Goal: Task Accomplishment & Management: Manage account settings

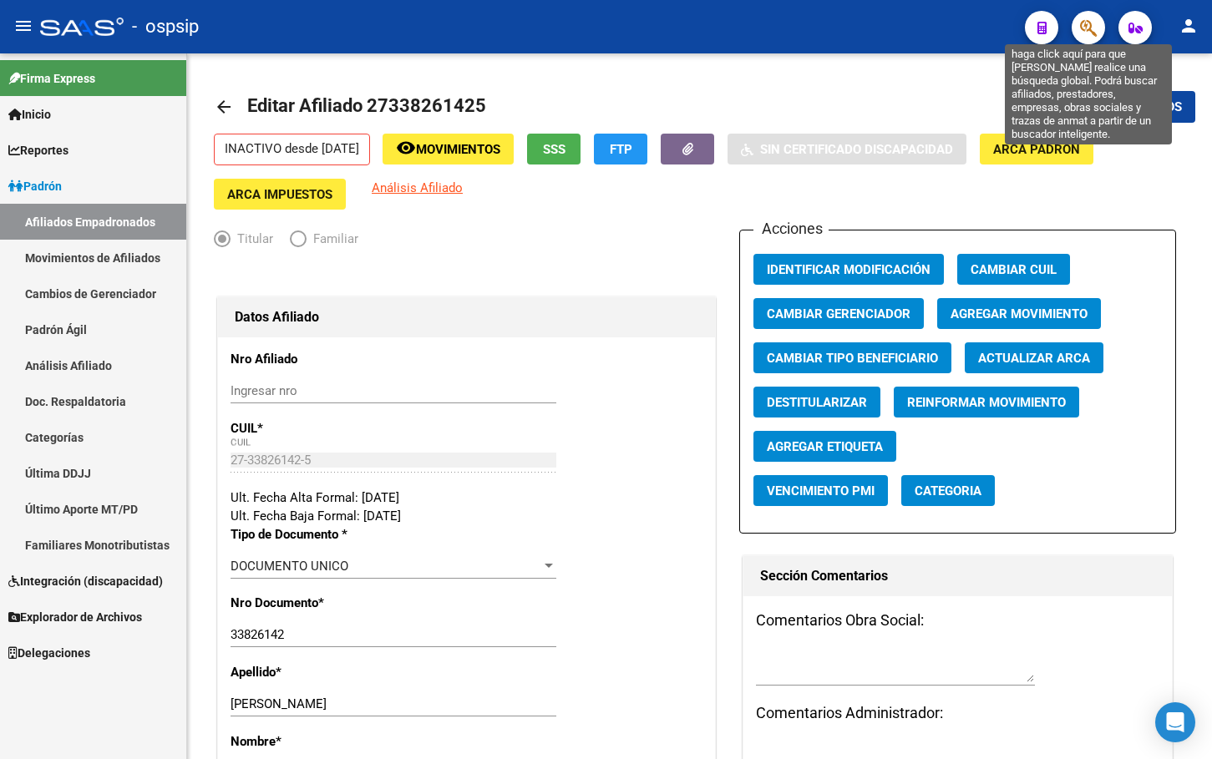
click at [1092, 28] on icon "button" at bounding box center [1088, 27] width 17 height 19
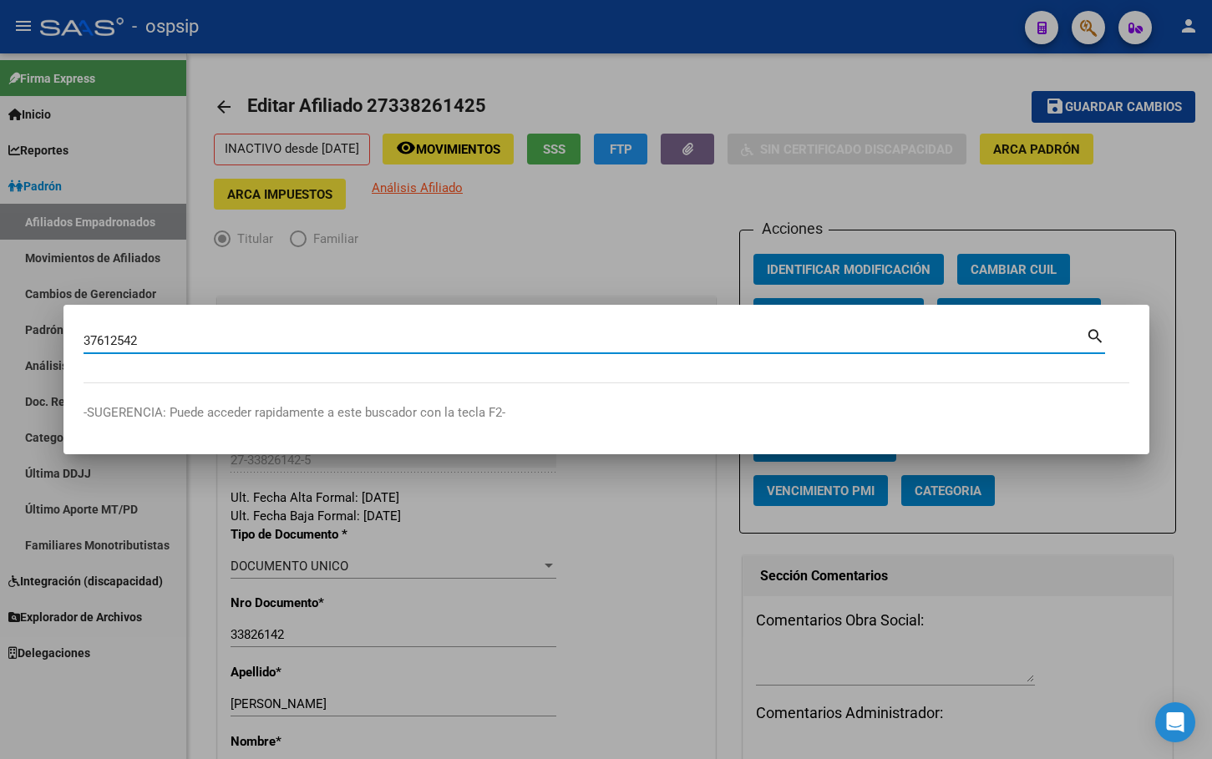
type input "37612542"
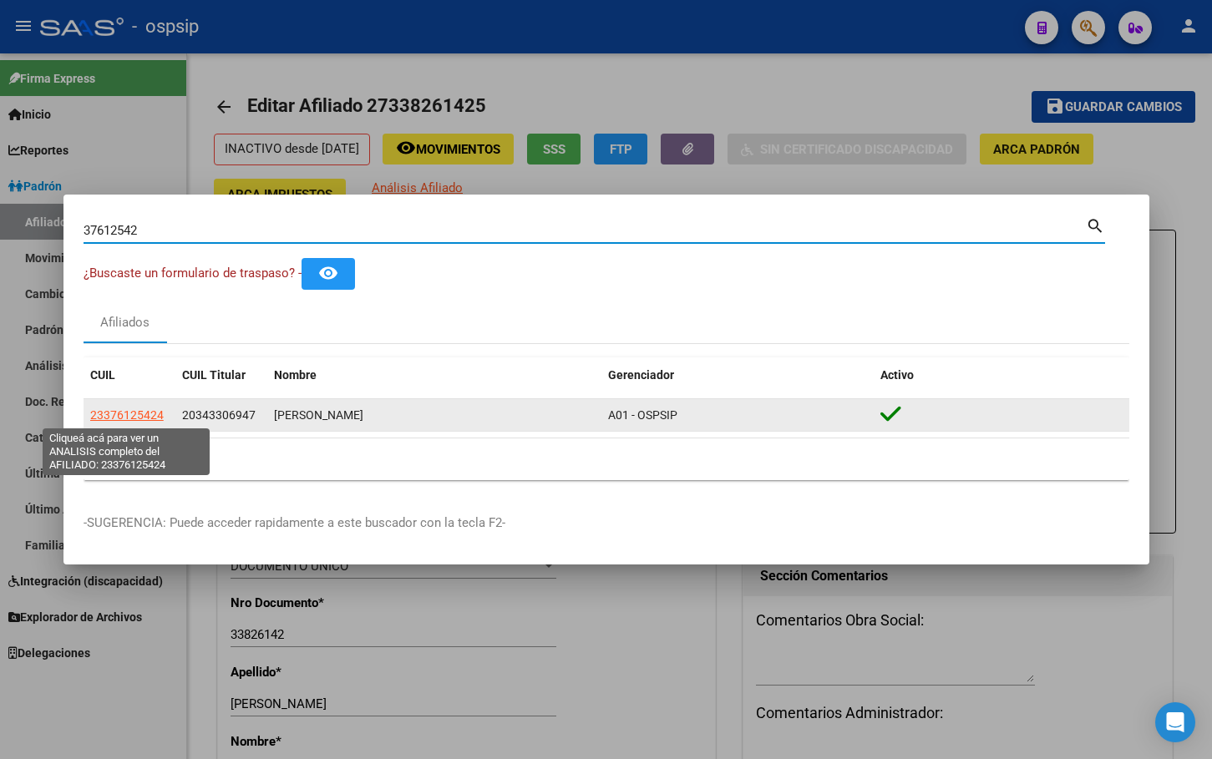
click at [125, 414] on span "23376125424" at bounding box center [127, 414] width 74 height 13
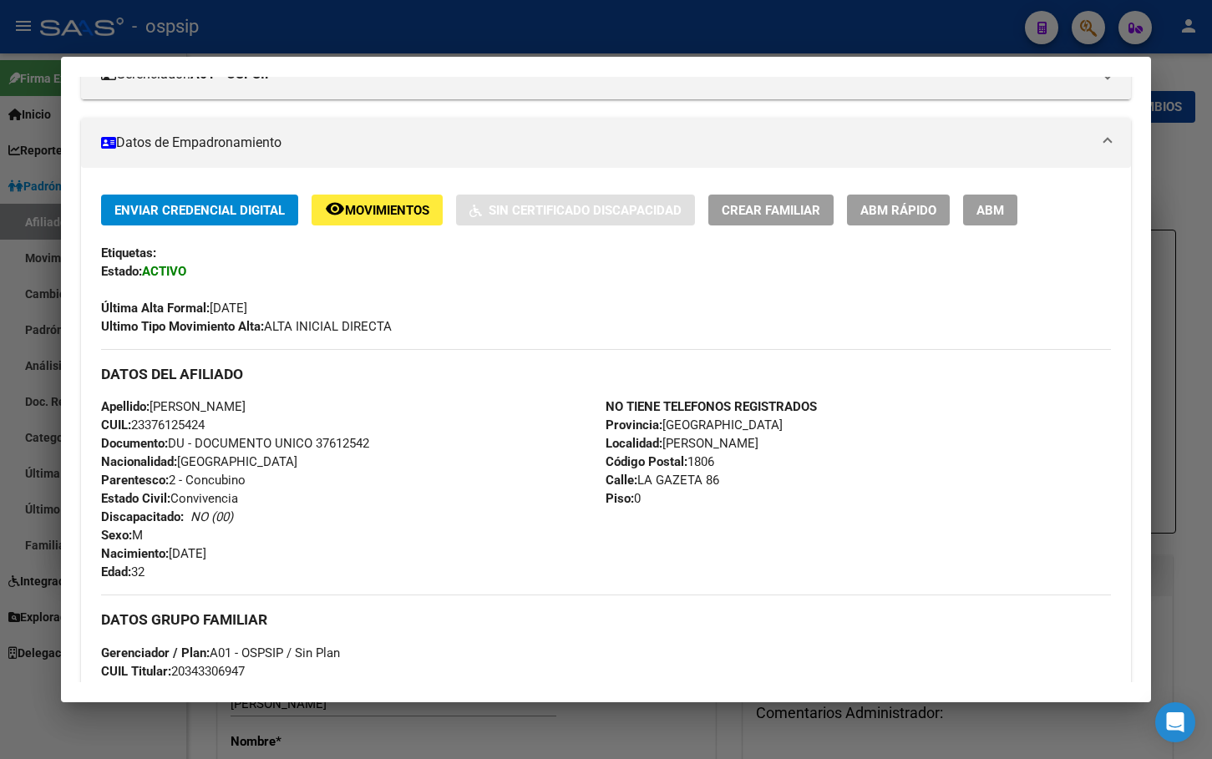
scroll to position [251, 0]
click at [488, 474] on div "Apellido: VALERIA SOLANGE MOYANO CUIL: 23376125424 Documento: DU - DOCUMENTO UN…" at bounding box center [353, 489] width 505 height 184
click at [330, 500] on div "Apellido: VALERIA SOLANGE MOYANO CUIL: 23376125424 Documento: DU - DOCUMENTO UN…" at bounding box center [353, 489] width 505 height 184
click at [981, 207] on span "ABM" at bounding box center [990, 209] width 28 height 15
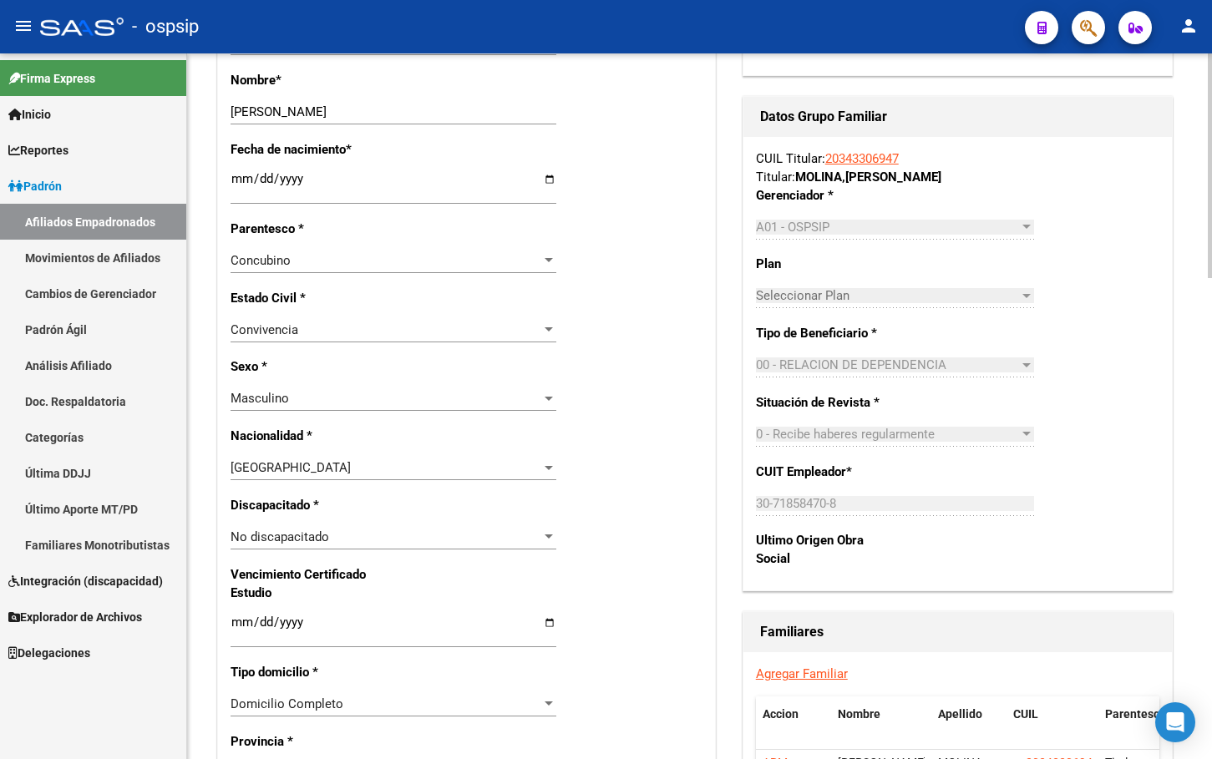
scroll to position [668, 0]
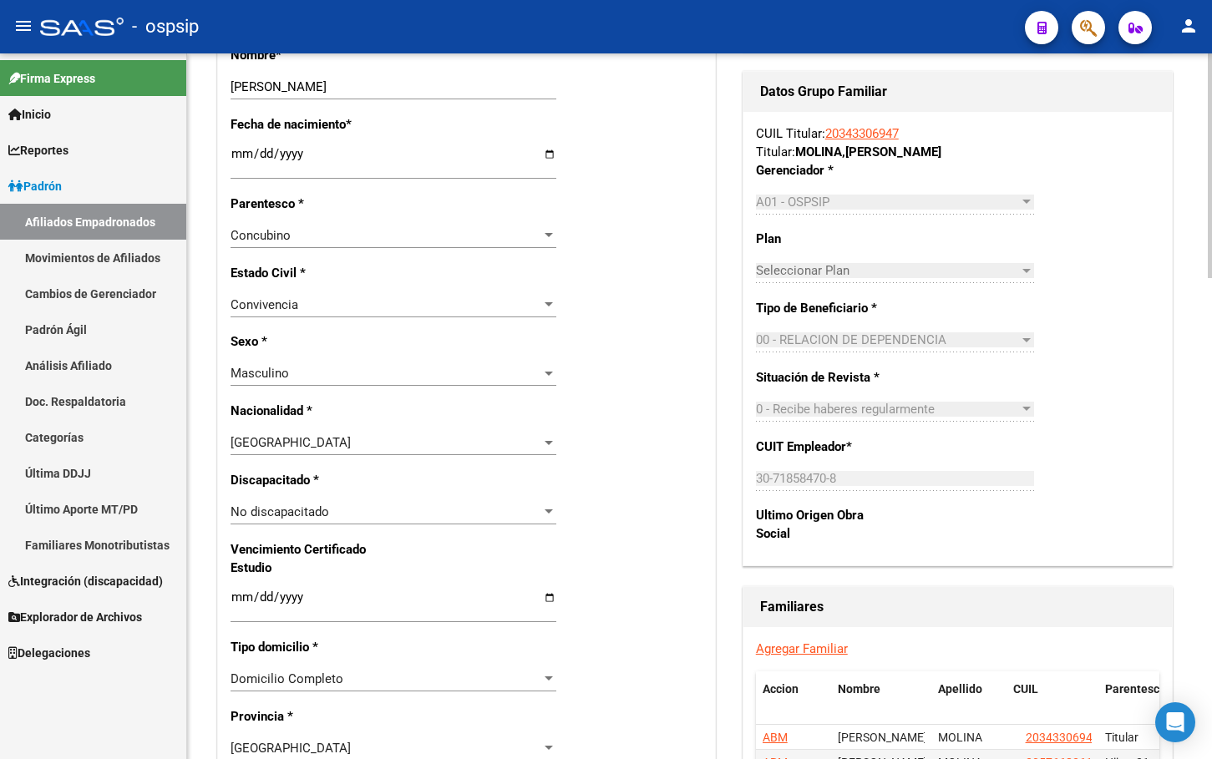
click at [406, 516] on div "No discapacitado" at bounding box center [386, 512] width 311 height 15
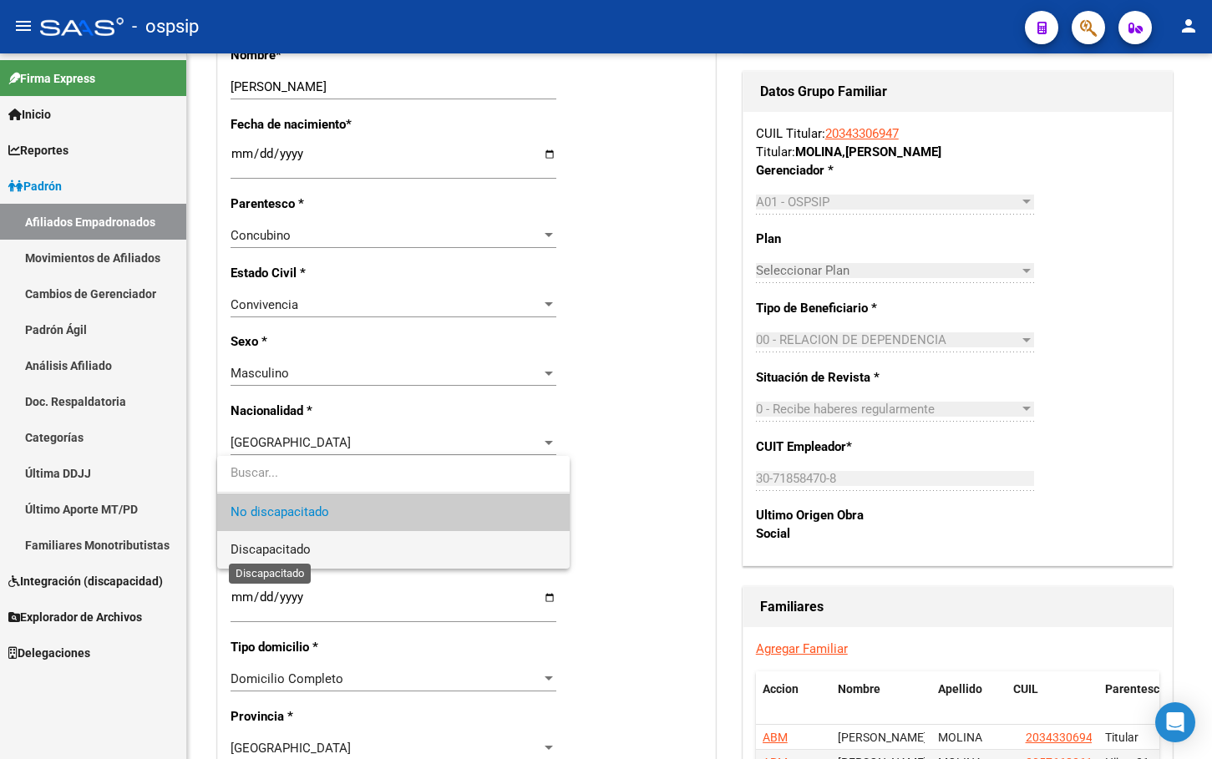
click at [287, 552] on span "Discapacitado" at bounding box center [271, 549] width 80 height 15
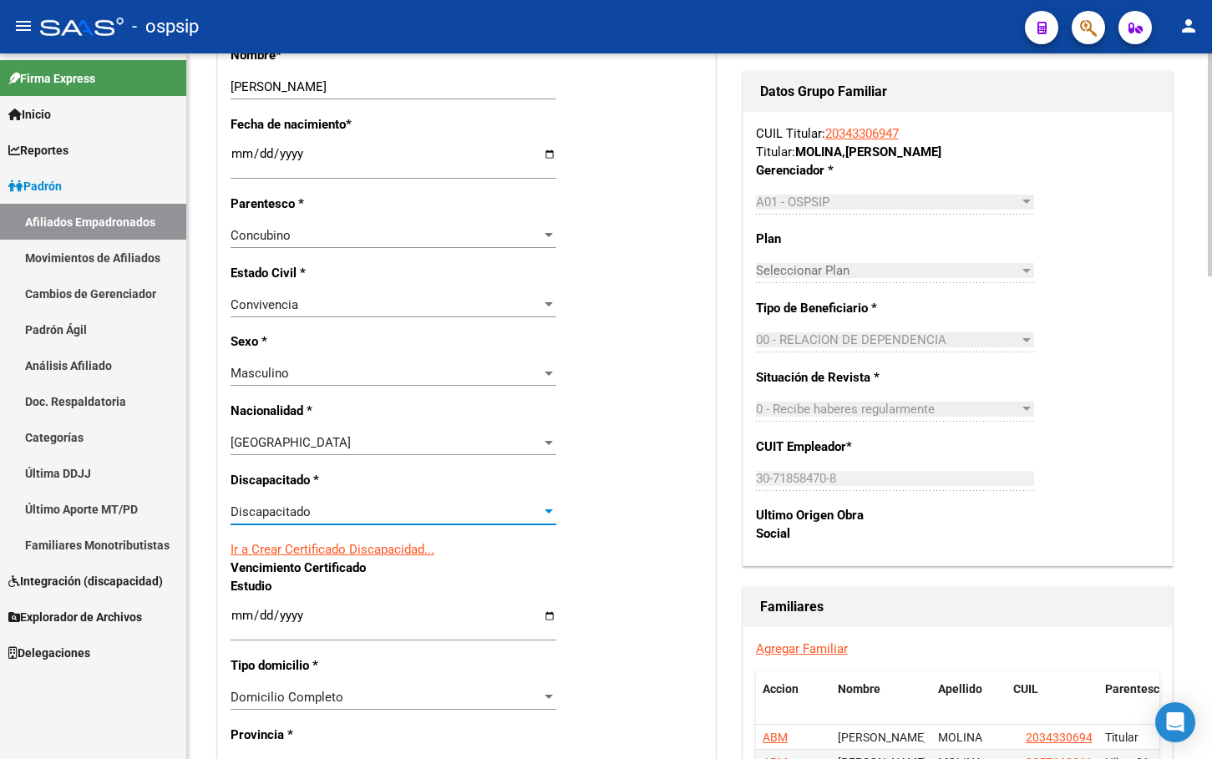
click at [342, 548] on link "Ir a Crear Certificado Discapacidad..." at bounding box center [333, 549] width 204 height 15
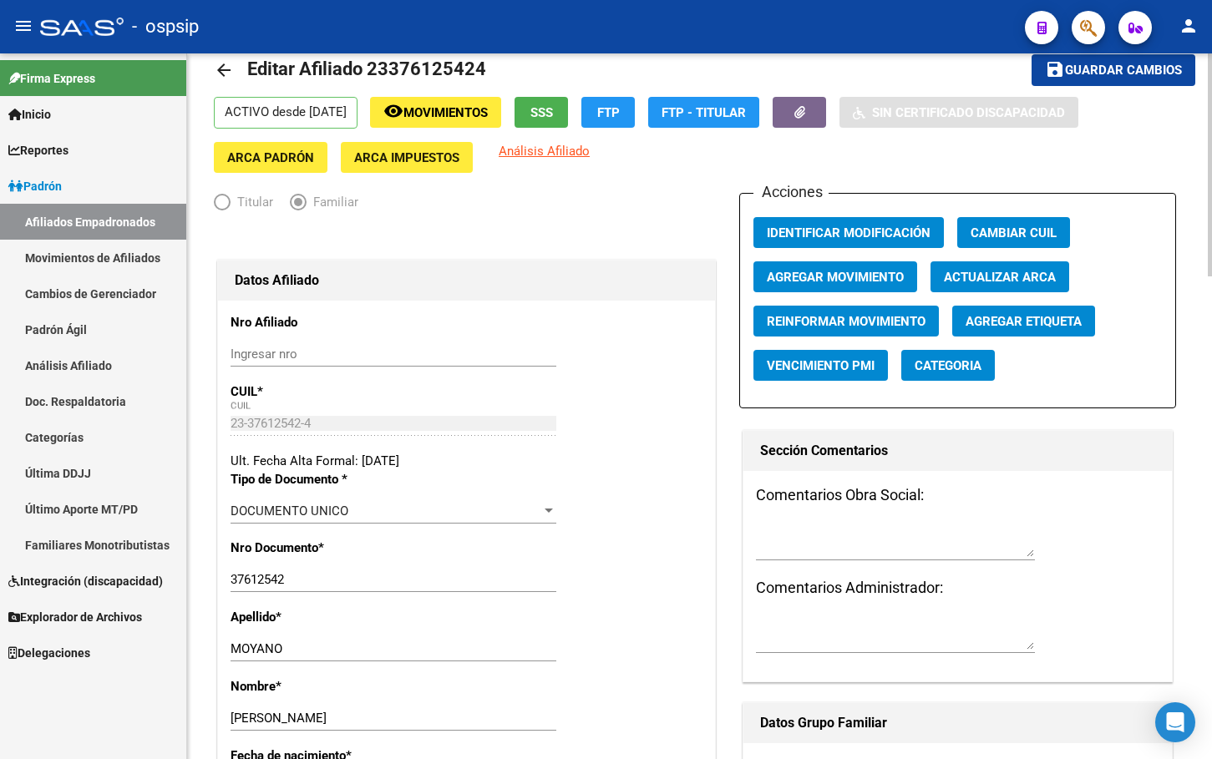
scroll to position [0, 0]
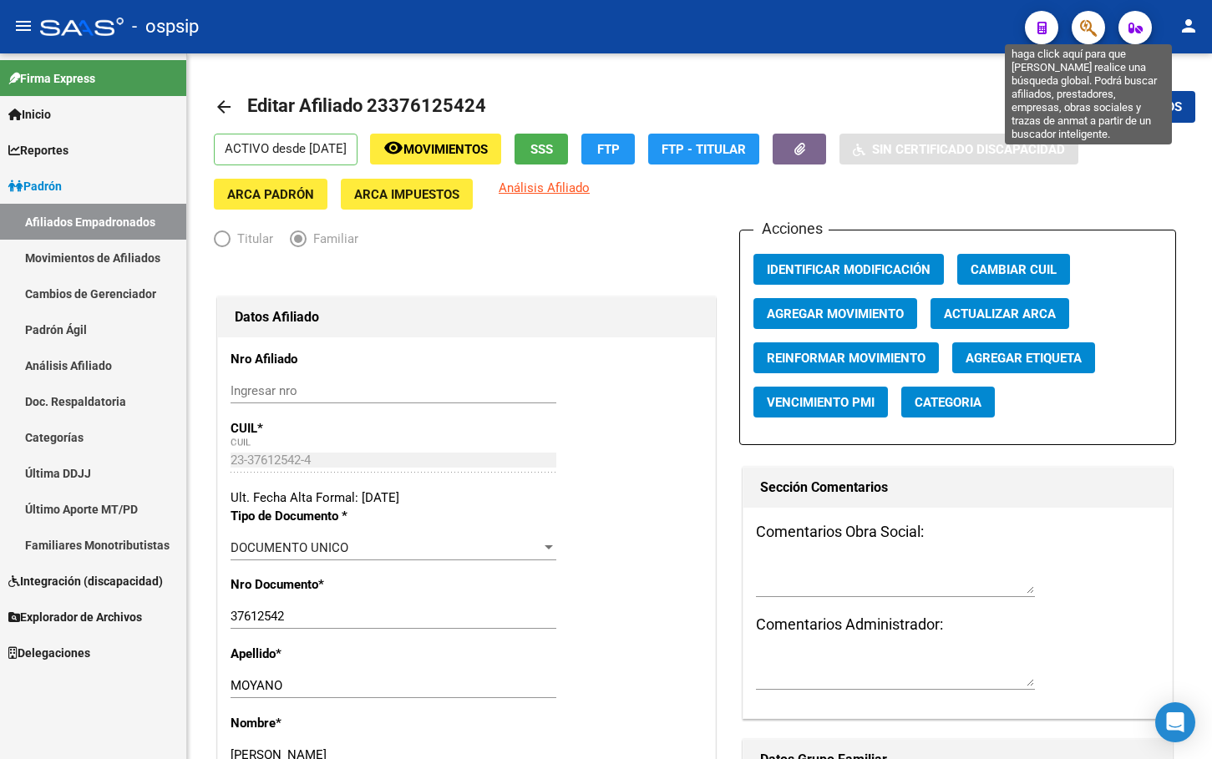
click at [1087, 27] on icon "button" at bounding box center [1088, 27] width 17 height 19
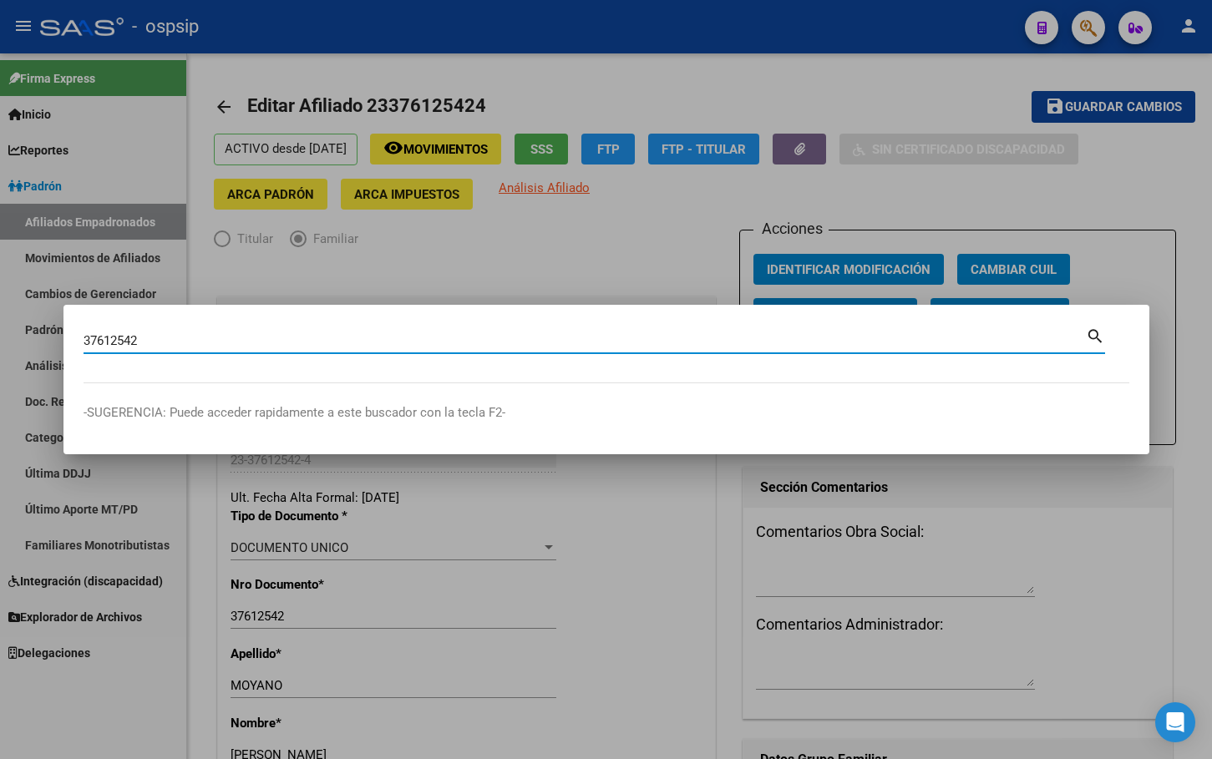
type input "37612542"
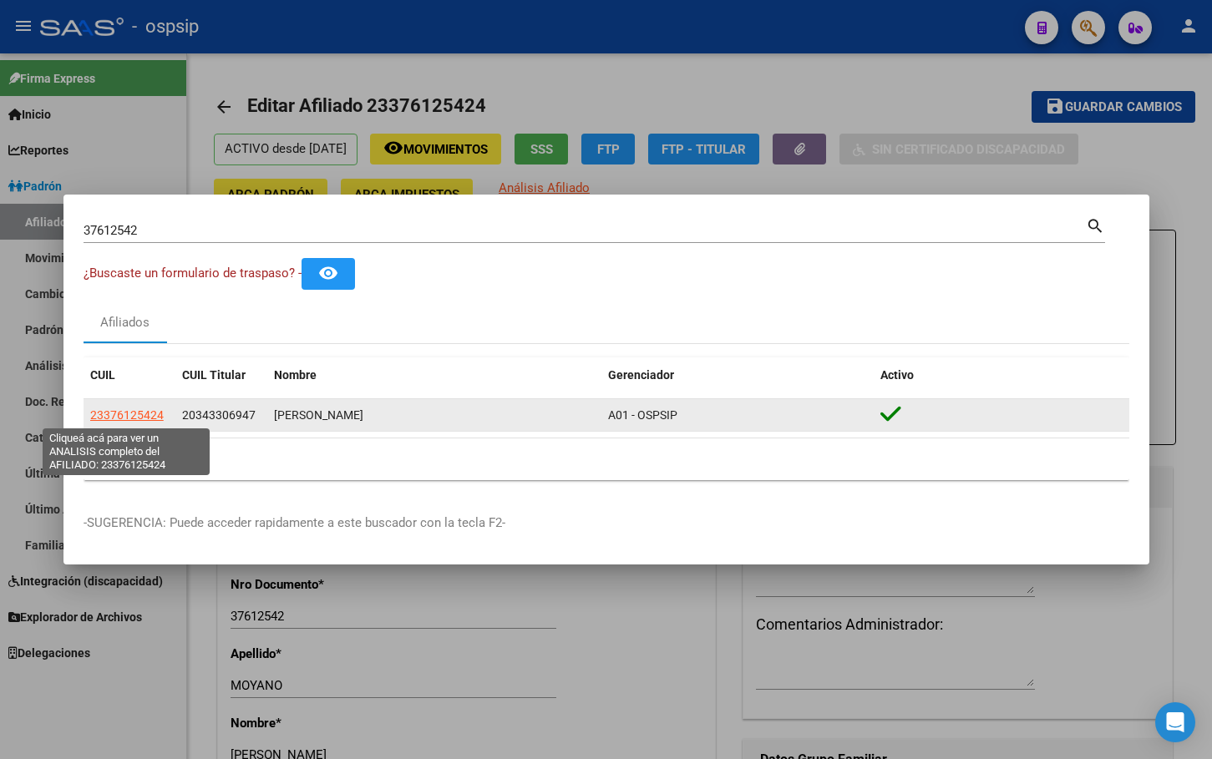
click at [120, 409] on span "23376125424" at bounding box center [127, 414] width 74 height 13
click at [138, 418] on span "23376125424" at bounding box center [127, 414] width 74 height 13
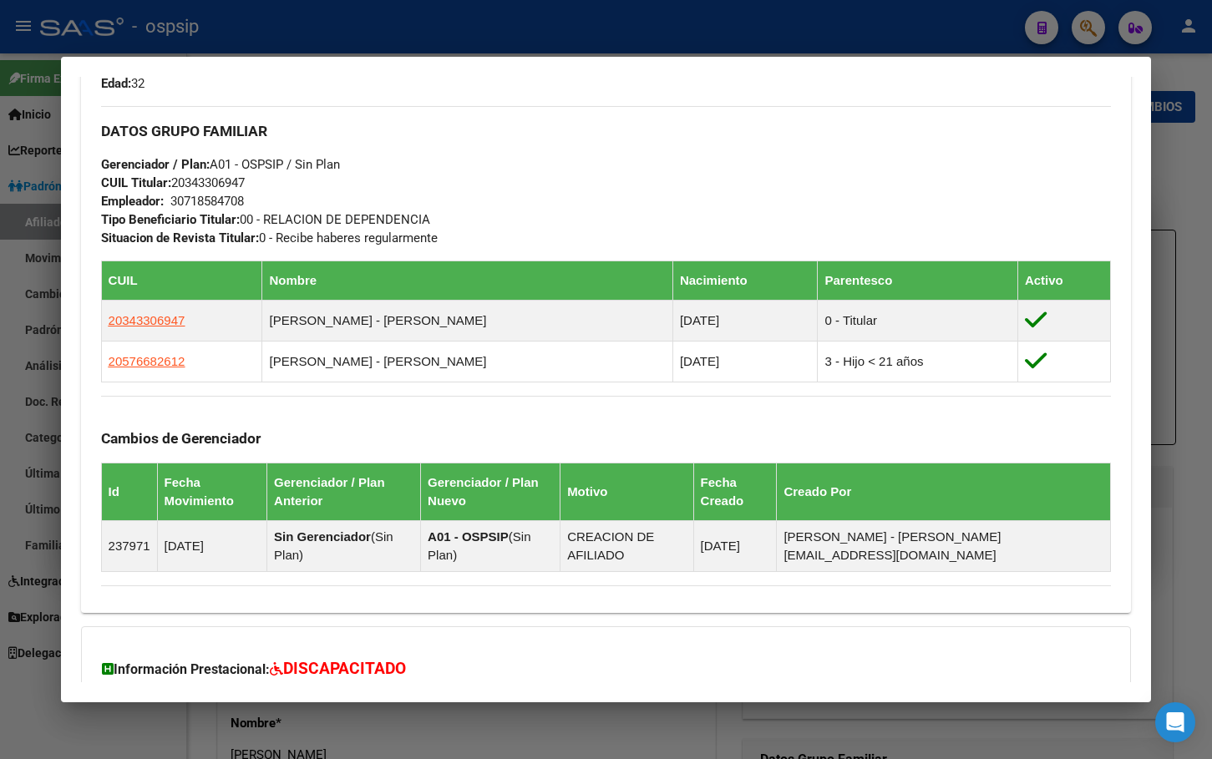
scroll to position [752, 0]
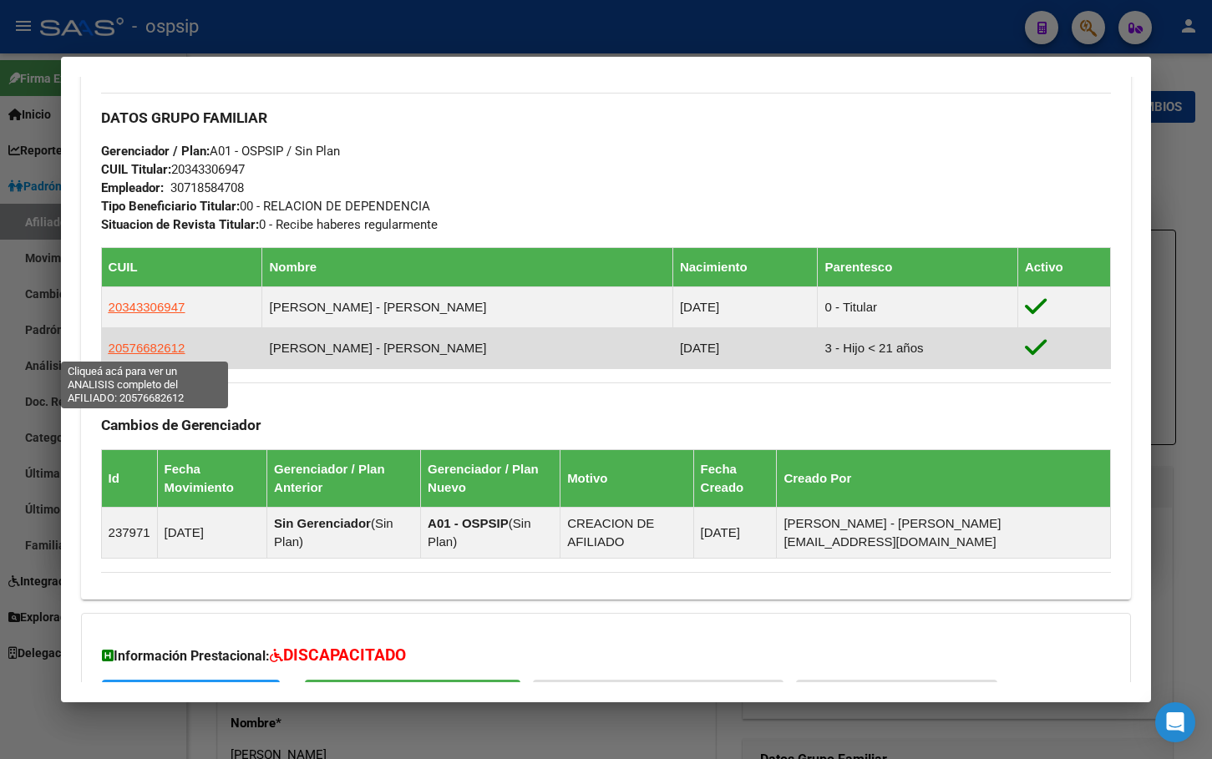
click at [118, 347] on span "20576682612" at bounding box center [147, 348] width 77 height 14
type textarea "20576682612"
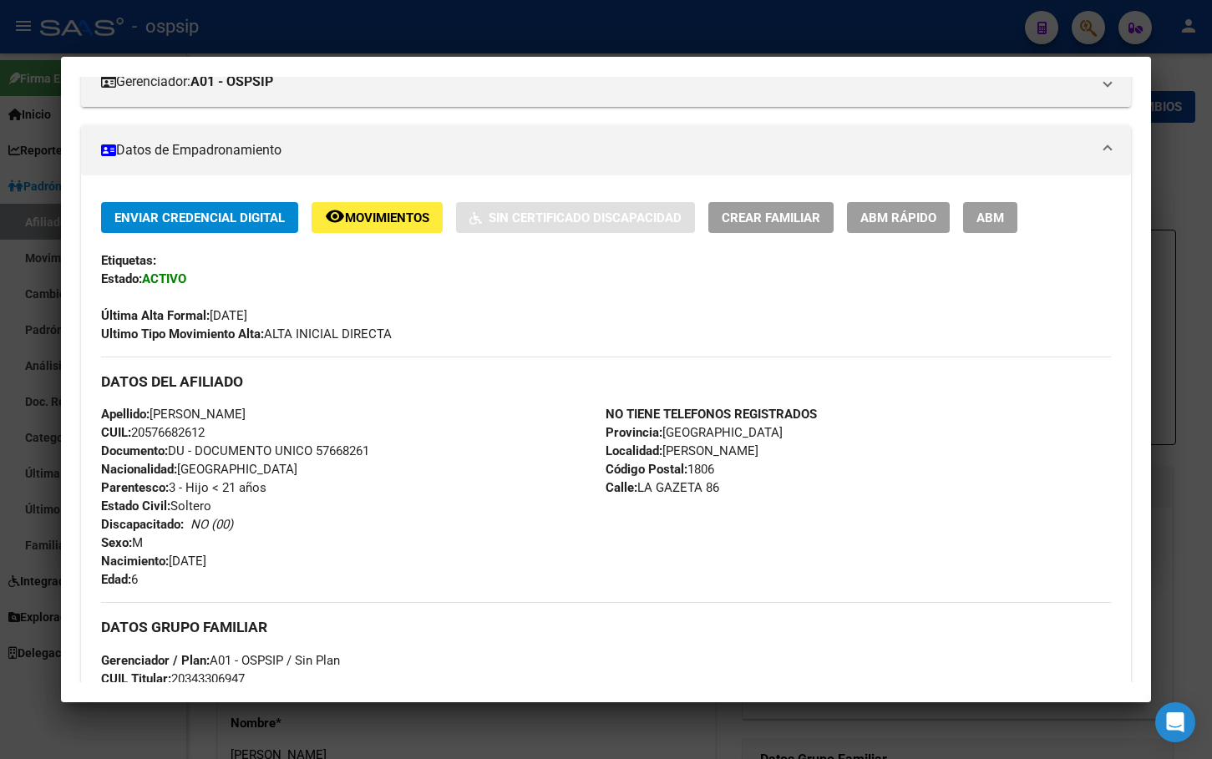
scroll to position [251, 0]
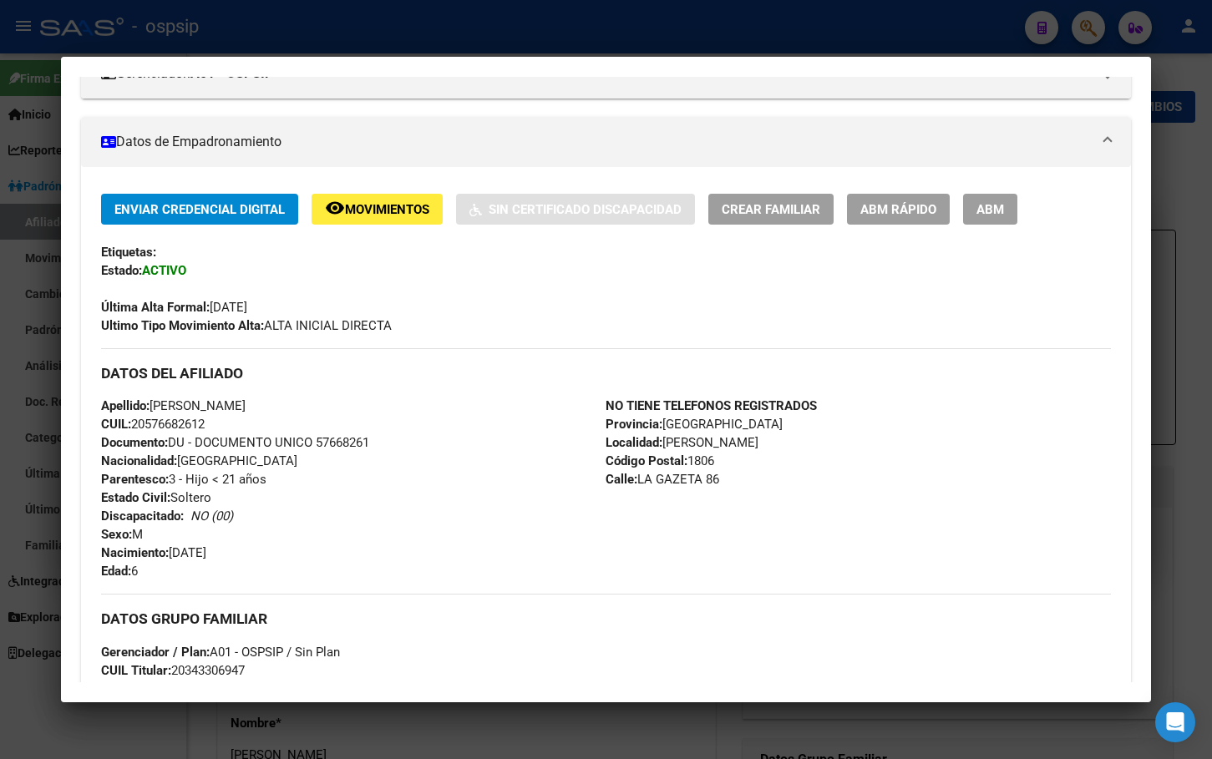
click at [994, 203] on span "ABM" at bounding box center [990, 209] width 28 height 15
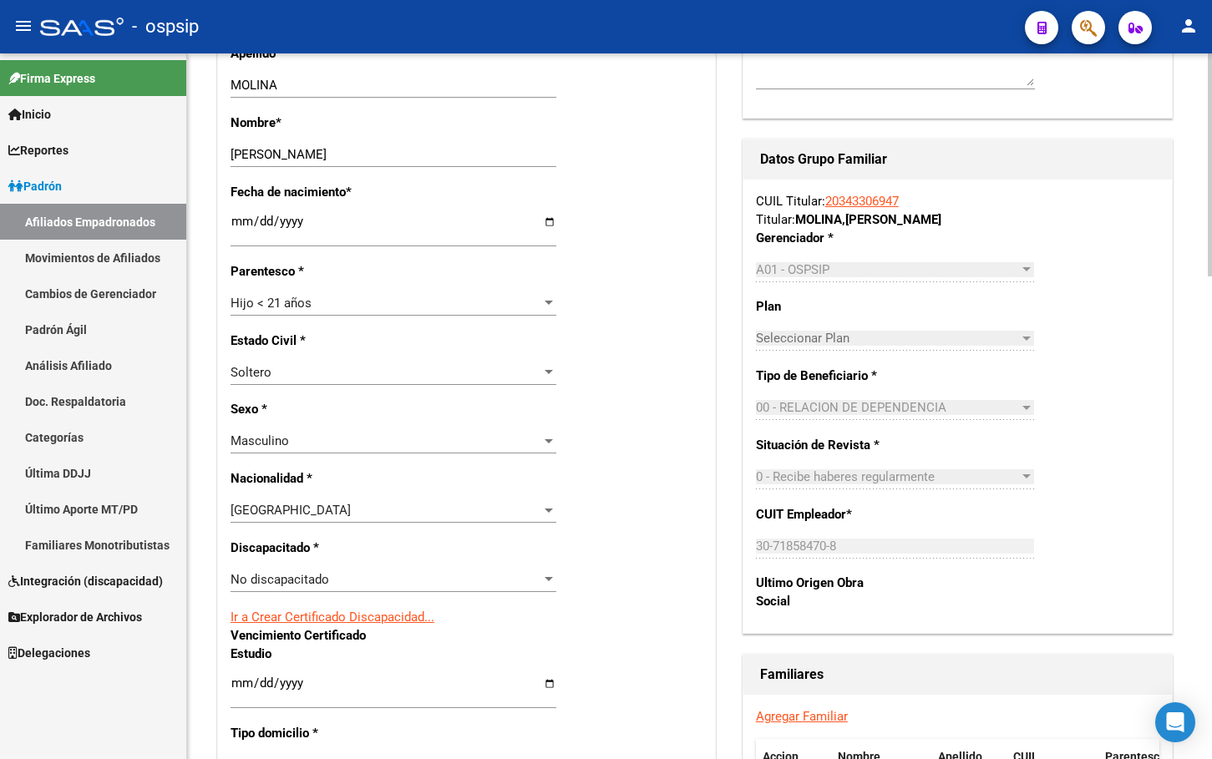
scroll to position [752, 0]
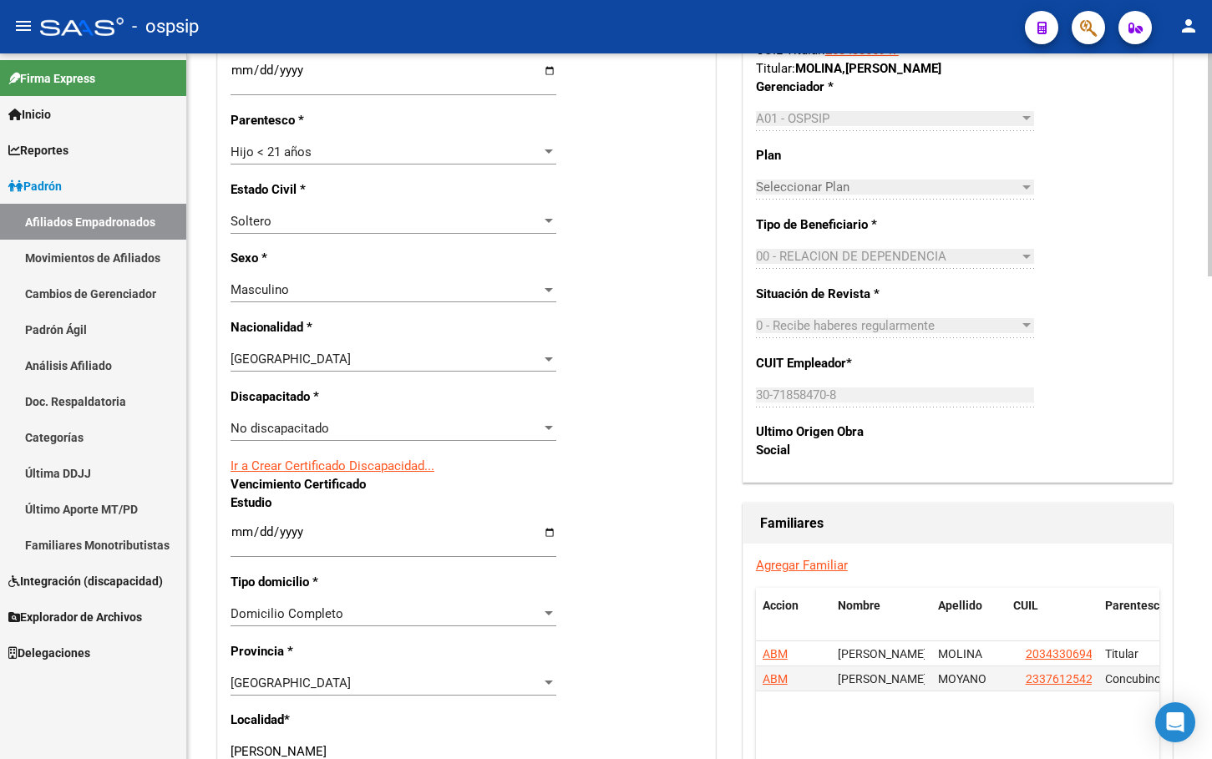
click at [295, 461] on link "Ir a Crear Certificado Discapacidad..." at bounding box center [333, 466] width 204 height 15
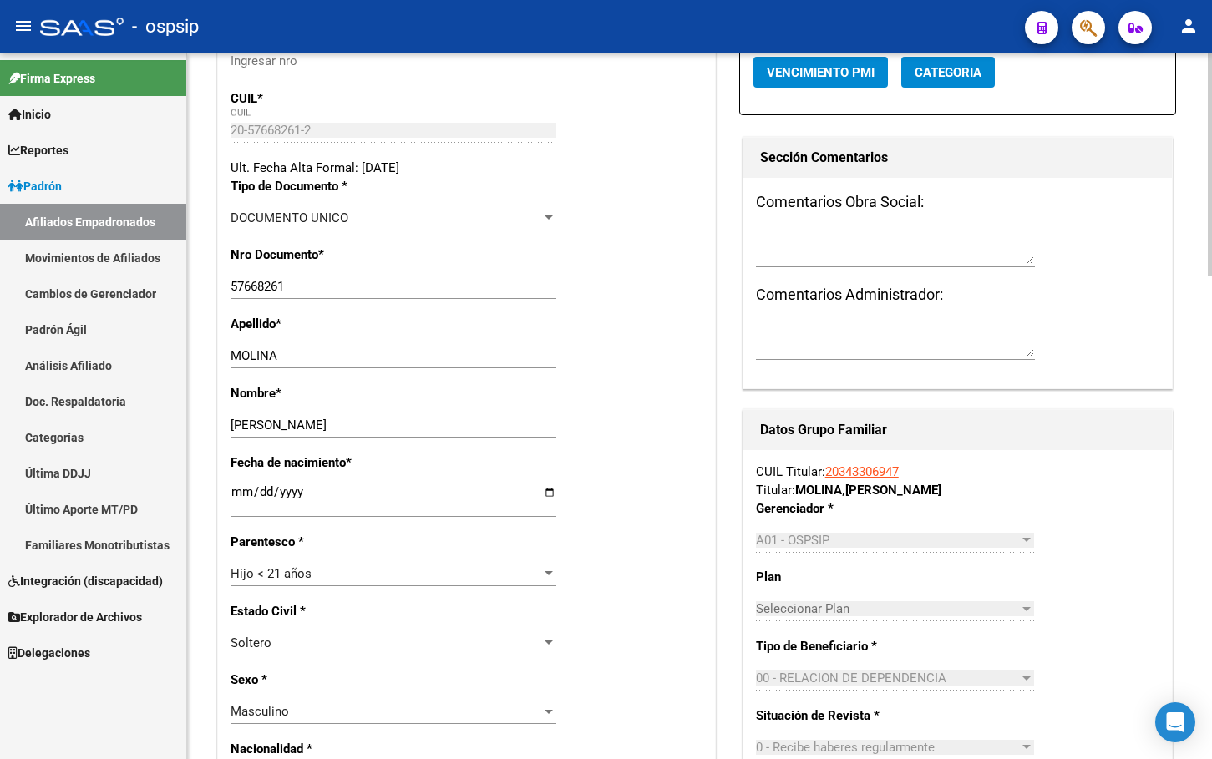
scroll to position [334, 0]
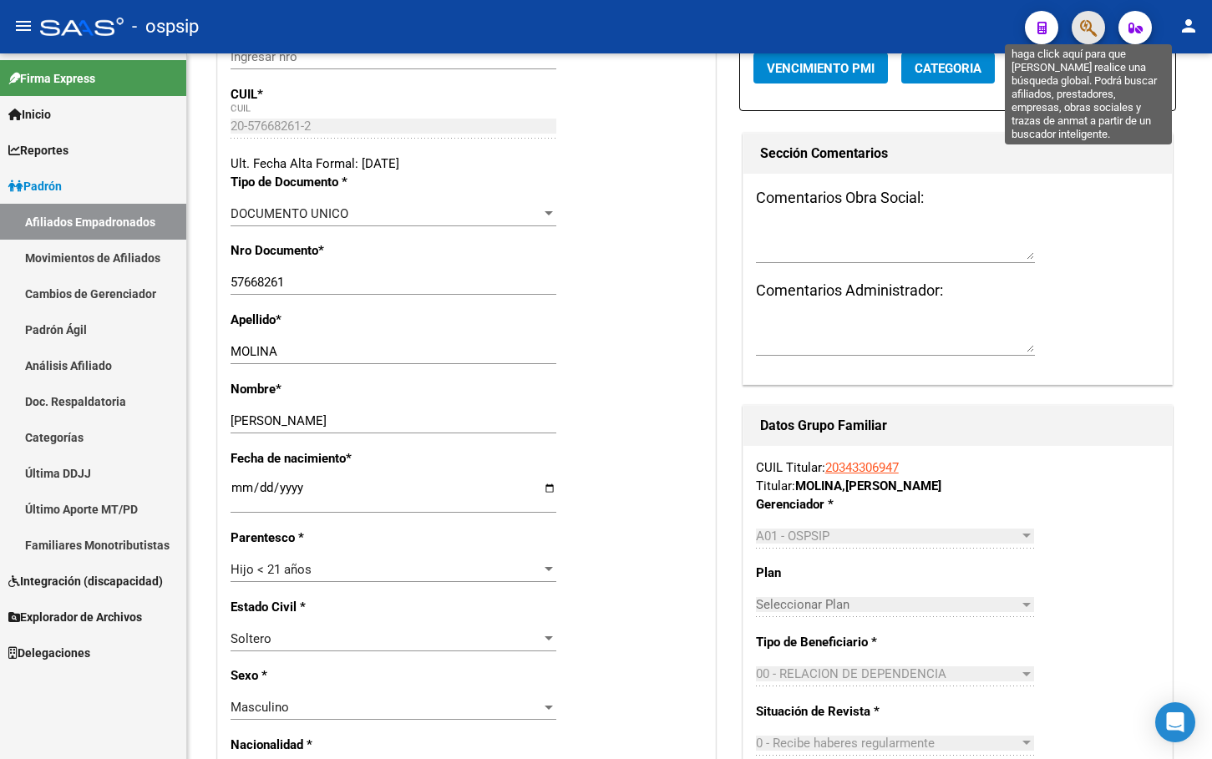
click at [1089, 23] on icon "button" at bounding box center [1088, 27] width 17 height 19
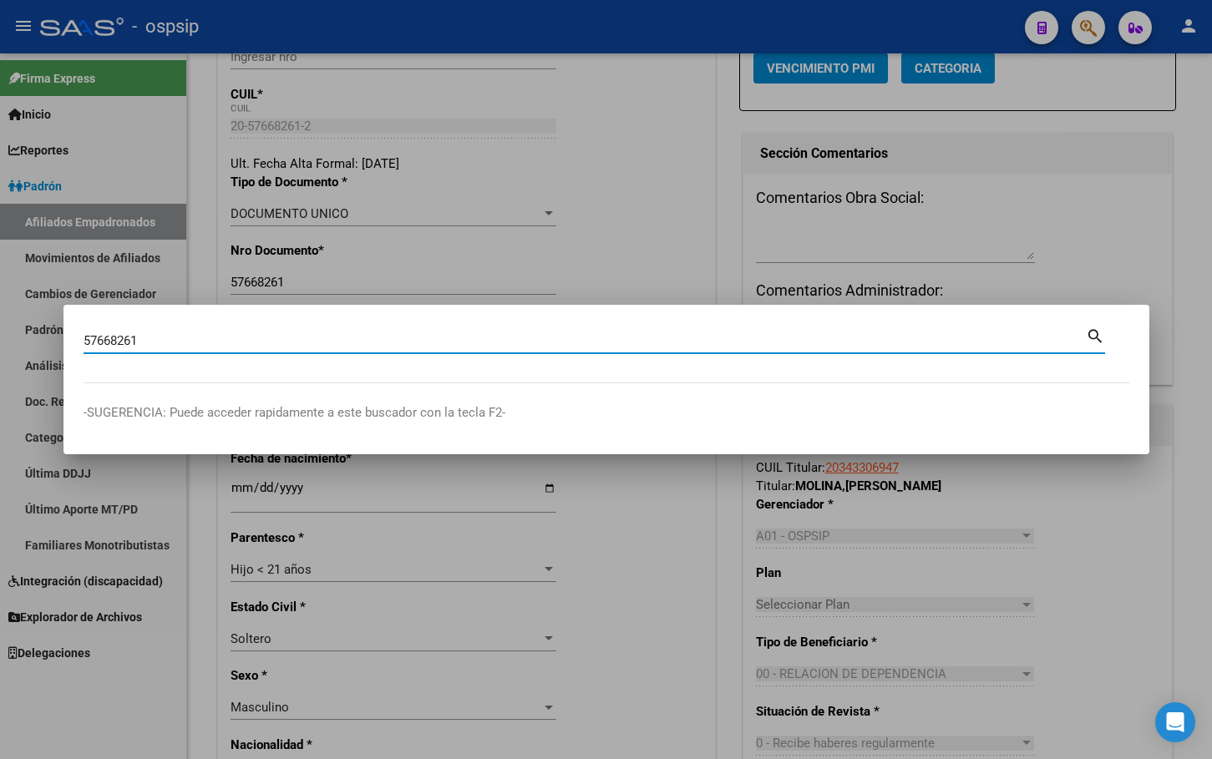
type input "57668261"
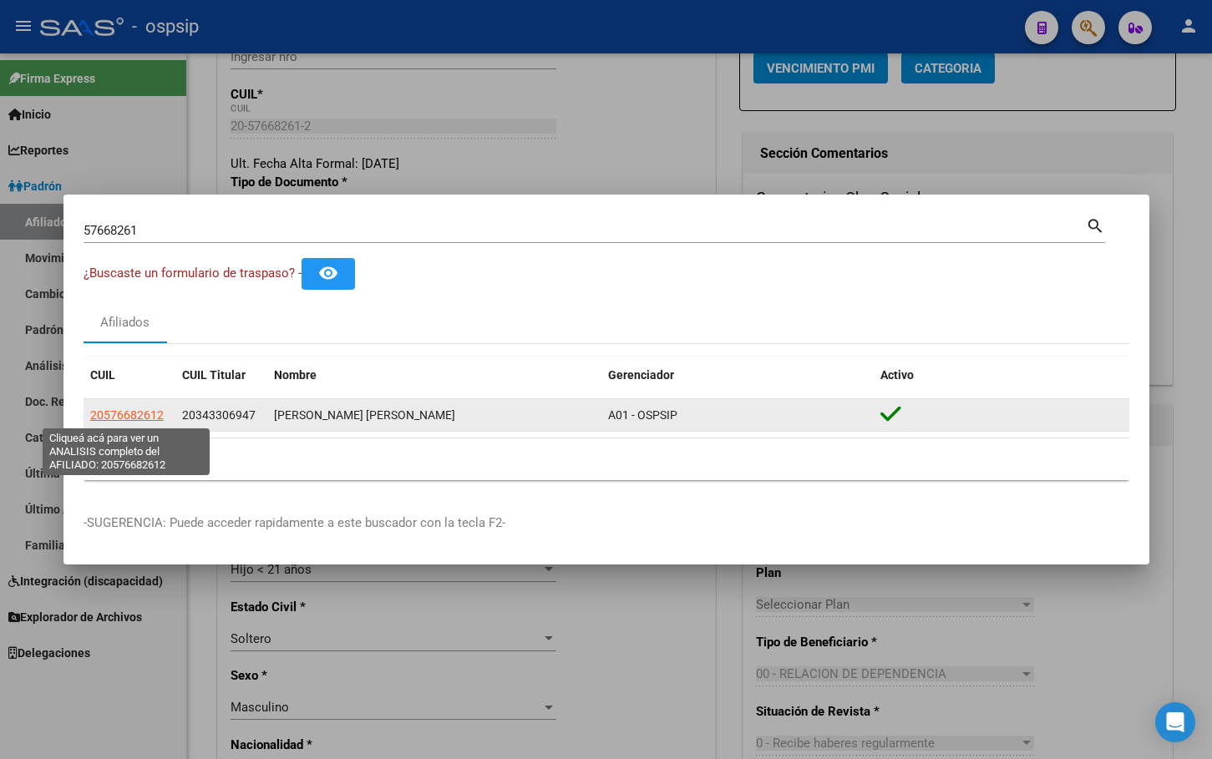
click at [133, 410] on span "20576682612" at bounding box center [127, 414] width 74 height 13
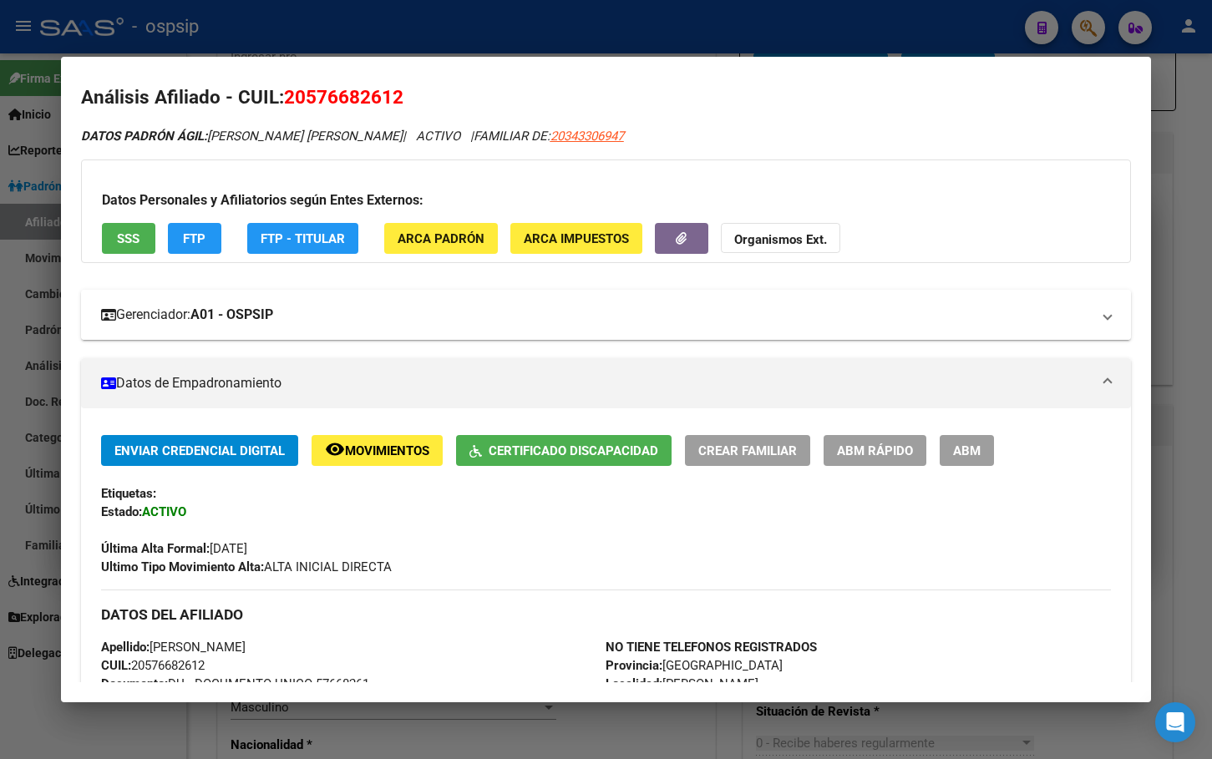
scroll to position [0, 0]
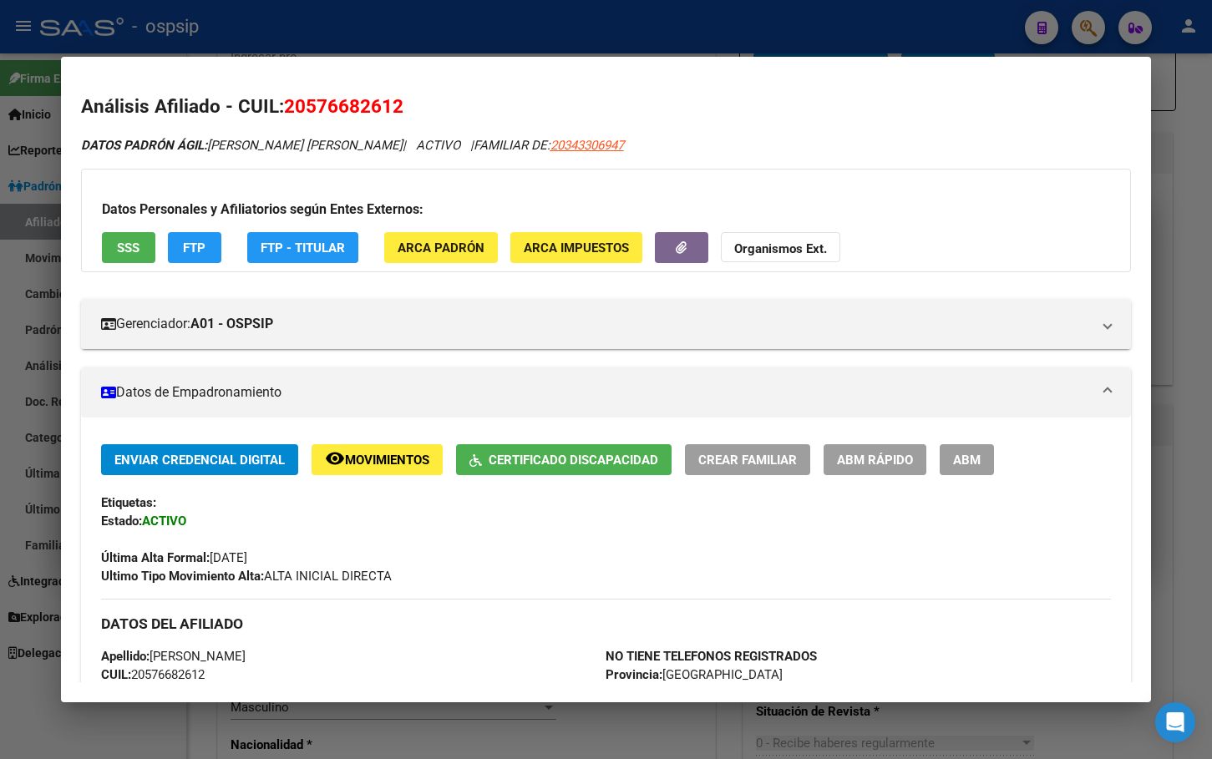
click at [430, 539] on div "Última Alta Formal: 02/10/2025" at bounding box center [606, 548] width 1011 height 37
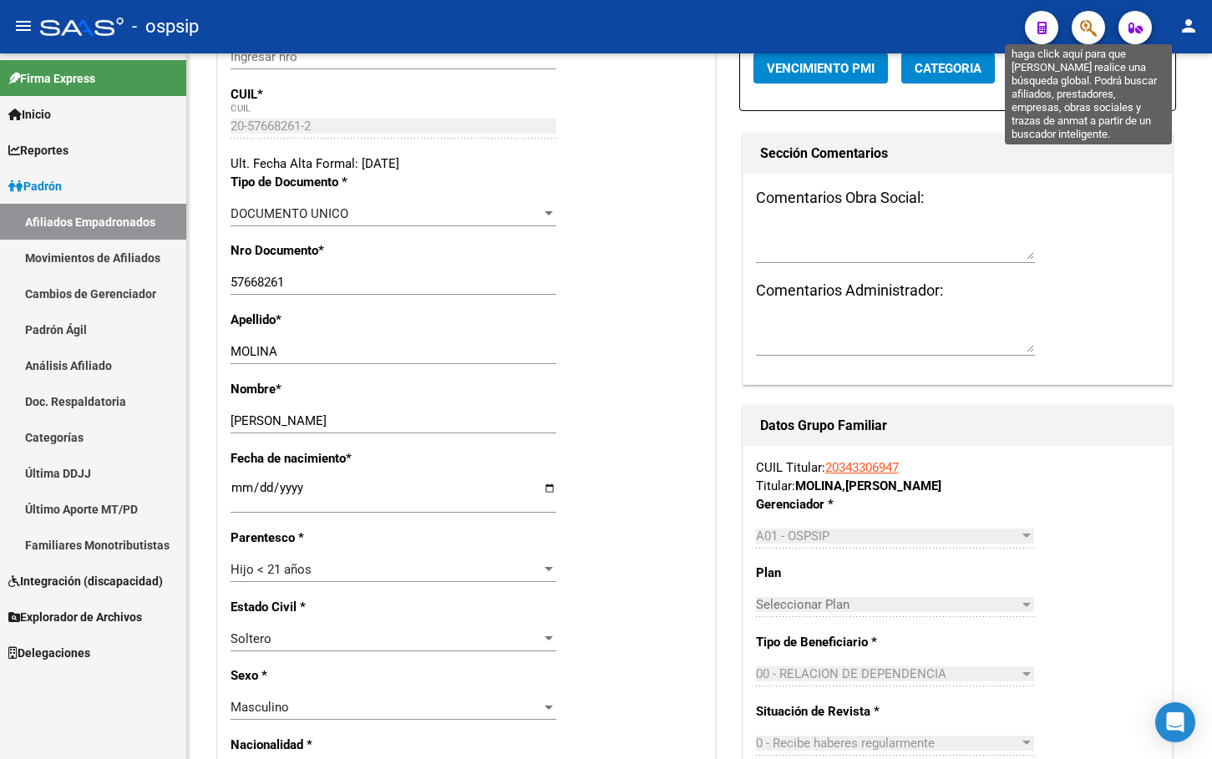
click at [1086, 25] on icon "button" at bounding box center [1088, 27] width 17 height 19
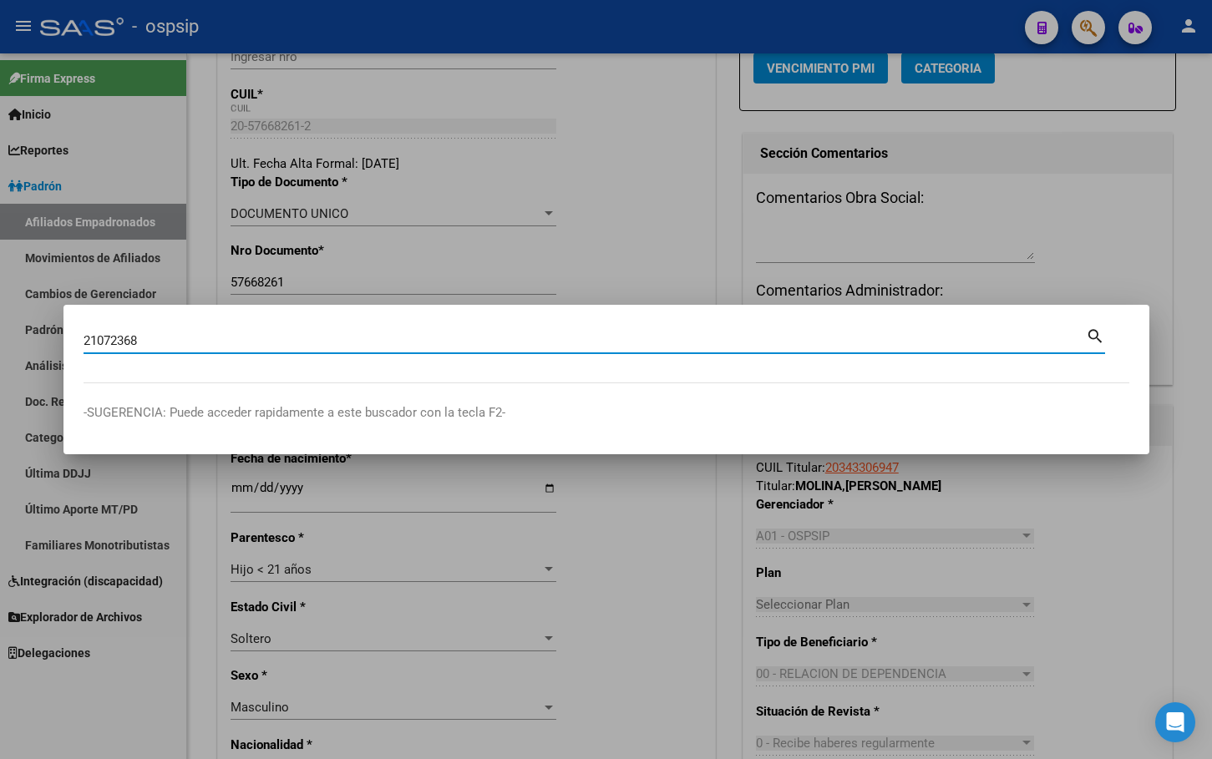
type input "21072368"
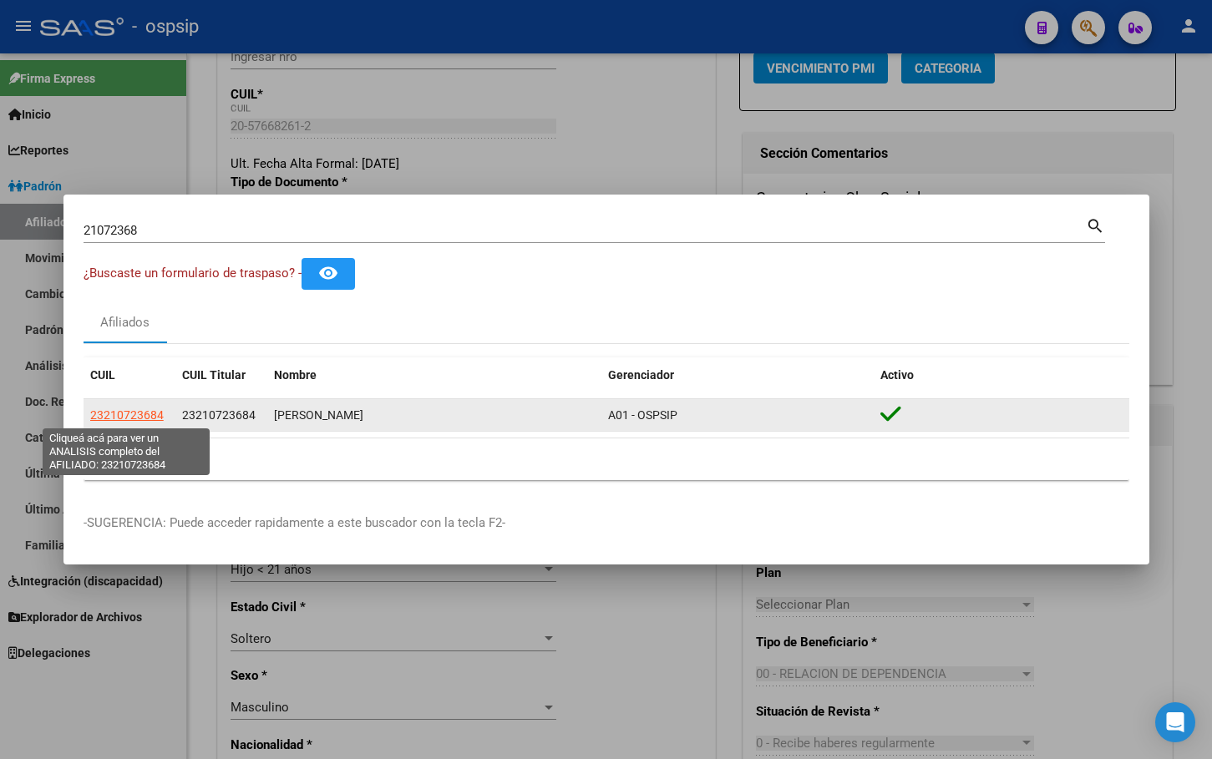
click at [126, 417] on span "23210723684" at bounding box center [127, 414] width 74 height 13
type textarea "23210723684"
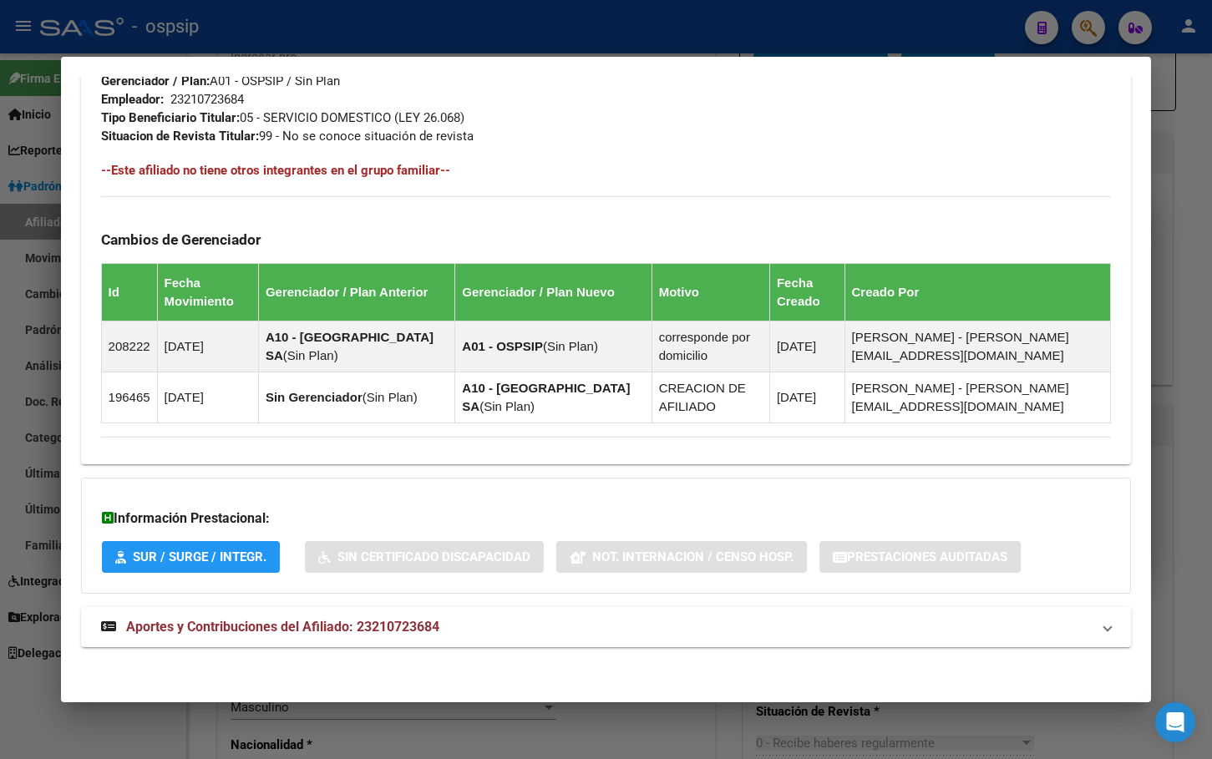
scroll to position [837, 0]
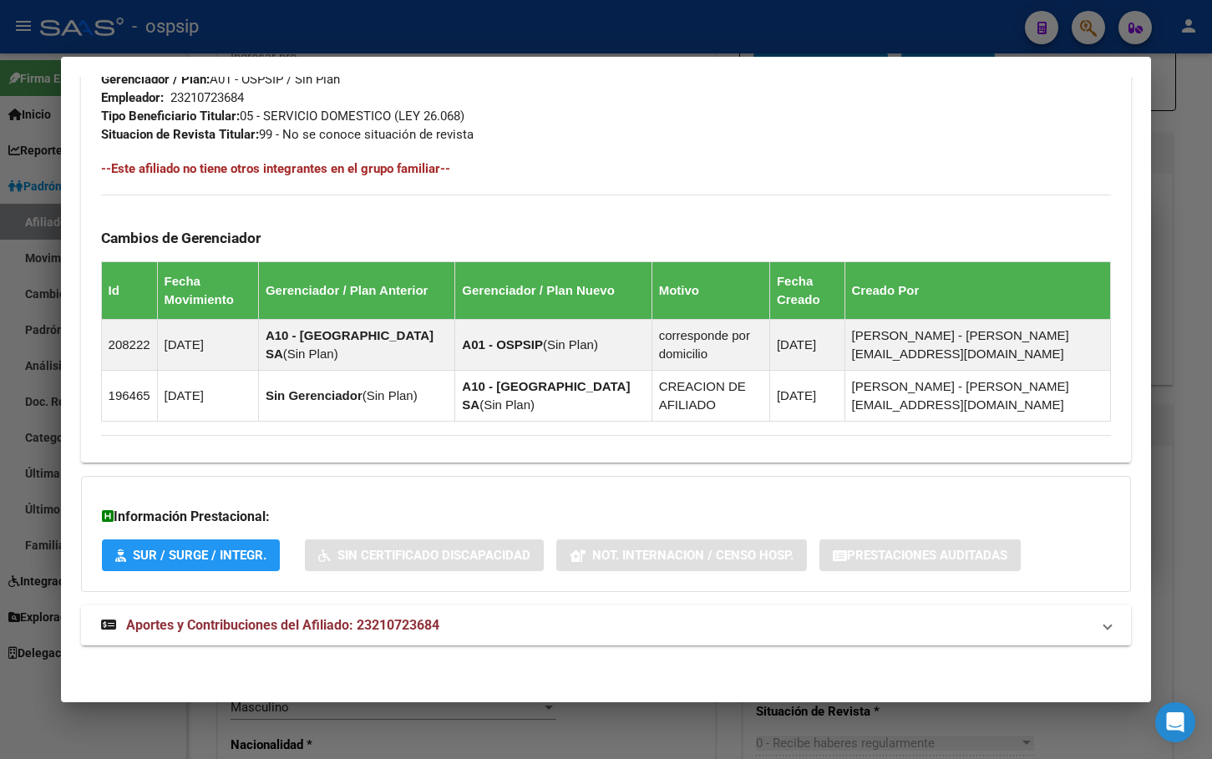
click at [367, 621] on span "Aportes y Contribuciones del Afiliado: 23210723684" at bounding box center [282, 625] width 313 height 16
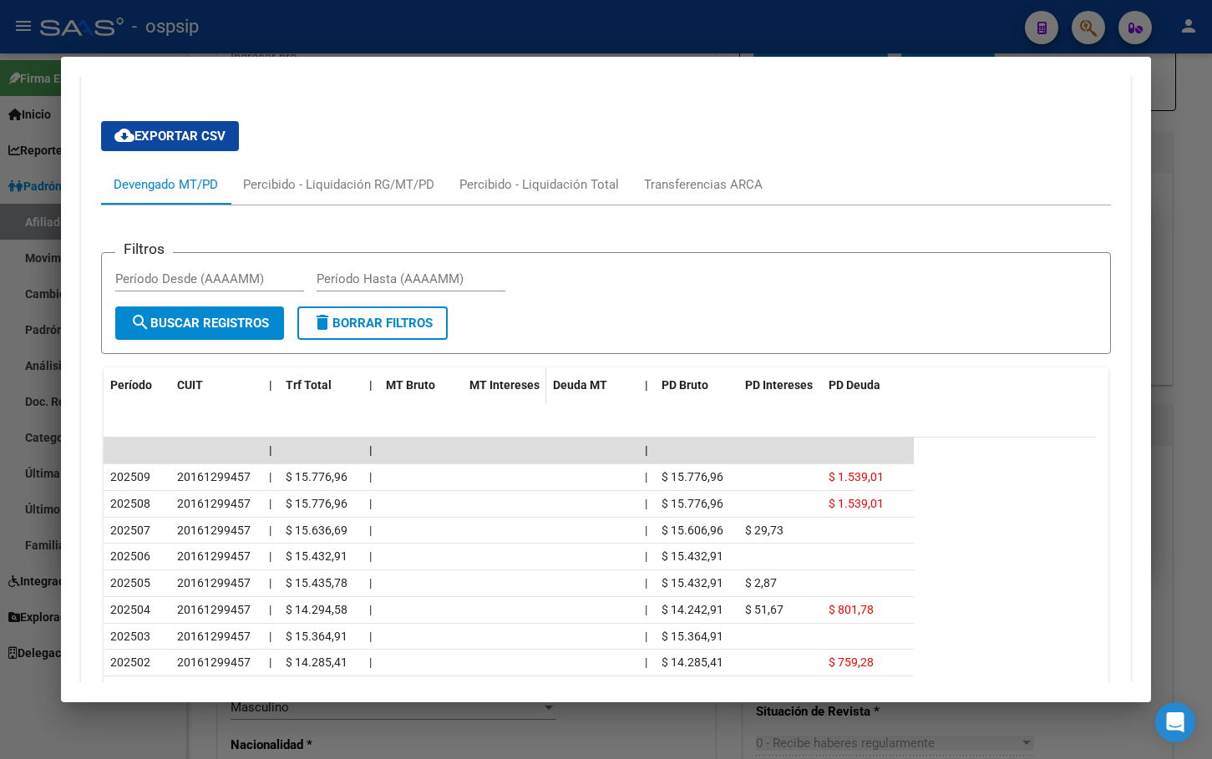
scroll to position [1587, 0]
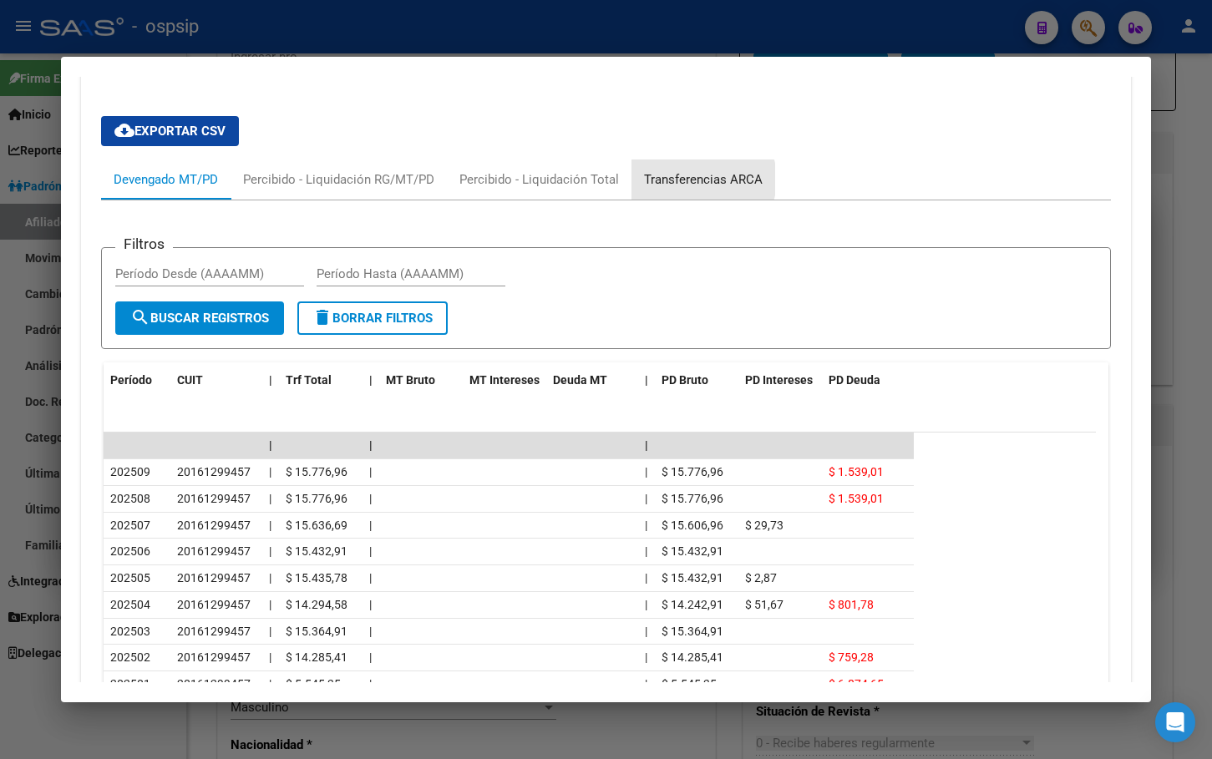
click at [695, 179] on div "Transferencias ARCA" at bounding box center [703, 179] width 119 height 18
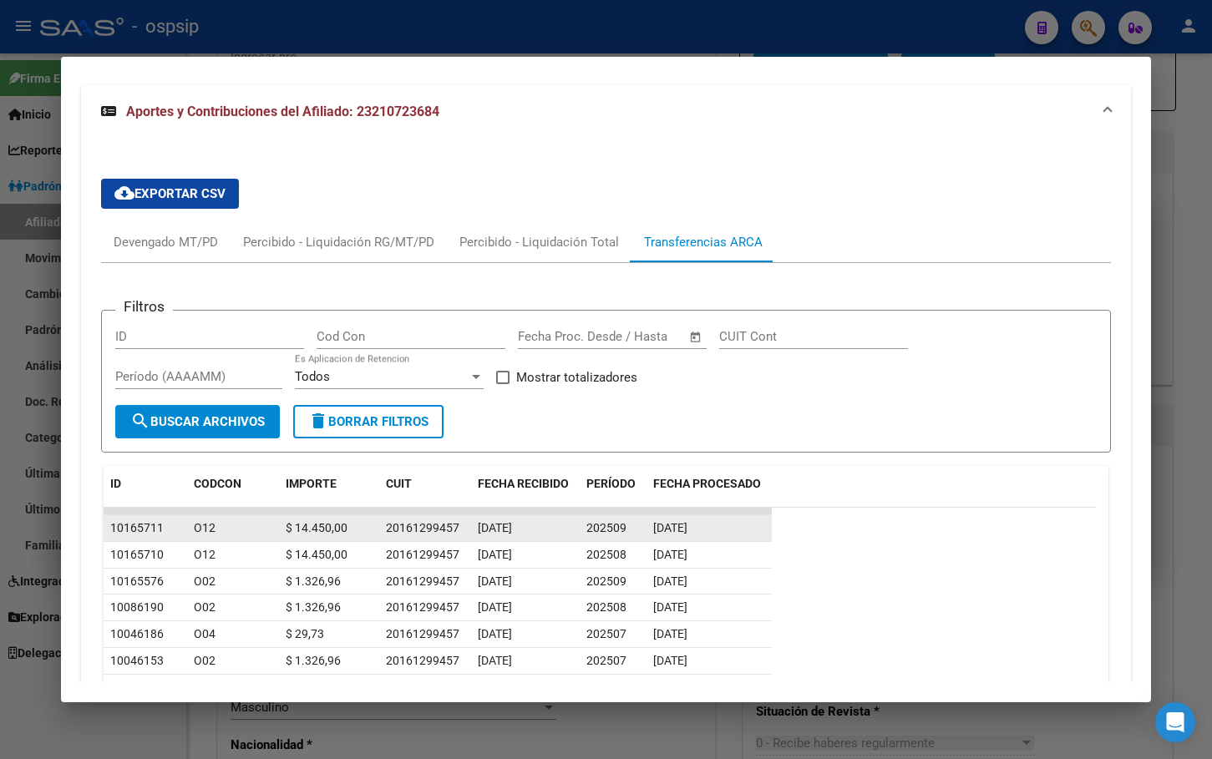
scroll to position [1524, 0]
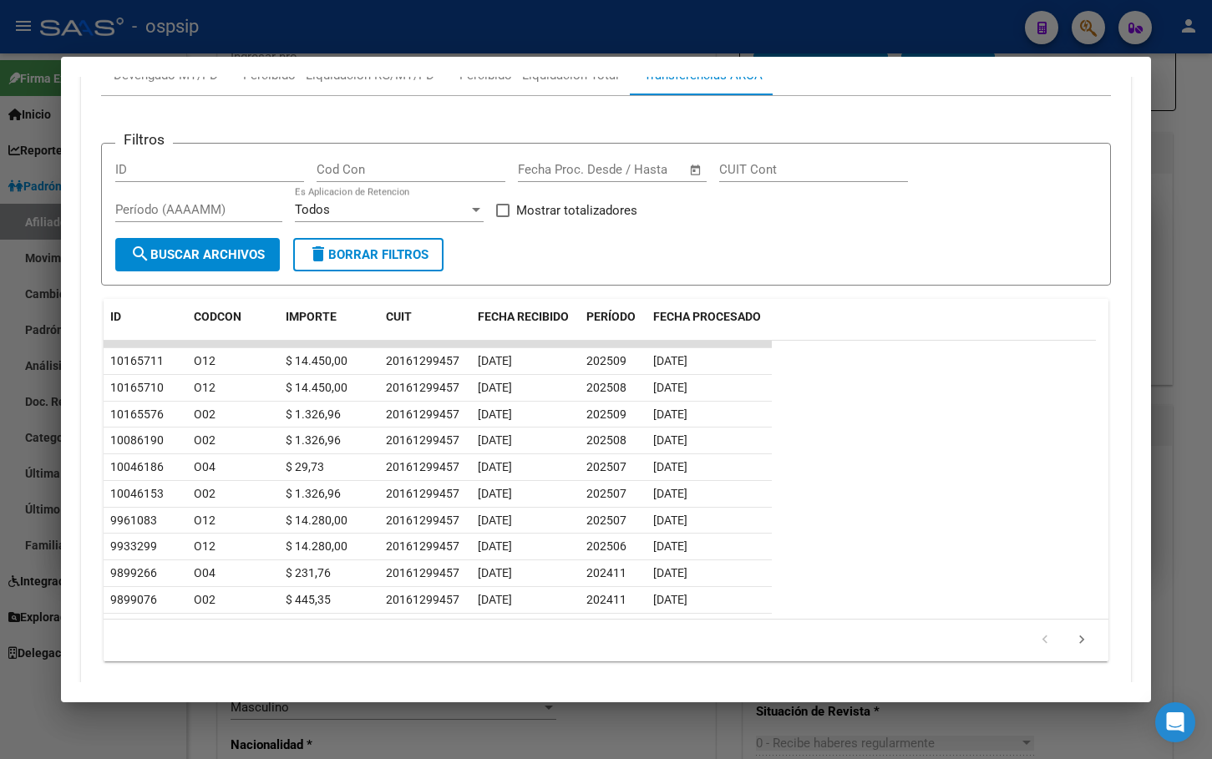
click at [244, 127] on app-list-header "Filtros ID Cod Con Fecha inicio – Fecha fin Fecha Proc. Desde / Hasta CUIT Cont…" at bounding box center [606, 201] width 1011 height 170
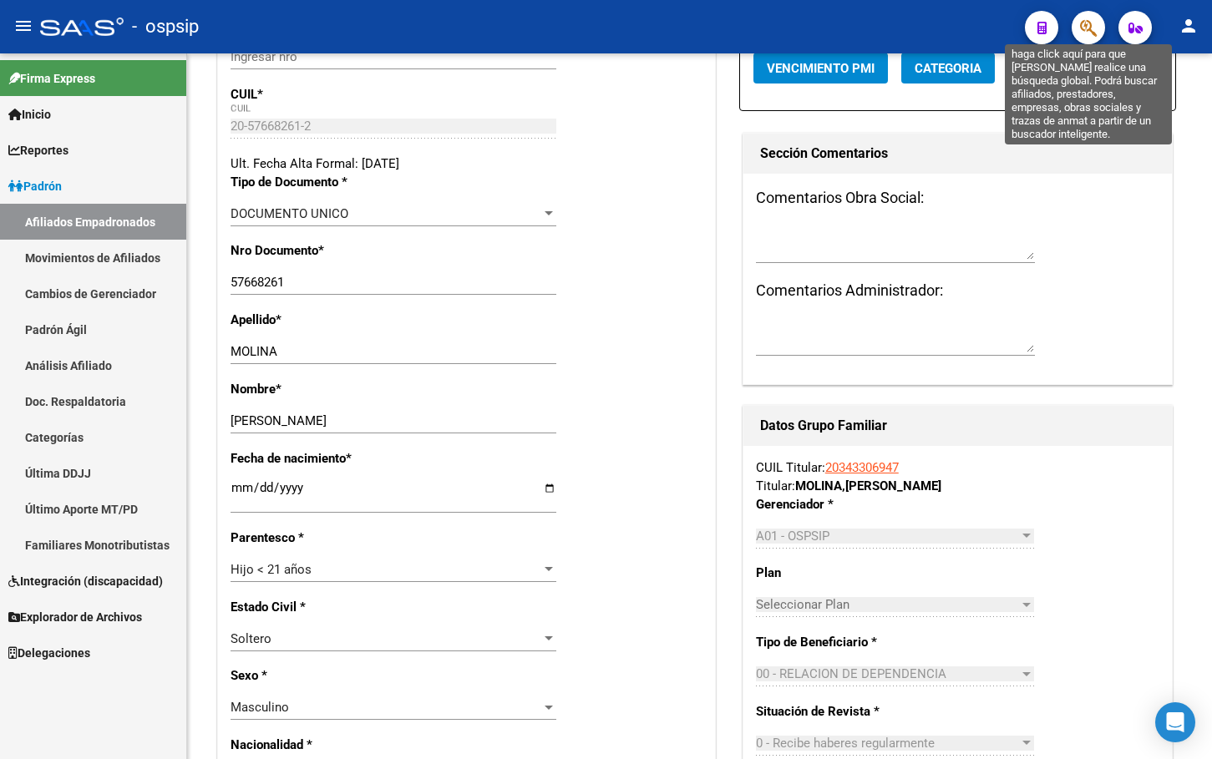
click at [1081, 28] on icon "button" at bounding box center [1088, 27] width 17 height 19
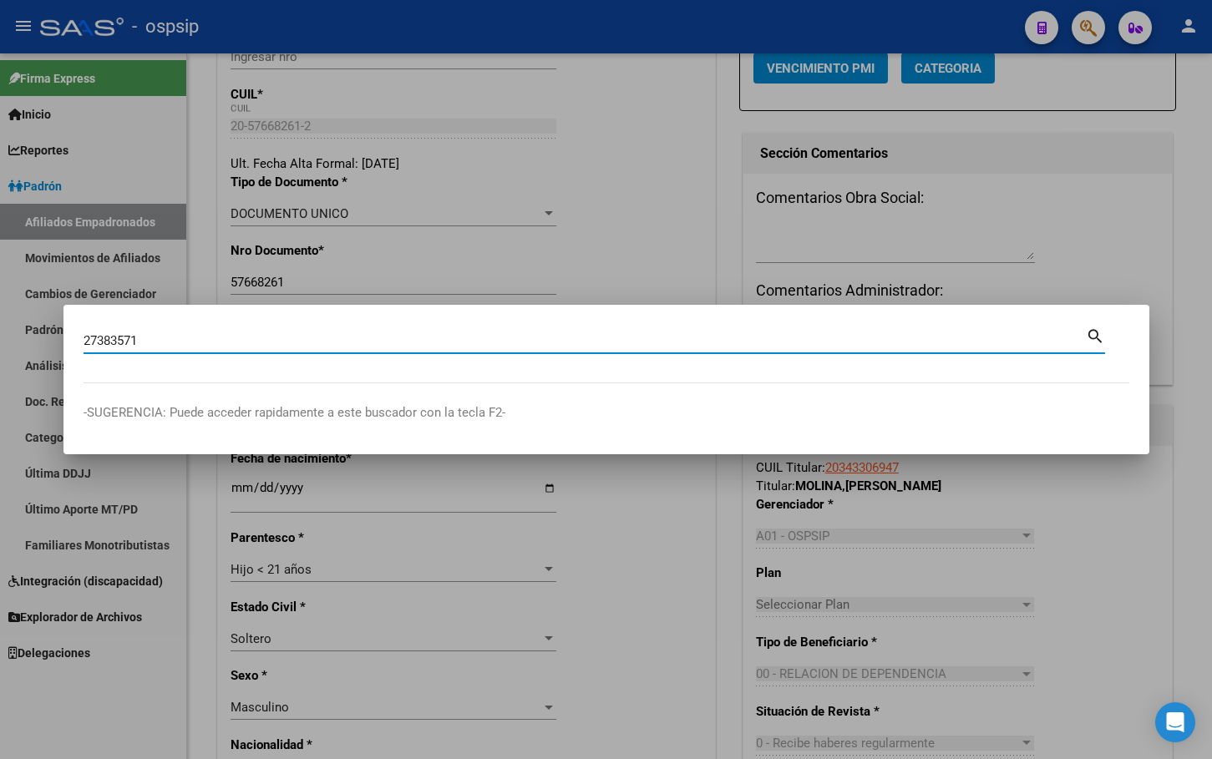
type input "27383571"
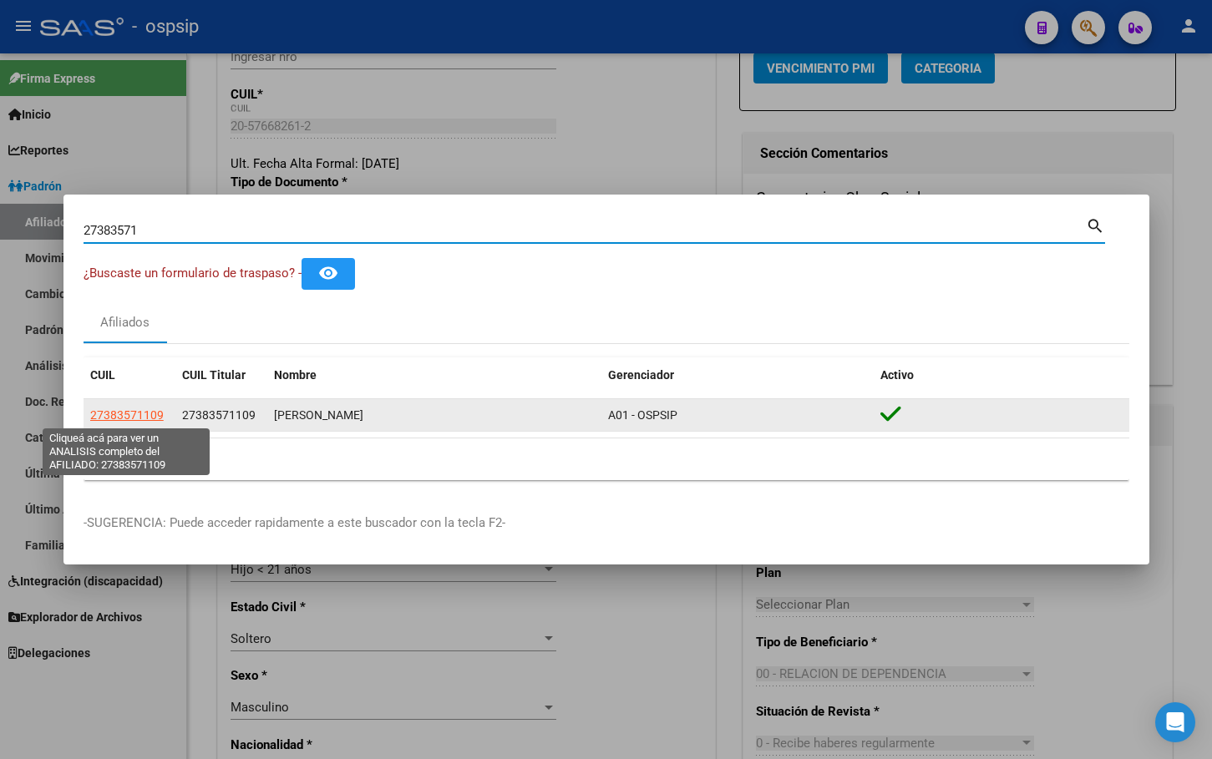
click at [124, 414] on span "27383571109" at bounding box center [127, 414] width 74 height 13
type textarea "27383571109"
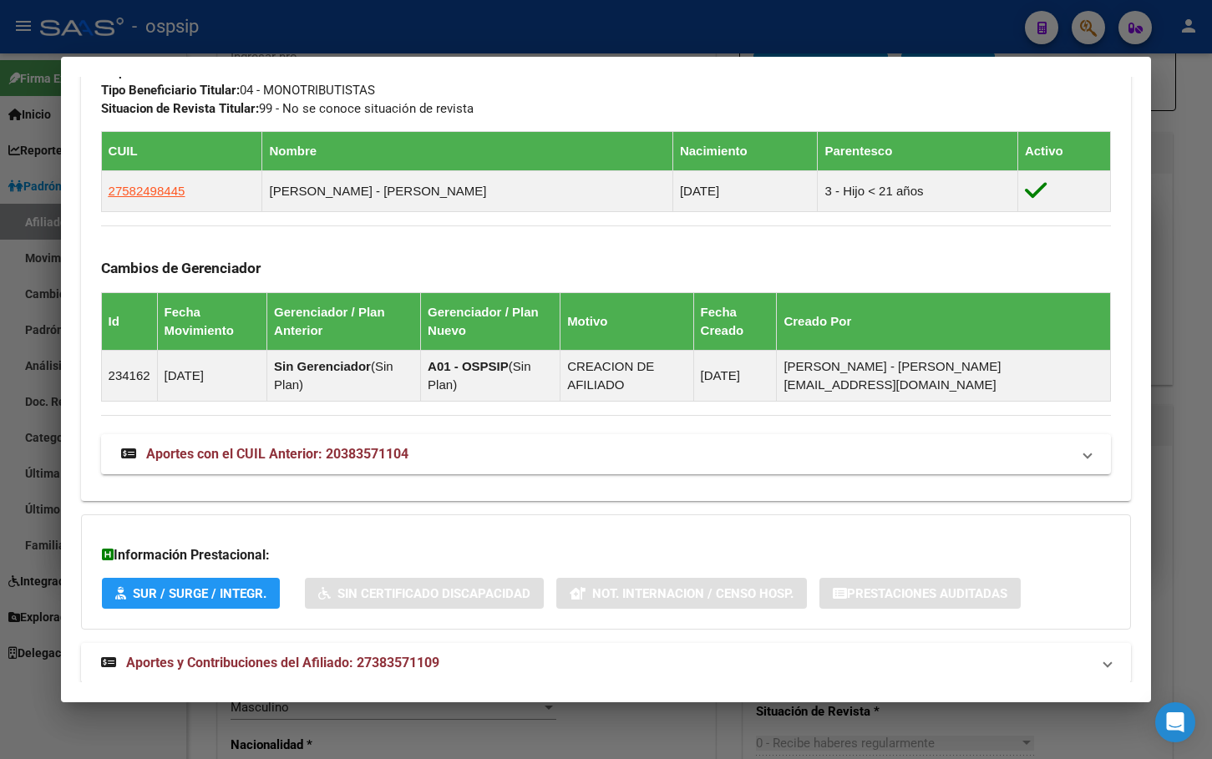
scroll to position [900, 0]
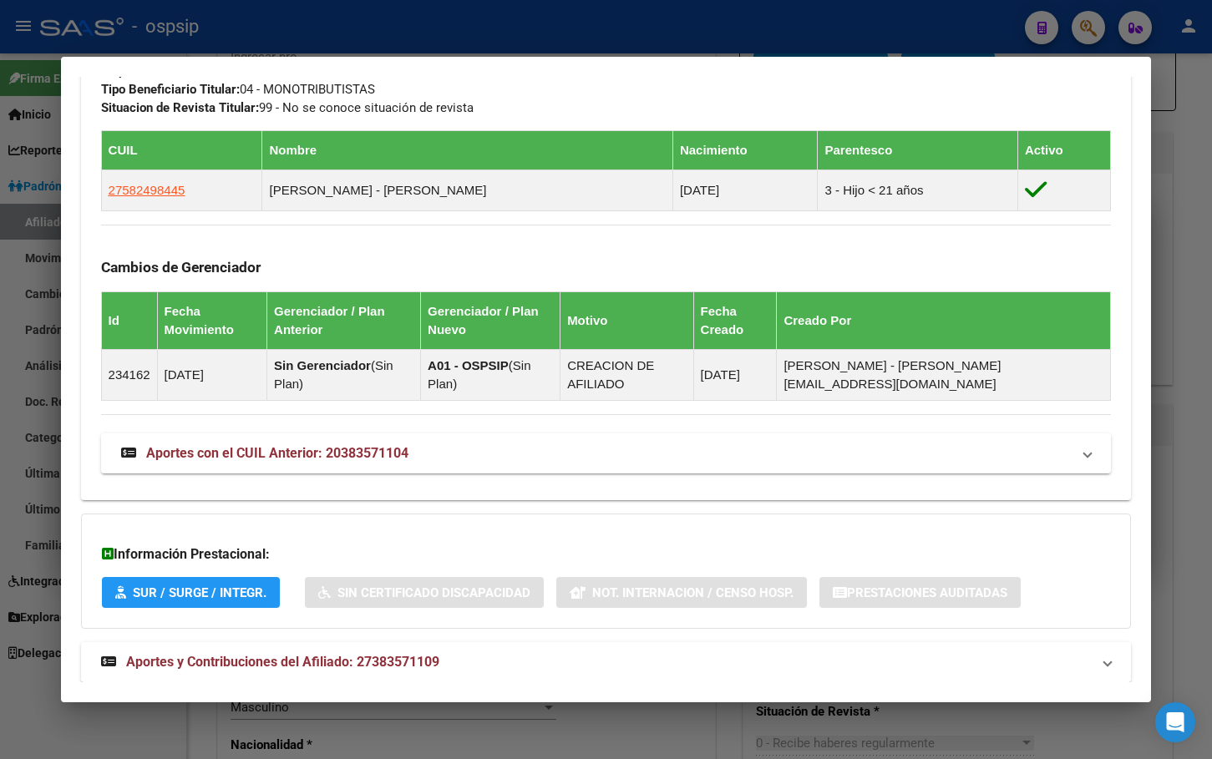
click at [402, 654] on span "Aportes y Contribuciones del Afiliado: 27383571109" at bounding box center [282, 662] width 313 height 16
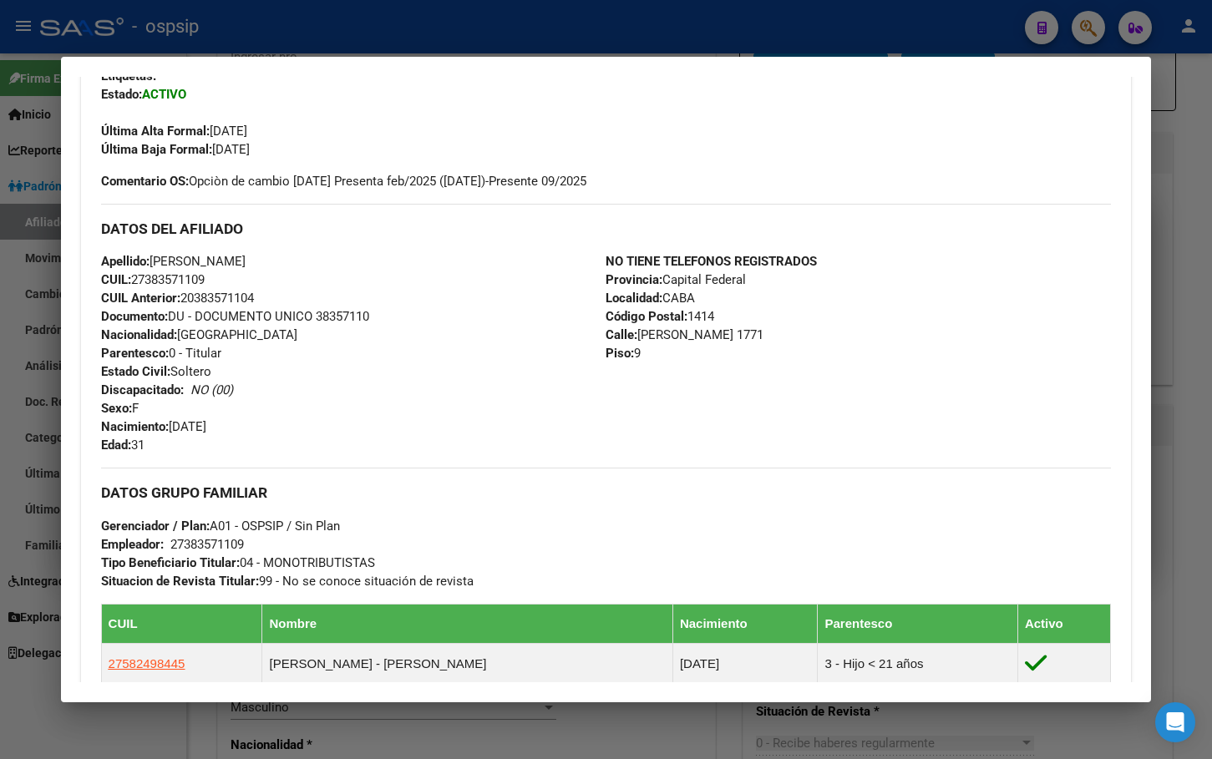
scroll to position [399, 0]
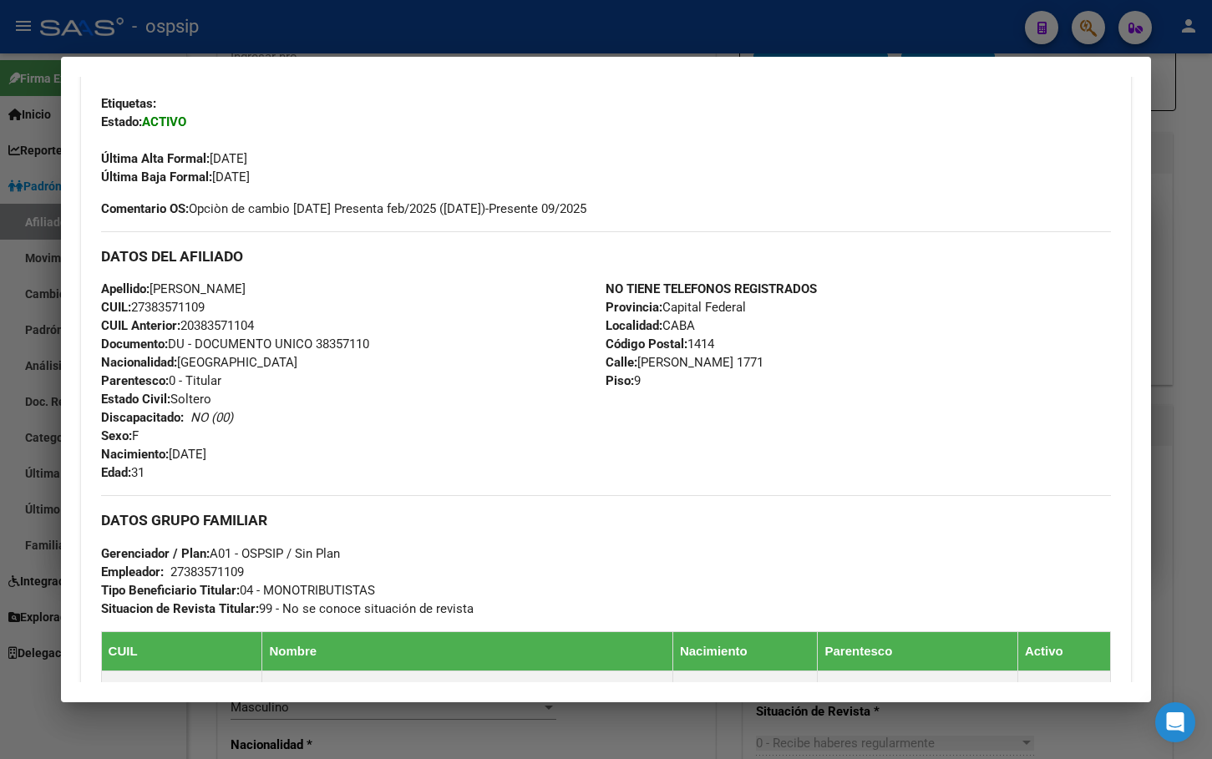
drag, startPoint x: 400, startPoint y: 413, endPoint x: 389, endPoint y: 398, distance: 18.5
click at [400, 412] on div "Apellido: FLORENCIA PAZ AYALA CUIL: 27383571109 CUIL Anterior: 20383571104 Docu…" at bounding box center [353, 381] width 505 height 202
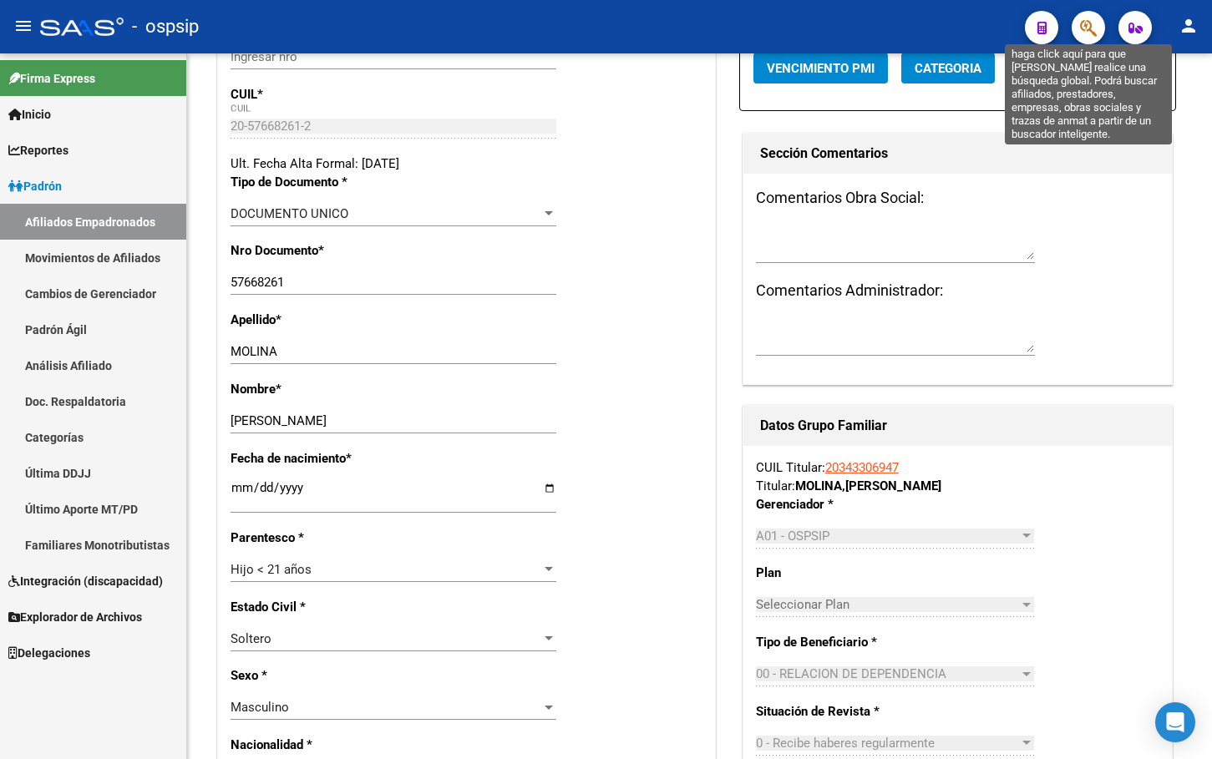
click at [1084, 28] on icon "button" at bounding box center [1088, 27] width 17 height 19
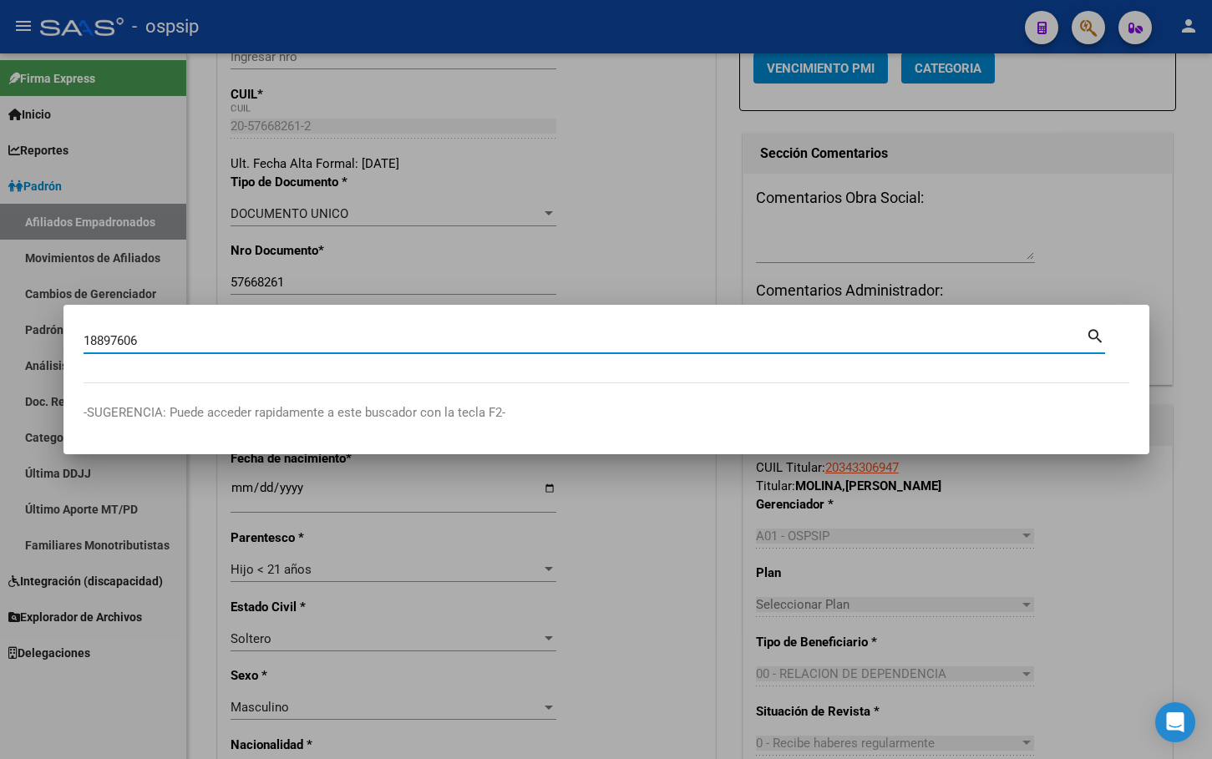
type input "18897606"
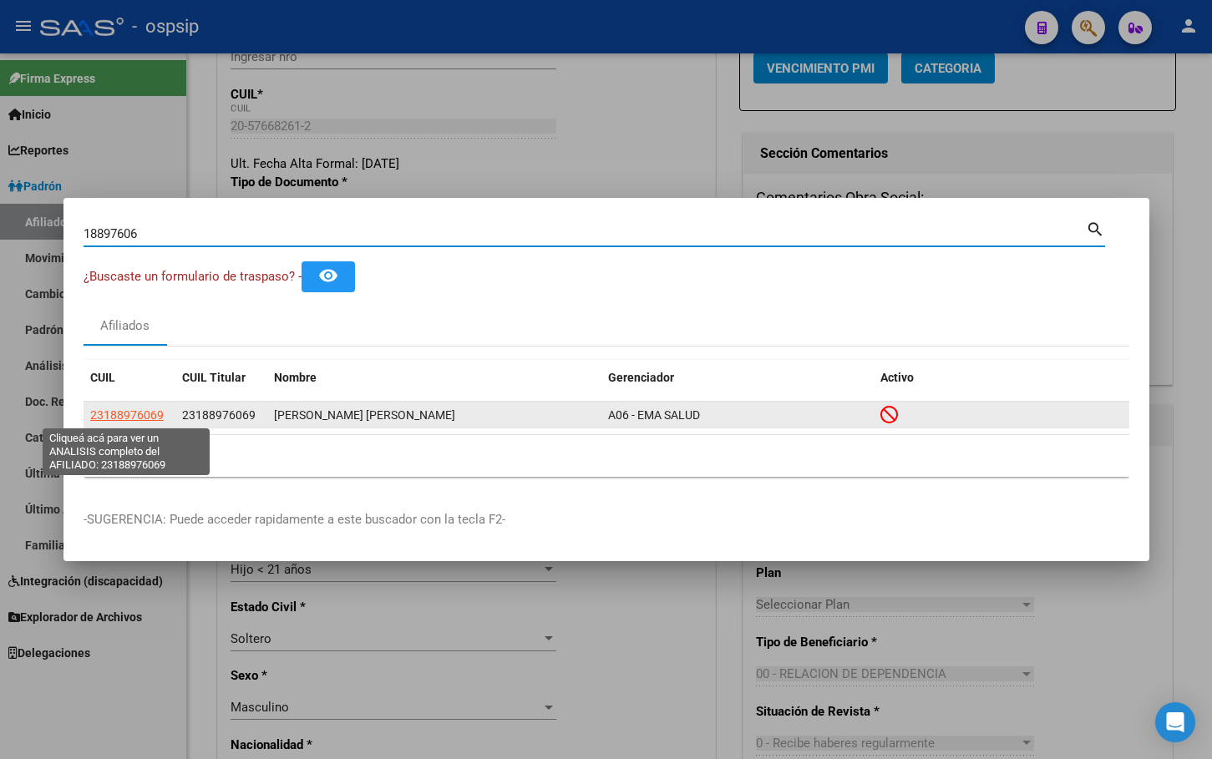
click at [127, 414] on span "23188976069" at bounding box center [127, 414] width 74 height 13
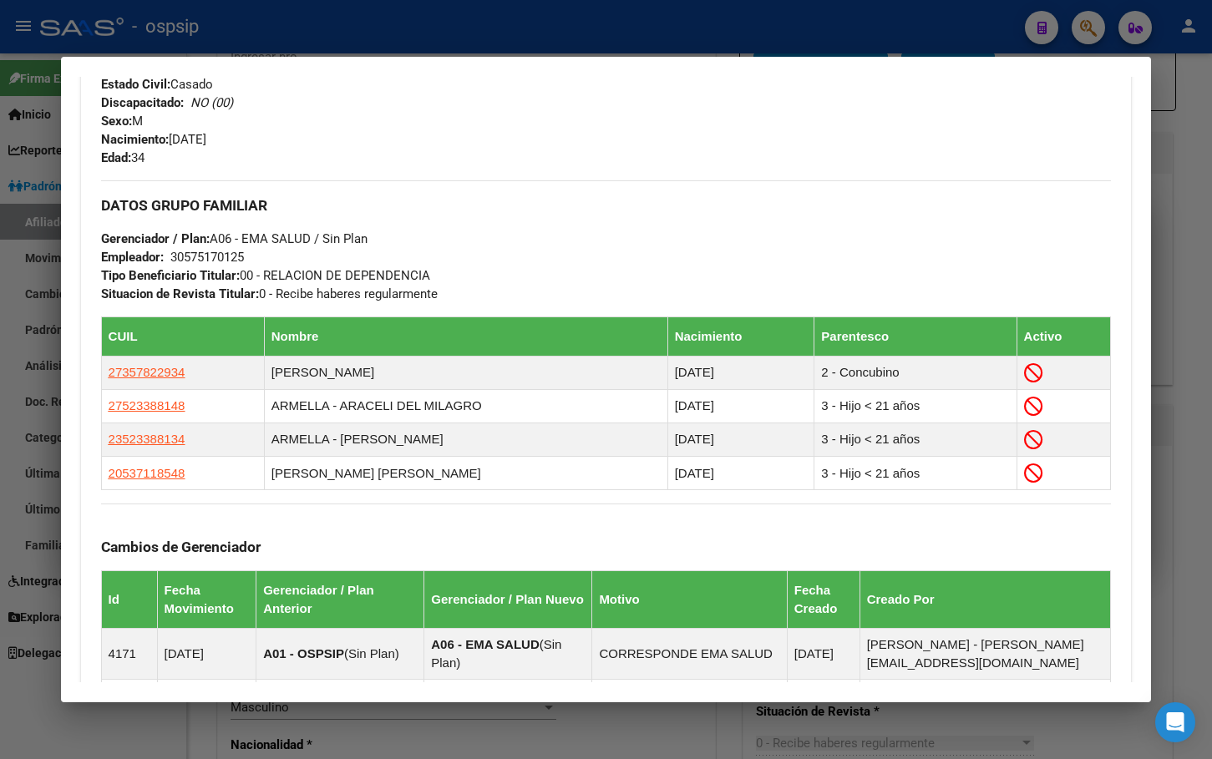
scroll to position [752, 0]
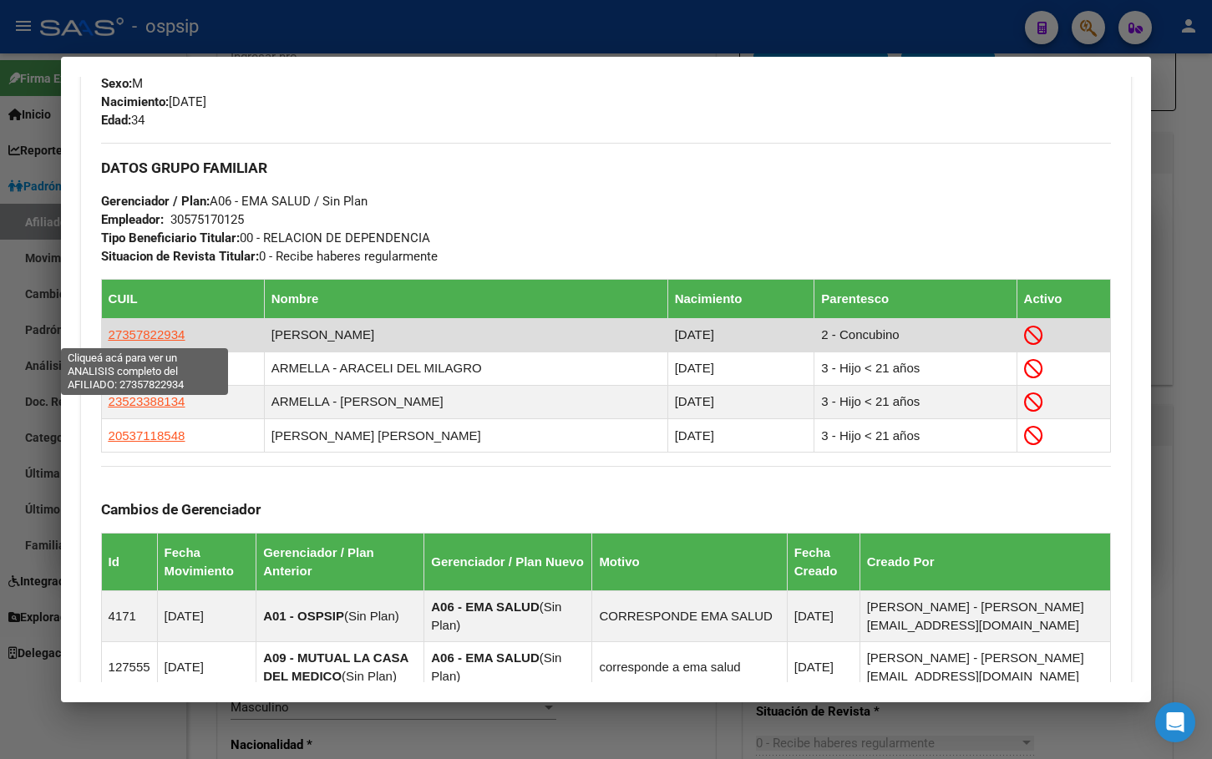
click at [135, 331] on span "27357822934" at bounding box center [147, 334] width 77 height 14
type textarea "27357822934"
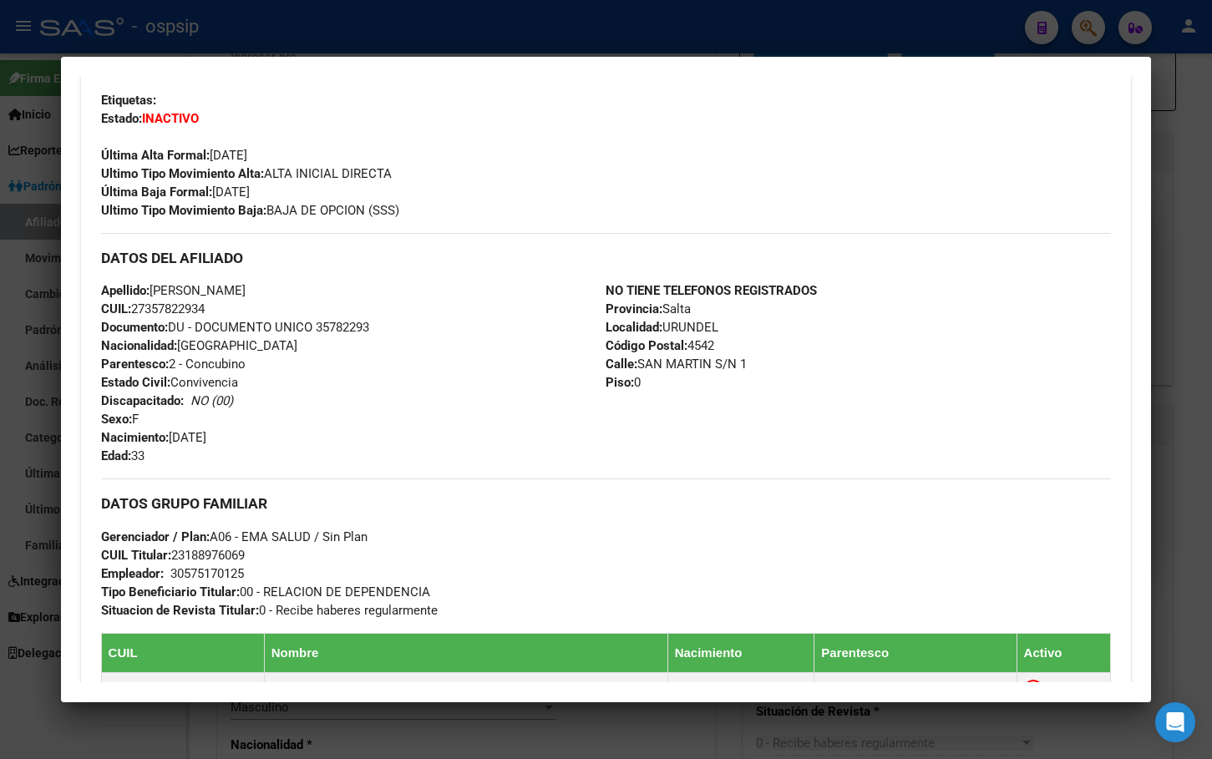
scroll to position [418, 0]
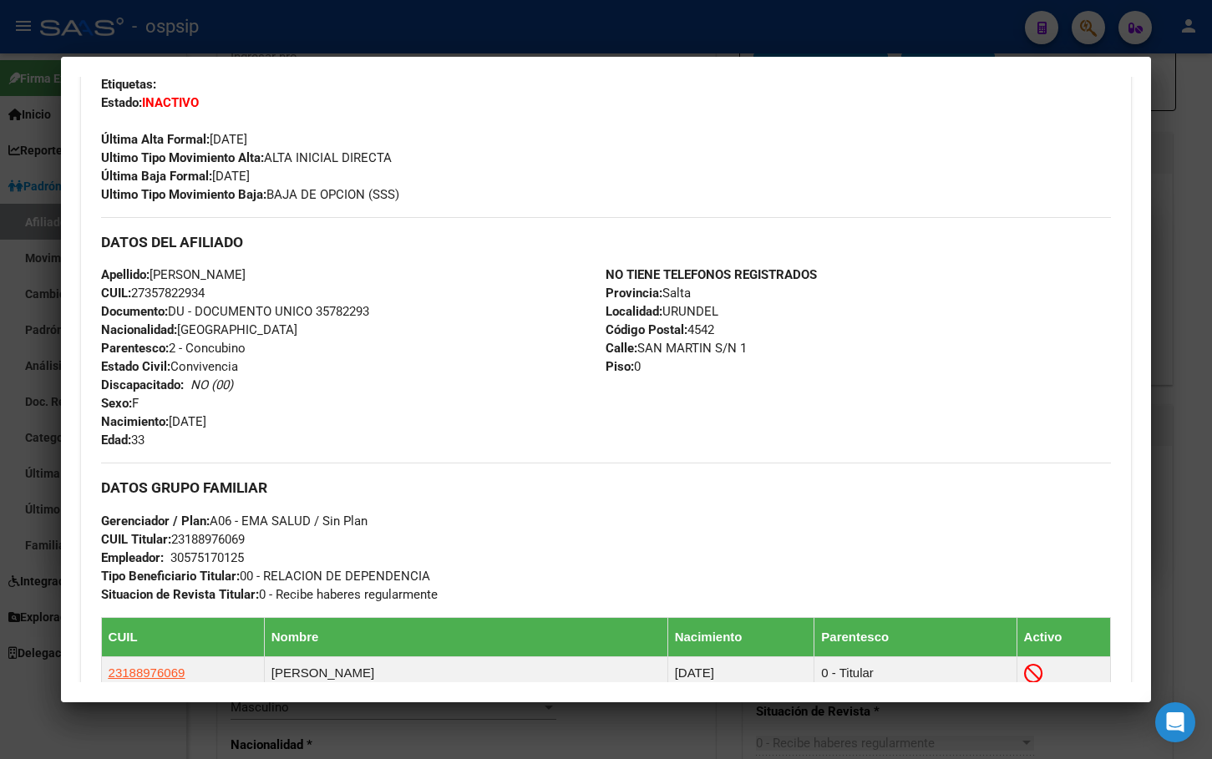
drag, startPoint x: 318, startPoint y: 312, endPoint x: 373, endPoint y: 316, distance: 54.5
click at [369, 316] on span "Documento: DU - DOCUMENTO UNICO 35782293" at bounding box center [235, 311] width 268 height 15
copy span "35782293"
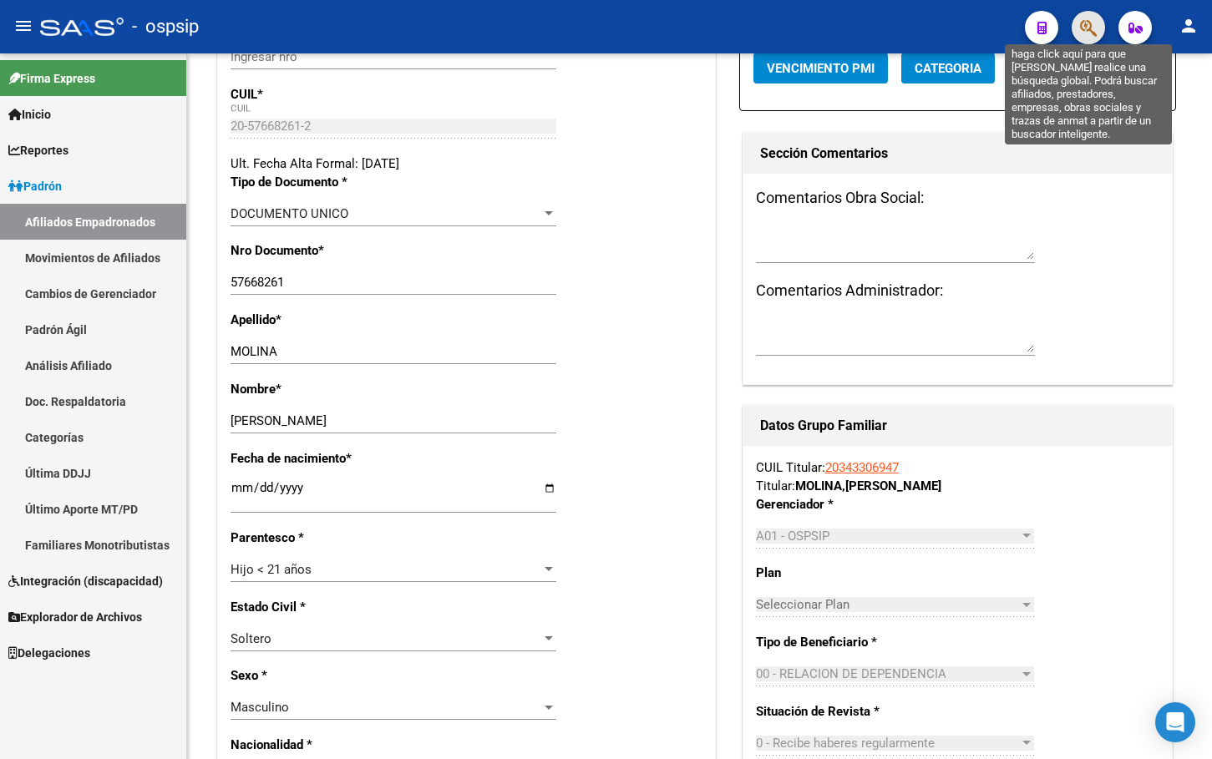
click at [1082, 23] on icon "button" at bounding box center [1088, 27] width 17 height 19
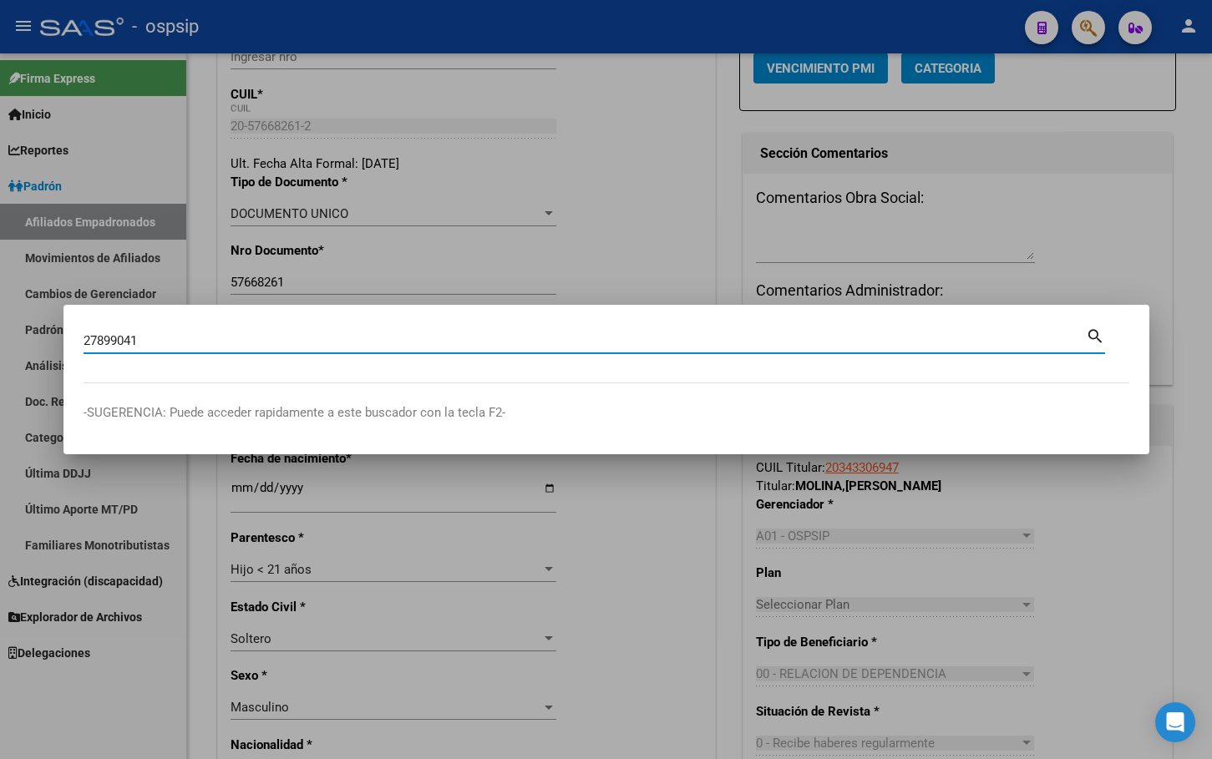
type input "27899041"
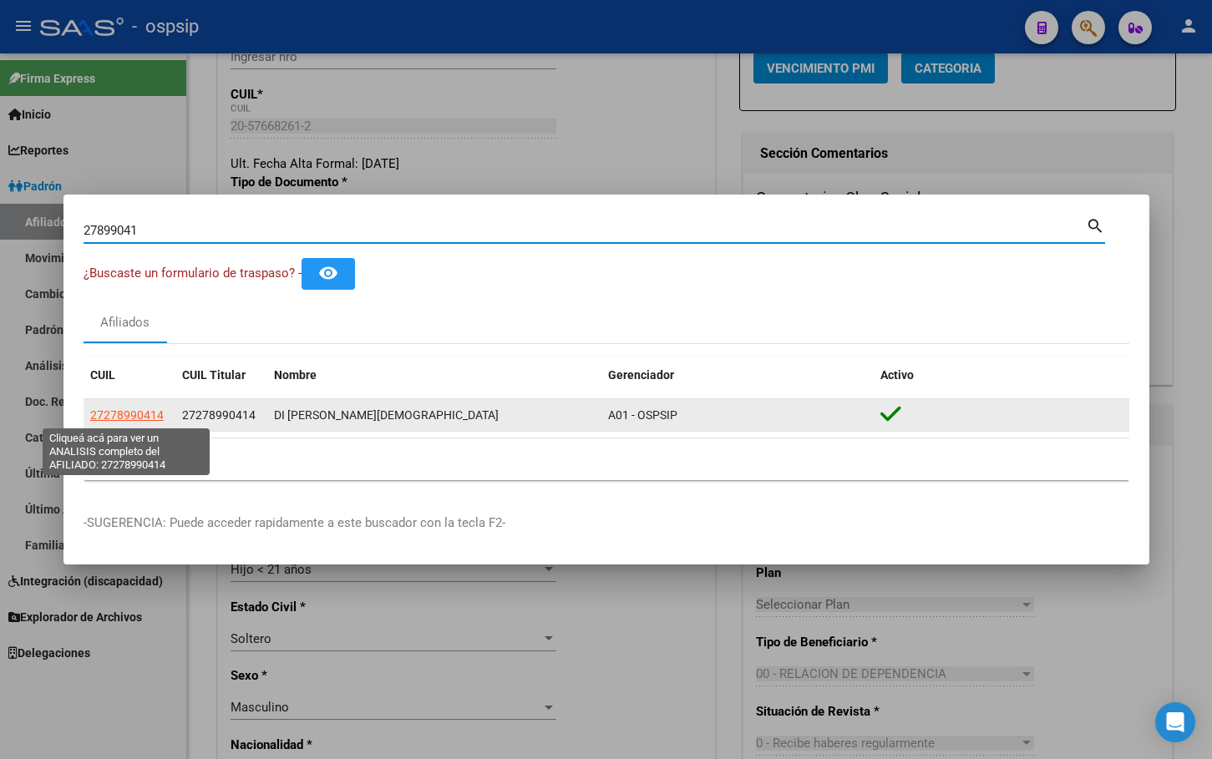
click at [106, 413] on span "27278990414" at bounding box center [127, 414] width 74 height 13
type textarea "27278990414"
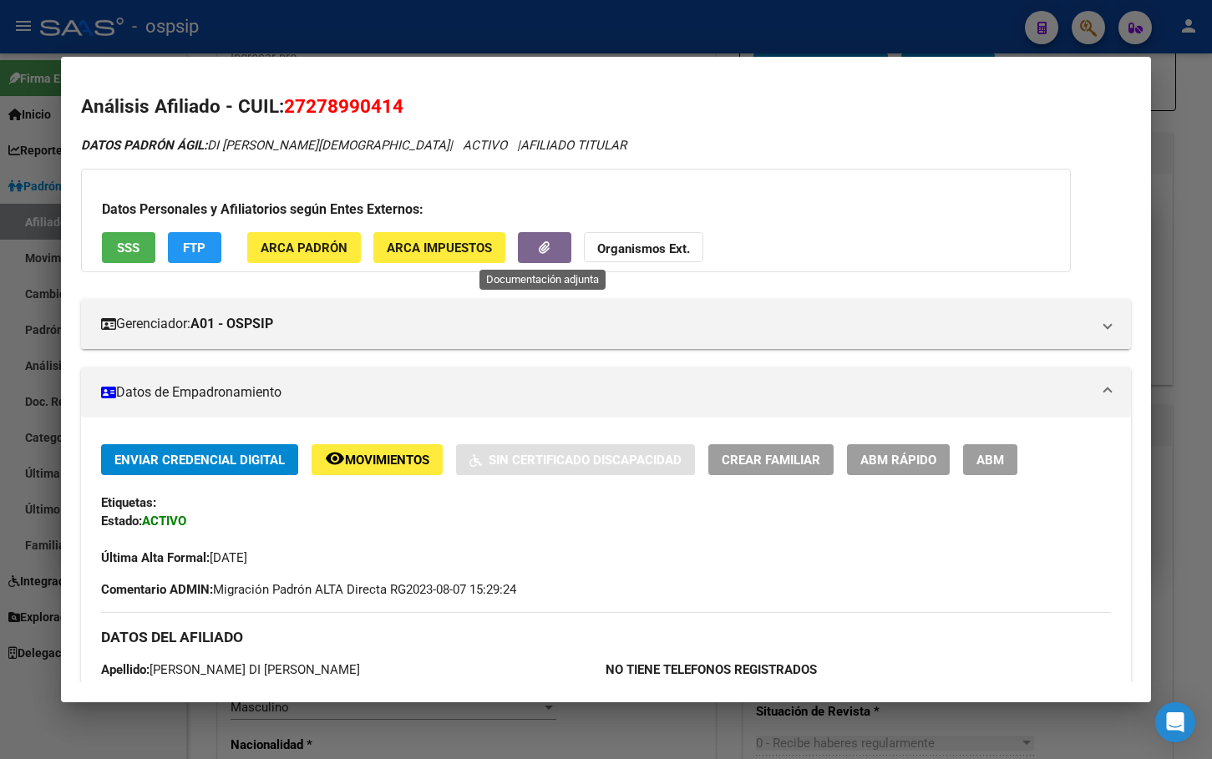
click at [534, 255] on button "button" at bounding box center [544, 247] width 53 height 31
click at [542, 251] on icon "button" at bounding box center [544, 247] width 11 height 13
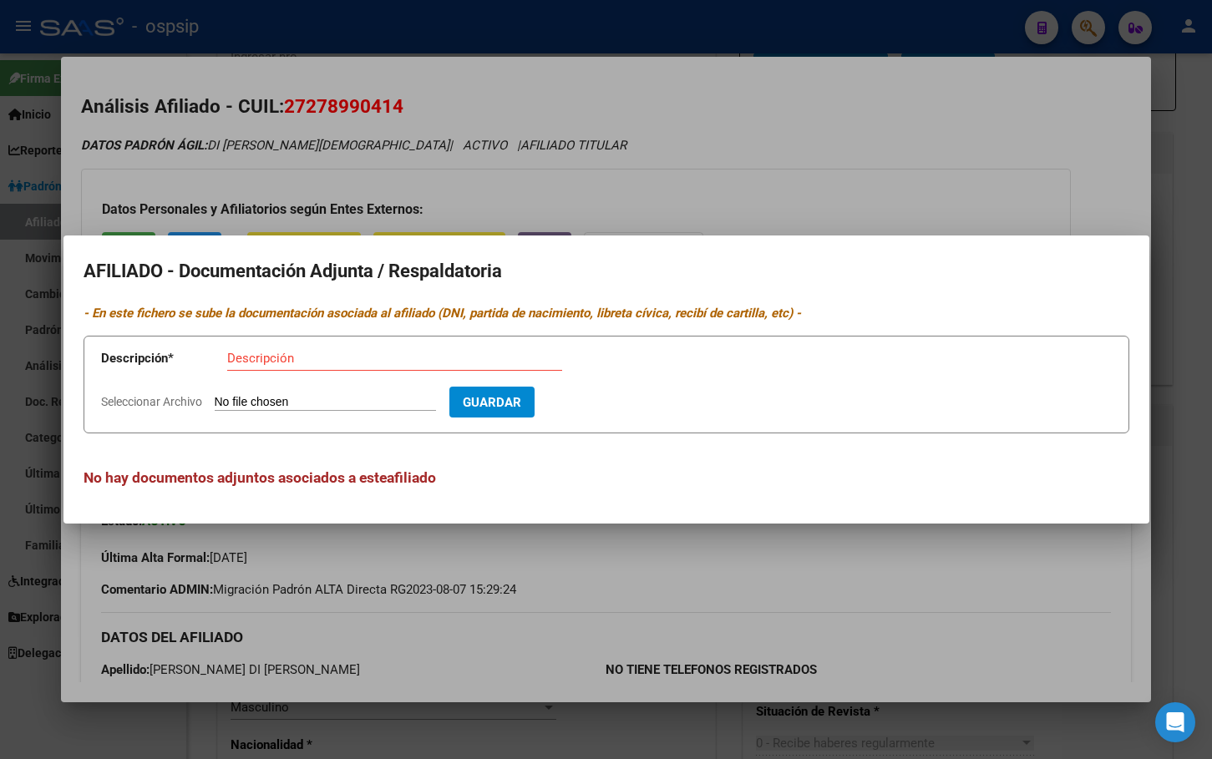
click at [327, 399] on input "Seleccionar Archivo" at bounding box center [325, 403] width 221 height 16
type input "C:\fakepath\WhatsApp Image 2025-10-14 at 11.08.03.jpeg"
click at [286, 359] on input "Descripción" at bounding box center [394, 358] width 335 height 15
type input "fondo de desempleo"
click at [604, 403] on span "Guardar" at bounding box center [589, 402] width 58 height 15
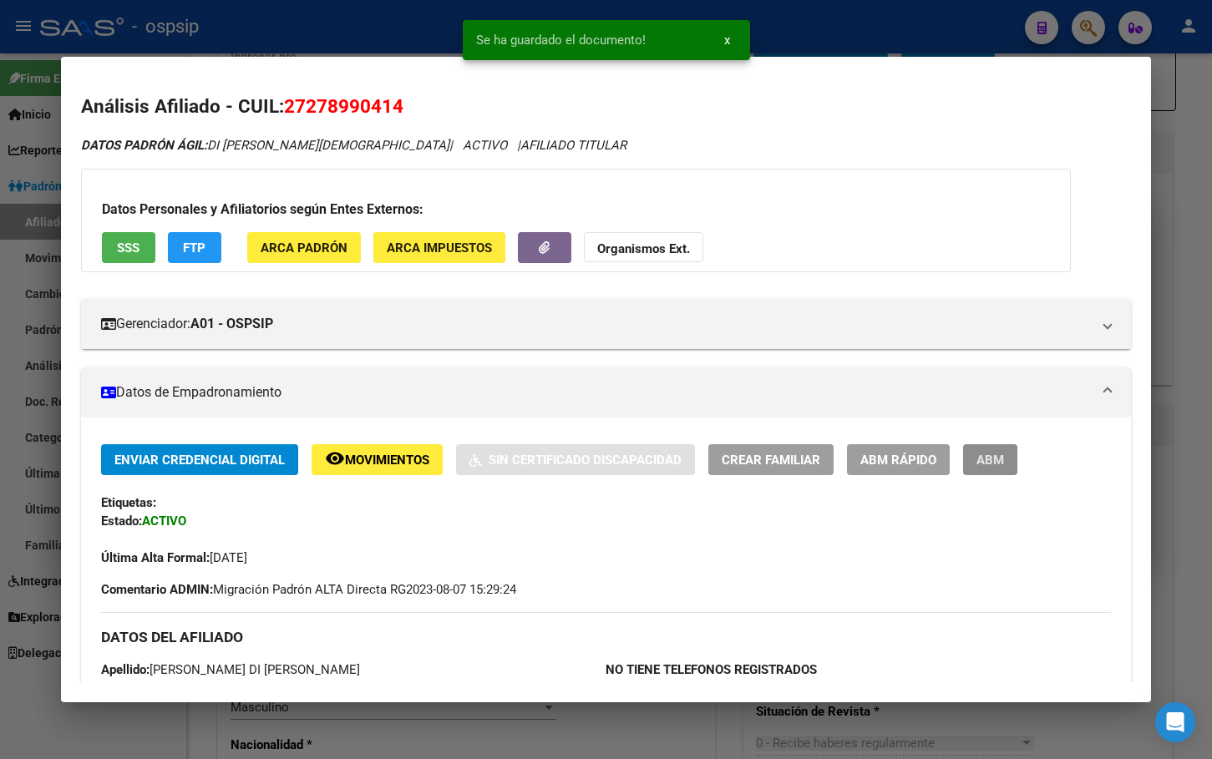
click at [983, 452] on span "ABM" at bounding box center [990, 459] width 28 height 15
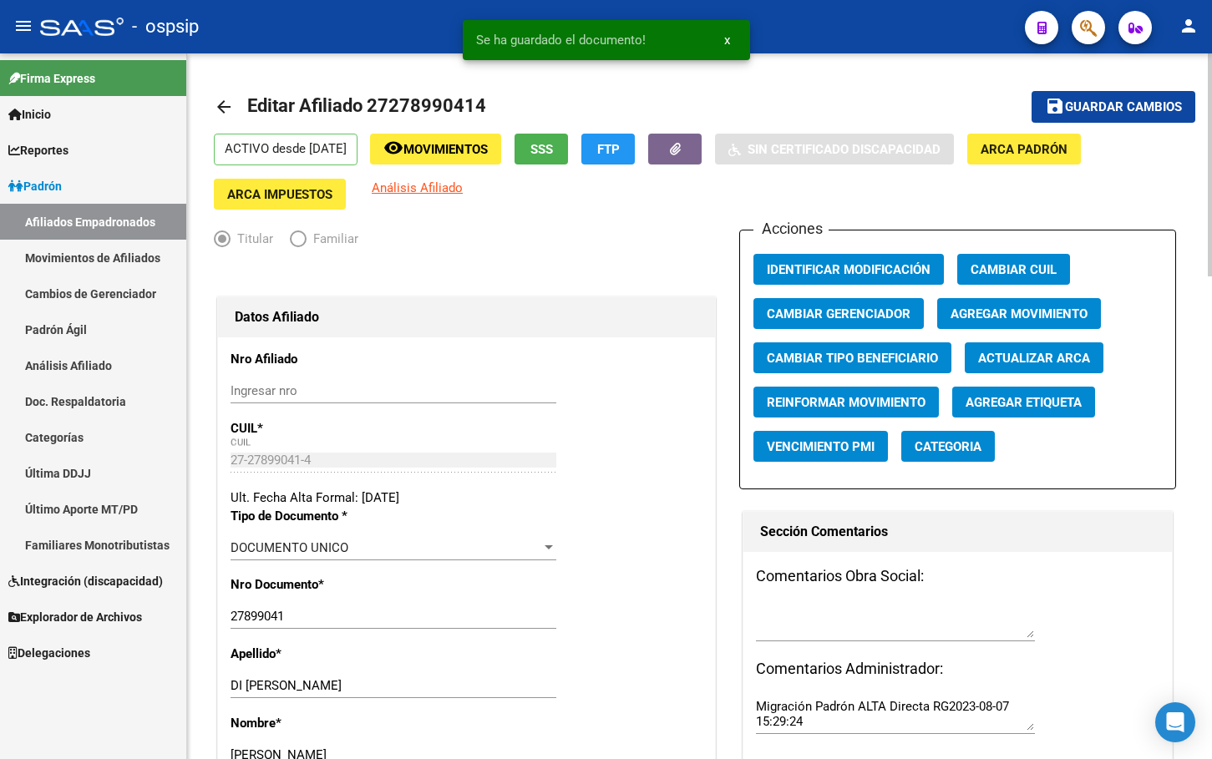
click at [463, 151] on span "Movimientos" at bounding box center [445, 149] width 84 height 15
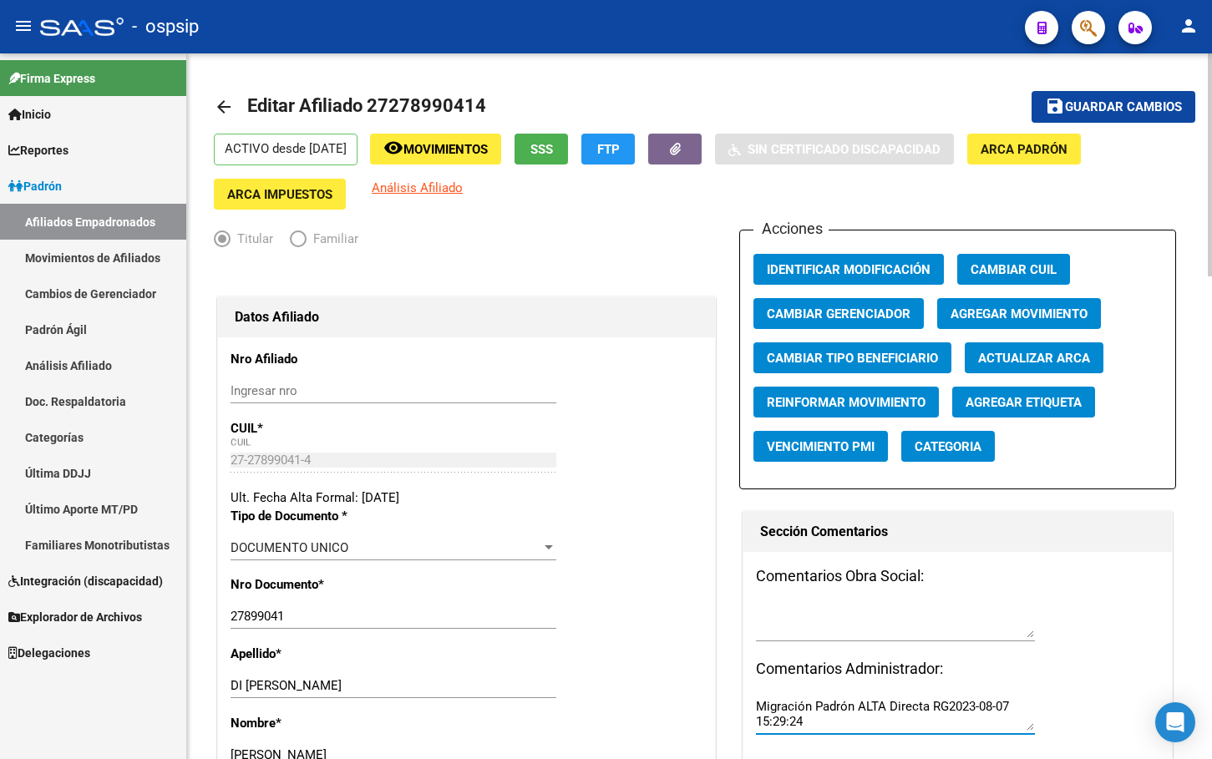
drag, startPoint x: 827, startPoint y: 724, endPoint x: 694, endPoint y: 698, distance: 135.3
click at [803, 627] on textarea at bounding box center [895, 621] width 279 height 33
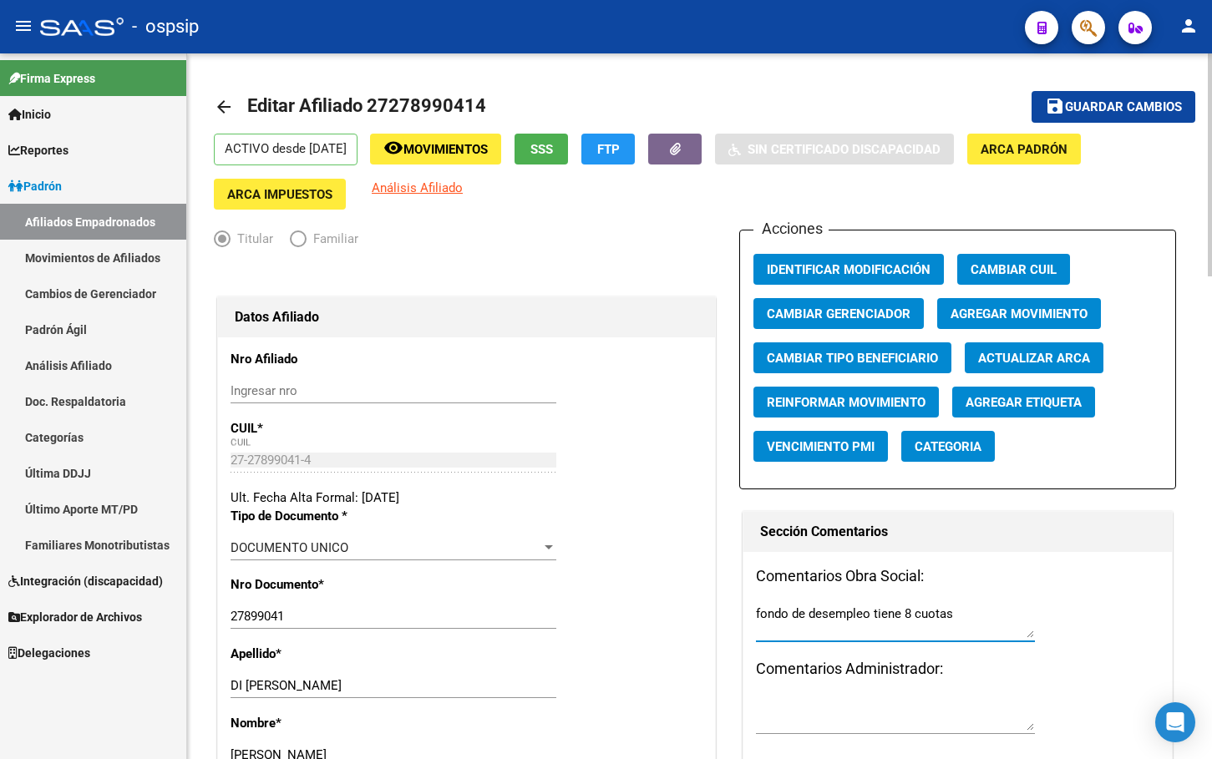
type textarea "fondo de desempleo tiene 8 cuotas"
click at [1096, 100] on span "Guardar cambios" at bounding box center [1123, 107] width 117 height 15
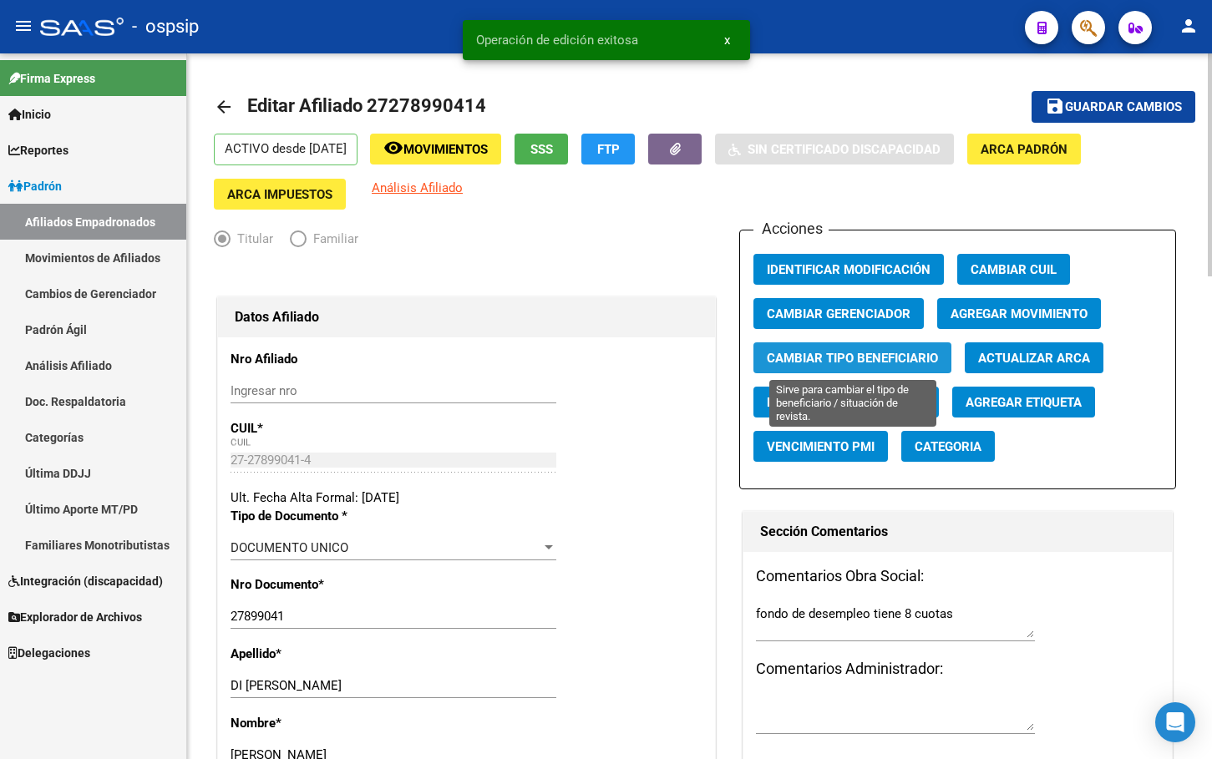
click at [824, 361] on span "Cambiar Tipo Beneficiario" at bounding box center [852, 358] width 171 height 15
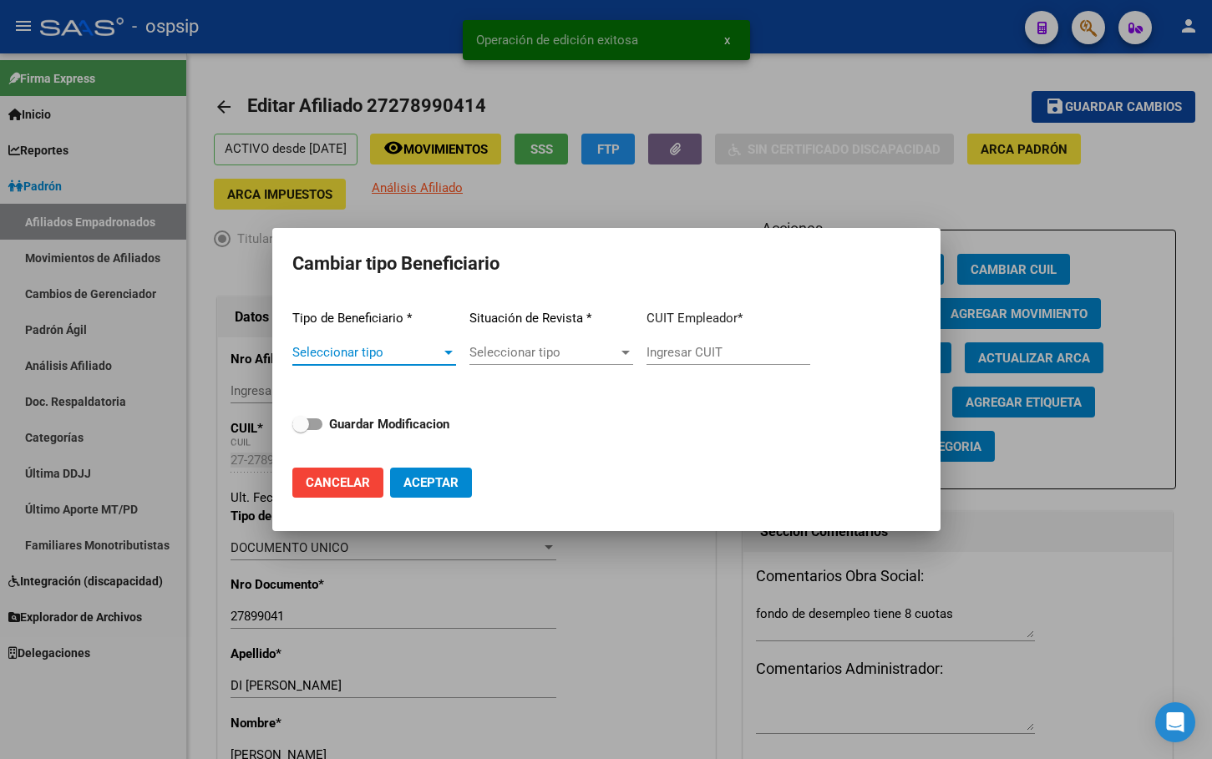
click at [398, 352] on span "Seleccionar tipo" at bounding box center [366, 352] width 149 height 15
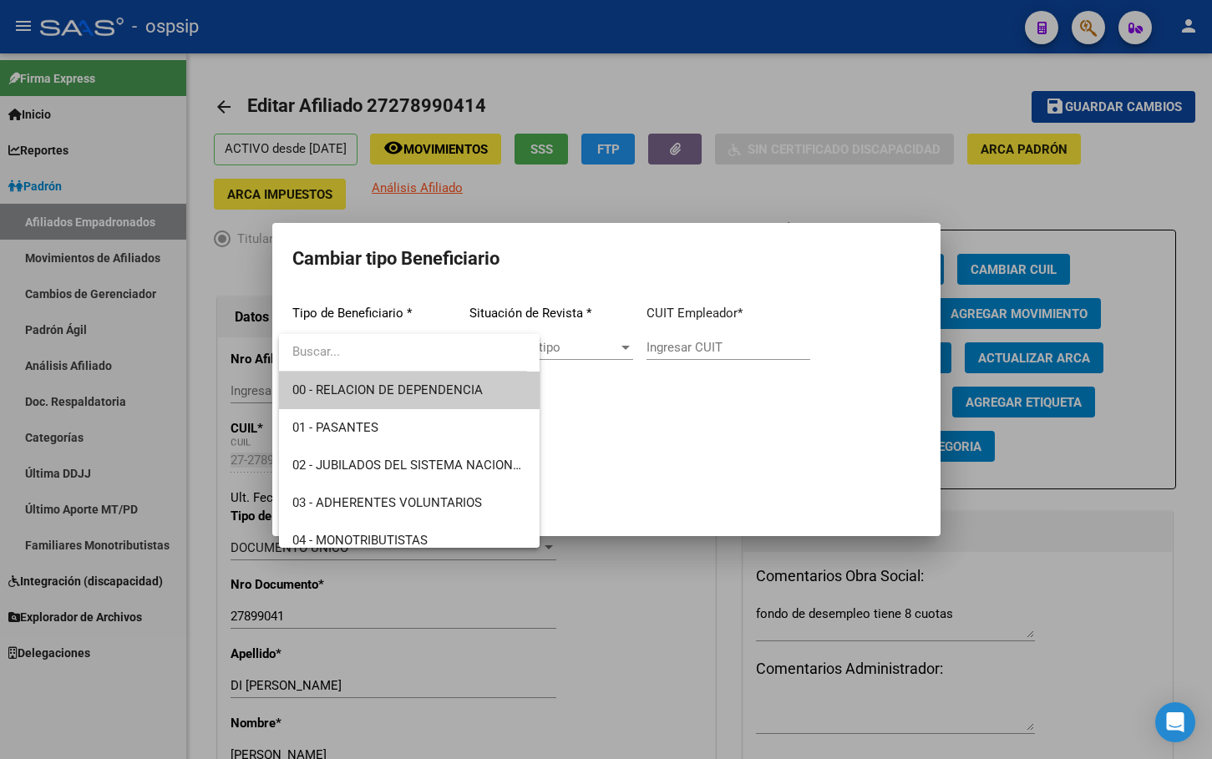
click at [399, 398] on span "00 - RELACION DE DEPENDENCIA" at bounding box center [387, 390] width 190 height 15
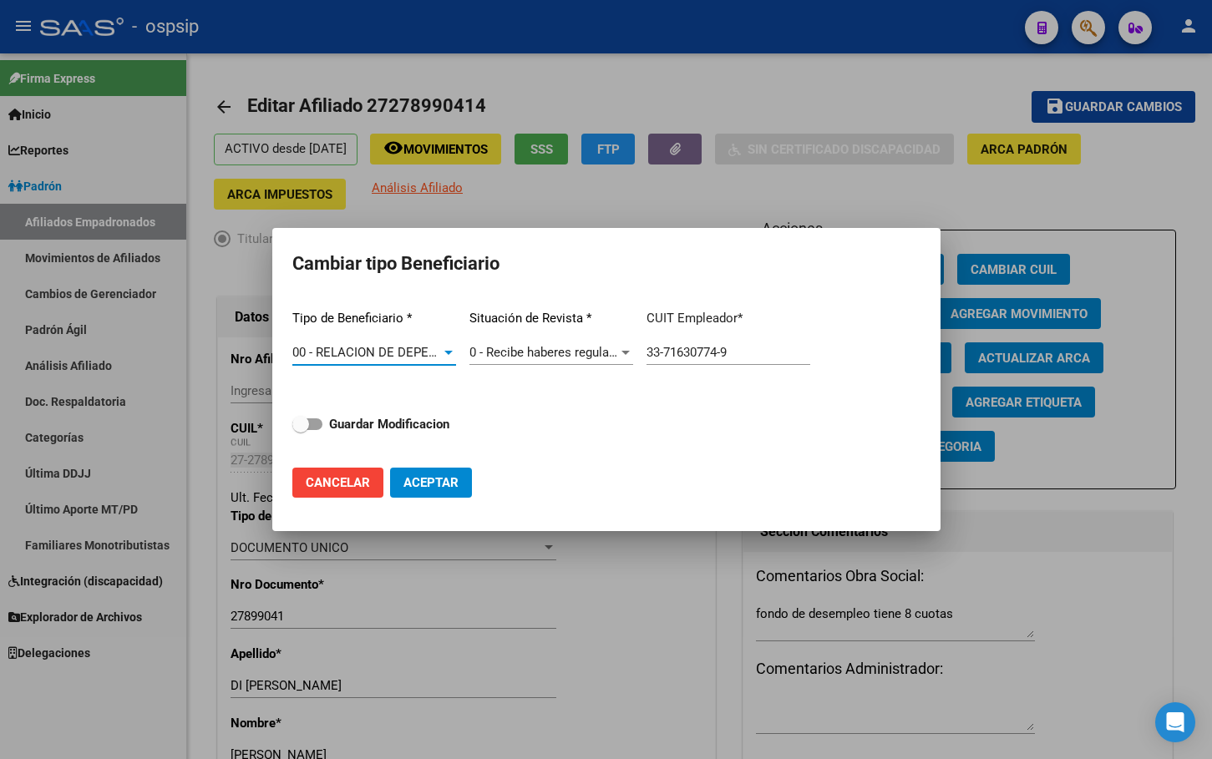
click at [565, 356] on span "0 - Recibe haberes regularmente" at bounding box center [558, 352] width 179 height 15
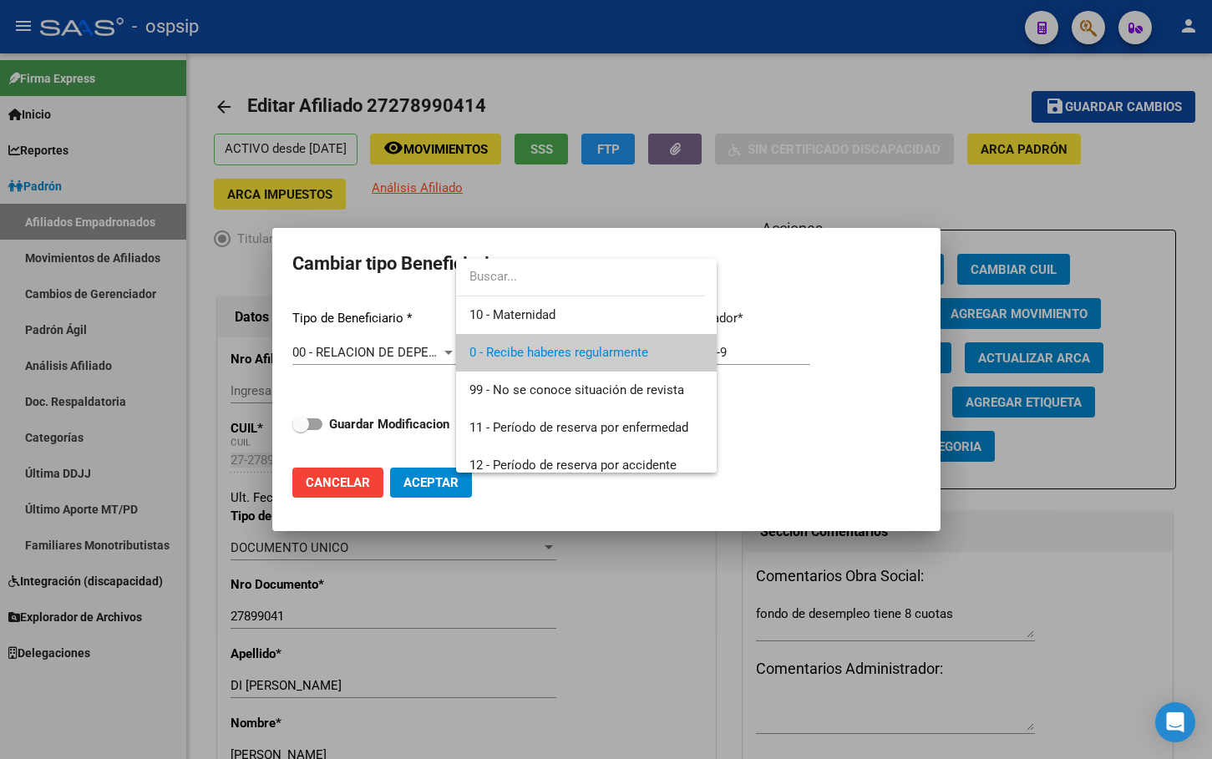
click at [388, 381] on div at bounding box center [606, 379] width 1212 height 759
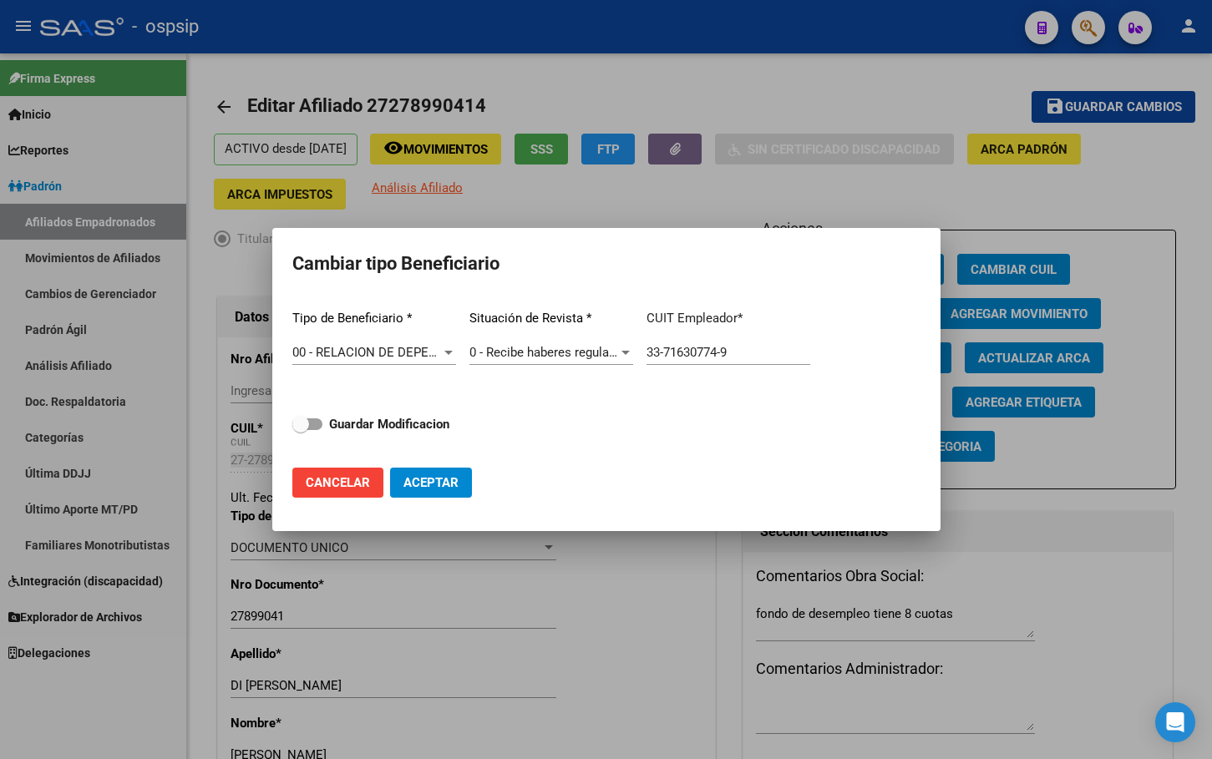
click at [385, 345] on span "00 - RELACION DE DEPENDENCIA" at bounding box center [387, 352] width 190 height 15
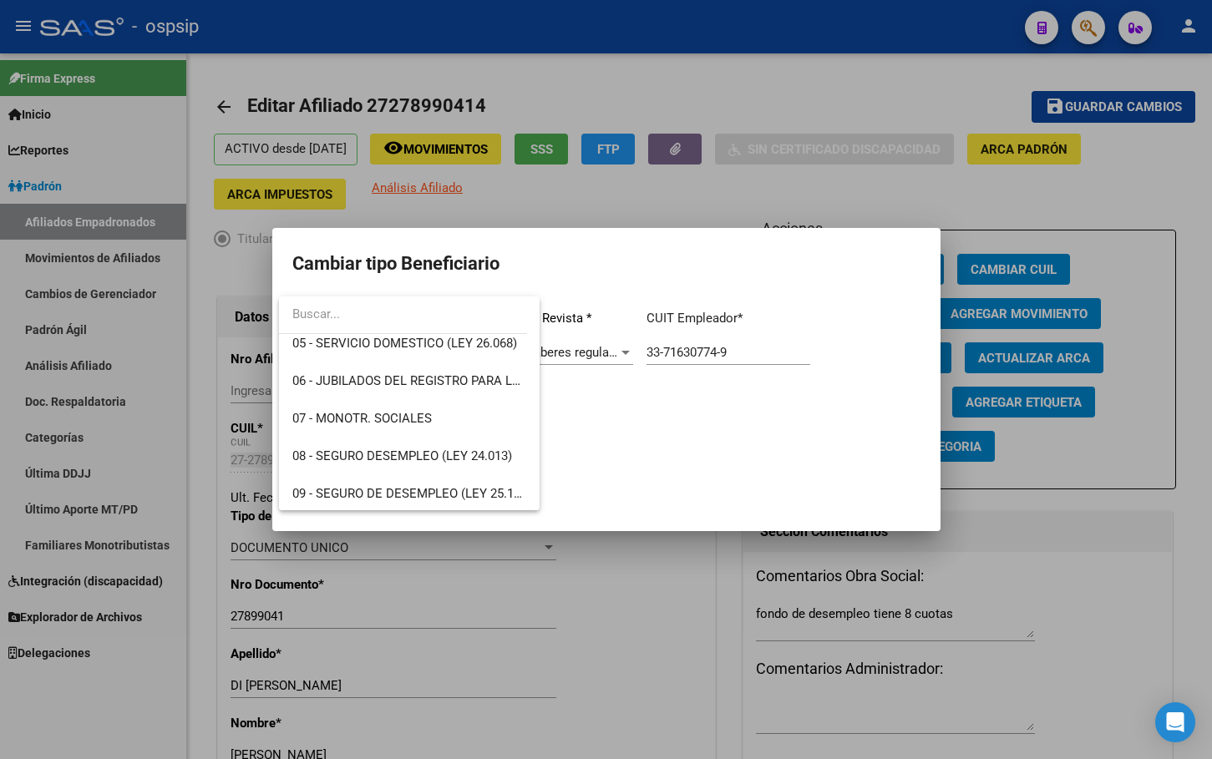
scroll to position [251, 0]
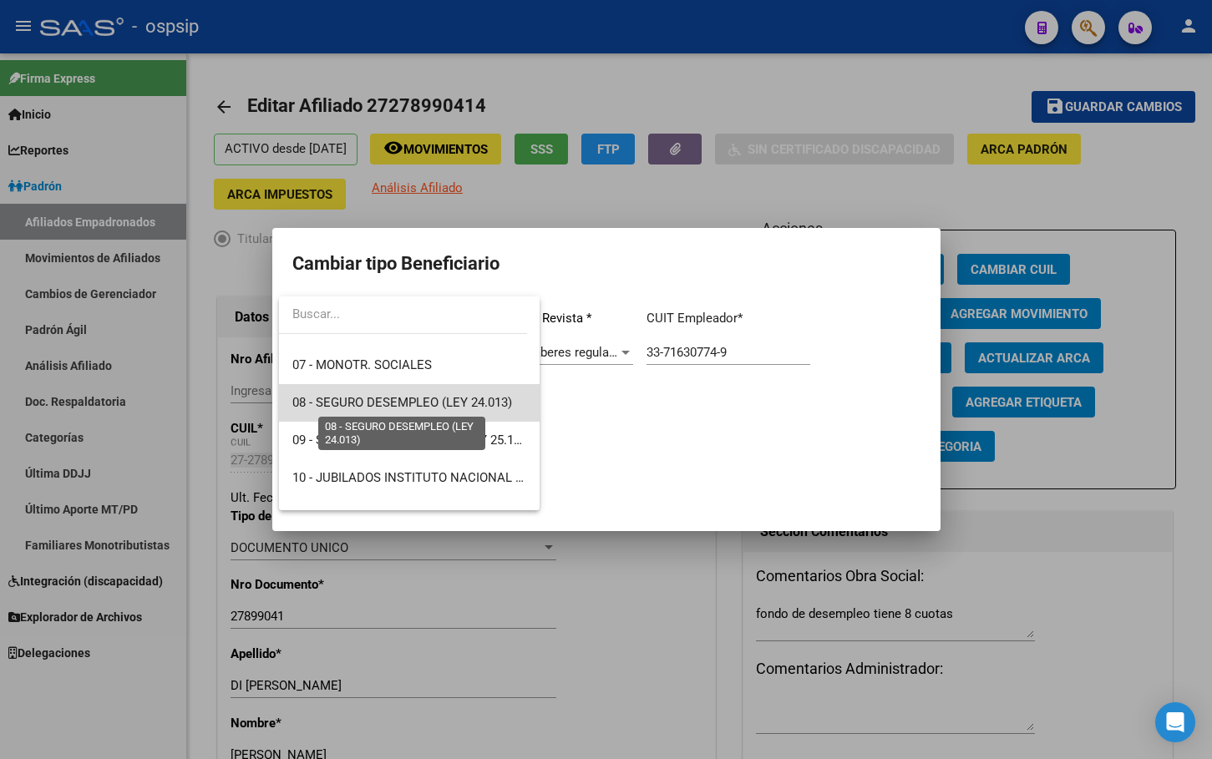
click at [415, 398] on span "08 - SEGURO DESEMPLEO (LEY 24.013)" at bounding box center [402, 402] width 220 height 15
type input "33-63761744-9"
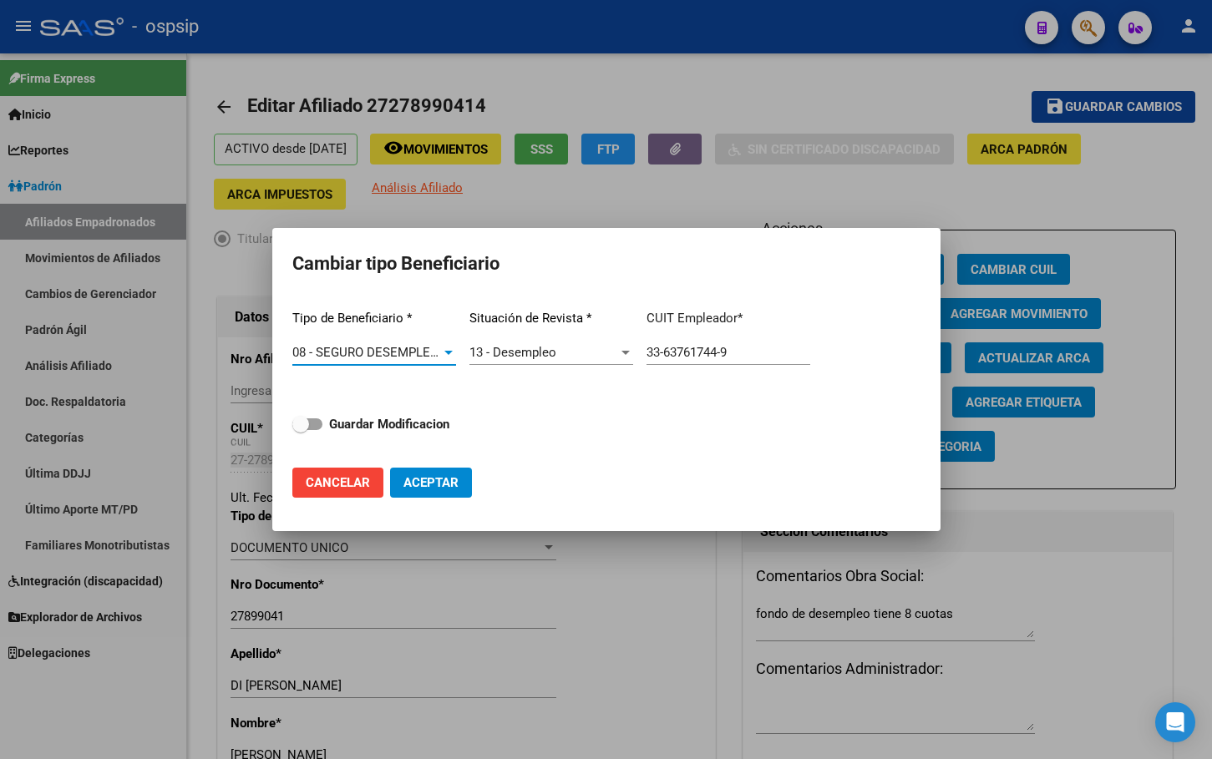
click at [323, 420] on label "Guardar Modificacion" at bounding box center [370, 424] width 157 height 20
click at [301, 430] on input "Guardar Modificacion" at bounding box center [300, 430] width 1 height 1
click at [427, 477] on span "Aceptar" at bounding box center [430, 482] width 55 height 15
checkbox input "false"
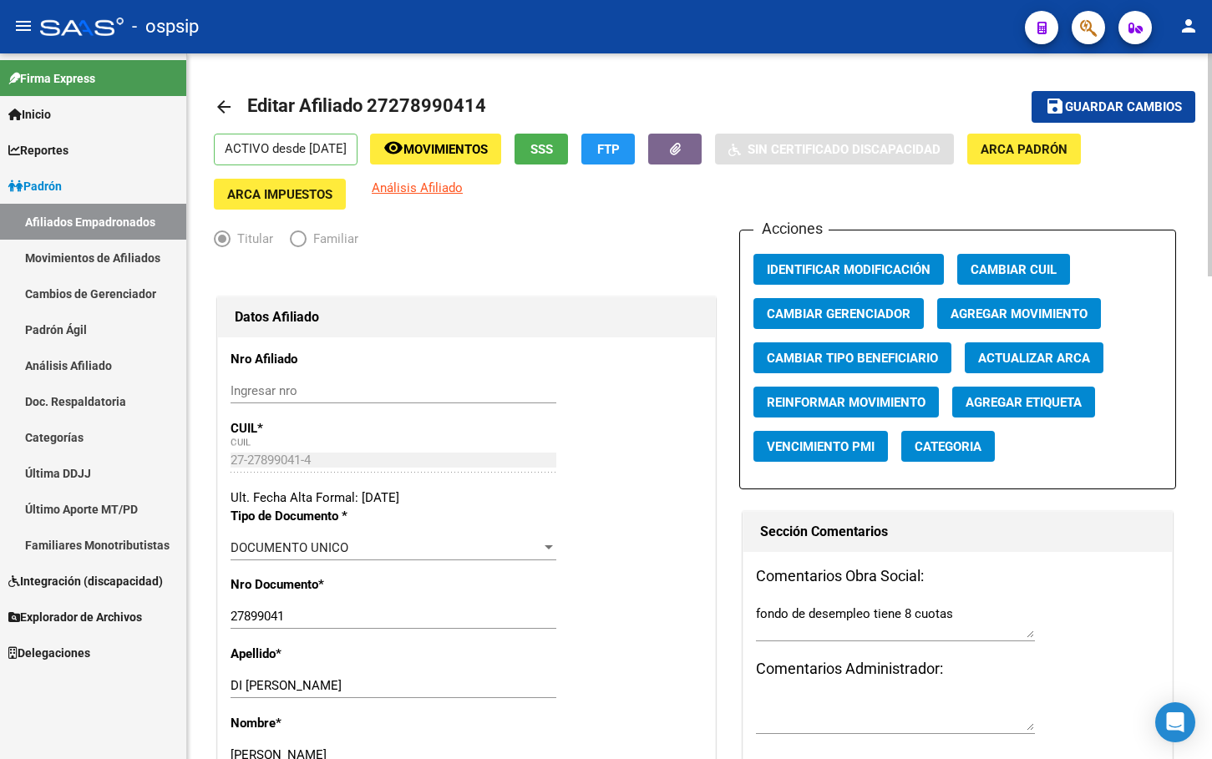
drag, startPoint x: 310, startPoint y: 261, endPoint x: 347, endPoint y: 321, distance: 70.2
click at [310, 261] on div at bounding box center [466, 274] width 505 height 37
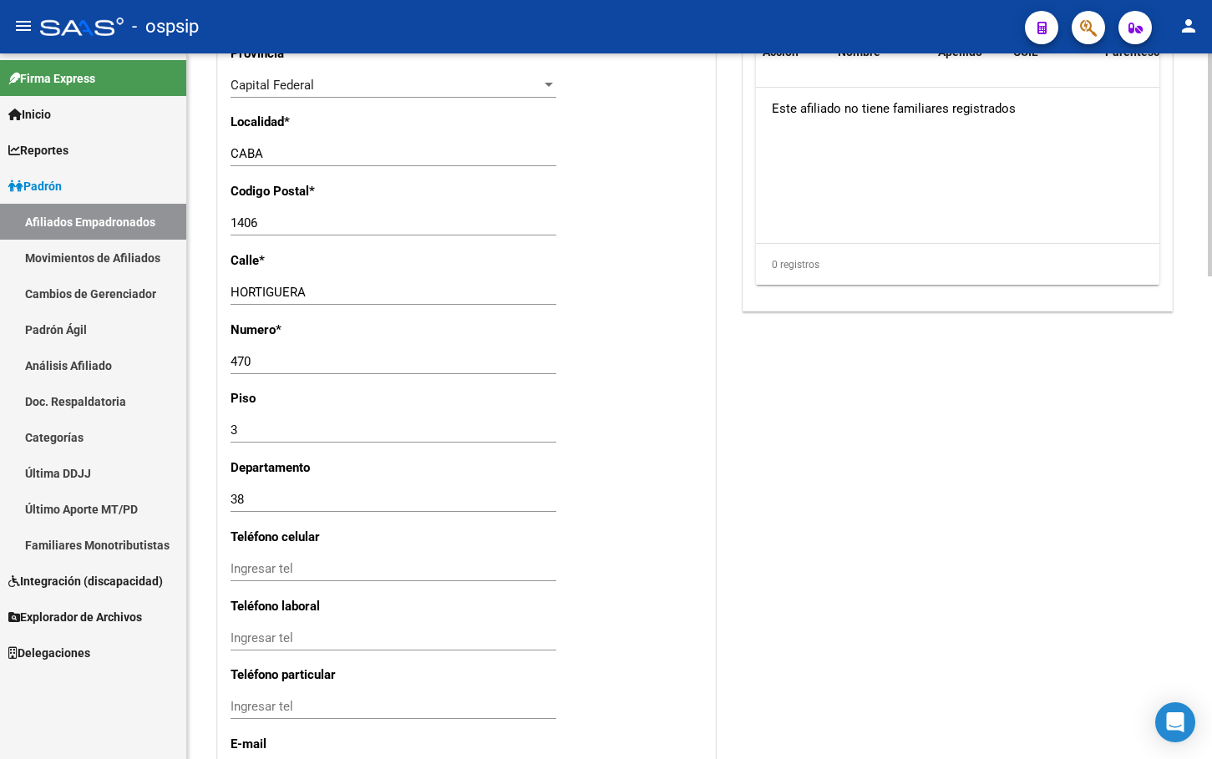
scroll to position [1532, 0]
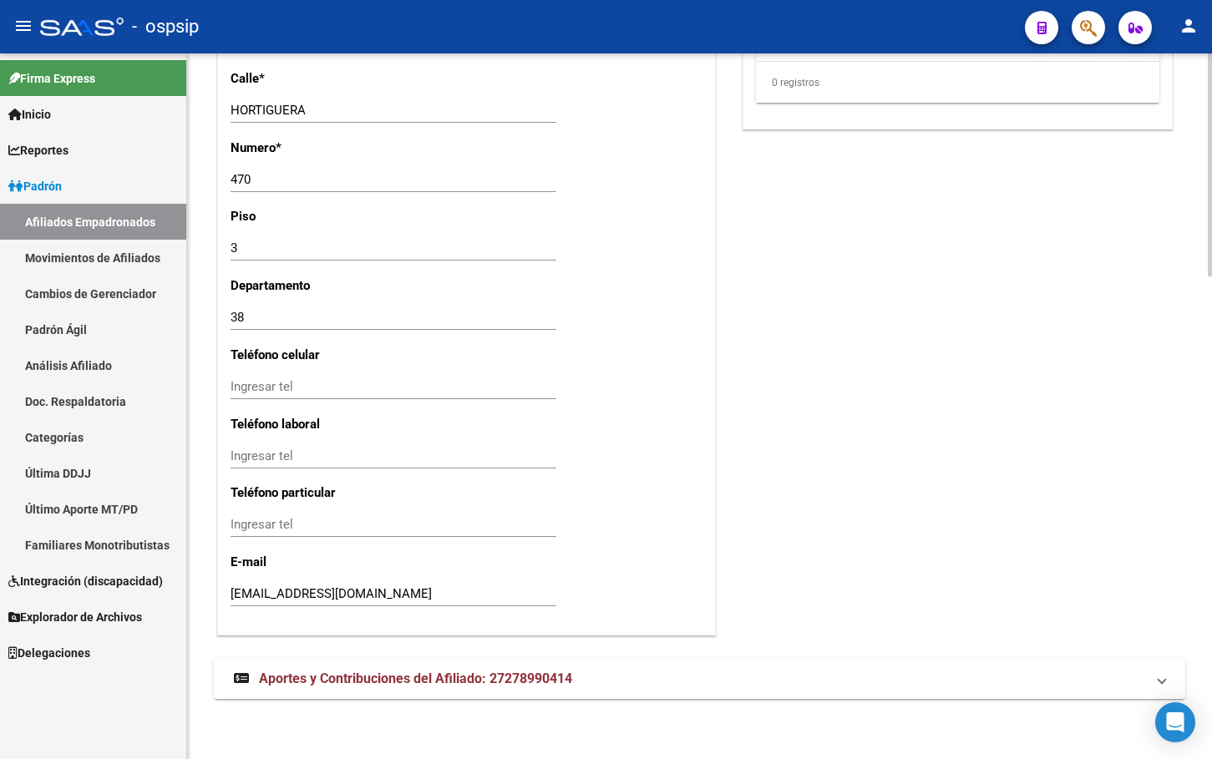
click at [369, 674] on span "Aportes y Contribuciones del Afiliado: 27278990414" at bounding box center [415, 679] width 313 height 16
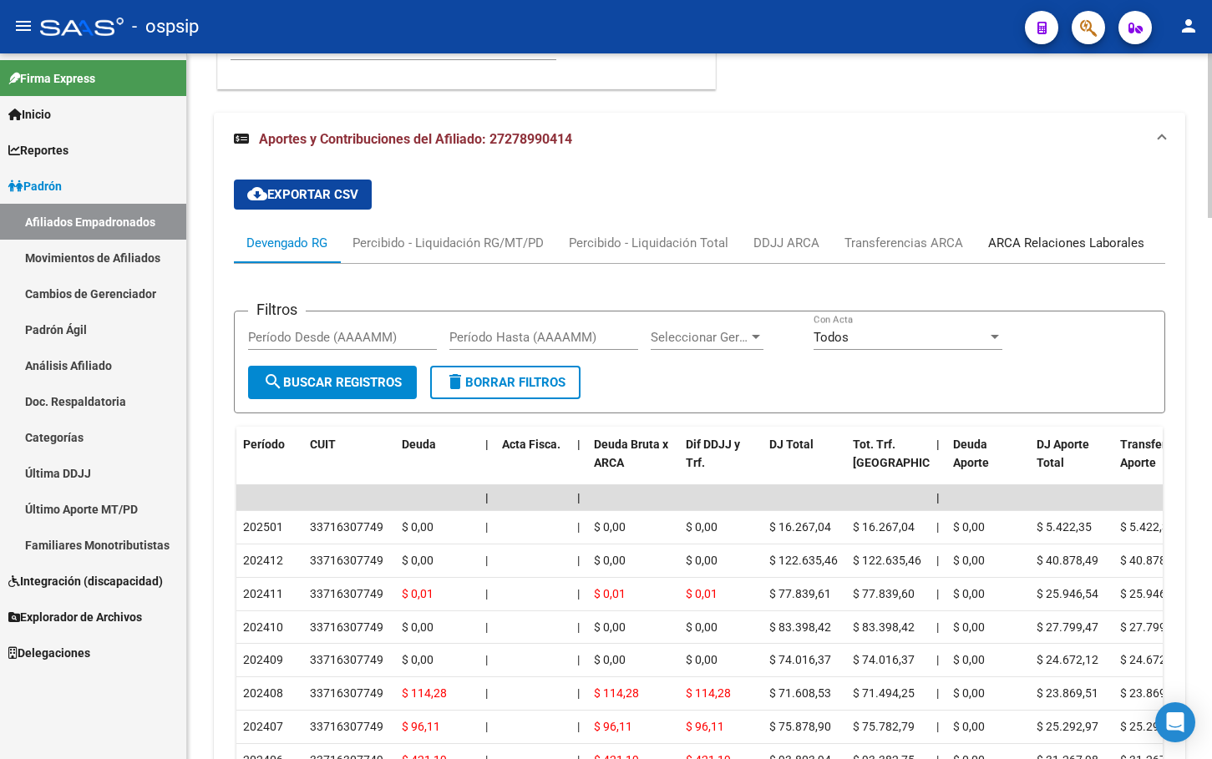
click at [1048, 246] on div "ARCA Relaciones Laborales" at bounding box center [1066, 243] width 156 height 18
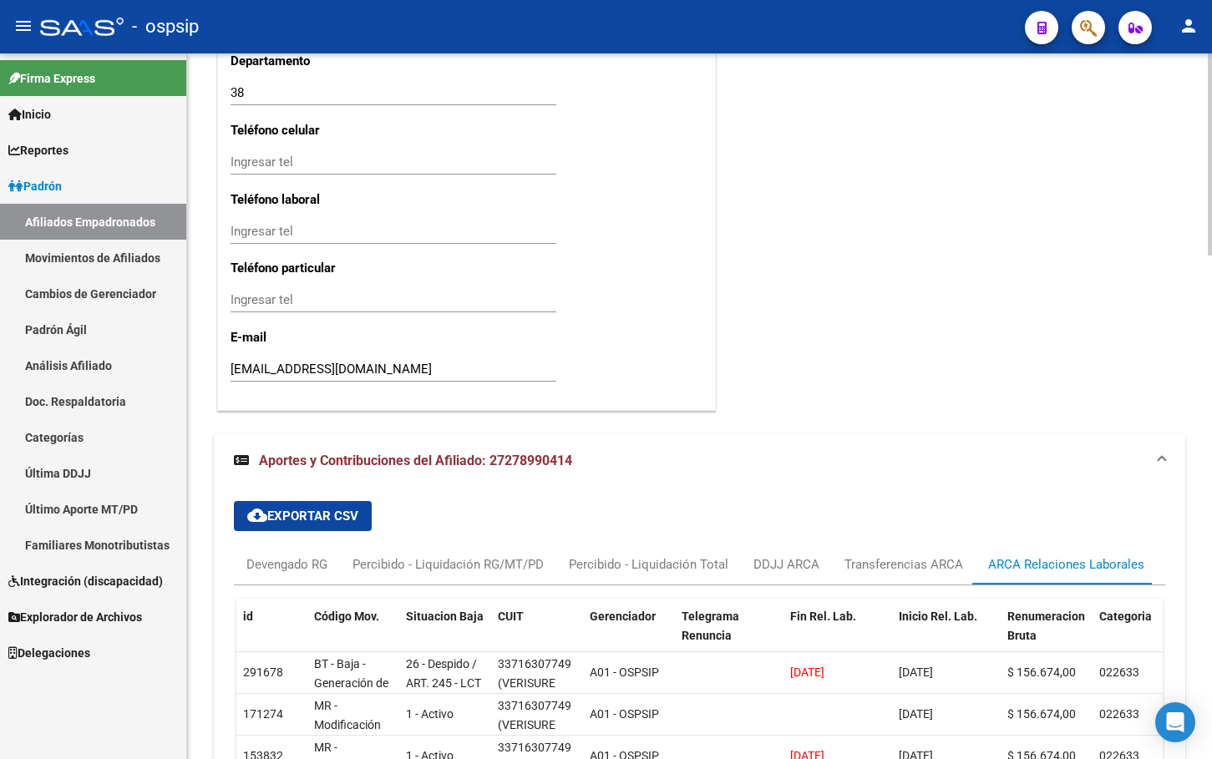
scroll to position [1964, 0]
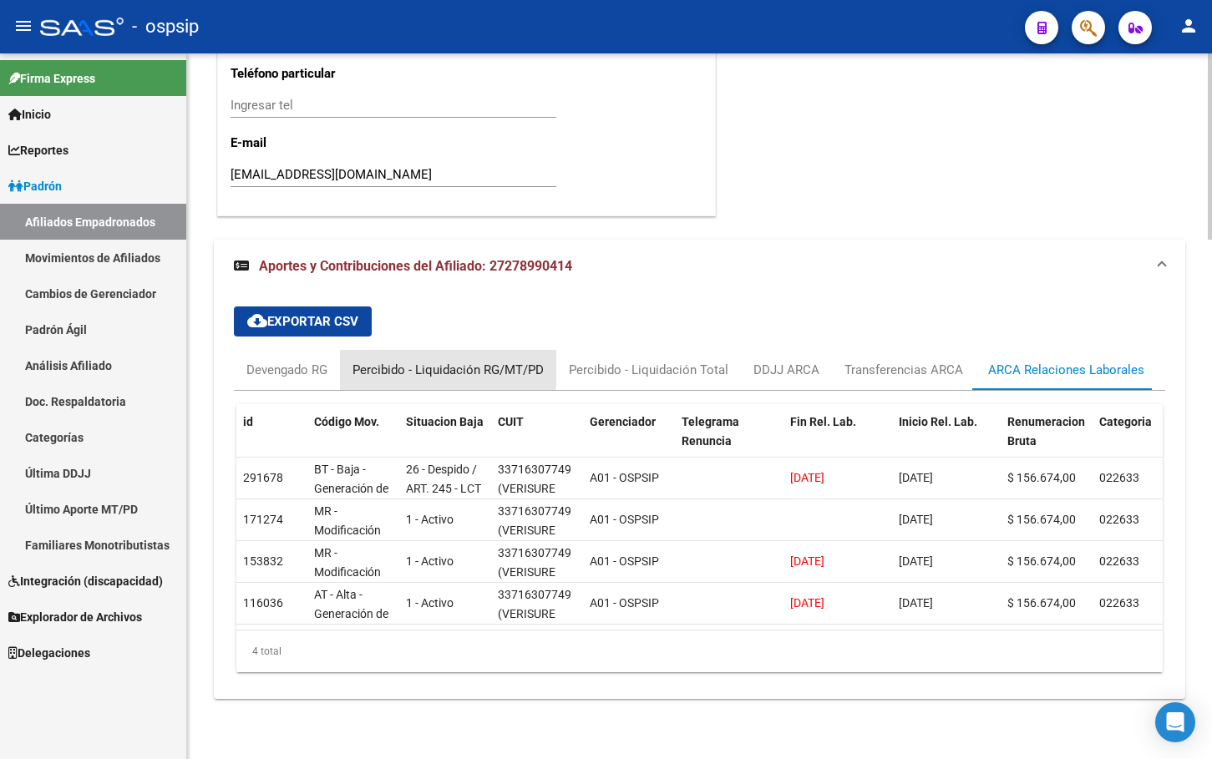
click at [442, 350] on div "Percibido - Liquidación RG/MT/PD" at bounding box center [448, 370] width 216 height 40
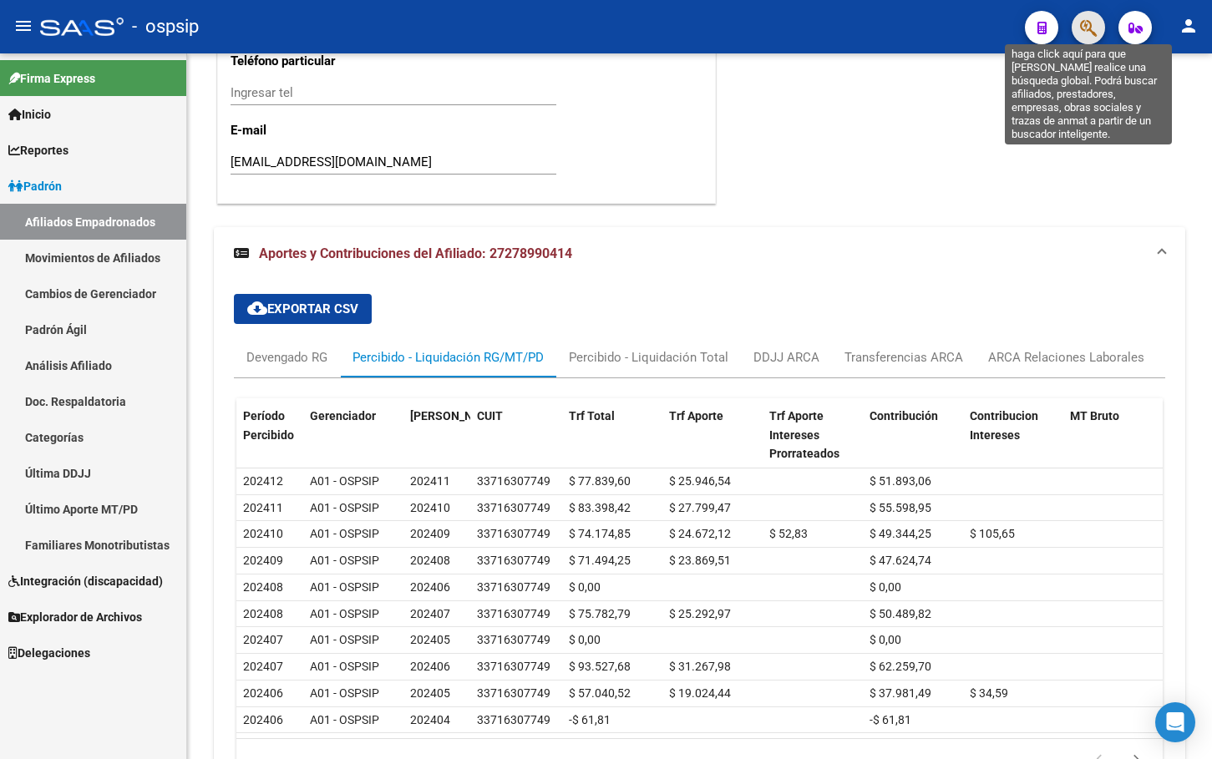
click at [1088, 24] on icon "button" at bounding box center [1088, 27] width 17 height 19
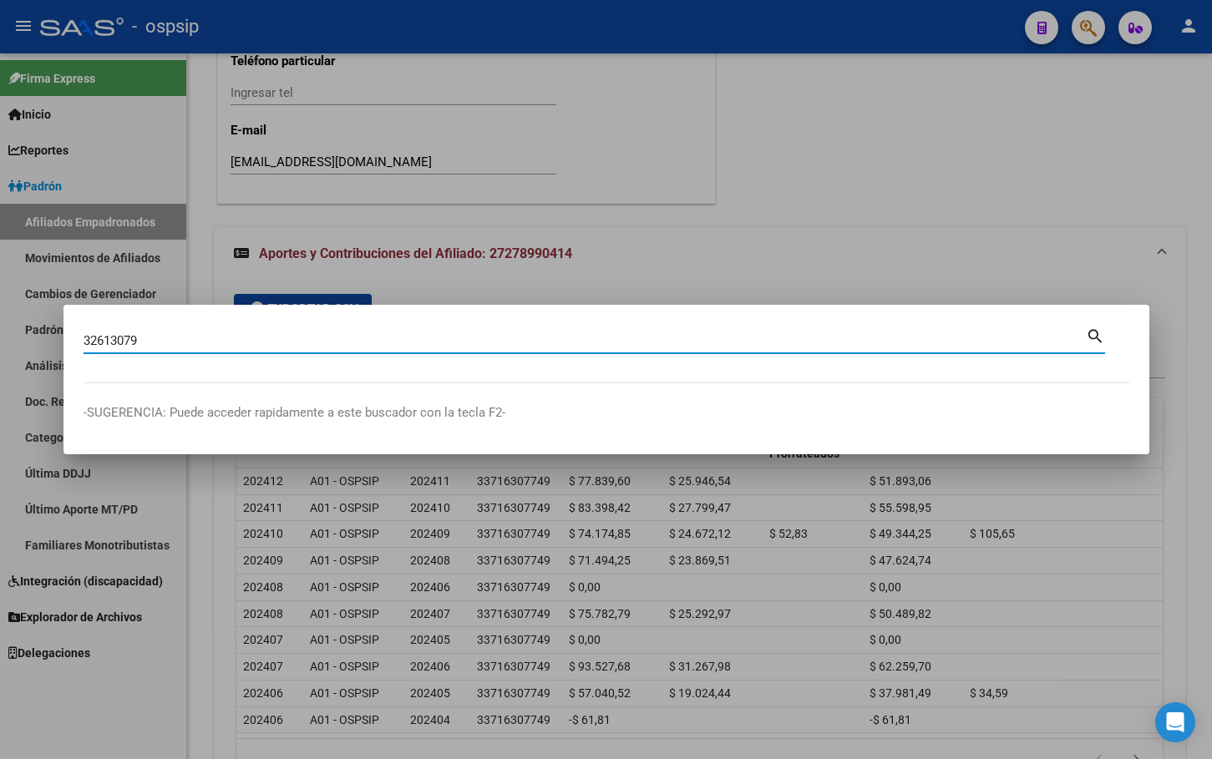
type input "32613079"
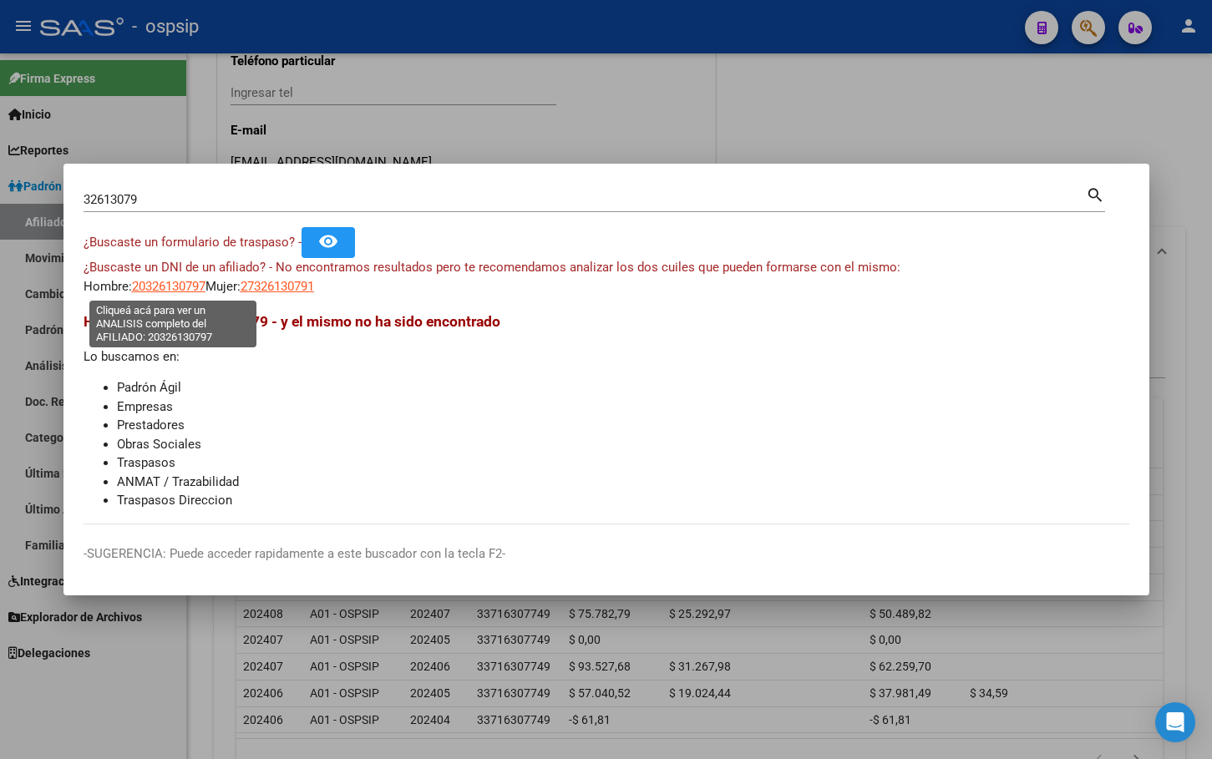
click at [160, 287] on span "20326130797" at bounding box center [169, 286] width 74 height 15
type textarea "20326130797"
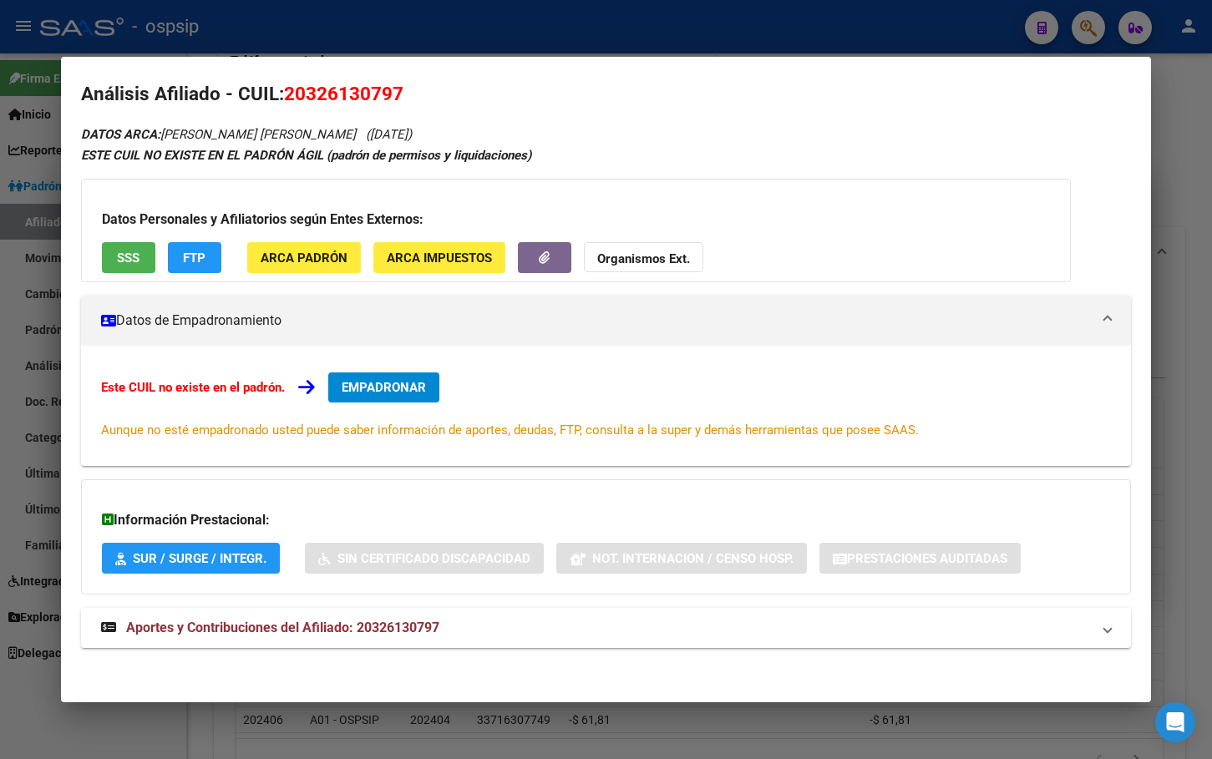
scroll to position [16, 0]
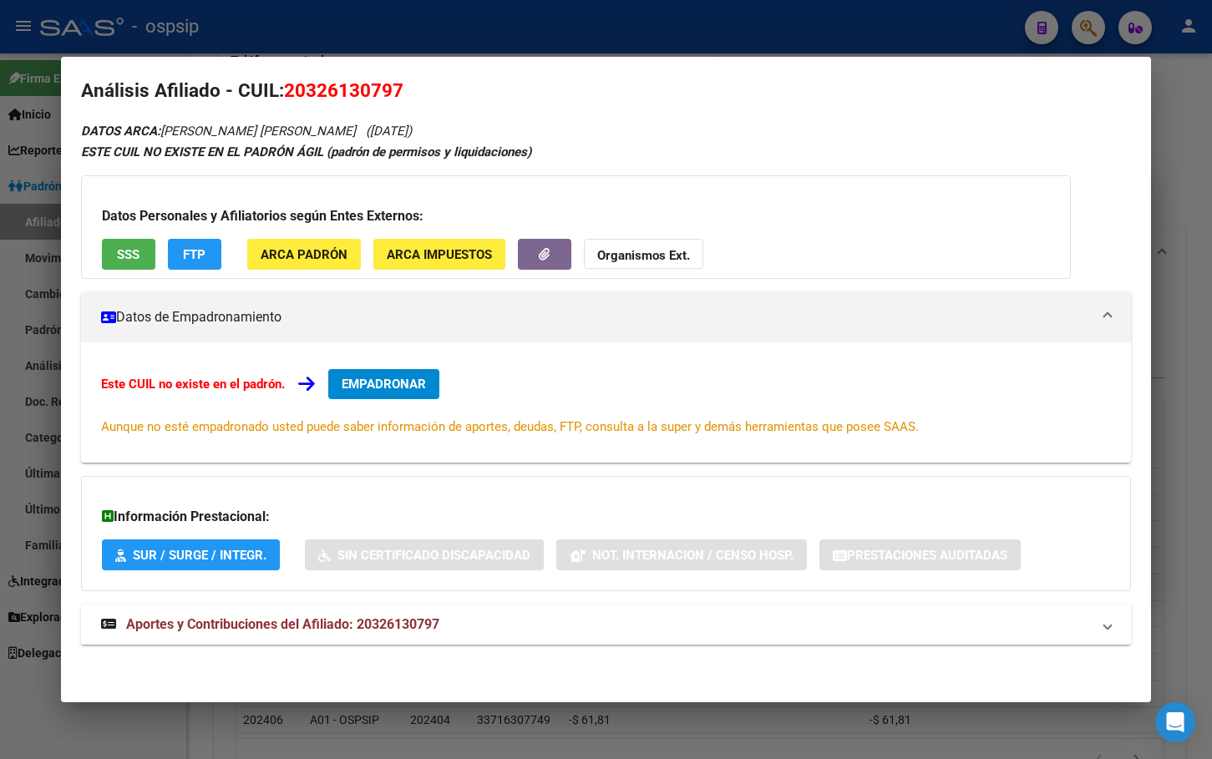
click at [369, 622] on span "Aportes y Contribuciones del Afiliado: 20326130797" at bounding box center [282, 624] width 313 height 16
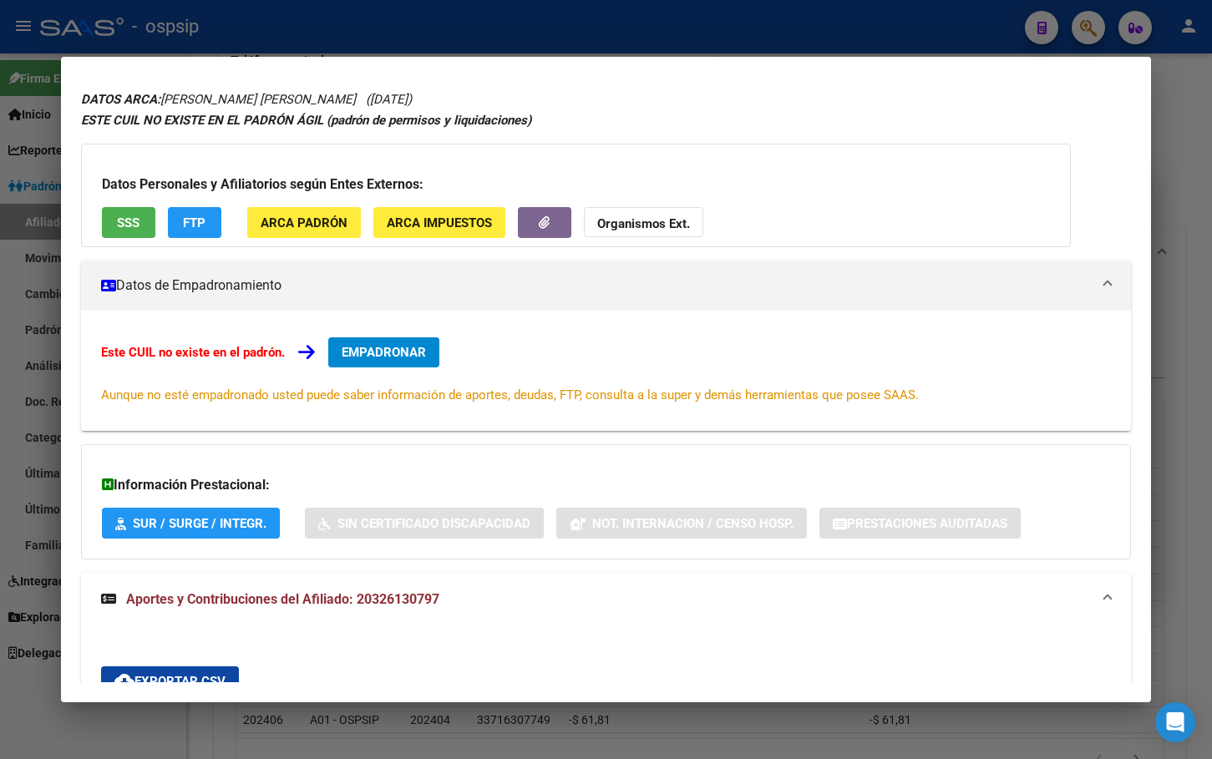
scroll to position [0, 0]
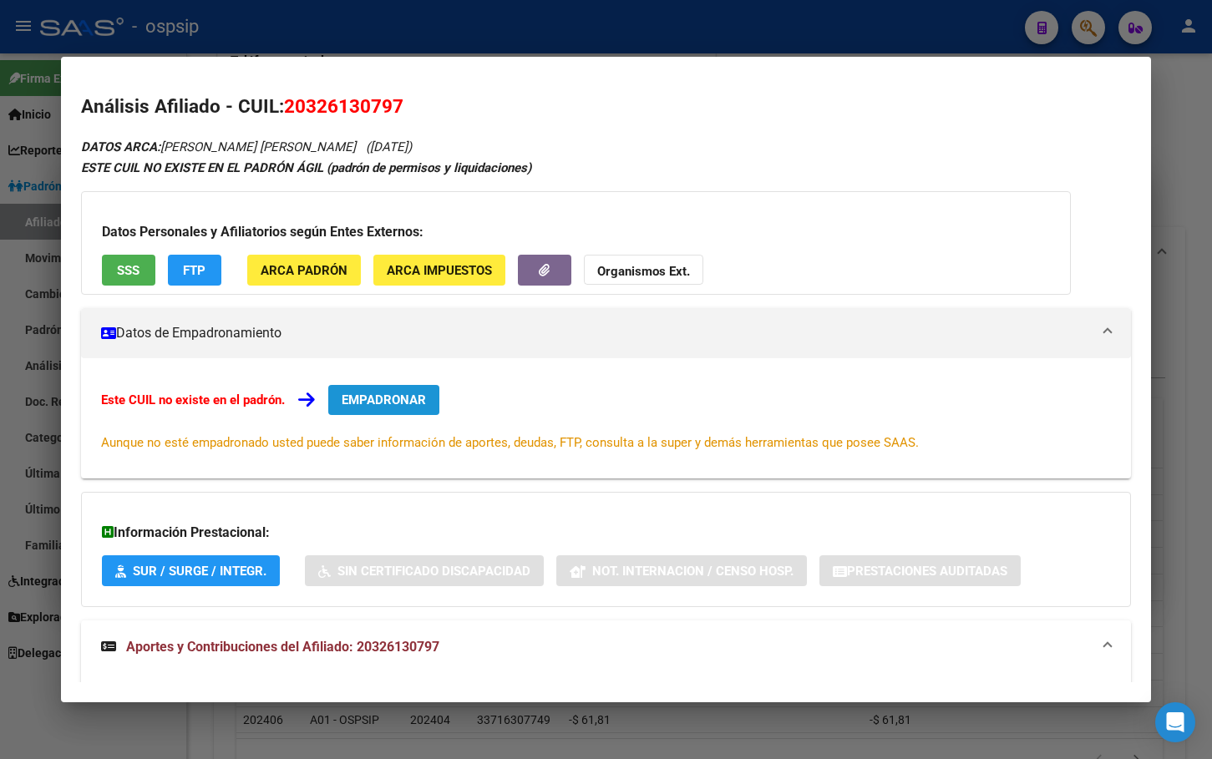
click at [371, 396] on span "EMPADRONAR" at bounding box center [384, 400] width 84 height 15
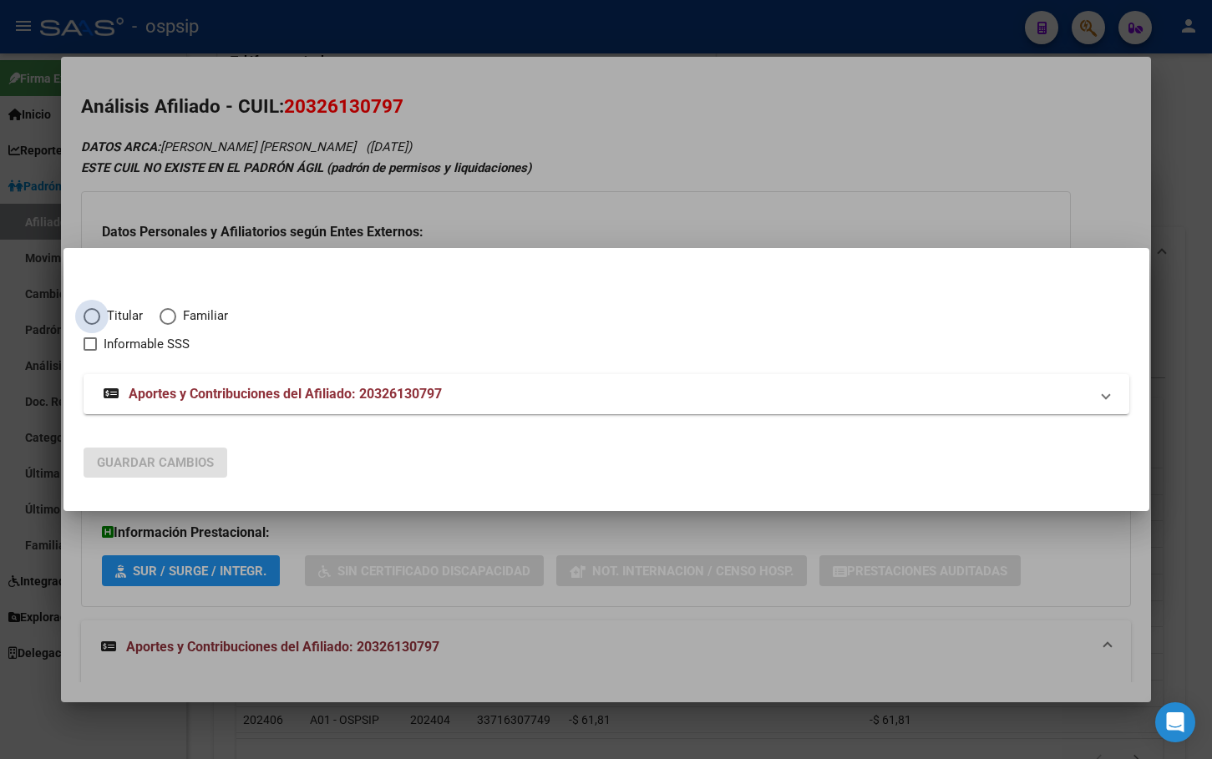
click at [88, 316] on span "Elija una opción" at bounding box center [92, 316] width 17 height 17
click at [88, 316] on input "Titular" at bounding box center [92, 316] width 17 height 17
radio input "true"
checkbox input "true"
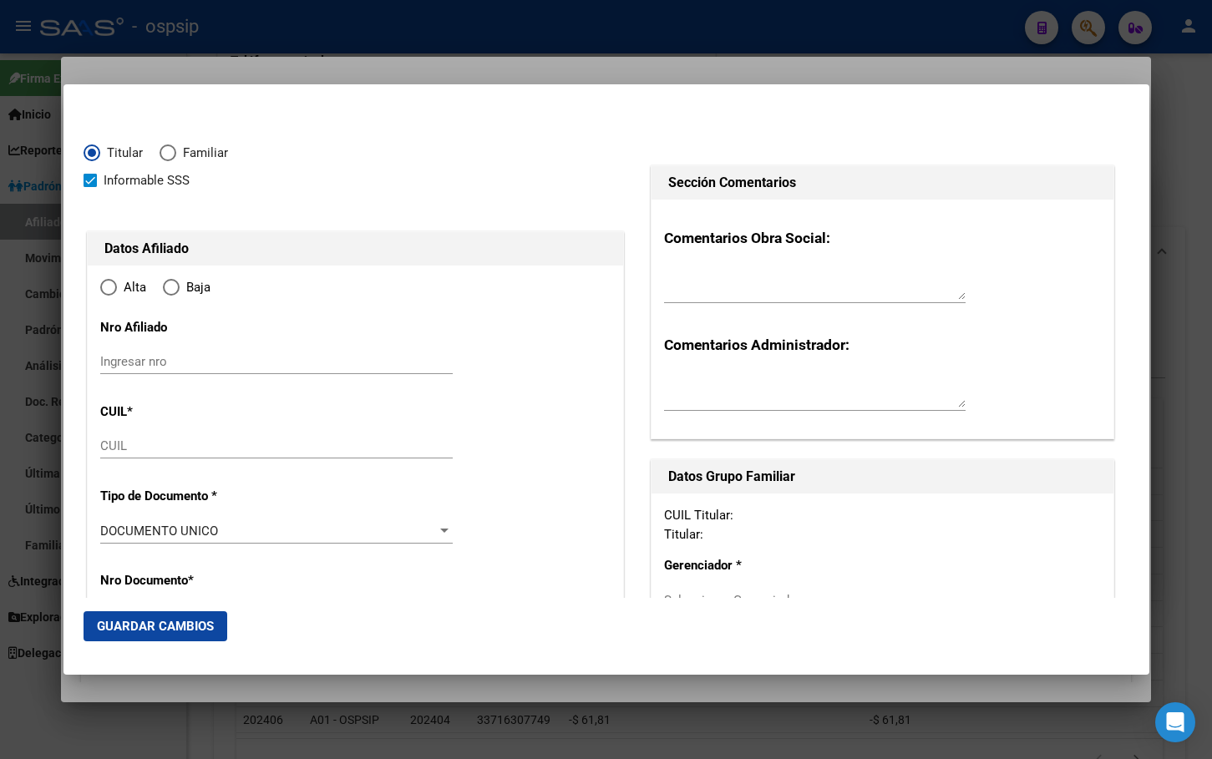
type input "20-32613079-7"
type input "32613079"
type input "LOPEZ"
type input "SERGIO DAMIAN"
type input "1985-11-19"
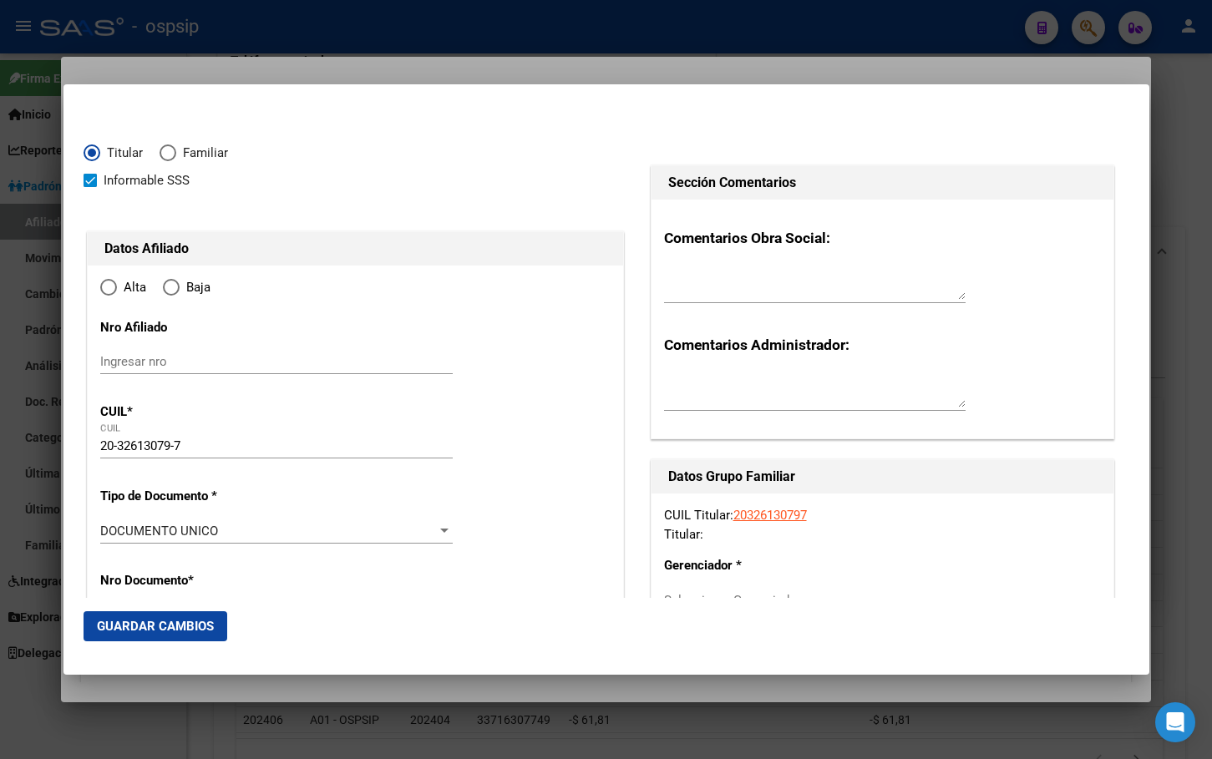
type input "LANUS"
type input "1824"
type input "Murature"
type input "2961"
radio input "true"
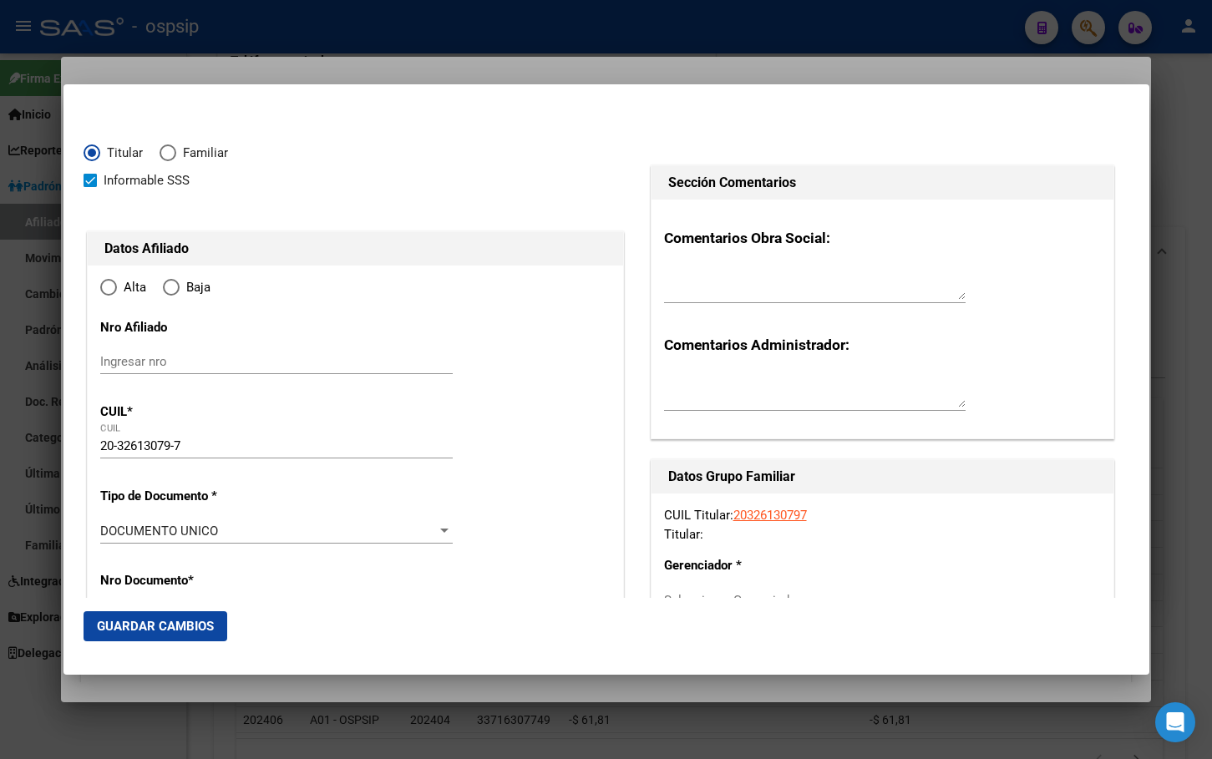
type input "LANUS"
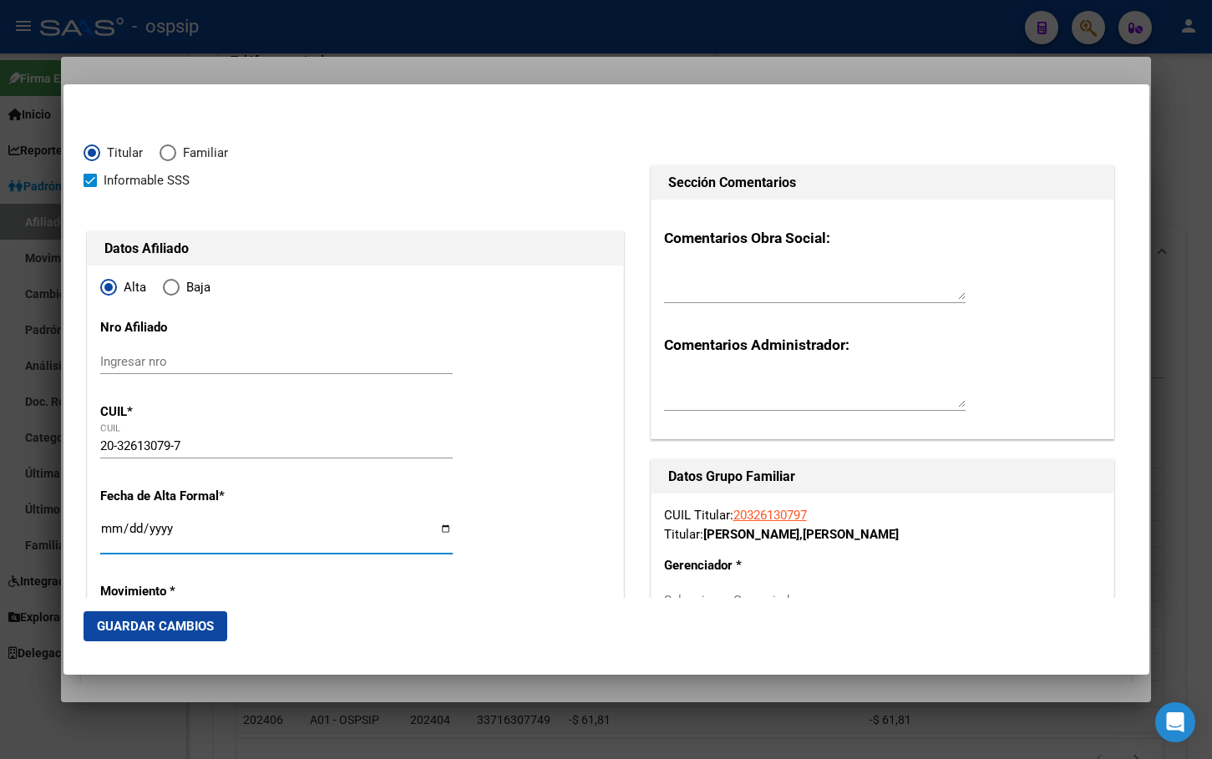
click at [104, 525] on input "Ingresar fecha" at bounding box center [276, 535] width 352 height 27
type input "[DATE]"
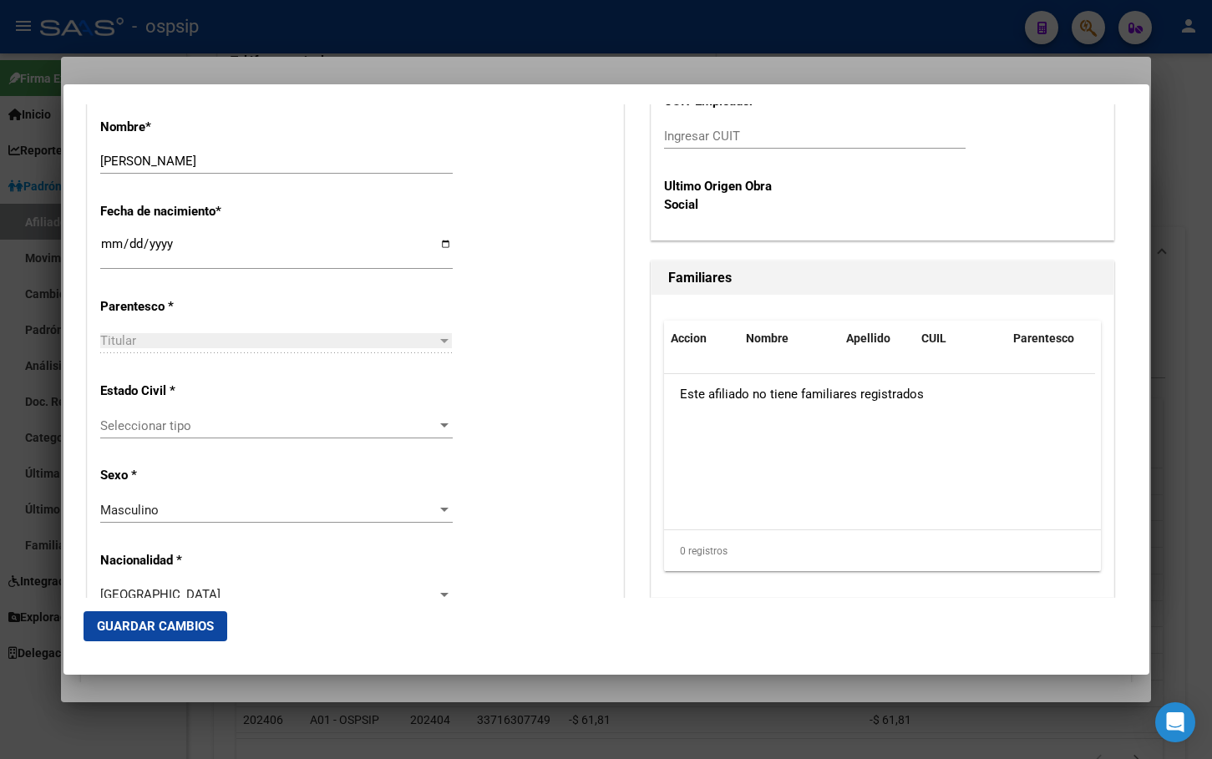
scroll to position [859, 0]
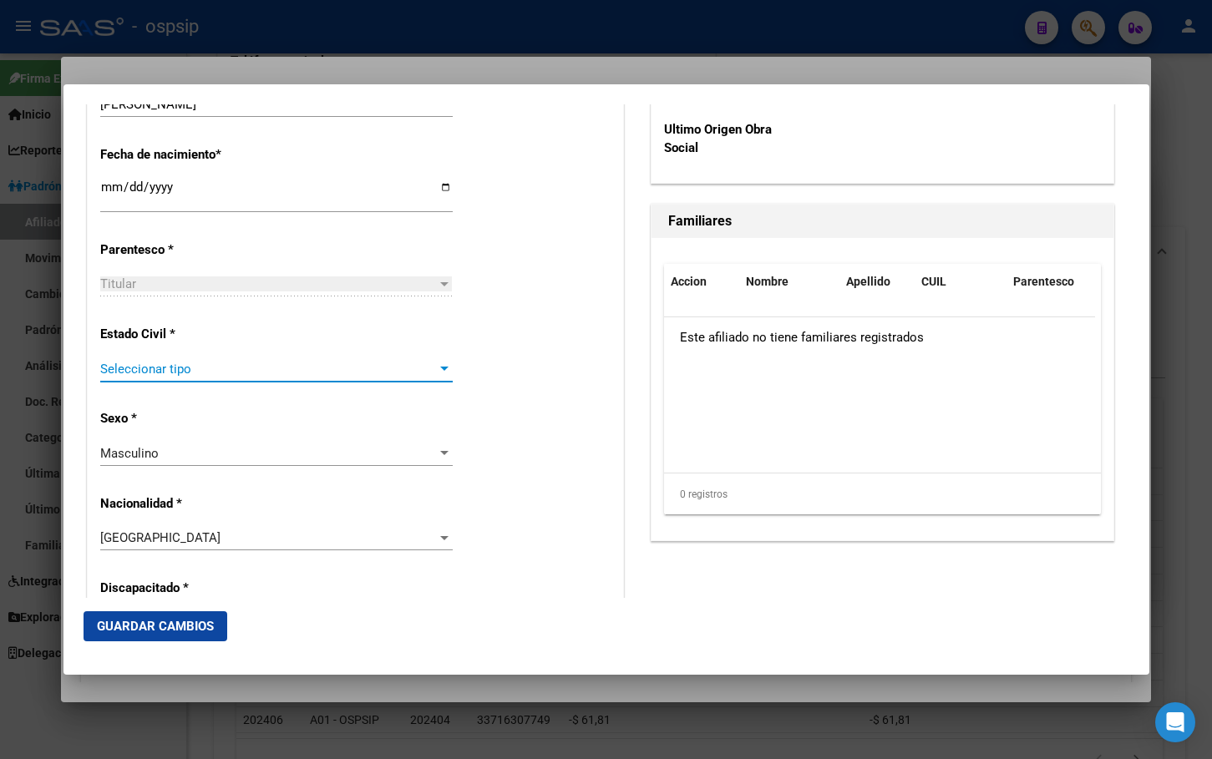
click at [137, 367] on span "Seleccionar tipo" at bounding box center [268, 369] width 337 height 15
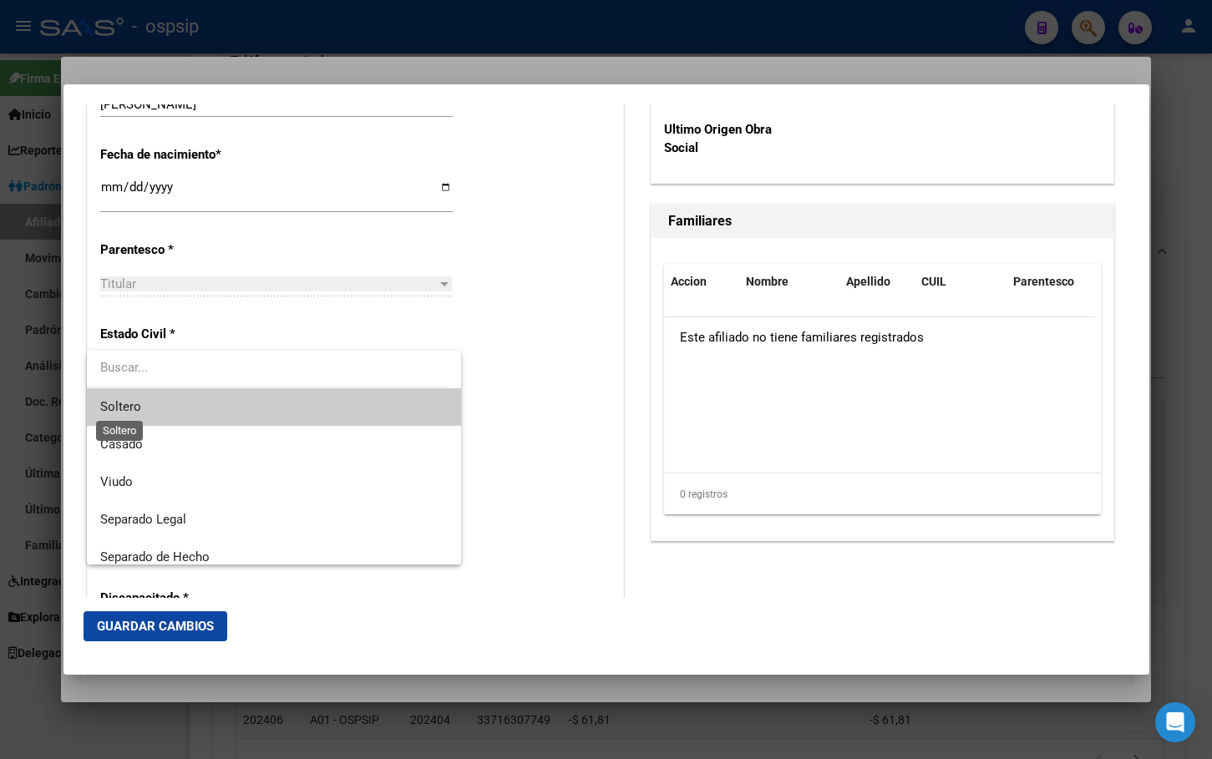
drag, startPoint x: 136, startPoint y: 401, endPoint x: 212, endPoint y: 425, distance: 79.8
click at [136, 400] on span "Soltero" at bounding box center [120, 406] width 41 height 15
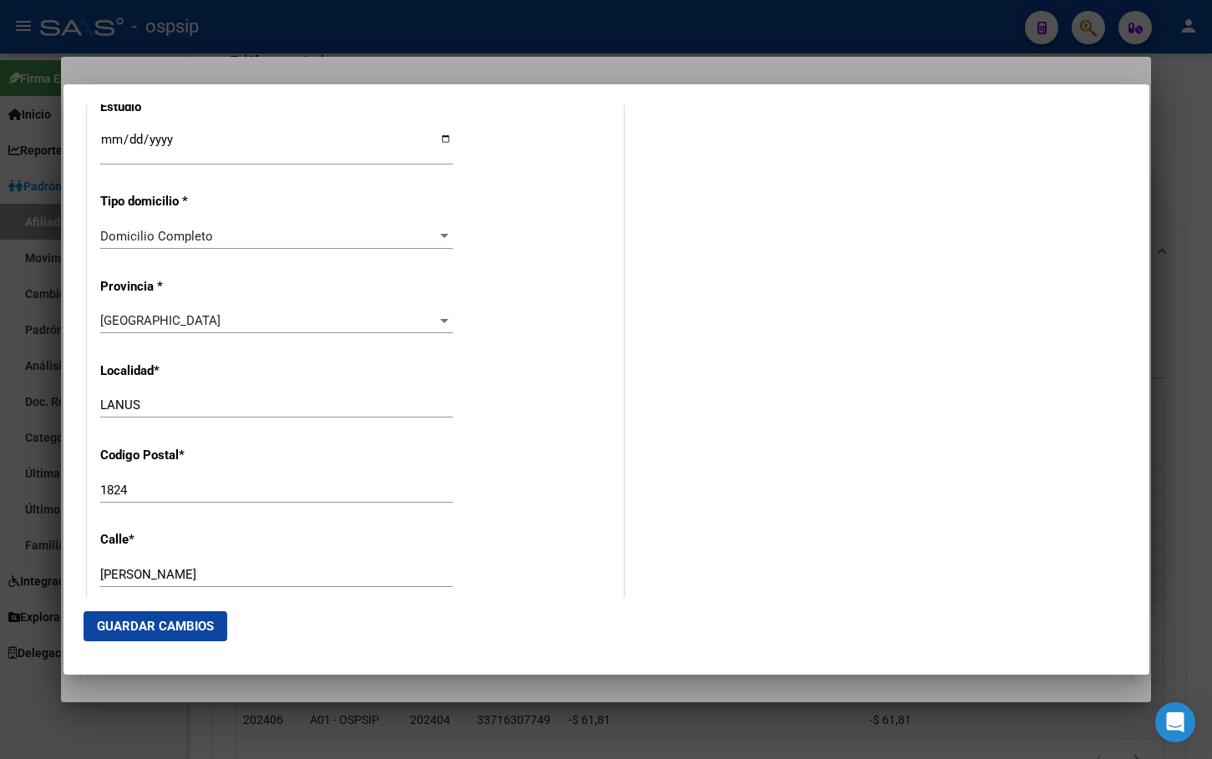
scroll to position [1611, 0]
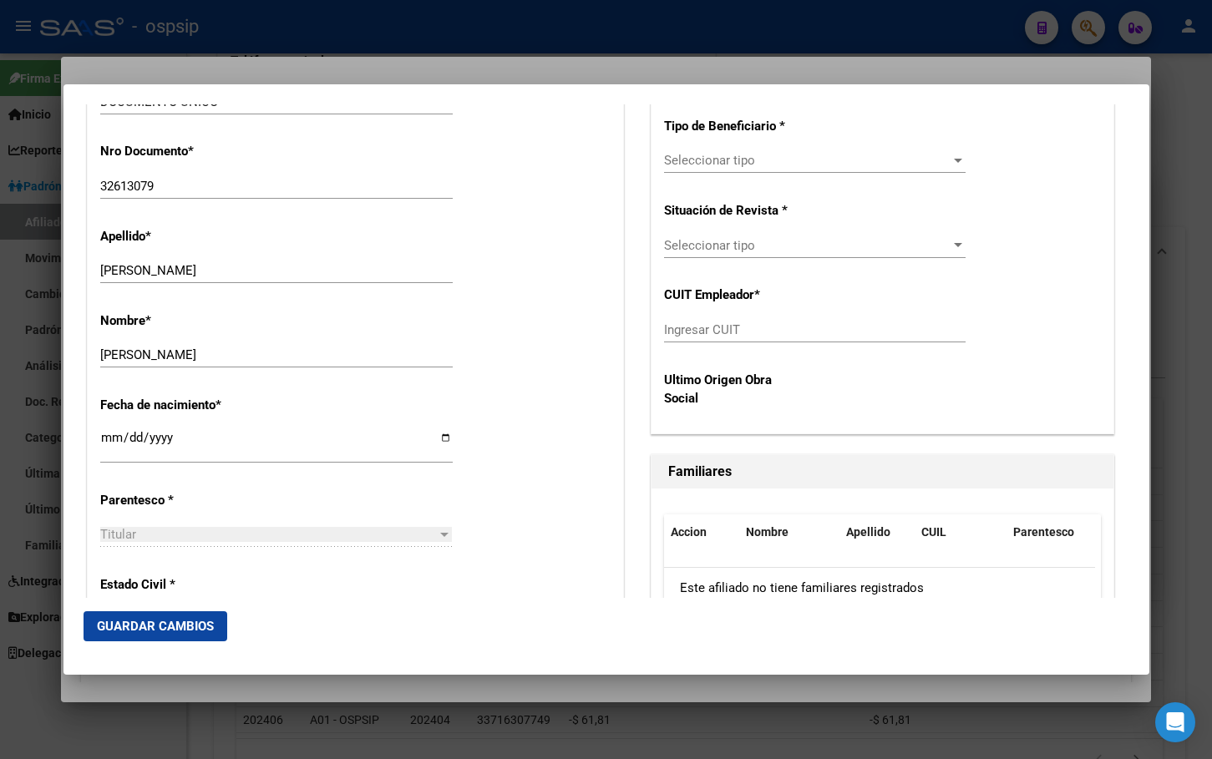
scroll to position [358, 0]
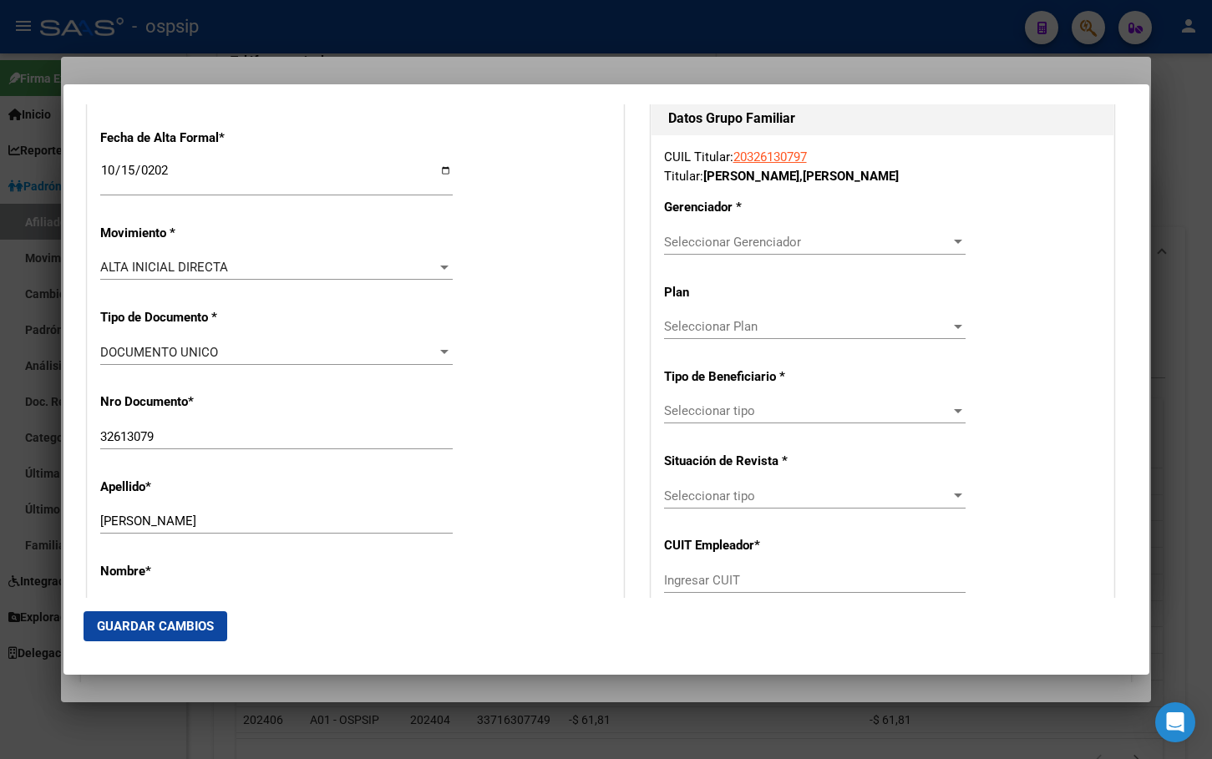
click at [691, 240] on span "Seleccionar Gerenciador" at bounding box center [807, 242] width 286 height 15
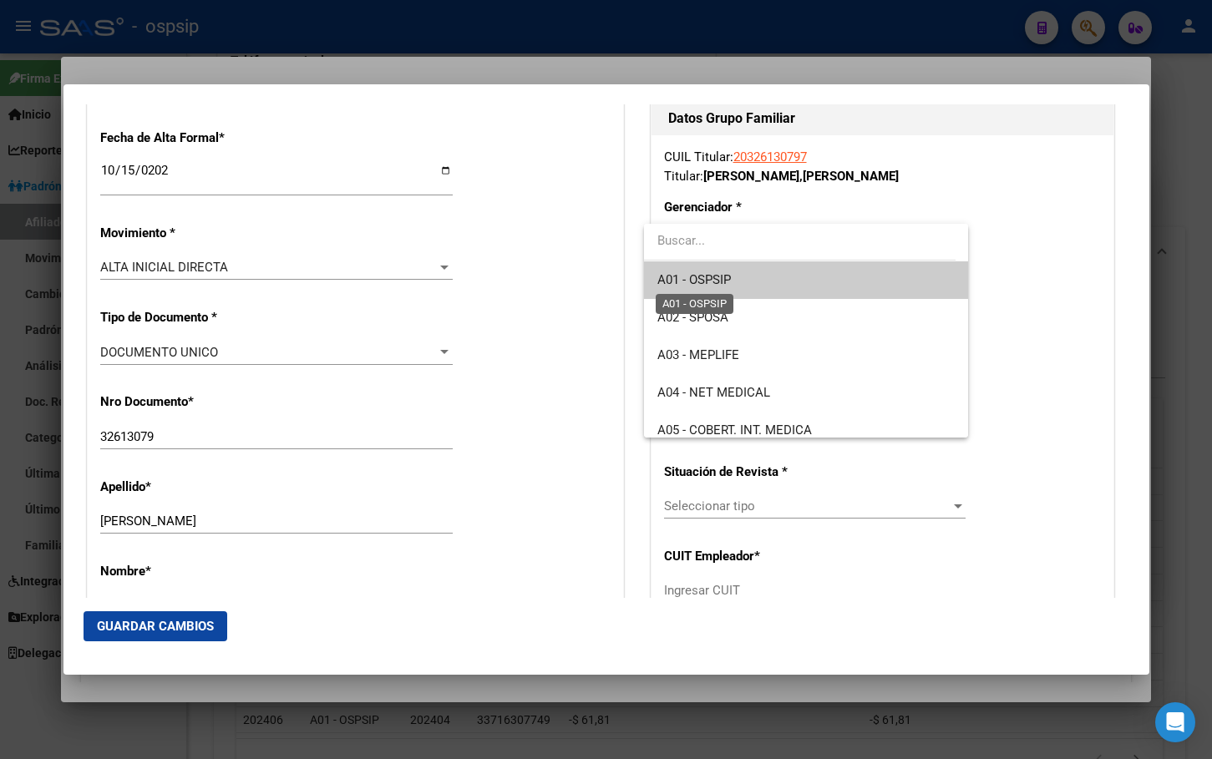
click at [710, 279] on span "A01 - OSPSIP" at bounding box center [694, 279] width 74 height 15
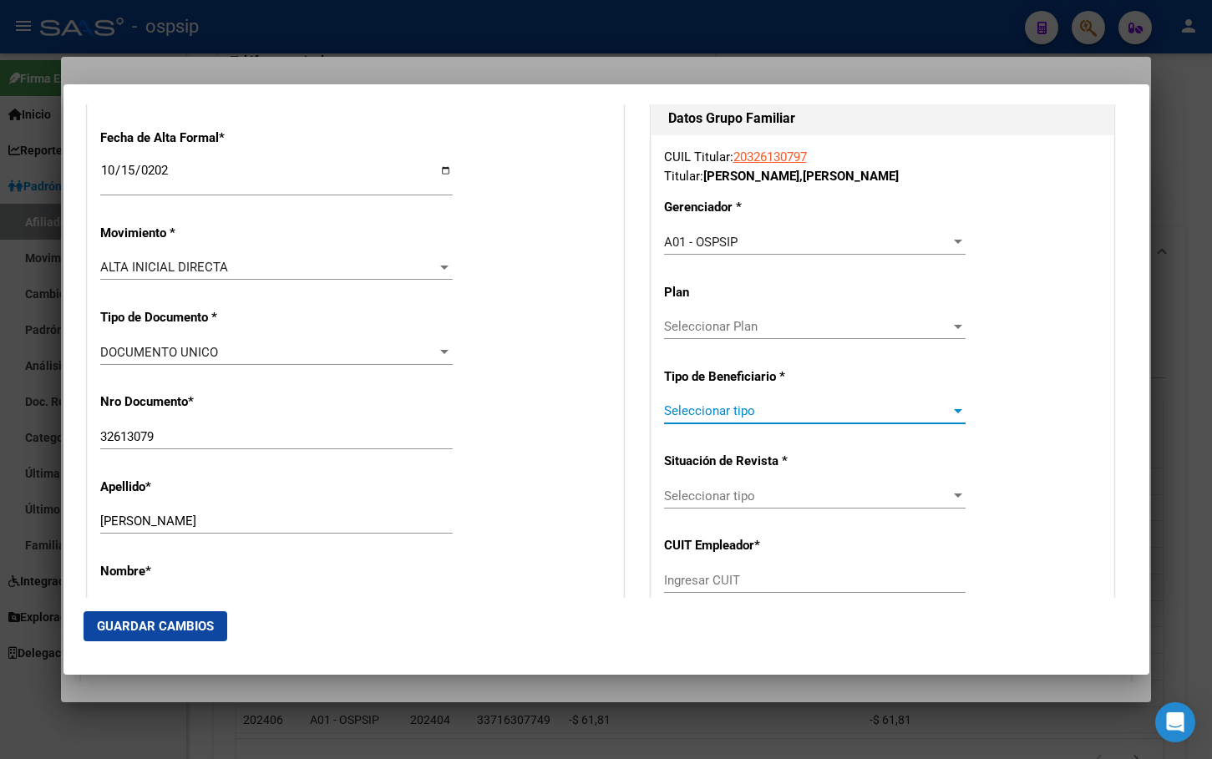
click at [697, 417] on span "Seleccionar tipo" at bounding box center [807, 410] width 286 height 15
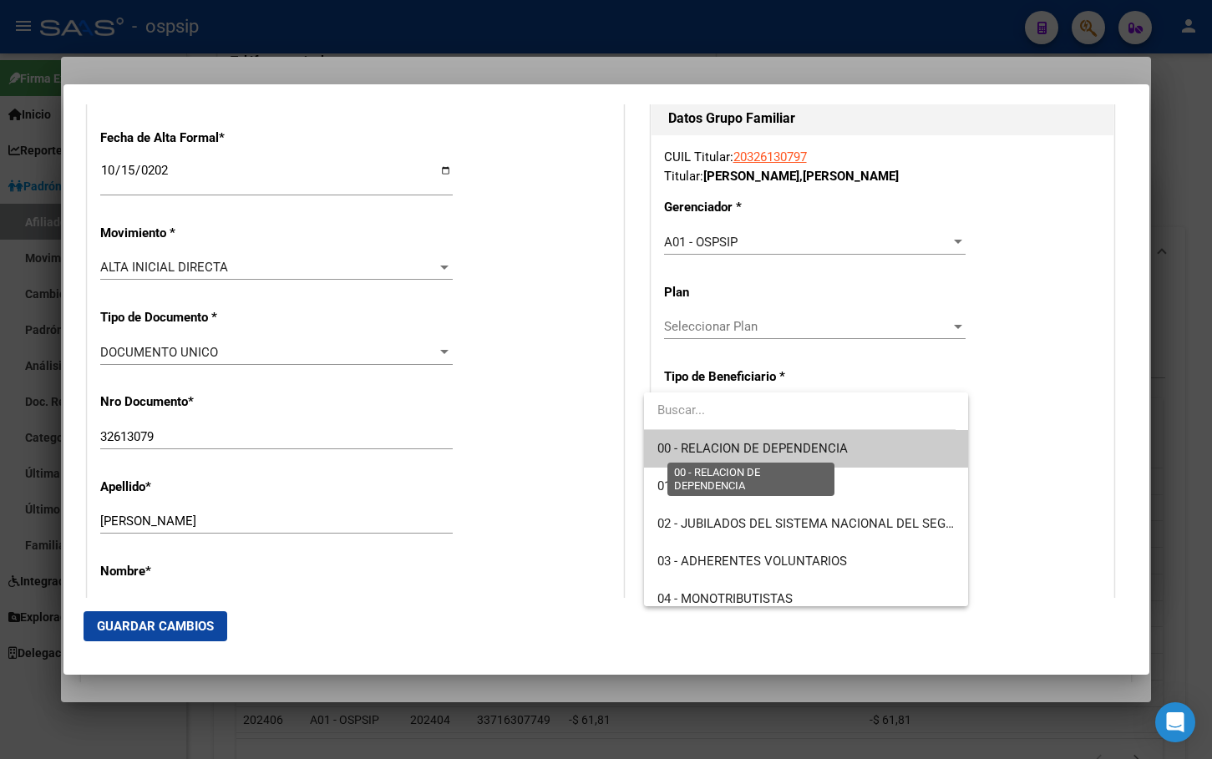
click at [703, 443] on span "00 - RELACION DE DEPENDENCIA" at bounding box center [752, 448] width 190 height 15
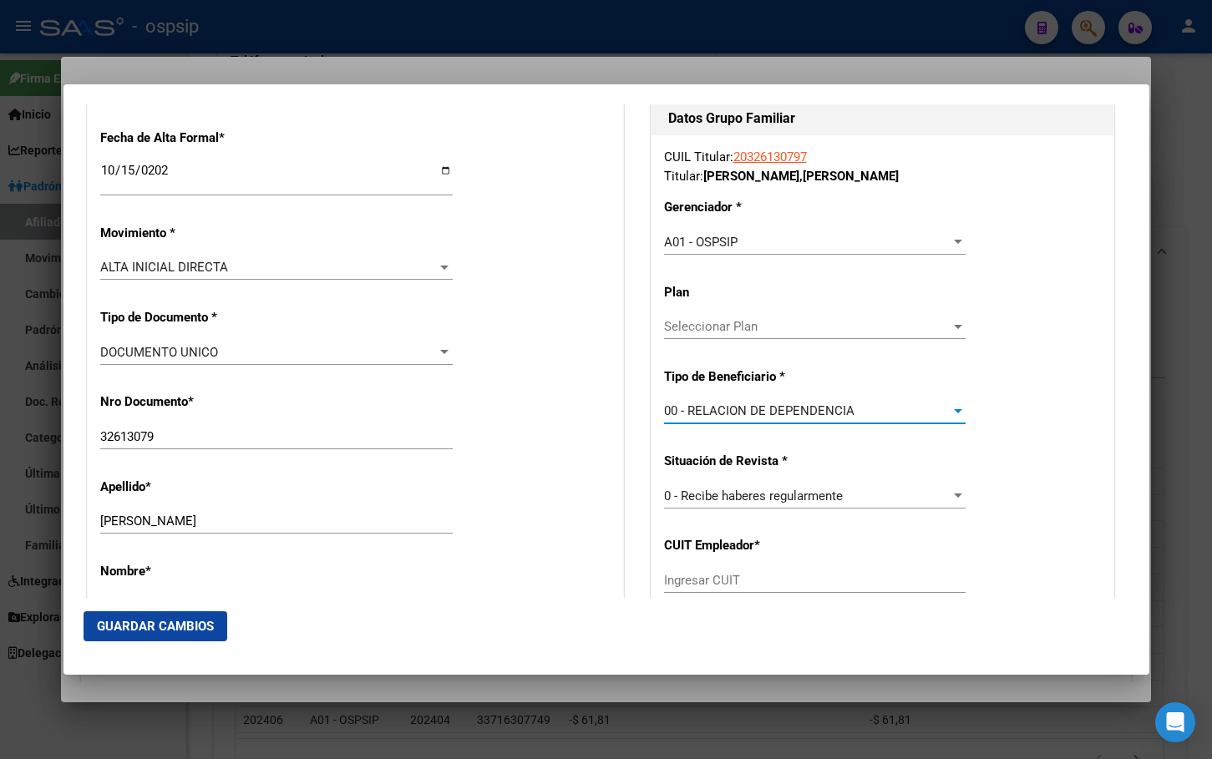
type input "30-71538876-2"
click at [137, 617] on button "Guardar Cambios" at bounding box center [156, 626] width 144 height 30
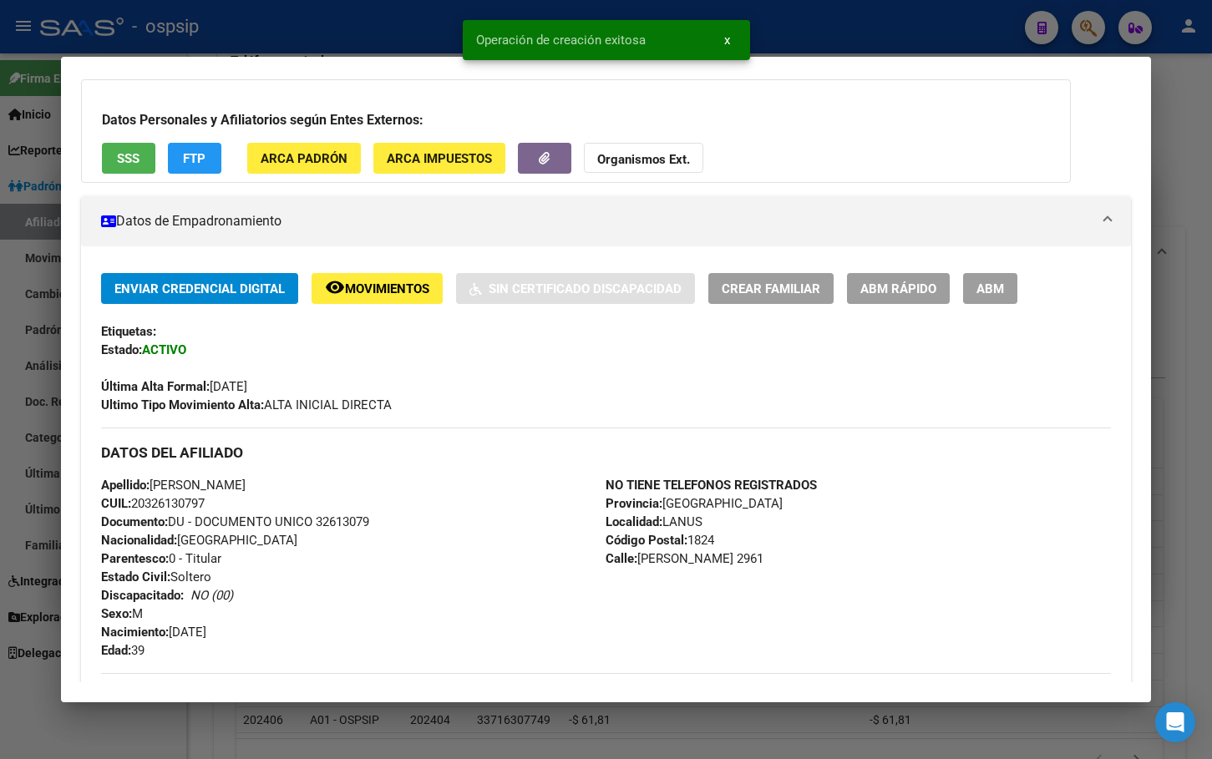
scroll to position [0, 0]
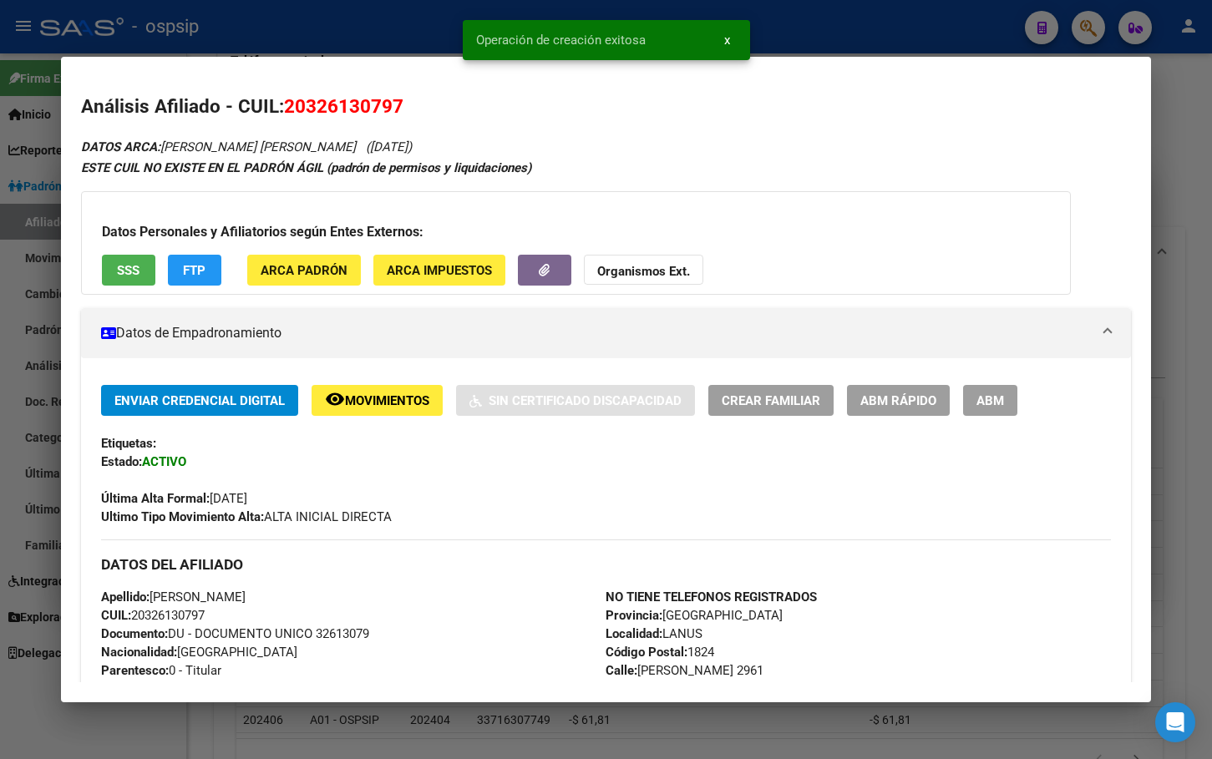
click at [1007, 404] on button "ABM" at bounding box center [990, 400] width 54 height 31
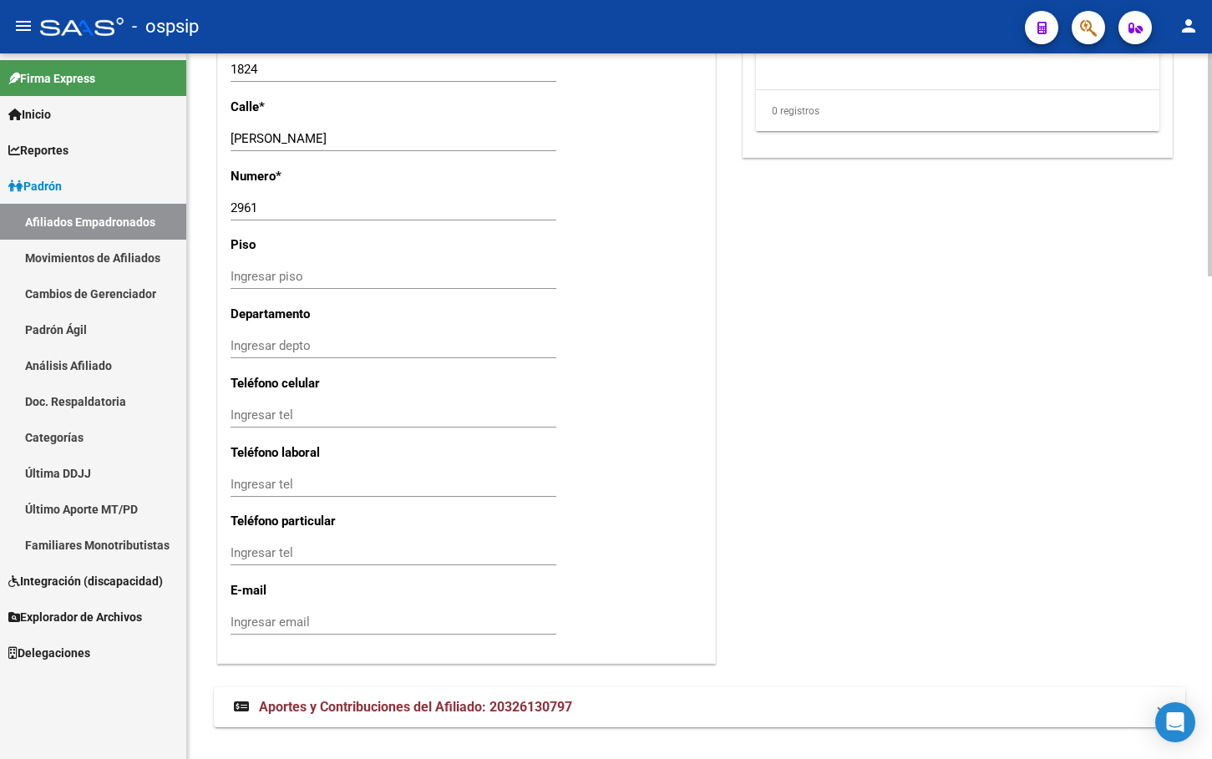
scroll to position [1532, 0]
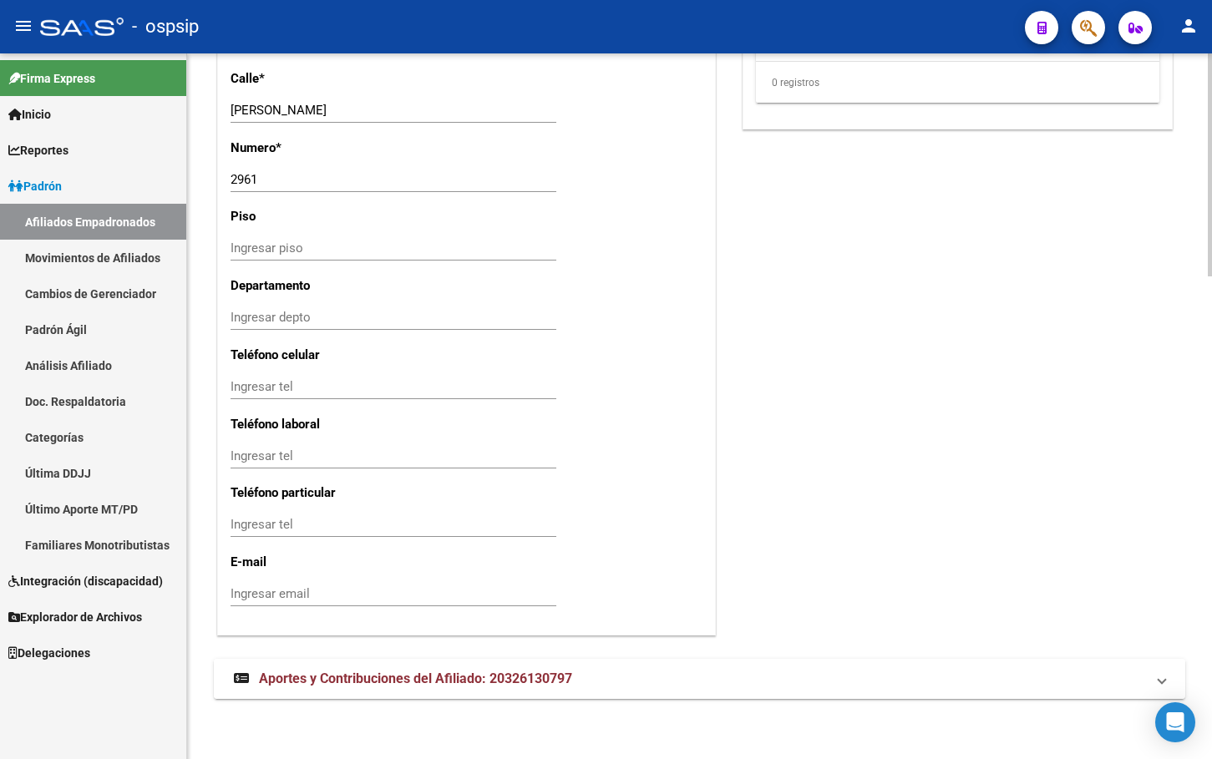
click at [392, 682] on span "Aportes y Contribuciones del Afiliado: 20326130797" at bounding box center [415, 679] width 313 height 16
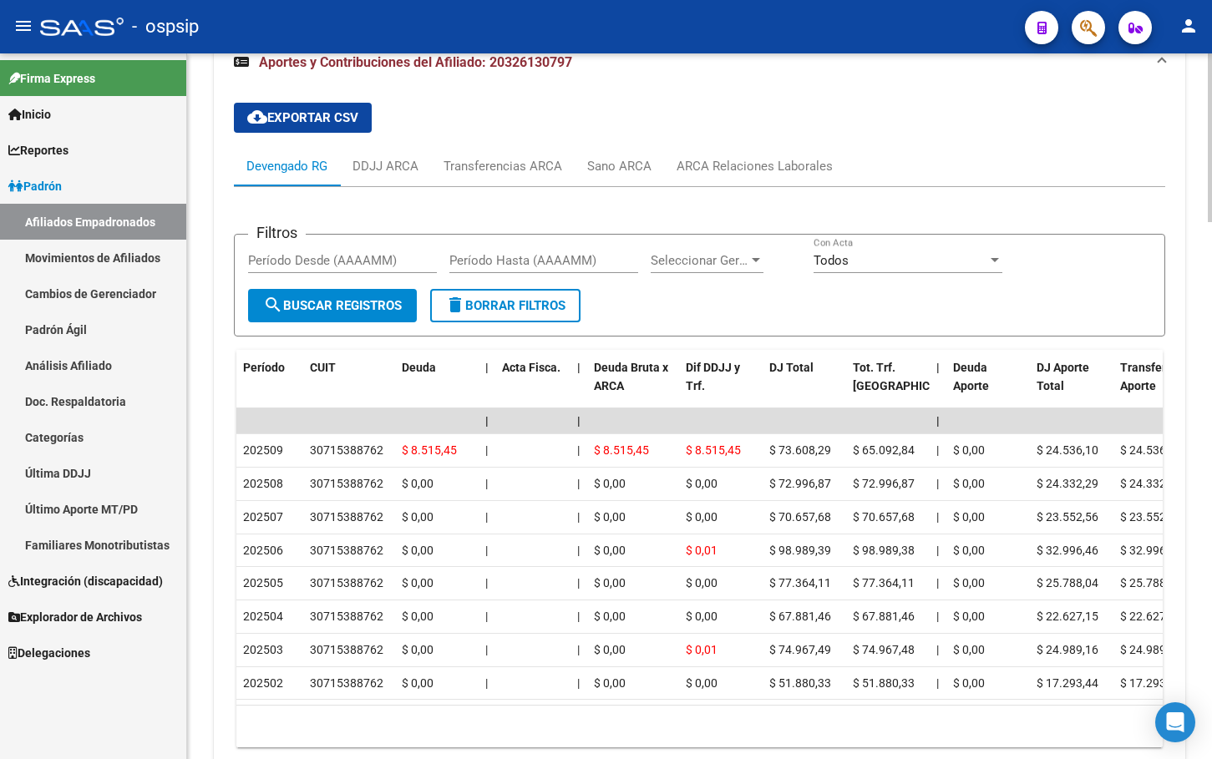
scroll to position [2162, 0]
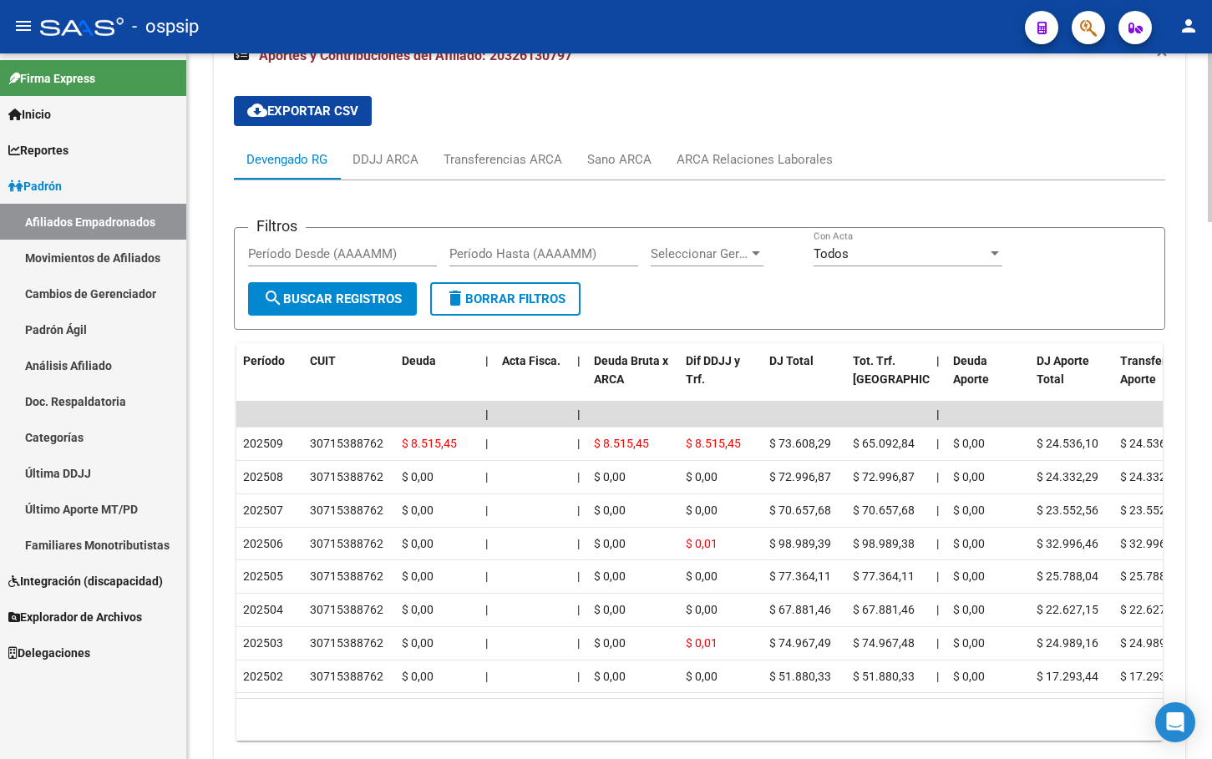
click at [455, 88] on div "cloud_download Exportar CSV Devengado RG DDJJ ARCA Transferencias ARCA Sano ARC…" at bounding box center [699, 419] width 931 height 672
click at [760, 155] on div "ARCA Relaciones Laborales" at bounding box center [755, 159] width 156 height 18
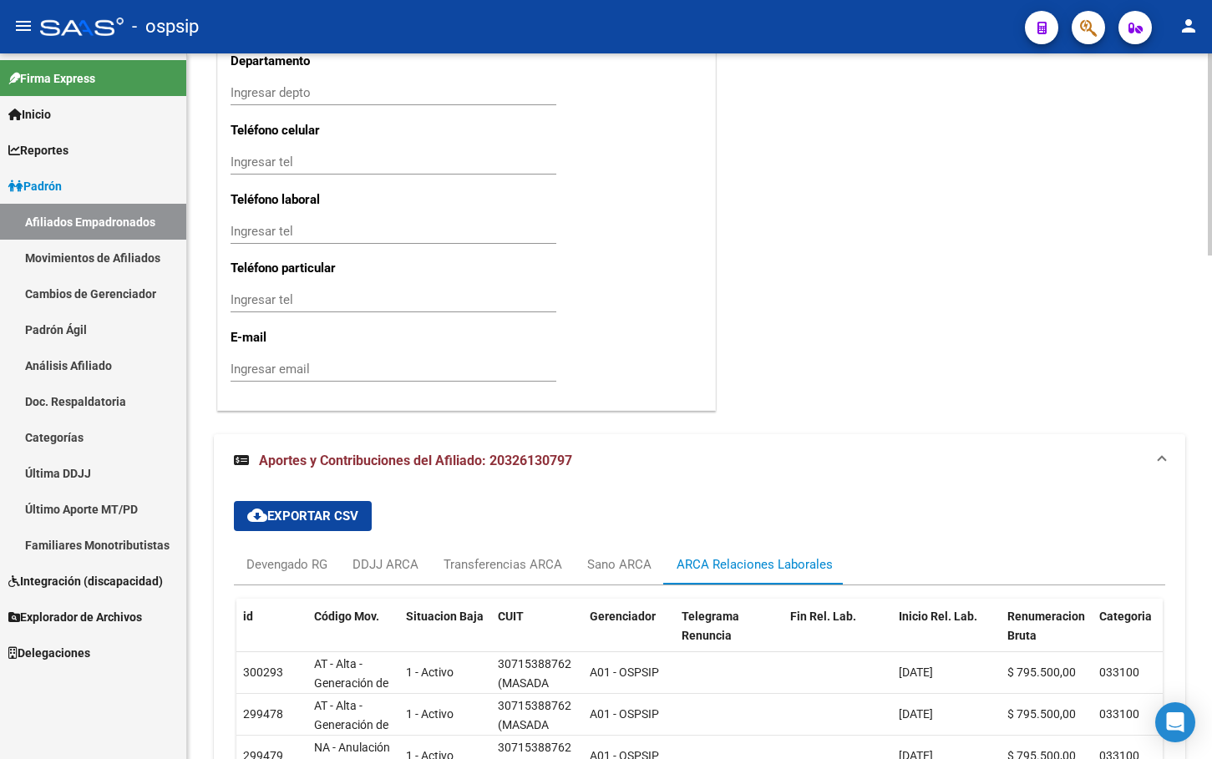
scroll to position [1922, 0]
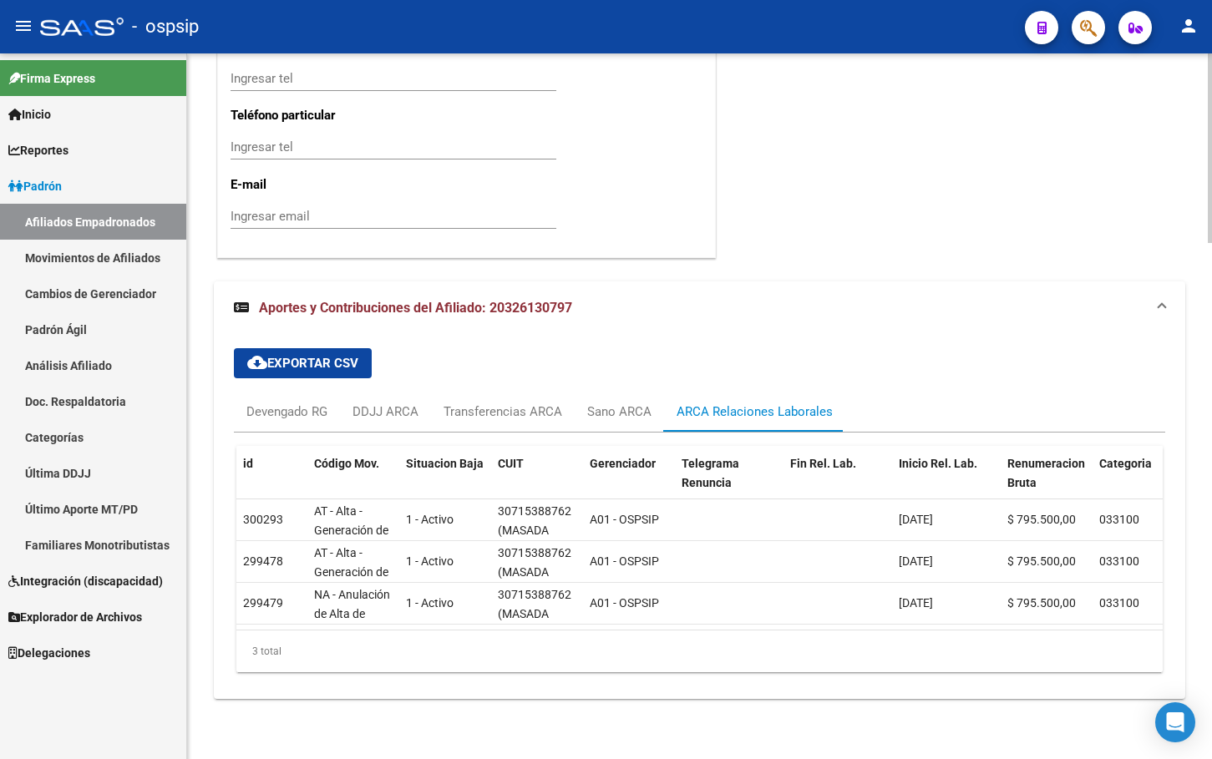
click at [383, 134] on div "Ingresar tel" at bounding box center [394, 146] width 326 height 25
click at [834, 300] on mat-panel-title "Aportes y Contribuciones del Afiliado: 20326130797" at bounding box center [689, 308] width 911 height 18
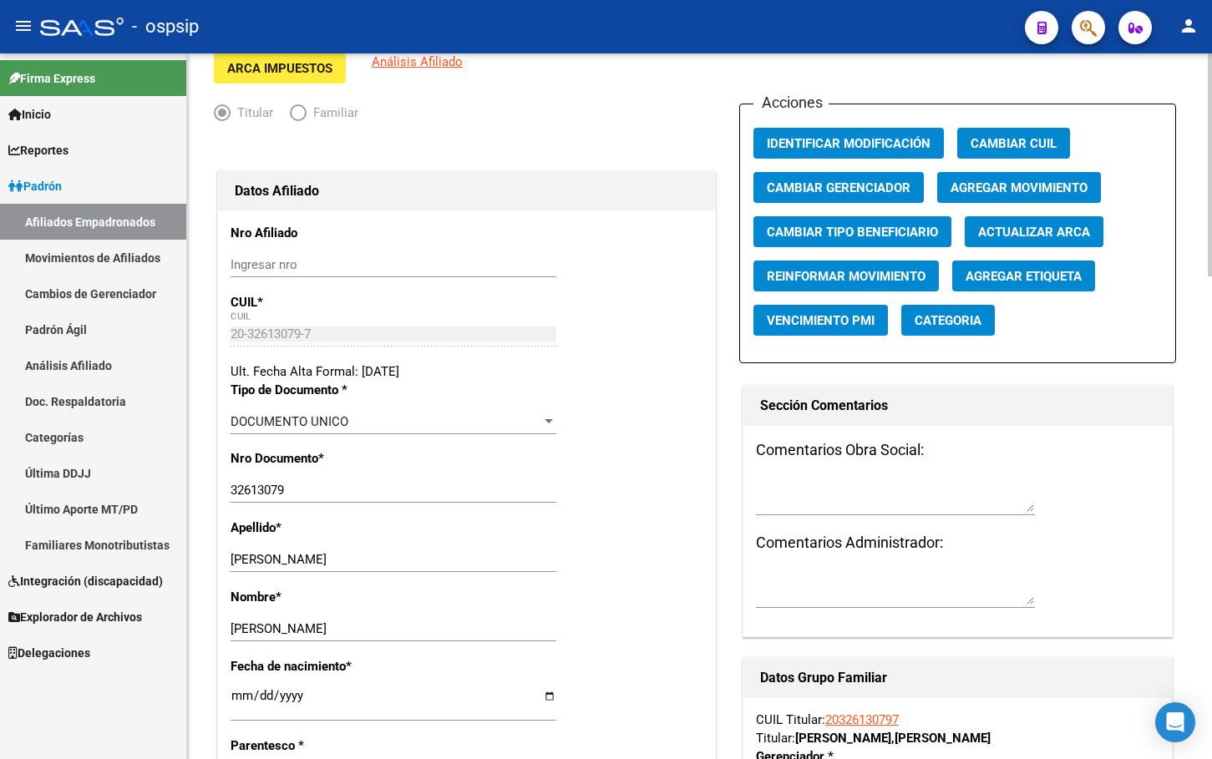
scroll to position [112, 0]
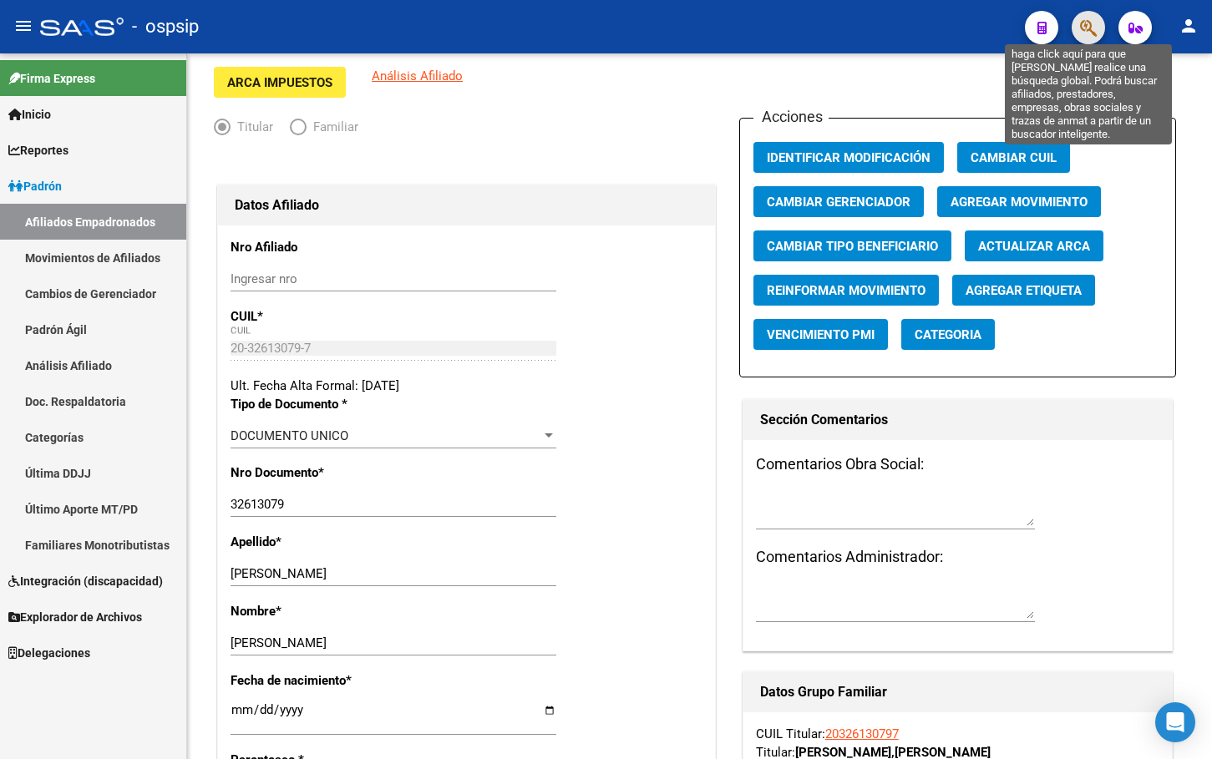
click at [1085, 24] on icon "button" at bounding box center [1088, 27] width 17 height 19
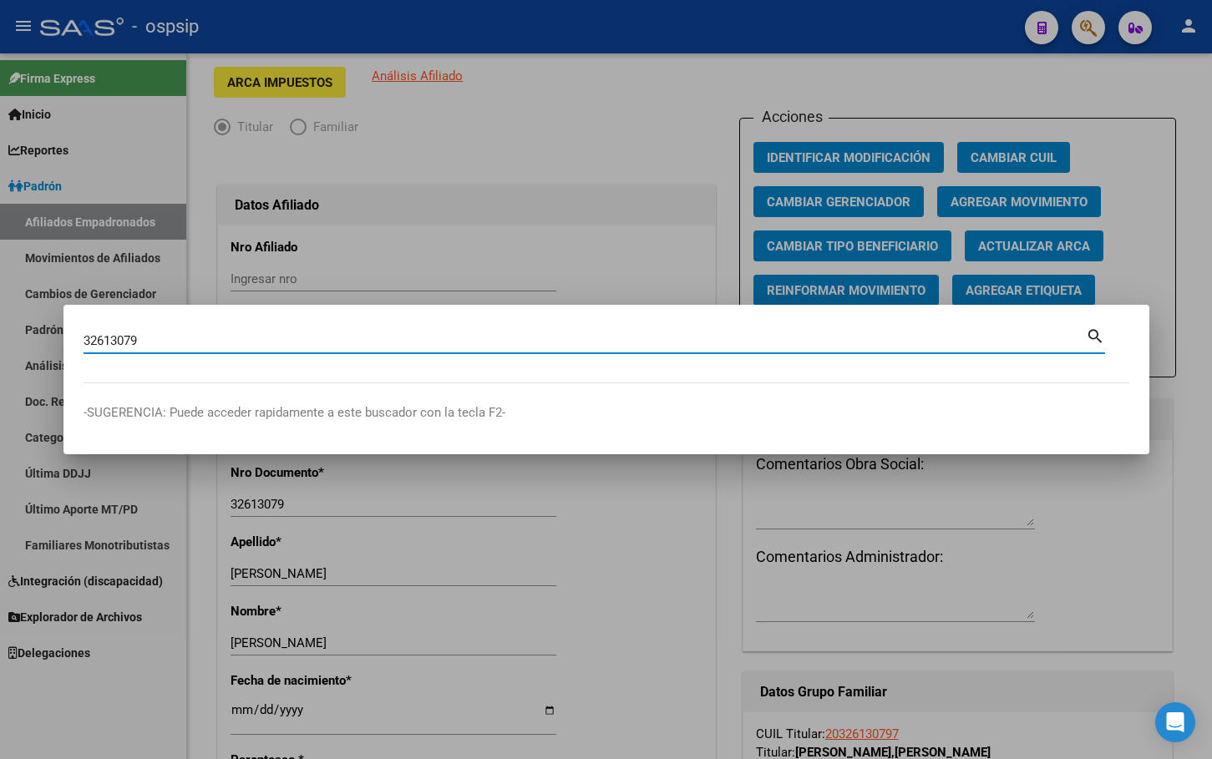
type input "32613079"
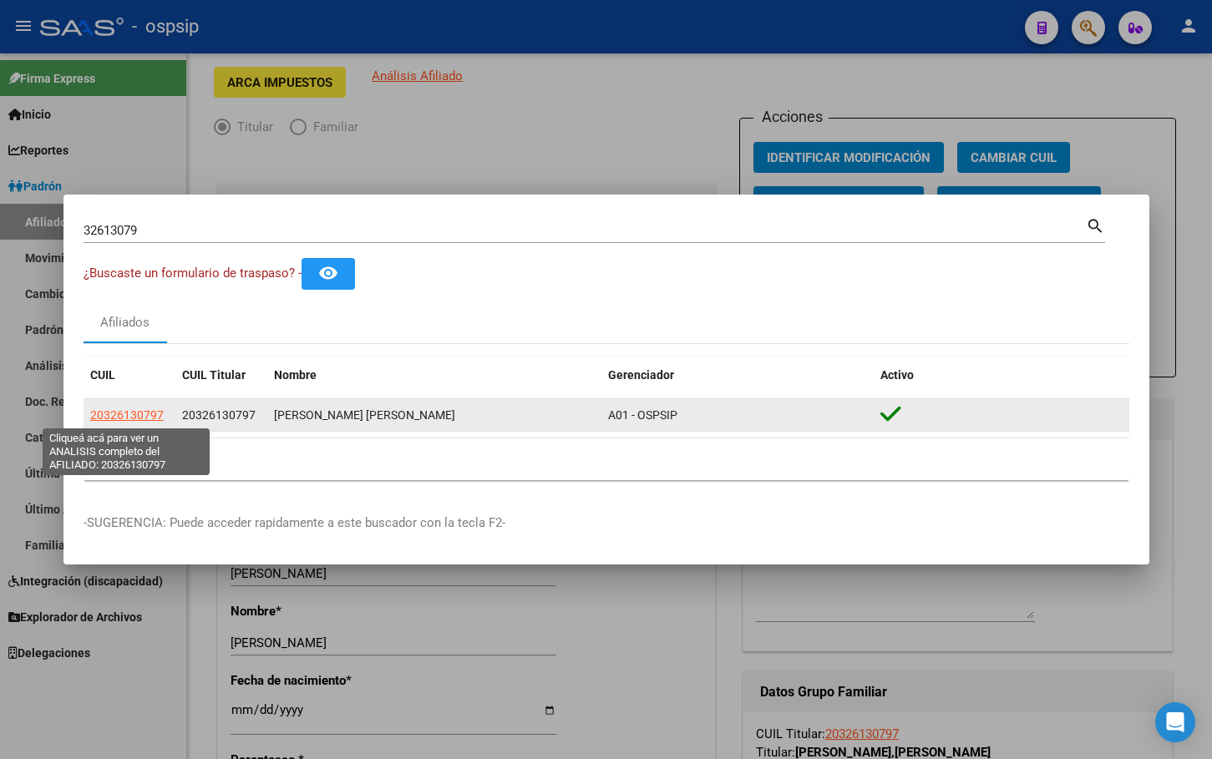
click at [105, 413] on span "20326130797" at bounding box center [127, 414] width 74 height 13
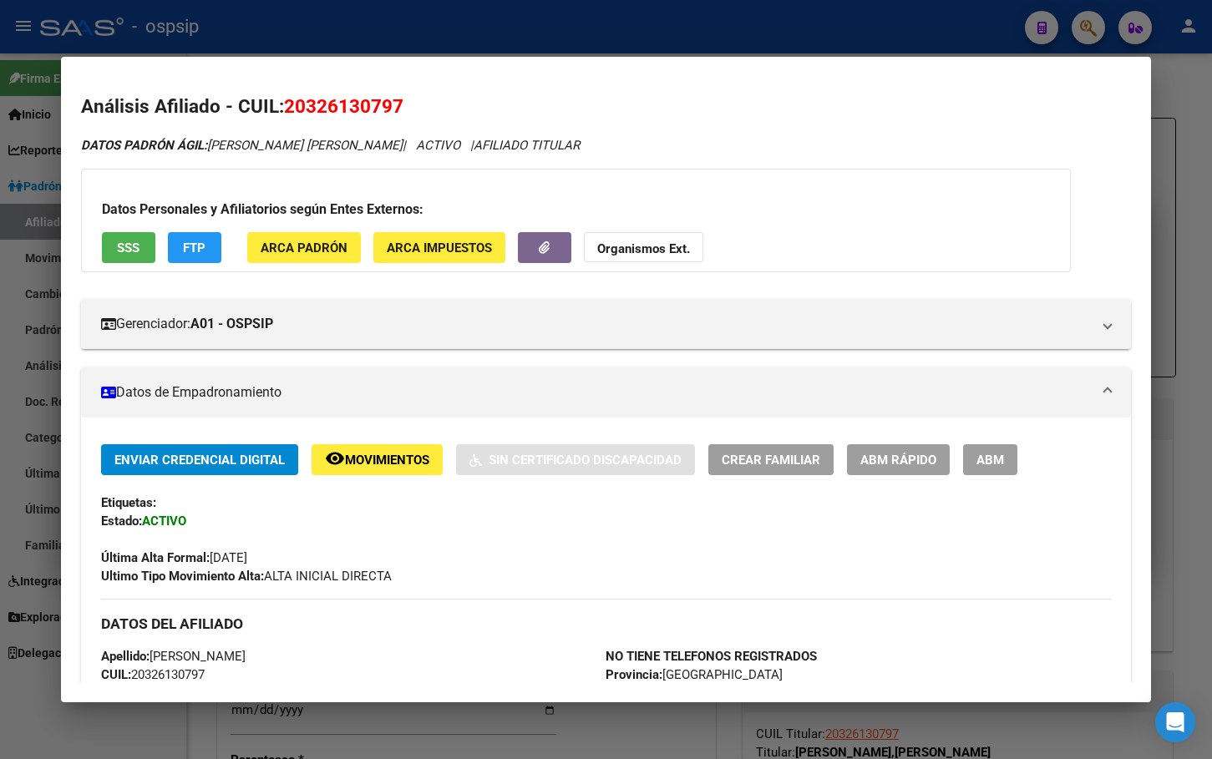
click at [357, 458] on span "Movimientos" at bounding box center [387, 460] width 84 height 15
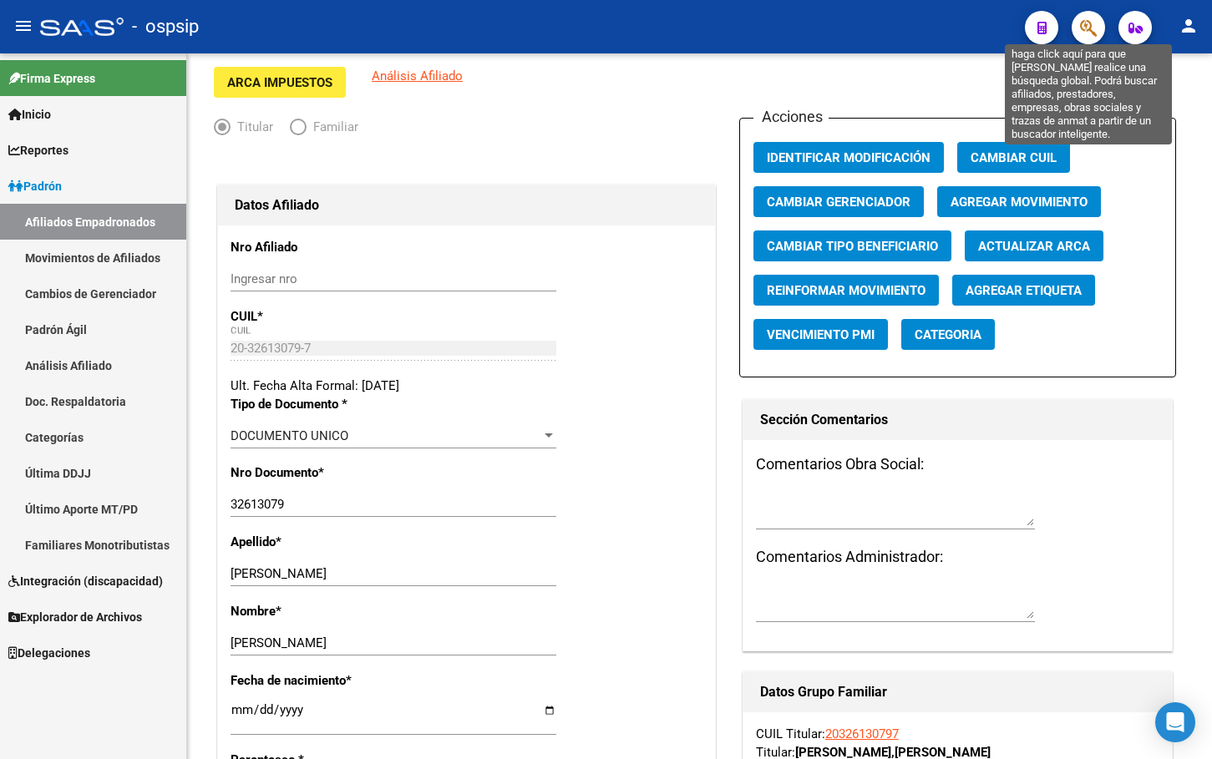
click at [1089, 24] on icon "button" at bounding box center [1088, 27] width 17 height 19
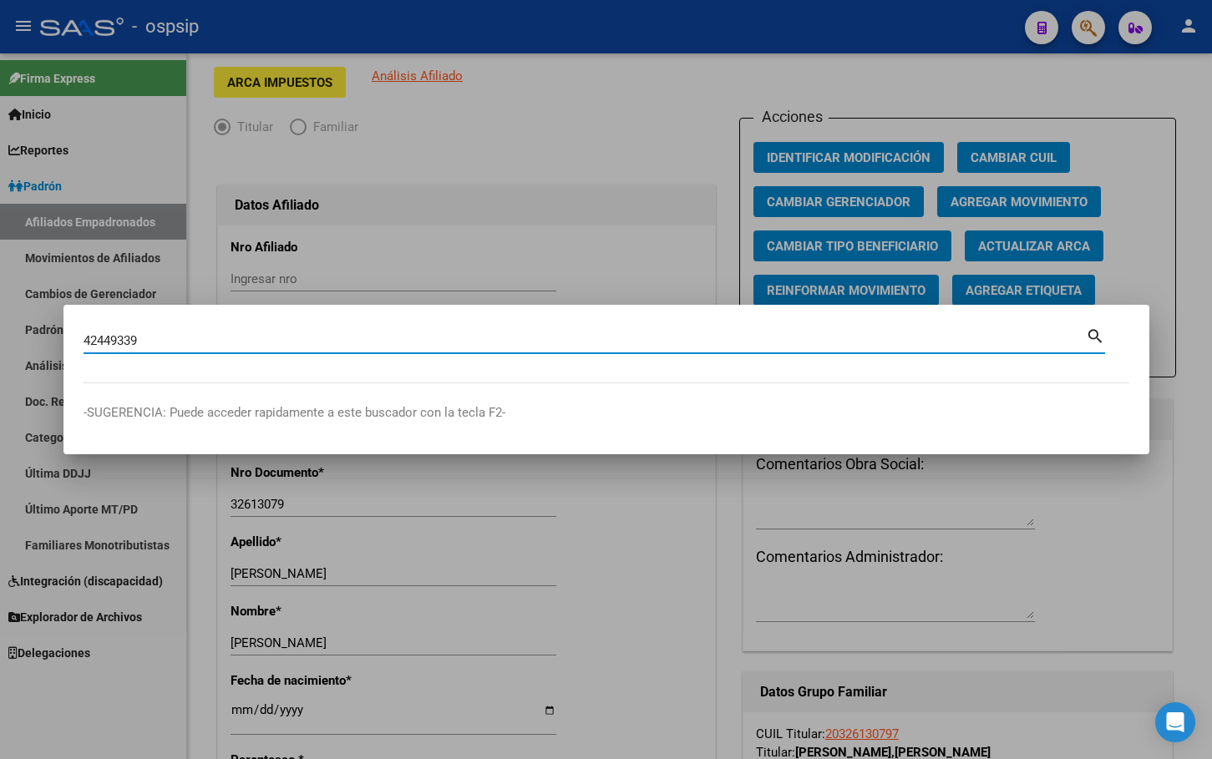
type input "42449339"
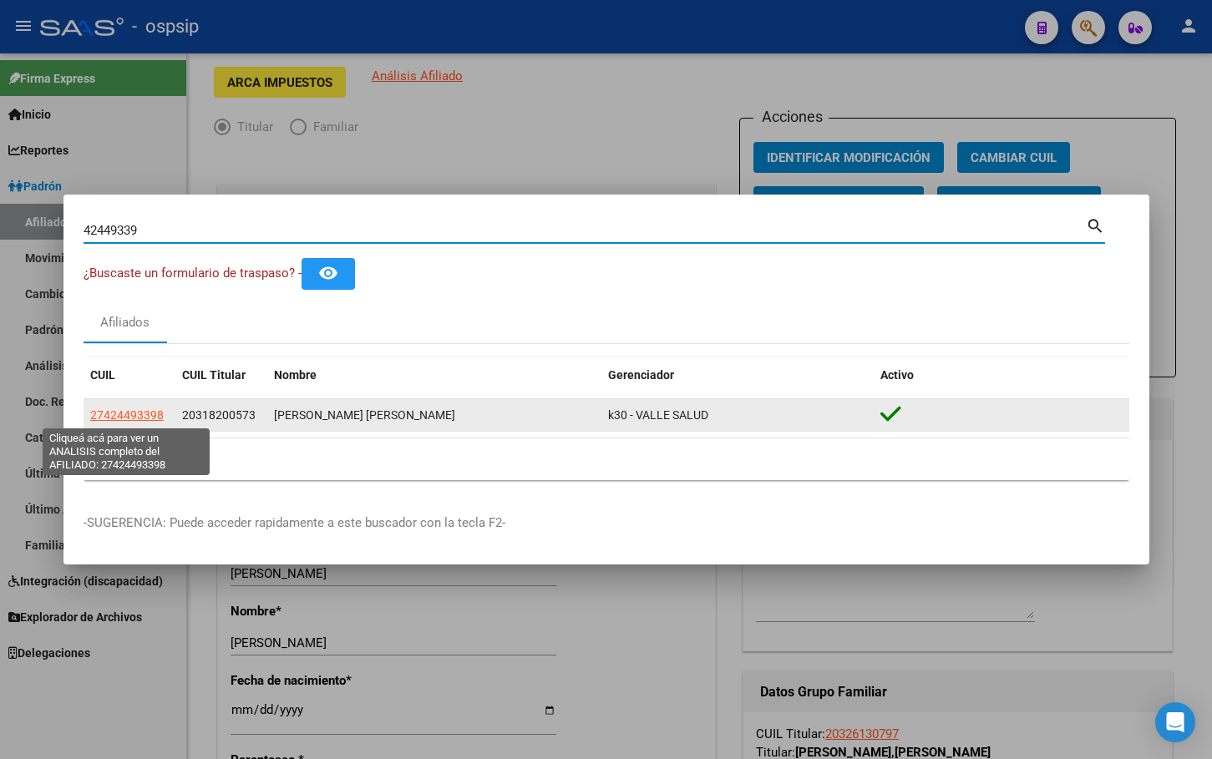
click at [125, 411] on span "27424493398" at bounding box center [127, 414] width 74 height 13
type textarea "27424493398"
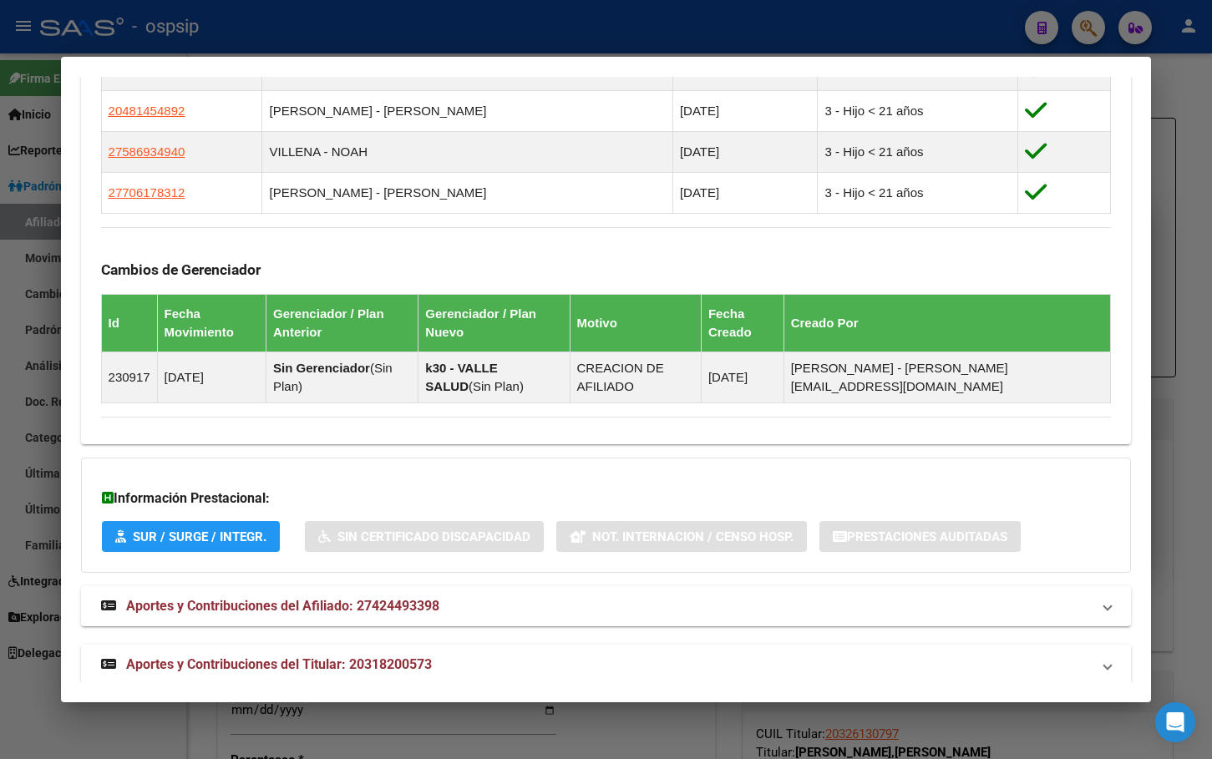
scroll to position [1042, 0]
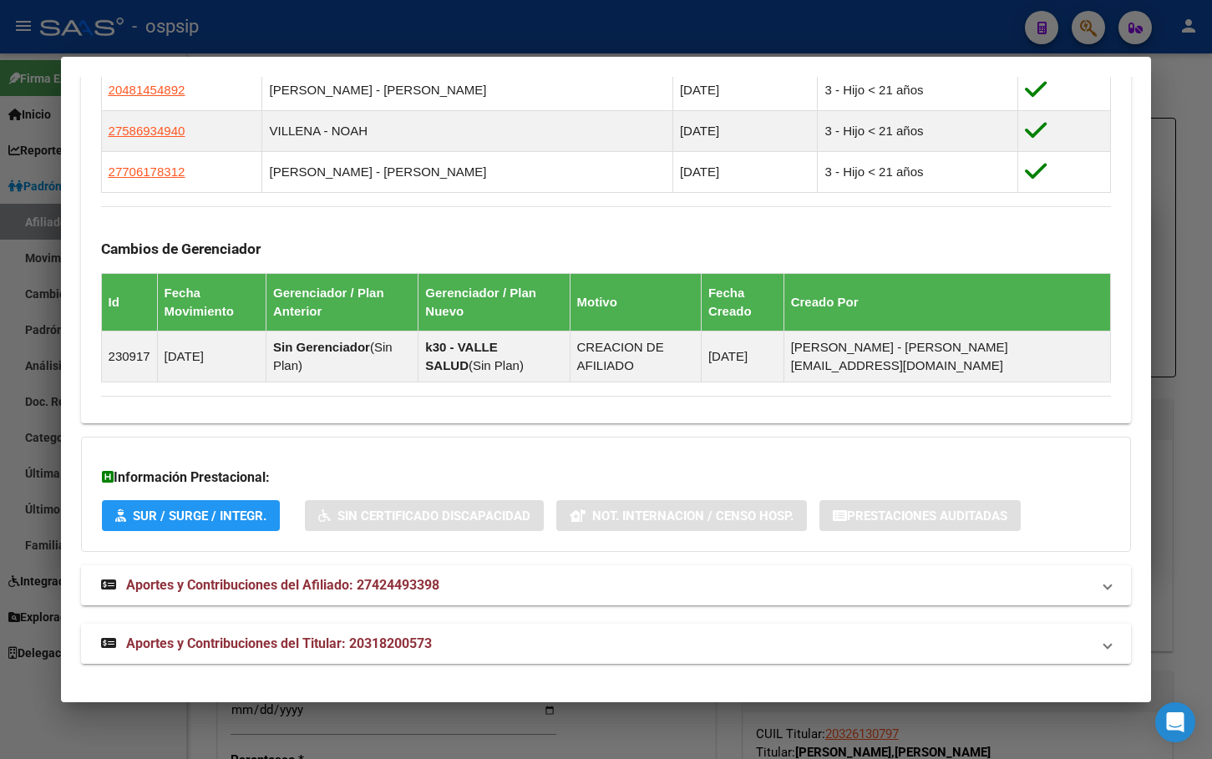
click at [373, 637] on span "Aportes y Contribuciones del Titular: 20318200573" at bounding box center [279, 644] width 306 height 16
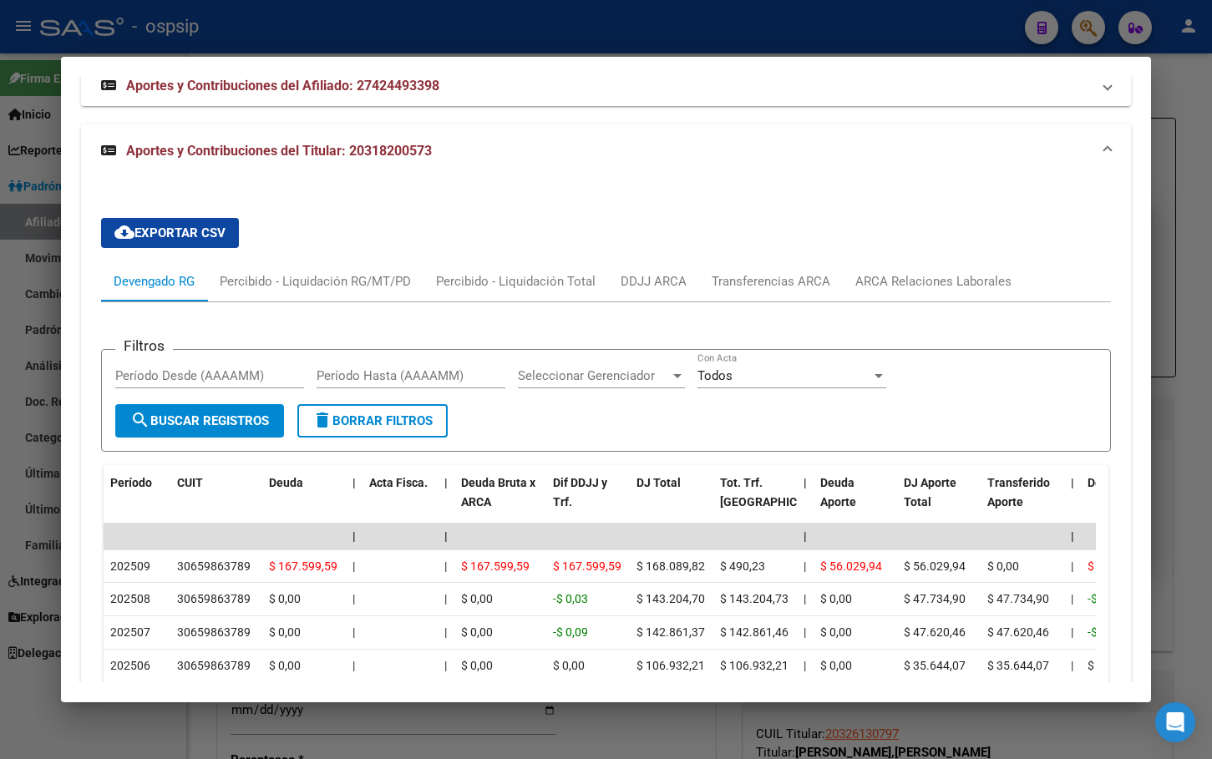
scroll to position [1543, 0]
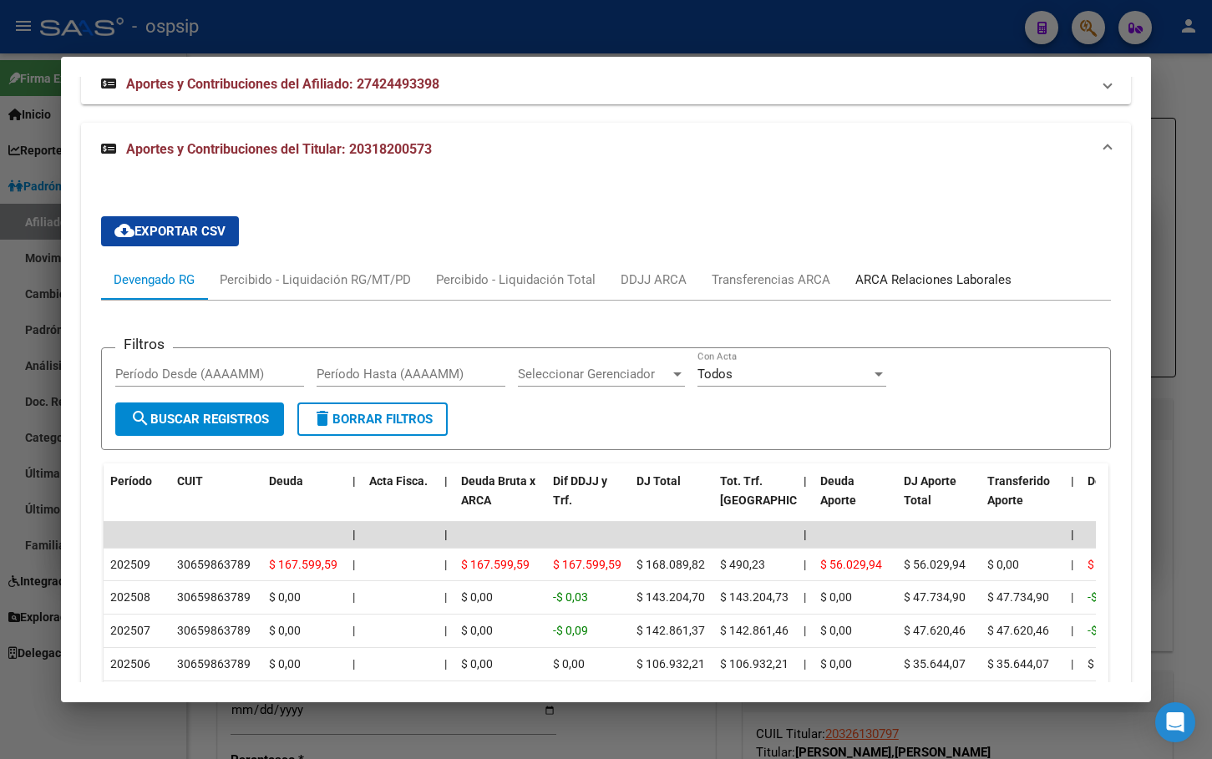
click at [926, 275] on div "ARCA Relaciones Laborales" at bounding box center [933, 280] width 156 height 18
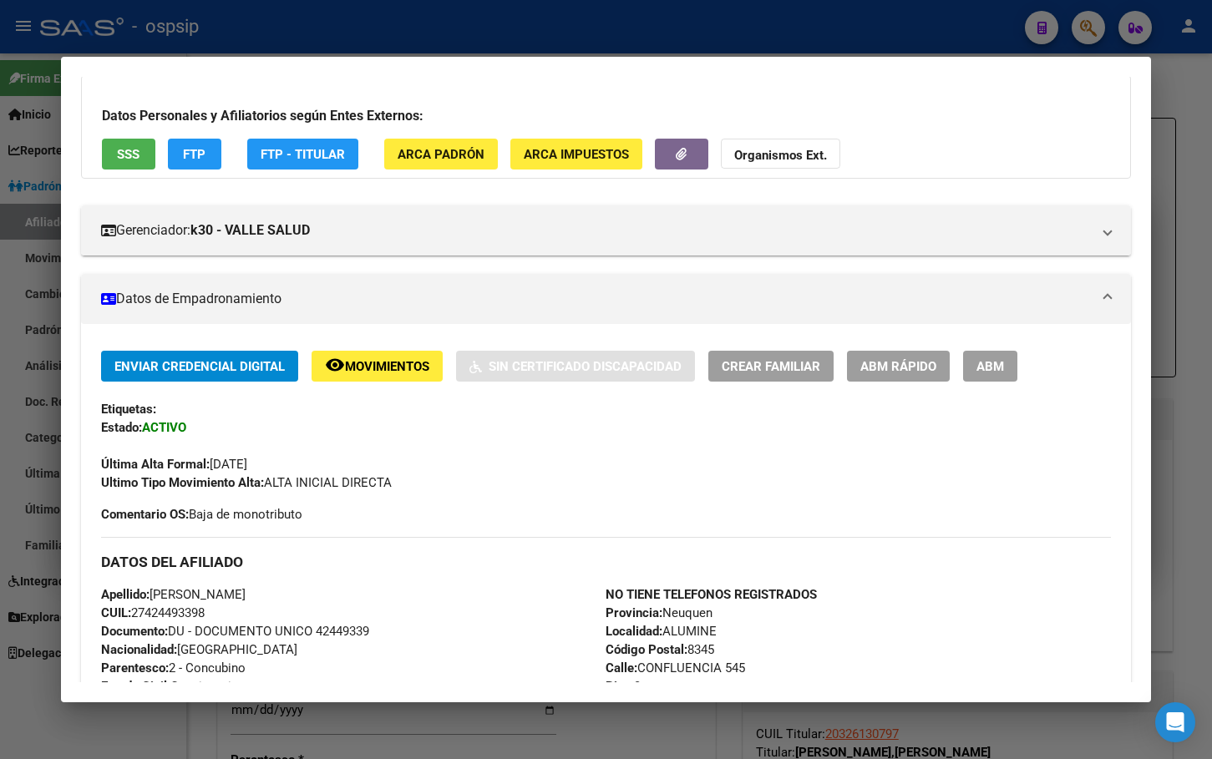
scroll to position [123, 0]
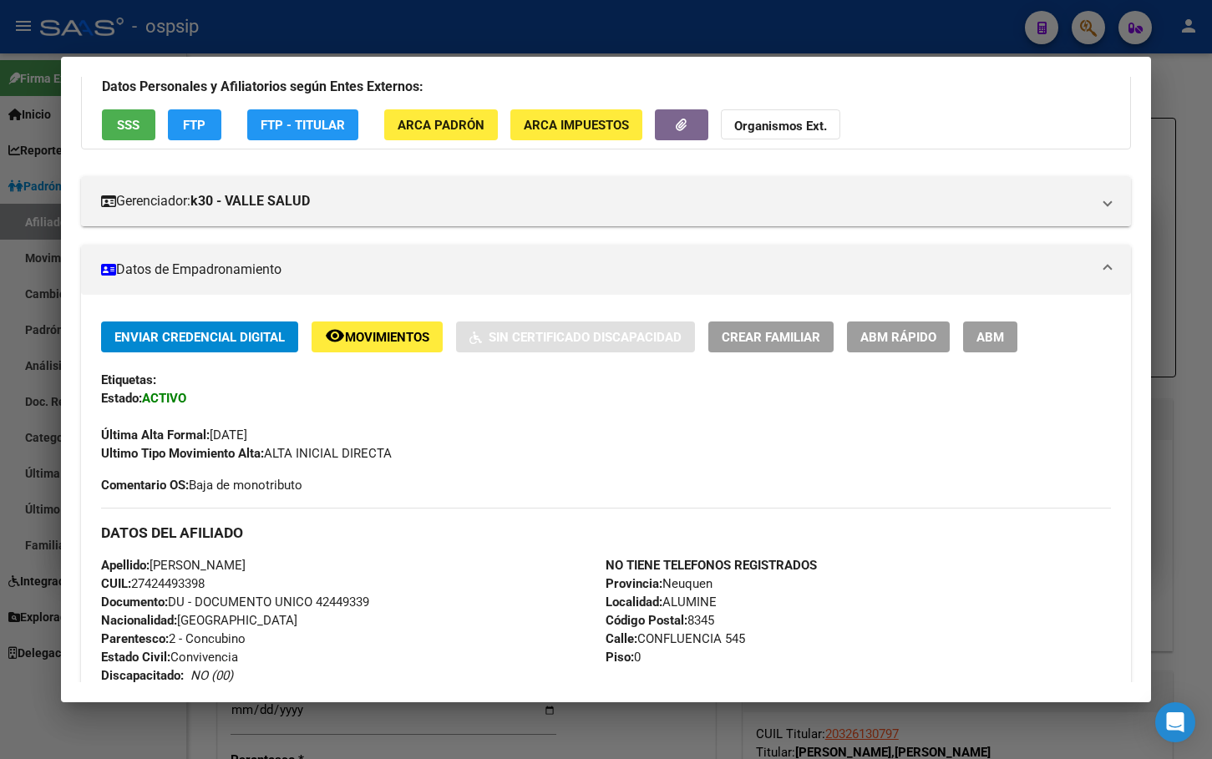
drag, startPoint x: 794, startPoint y: 639, endPoint x: 785, endPoint y: 629, distance: 13.6
click at [794, 639] on div "NO TIENE TELEFONOS REGISTRADOS Provincia: Neuquen Localidad: ALUMINE Código Pos…" at bounding box center [858, 648] width 505 height 184
click at [685, 125] on icon "button" at bounding box center [681, 125] width 11 height 13
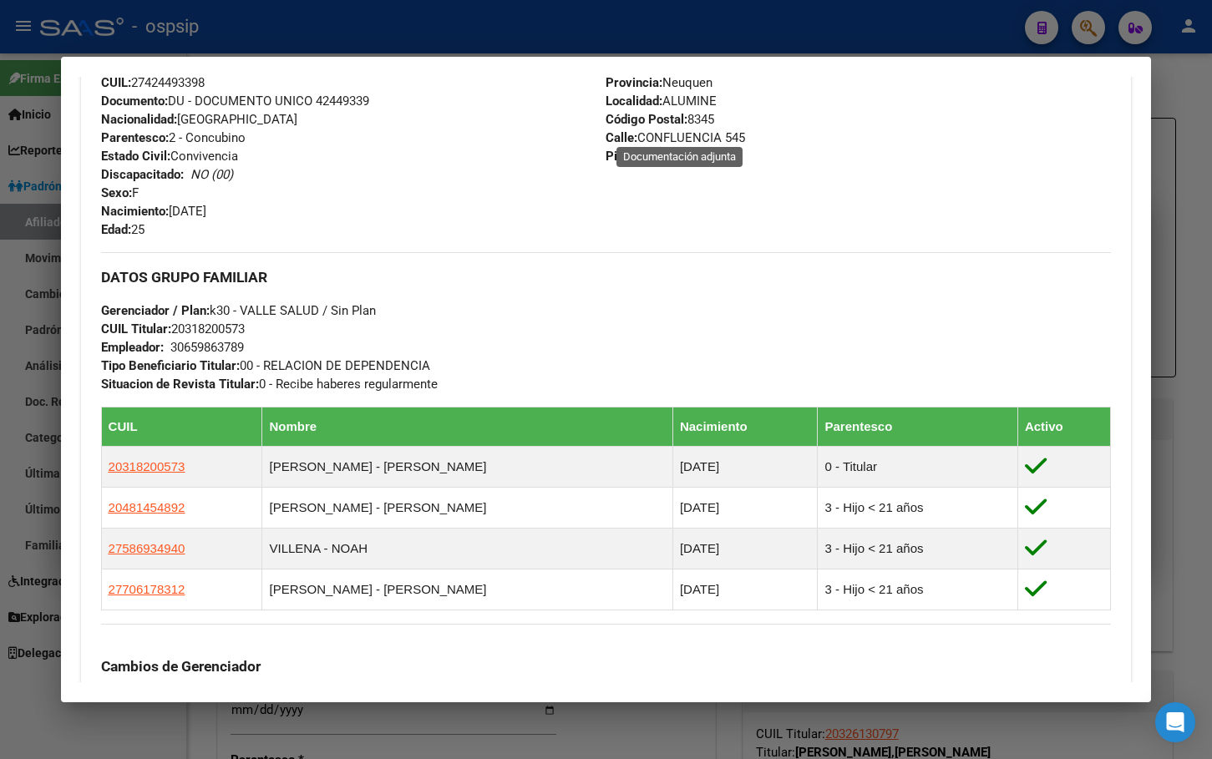
scroll to position [457, 0]
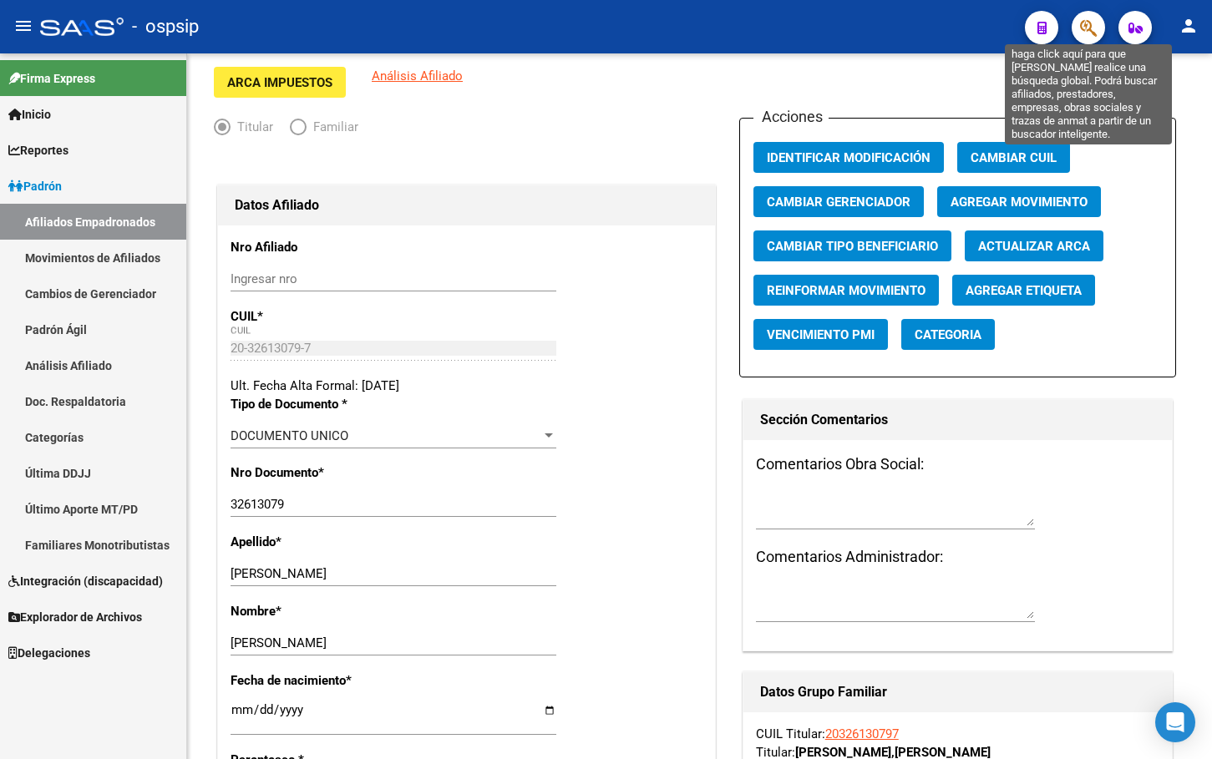
click at [1093, 26] on icon "button" at bounding box center [1088, 27] width 17 height 19
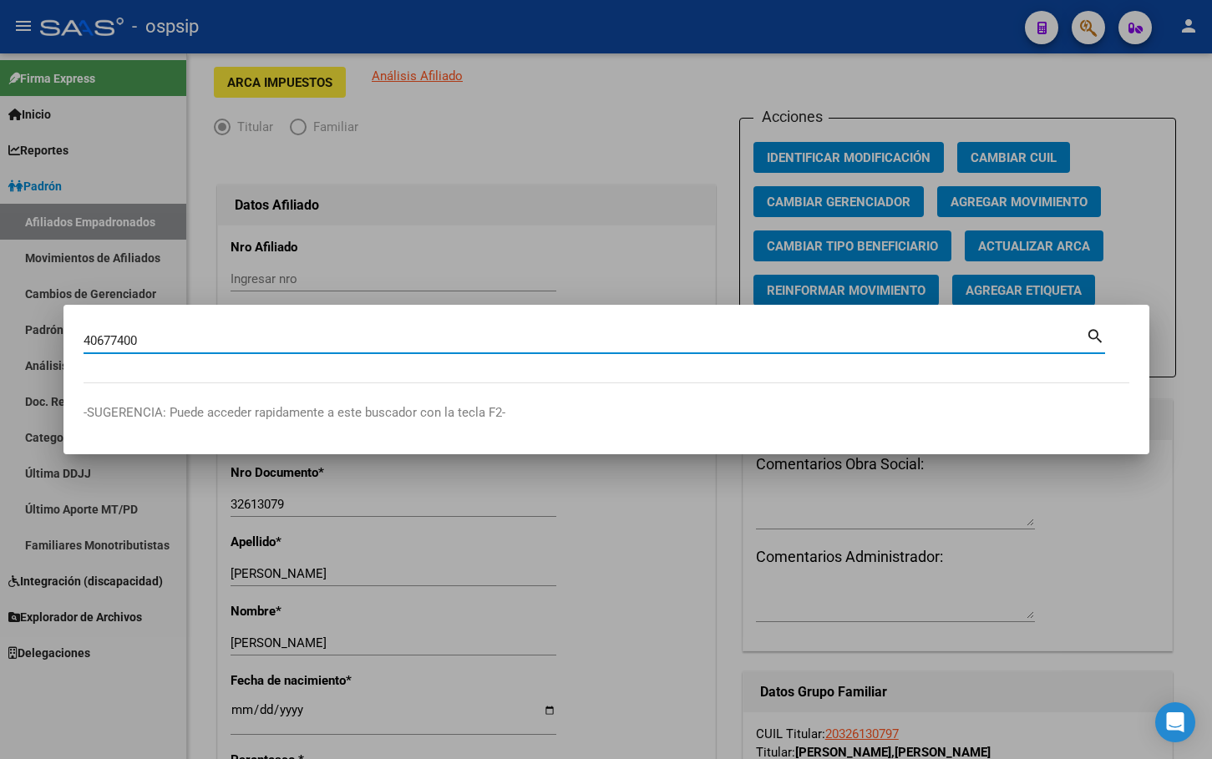
type input "40677400"
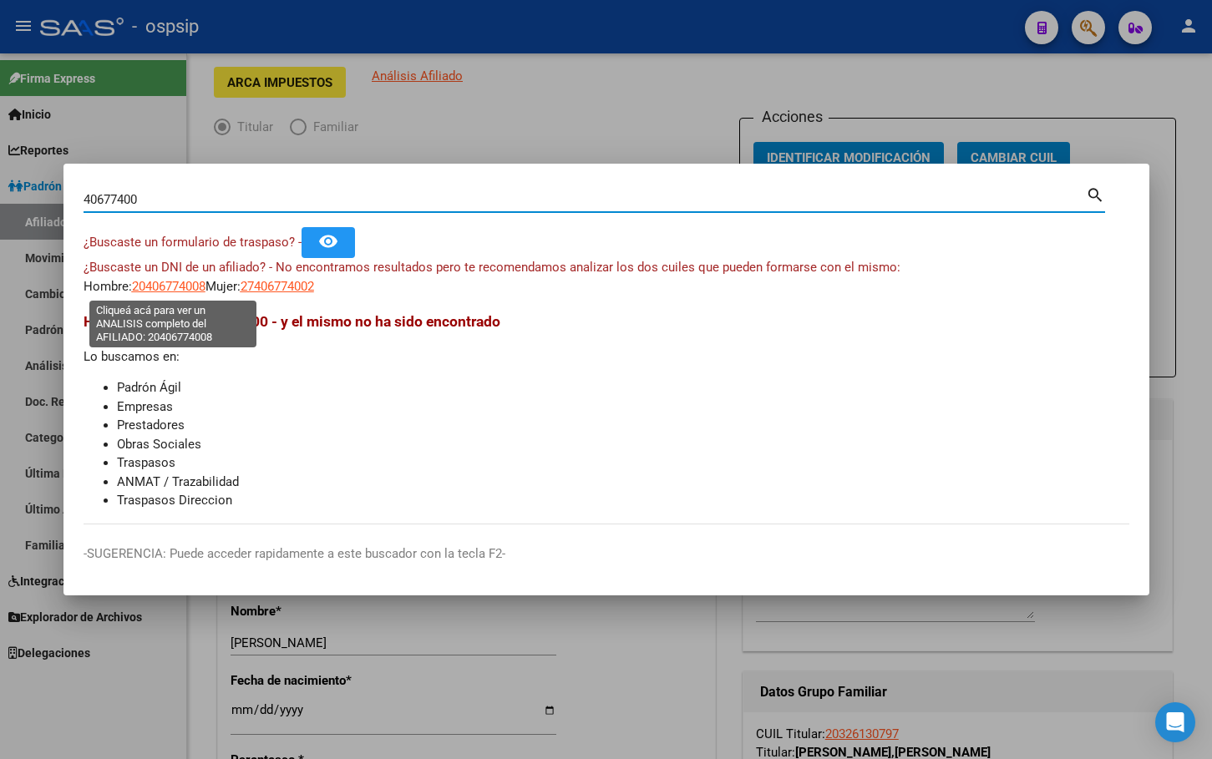
click at [155, 286] on span "20406774008" at bounding box center [169, 286] width 74 height 15
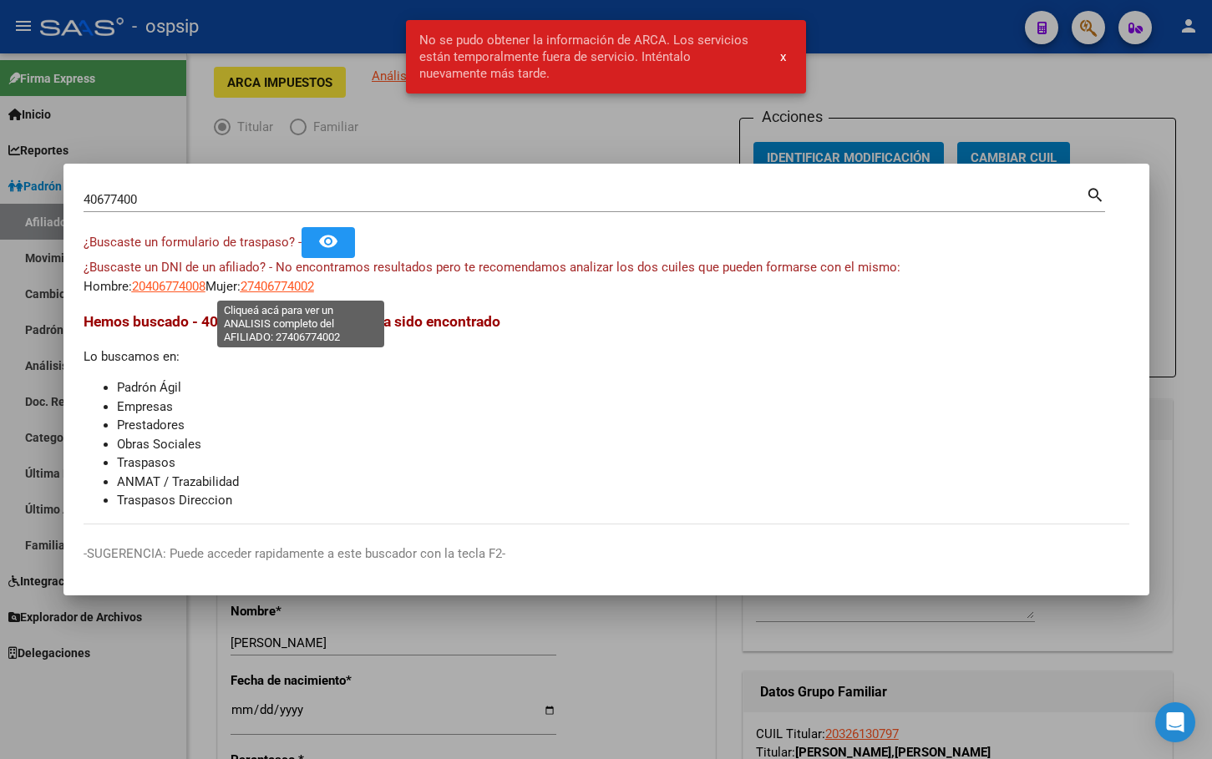
click at [314, 287] on span "27406774002" at bounding box center [278, 286] width 74 height 15
type textarea "27406774002"
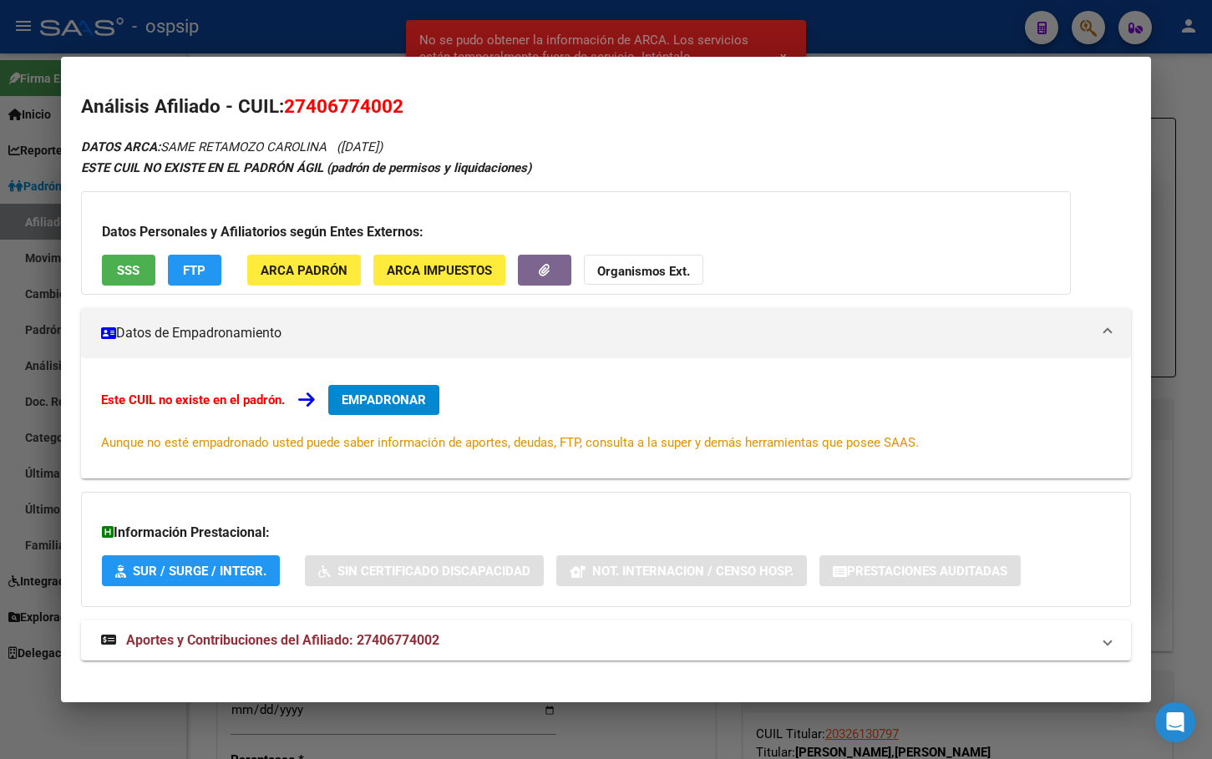
scroll to position [16, 0]
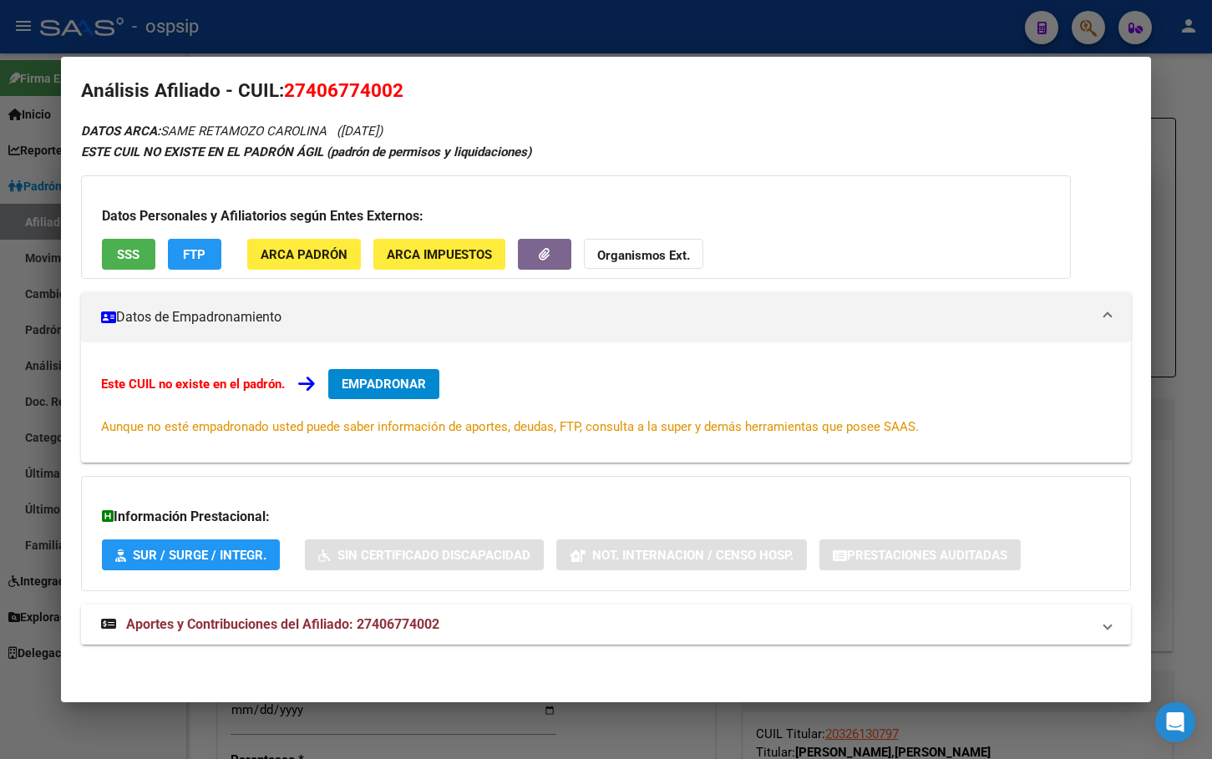
click at [403, 617] on span "Aportes y Contribuciones del Afiliado: 27406774002" at bounding box center [282, 624] width 313 height 16
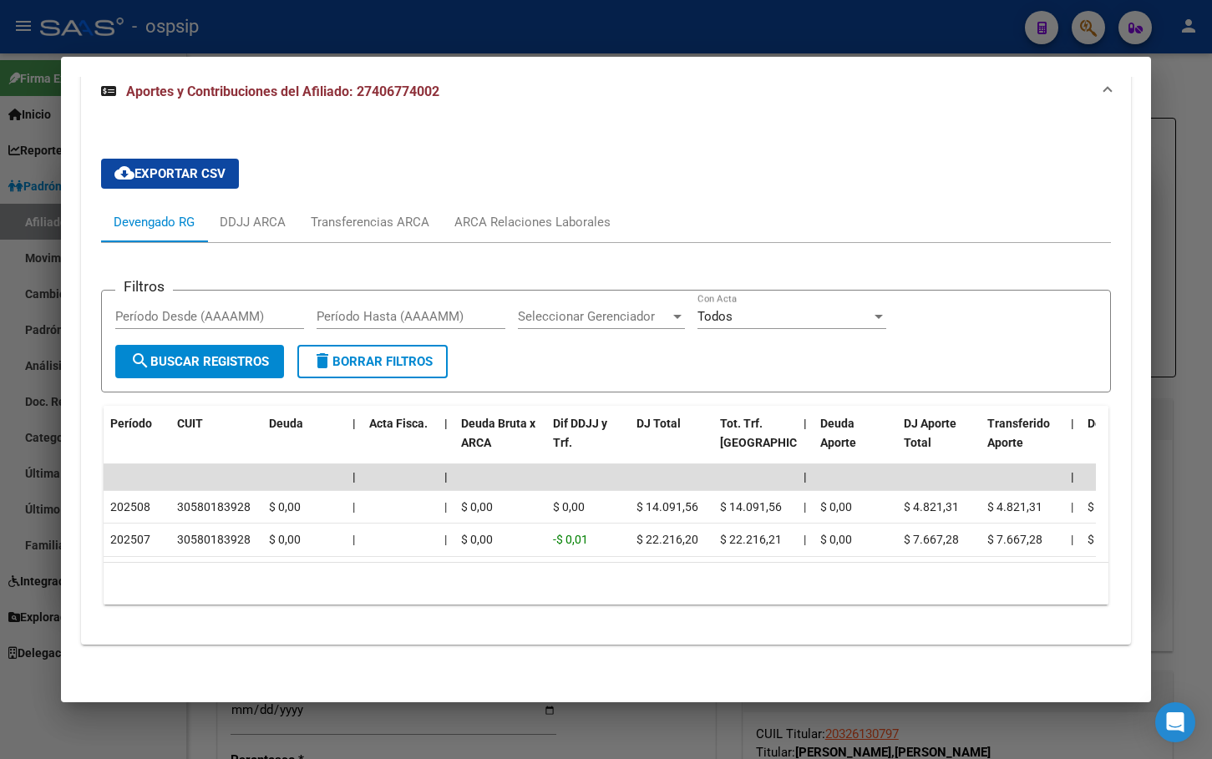
scroll to position [68, 0]
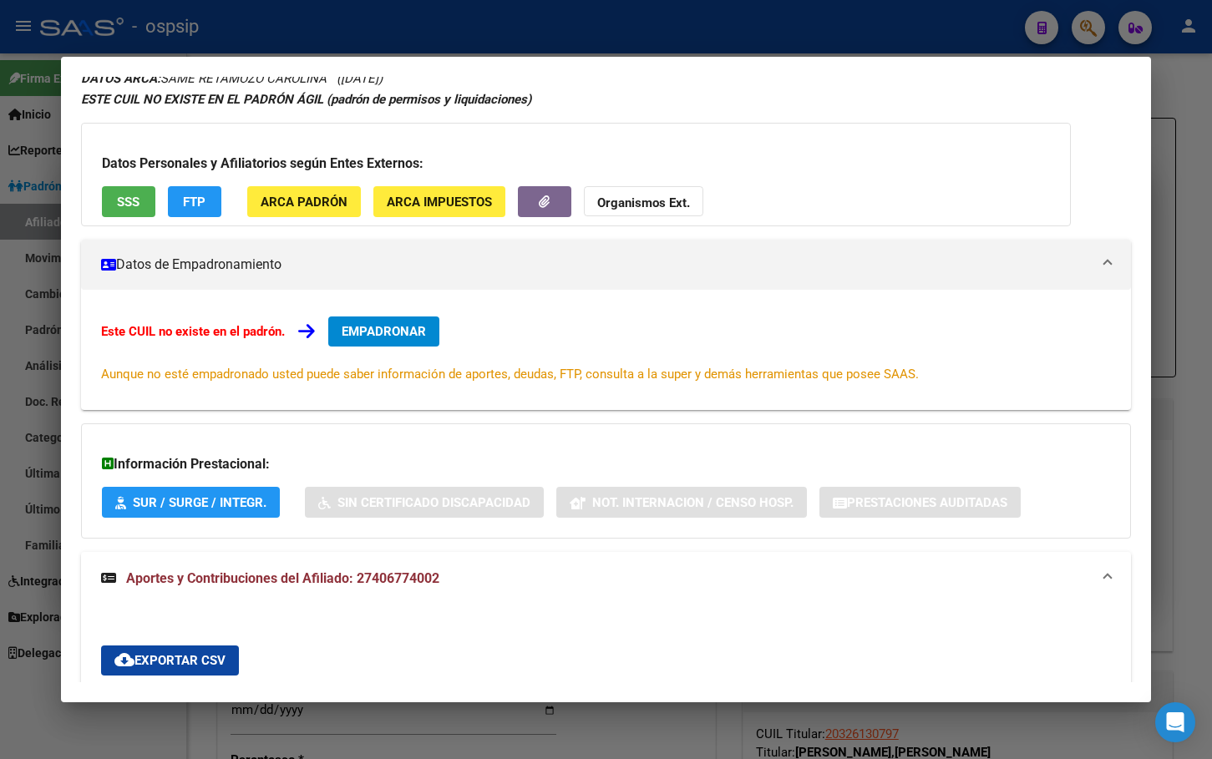
click at [368, 328] on span "EMPADRONAR" at bounding box center [384, 331] width 84 height 15
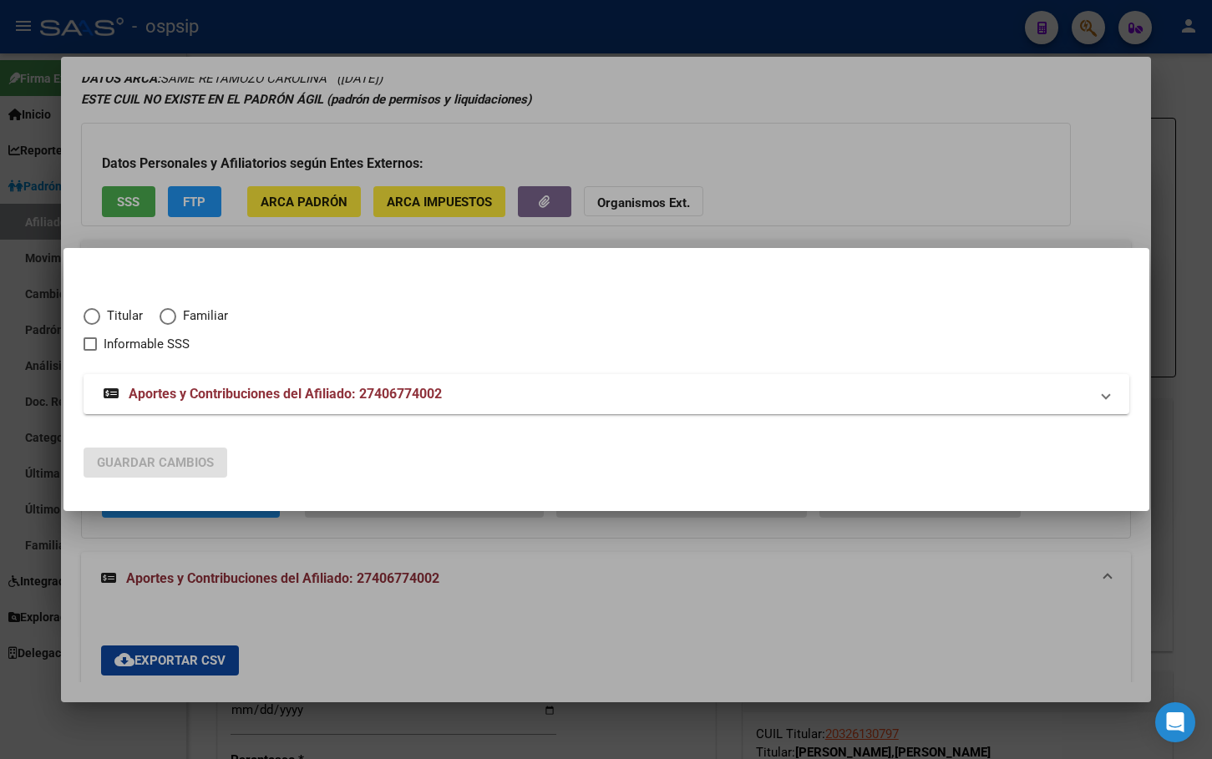
click at [76, 308] on mat-dialog-content "Titular Familiar Informable SSS Aportes y Contribuciones del Afiliado: 27406774…" at bounding box center [606, 351] width 1086 height 166
click at [89, 315] on span "Elija una opción" at bounding box center [92, 316] width 17 height 17
click at [89, 315] on input "Titular" at bounding box center [92, 316] width 17 height 17
radio input "true"
checkbox input "true"
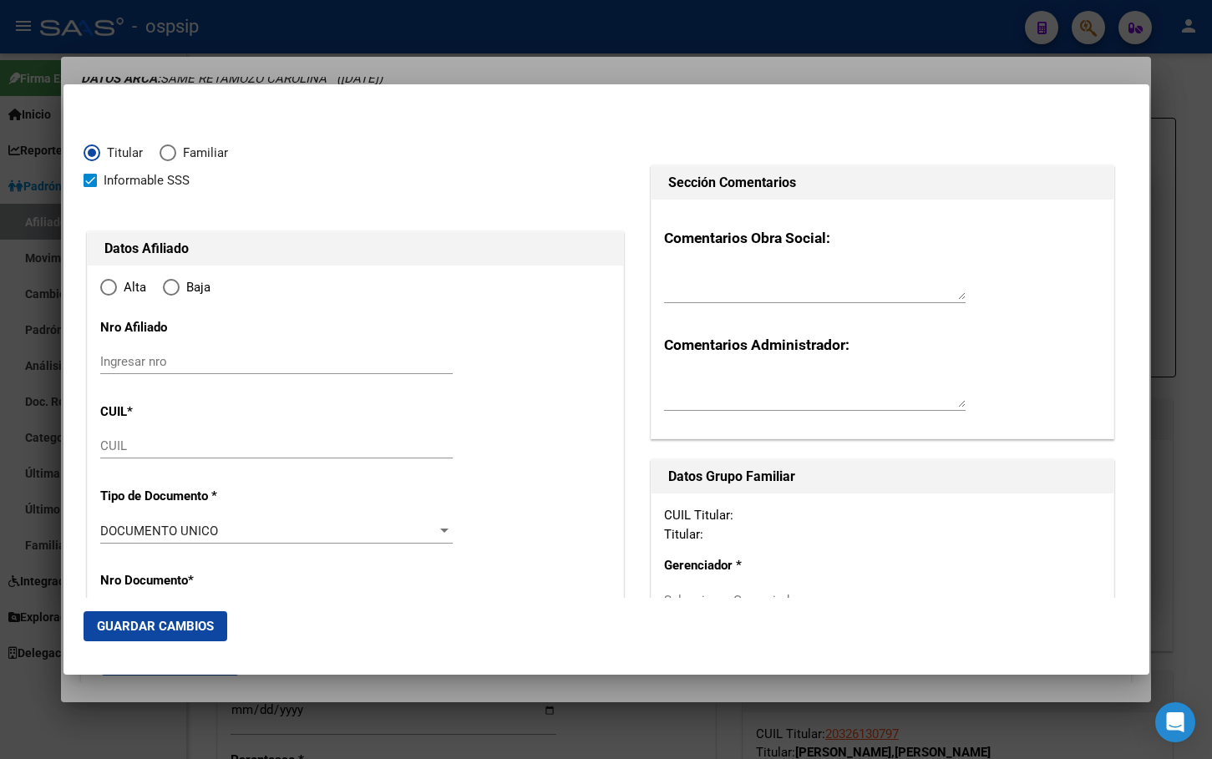
type input "27-40677400-2"
type input "40677400"
type input "SAME RETAMOZO"
type input "CAROLINA"
type input "1997-10-10"
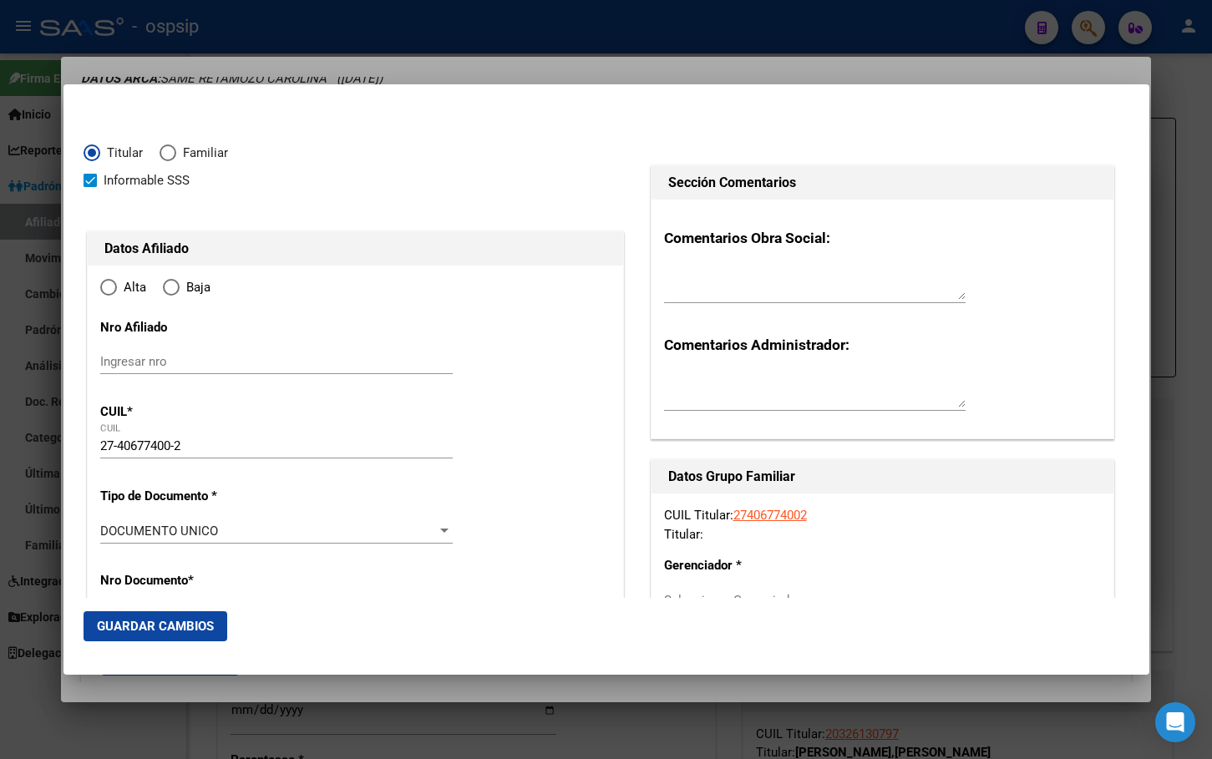
type input "ALMIRANTE BROWN"
type input "1846"
type input "CARDENAL"
type input "99"
radio input "true"
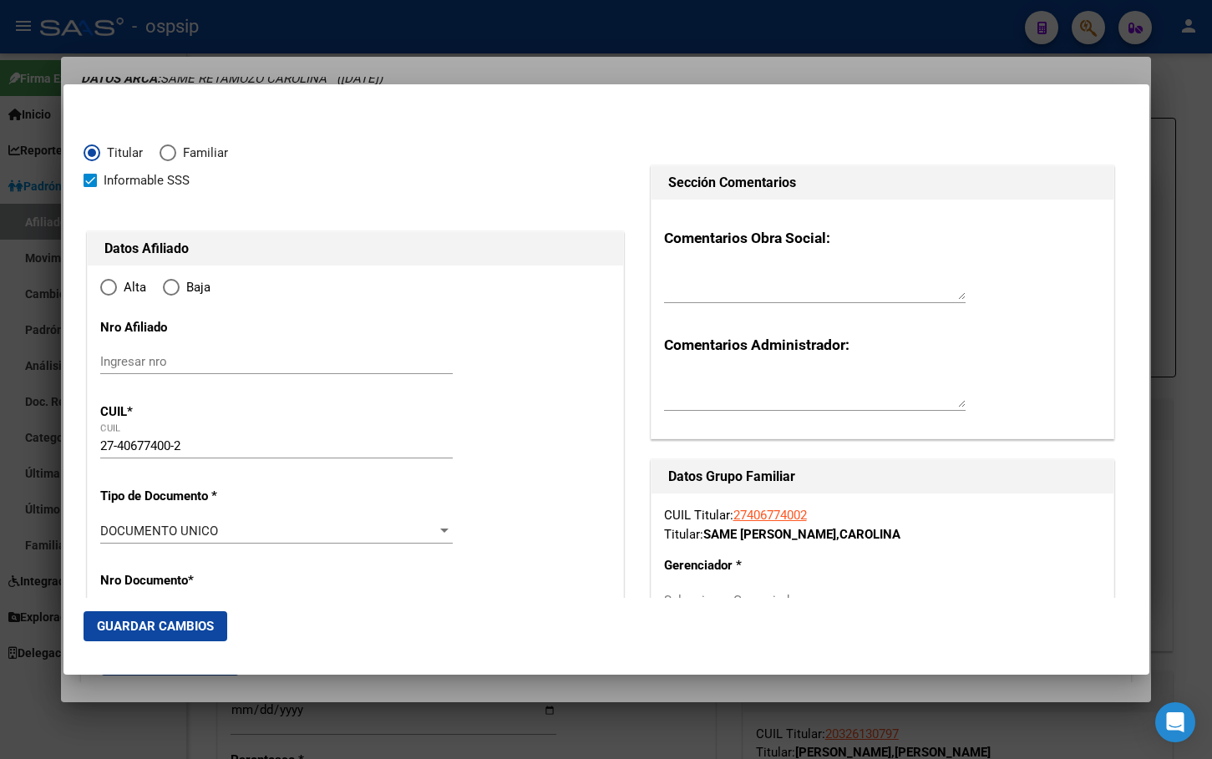
type input "ALMIRANTE BROWN"
click at [110, 530] on input "Ingresar fecha" at bounding box center [276, 535] width 352 height 27
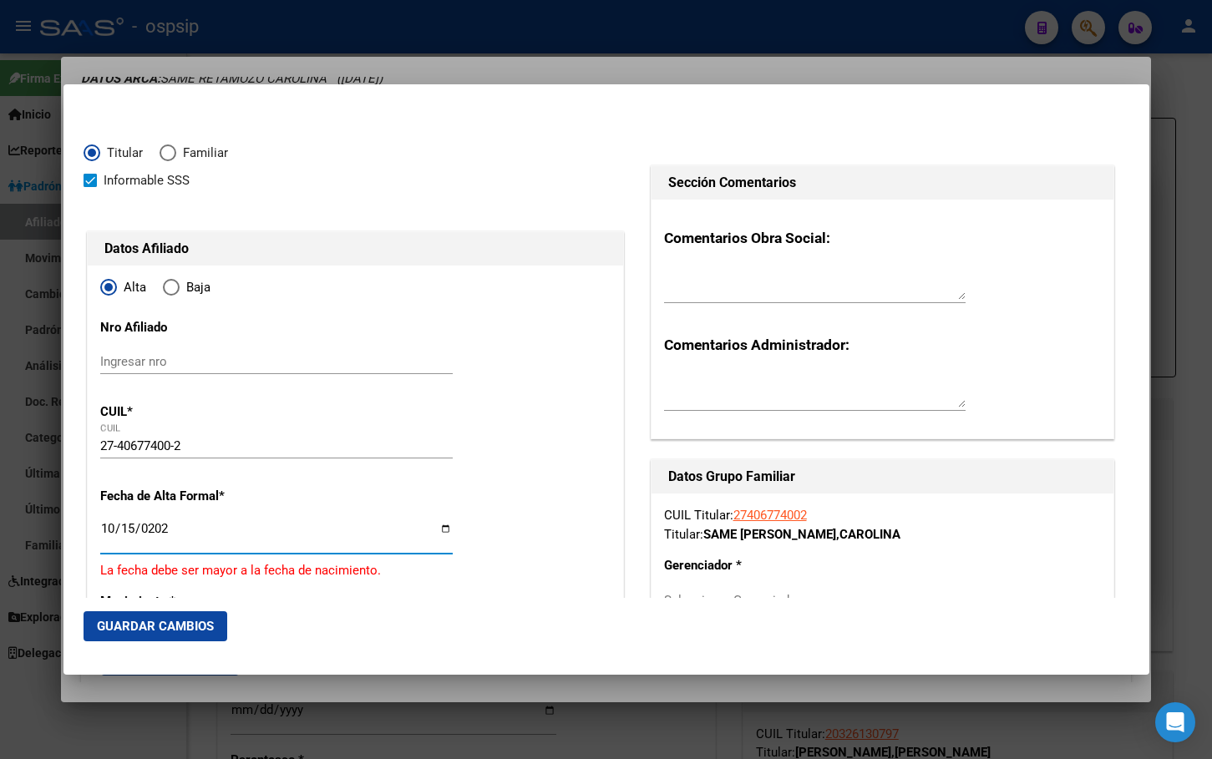
type input "[DATE]"
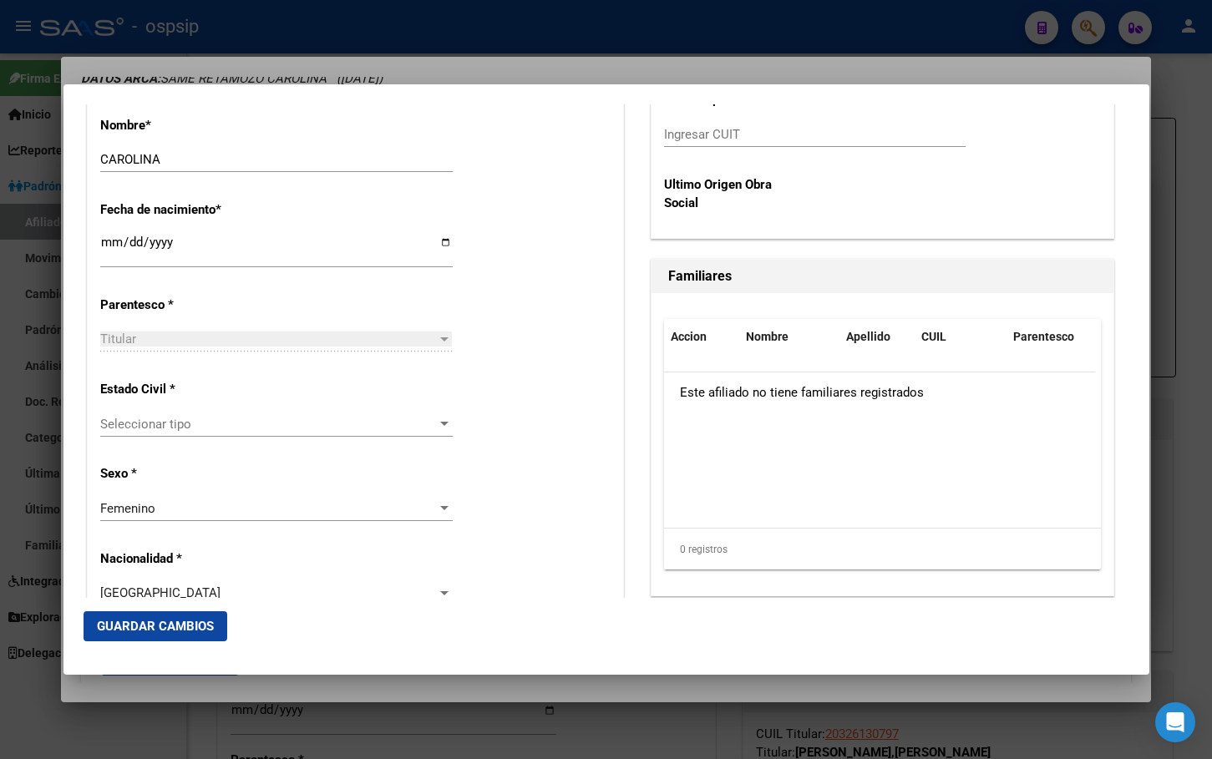
scroll to position [1027, 0]
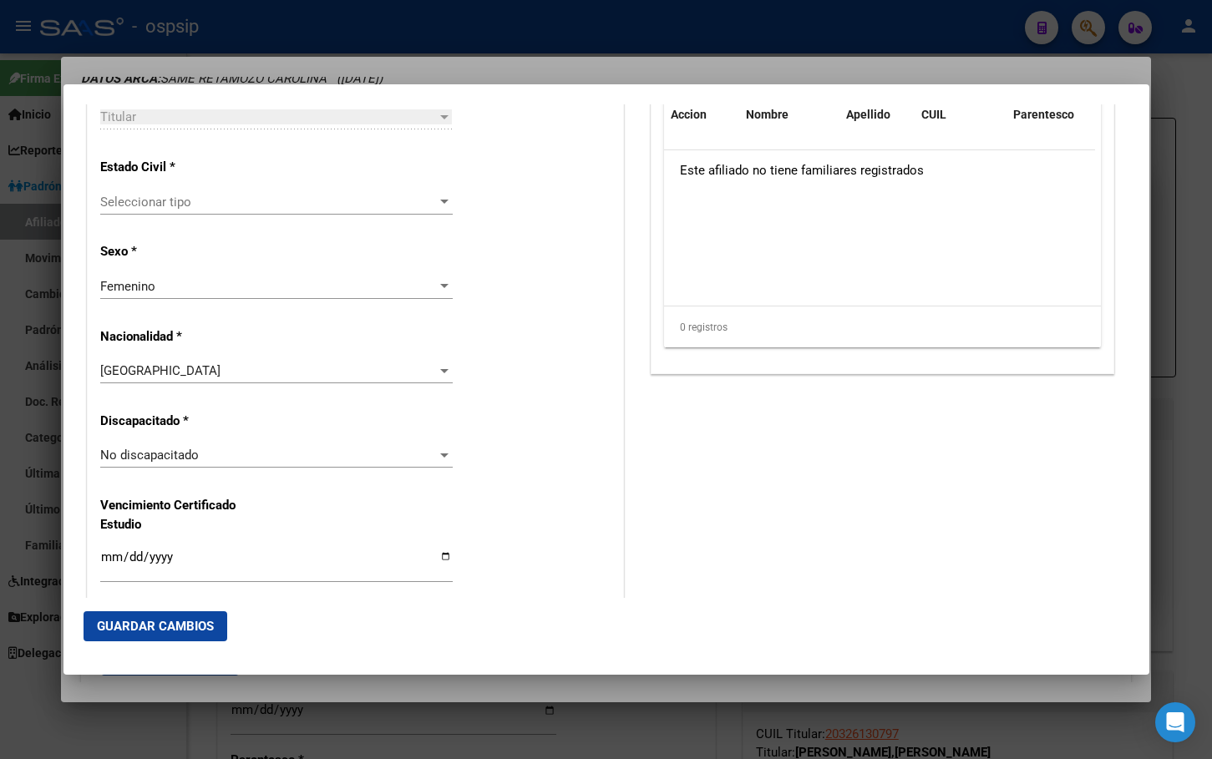
click at [137, 198] on span "Seleccionar tipo" at bounding box center [268, 202] width 337 height 15
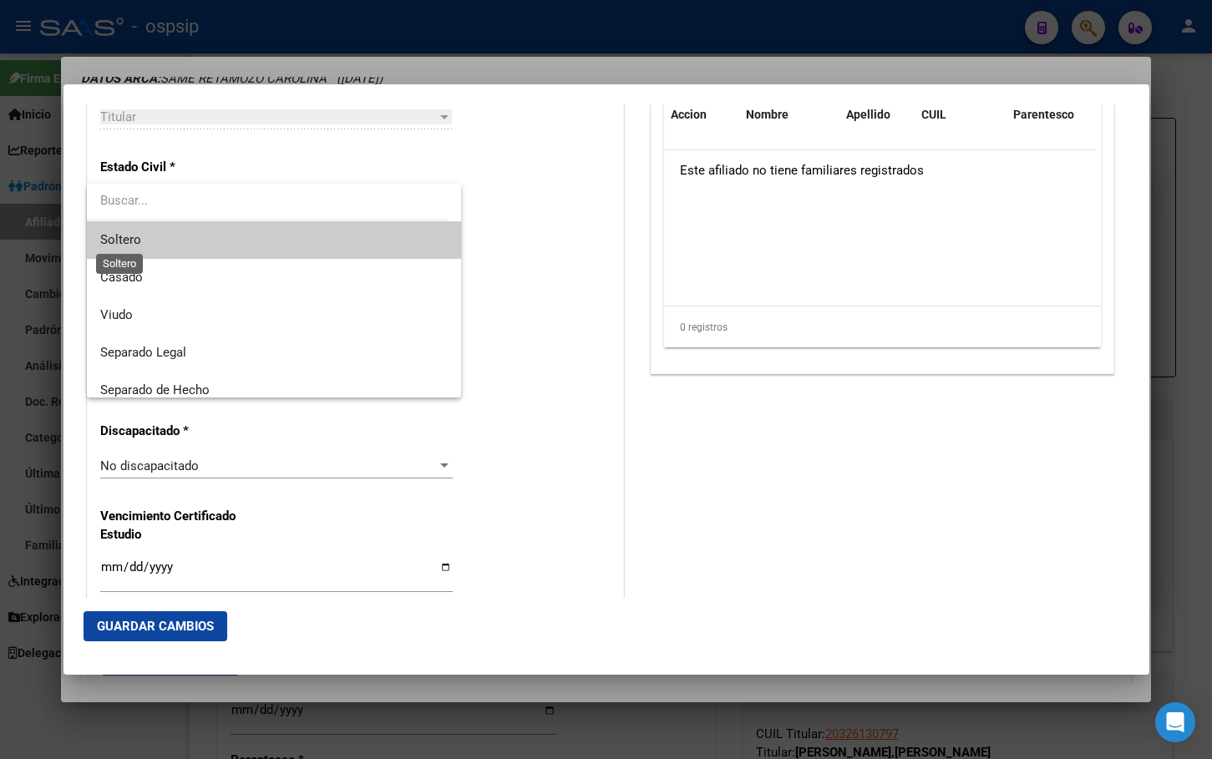
click at [132, 236] on span "Soltero" at bounding box center [120, 239] width 41 height 15
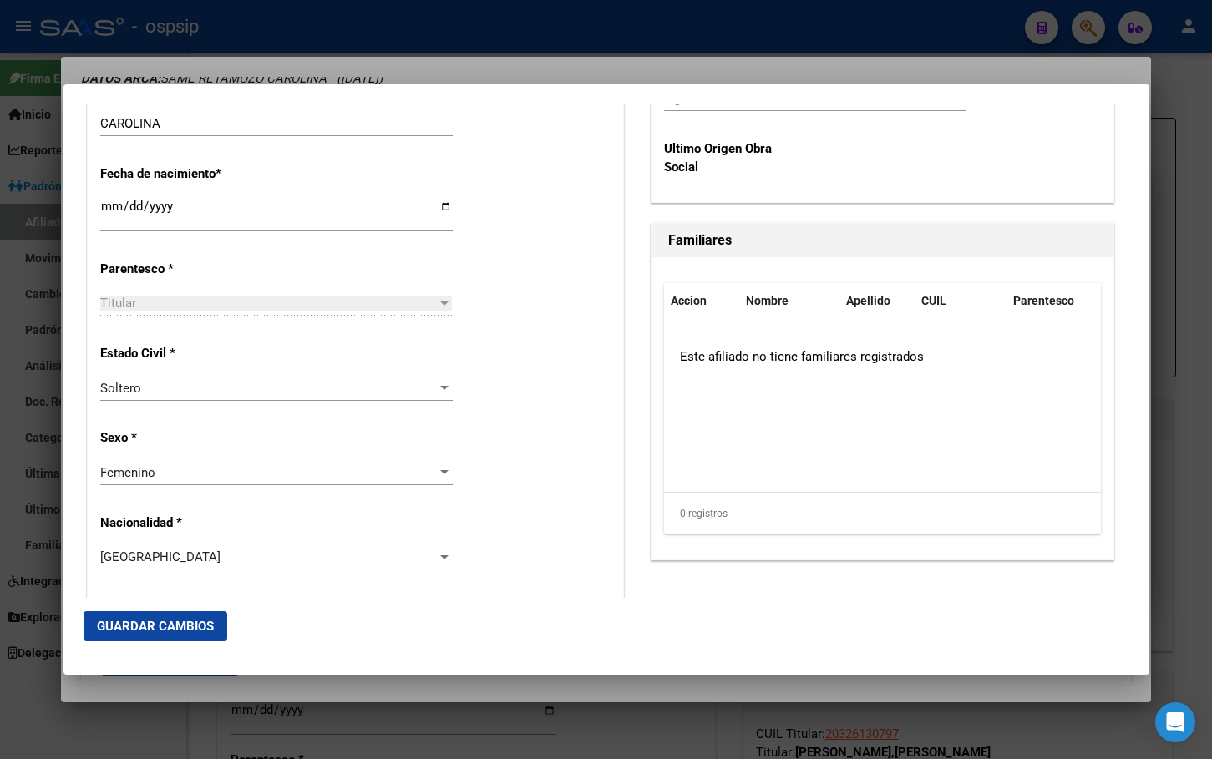
scroll to position [609, 0]
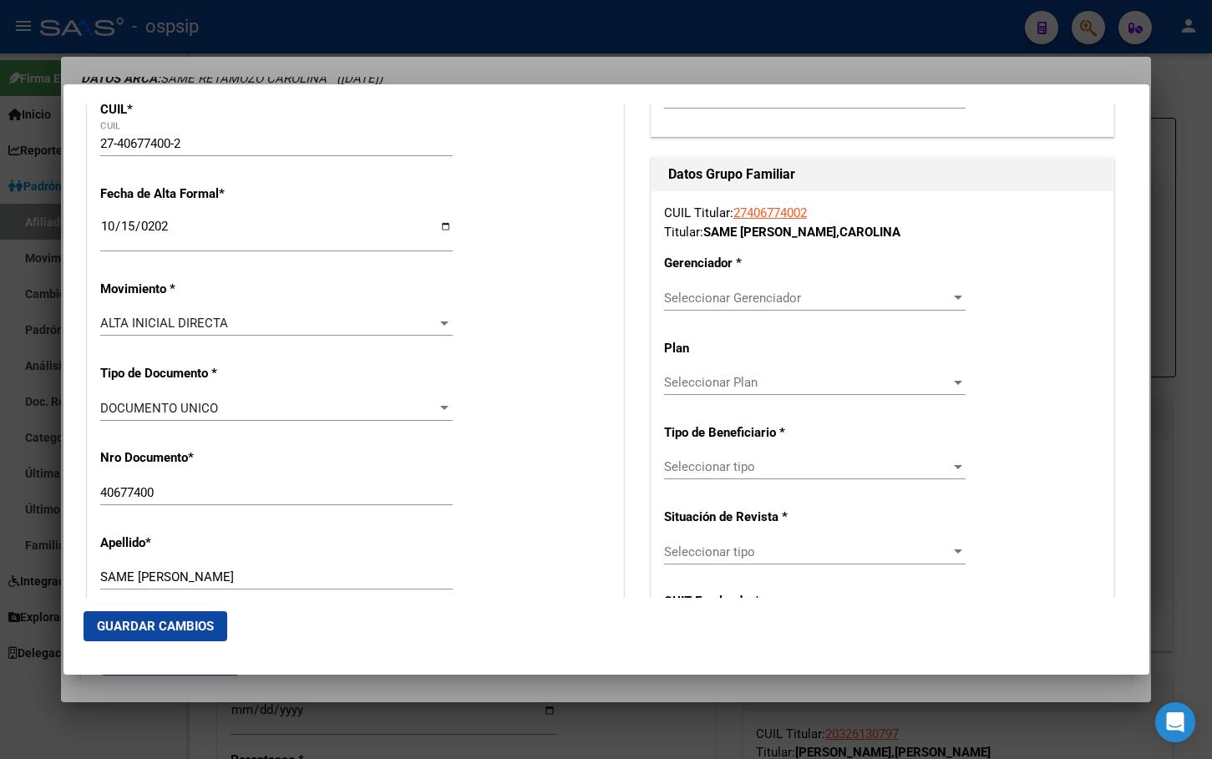
scroll to position [108, 0]
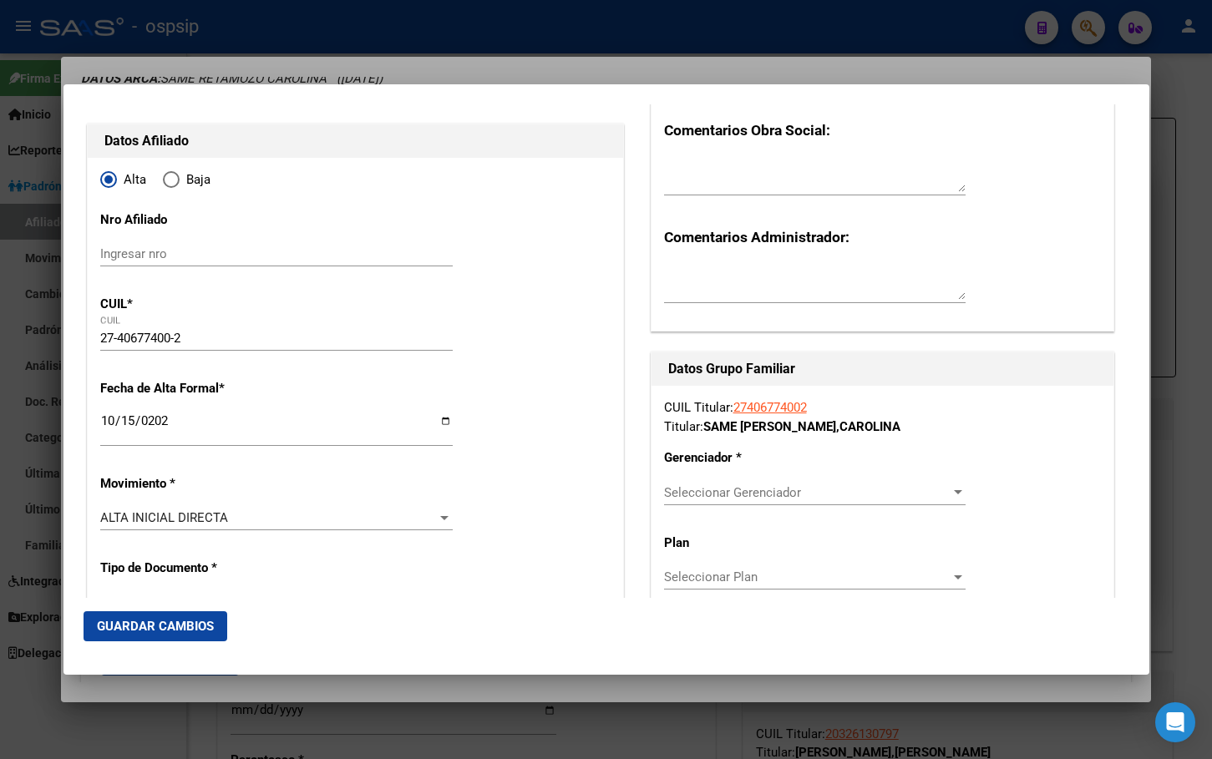
click at [705, 492] on span "Seleccionar Gerenciador" at bounding box center [807, 492] width 286 height 15
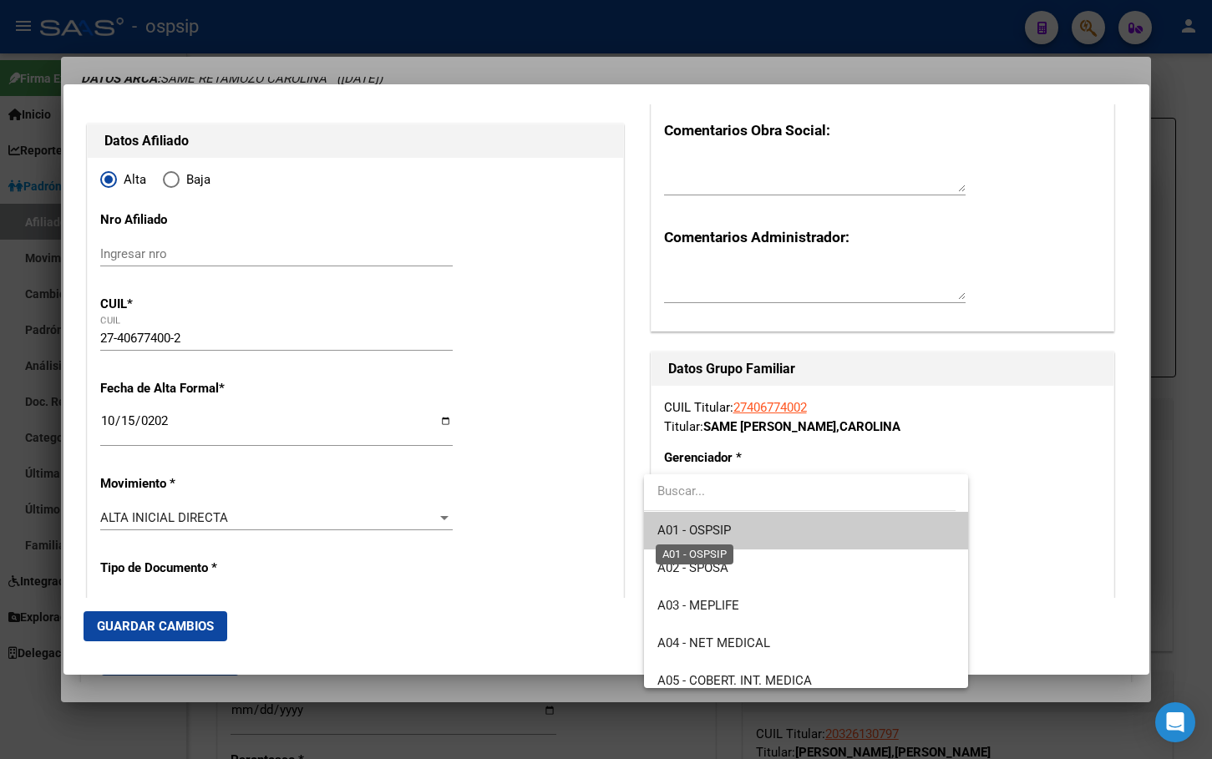
click at [697, 530] on span "A01 - OSPSIP" at bounding box center [694, 530] width 74 height 15
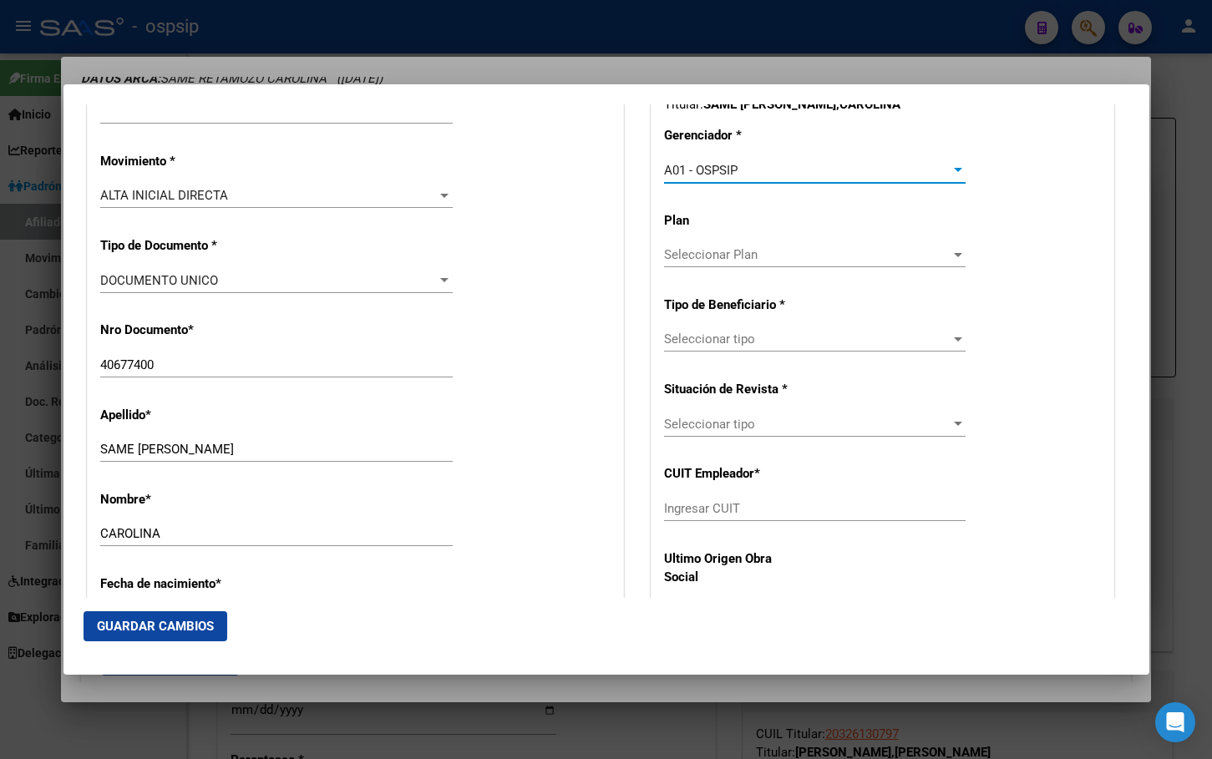
scroll to position [442, 0]
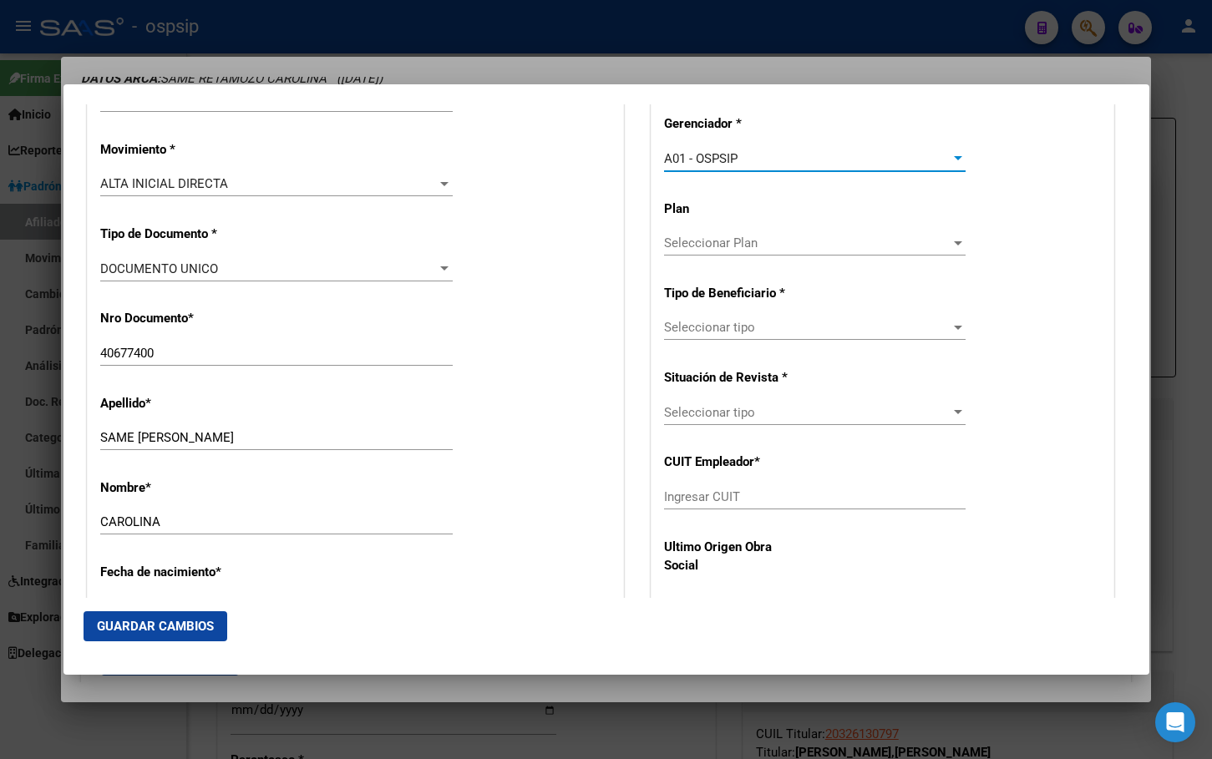
click at [729, 331] on span "Seleccionar tipo" at bounding box center [807, 327] width 286 height 15
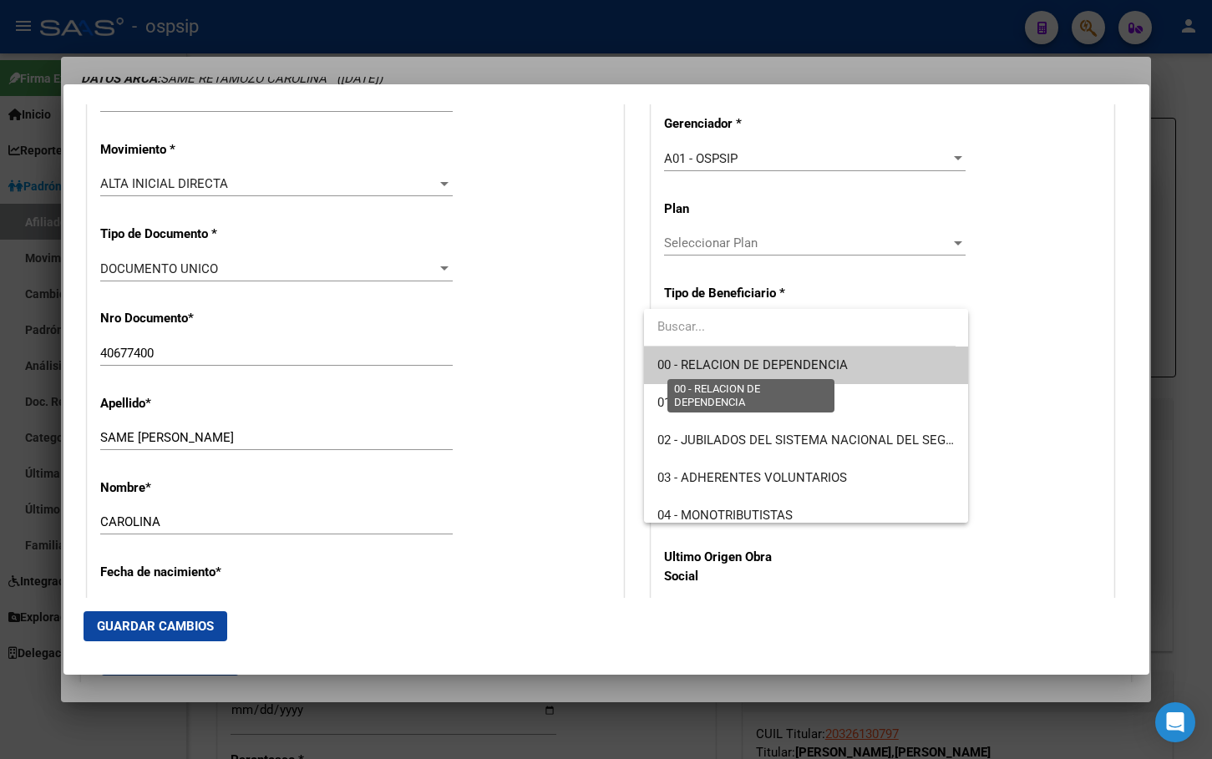
click at [727, 363] on span "00 - RELACION DE DEPENDENCIA" at bounding box center [752, 364] width 190 height 15
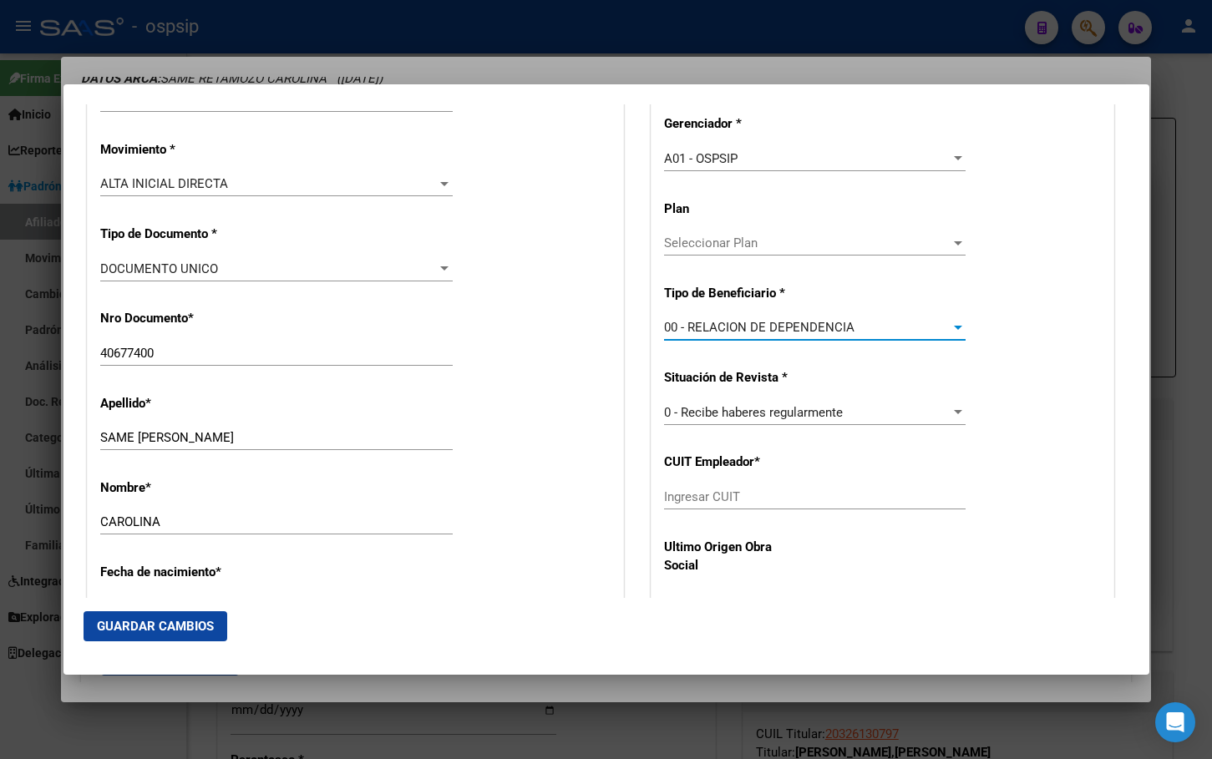
type input "30-58018392-8"
click at [134, 612] on button "Guardar Cambios" at bounding box center [156, 626] width 144 height 30
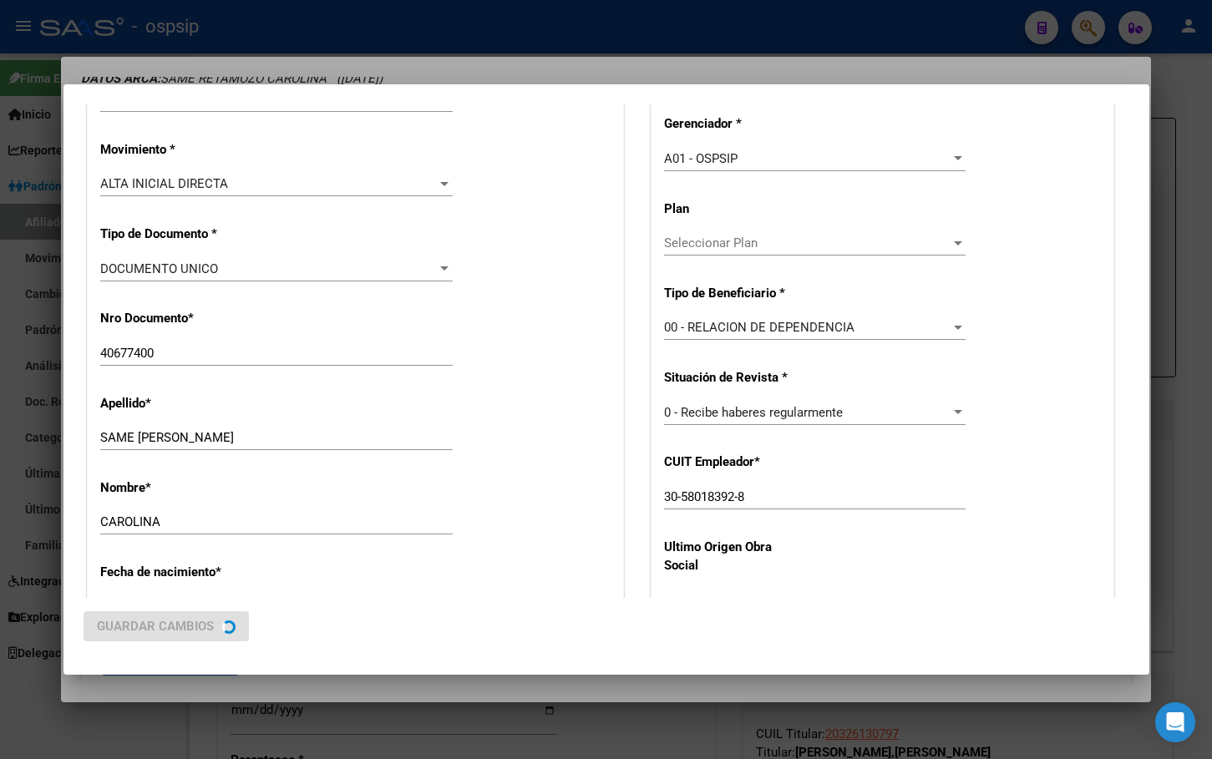
scroll to position [0, 0]
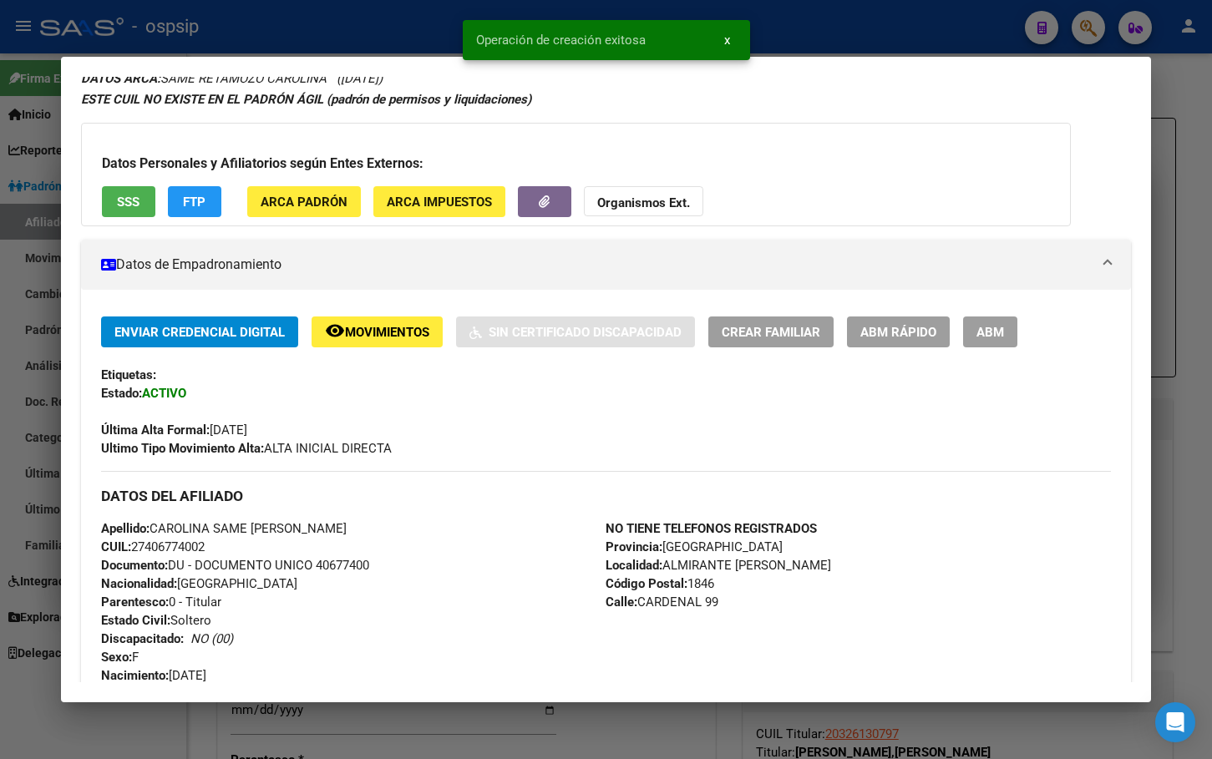
click at [979, 327] on span "ABM" at bounding box center [990, 332] width 28 height 15
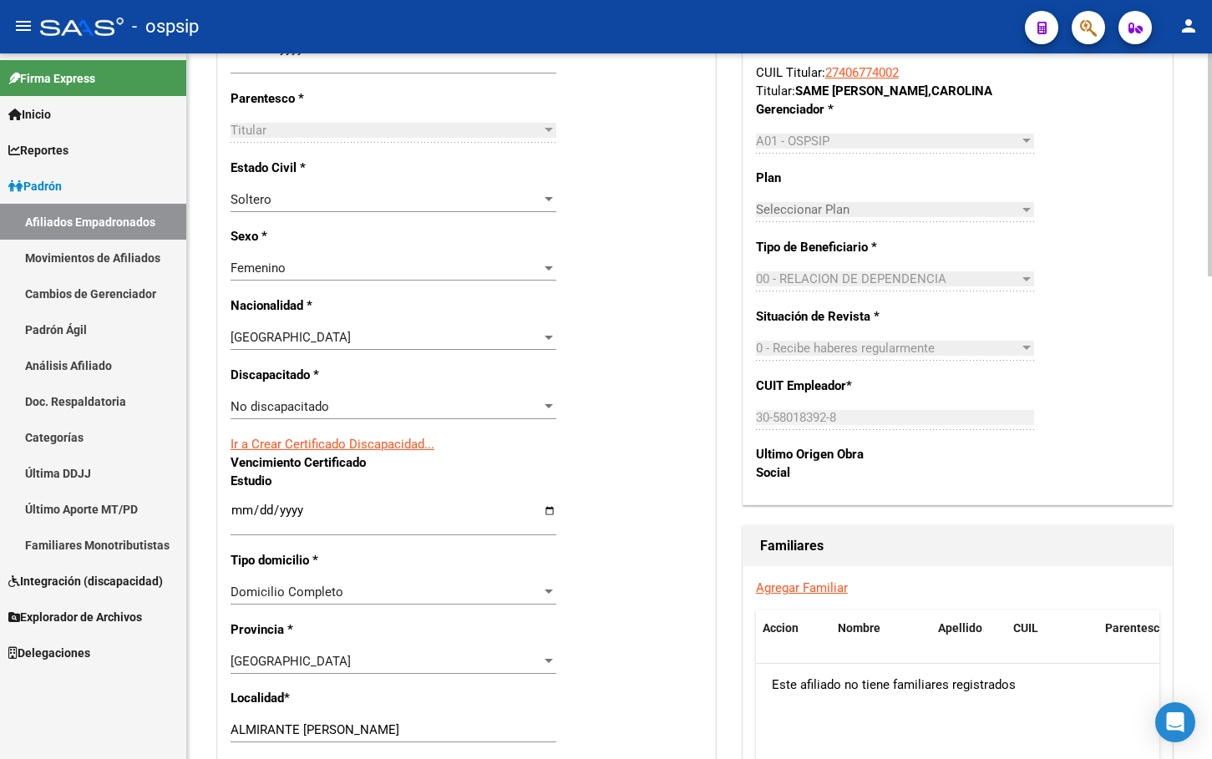
scroll to position [752, 0]
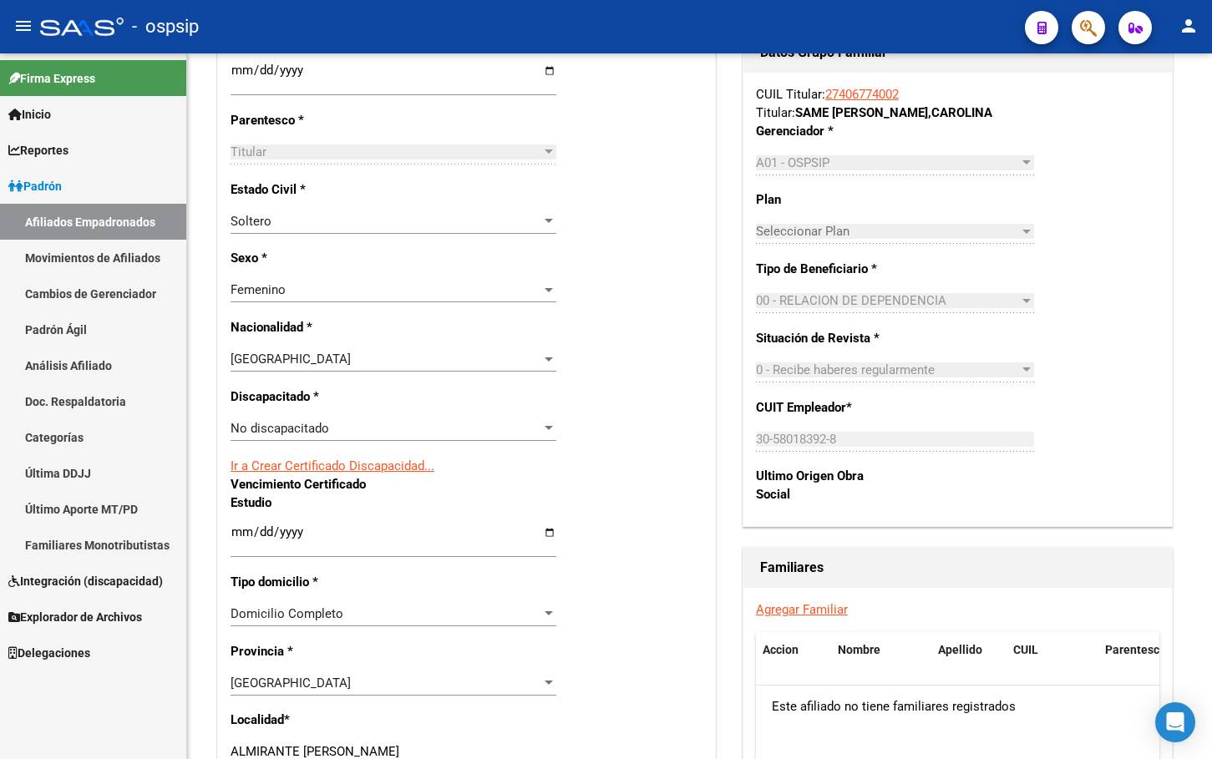
click at [424, 34] on div "- ospsip" at bounding box center [525, 26] width 971 height 37
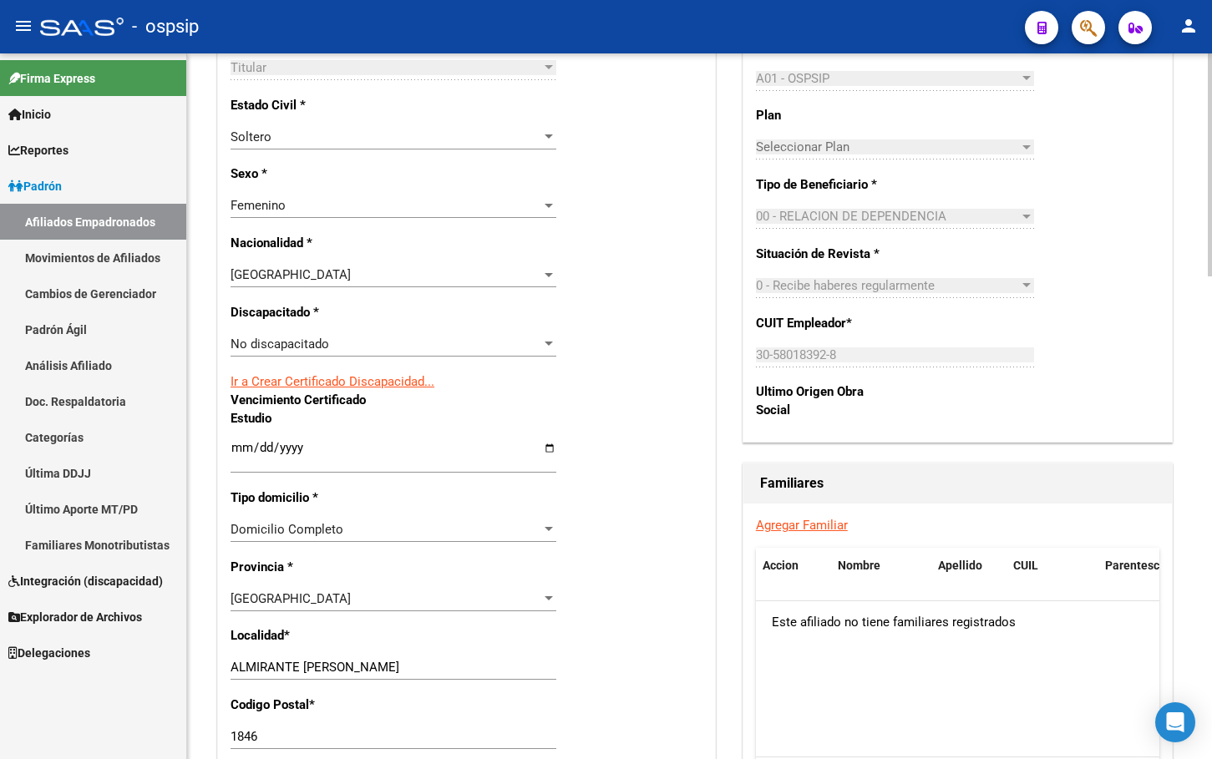
scroll to position [919, 0]
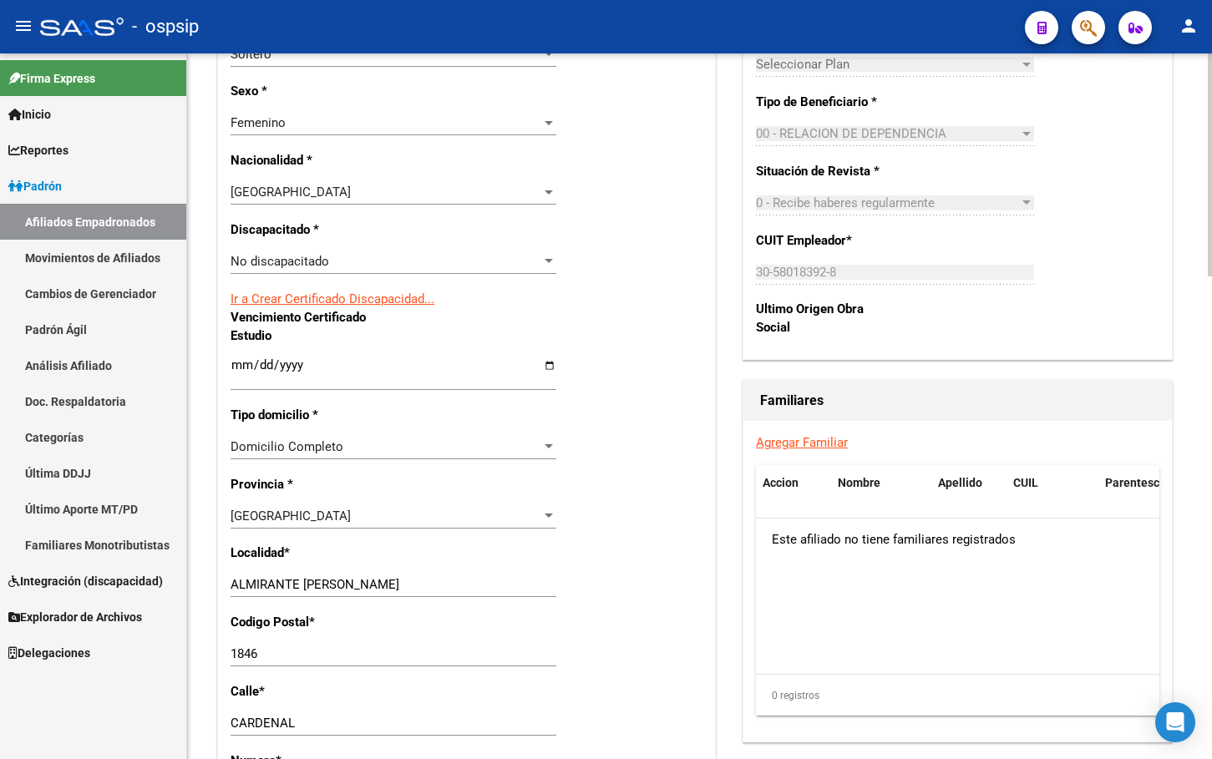
click at [804, 439] on link "Agregar Familiar" at bounding box center [802, 442] width 92 height 15
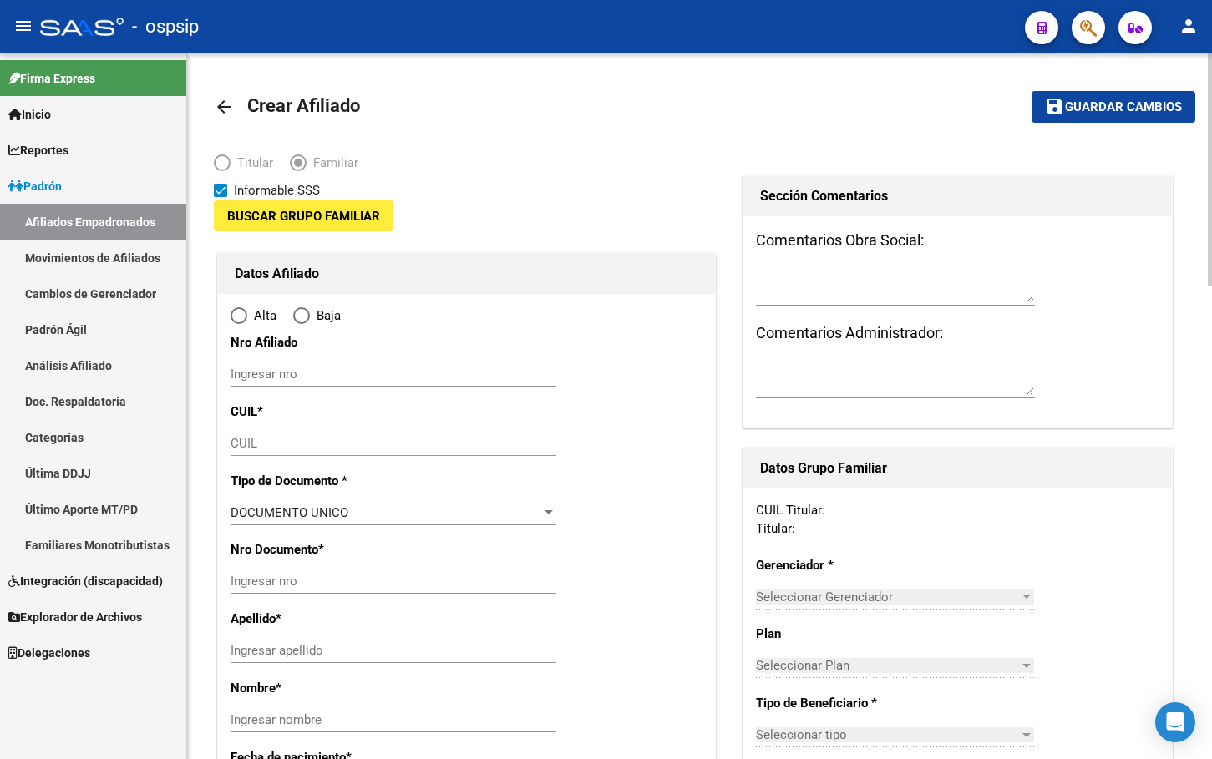
type input "30-58018392-8"
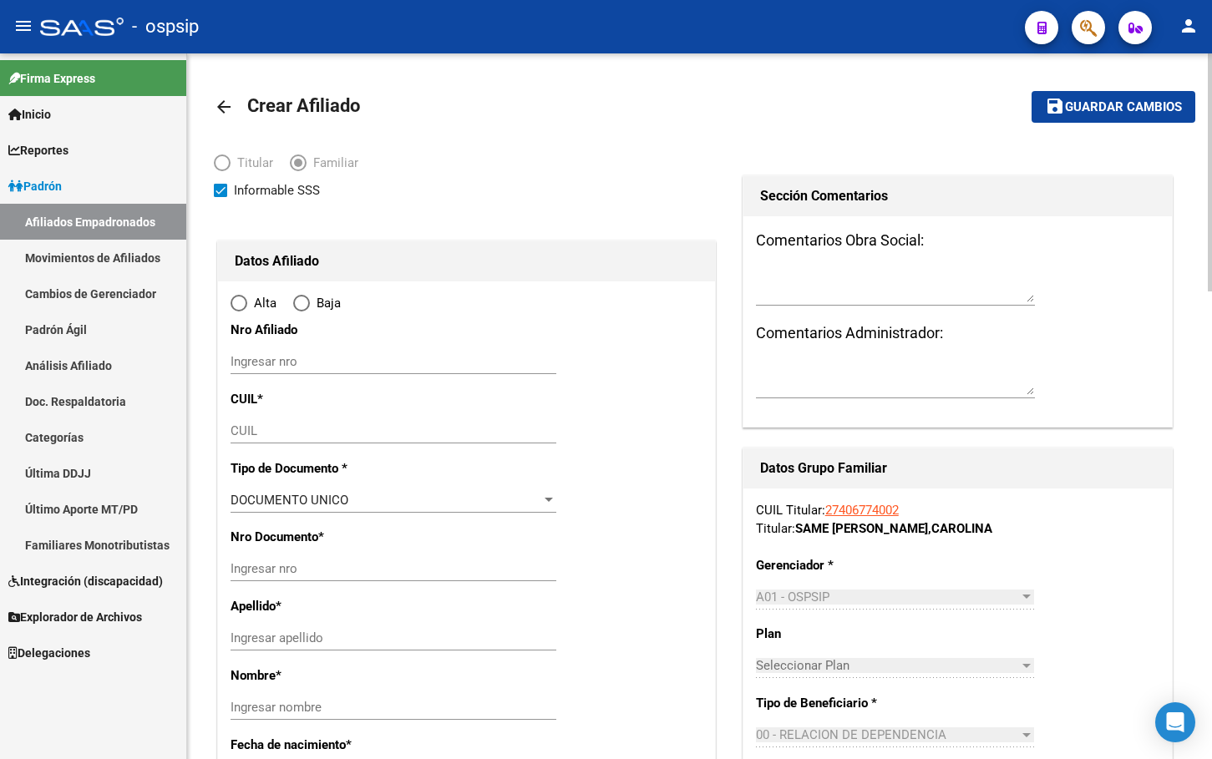
type input "ALMIRANTE BROWN"
type input "1846"
type input "CARDENAL"
type input "99"
radio input "true"
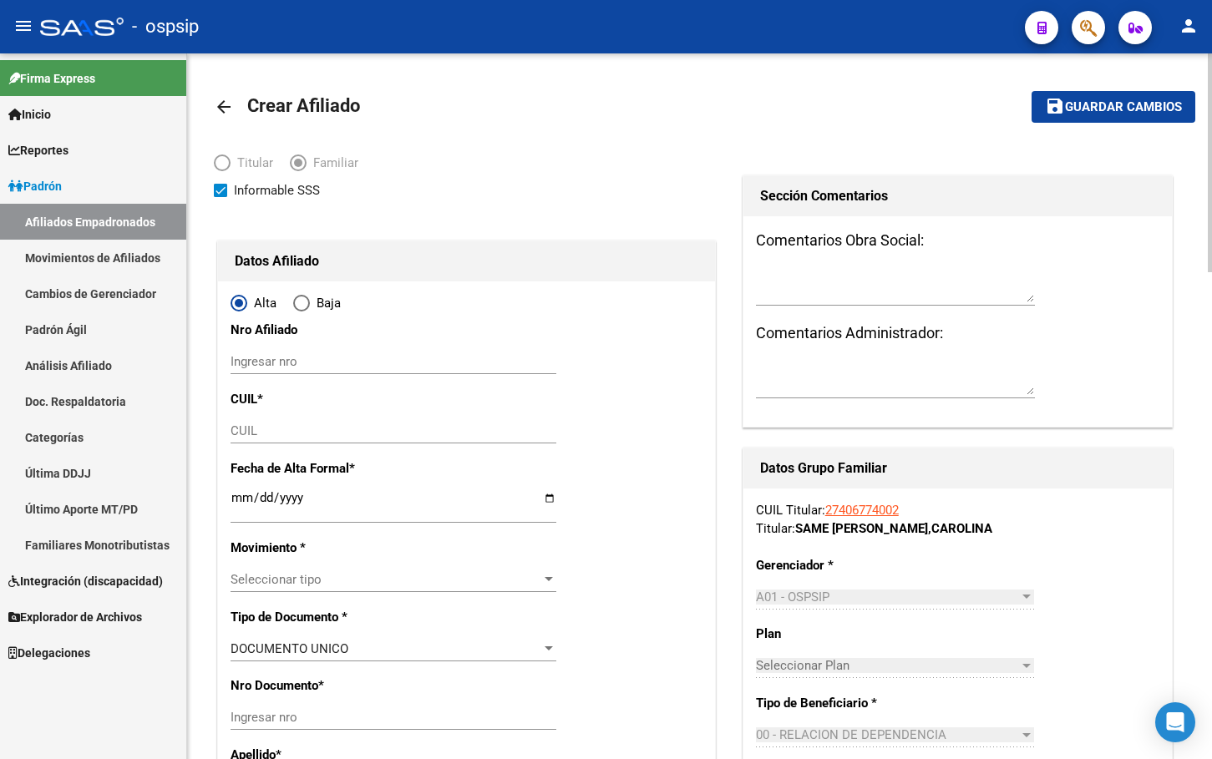
type input "30-58018392-8"
click at [234, 429] on input "CUIL" at bounding box center [394, 430] width 326 height 15
type input "27-57557474-8"
type input "57557474"
type input "SAME RETAMOZO"
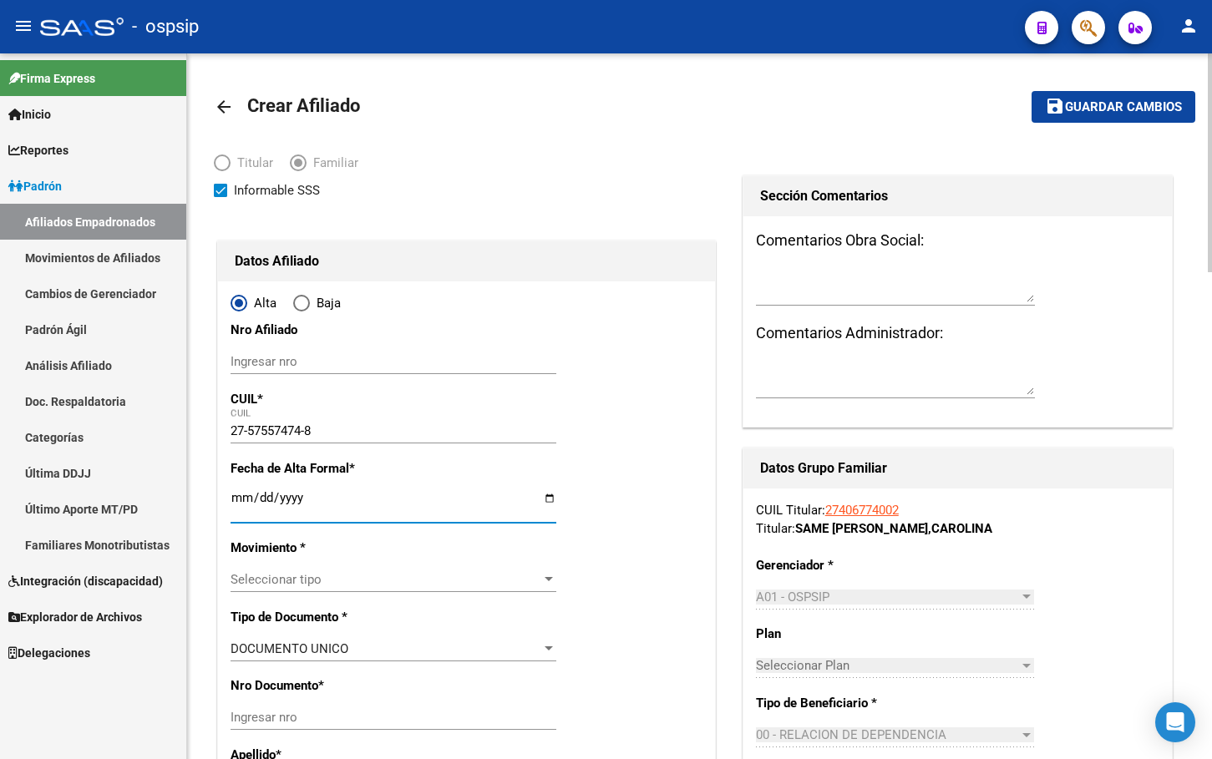
type input "GUADALUPE ABIGAIL"
type input "2019-02-16"
type input "SAN JOSE"
type input "EL CARDENAL"
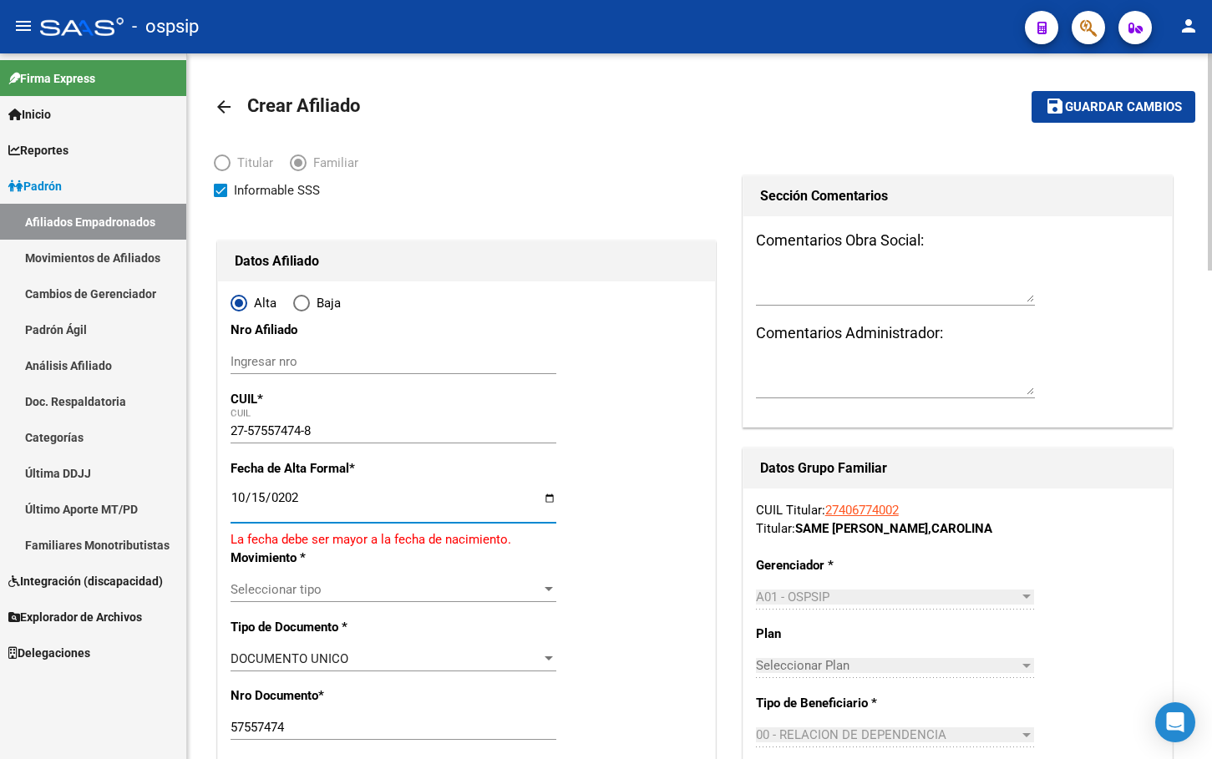
type input "[DATE]"
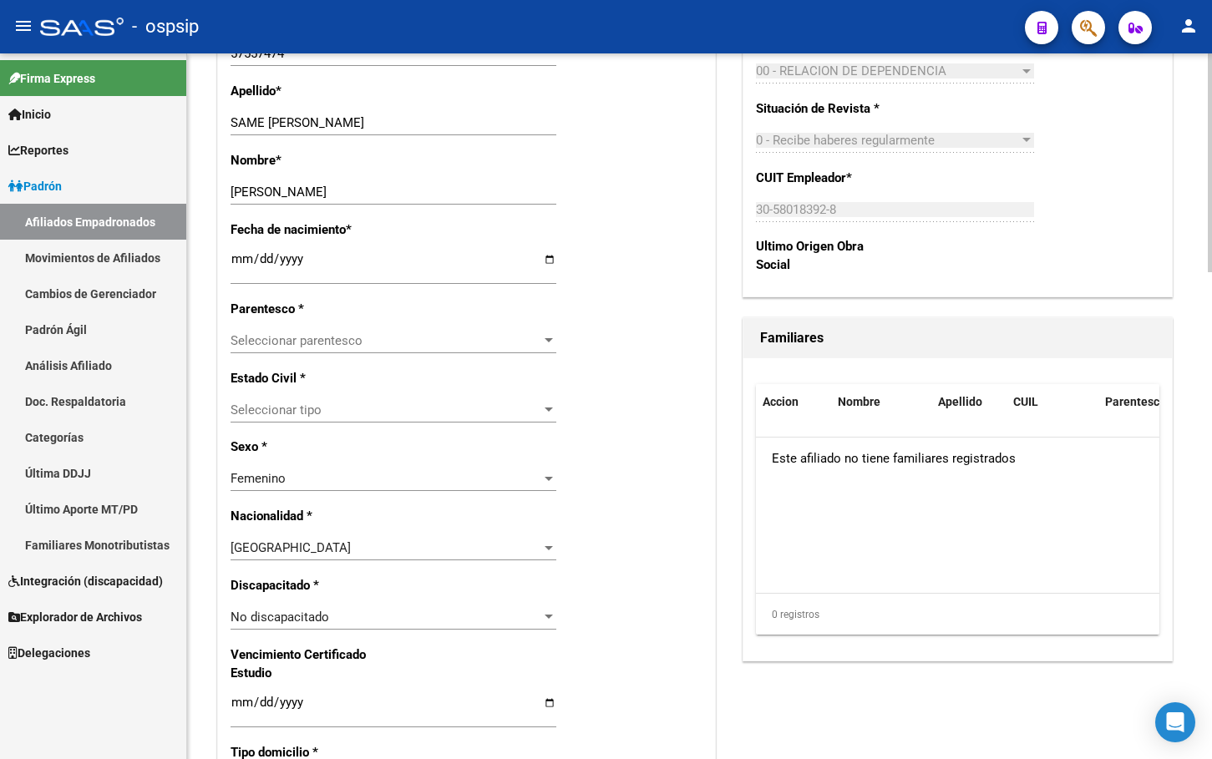
scroll to position [668, 0]
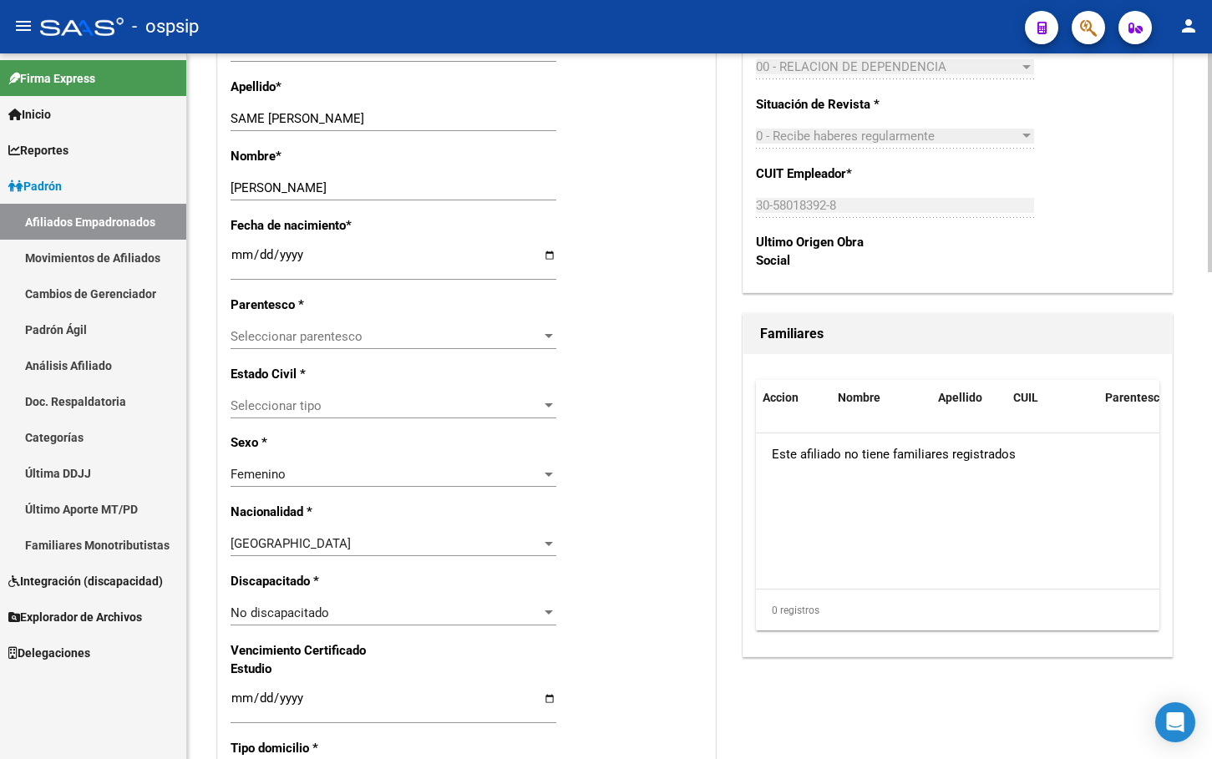
click at [288, 339] on span "Seleccionar parentesco" at bounding box center [386, 336] width 311 height 15
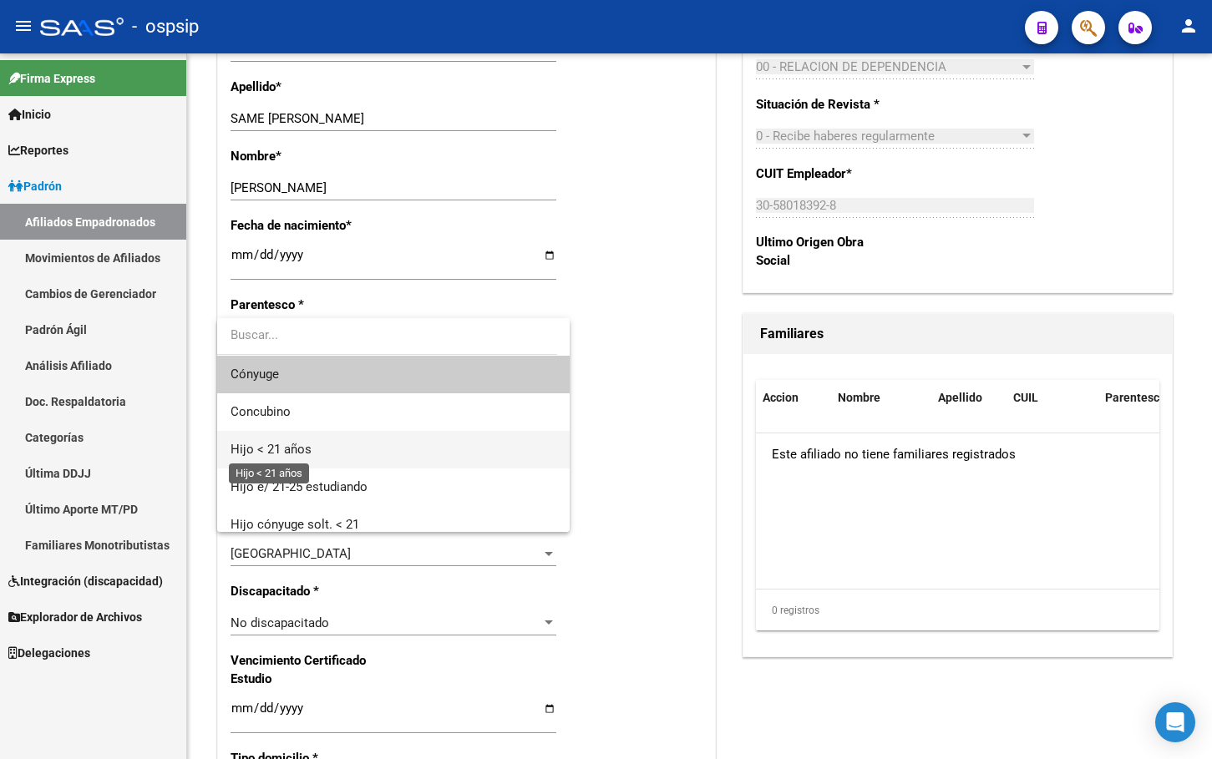
click at [286, 453] on span "Hijo < 21 años" at bounding box center [271, 449] width 81 height 15
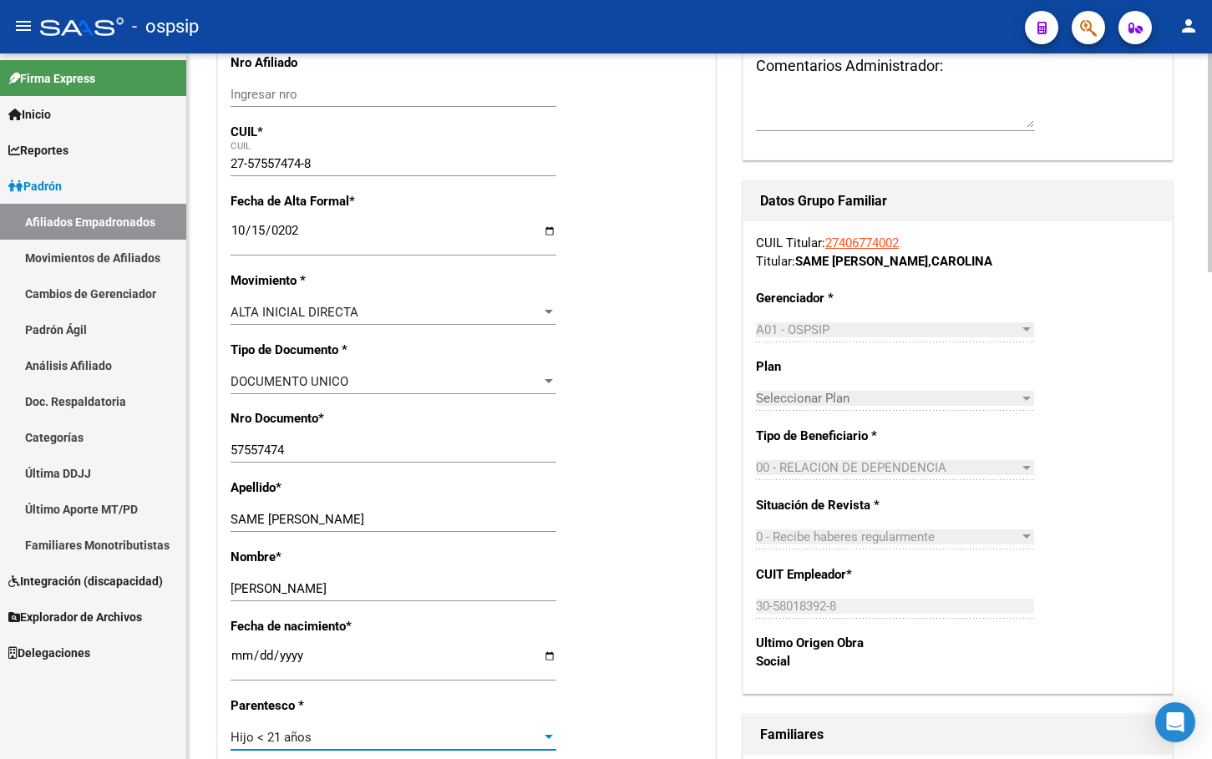
scroll to position [0, 0]
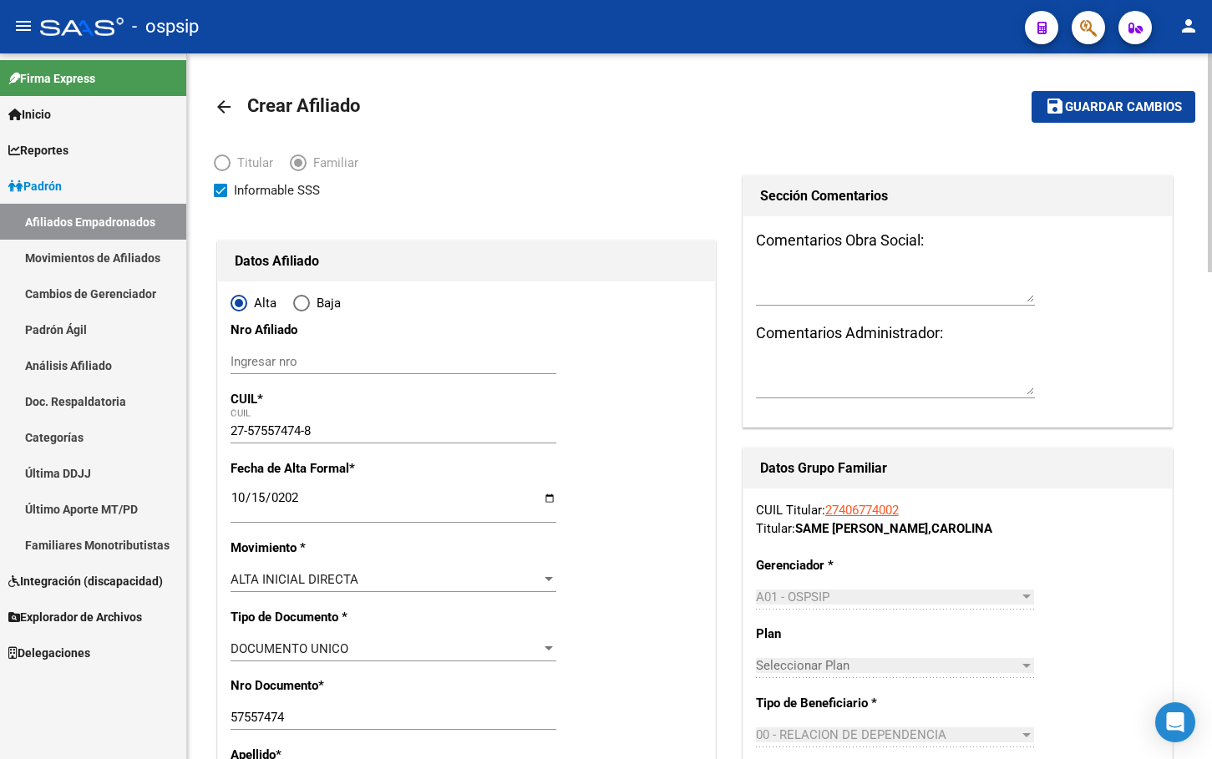
click at [214, 103] on mat-icon "arrow_back" at bounding box center [224, 107] width 20 height 20
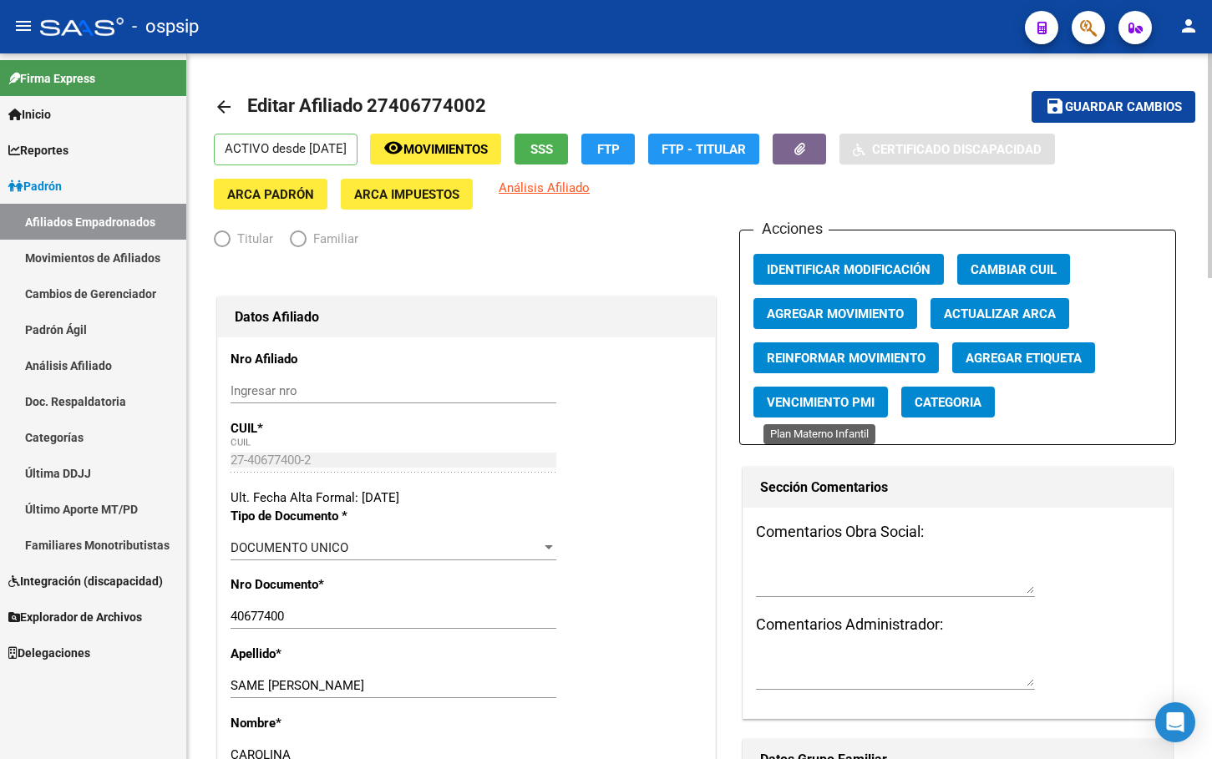
radio input "true"
type input "30-58018392-8"
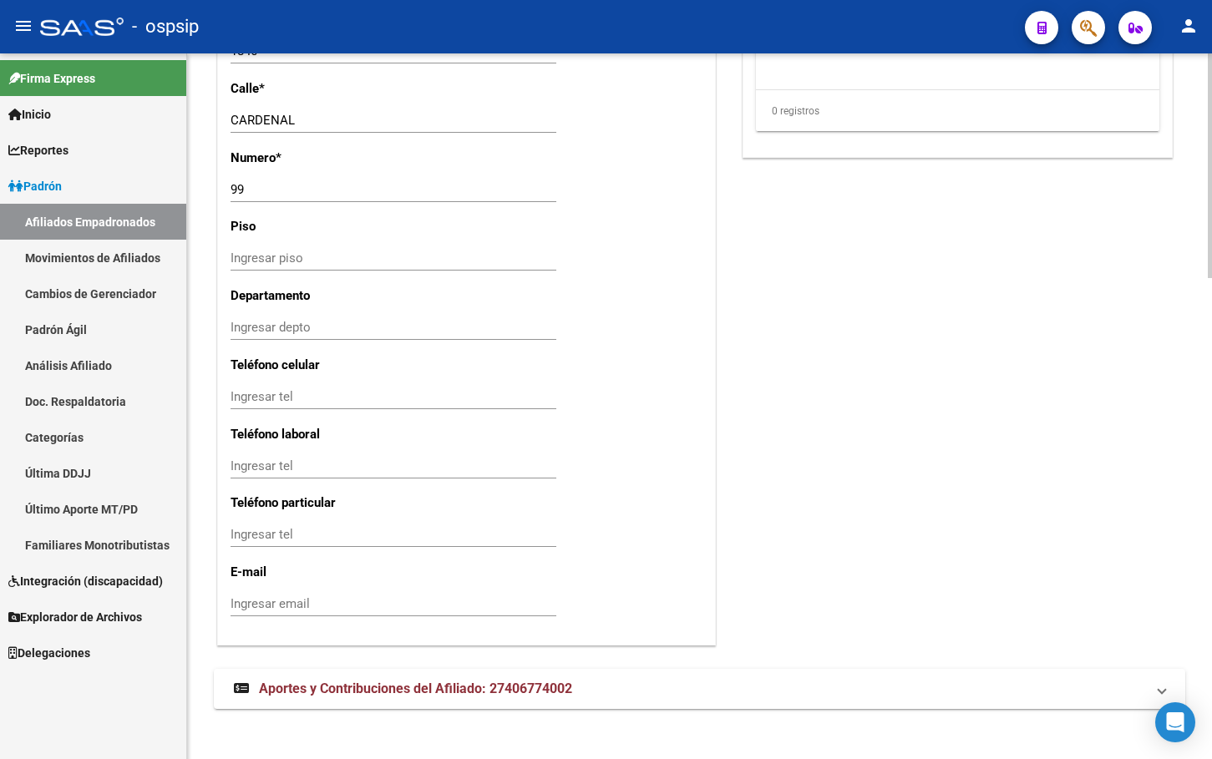
scroll to position [1514, 0]
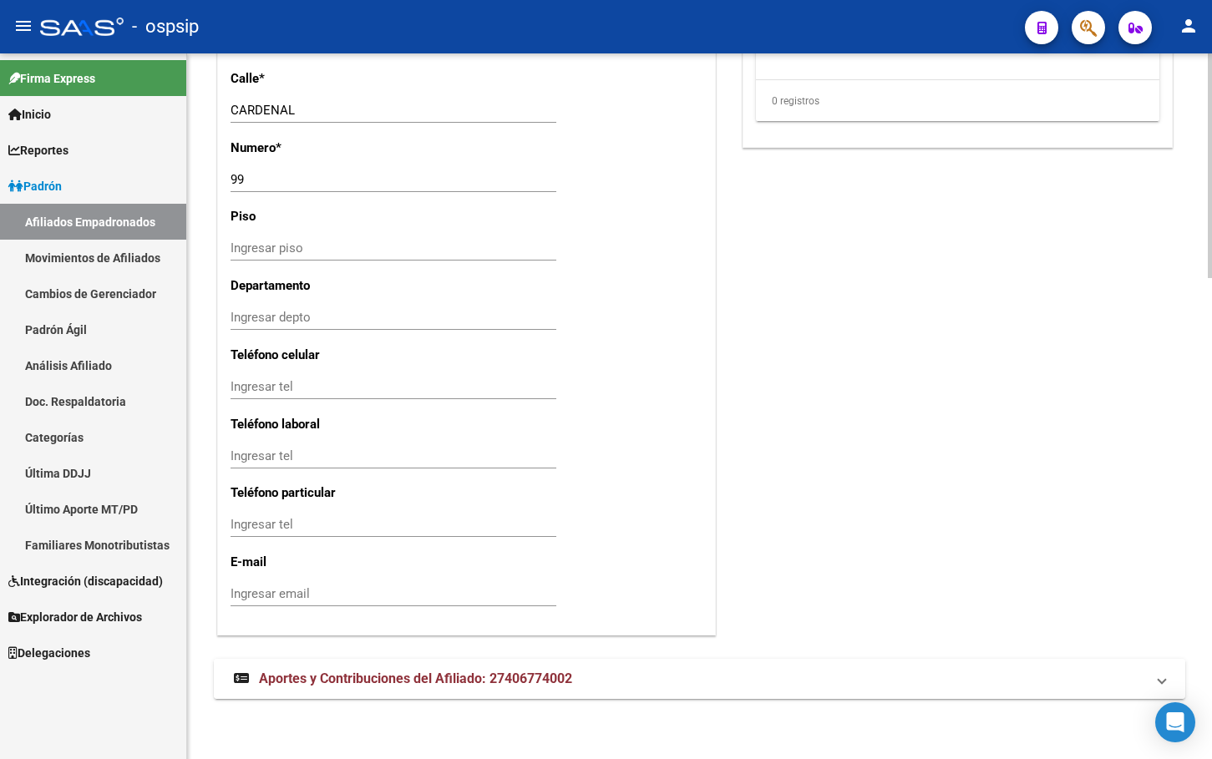
click at [344, 682] on span "Aportes y Contribuciones del Afiliado: 27406774002" at bounding box center [415, 679] width 313 height 16
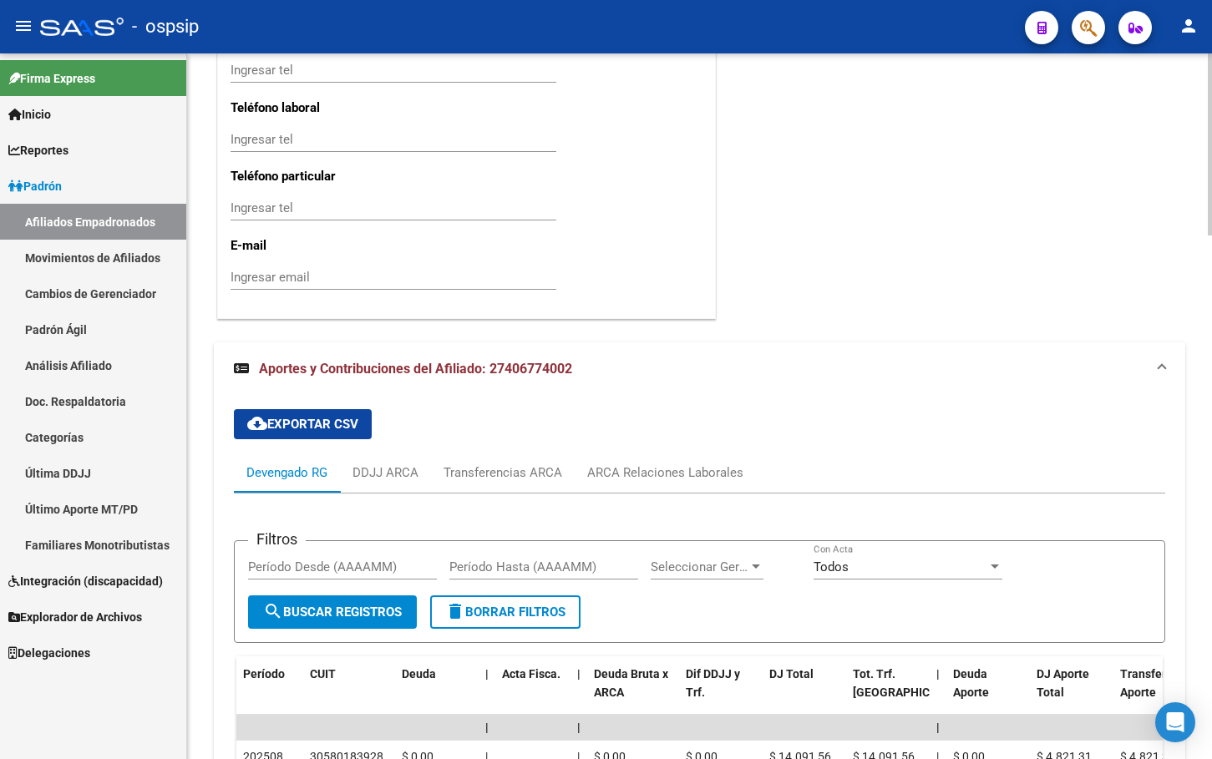
scroll to position [1976, 0]
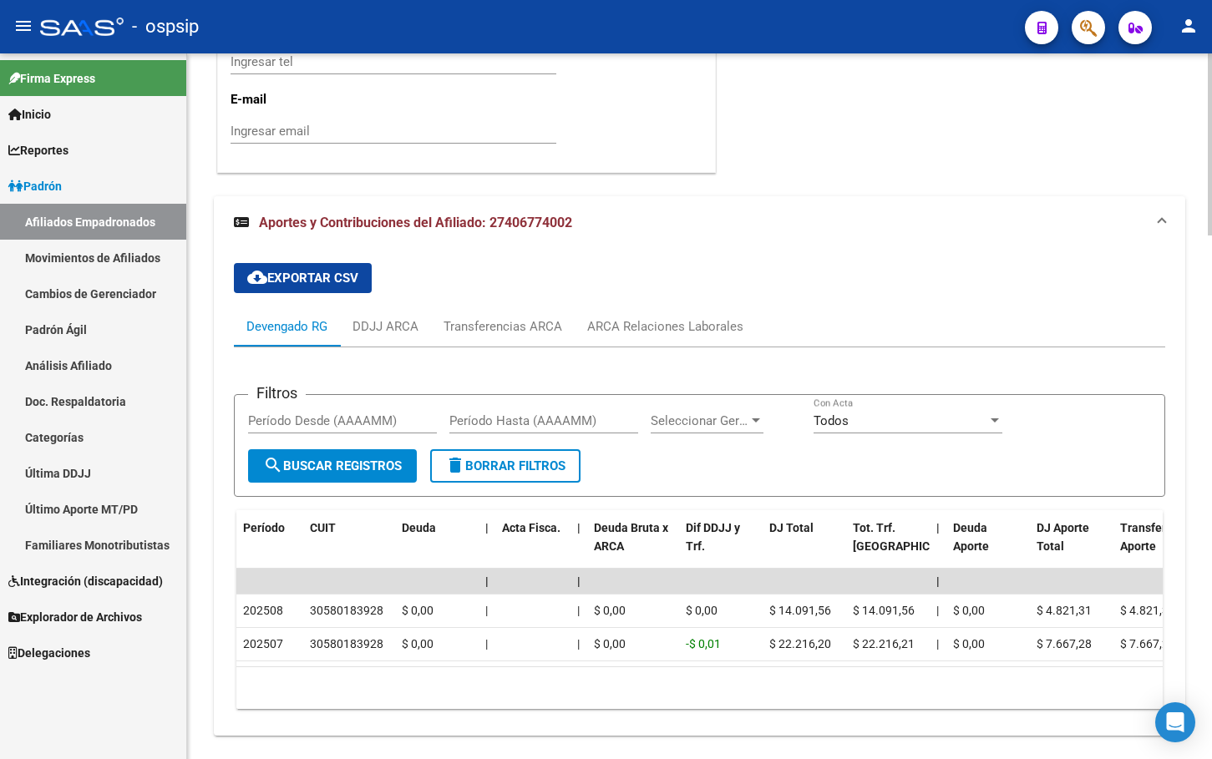
click at [423, 264] on div "cloud_download Exportar CSV Devengado RG DDJJ ARCA Transferencias ARCA ARCA Rel…" at bounding box center [699, 486] width 931 height 473
click at [657, 327] on div "ARCA Relaciones Laborales" at bounding box center [665, 326] width 156 height 18
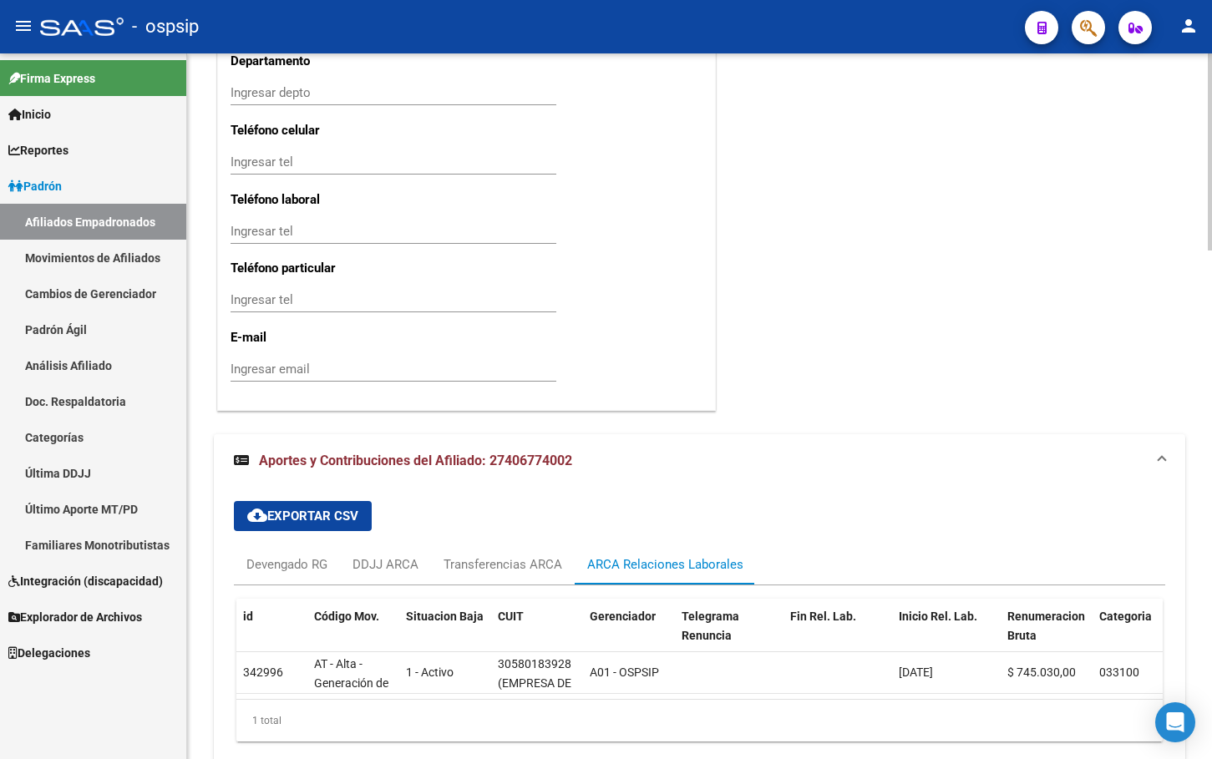
scroll to position [1820, 0]
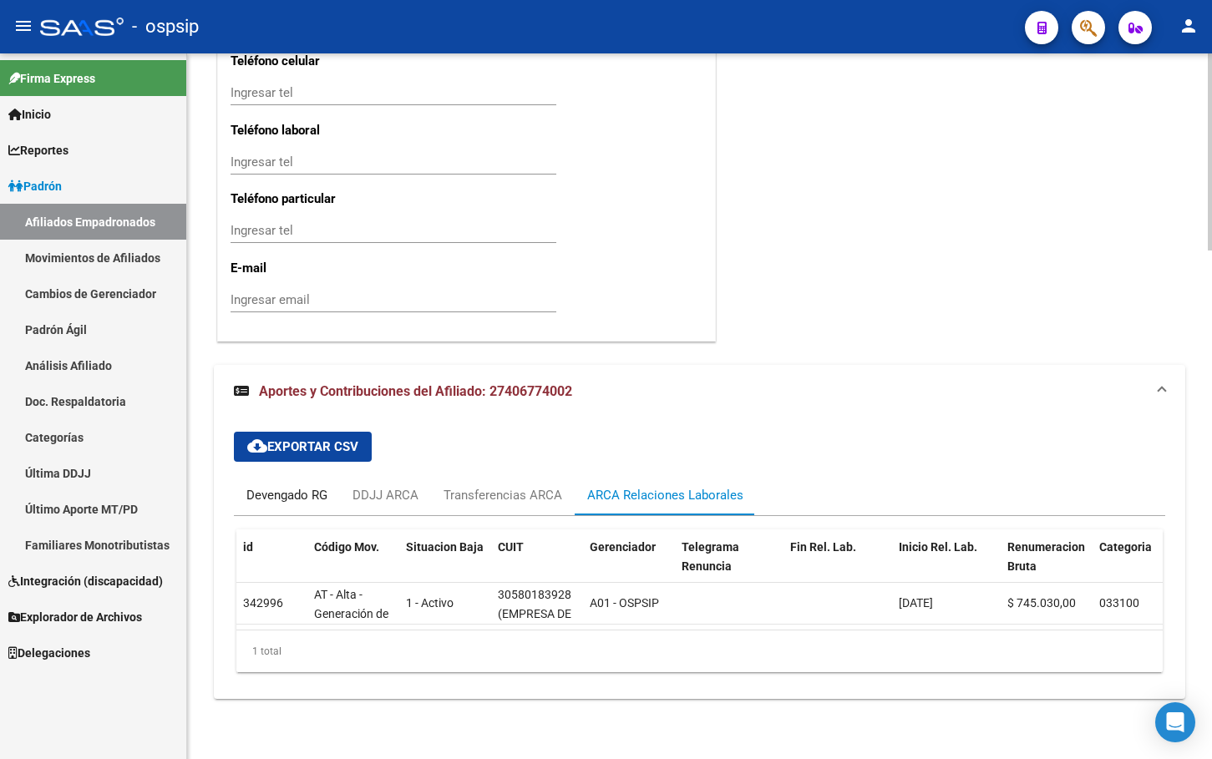
click at [271, 486] on div "Devengado RG" at bounding box center [286, 495] width 81 height 18
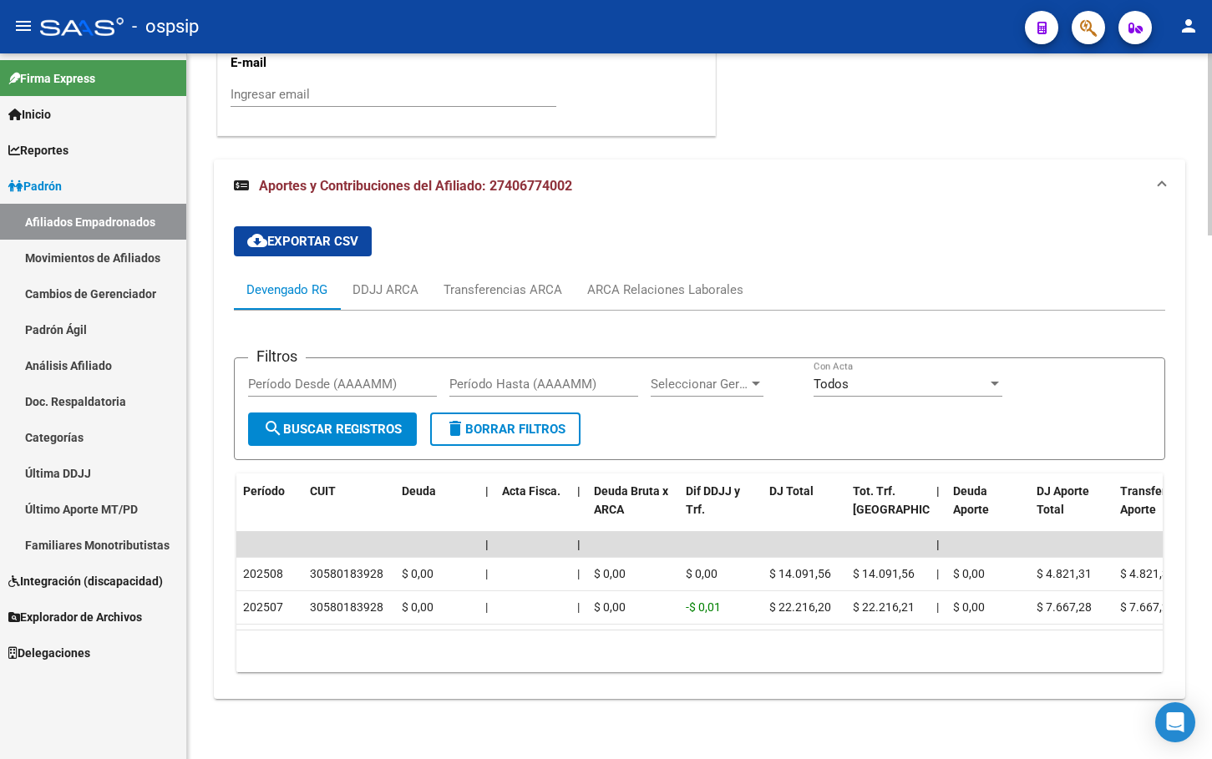
scroll to position [2027, 0]
click at [415, 213] on div "cloud_download Exportar CSV Devengado RG DDJJ ARCA Transferencias ARCA ARCA Rel…" at bounding box center [699, 449] width 931 height 473
click at [679, 281] on div "ARCA Relaciones Laborales" at bounding box center [665, 290] width 156 height 18
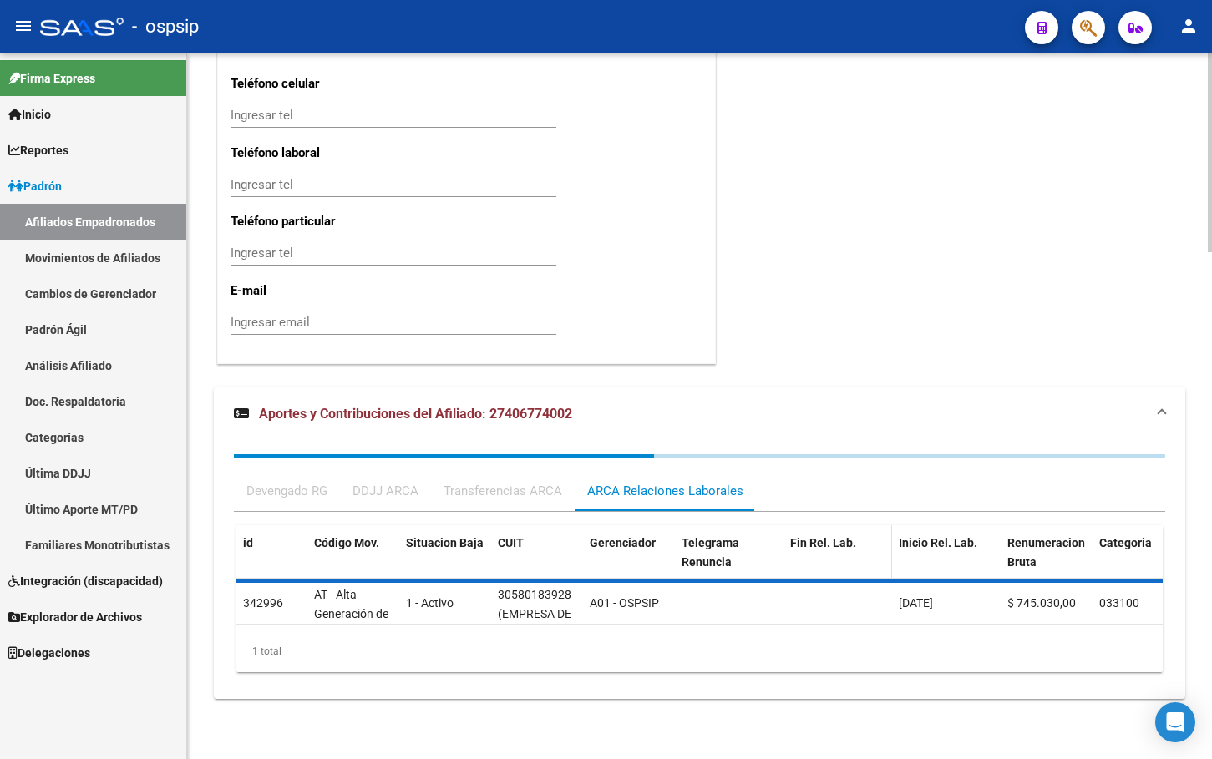
scroll to position [1820, 0]
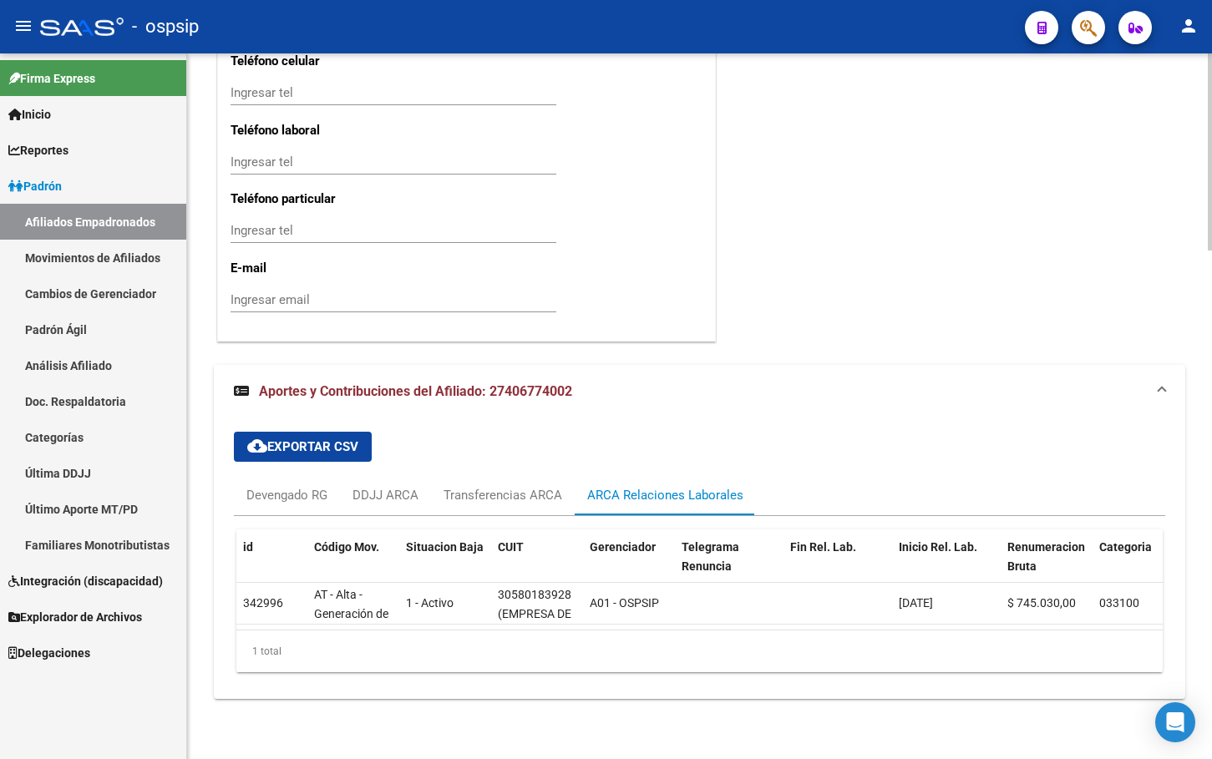
click at [1082, 23] on icon "button" at bounding box center [1088, 27] width 17 height 19
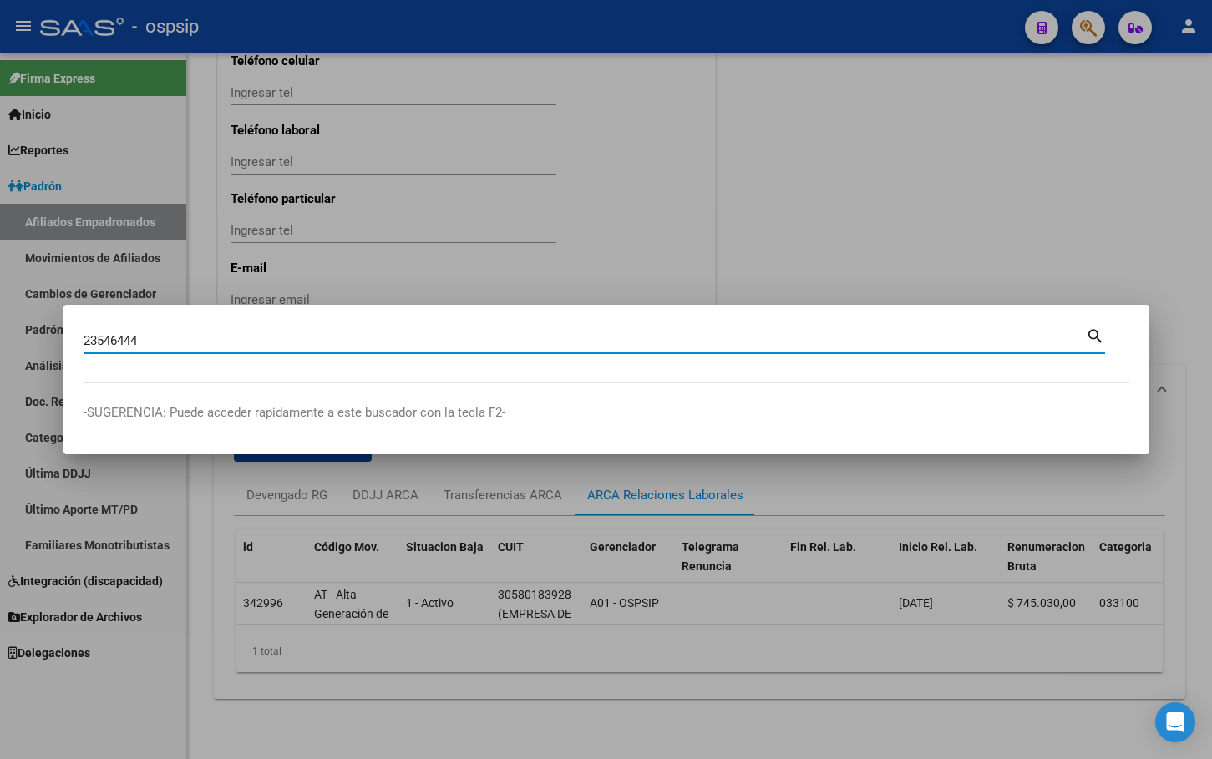
type input "23546444"
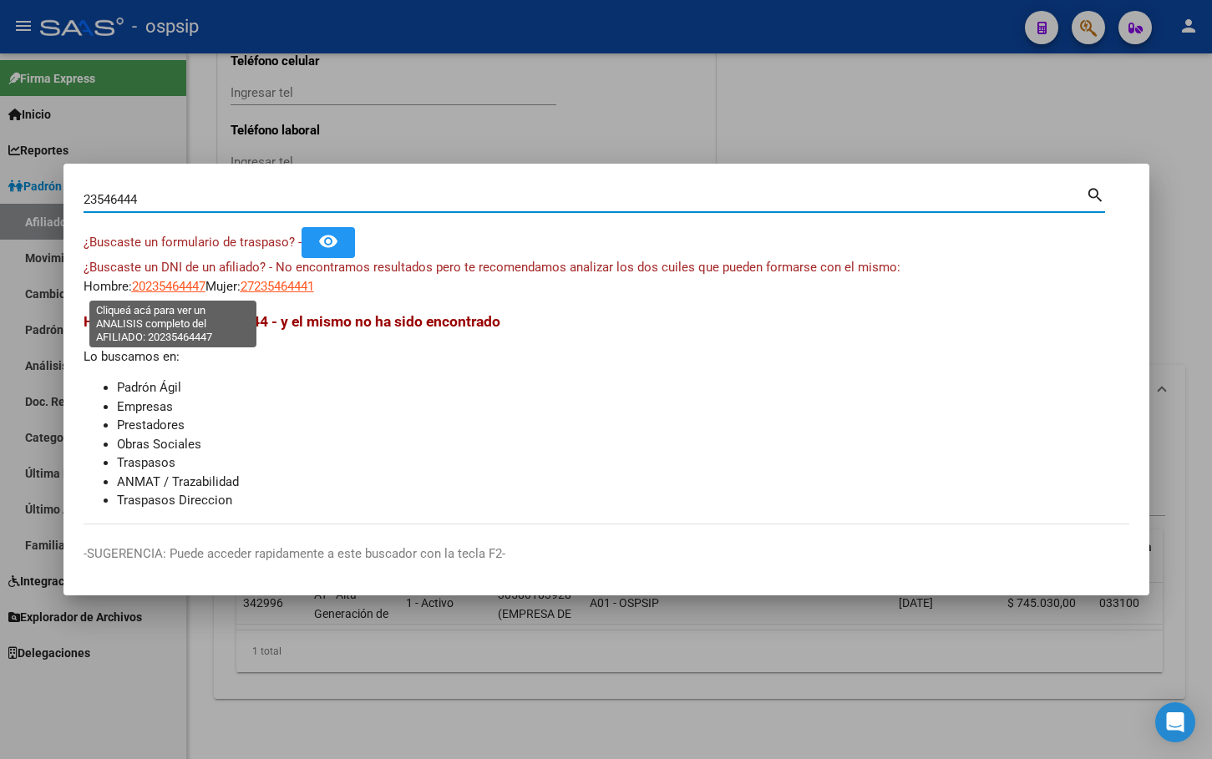
click at [164, 286] on span "20235464447" at bounding box center [169, 286] width 74 height 15
type textarea "20235464447"
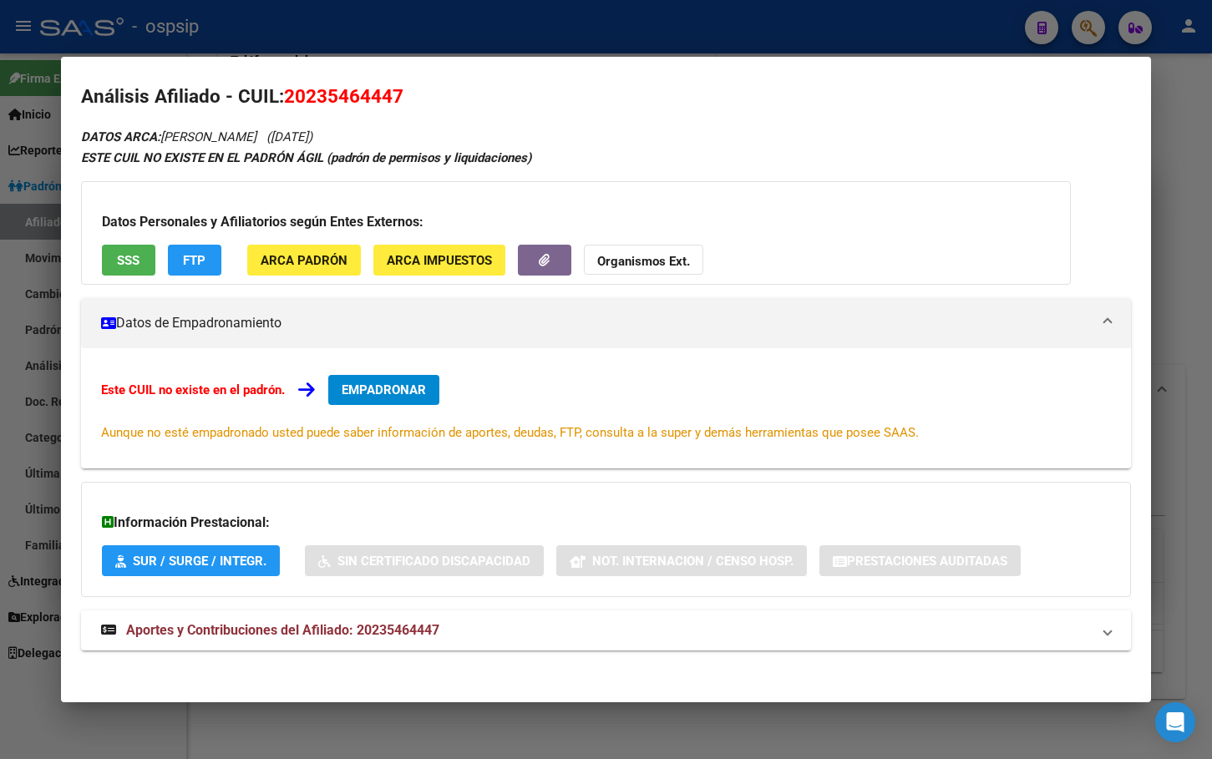
scroll to position [16, 0]
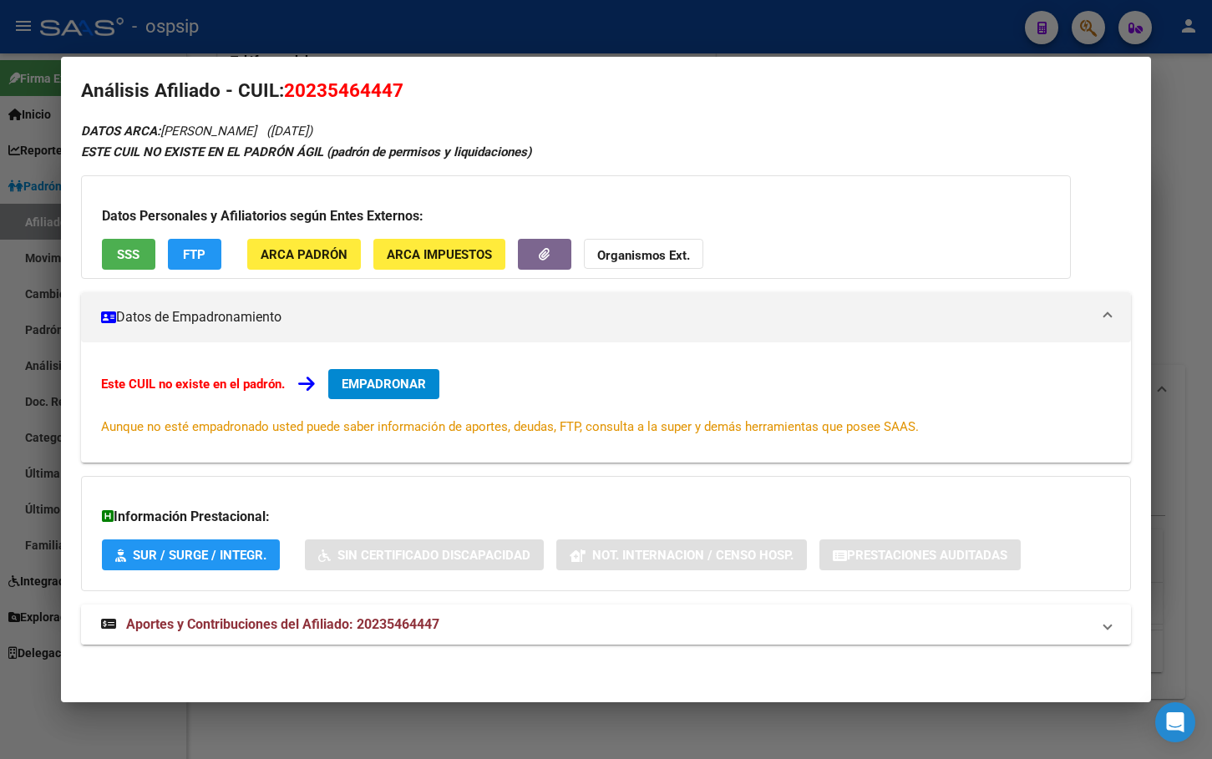
click at [398, 623] on span "Aportes y Contribuciones del Afiliado: 20235464447" at bounding box center [282, 624] width 313 height 16
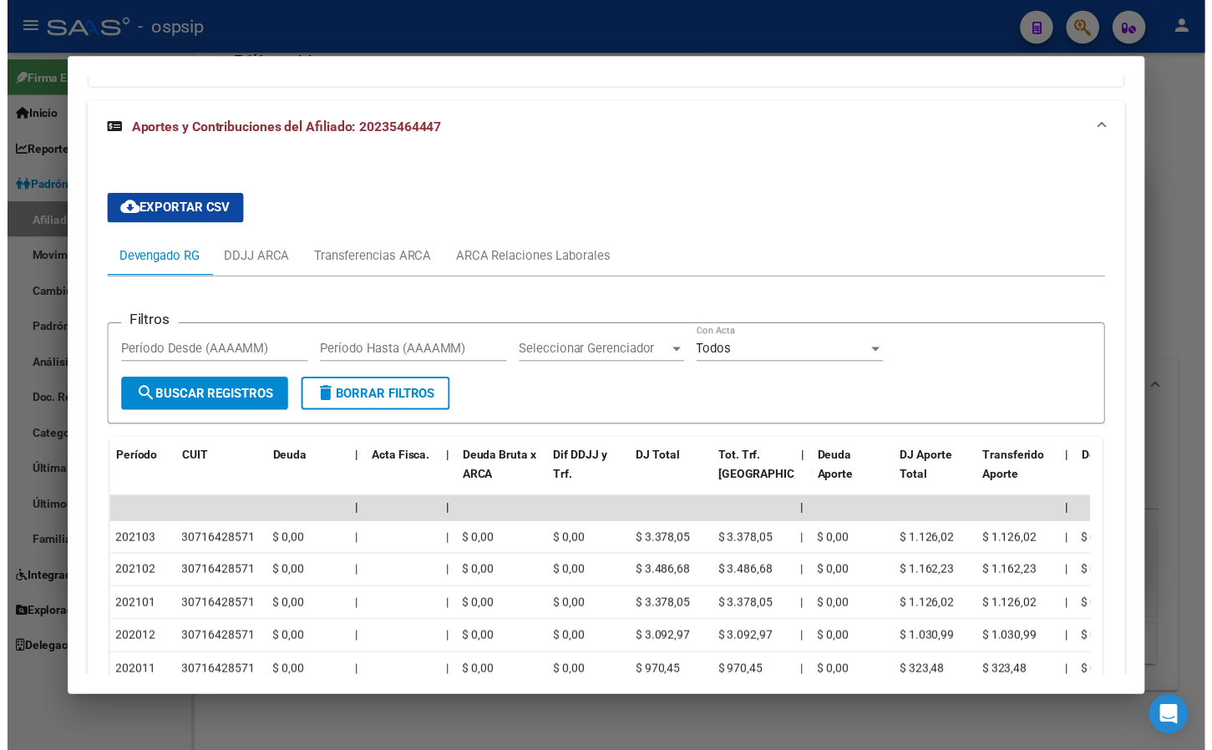
scroll to position [0, 0]
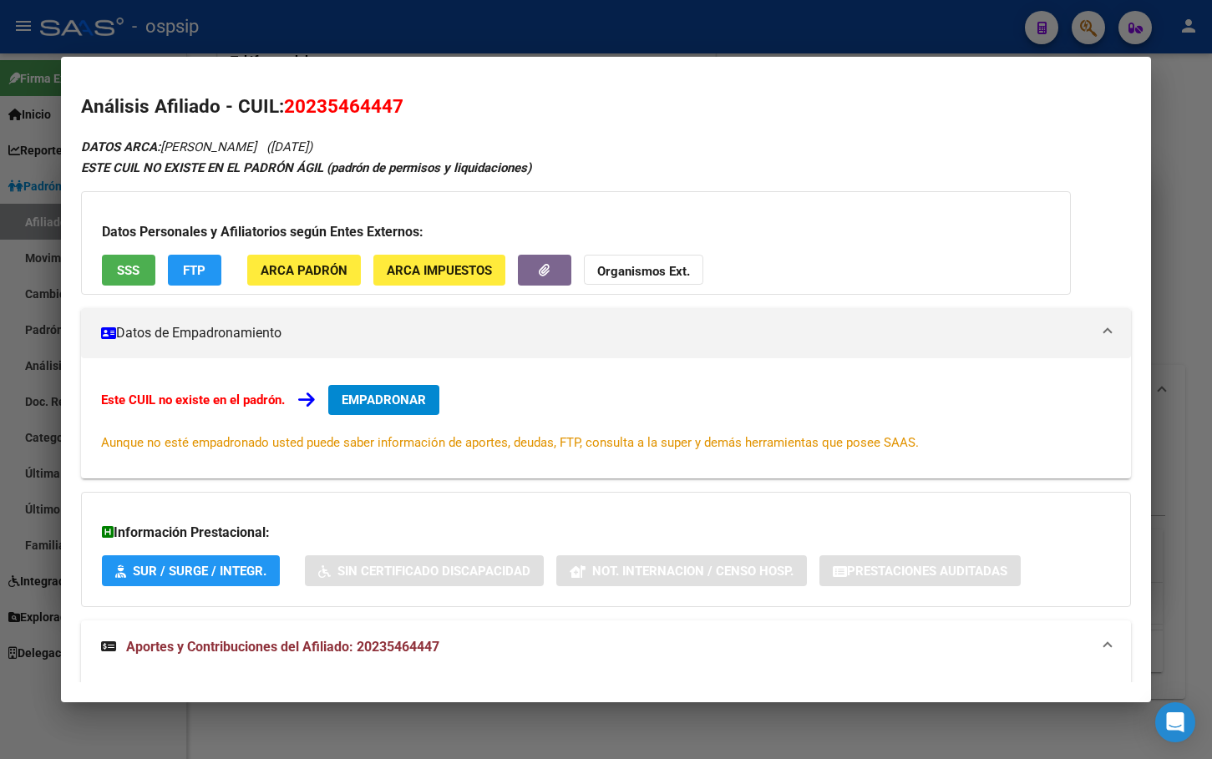
drag, startPoint x: 286, startPoint y: 108, endPoint x: 399, endPoint y: 108, distance: 113.6
click at [399, 108] on span "20235464447" at bounding box center [343, 106] width 119 height 22
copy span "20235464447"
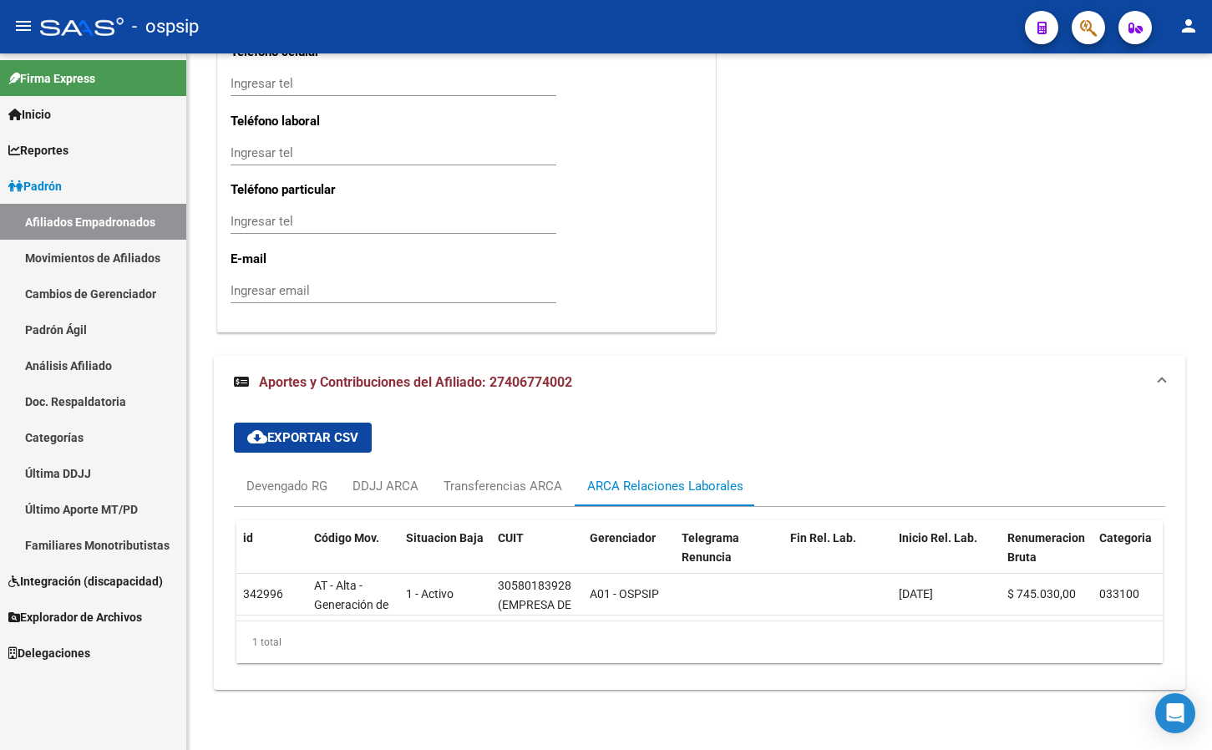
click at [1079, 31] on button "button" at bounding box center [1088, 27] width 33 height 33
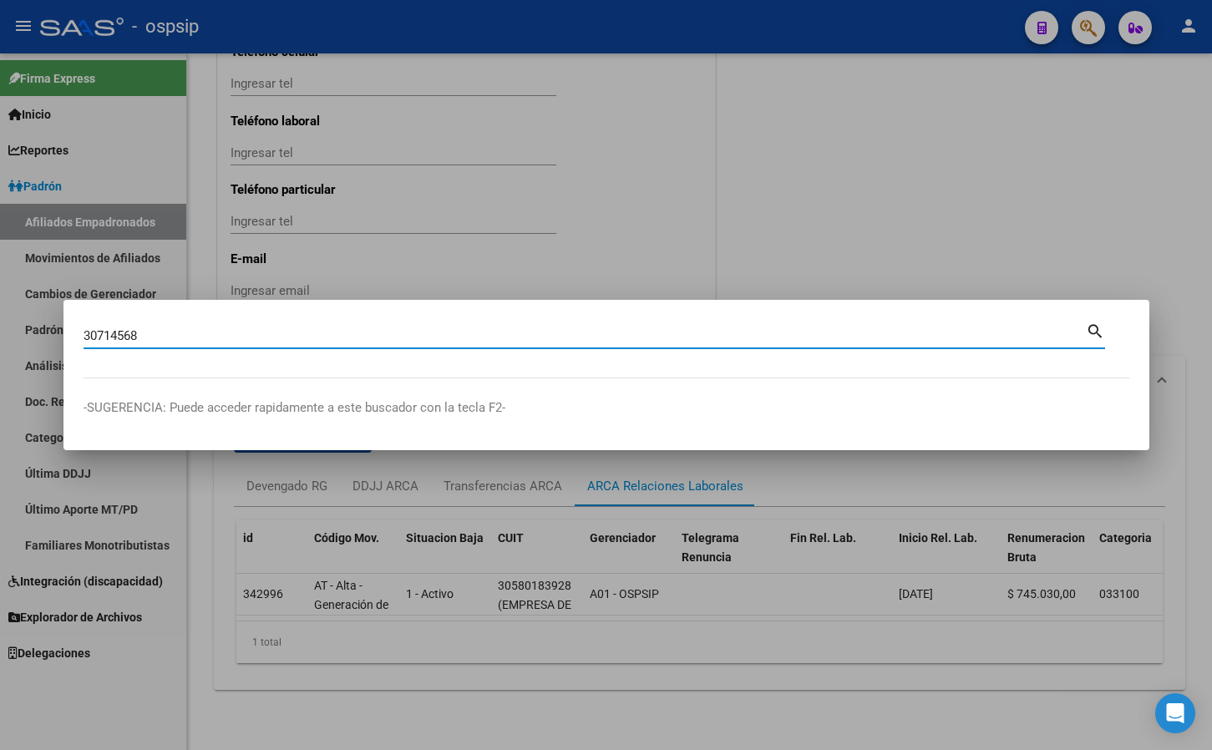
type input "30714568"
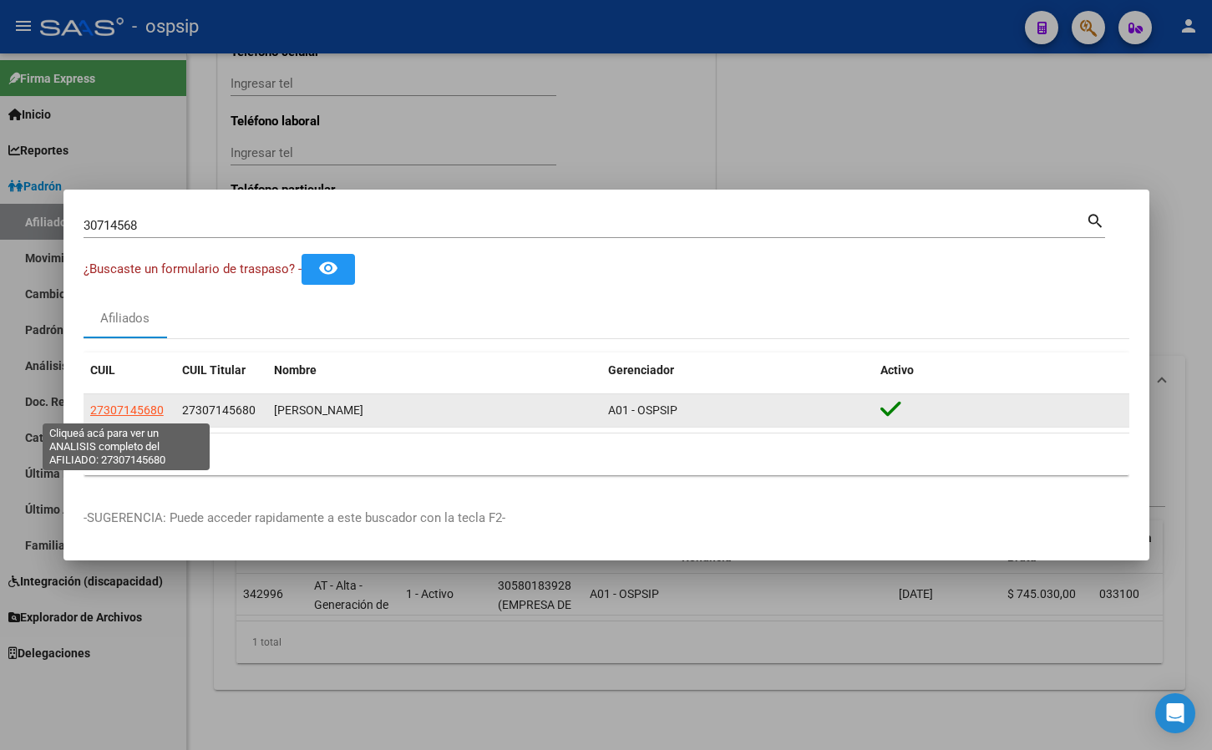
click at [124, 413] on span "27307145680" at bounding box center [127, 409] width 74 height 13
type textarea "27307145680"
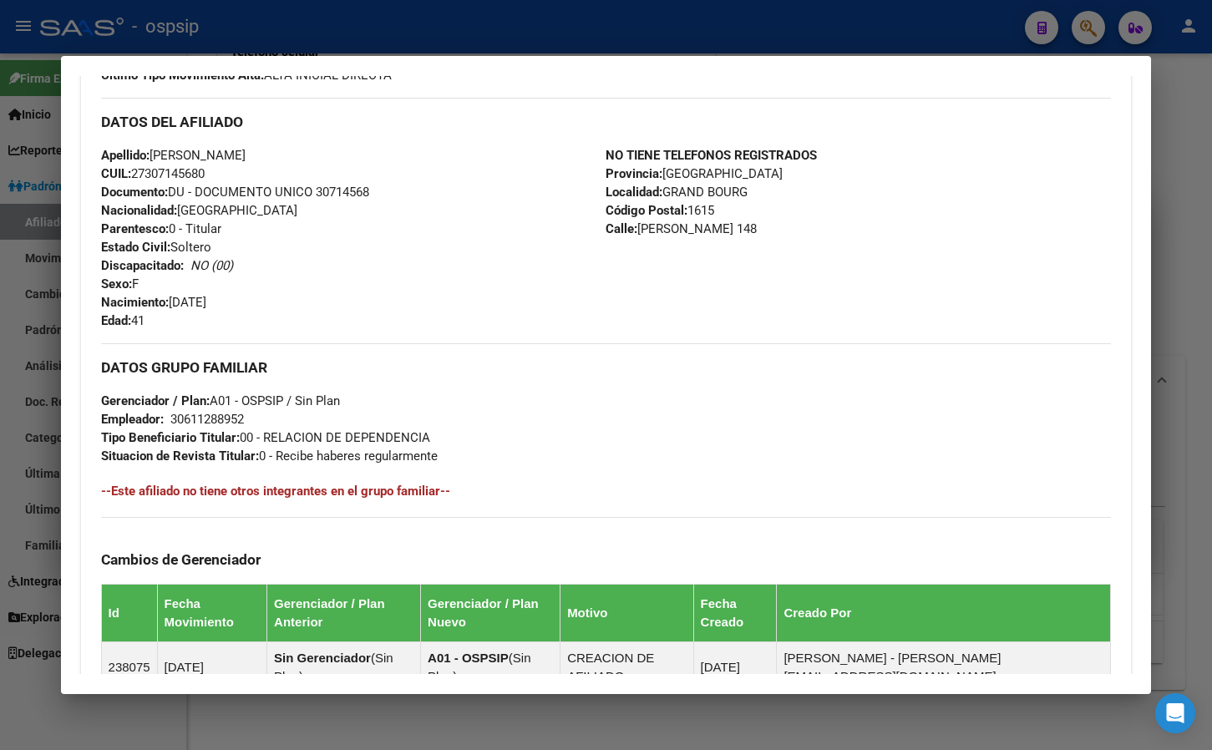
scroll to position [744, 0]
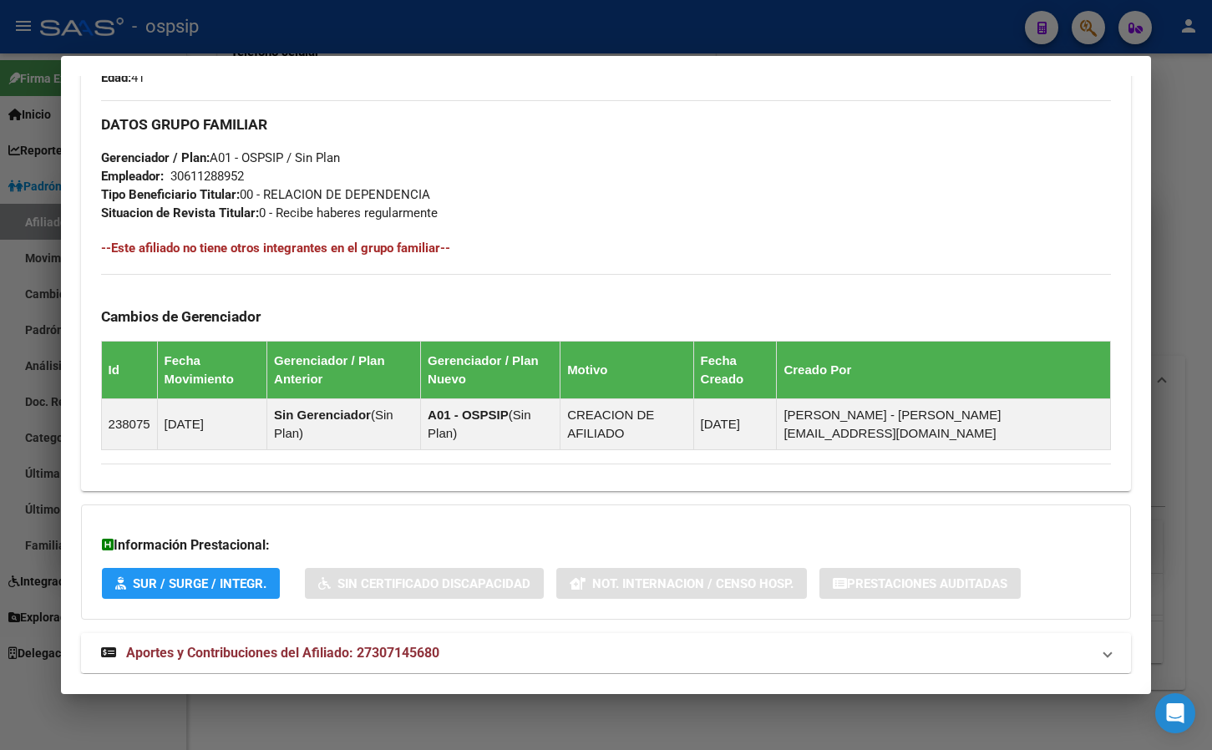
click at [333, 645] on span "Aportes y Contribuciones del Afiliado: 27307145680" at bounding box center [282, 653] width 313 height 16
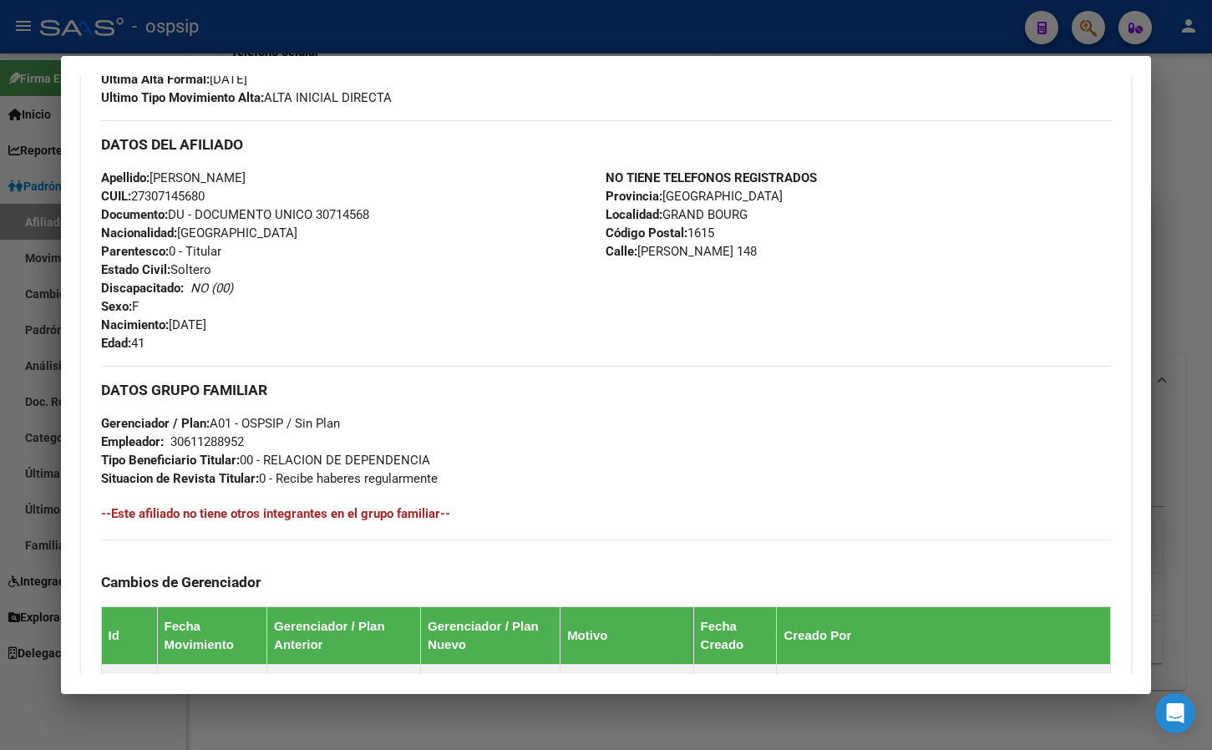
scroll to position [160, 0]
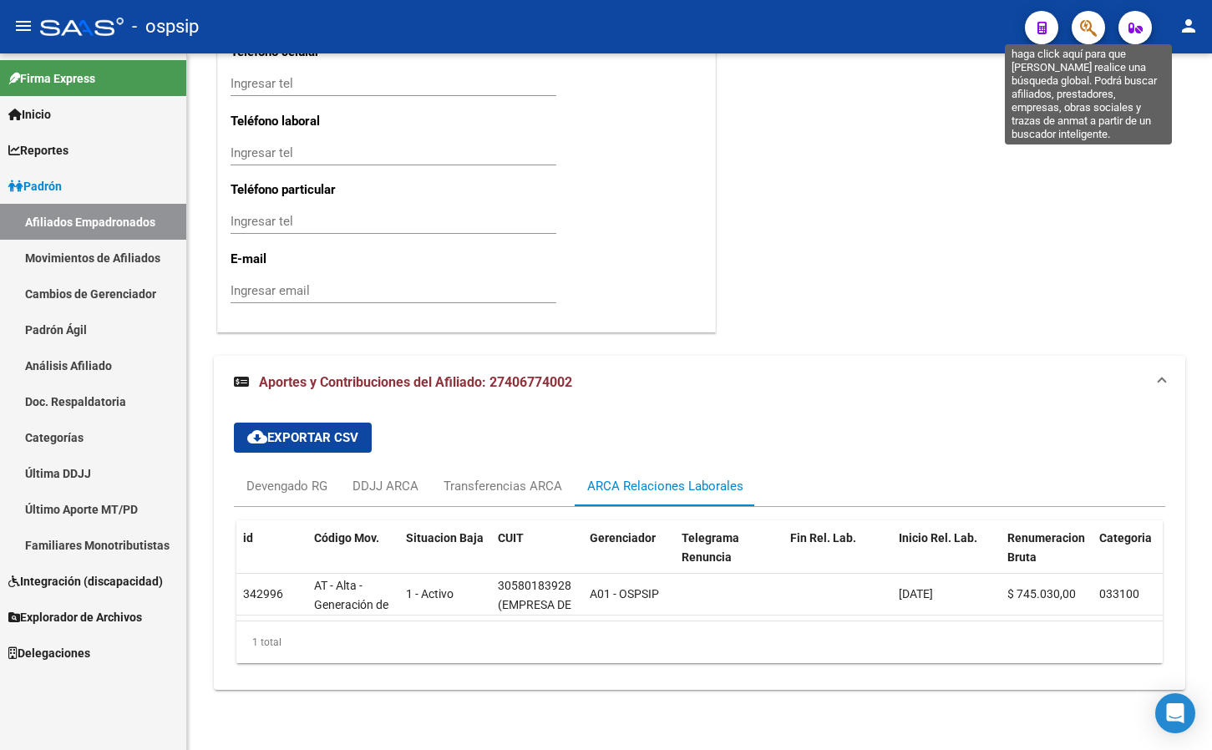
click at [1082, 23] on icon "button" at bounding box center [1088, 27] width 17 height 19
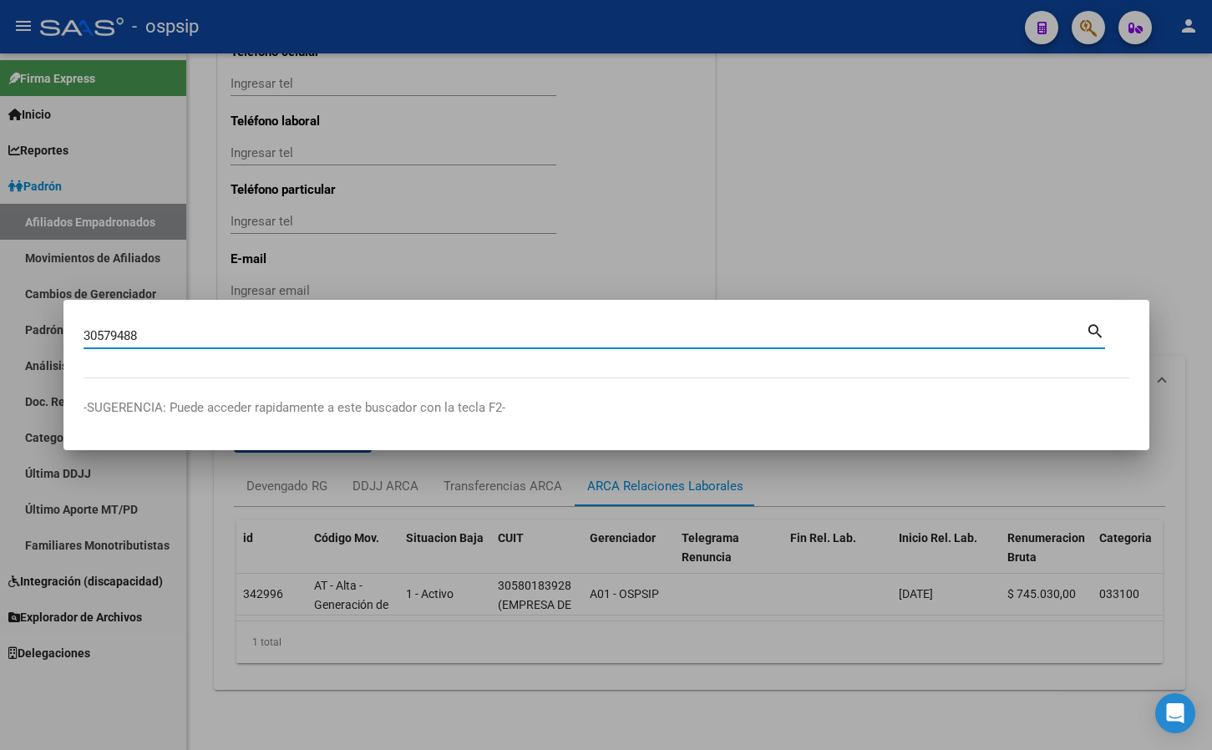
type input "30579488"
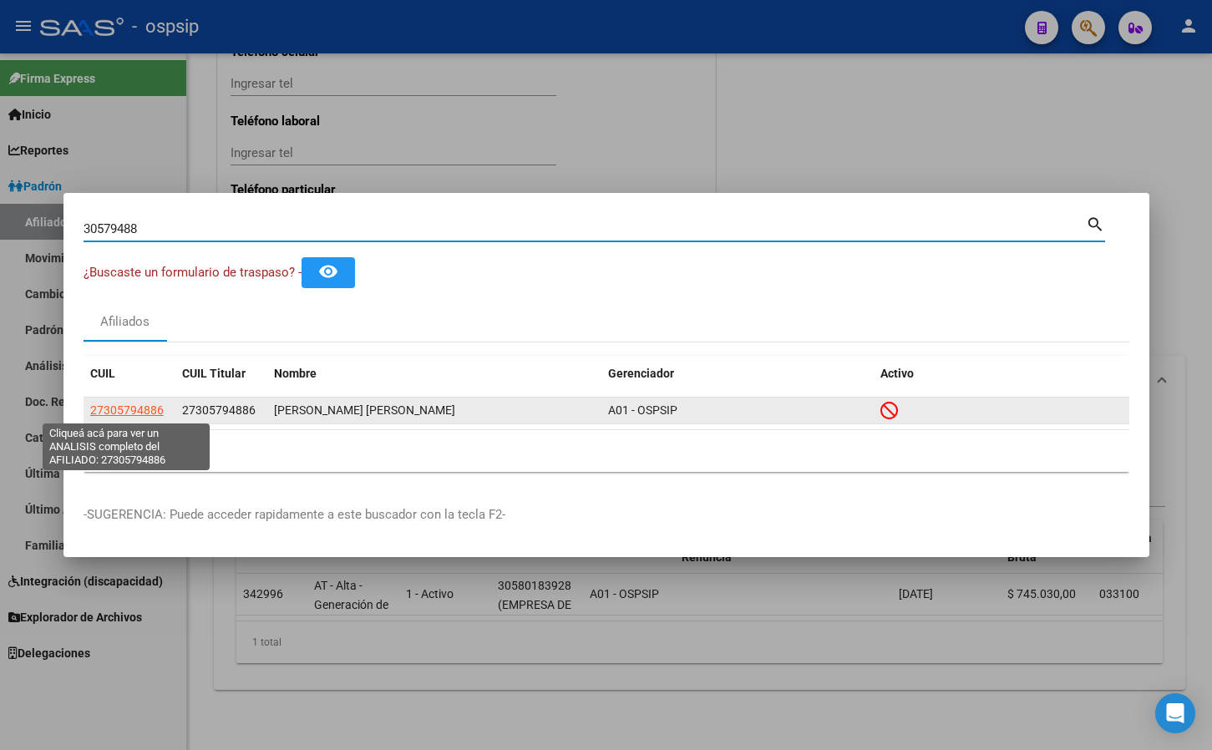
click at [144, 405] on span "27305794886" at bounding box center [127, 409] width 74 height 13
type textarea "27305794886"
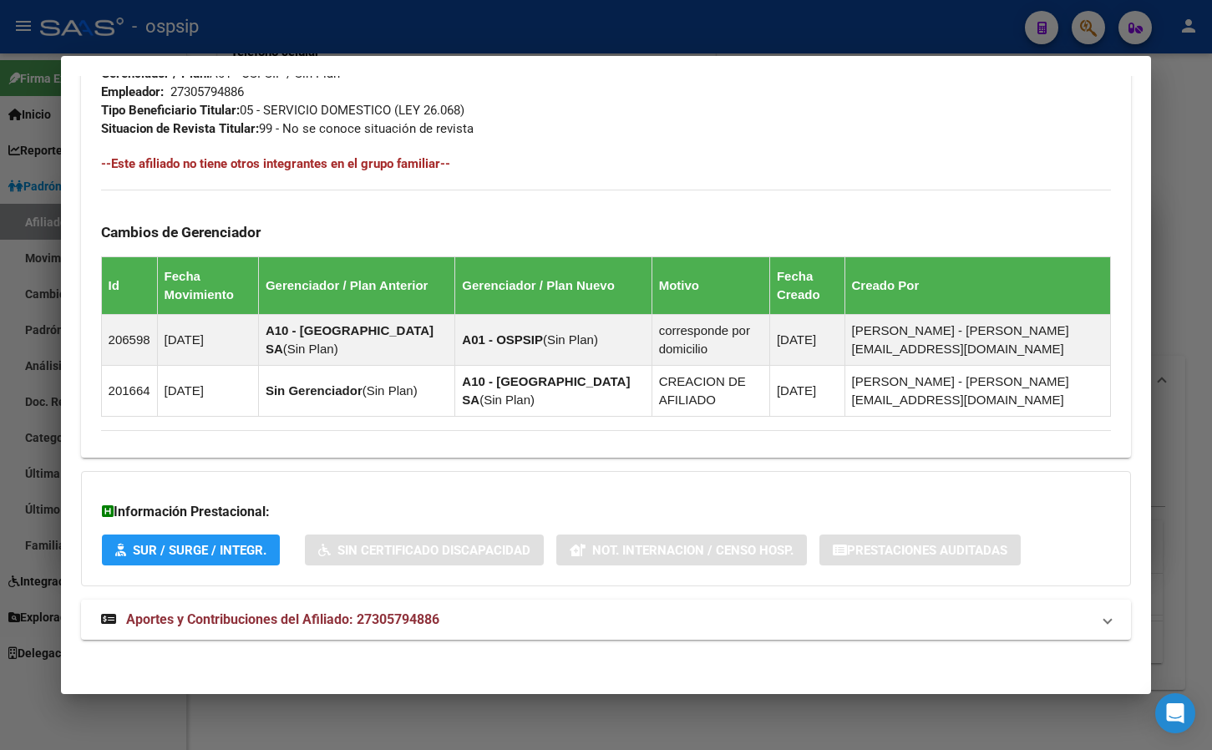
scroll to position [850, 0]
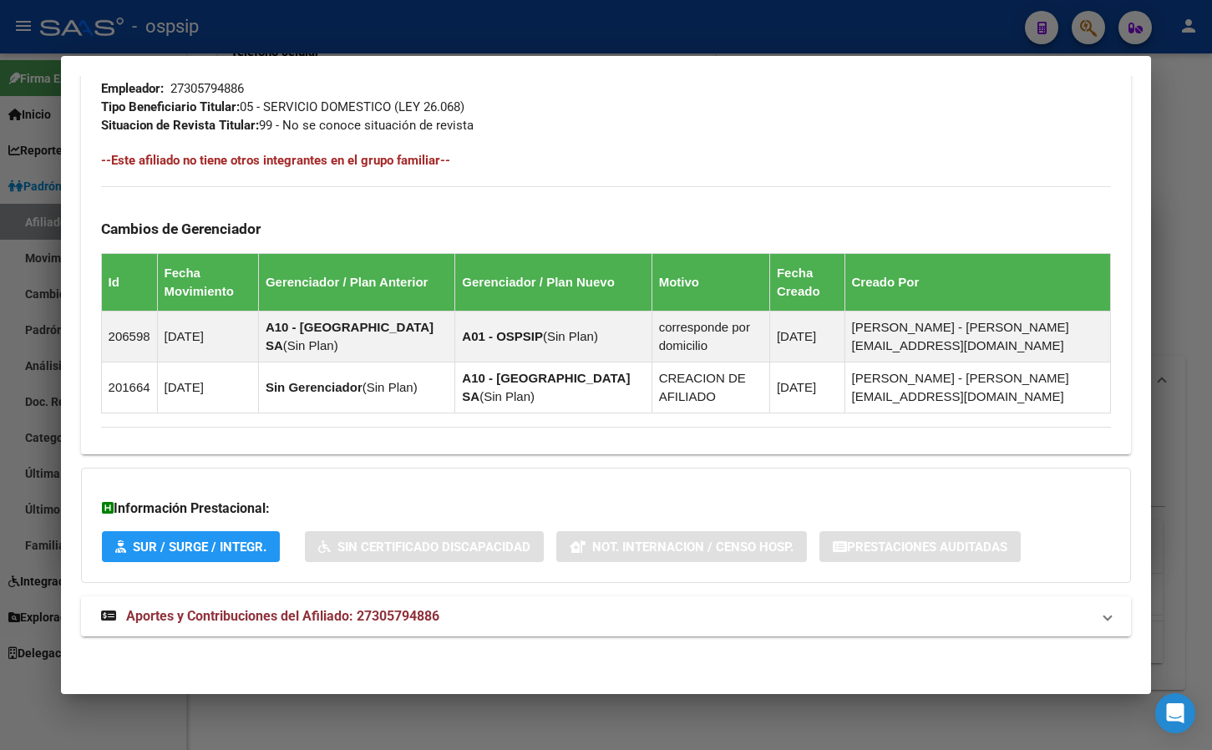
click at [391, 615] on span "Aportes y Contribuciones del Afiliado: 27305794886" at bounding box center [282, 616] width 313 height 16
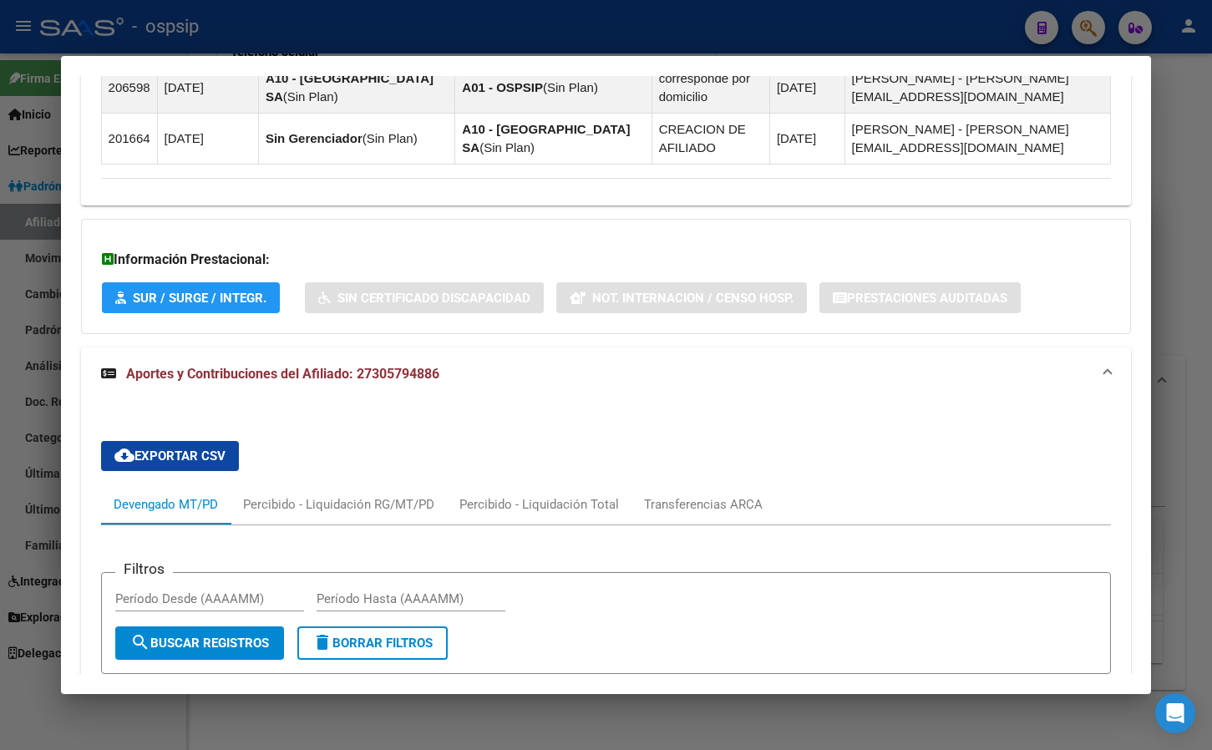
scroll to position [598, 0]
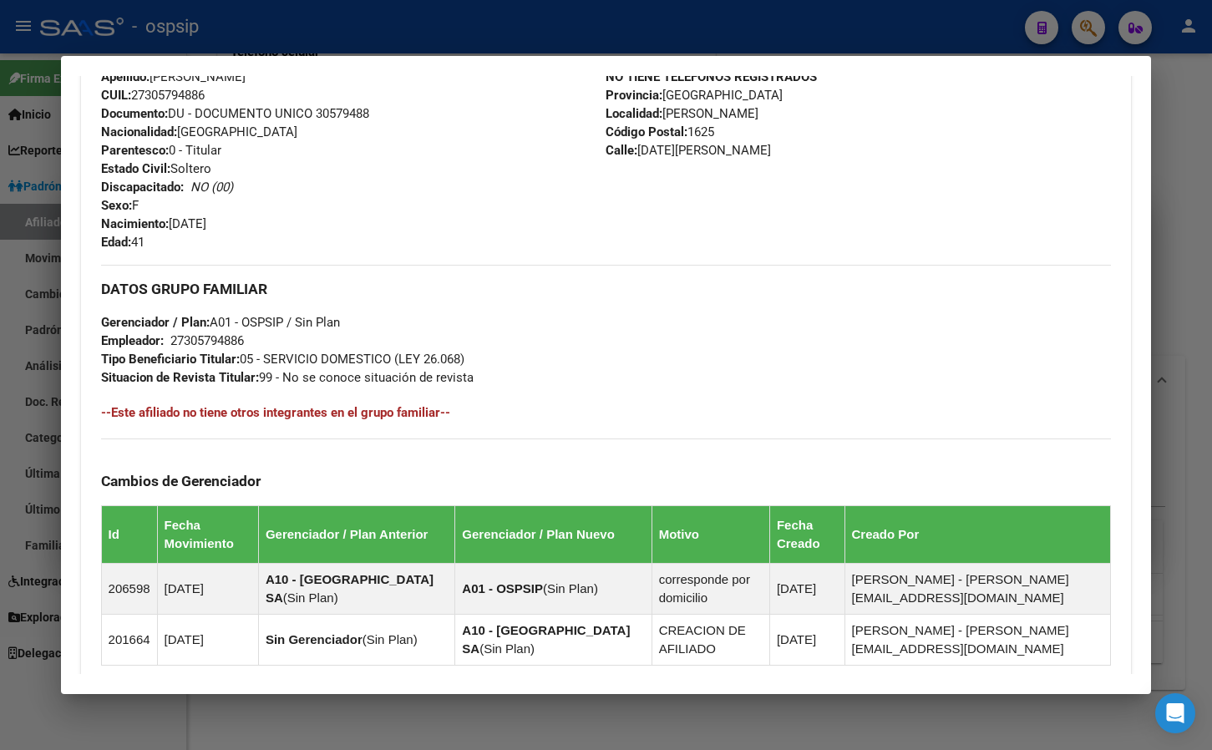
click at [505, 115] on div "Apellido: MARIA EUGENIA ARGUELLO CUIL: 27305794886 Documento: DU - DOCUMENTO UN…" at bounding box center [353, 160] width 505 height 184
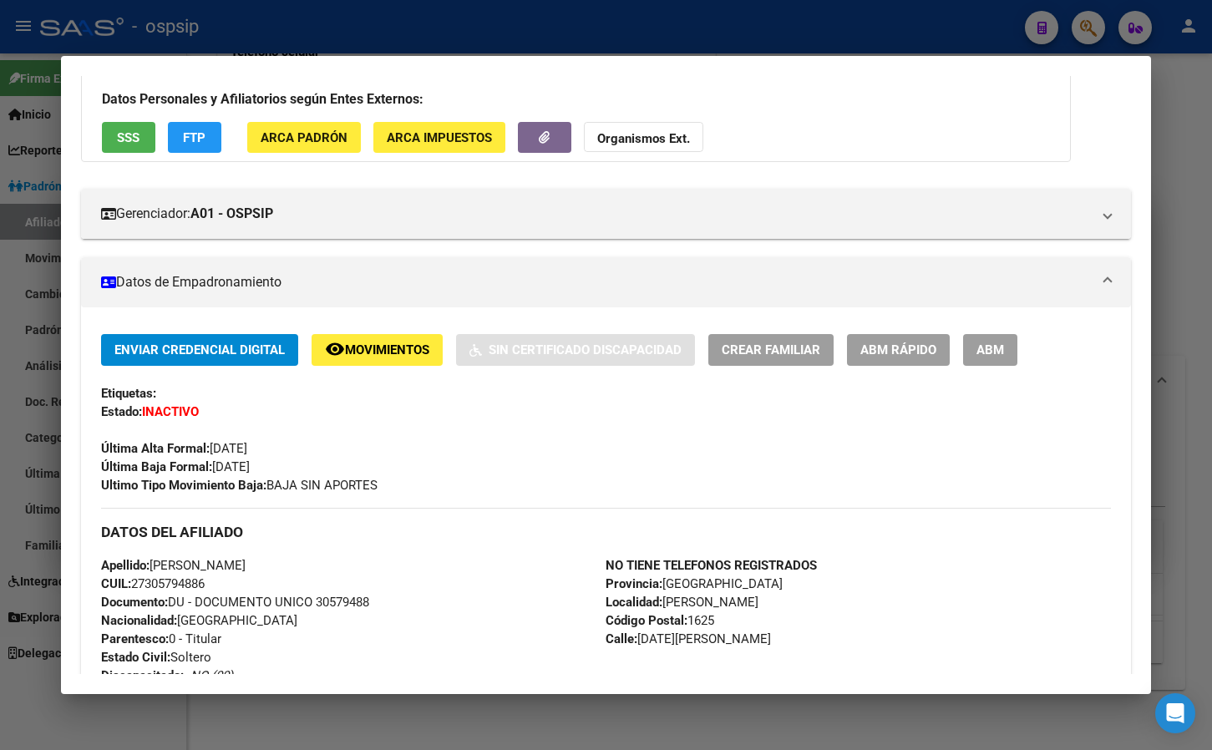
scroll to position [0, 0]
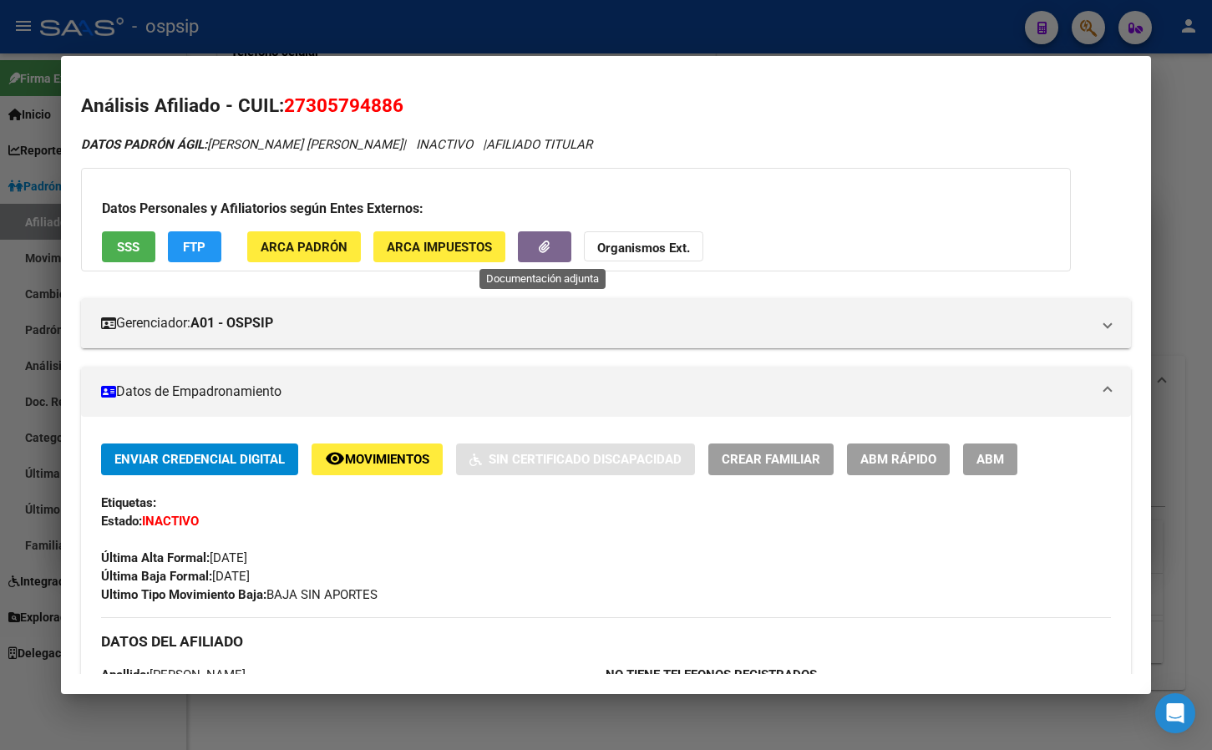
click at [548, 250] on icon "button" at bounding box center [544, 247] width 11 height 13
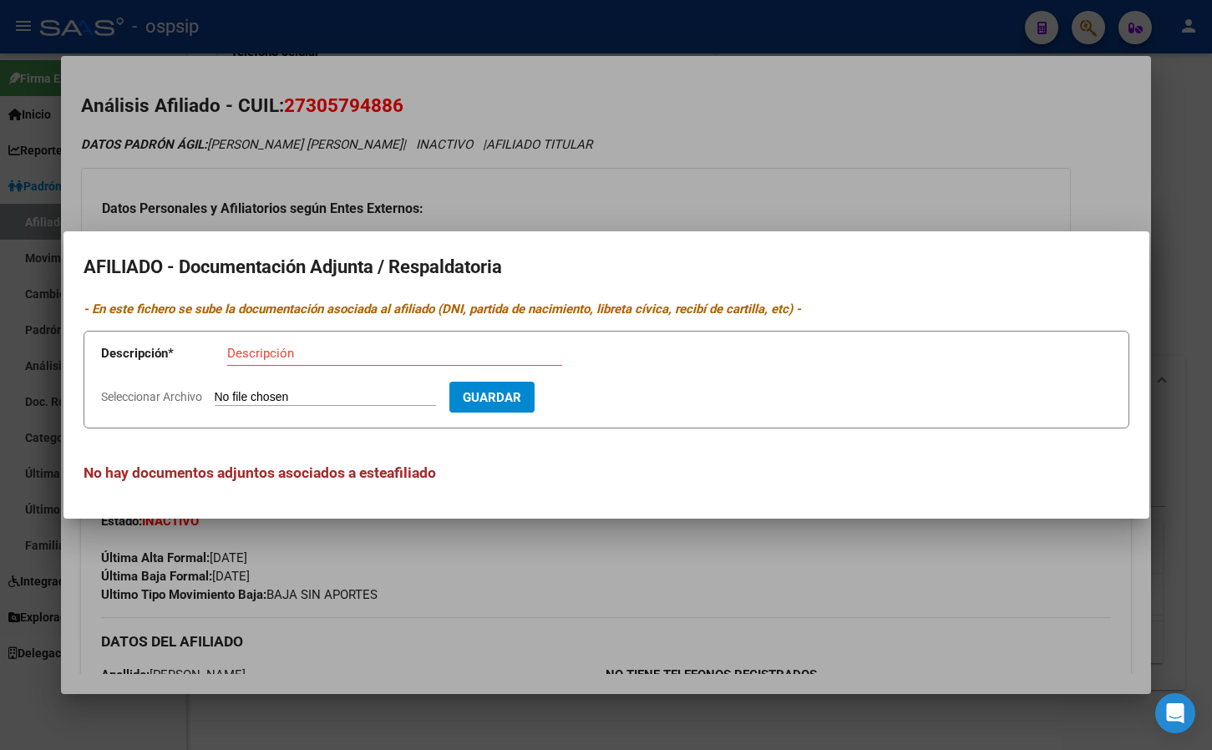
click at [291, 396] on input "Seleccionar Archivo" at bounding box center [325, 398] width 221 height 16
type input "C:\fakepath\1000051683.jpg"
click at [297, 356] on input "Descripción" at bounding box center [394, 353] width 335 height 15
type input "pago 08/2025"
click at [617, 390] on span "Guardar" at bounding box center [589, 397] width 58 height 15
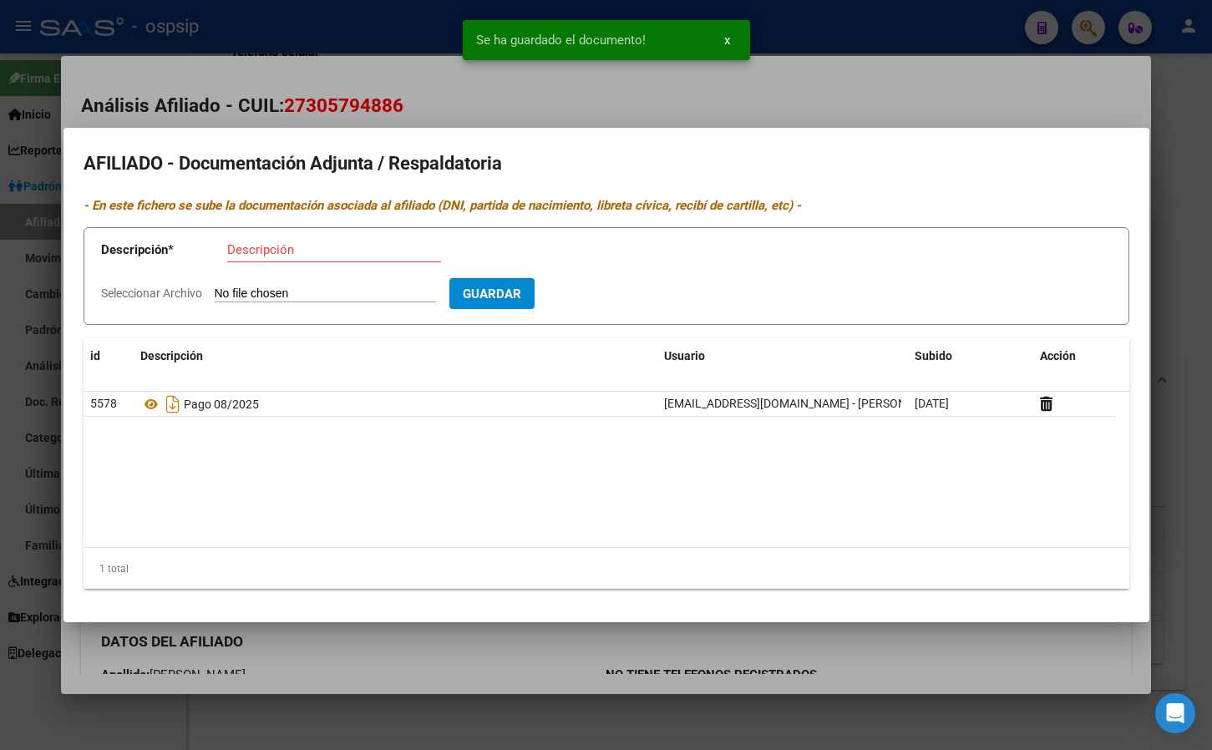
click at [259, 287] on input "Seleccionar Archivo" at bounding box center [325, 294] width 221 height 16
type input "C:\fakepath\1000051682.jpg"
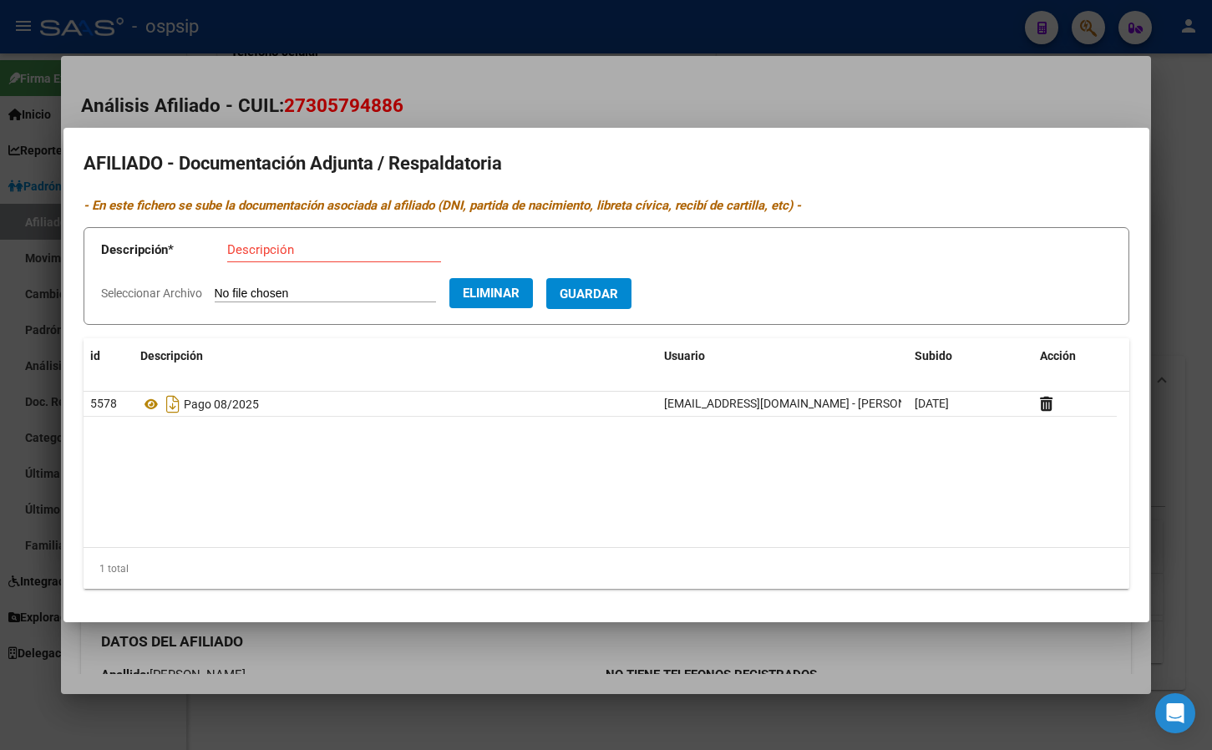
click at [296, 255] on input "Descripción" at bounding box center [334, 249] width 214 height 15
type input "pago 09/2025"
click at [607, 286] on span "Guardar" at bounding box center [589, 293] width 58 height 15
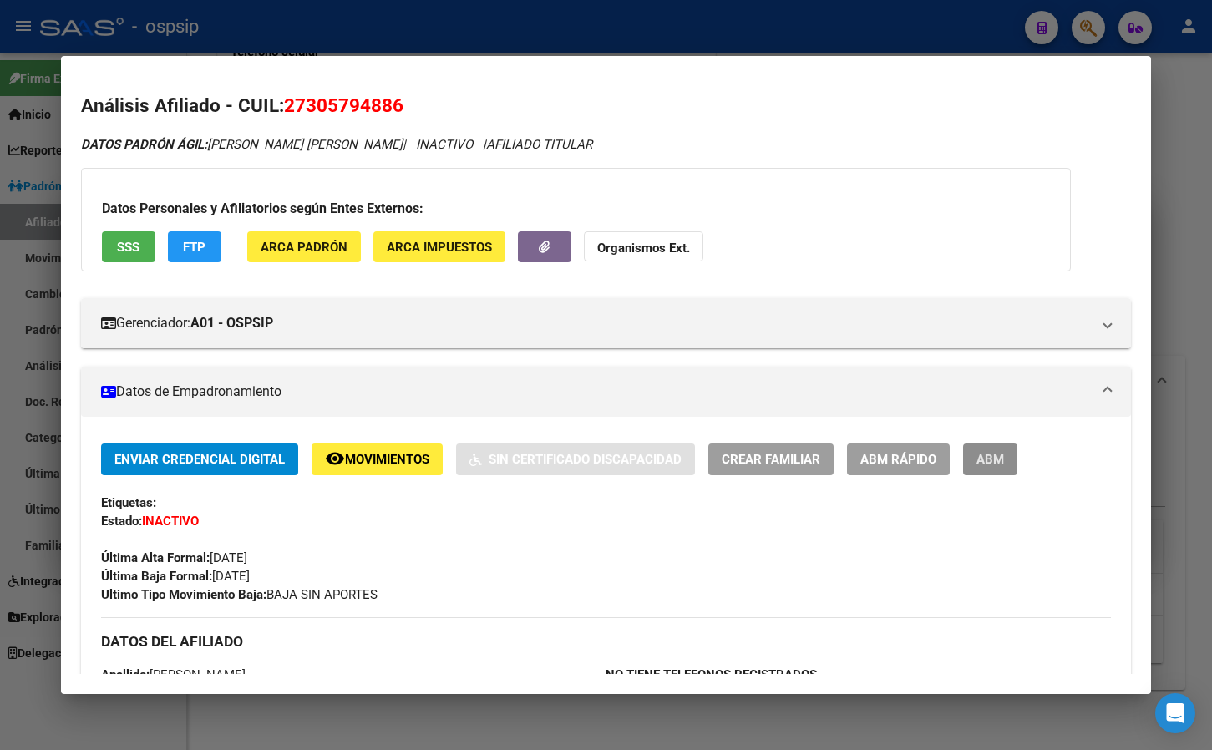
click at [989, 453] on span "ABM" at bounding box center [990, 460] width 28 height 15
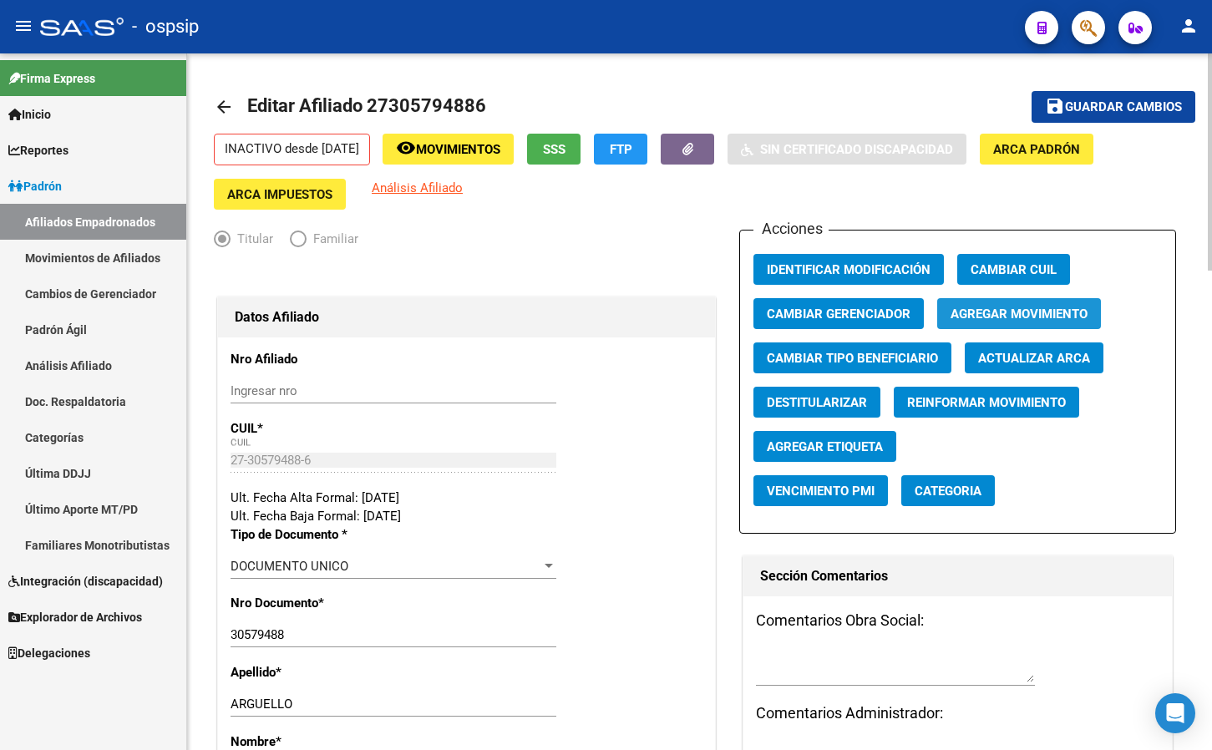
click at [1003, 309] on span "Agregar Movimiento" at bounding box center [1019, 314] width 137 height 15
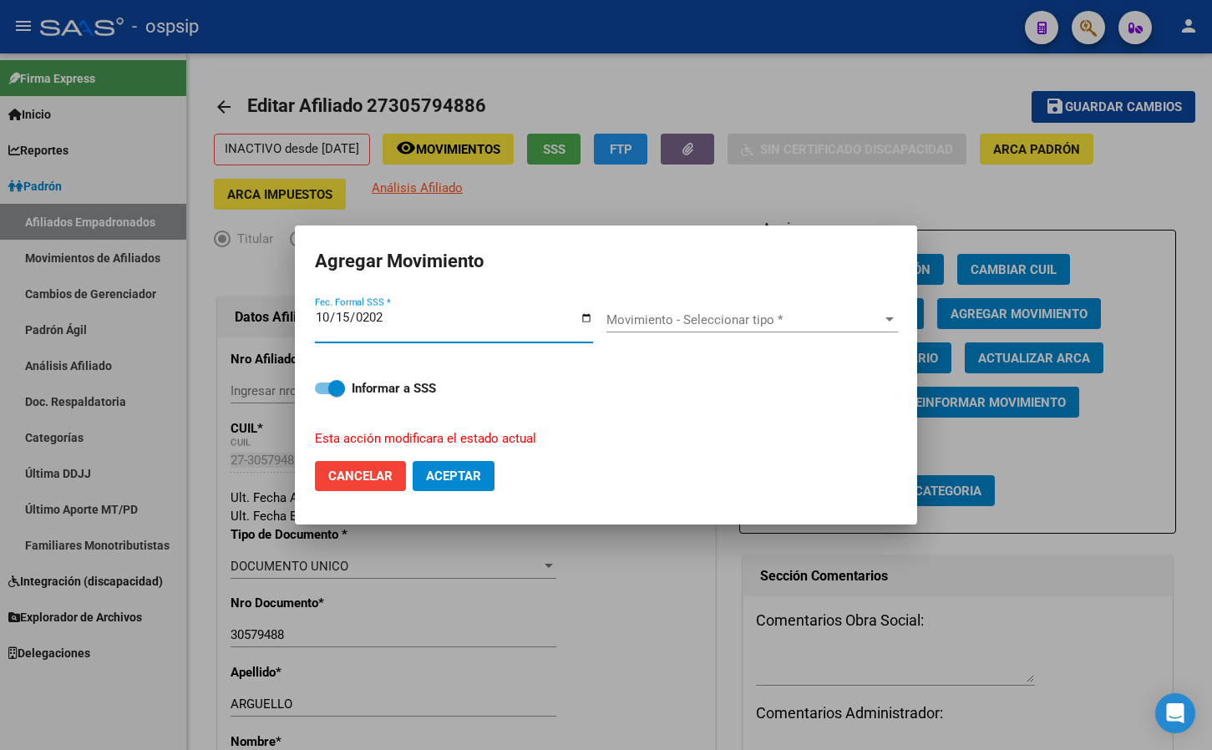
type input "[DATE]"
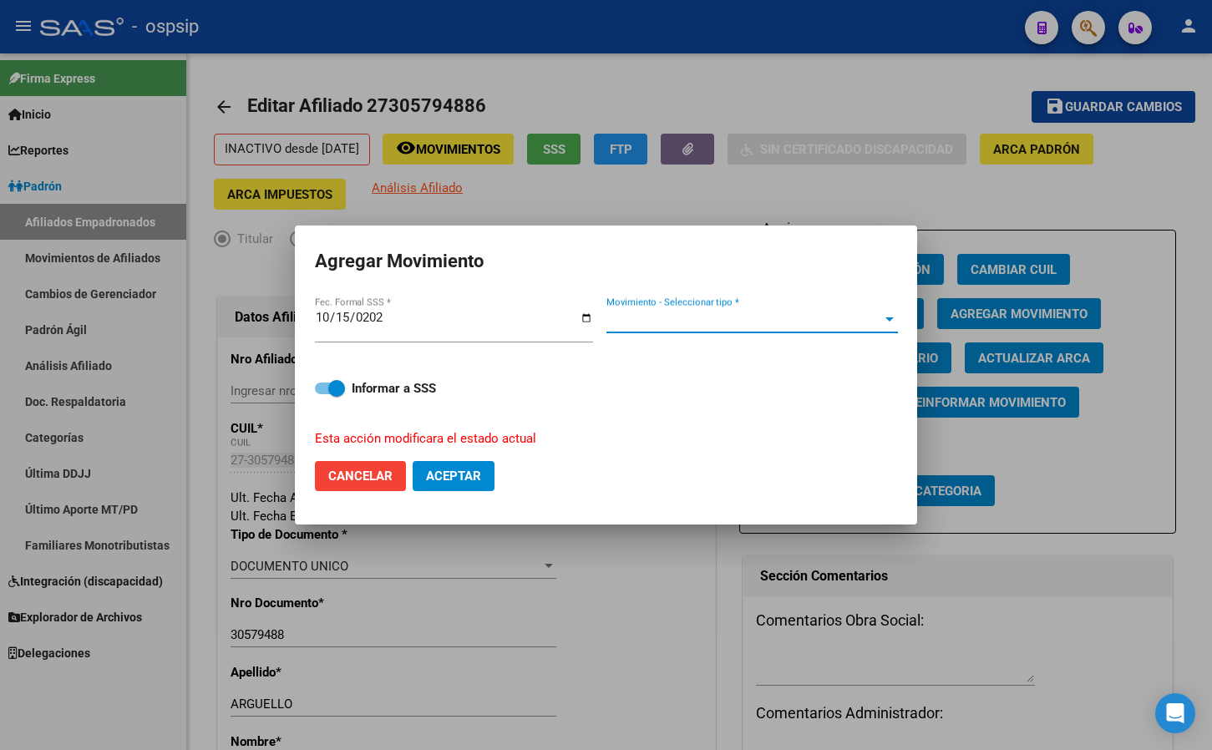
click at [665, 314] on span "Movimiento - Seleccionar tipo *" at bounding box center [744, 319] width 276 height 15
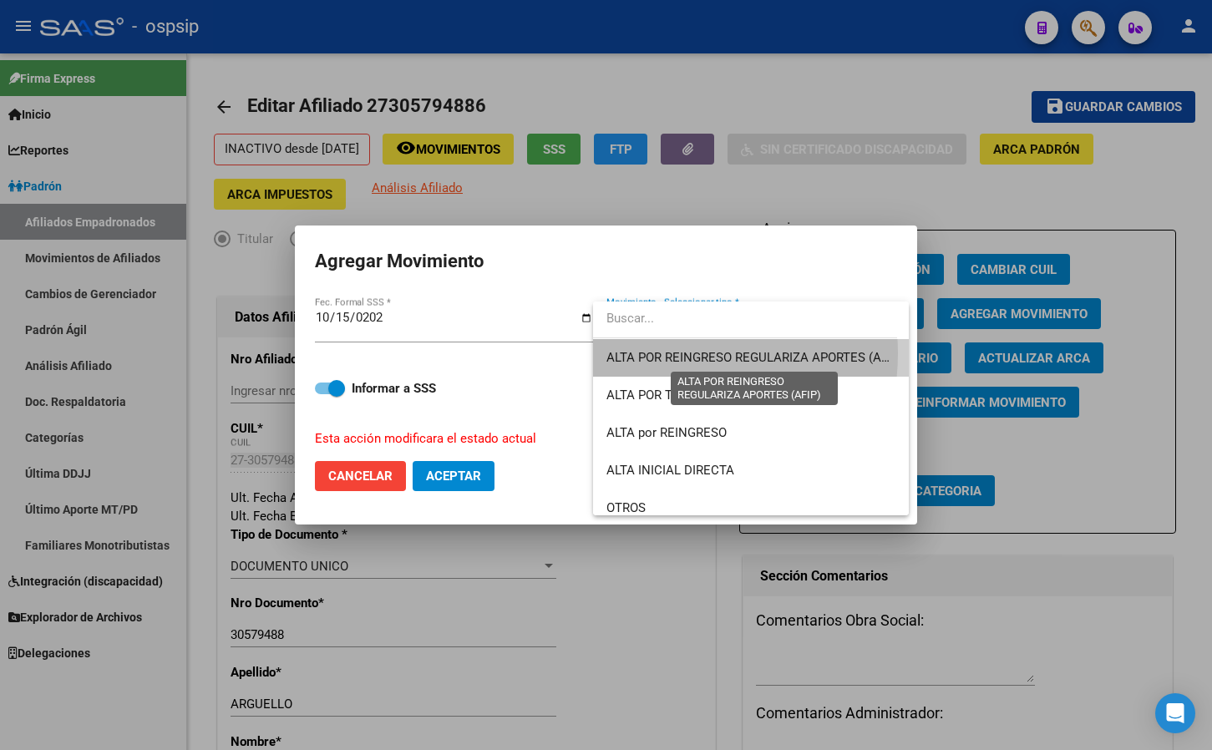
click at [668, 353] on span "ALTA POR REINGRESO REGULARIZA APORTES (AFIP)" at bounding box center [754, 357] width 297 height 15
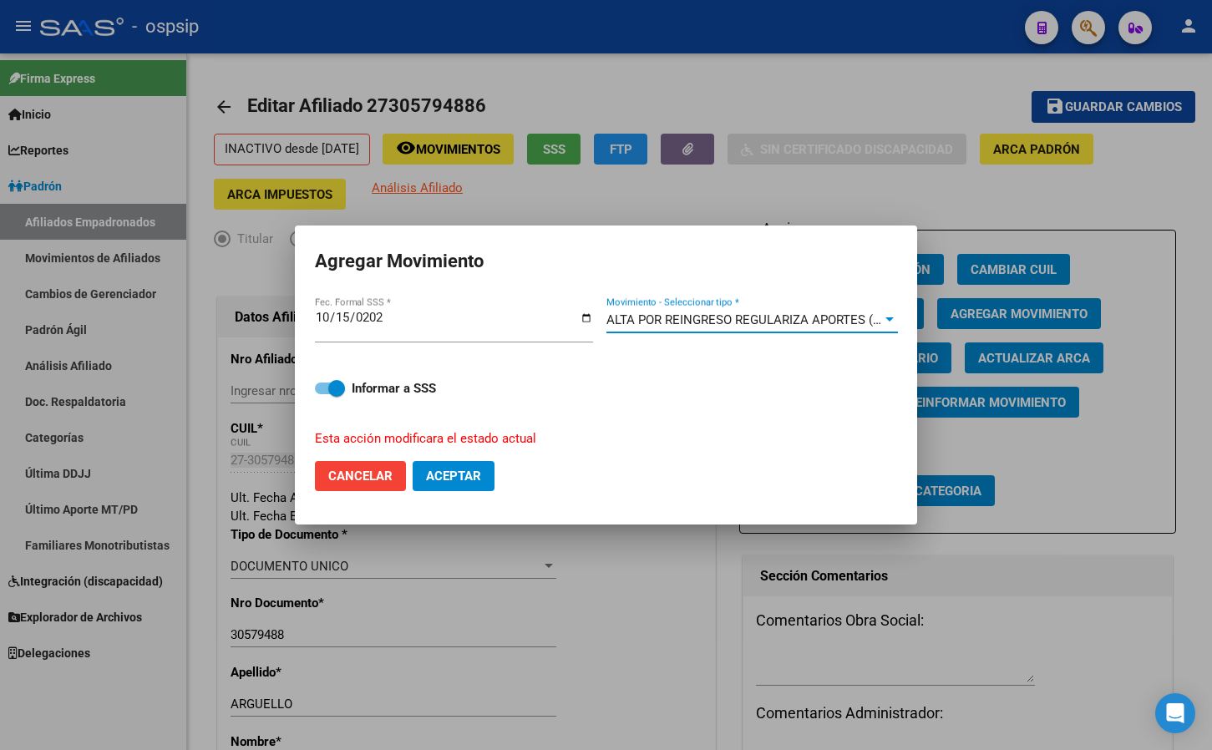
drag, startPoint x: 448, startPoint y: 478, endPoint x: 485, endPoint y: 532, distance: 66.0
click at [449, 477] on span "Aceptar" at bounding box center [453, 476] width 55 height 15
checkbox input "false"
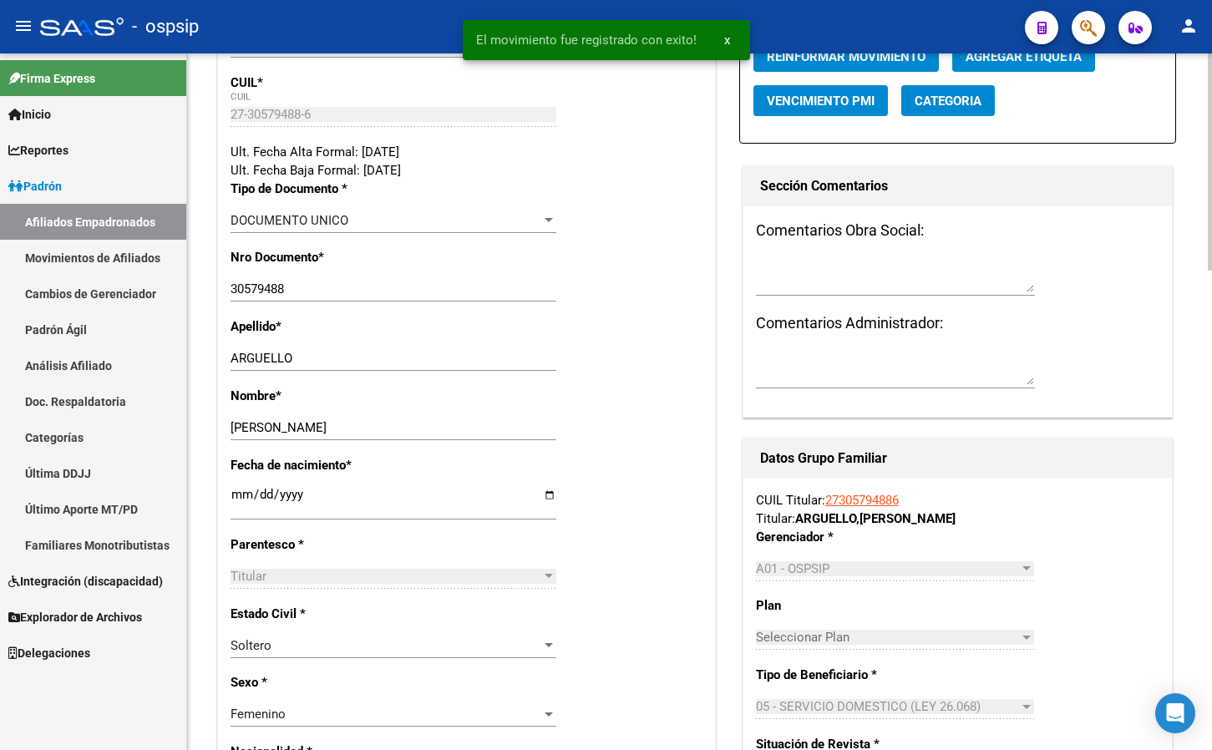
scroll to position [121, 0]
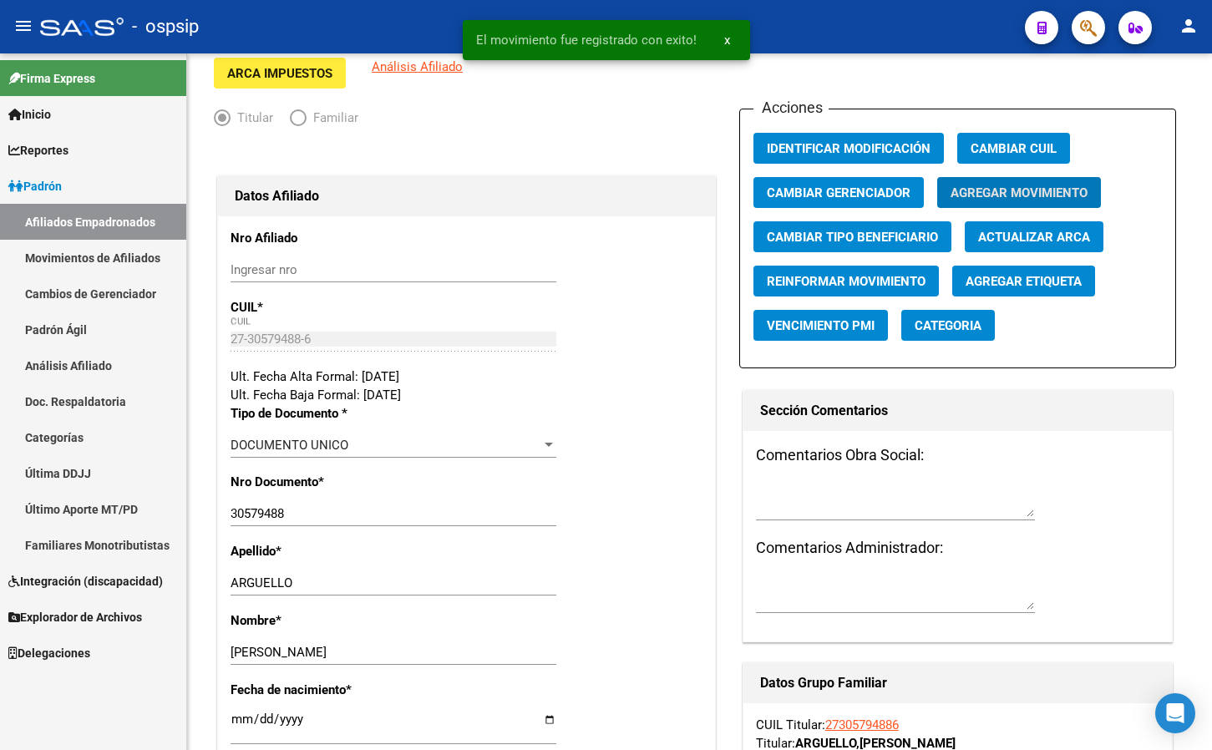
click at [1081, 29] on icon "button" at bounding box center [1088, 27] width 17 height 19
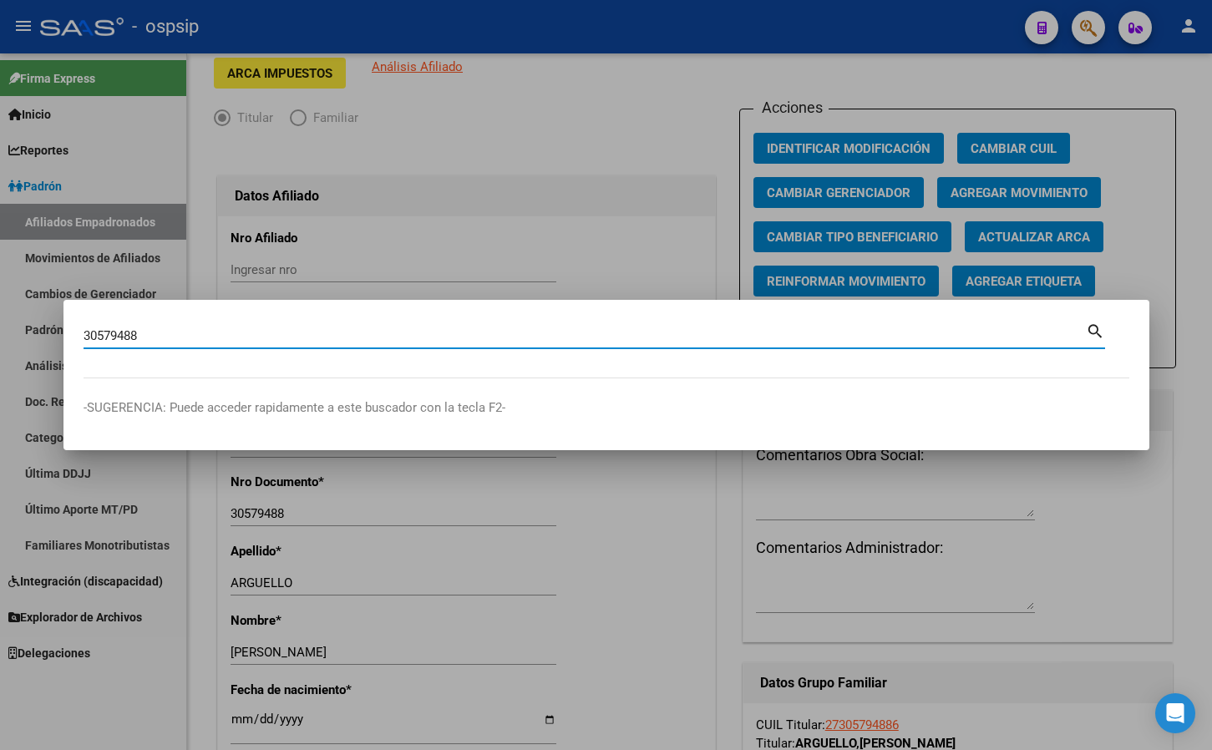
type input "30579488"
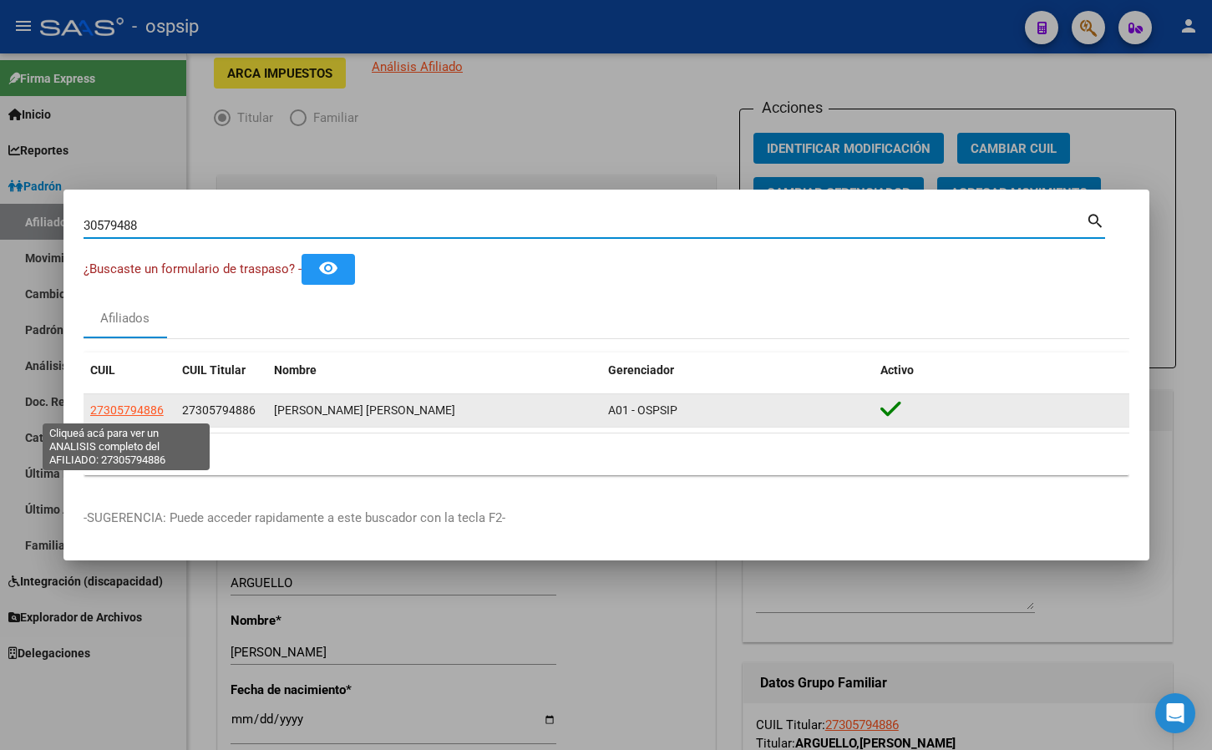
click at [130, 410] on span "27305794886" at bounding box center [127, 409] width 74 height 13
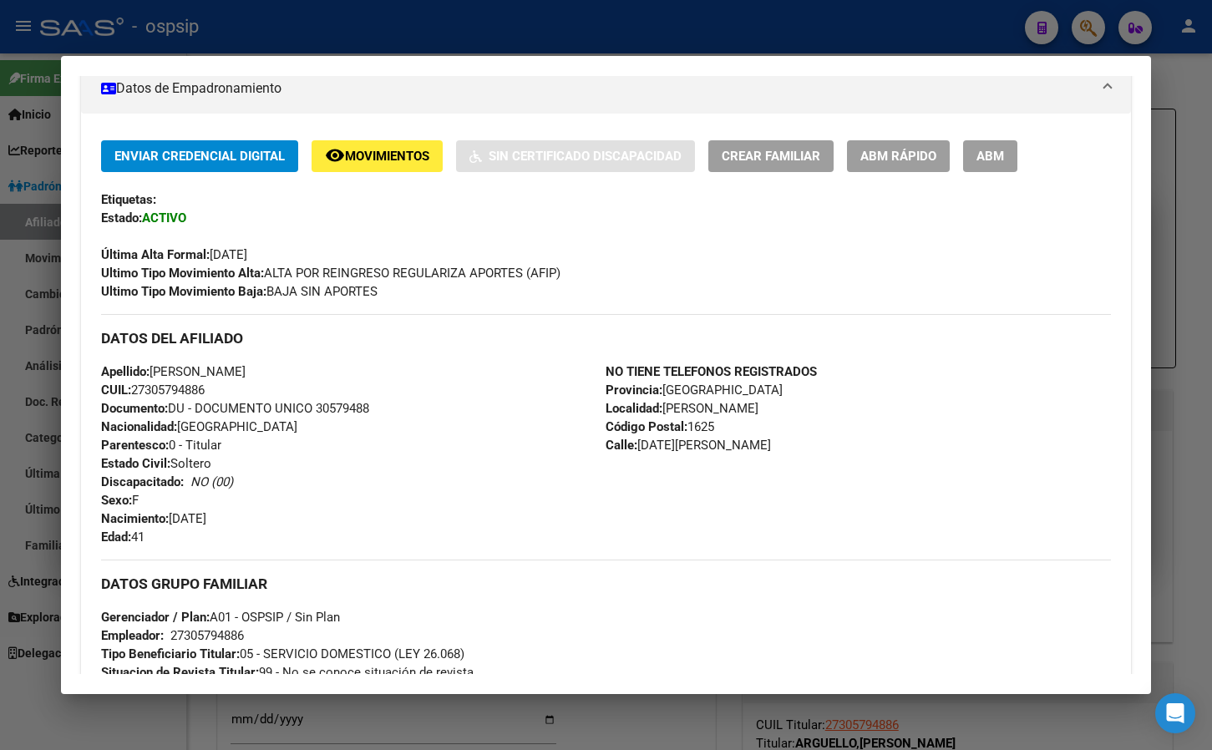
scroll to position [334, 0]
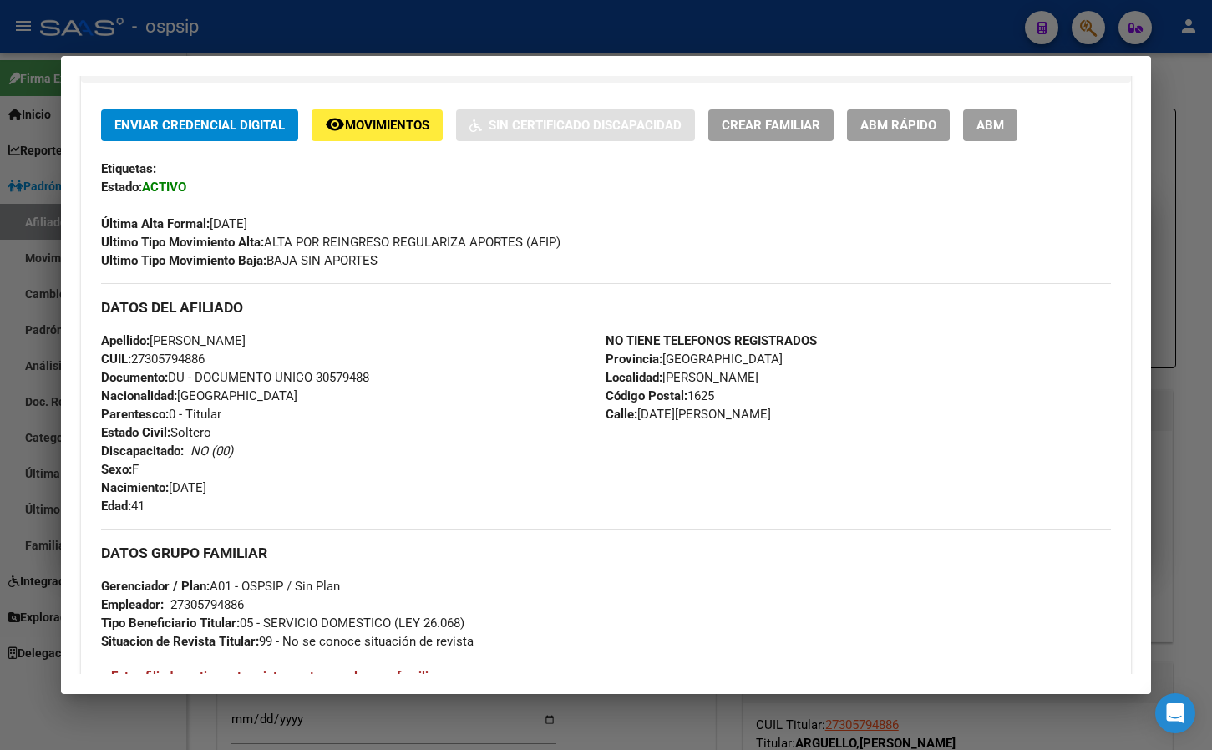
click at [371, 477] on div "Apellido: MARIA EUGENIA ARGUELLO CUIL: 27305794886 Documento: DU - DOCUMENTO UN…" at bounding box center [353, 424] width 505 height 184
click at [991, 133] on span "ABM" at bounding box center [990, 126] width 28 height 15
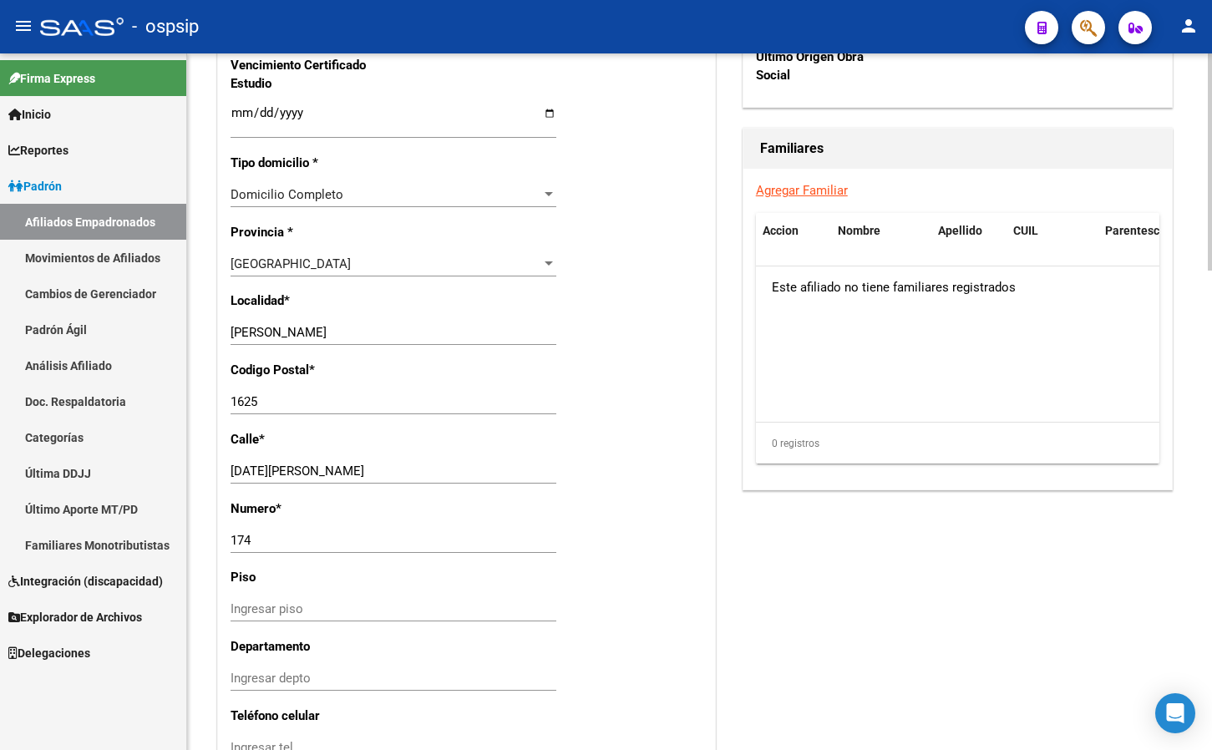
scroll to position [1207, 0]
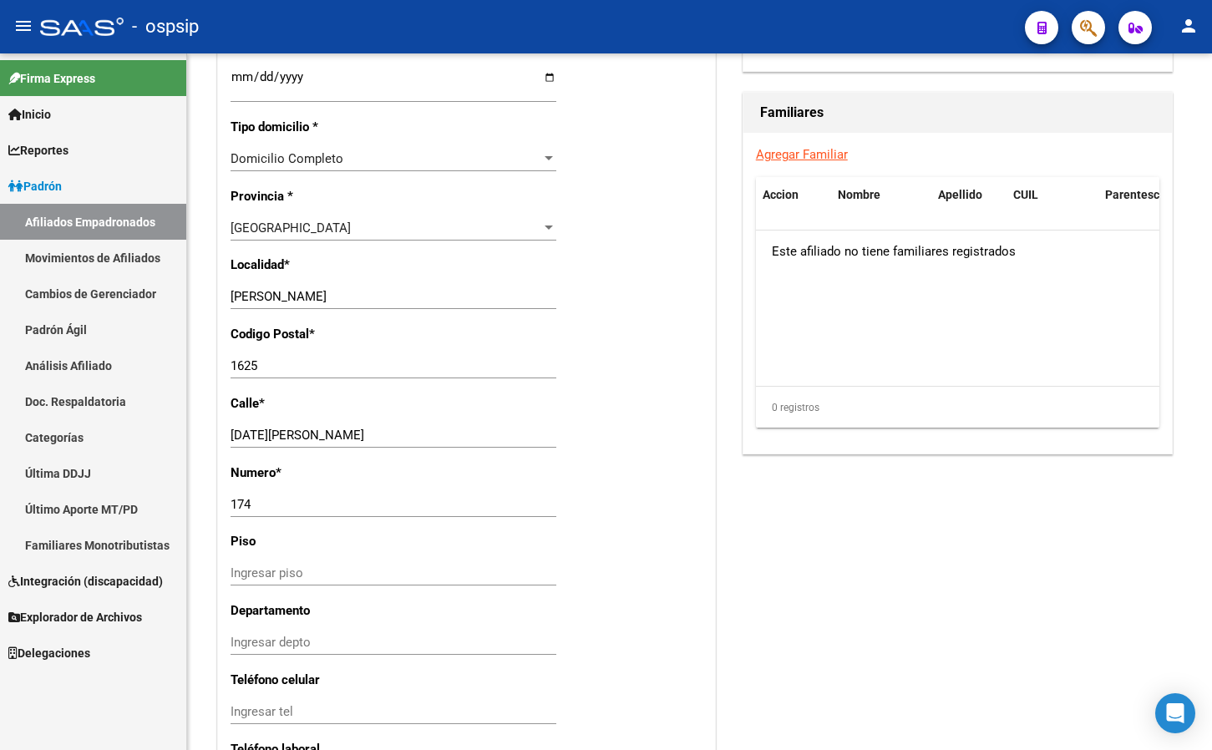
click at [402, 8] on mat-toolbar "menu - ospsip person" at bounding box center [606, 26] width 1212 height 53
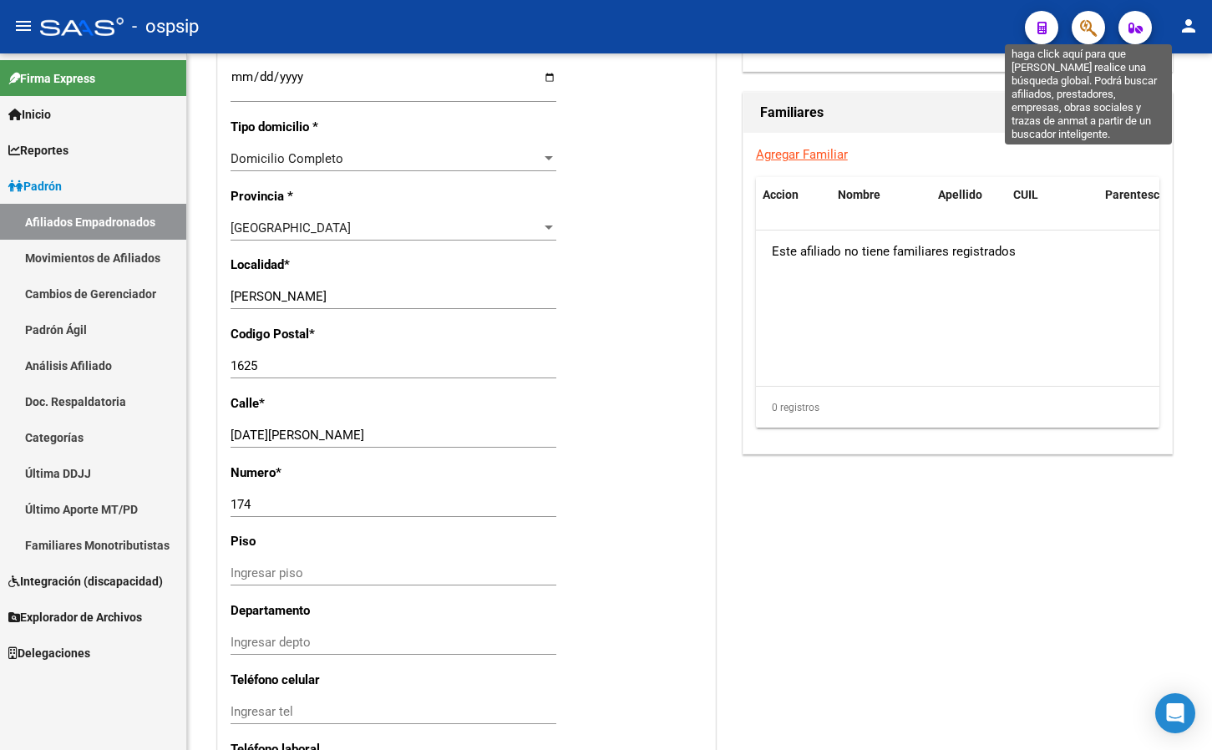
click at [1081, 26] on icon "button" at bounding box center [1088, 27] width 17 height 19
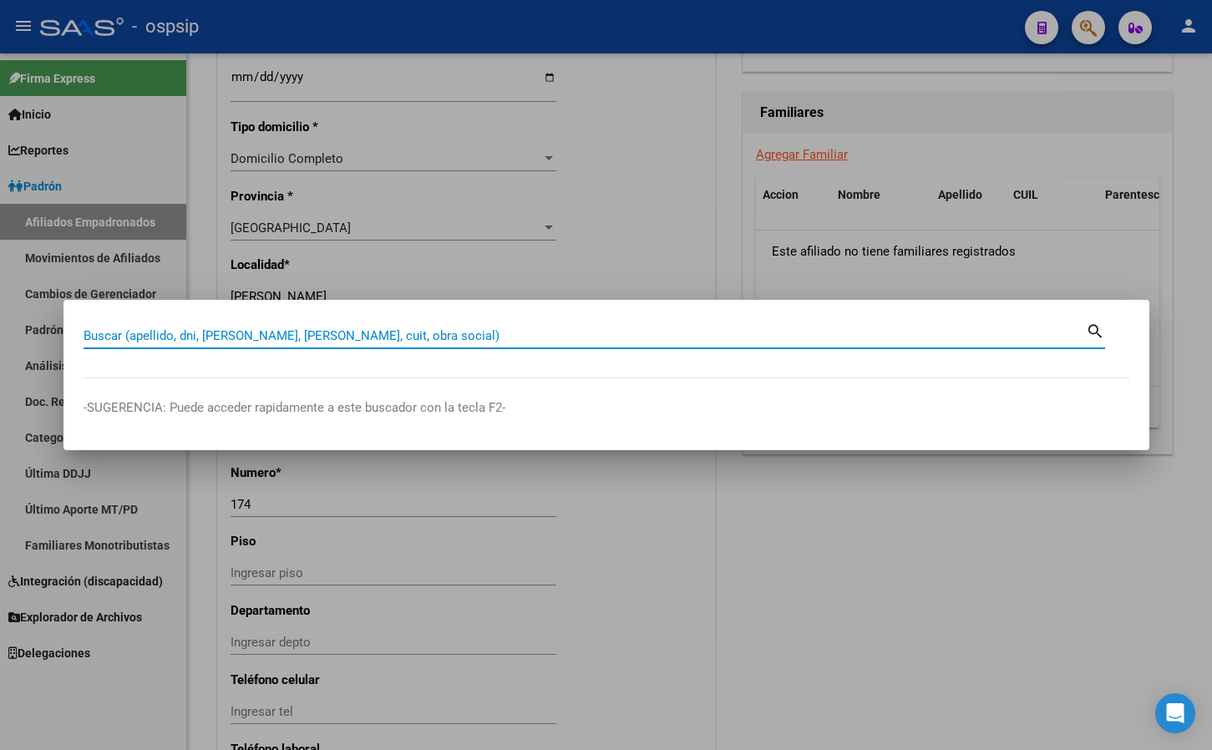
drag, startPoint x: 145, startPoint y: 327, endPoint x: 119, endPoint y: 337, distance: 26.7
click at [119, 337] on input "Buscar (apellido, dni, [PERSON_NAME], [PERSON_NAME], cuit, obra social)" at bounding box center [585, 335] width 1002 height 15
paste input "40390842"
type input "40390842"
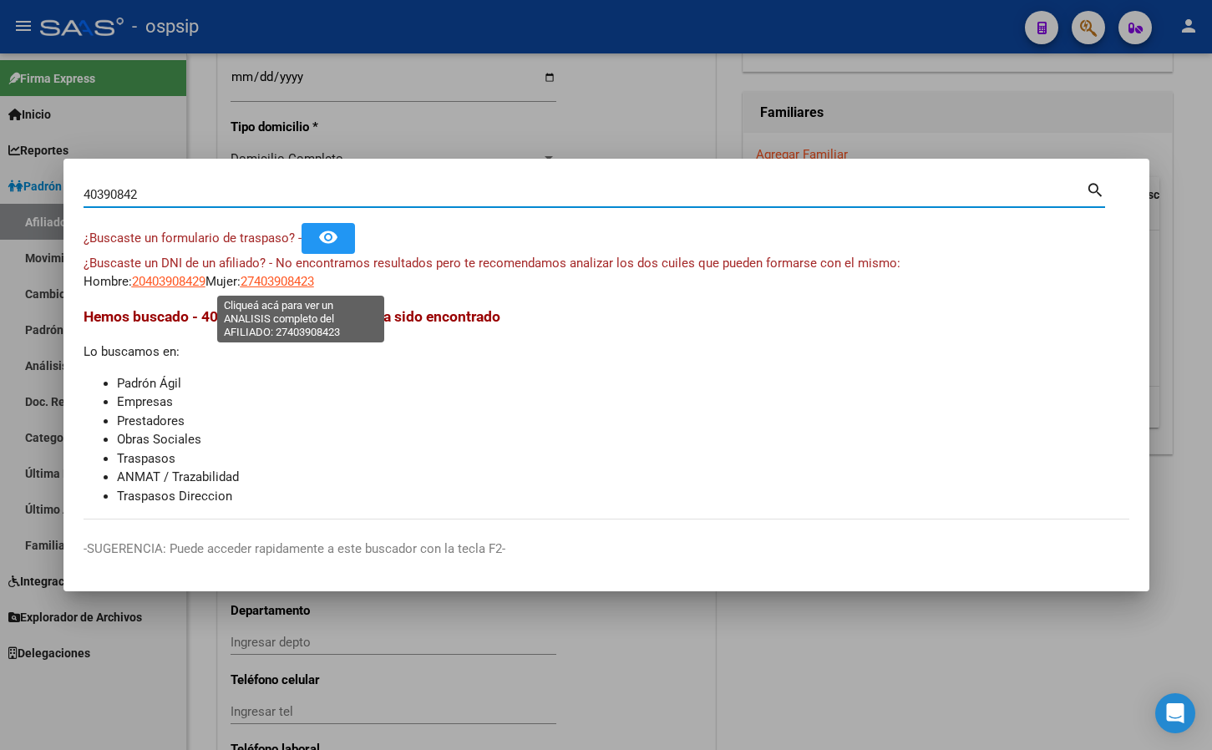
click at [297, 276] on span "27403908423" at bounding box center [278, 281] width 74 height 15
type textarea "27403908423"
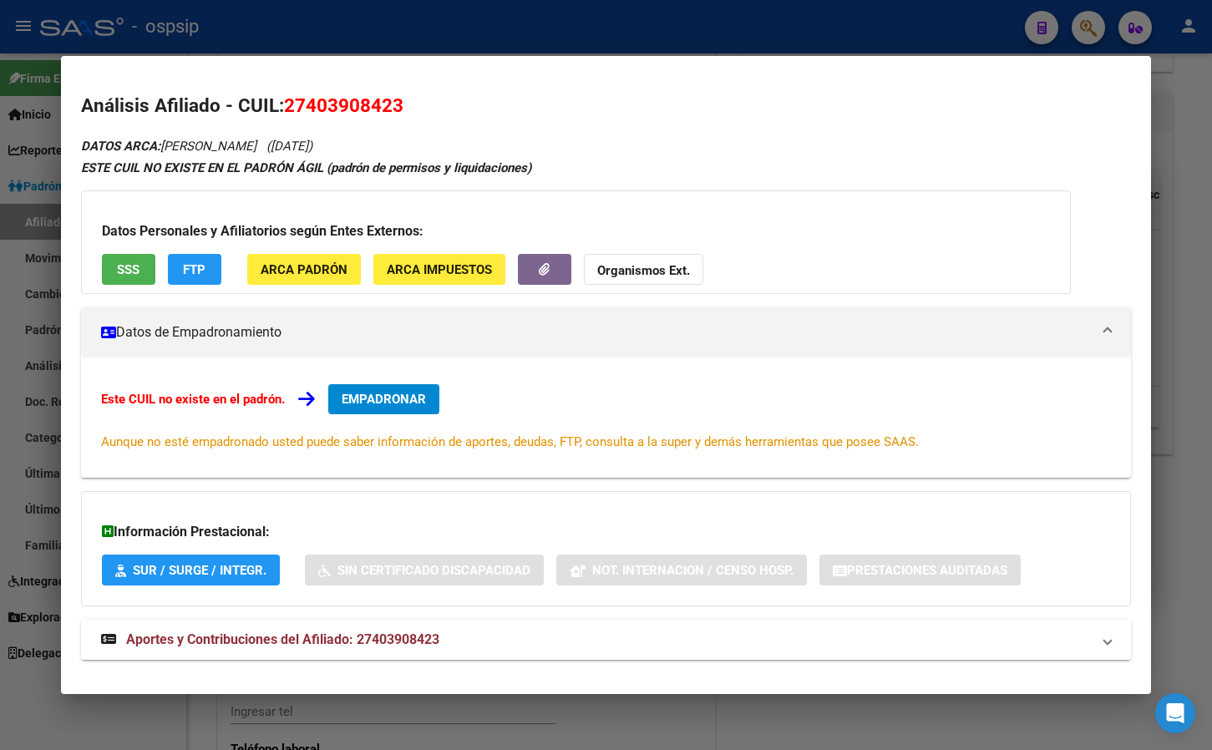
click at [391, 632] on span "Aportes y Contribuciones del Afiliado: 27403908423" at bounding box center [282, 639] width 313 height 16
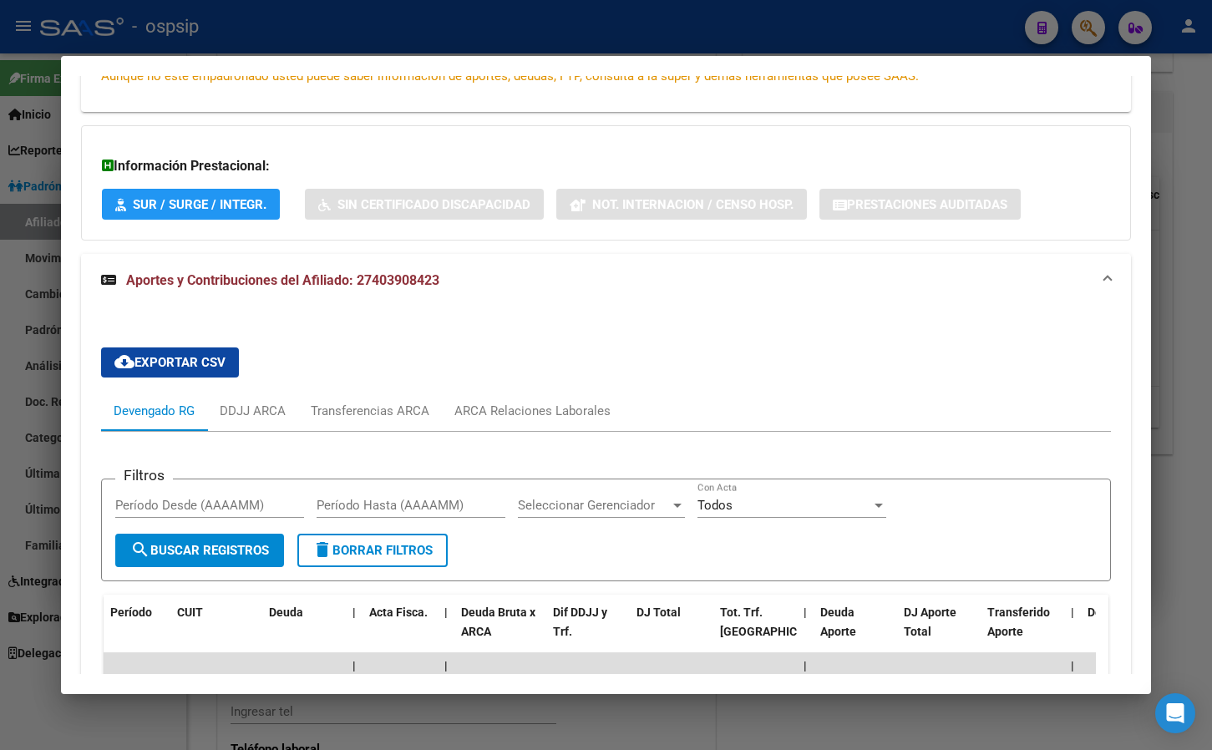
scroll to position [76, 0]
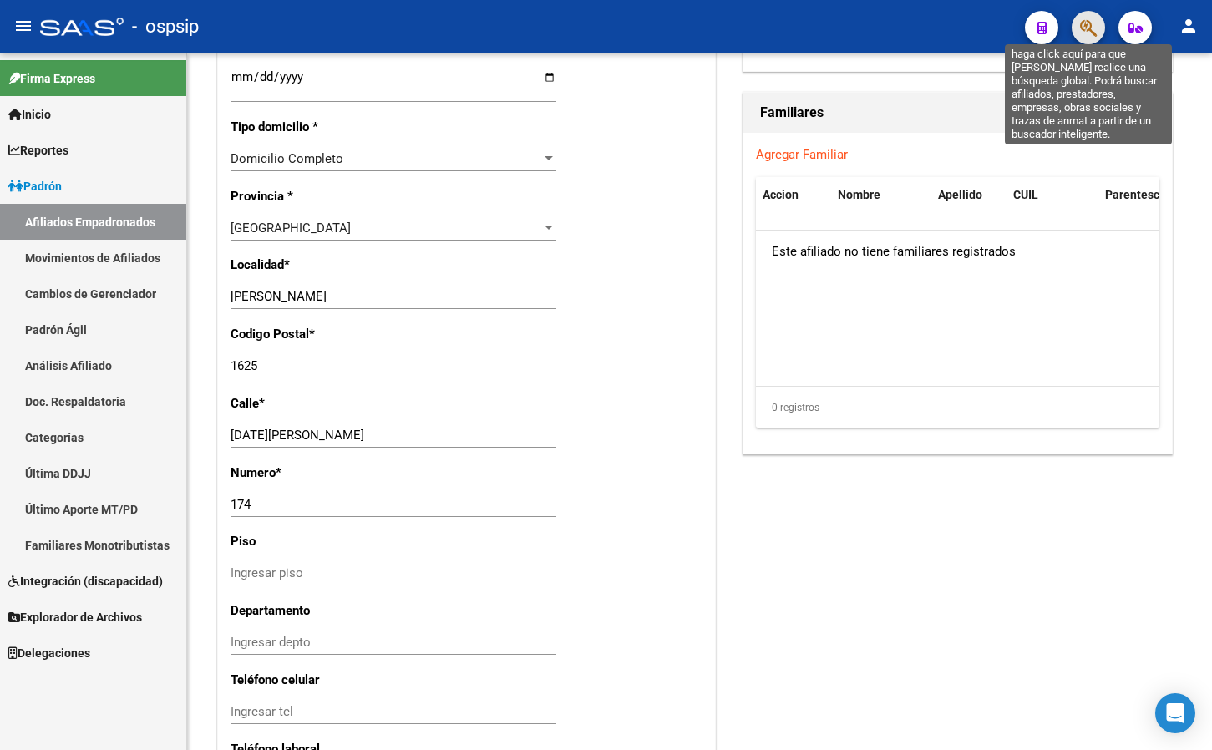
click at [1087, 30] on icon "button" at bounding box center [1088, 27] width 17 height 19
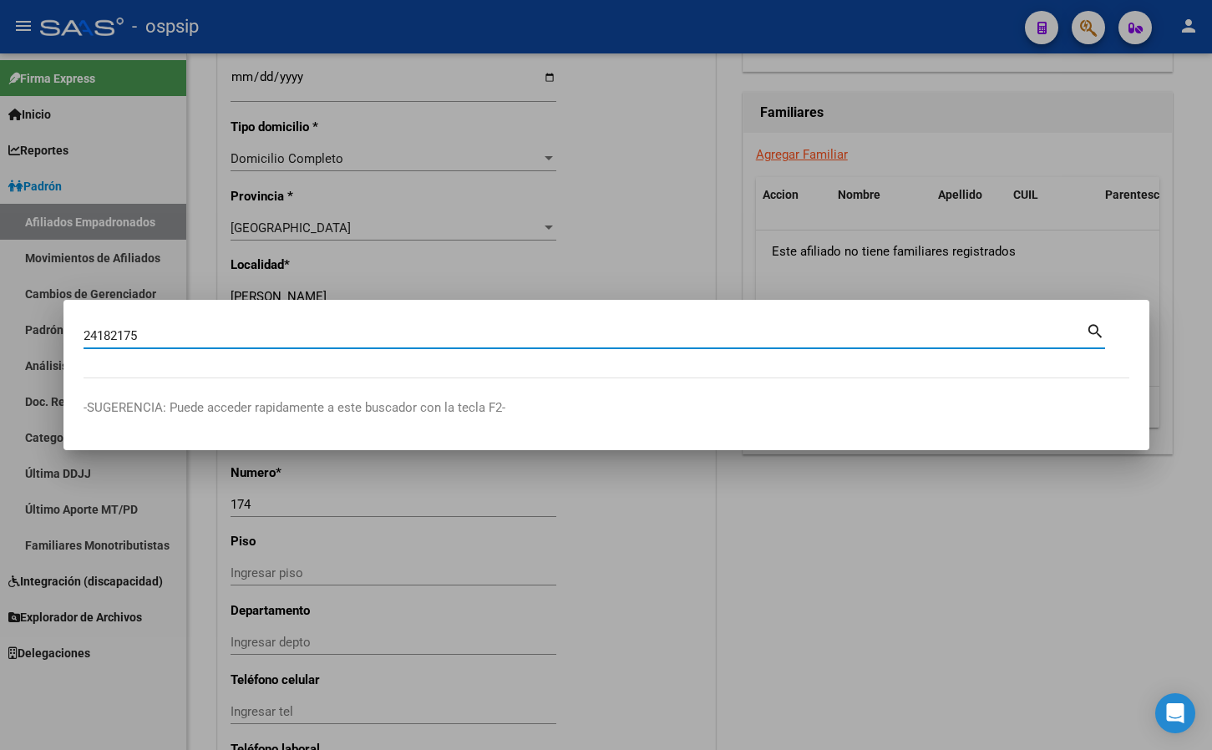
type input "24182175"
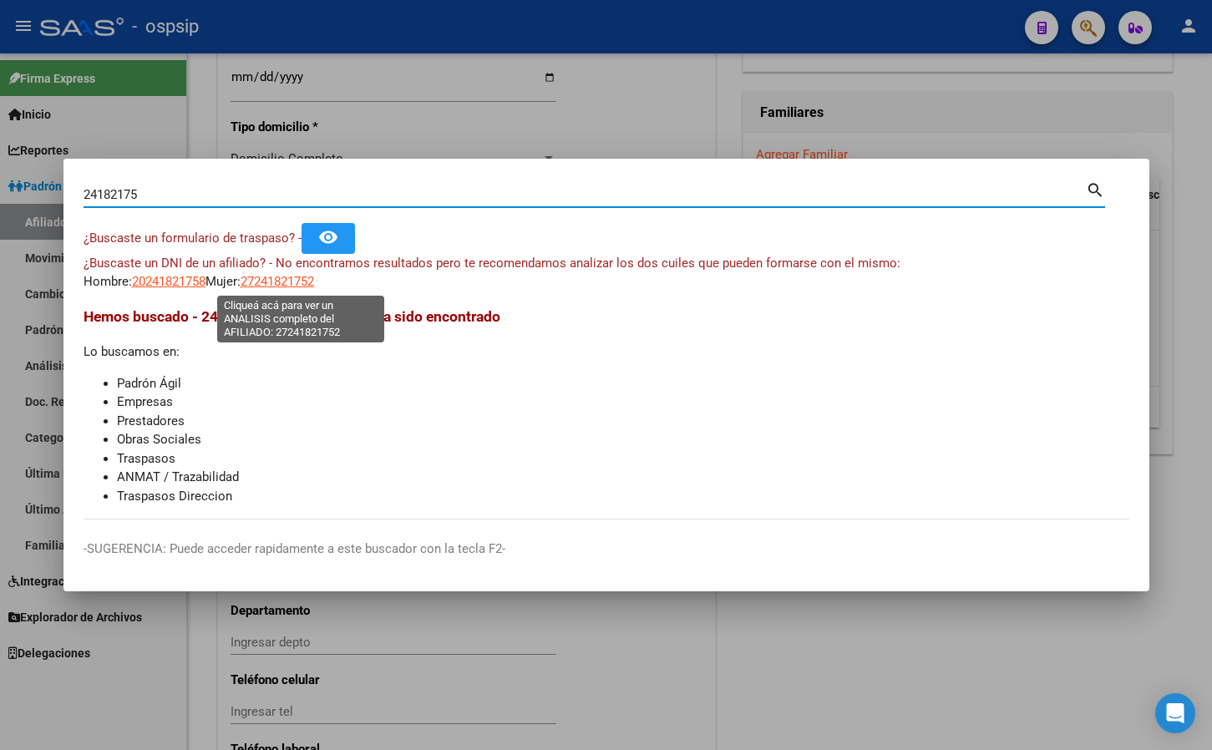
click at [297, 276] on span "27241821752" at bounding box center [278, 281] width 74 height 15
type textarea "27241821752"
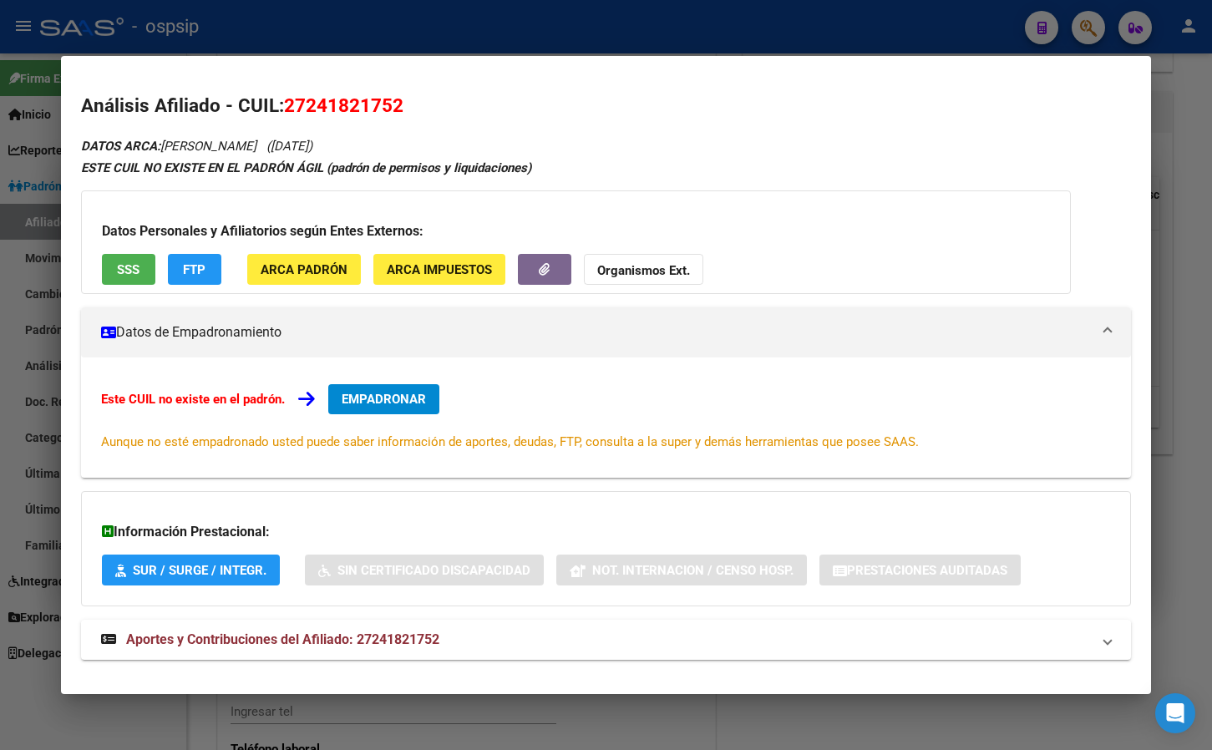
scroll to position [23, 0]
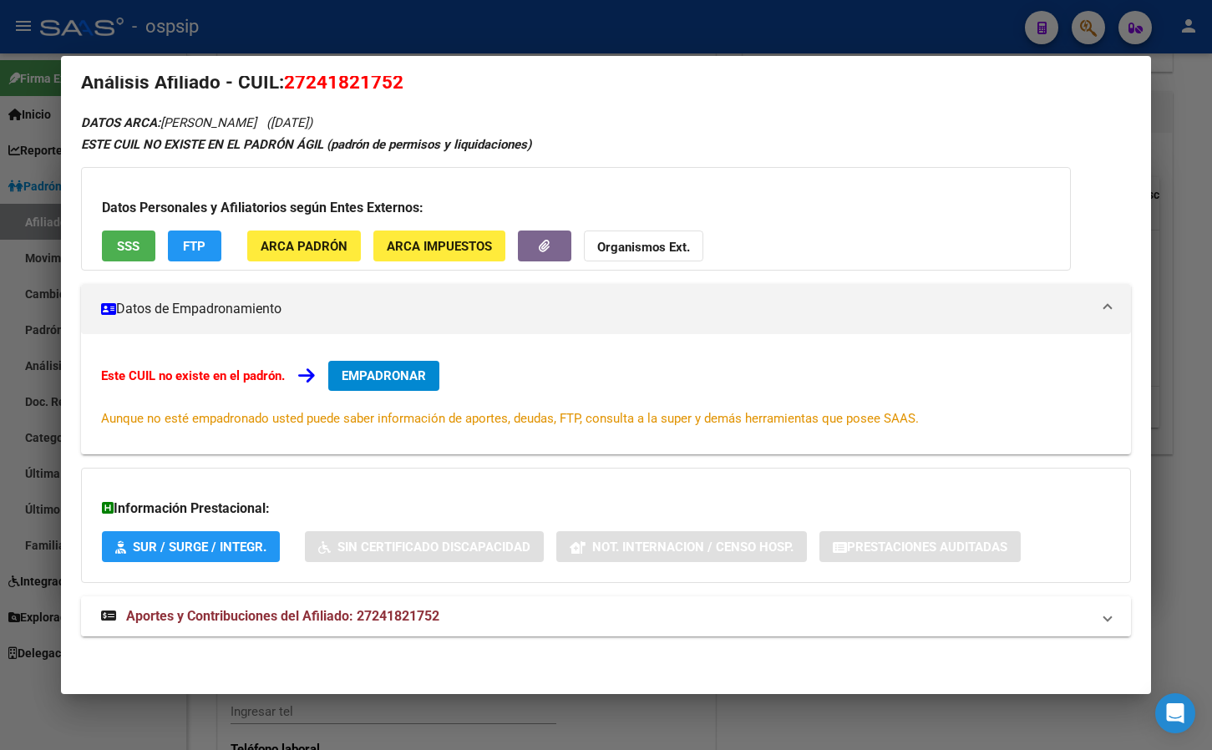
click at [389, 610] on span "Aportes y Contribuciones del Afiliado: 27241821752" at bounding box center [282, 616] width 313 height 16
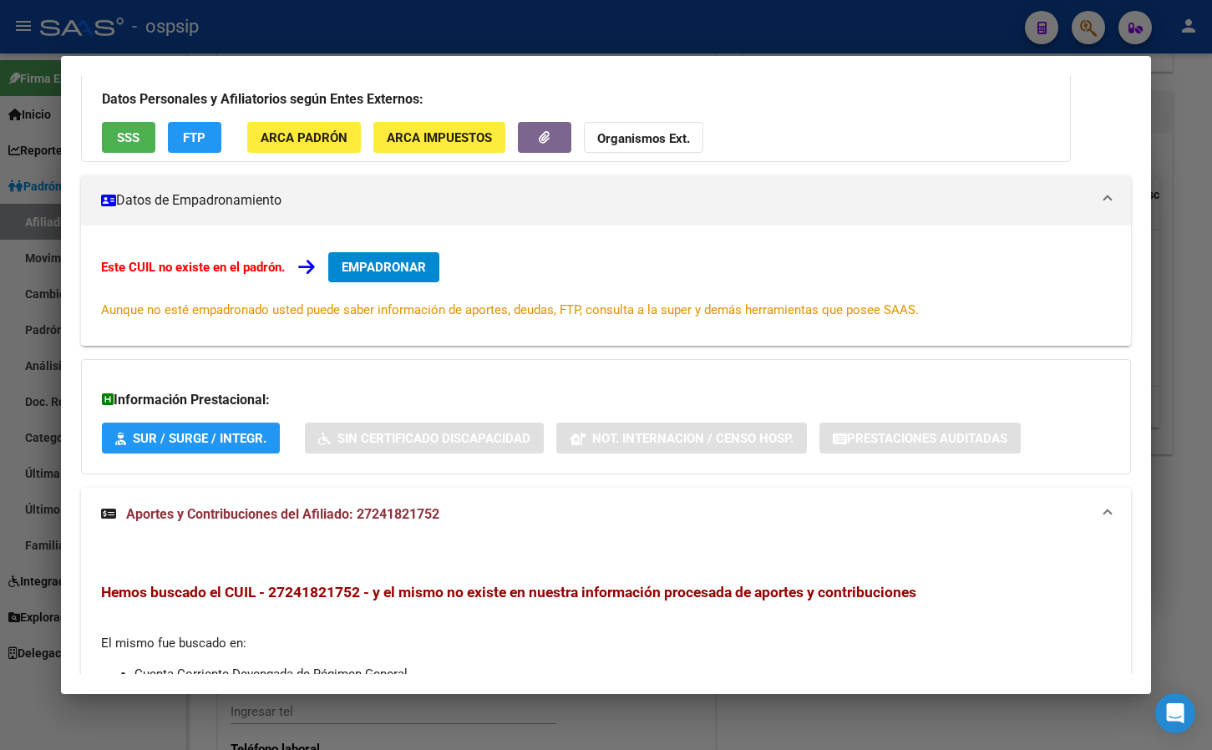
scroll to position [0, 0]
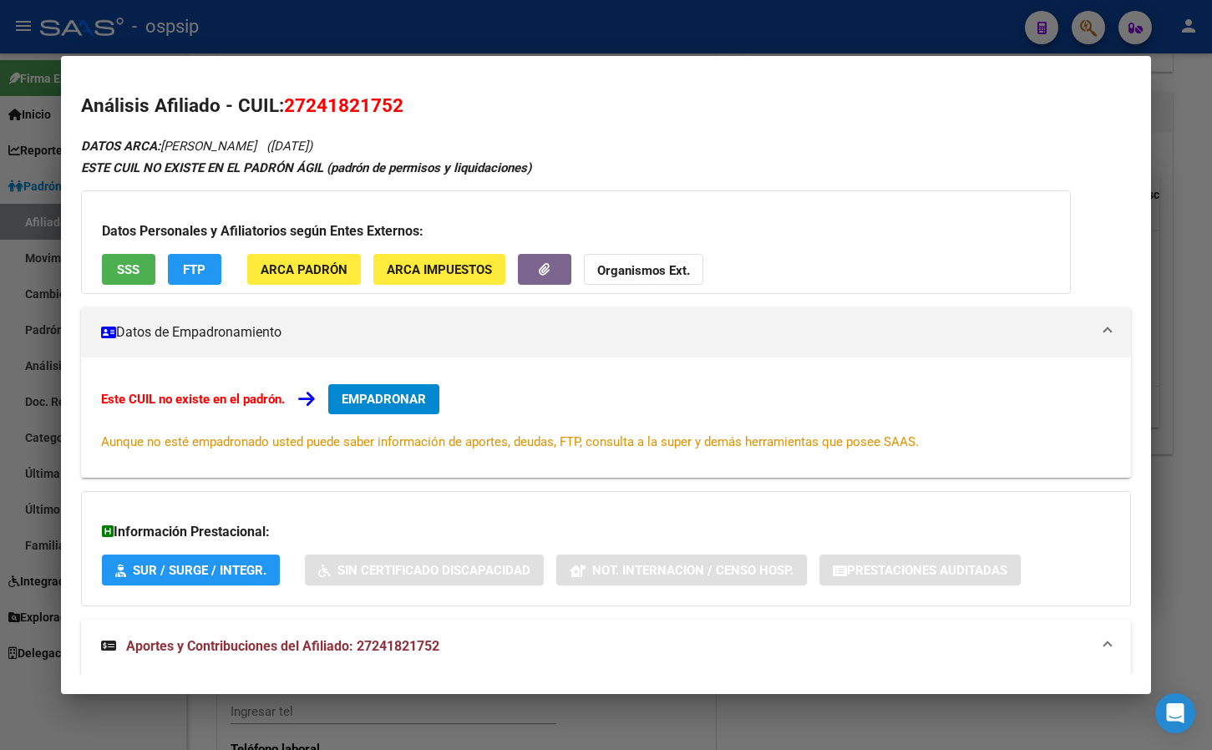
drag, startPoint x: 286, startPoint y: 108, endPoint x: 428, endPoint y: 108, distance: 142.0
click at [428, 108] on h2 "Análisis Afiliado - CUIL: 27241821752" at bounding box center [606, 106] width 1051 height 28
copy span "27241821752"
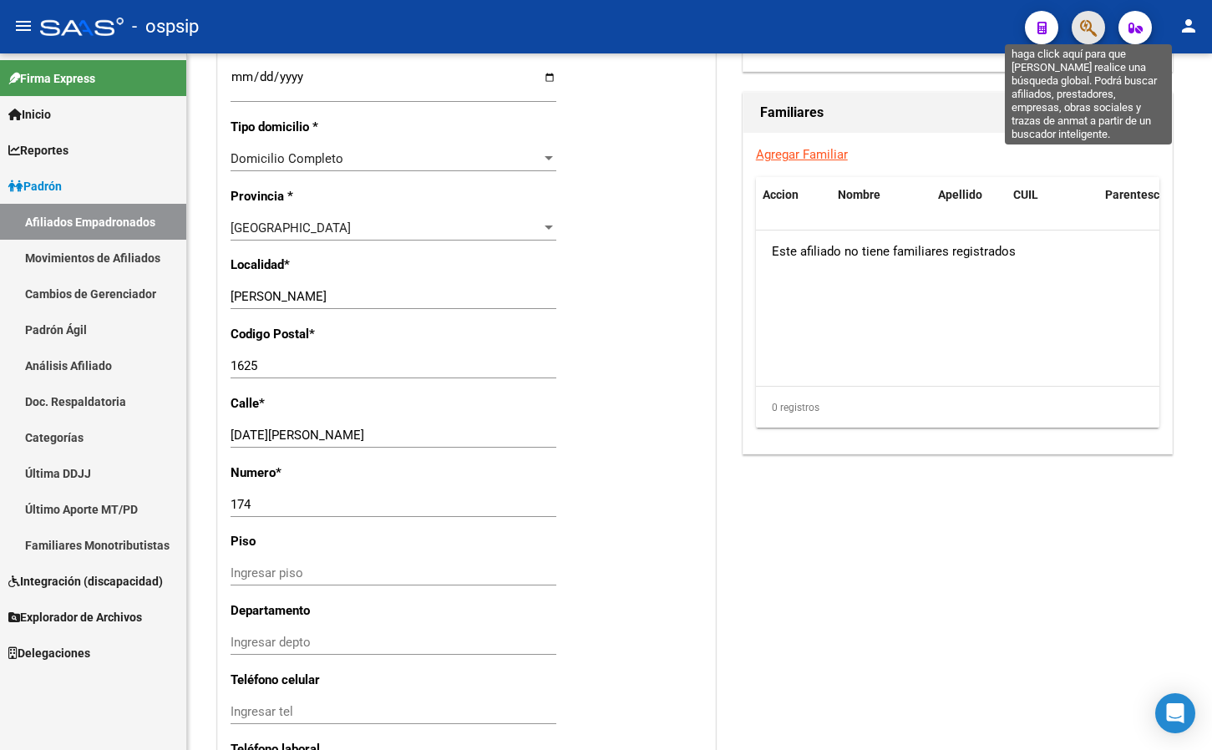
click at [1088, 21] on icon "button" at bounding box center [1088, 27] width 17 height 19
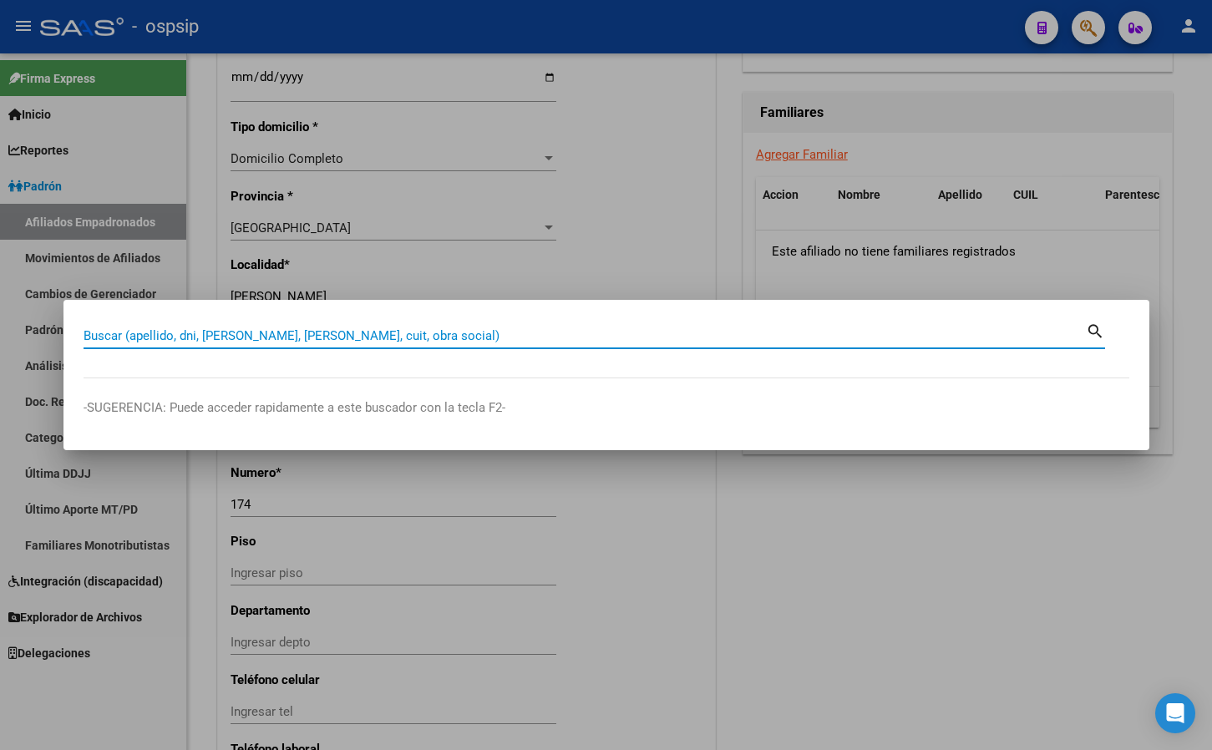
click at [109, 342] on input "Buscar (apellido, dni, [PERSON_NAME], [PERSON_NAME], cuit, obra social)" at bounding box center [585, 335] width 1002 height 15
paste input "35936982"
type input "35936982"
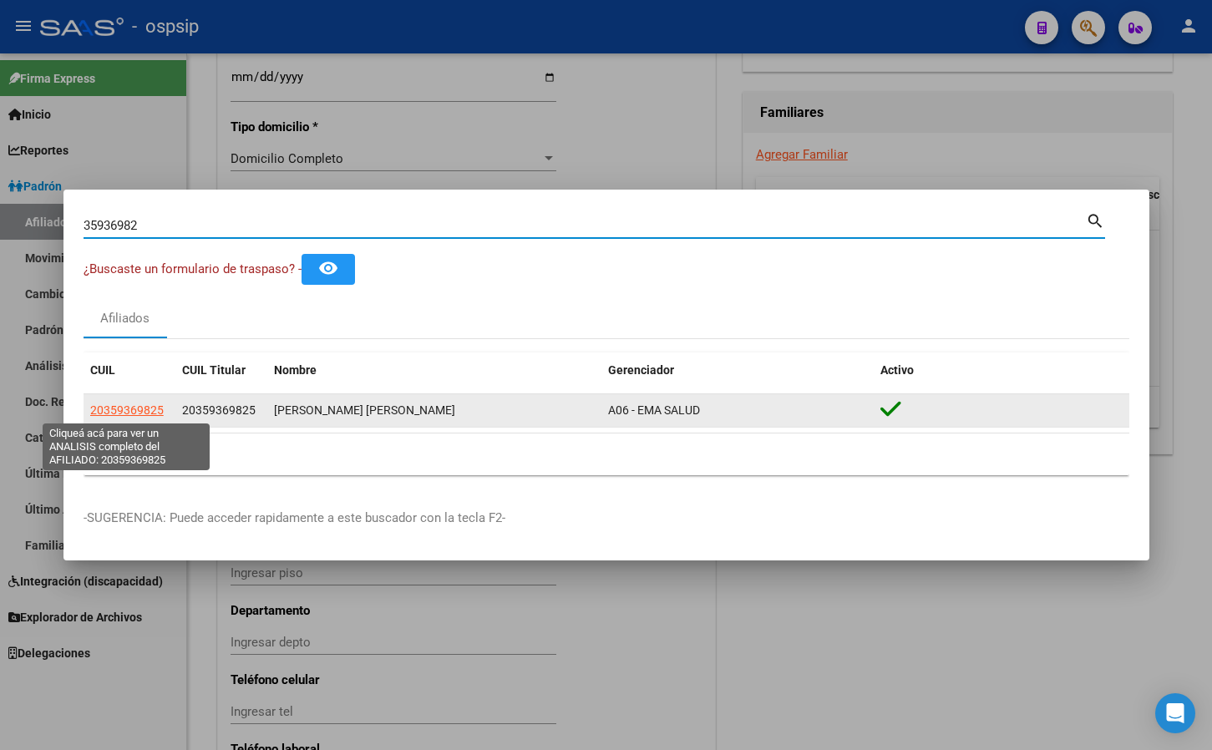
click at [122, 404] on span "20359369825" at bounding box center [127, 409] width 74 height 13
type textarea "20359369825"
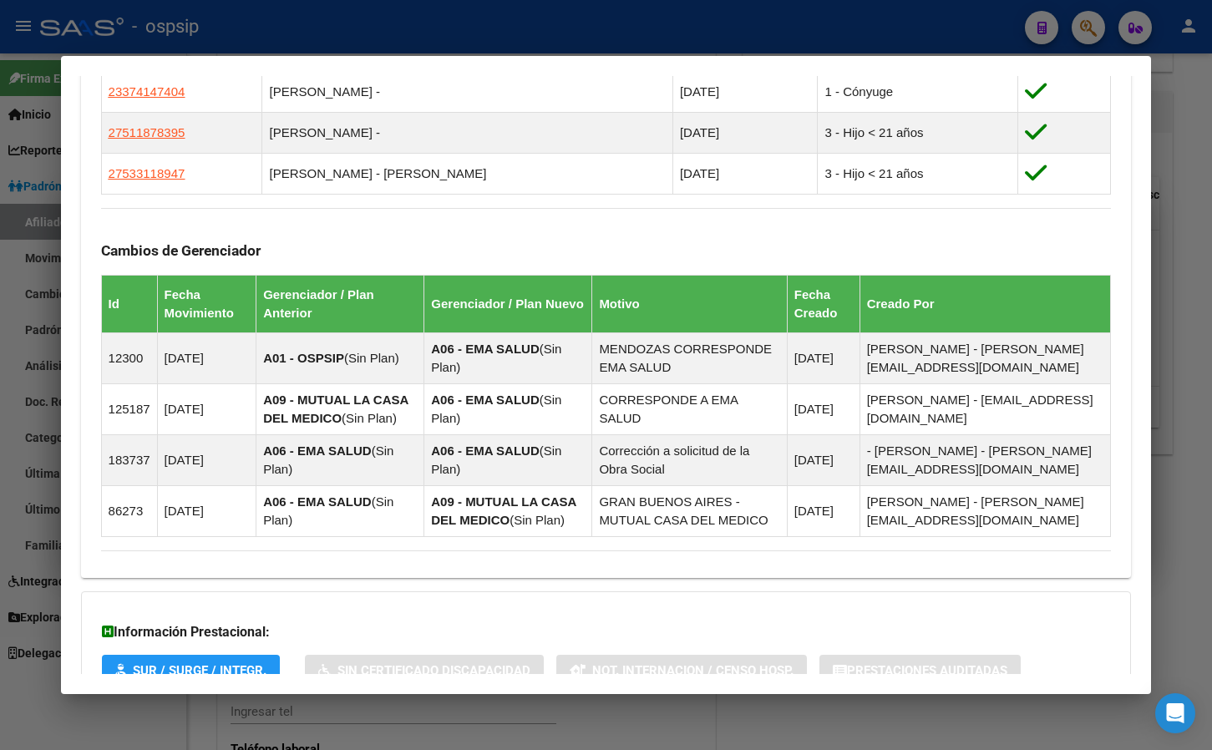
scroll to position [1126, 0]
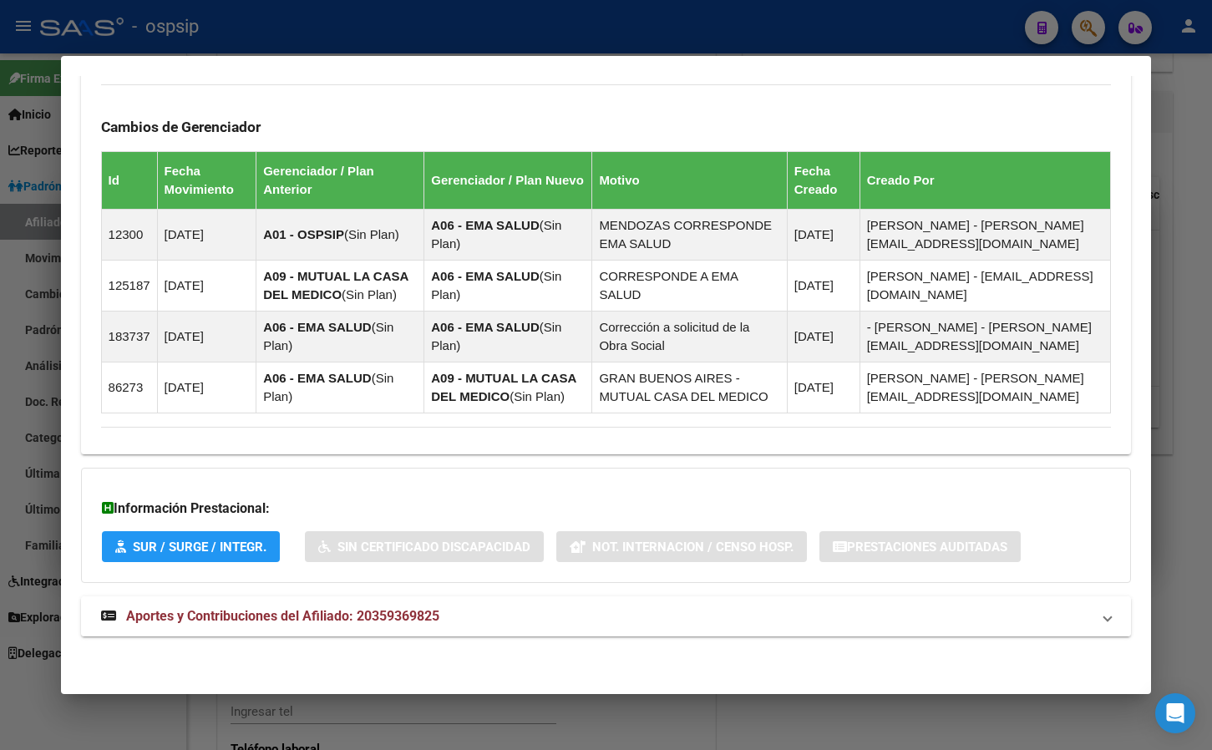
drag, startPoint x: 403, startPoint y: 621, endPoint x: 469, endPoint y: 605, distance: 67.1
click at [403, 621] on span "Aportes y Contribuciones del Afiliado: 20359369825" at bounding box center [282, 616] width 313 height 16
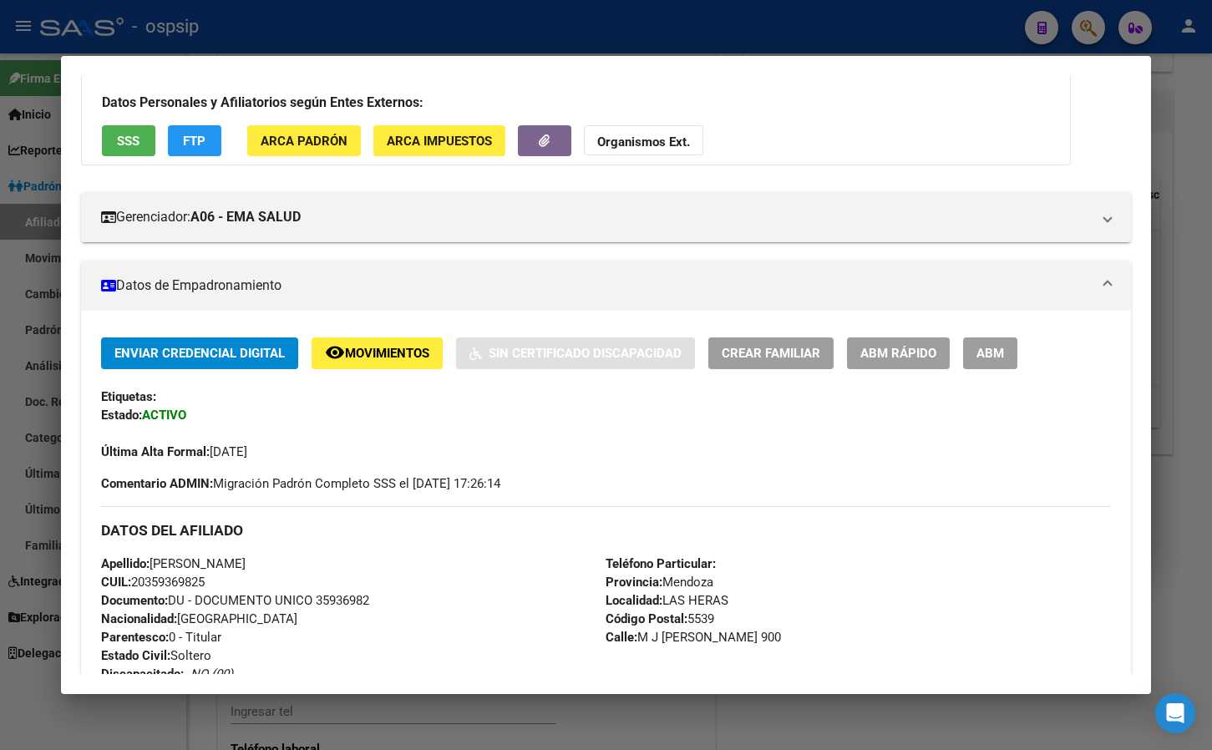
scroll to position [0, 0]
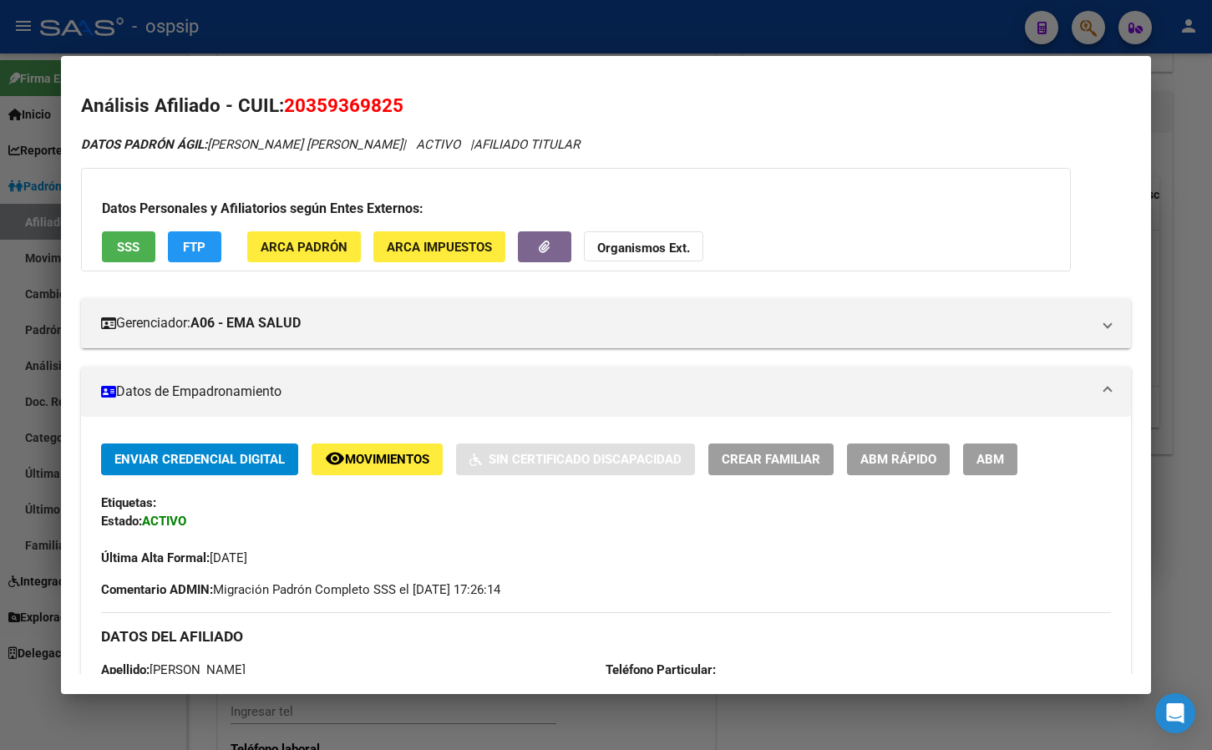
click at [135, 242] on span "SSS" at bounding box center [128, 247] width 23 height 15
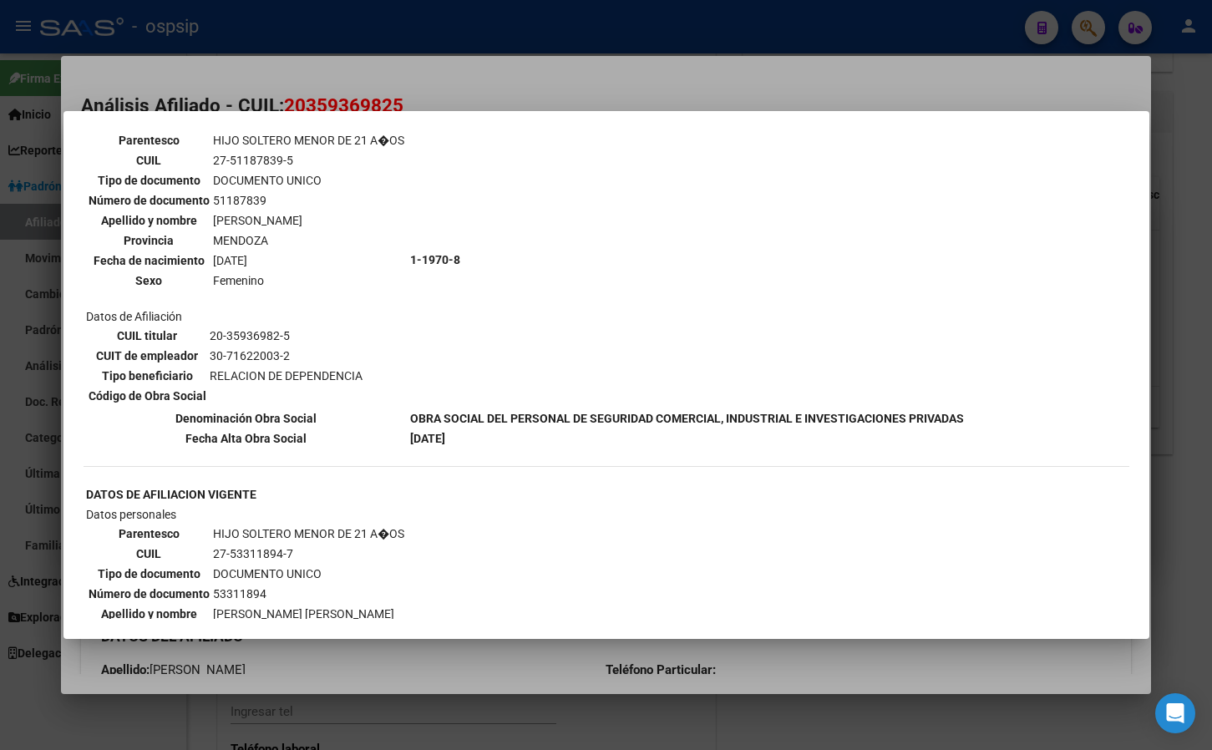
scroll to position [816, 0]
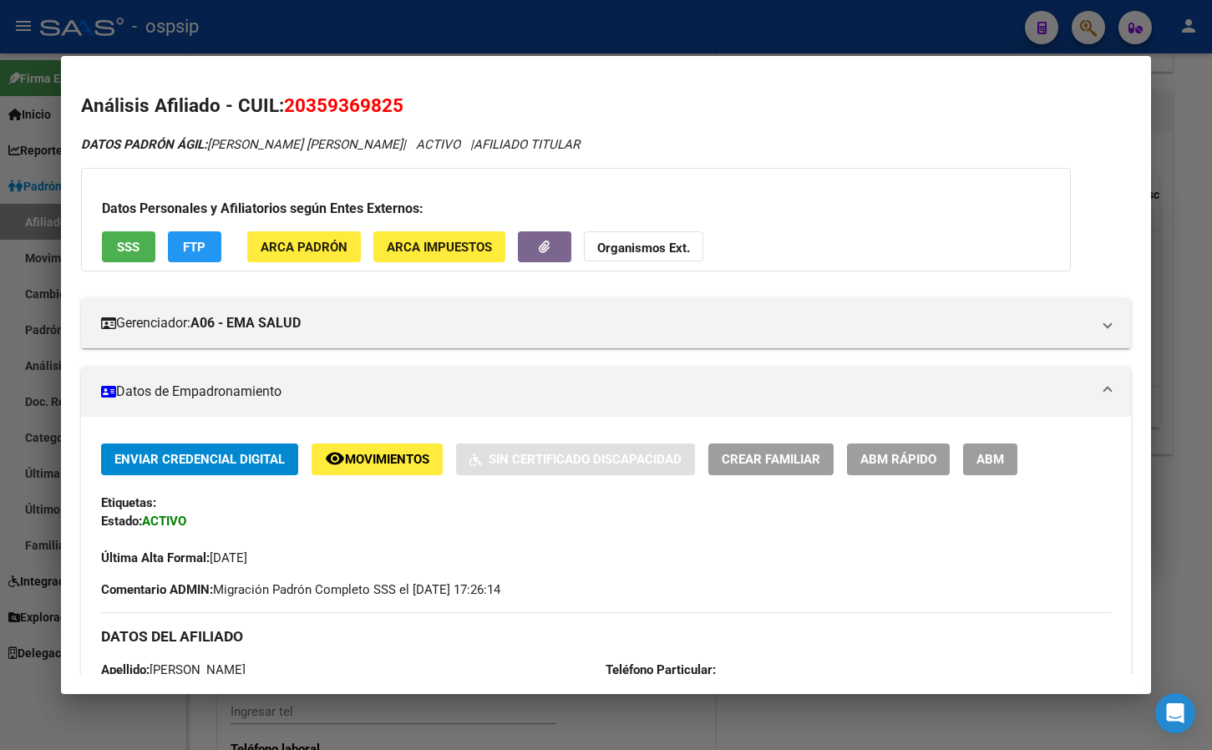
drag, startPoint x: 289, startPoint y: 99, endPoint x: 447, endPoint y: 115, distance: 158.7
click at [447, 115] on h2 "Análisis Afiliado - CUIL: 20359369825" at bounding box center [606, 106] width 1051 height 28
copy span "20359369825"
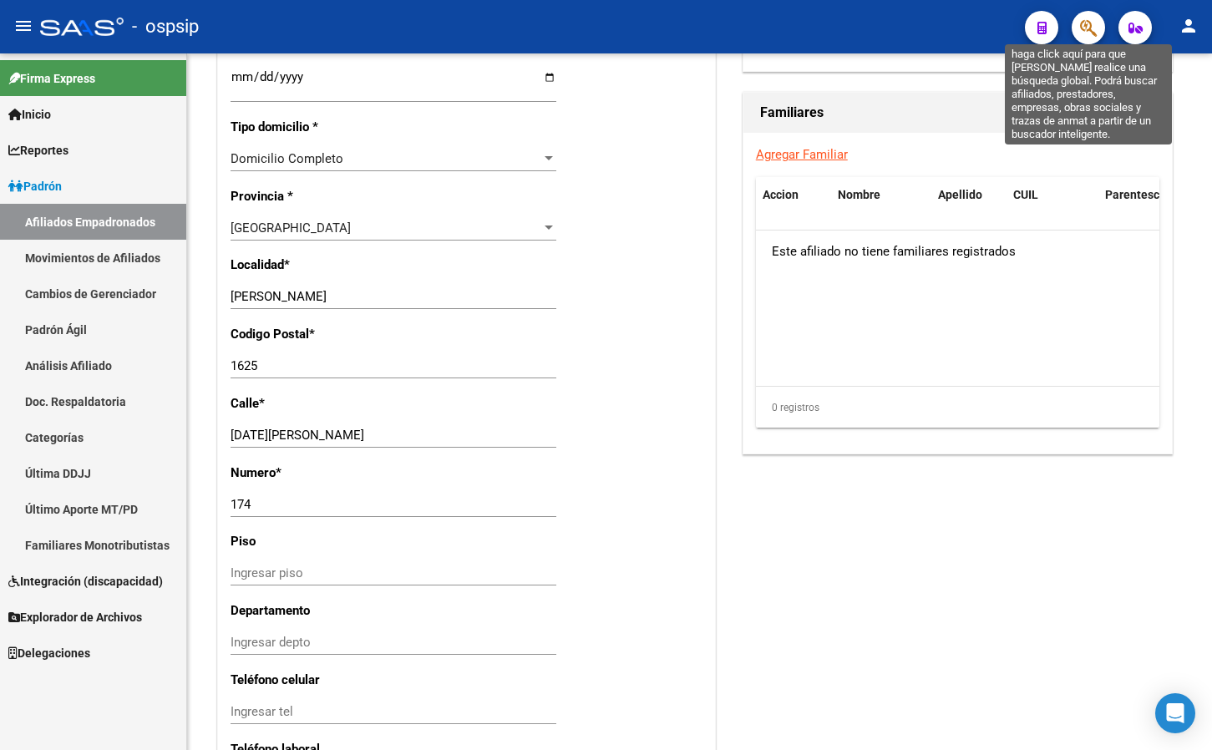
click at [1087, 23] on icon "button" at bounding box center [1088, 27] width 17 height 19
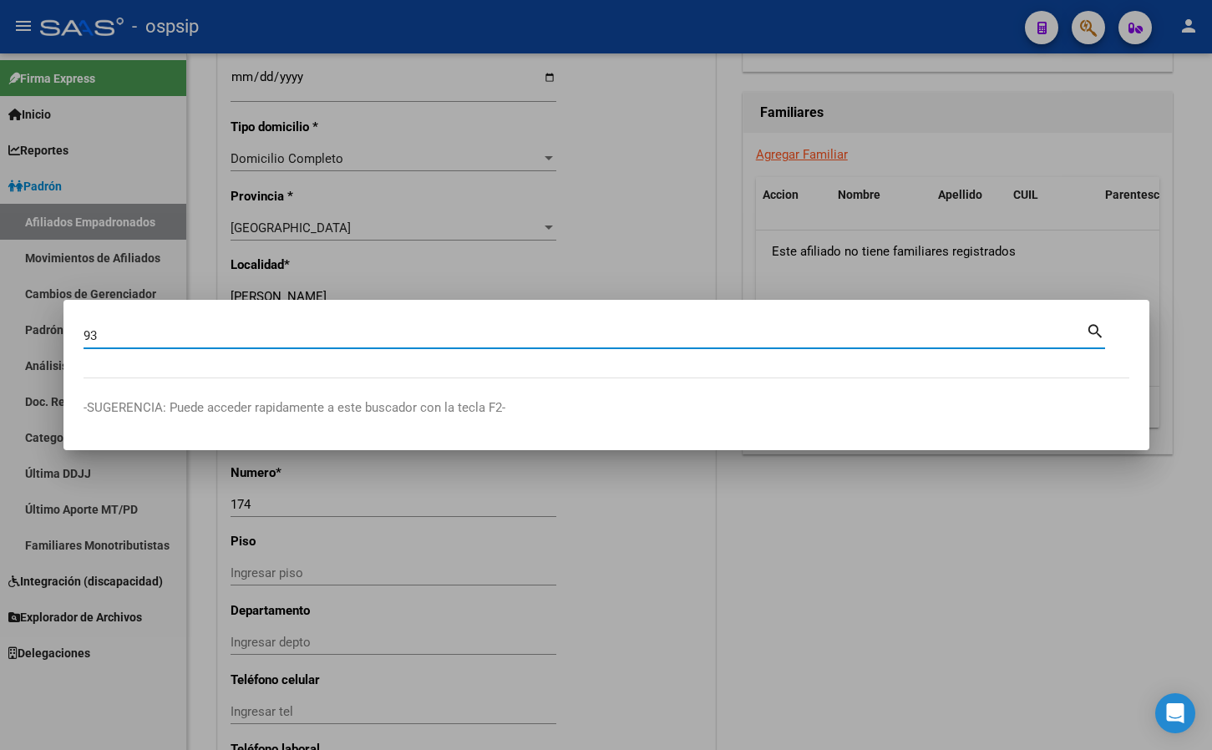
type input "9"
type input "93045613"
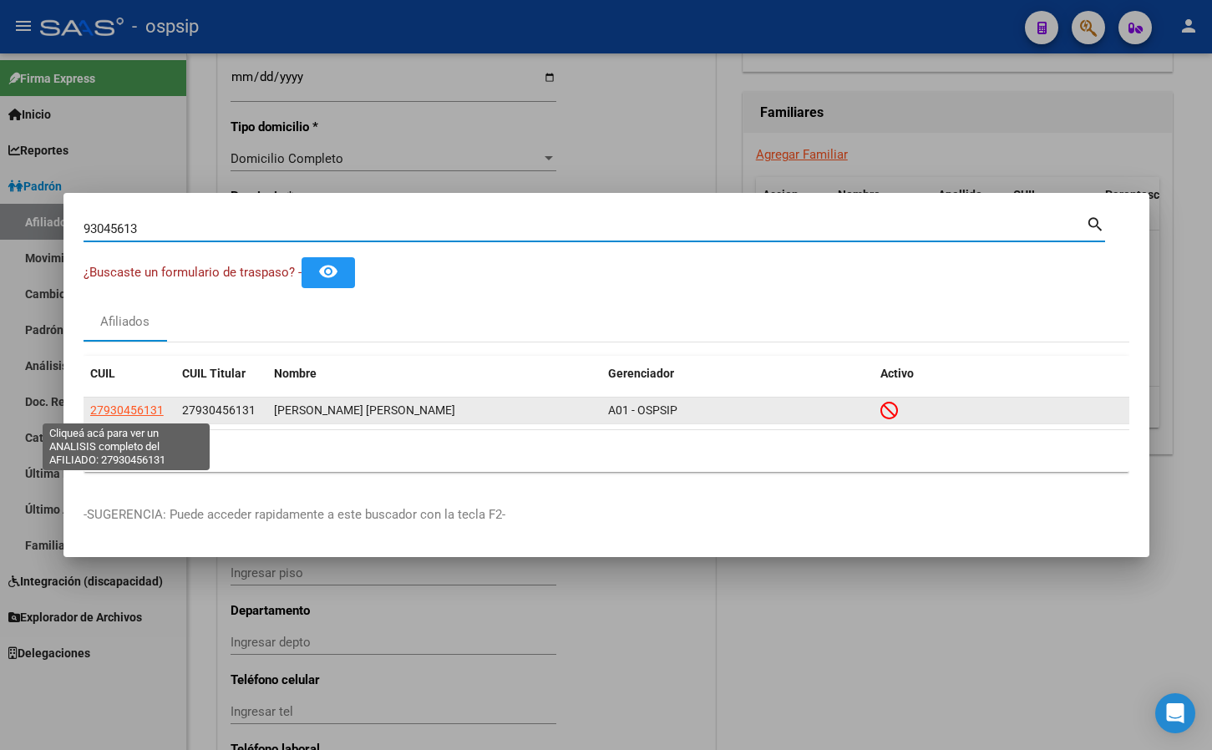
click at [125, 407] on span "27930456131" at bounding box center [127, 409] width 74 height 13
type textarea "27930456131"
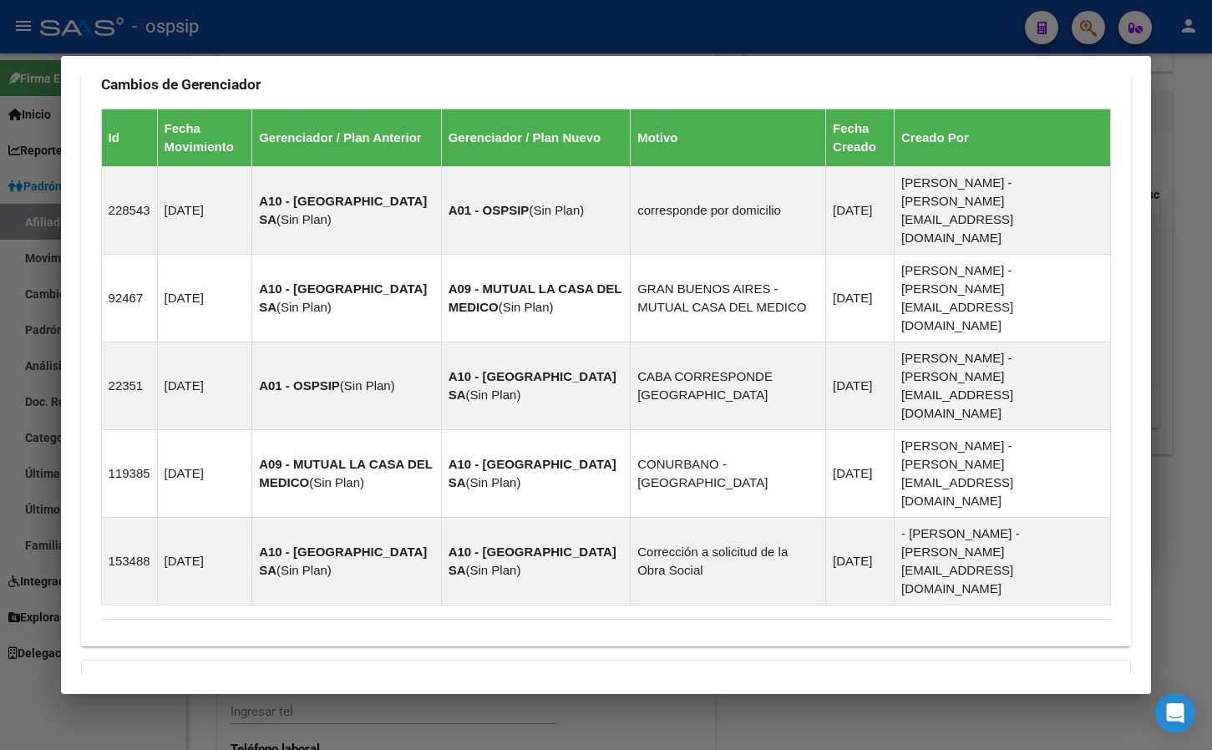
scroll to position [1017, 0]
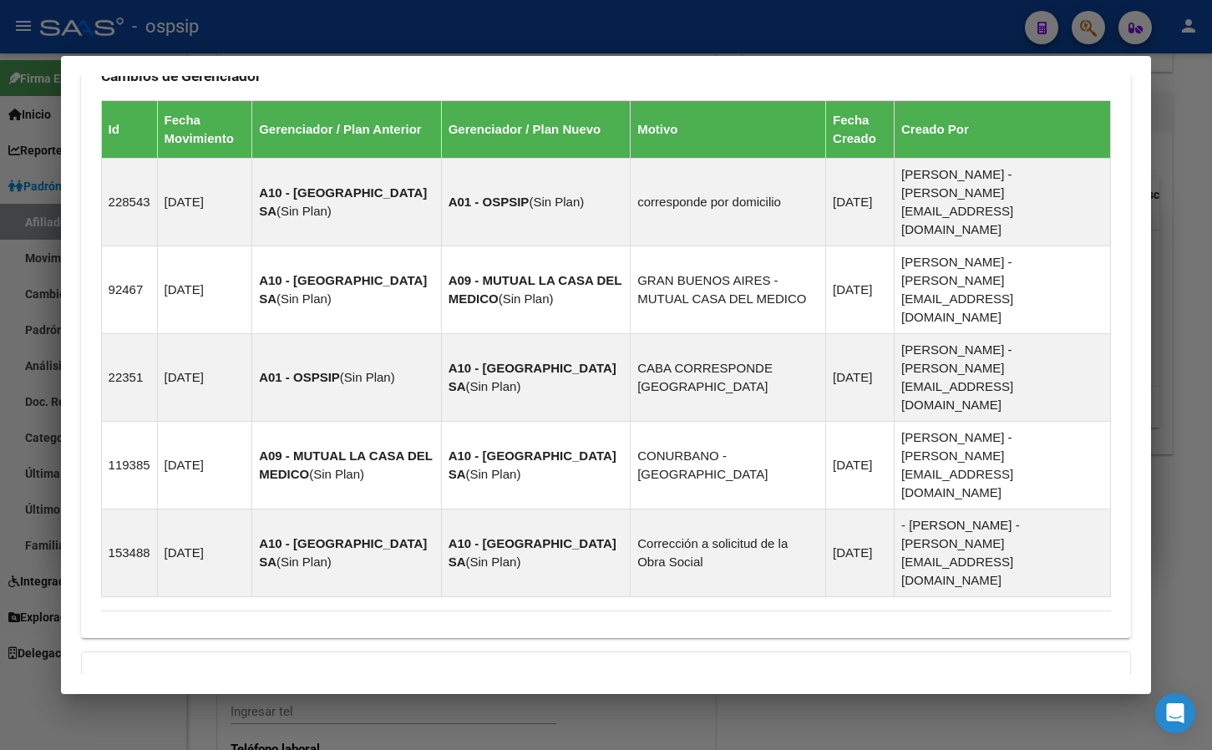
drag, startPoint x: 411, startPoint y: 612, endPoint x: 576, endPoint y: 578, distance: 168.9
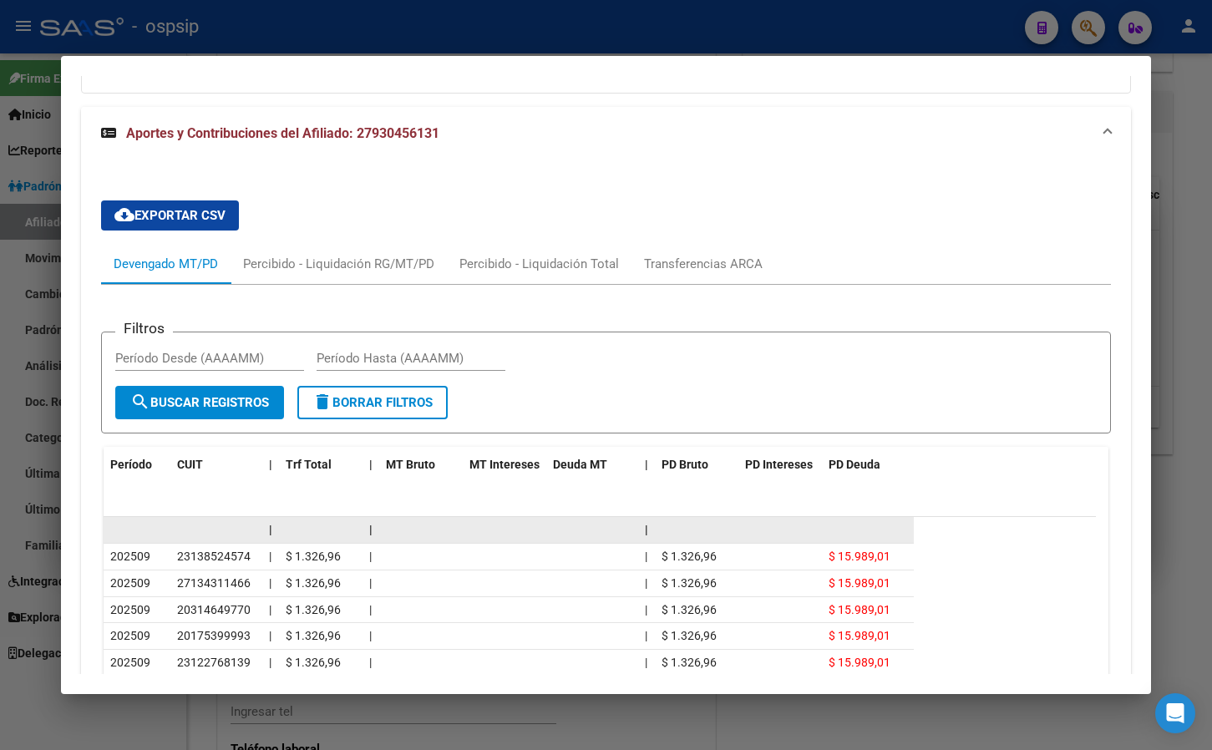
scroll to position [1697, 0]
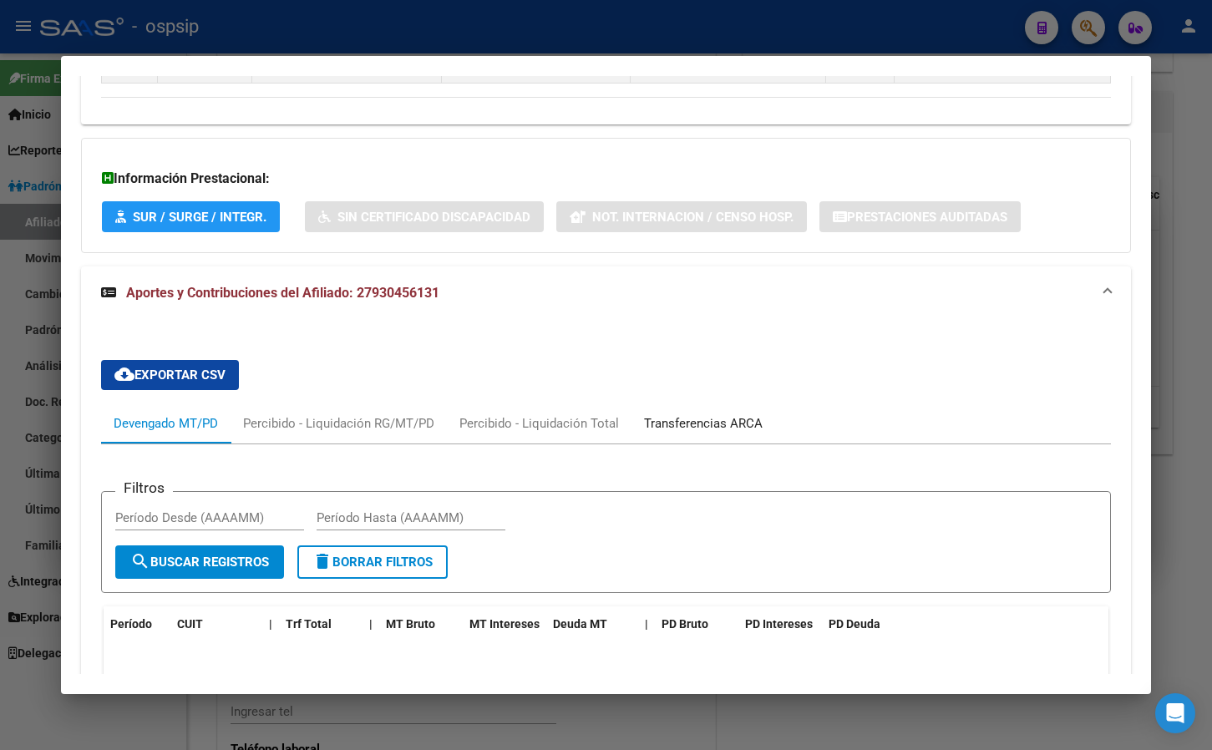
click at [710, 414] on div "Transferencias ARCA" at bounding box center [703, 423] width 119 height 18
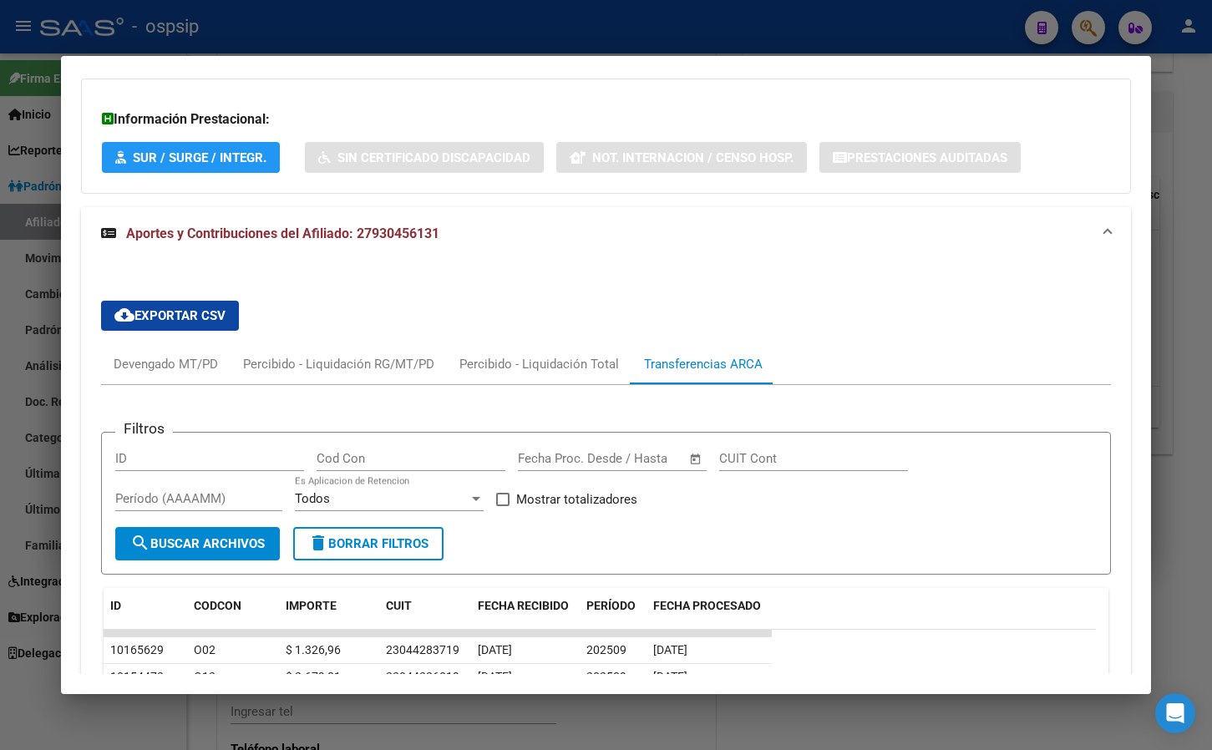
scroll to position [1509, 0]
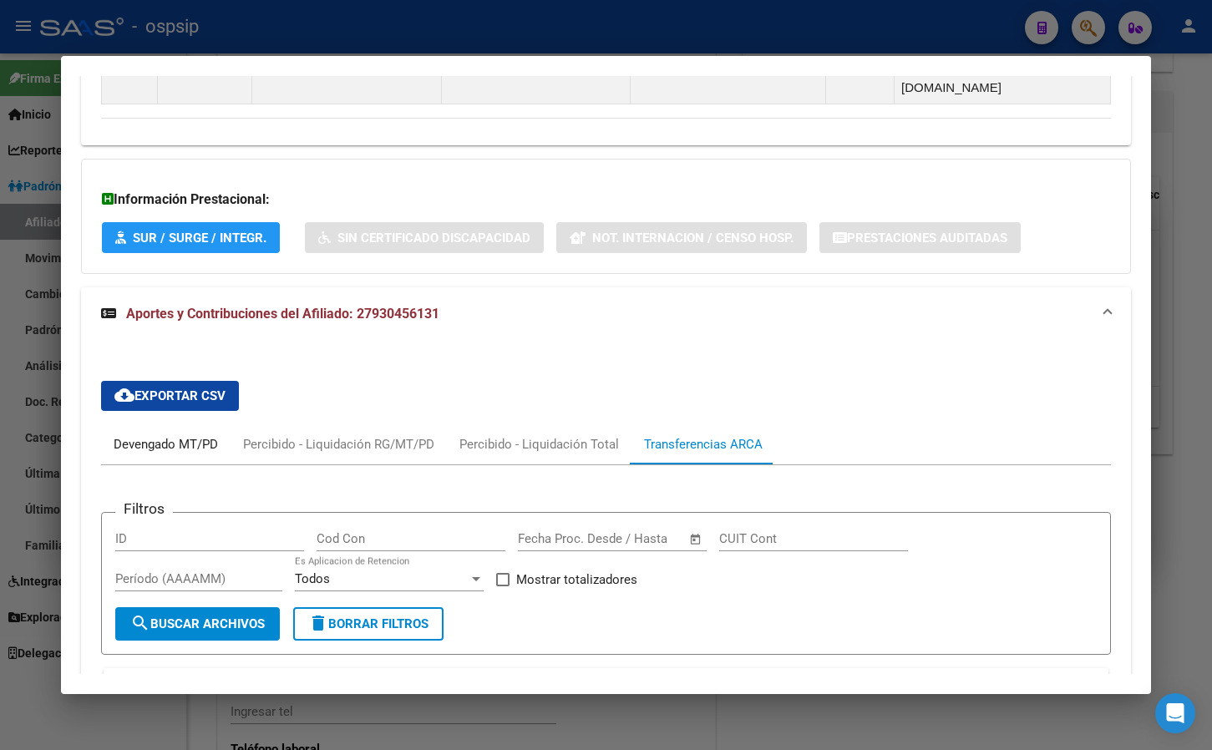
click at [149, 435] on div "Devengado MT/PD" at bounding box center [166, 444] width 104 height 18
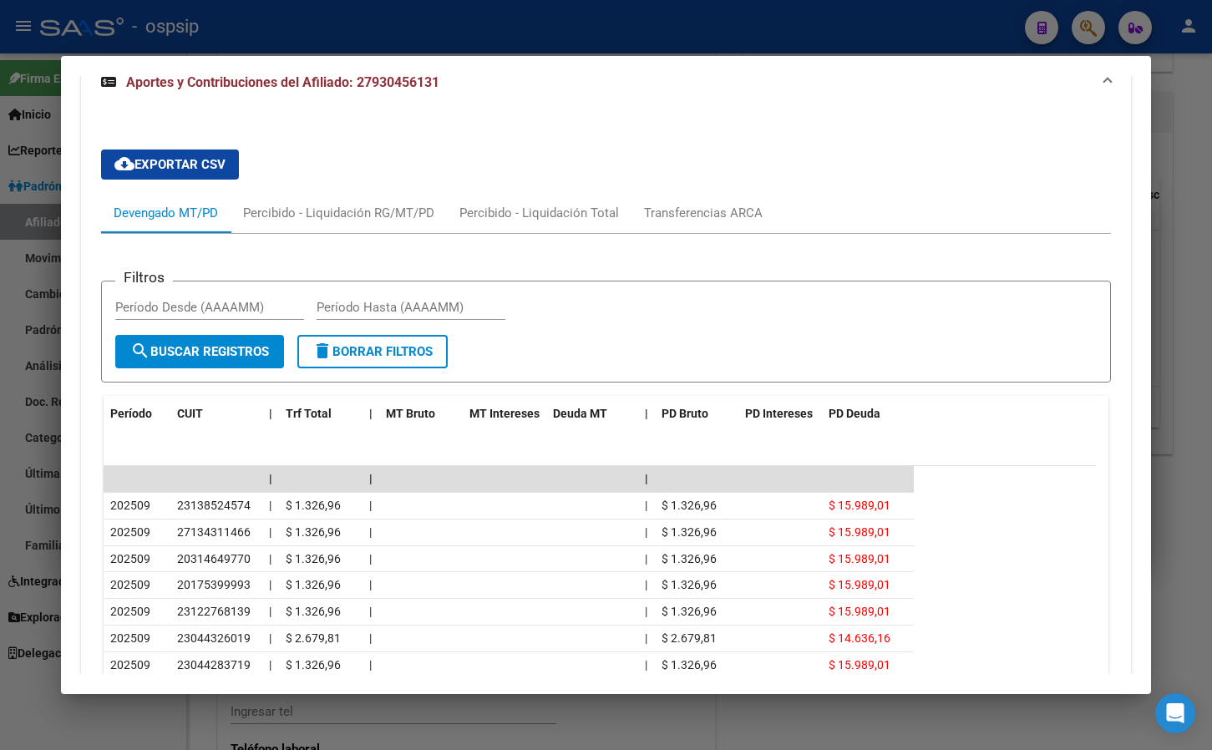
scroll to position [1767, 0]
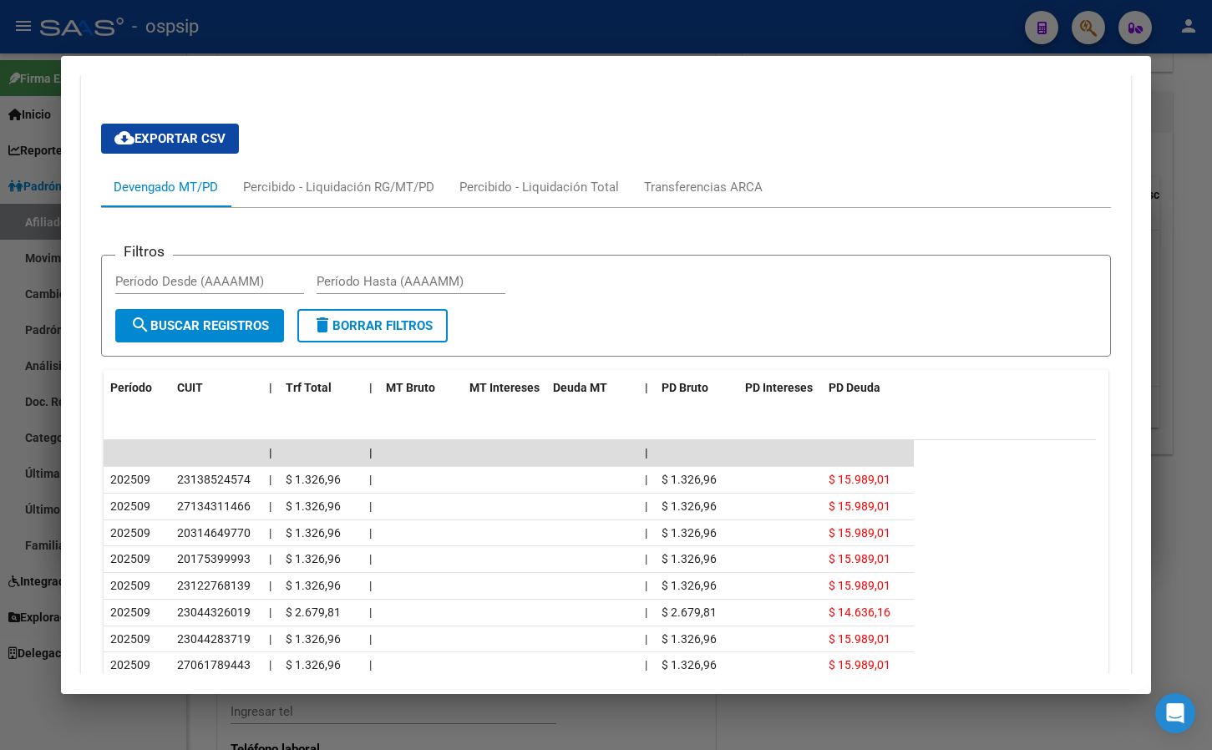
click at [1071, 751] on icon "go to next page" at bounding box center [1082, 761] width 22 height 20
click at [1034, 751] on icon "go to previous page" at bounding box center [1045, 761] width 22 height 20
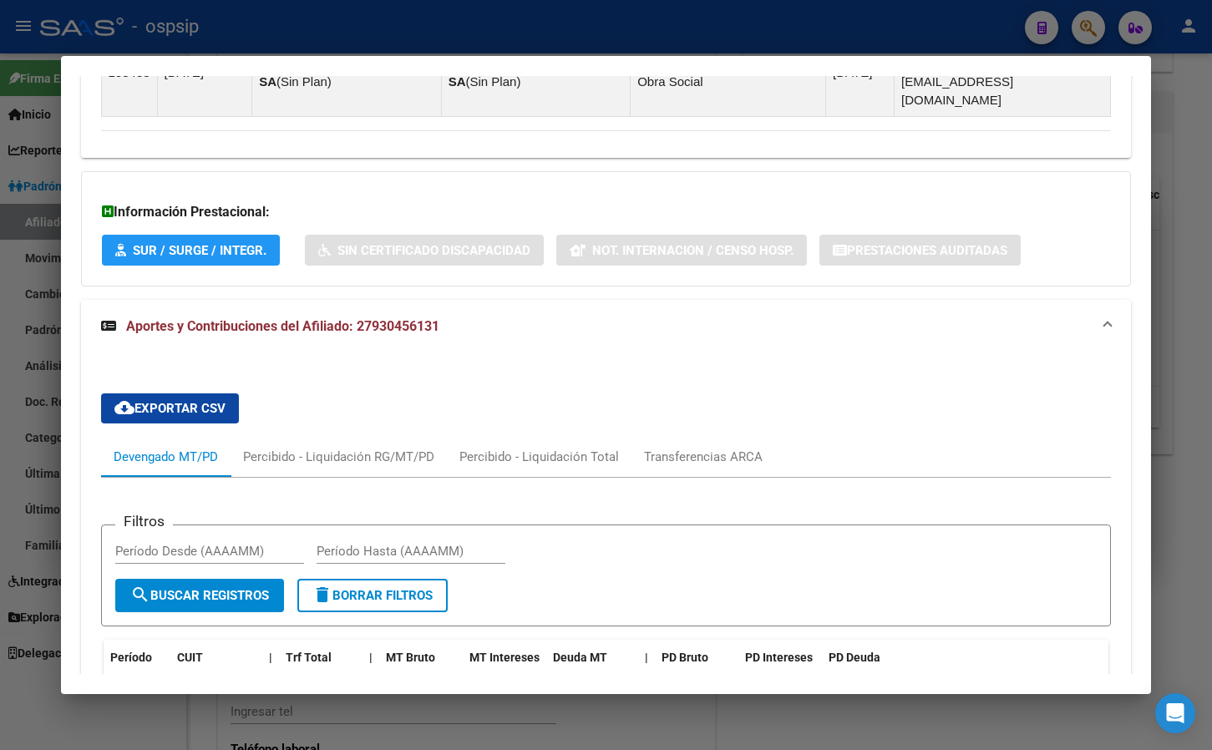
scroll to position [1265, 0]
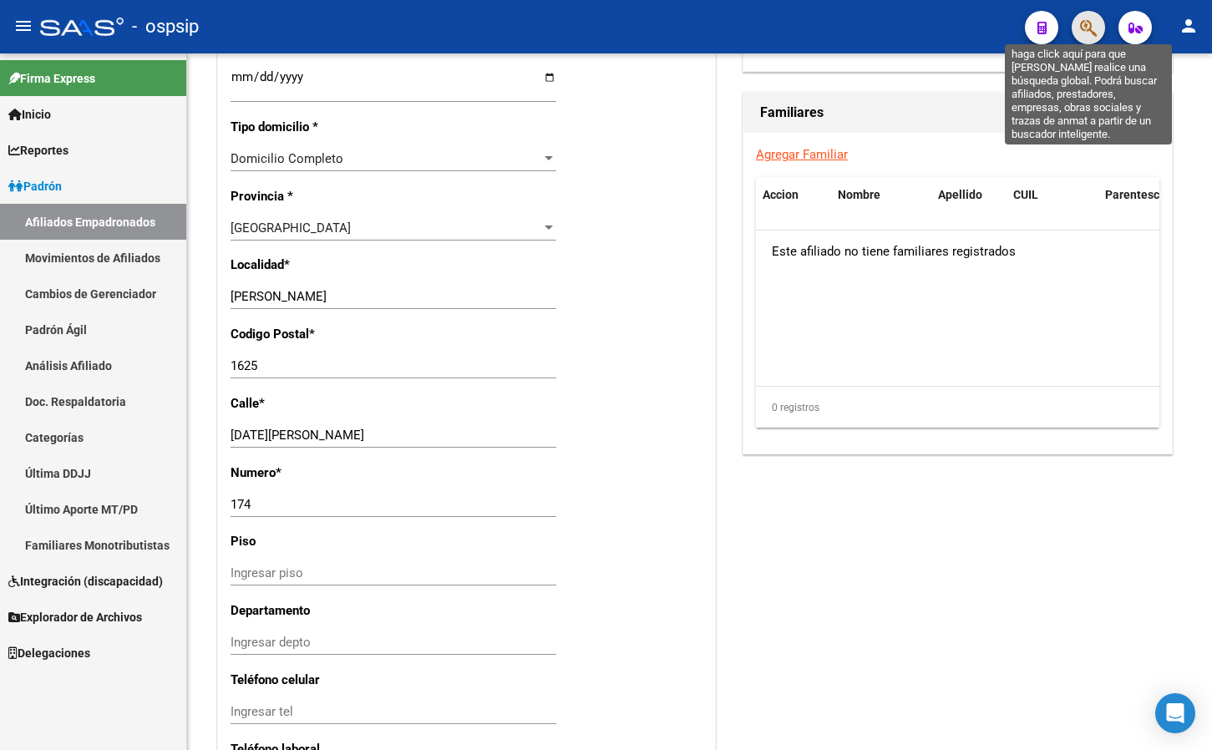
click at [1080, 24] on icon "button" at bounding box center [1088, 27] width 17 height 19
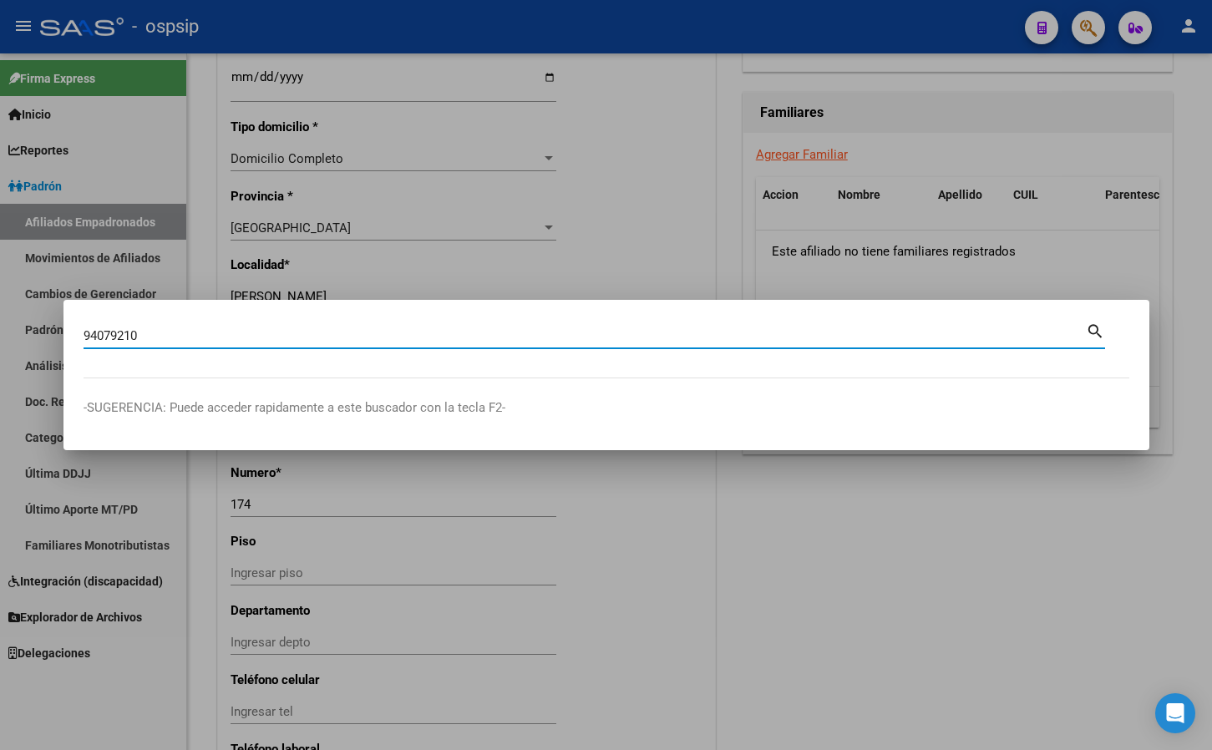
type input "94079210"
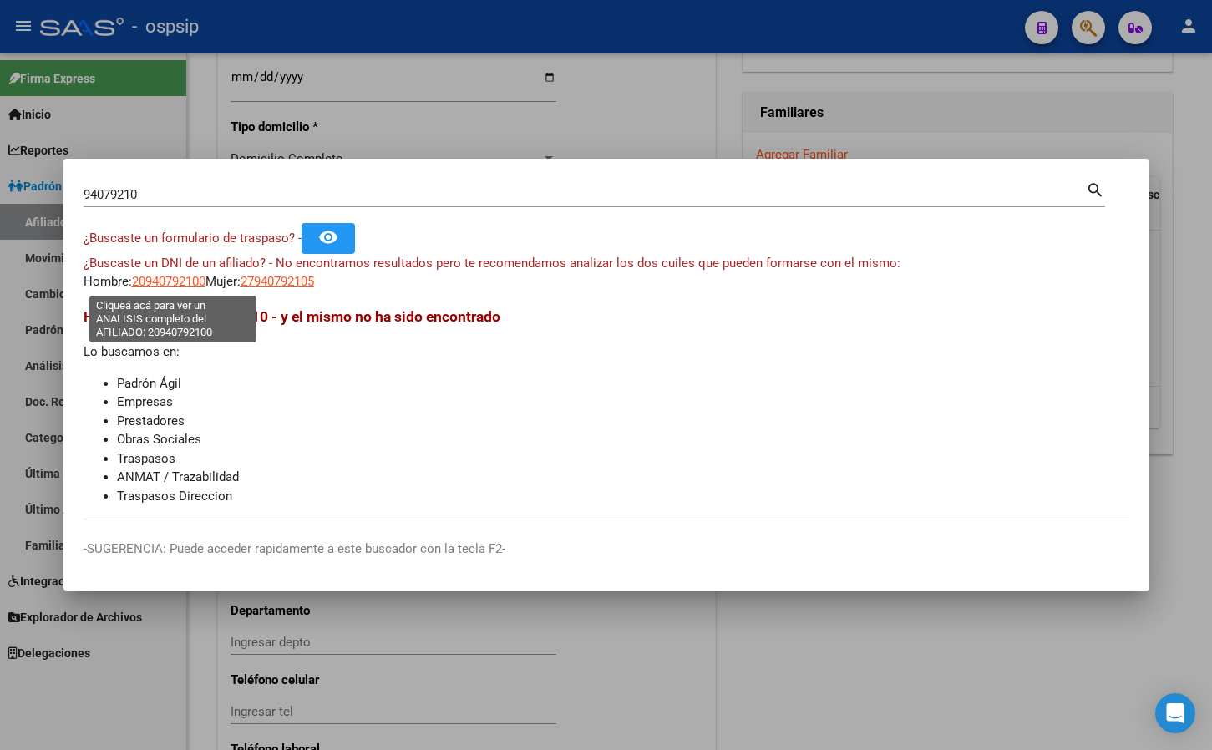
click at [170, 282] on span "20940792100" at bounding box center [169, 281] width 74 height 15
type textarea "20940792100"
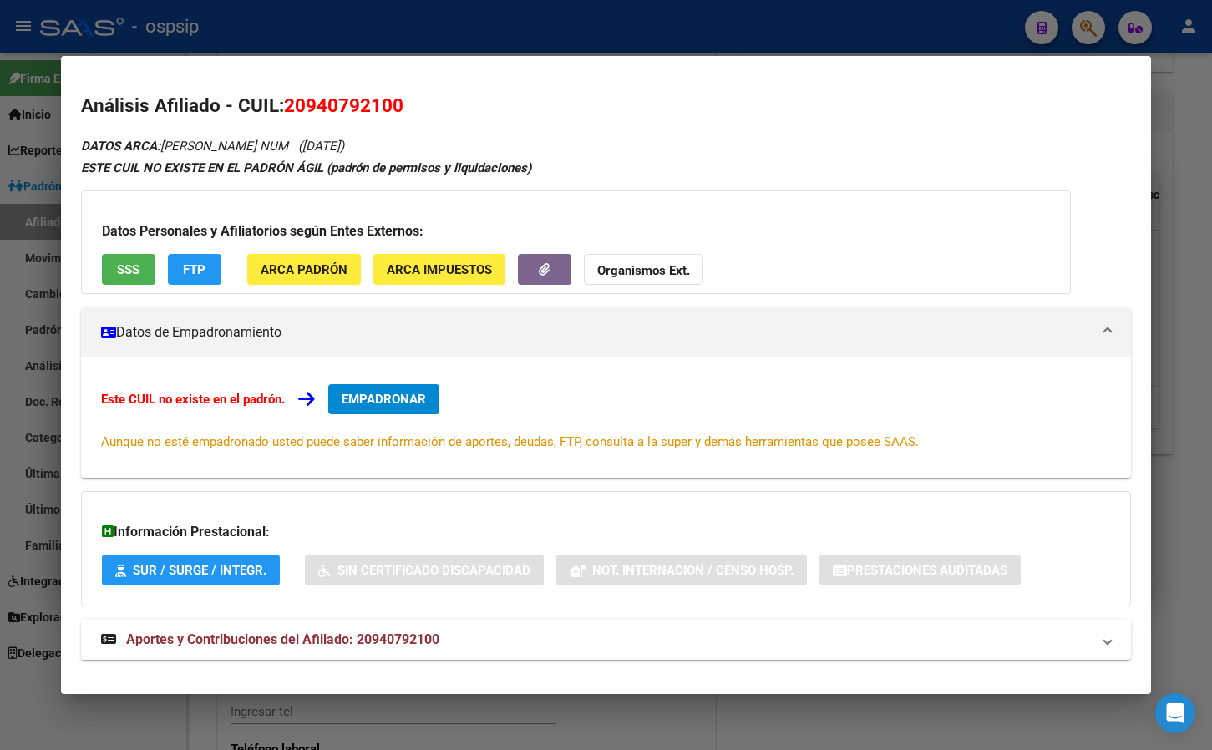
click at [384, 632] on span "Aportes y Contribuciones del Afiliado: 20940792100" at bounding box center [282, 639] width 313 height 16
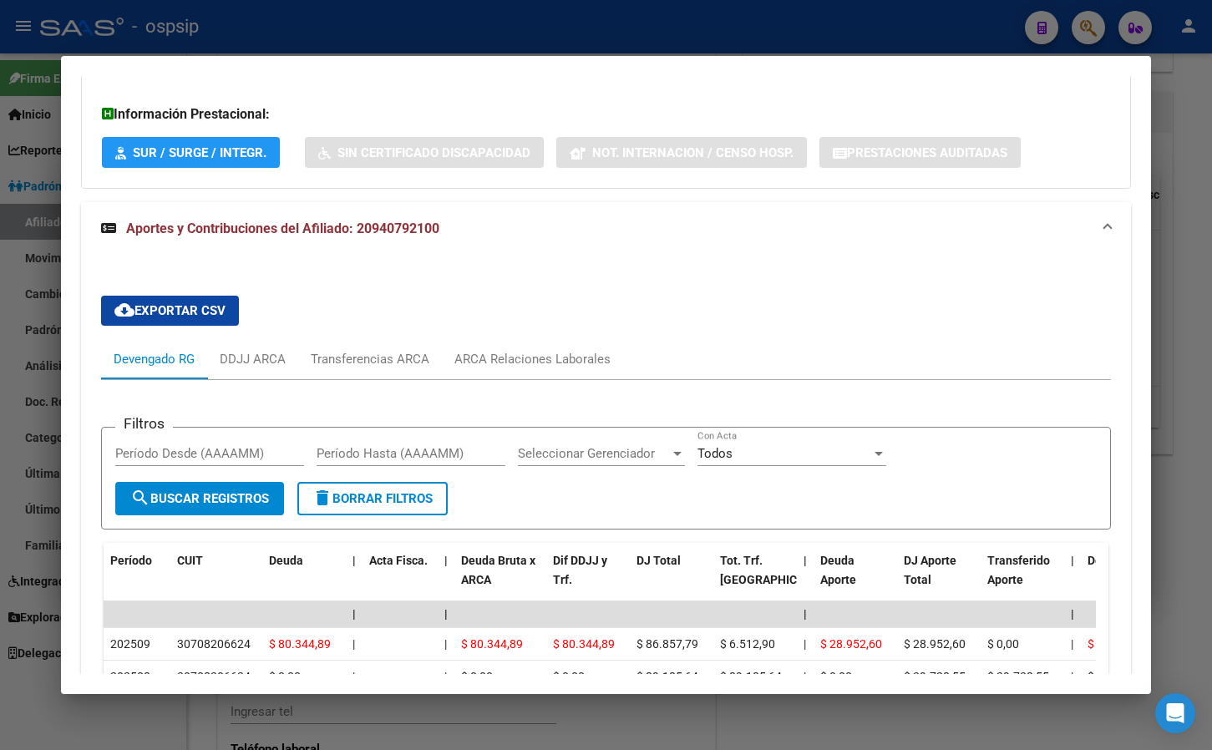
scroll to position [668, 0]
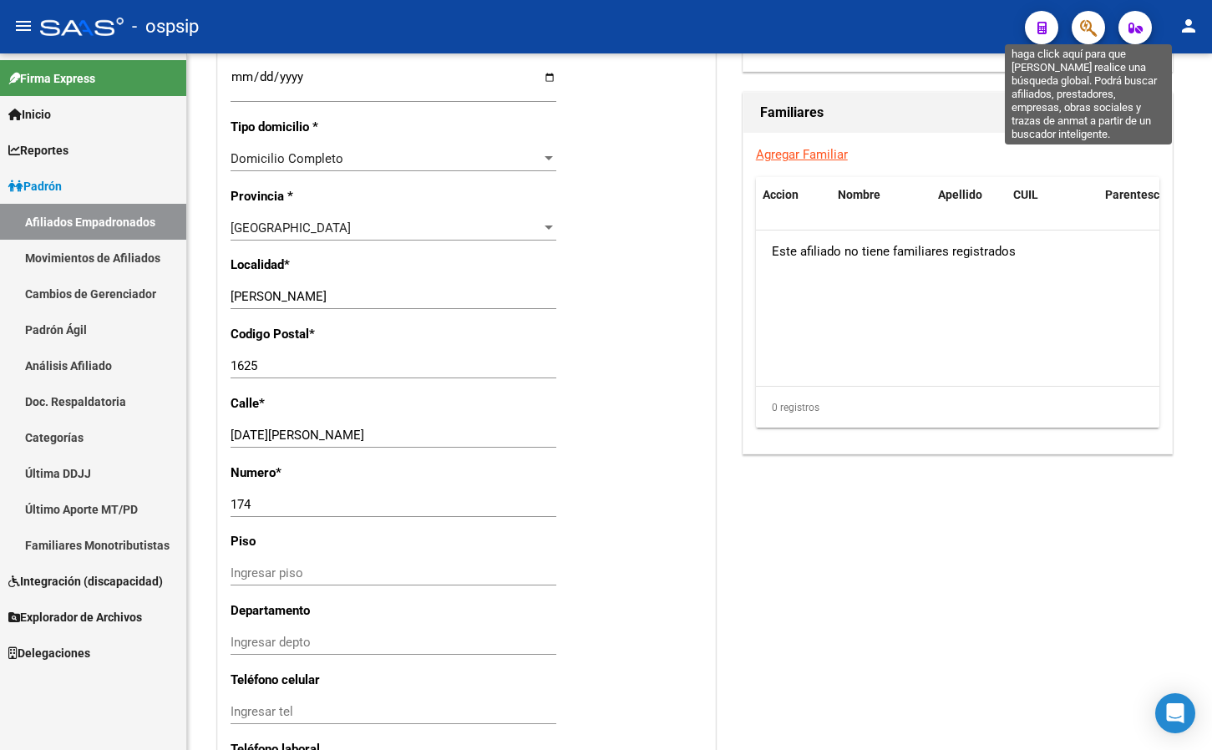
click at [1089, 21] on icon "button" at bounding box center [1088, 27] width 17 height 19
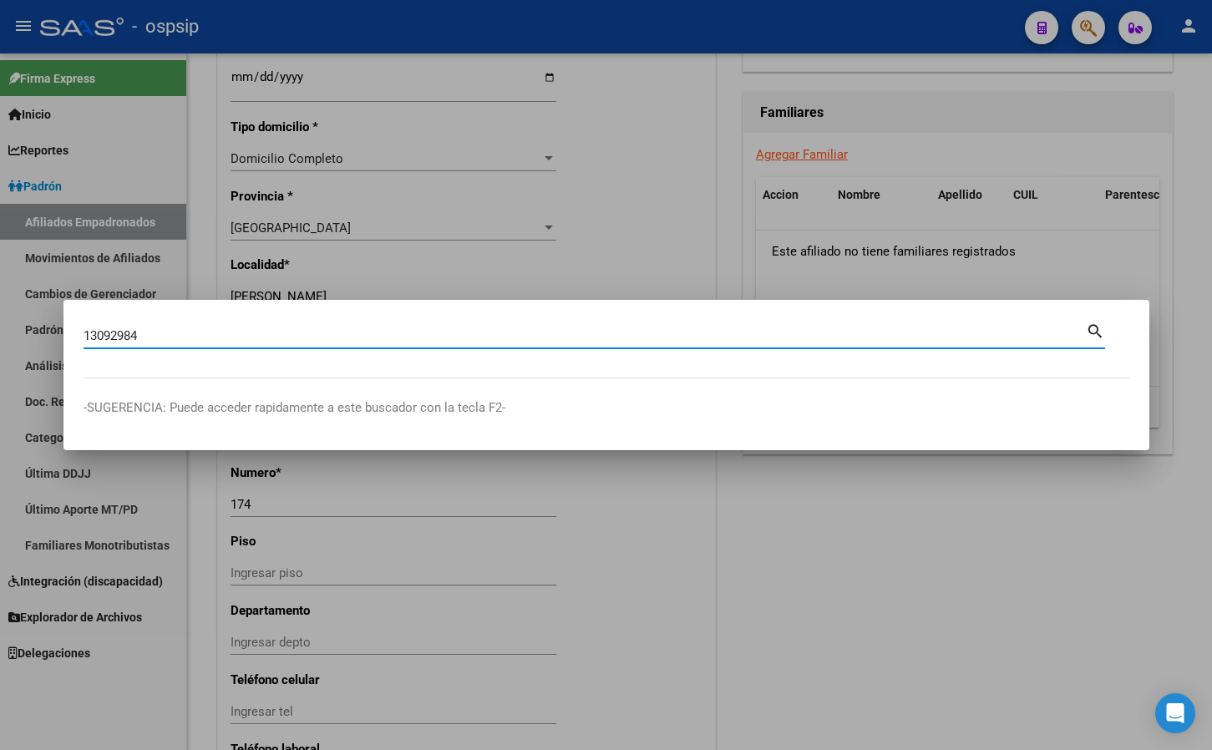
type input "13092984"
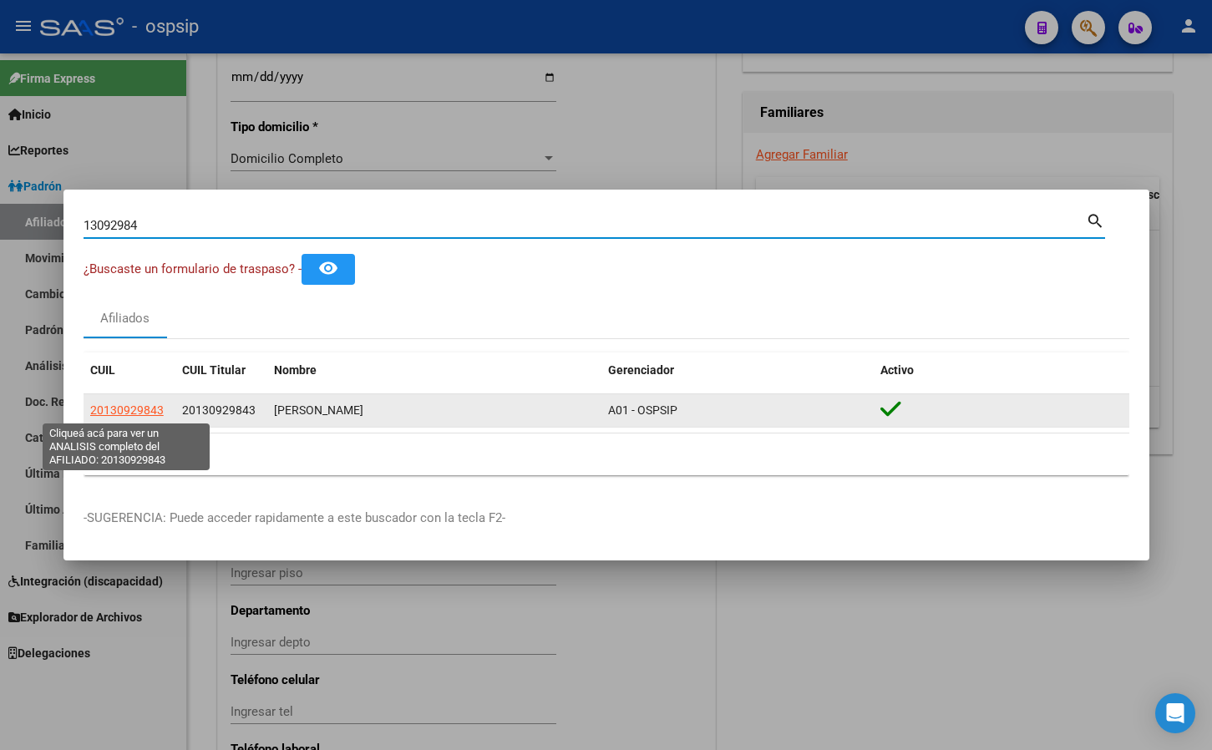
click at [124, 408] on span "20130929843" at bounding box center [127, 409] width 74 height 13
type textarea "20130929843"
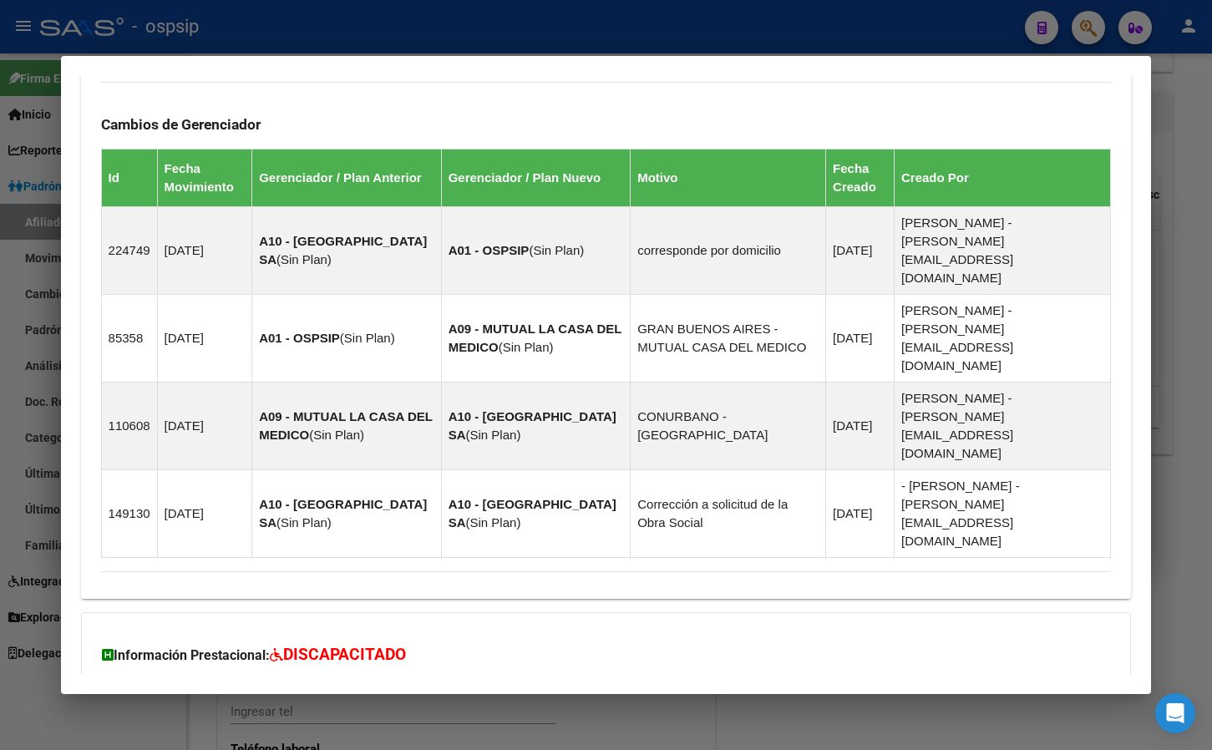
scroll to position [956, 0]
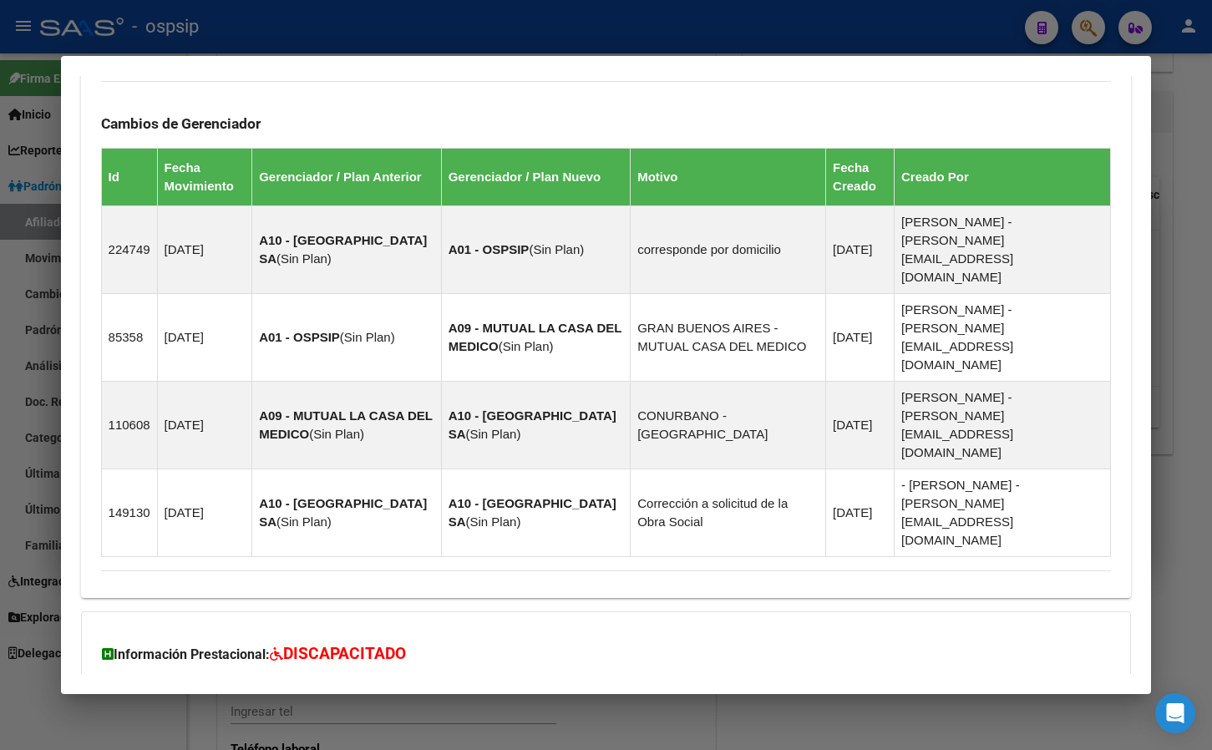
click at [368, 755] on span "Aportes y Contribuciones del Afiliado: 20130929843" at bounding box center [282, 763] width 313 height 16
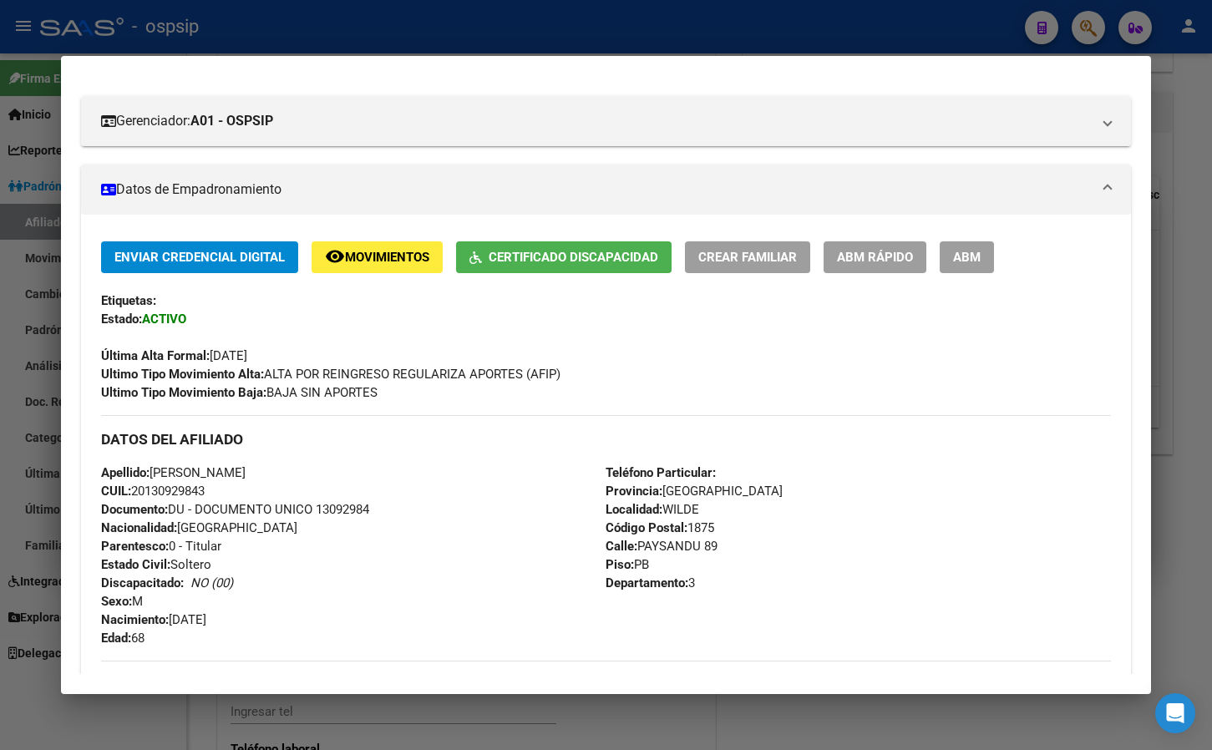
scroll to position [0, 0]
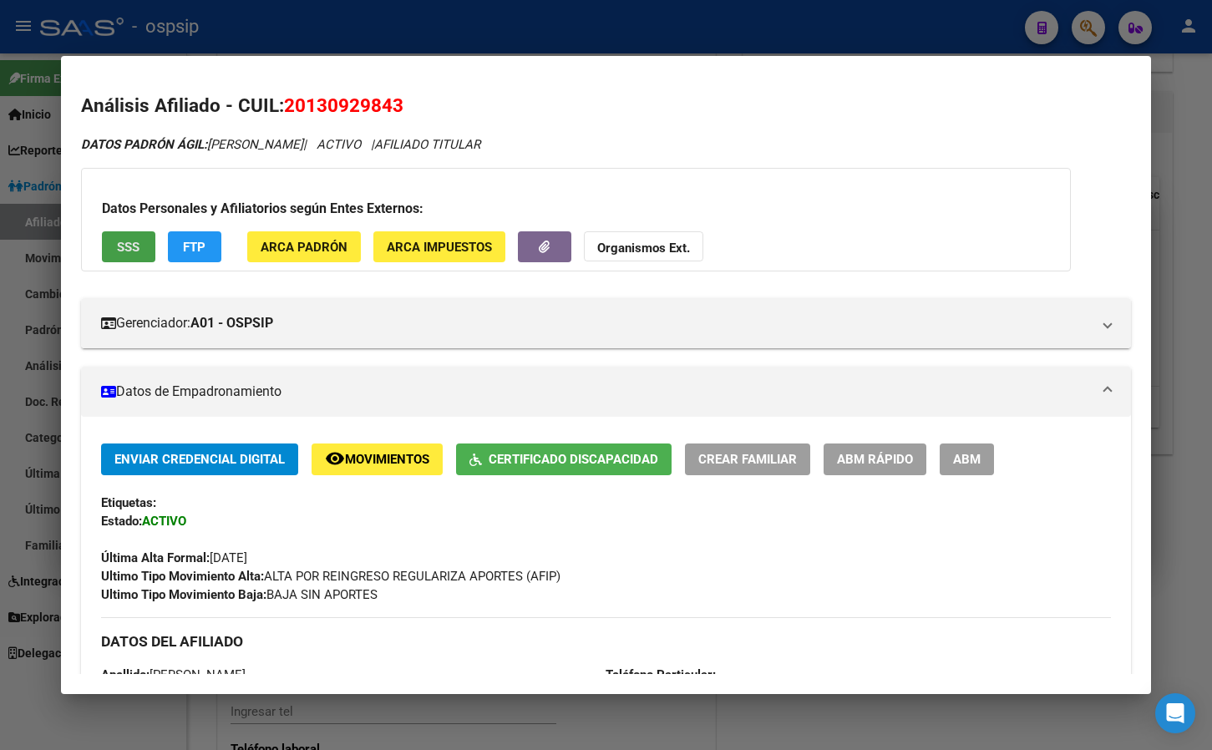
click at [113, 253] on button "SSS" at bounding box center [128, 246] width 53 height 31
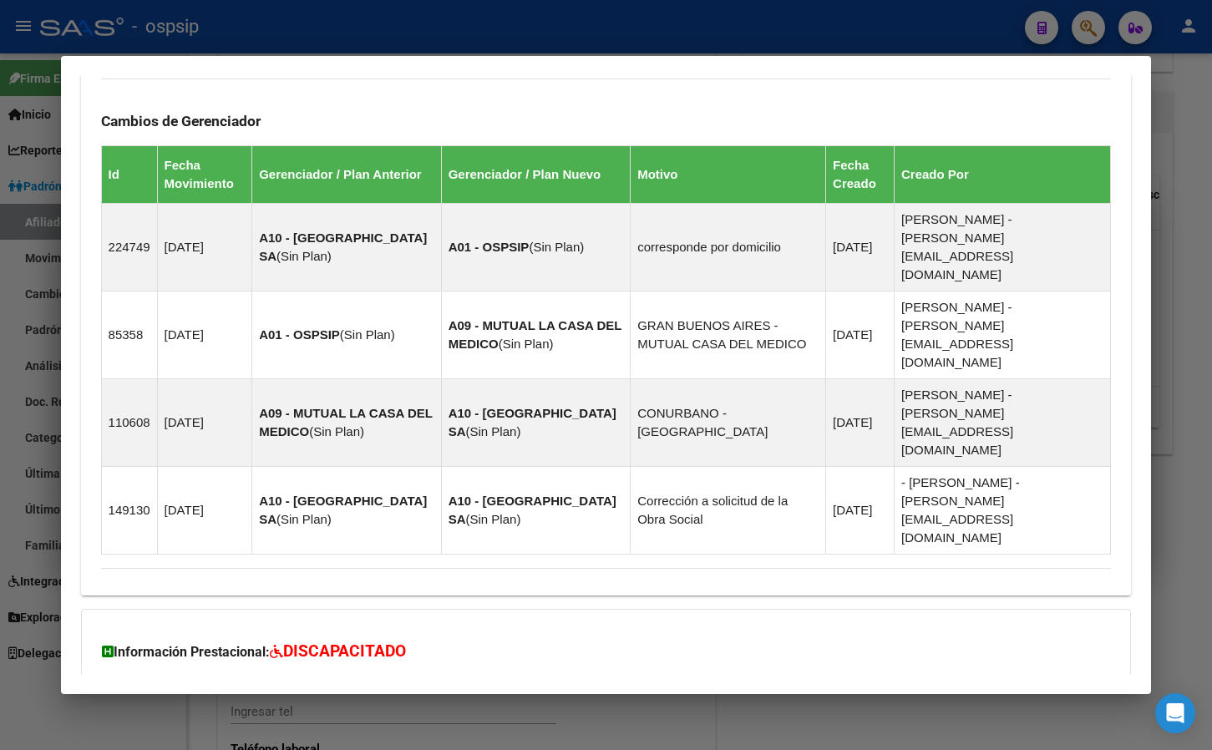
scroll to position [1253, 0]
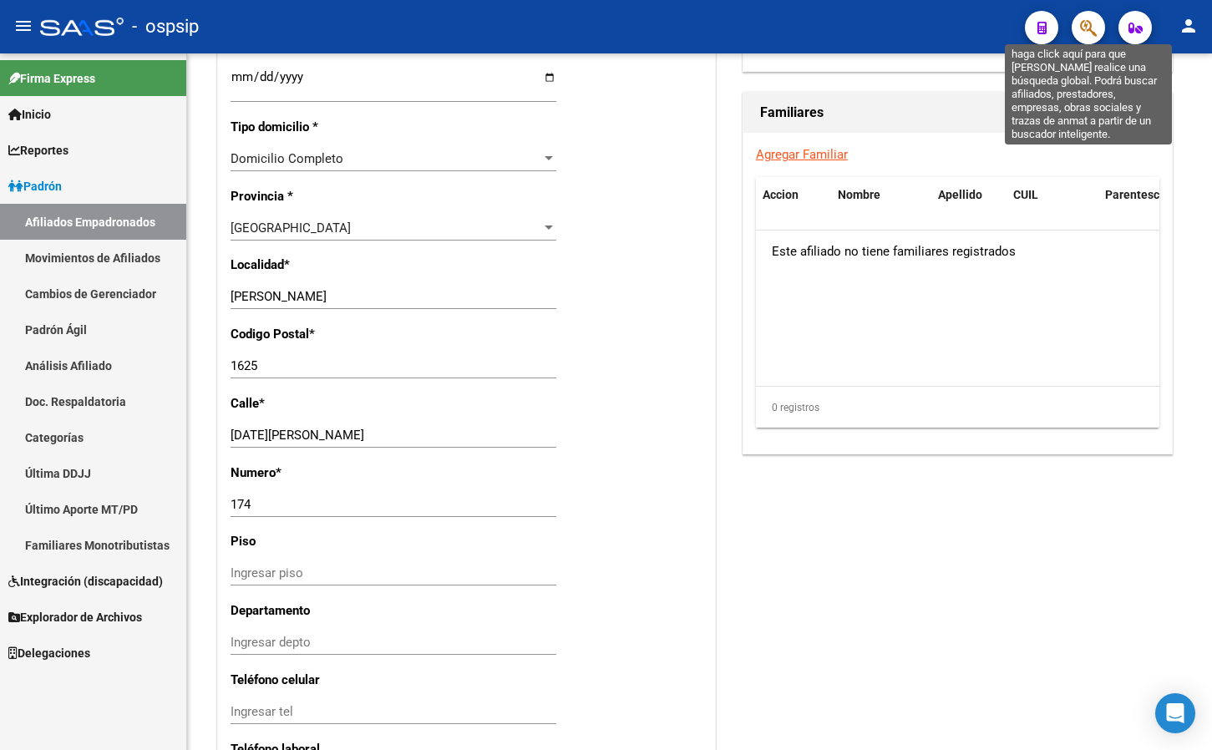
click at [1083, 28] on icon "button" at bounding box center [1088, 27] width 17 height 19
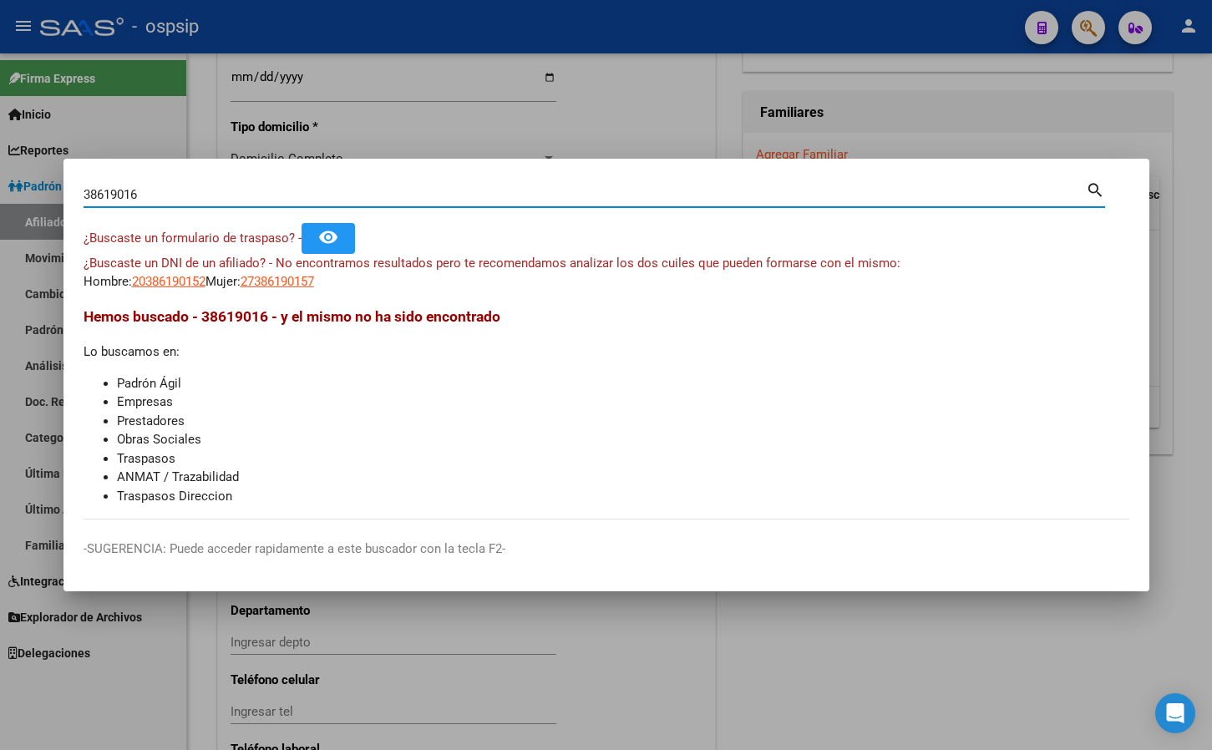
type input "38619016"
click at [310, 277] on span "27386190165" at bounding box center [278, 281] width 74 height 15
type textarea "27386190165"
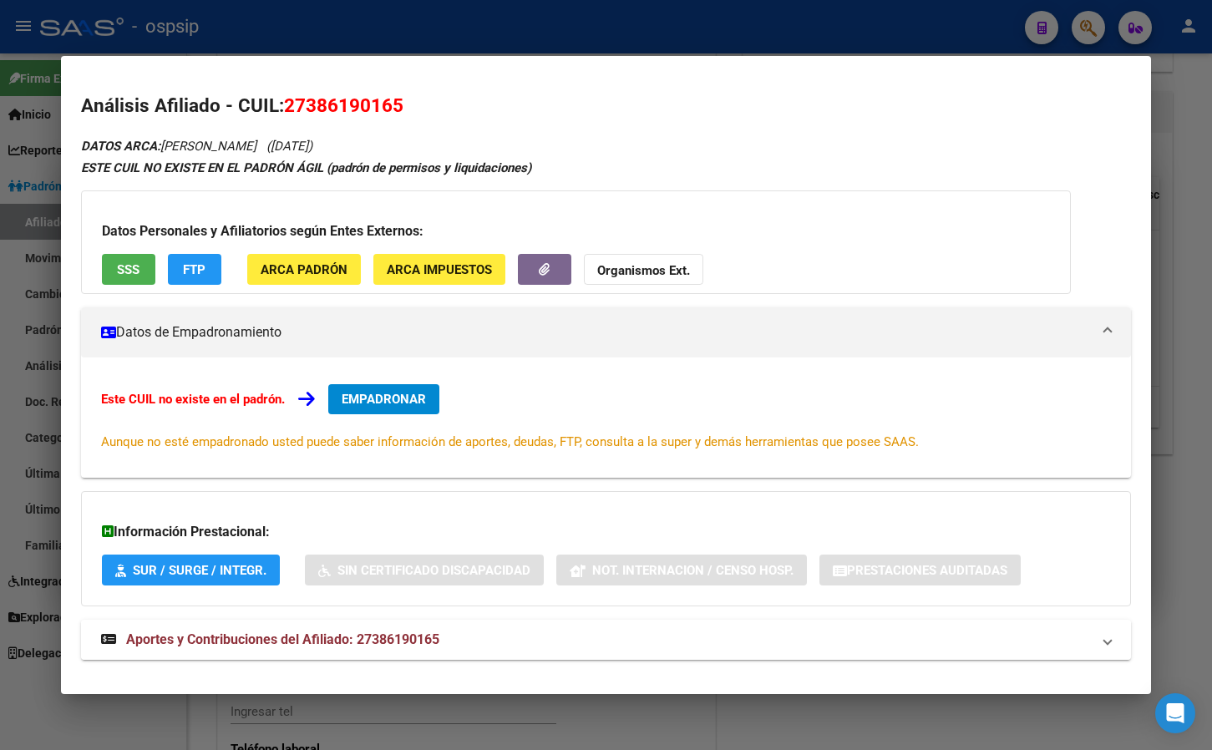
click at [388, 642] on span "Aportes y Contribuciones del Afiliado: 27386190165" at bounding box center [282, 639] width 313 height 16
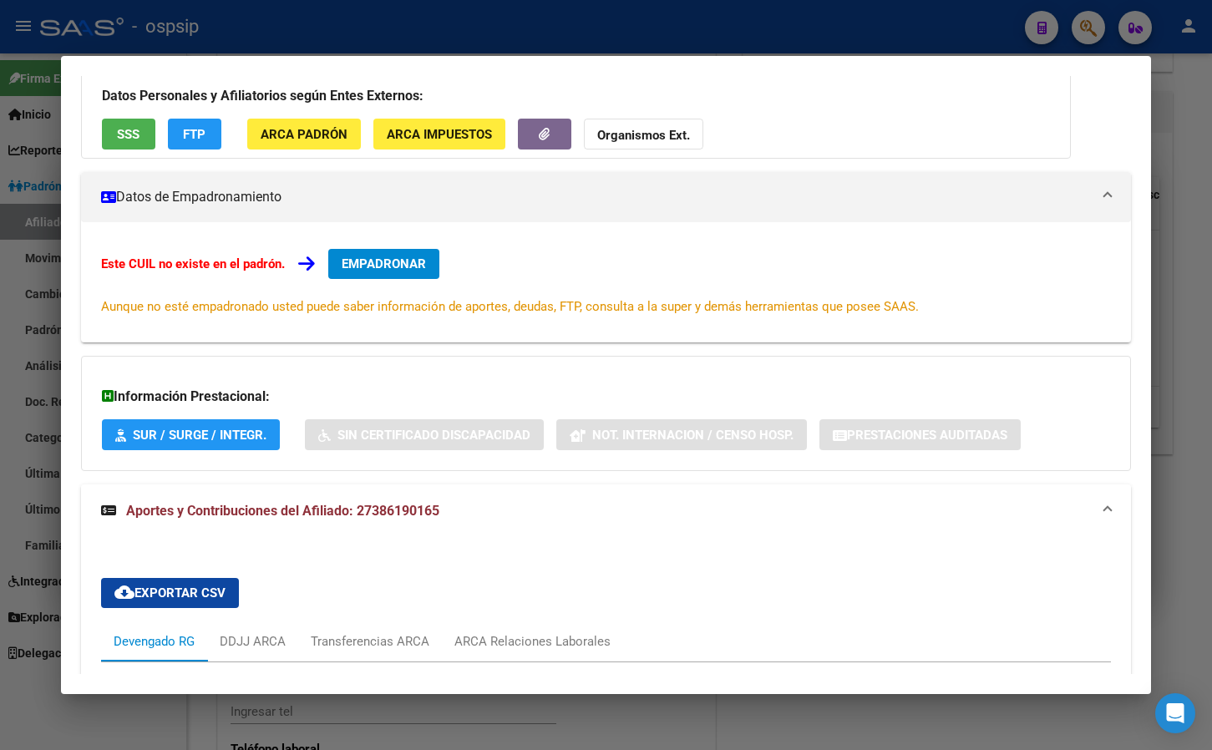
scroll to position [0, 0]
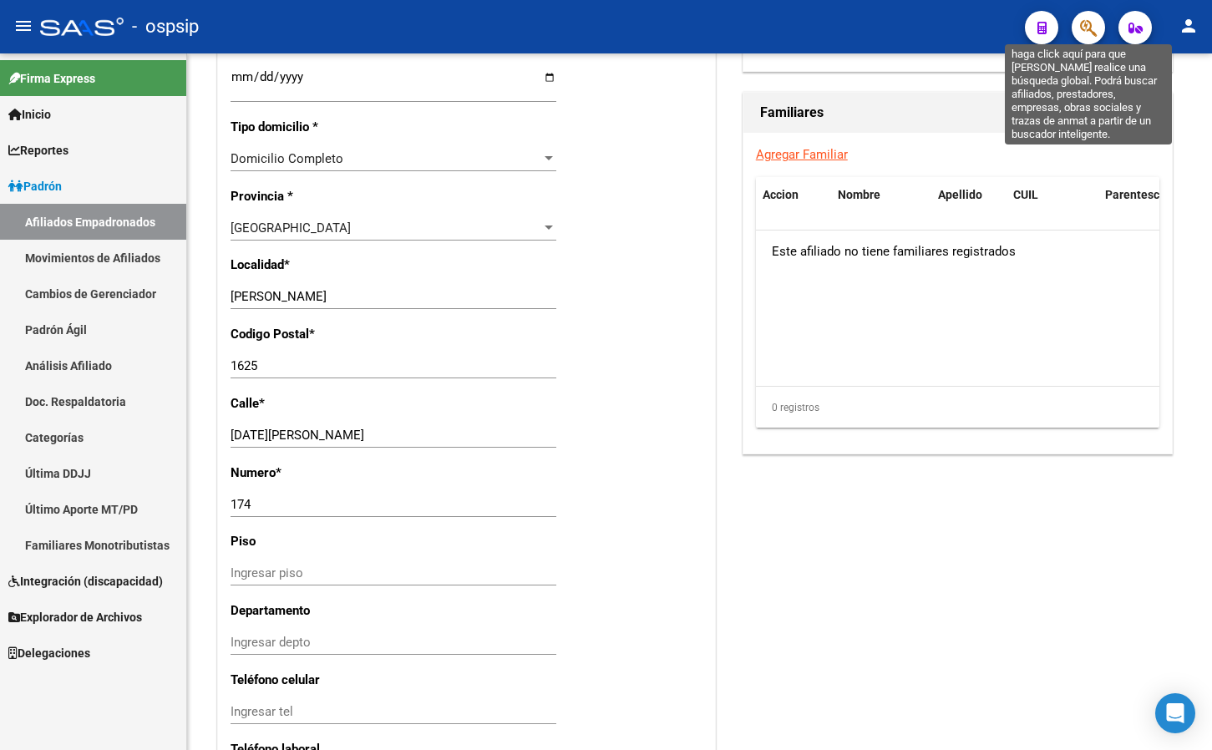
click at [1089, 25] on icon "button" at bounding box center [1088, 27] width 17 height 19
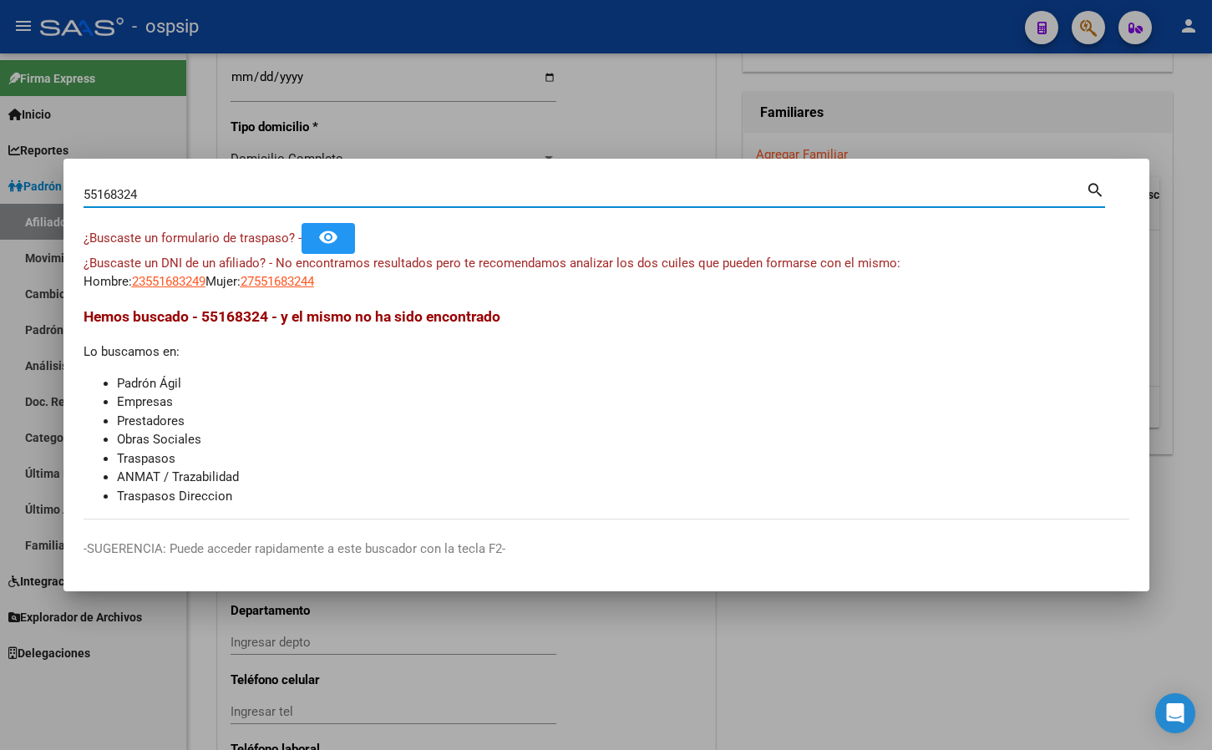
drag, startPoint x: 175, startPoint y: 194, endPoint x: -7, endPoint y: 195, distance: 181.3
click at [0, 195] on html "menu - ospsip person Firma Express Inicio Calendario SSS Instructivos Contacto …" at bounding box center [606, 375] width 1212 height 750
type input "50909071"
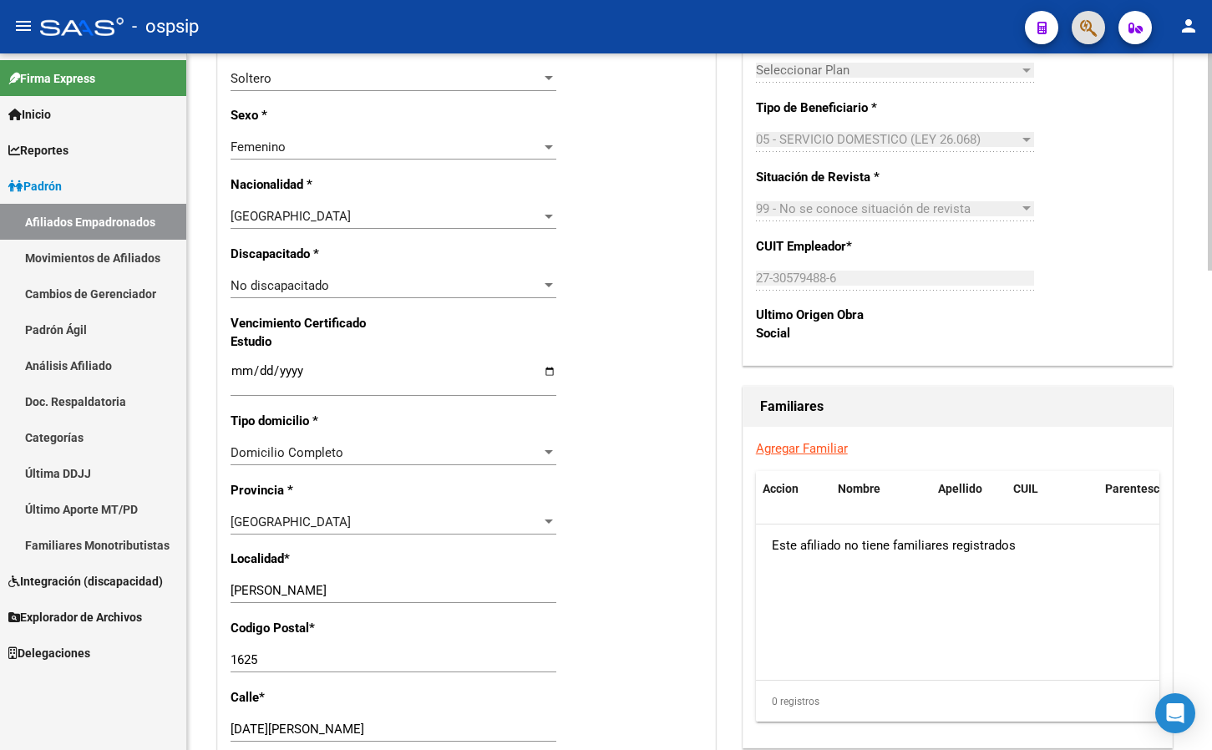
scroll to position [622, 0]
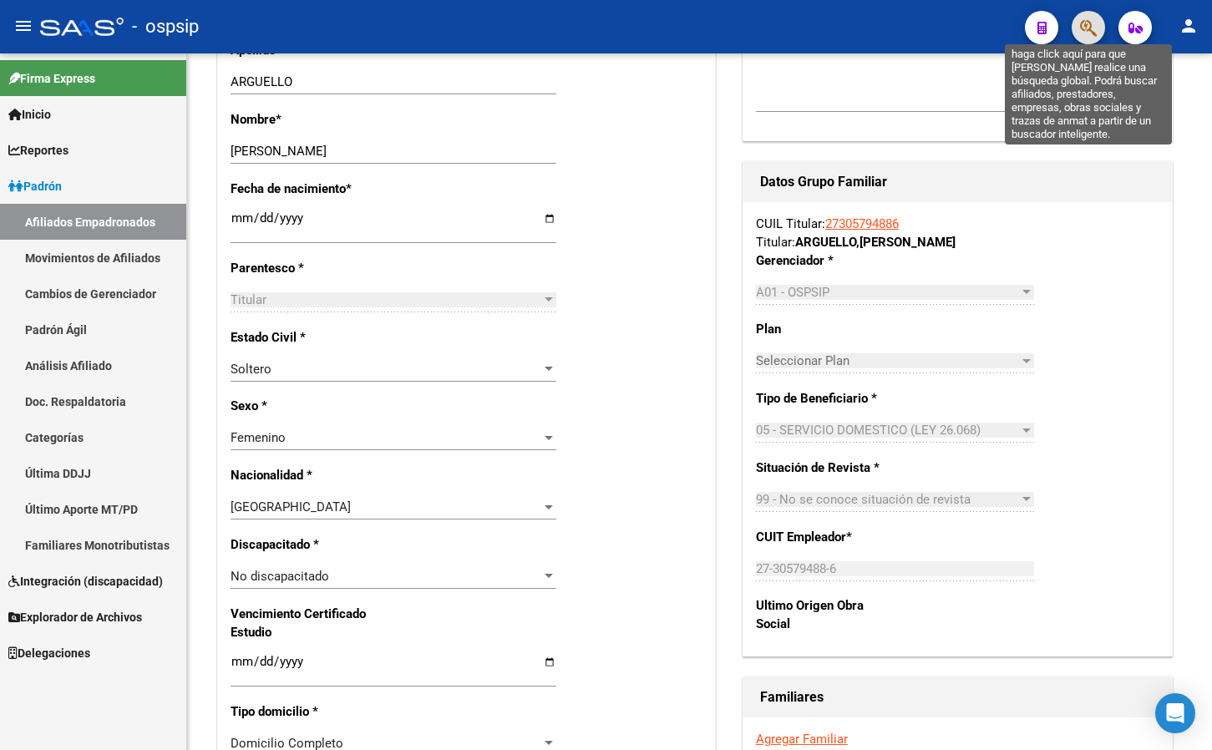
click at [1085, 23] on icon "button" at bounding box center [1088, 27] width 17 height 19
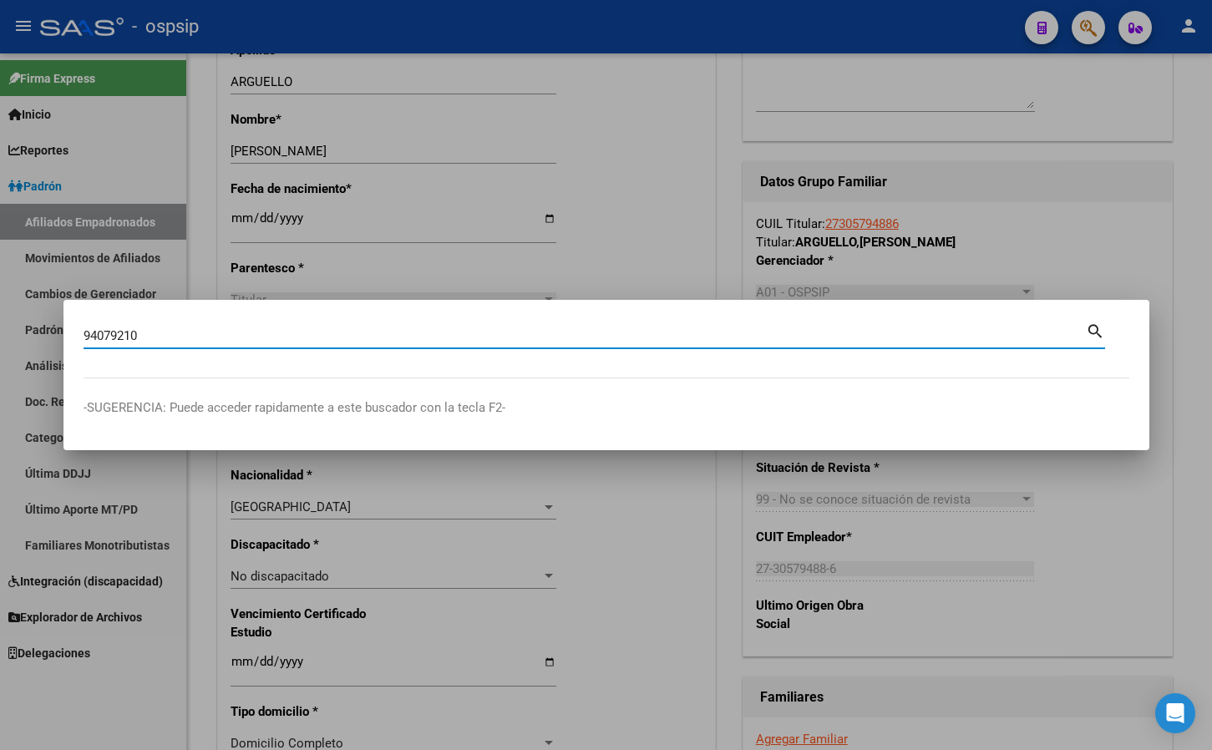
type input "94079210"
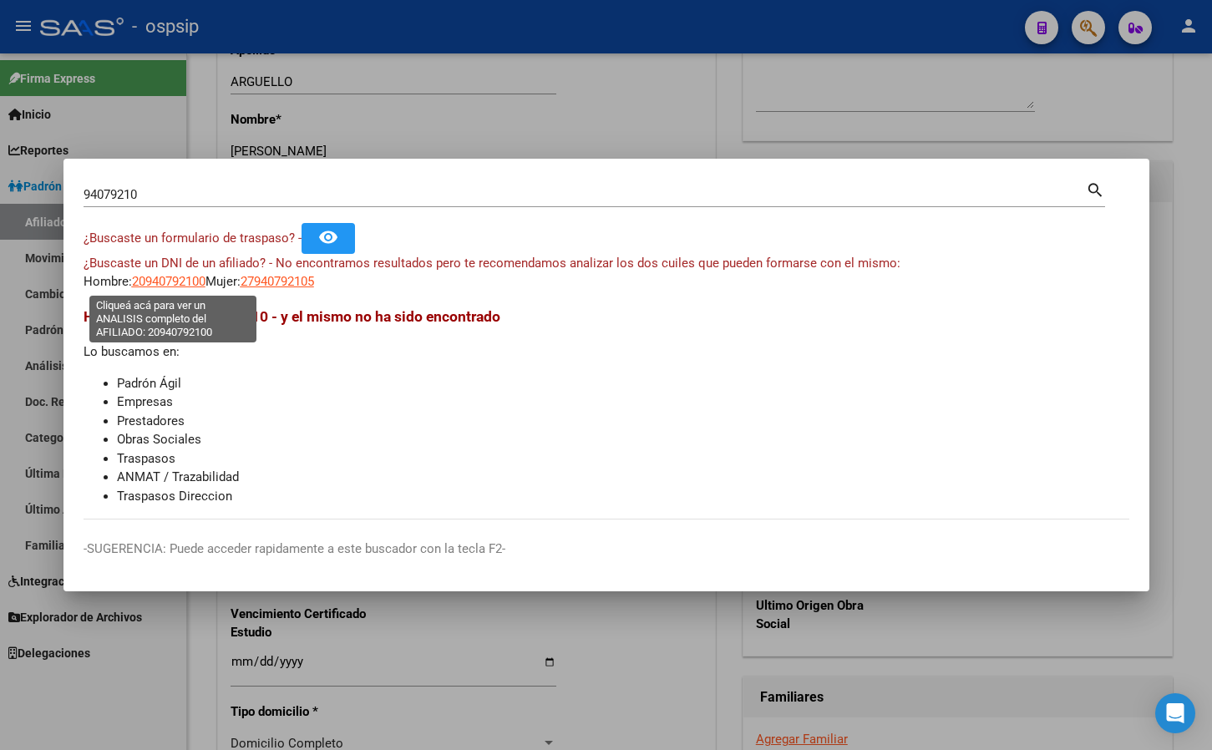
click at [160, 278] on span "20940792100" at bounding box center [169, 281] width 74 height 15
type textarea "20940792100"
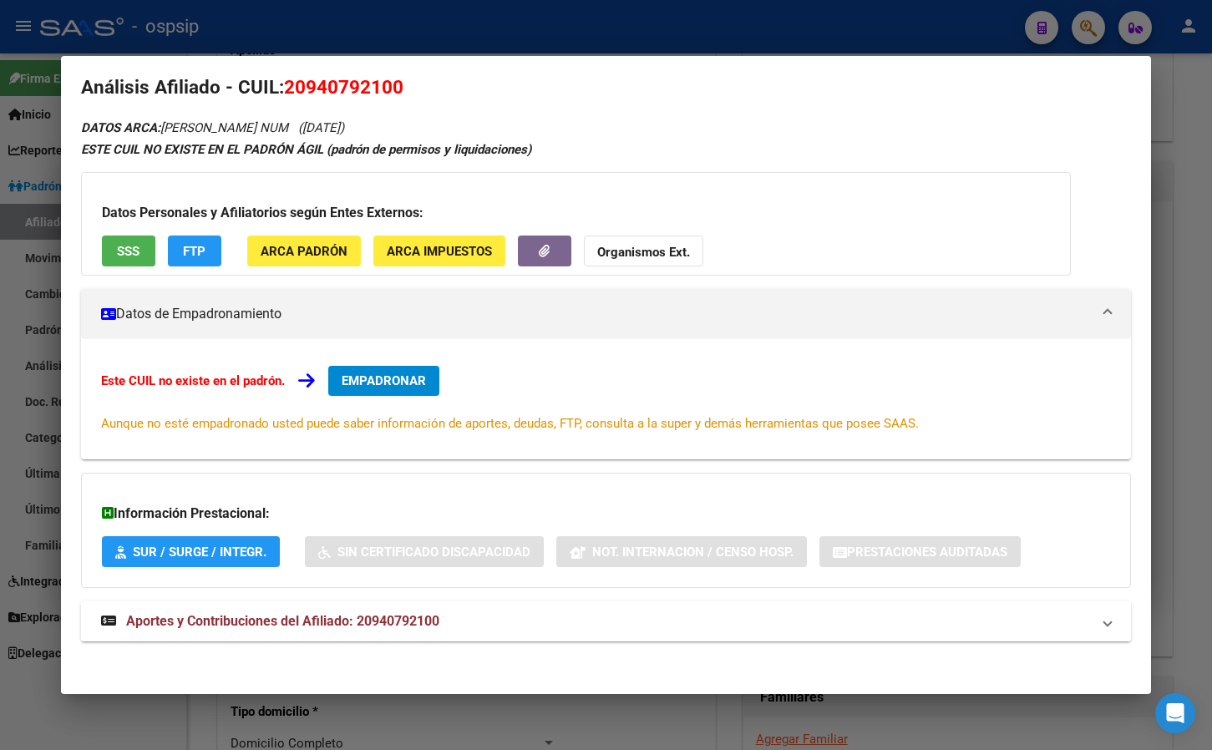
scroll to position [23, 0]
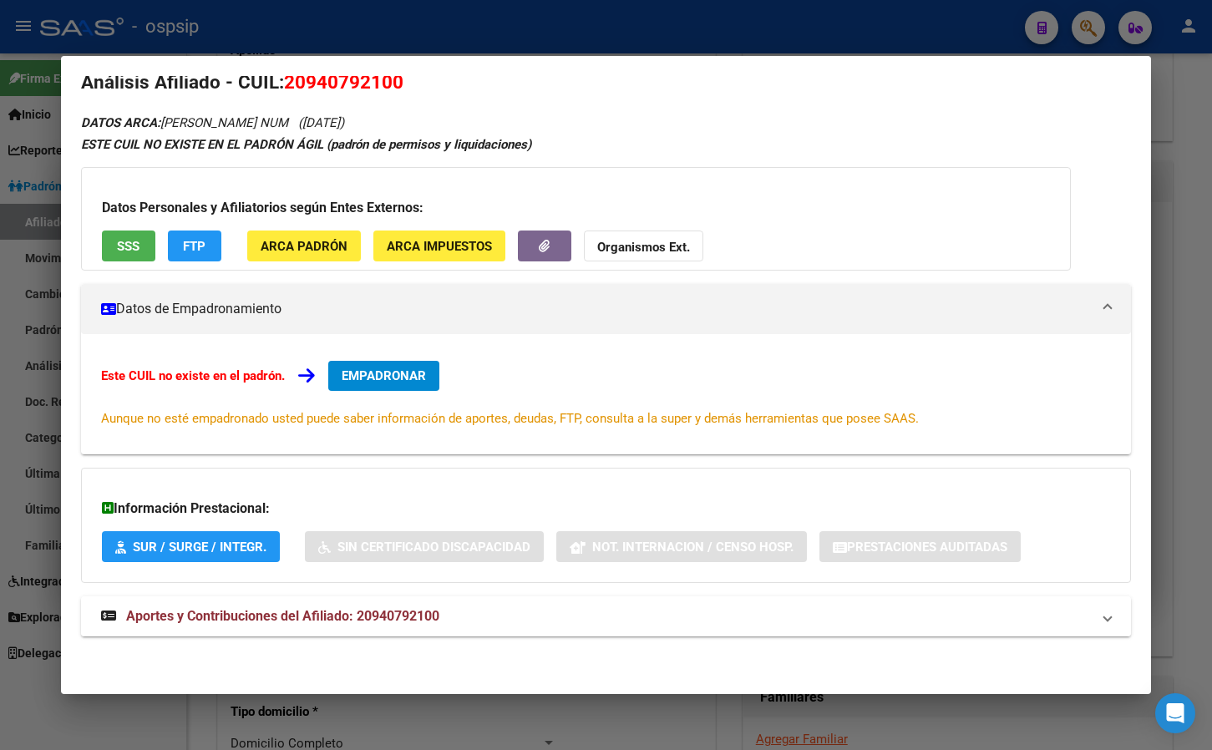
click at [327, 616] on span "Aportes y Contribuciones del Afiliado: 20940792100" at bounding box center [282, 616] width 313 height 16
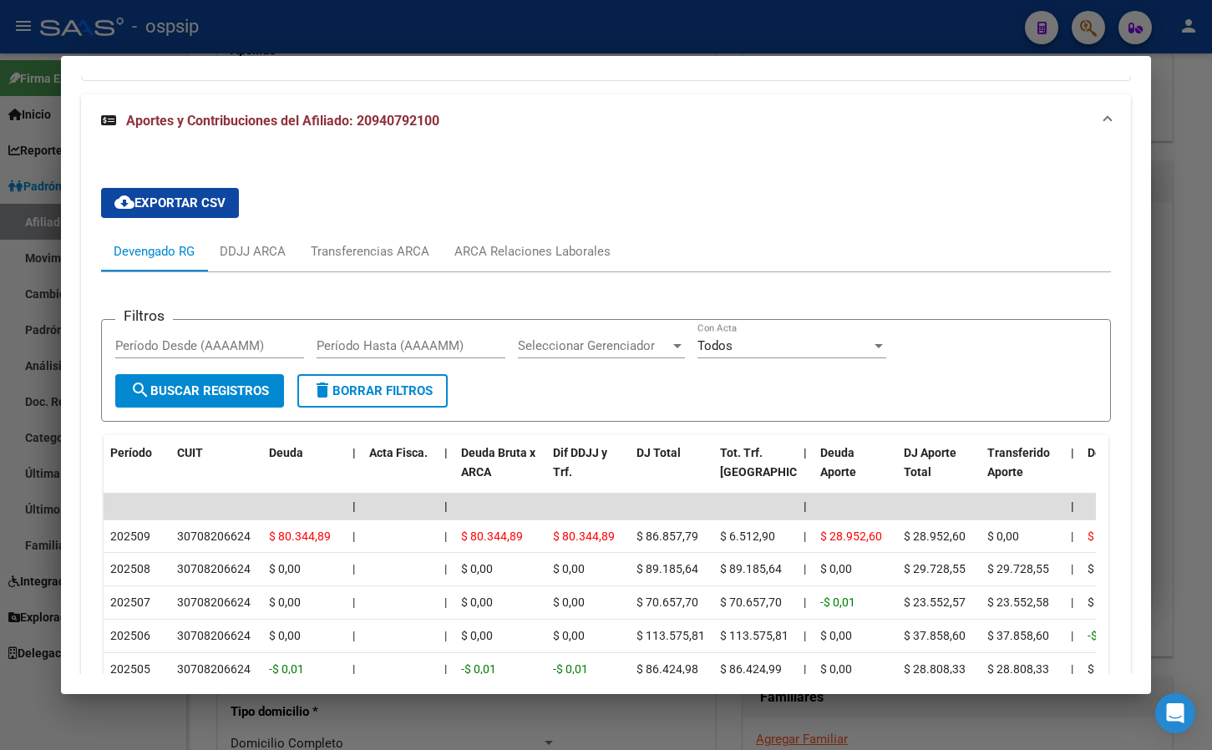
scroll to position [526, 0]
click at [500, 245] on div "ARCA Relaciones Laborales" at bounding box center [532, 250] width 156 height 18
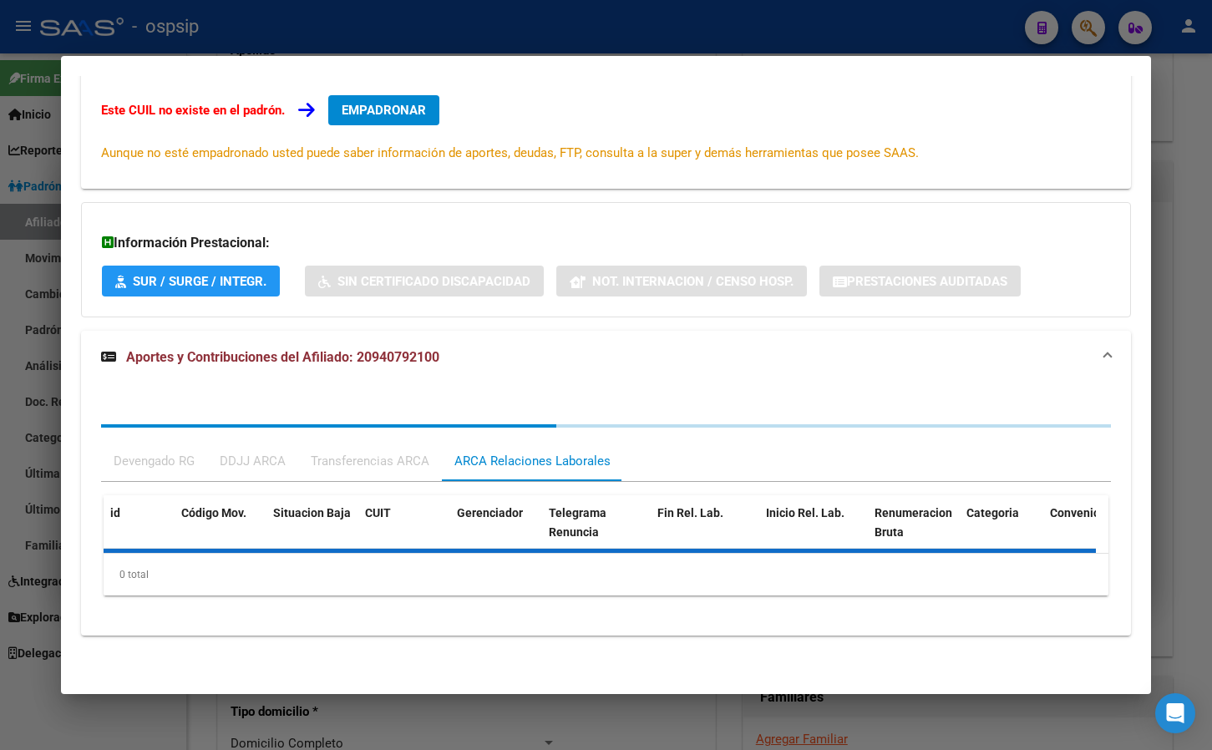
scroll to position [371, 0]
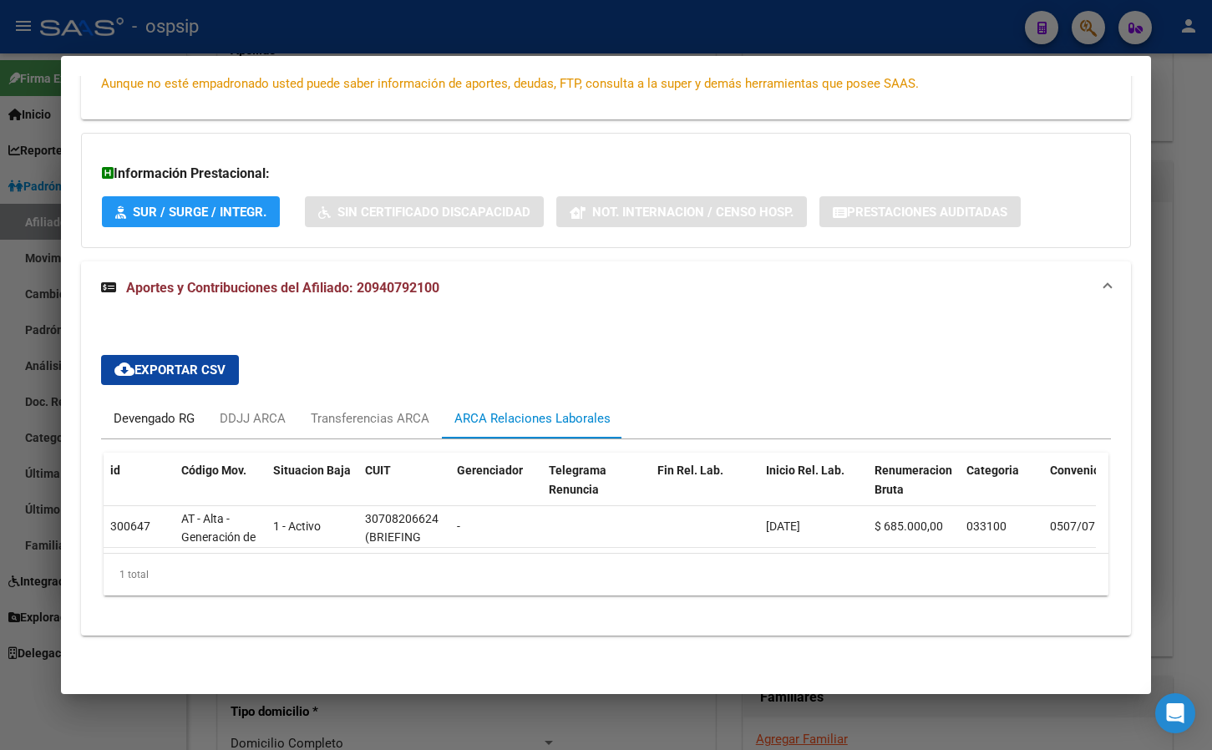
click at [149, 409] on div "Devengado RG" at bounding box center [154, 418] width 81 height 18
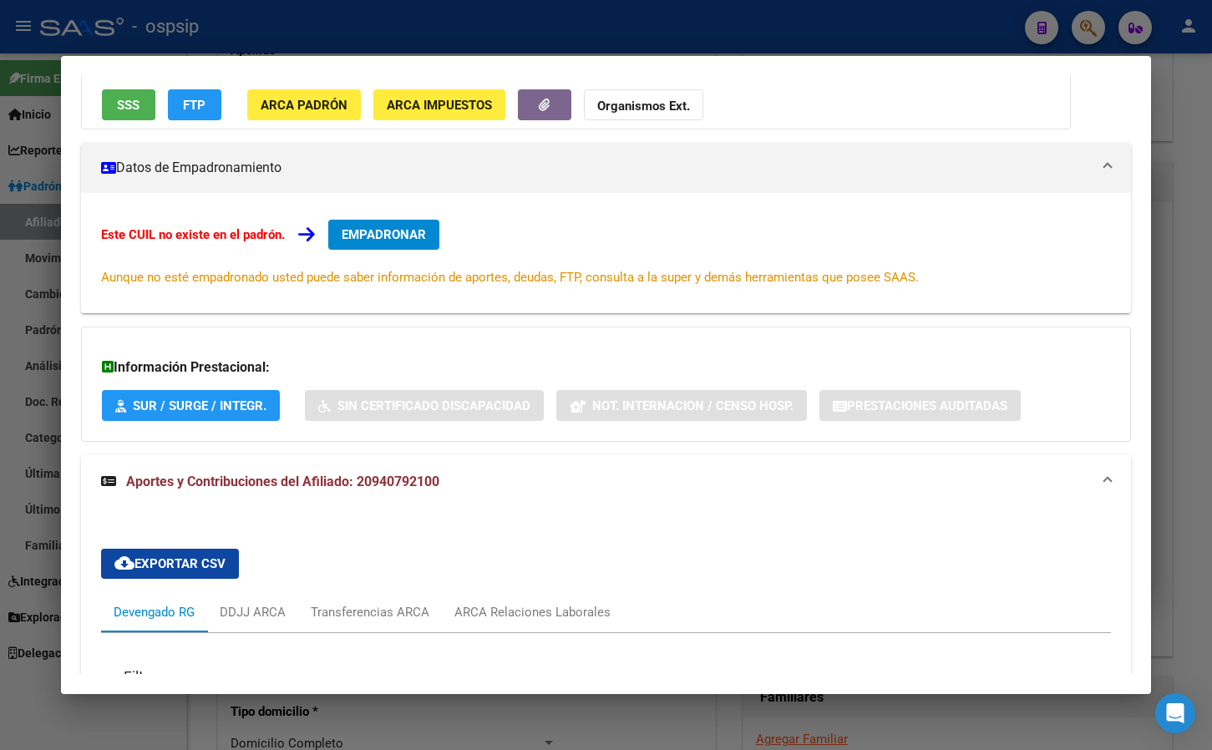
scroll to position [0, 0]
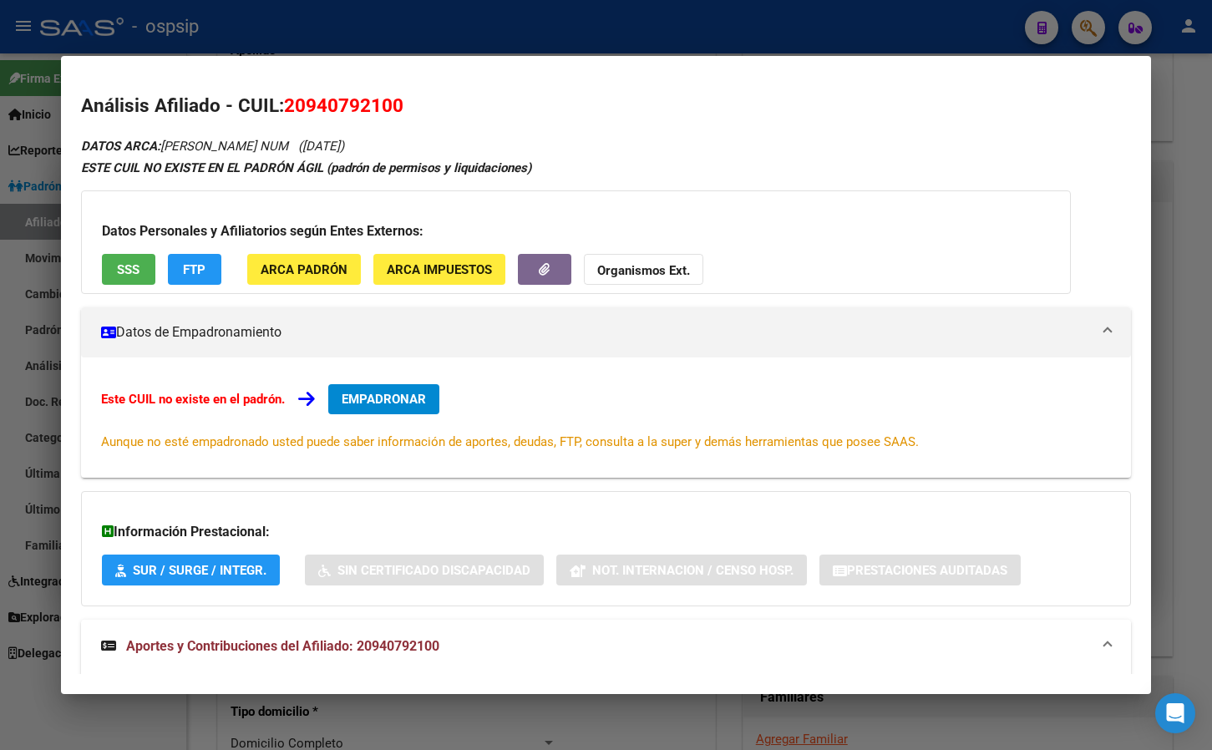
click at [388, 383] on div "Este CUIL no existe en el padrón. EMPADRONAR Aunque no esté empadronado usted p…" at bounding box center [606, 417] width 1051 height 120
click at [363, 390] on button "EMPADRONAR" at bounding box center [383, 399] width 111 height 30
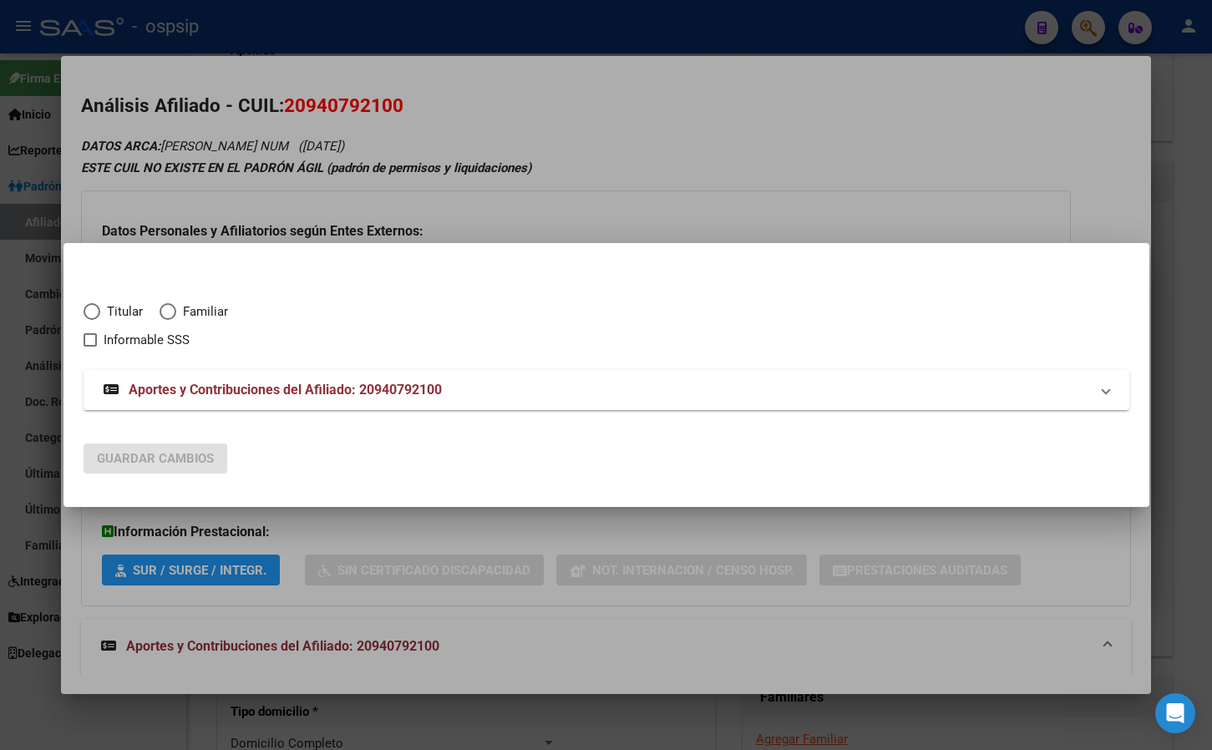
click at [90, 305] on span "Elija una opción" at bounding box center [92, 311] width 17 height 17
click at [90, 305] on input "Titular" at bounding box center [92, 311] width 17 height 17
radio input "true"
checkbox input "true"
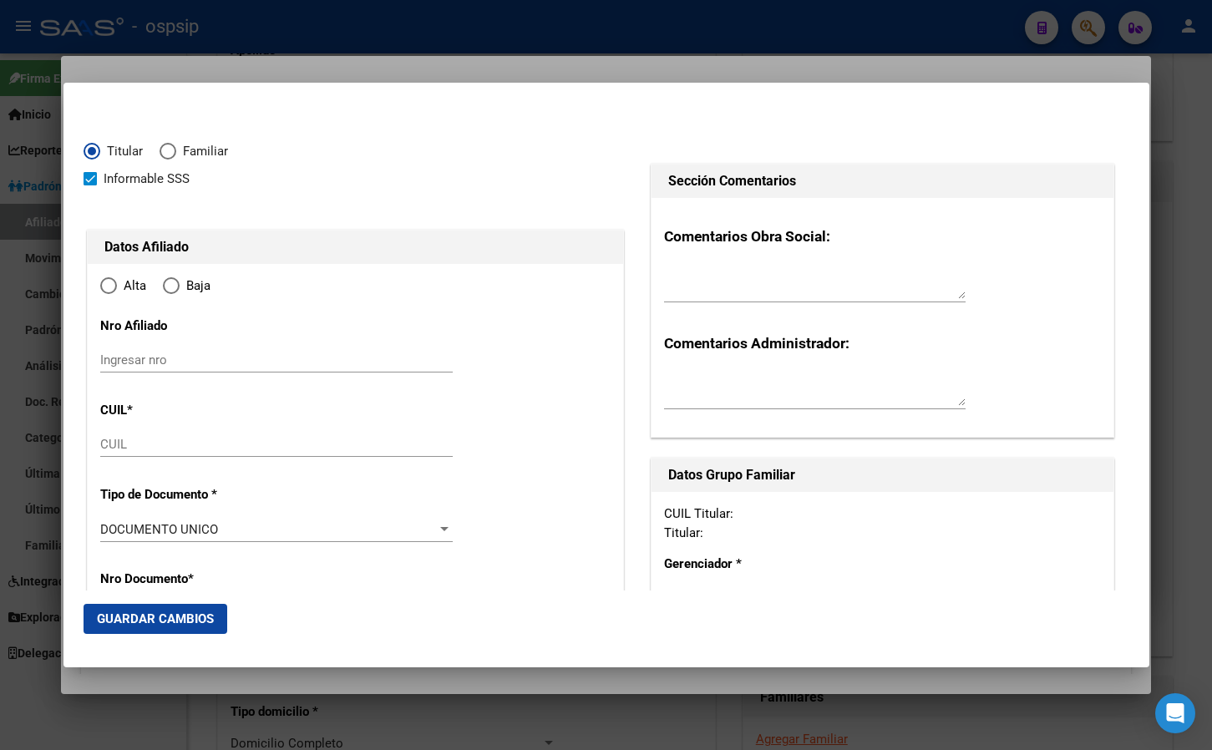
type input "20-94079210-0"
type input "94079210"
type input "ROMERO ALCANTARA"
type input "RICHAR NUM"
type input "1981-02-24"
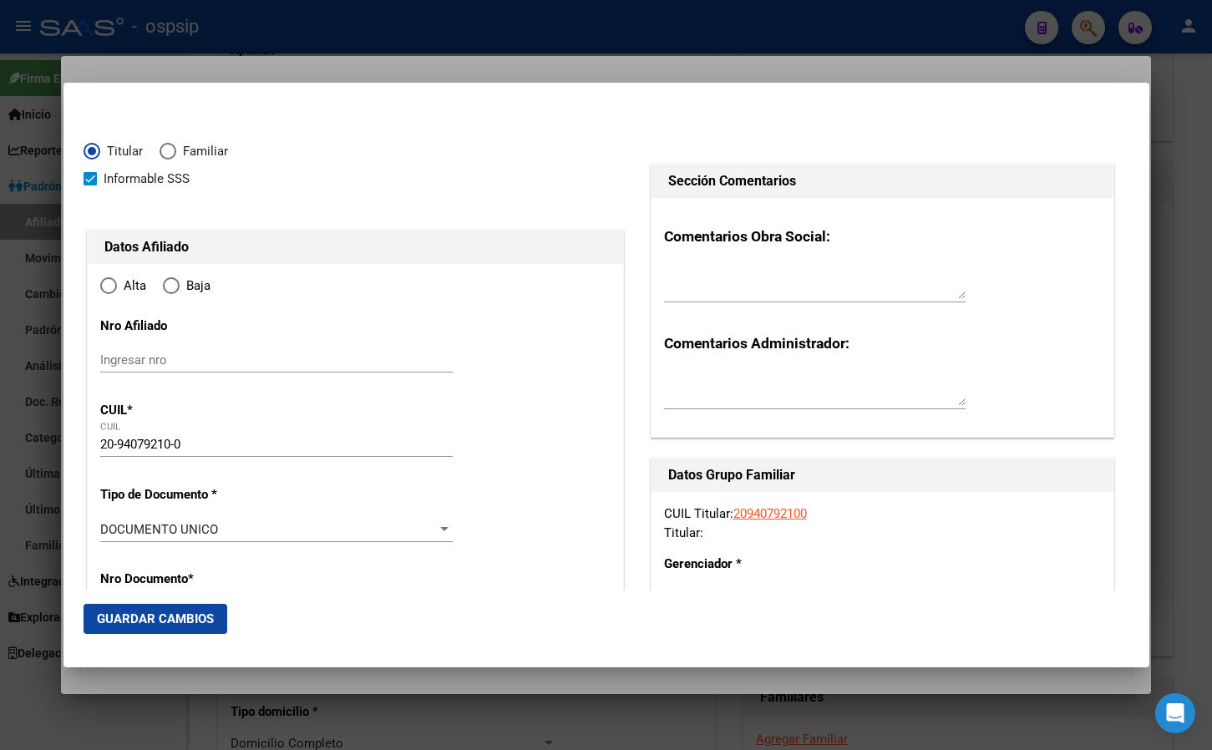
type input "EL PALOMAR"
type input "1684"
type input "CHANAS"
type input "2319"
radio input "true"
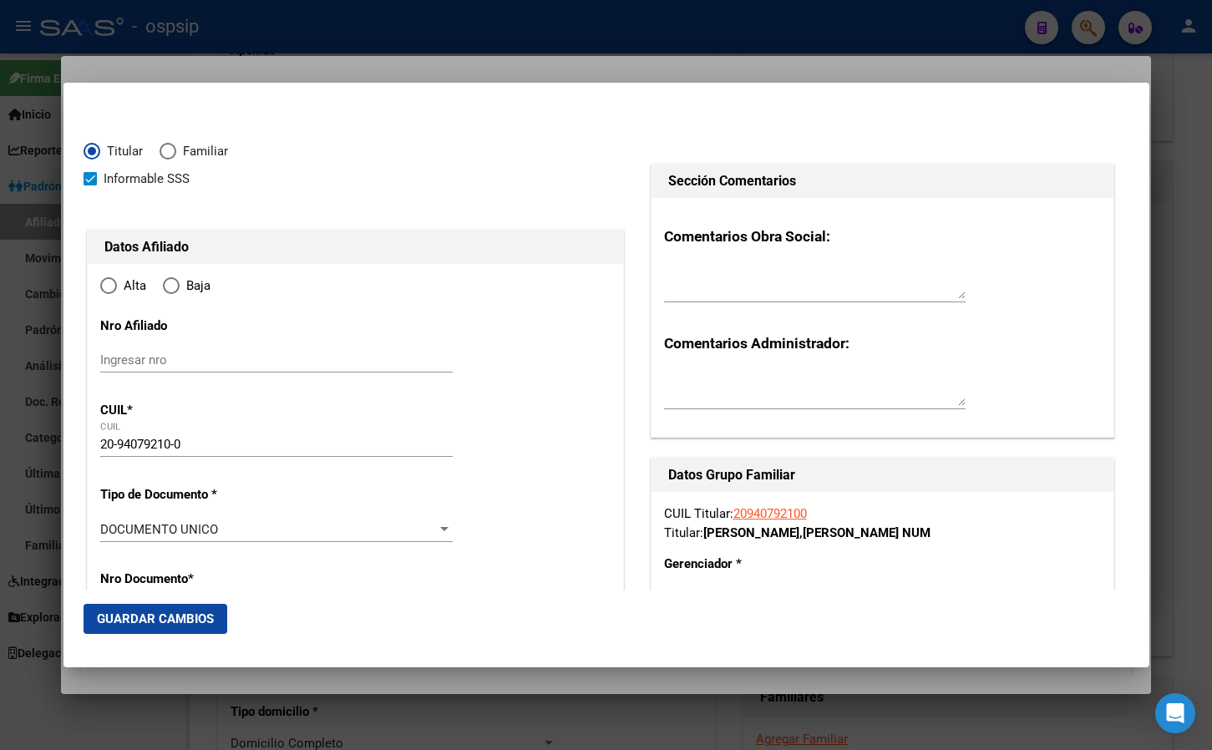
type input "EL PALOMAR"
click at [109, 528] on input "Ingresar fecha" at bounding box center [276, 533] width 352 height 27
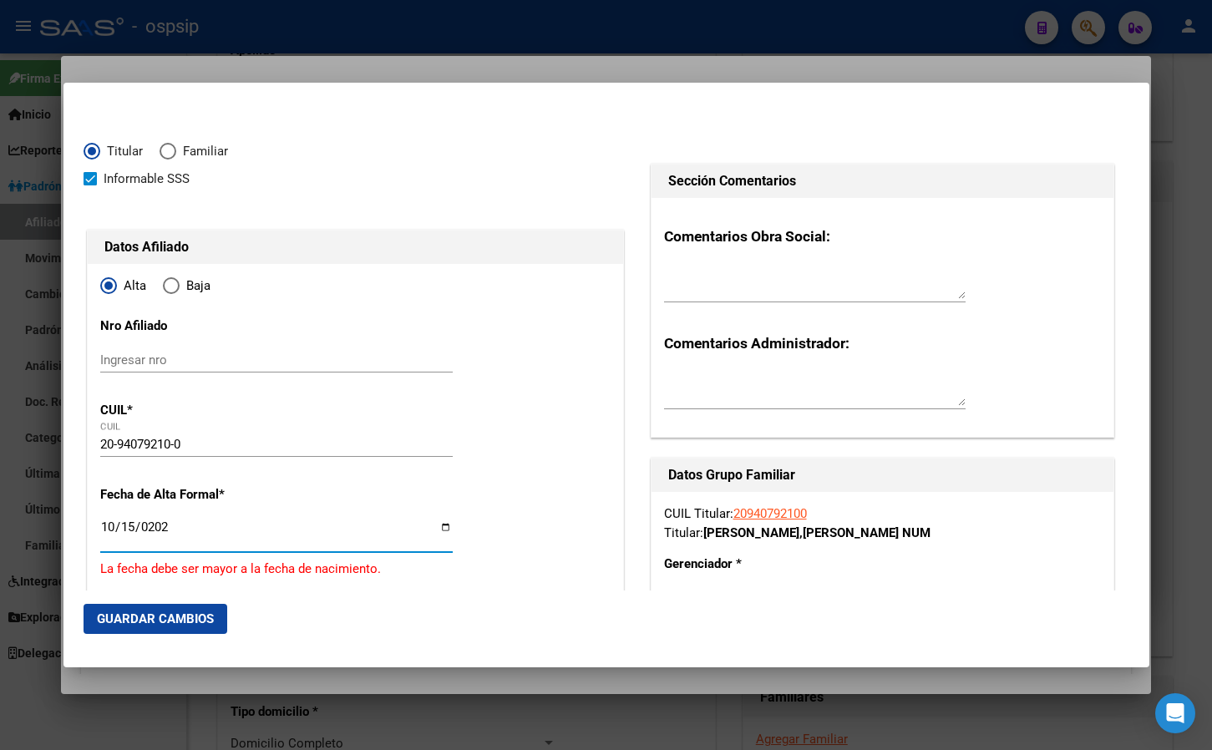
type input "[DATE]"
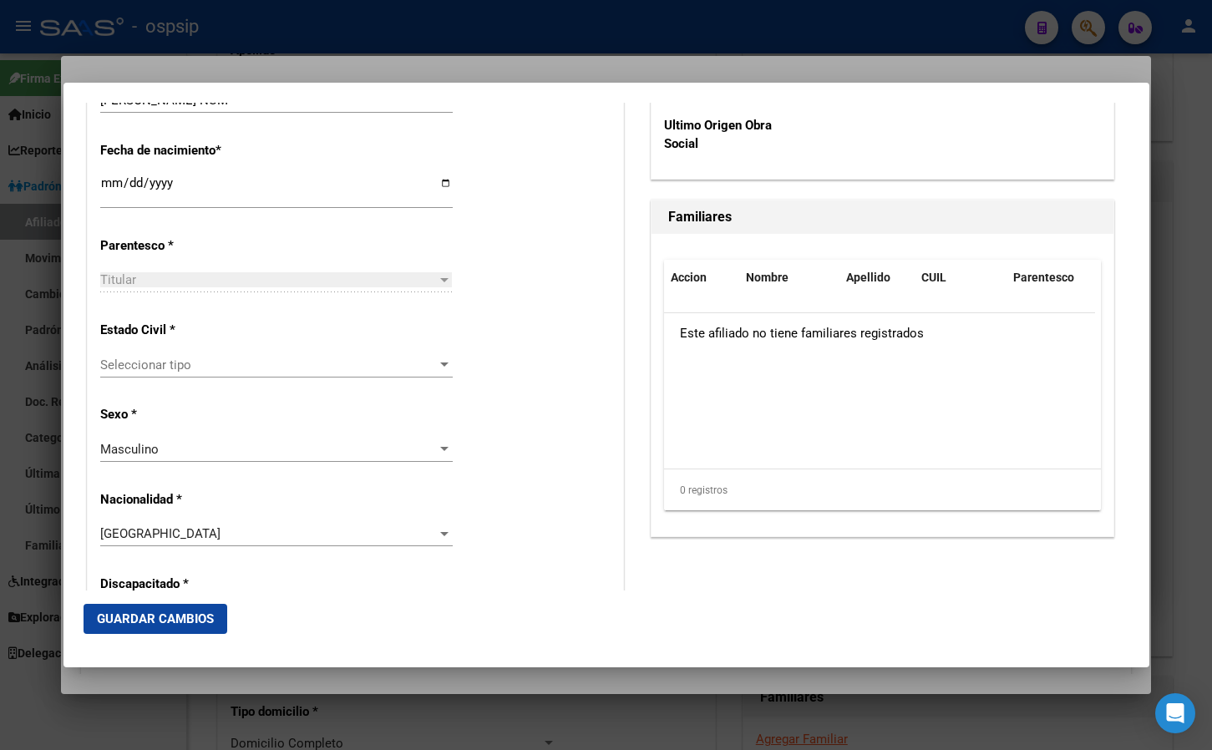
scroll to position [946, 0]
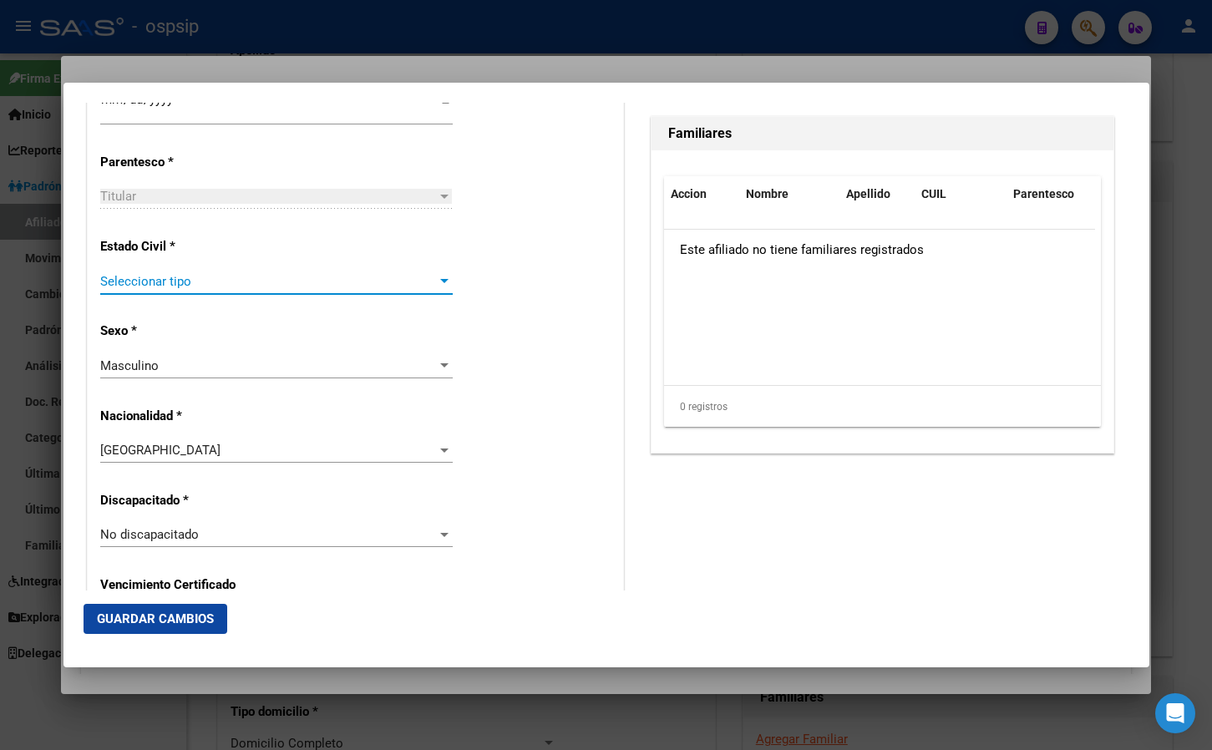
click at [124, 284] on span "Seleccionar tipo" at bounding box center [268, 281] width 337 height 15
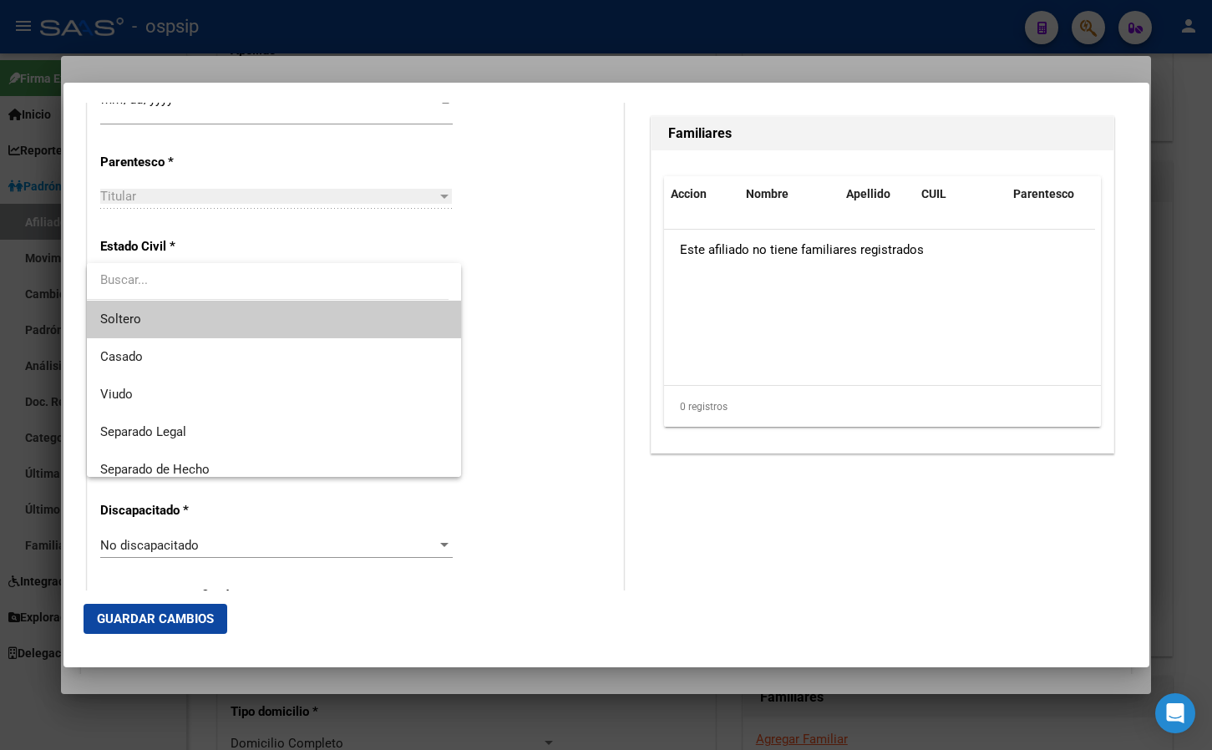
click at [140, 316] on span "Soltero" at bounding box center [273, 320] width 347 height 38
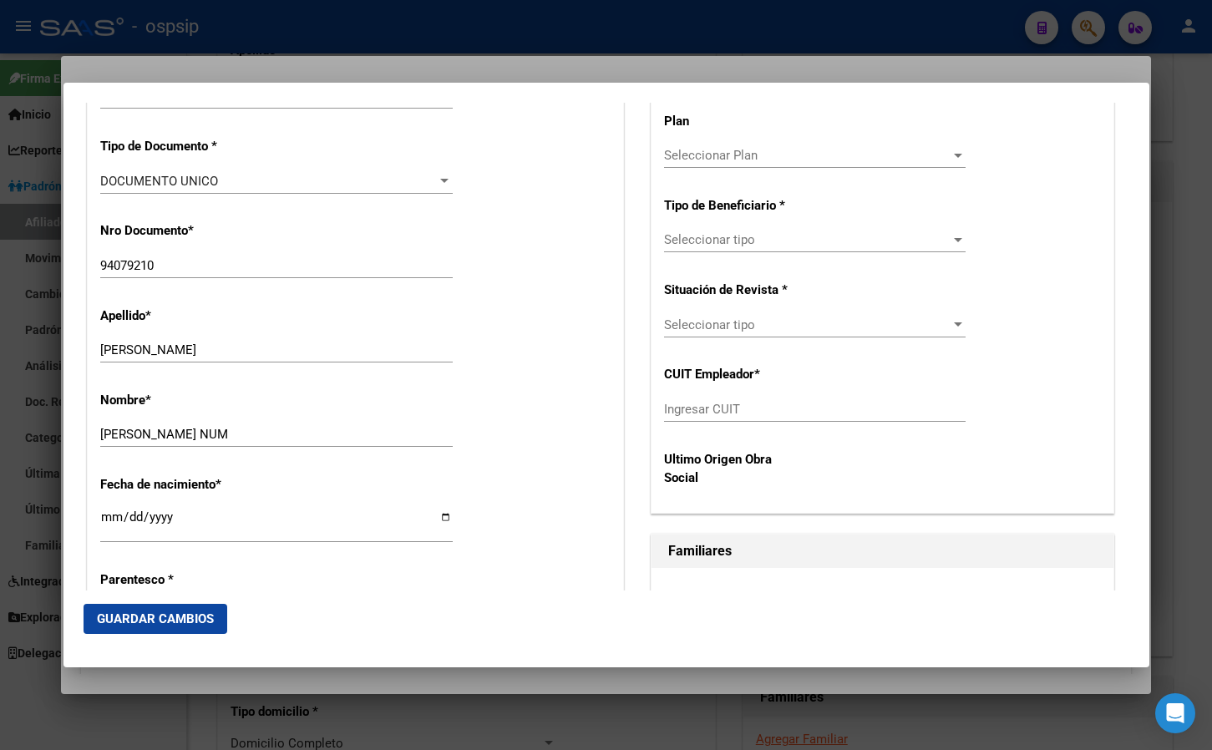
scroll to position [444, 0]
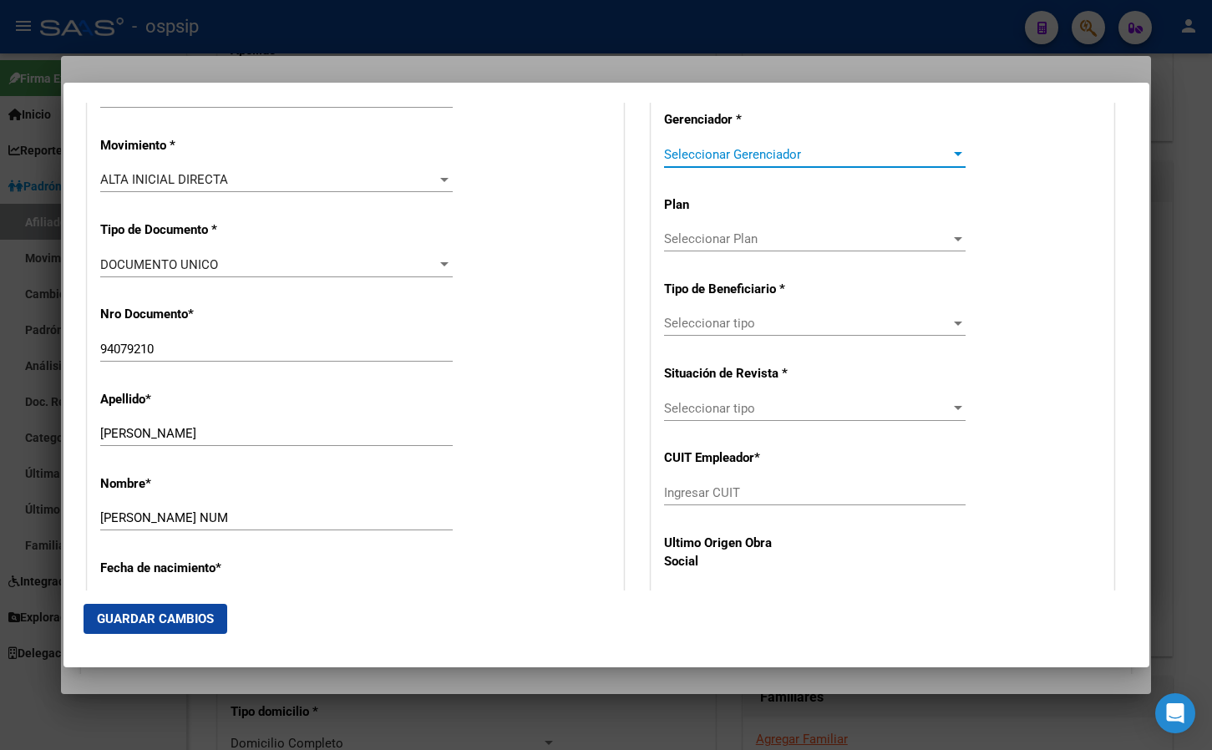
click at [712, 152] on span "Seleccionar Gerenciador" at bounding box center [807, 154] width 286 height 15
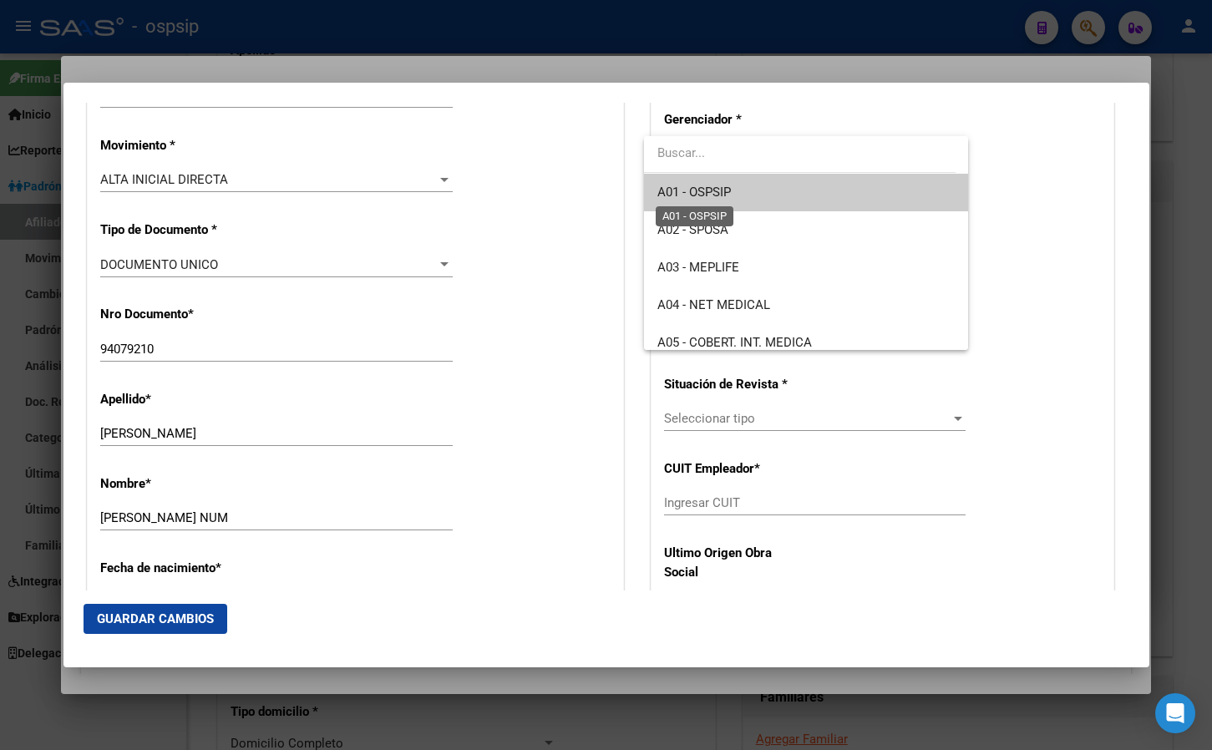
click at [717, 190] on span "A01 - OSPSIP" at bounding box center [694, 192] width 74 height 15
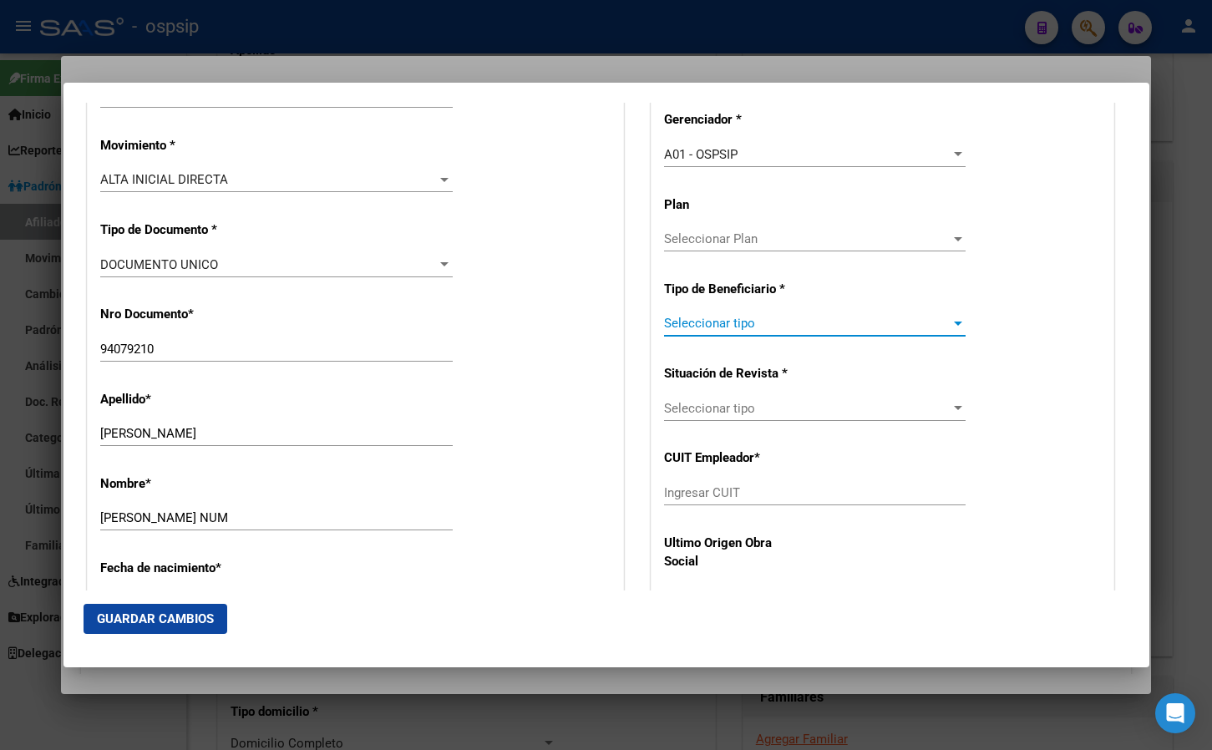
click at [719, 321] on span "Seleccionar tipo" at bounding box center [807, 323] width 286 height 15
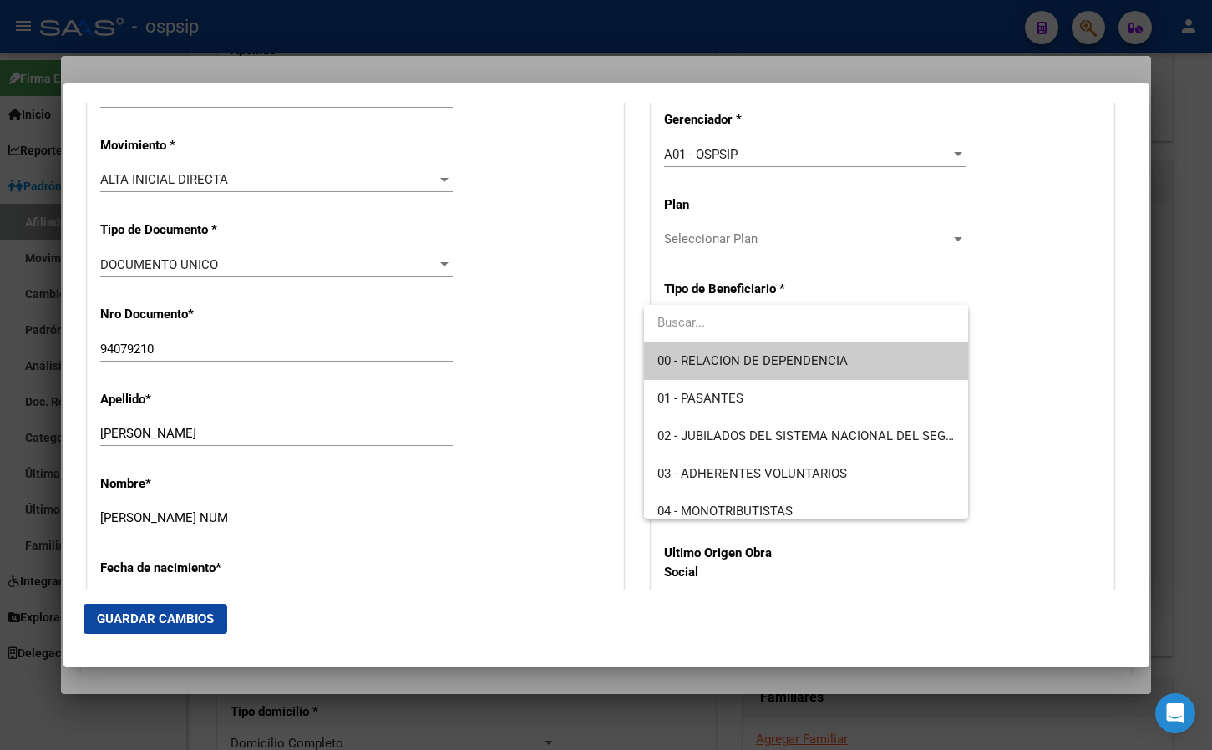
click at [726, 368] on span "00 - RELACION DE DEPENDENCIA" at bounding box center [752, 360] width 190 height 15
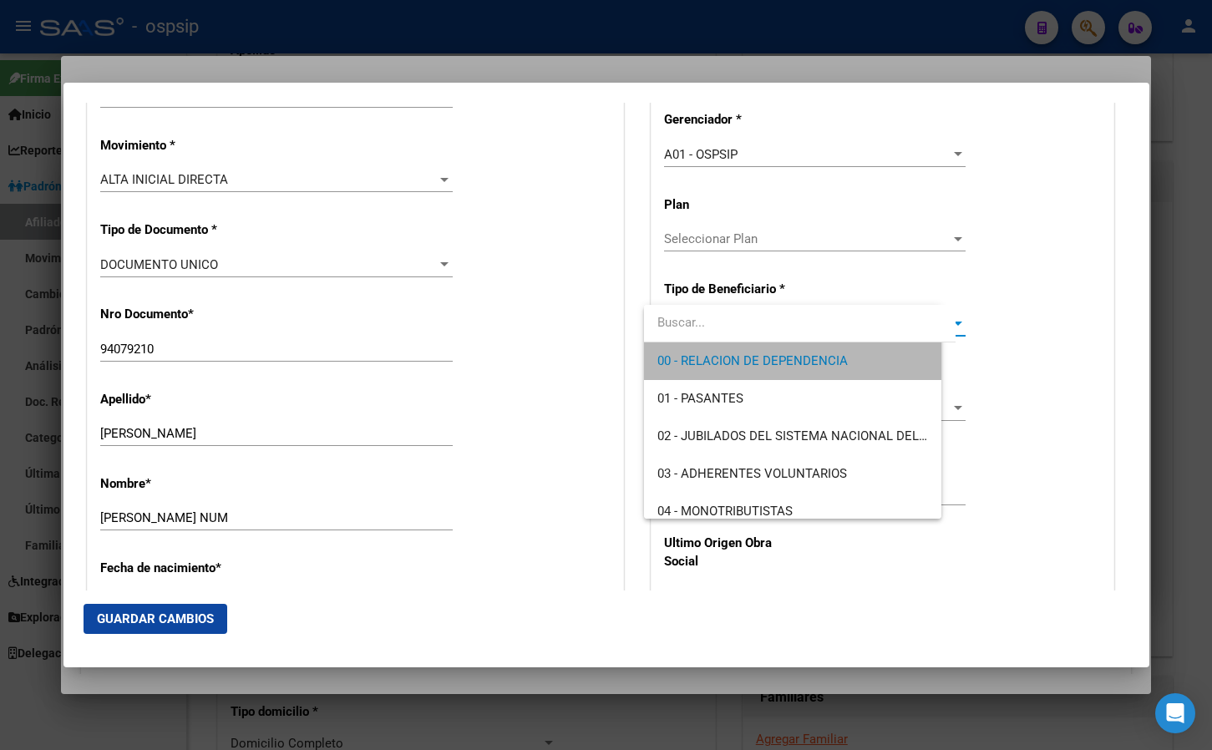
type input "30-70820662-4"
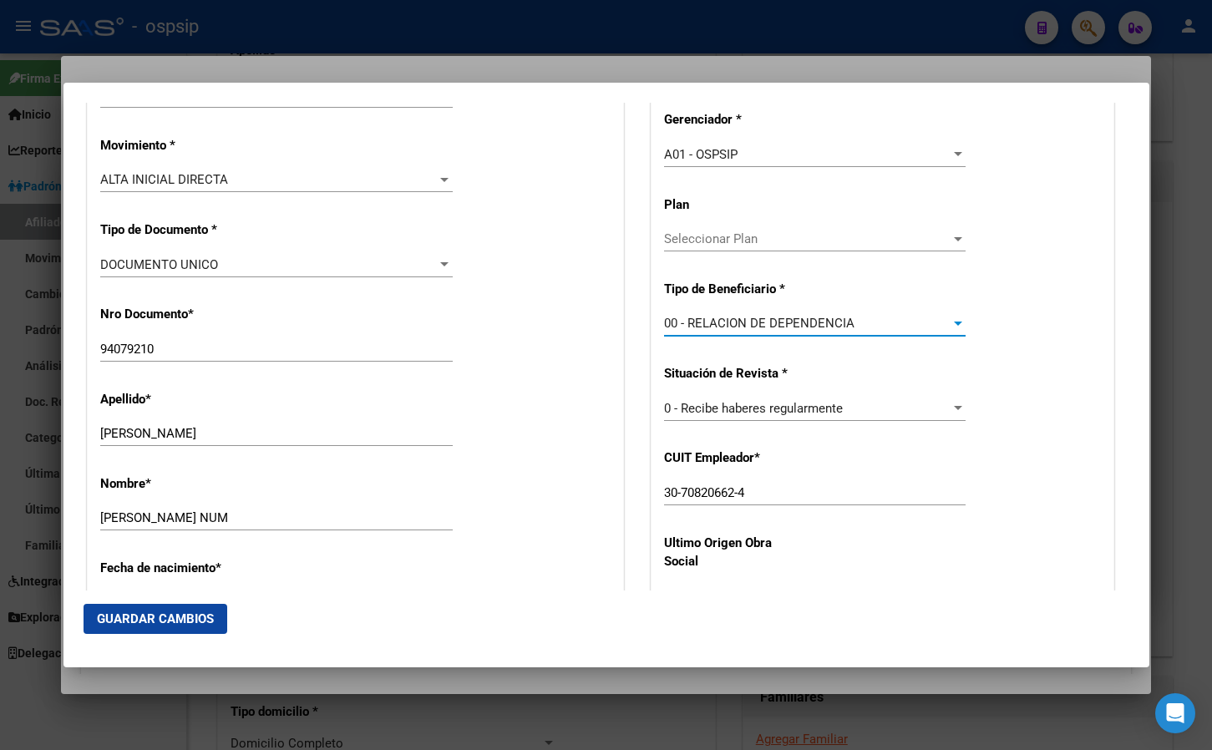
drag, startPoint x: 164, startPoint y: 611, endPoint x: 155, endPoint y: 612, distance: 8.4
click at [160, 612] on span "Guardar Cambios" at bounding box center [155, 618] width 117 height 15
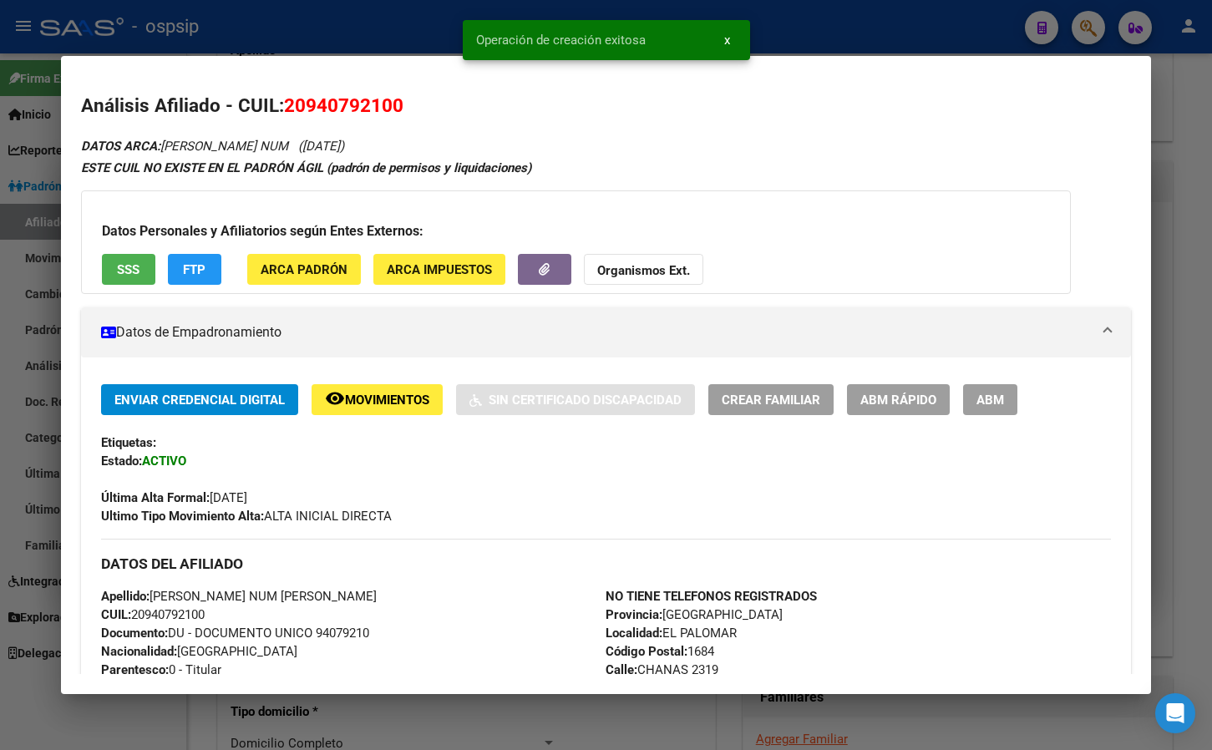
click at [993, 400] on span "ABM" at bounding box center [990, 400] width 28 height 15
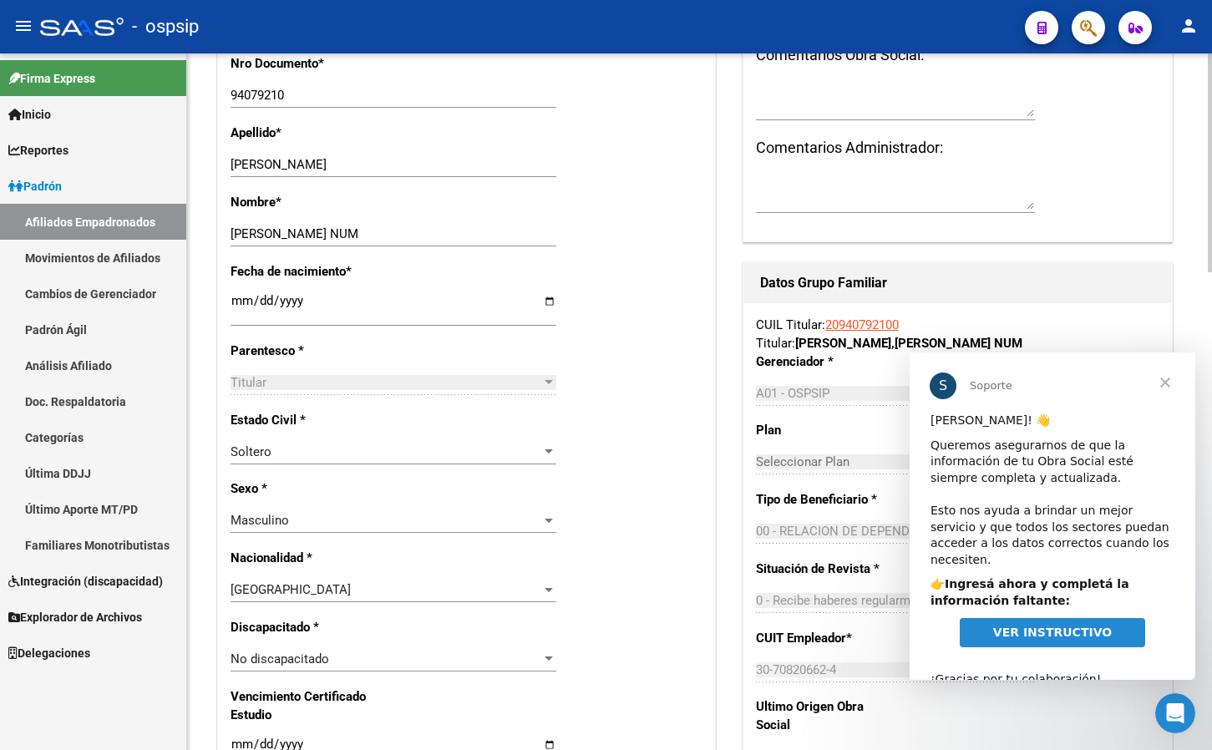
scroll to position [501, 0]
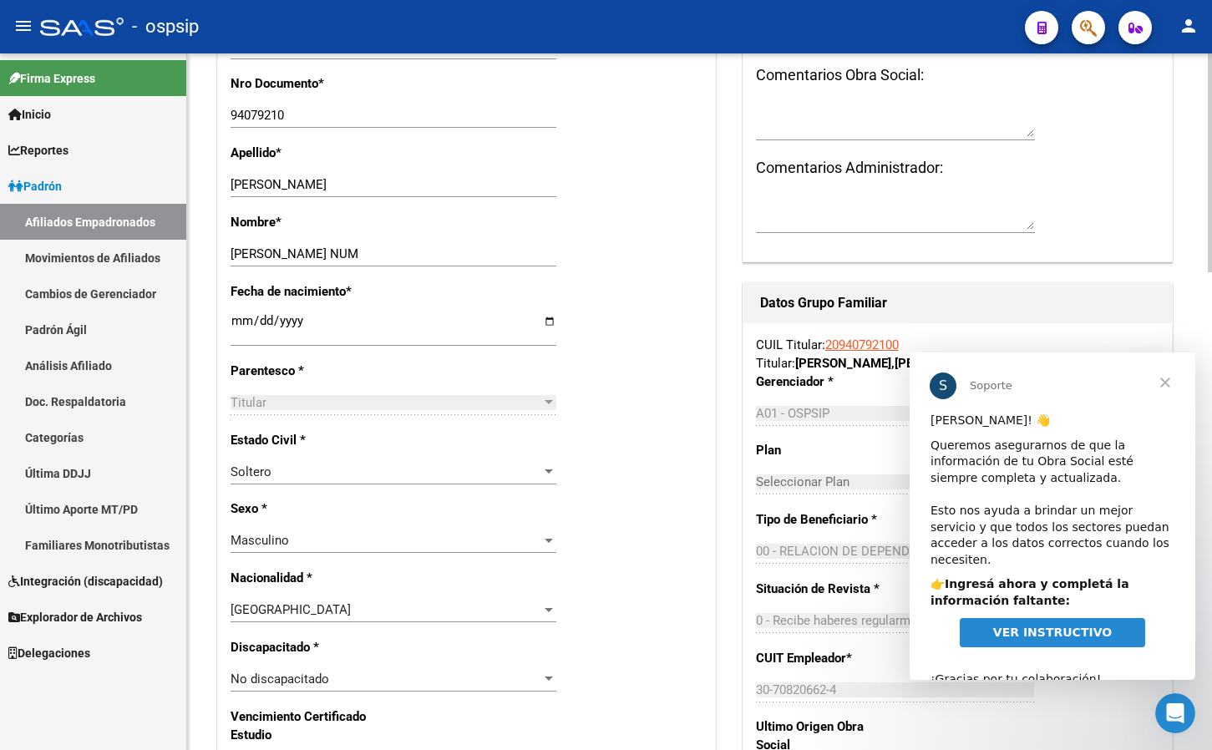
click at [322, 601] on div "ARGENTINA Seleccionar tipo" at bounding box center [394, 609] width 326 height 25
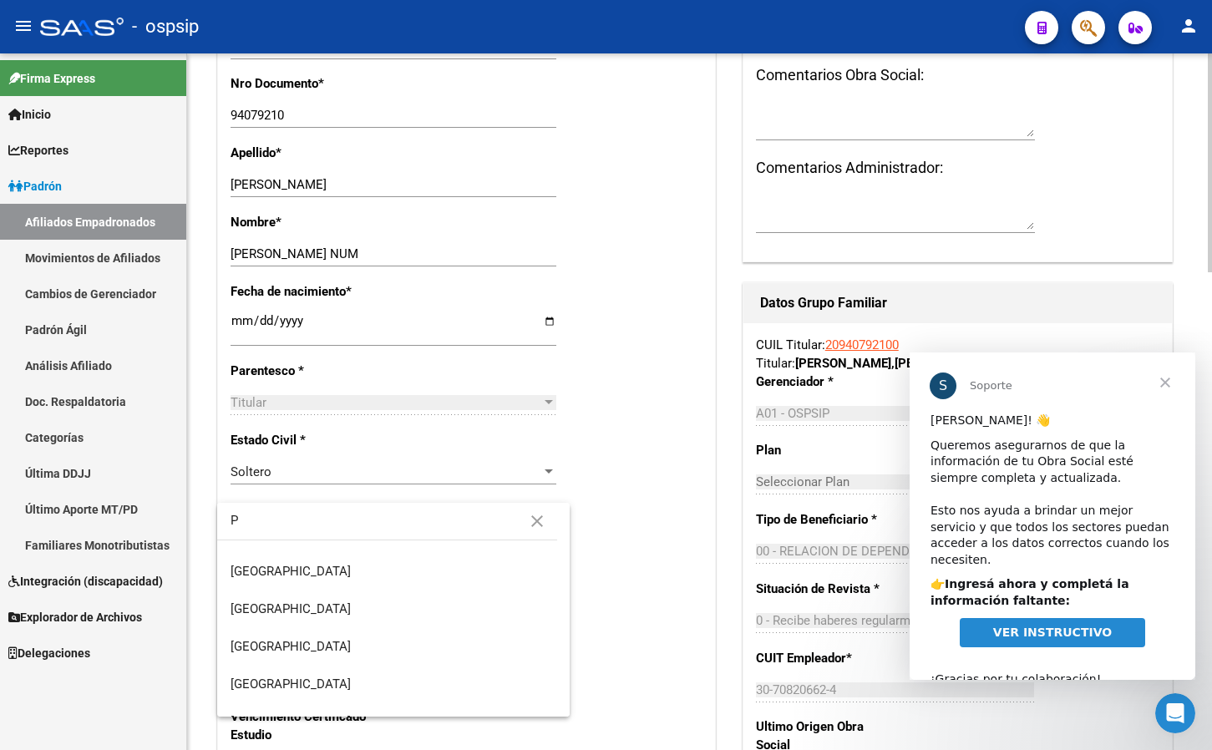
scroll to position [0, 0]
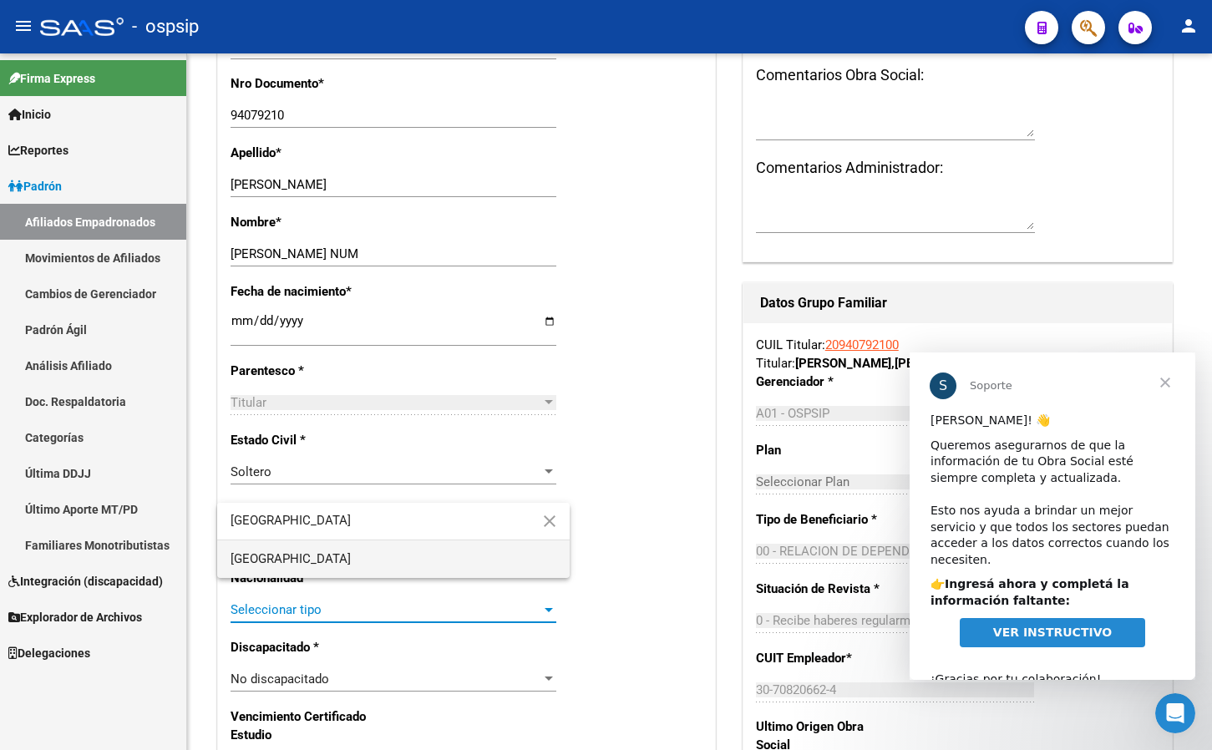
type input "[GEOGRAPHIC_DATA]"
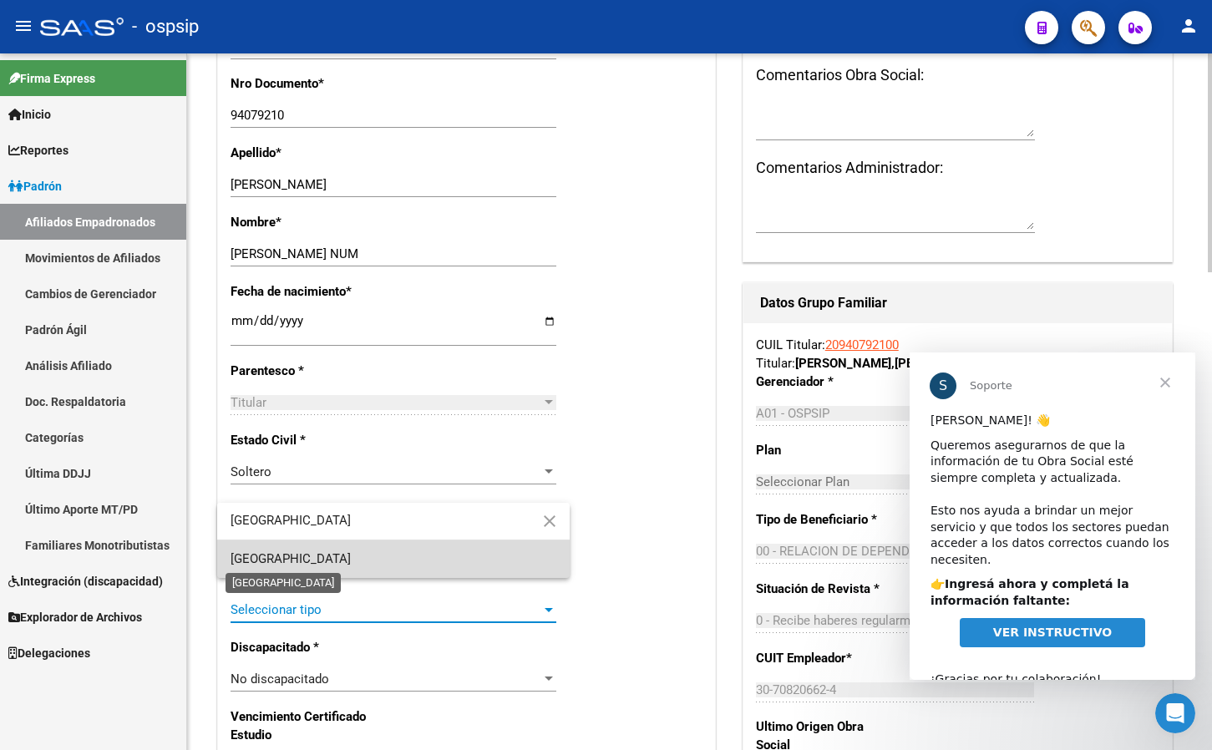
drag, startPoint x: 260, startPoint y: 555, endPoint x: 294, endPoint y: 564, distance: 35.3
click at [256, 555] on span "[GEOGRAPHIC_DATA]" at bounding box center [291, 558] width 120 height 15
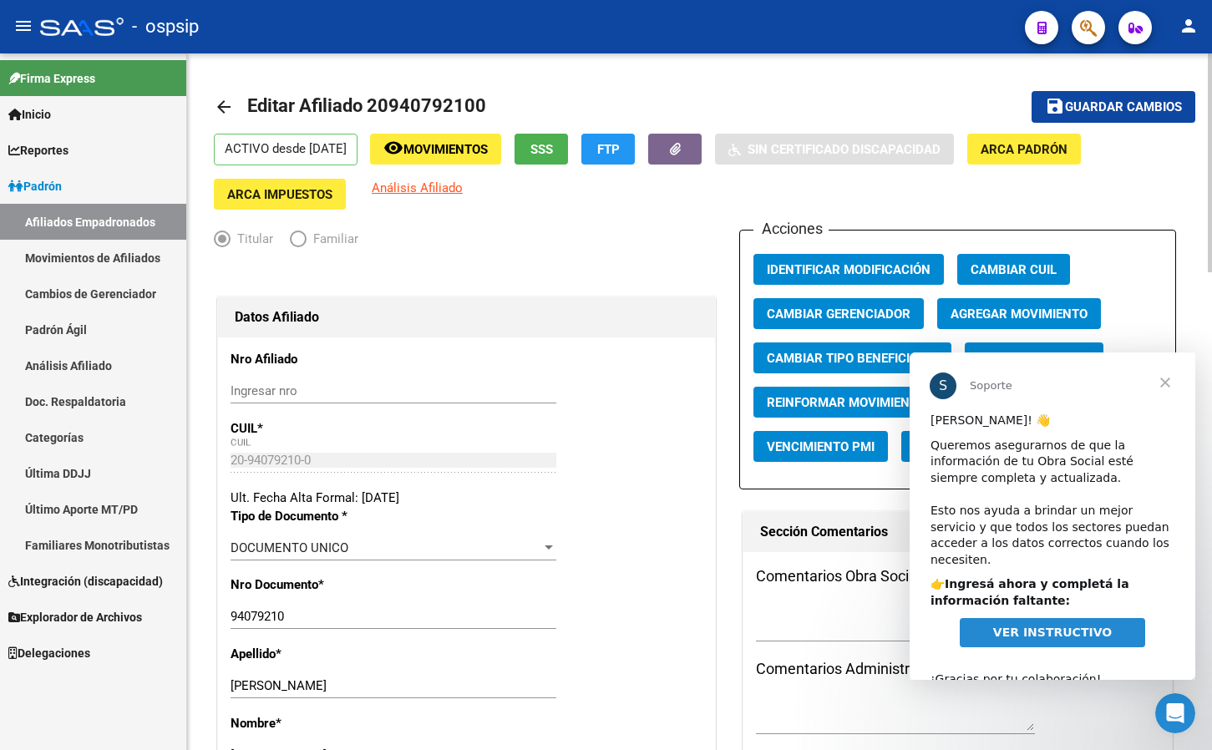
click at [1112, 109] on span "Guardar cambios" at bounding box center [1123, 107] width 117 height 15
click at [1165, 387] on span "Cerrar" at bounding box center [1165, 382] width 60 height 60
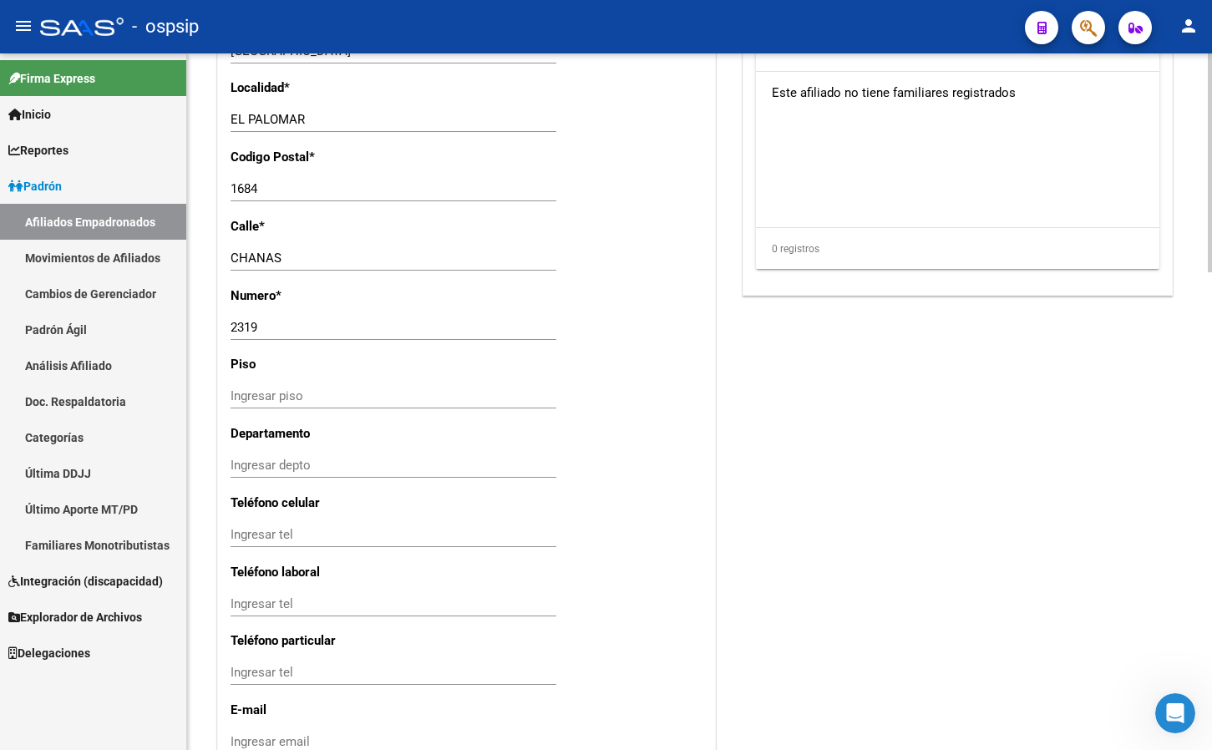
scroll to position [1523, 0]
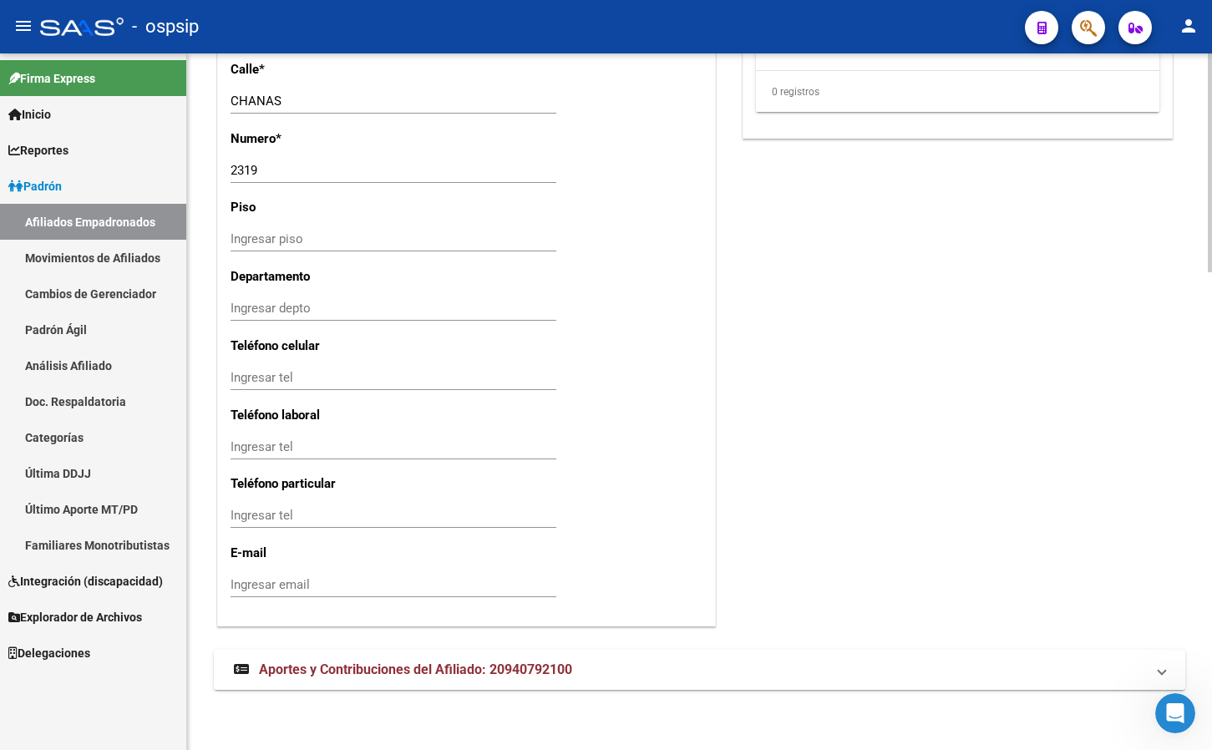
click at [306, 665] on span "Aportes y Contribuciones del Afiliado: 20940792100" at bounding box center [415, 670] width 313 height 16
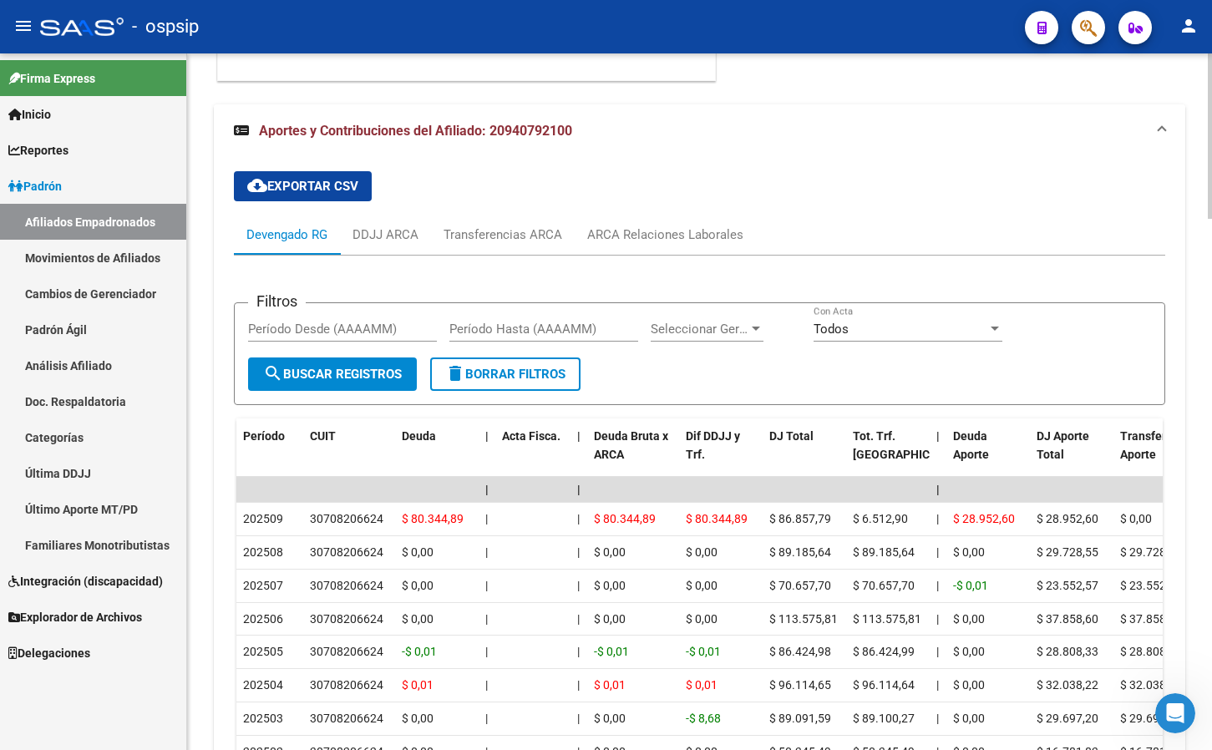
scroll to position [2069, 0]
drag, startPoint x: 432, startPoint y: 94, endPoint x: 444, endPoint y: 113, distance: 22.9
click at [647, 230] on div "ARCA Relaciones Laborales" at bounding box center [665, 234] width 156 height 18
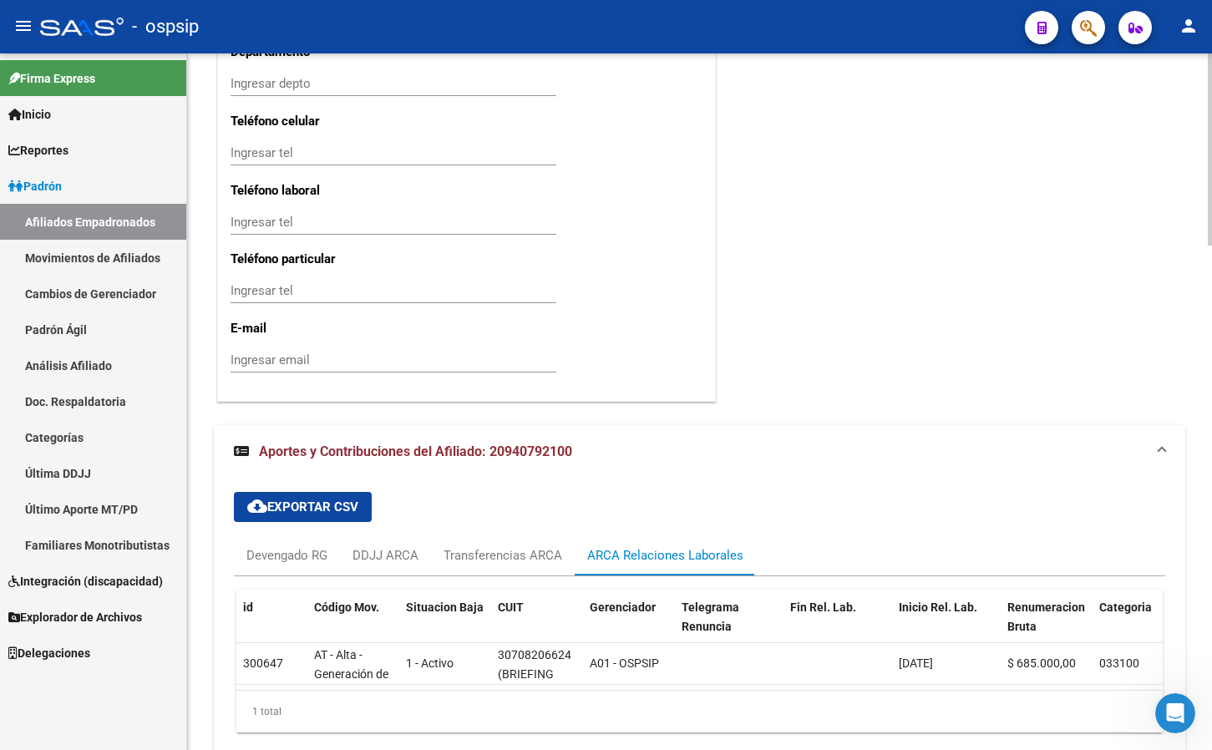
scroll to position [1829, 0]
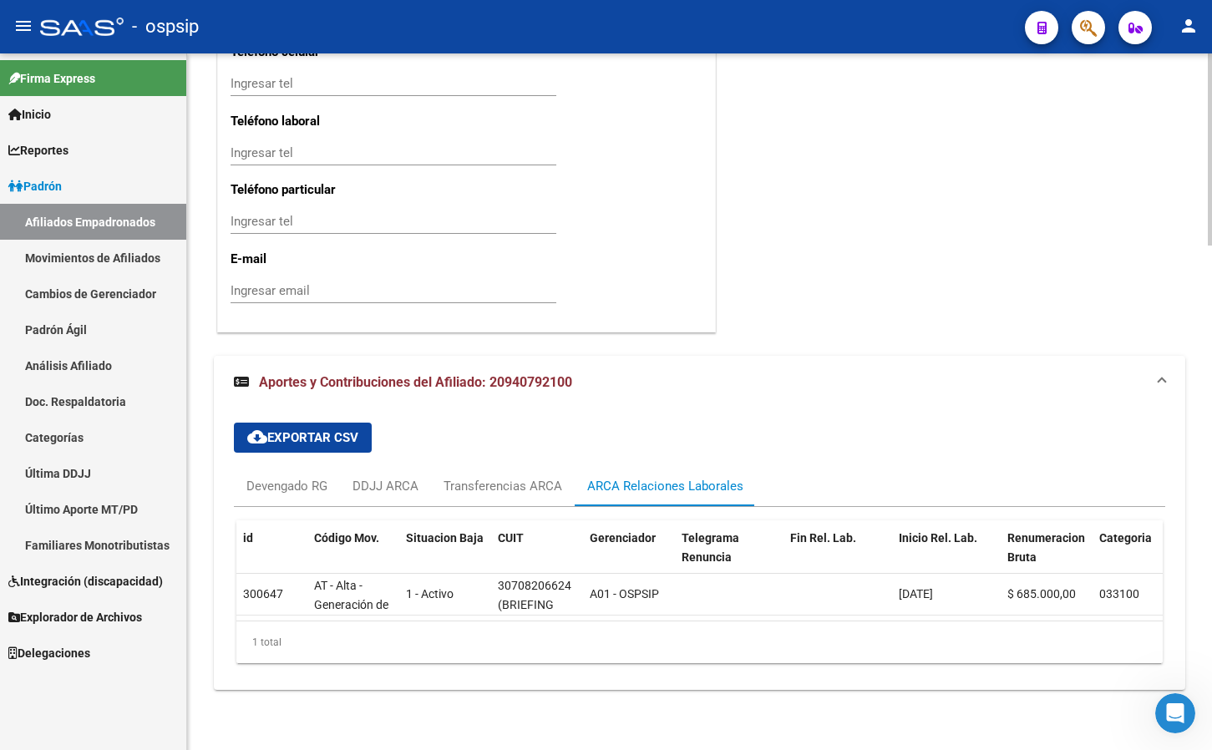
click at [347, 302] on div "Ingresar email" at bounding box center [394, 298] width 326 height 41
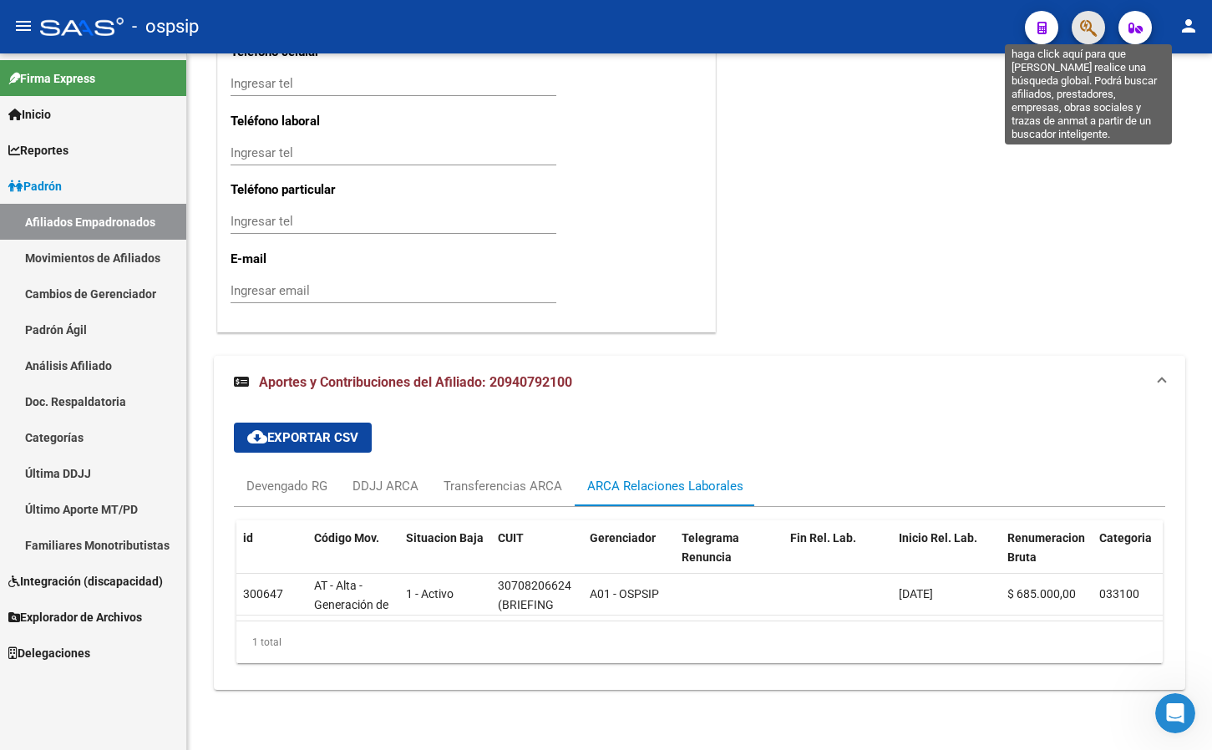
click at [1086, 26] on icon "button" at bounding box center [1088, 27] width 17 height 19
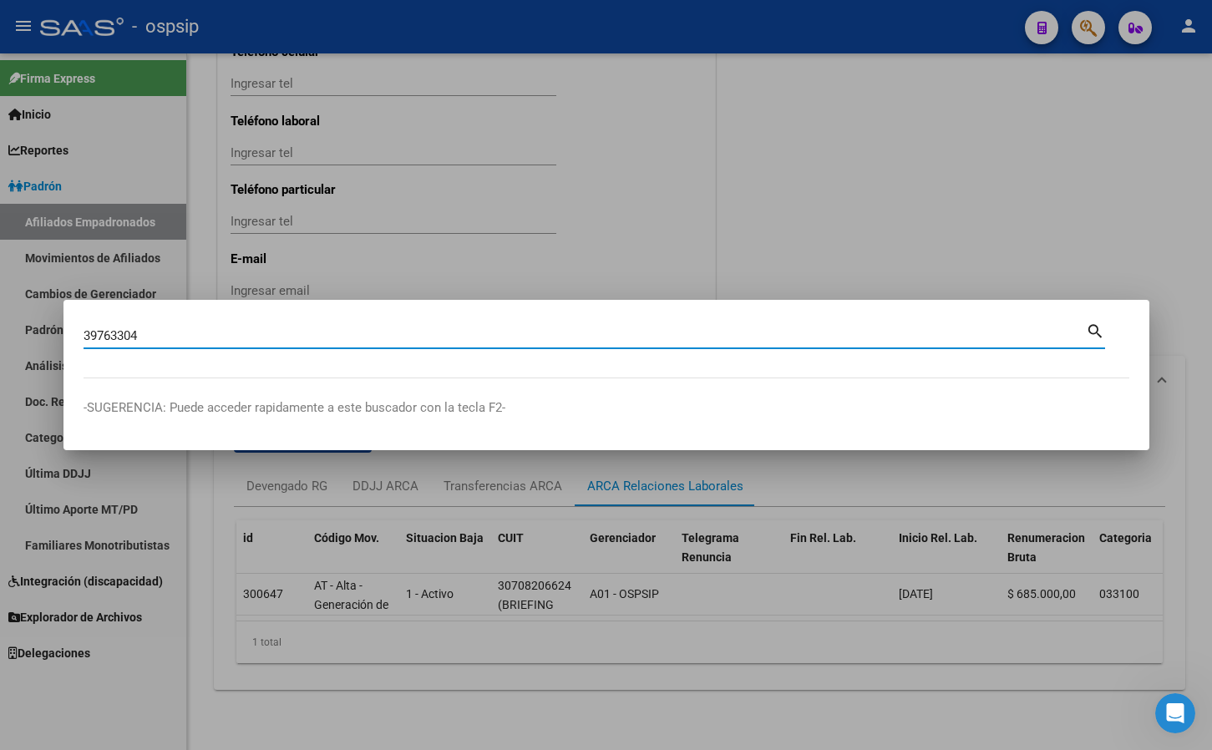
type input "39763304"
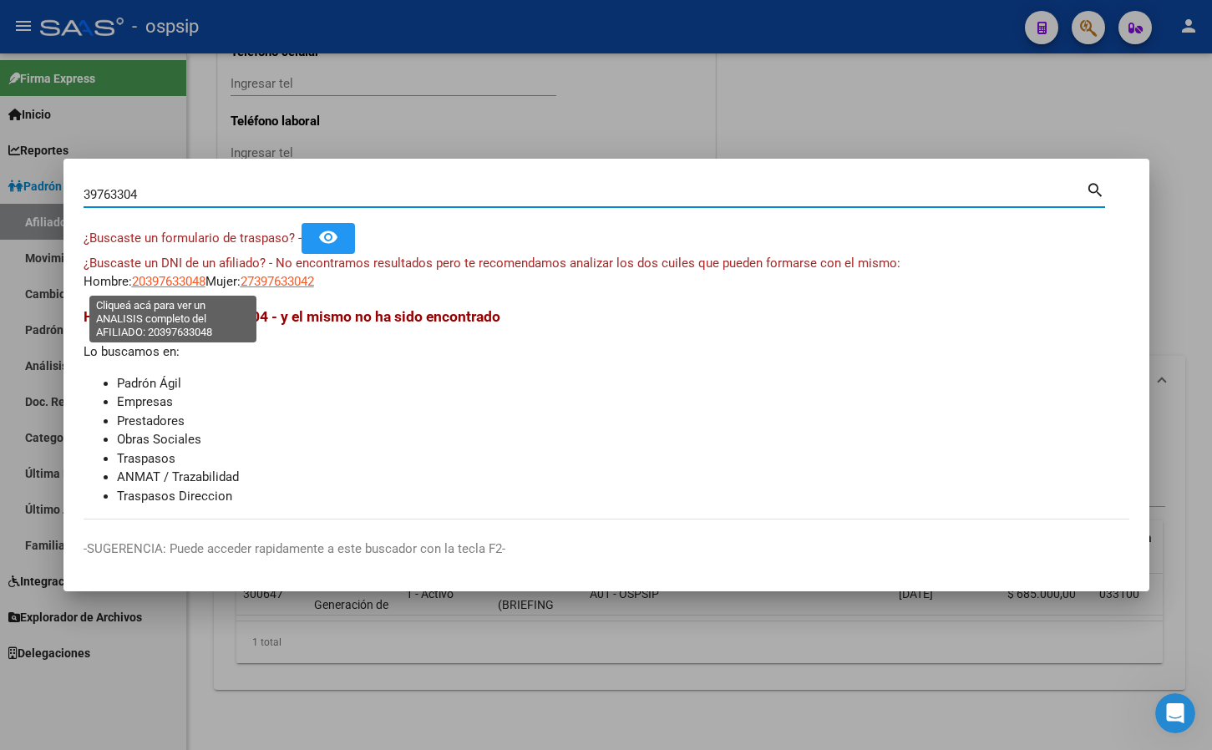
click at [176, 284] on span "20397633048" at bounding box center [169, 281] width 74 height 15
type textarea "20397633048"
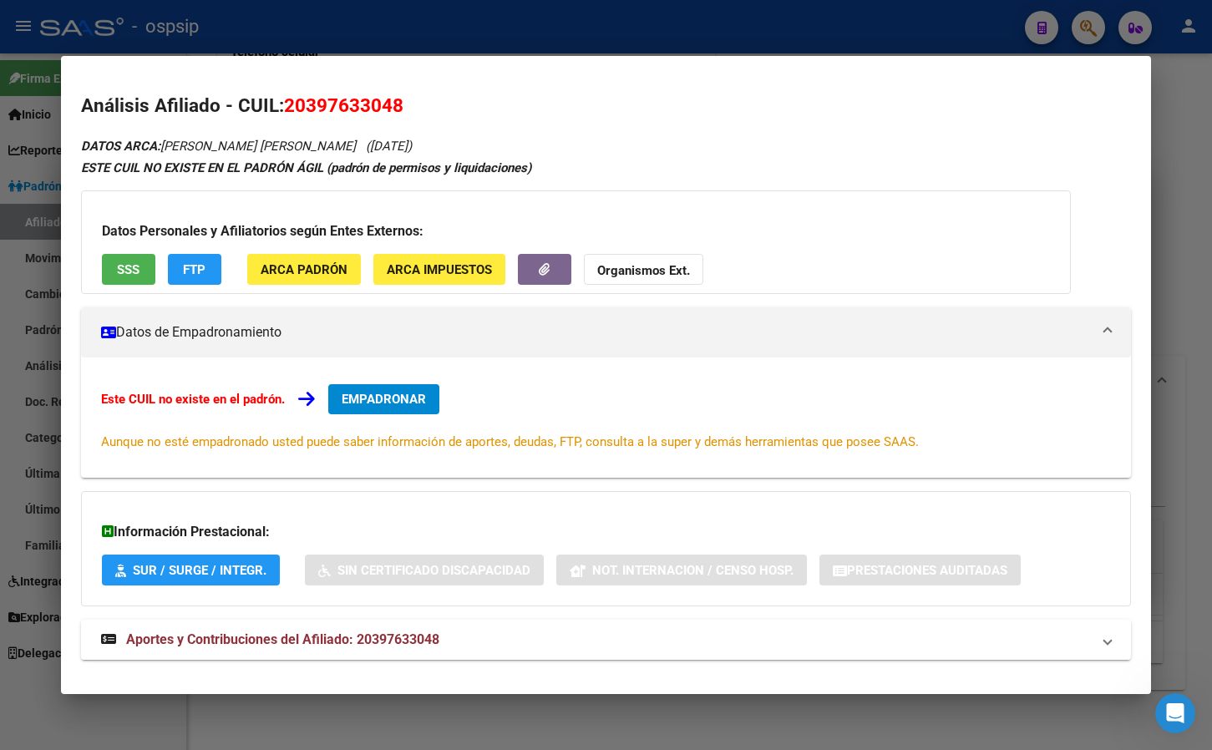
click at [389, 637] on span "Aportes y Contribuciones del Afiliado: 20397633048" at bounding box center [282, 639] width 313 height 16
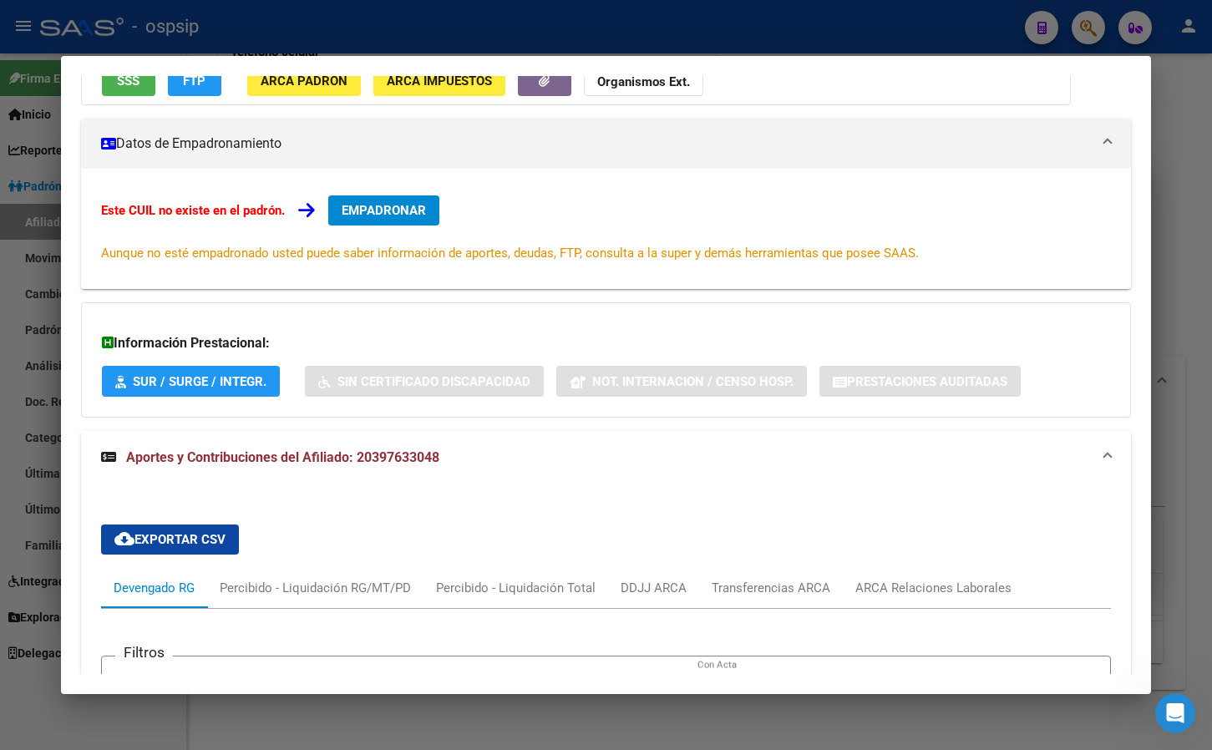
scroll to position [501, 0]
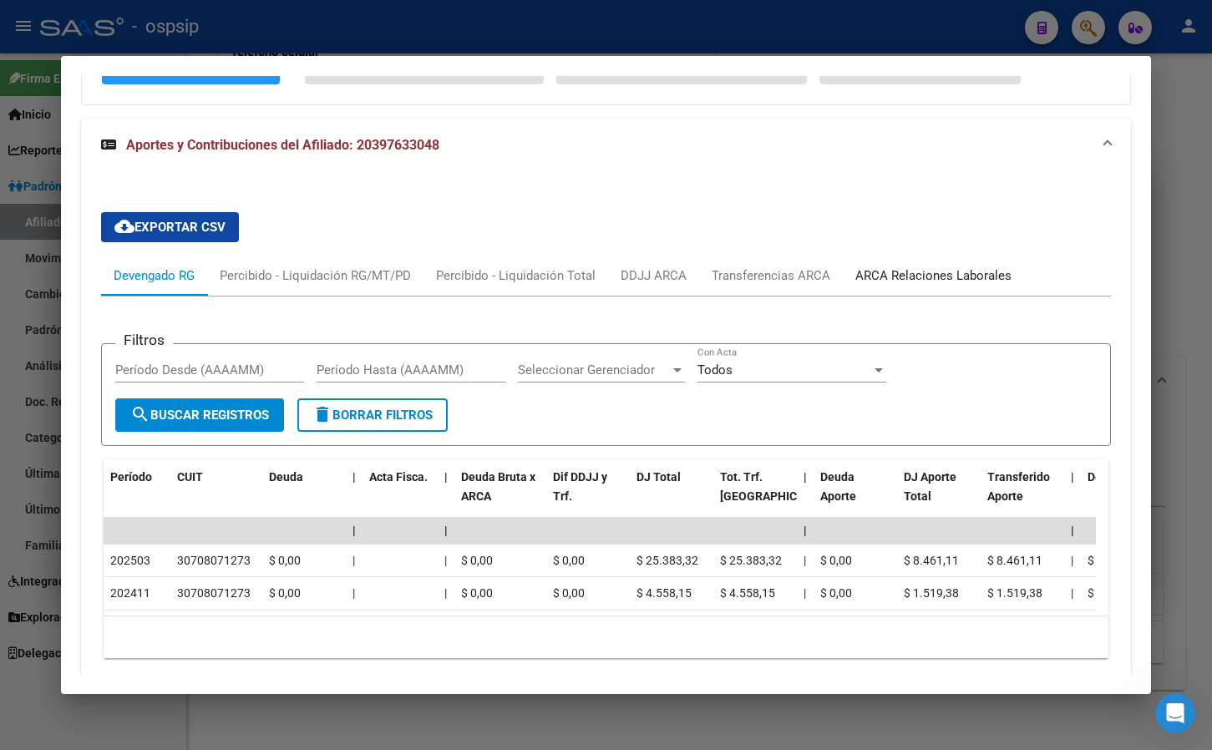
drag, startPoint x: 954, startPoint y: 276, endPoint x: 940, endPoint y: 282, distance: 15.7
click at [953, 275] on div "ARCA Relaciones Laborales" at bounding box center [933, 275] width 156 height 18
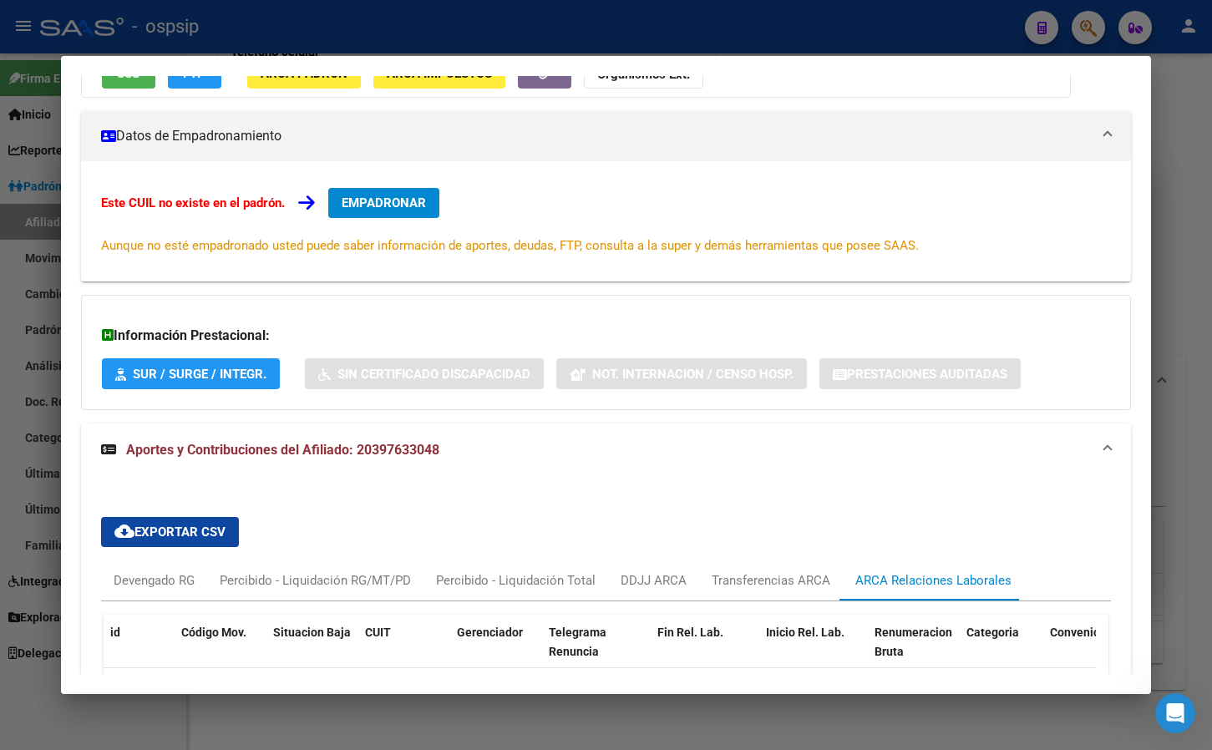
scroll to position [0, 0]
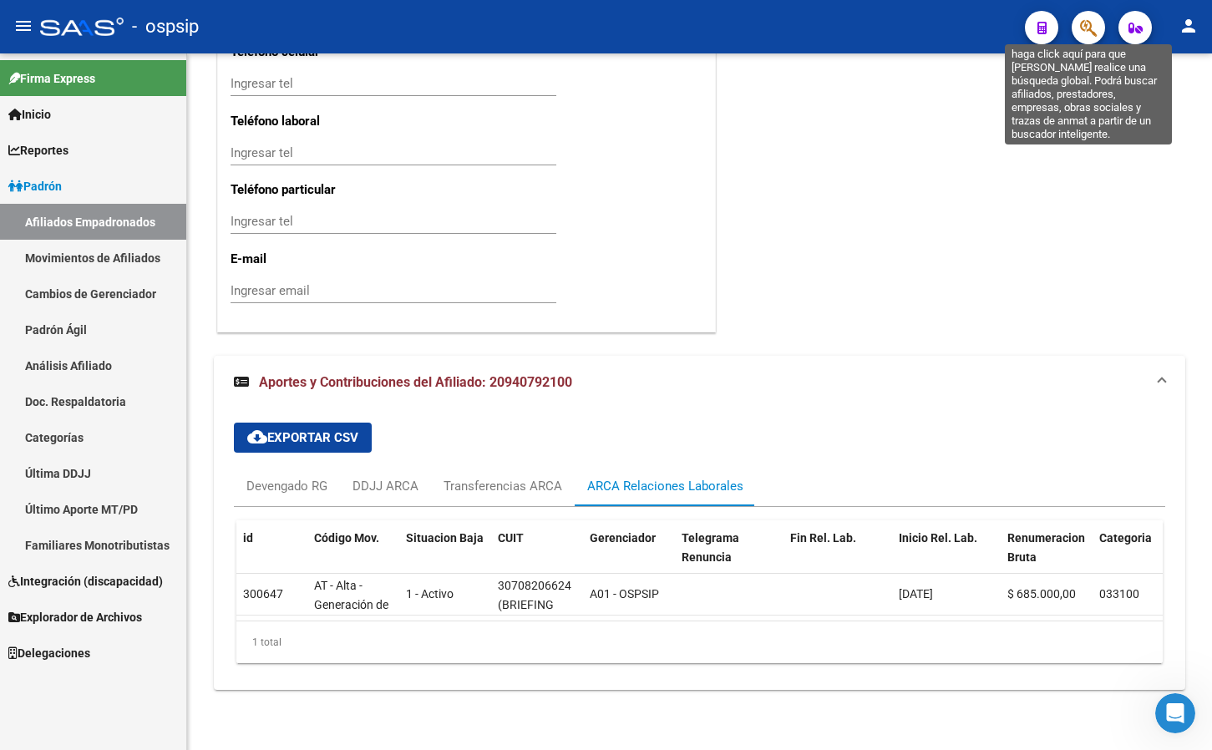
click at [1082, 20] on icon "button" at bounding box center [1088, 27] width 17 height 19
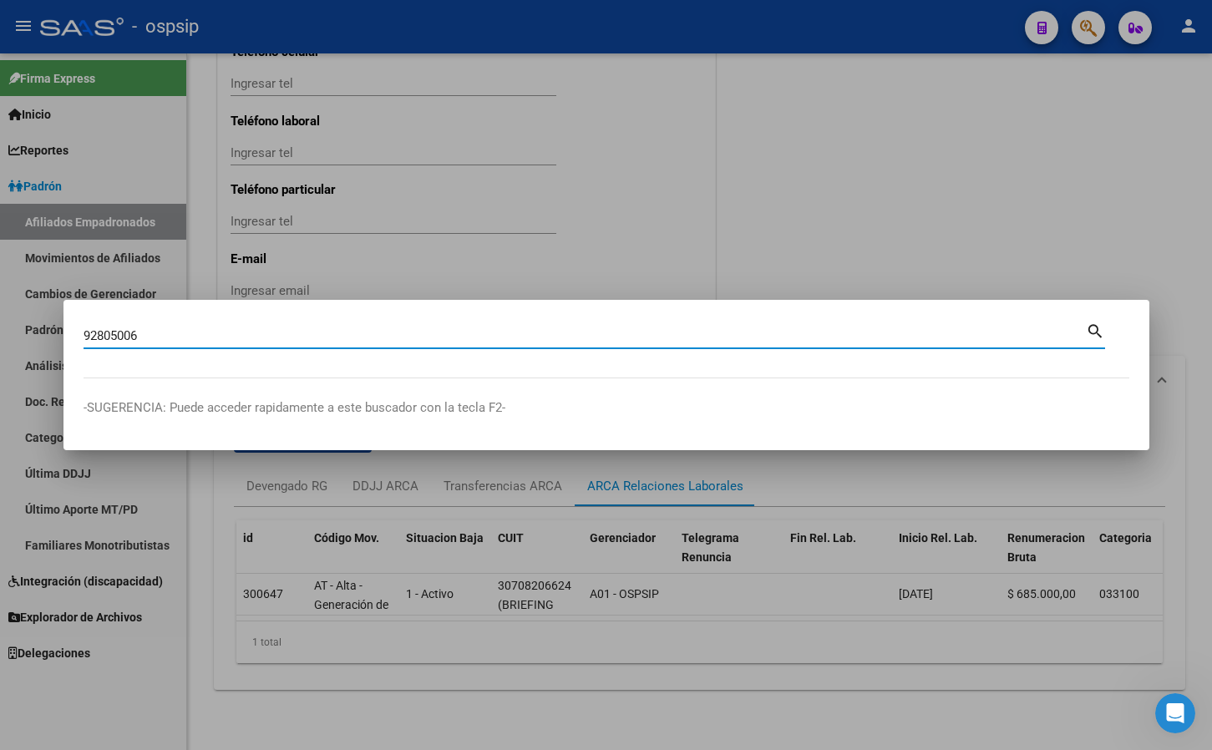
type input "92805006"
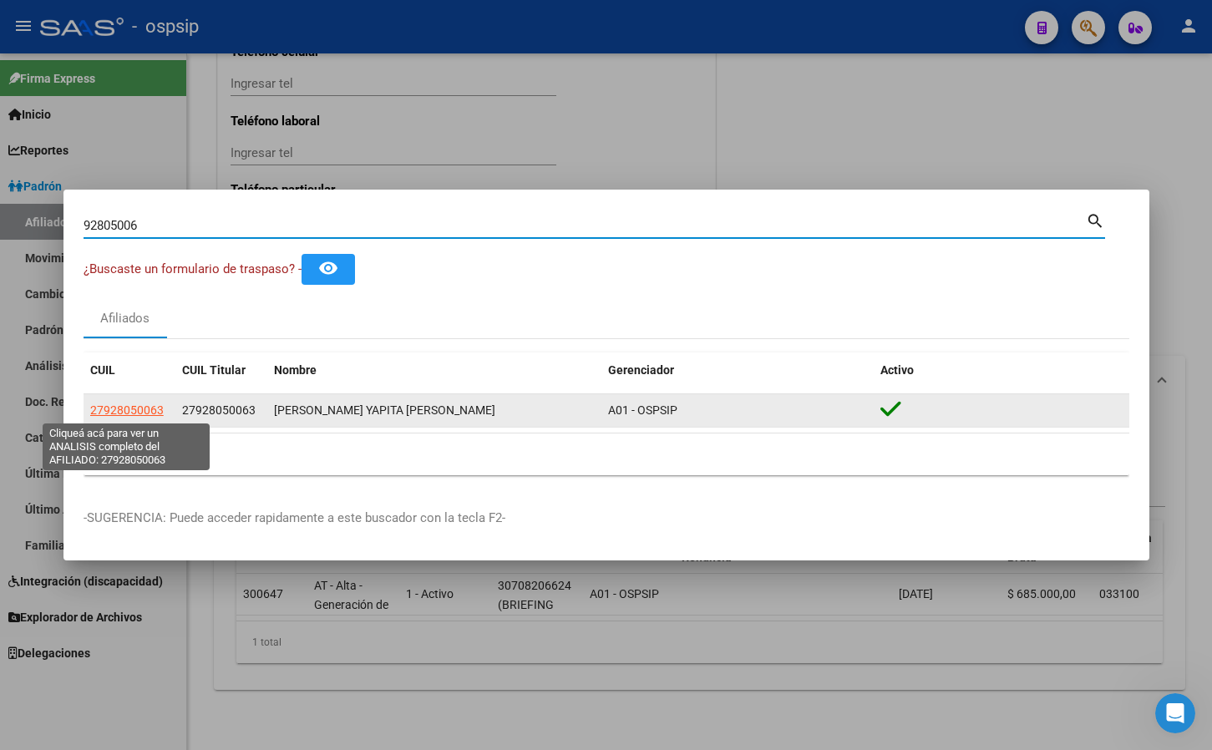
click at [139, 408] on span "27928050063" at bounding box center [127, 409] width 74 height 13
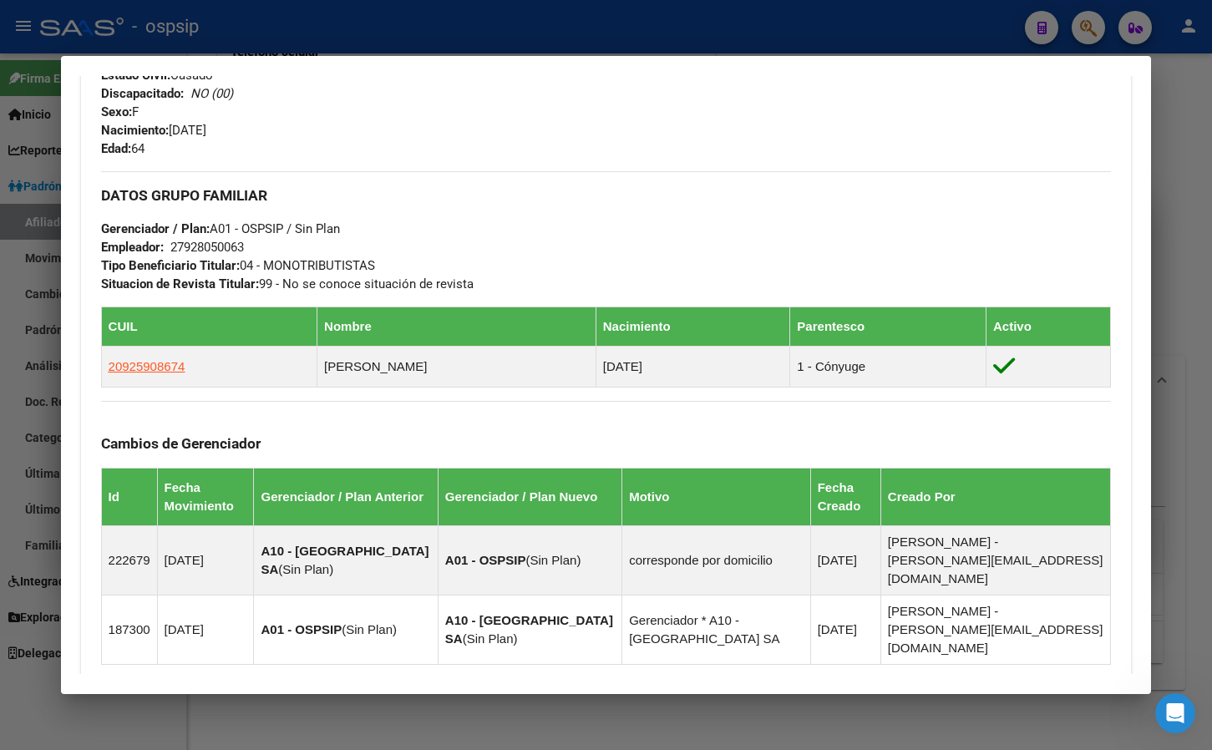
scroll to position [888, 0]
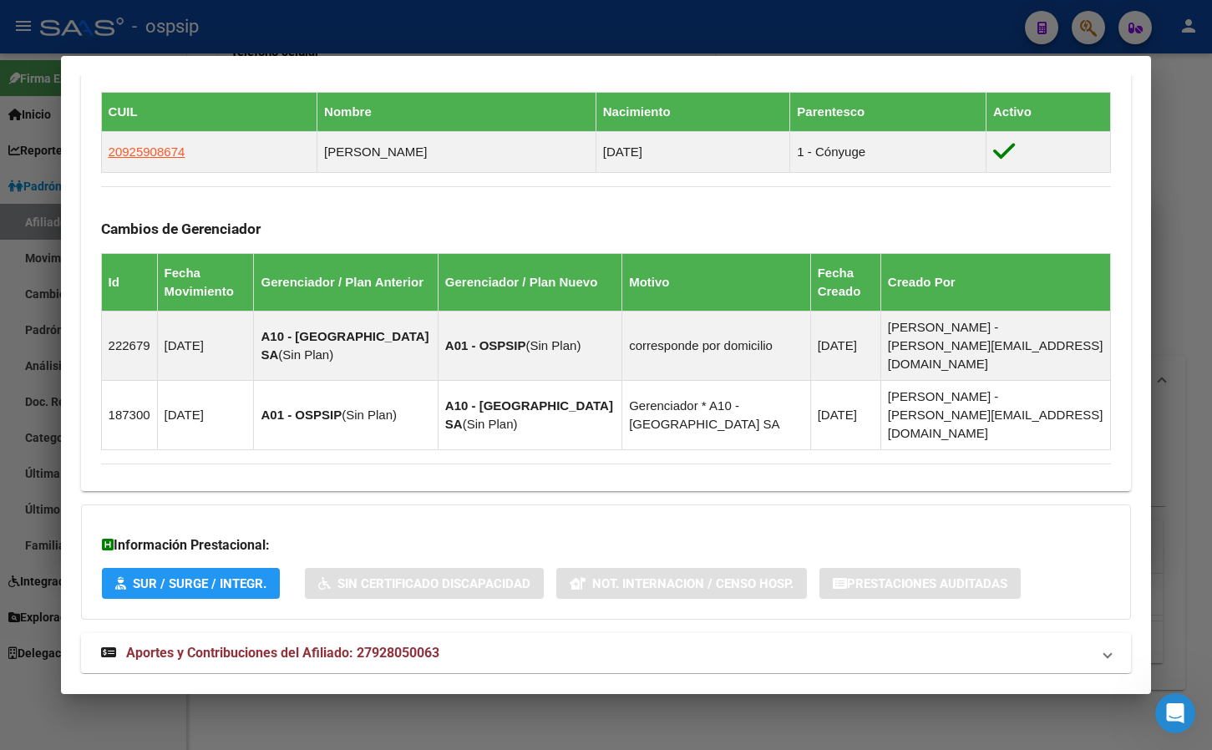
click at [381, 633] on mat-expansion-panel-header "Aportes y Contribuciones del Afiliado: 27928050063" at bounding box center [606, 653] width 1051 height 40
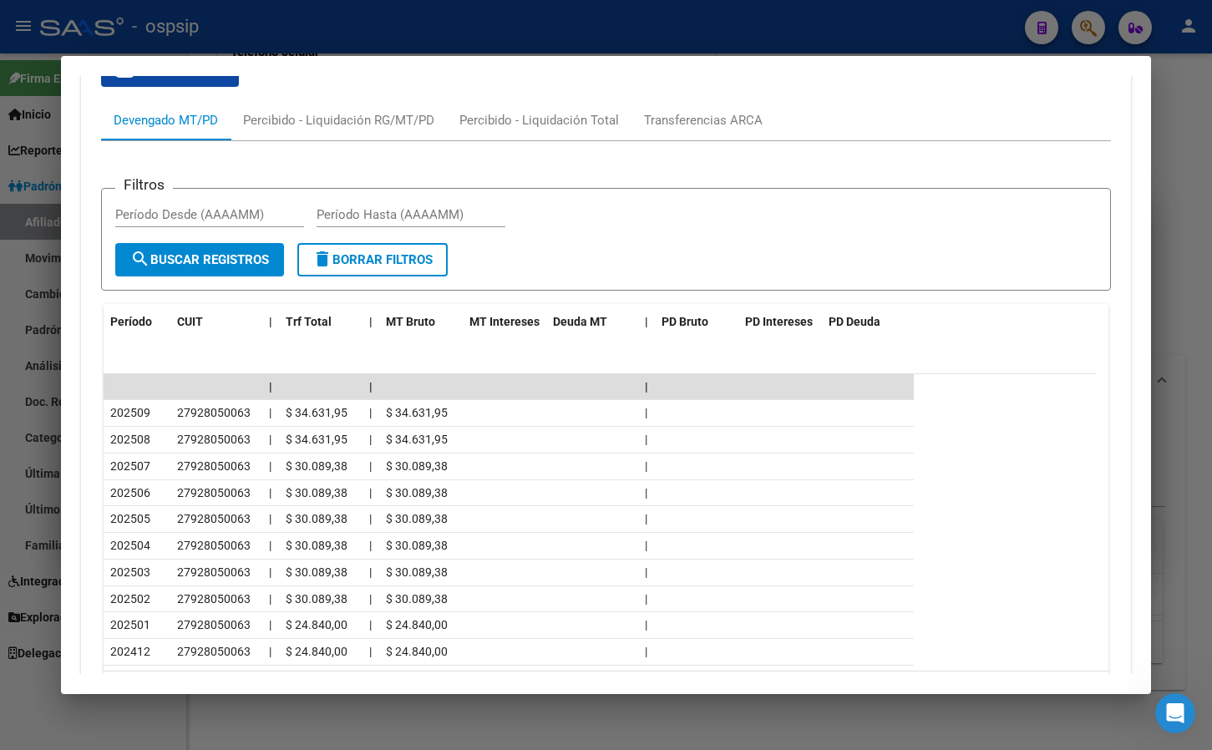
scroll to position [1638, 0]
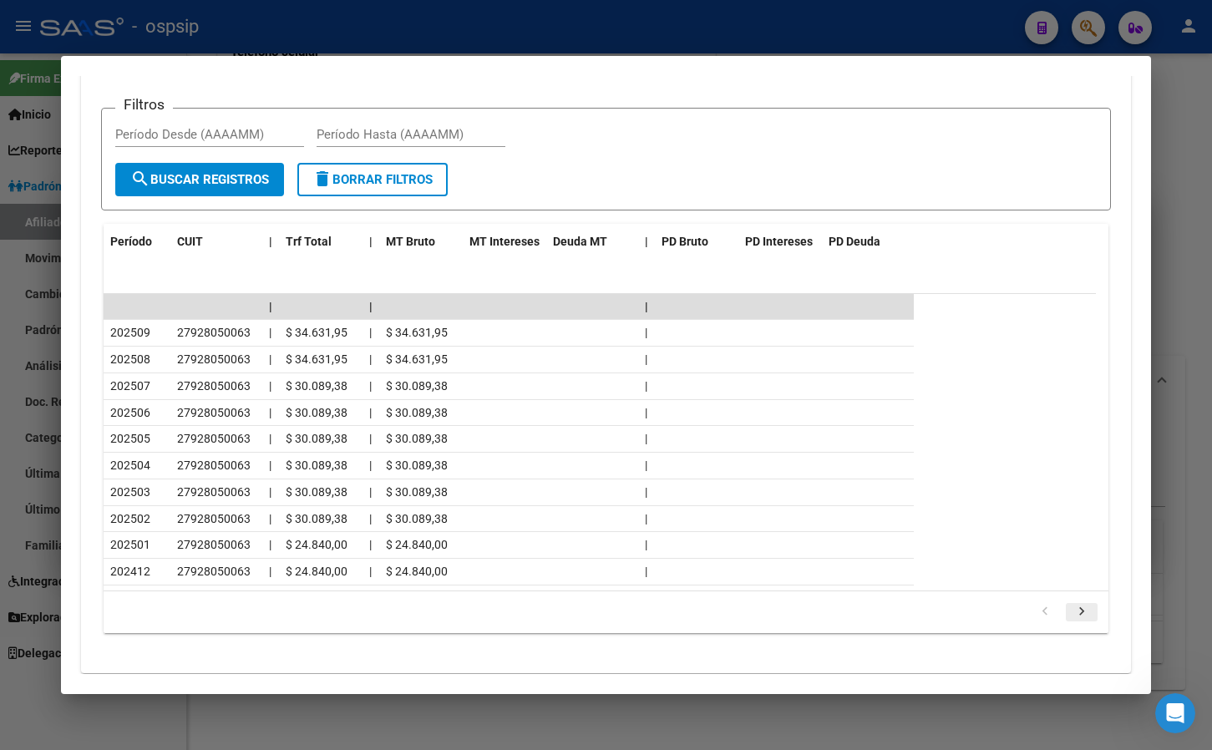
click at [1071, 604] on icon "go to next page" at bounding box center [1082, 614] width 22 height 20
click at [1034, 604] on icon "go to previous page" at bounding box center [1045, 614] width 22 height 20
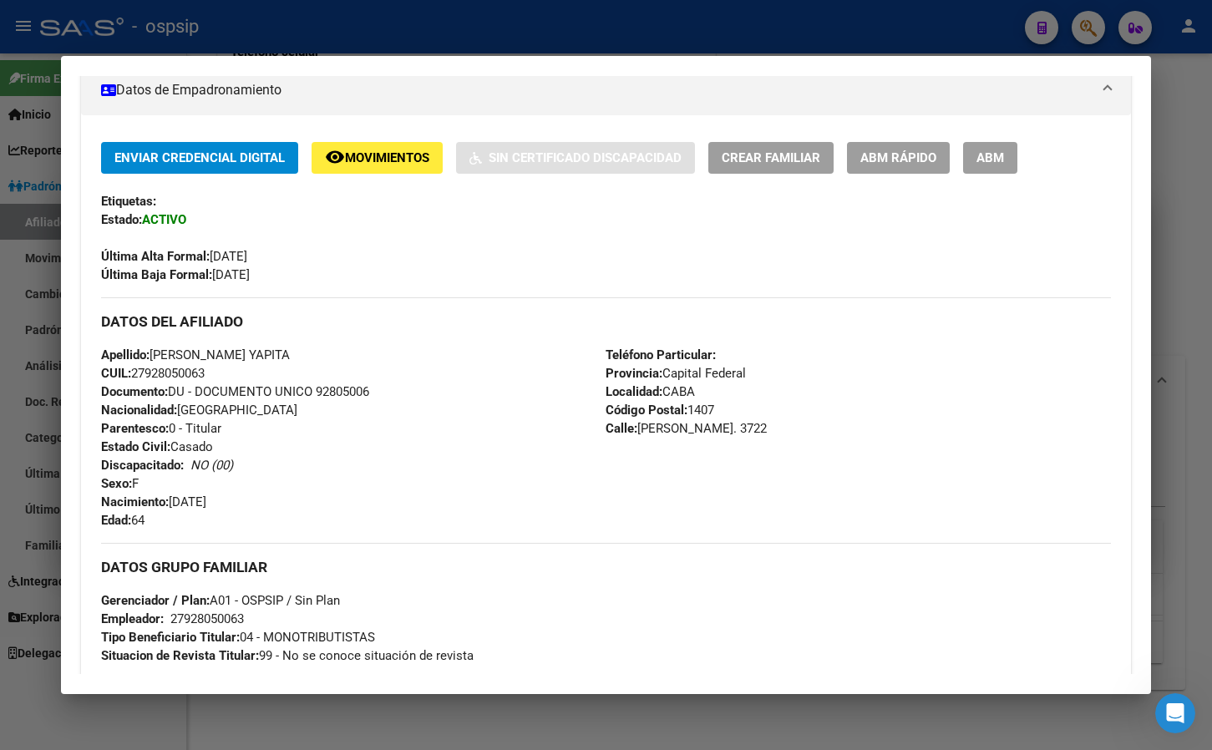
scroll to position [0, 0]
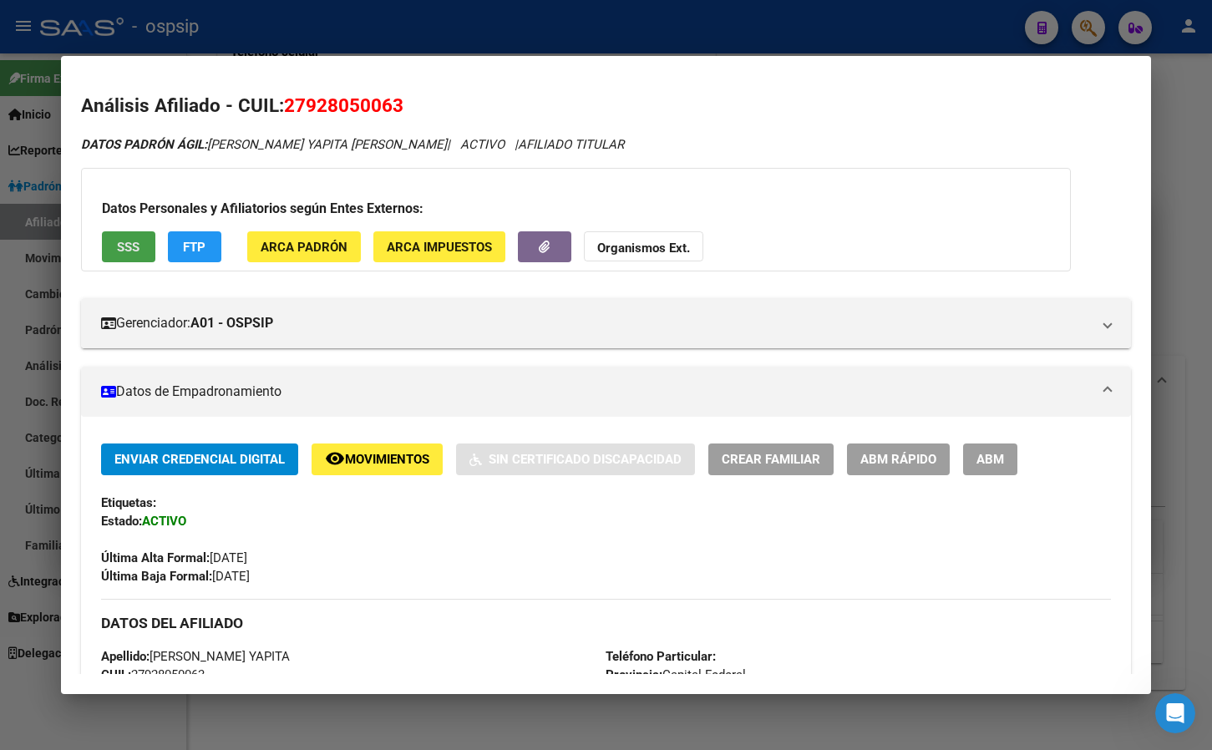
click at [130, 235] on button "SSS" at bounding box center [128, 246] width 53 height 31
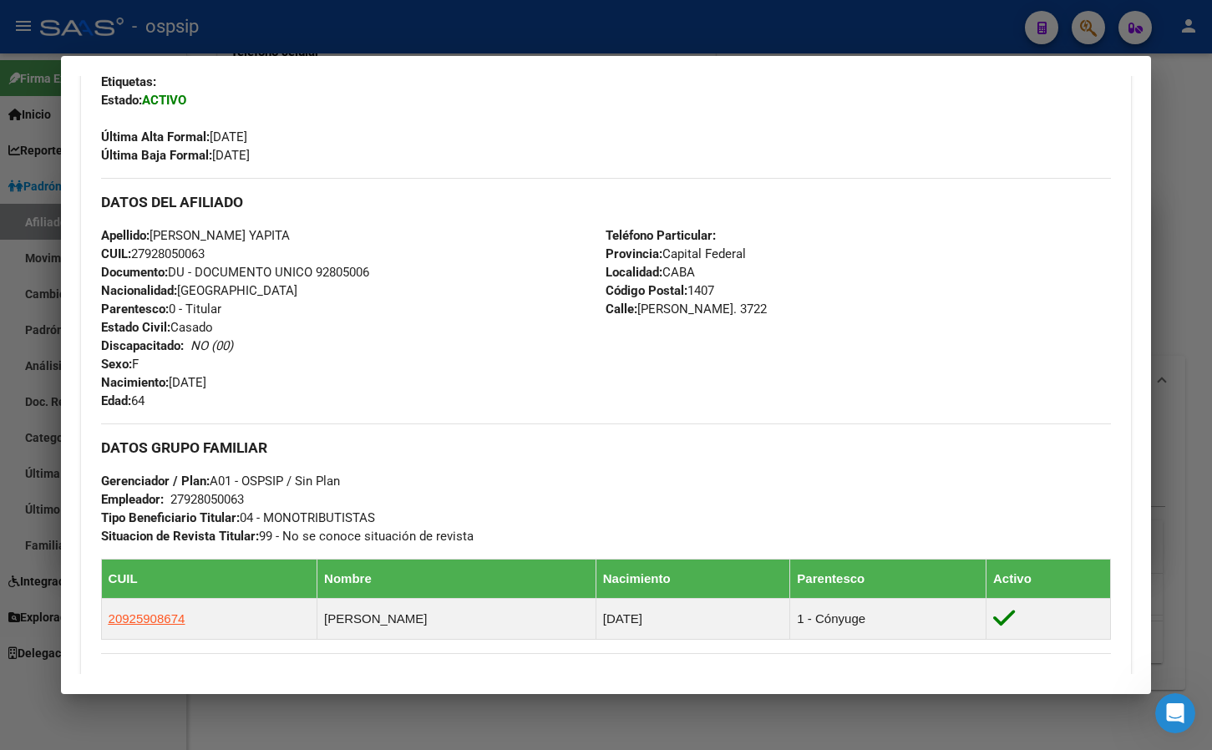
scroll to position [501, 0]
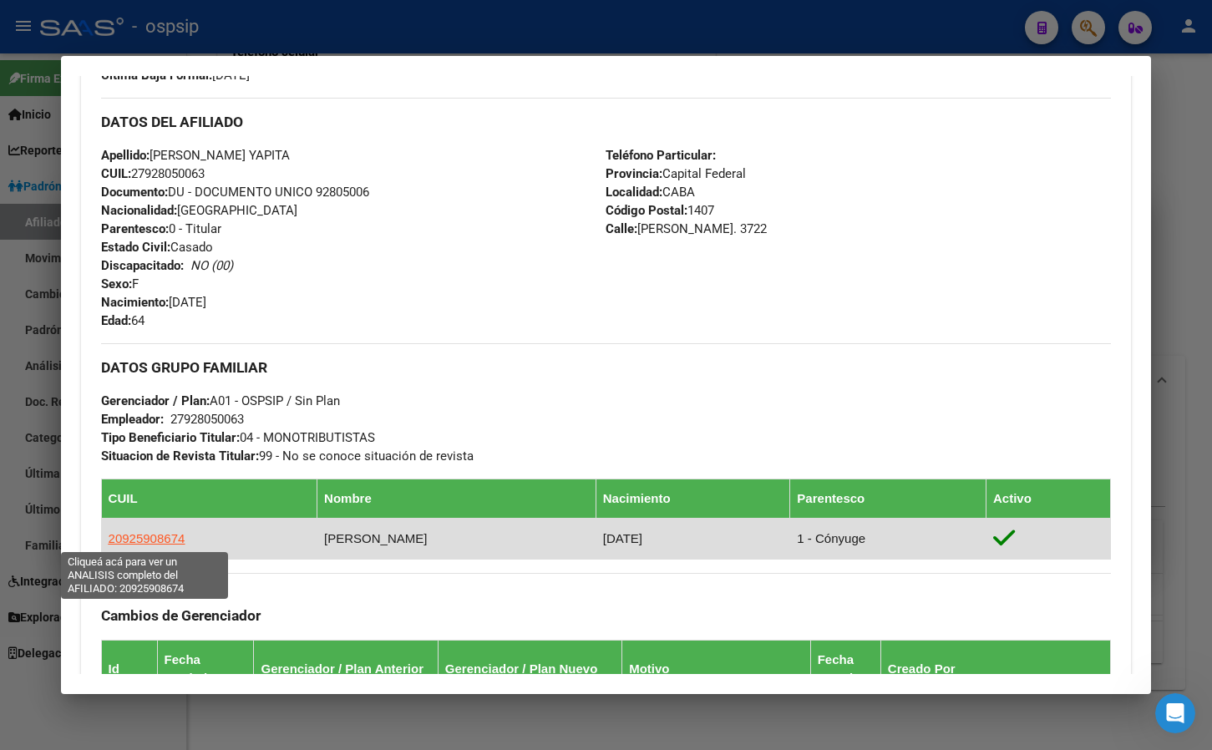
click at [124, 539] on span "20925908674" at bounding box center [147, 538] width 77 height 14
type textarea "20925908674"
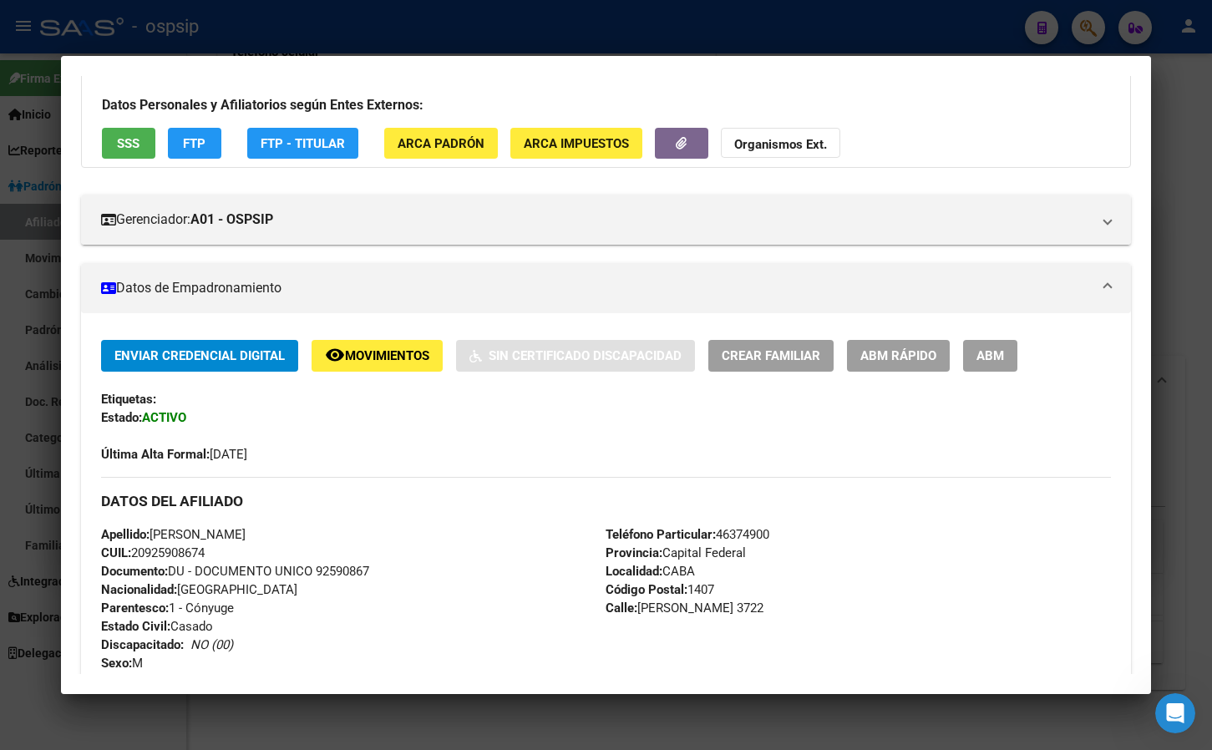
scroll to position [0, 0]
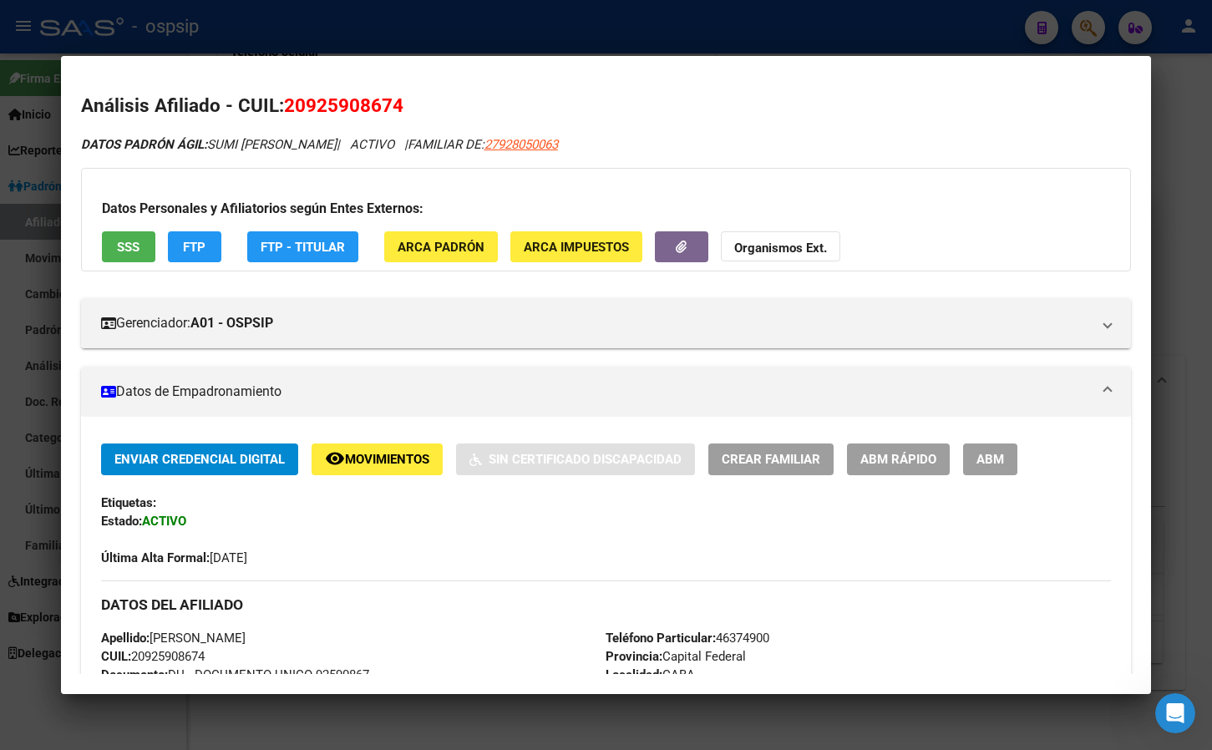
click at [129, 243] on span "SSS" at bounding box center [128, 247] width 23 height 15
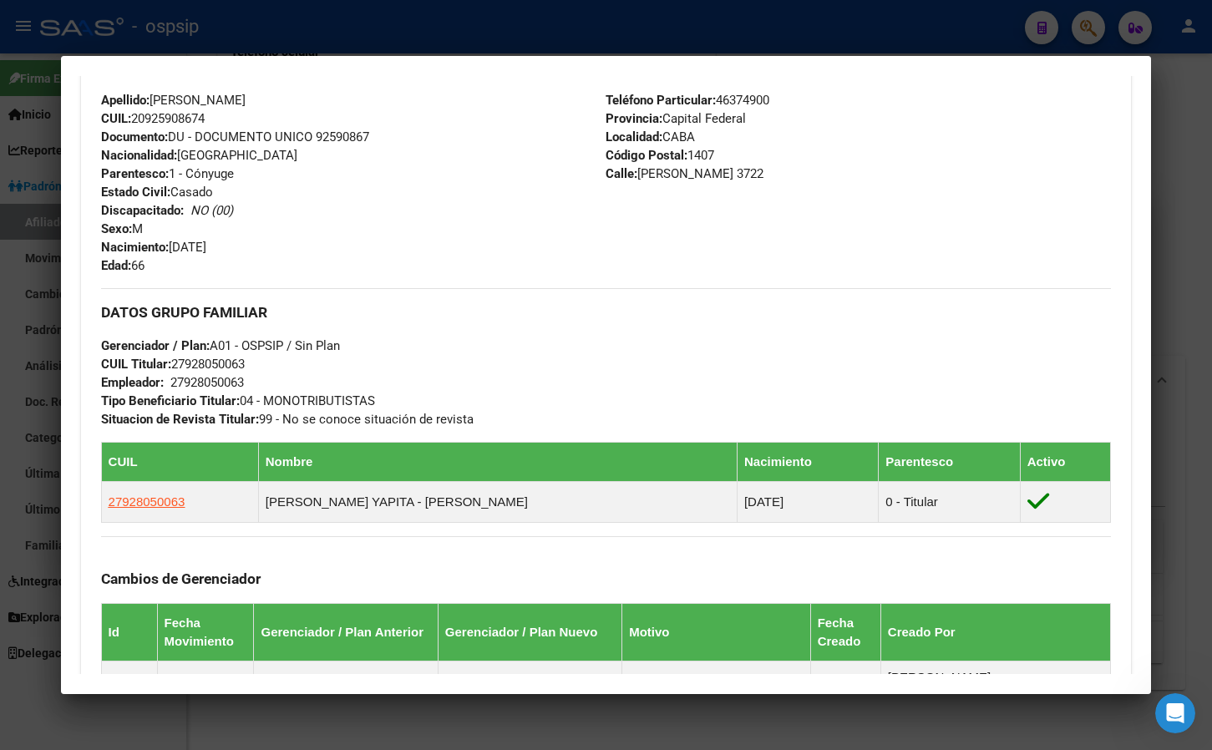
scroll to position [334, 0]
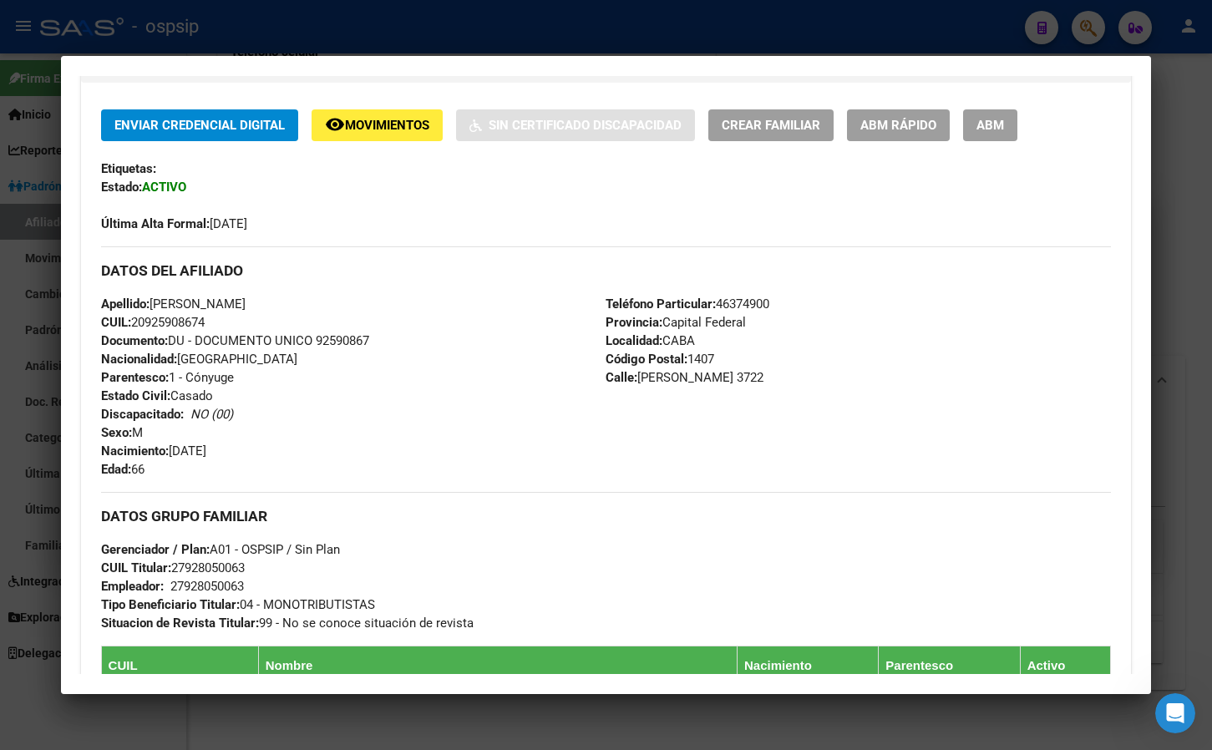
click at [988, 114] on button "ABM" at bounding box center [990, 124] width 54 height 31
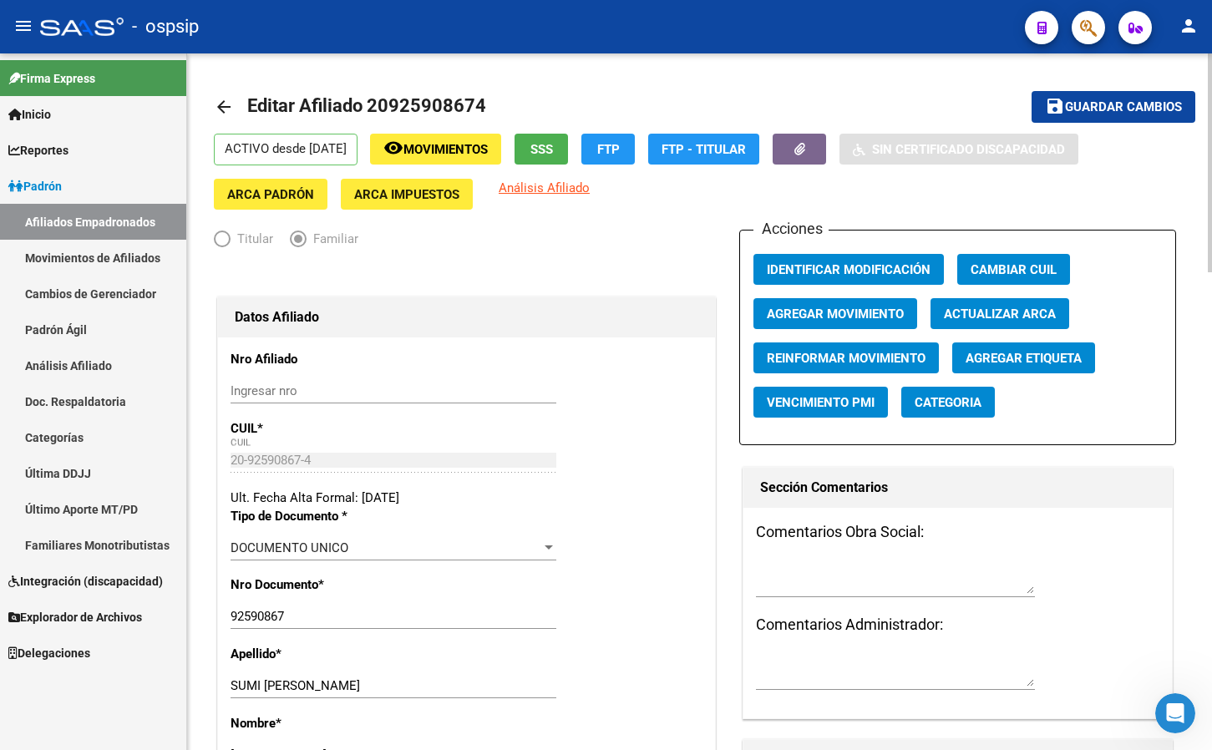
click at [781, 309] on span "Agregar Movimiento" at bounding box center [835, 314] width 137 height 15
drag, startPoint x: 392, startPoint y: 104, endPoint x: 470, endPoint y: 108, distance: 78.6
click at [470, 108] on span "Editar Afiliado 20925908674" at bounding box center [366, 105] width 239 height 21
copy span "92590867"
click at [833, 312] on span "Agregar Movimiento" at bounding box center [835, 314] width 137 height 15
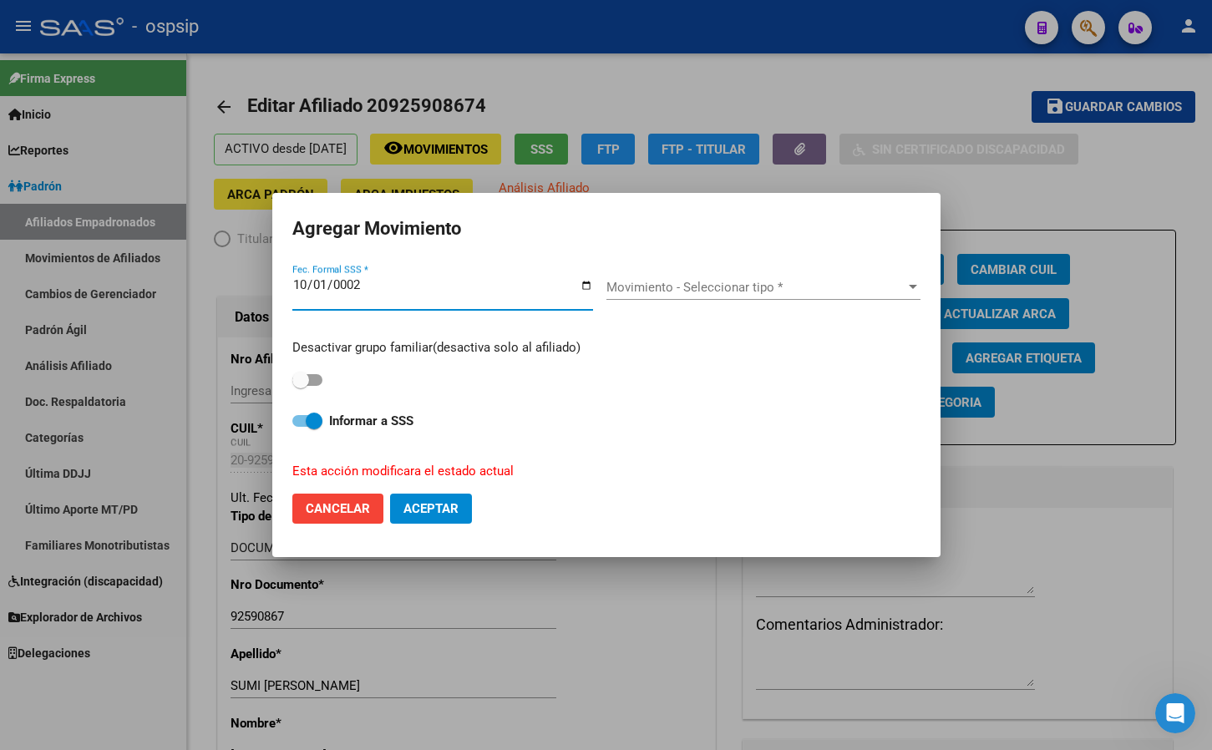
type input "0020-10-01"
type input "[DATE]"
click at [682, 289] on span "Movimiento - Seleccionar tipo *" at bounding box center [755, 287] width 299 height 15
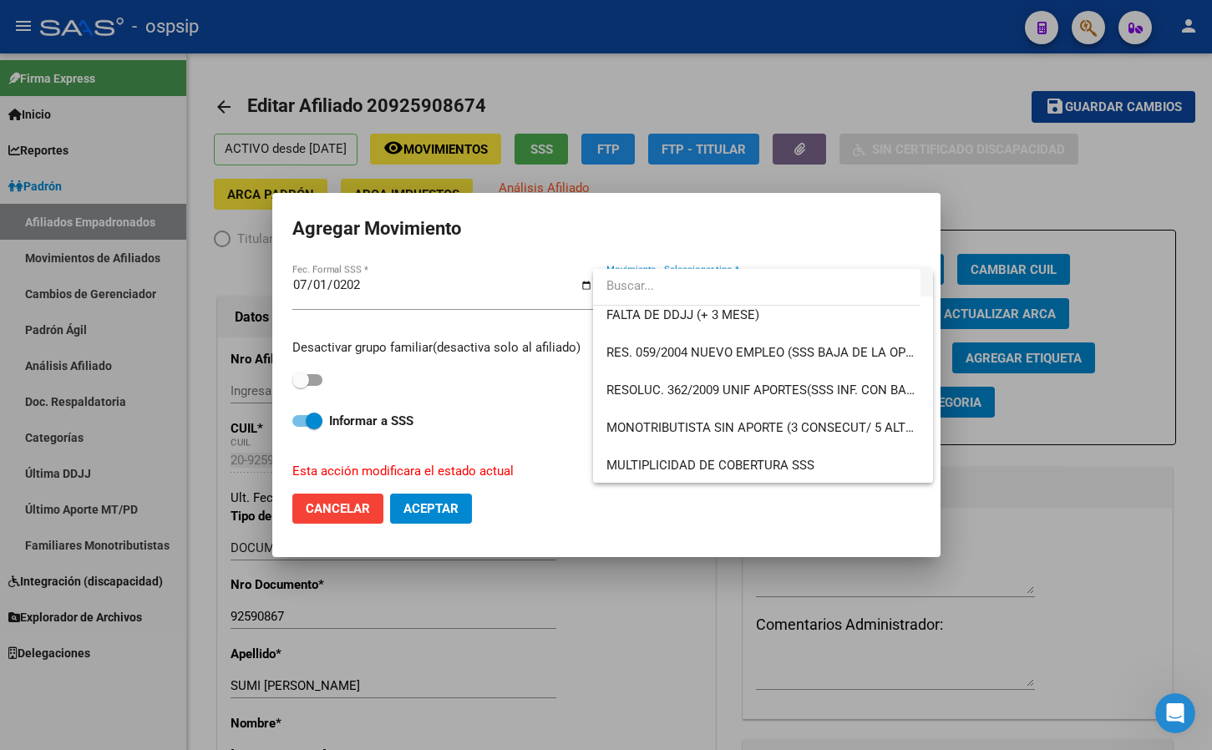
scroll to position [501, 0]
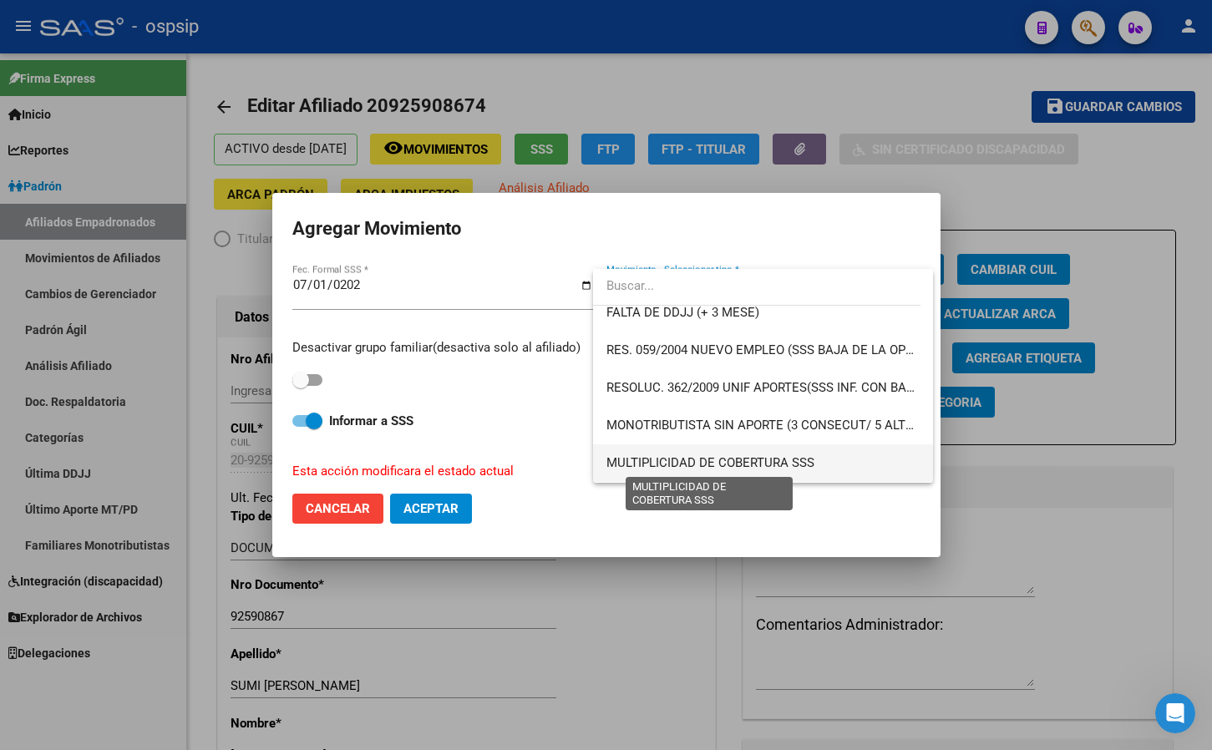
click at [724, 459] on span "MULTIPLICIDAD DE COBERTURA SSS" at bounding box center [710, 462] width 208 height 15
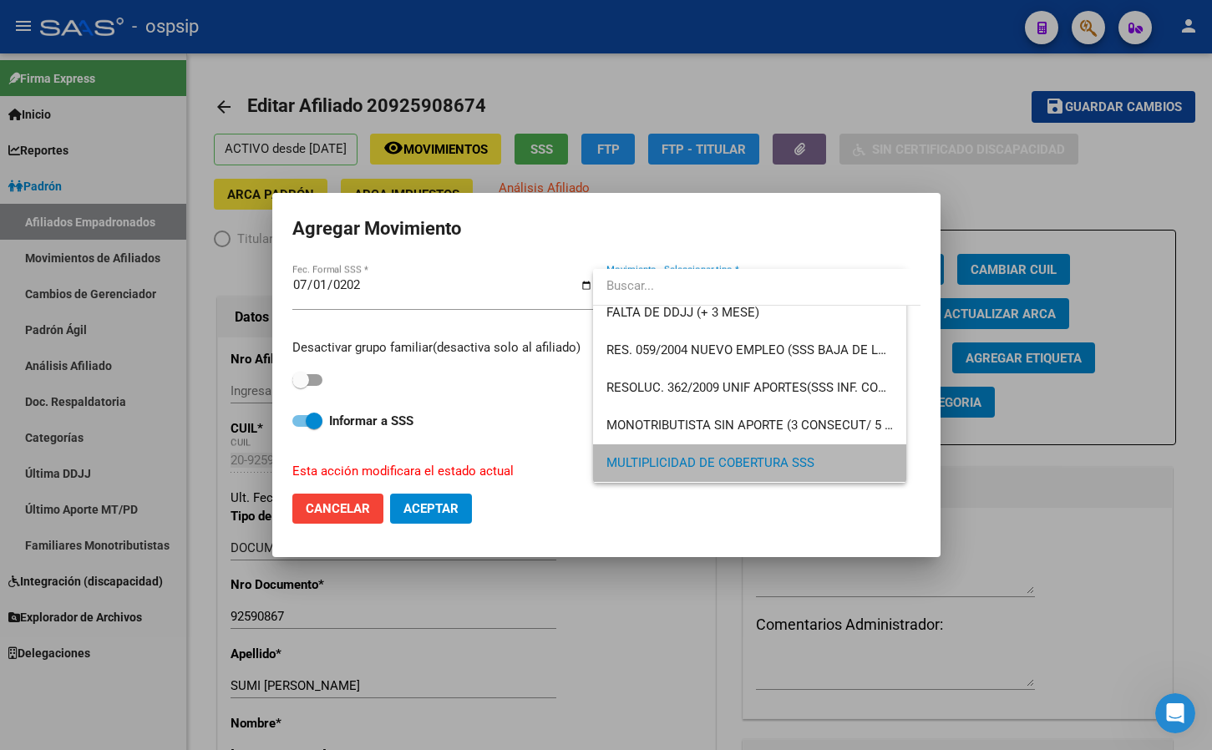
scroll to position [500, 0]
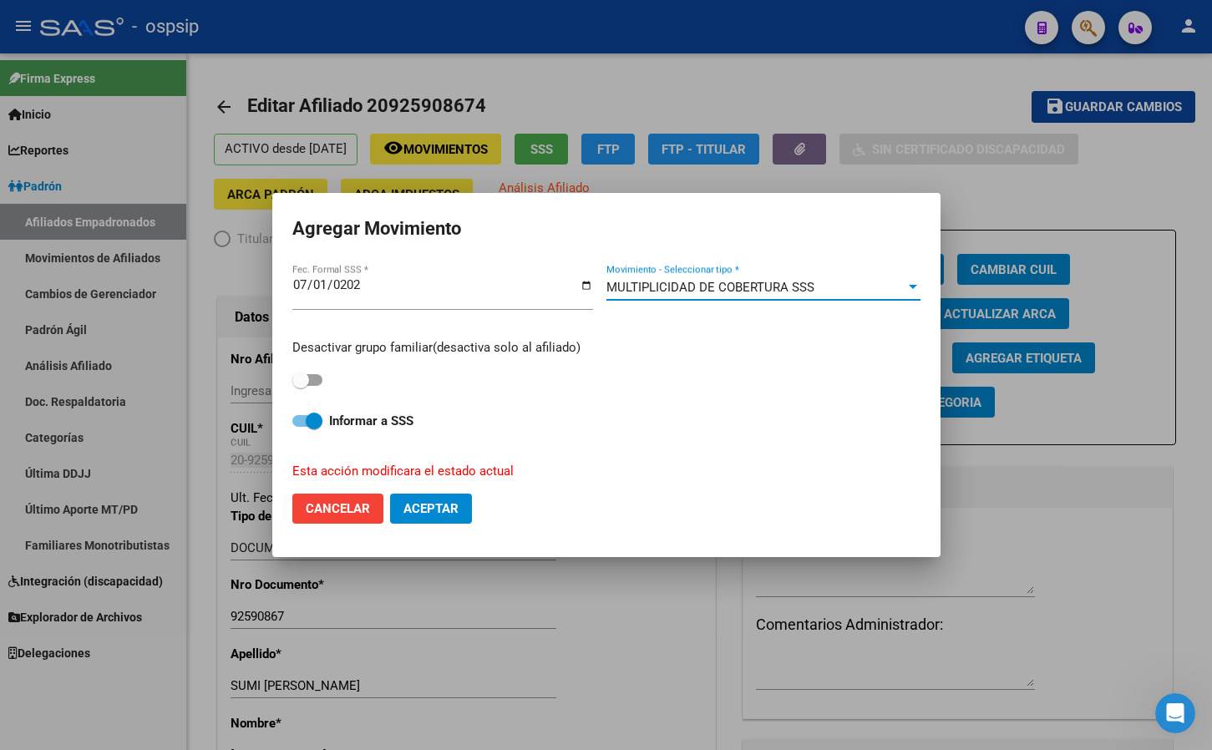
click at [322, 289] on input "[DATE]" at bounding box center [442, 291] width 301 height 27
type input "2025-02-01"
click at [322, 286] on input "2025-02-01" at bounding box center [442, 291] width 301 height 27
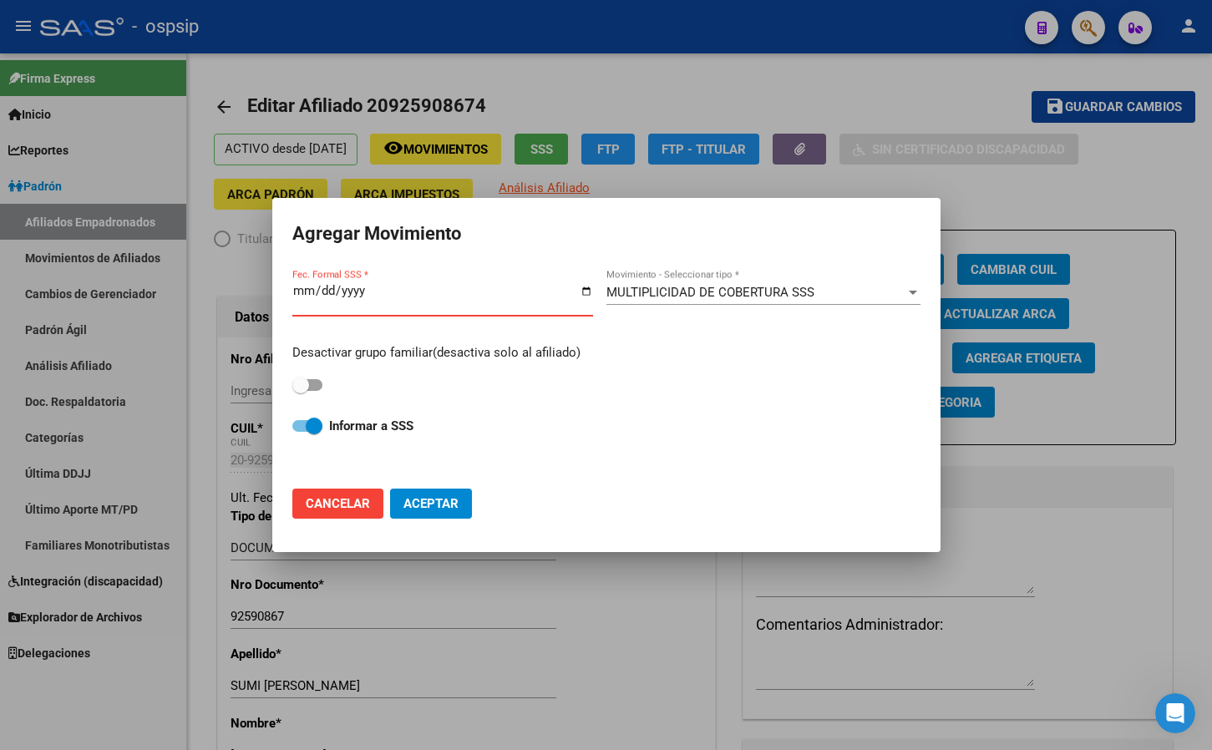
type input "2025-03-01"
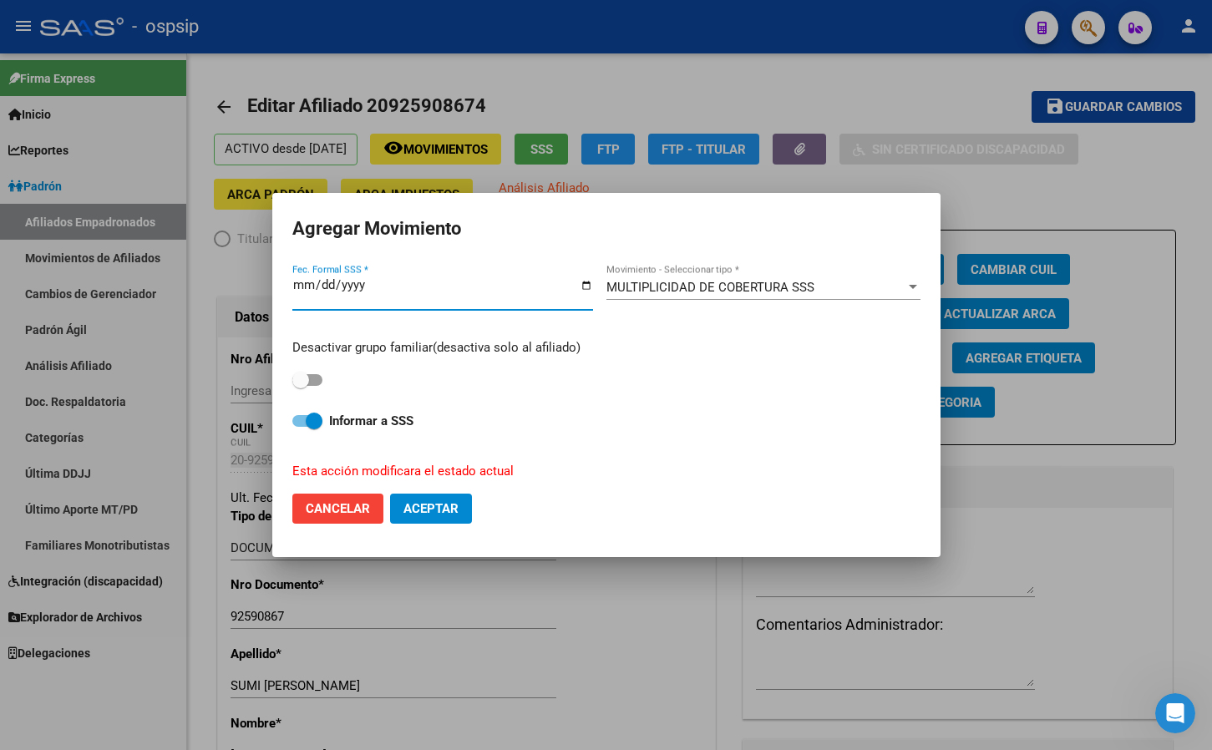
click at [324, 286] on input "2025-03-01" at bounding box center [442, 291] width 301 height 27
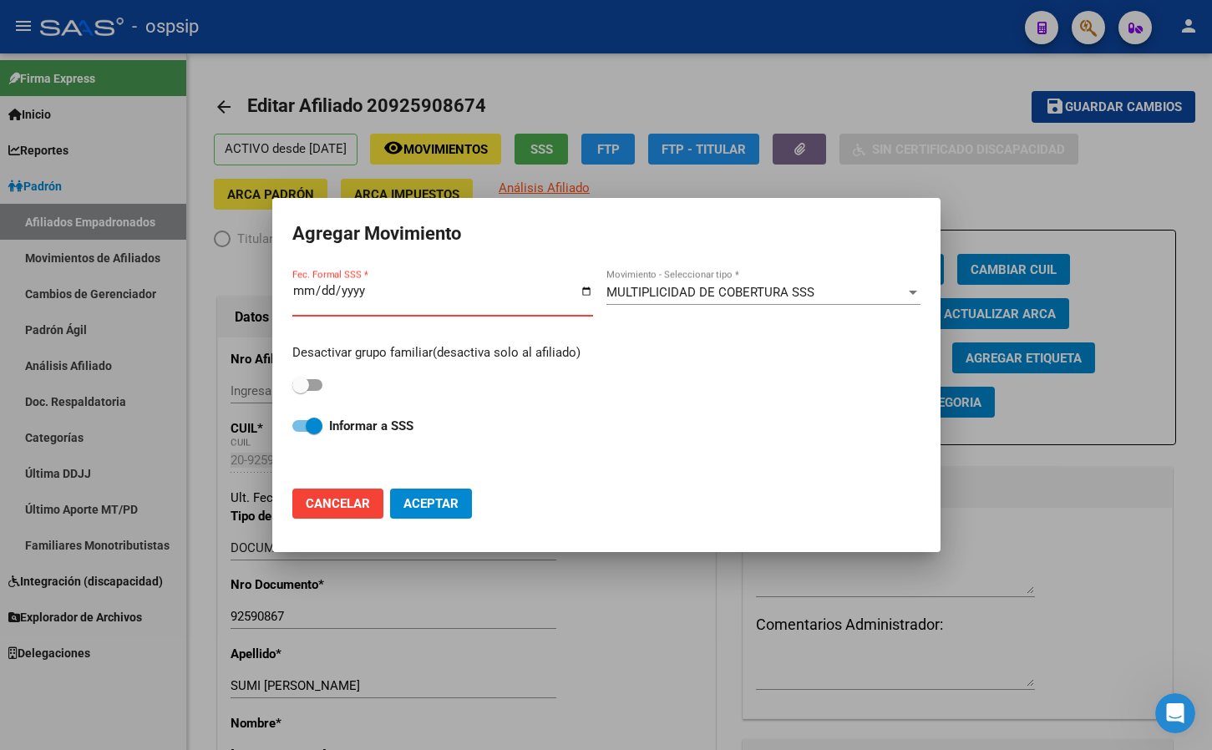
type input "2025-02-01"
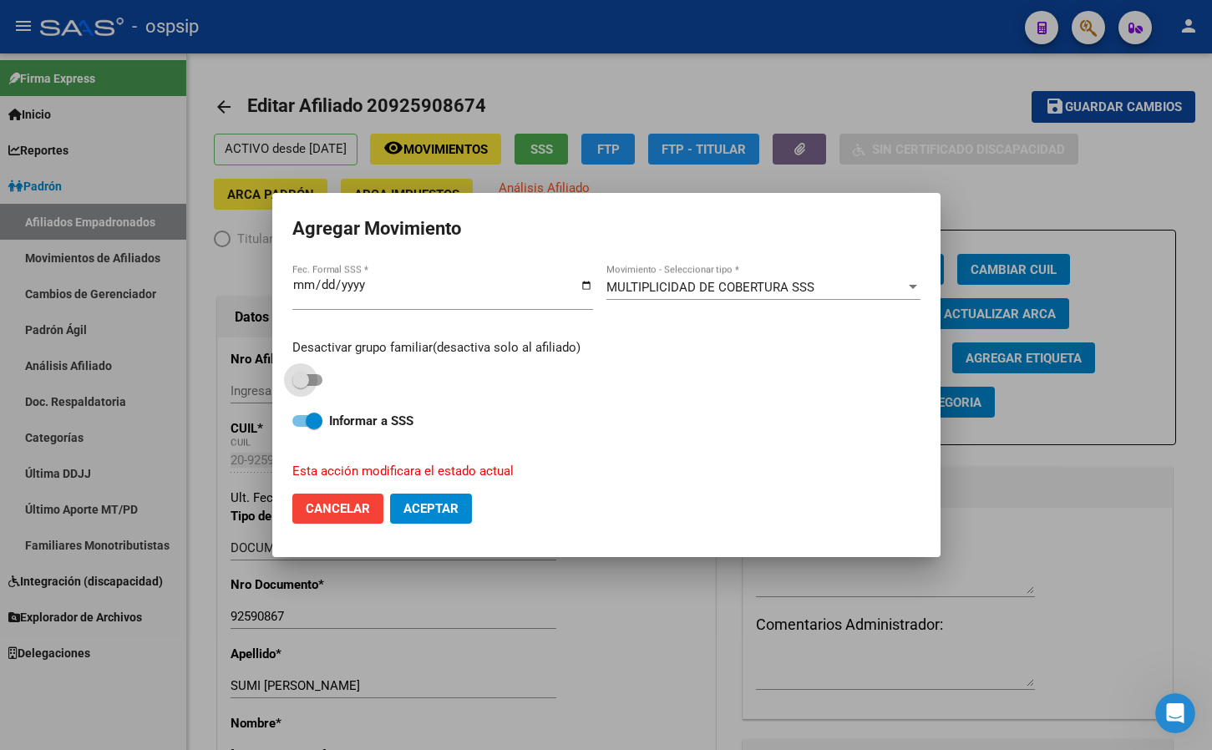
drag, startPoint x: 318, startPoint y: 379, endPoint x: 349, endPoint y: 444, distance: 71.4
click at [316, 379] on span at bounding box center [307, 380] width 30 height 12
click at [301, 386] on input "checkbox" at bounding box center [300, 386] width 1 height 1
checkbox input "true"
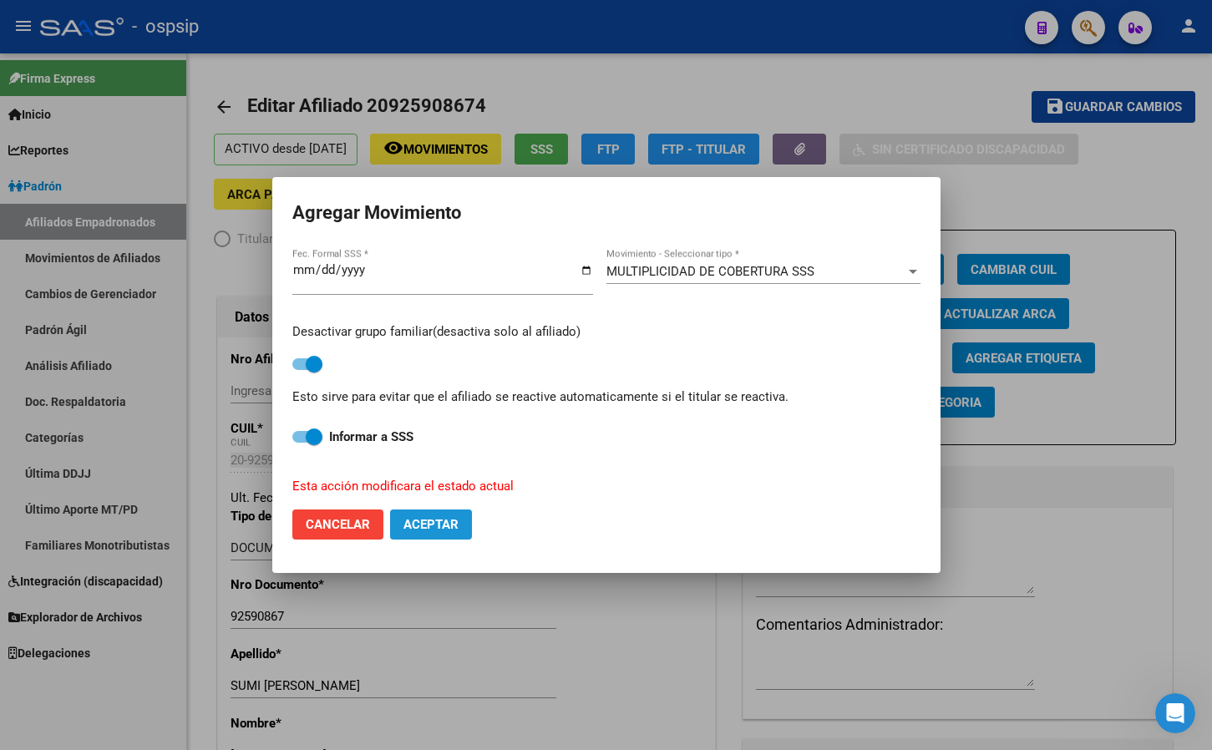
click at [428, 520] on span "Aceptar" at bounding box center [430, 524] width 55 height 15
checkbox input "false"
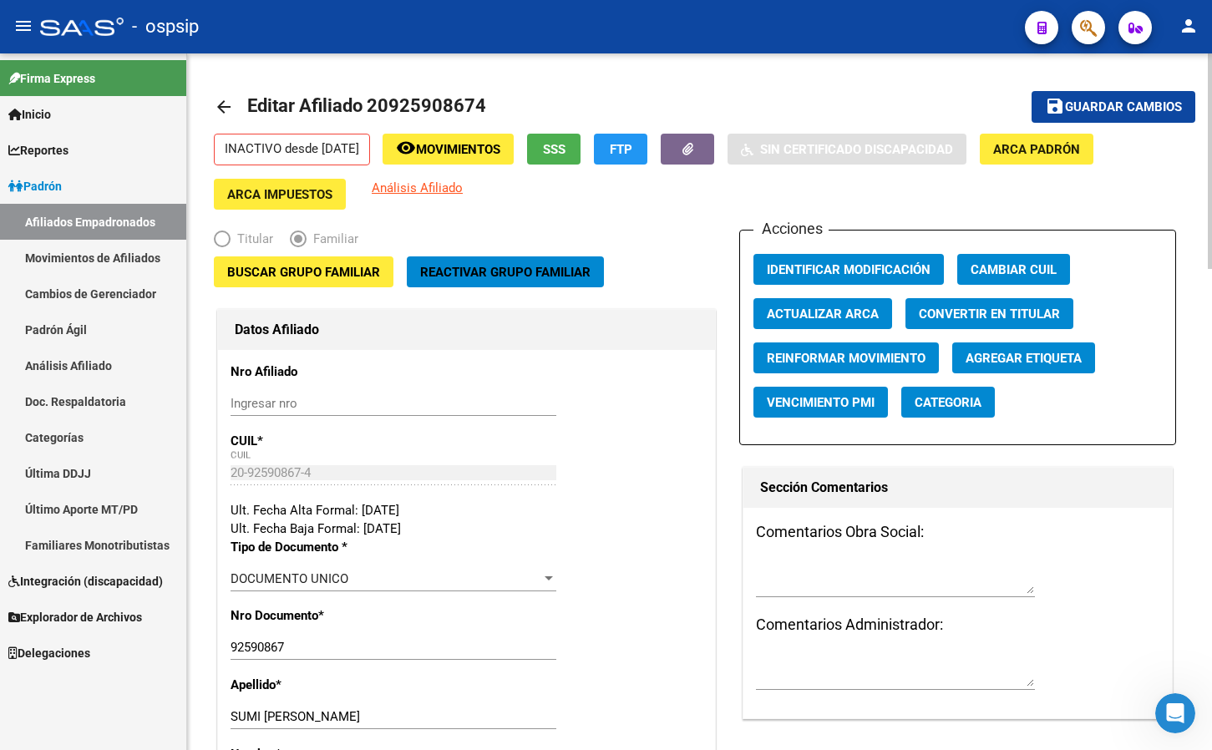
drag, startPoint x: 366, startPoint y: 384, endPoint x: 371, endPoint y: 400, distance: 16.6
click at [1088, 14] on span "button" at bounding box center [1088, 28] width 17 height 34
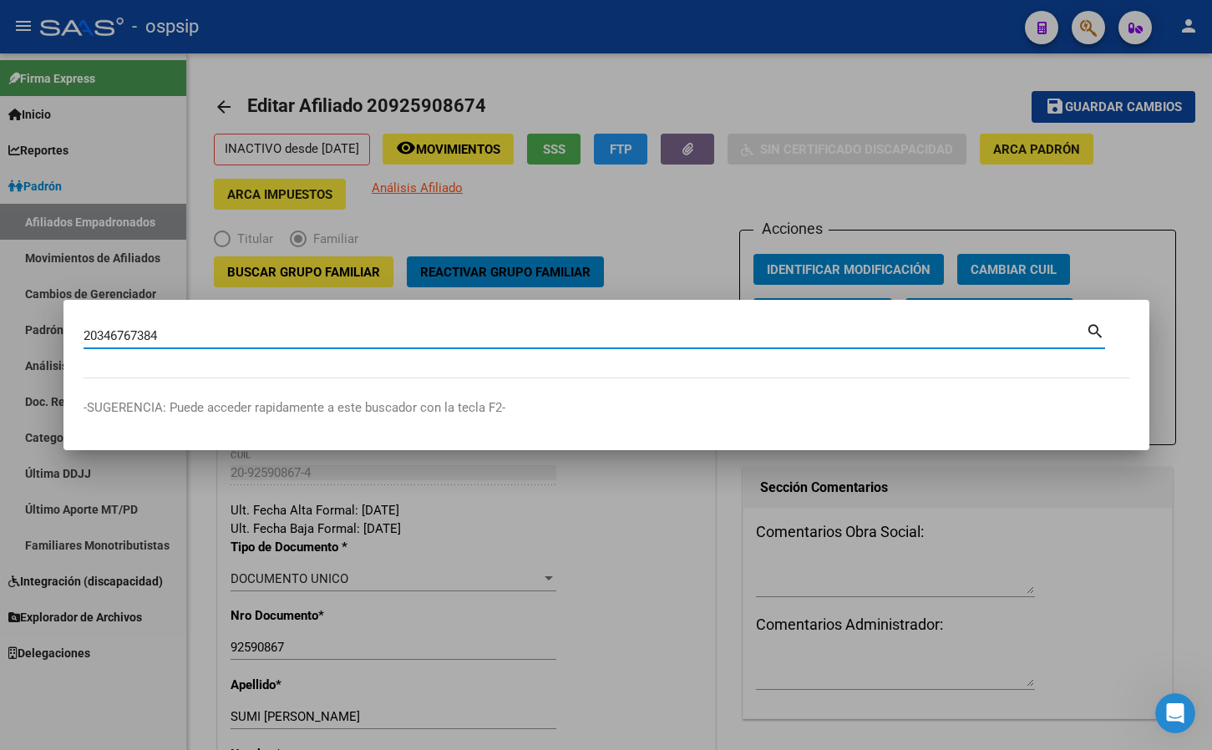
type input "20346767384"
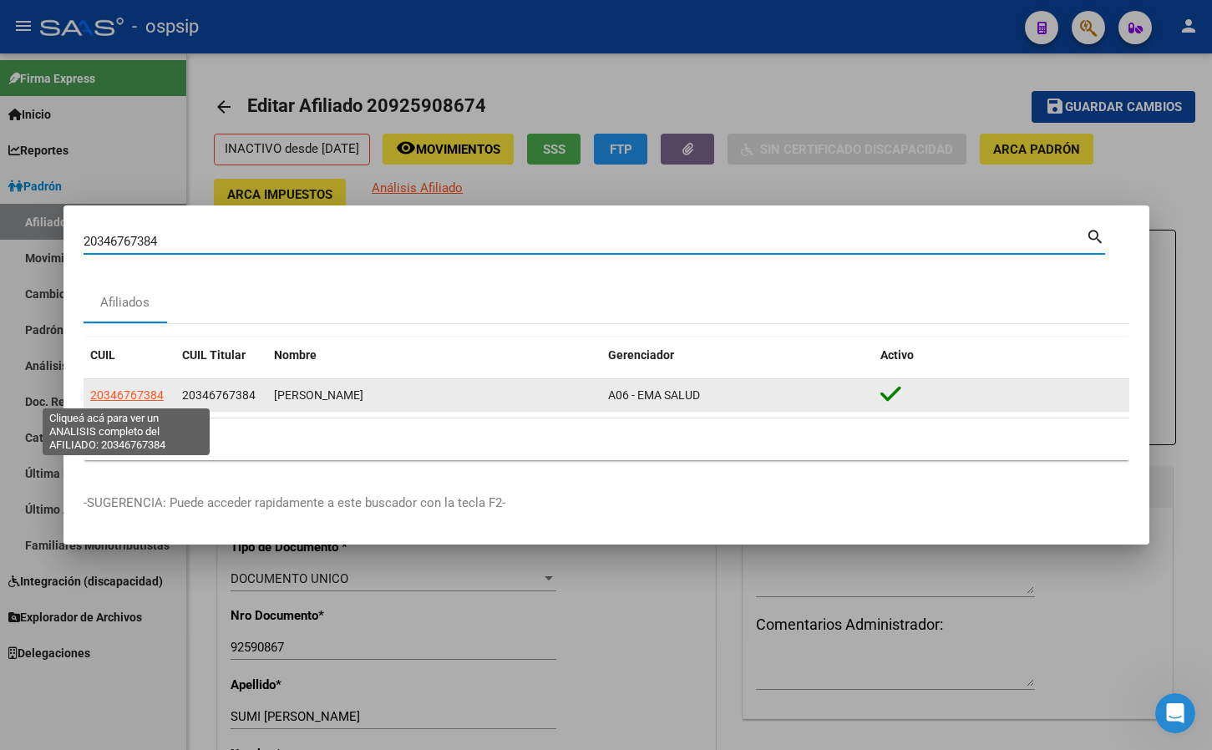
click at [129, 394] on span "20346767384" at bounding box center [127, 394] width 74 height 13
type textarea "20346767384"
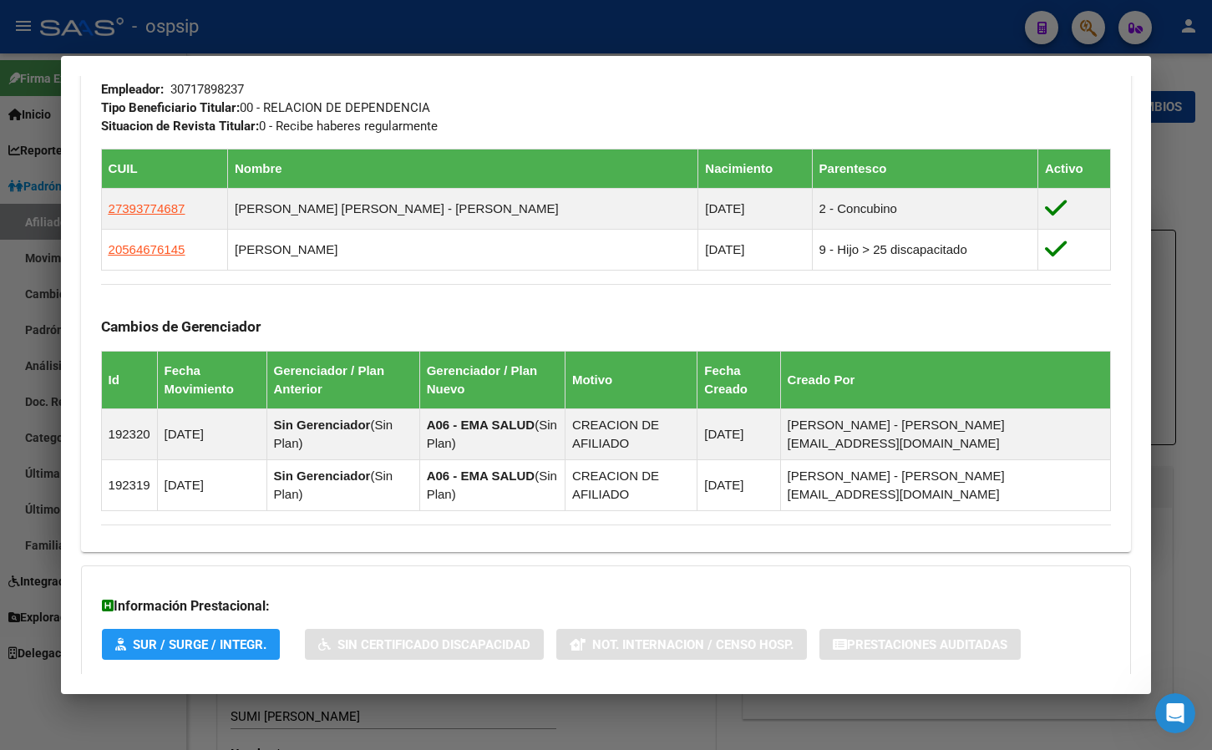
scroll to position [835, 0]
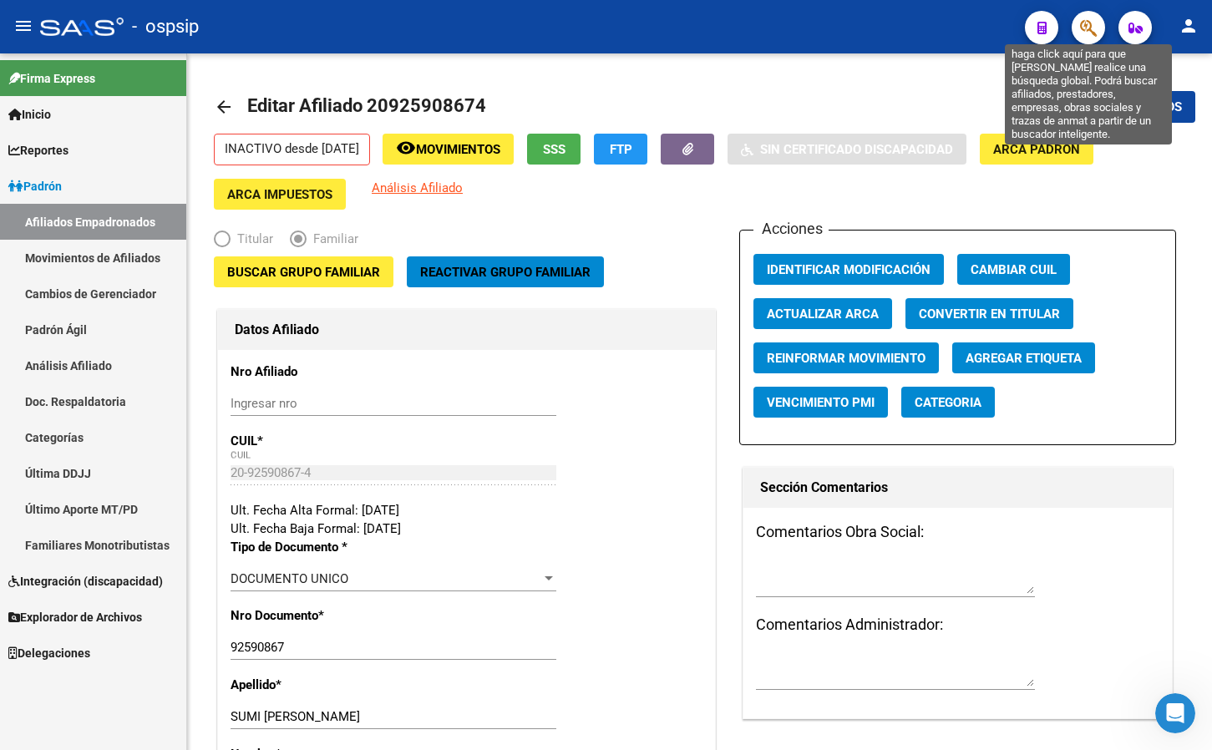
click at [1093, 30] on icon "button" at bounding box center [1088, 27] width 17 height 19
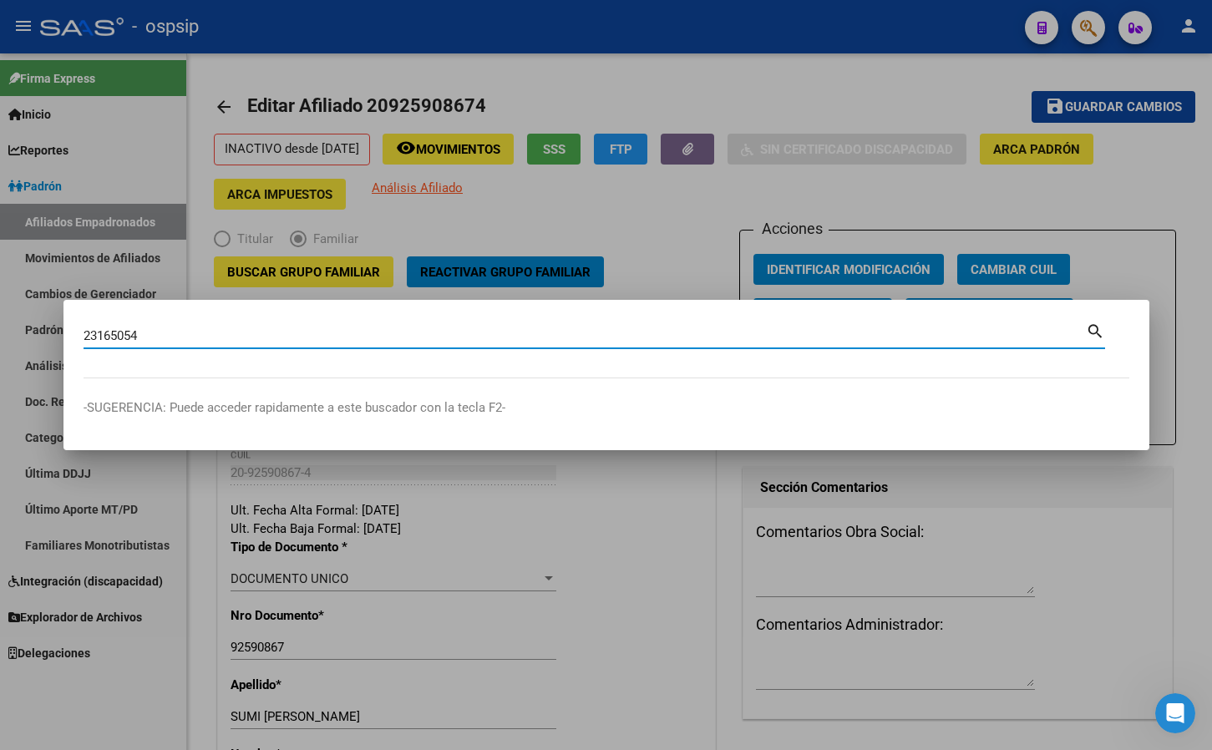
type input "23165054"
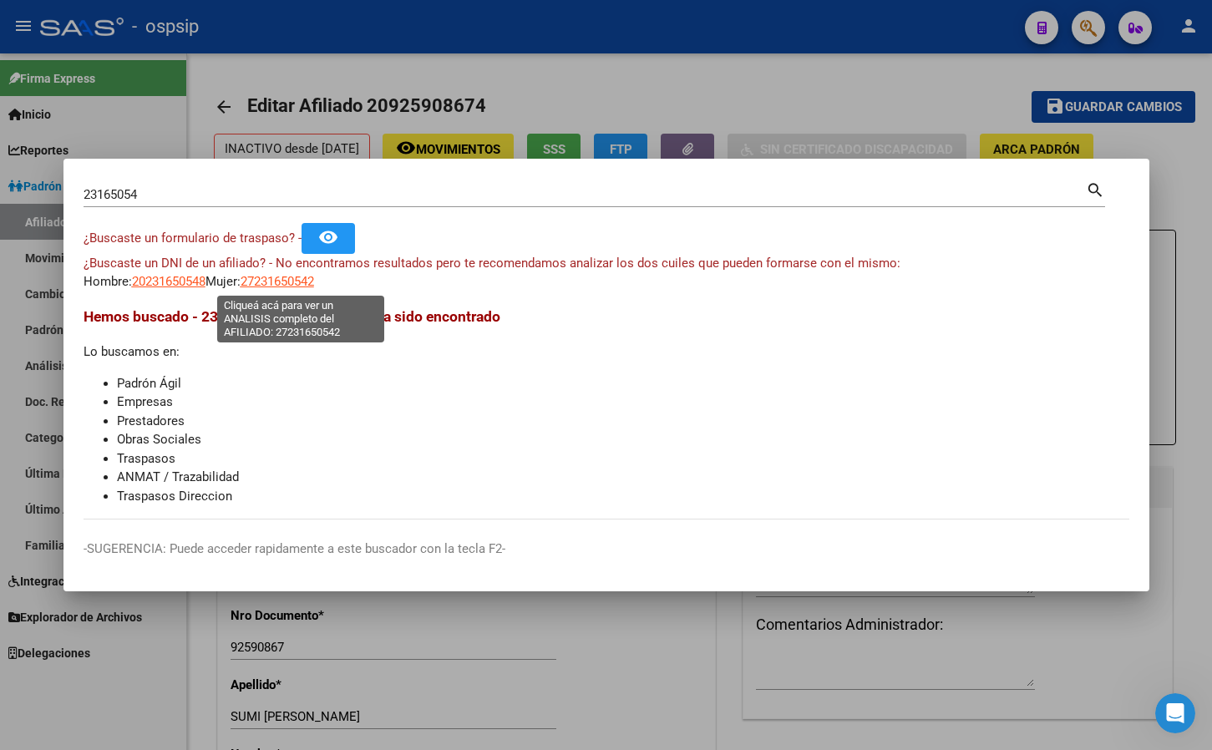
click at [286, 274] on span "27231650542" at bounding box center [278, 281] width 74 height 15
type textarea "27231650542"
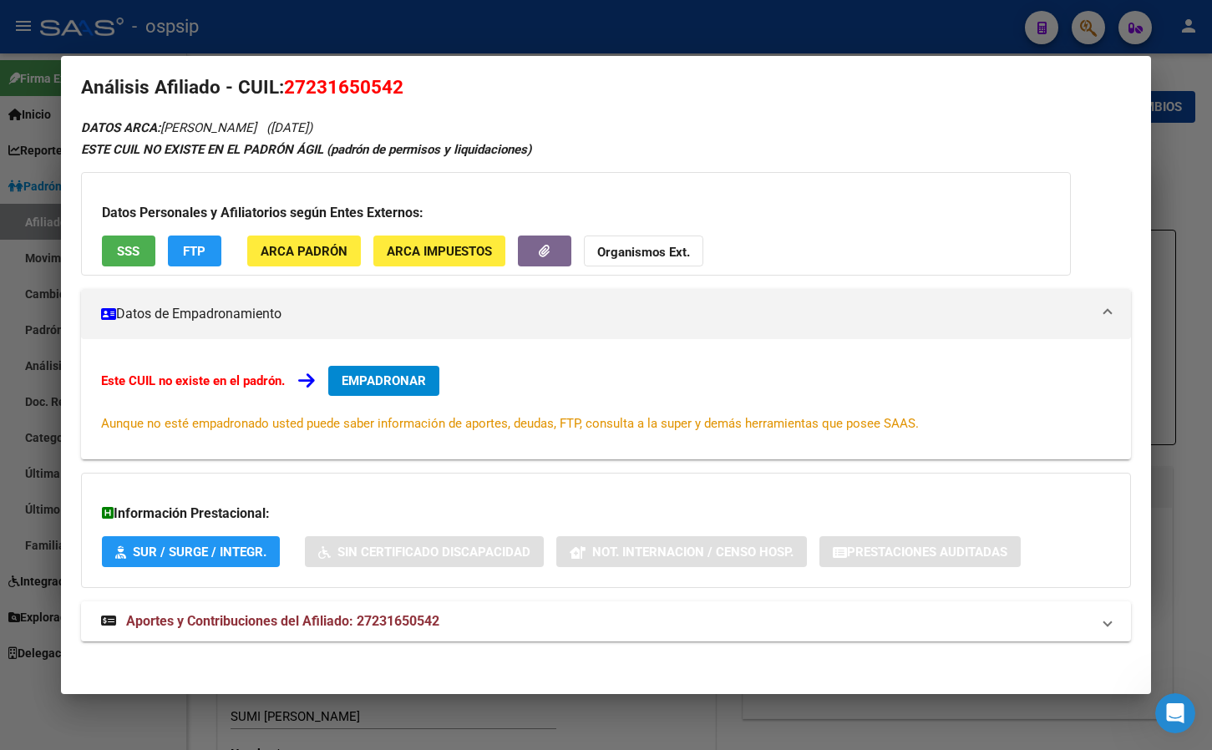
scroll to position [23, 0]
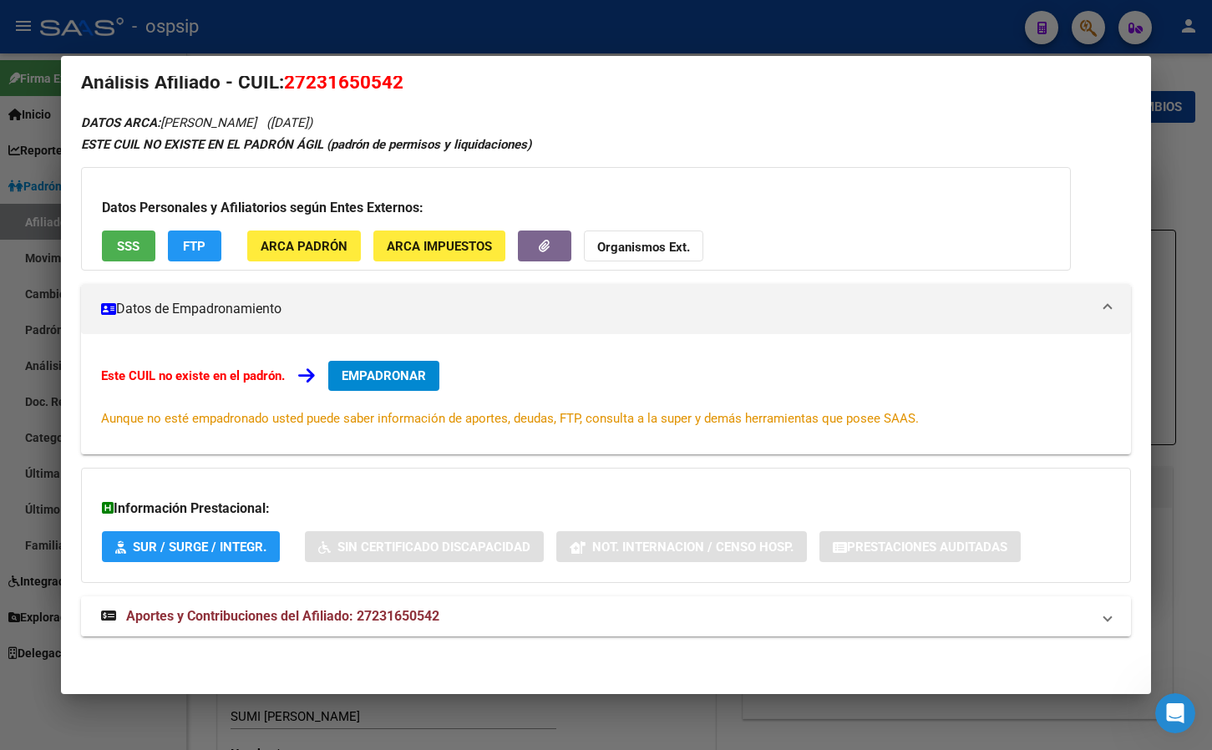
drag, startPoint x: 340, startPoint y: 607, endPoint x: 434, endPoint y: 631, distance: 97.2
click at [340, 608] on strong "Aportes y Contribuciones del Afiliado: 27231650542" at bounding box center [270, 616] width 338 height 20
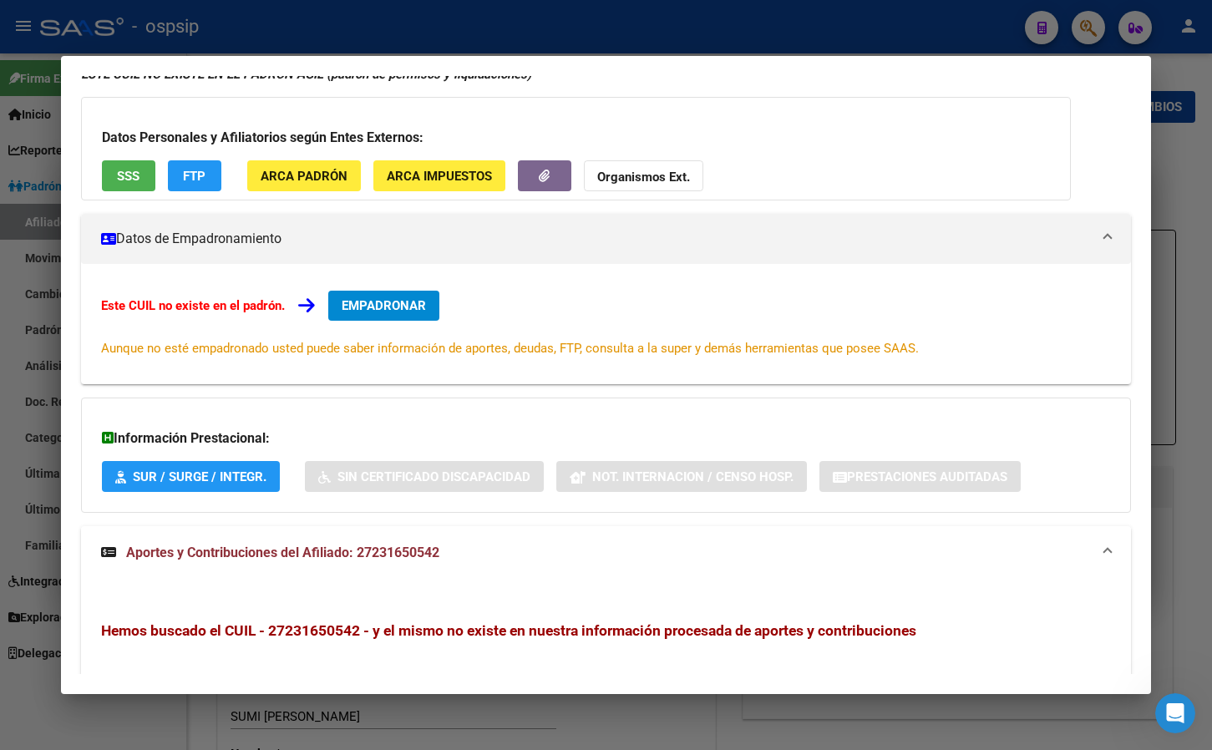
scroll to position [0, 0]
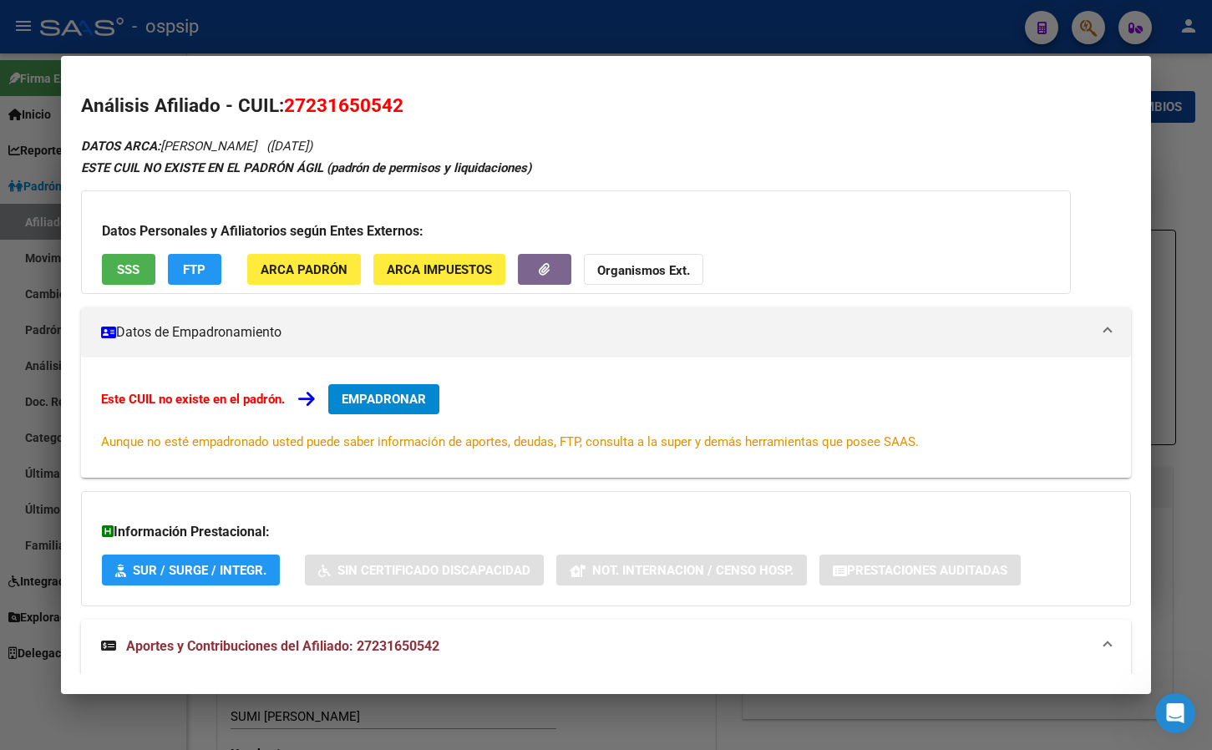
click at [357, 400] on span "EMPADRONAR" at bounding box center [384, 399] width 84 height 15
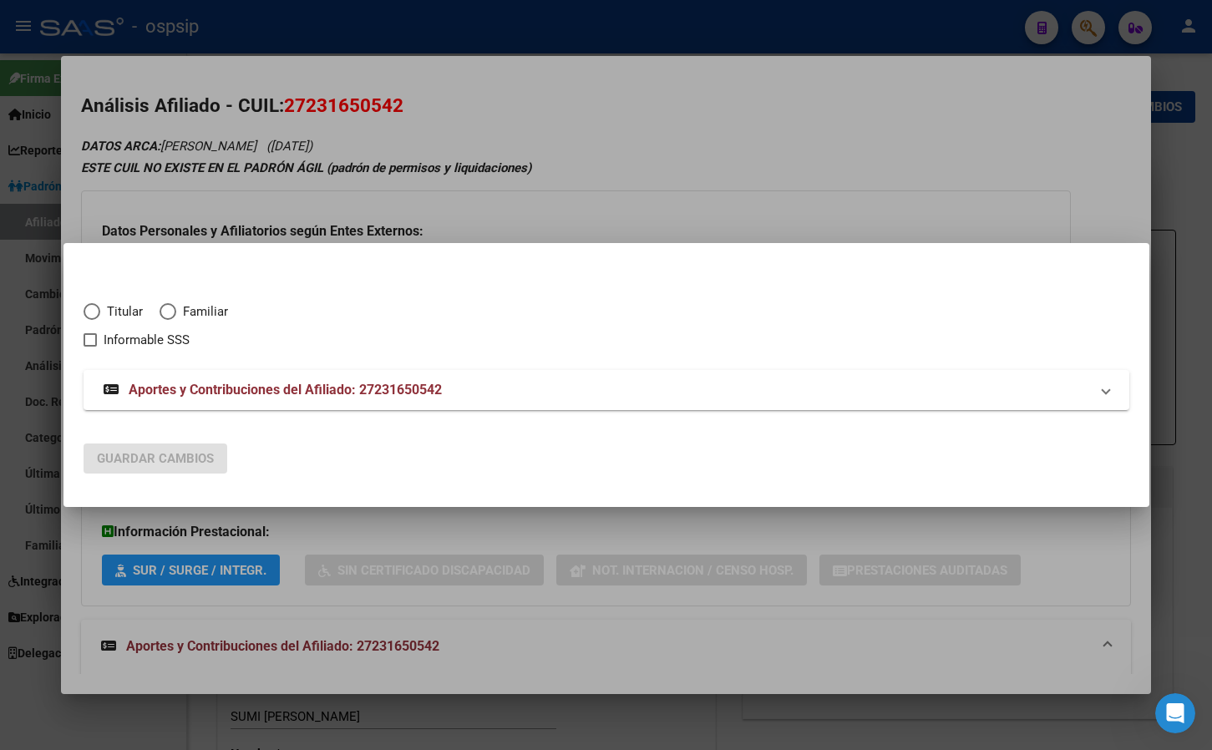
click at [92, 307] on span "Elija una opción" at bounding box center [92, 311] width 17 height 17
click at [92, 307] on input "Titular" at bounding box center [92, 311] width 17 height 17
radio input "true"
checkbox input "true"
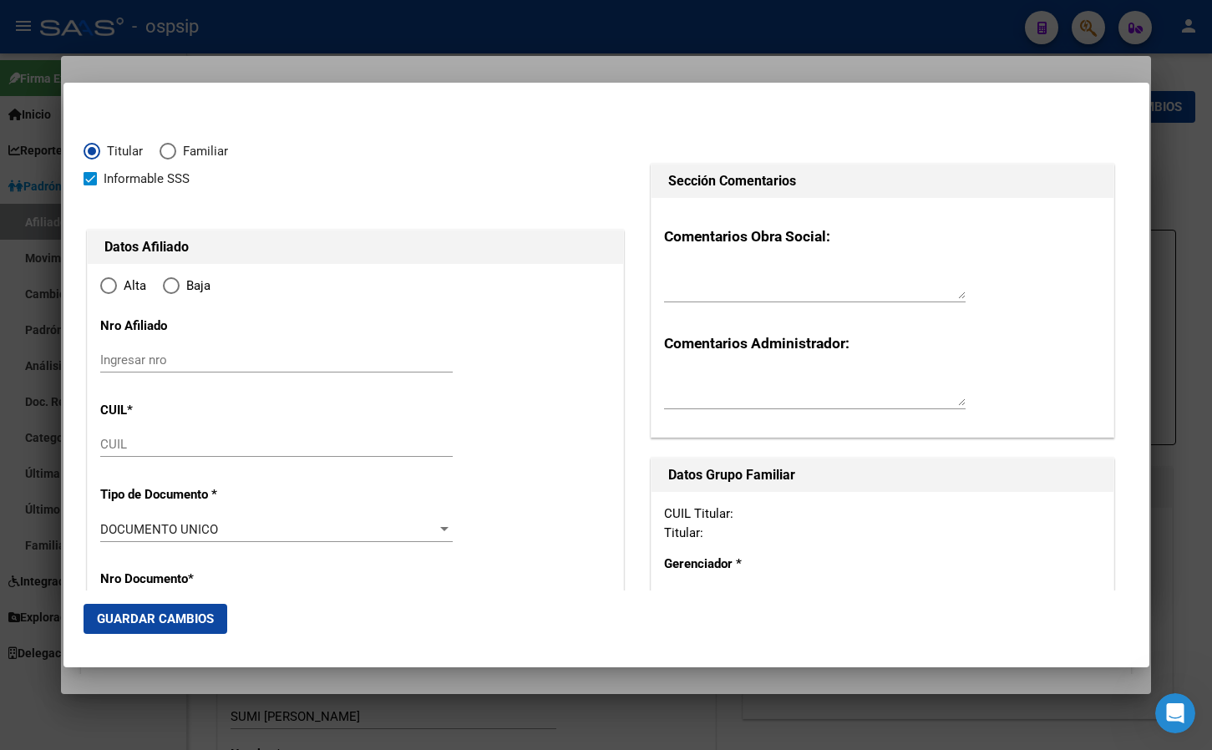
type input "27-23165054-2"
type input "23165054"
type input "ROBLES"
type input "ELIZABETH MABEL"
type input "1974-06-16"
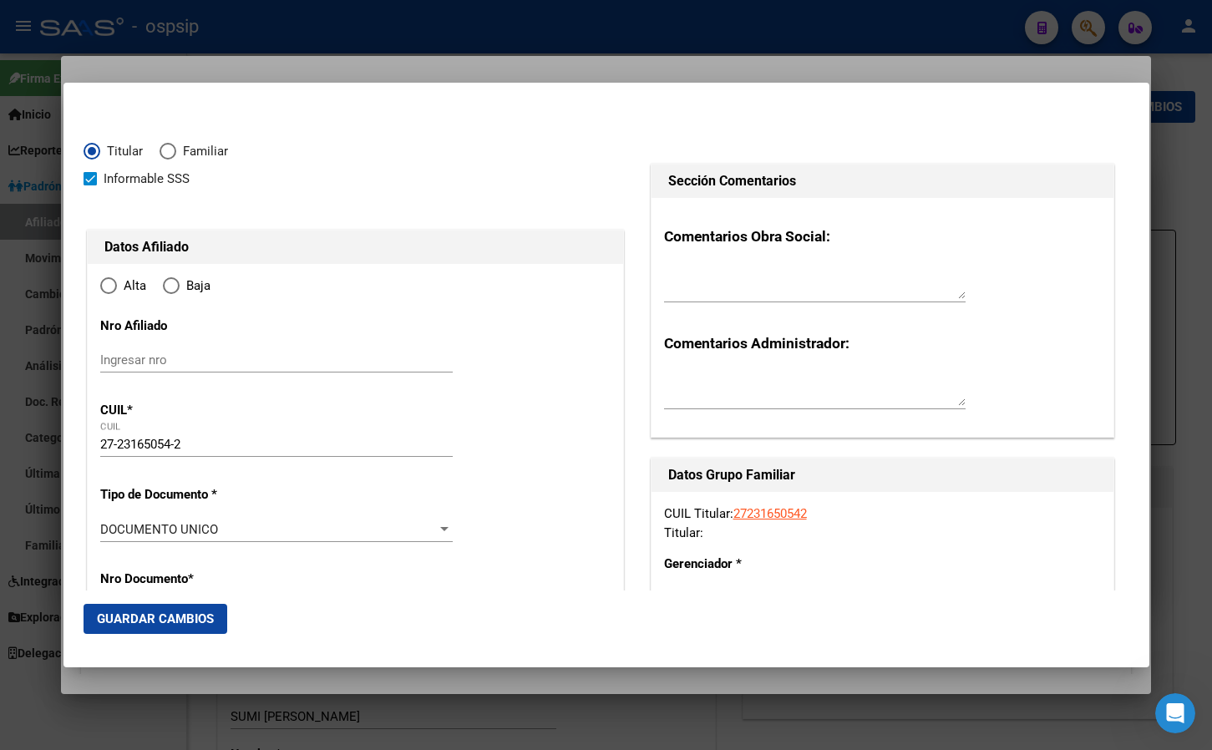
type input "CABA"
type input "1231"
type input "DEAN FUNES"
type input "723"
type input "5"
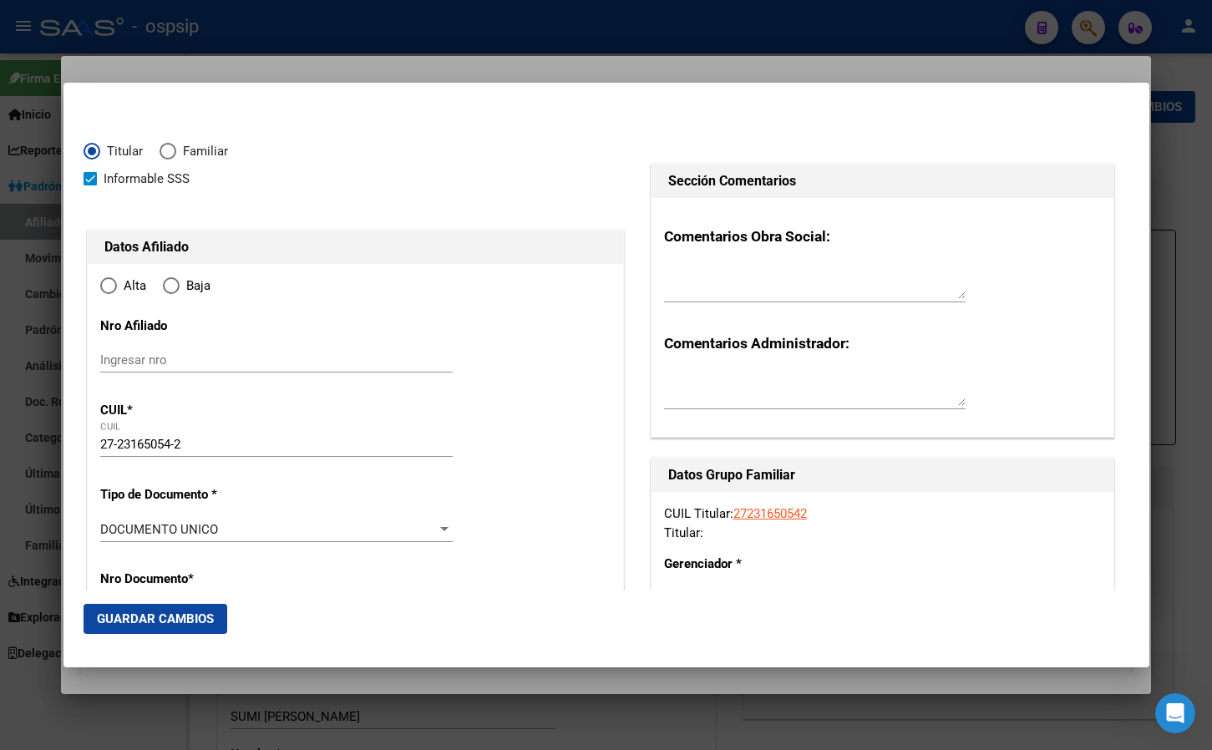
radio input "true"
type input "CABA"
click at [107, 527] on input "Ingresar fecha" at bounding box center [276, 533] width 352 height 27
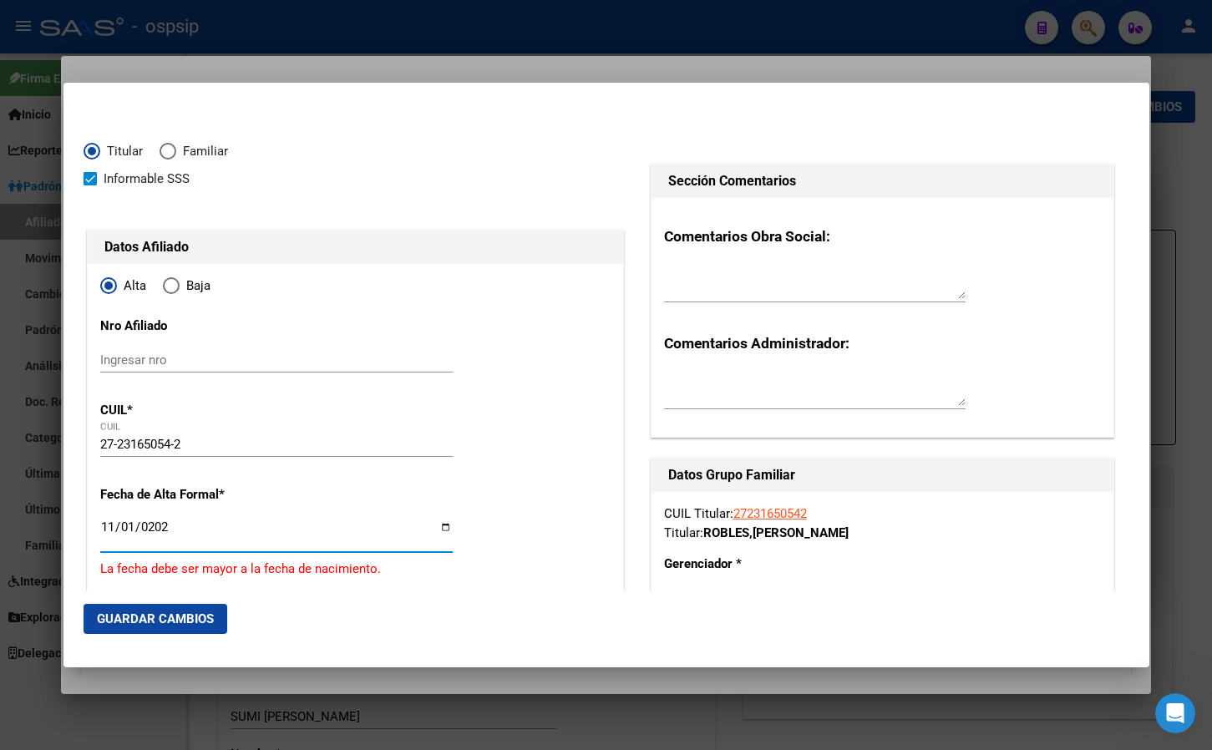
type input "[DATE]"
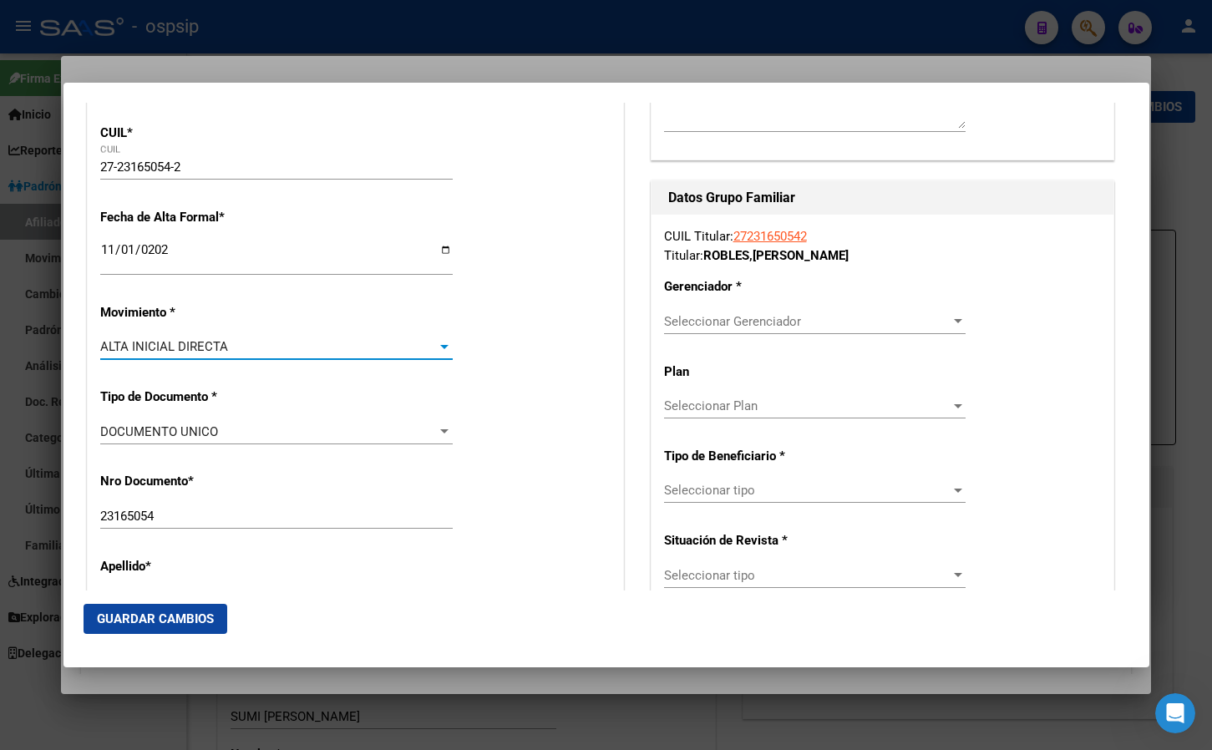
click at [185, 347] on span "ALTA INICIAL DIRECTA" at bounding box center [164, 346] width 128 height 15
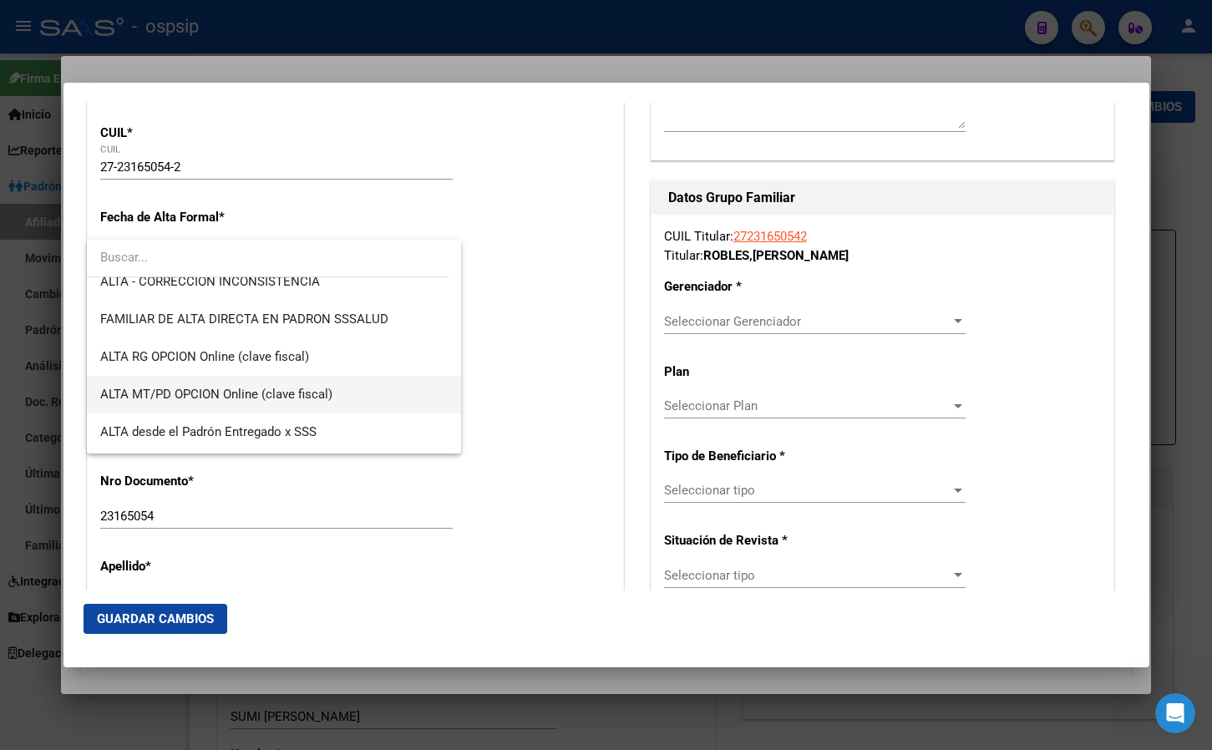
scroll to position [397, 0]
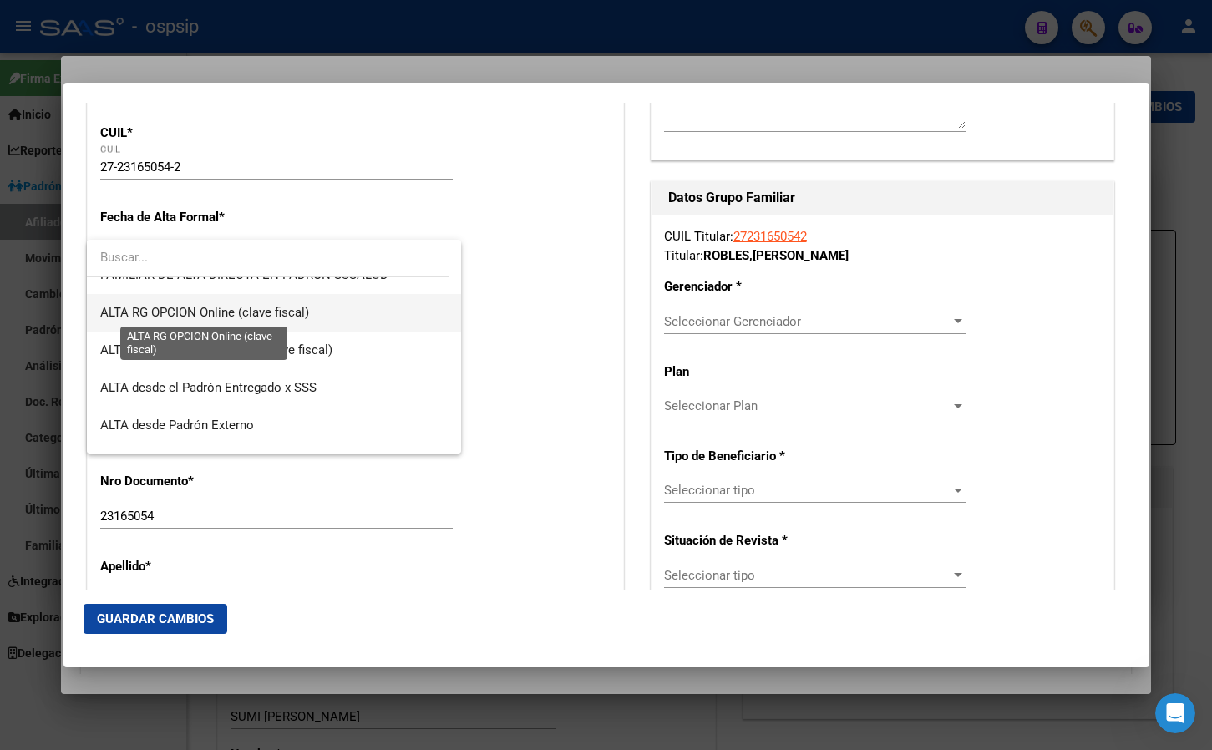
click at [212, 306] on span "ALTA RG OPCION Online (clave fiscal)" at bounding box center [204, 312] width 209 height 15
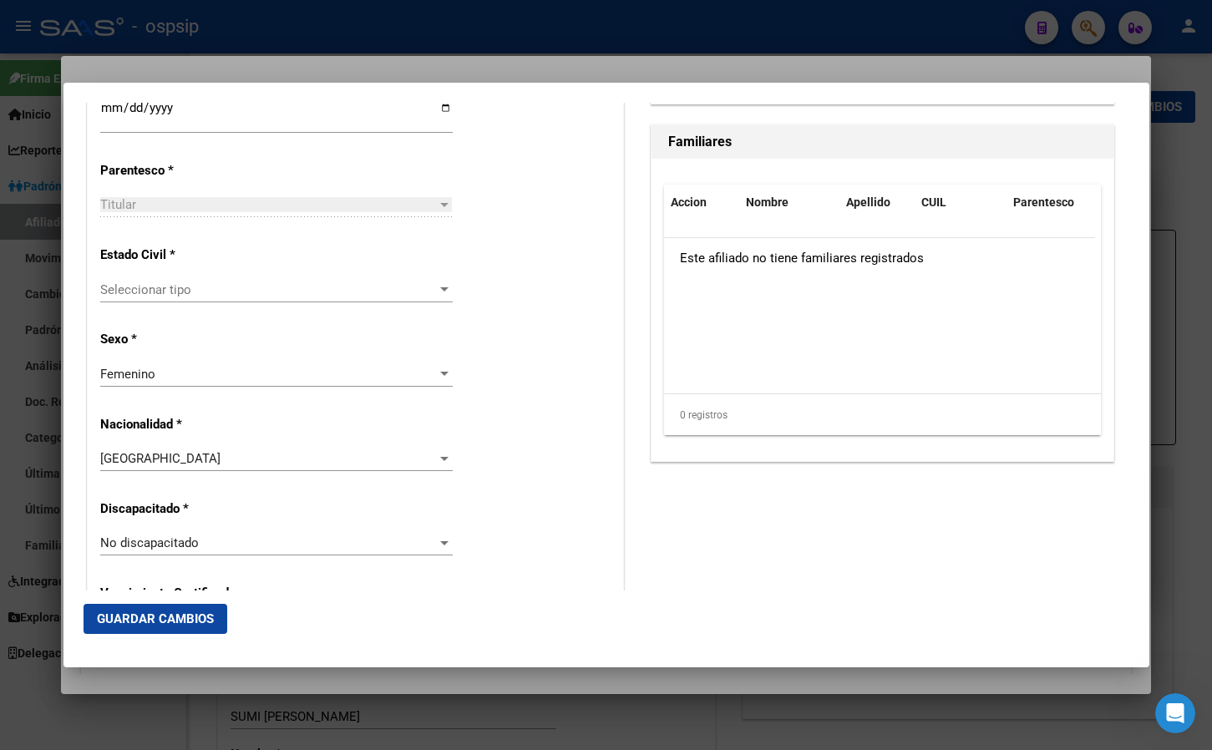
scroll to position [946, 0]
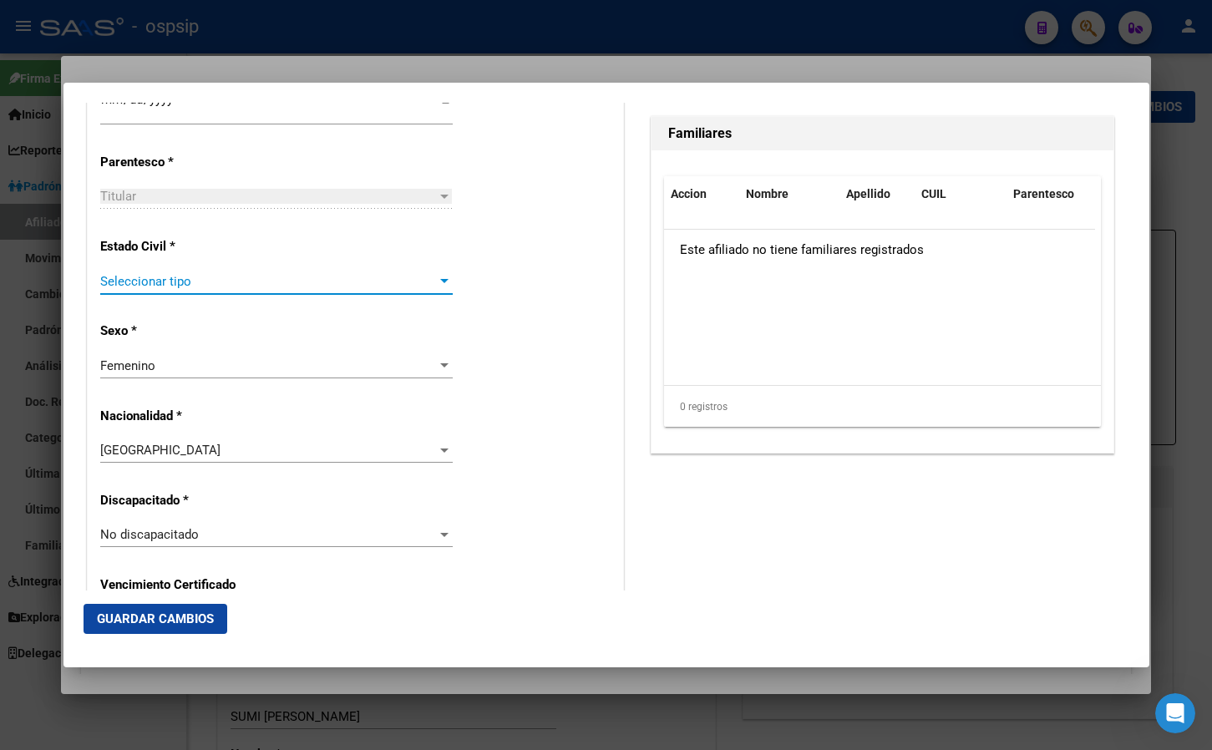
click at [155, 286] on span "Seleccionar tipo" at bounding box center [268, 281] width 337 height 15
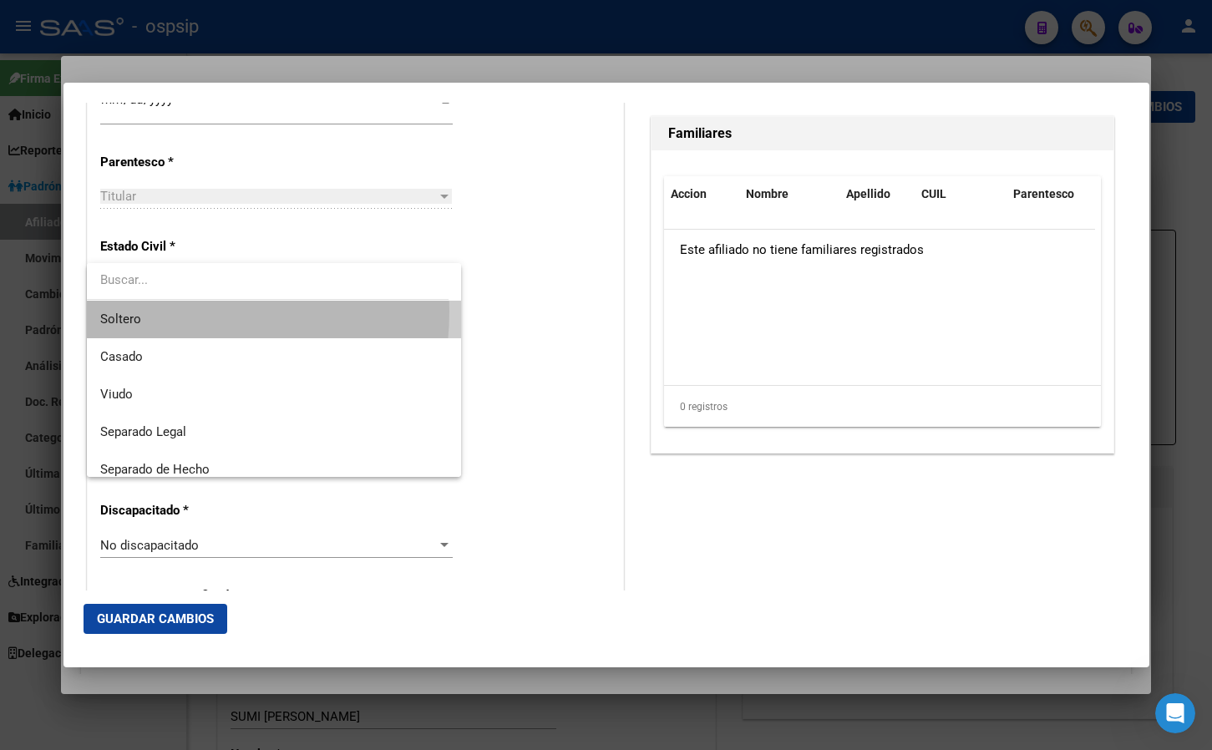
click at [145, 311] on span "Soltero" at bounding box center [273, 320] width 347 height 38
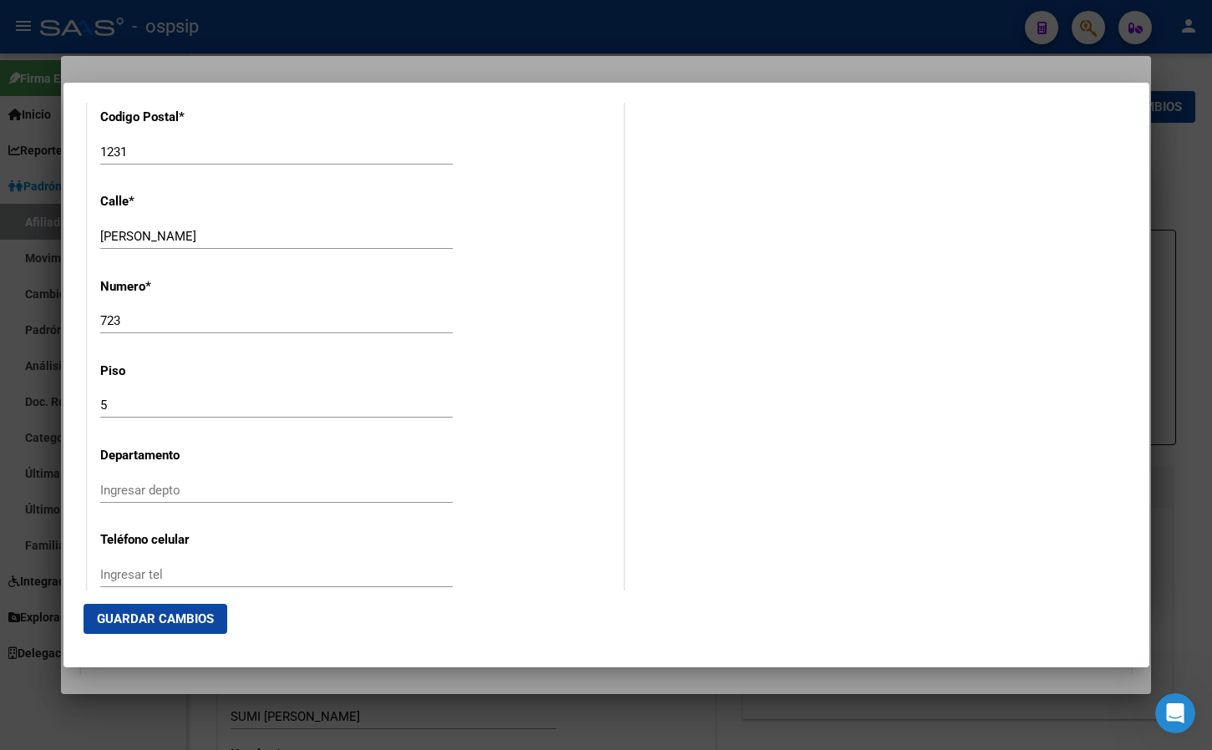
scroll to position [1614, 0]
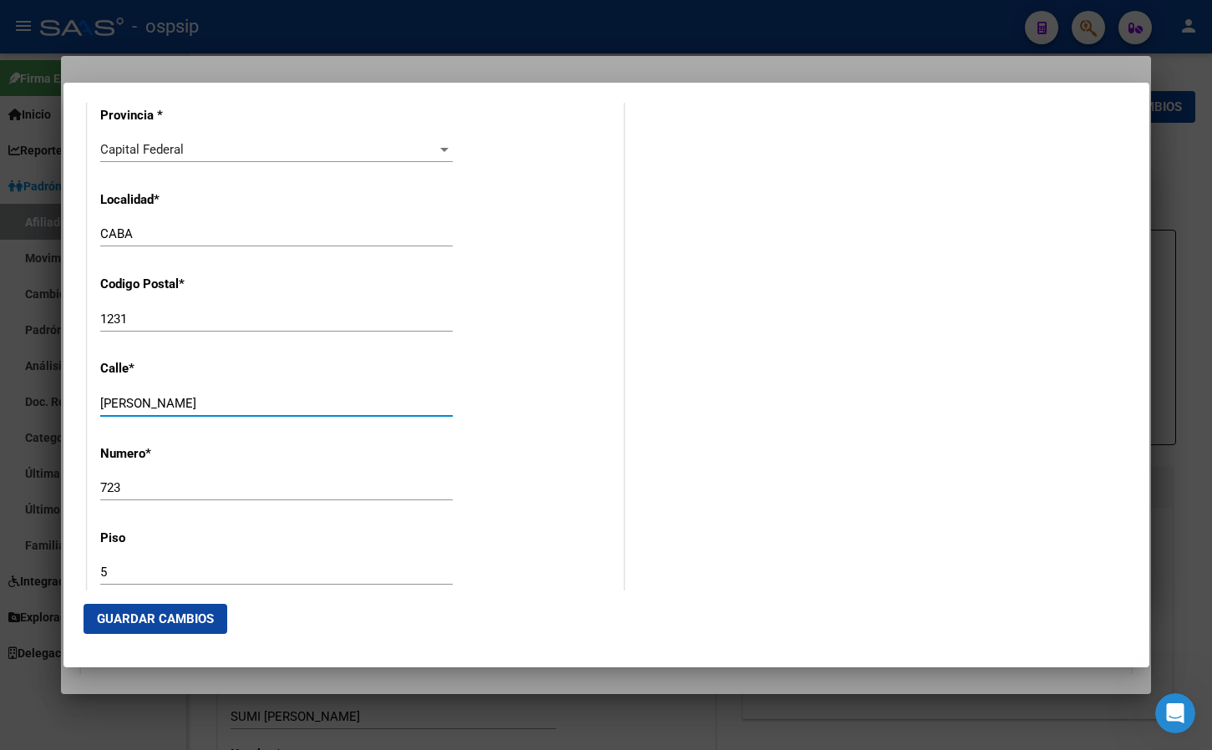
drag, startPoint x: 178, startPoint y: 401, endPoint x: 71, endPoint y: 388, distance: 107.7
click at [71, 388] on mat-dialog-content "Titular Familiar Informable SSS Datos Afiliado Alta Baja Nro Afiliado Ingresar …" at bounding box center [606, 347] width 1086 height 488
type input "jose bonifacio"
click at [147, 490] on input "723" at bounding box center [276, 487] width 352 height 15
type input "7"
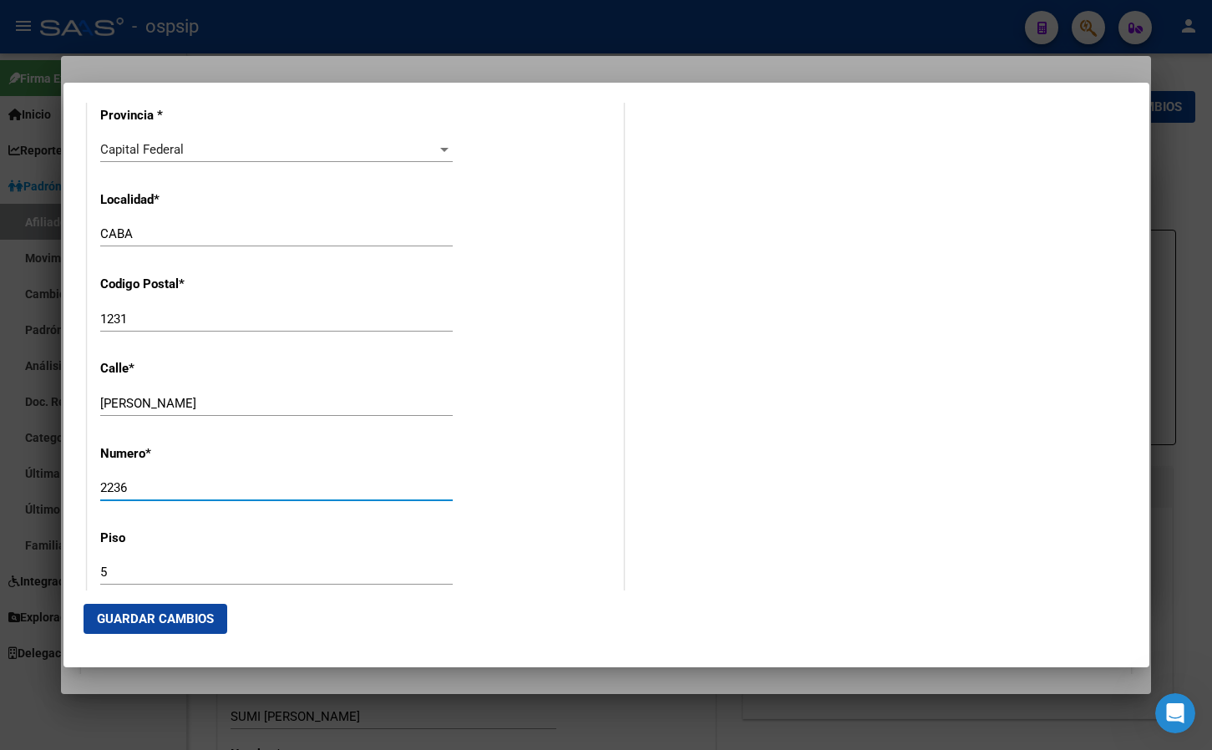
type input "2236"
type input "7"
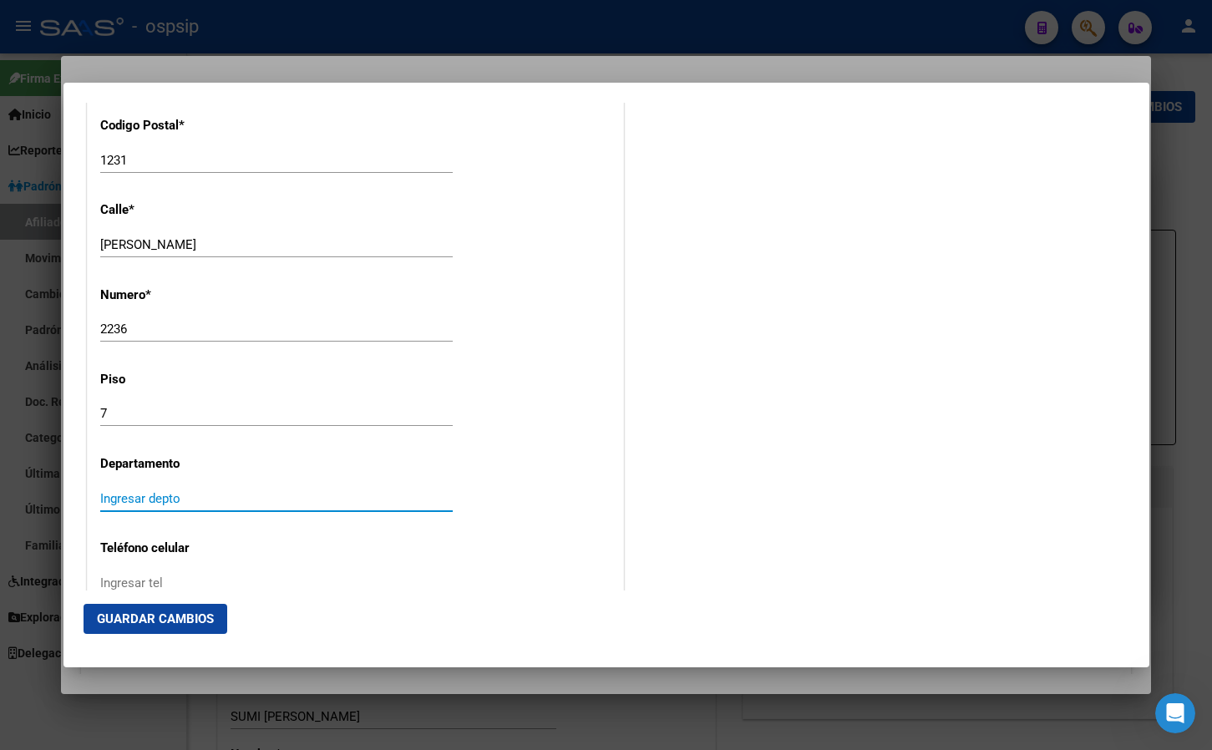
scroll to position [1757, 0]
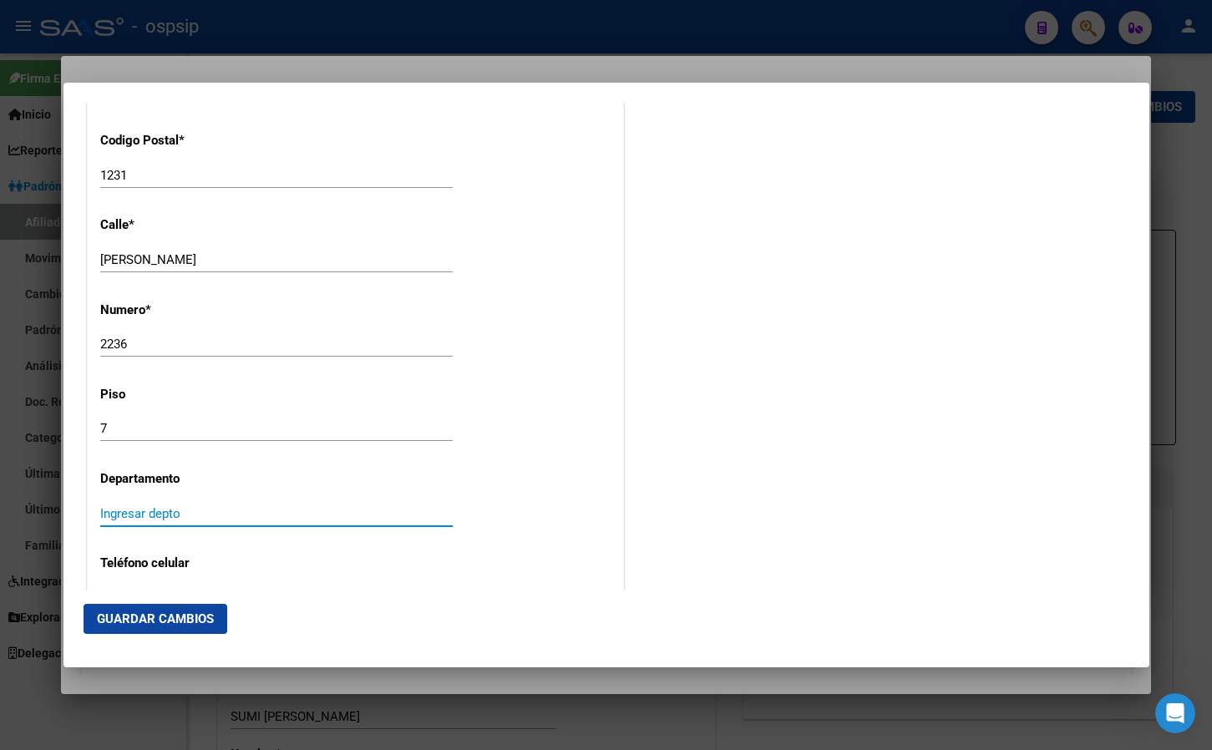
click at [147, 424] on input "7" at bounding box center [276, 428] width 352 height 15
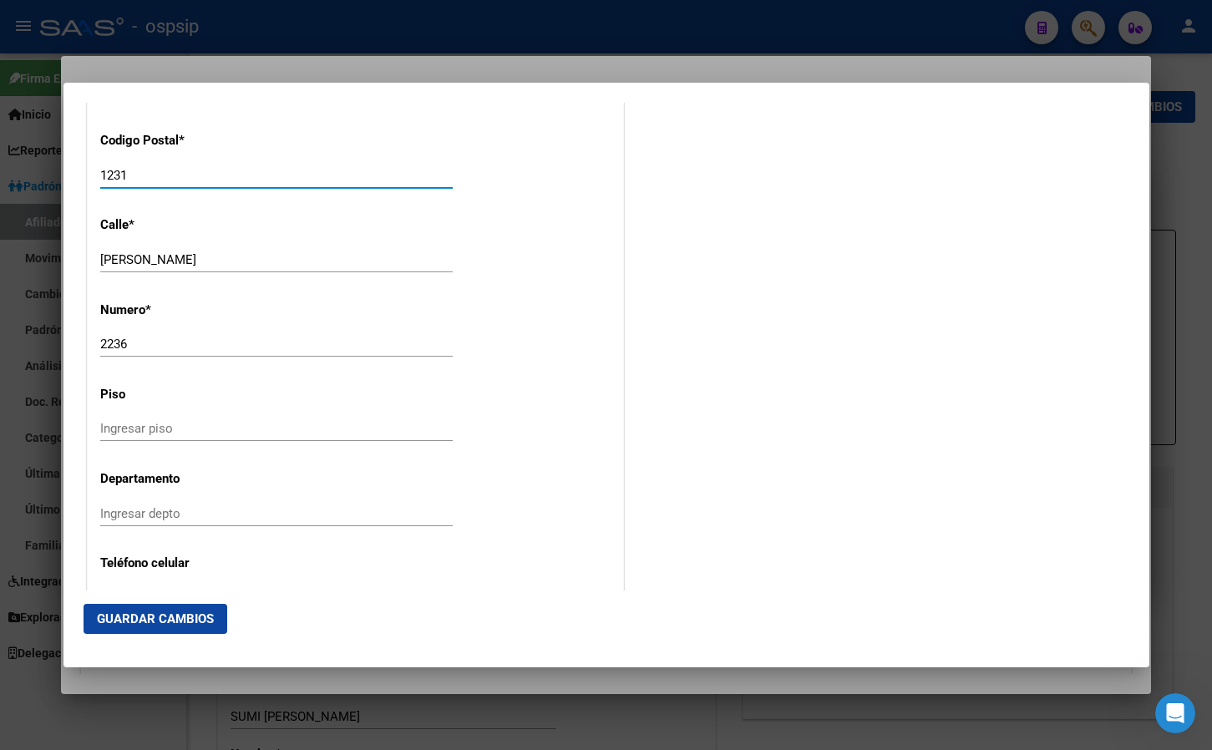
drag, startPoint x: 153, startPoint y: 172, endPoint x: 51, endPoint y: 171, distance: 101.9
click at [100, 172] on input "1231" at bounding box center [276, 175] width 352 height 15
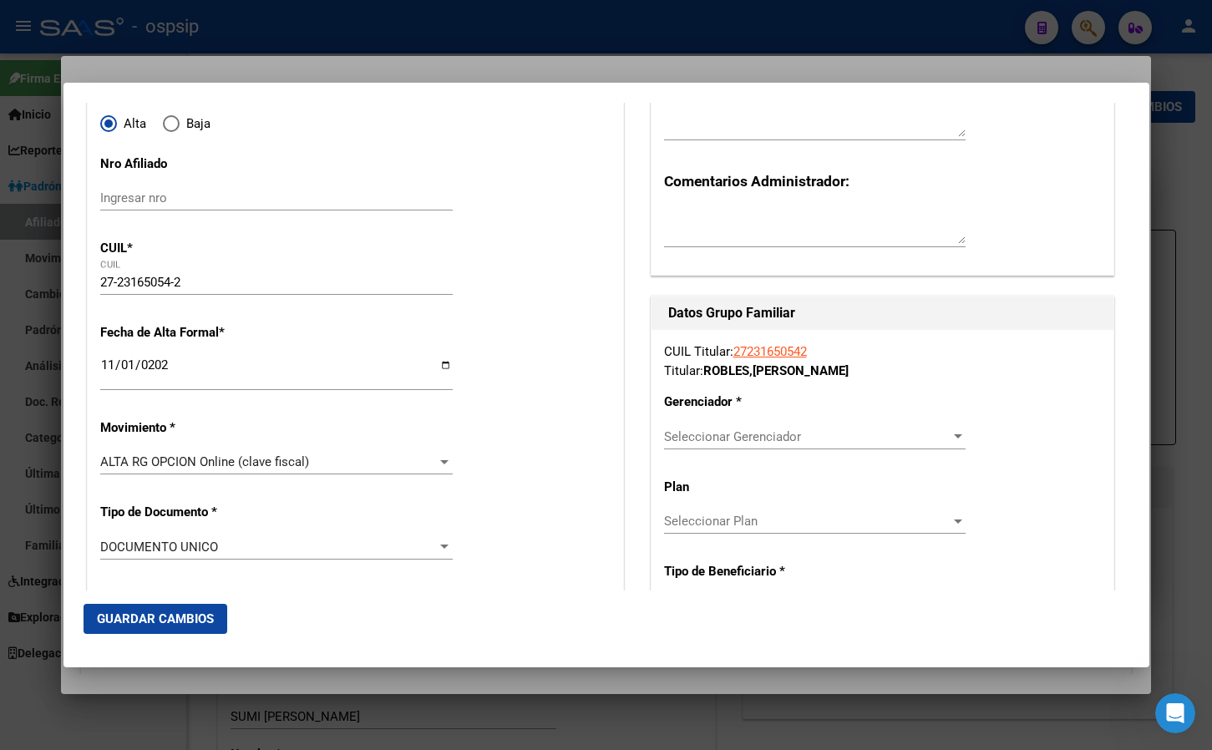
scroll to position [254, 0]
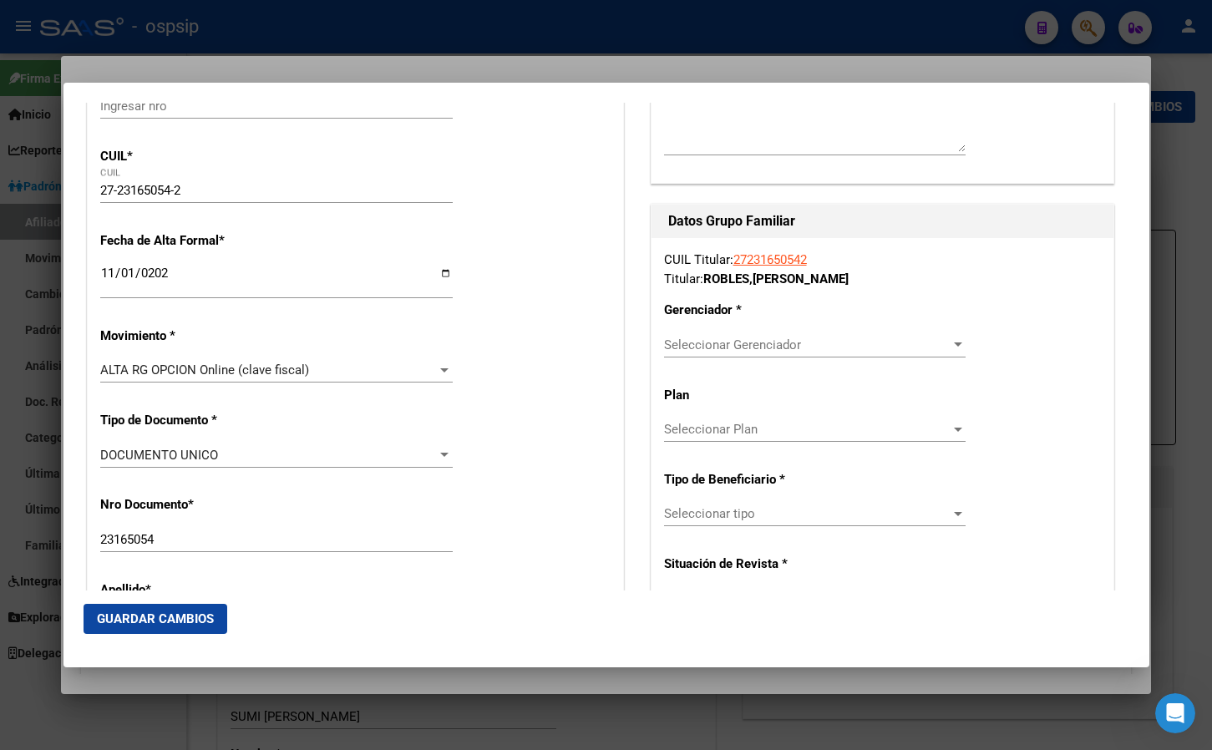
type input "1406"
click at [695, 346] on span "Seleccionar Gerenciador" at bounding box center [807, 344] width 286 height 15
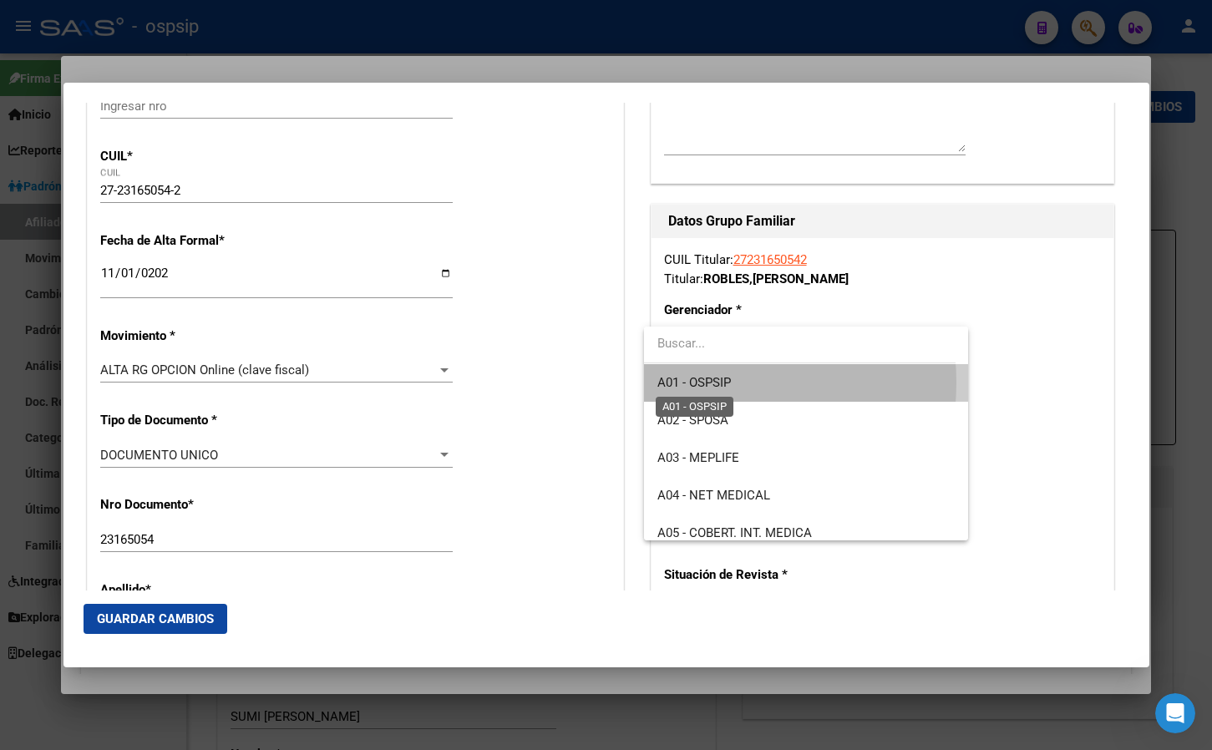
click at [698, 383] on span "A01 - OSPSIP" at bounding box center [694, 382] width 74 height 15
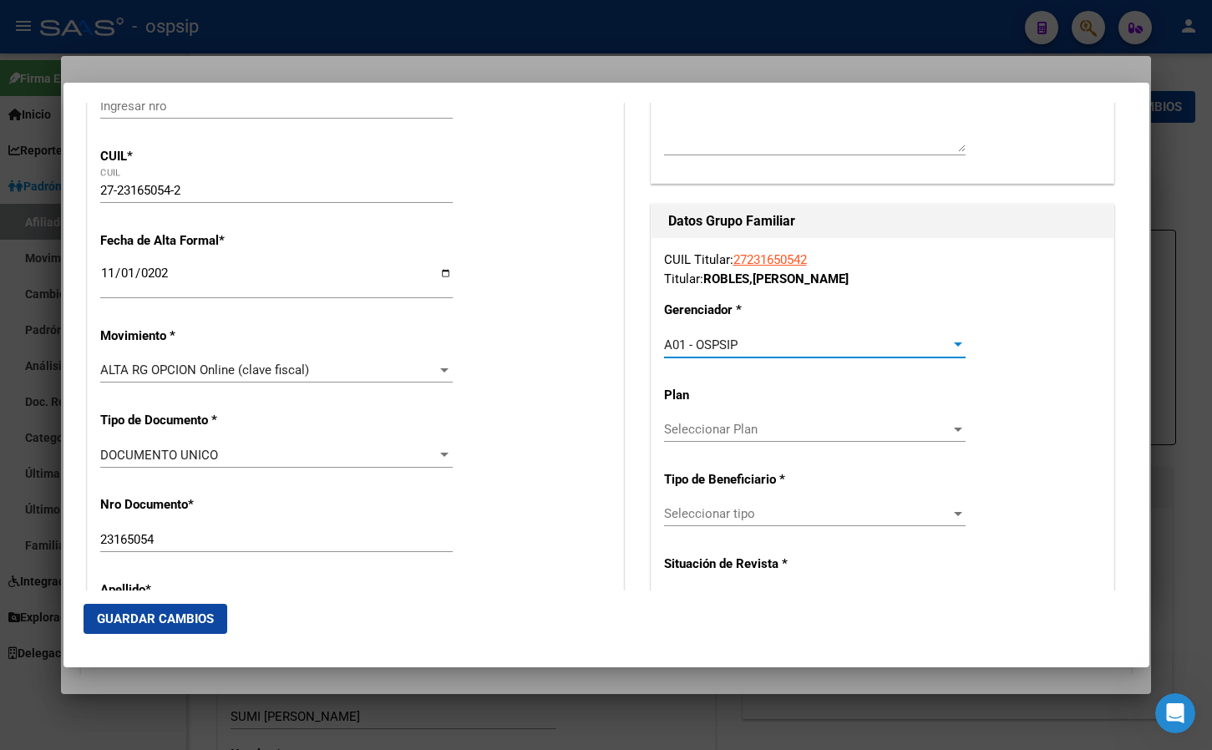
click at [725, 515] on span "Seleccionar tipo" at bounding box center [807, 513] width 286 height 15
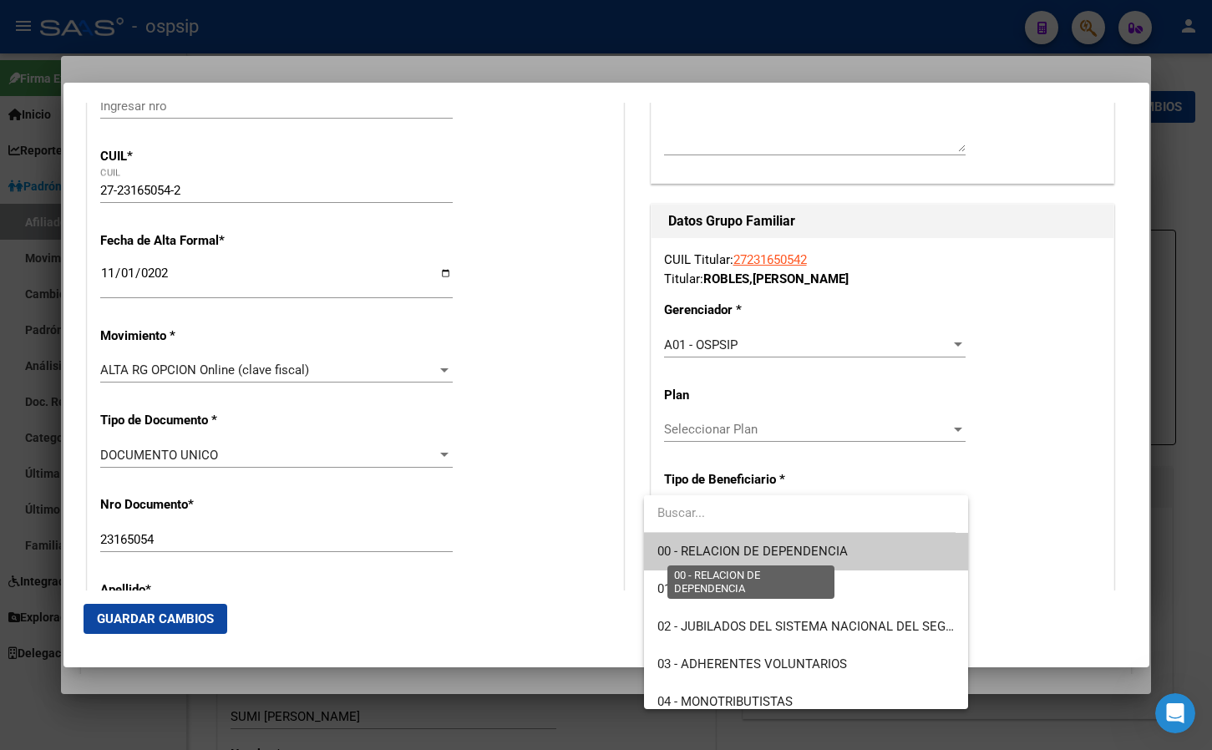
click at [734, 546] on span "00 - RELACION DE DEPENDENCIA" at bounding box center [752, 551] width 190 height 15
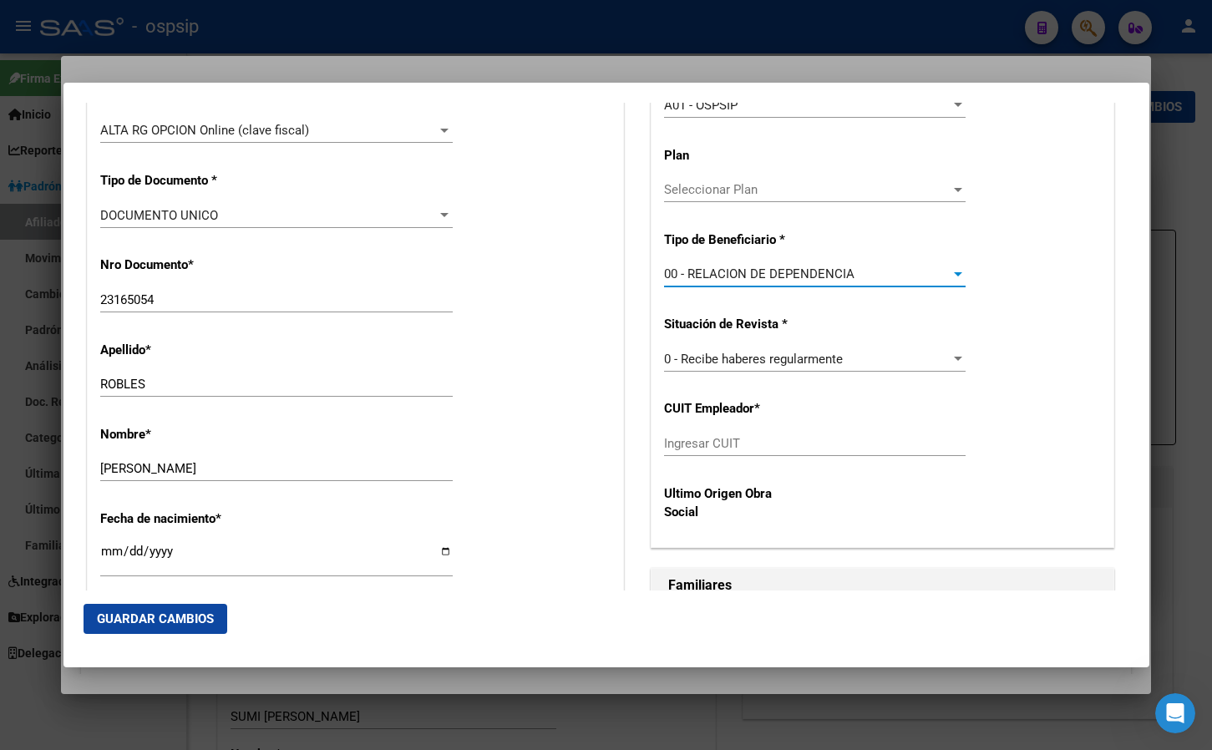
scroll to position [588, 0]
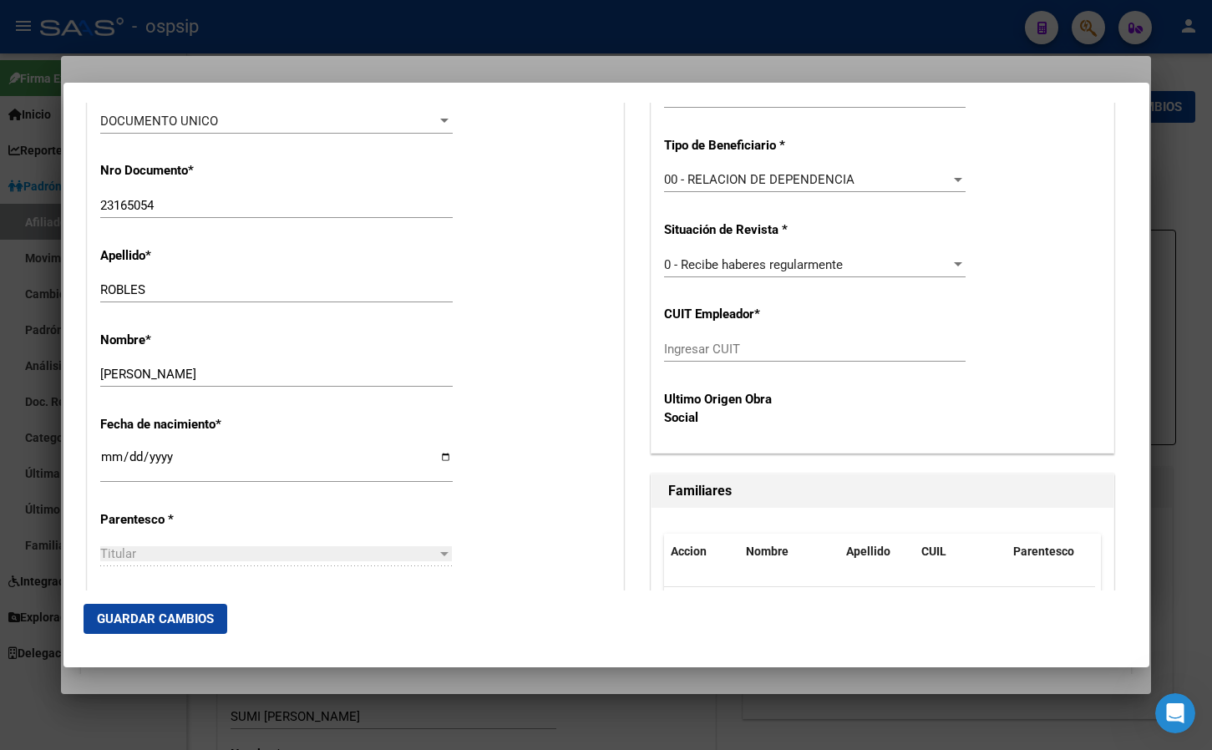
click at [697, 342] on input "Ingresar CUIT" at bounding box center [815, 349] width 302 height 15
type input "30-71473436-5"
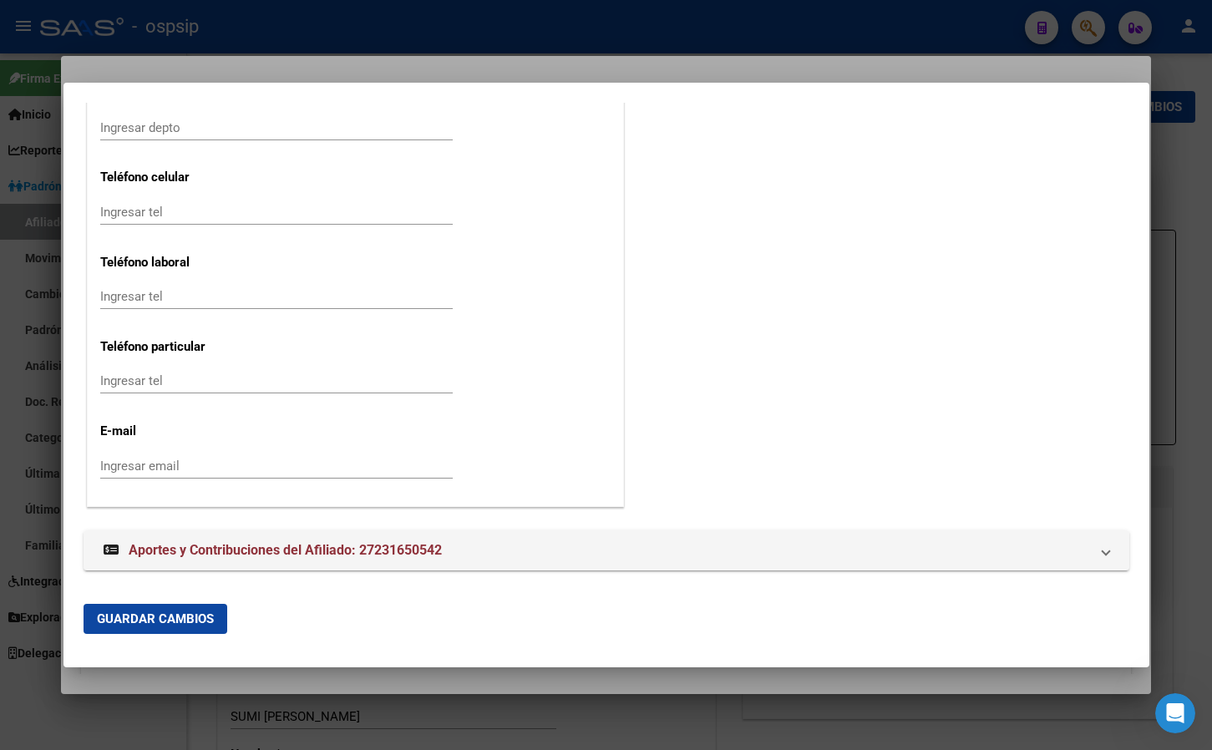
click at [135, 611] on span "Guardar Cambios" at bounding box center [155, 618] width 117 height 15
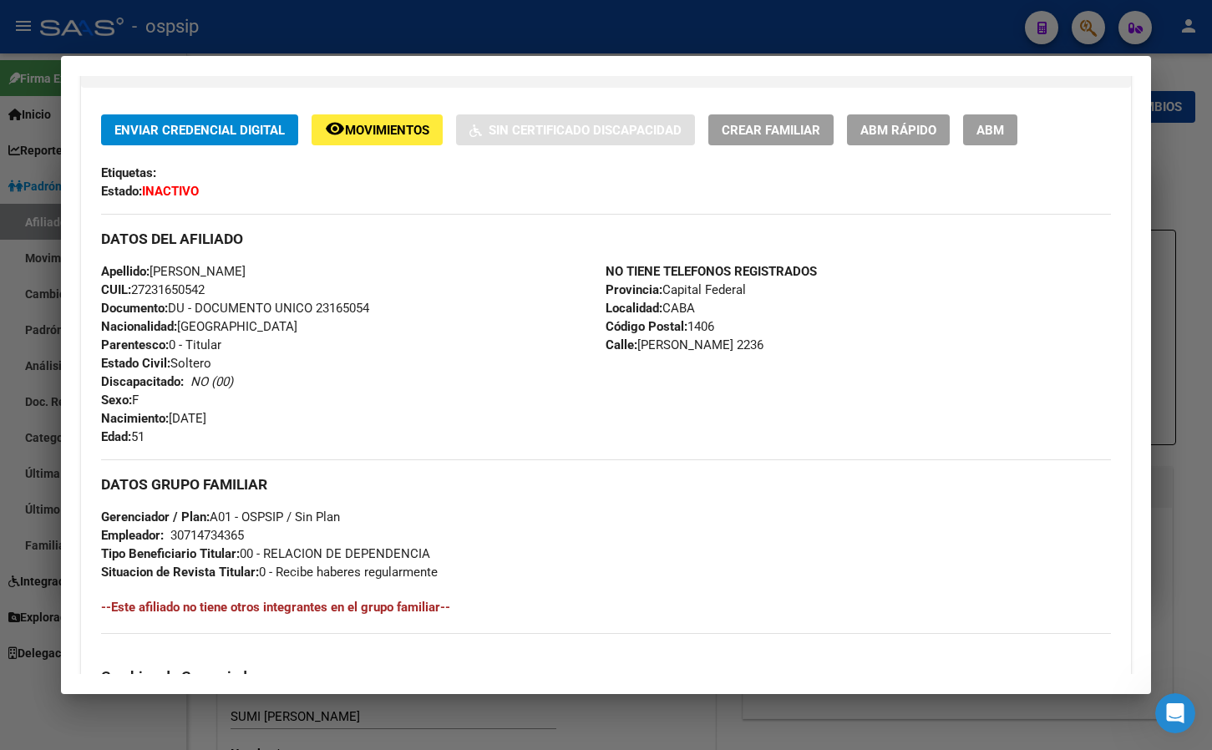
scroll to position [251, 0]
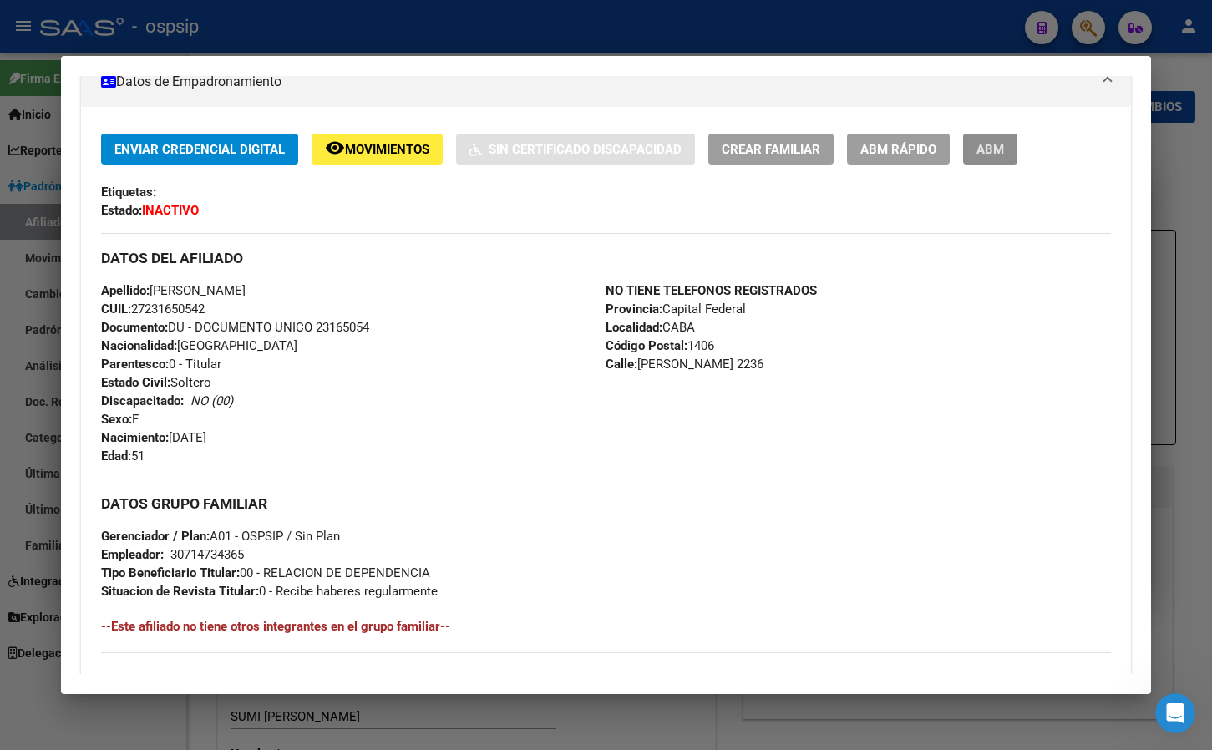
click at [1011, 146] on button "ABM" at bounding box center [990, 149] width 54 height 31
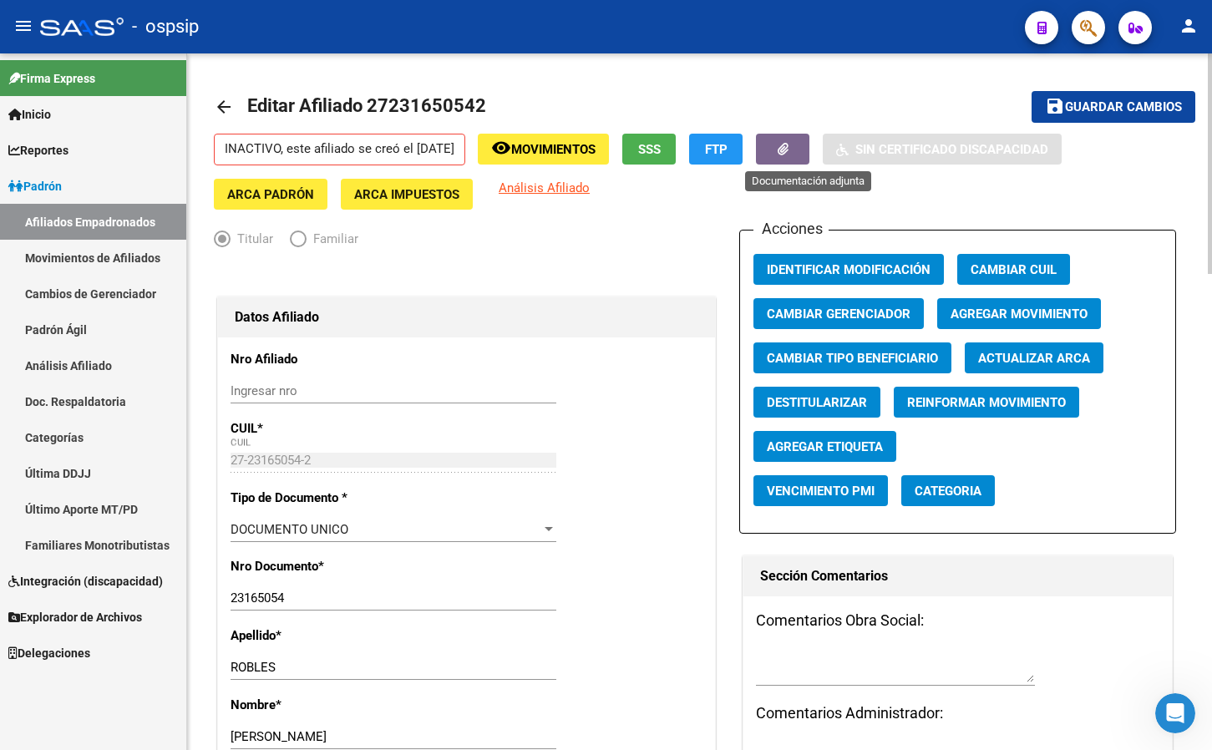
click at [788, 146] on icon "button" at bounding box center [783, 149] width 11 height 13
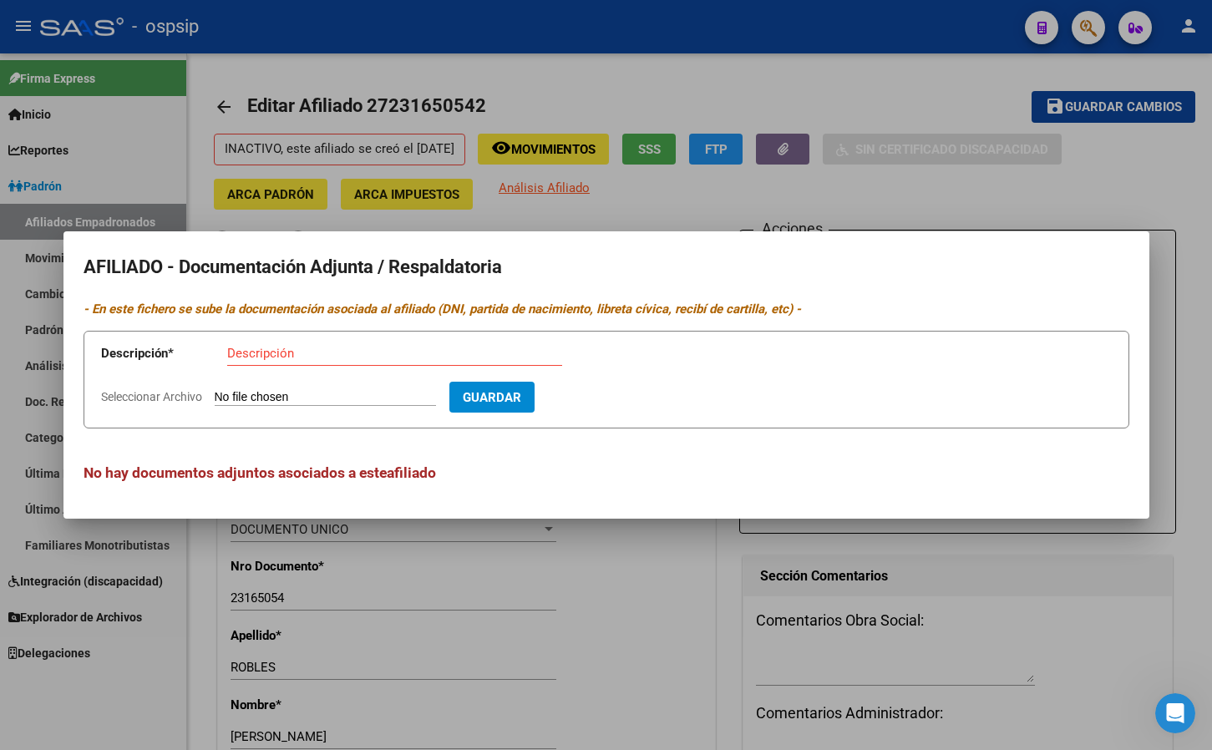
click at [256, 395] on input "Seleccionar Archivo" at bounding box center [325, 398] width 221 height 16
type input "C:\fakepath\doc (14).pdf"
click at [273, 357] on input "Descripción" at bounding box center [394, 353] width 335 height 15
type input "expediente de traspaso"
click at [618, 391] on span "Guardar" at bounding box center [589, 397] width 58 height 15
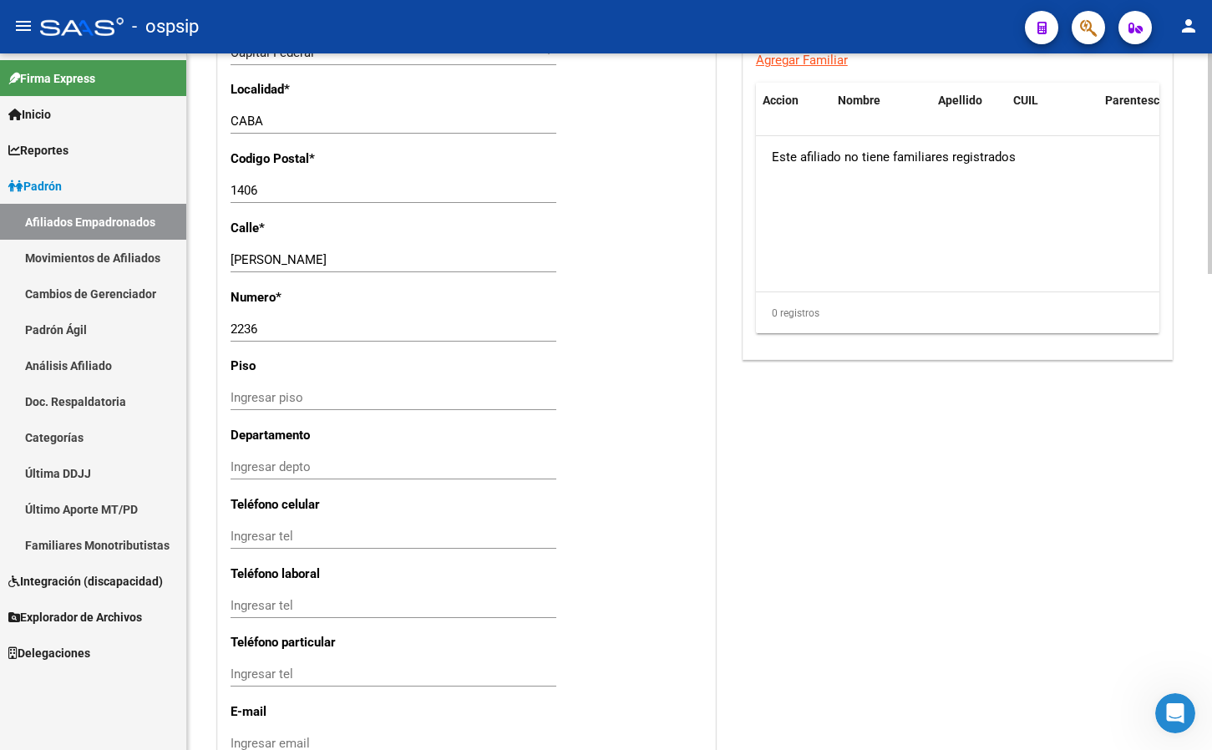
scroll to position [1504, 0]
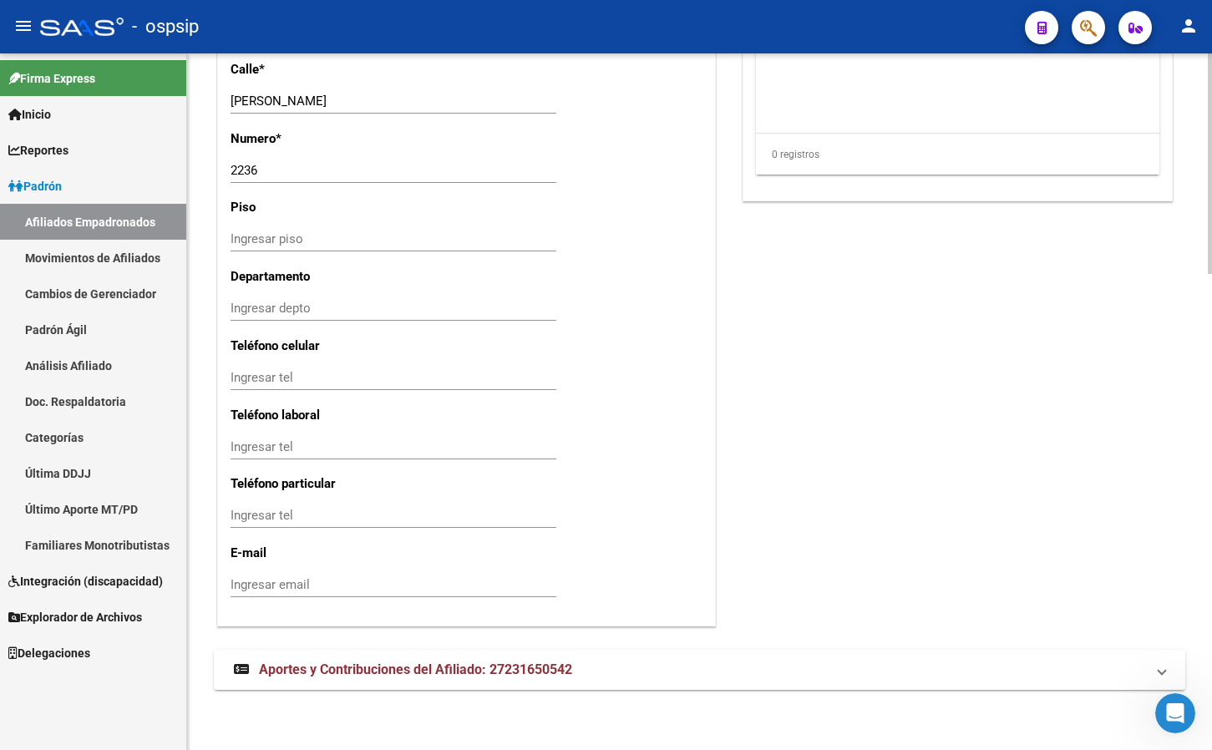
click at [337, 675] on span "Aportes y Contribuciones del Afiliado: 27231650542" at bounding box center [415, 670] width 313 height 16
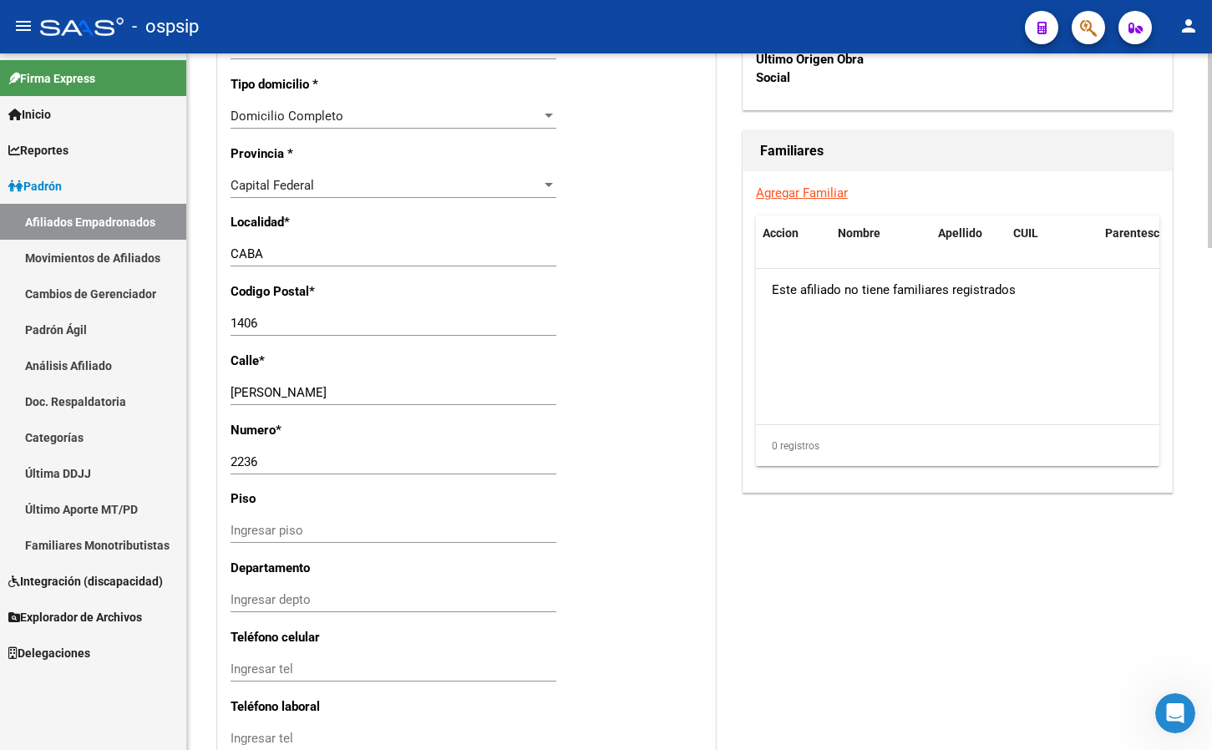
scroll to position [1212, 0]
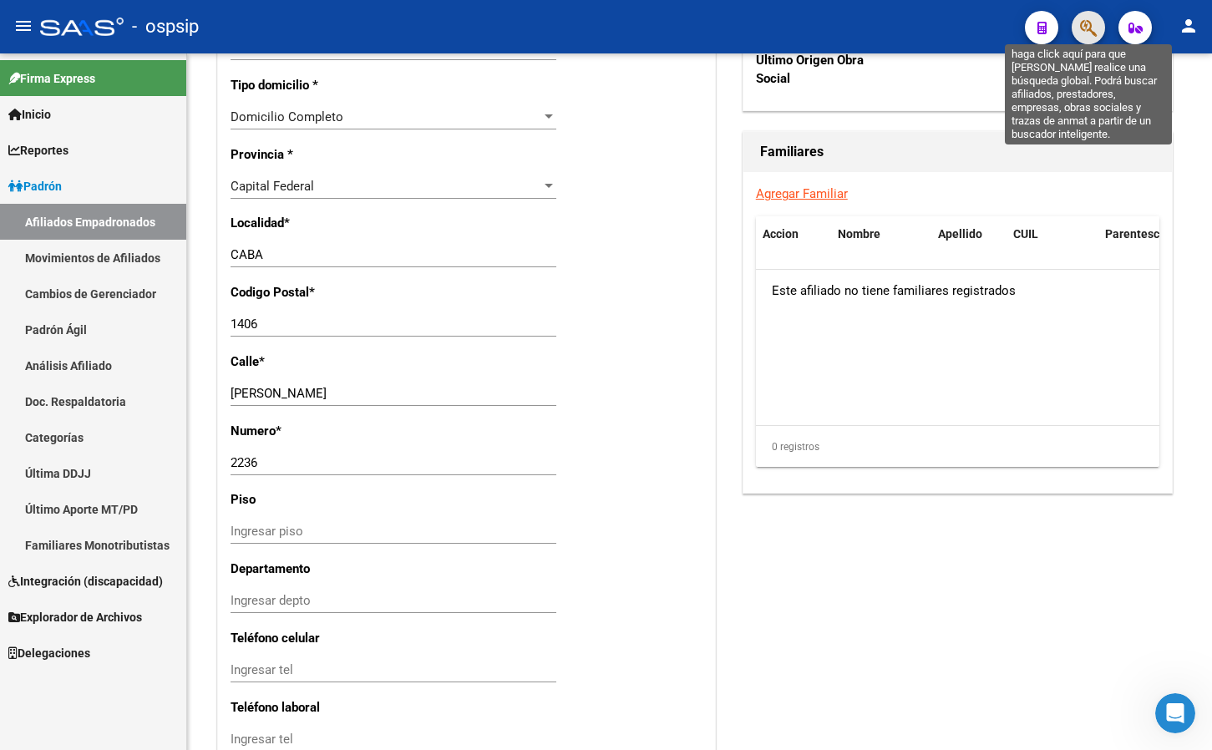
click at [1092, 23] on icon "button" at bounding box center [1088, 27] width 17 height 19
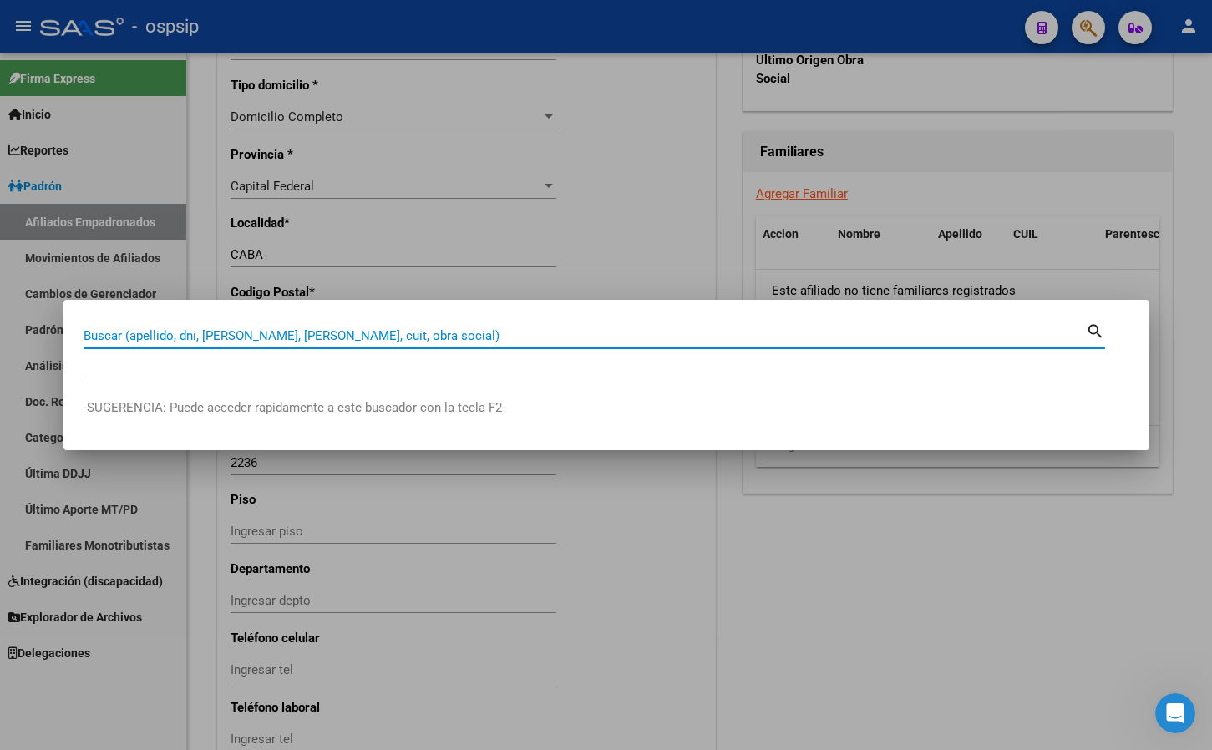
paste input "41832644"
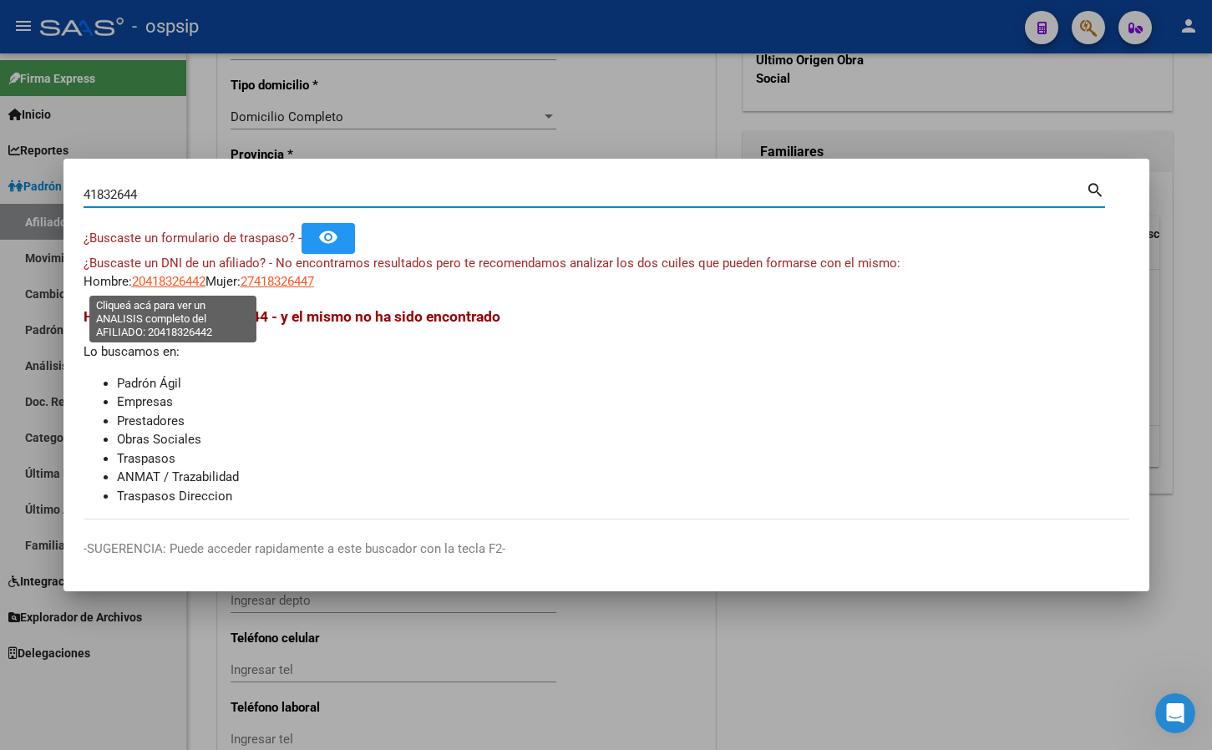
click at [168, 280] on span "20418326442" at bounding box center [169, 281] width 74 height 15
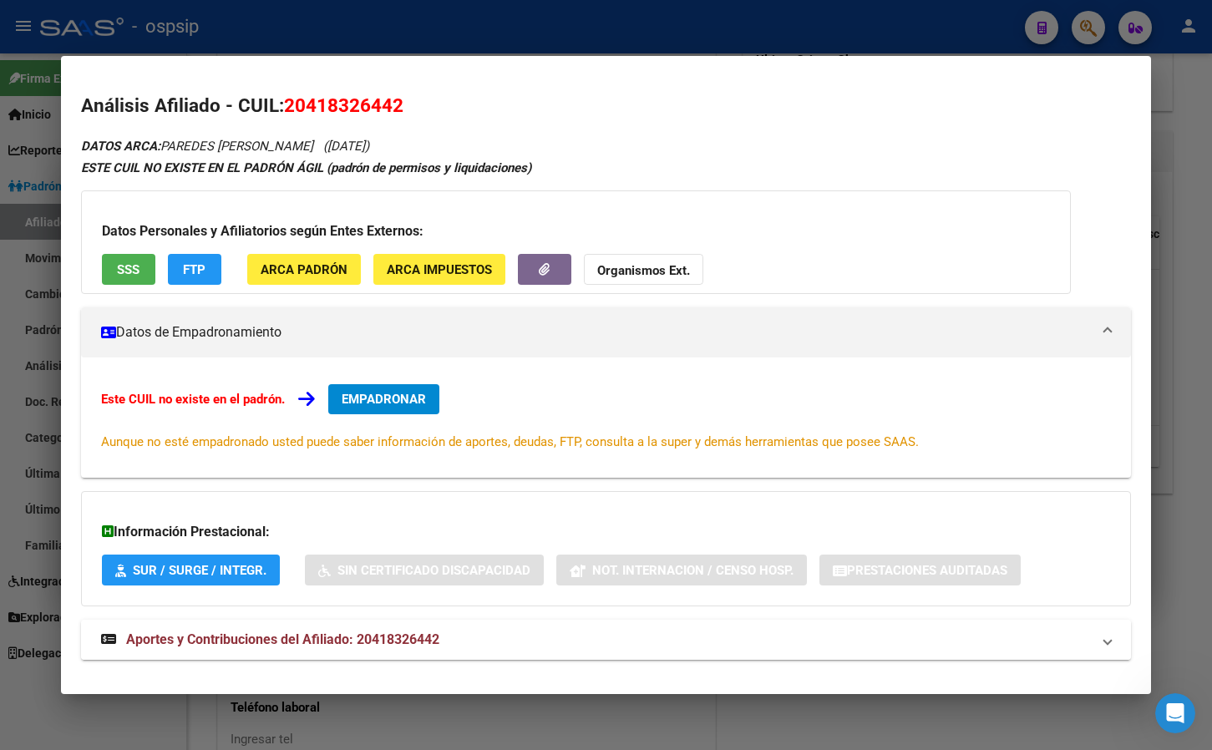
click at [368, 639] on span "Aportes y Contribuciones del Afiliado: 20418326442" at bounding box center [282, 639] width 313 height 16
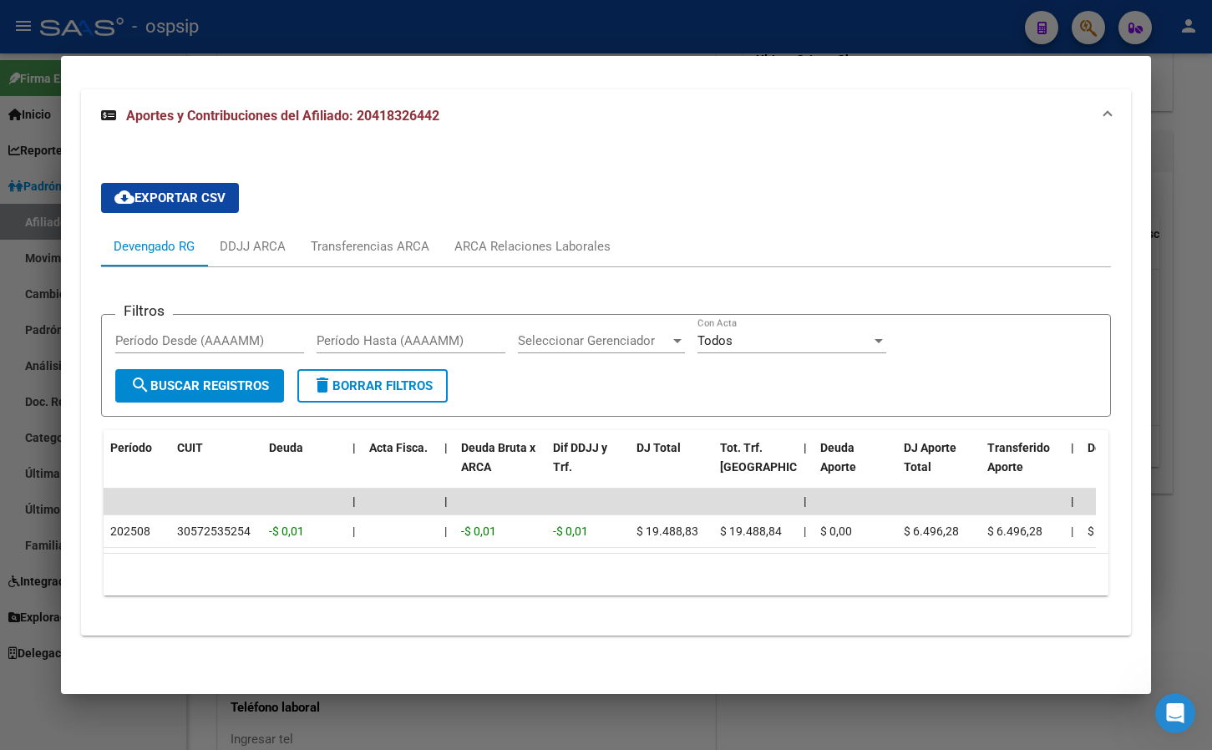
scroll to position [0, 0]
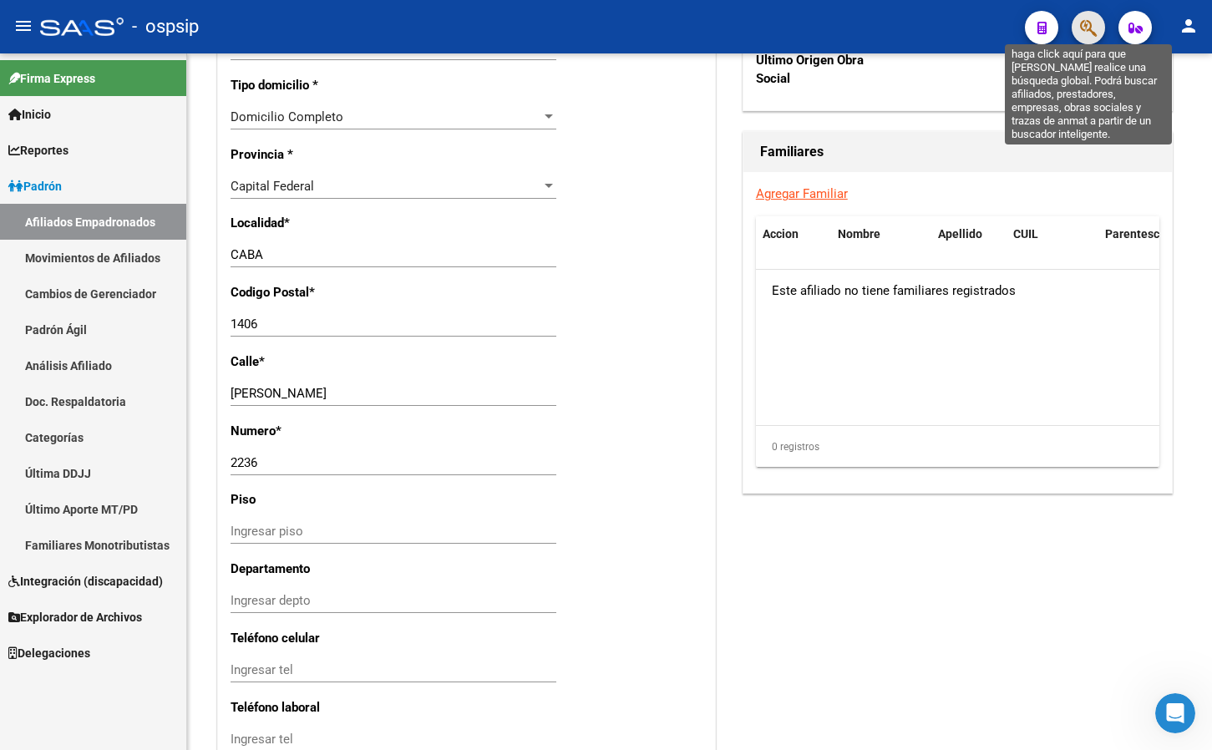
click at [1089, 28] on icon "button" at bounding box center [1088, 27] width 17 height 19
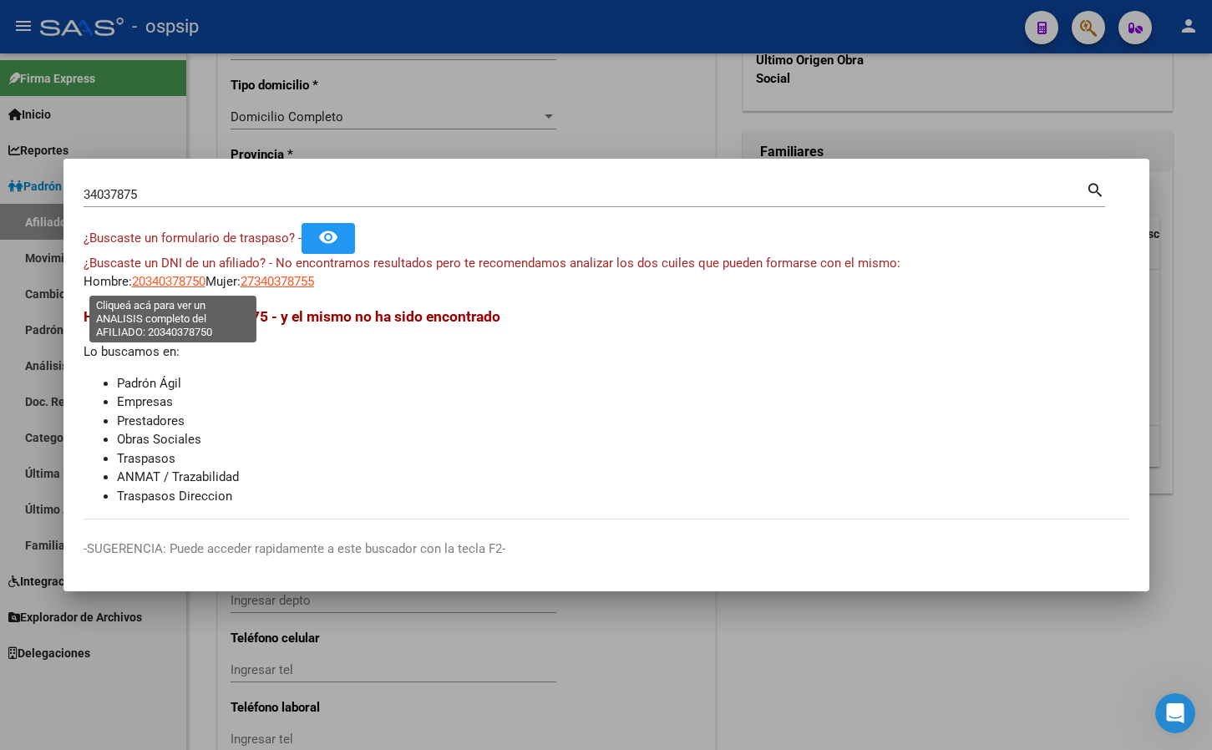
click at [156, 281] on span "20340378750" at bounding box center [169, 281] width 74 height 15
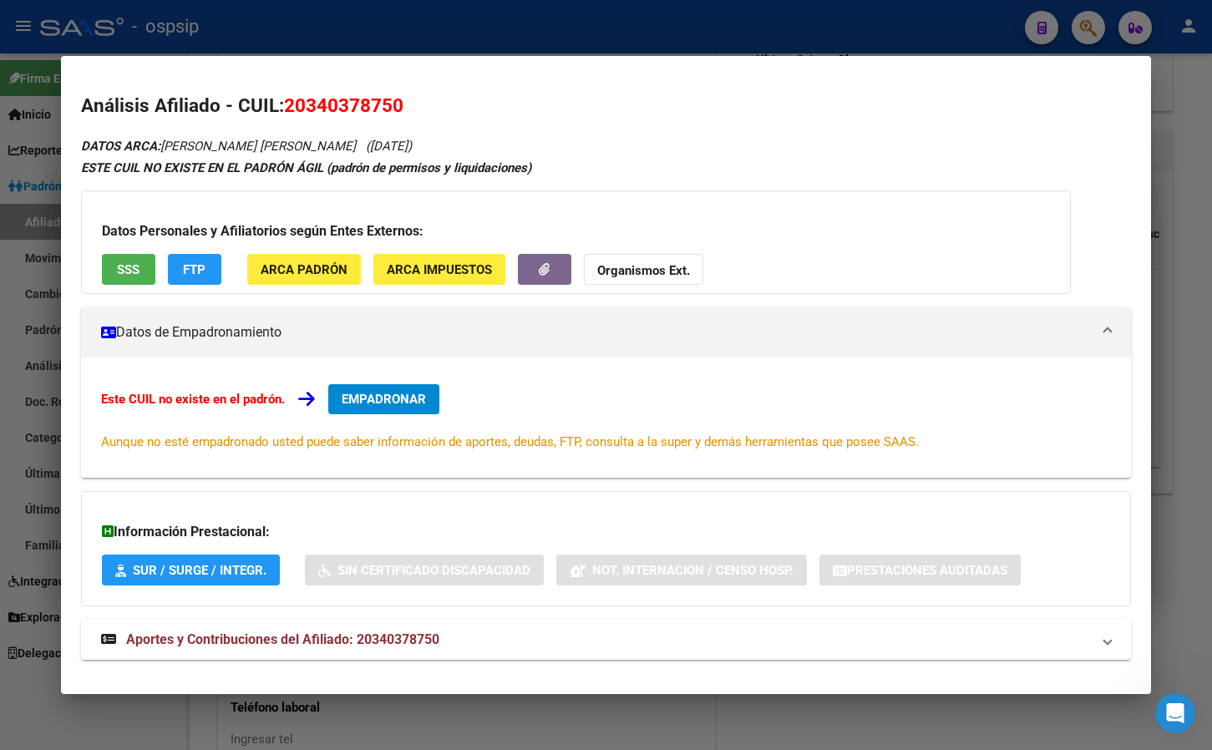
click at [389, 633] on span "Aportes y Contribuciones del Afiliado: 20340378750" at bounding box center [282, 639] width 313 height 16
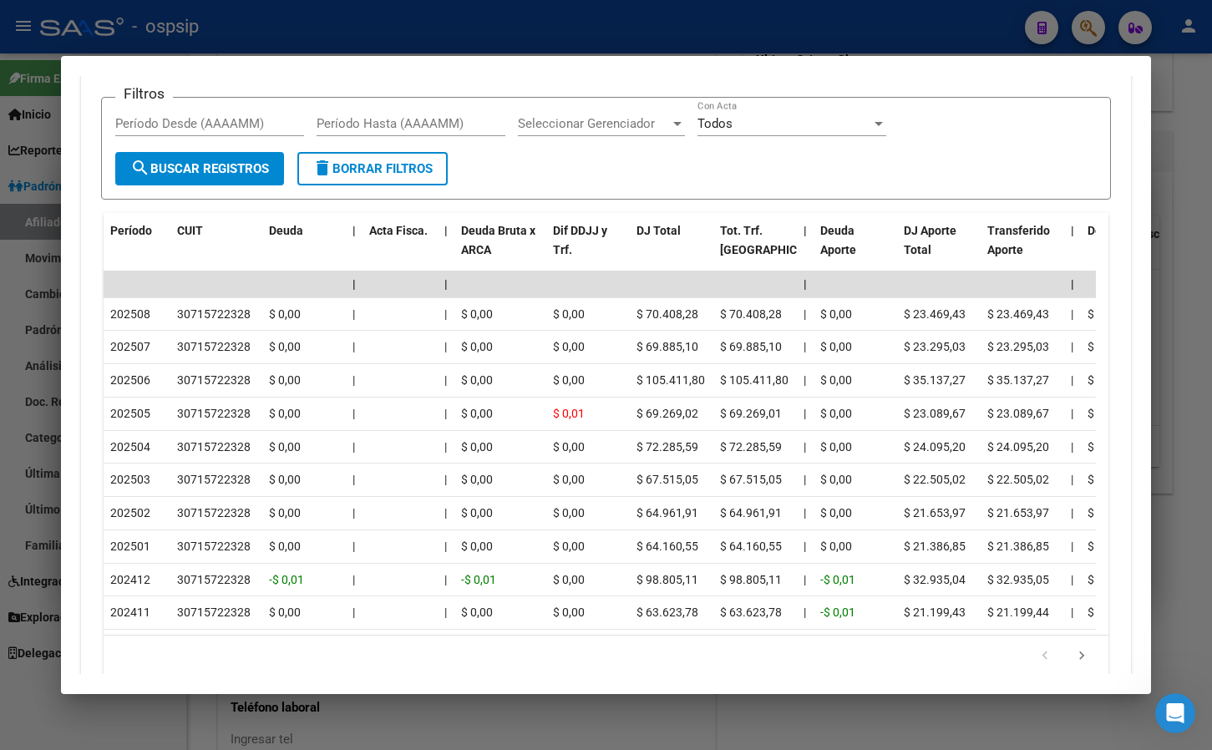
scroll to position [777, 0]
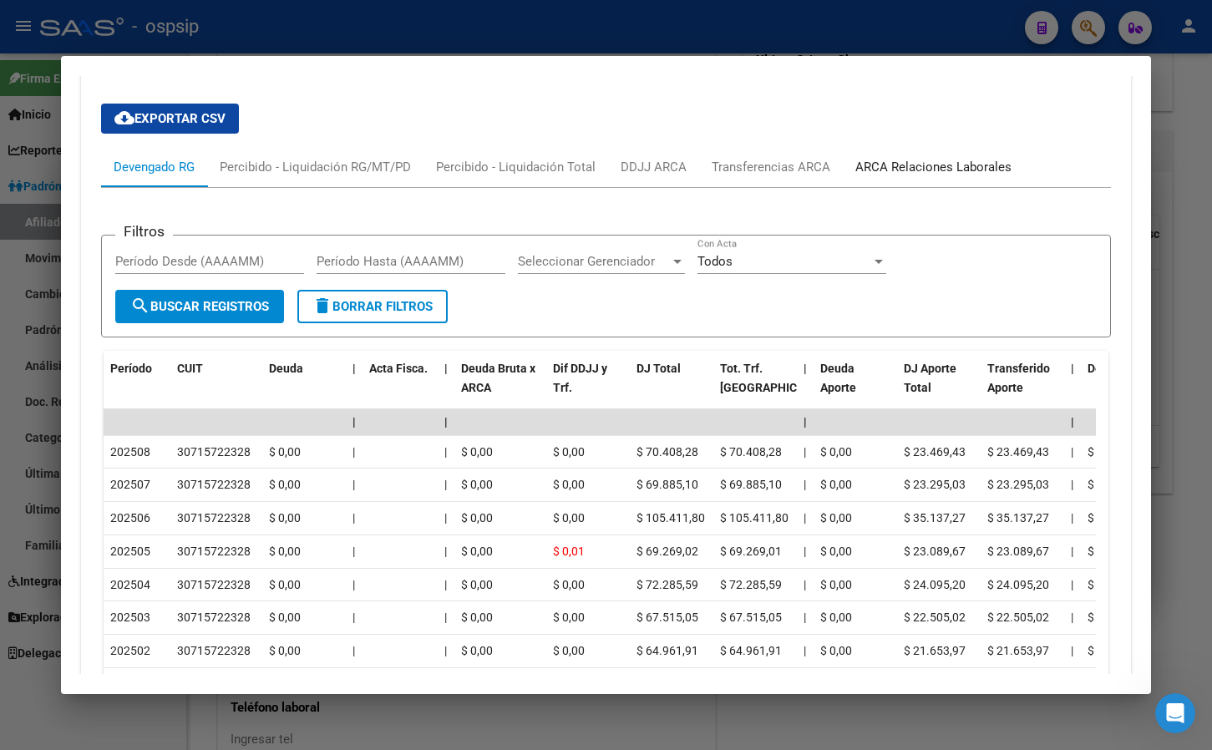
click at [915, 163] on div "ARCA Relaciones Laborales" at bounding box center [933, 167] width 156 height 18
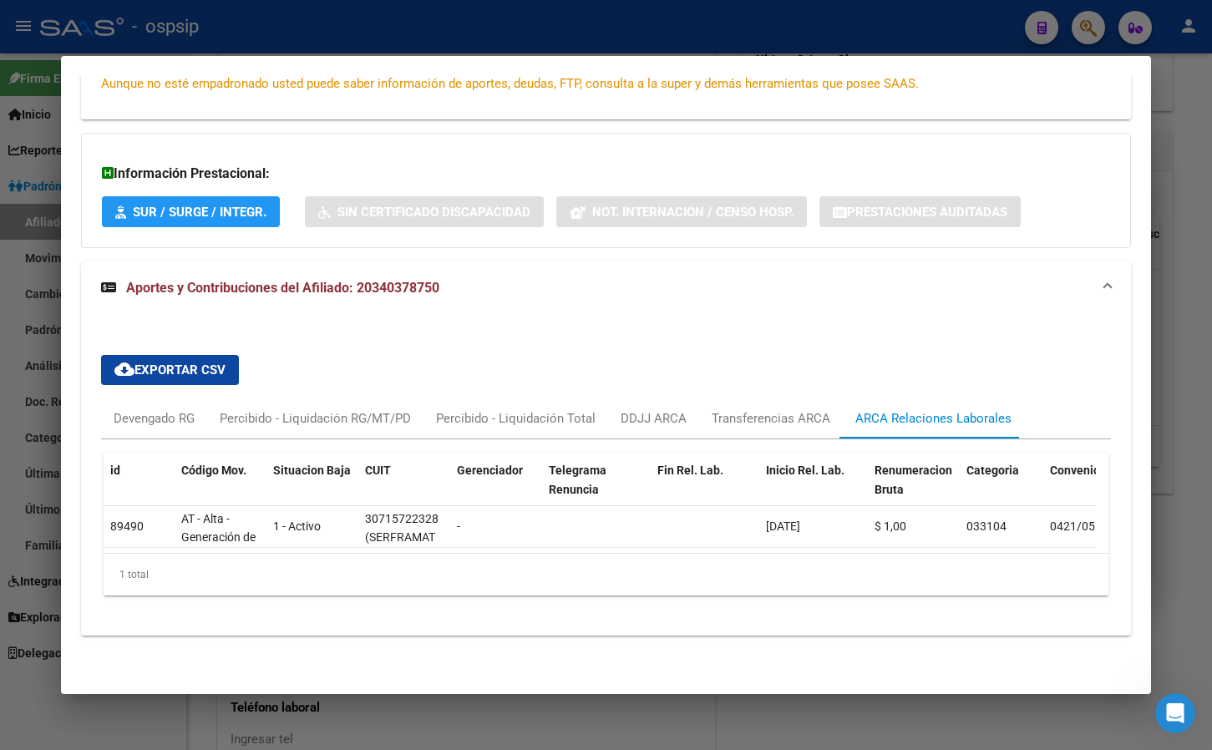
scroll to position [0, 0]
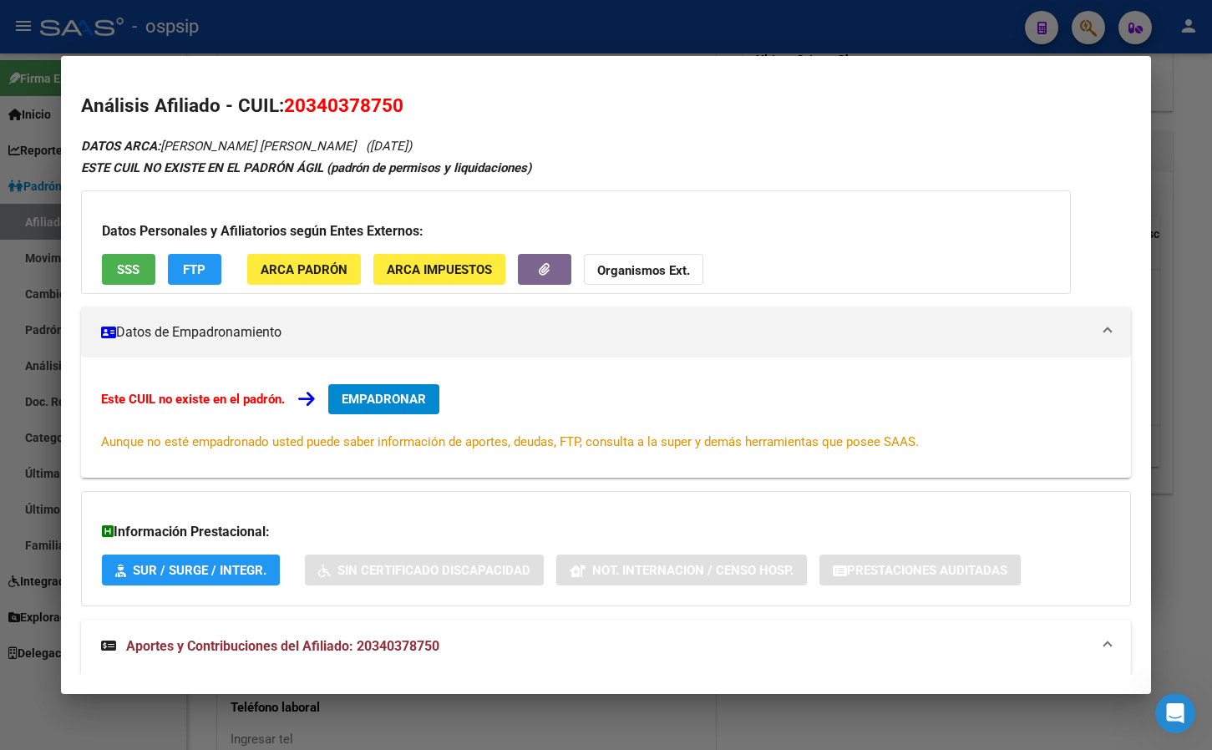
click at [375, 390] on button "EMPADRONAR" at bounding box center [383, 399] width 111 height 30
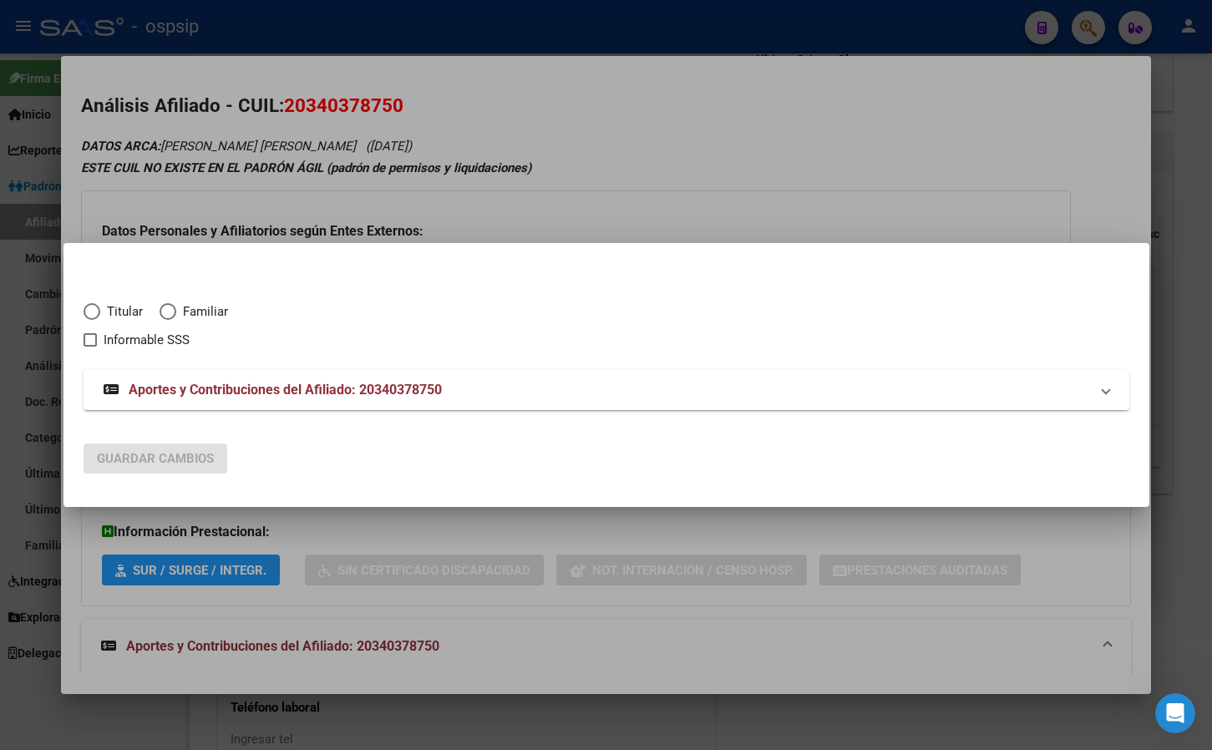
click at [92, 305] on span "Elija una opción" at bounding box center [92, 311] width 17 height 17
click at [92, 305] on input "Titular" at bounding box center [92, 311] width 17 height 17
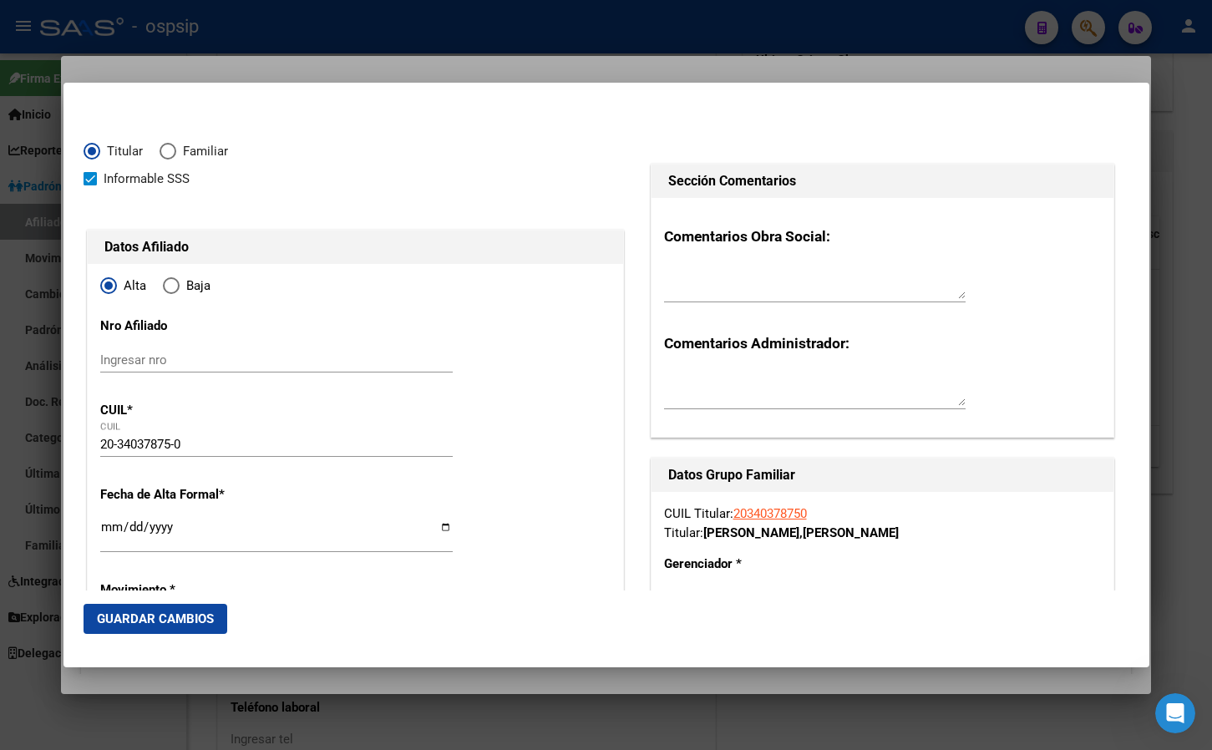
click at [109, 523] on input "Ingresar fecha" at bounding box center [276, 533] width 352 height 27
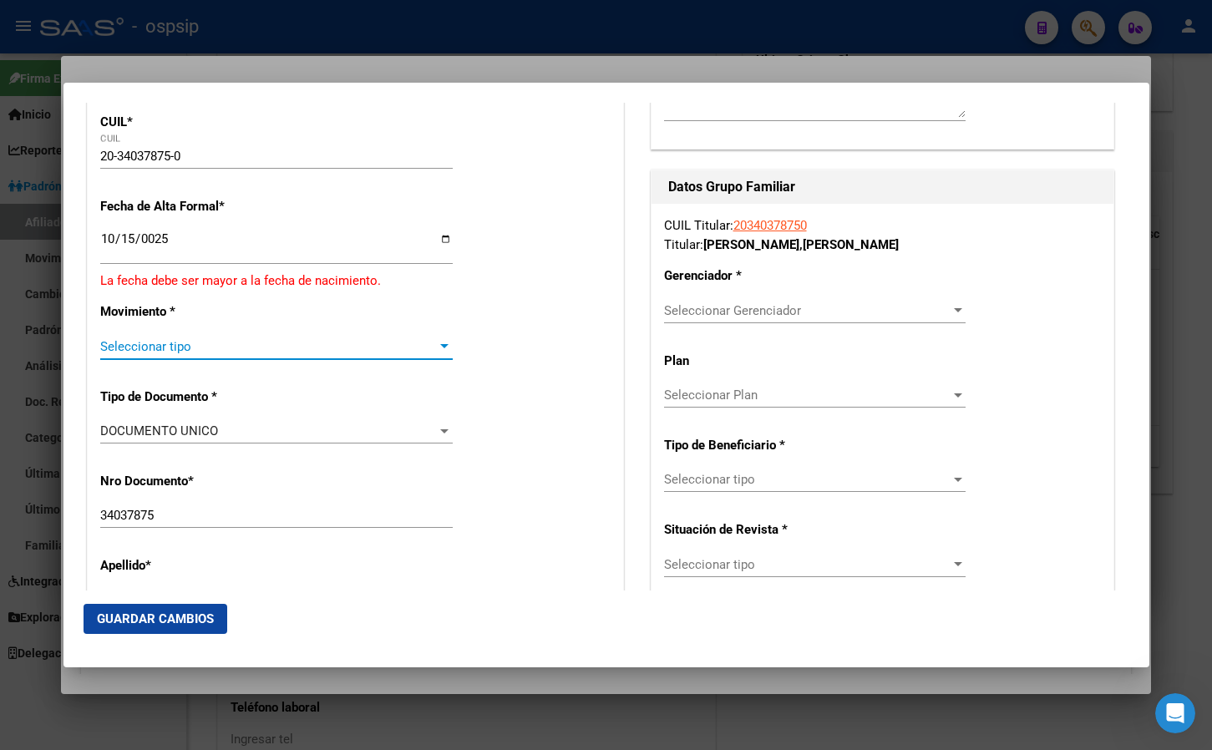
click at [157, 238] on input "0025-10-15" at bounding box center [276, 245] width 352 height 27
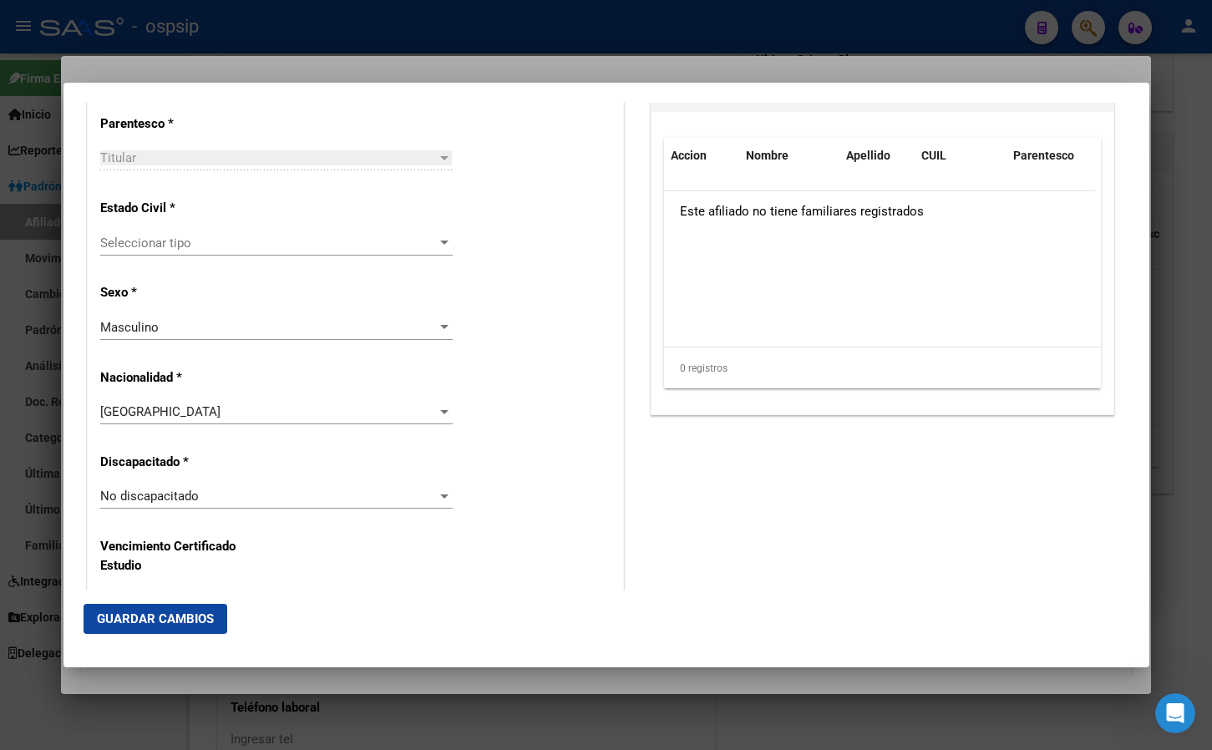
scroll to position [1040, 0]
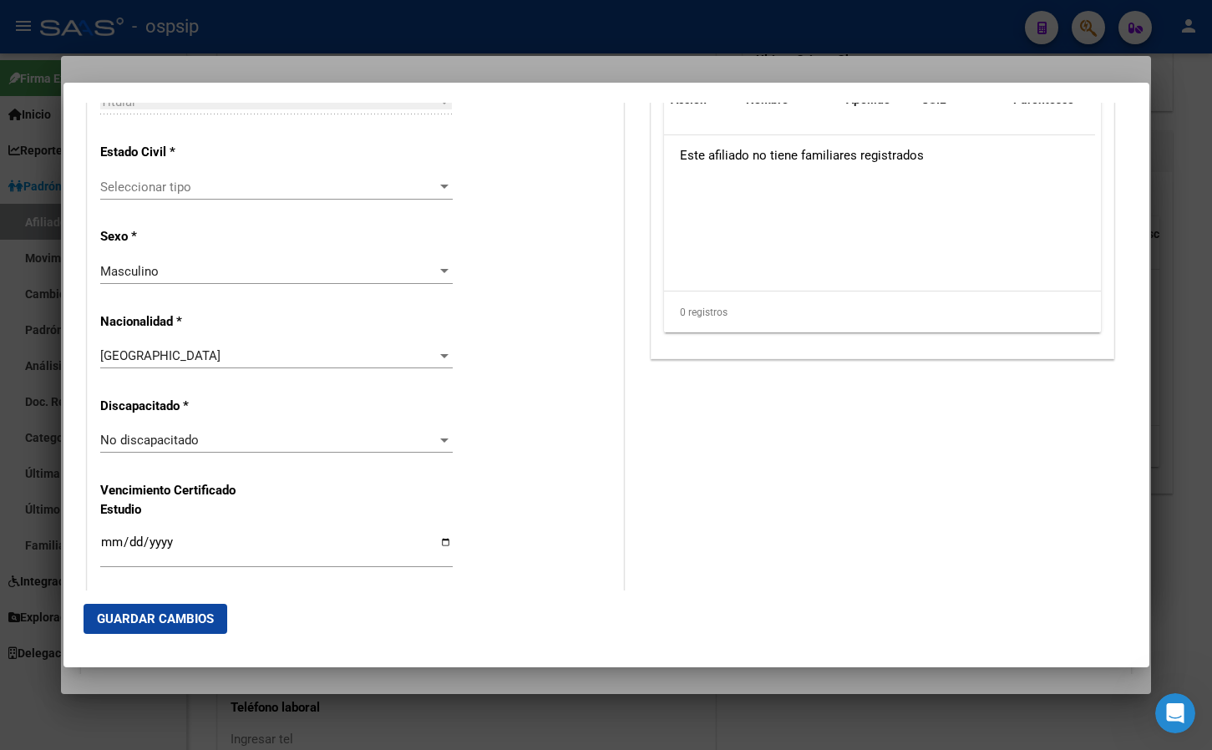
click at [151, 170] on div "Estado Civil * Seleccionar tipo Seleccionar tipo" at bounding box center [355, 172] width 510 height 84
click at [144, 189] on span "Seleccionar tipo" at bounding box center [268, 187] width 337 height 15
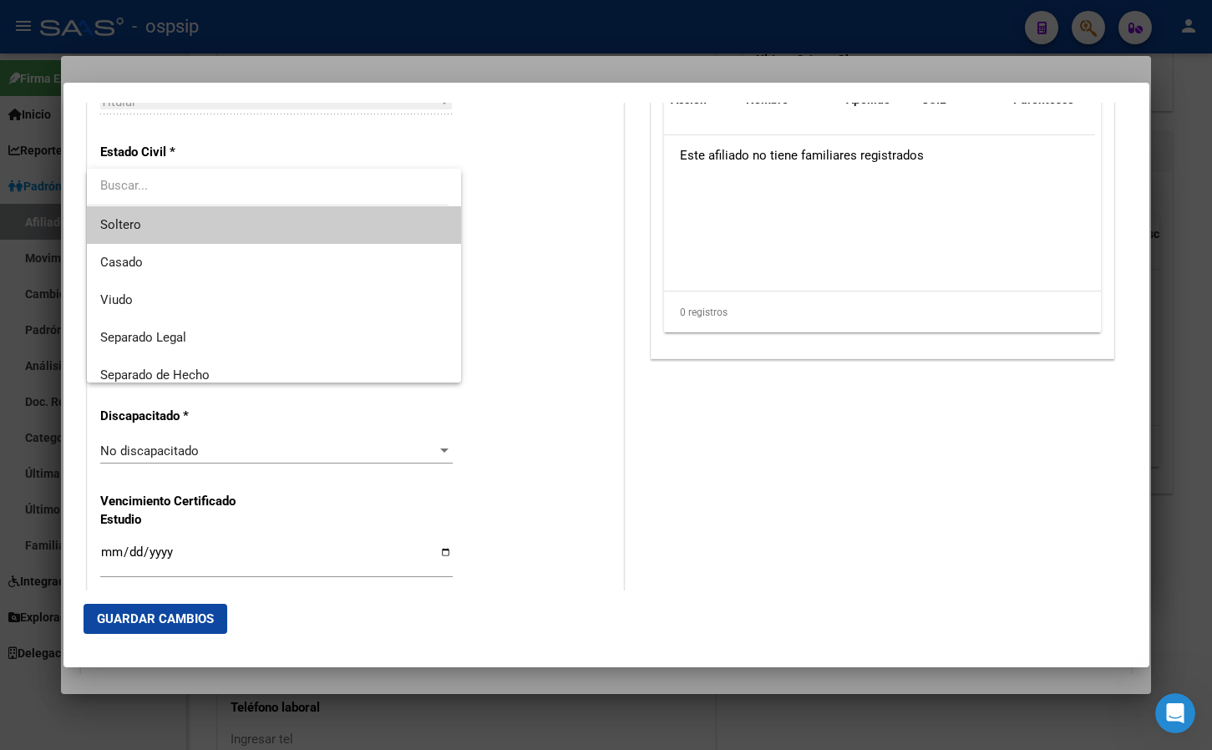
click at [149, 225] on span "Soltero" at bounding box center [273, 225] width 347 height 38
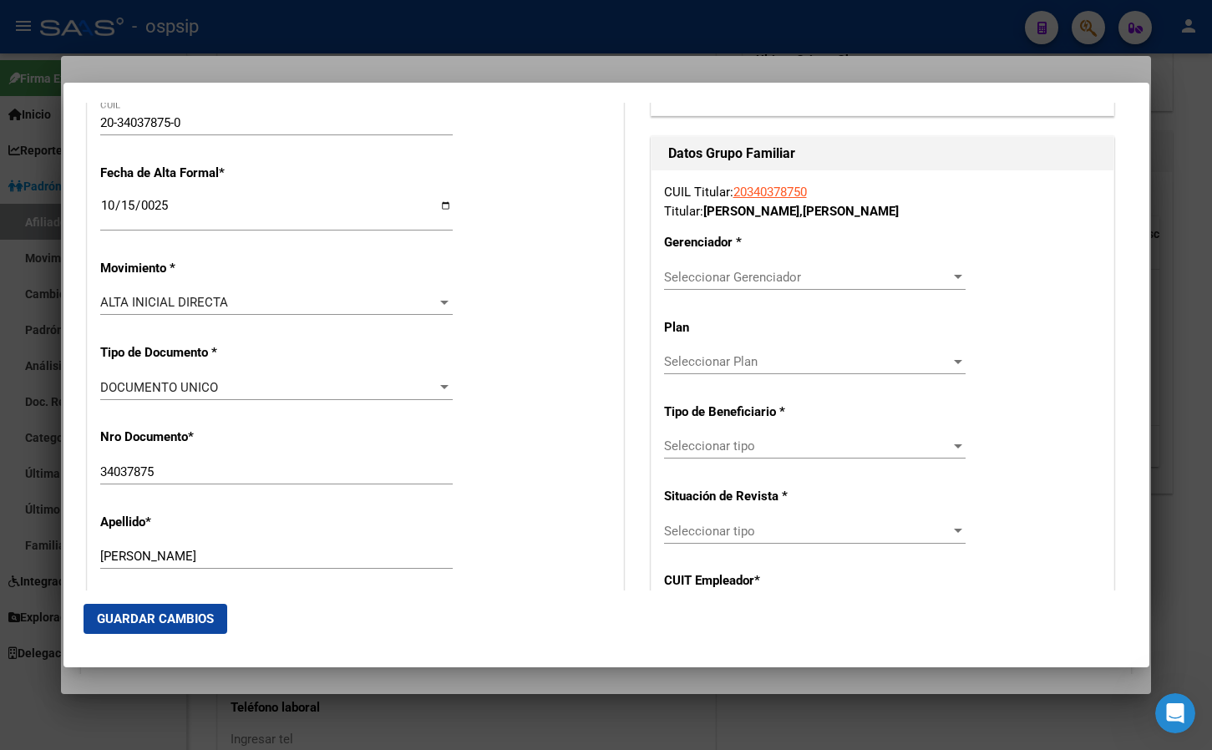
scroll to position [288, 0]
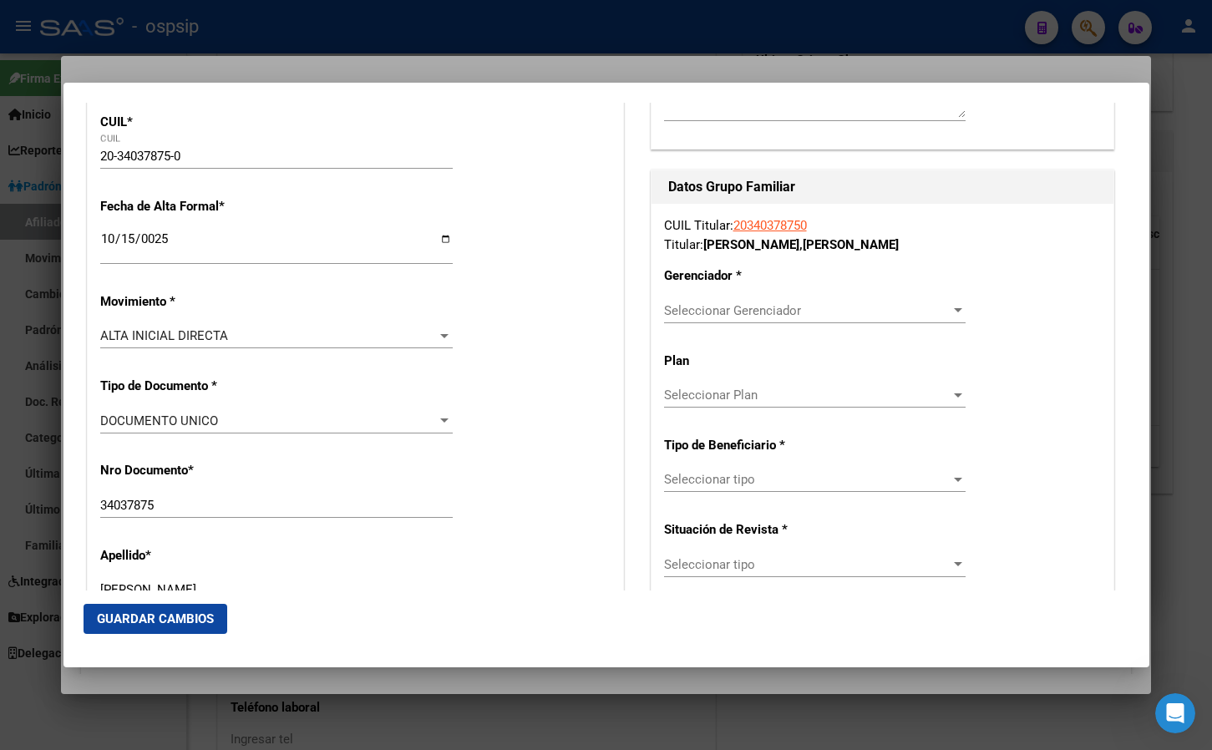
click at [708, 307] on span "Seleccionar Gerenciador" at bounding box center [807, 310] width 286 height 15
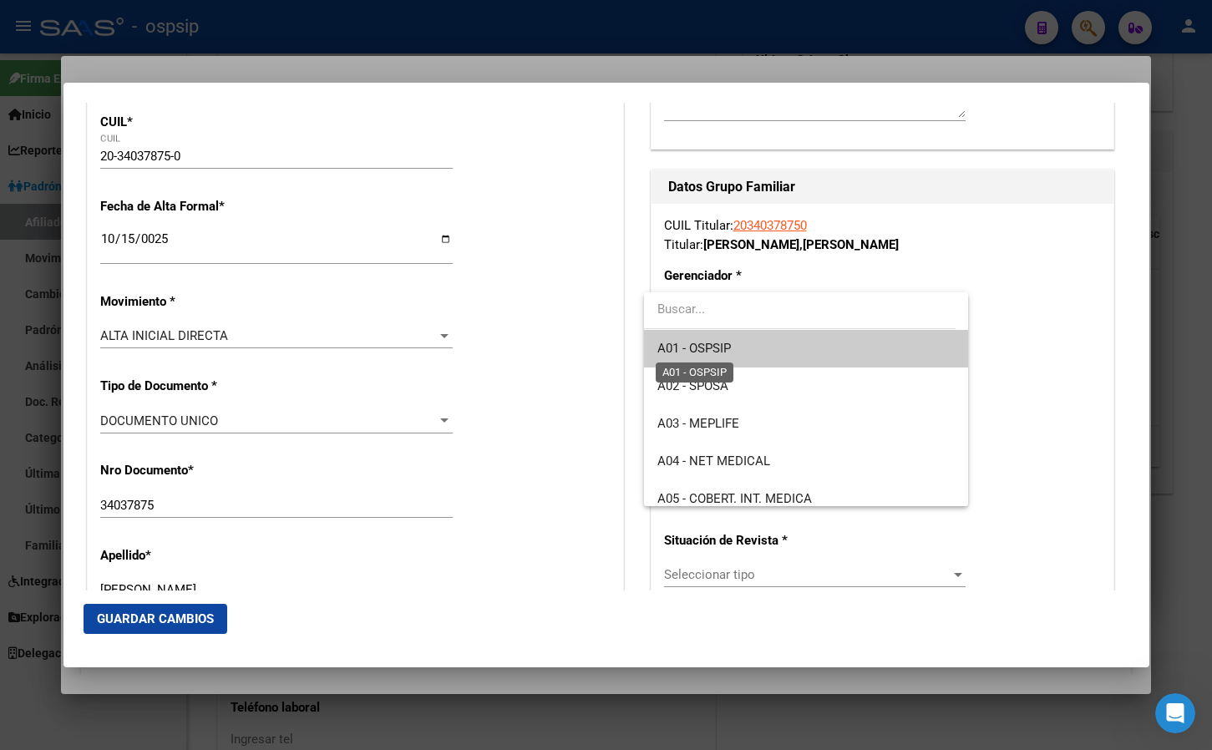
click at [727, 352] on span "A01 - OSPSIP" at bounding box center [694, 348] width 74 height 15
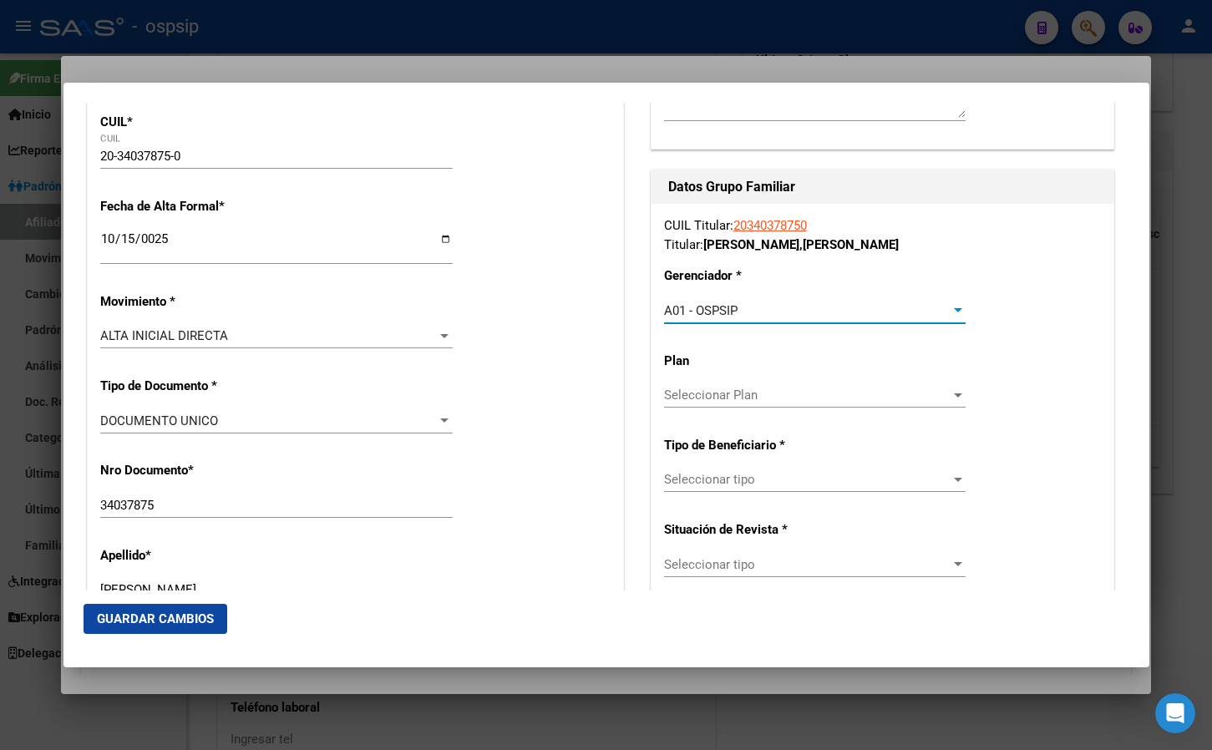
click at [749, 312] on div "A01 - OSPSIP" at bounding box center [807, 310] width 286 height 15
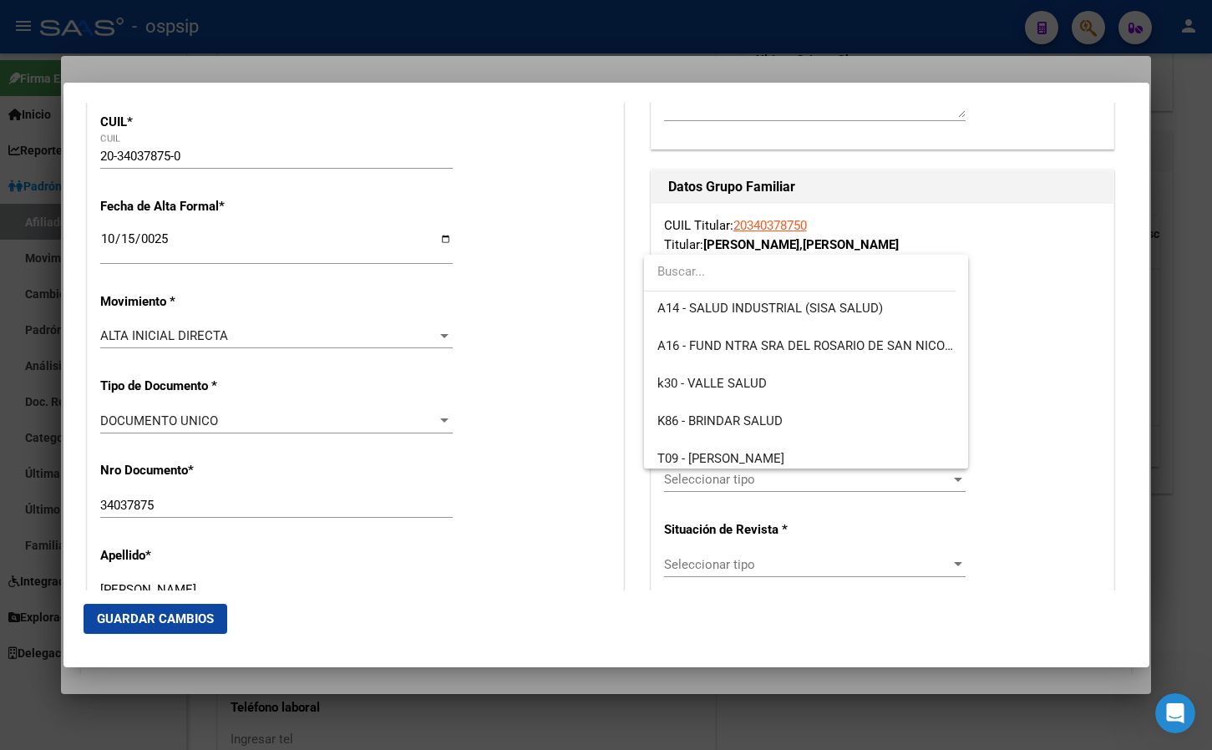
scroll to position [418, 0]
click at [728, 418] on span "K86 - BRINDAR SALUD" at bounding box center [719, 419] width 125 height 15
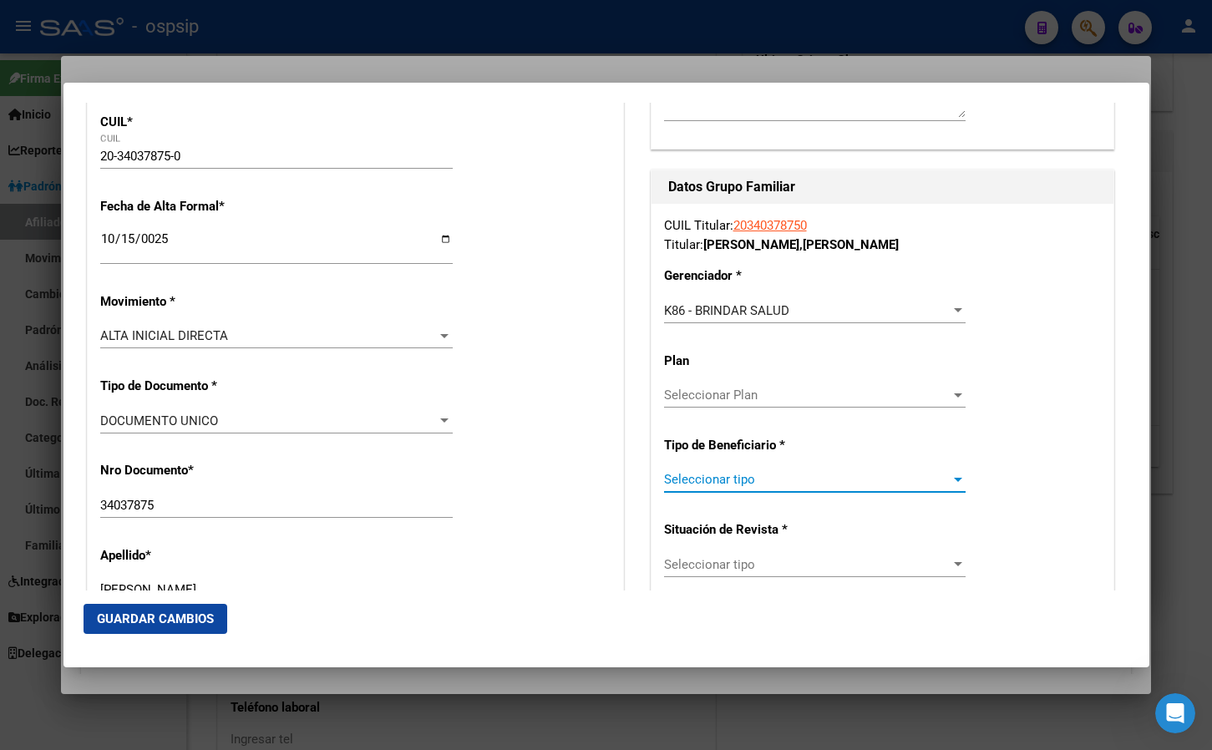
click at [706, 479] on span "Seleccionar tipo" at bounding box center [807, 479] width 286 height 15
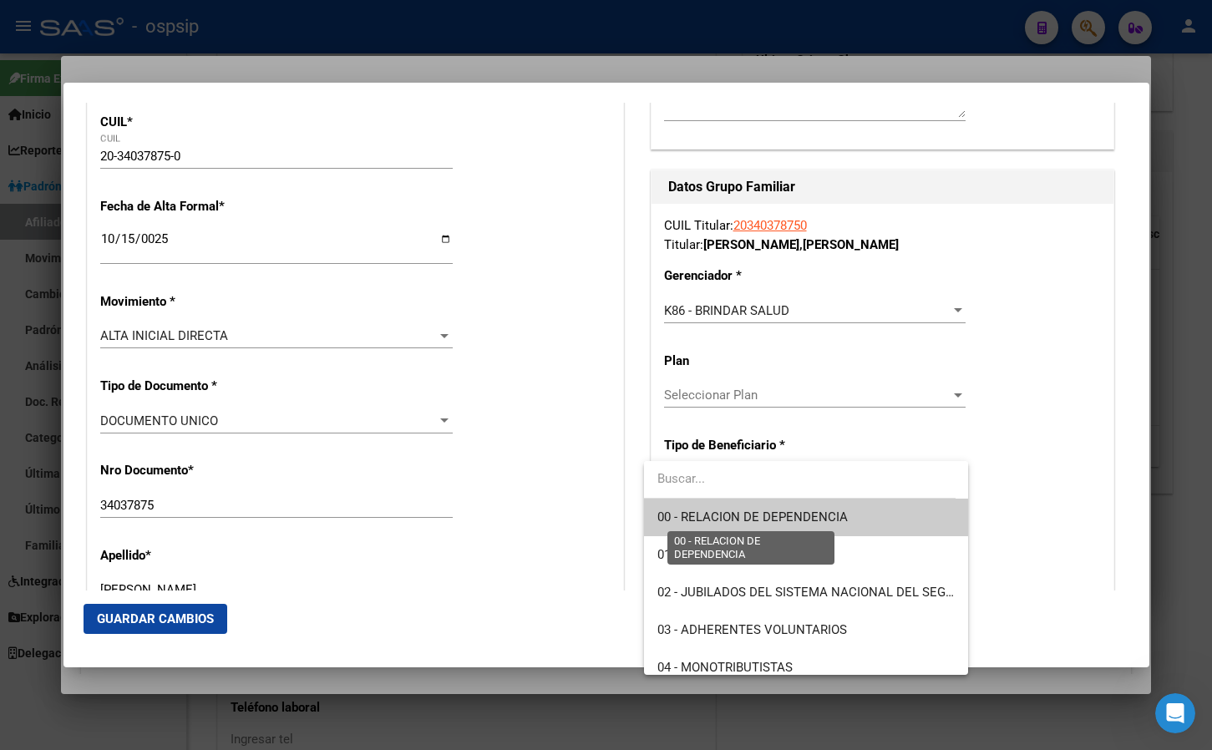
click at [705, 510] on span "00 - RELACION DE DEPENDENCIA" at bounding box center [752, 517] width 190 height 15
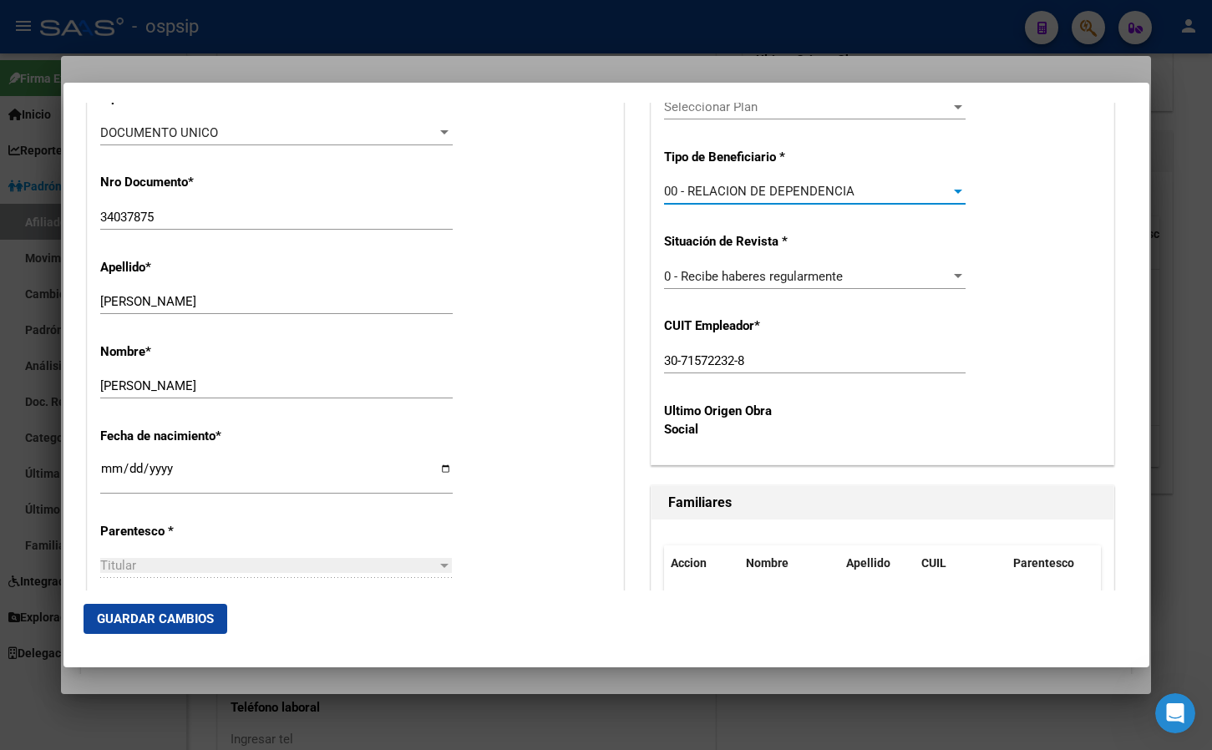
scroll to position [622, 0]
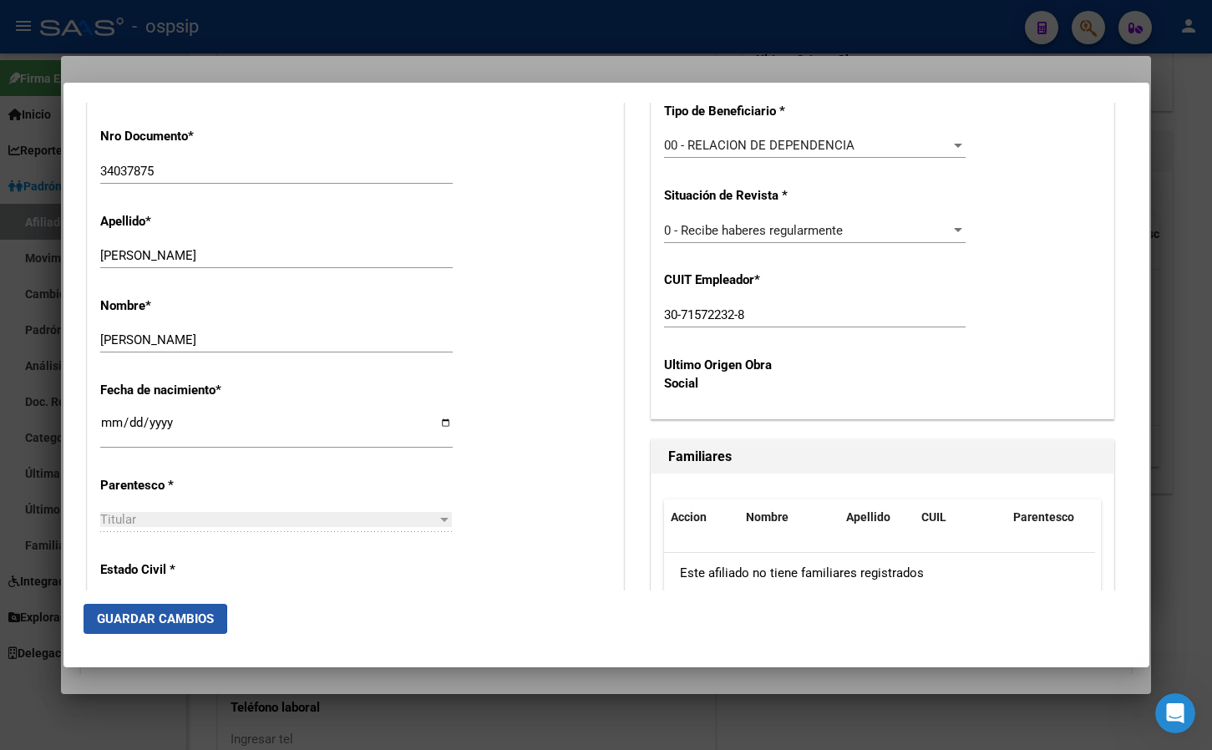
click at [138, 619] on span "Guardar Cambios" at bounding box center [155, 618] width 117 height 15
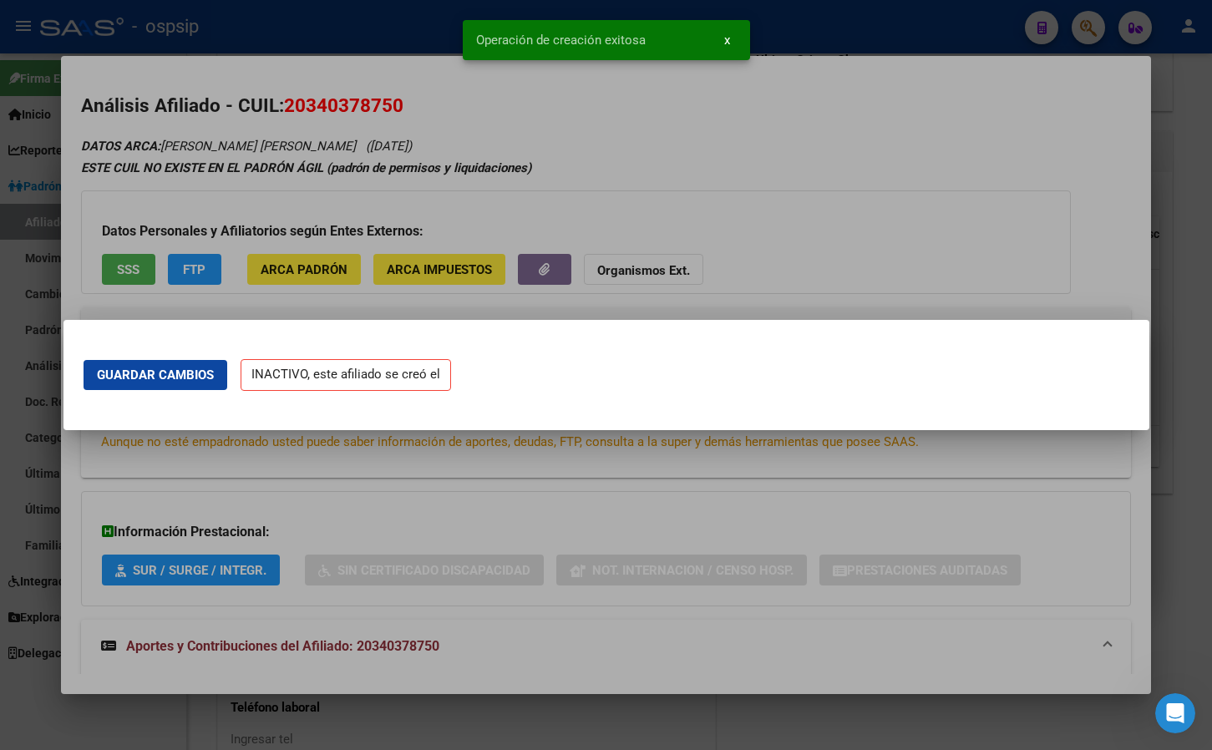
scroll to position [0, 0]
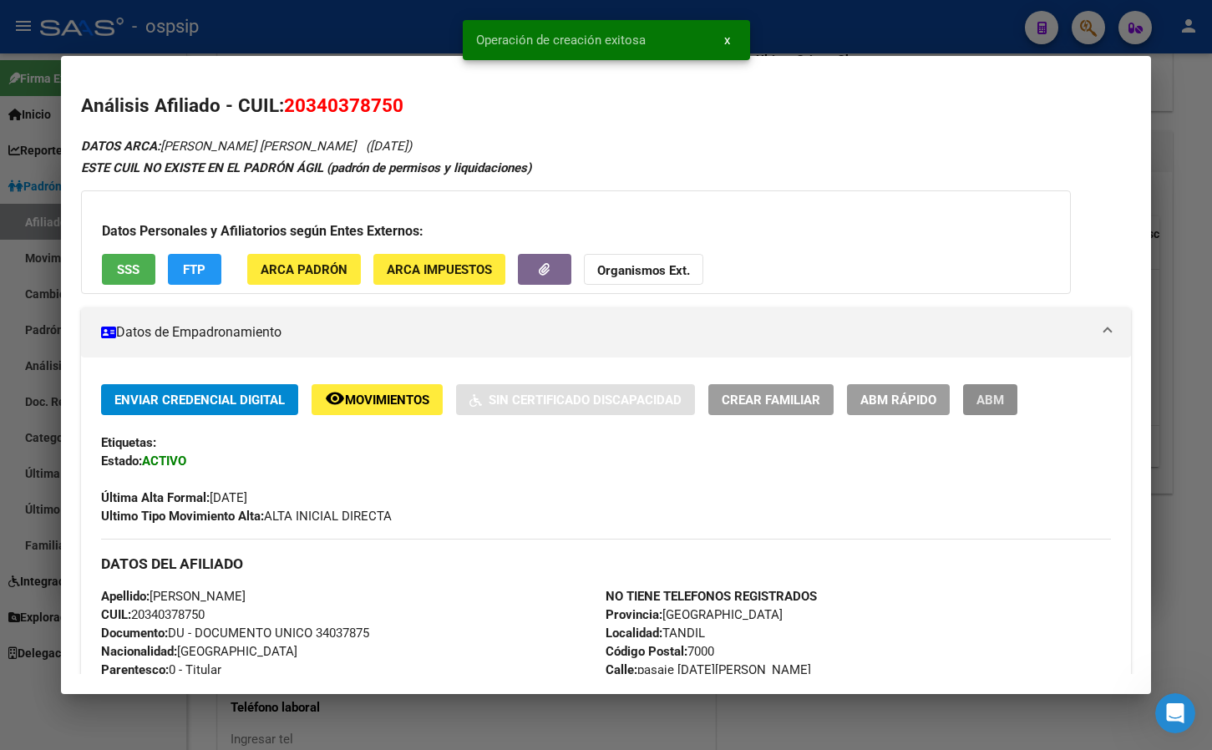
click at [978, 400] on span "ABM" at bounding box center [990, 400] width 28 height 15
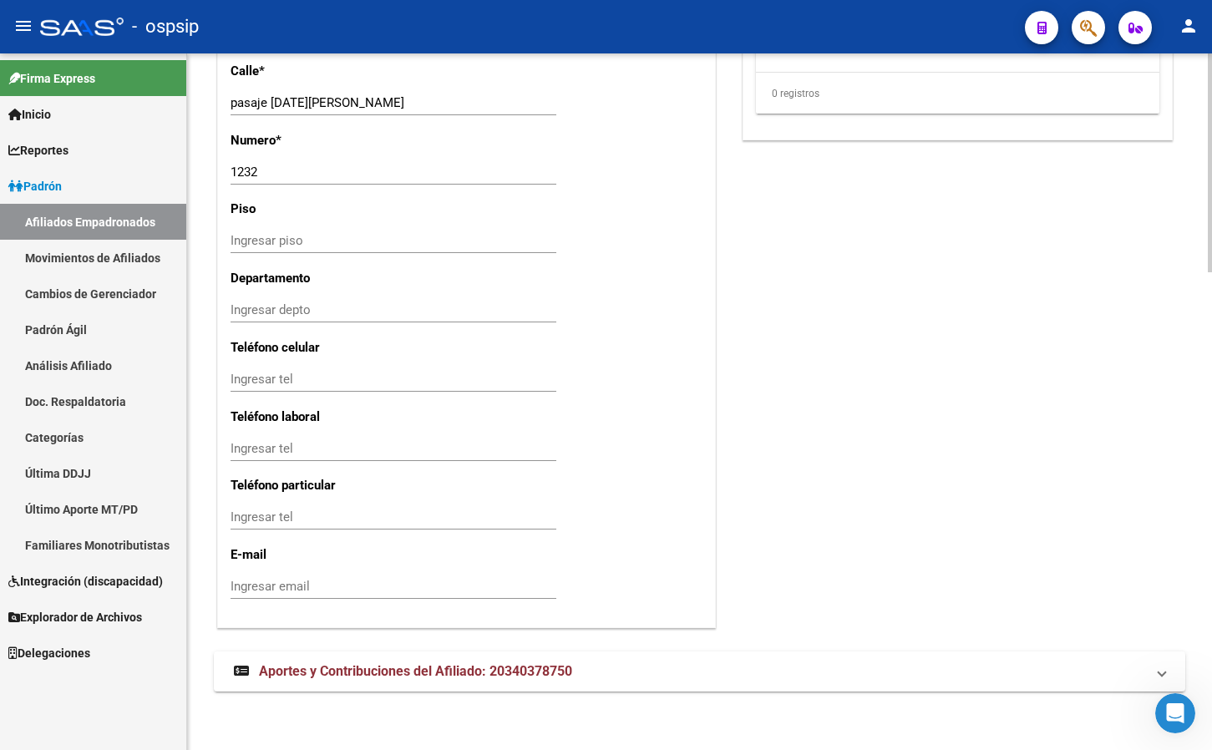
scroll to position [1523, 0]
click at [354, 672] on span "Aportes y Contribuciones del Afiliado: 20340378750" at bounding box center [415, 670] width 313 height 16
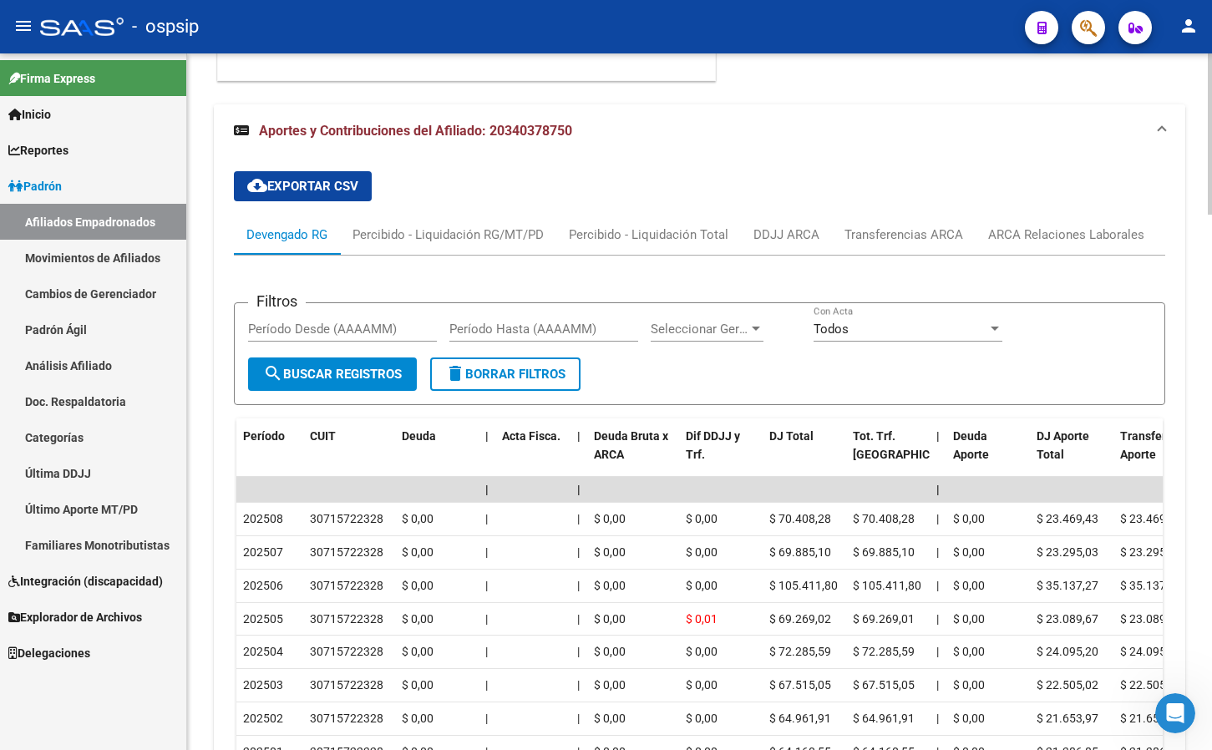
scroll to position [2069, 0]
click at [1081, 225] on div "ARCA Relaciones Laborales" at bounding box center [1066, 234] width 156 height 18
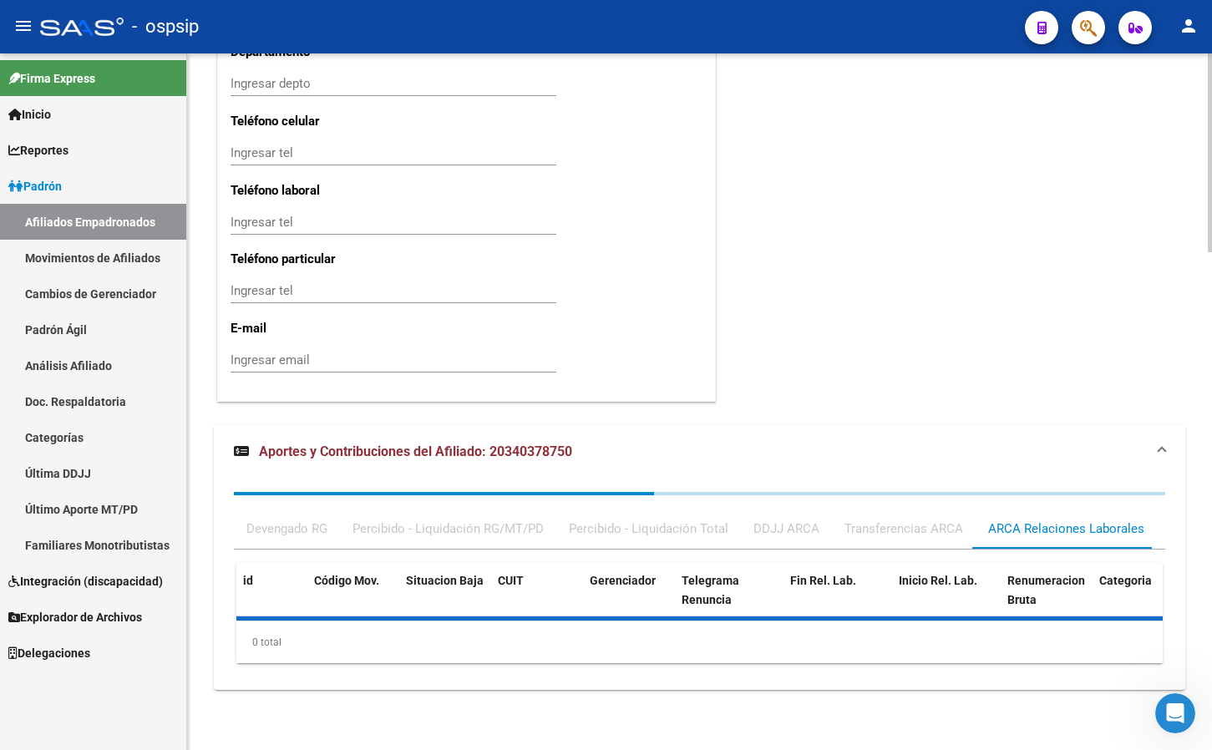
scroll to position [1829, 0]
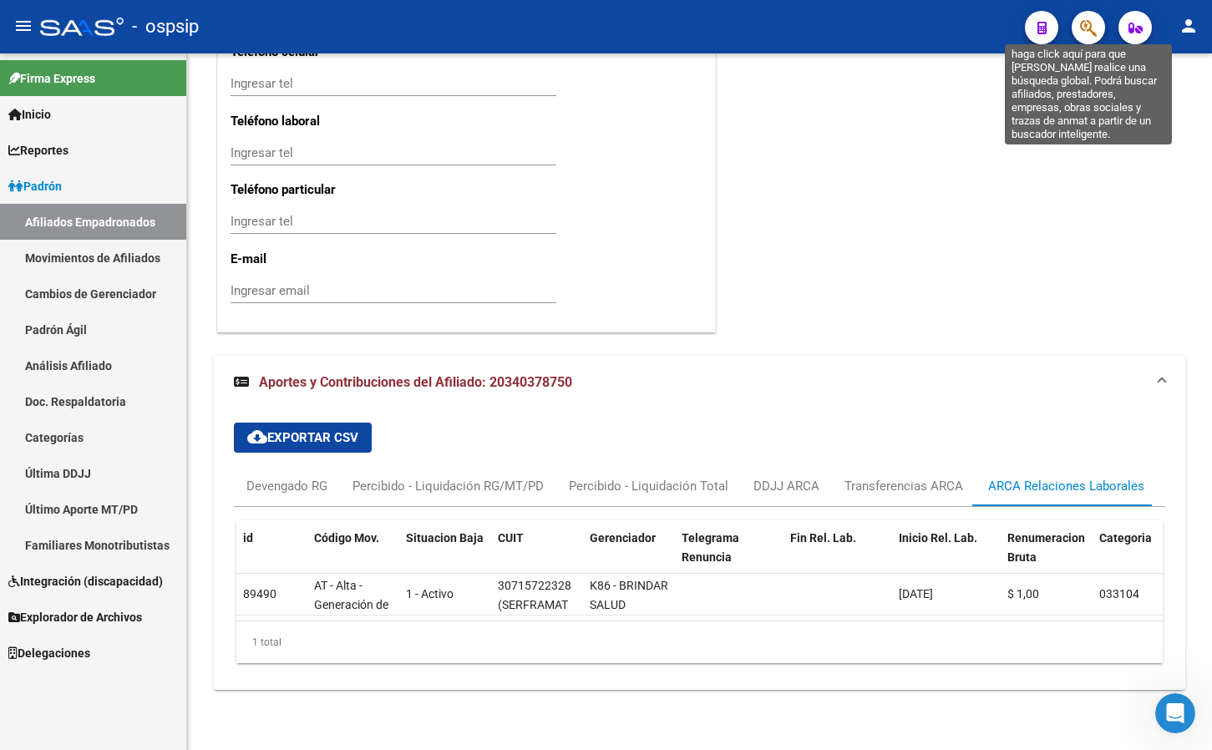
click at [1088, 22] on icon "button" at bounding box center [1088, 27] width 17 height 19
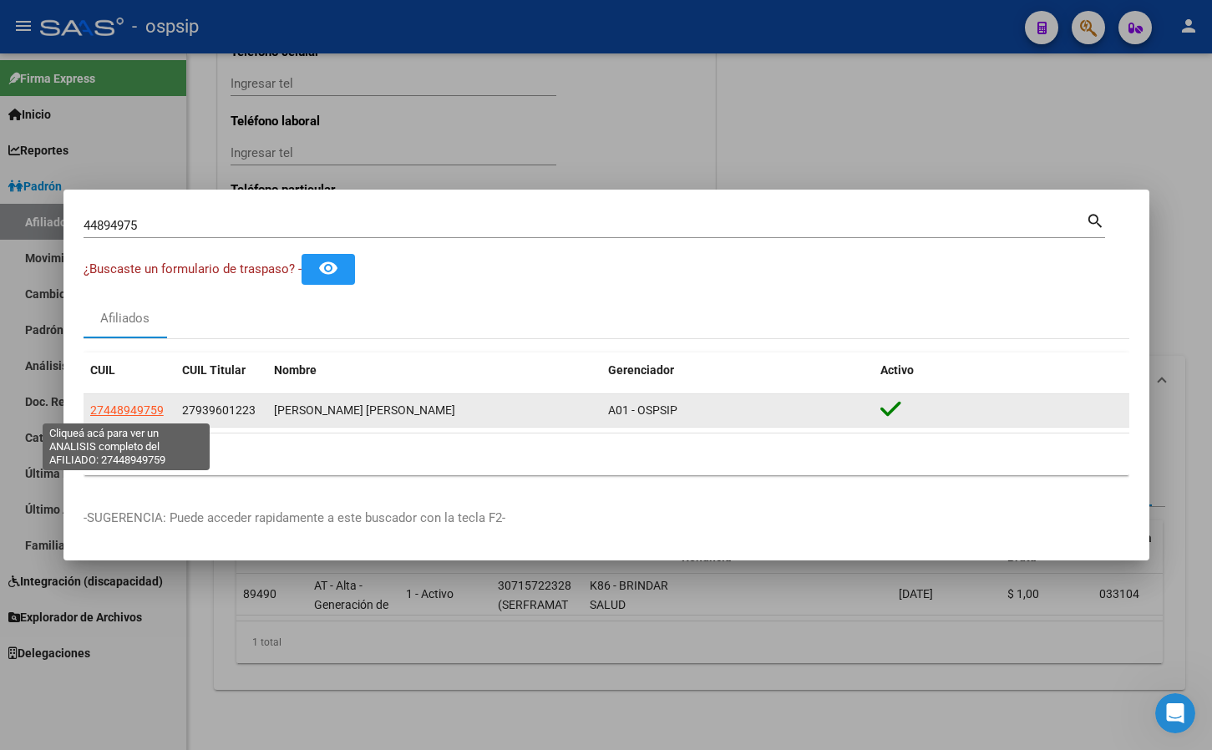
click at [138, 409] on span "27448949759" at bounding box center [127, 409] width 74 height 13
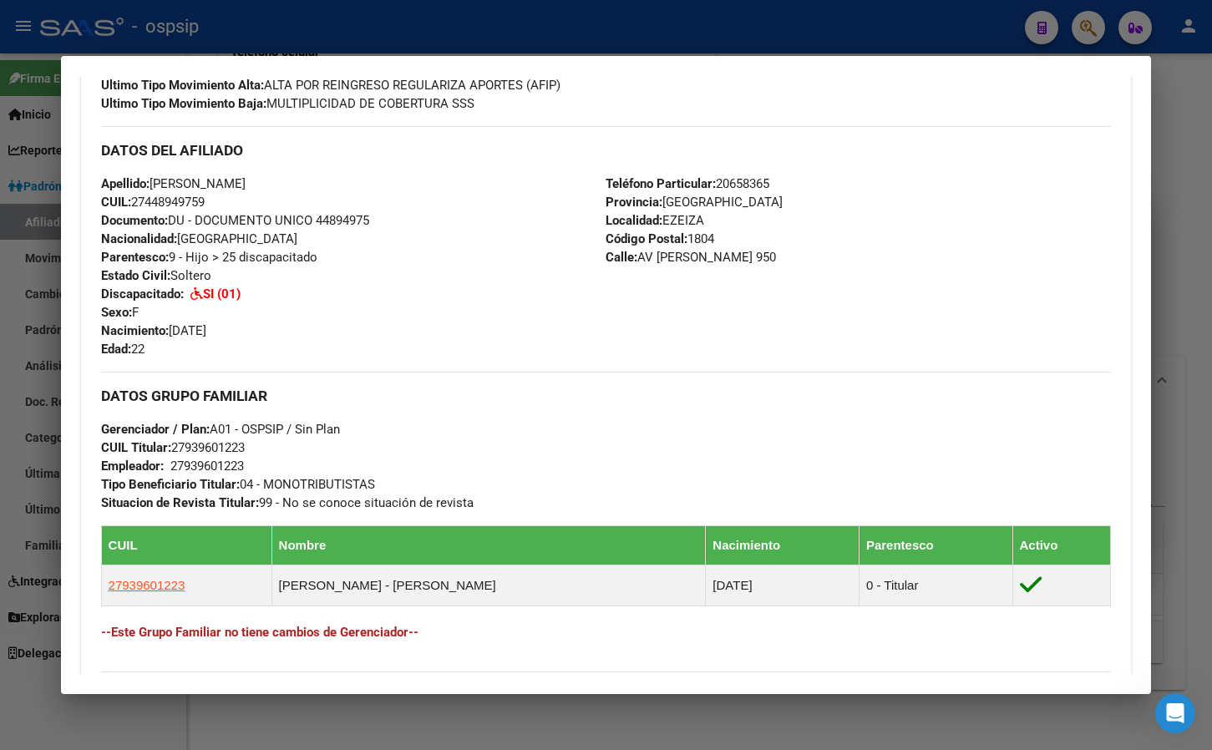
scroll to position [445, 0]
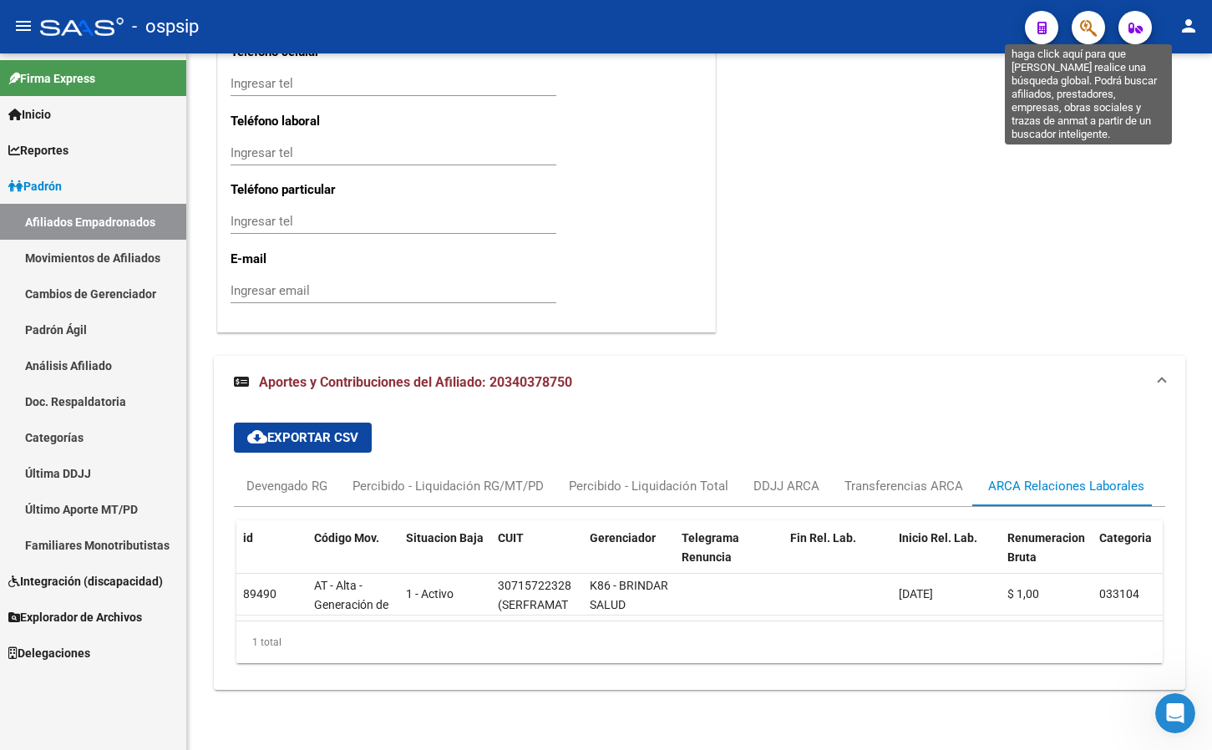
click at [1094, 32] on icon "button" at bounding box center [1088, 27] width 17 height 19
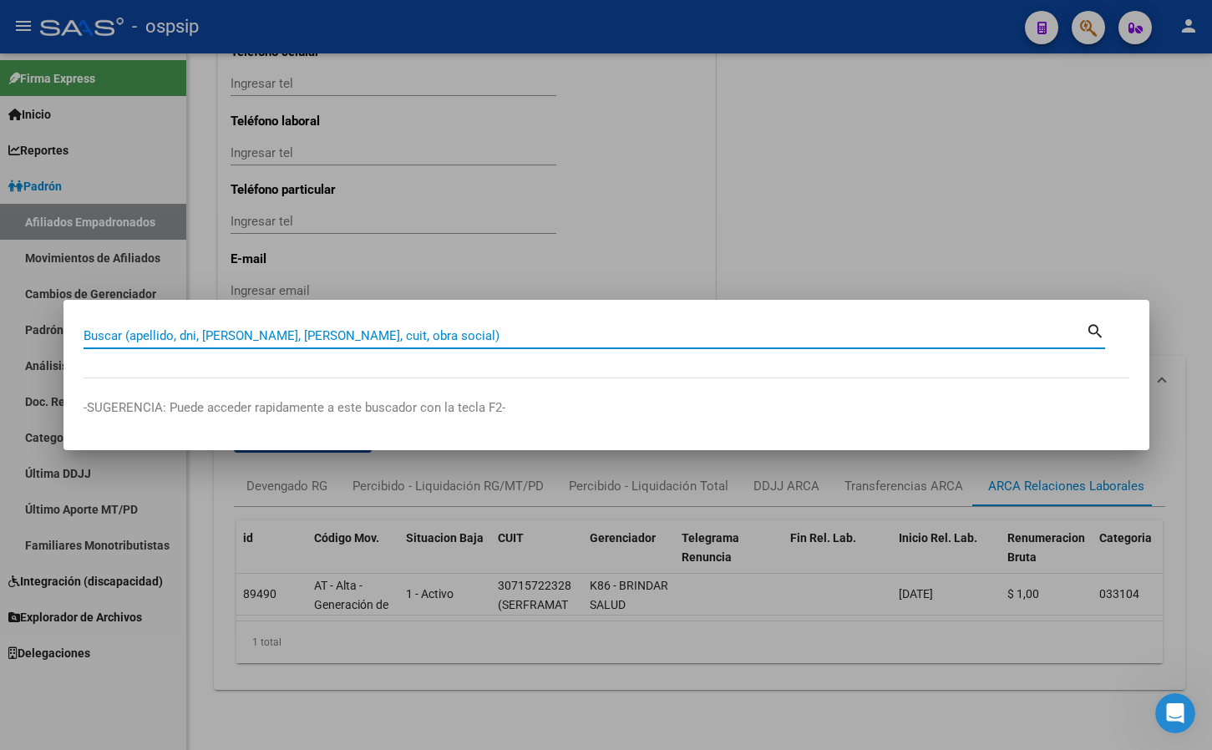
paste input "44381257"
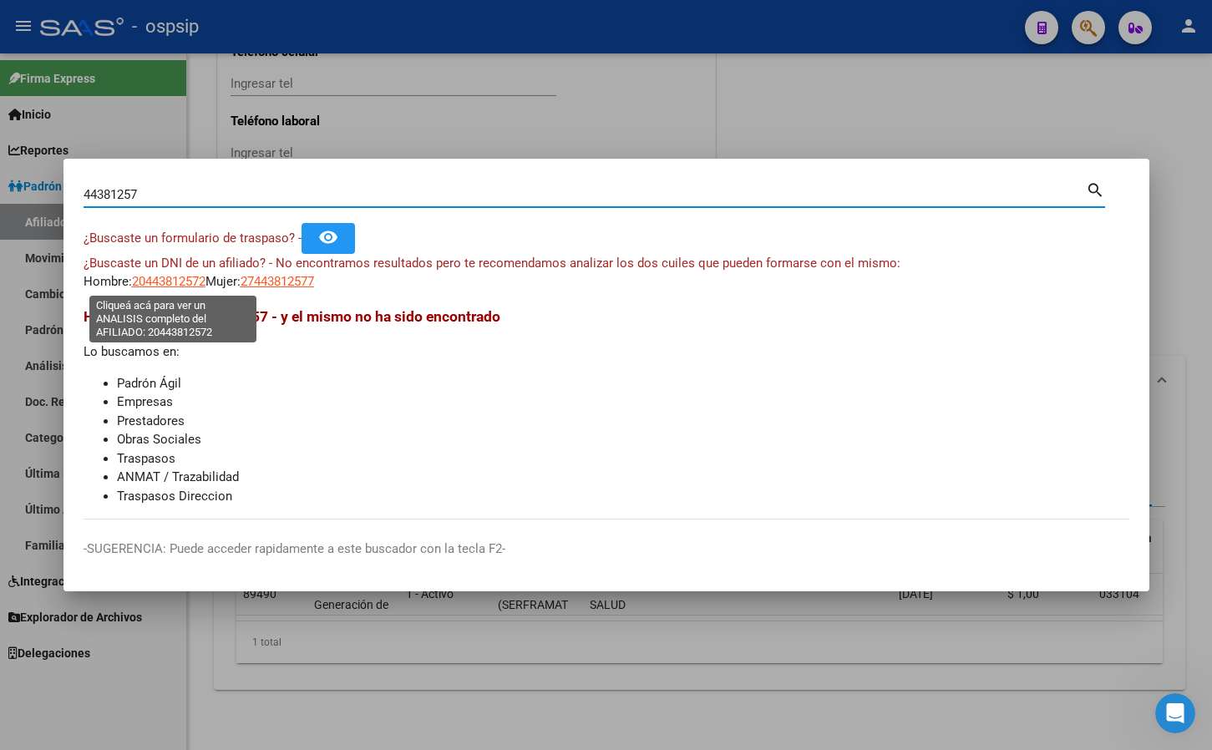
click at [170, 275] on span "20443812572" at bounding box center [169, 281] width 74 height 15
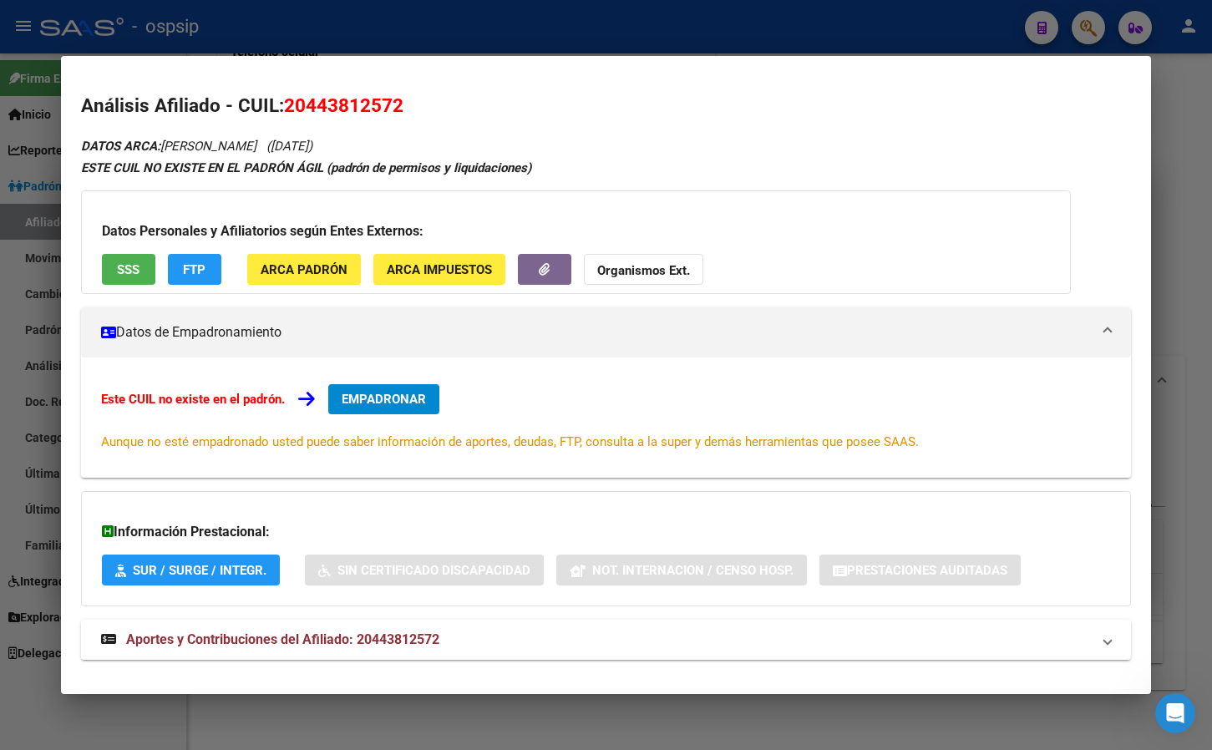
click at [422, 641] on span "Aportes y Contribuciones del Afiliado: 20443812572" at bounding box center [282, 639] width 313 height 16
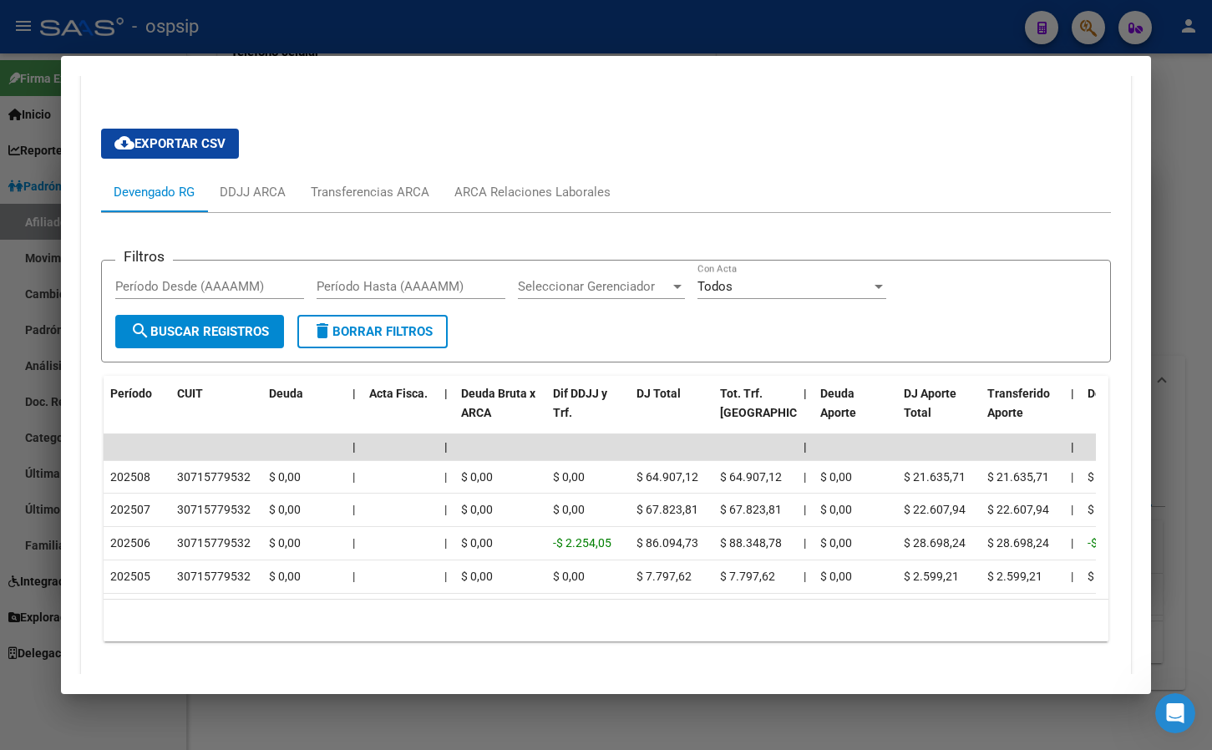
scroll to position [84, 0]
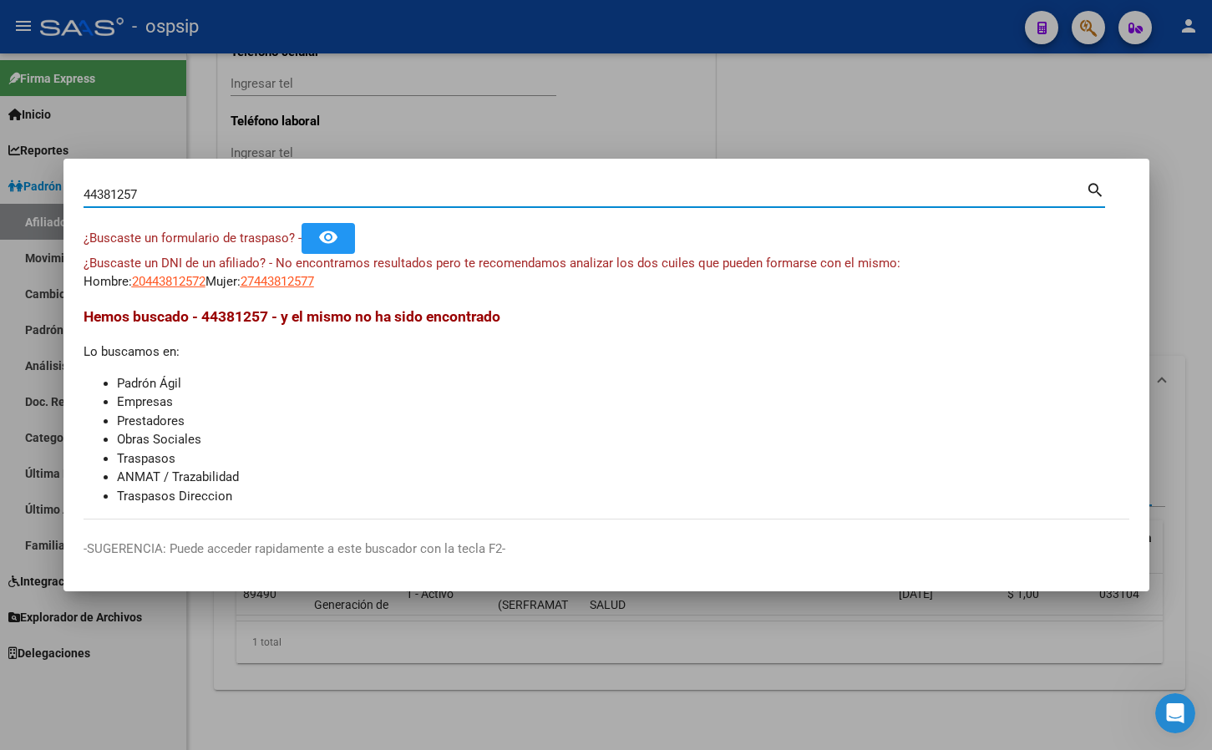
drag, startPoint x: 157, startPoint y: 196, endPoint x: -7, endPoint y: 200, distance: 163.8
click at [0, 200] on html "menu - ospsip person Firma Express Inicio Calendario SSS Instructivos Contacto …" at bounding box center [606, 375] width 1212 height 750
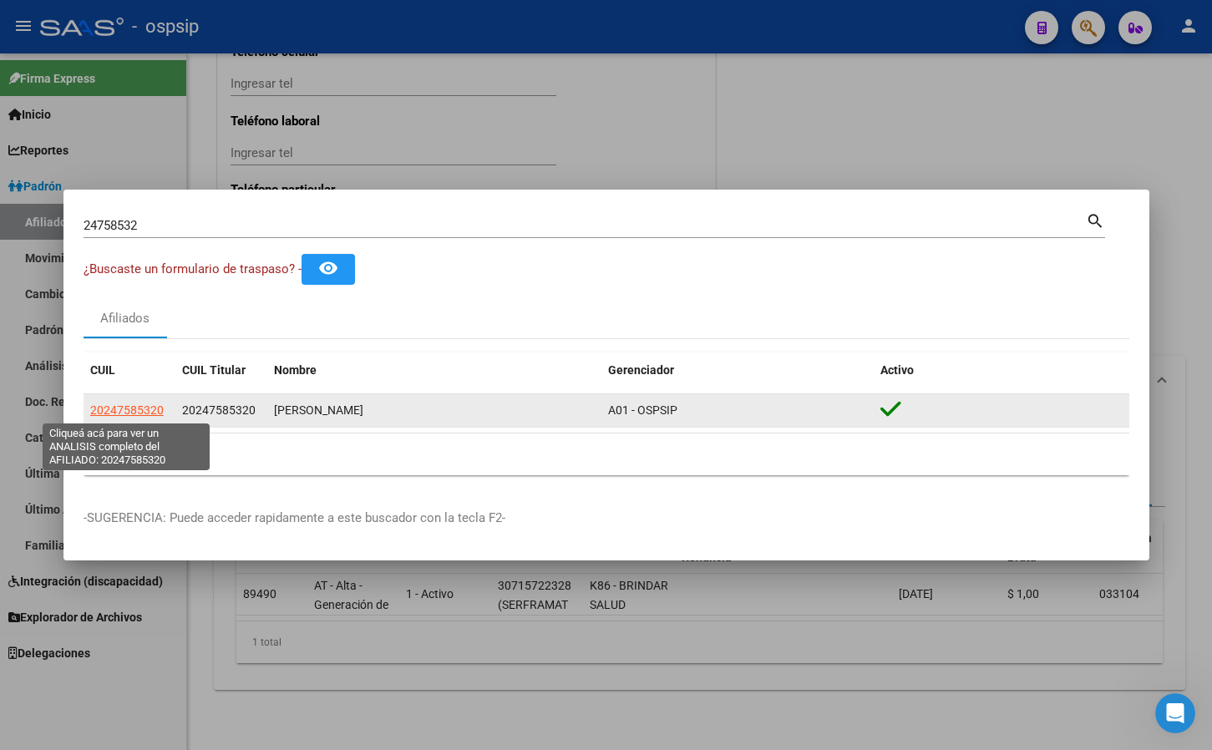
click at [127, 404] on span "20247585320" at bounding box center [127, 409] width 74 height 13
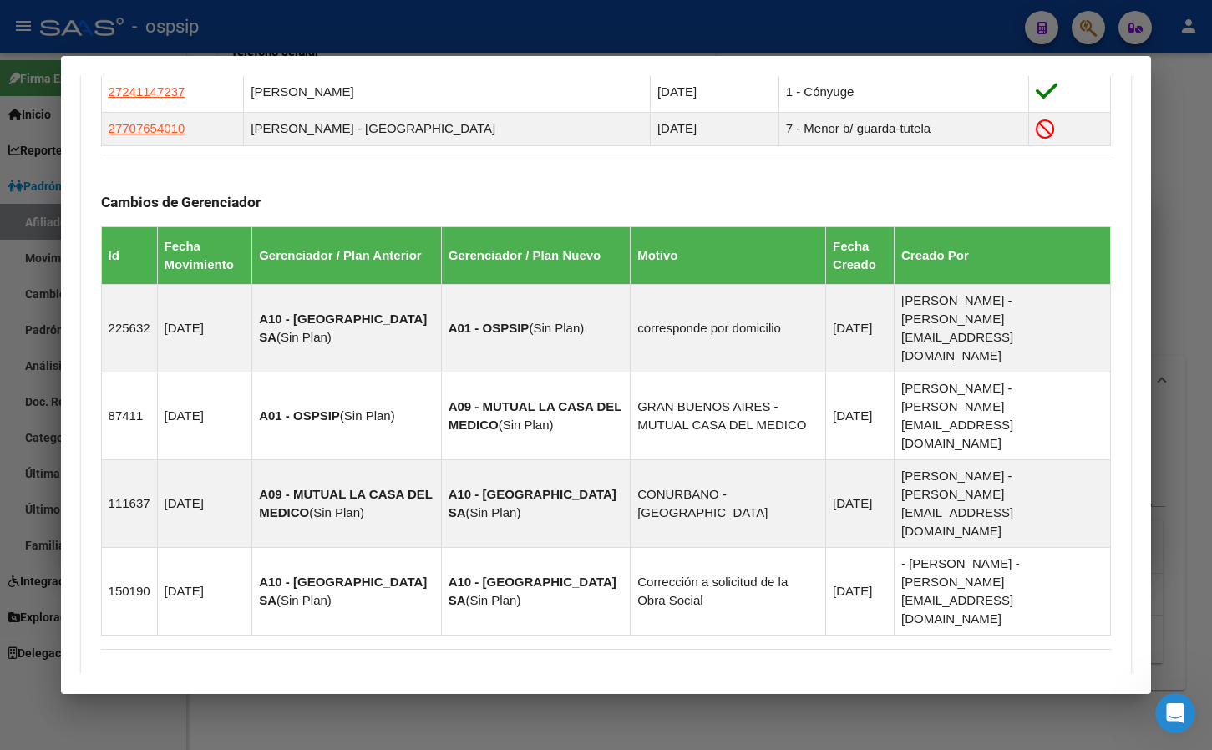
scroll to position [1078, 0]
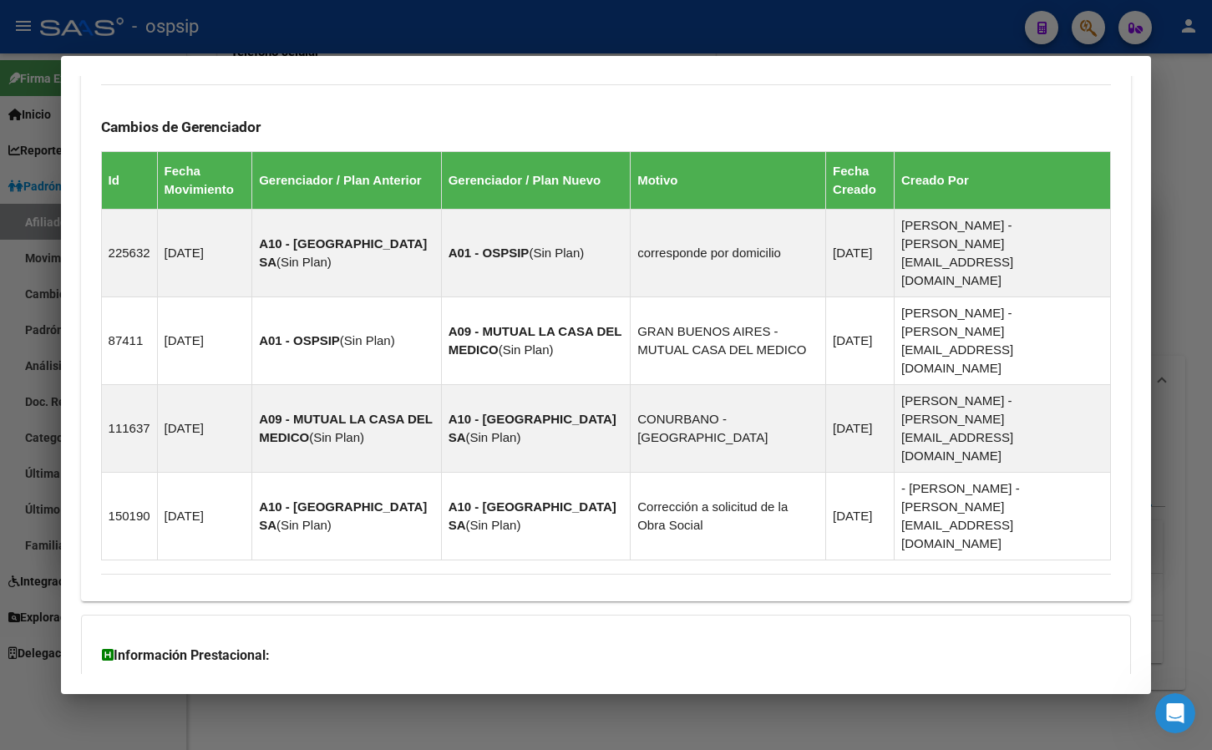
click at [375, 743] on mat-expansion-panel-header "Aportes y Contribuciones del Afiliado: 20247585320" at bounding box center [606, 763] width 1051 height 40
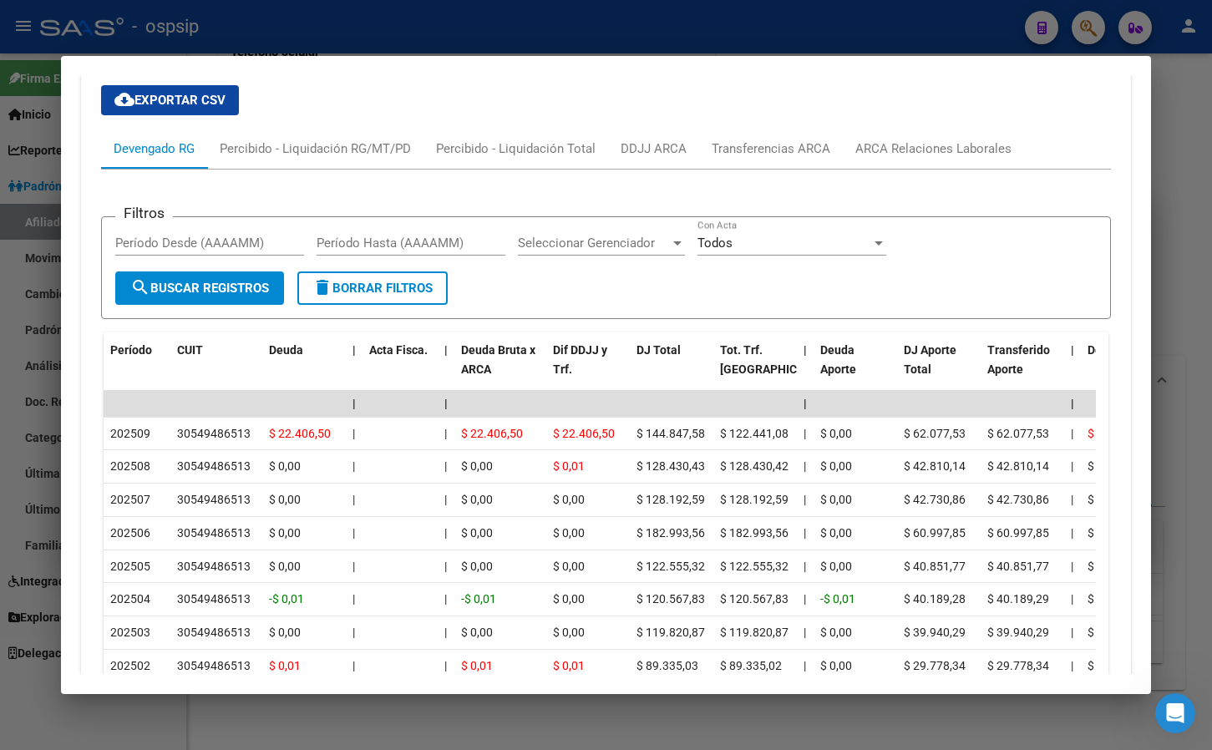
scroll to position [1831, 0]
click at [963, 229] on div "Filtros Período Desde (AAAAMM) Período Hasta (AAAAMM) Seleccionar Gerenciador S…" at bounding box center [606, 249] width 982 height 41
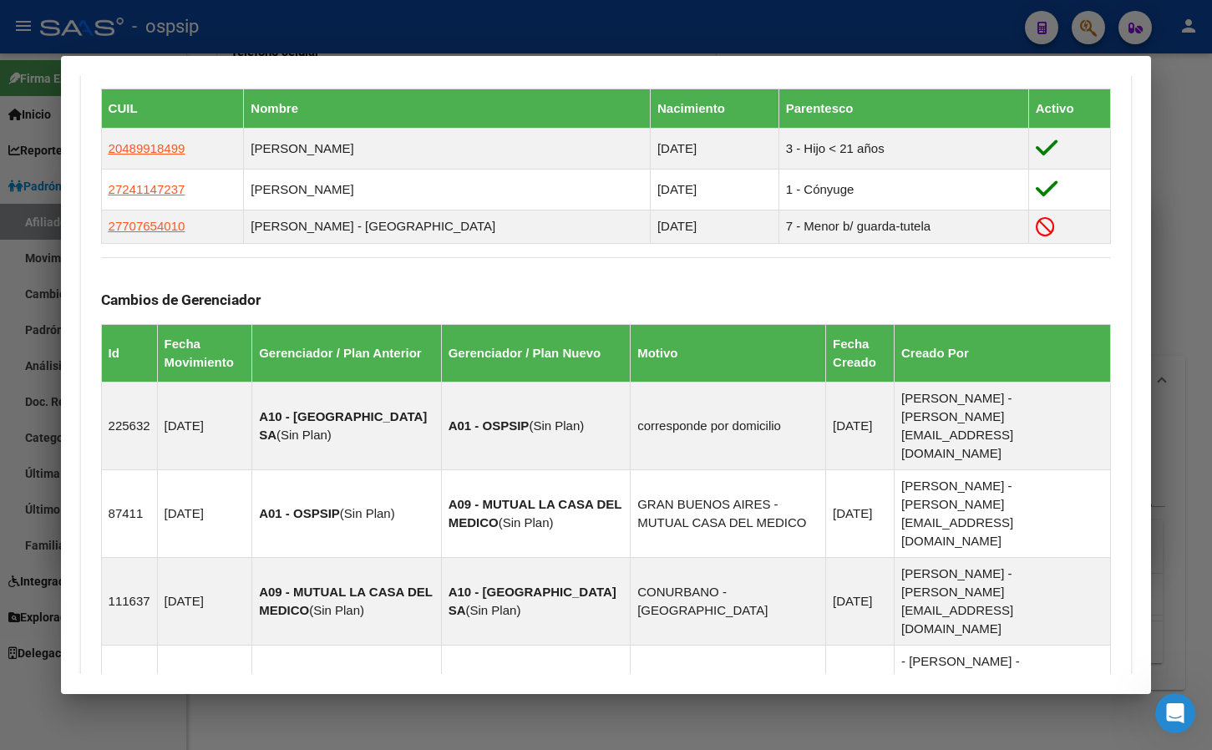
scroll to position [829, 0]
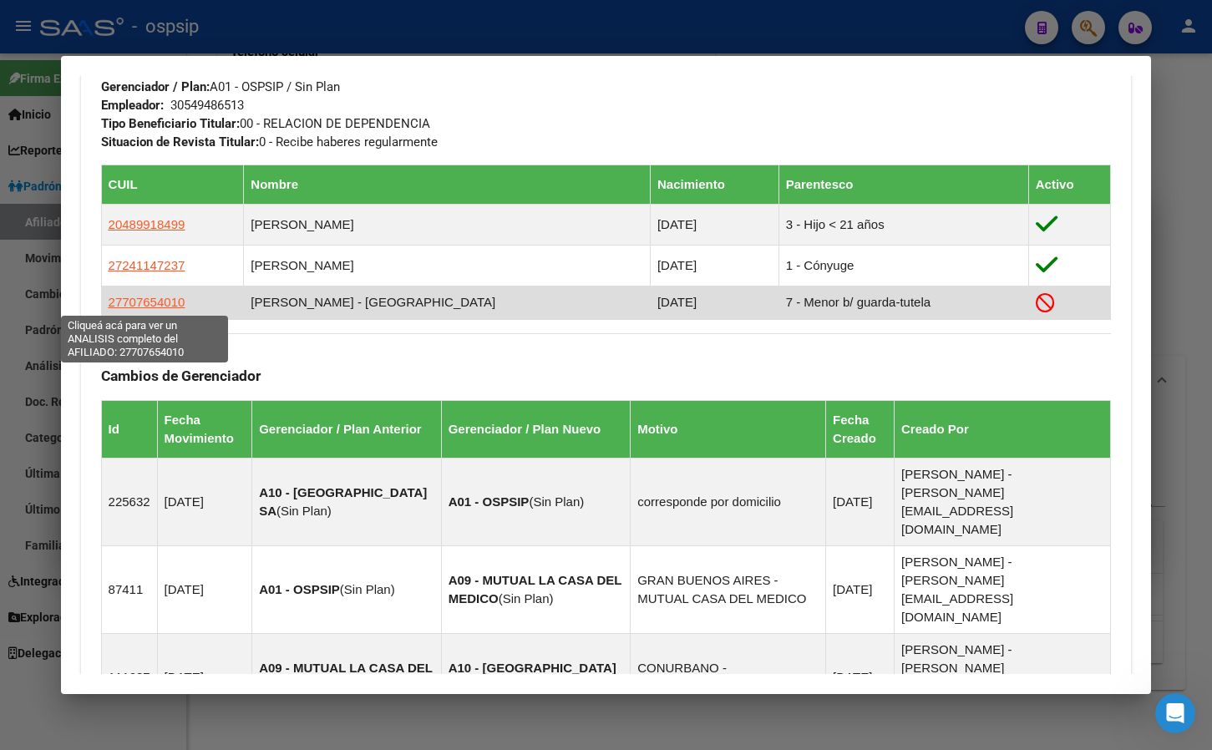
click at [144, 296] on span "27707654010" at bounding box center [147, 302] width 77 height 14
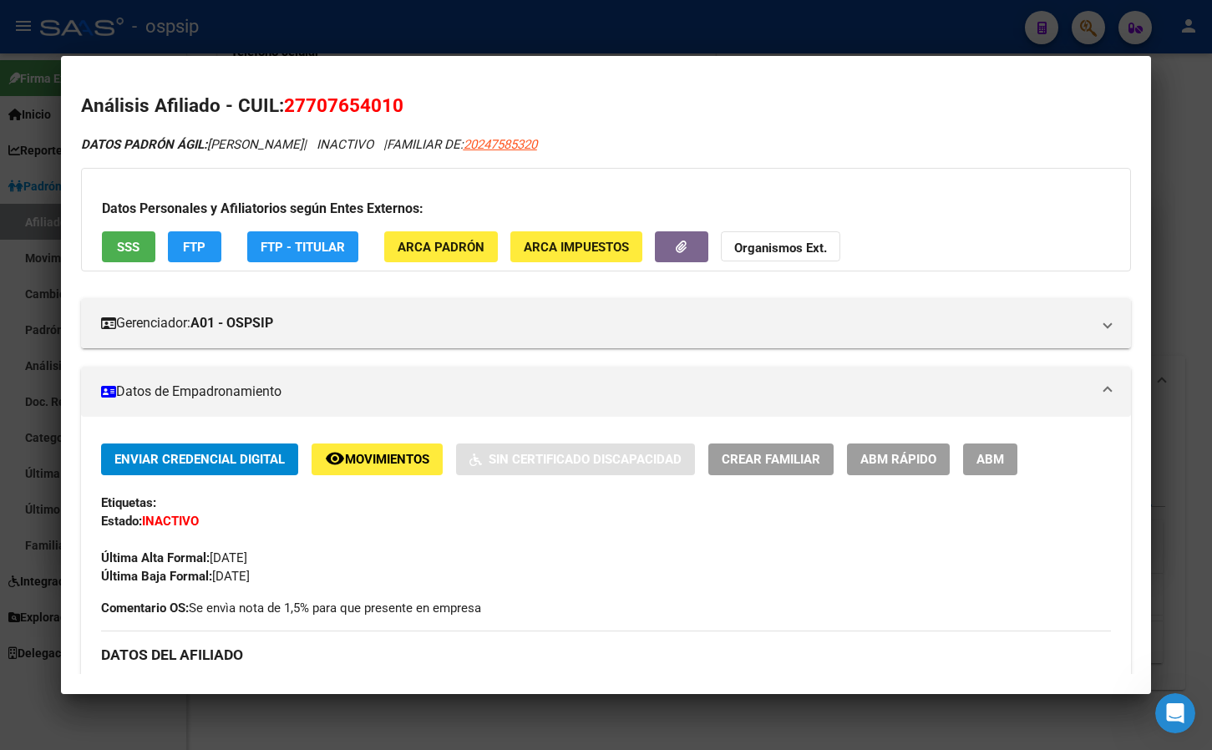
click at [981, 451] on span "ABM" at bounding box center [990, 458] width 28 height 15
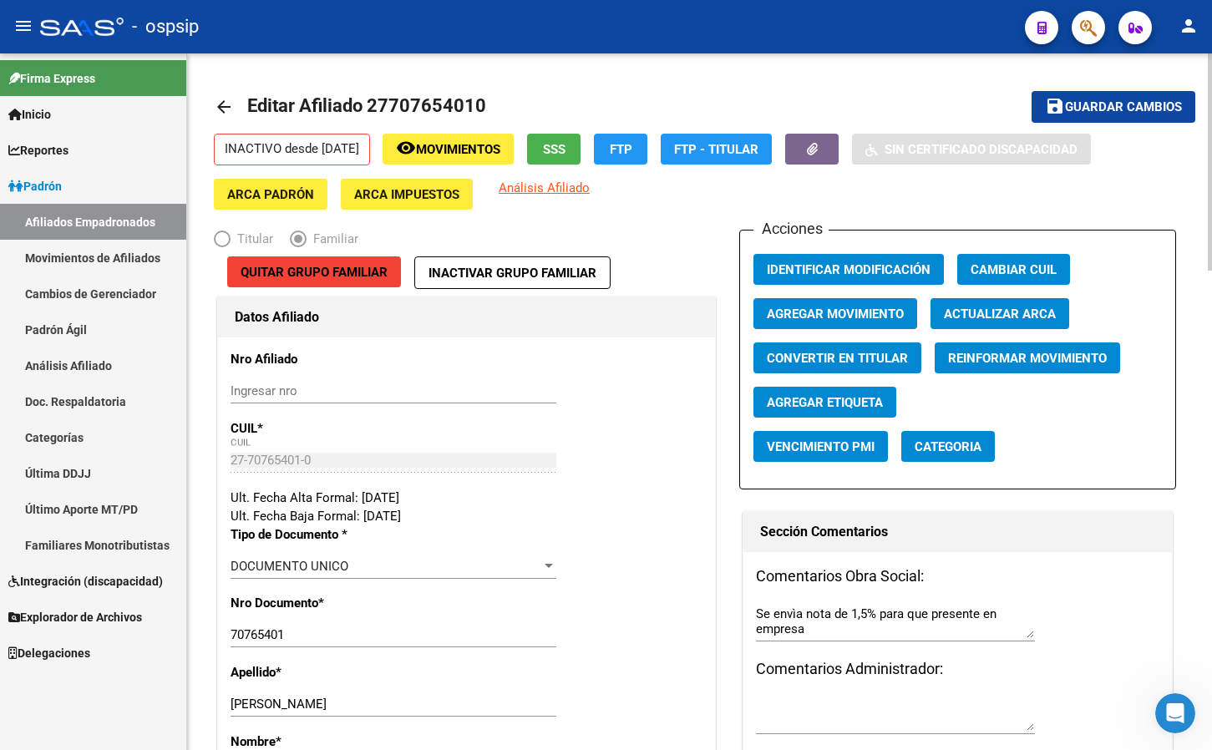
click at [834, 309] on span "Agregar Movimiento" at bounding box center [835, 314] width 137 height 15
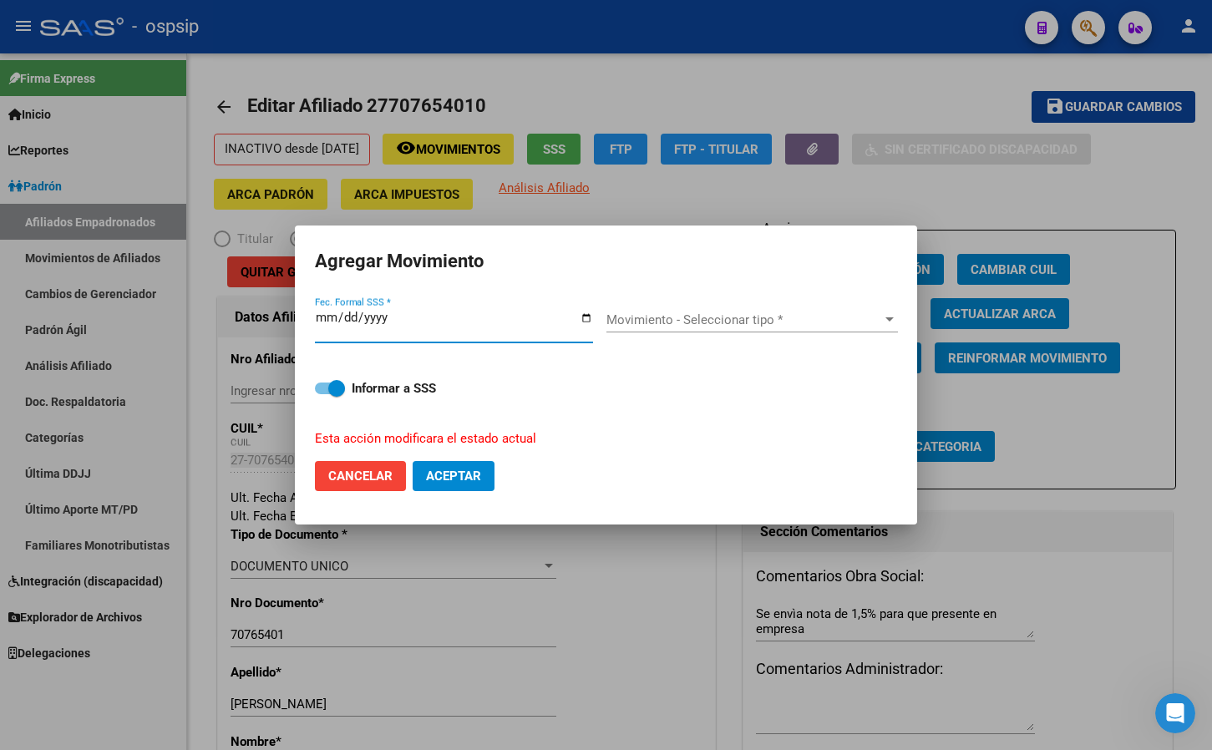
click at [662, 317] on span "Movimiento - Seleccionar tipo *" at bounding box center [744, 319] width 276 height 15
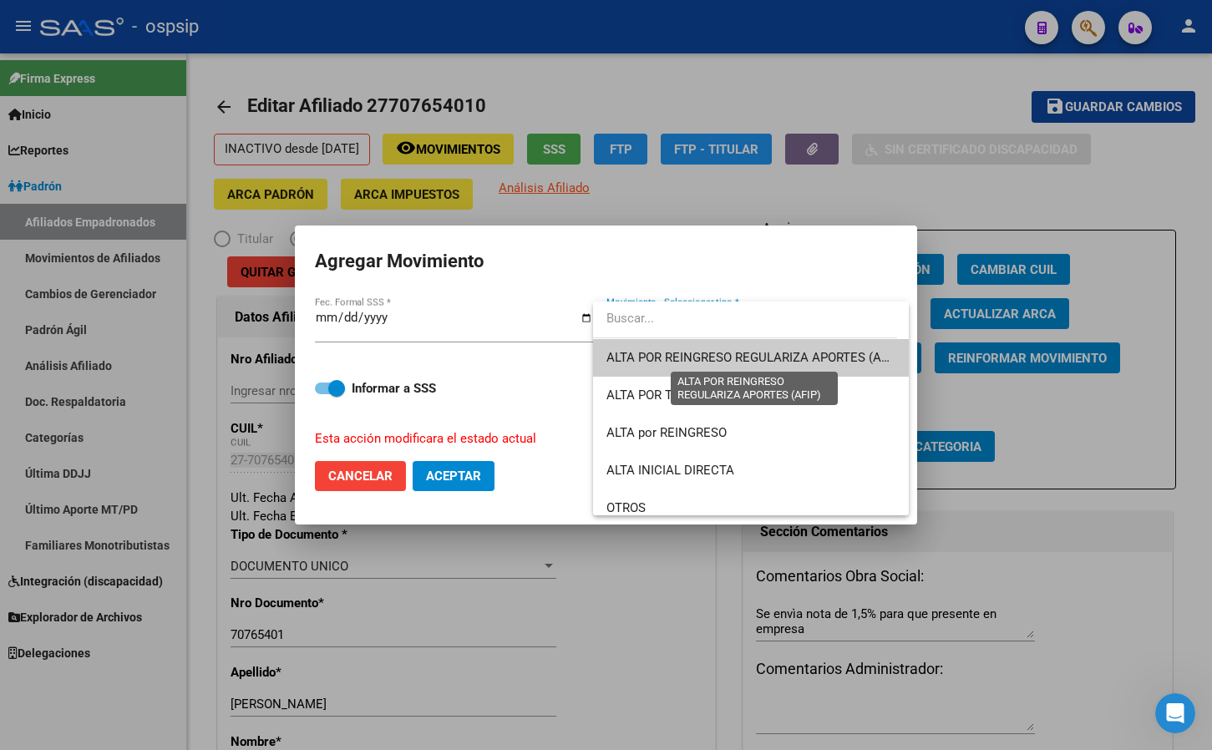
click at [655, 352] on span "ALTA POR REINGRESO REGULARIZA APORTES (AFIP)" at bounding box center [754, 357] width 297 height 15
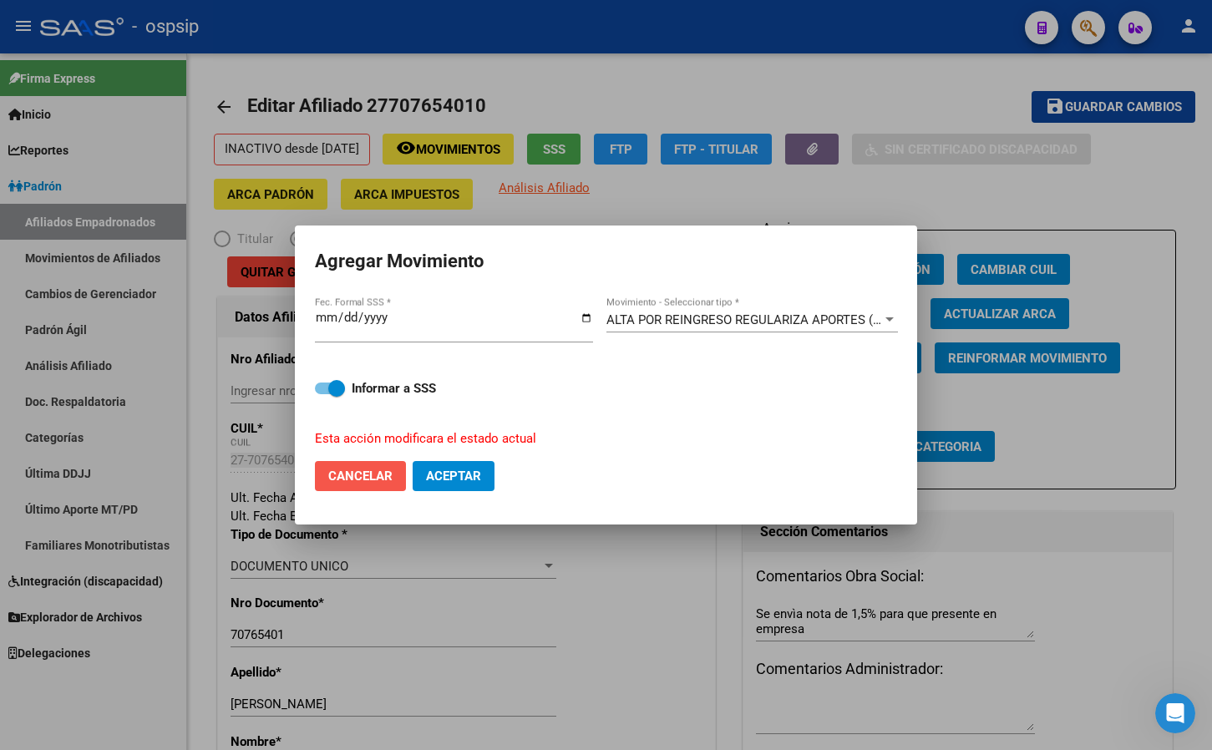
click at [357, 475] on span "Cancelar" at bounding box center [360, 476] width 64 height 15
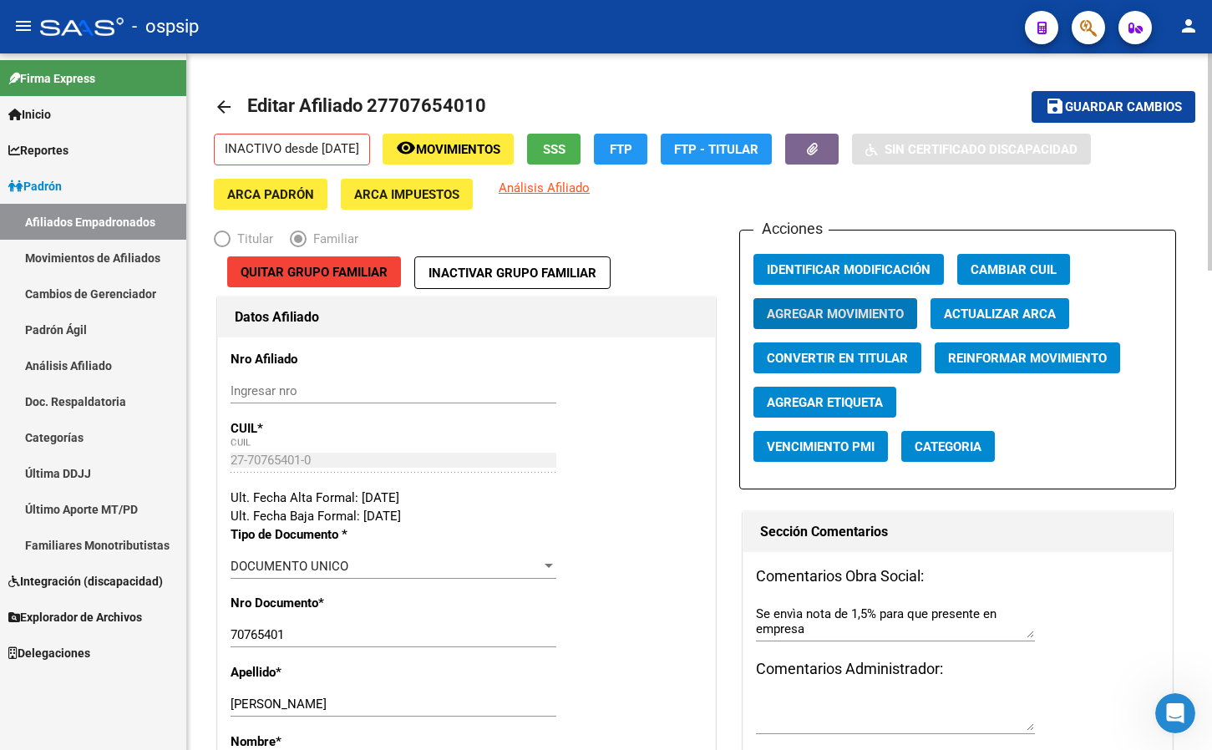
click at [838, 307] on span "Agregar Movimiento" at bounding box center [835, 314] width 137 height 15
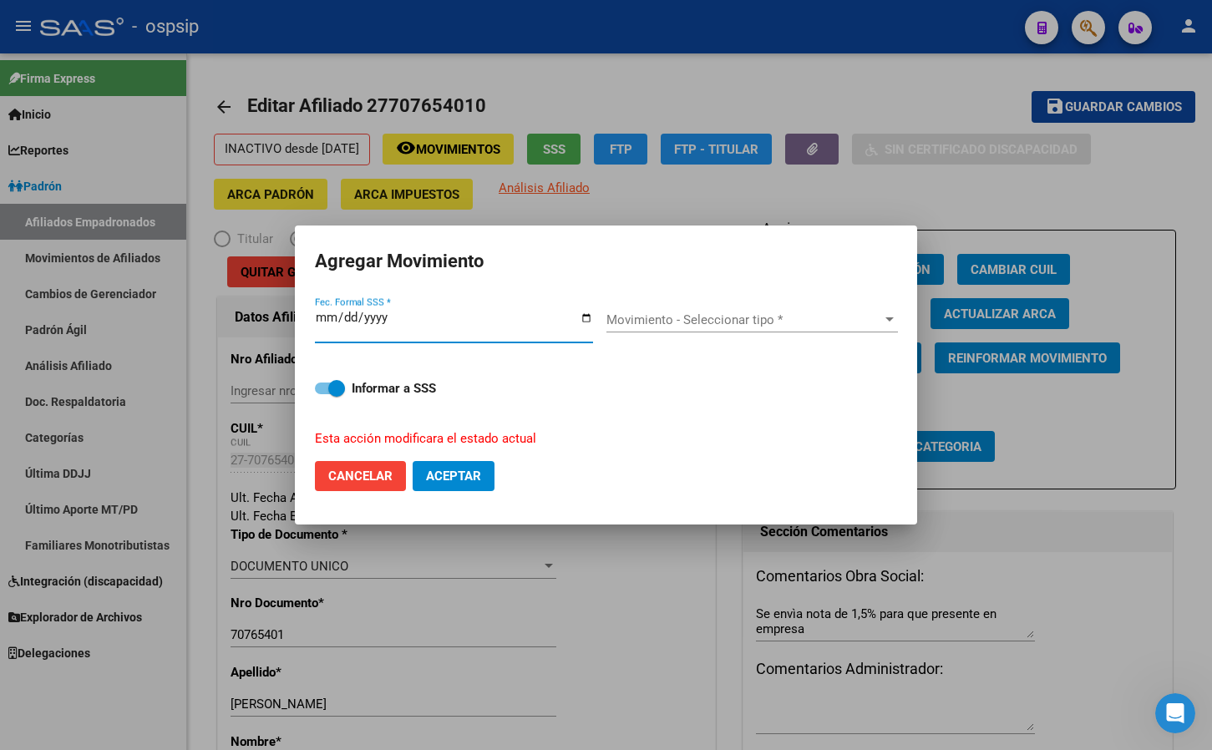
click at [658, 311] on div "Movimiento - Seleccionar tipo * Movimiento - Seleccionar tipo *" at bounding box center [752, 319] width 292 height 25
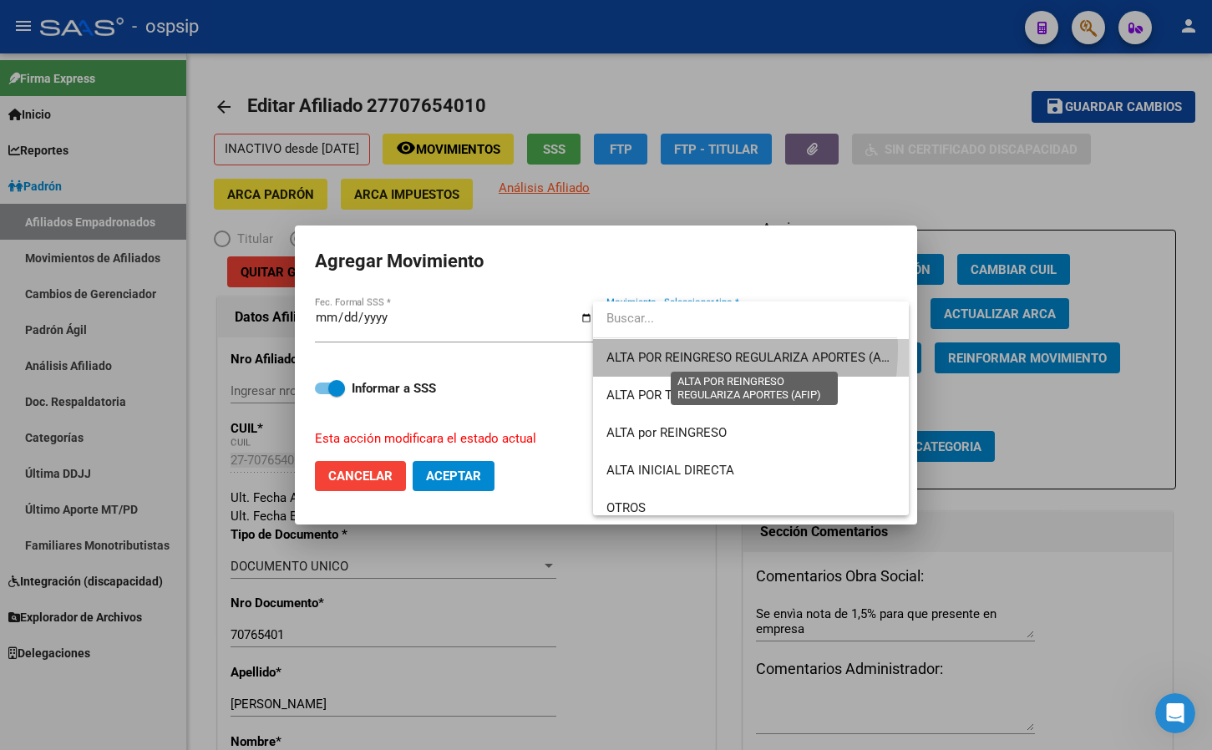
drag, startPoint x: 671, startPoint y: 349, endPoint x: 620, endPoint y: 454, distance: 116.2
click at [672, 348] on span "ALTA POR REINGRESO REGULARIZA APORTES (AFIP)" at bounding box center [751, 358] width 290 height 38
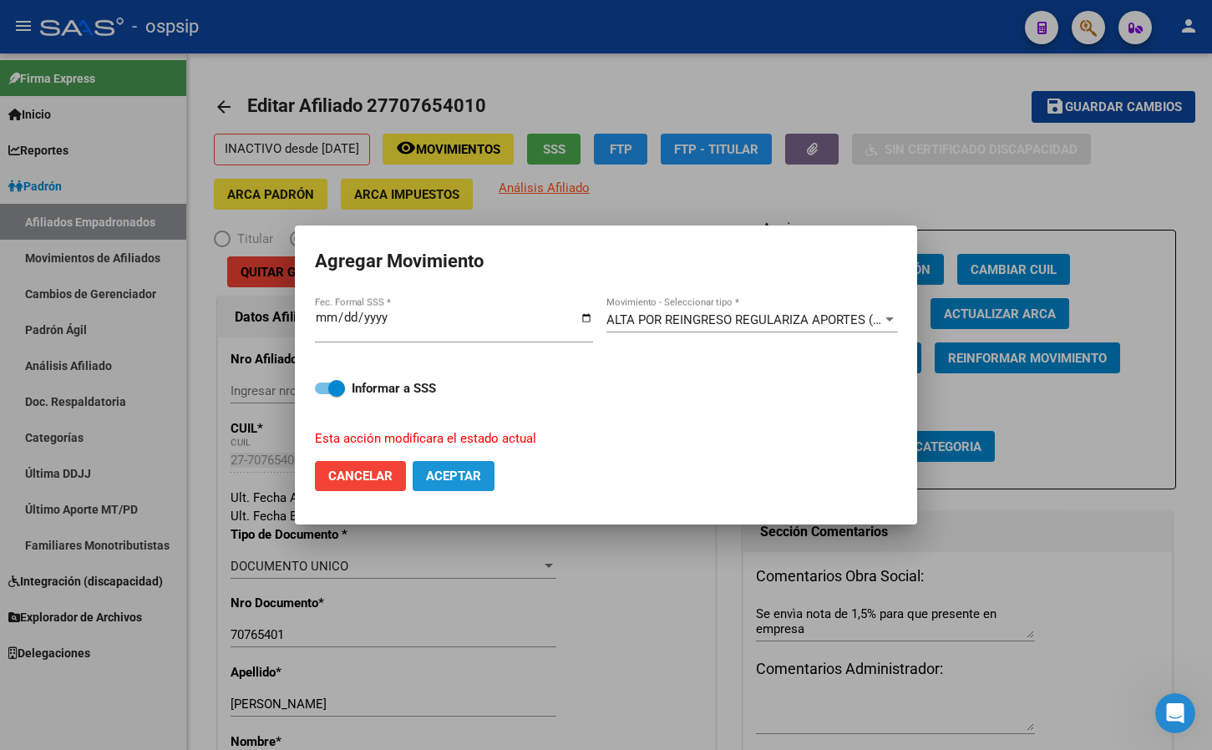
drag, startPoint x: 451, startPoint y: 473, endPoint x: 577, endPoint y: 614, distance: 189.3
click at [454, 472] on span "Aceptar" at bounding box center [453, 476] width 55 height 15
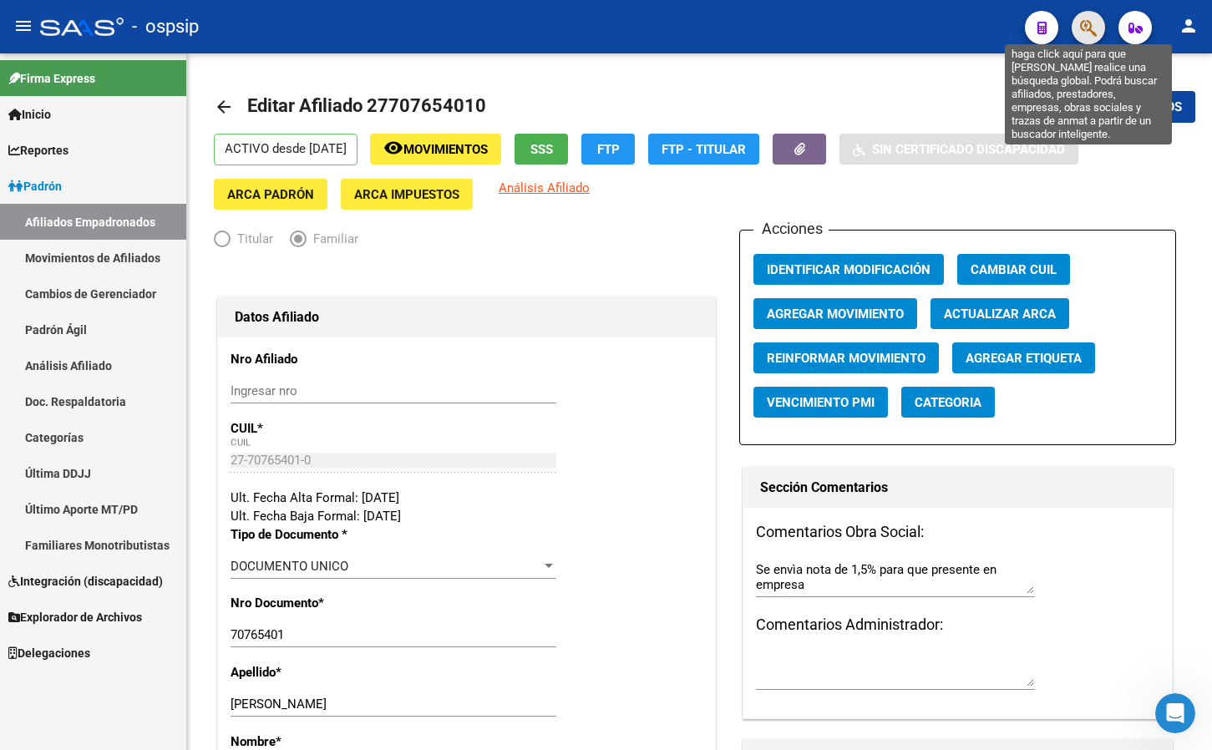
click at [1088, 26] on icon "button" at bounding box center [1088, 27] width 17 height 19
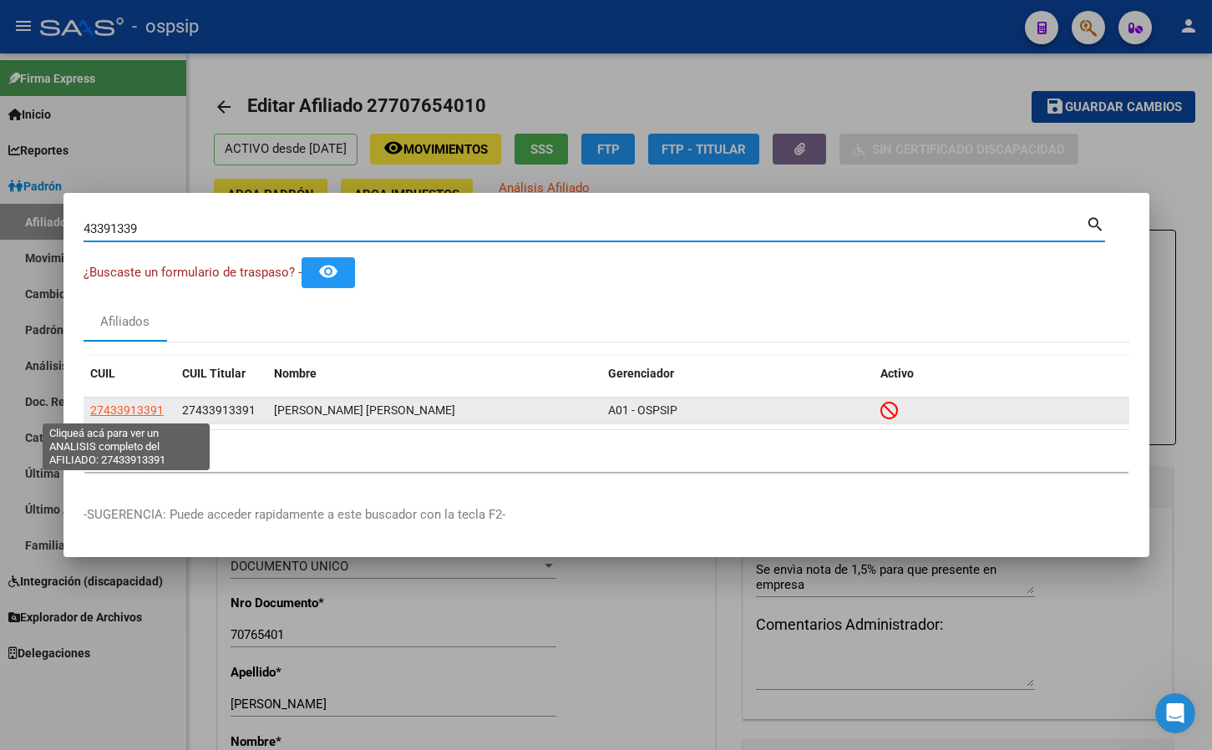
click at [128, 408] on span "27433913391" at bounding box center [127, 409] width 74 height 13
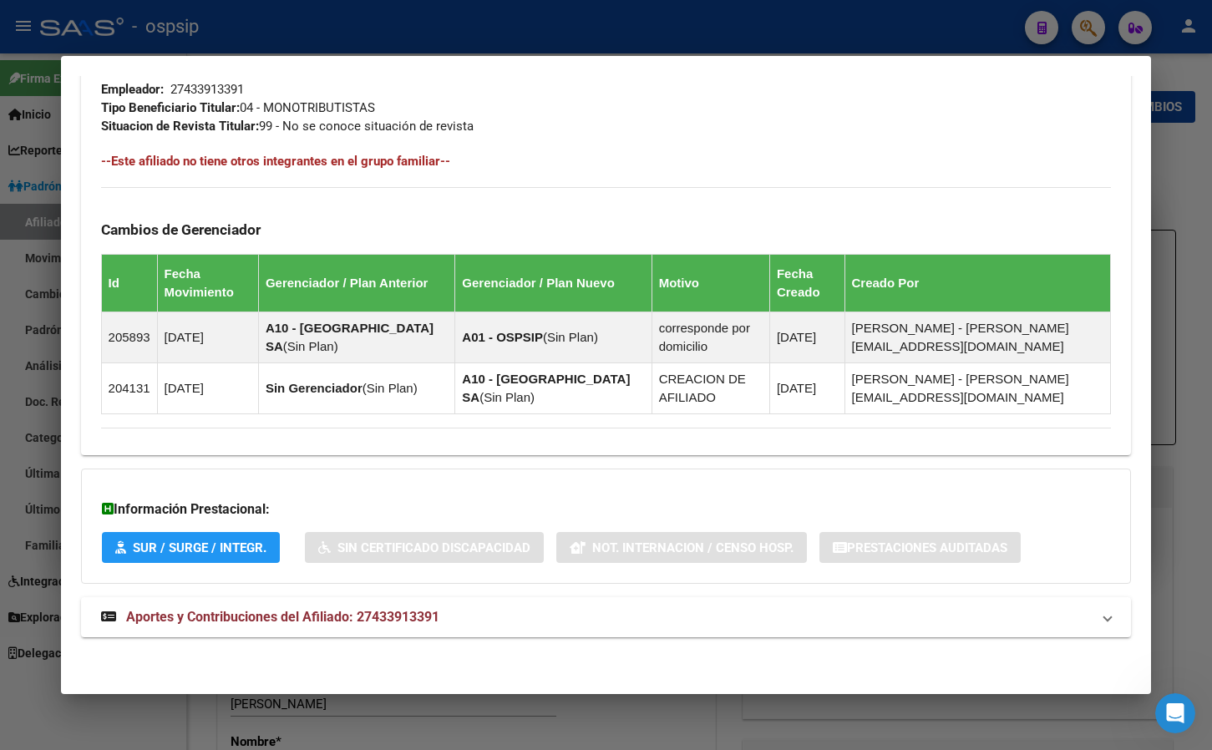
scroll to position [869, 0]
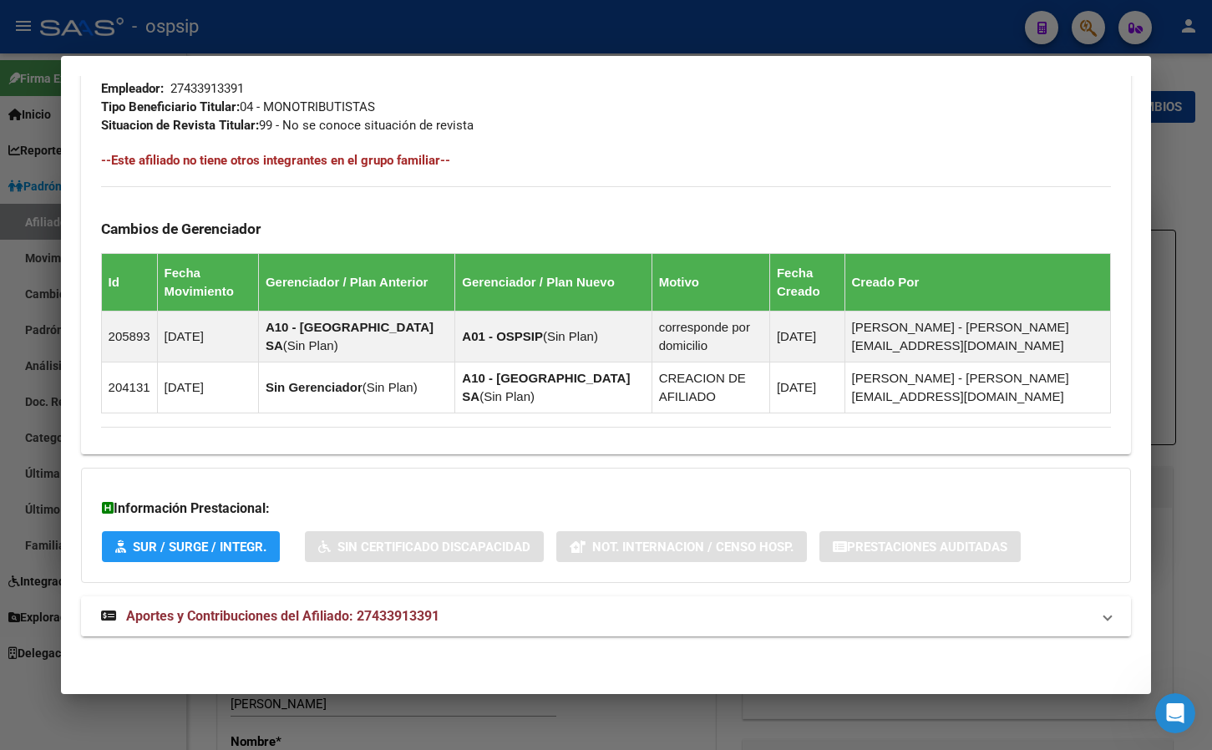
drag, startPoint x: 352, startPoint y: 616, endPoint x: 465, endPoint y: 596, distance: 115.4
click at [351, 617] on span "Aportes y Contribuciones del Afiliado: 27433913391" at bounding box center [282, 616] width 313 height 16
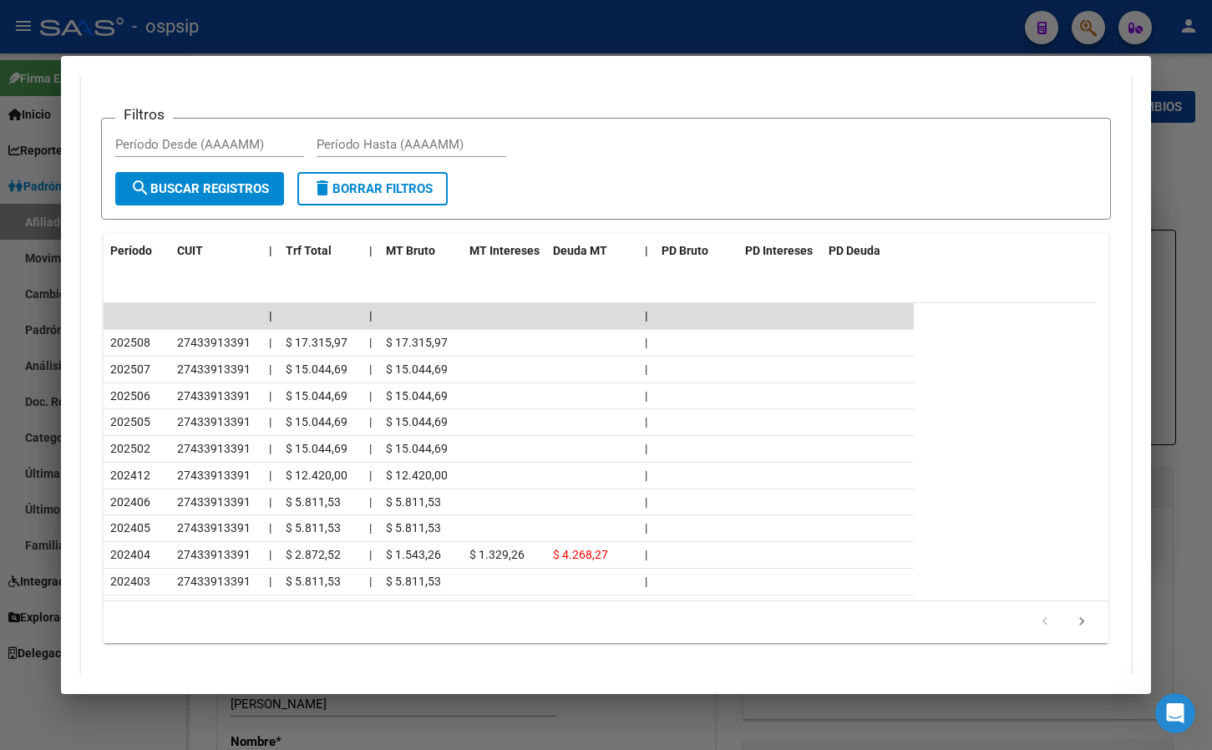
scroll to position [1619, 0]
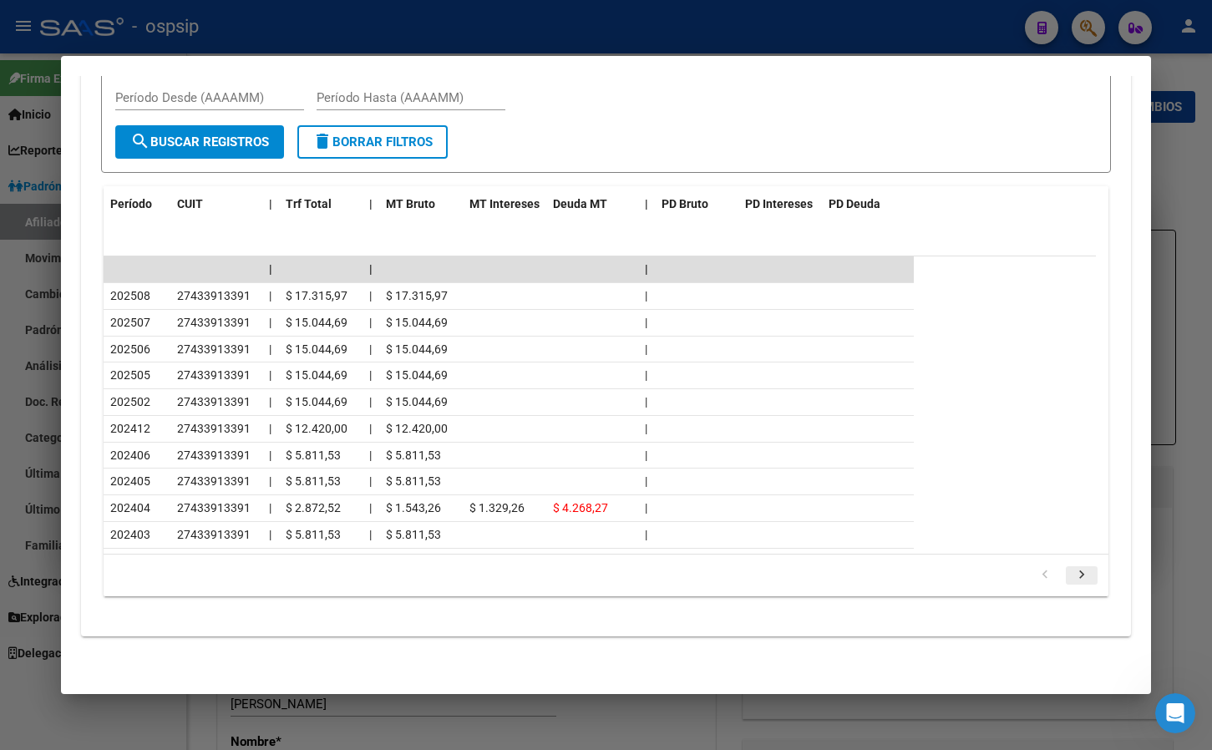
click at [1071, 576] on icon "go to next page" at bounding box center [1082, 577] width 22 height 20
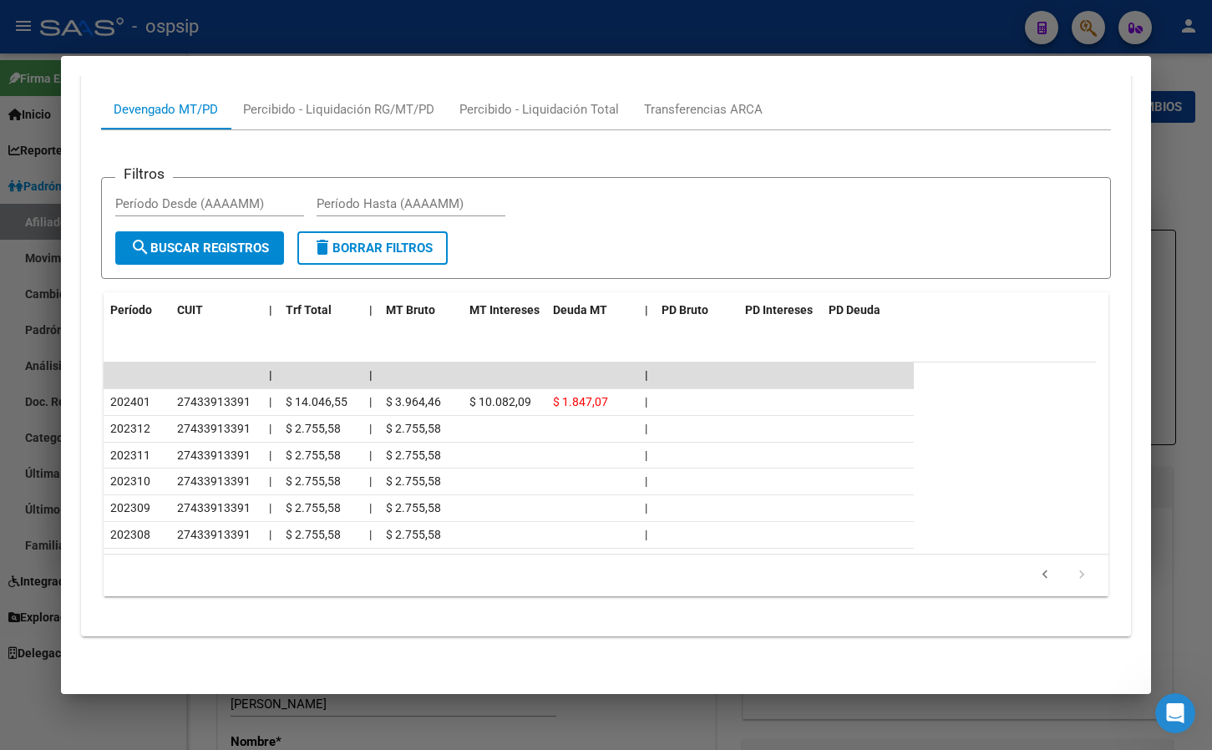
scroll to position [1513, 0]
click at [1036, 576] on icon "go to previous page" at bounding box center [1045, 577] width 22 height 20
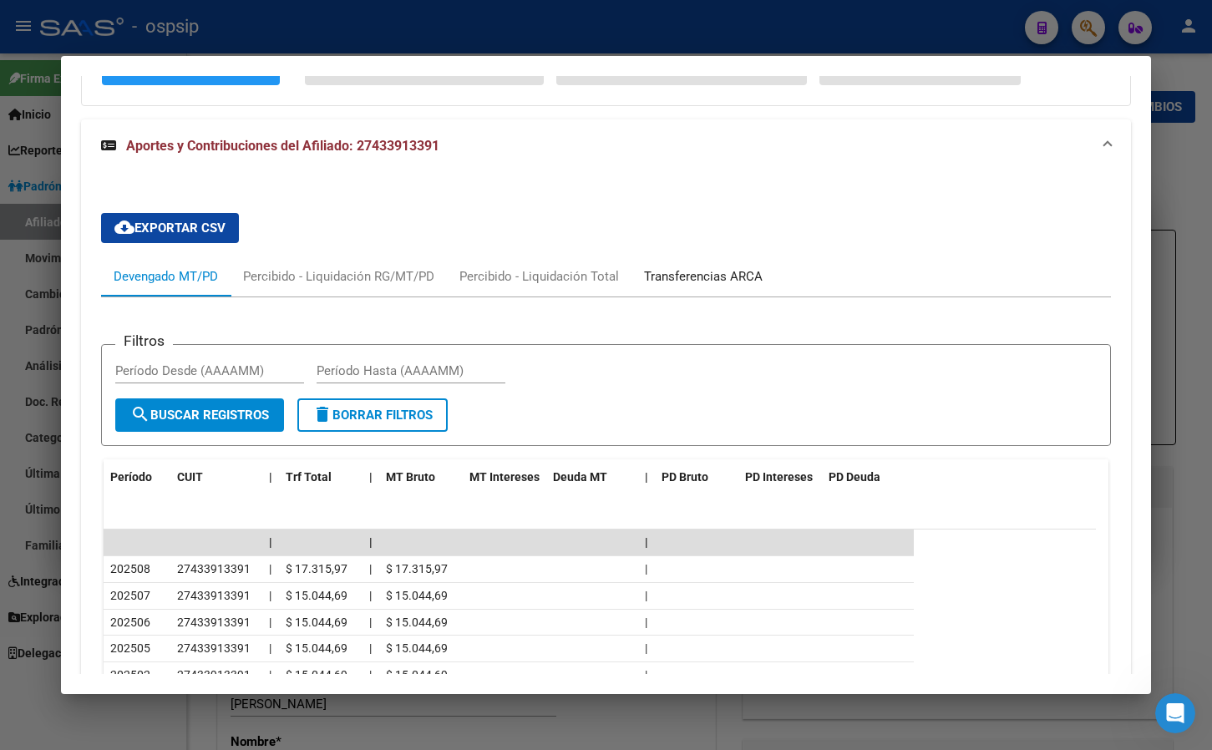
click at [693, 265] on div "Transferencias ARCA" at bounding box center [703, 276] width 144 height 40
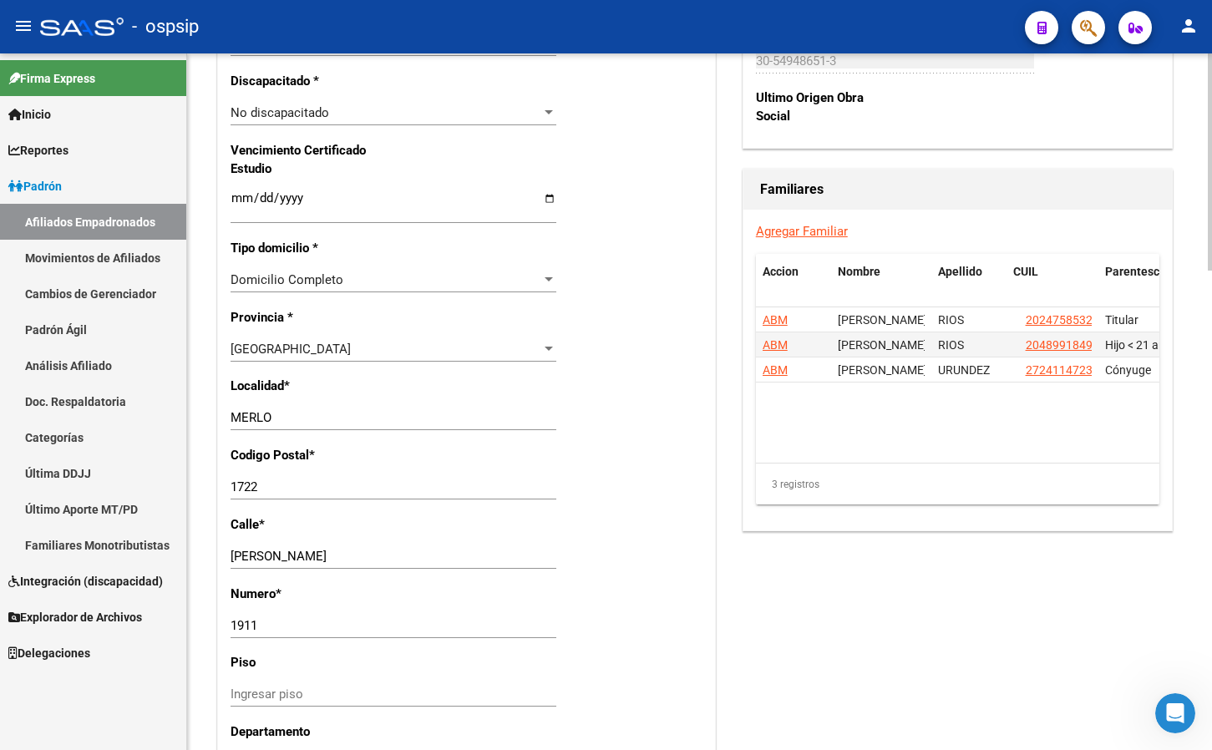
scroll to position [1541, 0]
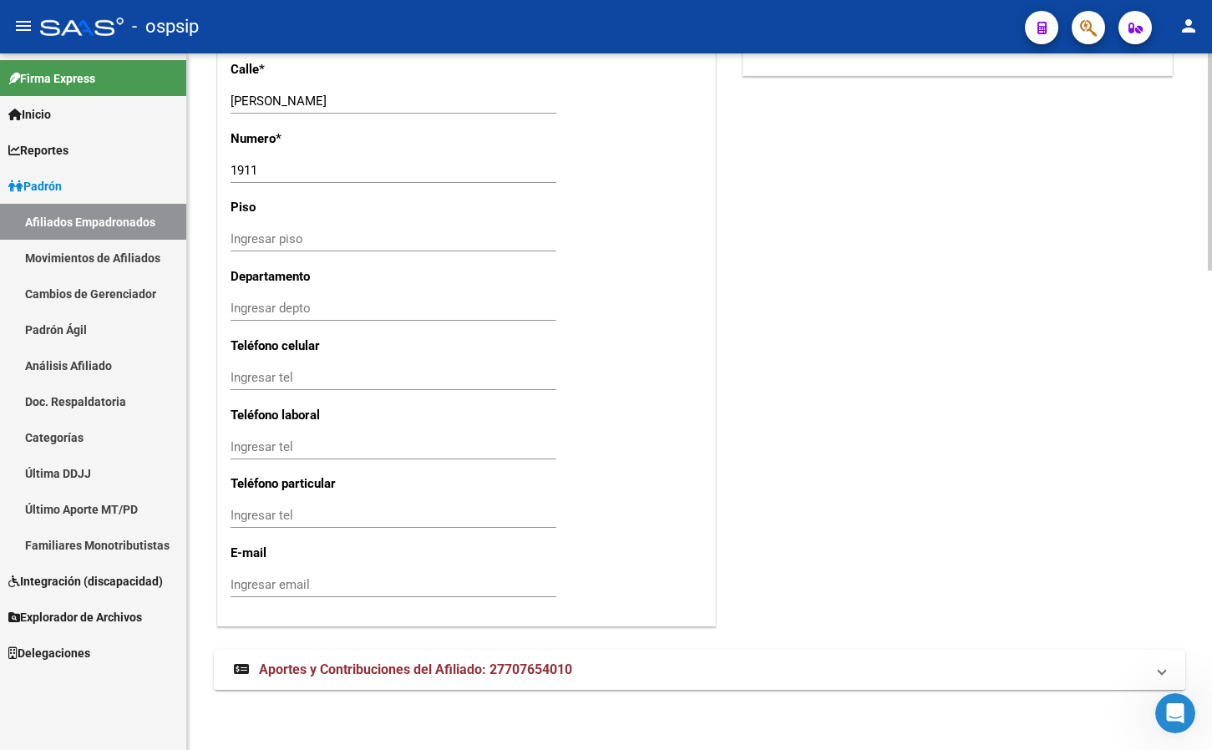
click at [444, 662] on span "Aportes y Contribuciones del Afiliado: 27707654010" at bounding box center [415, 670] width 313 height 16
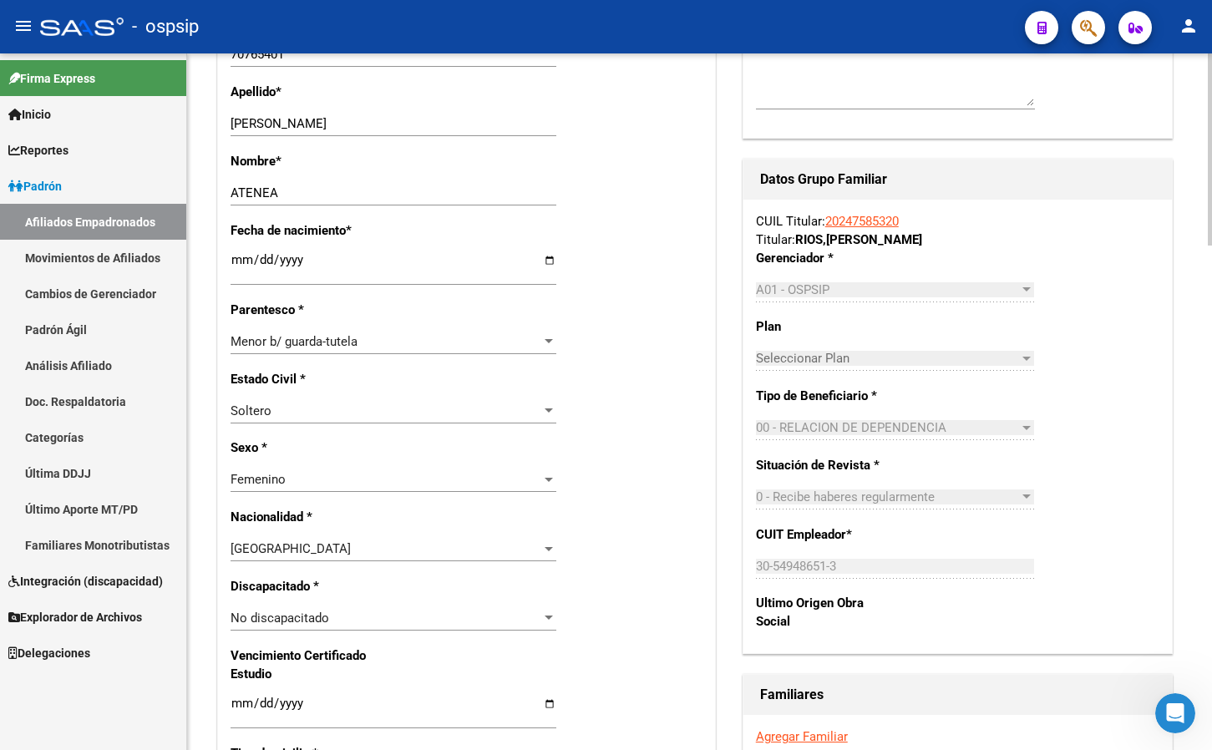
scroll to position [0, 0]
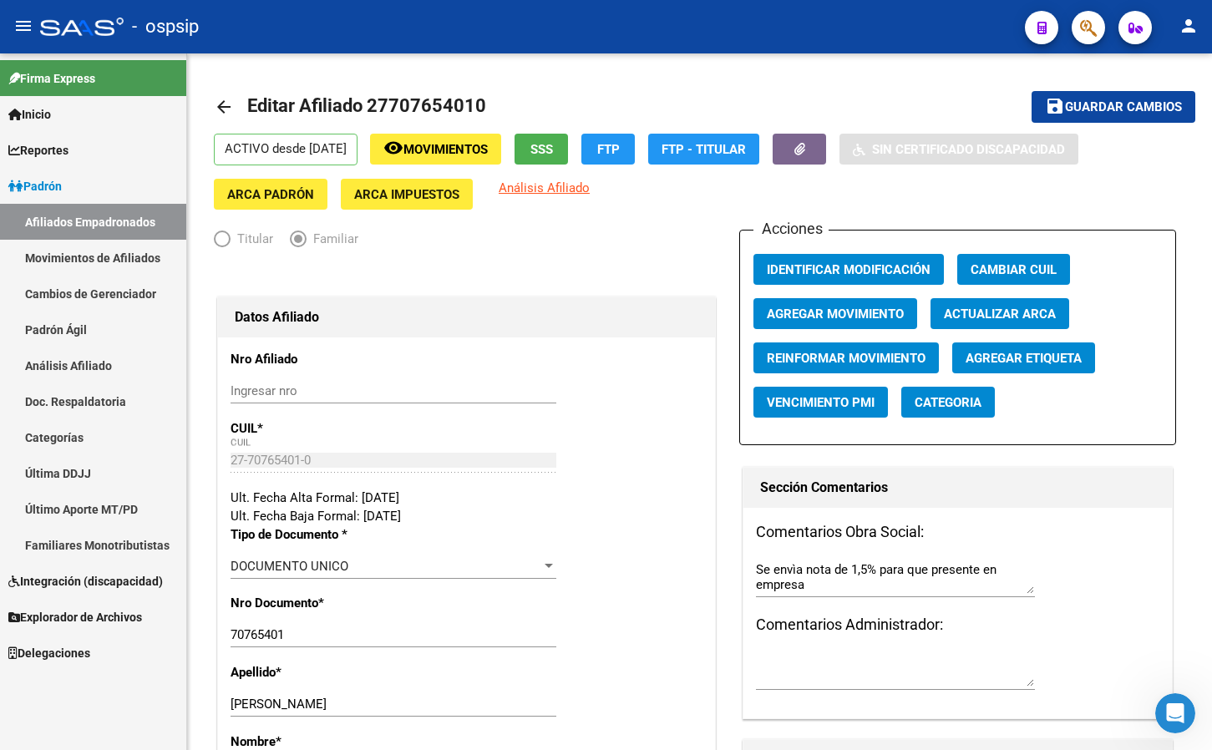
click at [1085, 28] on button "button" at bounding box center [1088, 27] width 33 height 33
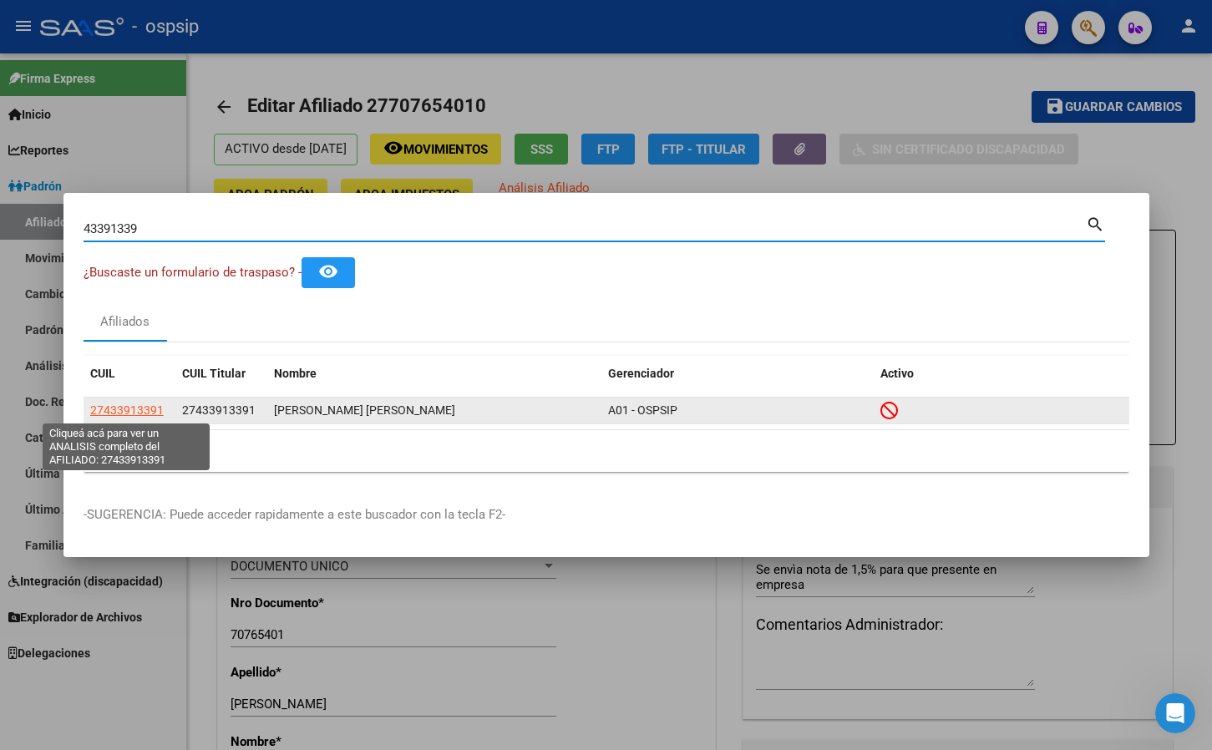
click at [128, 409] on span "27433913391" at bounding box center [127, 409] width 74 height 13
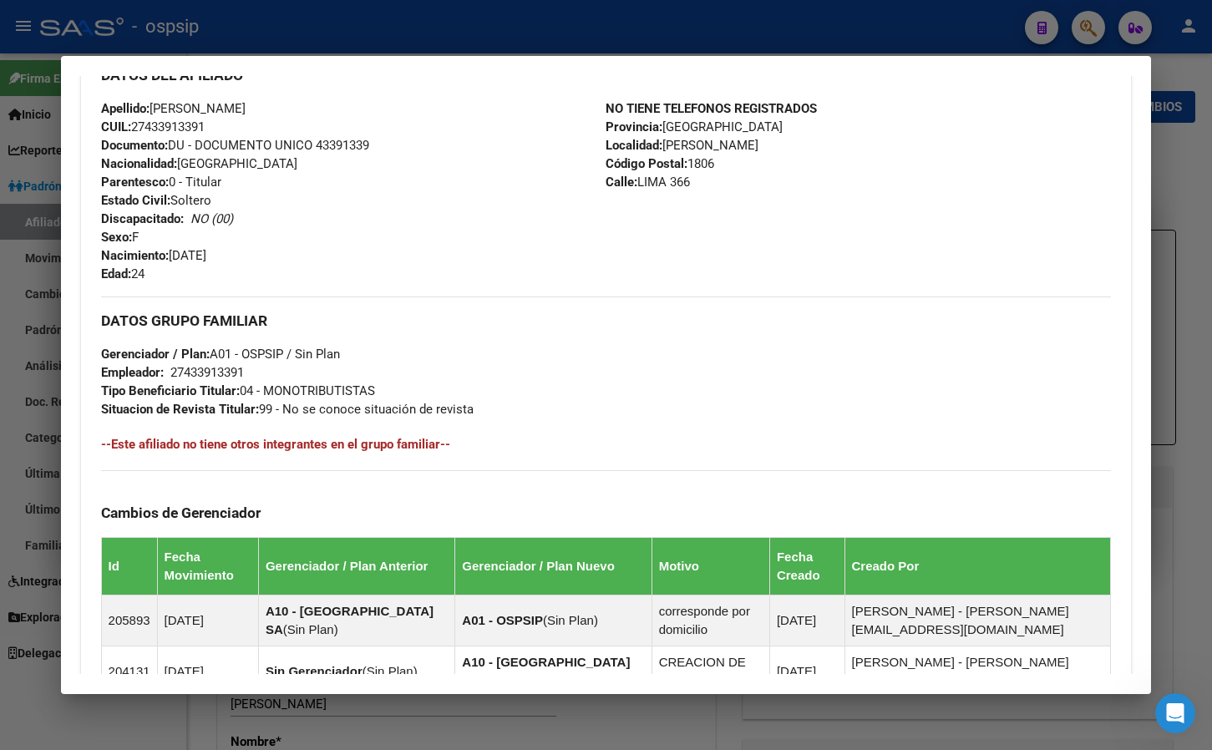
scroll to position [869, 0]
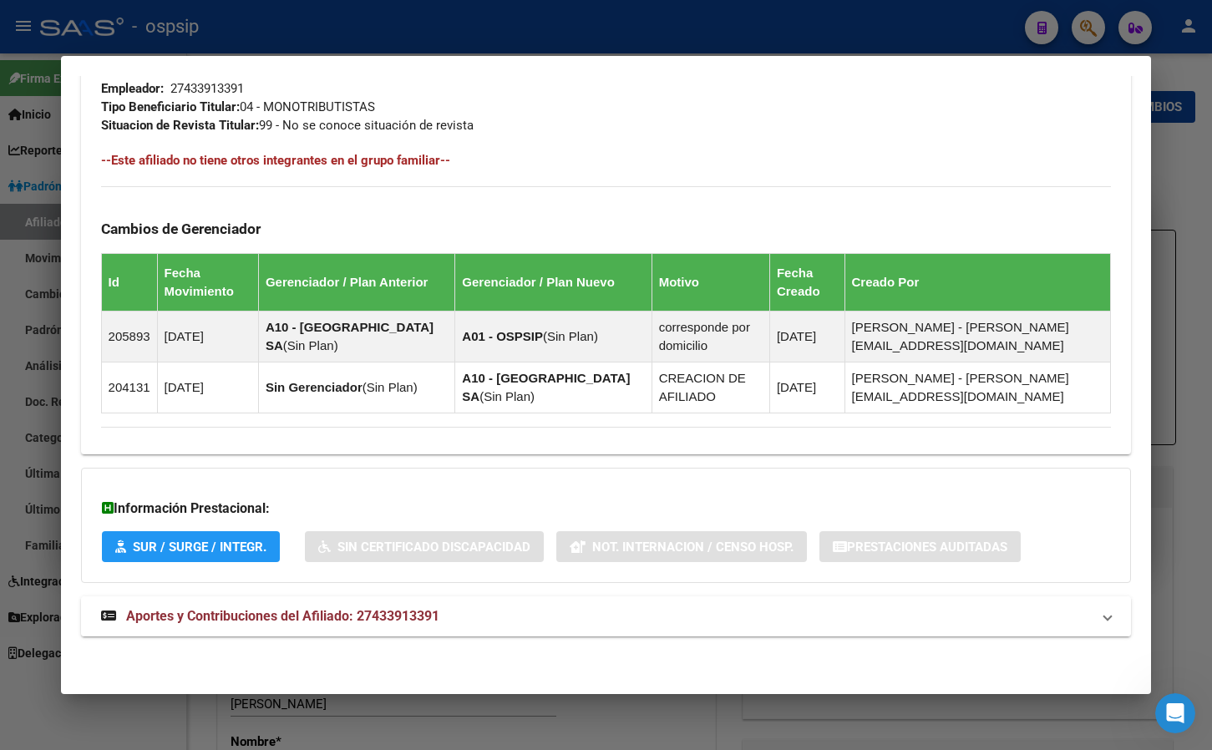
drag, startPoint x: 312, startPoint y: 615, endPoint x: 423, endPoint y: 611, distance: 111.2
click at [311, 615] on span "Aportes y Contribuciones del Afiliado: 27433913391" at bounding box center [282, 616] width 313 height 16
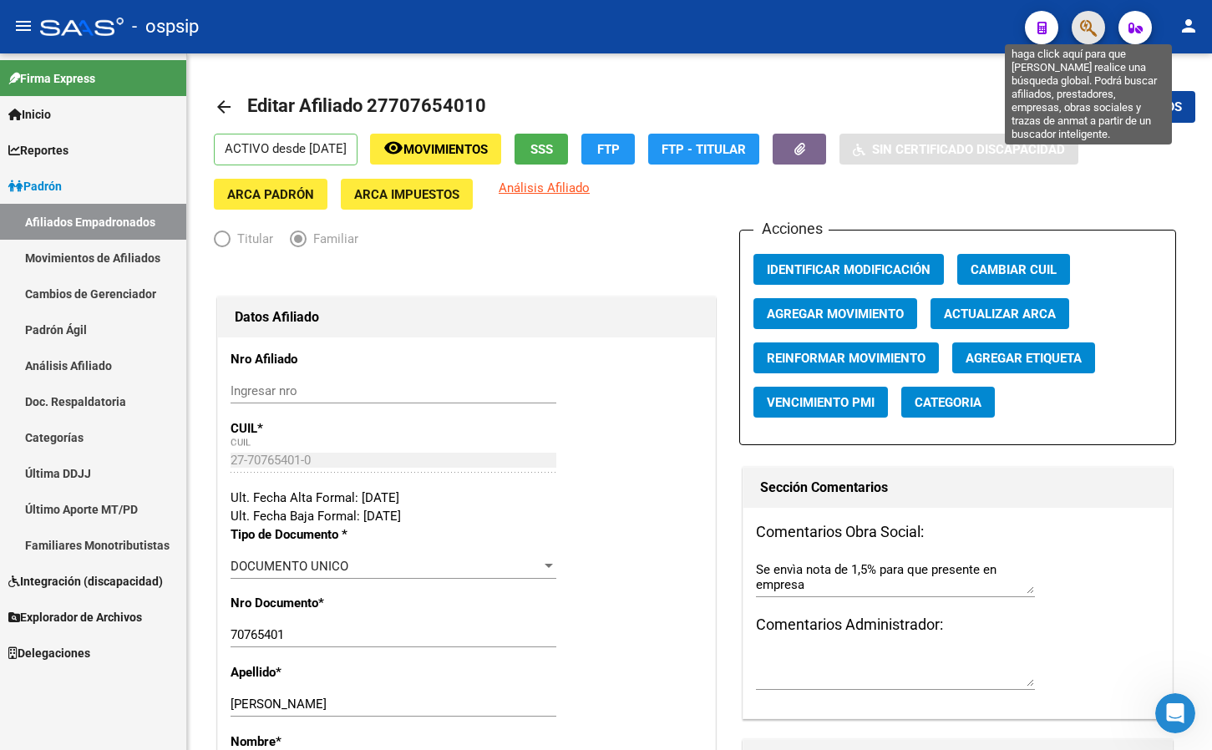
click at [1085, 25] on icon "button" at bounding box center [1088, 27] width 17 height 19
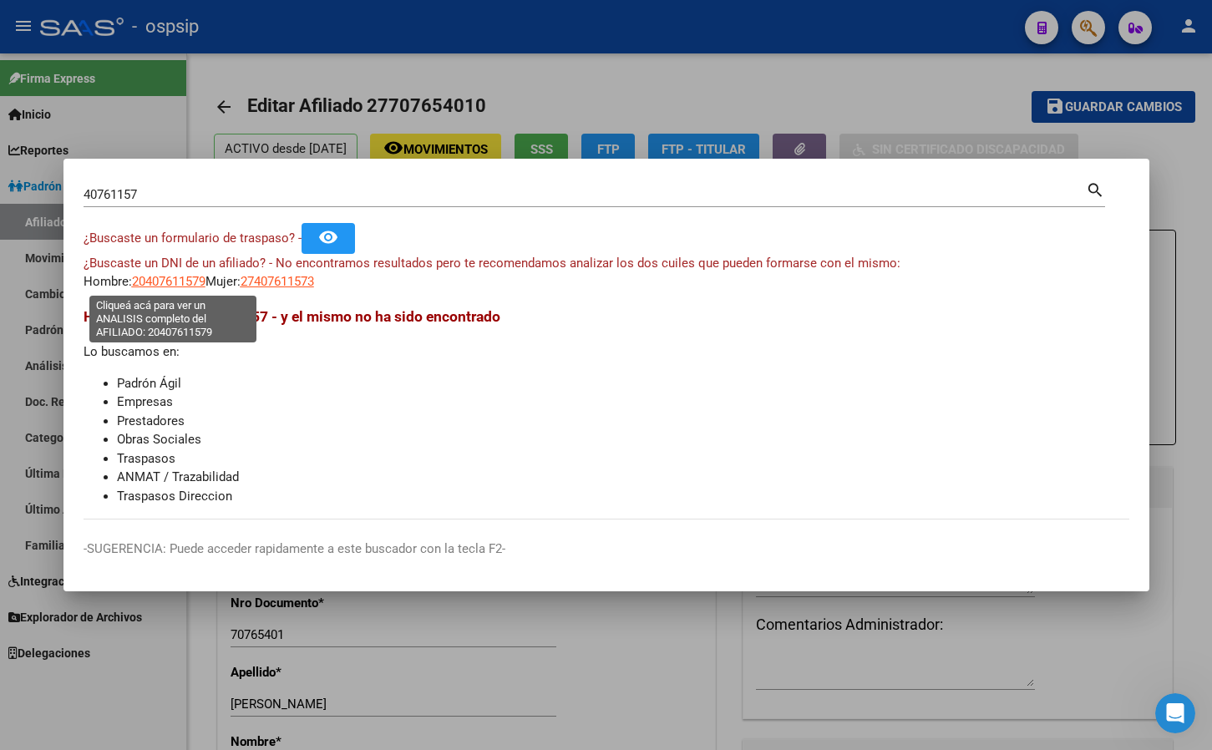
click at [163, 284] on span "20407611579" at bounding box center [169, 281] width 74 height 15
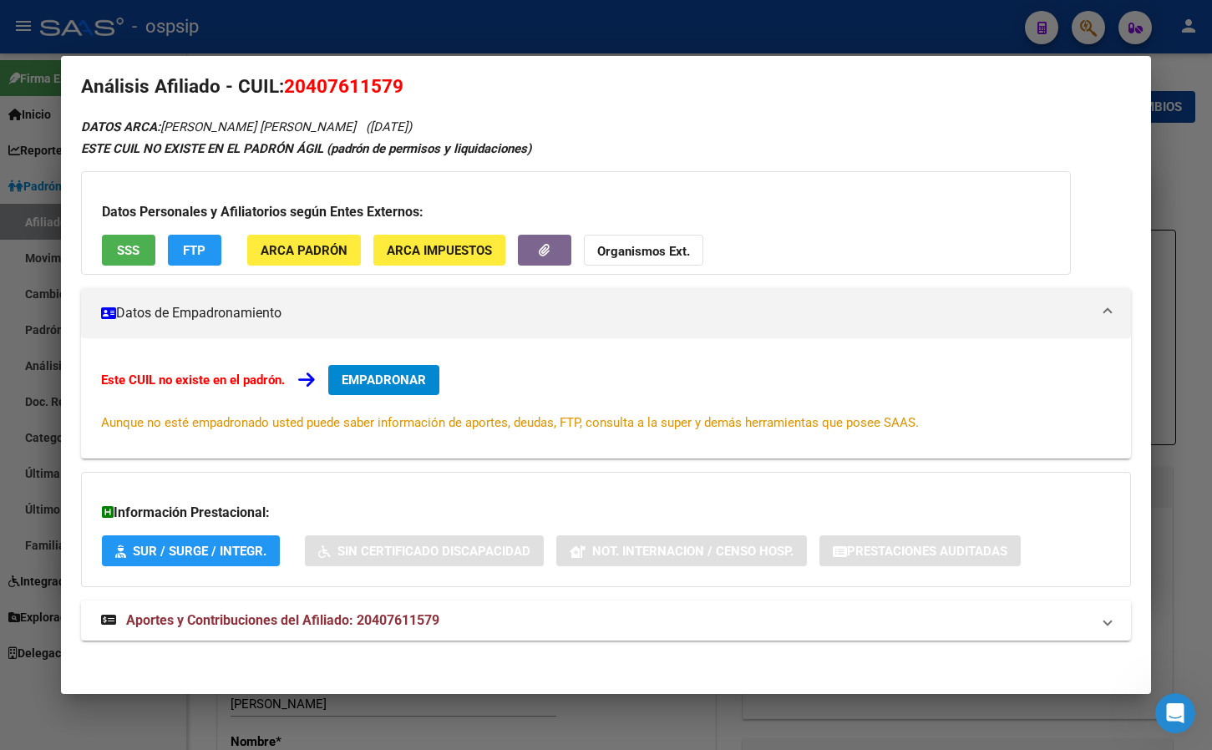
scroll to position [23, 0]
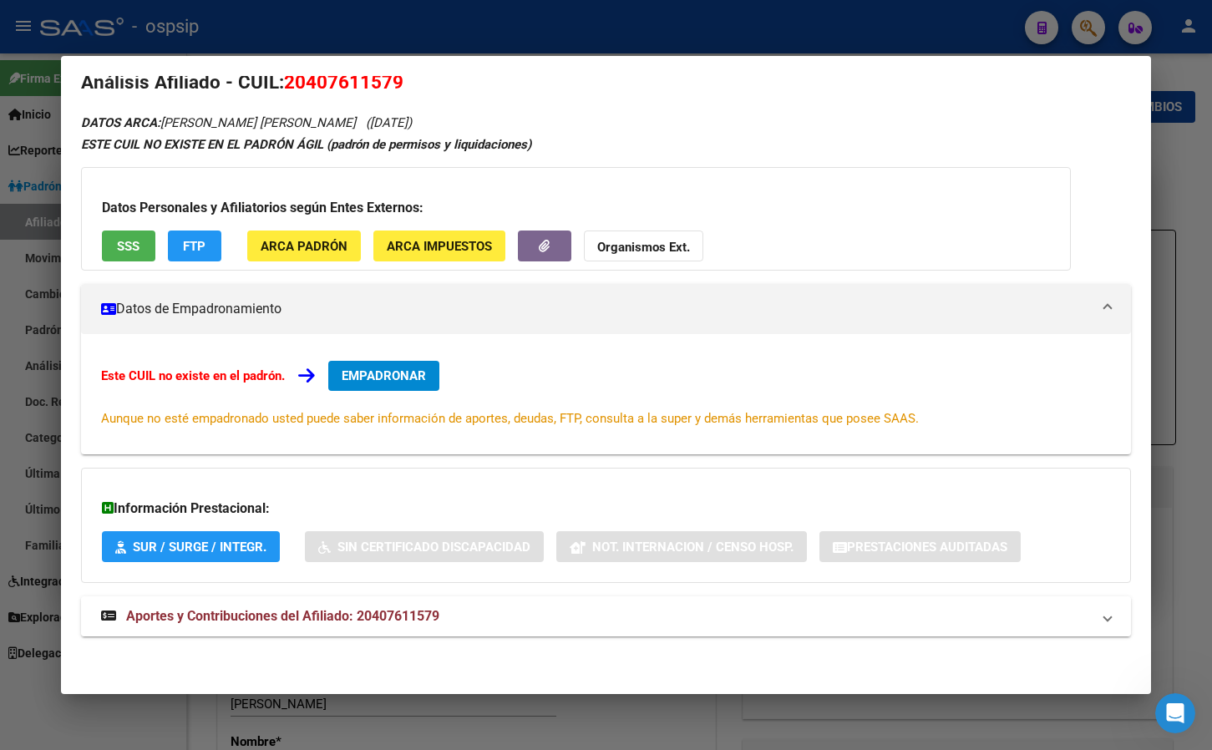
click at [426, 621] on span "Aportes y Contribuciones del Afiliado: 20407611579" at bounding box center [282, 616] width 313 height 16
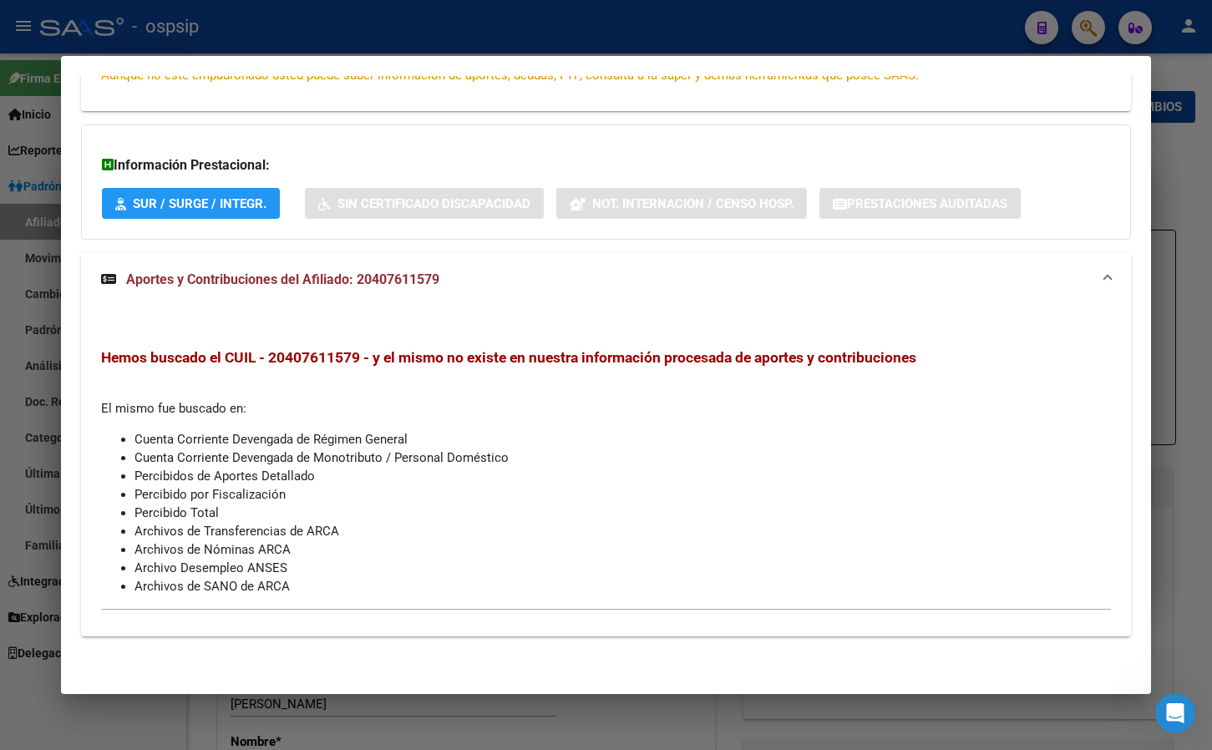
scroll to position [0, 0]
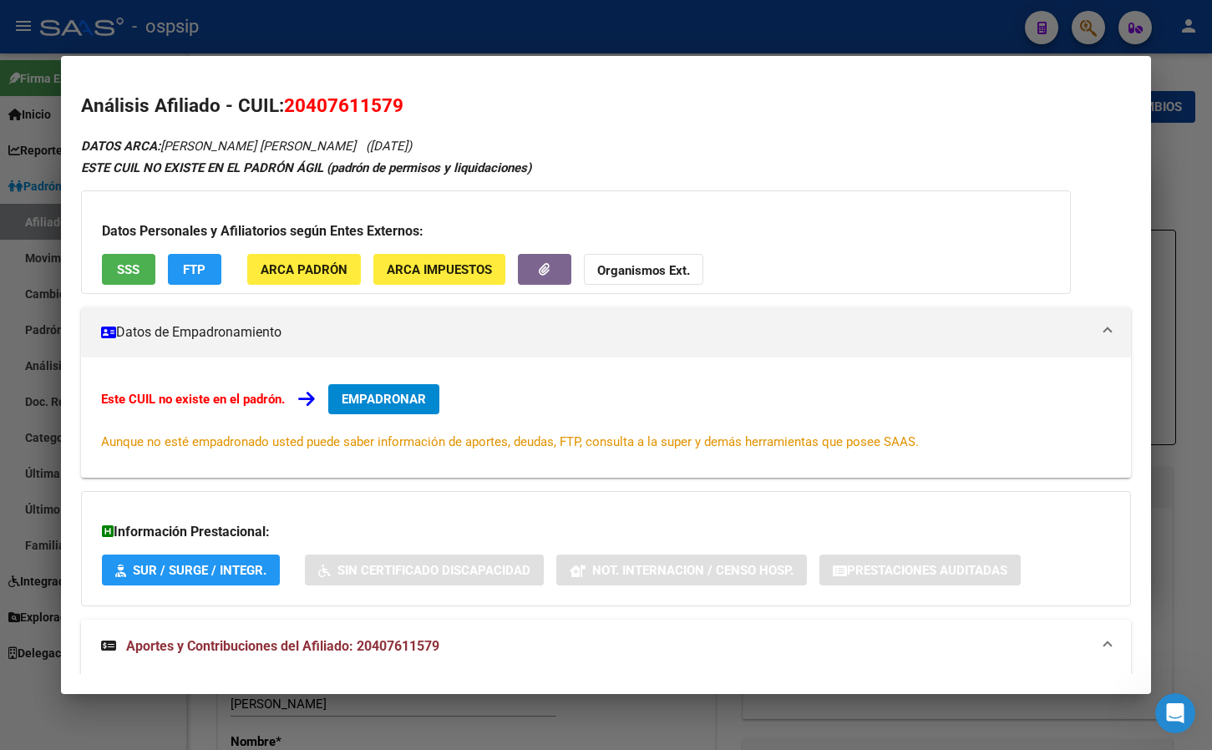
drag, startPoint x: 287, startPoint y: 100, endPoint x: 412, endPoint y: 101, distance: 124.5
click at [412, 101] on h2 "Análisis Afiliado - CUIL: 20407611579" at bounding box center [606, 106] width 1051 height 28
copy span "20407611579"
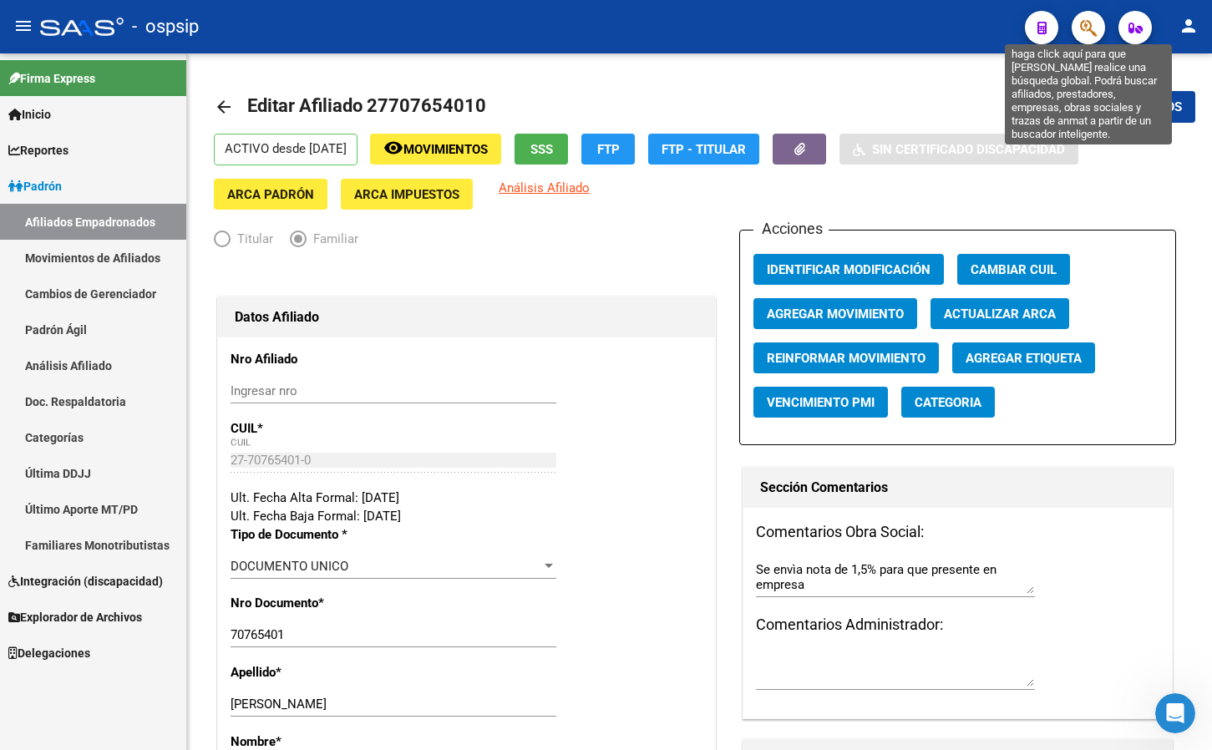
click at [1089, 26] on icon "button" at bounding box center [1088, 27] width 17 height 19
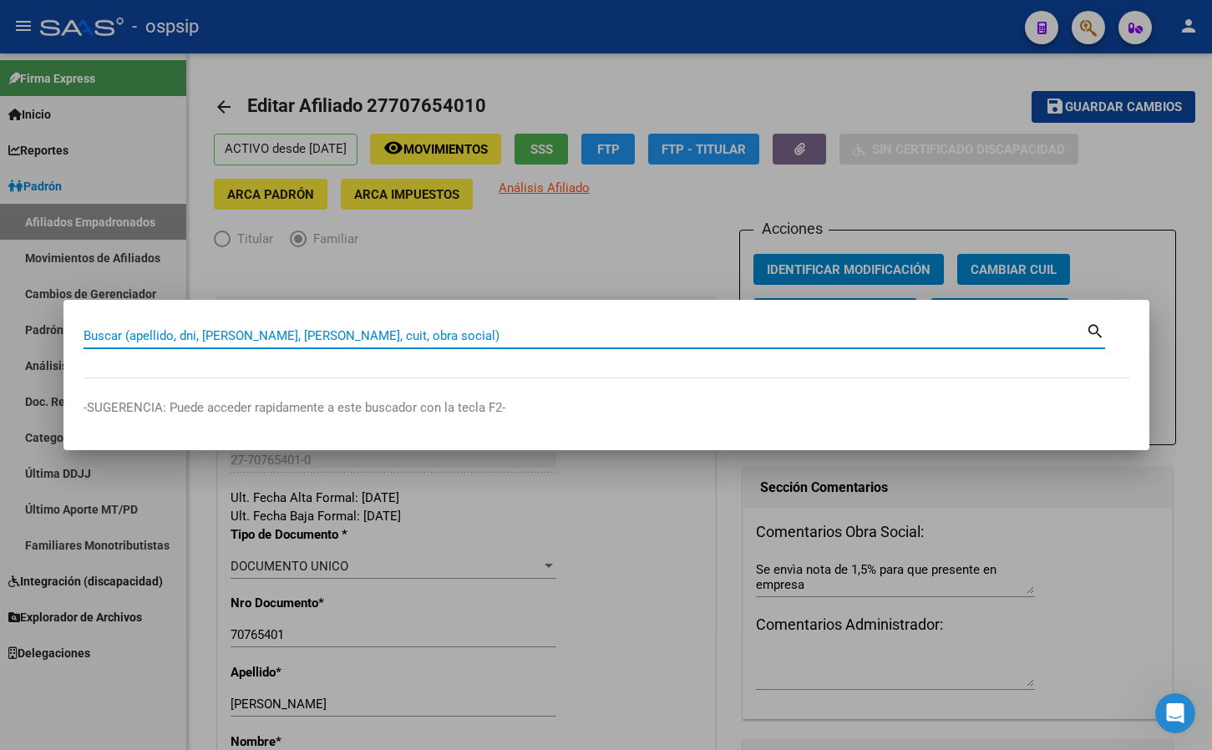
paste input "41259304"
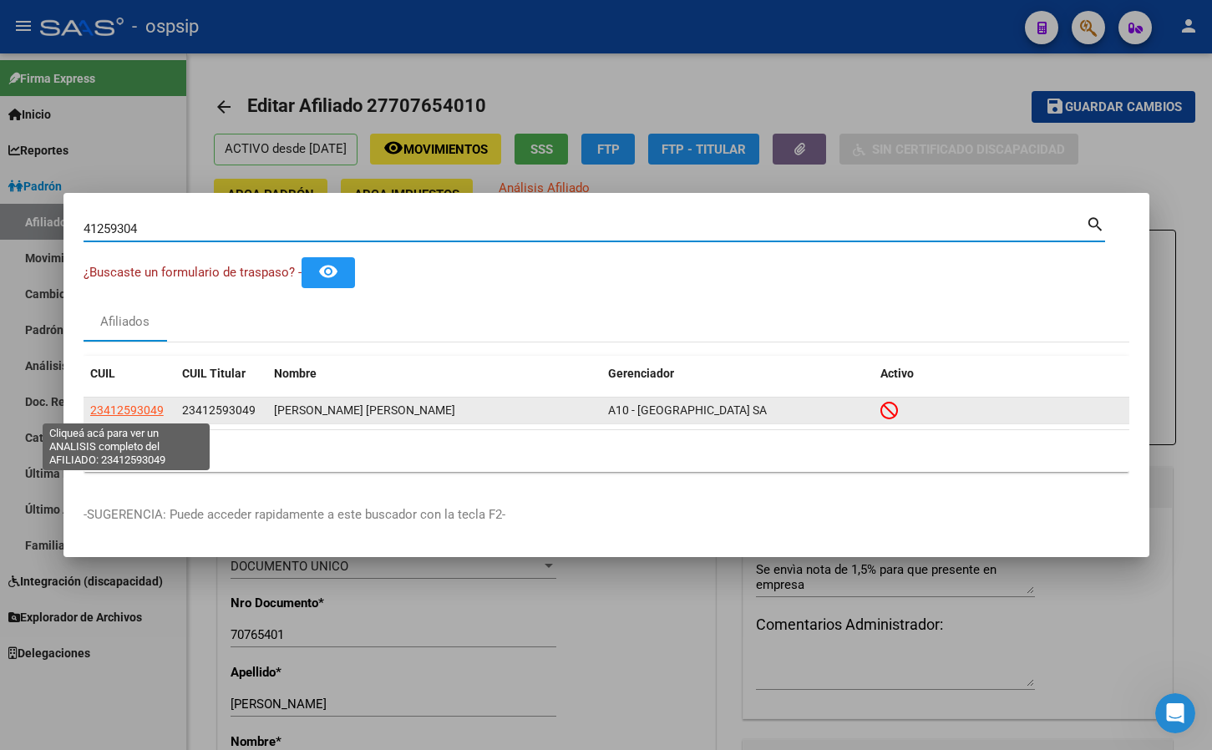
click at [138, 408] on span "23412593049" at bounding box center [127, 409] width 74 height 13
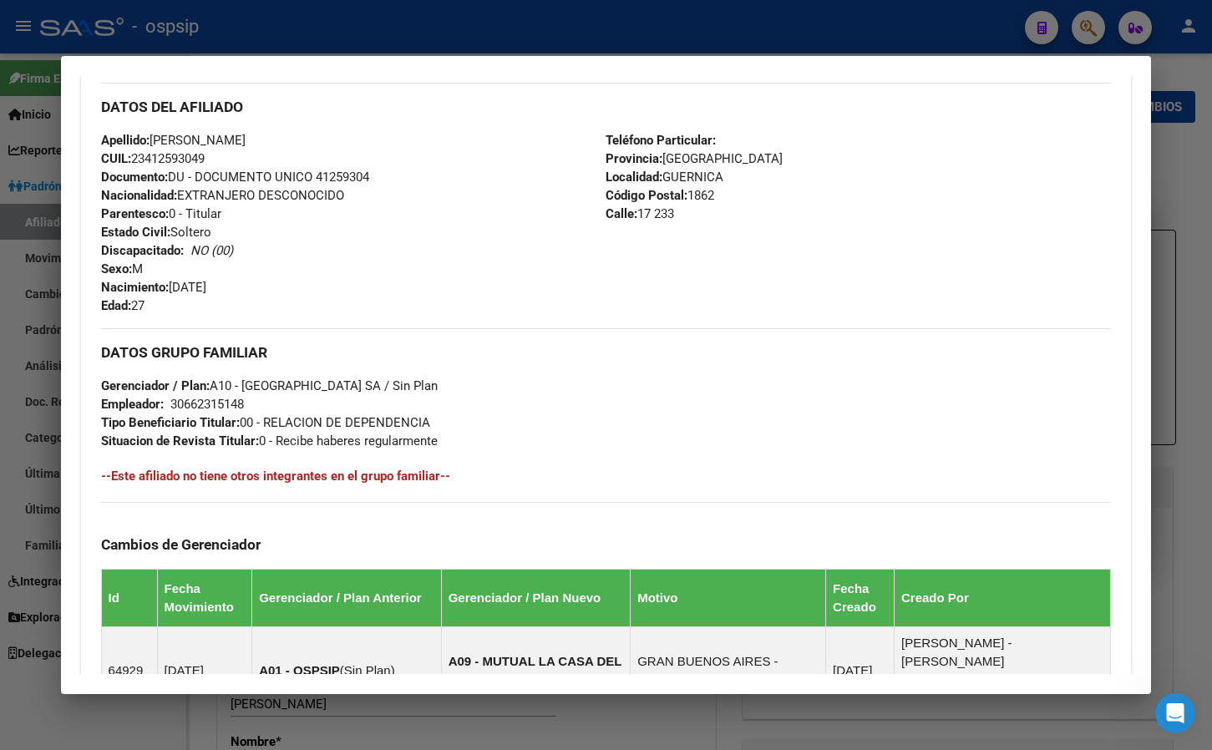
scroll to position [951, 0]
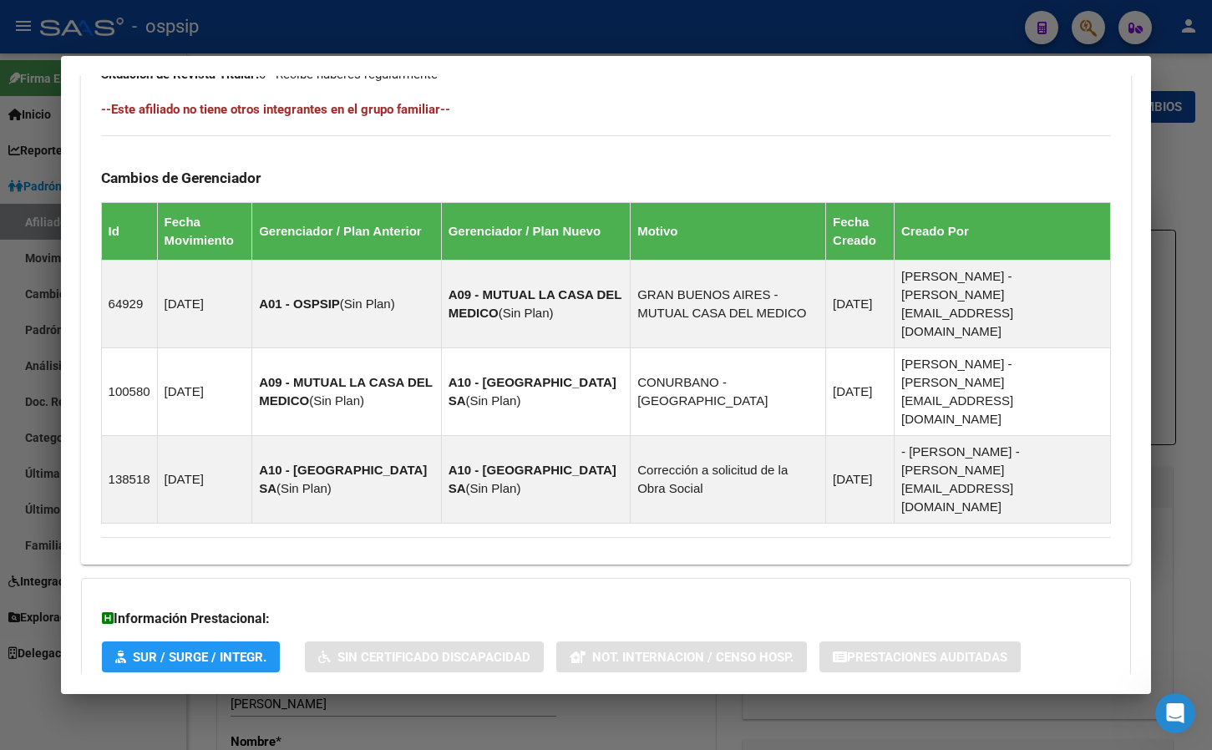
click at [402, 718] on span "Aportes y Contribuciones del Afiliado: 23412593049" at bounding box center [282, 726] width 313 height 16
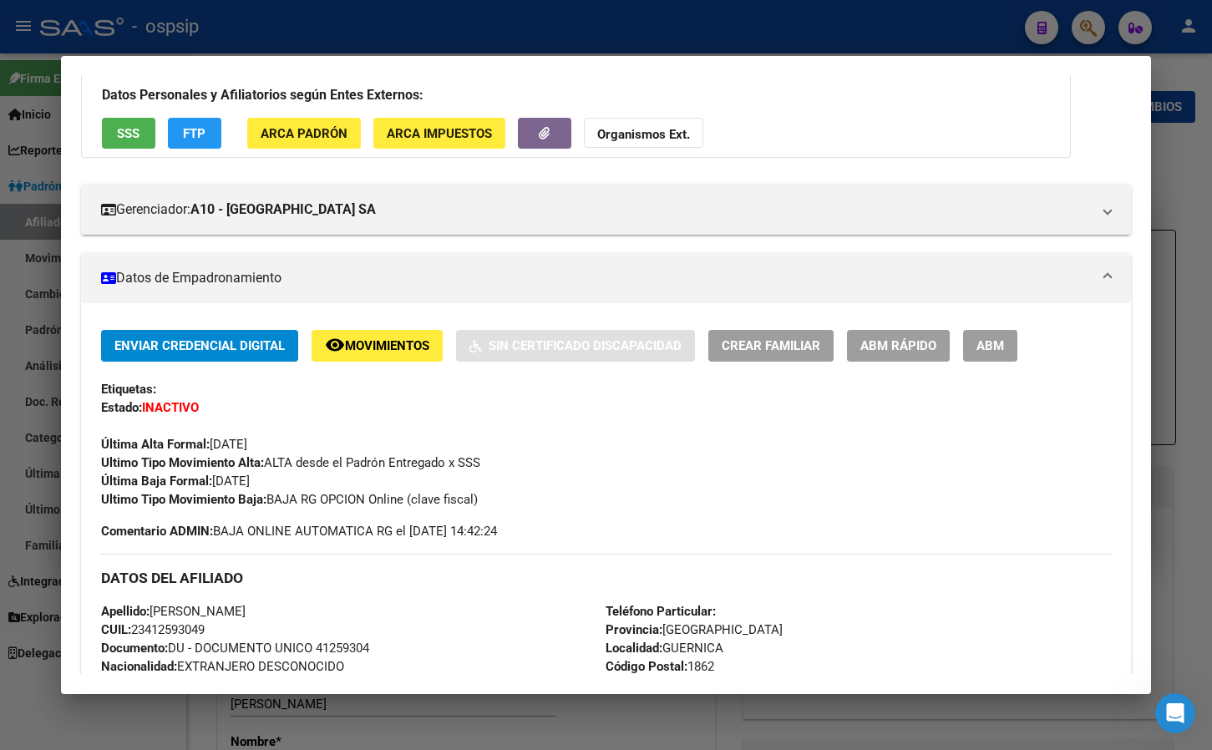
scroll to position [0, 0]
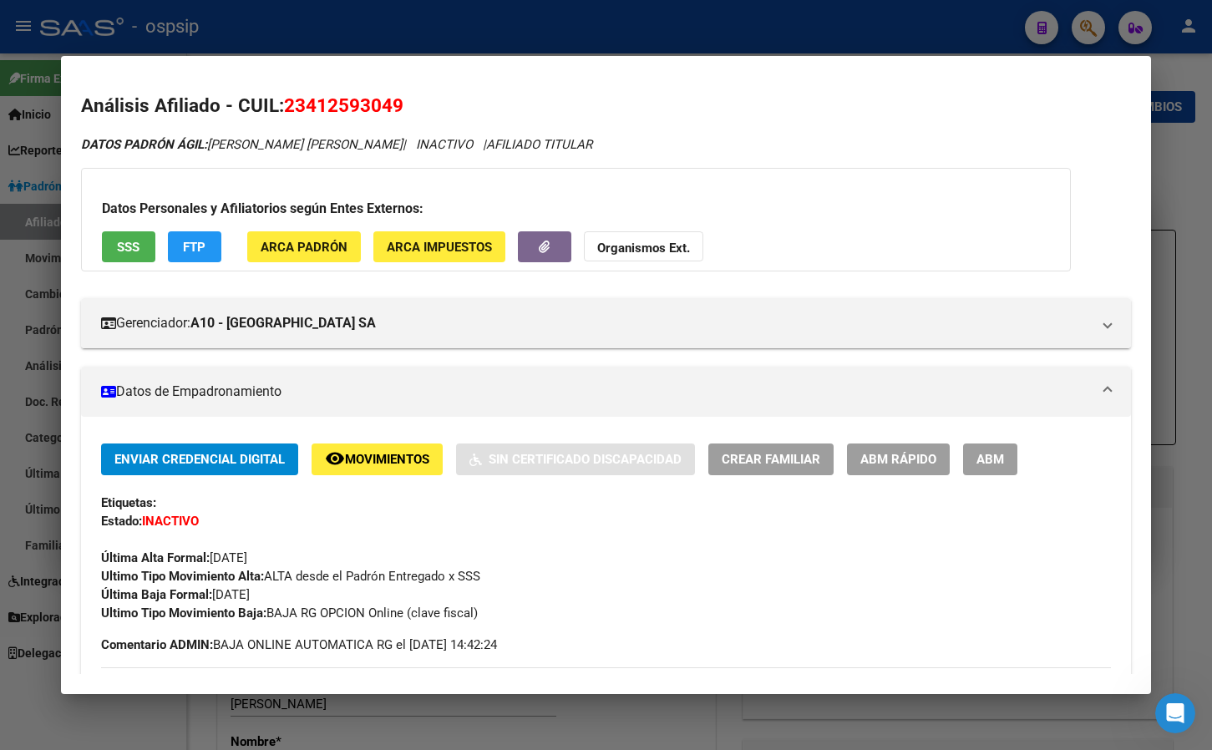
drag, startPoint x: 286, startPoint y: 105, endPoint x: 456, endPoint y: 104, distance: 170.4
click at [456, 104] on h2 "Análisis Afiliado - CUIL: 23412593049" at bounding box center [606, 106] width 1051 height 28
copy span "23412593049"
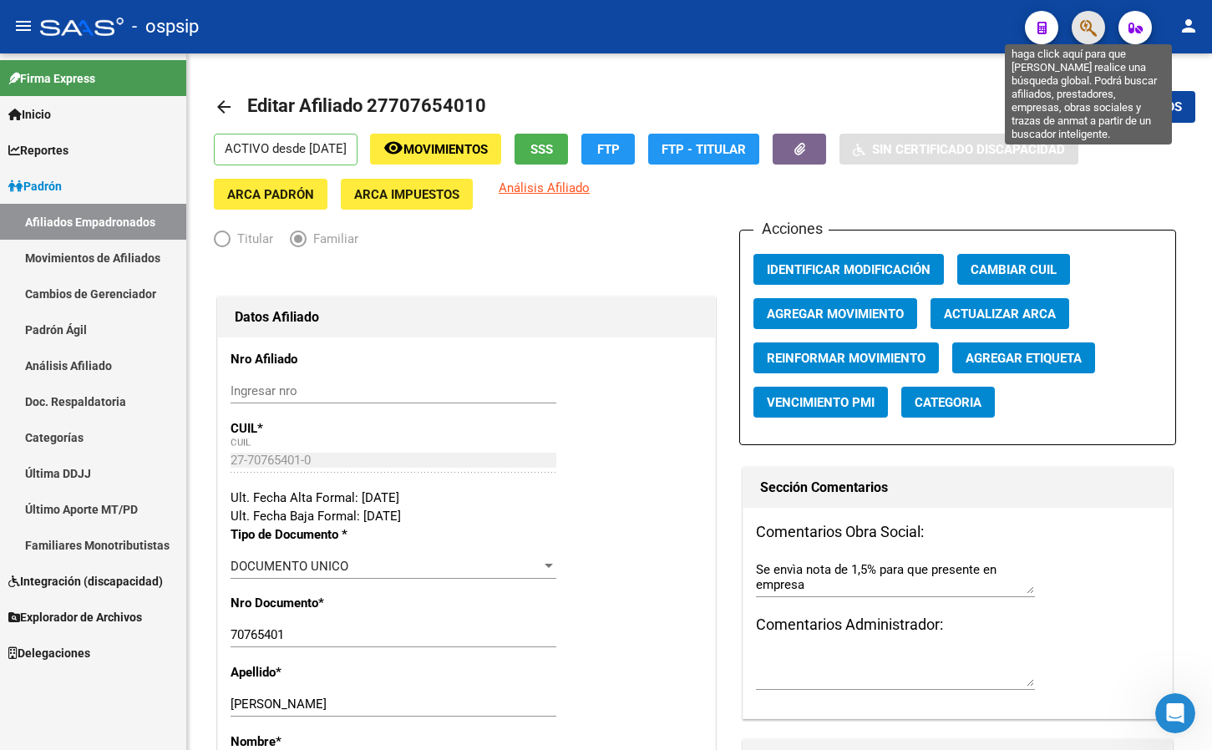
click at [1086, 25] on icon "button" at bounding box center [1088, 27] width 17 height 19
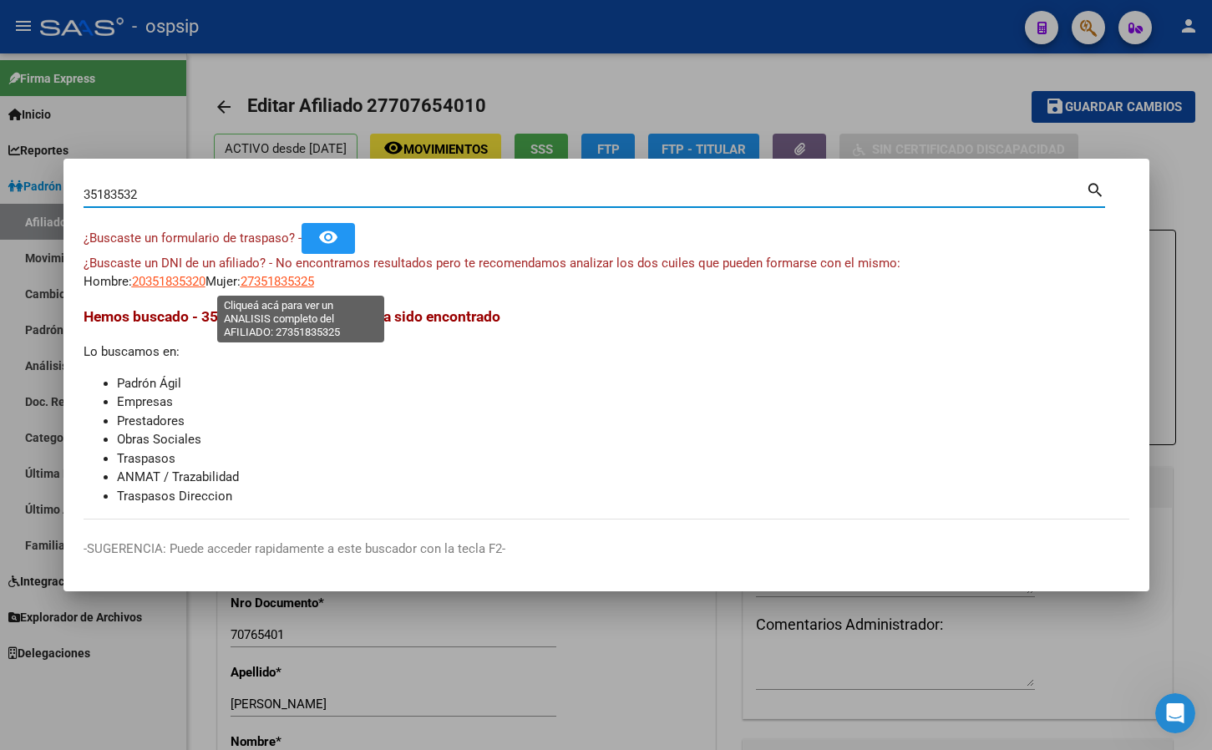
click at [286, 275] on span "27351835325" at bounding box center [278, 281] width 74 height 15
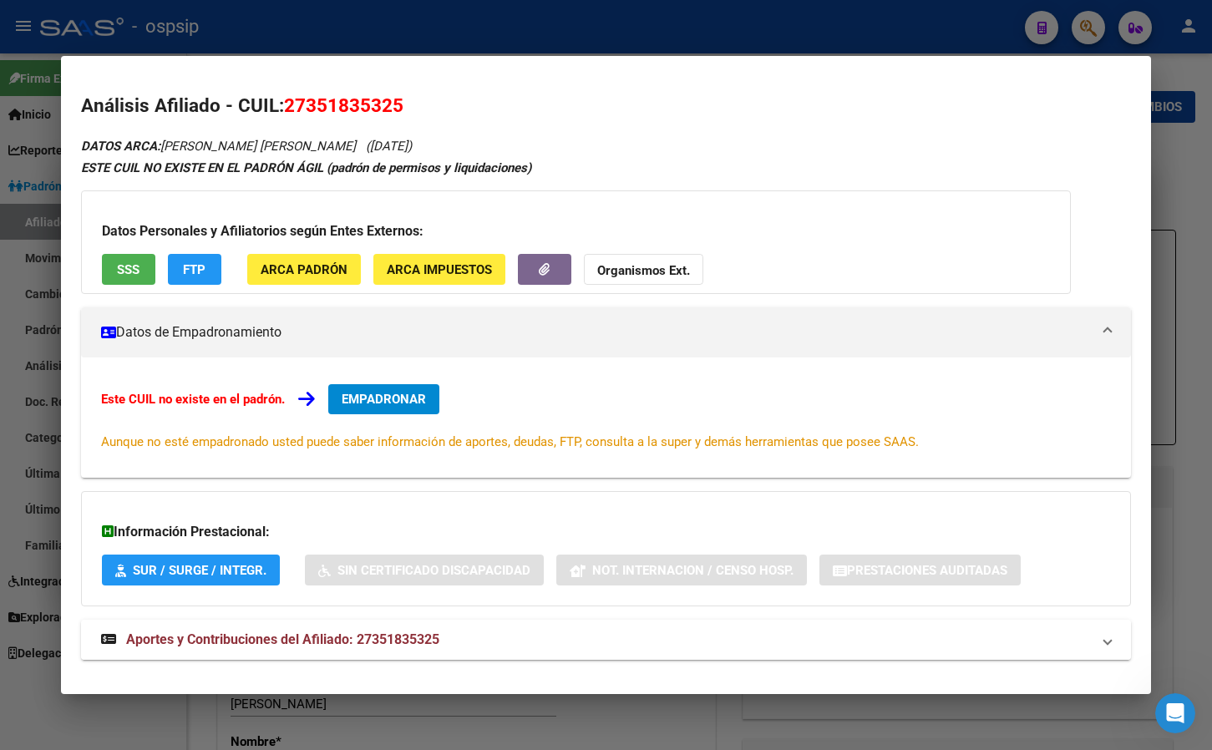
click at [366, 636] on span "Aportes y Contribuciones del Afiliado: 27351835325" at bounding box center [282, 639] width 313 height 16
click at [373, 398] on span "EMPADRONAR" at bounding box center [384, 399] width 84 height 15
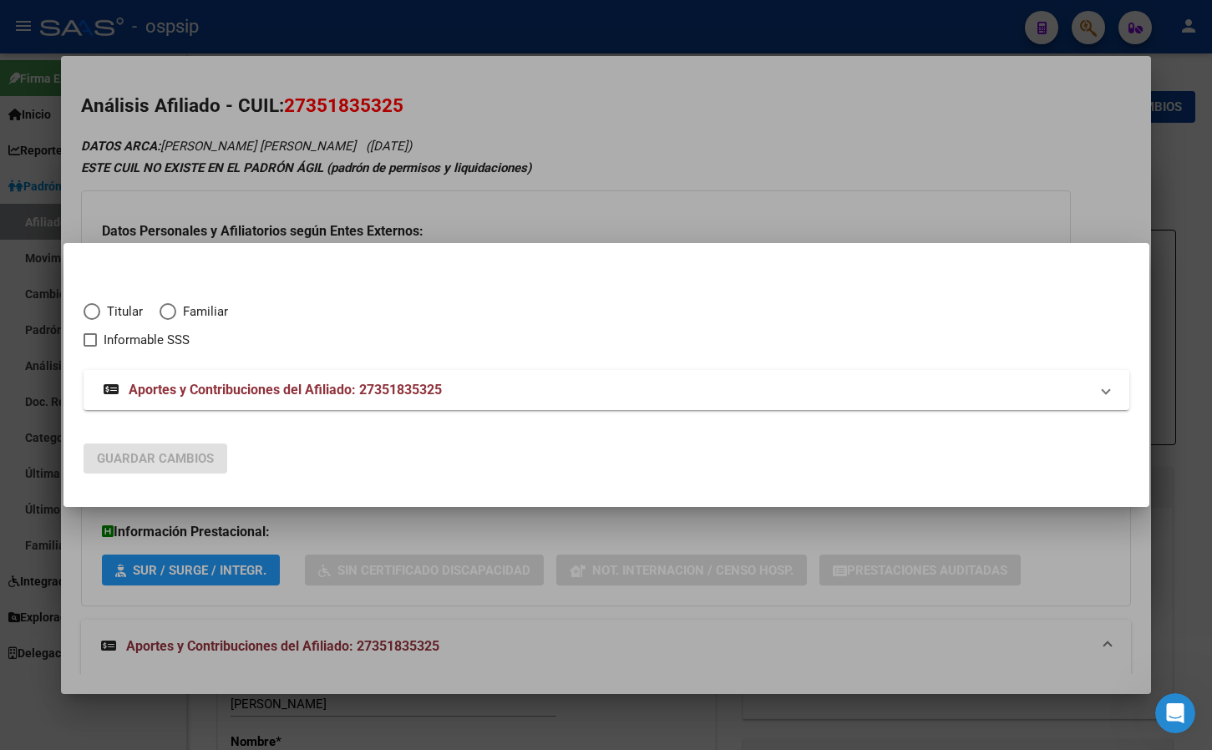
drag, startPoint x: 98, startPoint y: 299, endPoint x: 90, endPoint y: 306, distance: 10.1
click at [96, 298] on div "Titular Familiar Informable SSS" at bounding box center [607, 316] width 1046 height 68
click at [90, 312] on span "Elija una opción" at bounding box center [92, 311] width 17 height 17
click at [90, 312] on input "Titular" at bounding box center [92, 311] width 17 height 17
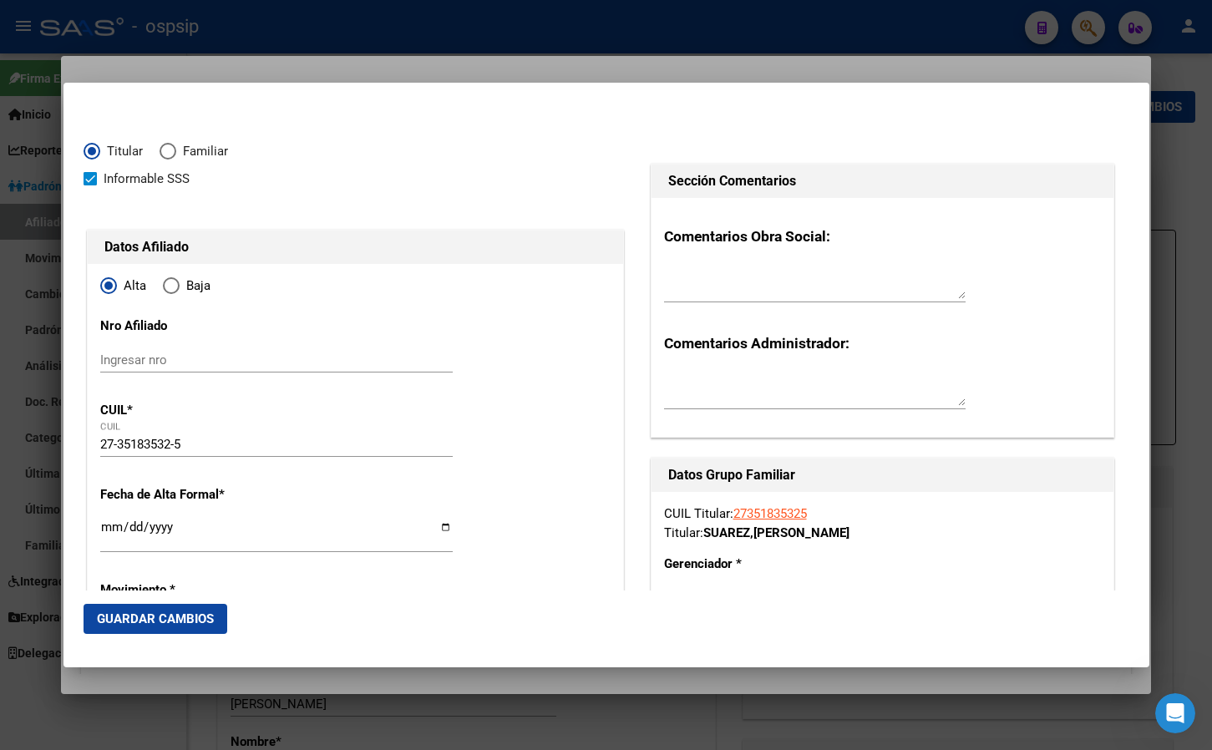
click at [105, 526] on input "Ingresar fecha" at bounding box center [276, 533] width 352 height 27
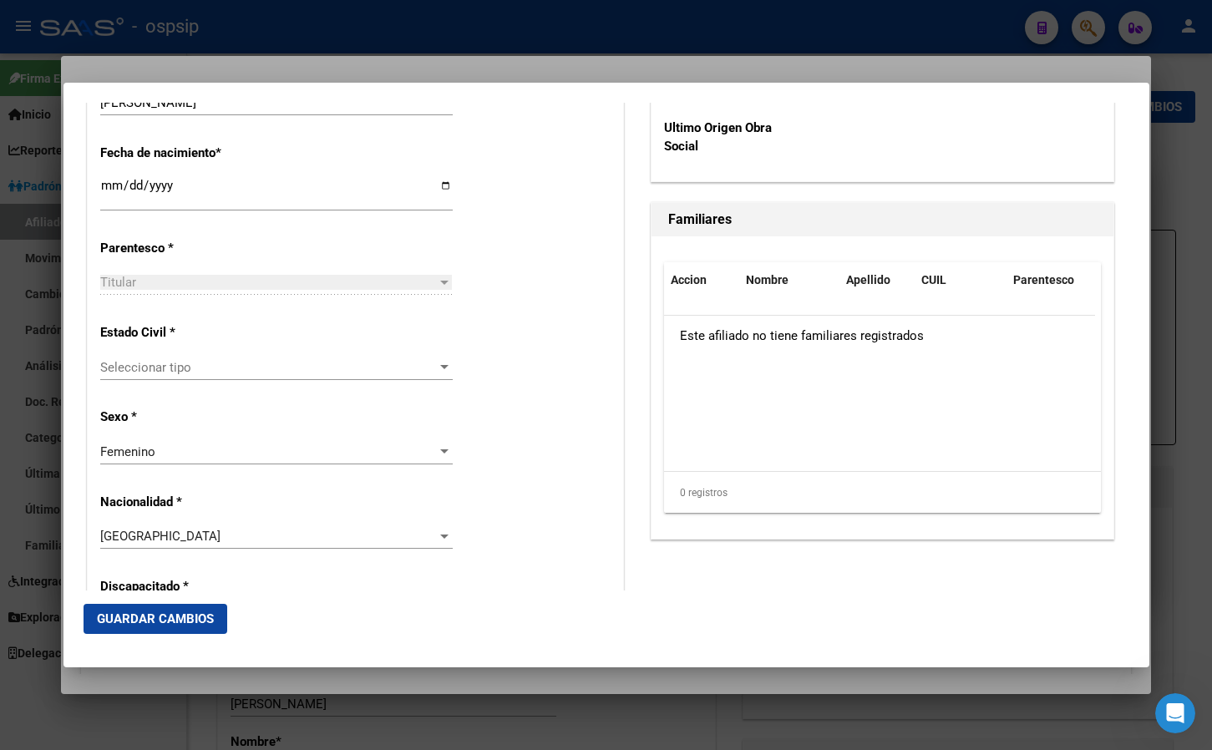
scroll to position [862, 0]
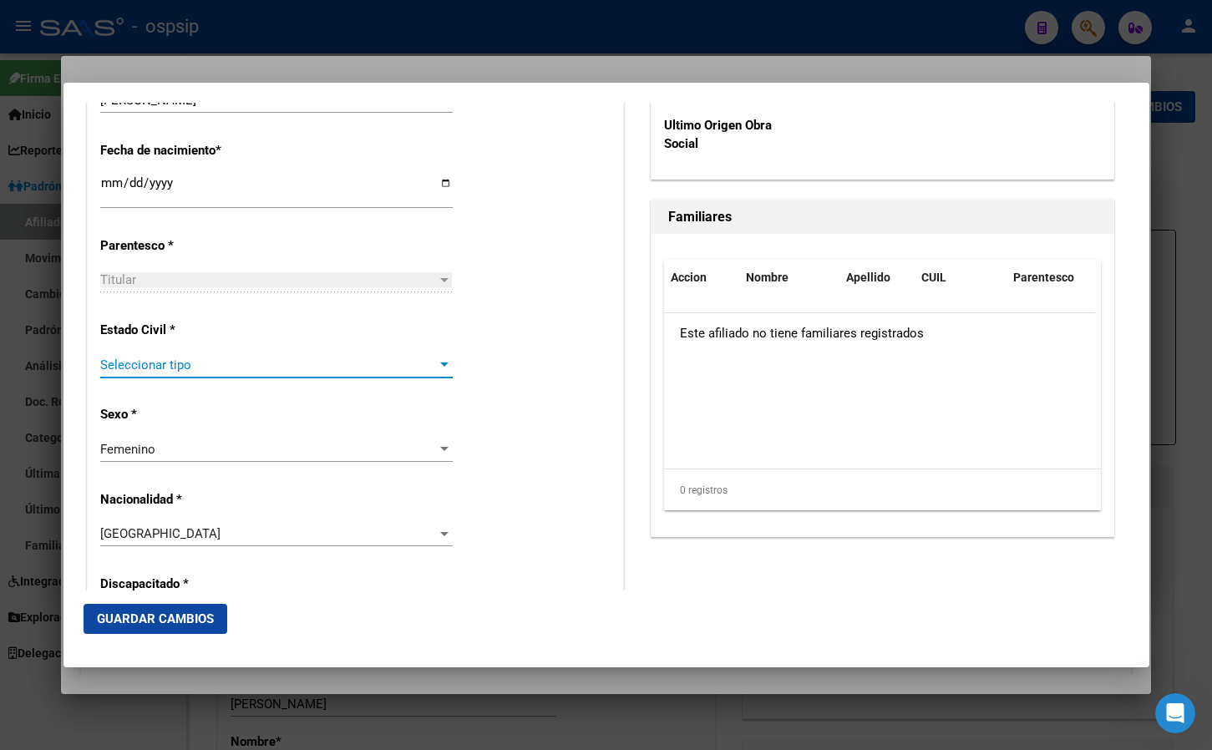
click at [139, 366] on span "Seleccionar tipo" at bounding box center [268, 364] width 337 height 15
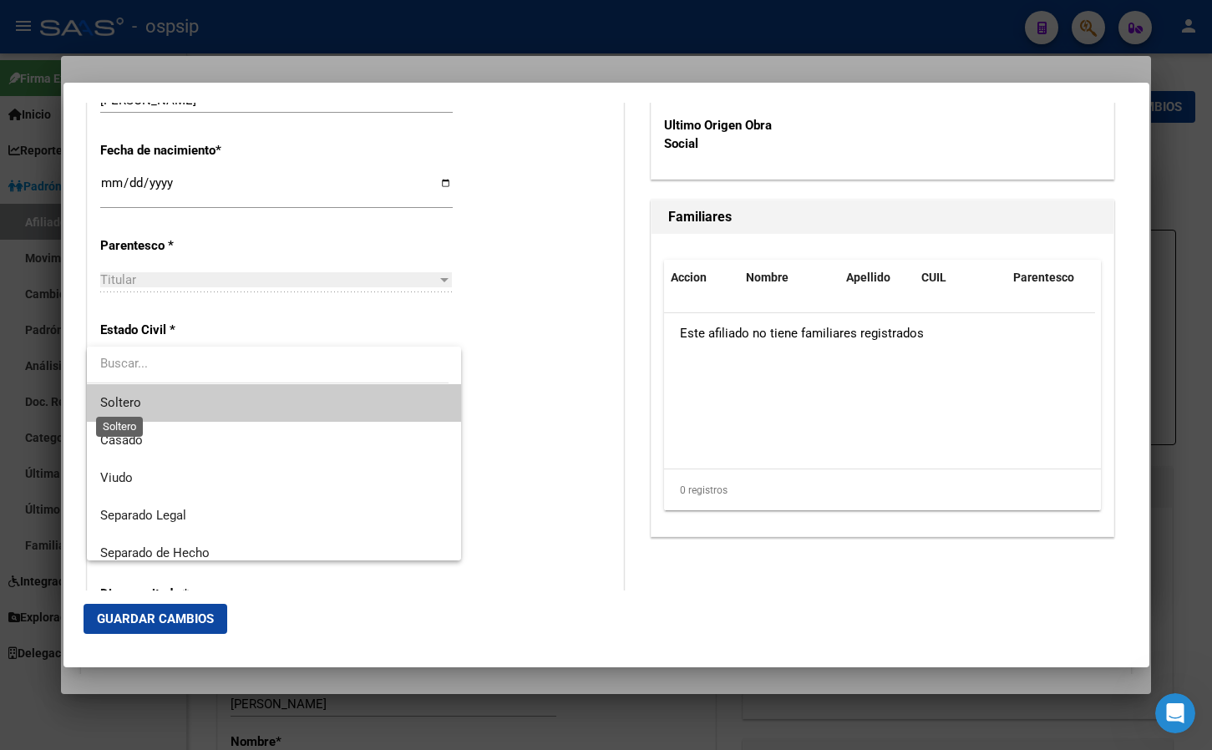
click at [138, 406] on span "Soltero" at bounding box center [120, 402] width 41 height 15
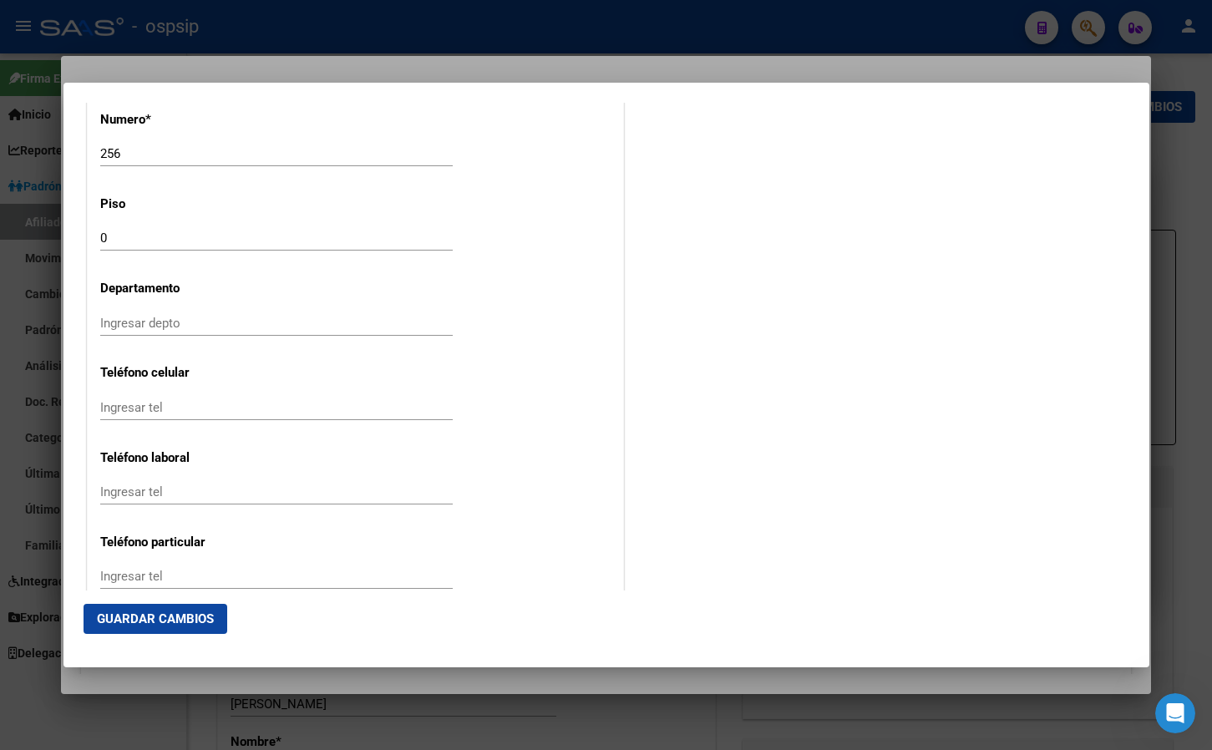
scroll to position [1530, 0]
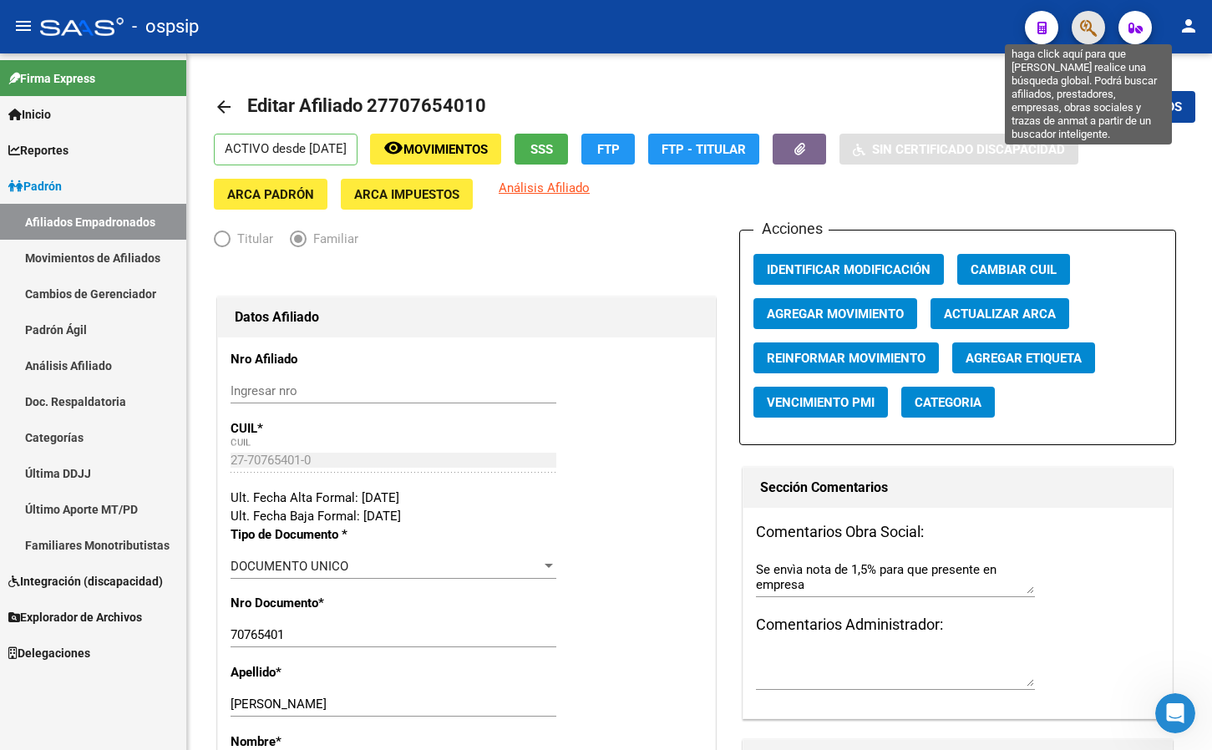
click at [1094, 21] on icon "button" at bounding box center [1088, 27] width 17 height 19
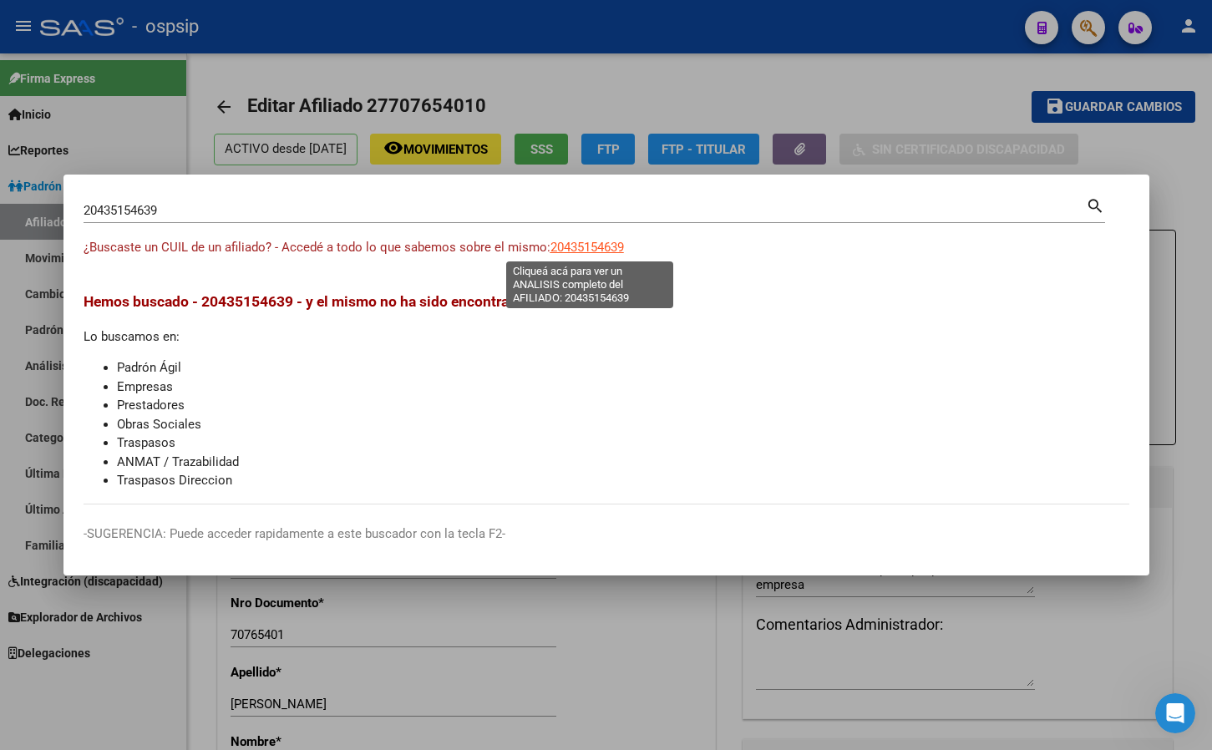
click at [581, 246] on span "20435154639" at bounding box center [587, 247] width 74 height 15
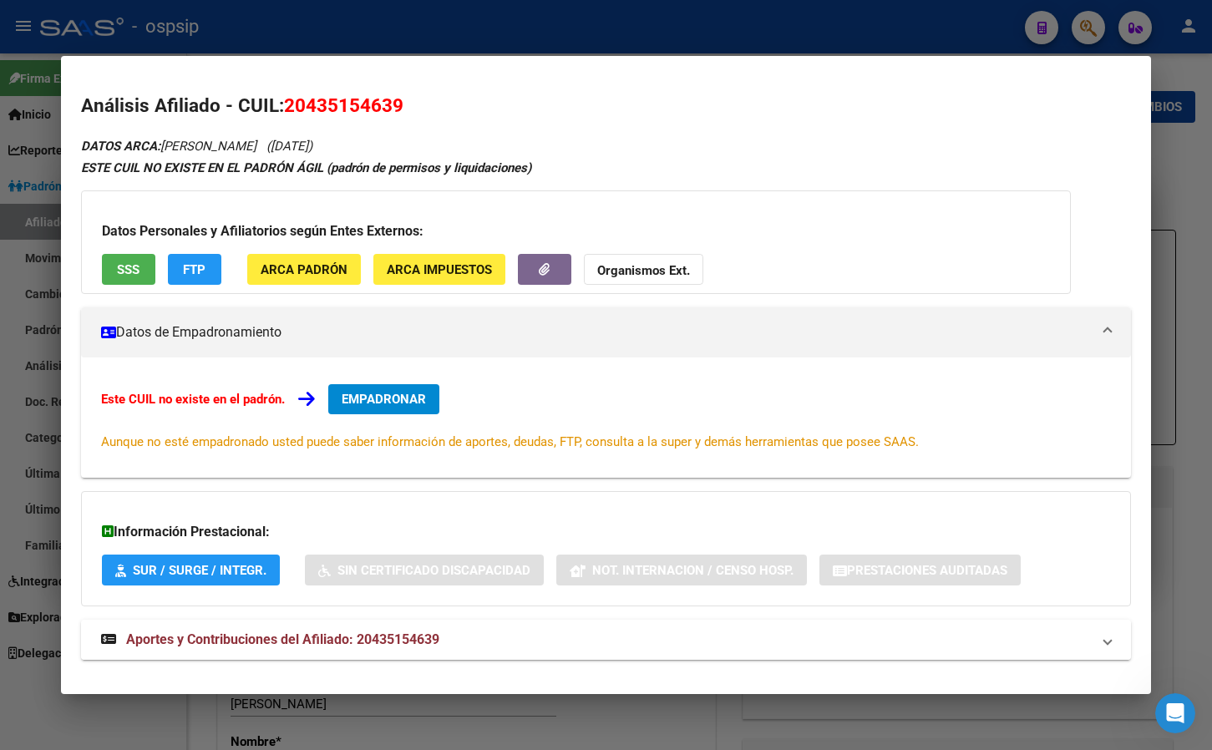
click at [325, 641] on span "Aportes y Contribuciones del Afiliado: 20435154639" at bounding box center [282, 639] width 313 height 16
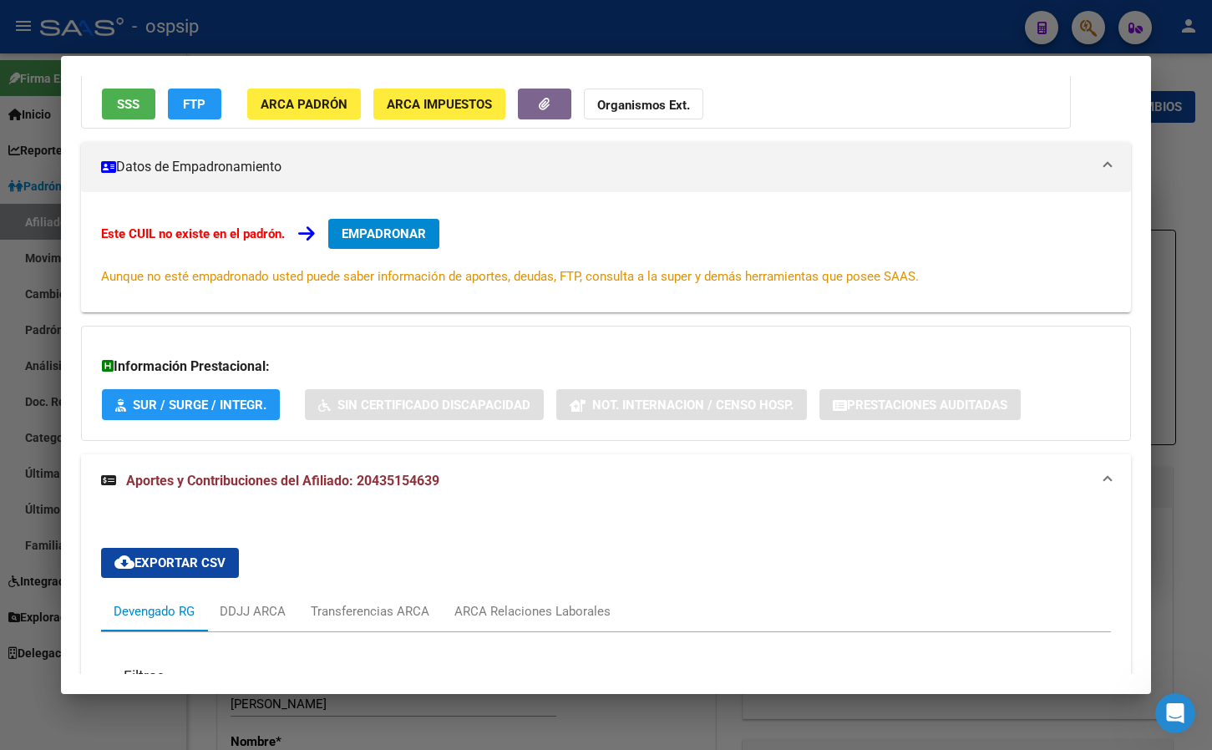
scroll to position [84, 0]
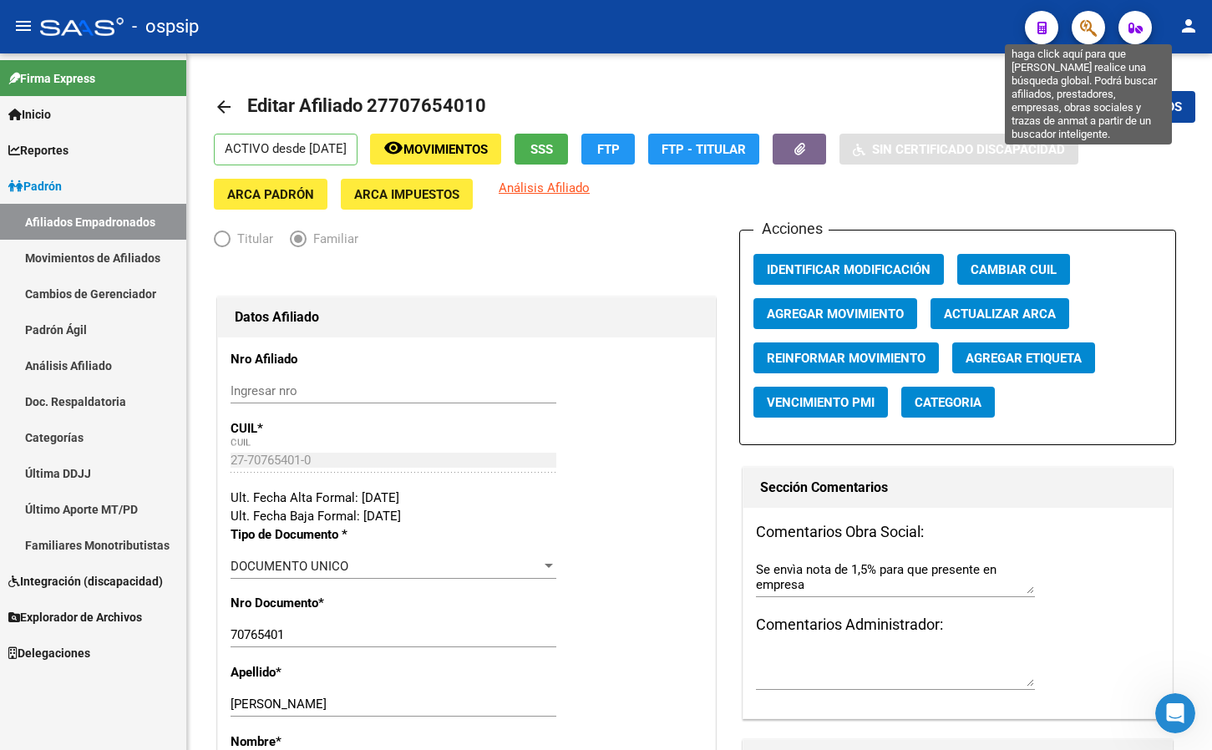
click at [1086, 18] on icon "button" at bounding box center [1088, 27] width 17 height 19
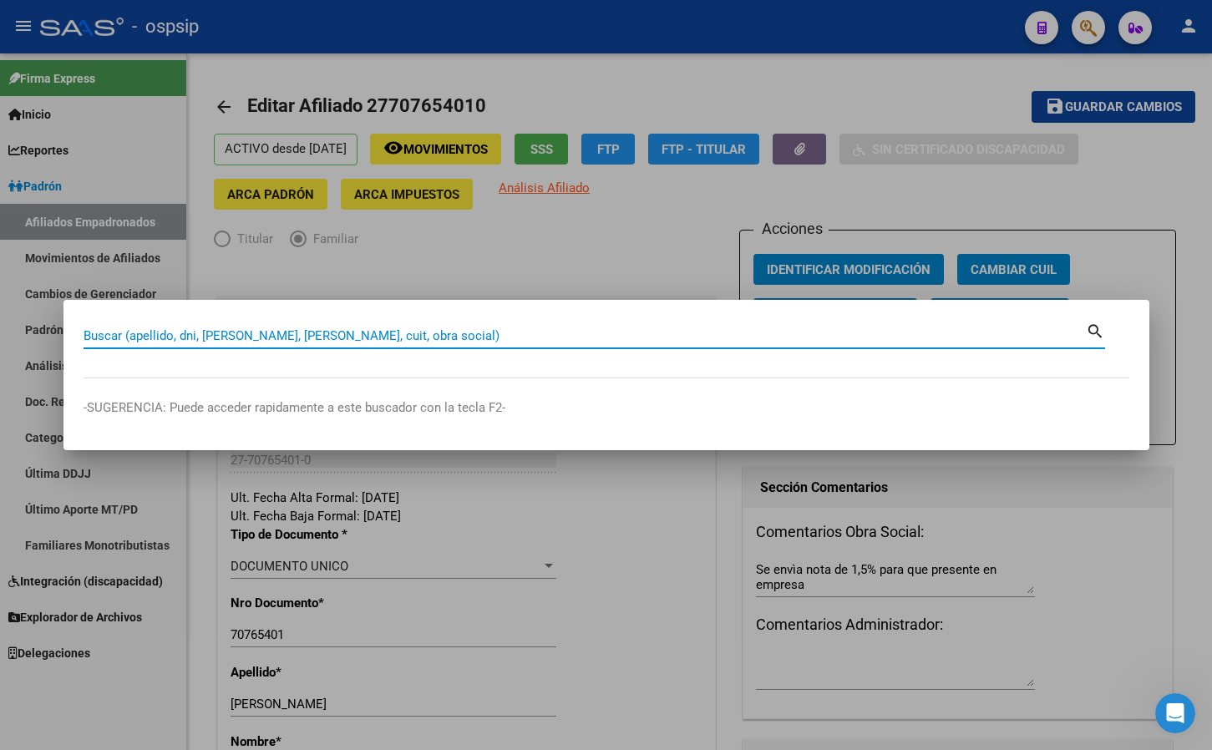
paste input "38318119"
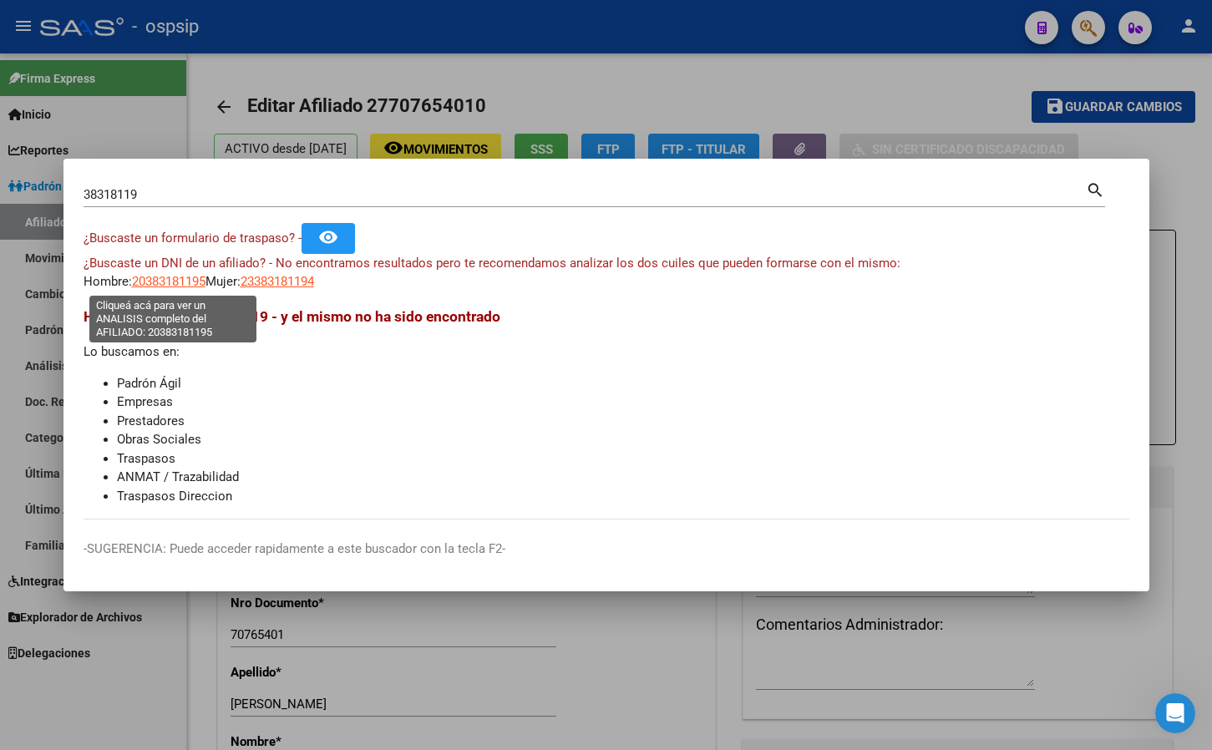
click at [166, 275] on span "20383181195" at bounding box center [169, 281] width 74 height 15
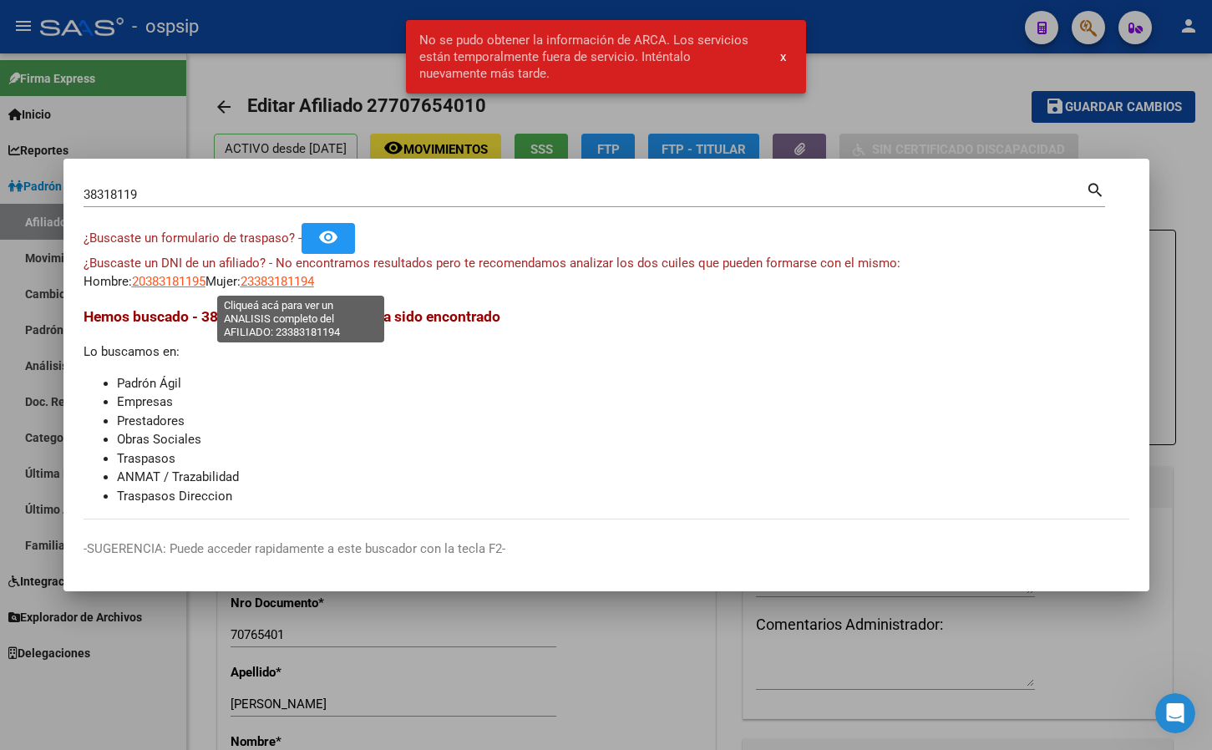
click at [295, 281] on span "23383181194" at bounding box center [278, 281] width 74 height 15
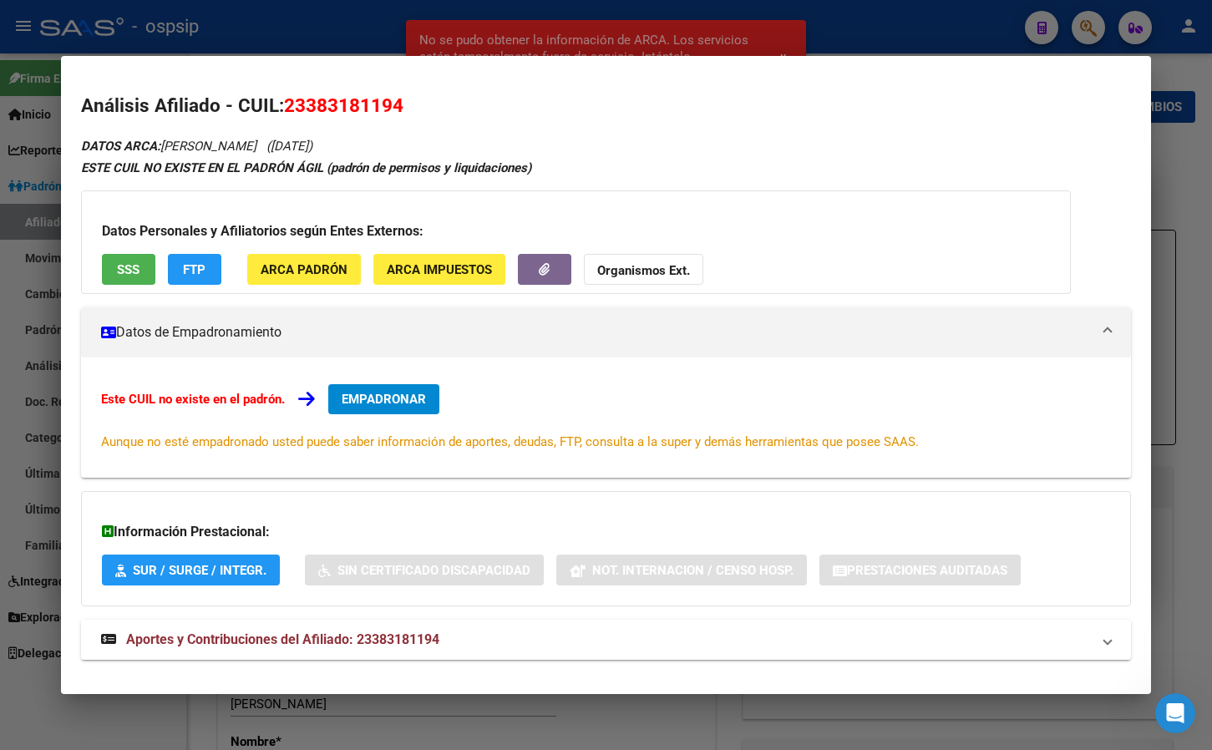
drag, startPoint x: 413, startPoint y: 638, endPoint x: 474, endPoint y: 622, distance: 63.0
click at [411, 639] on span "Aportes y Contribuciones del Afiliado: 23383181194" at bounding box center [282, 639] width 313 height 16
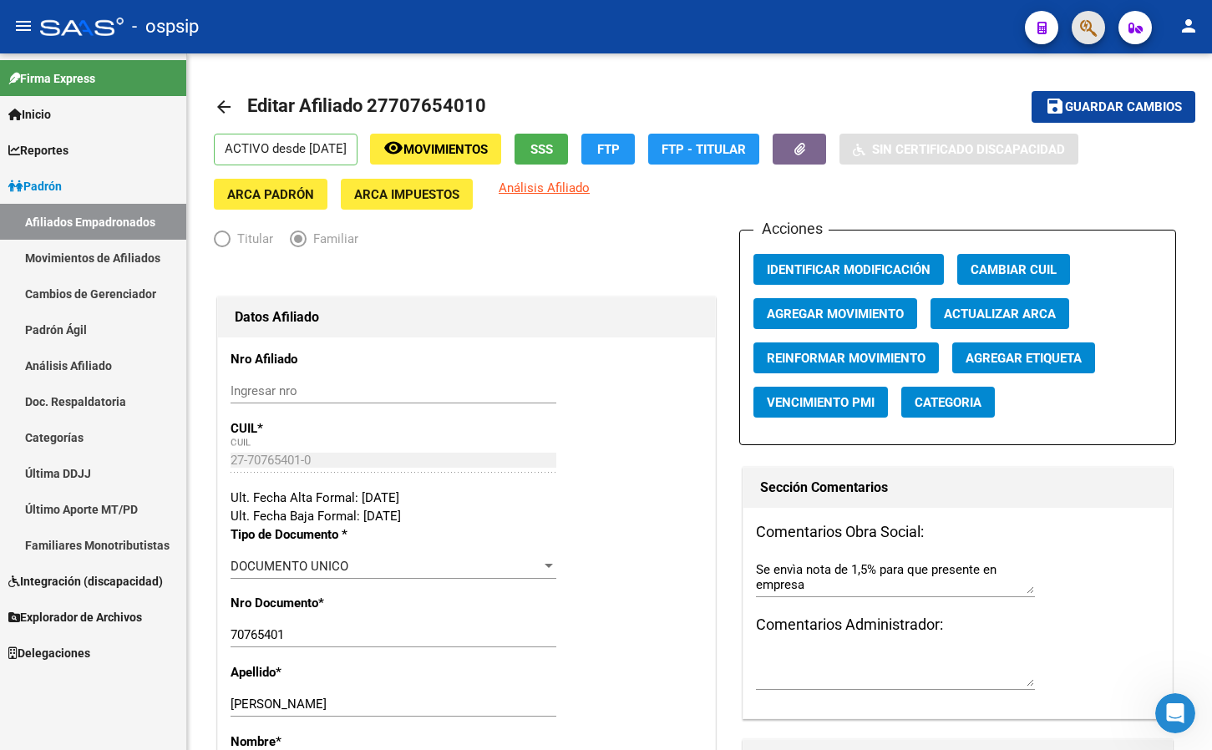
click at [1098, 26] on button "button" at bounding box center [1088, 27] width 33 height 33
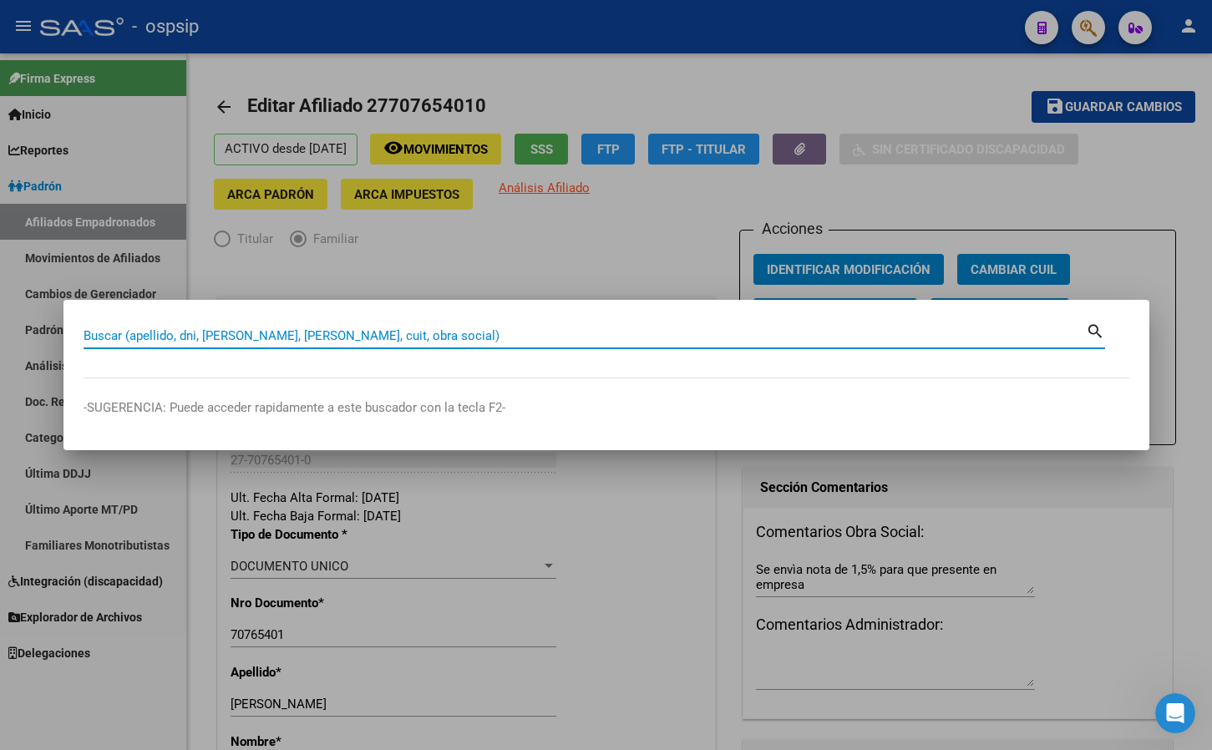
paste input "36668496"
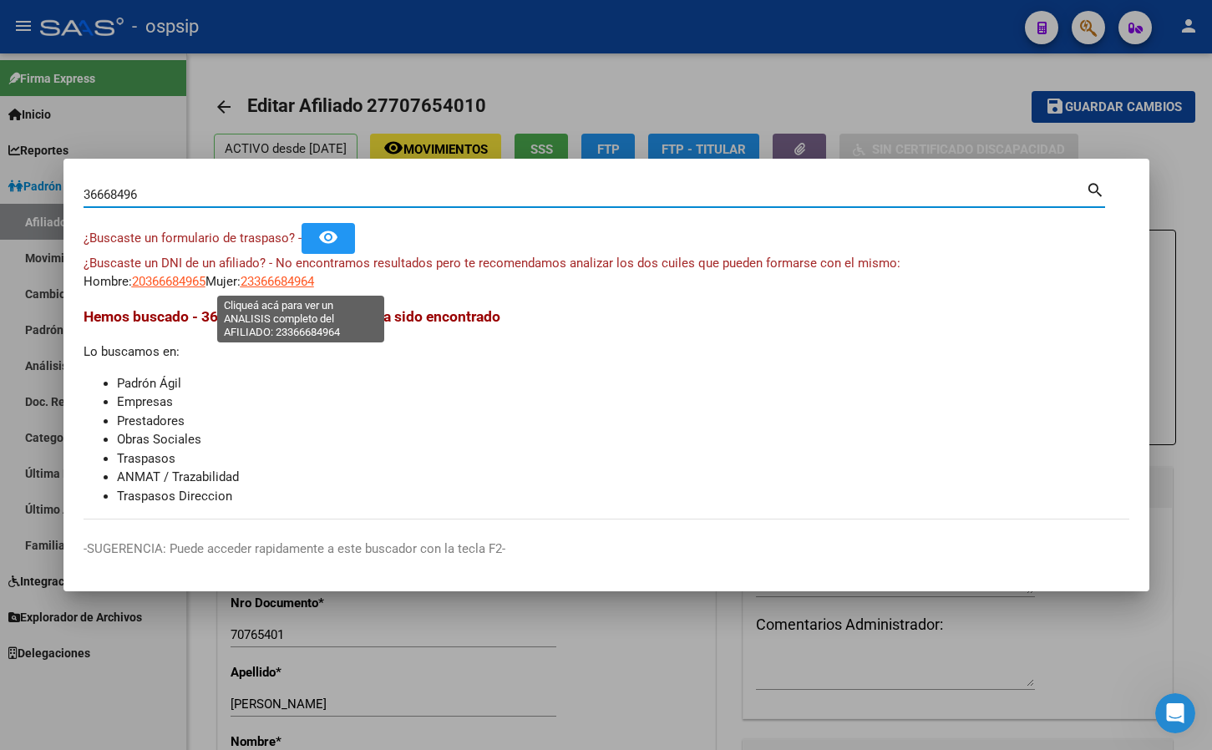
click at [291, 281] on span "23366684964" at bounding box center [278, 281] width 74 height 15
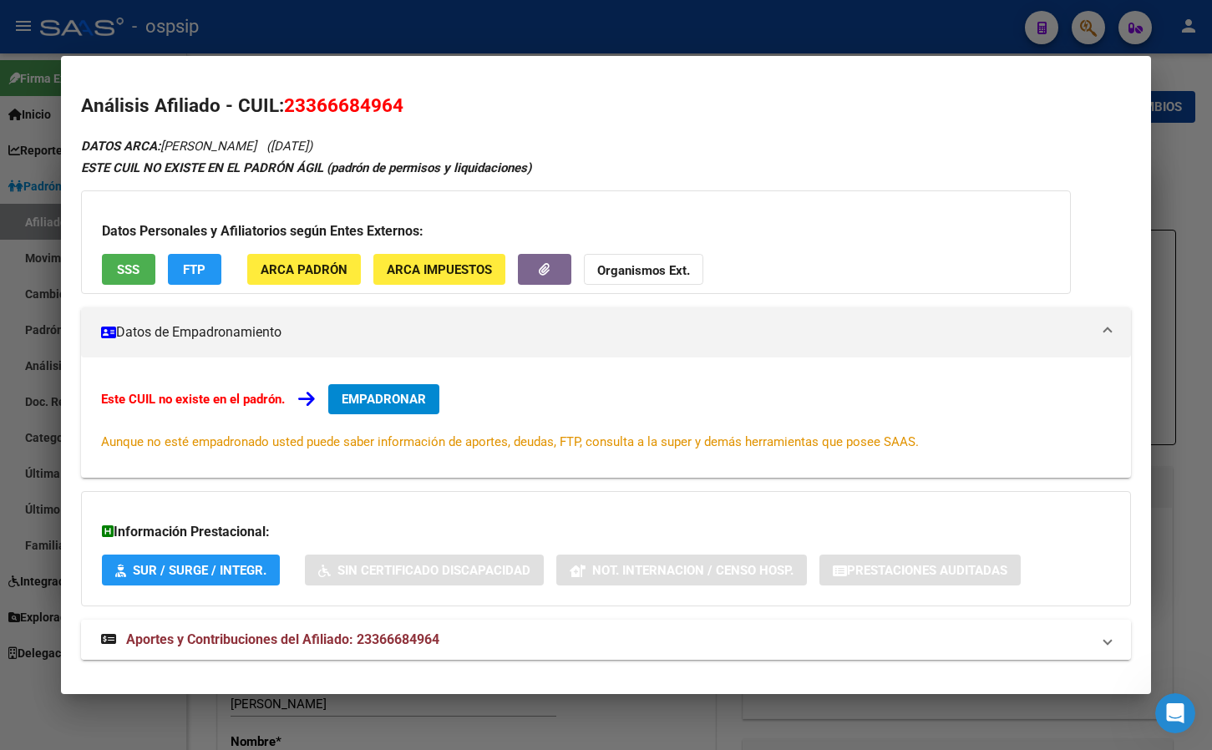
click at [414, 639] on span "Aportes y Contribuciones del Afiliado: 23366684964" at bounding box center [282, 639] width 313 height 16
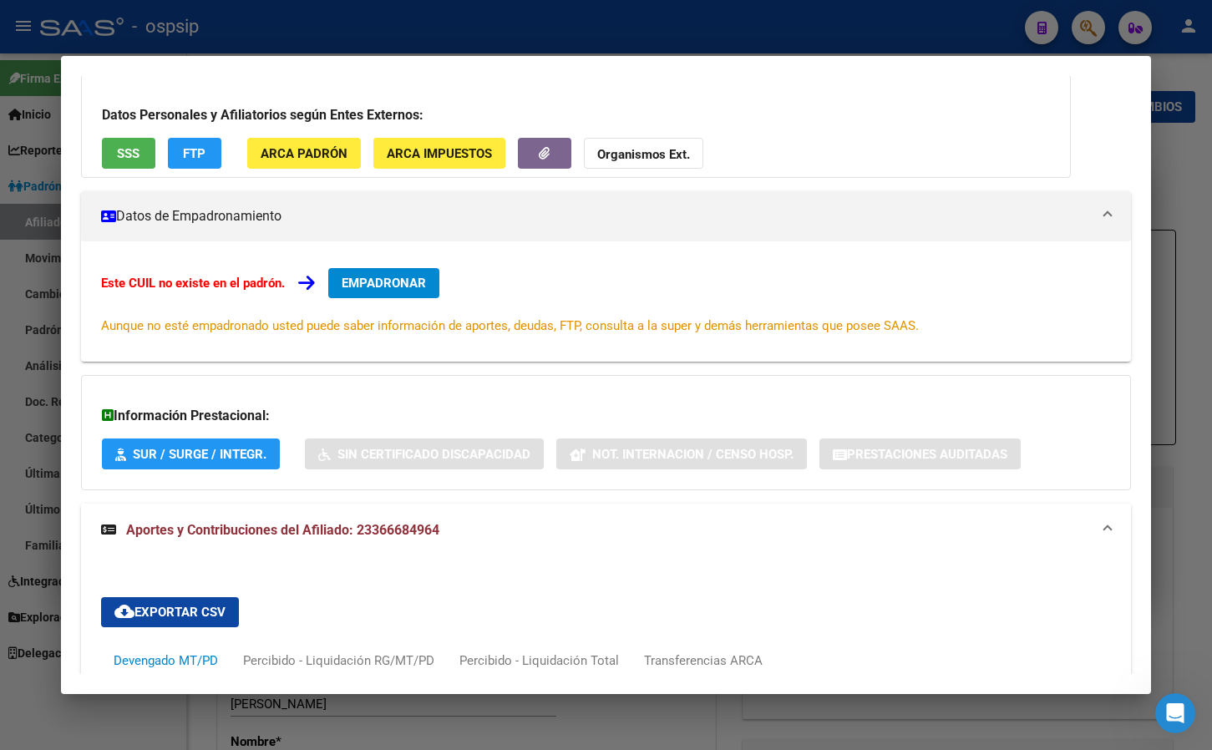
scroll to position [0, 0]
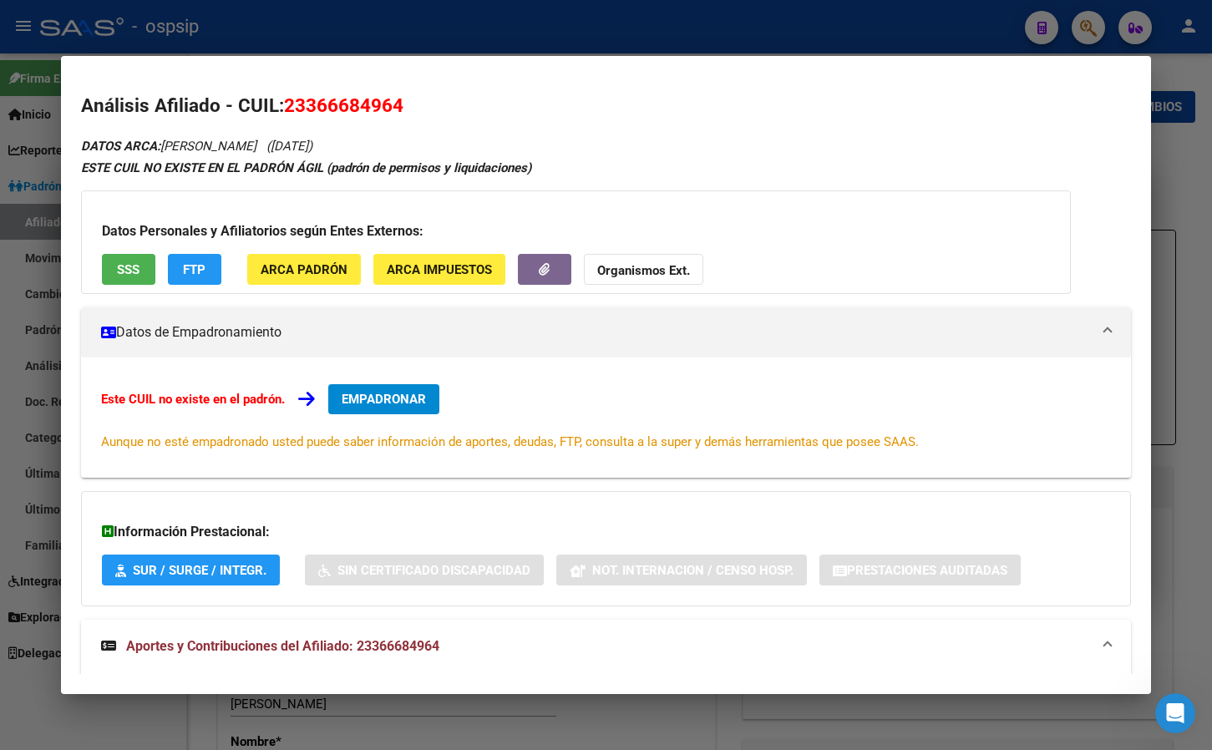
drag, startPoint x: 292, startPoint y: 103, endPoint x: 412, endPoint y: 117, distance: 121.1
click at [412, 117] on h2 "Análisis Afiliado - CUIL: 23366684964" at bounding box center [606, 106] width 1051 height 28
click at [477, 99] on h2 "Análisis Afiliado - CUIL: 23366684964" at bounding box center [606, 106] width 1051 height 28
drag, startPoint x: 286, startPoint y: 103, endPoint x: 431, endPoint y: 113, distance: 144.8
click at [431, 113] on h2 "Análisis Afiliado - CUIL: 23366684964" at bounding box center [606, 106] width 1051 height 28
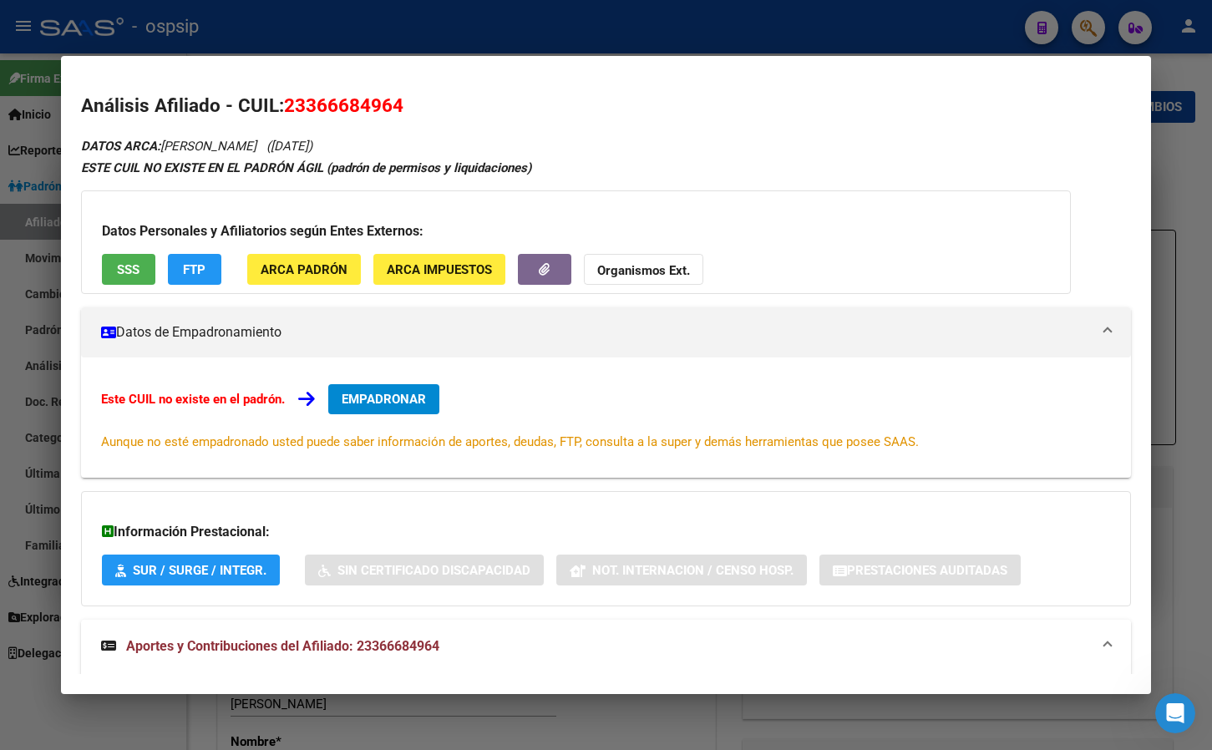
copy span "23366684964"
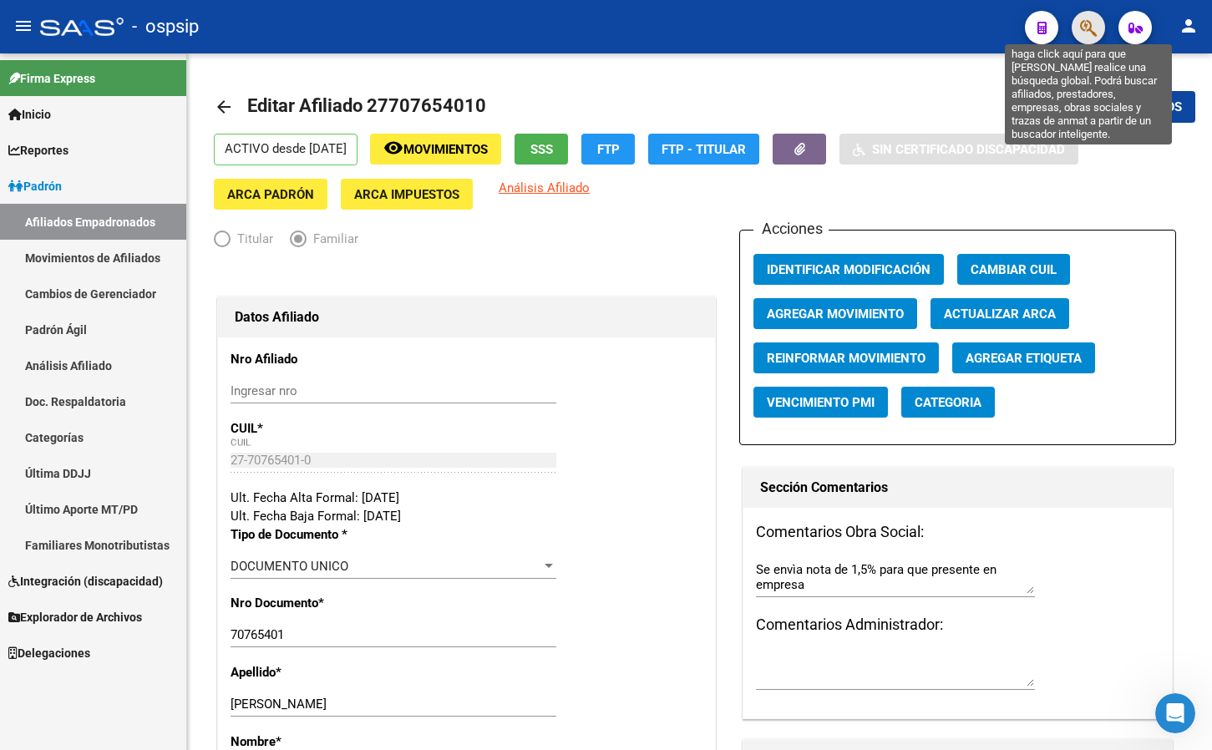
click at [1083, 19] on icon "button" at bounding box center [1088, 27] width 17 height 19
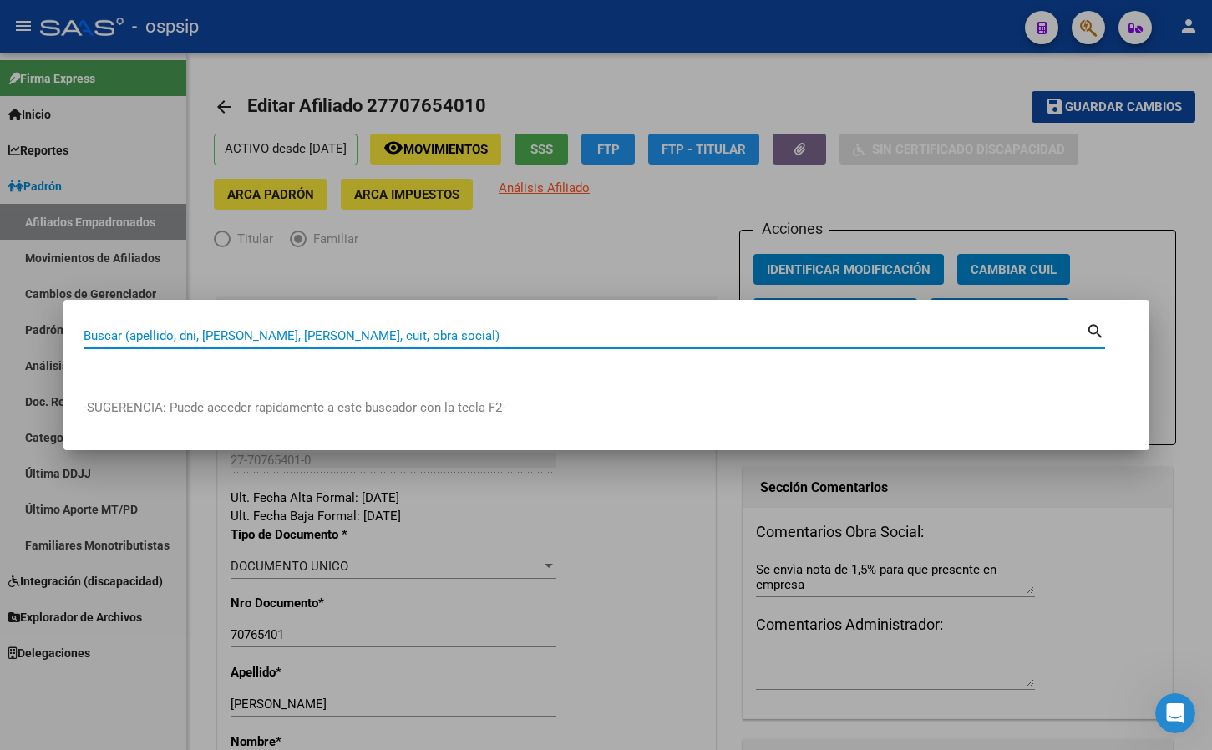
paste input "20359191848"
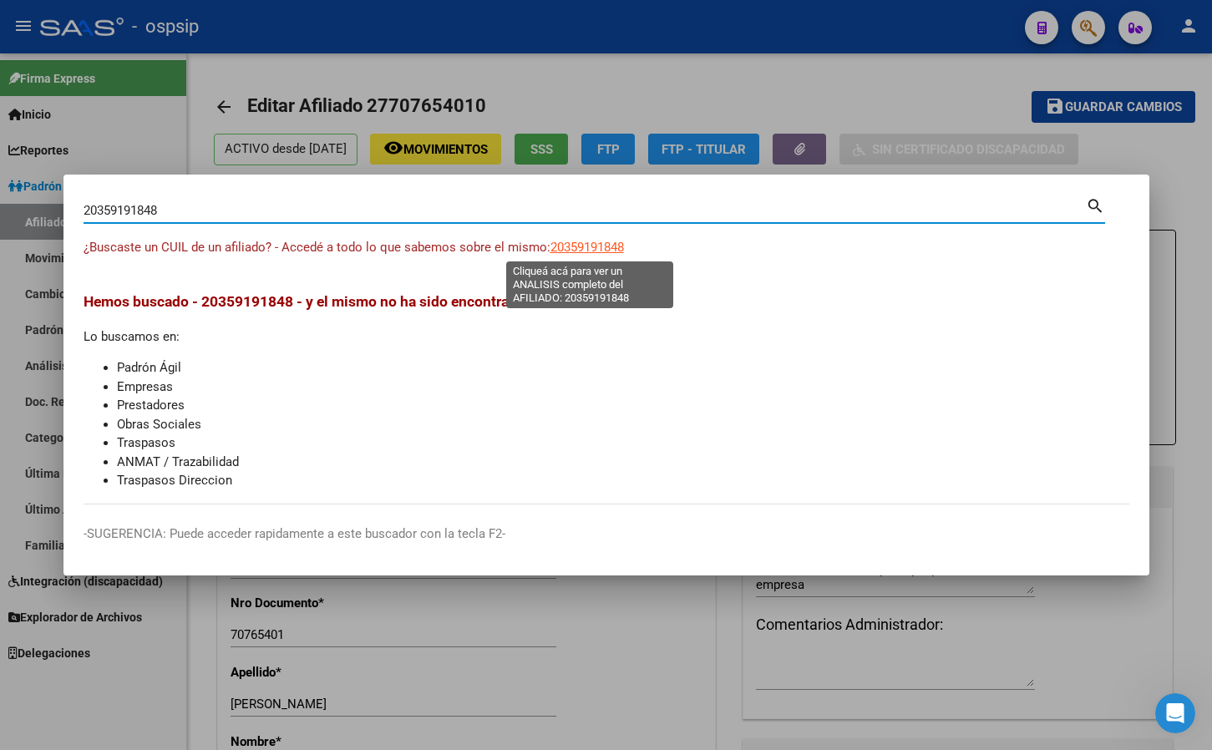
click at [573, 242] on span "20359191848" at bounding box center [587, 247] width 74 height 15
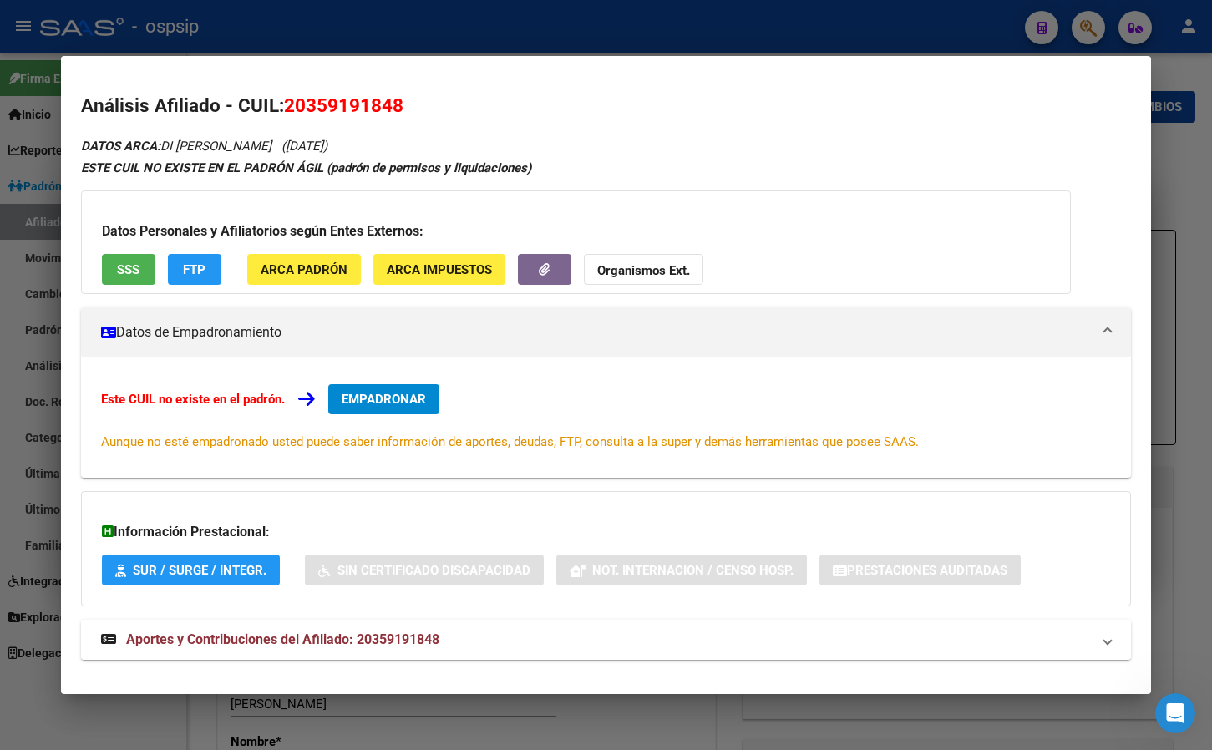
click at [374, 632] on span "Aportes y Contribuciones del Afiliado: 20359191848" at bounding box center [282, 639] width 313 height 16
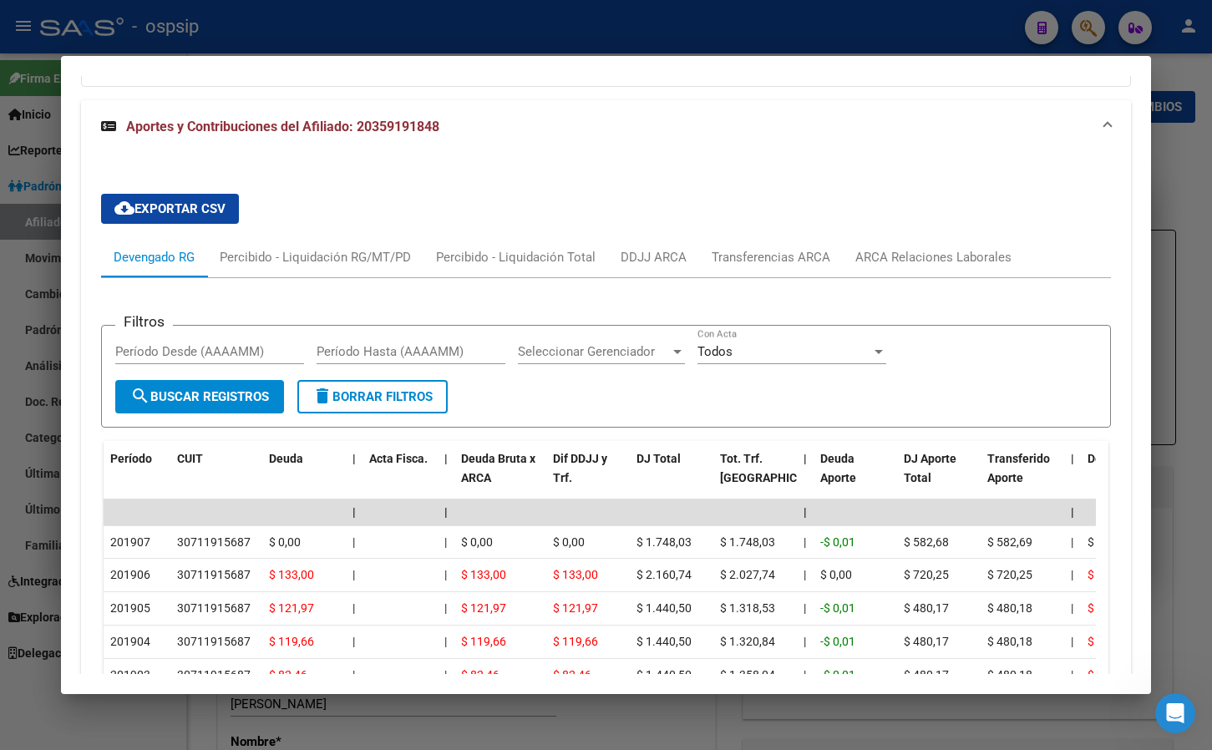
scroll to position [526, 0]
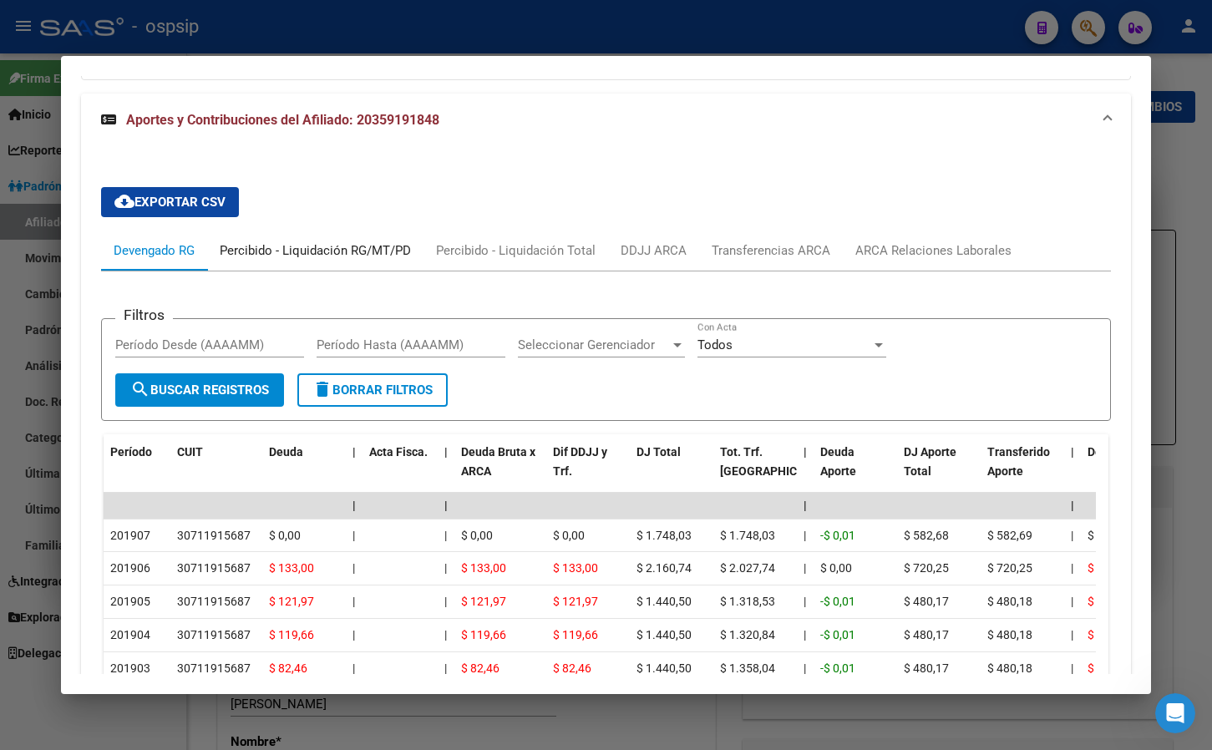
click at [318, 246] on div "Percibido - Liquidación RG/MT/PD" at bounding box center [315, 250] width 191 height 18
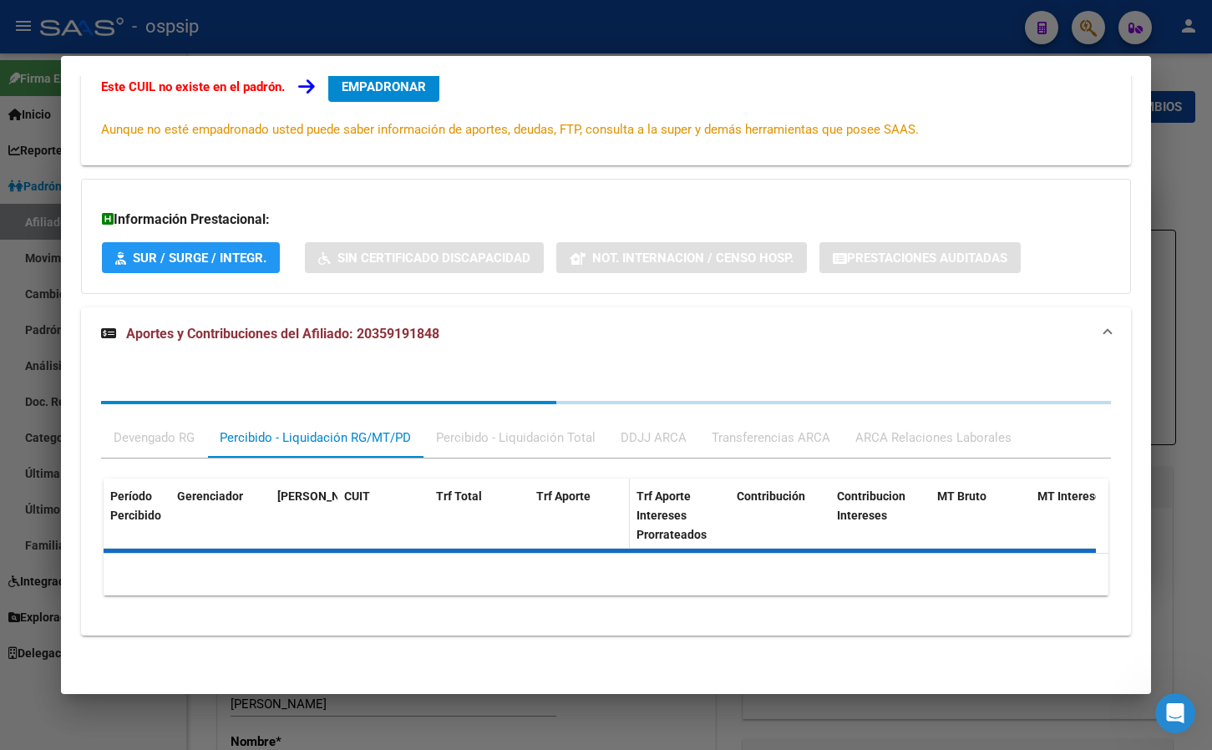
scroll to position [459, 0]
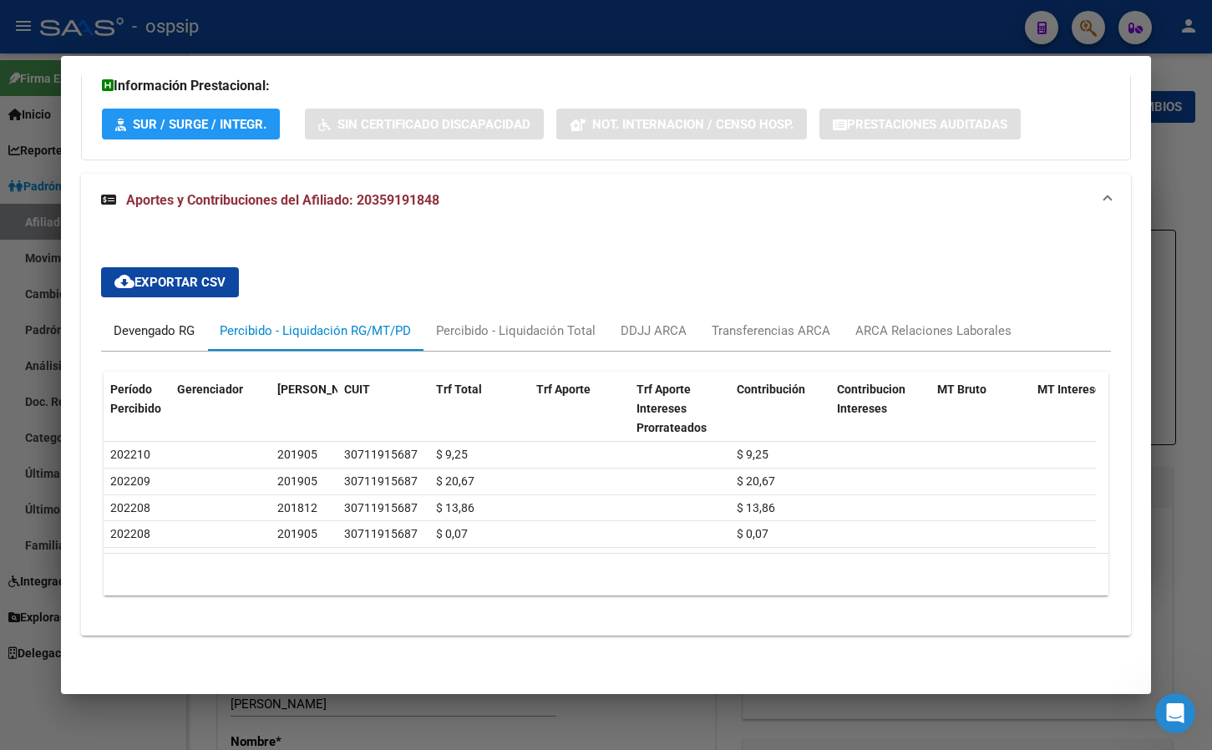
click at [161, 322] on div "Devengado RG" at bounding box center [154, 331] width 81 height 18
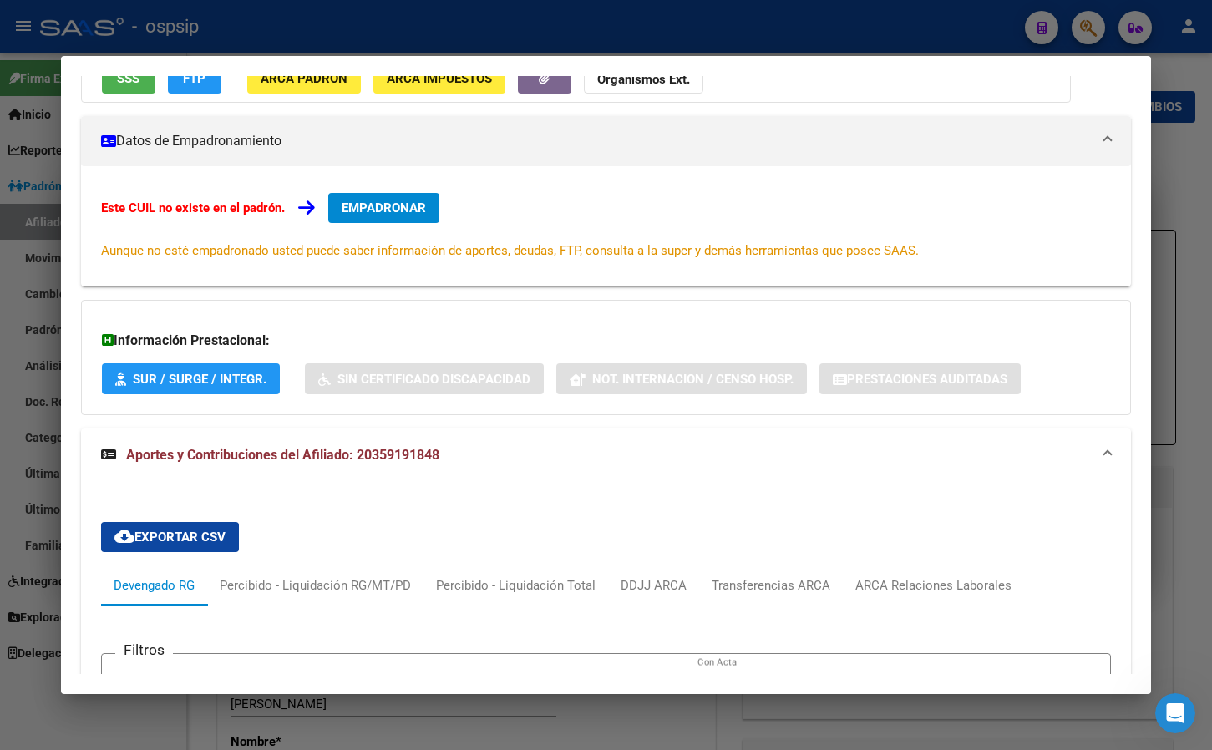
scroll to position [0, 0]
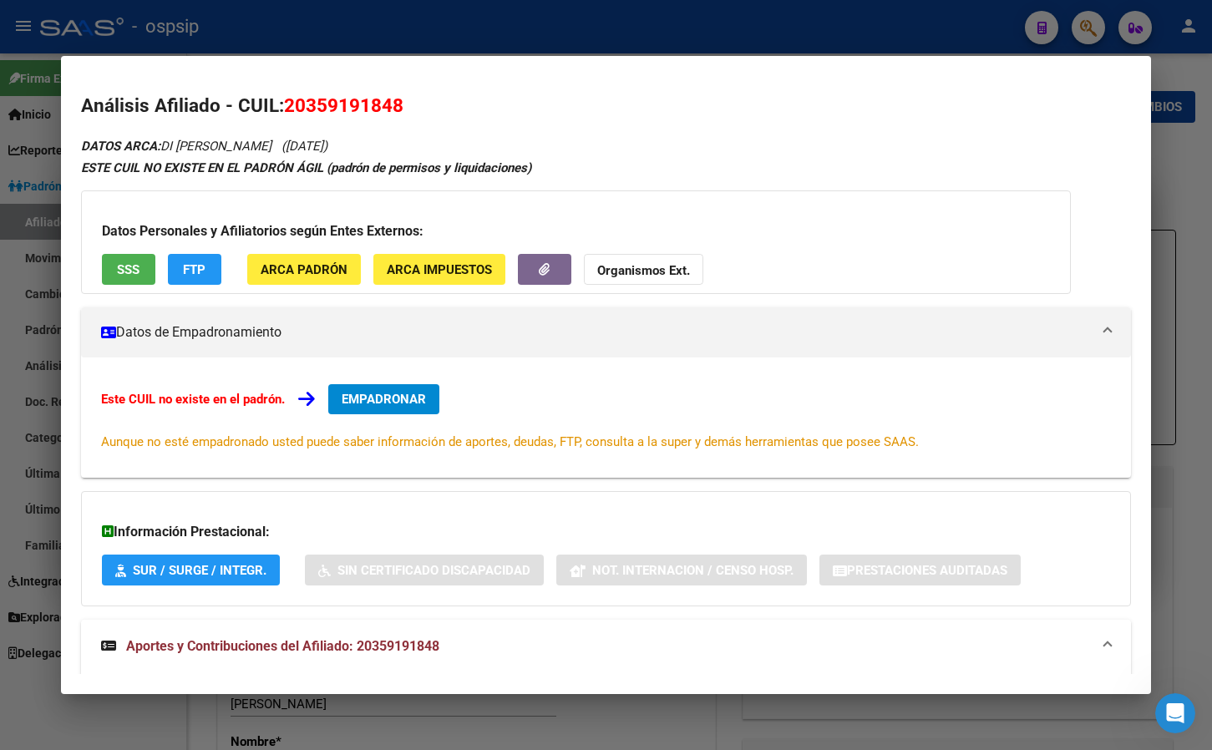
drag, startPoint x: 284, startPoint y: 99, endPoint x: 410, endPoint y: 114, distance: 126.9
click at [410, 114] on h2 "Análisis Afiliado - CUIL: 20359191848" at bounding box center [606, 106] width 1051 height 28
copy span "20359191848"
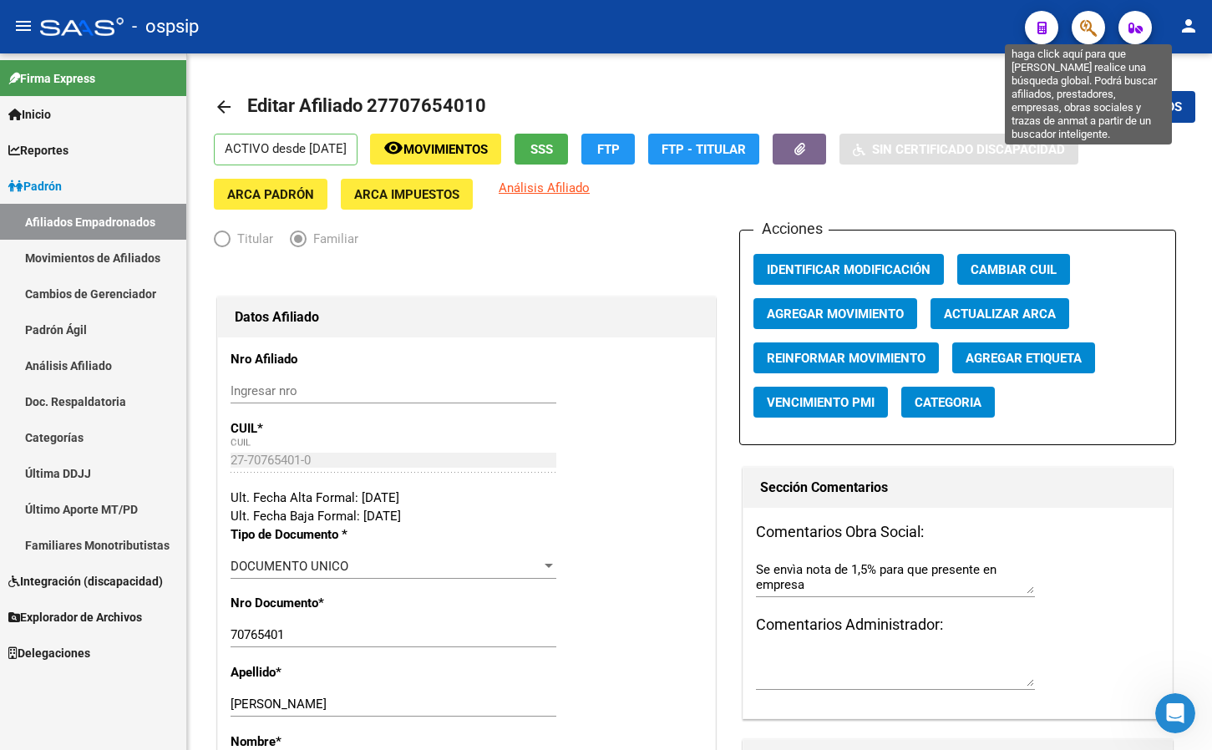
click at [1088, 27] on icon "button" at bounding box center [1088, 27] width 17 height 19
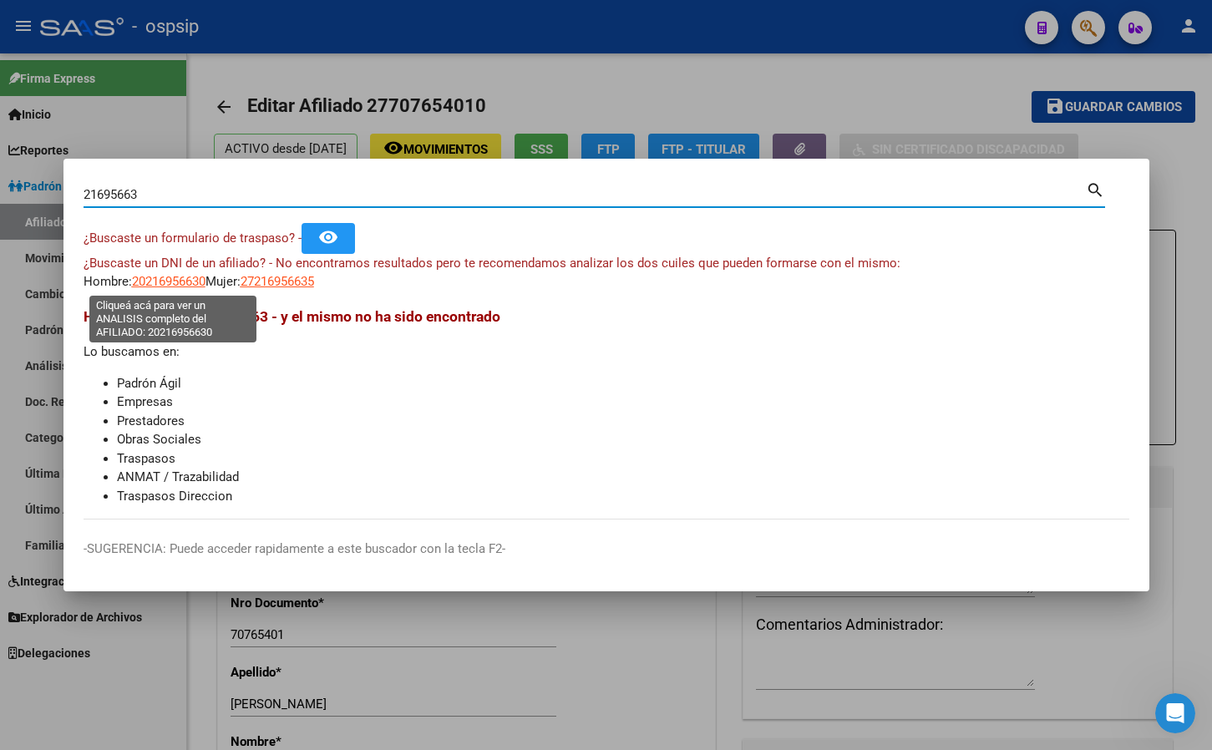
click at [171, 279] on span "20216956630" at bounding box center [169, 281] width 74 height 15
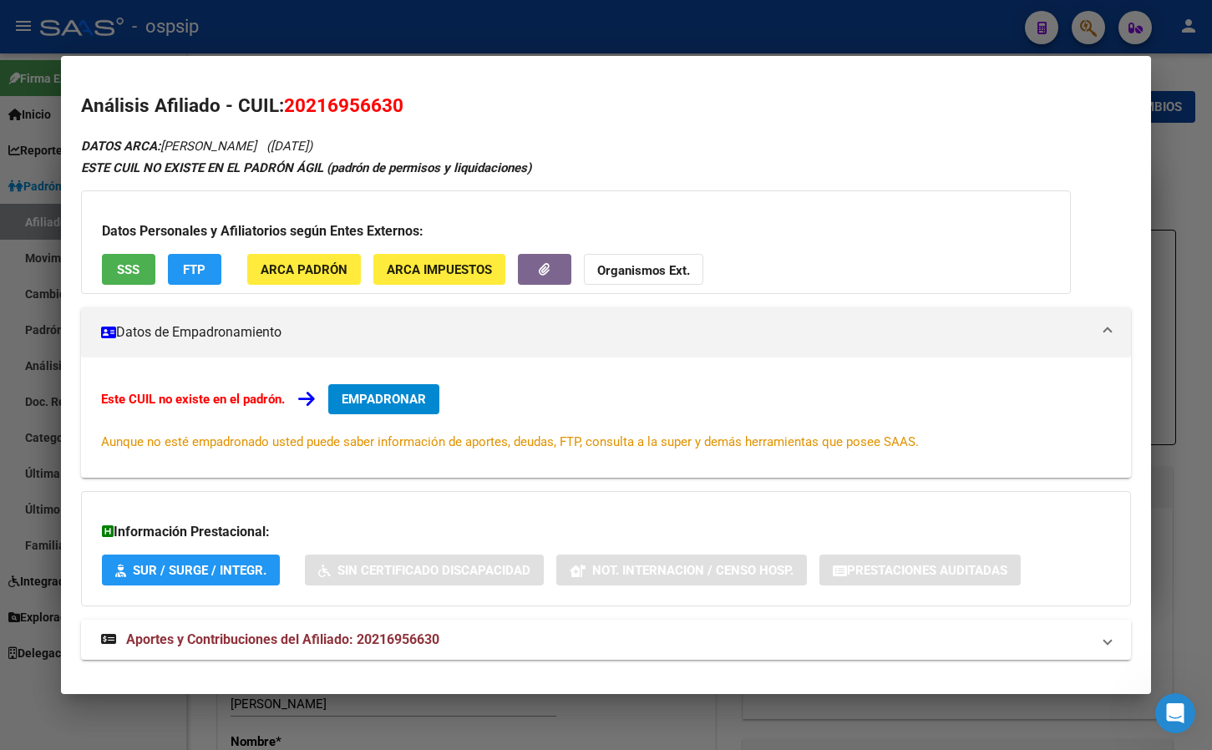
scroll to position [23, 0]
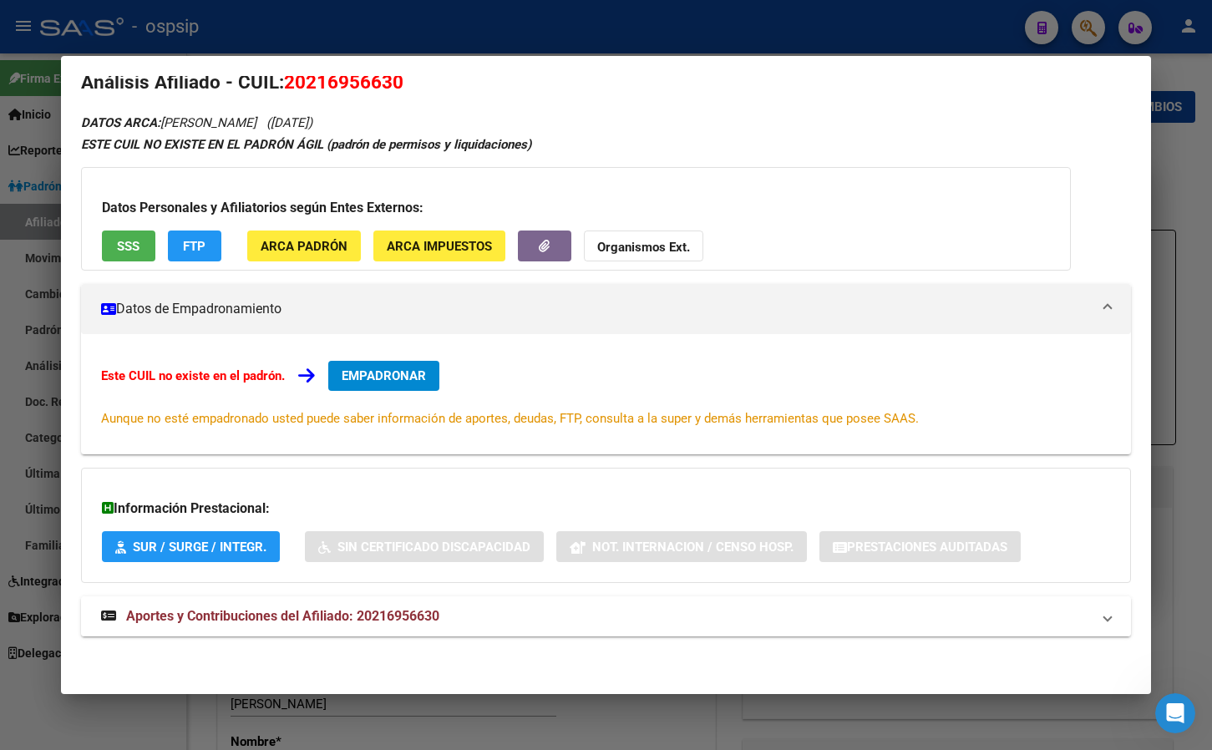
drag, startPoint x: 388, startPoint y: 611, endPoint x: 494, endPoint y: 621, distance: 107.5
click at [387, 614] on span "Aportes y Contribuciones del Afiliado: 20216956630" at bounding box center [282, 616] width 313 height 16
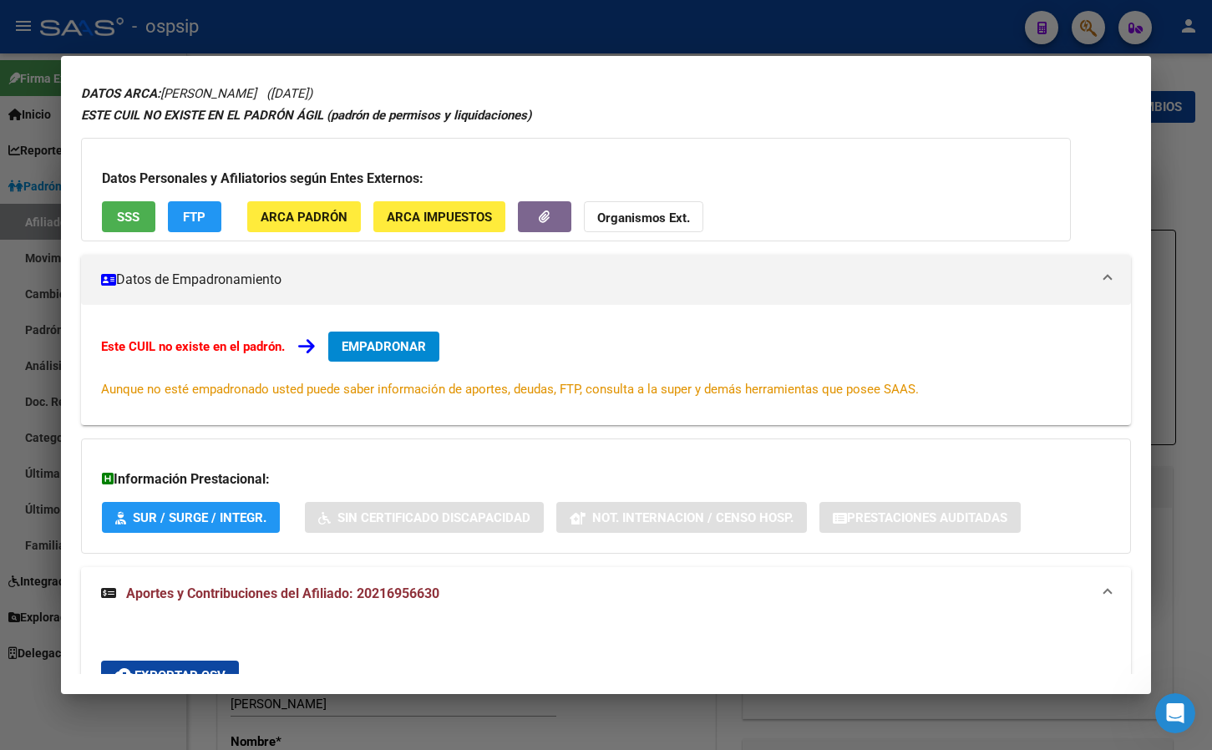
scroll to position [0, 0]
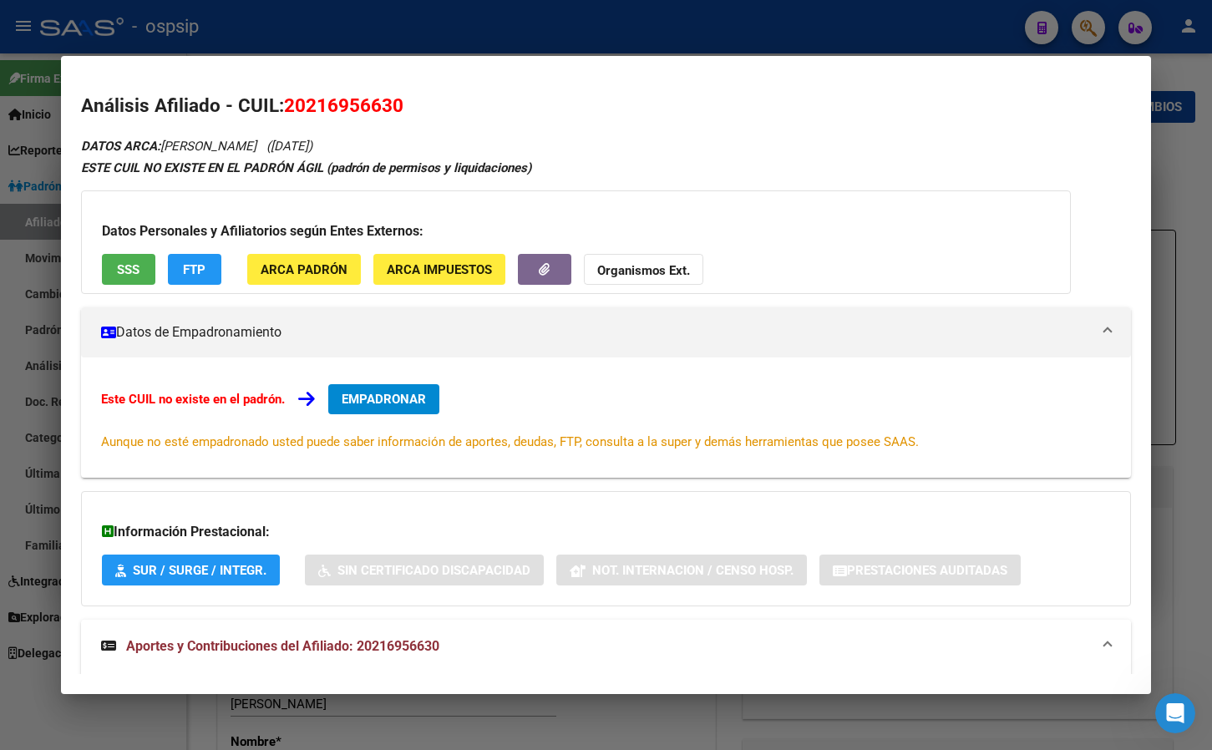
click at [368, 405] on span "EMPADRONAR" at bounding box center [384, 399] width 84 height 15
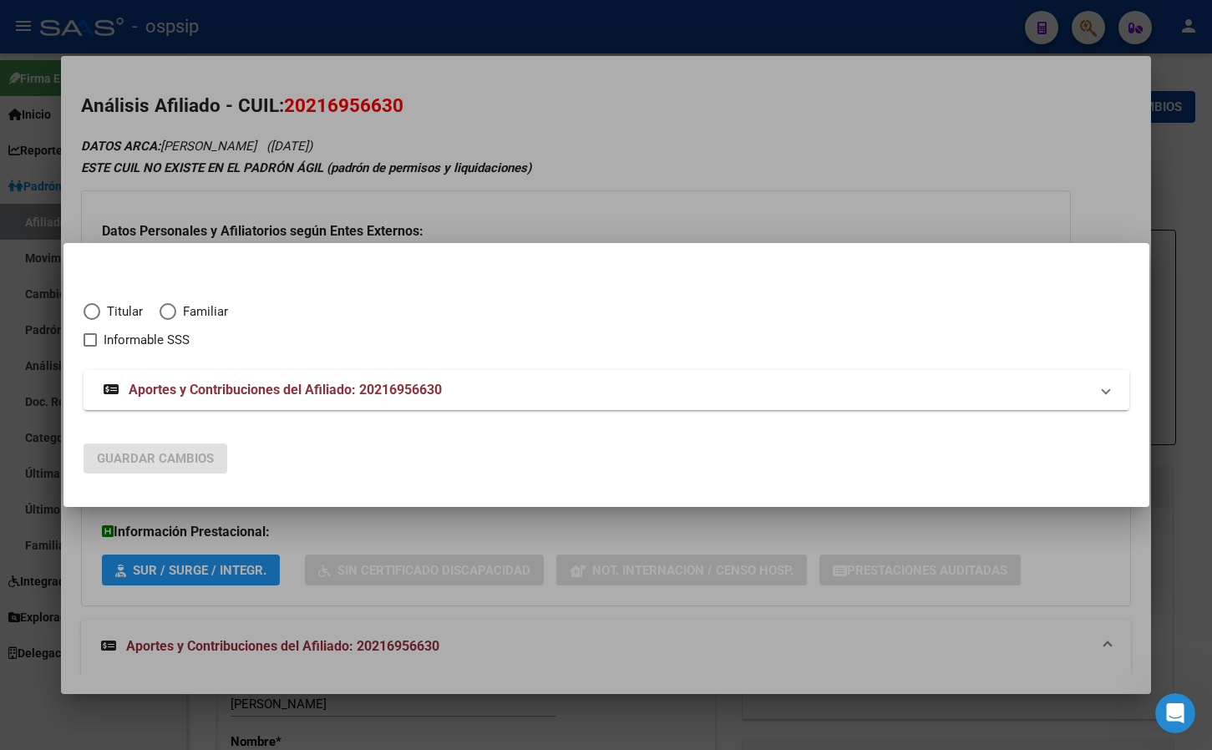
click at [93, 308] on span "Elija una opción" at bounding box center [92, 311] width 17 height 17
click at [93, 308] on input "Titular" at bounding box center [92, 311] width 17 height 17
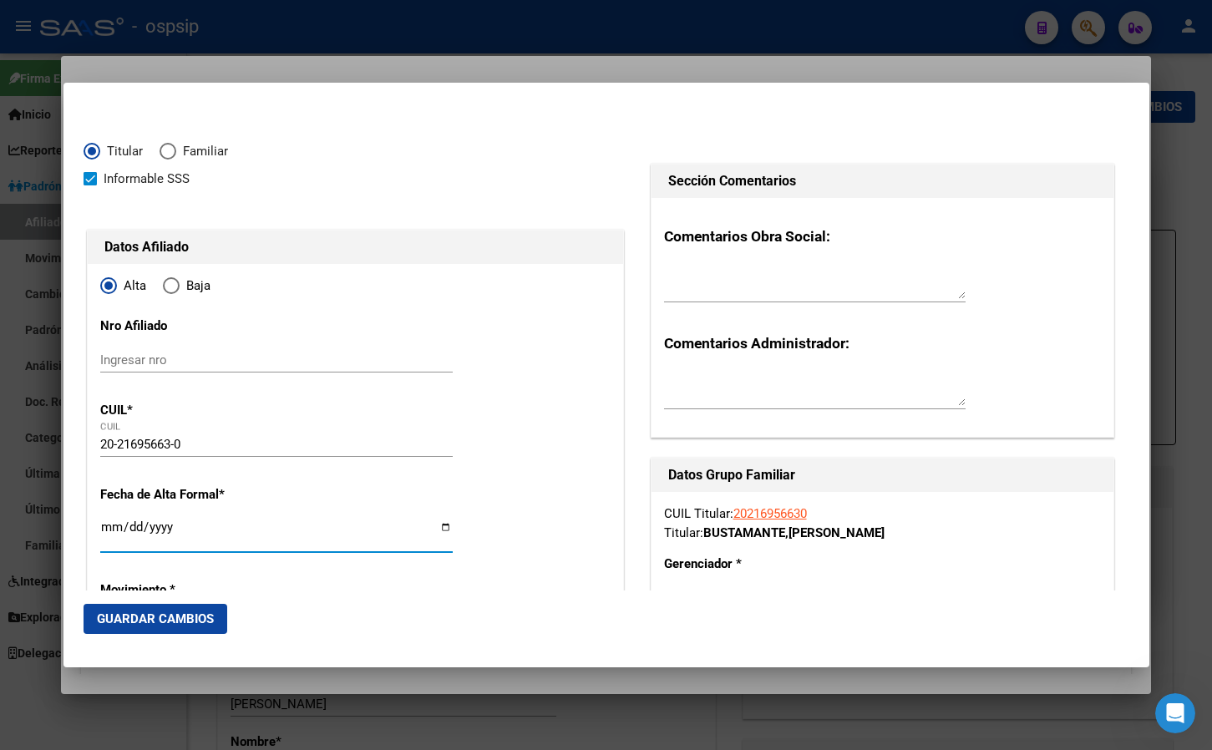
click at [109, 526] on input "Ingresar fecha" at bounding box center [276, 533] width 352 height 27
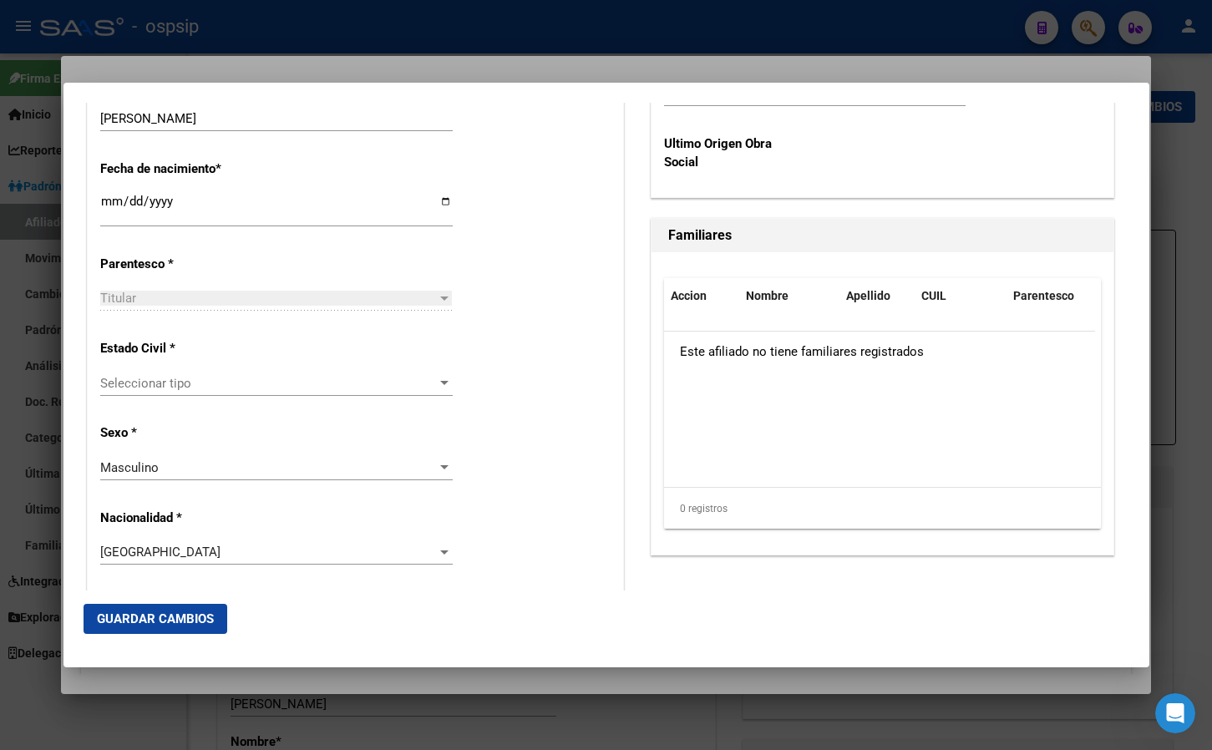
scroll to position [1029, 0]
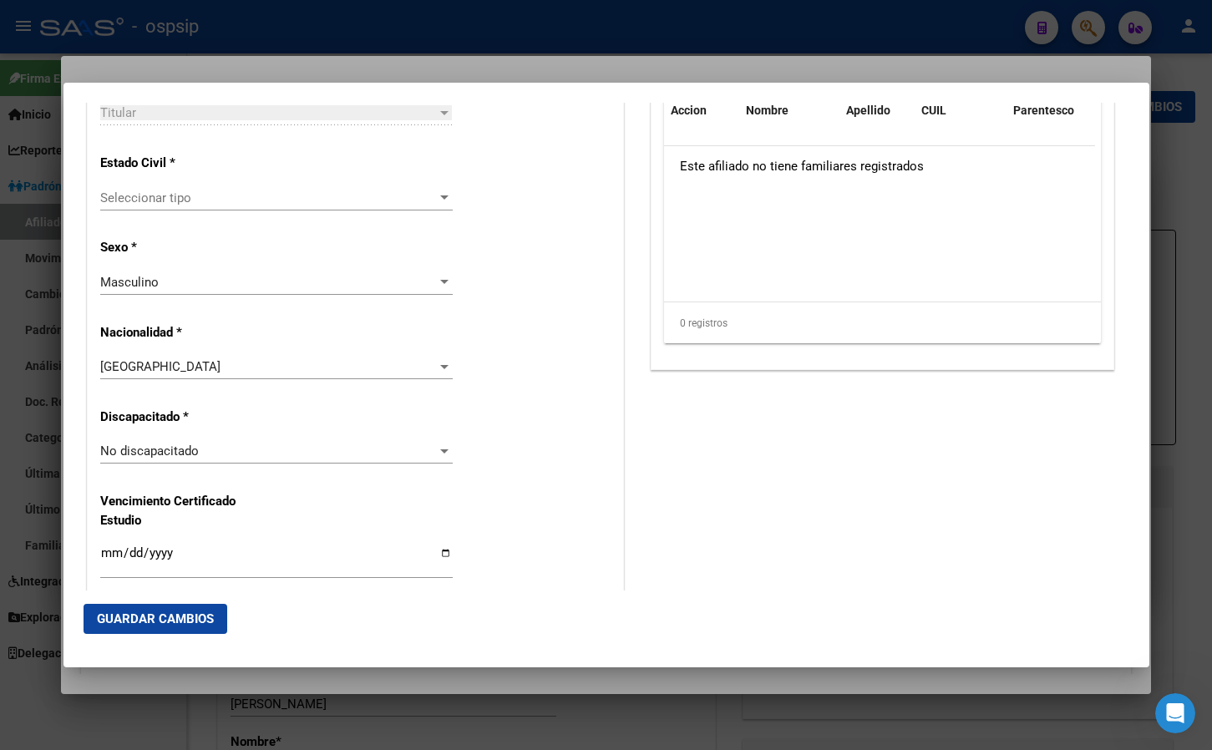
click at [141, 198] on span "Seleccionar tipo" at bounding box center [268, 197] width 337 height 15
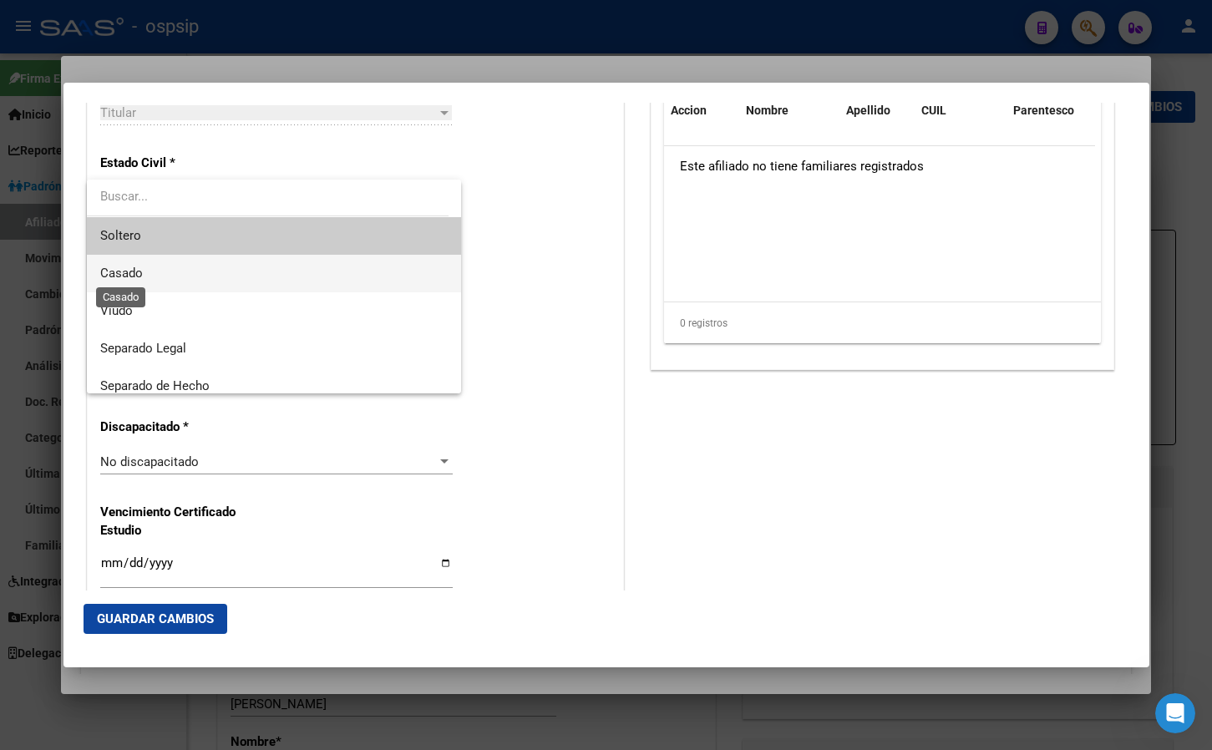
click at [107, 279] on span "Casado" at bounding box center [121, 273] width 43 height 15
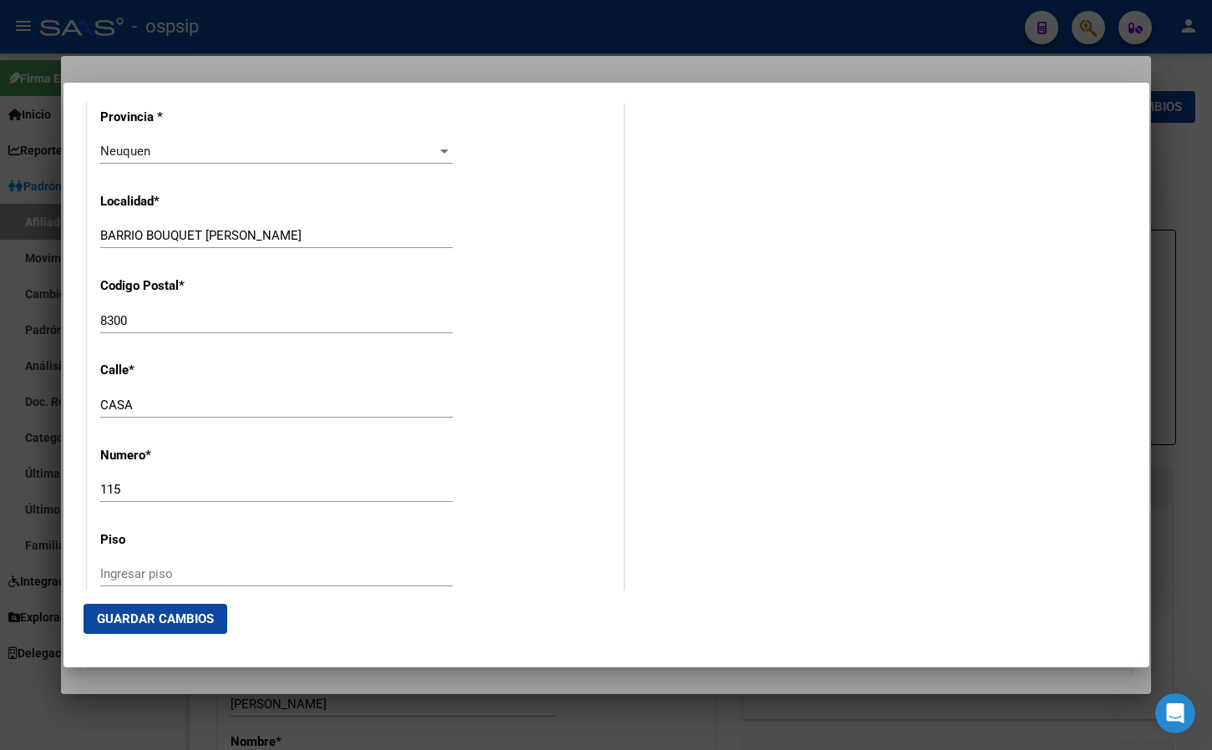
scroll to position [1614, 0]
click at [166, 404] on input "CASA" at bounding box center [276, 403] width 352 height 15
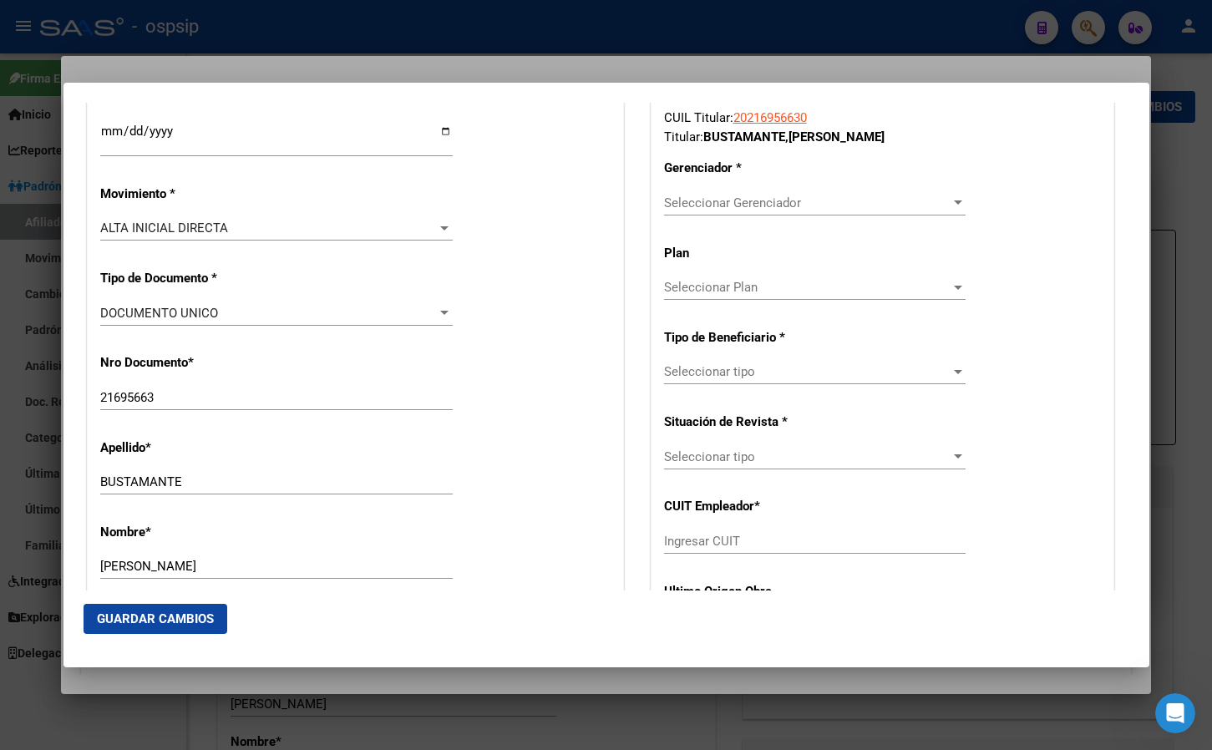
scroll to position [418, 0]
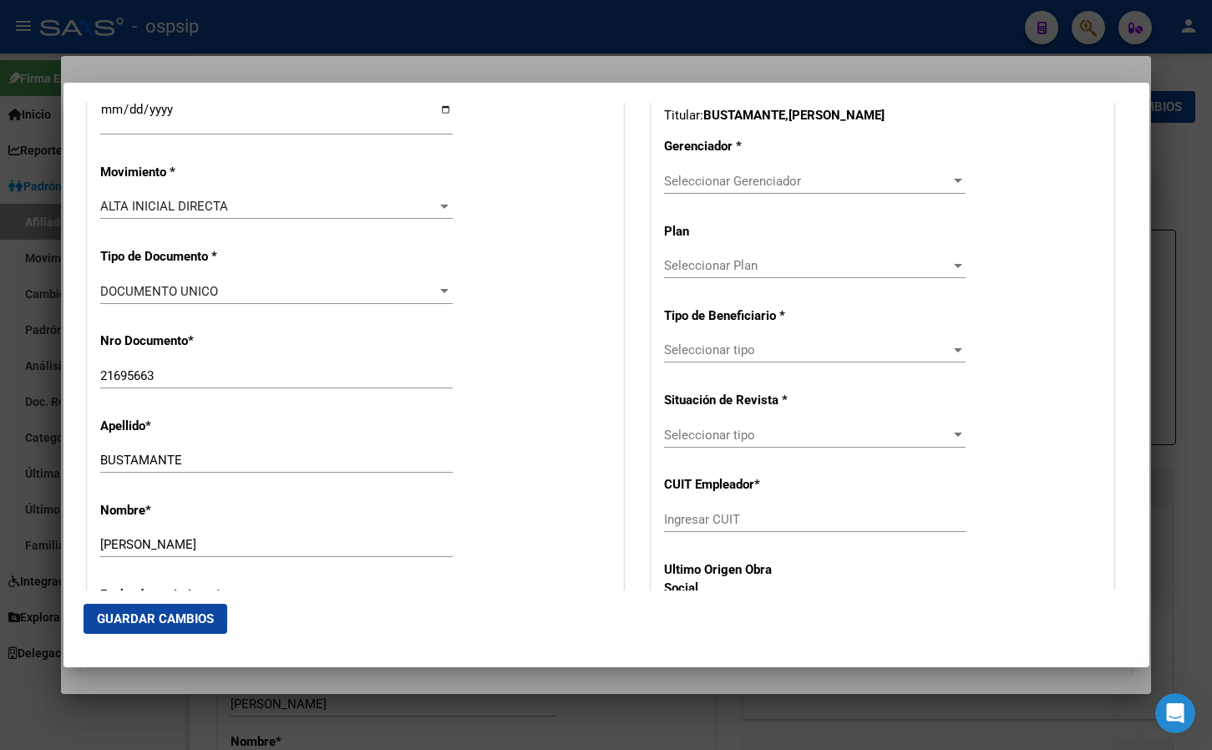
click at [761, 171] on div "Seleccionar Gerenciador Seleccionar Gerenciador" at bounding box center [815, 181] width 302 height 25
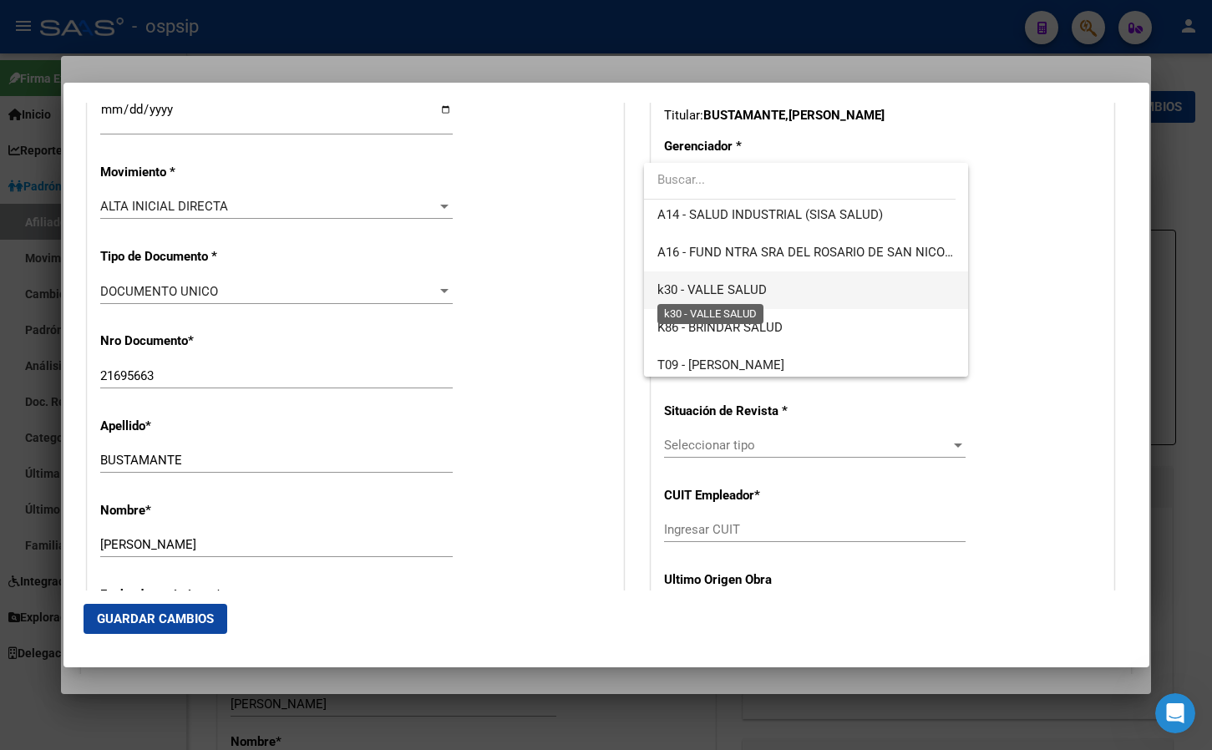
click at [753, 284] on span "k30 - VALLE SALUD" at bounding box center [711, 289] width 109 height 15
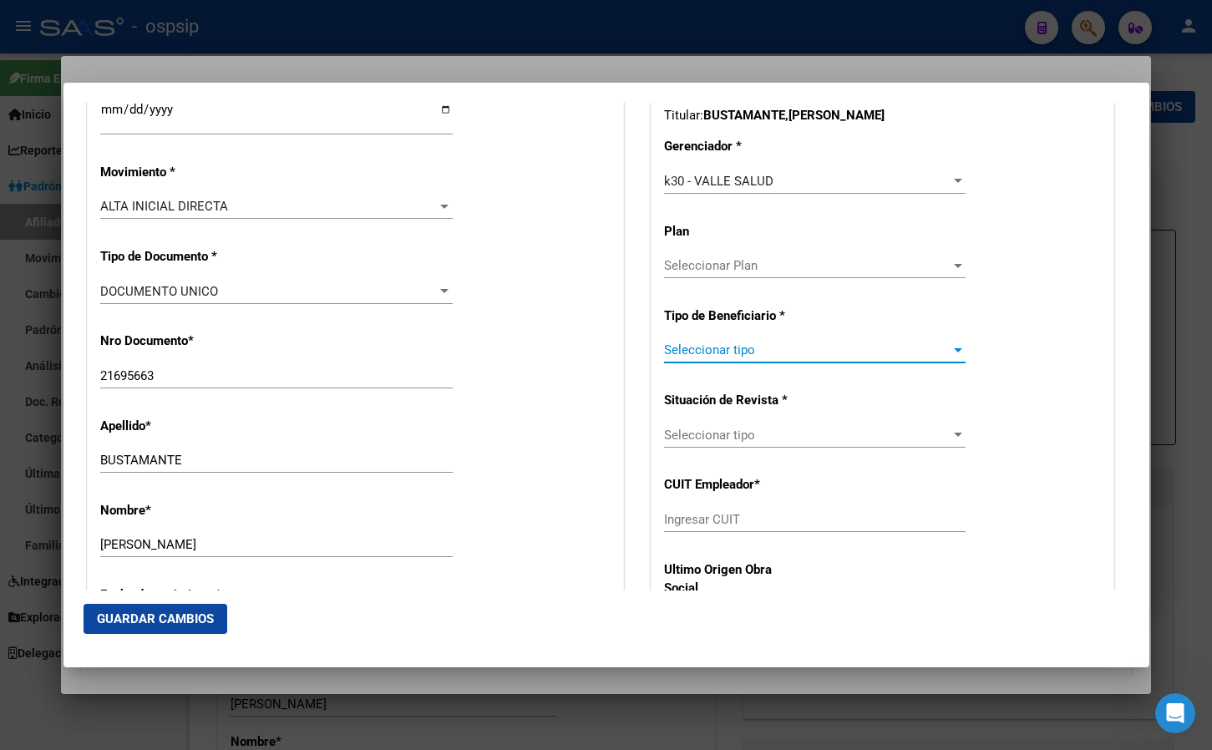
click at [694, 350] on span "Seleccionar tipo" at bounding box center [807, 349] width 286 height 15
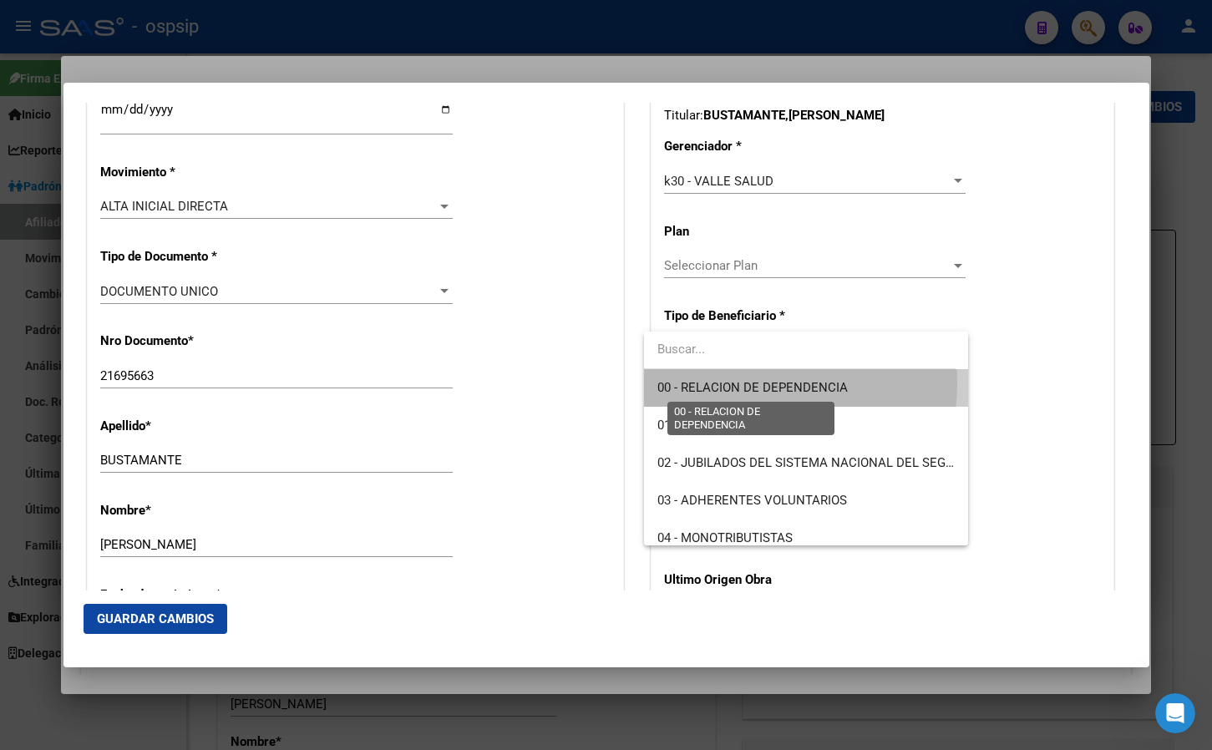
click at [700, 382] on span "00 - RELACION DE DEPENDENCIA" at bounding box center [752, 387] width 190 height 15
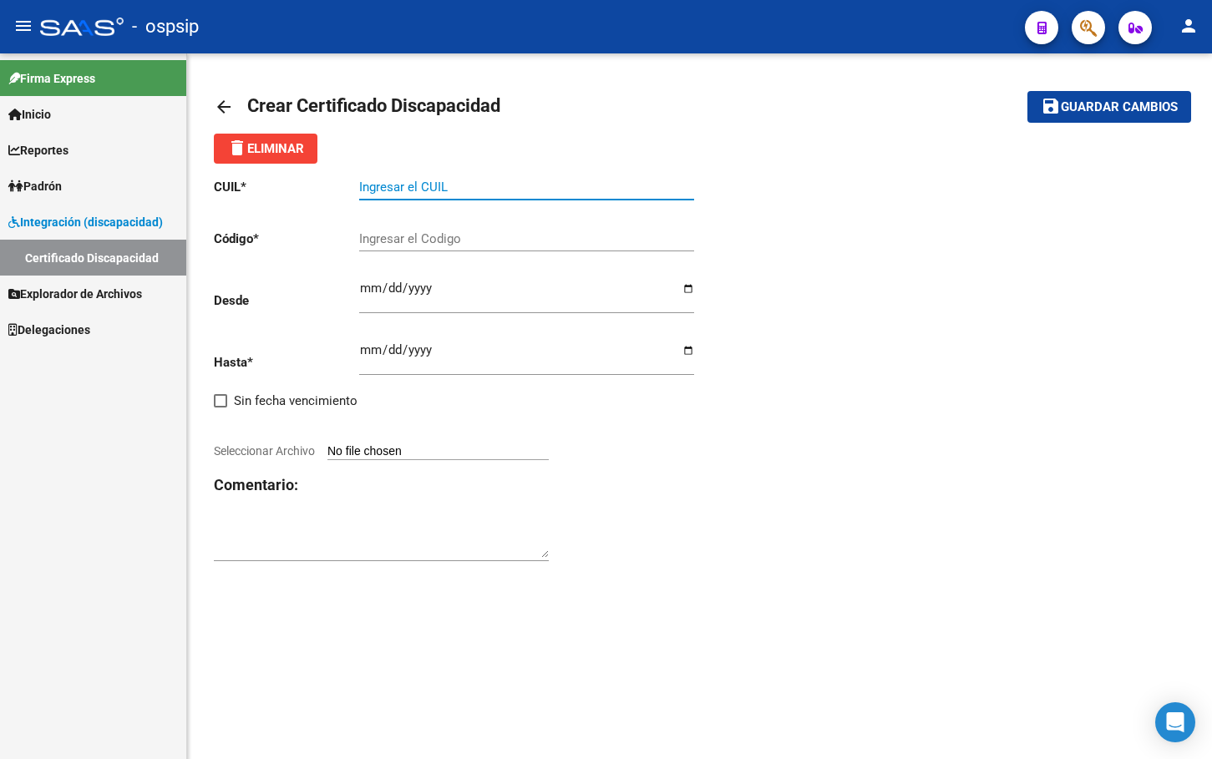
click at [391, 188] on input "Ingresar el CUIL" at bounding box center [526, 187] width 335 height 15
type input "23-37612542-4"
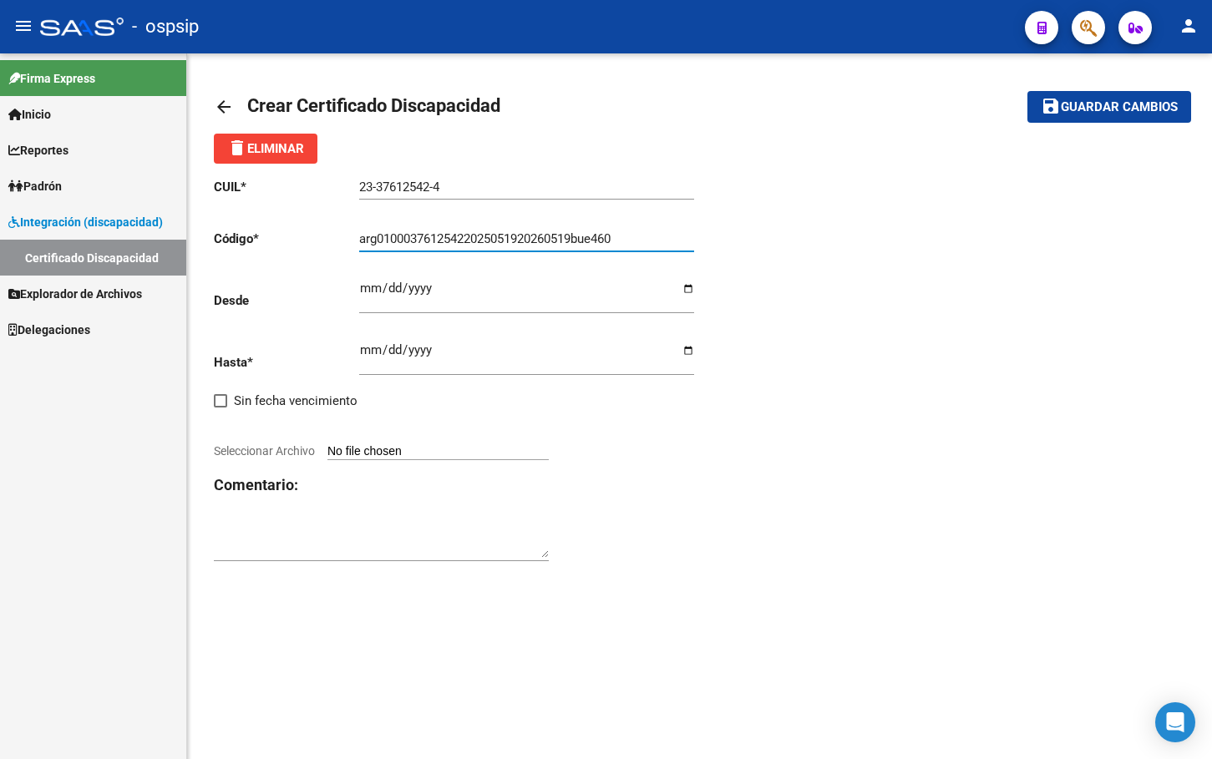
type input "arg01000376125422025051920260519bue460"
click at [370, 289] on input "Ingresar fec. Desde" at bounding box center [526, 294] width 335 height 27
click at [412, 573] on div at bounding box center [381, 543] width 335 height 67
click at [366, 287] on input "Ingresar fec. Desde" at bounding box center [526, 294] width 335 height 27
type input "2025-05-19"
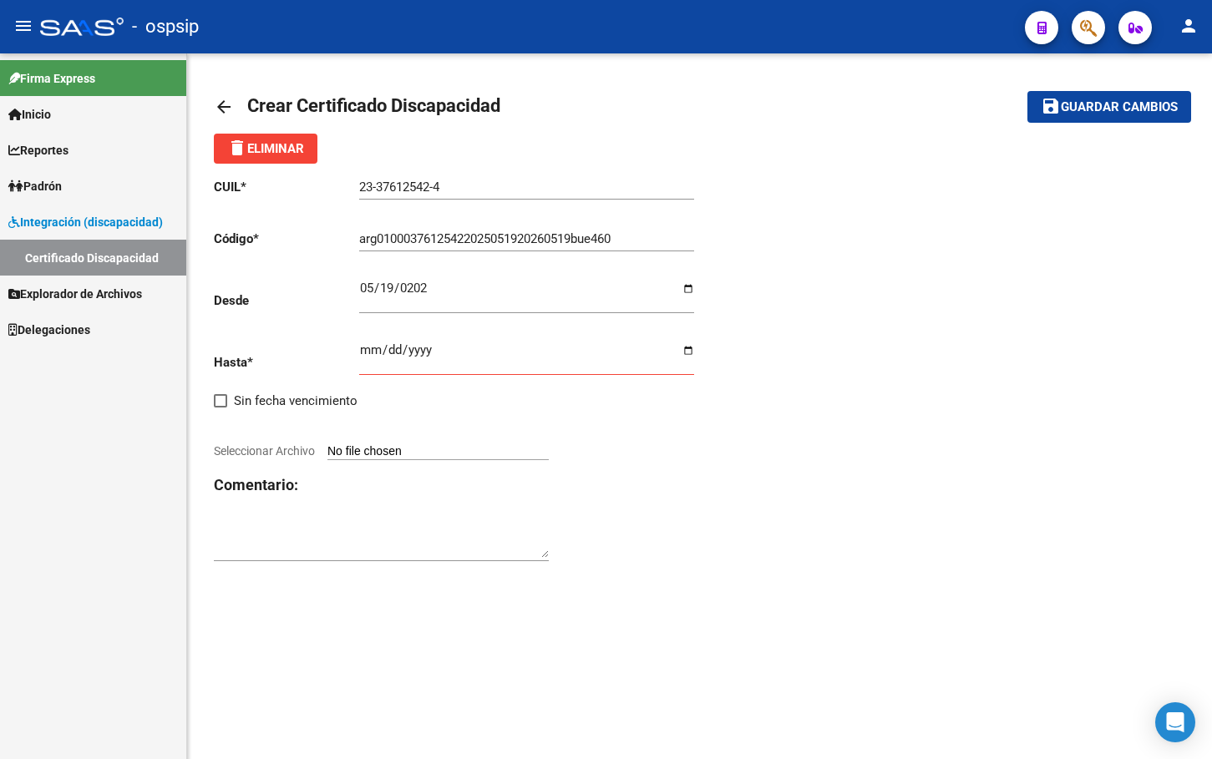
click at [367, 350] on input "Ingresar fec. Hasta" at bounding box center [526, 356] width 335 height 27
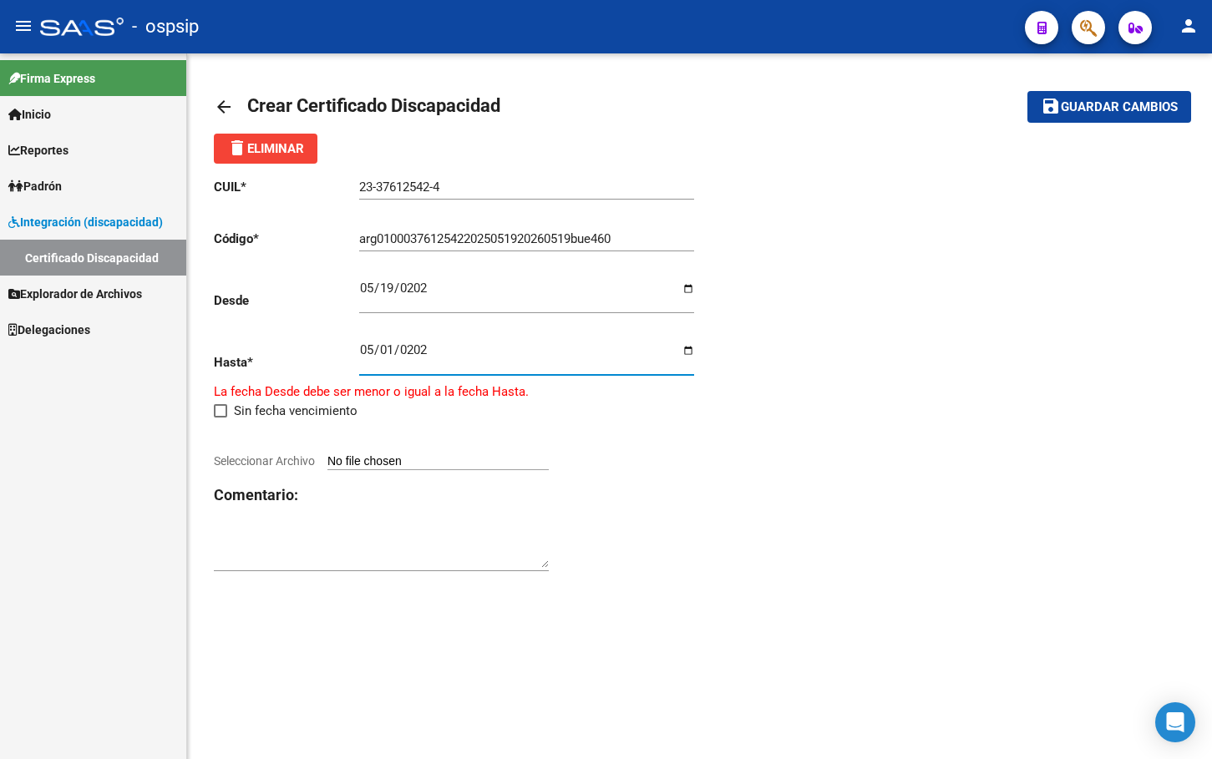
type input "2026-05-01"
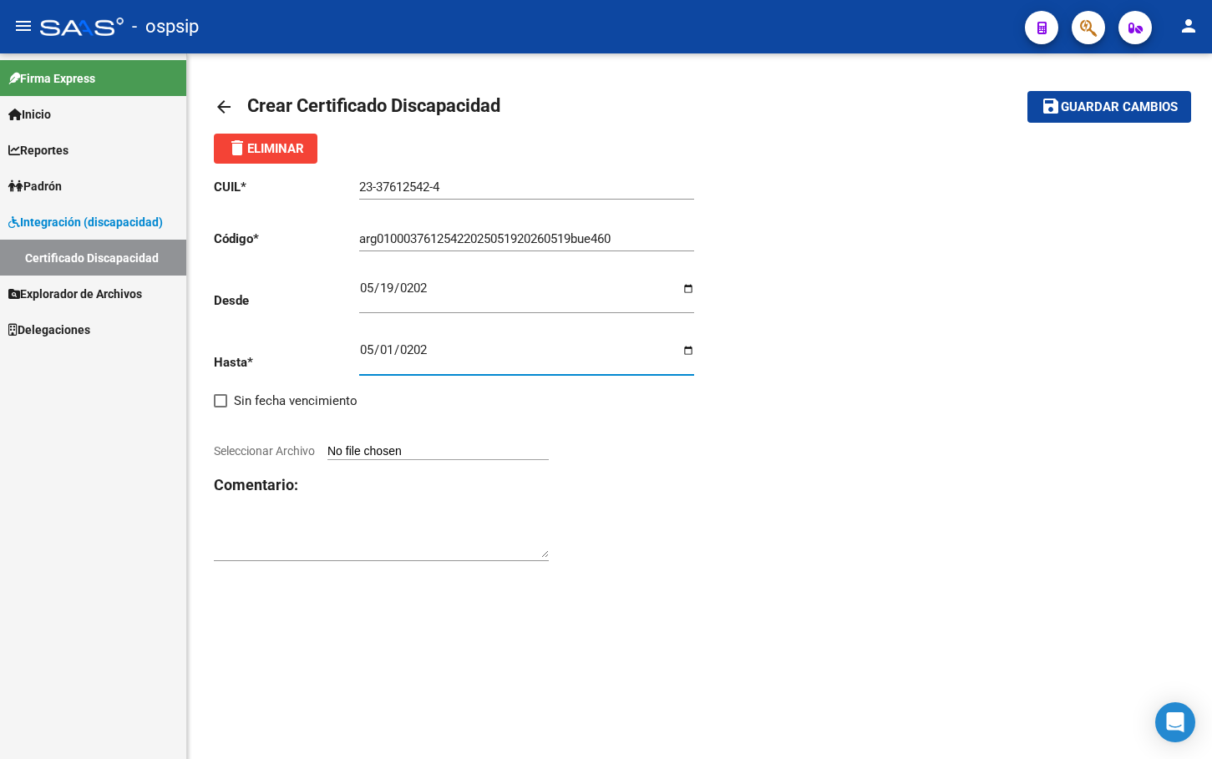
click at [383, 450] on input "Seleccionar Archivo" at bounding box center [437, 452] width 221 height 16
type input "C:\fakepath\IMG-20251014-WA0008.jpg"
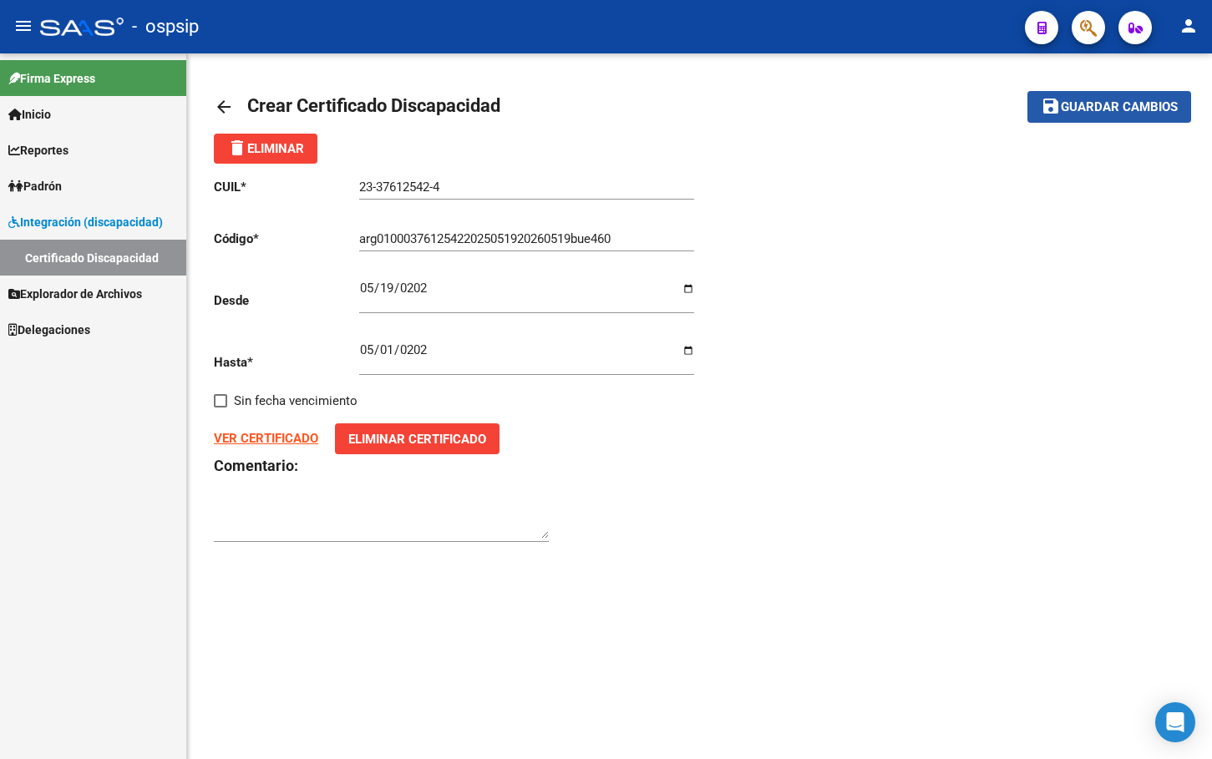
drag, startPoint x: 1101, startPoint y: 104, endPoint x: 973, endPoint y: 287, distance: 223.8
click at [1100, 104] on span "Guardar cambios" at bounding box center [1119, 107] width 117 height 15
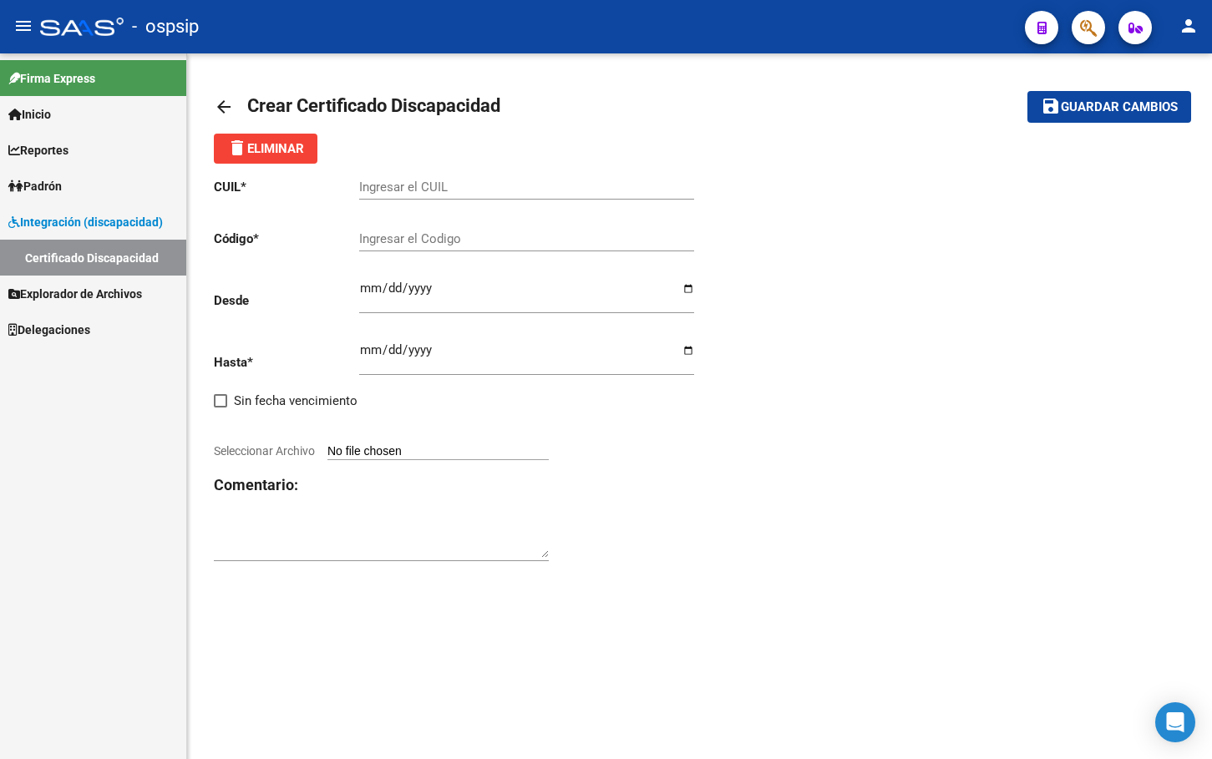
click at [374, 181] on input "Ingresar el CUIL" at bounding box center [526, 187] width 335 height 15
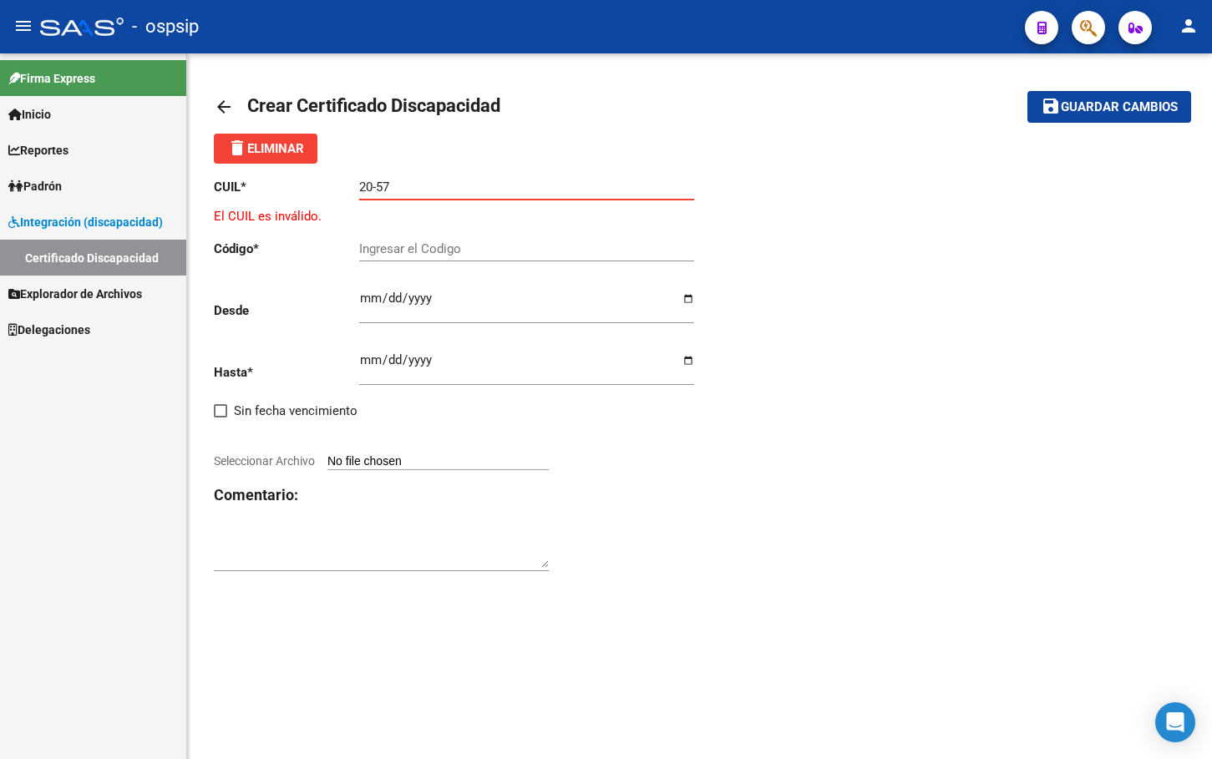
click at [413, 184] on input "20-57" at bounding box center [526, 187] width 335 height 15
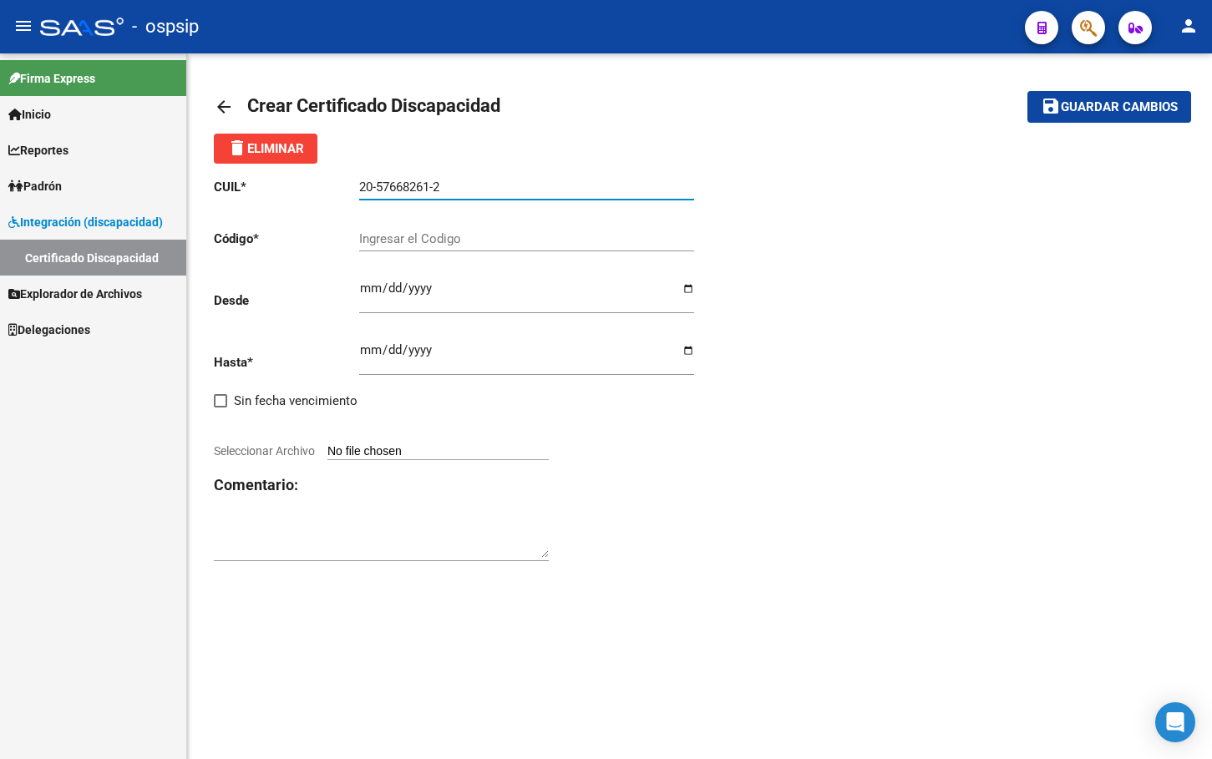
type input "20-57668261-2"
click at [372, 237] on input "Ingresar el Codigo" at bounding box center [526, 238] width 335 height 15
click at [553, 244] on input "arg0200057668826120251006" at bounding box center [526, 238] width 335 height 15
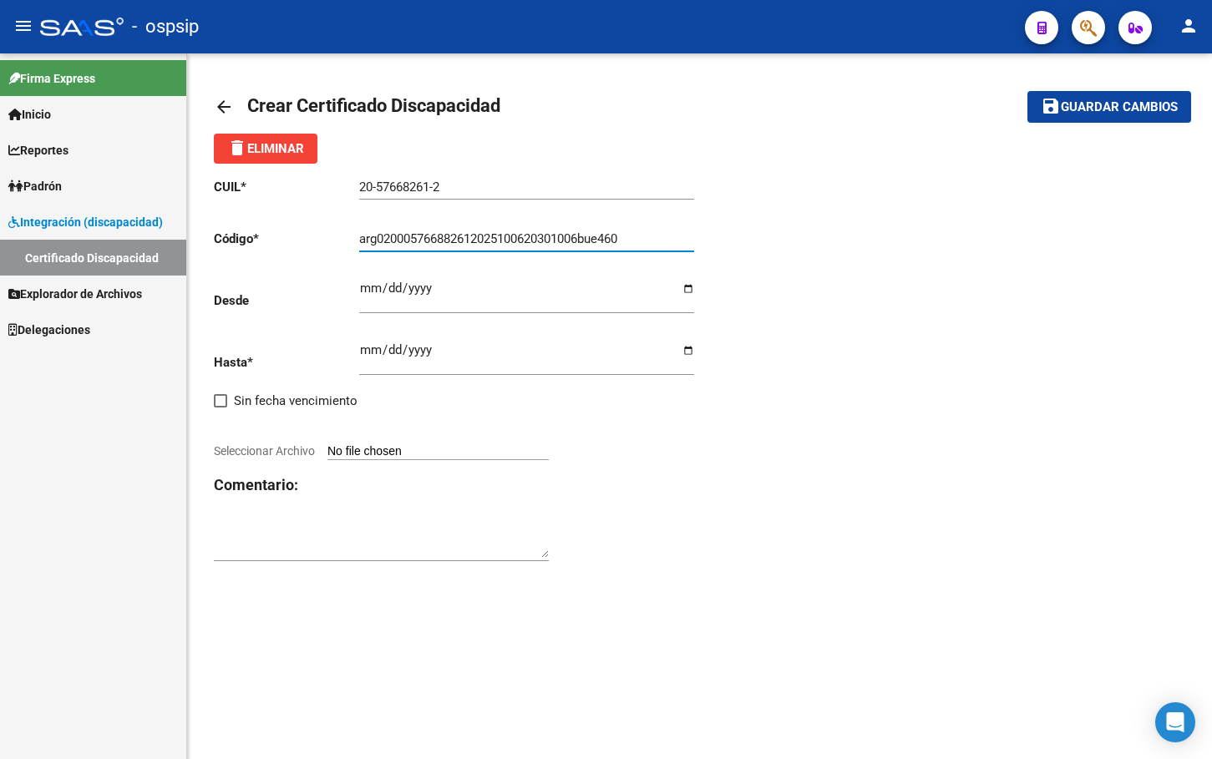
type input "arg020005766882612025100620301006bue460"
click at [368, 290] on input "Ingresar fec. Desde" at bounding box center [526, 294] width 335 height 27
type input "2025-10-06"
click at [368, 346] on input "Ingresar fec. Hasta" at bounding box center [526, 356] width 335 height 27
click at [369, 348] on input "Ingresar fec. Hasta" at bounding box center [526, 356] width 335 height 27
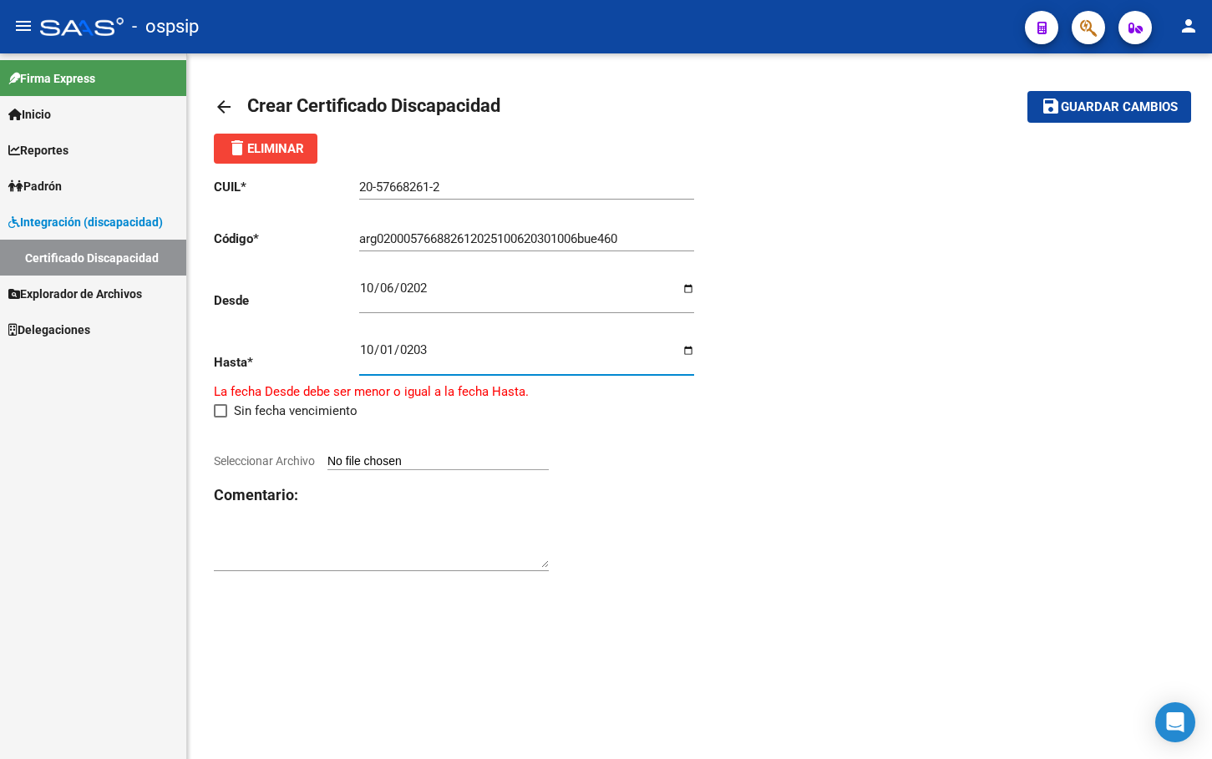
type input "2030-10-01"
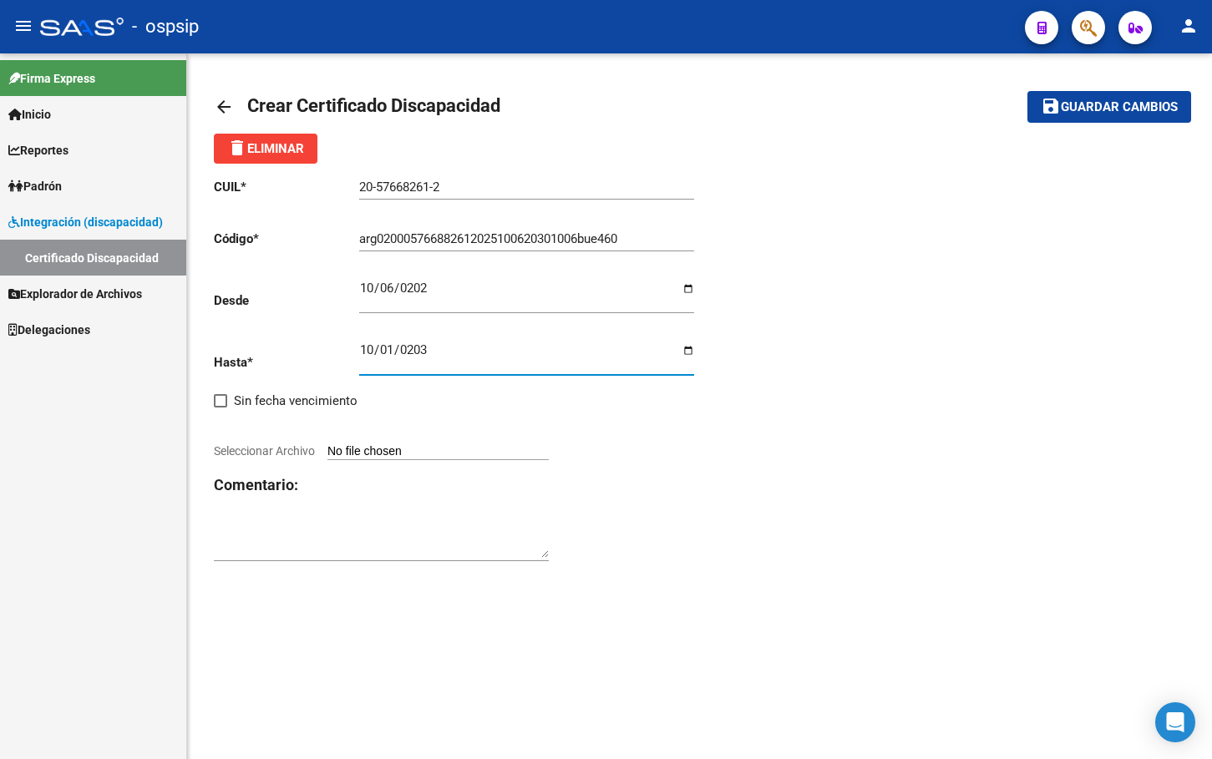
click at [378, 444] on app-file-uploader "Seleccionar Archivo" at bounding box center [388, 451] width 348 height 15
click at [402, 447] on input "Seleccionar Archivo" at bounding box center [437, 452] width 221 height 16
type input "C:\fakepath\IMG-20251014-WA0009.jpg"
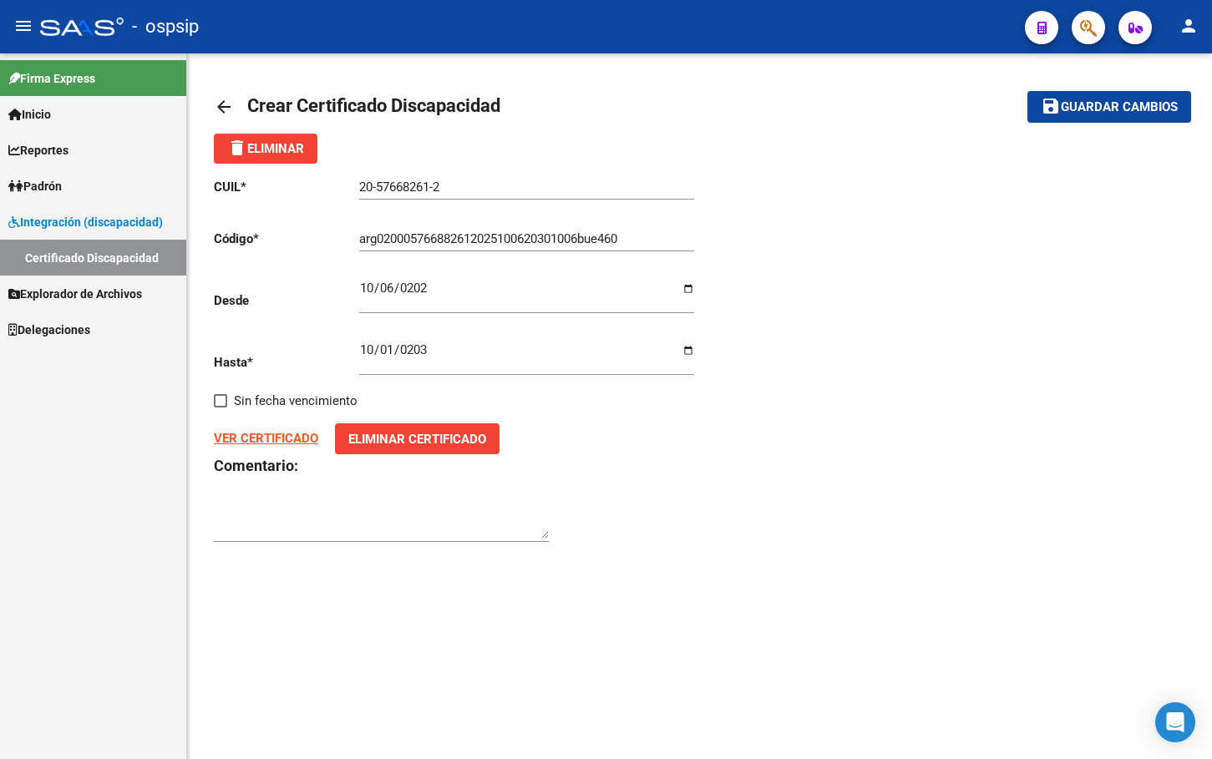
click at [1095, 106] on span "Guardar cambios" at bounding box center [1119, 107] width 117 height 15
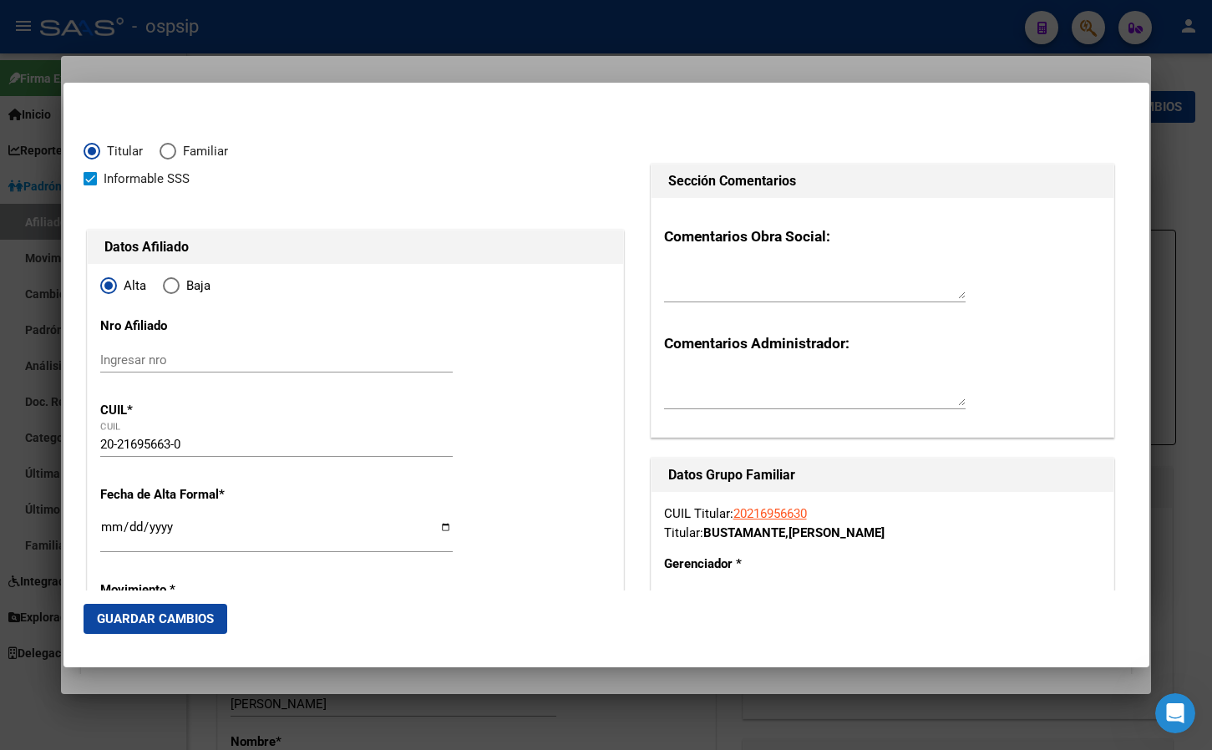
scroll to position [418, 0]
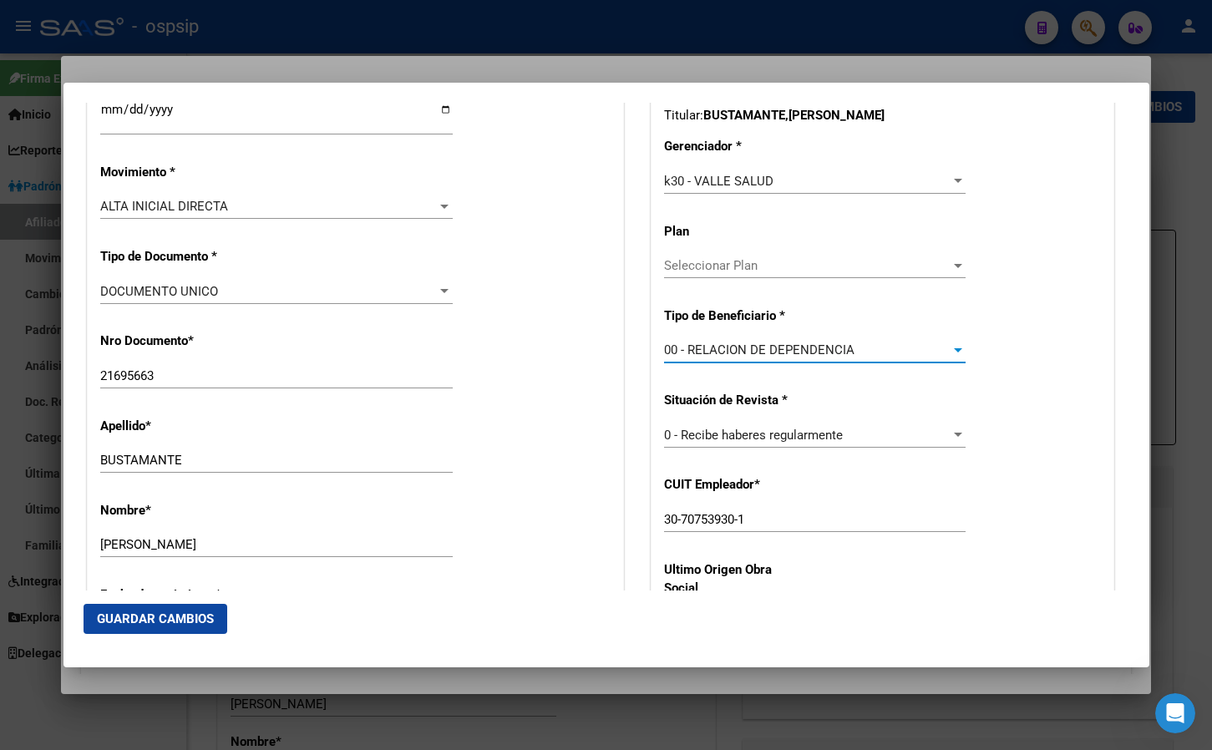
click at [135, 616] on span "Guardar Cambios" at bounding box center [155, 618] width 117 height 15
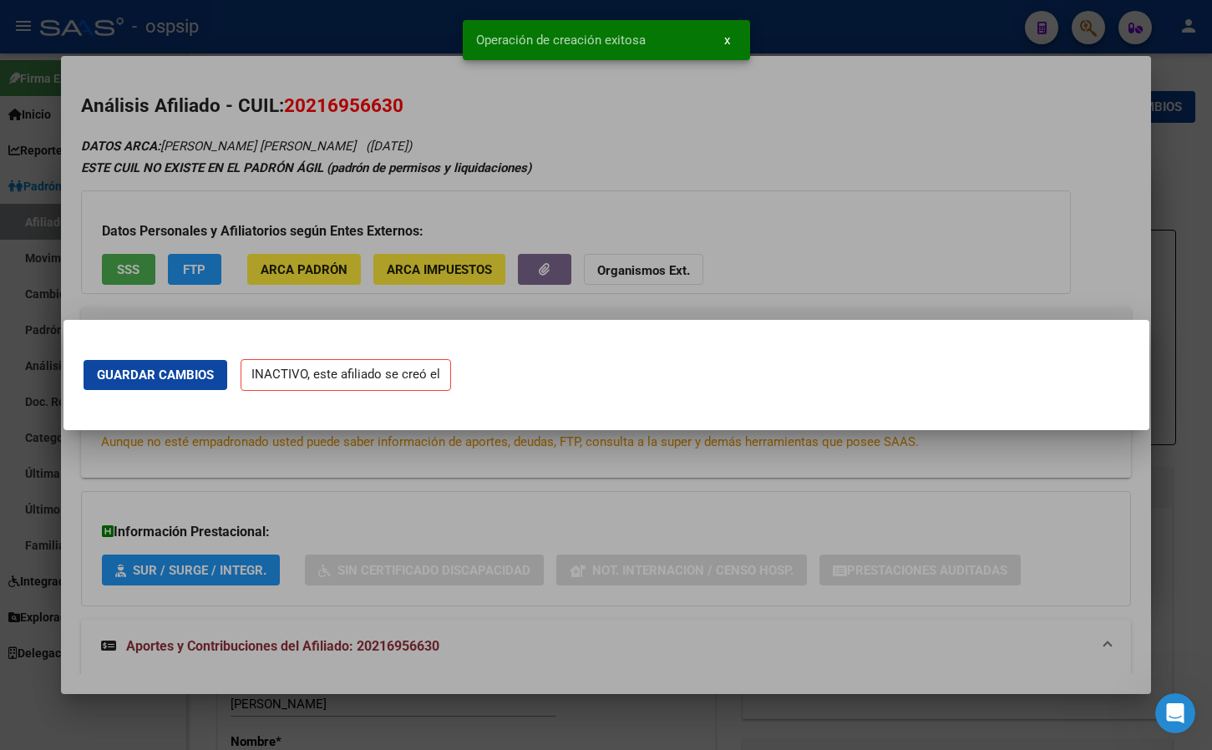
scroll to position [0, 0]
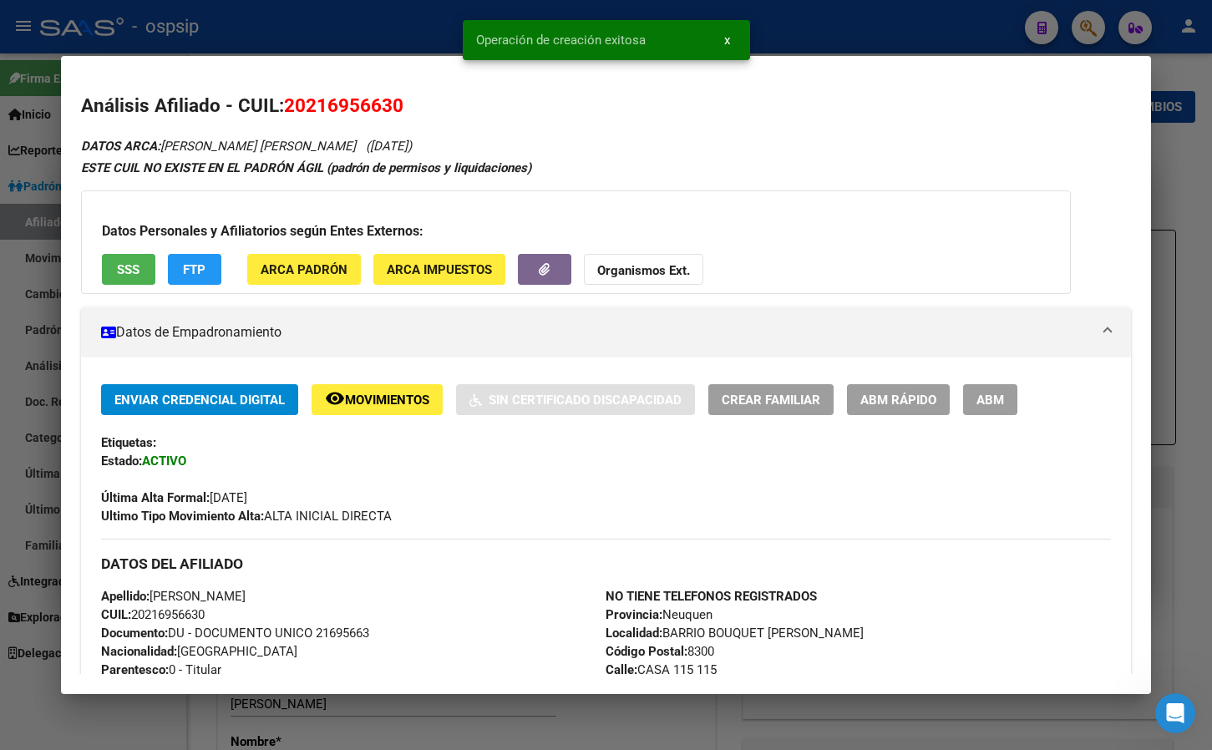
click at [987, 403] on span "ABM" at bounding box center [990, 400] width 28 height 15
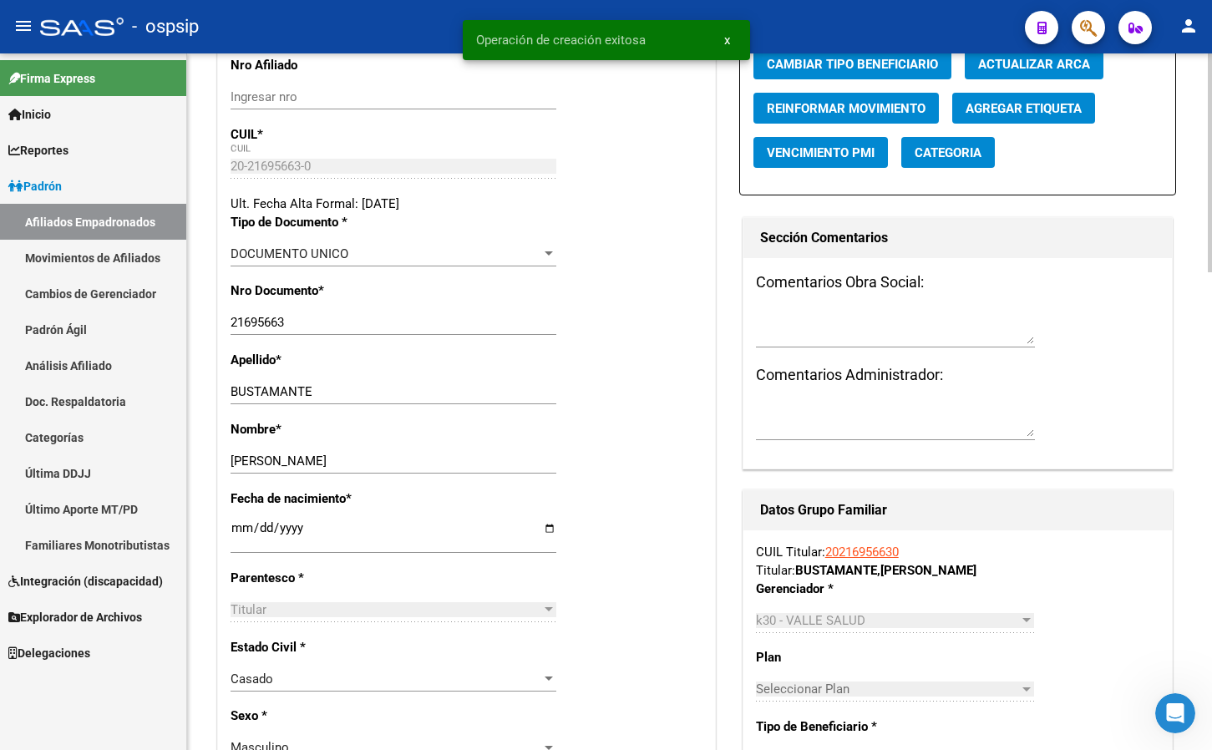
scroll to position [334, 0]
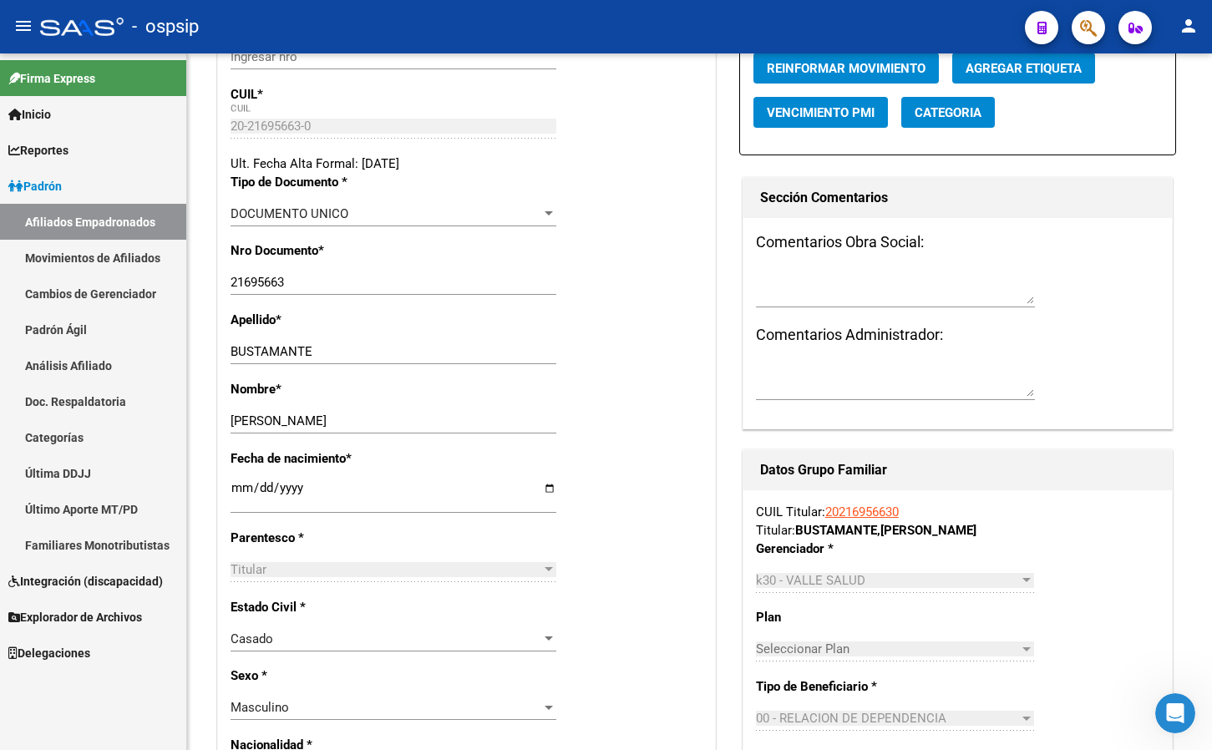
drag, startPoint x: 310, startPoint y: 17, endPoint x: 310, endPoint y: 43, distance: 25.9
click at [310, 17] on div "- ospsip" at bounding box center [525, 26] width 971 height 37
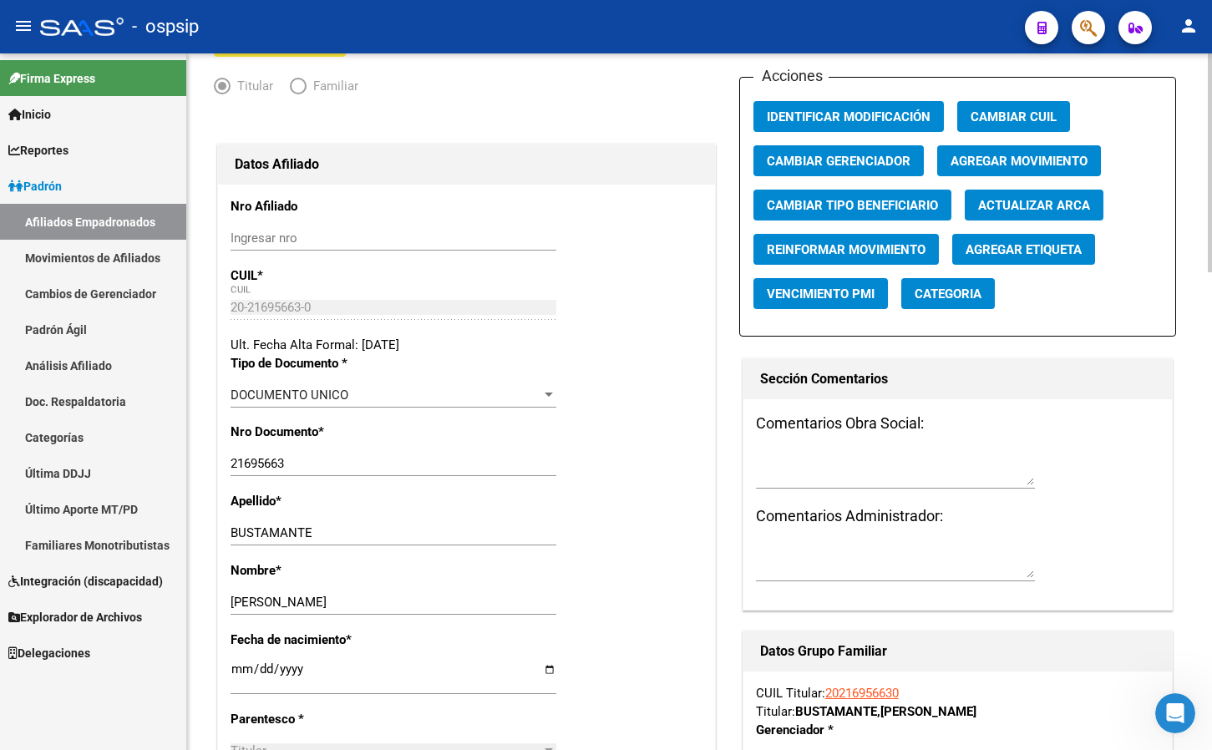
scroll to position [0, 0]
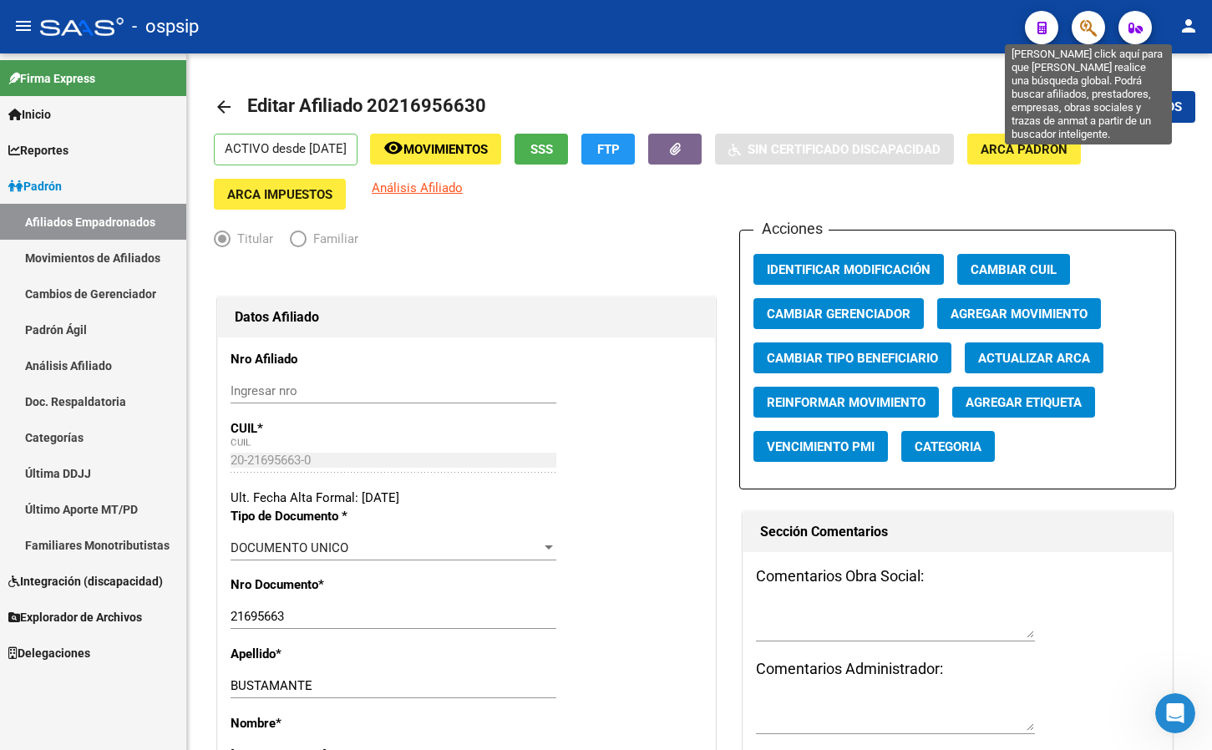
click at [1091, 21] on icon "button" at bounding box center [1088, 27] width 17 height 19
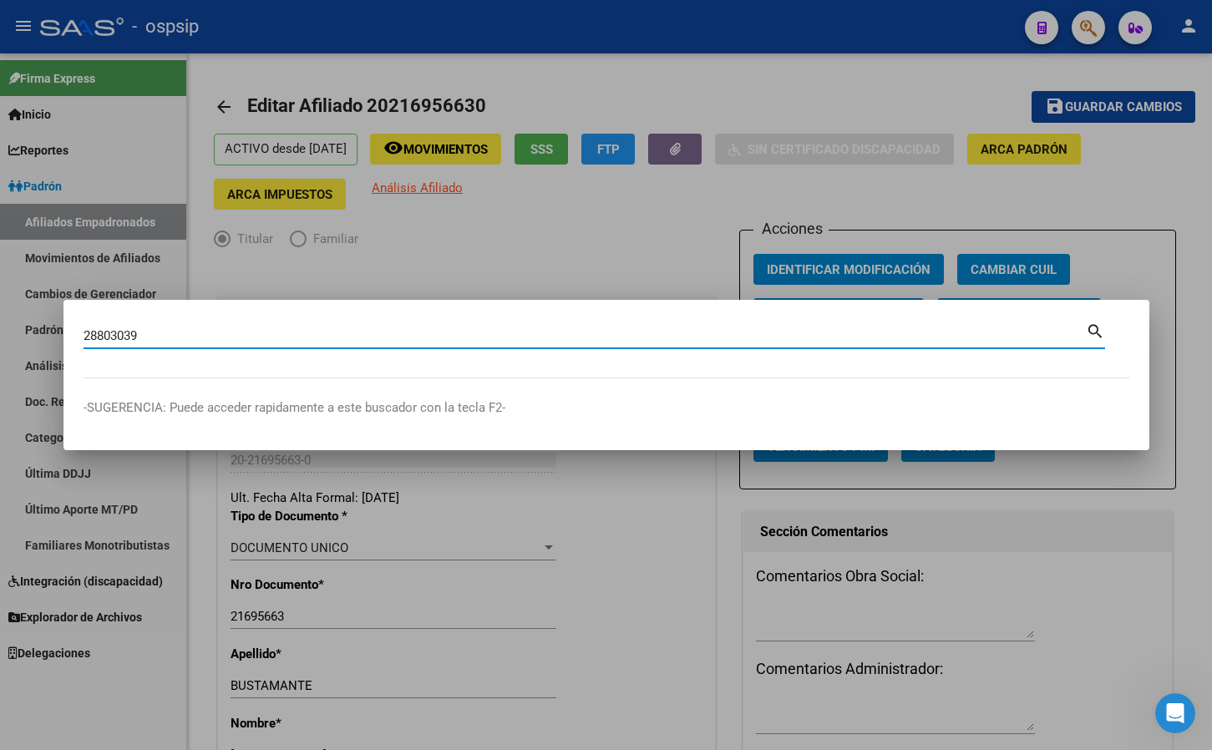
type input "28803039"
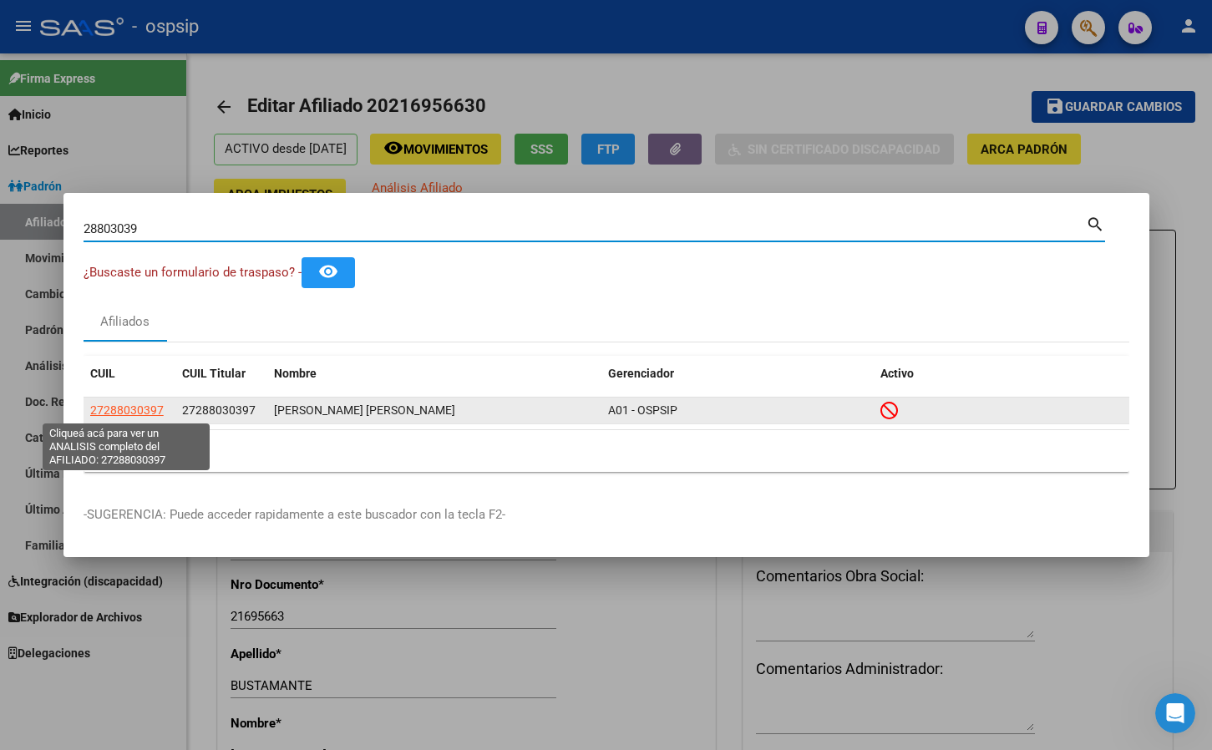
click at [111, 402] on app-link-go-to "27288030397" at bounding box center [127, 410] width 74 height 19
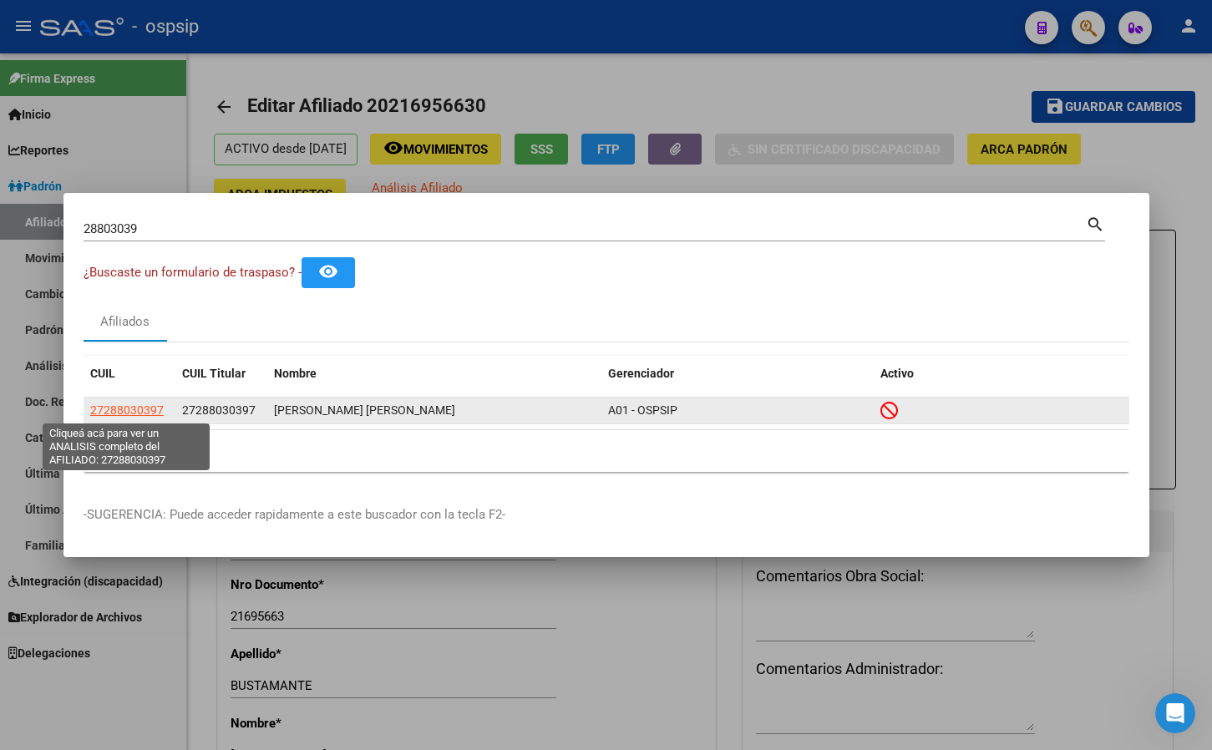
click at [109, 404] on span "27288030397" at bounding box center [127, 409] width 74 height 13
type textarea "27288030397"
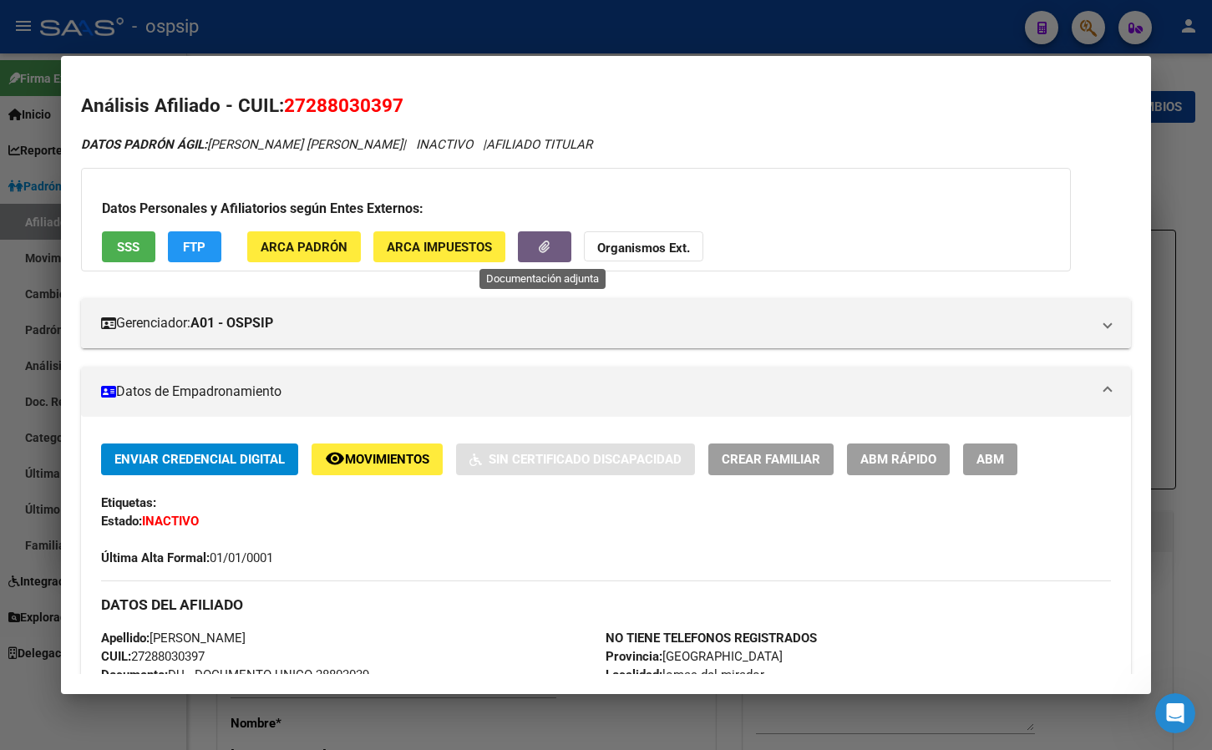
click at [547, 246] on icon "button" at bounding box center [544, 247] width 11 height 13
click at [364, 454] on span "Movimientos" at bounding box center [387, 460] width 84 height 15
click at [355, 539] on div "Última Alta Formal: 01/01/0001" at bounding box center [606, 548] width 1011 height 37
click at [357, 453] on span "Movimientos" at bounding box center [387, 460] width 84 height 15
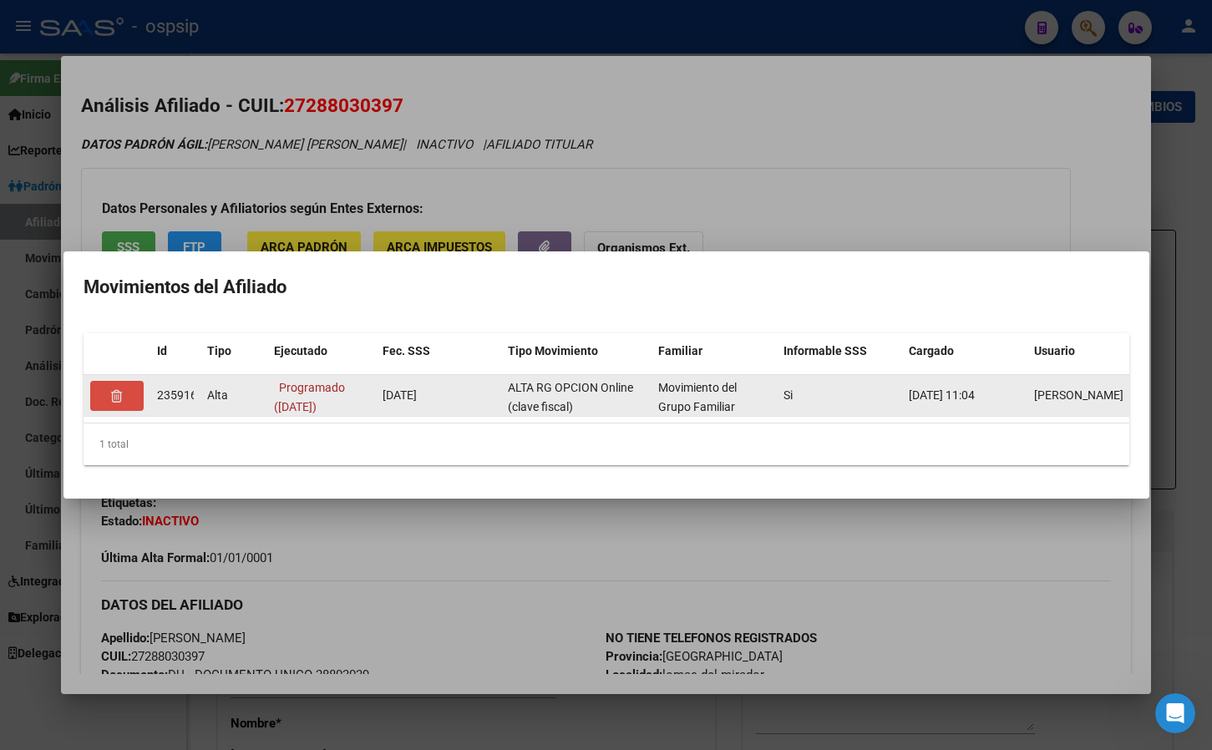
click at [118, 390] on icon "button" at bounding box center [116, 396] width 11 height 13
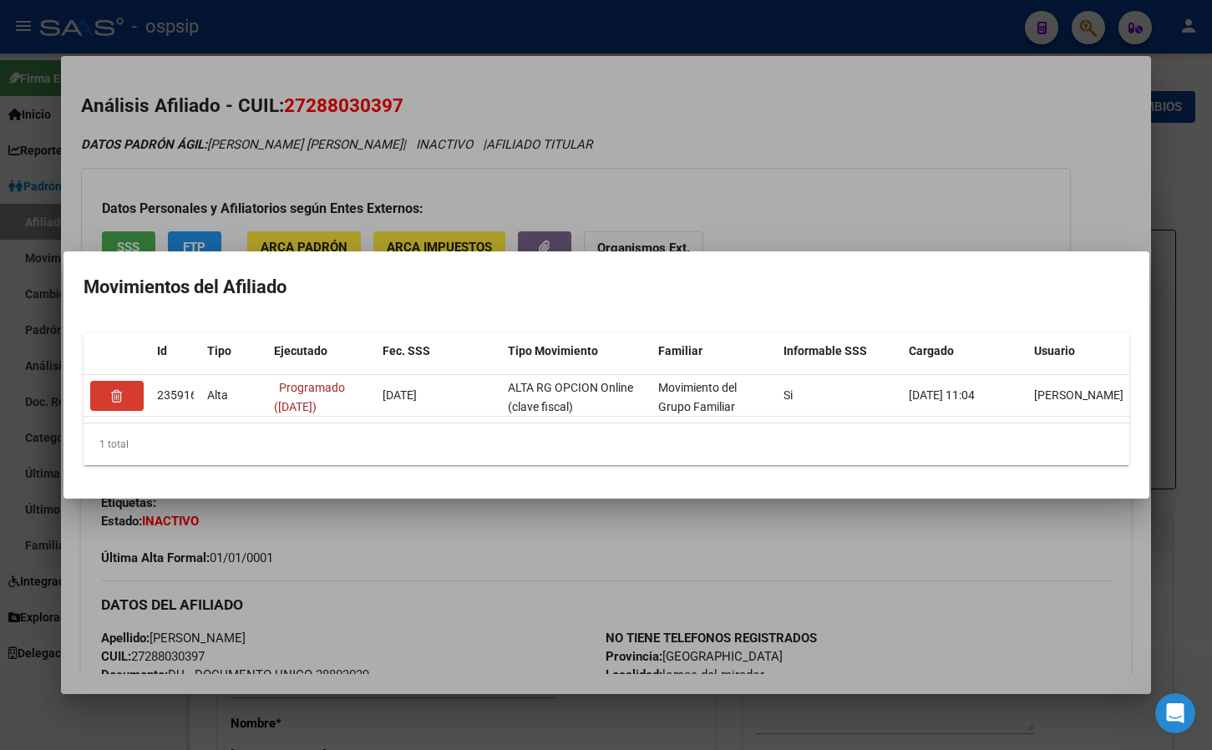
click at [866, 166] on div at bounding box center [606, 375] width 1212 height 750
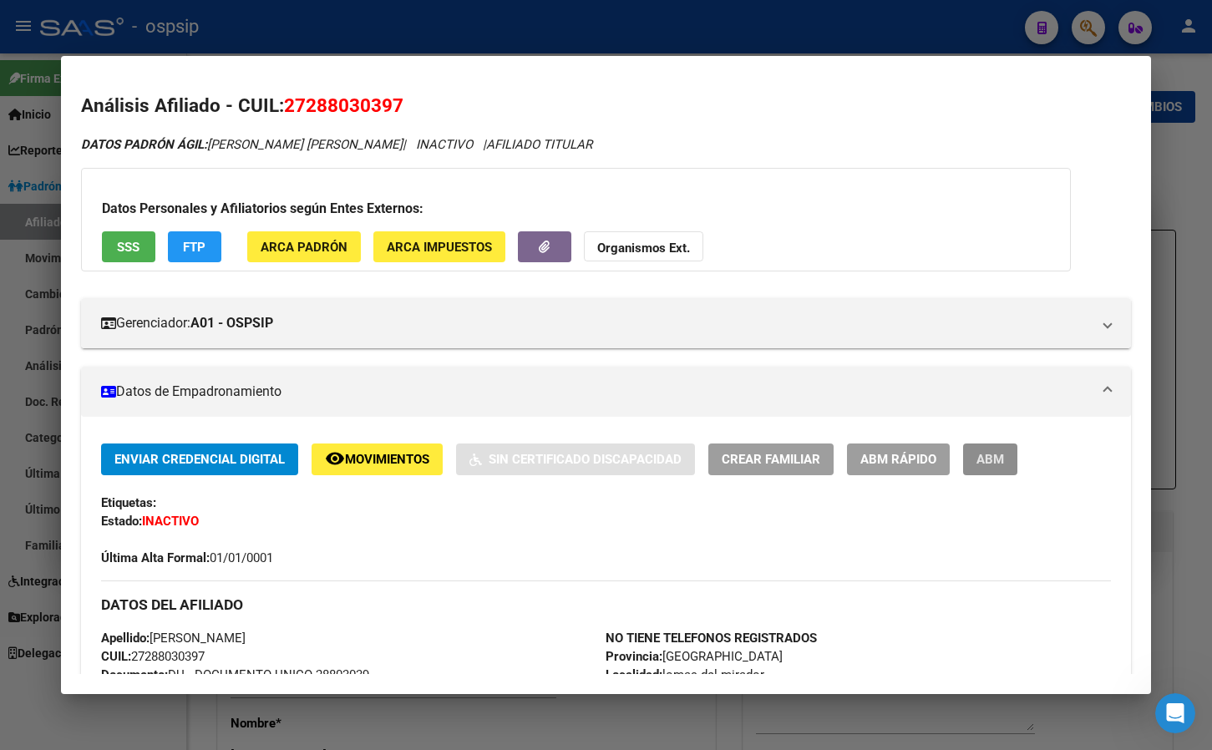
click at [981, 459] on span "ABM" at bounding box center [990, 460] width 28 height 15
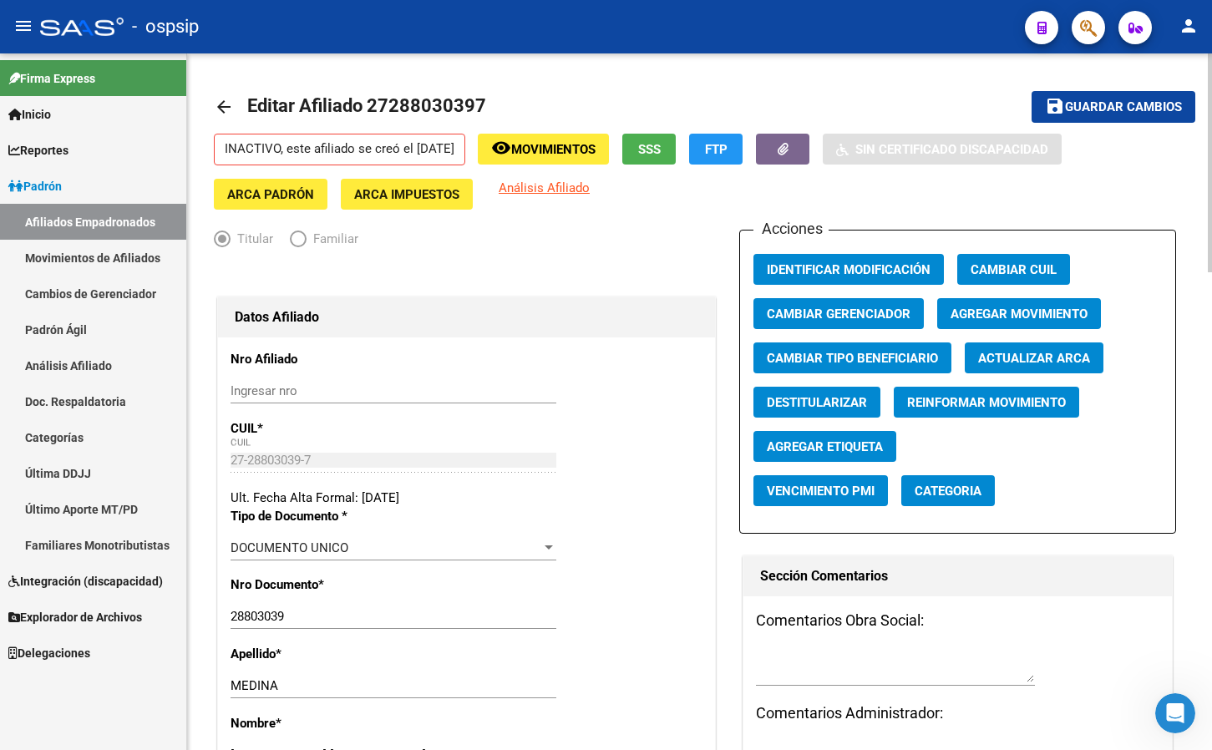
click at [987, 309] on span "Agregar Movimiento" at bounding box center [1019, 314] width 137 height 15
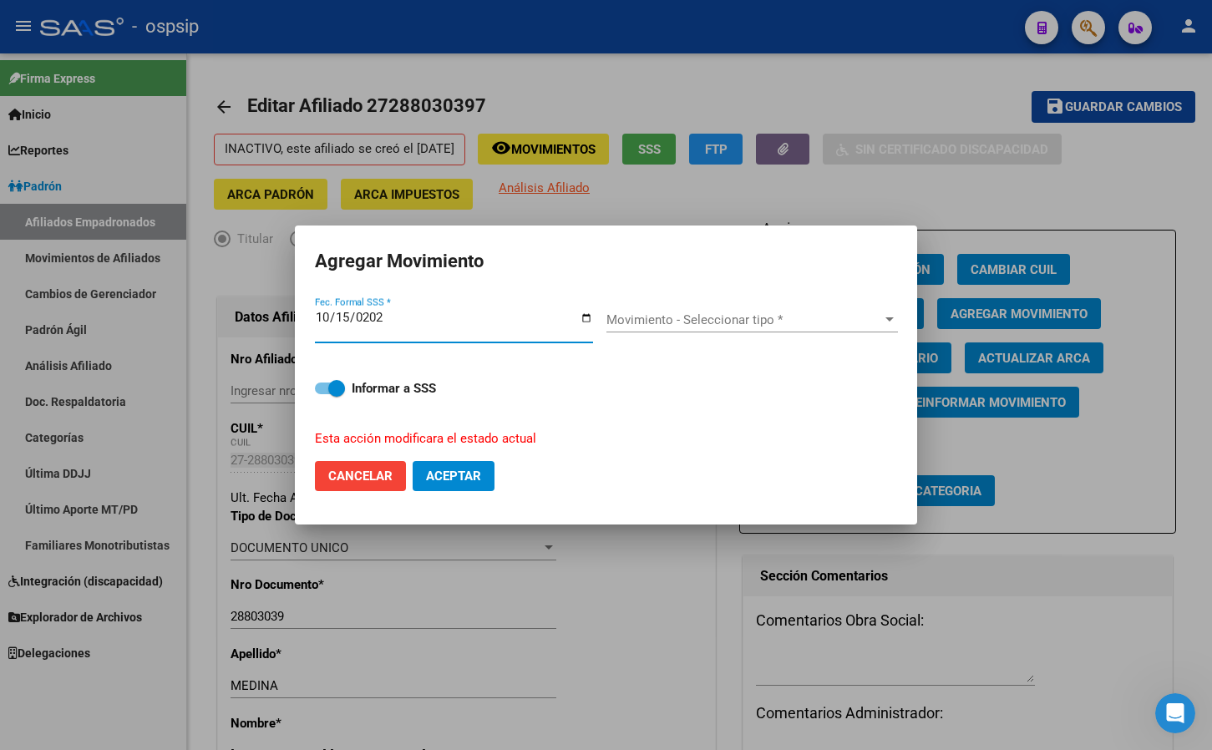
type input "[DATE]"
click at [655, 319] on span "Movimiento - Seleccionar tipo *" at bounding box center [744, 319] width 276 height 15
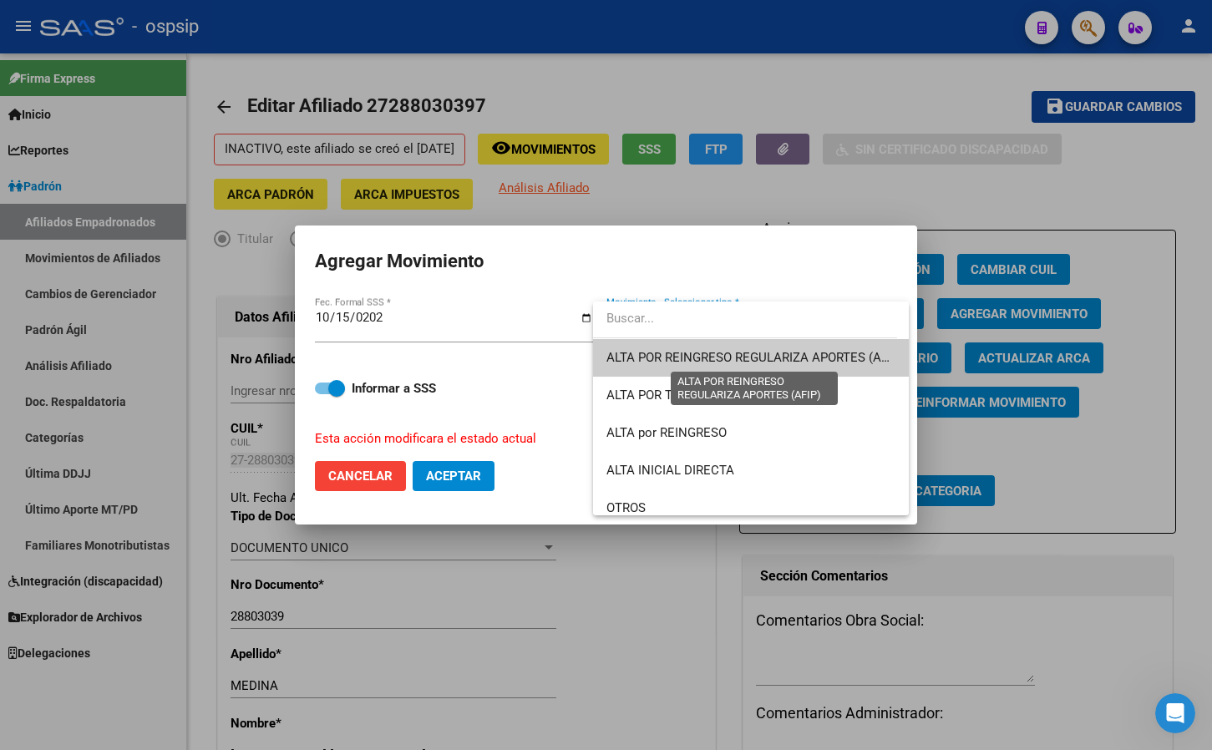
click at [658, 352] on span "ALTA POR REINGRESO REGULARIZA APORTES (AFIP)" at bounding box center [754, 357] width 297 height 15
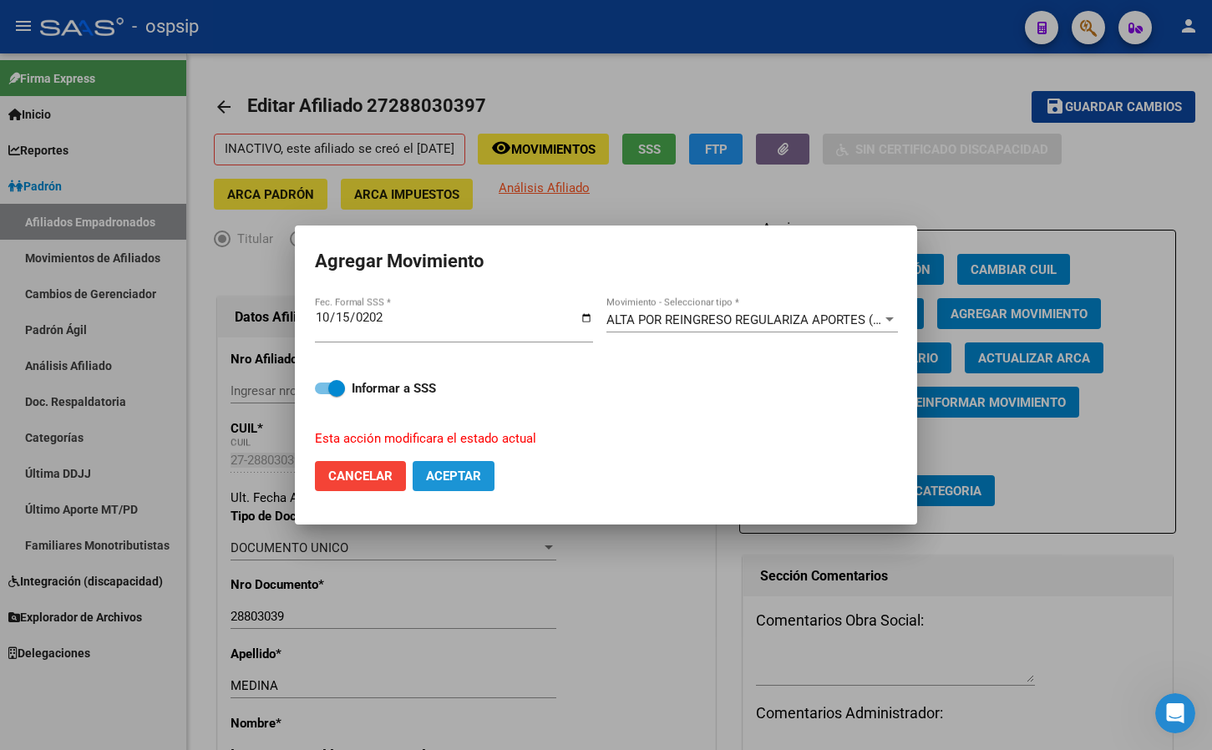
click at [447, 466] on button "Aceptar" at bounding box center [454, 476] width 82 height 30
checkbox input "false"
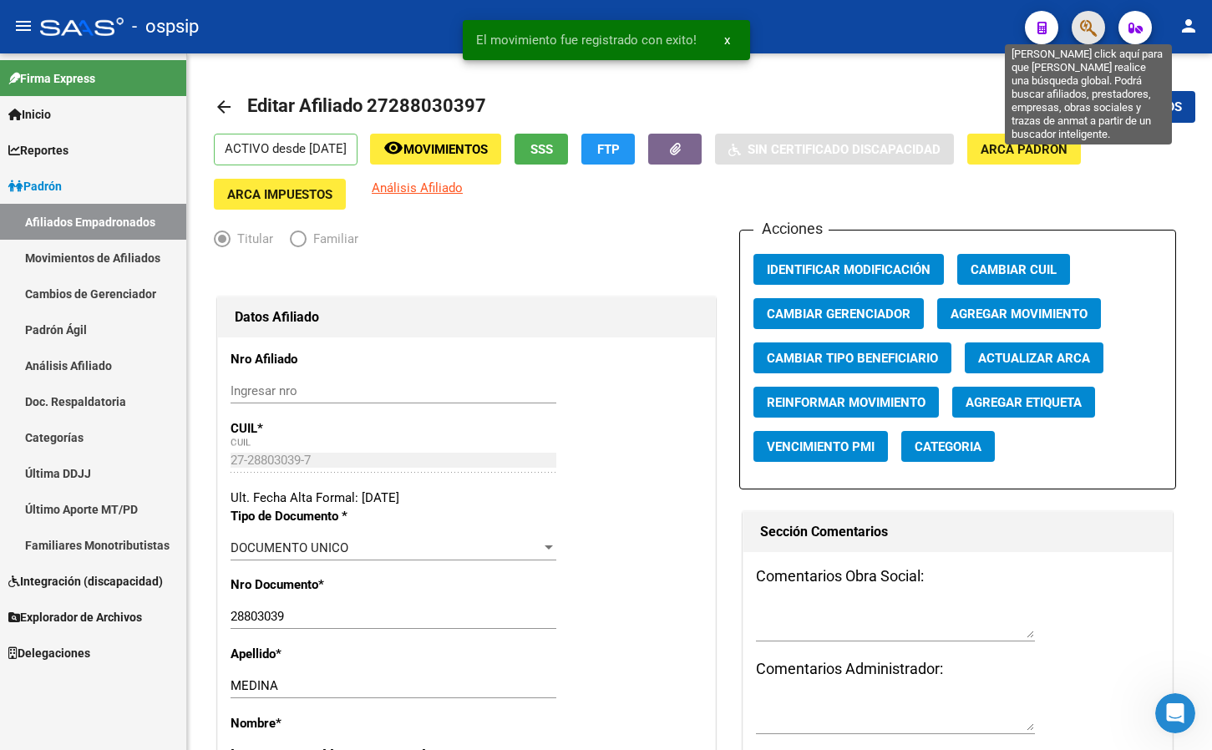
click at [1083, 22] on icon "button" at bounding box center [1088, 27] width 17 height 19
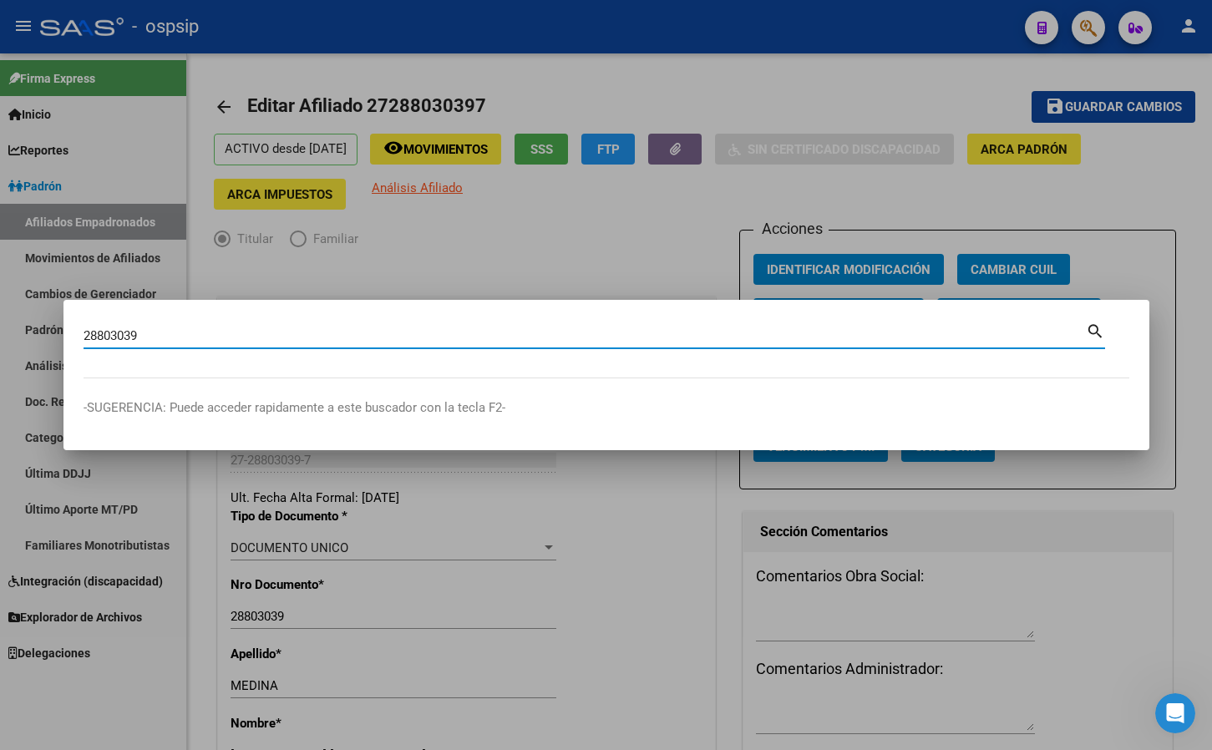
type input "28803039"
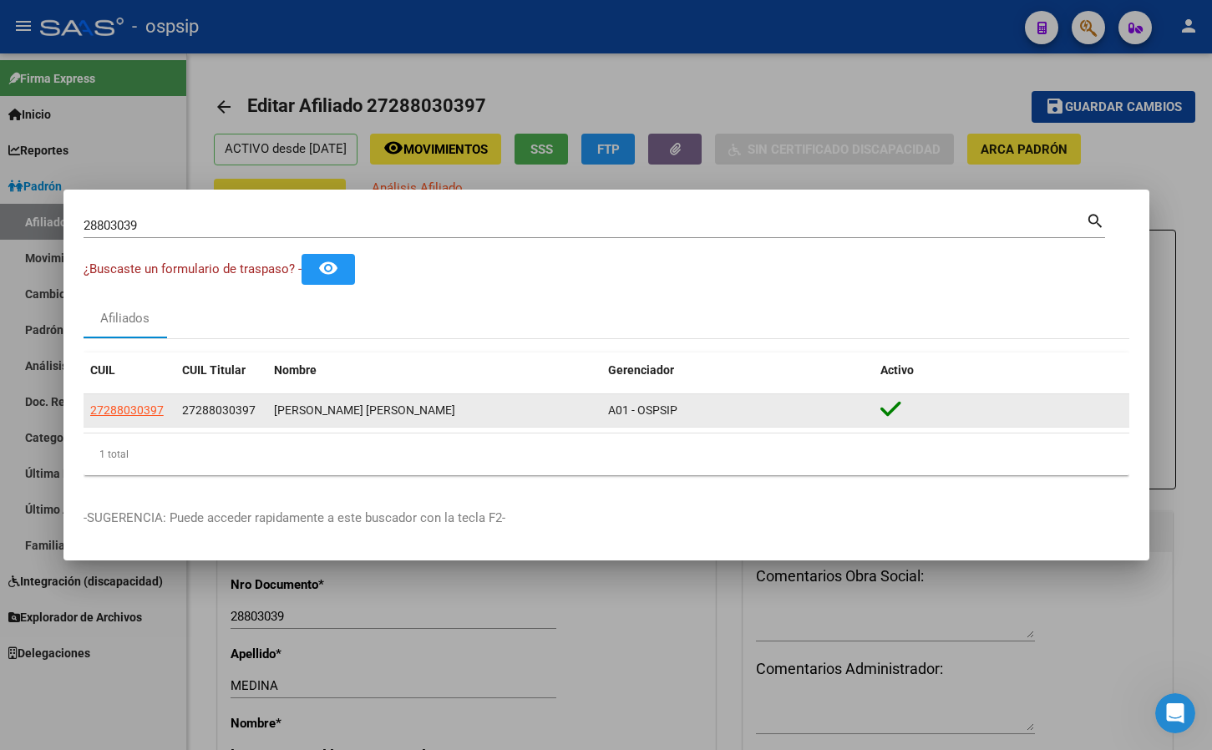
click at [123, 400] on datatable-body-cell "27288030397" at bounding box center [130, 410] width 92 height 33
click at [134, 410] on span "27288030397" at bounding box center [127, 409] width 74 height 13
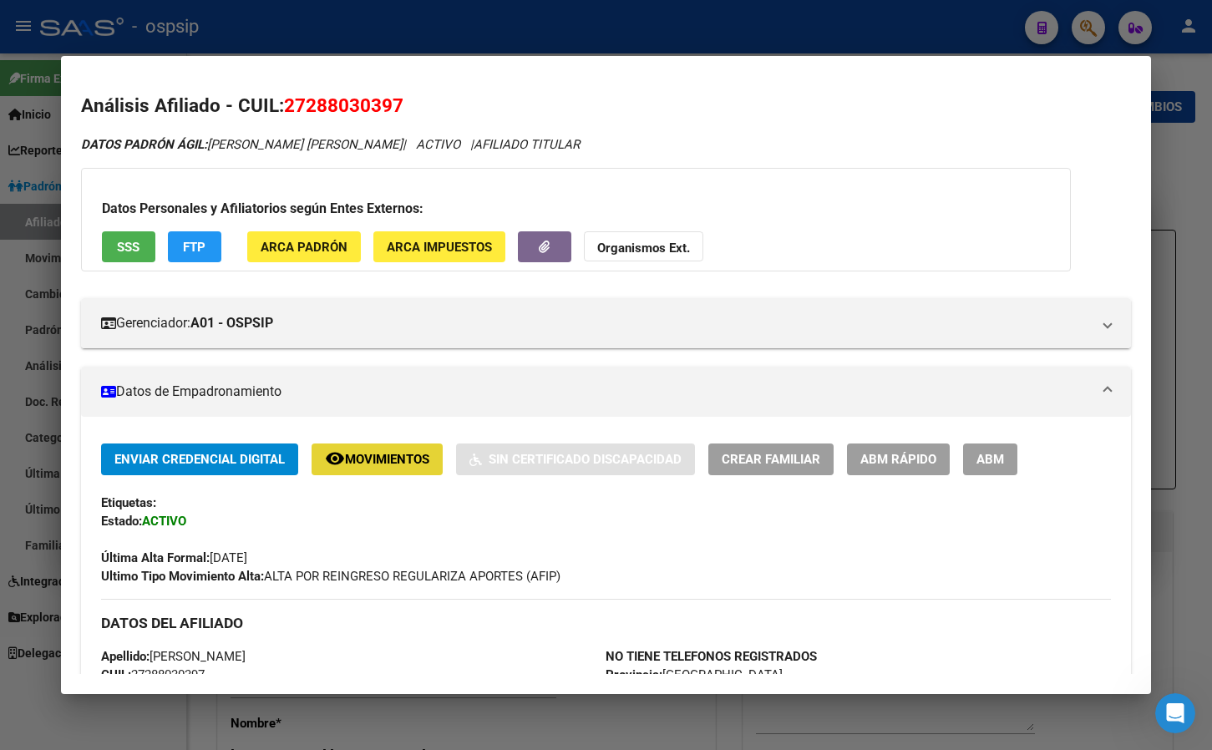
click at [373, 460] on span "Movimientos" at bounding box center [387, 460] width 84 height 15
click at [996, 455] on span "ABM" at bounding box center [990, 460] width 28 height 15
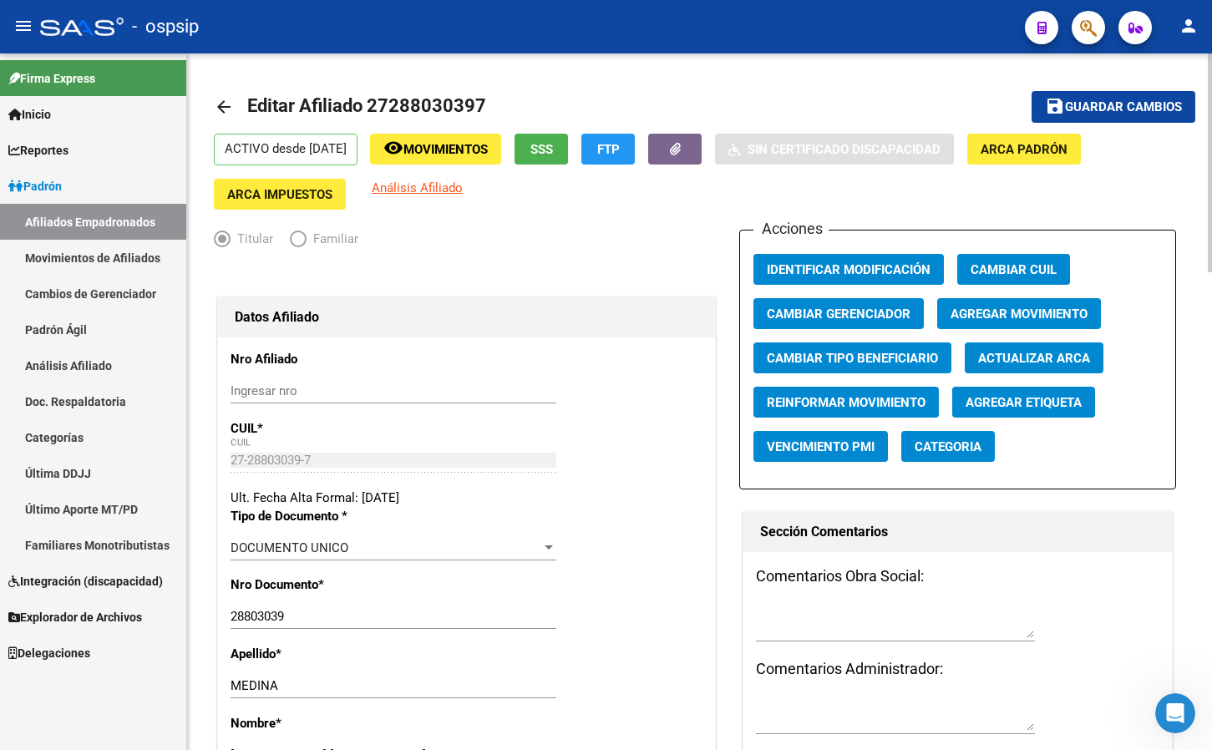
click at [989, 312] on span "Agregar Movimiento" at bounding box center [1019, 314] width 137 height 15
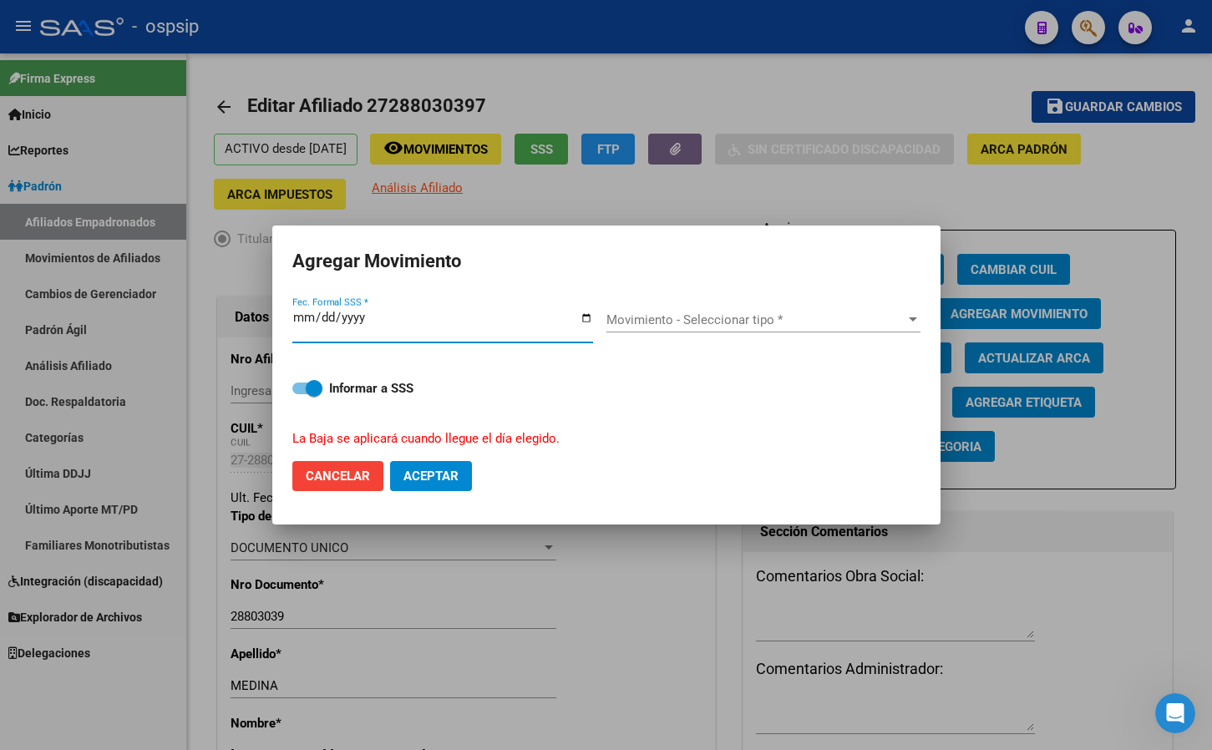
click at [678, 321] on span "Movimiento - Seleccionar tipo *" at bounding box center [755, 319] width 299 height 15
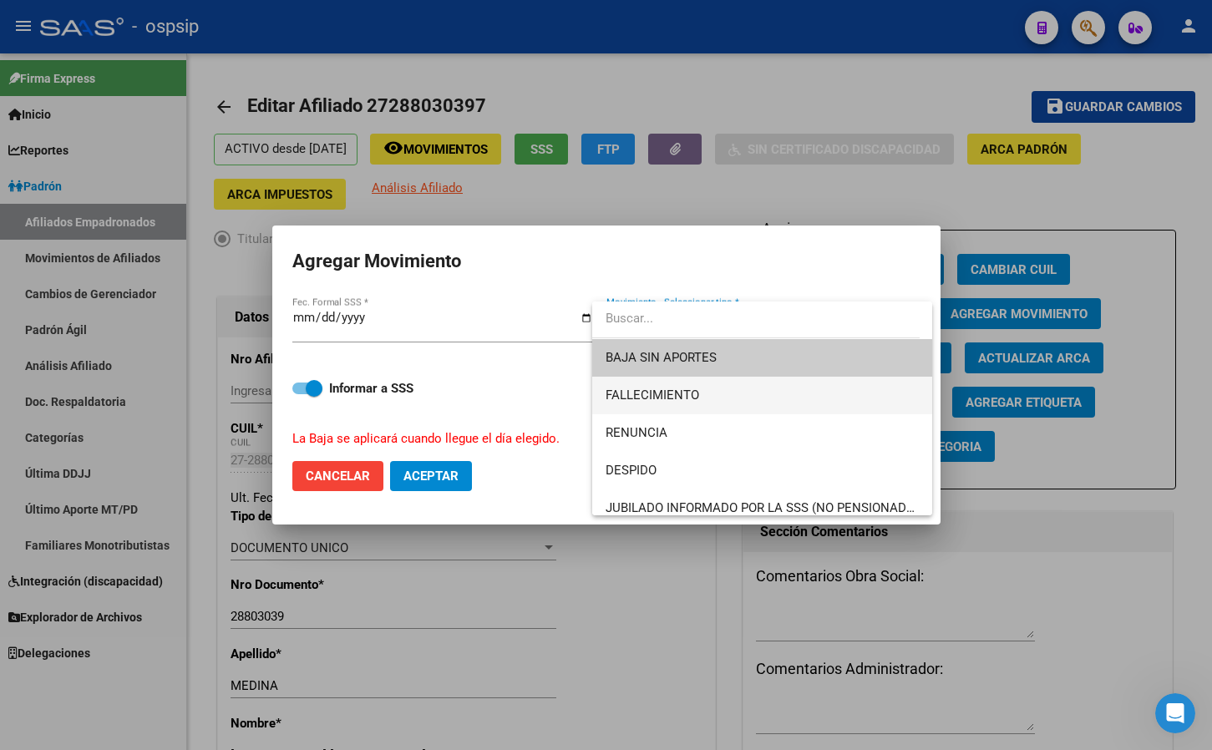
scroll to position [84, 0]
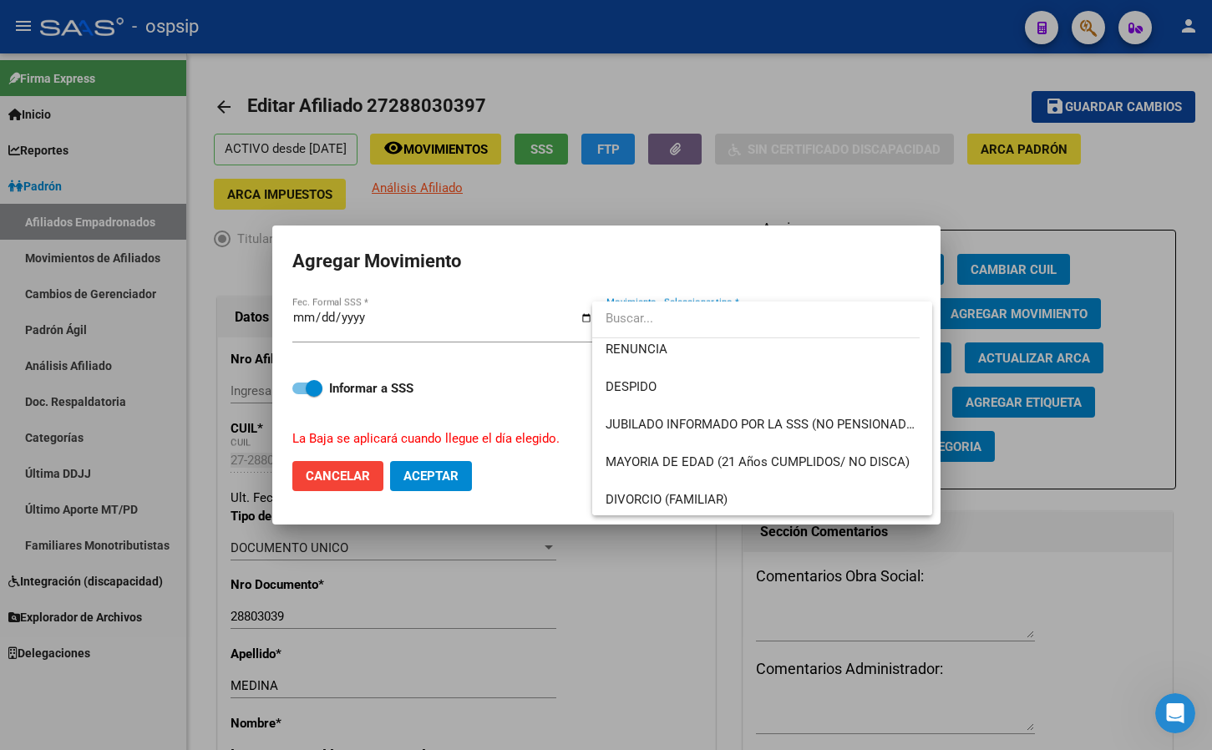
click at [336, 474] on div at bounding box center [606, 375] width 1212 height 750
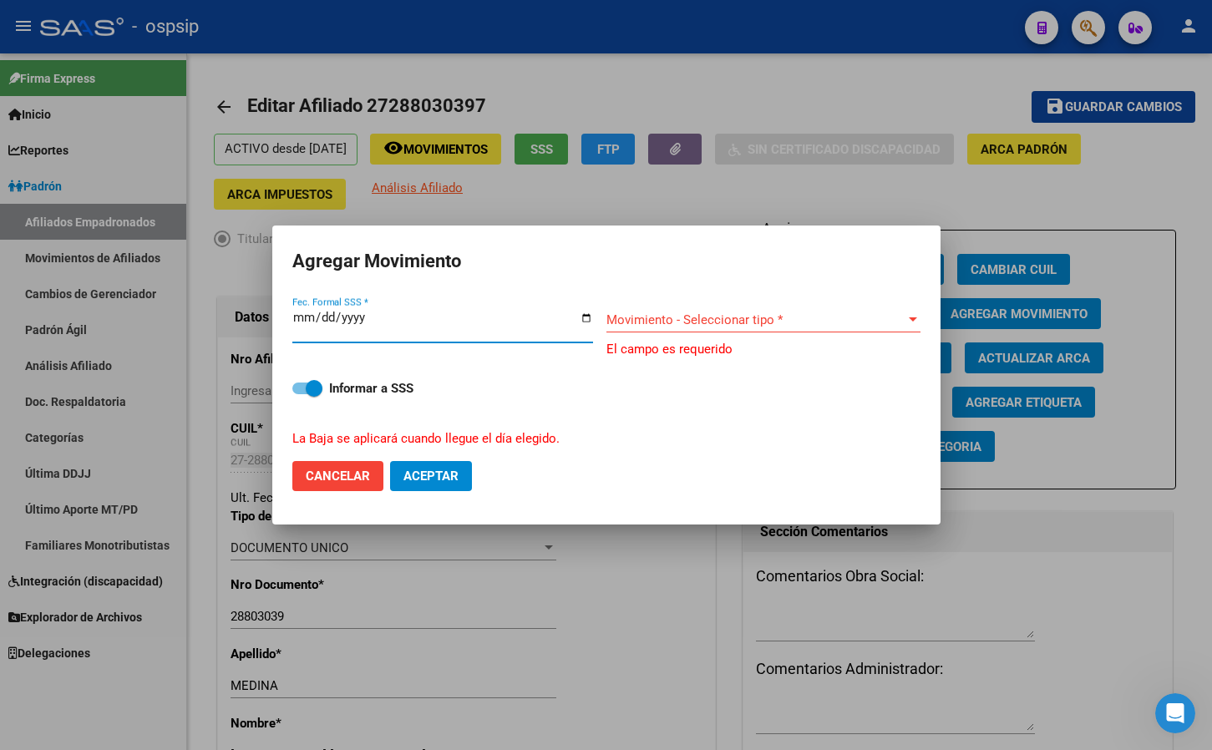
click at [297, 322] on input "[DATE]" at bounding box center [442, 324] width 301 height 27
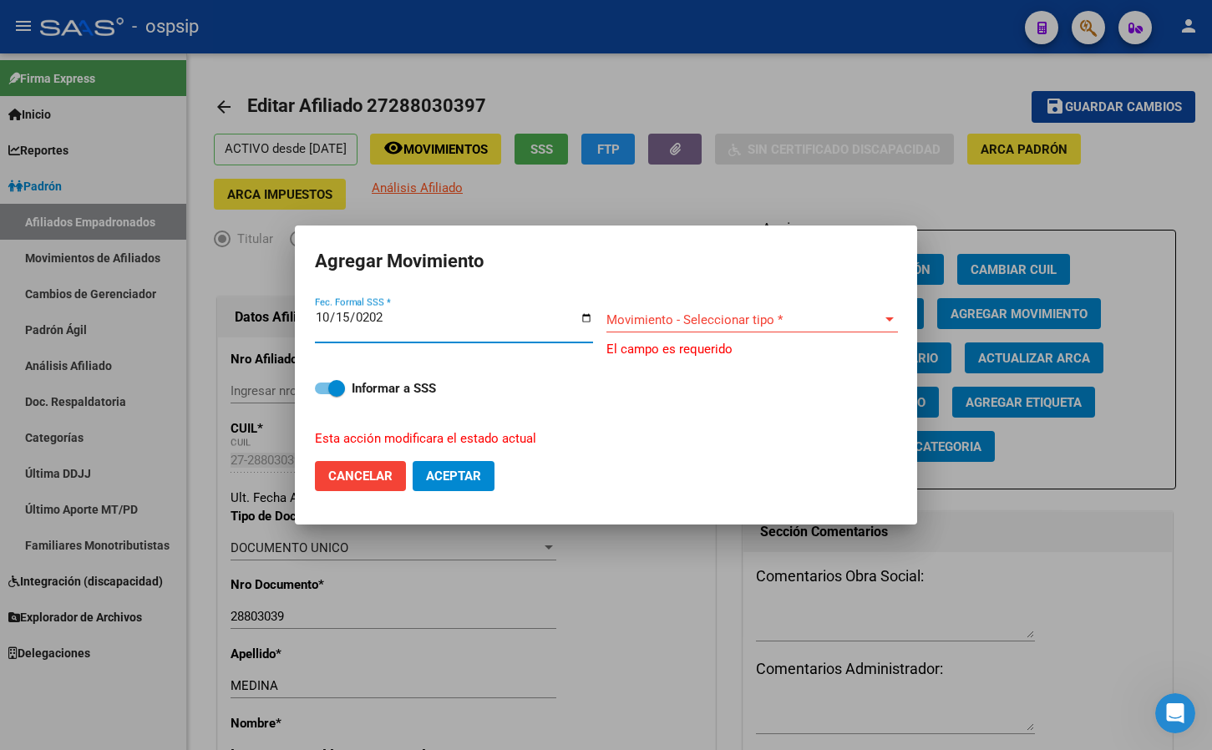
type input "[DATE]"
click at [688, 319] on span "Movimiento - Seleccionar tipo *" at bounding box center [744, 319] width 276 height 15
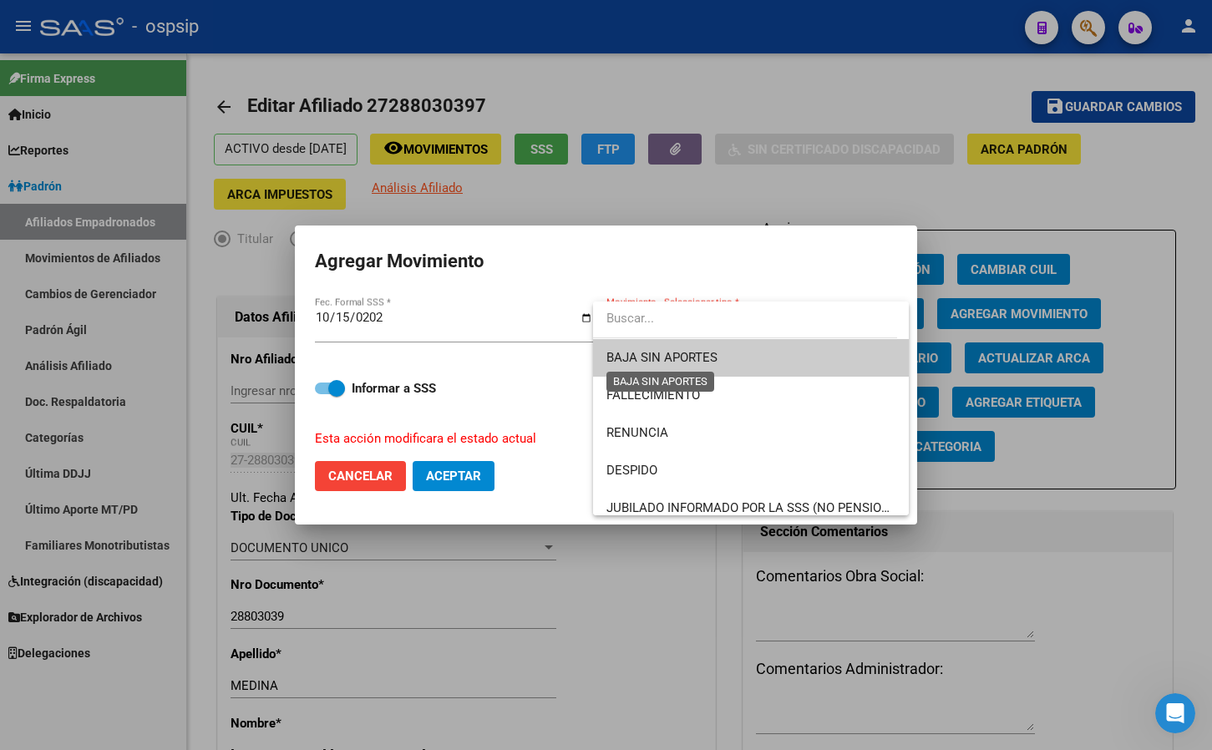
click at [662, 351] on span "BAJA SIN APORTES" at bounding box center [661, 357] width 111 height 15
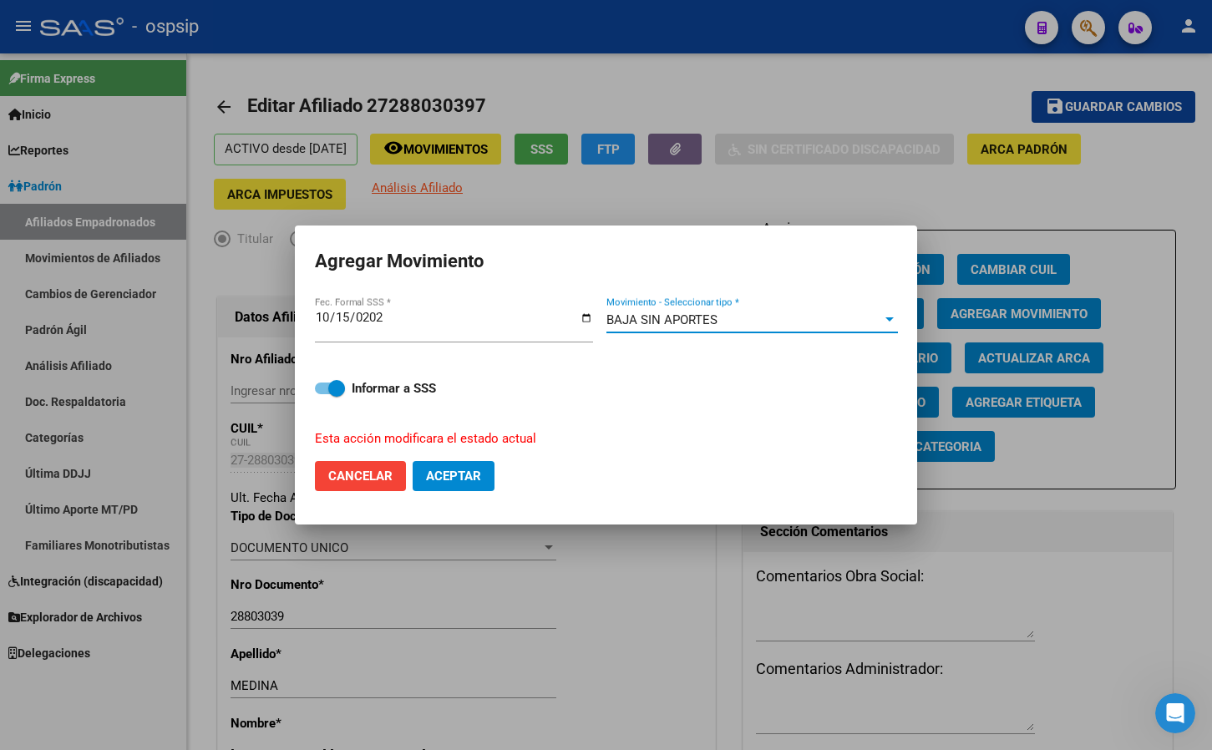
click at [445, 481] on span "Aceptar" at bounding box center [453, 476] width 55 height 15
checkbox input "false"
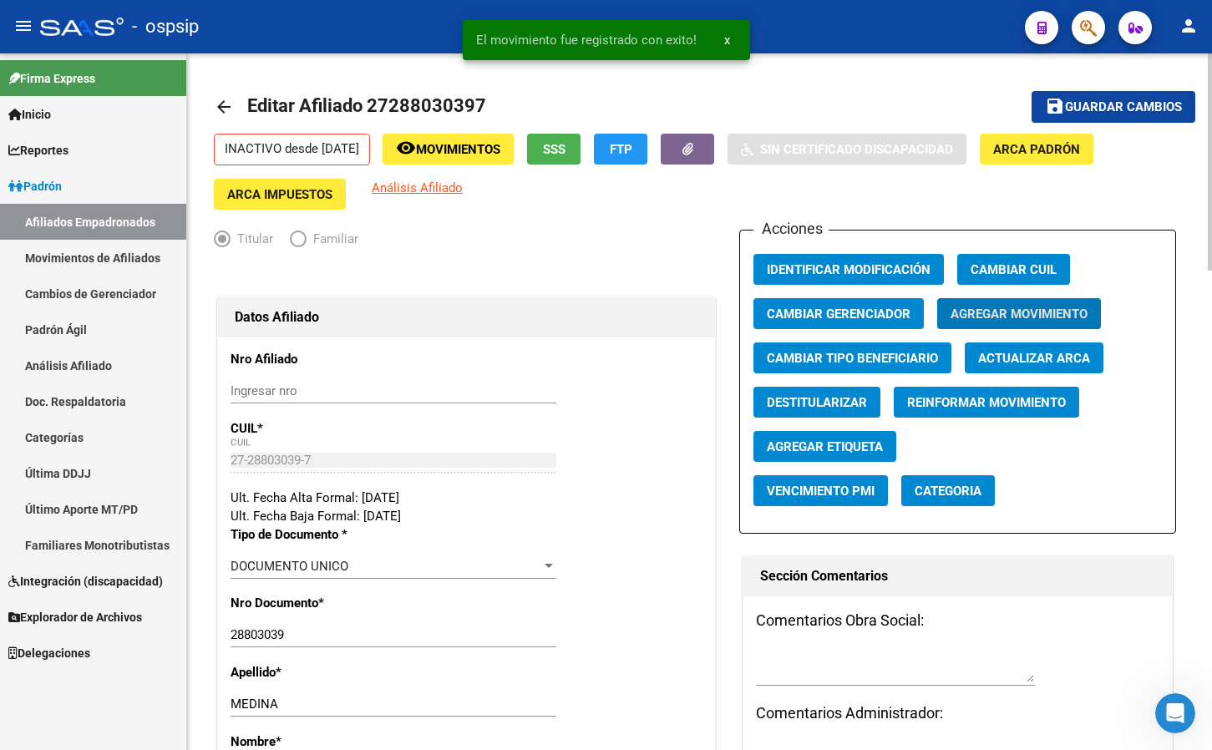
click at [994, 309] on span "Agregar Movimiento" at bounding box center [1019, 314] width 137 height 15
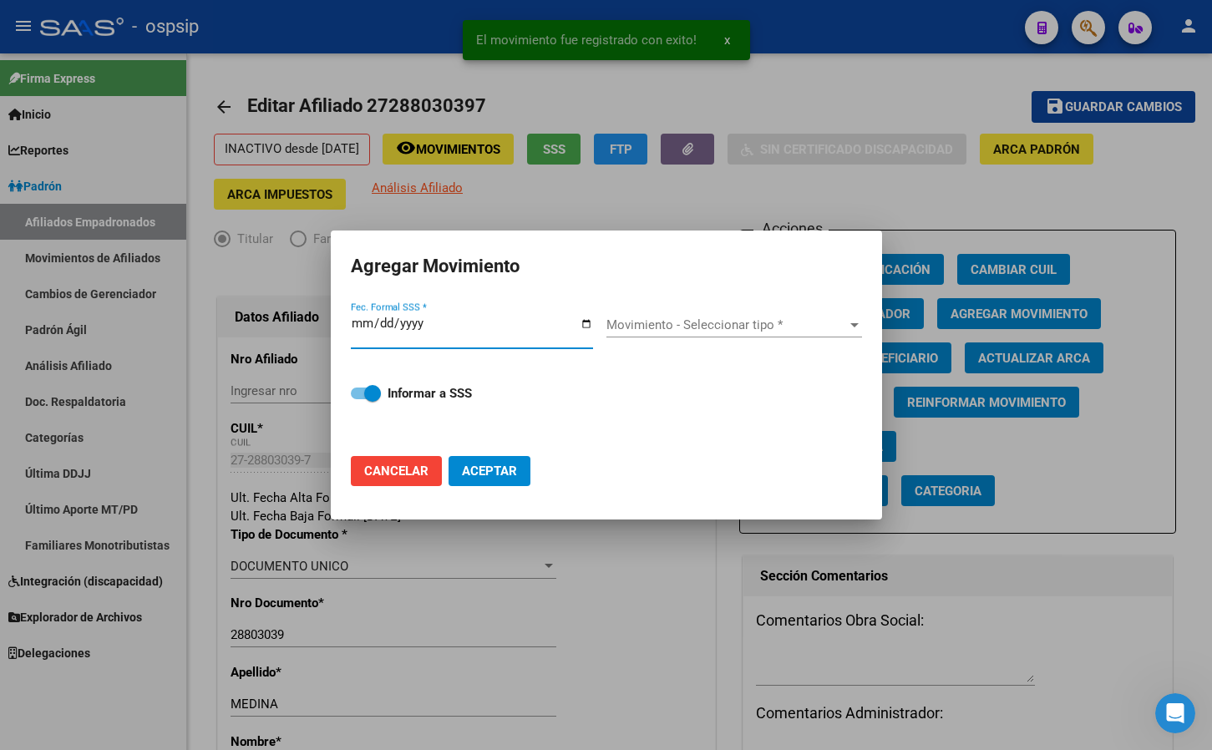
click at [356, 320] on input "Fec. Formal SSS *" at bounding box center [472, 330] width 242 height 27
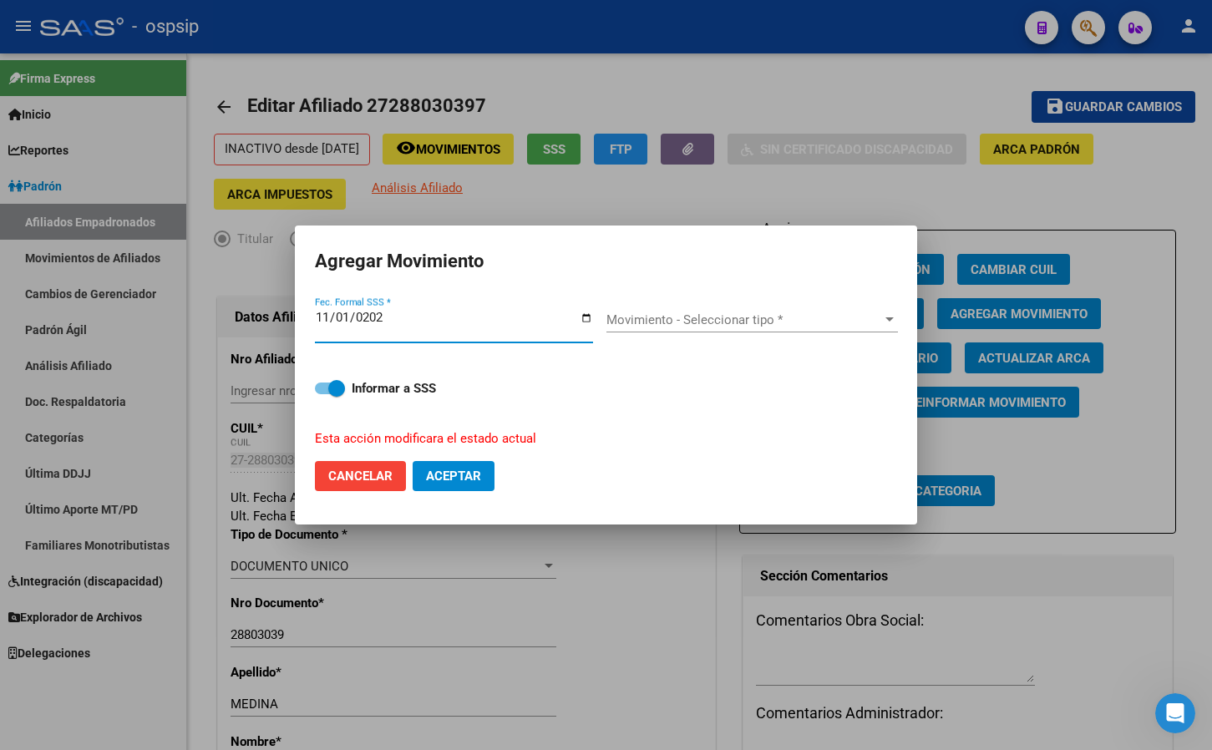
type input "[DATE]"
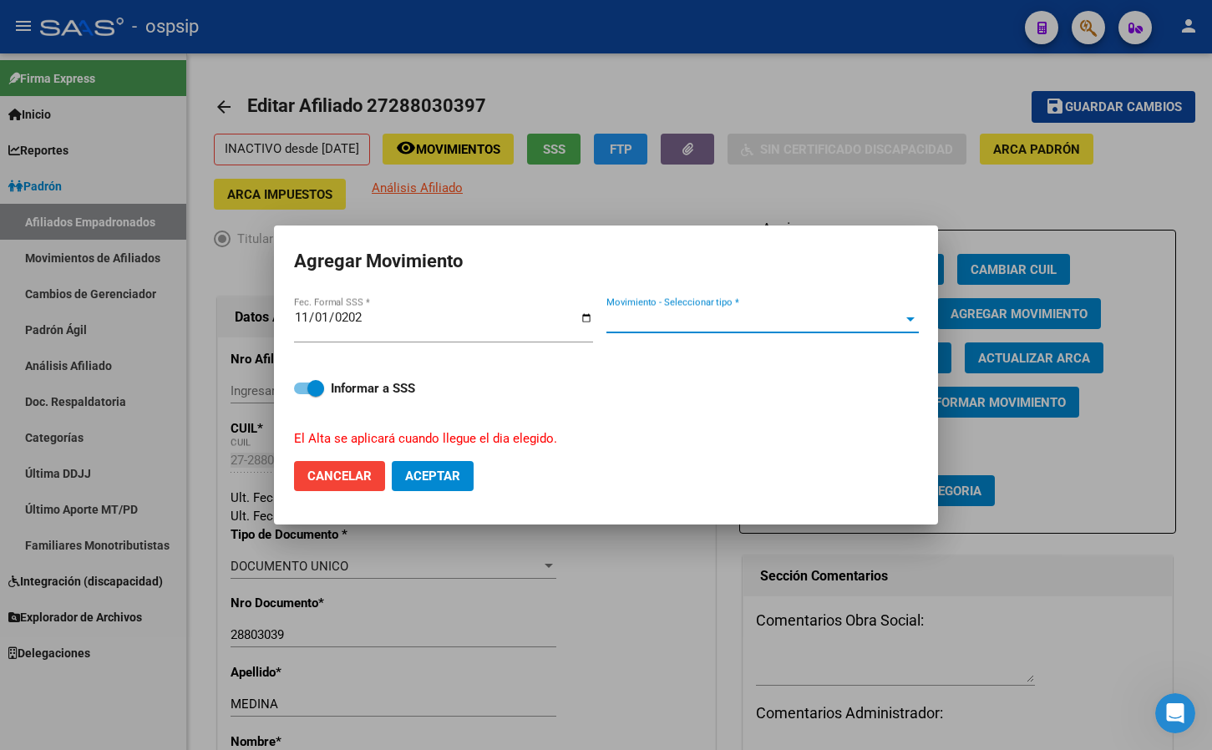
click at [672, 312] on span "Movimiento - Seleccionar tipo *" at bounding box center [754, 319] width 297 height 15
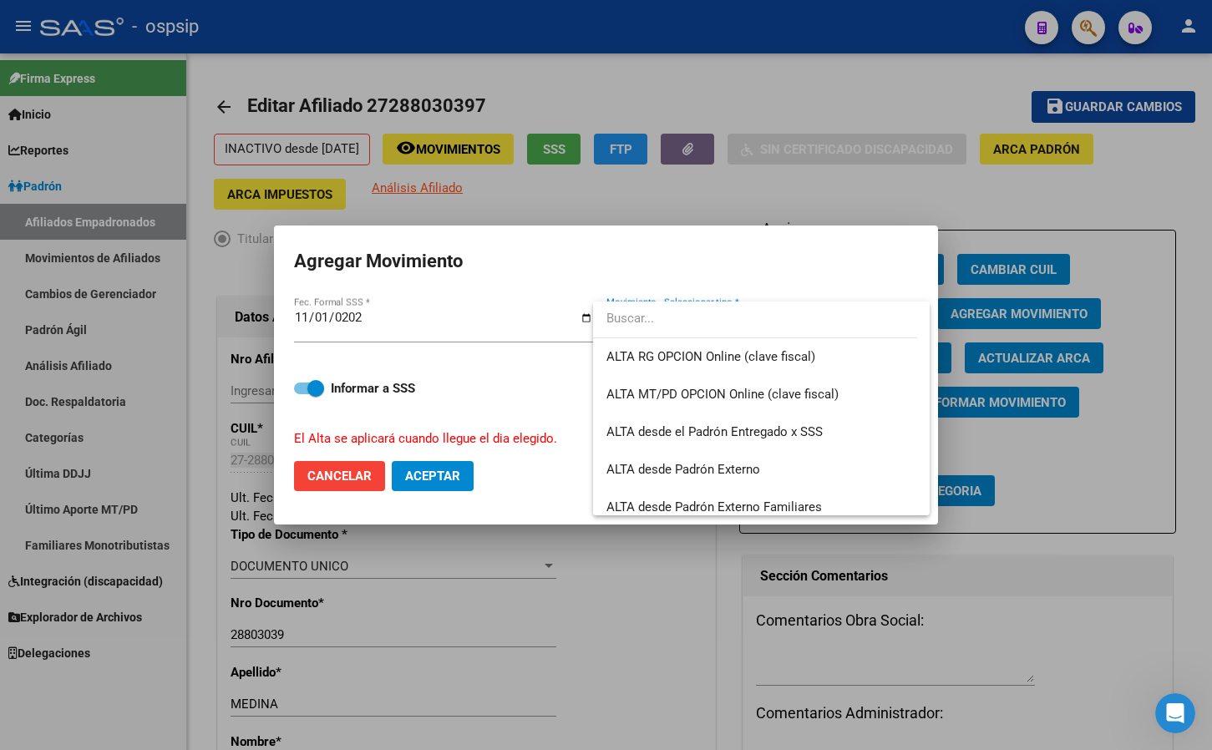
scroll to position [418, 0]
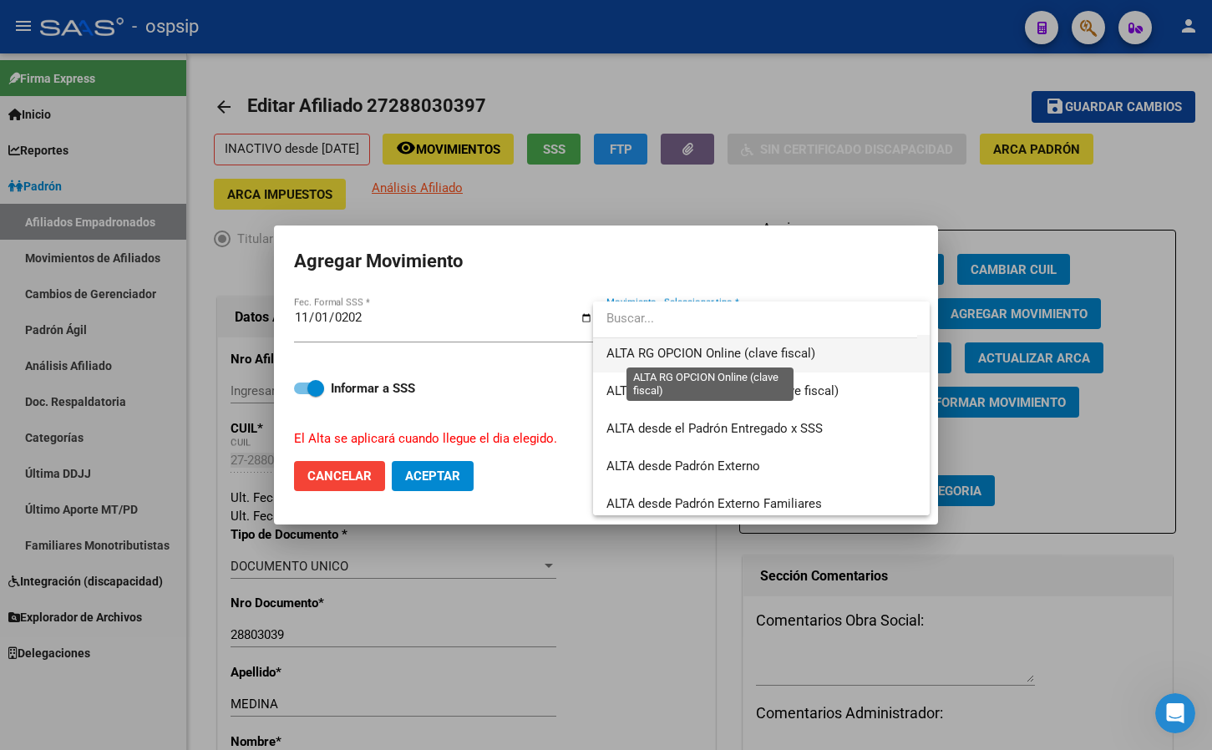
click at [672, 350] on span "ALTA RG OPCION Online (clave fiscal)" at bounding box center [710, 353] width 209 height 15
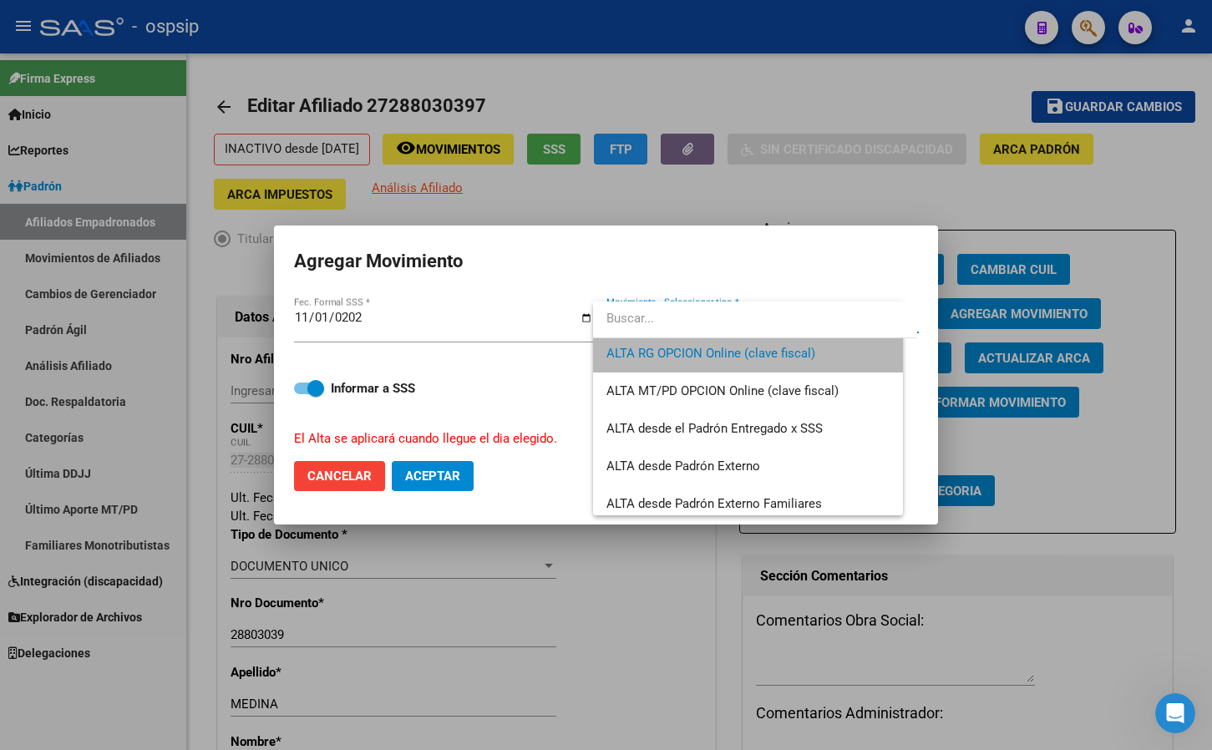
scroll to position [413, 0]
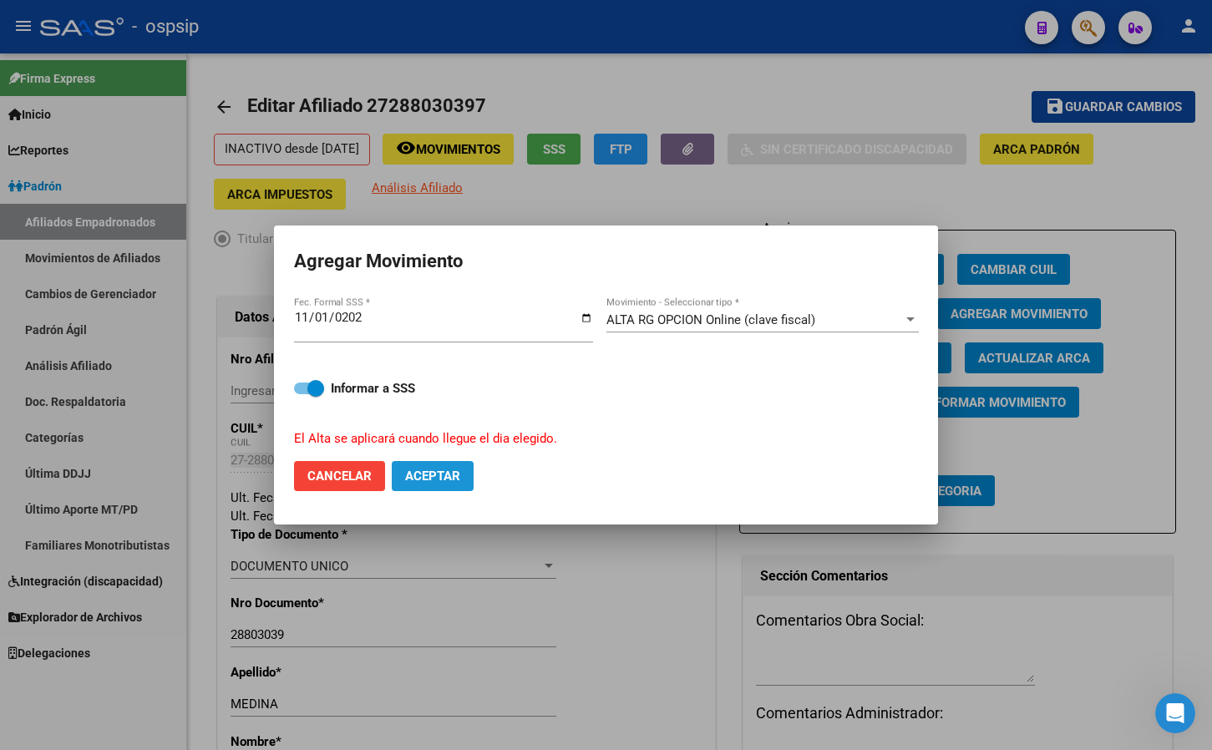
click at [432, 475] on span "Aceptar" at bounding box center [432, 476] width 55 height 15
checkbox input "false"
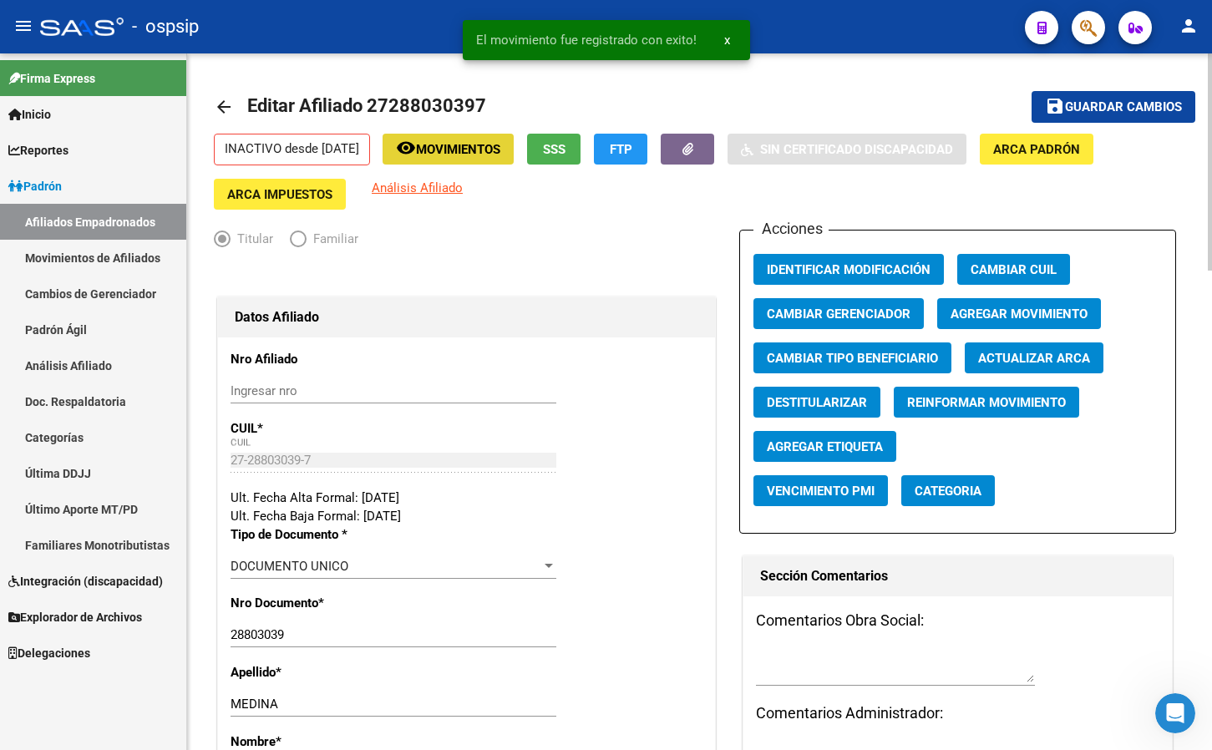
click at [448, 142] on span "Movimientos" at bounding box center [458, 149] width 84 height 15
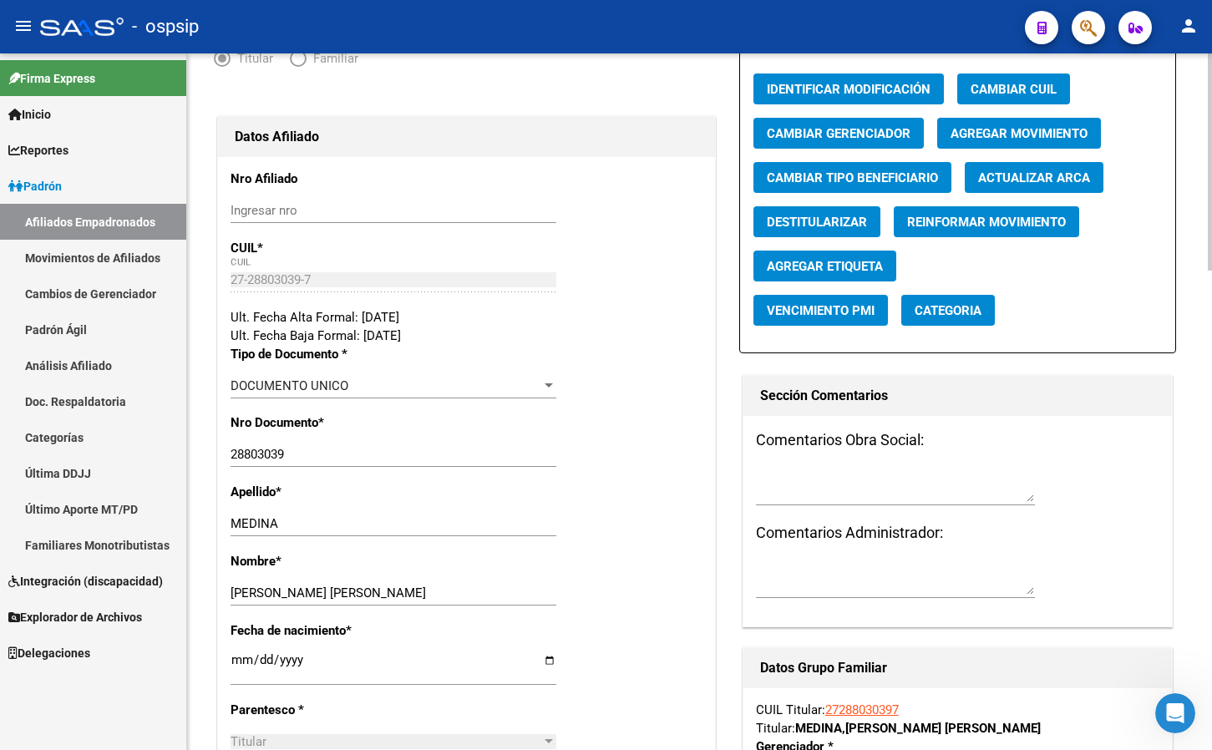
scroll to position [167, 0]
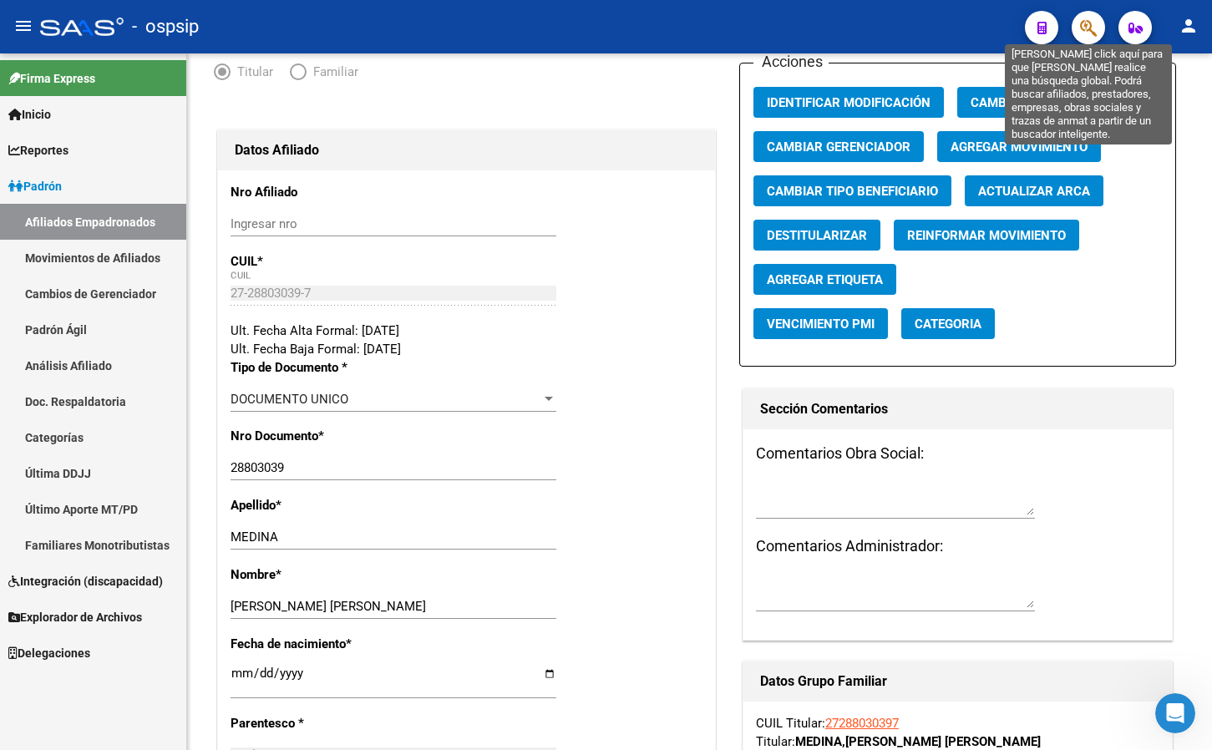
click at [1090, 24] on icon "button" at bounding box center [1088, 27] width 17 height 19
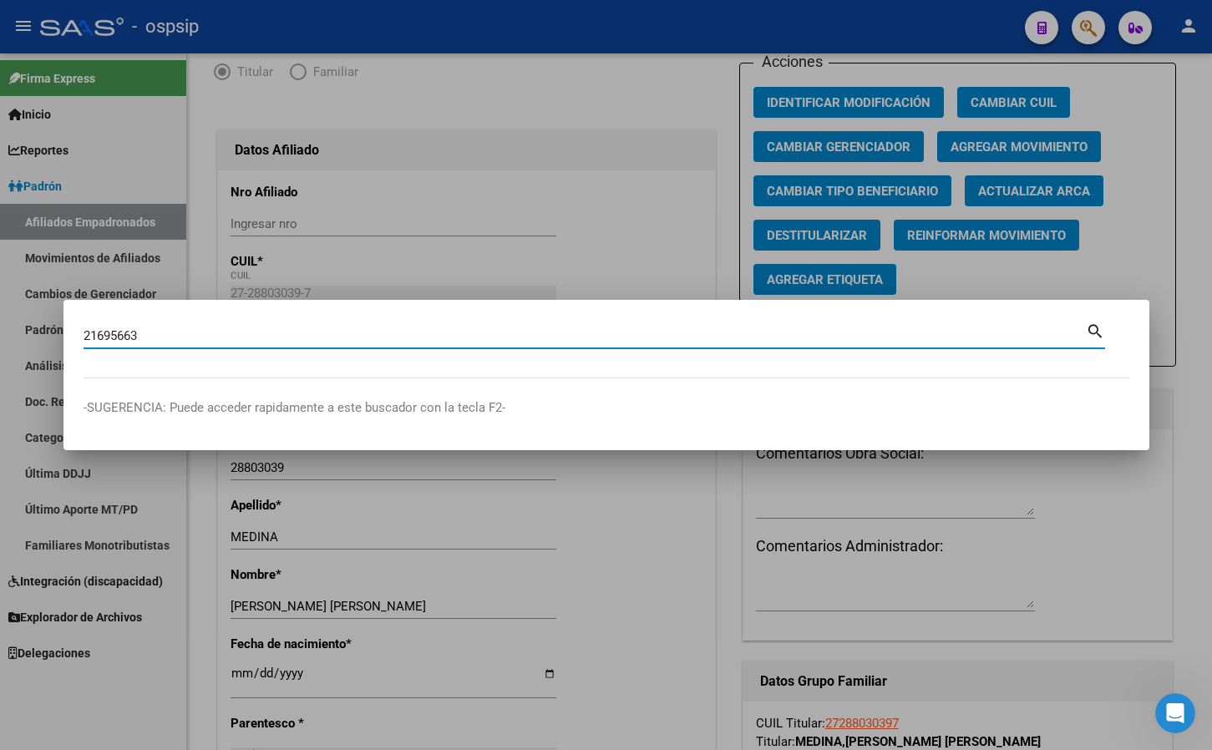
type input "21695663"
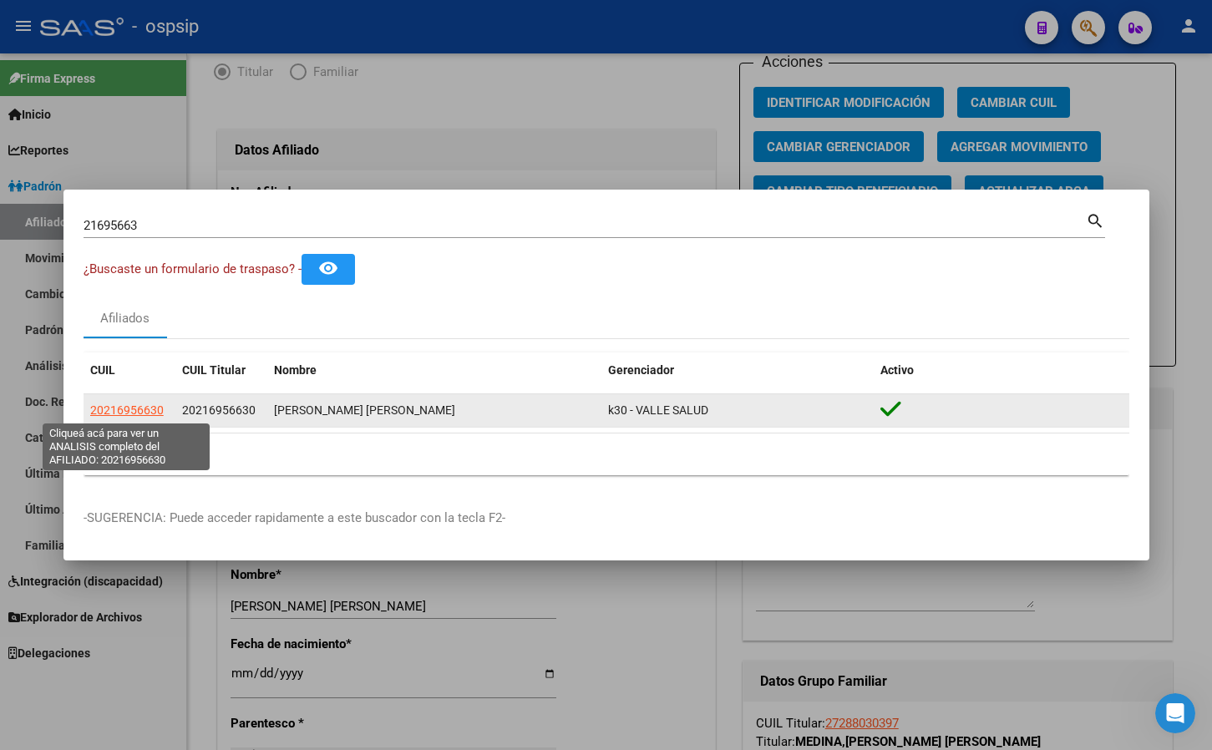
click at [123, 413] on span "20216956630" at bounding box center [127, 409] width 74 height 13
type textarea "20216956630"
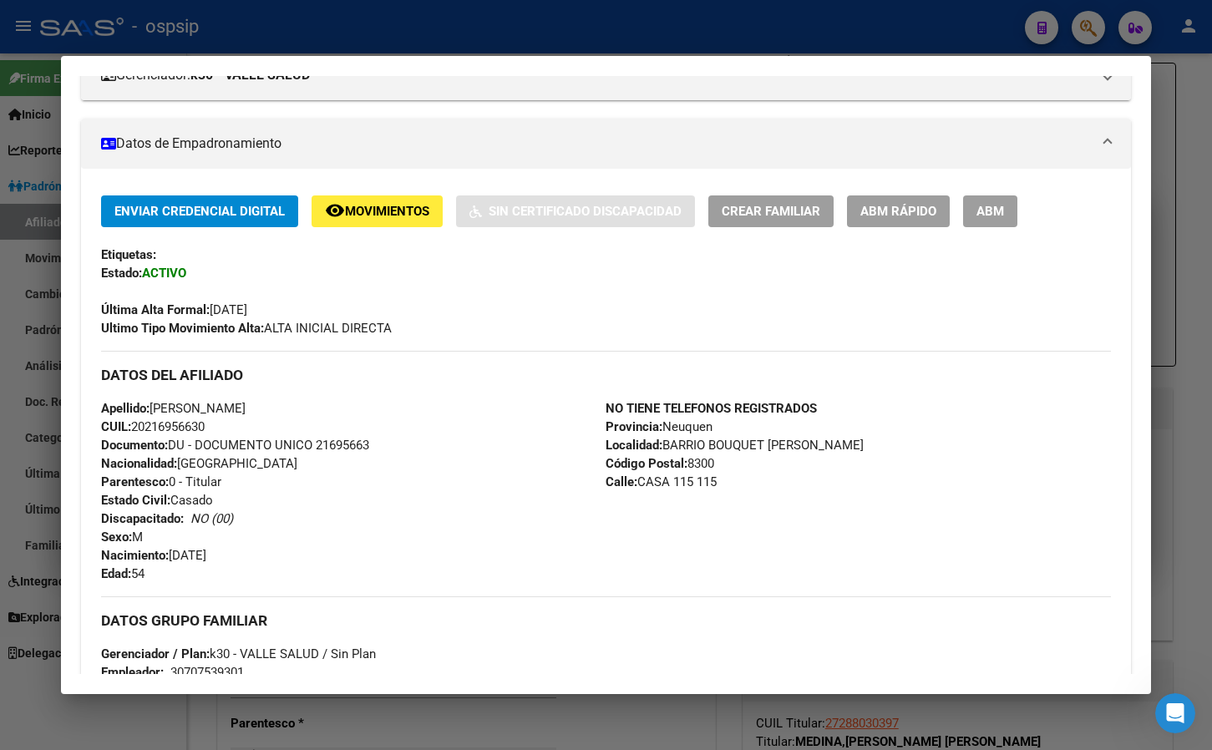
scroll to position [0, 0]
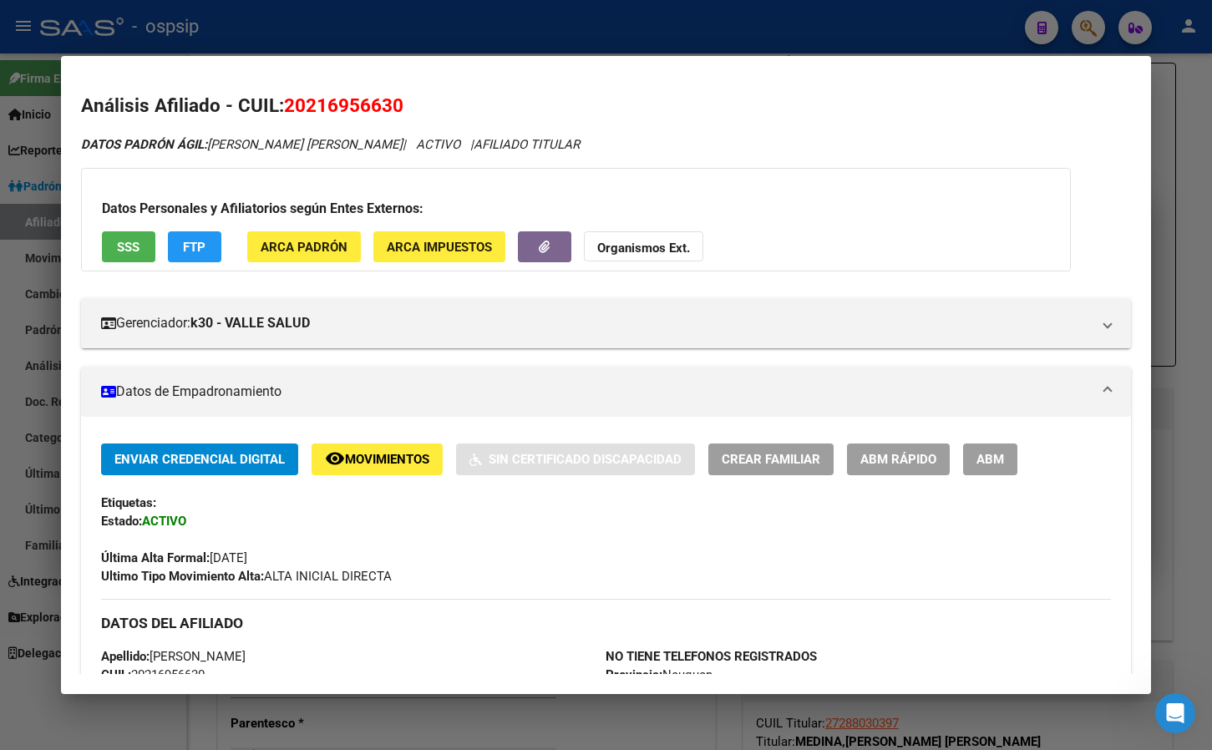
click at [1008, 448] on button "ABM" at bounding box center [990, 459] width 54 height 31
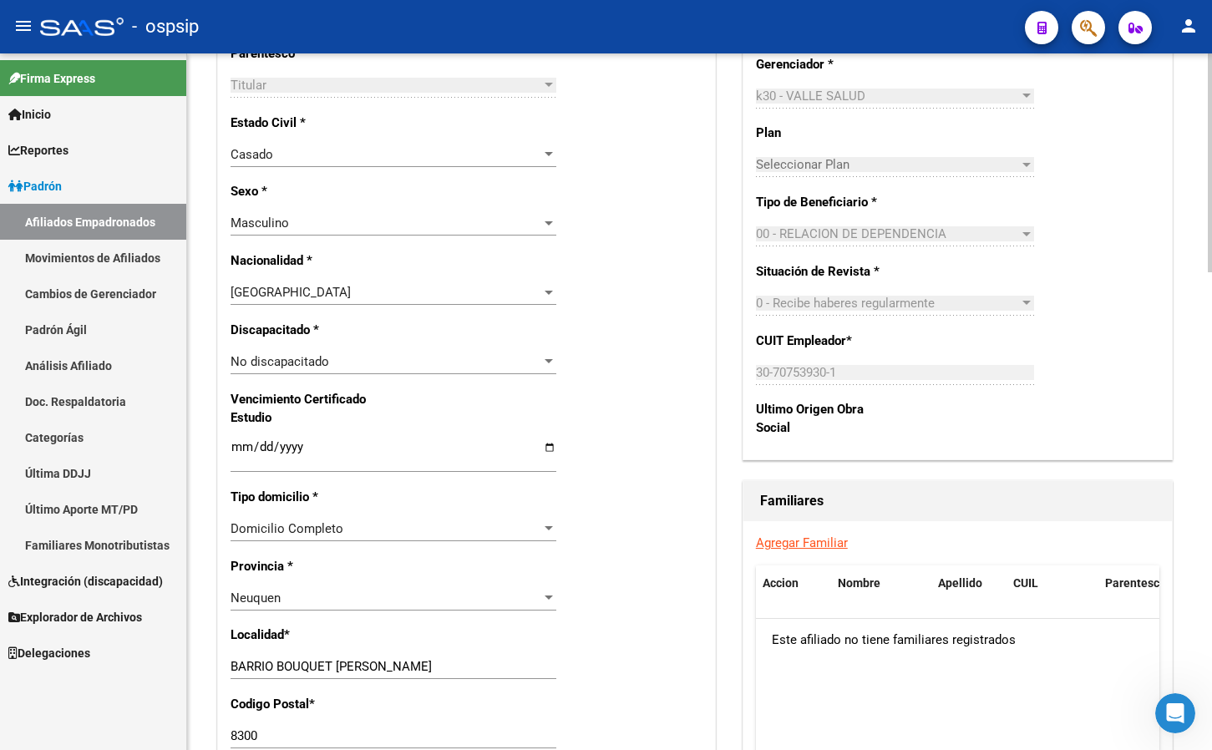
scroll to position [919, 0]
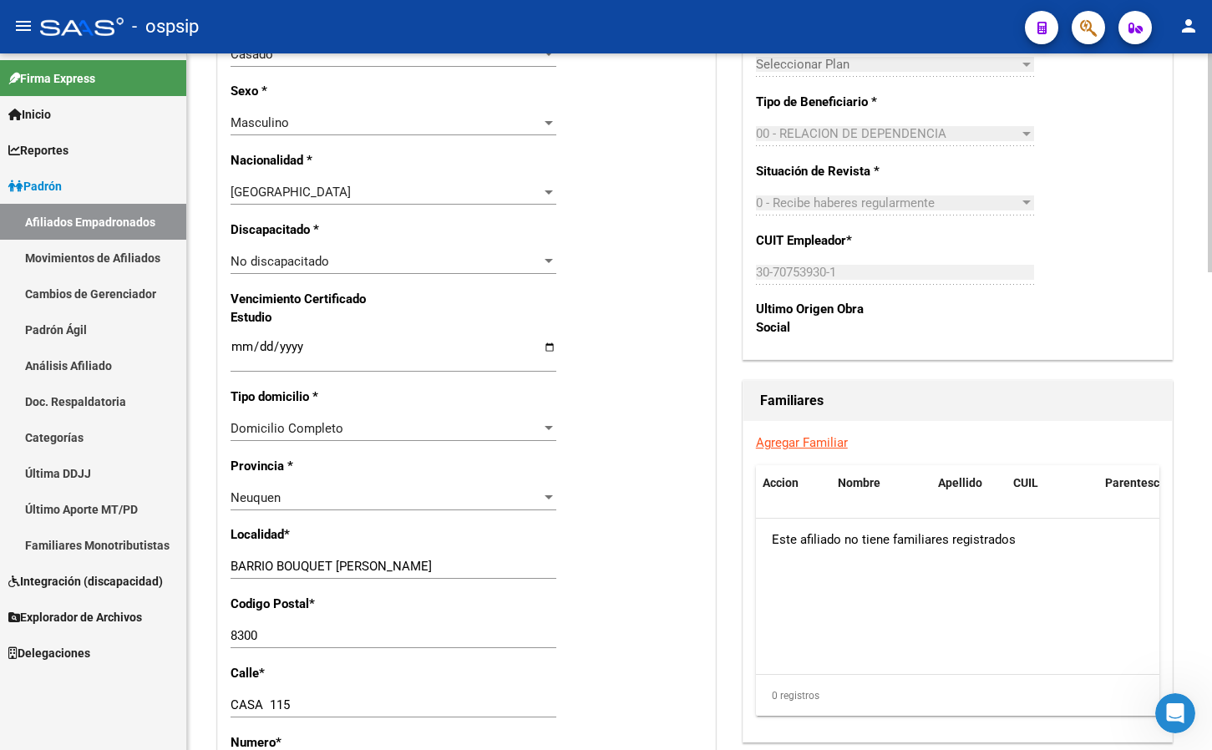
click at [797, 440] on link "Agregar Familiar" at bounding box center [802, 442] width 92 height 15
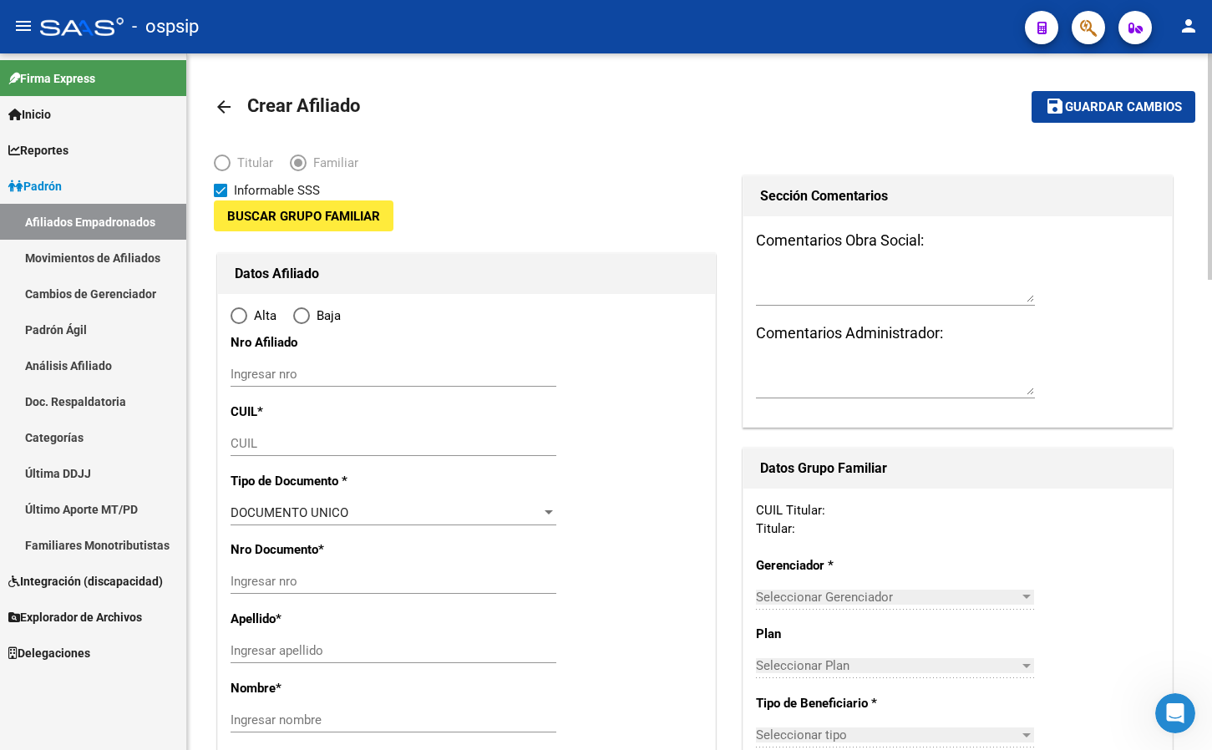
type input "30-70753930-1"
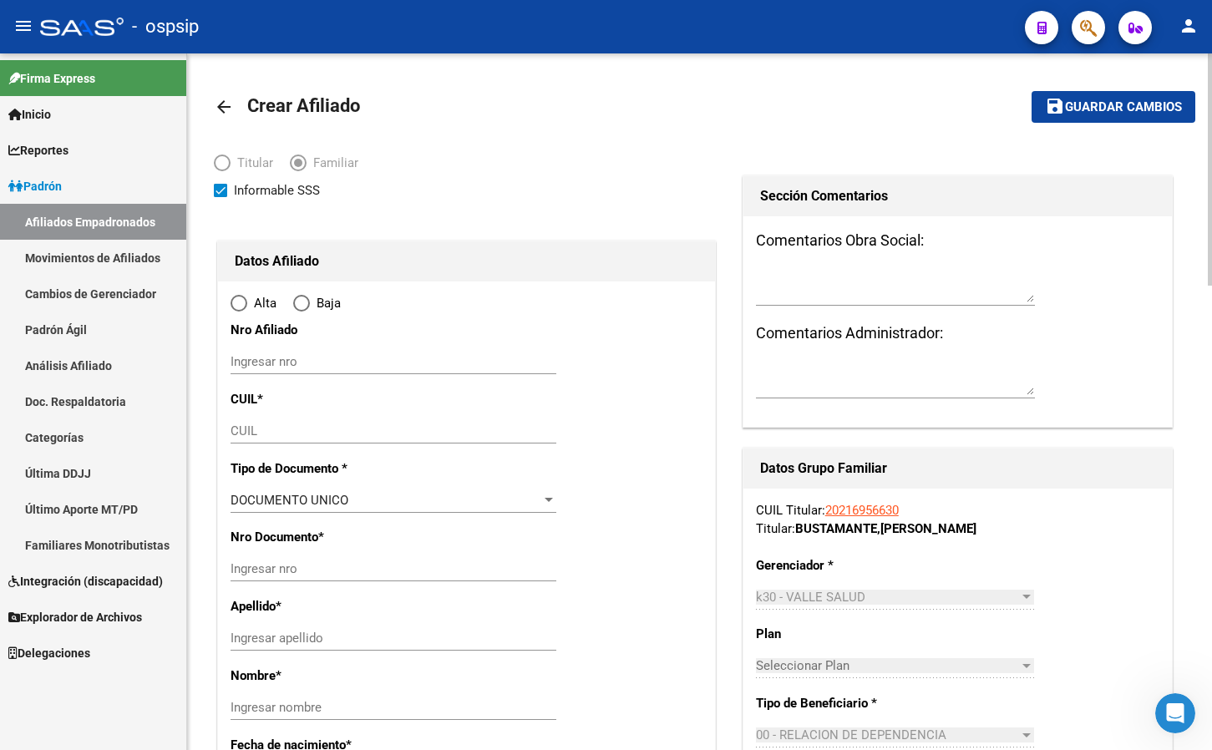
type input "BARRIO BOUQUET [PERSON_NAME]"
type input "8300"
type input "CASA 115"
type input "115"
radio input "true"
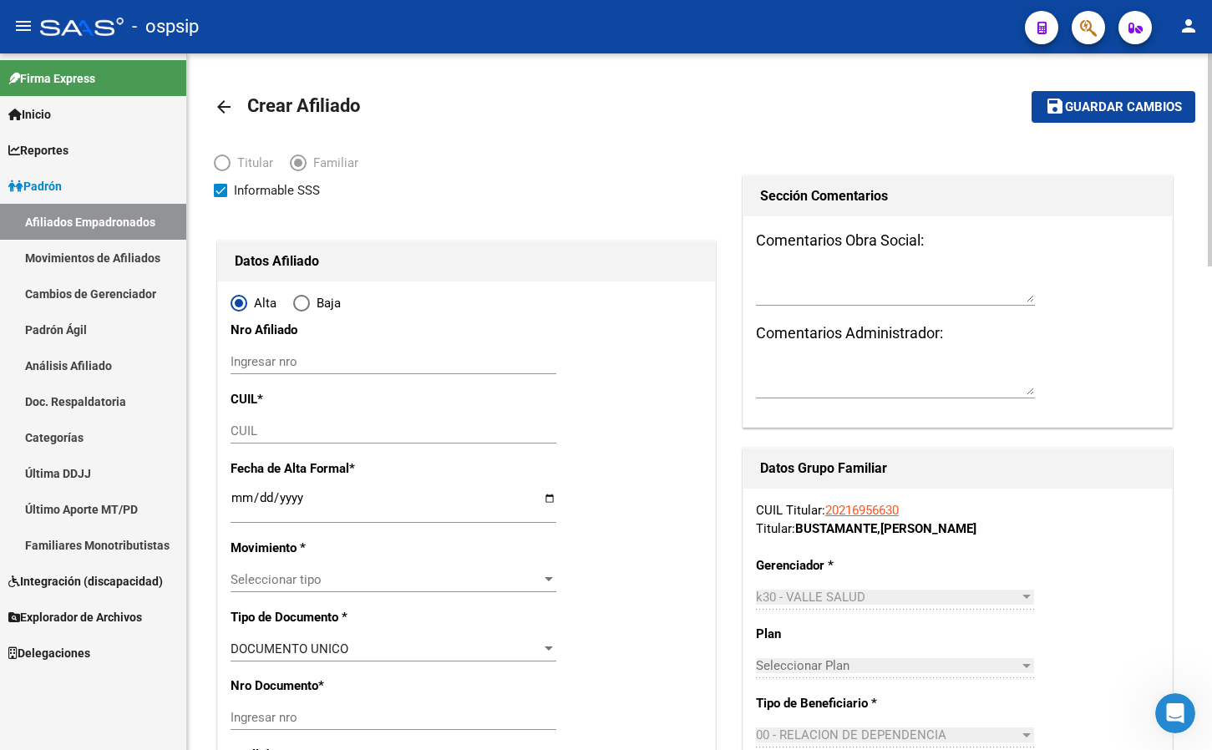
type input "30-70753930-1"
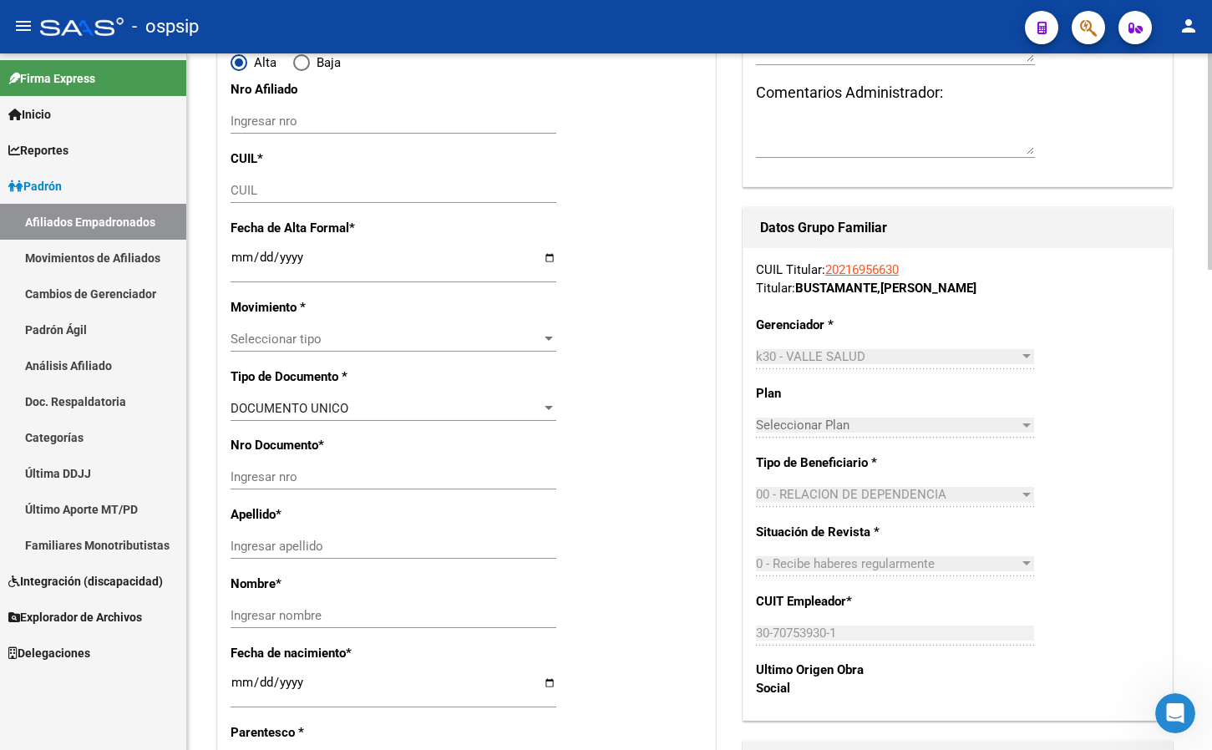
scroll to position [251, 0]
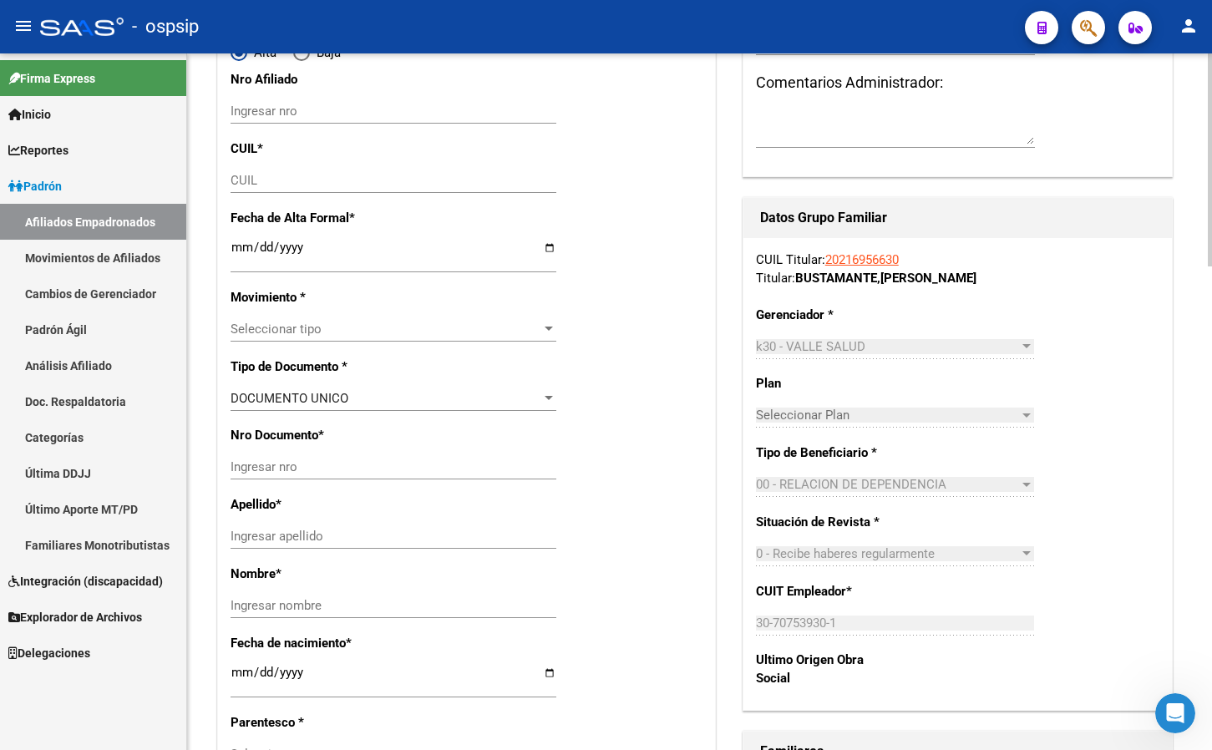
click at [247, 186] on input "CUIL" at bounding box center [394, 180] width 326 height 15
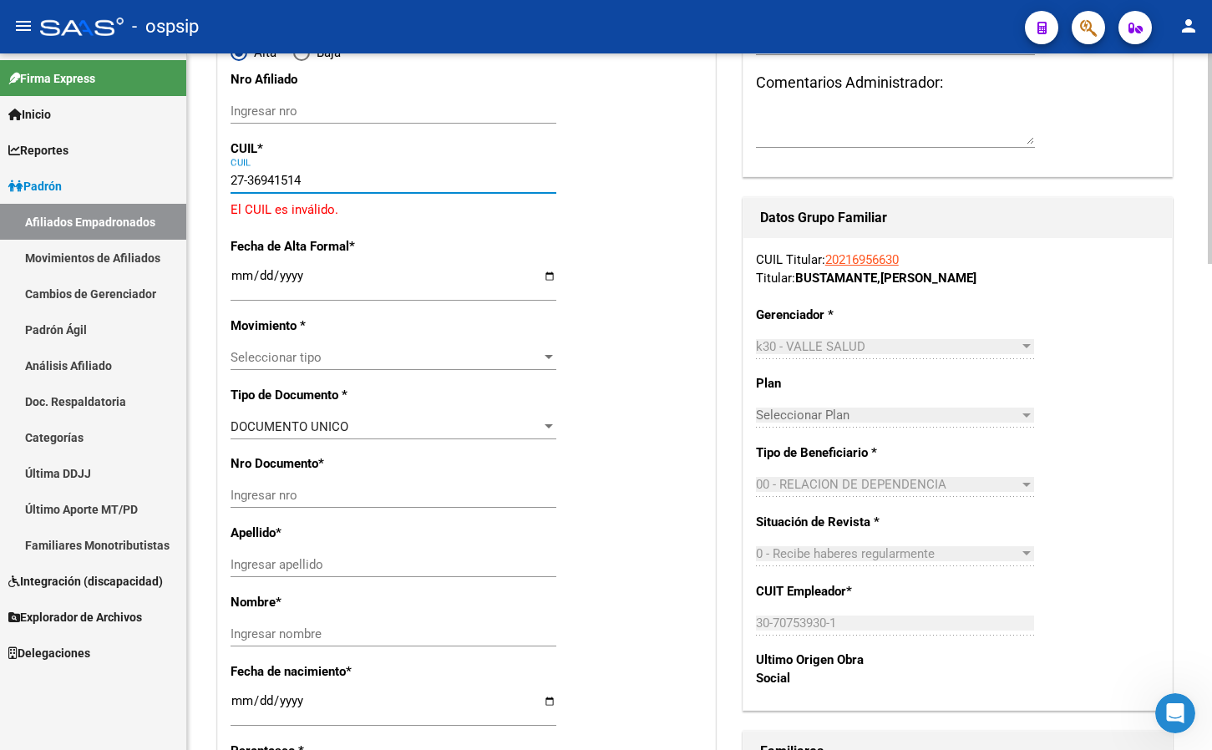
type input "27-36941514-5"
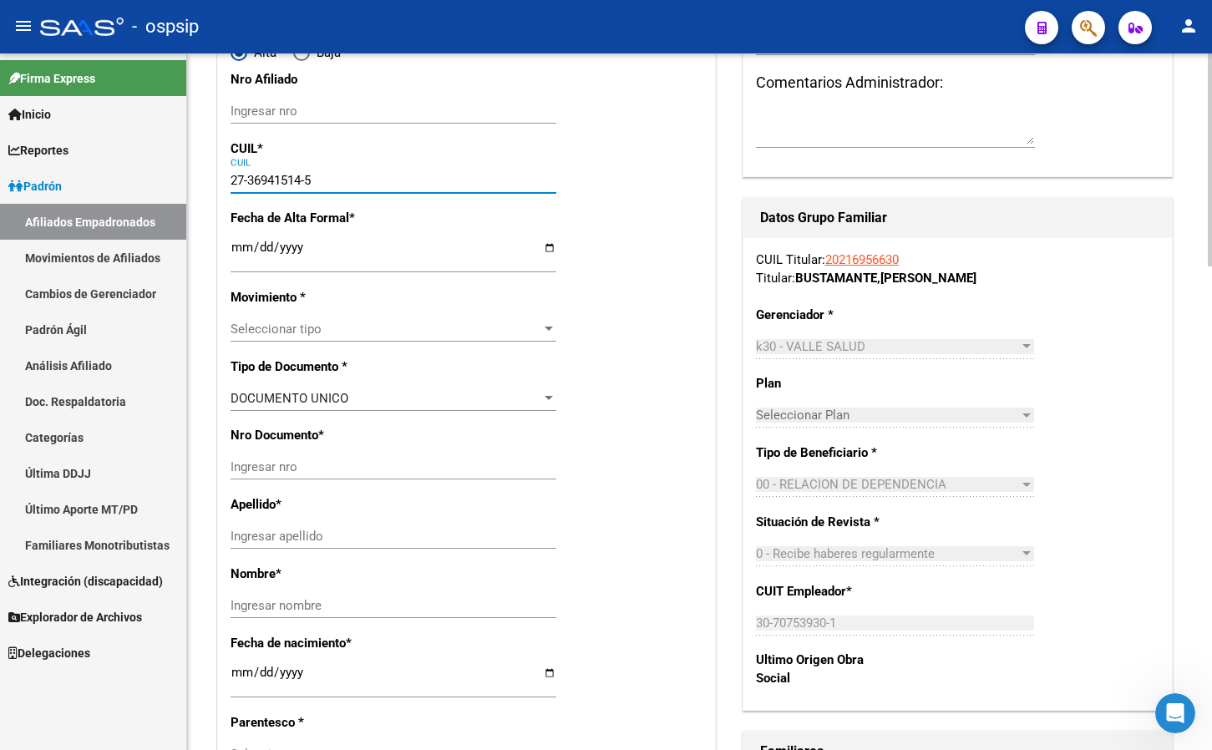
type input "36941514"
type input "FUNES"
type input "[PERSON_NAME]"
type input "[DATE]"
type input "NEUQUEN"
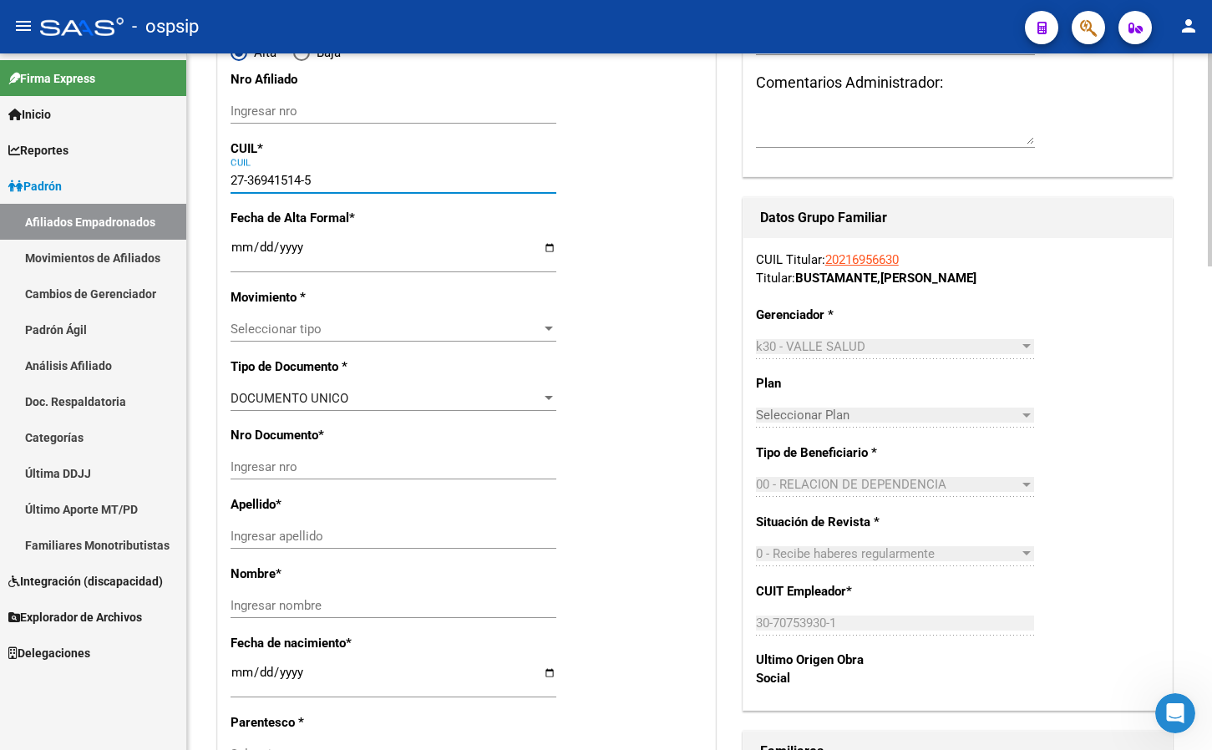
type input "CASA"
type input "27-36941514-5"
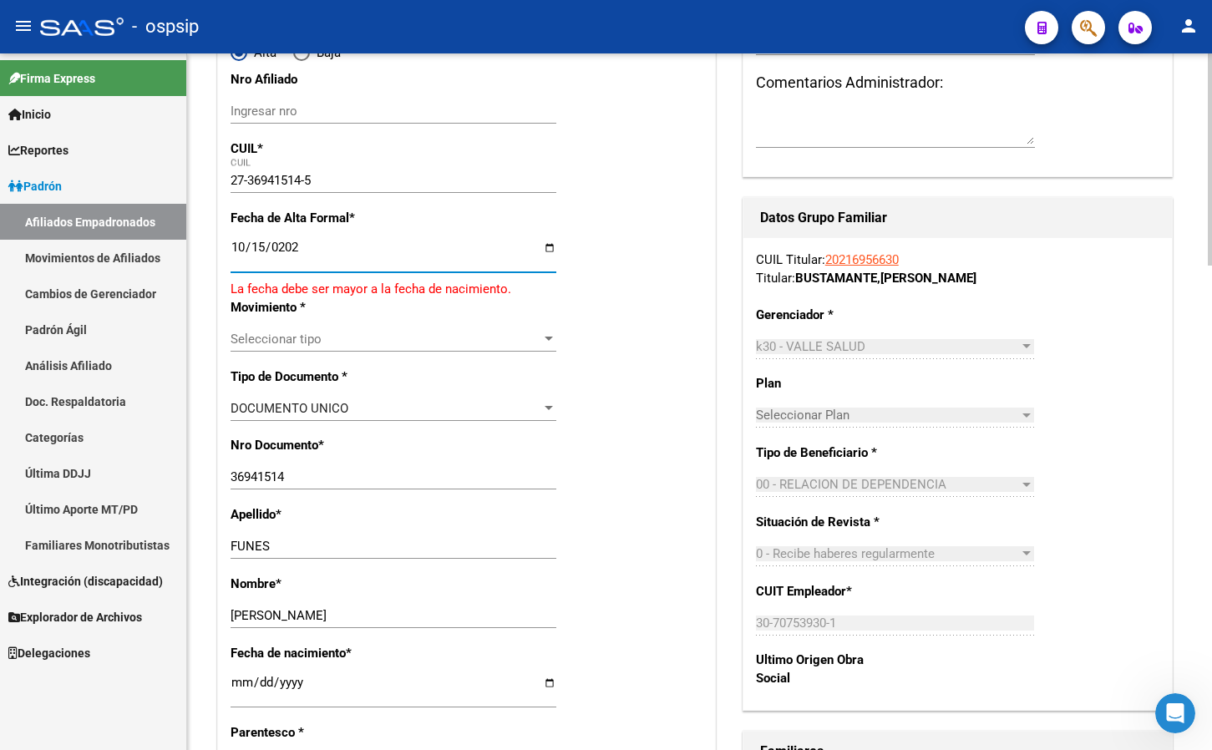
type input "[DATE]"
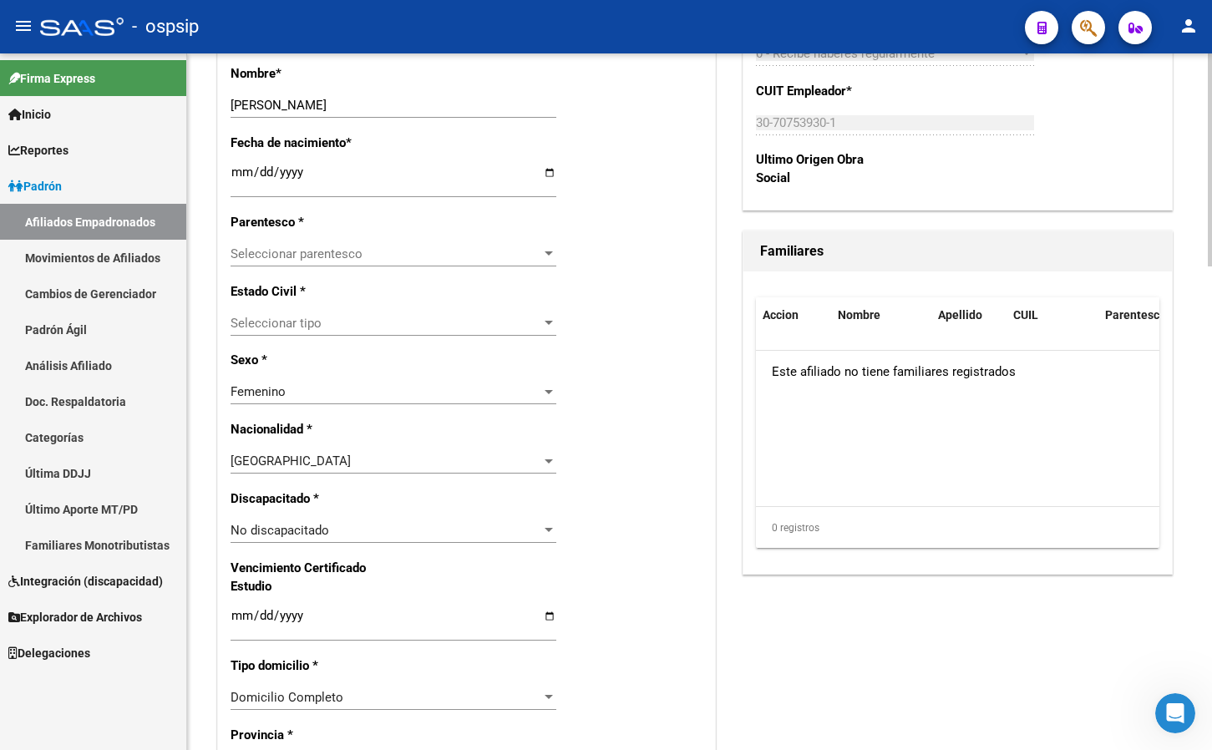
scroll to position [752, 0]
click at [312, 252] on span "Seleccionar parentesco" at bounding box center [386, 253] width 311 height 15
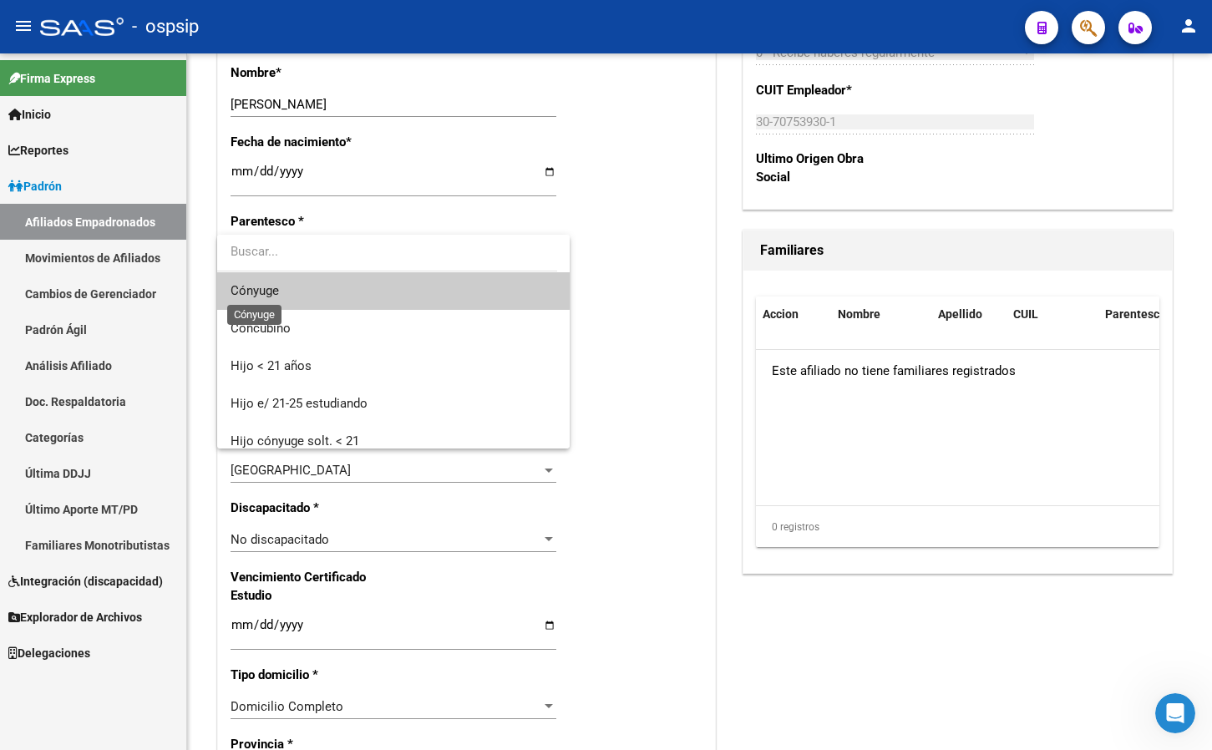
click at [276, 283] on span "Cónyuge" at bounding box center [255, 290] width 48 height 15
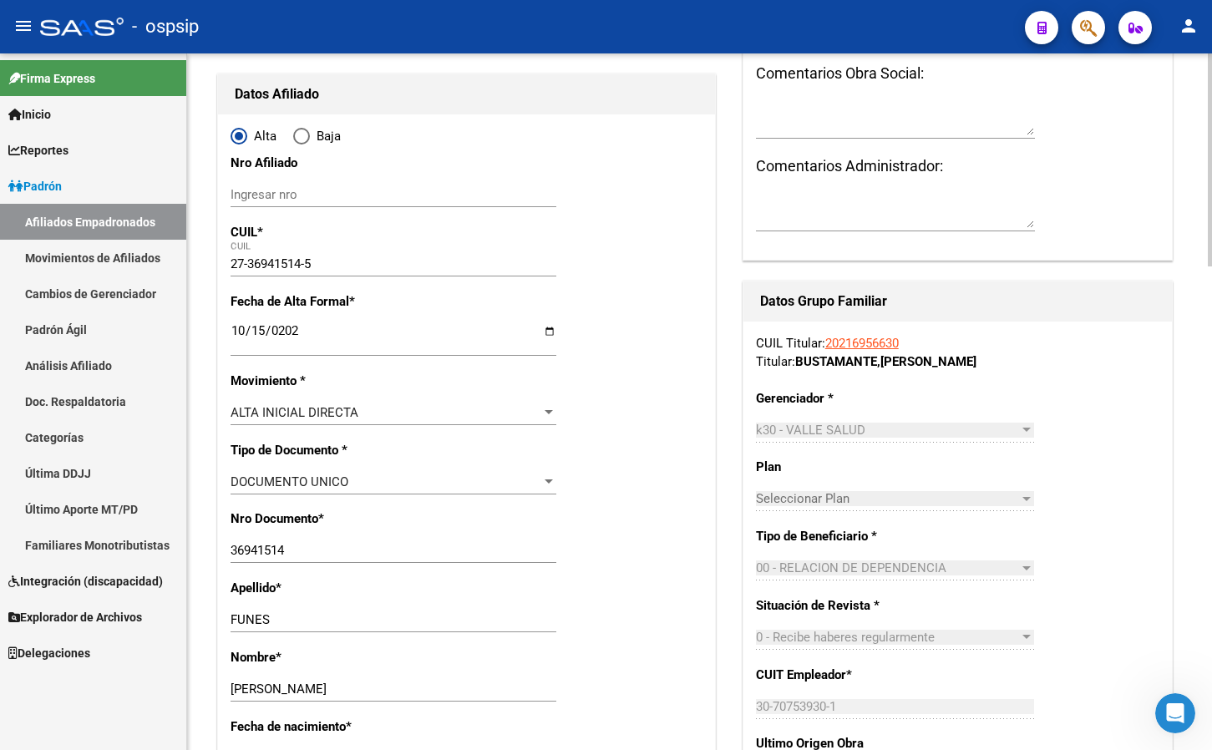
scroll to position [0, 0]
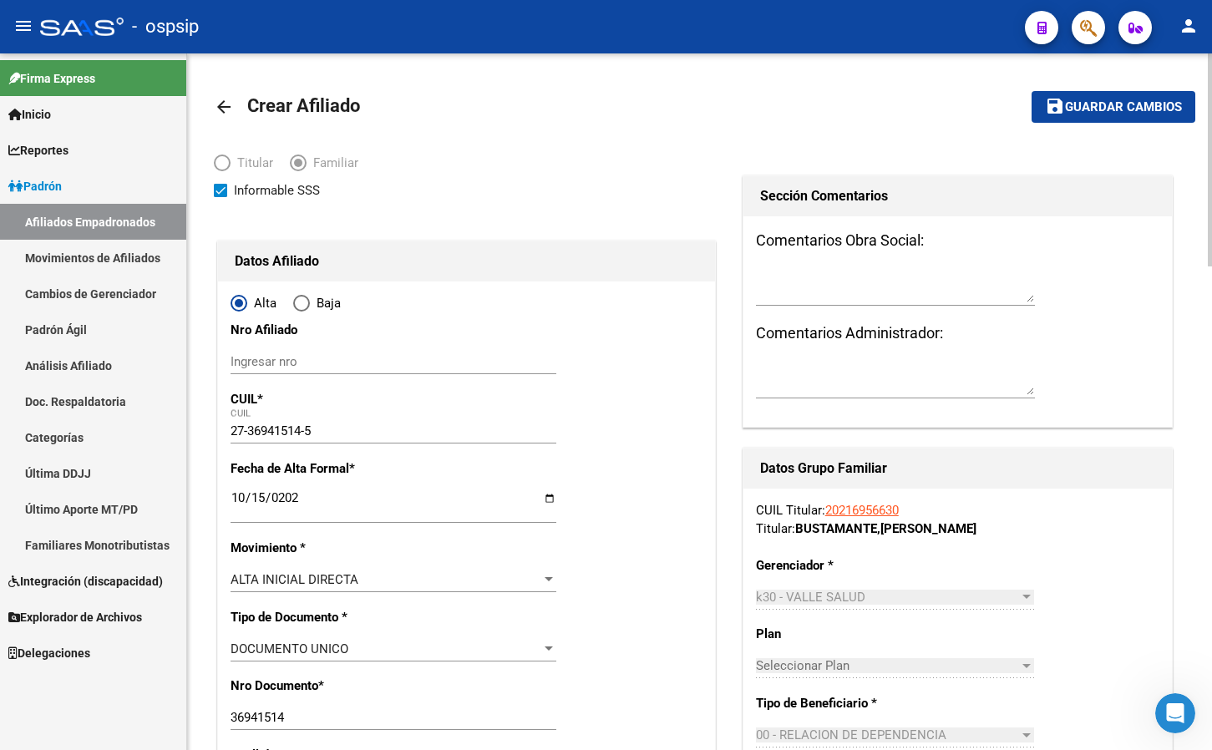
click at [1102, 111] on span "Guardar cambios" at bounding box center [1123, 107] width 117 height 15
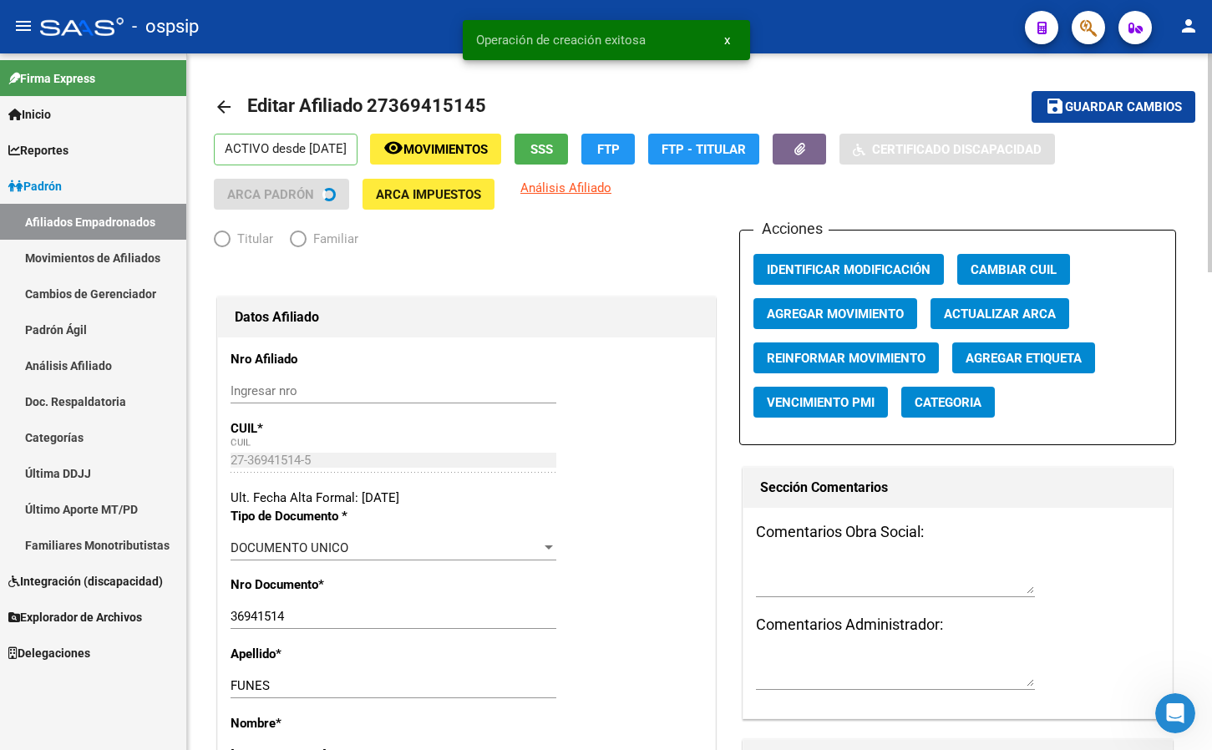
radio input "true"
type input "30-70753930-1"
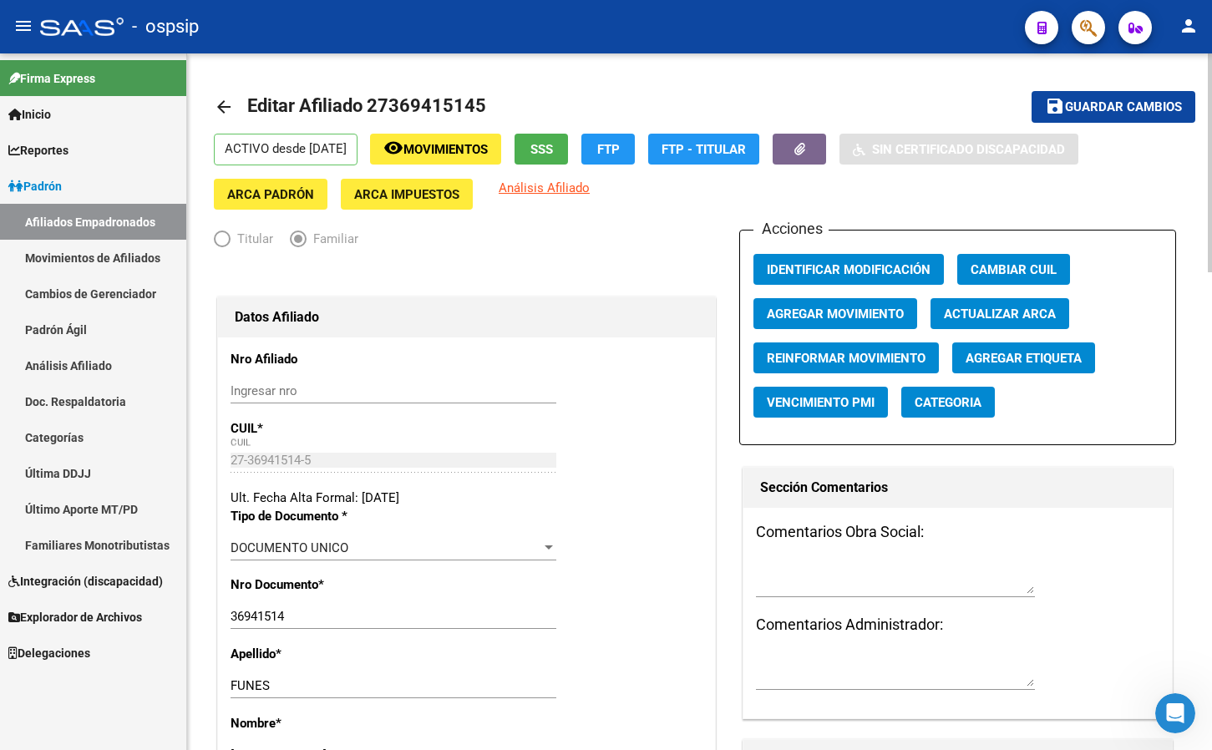
click at [377, 276] on div at bounding box center [466, 274] width 505 height 37
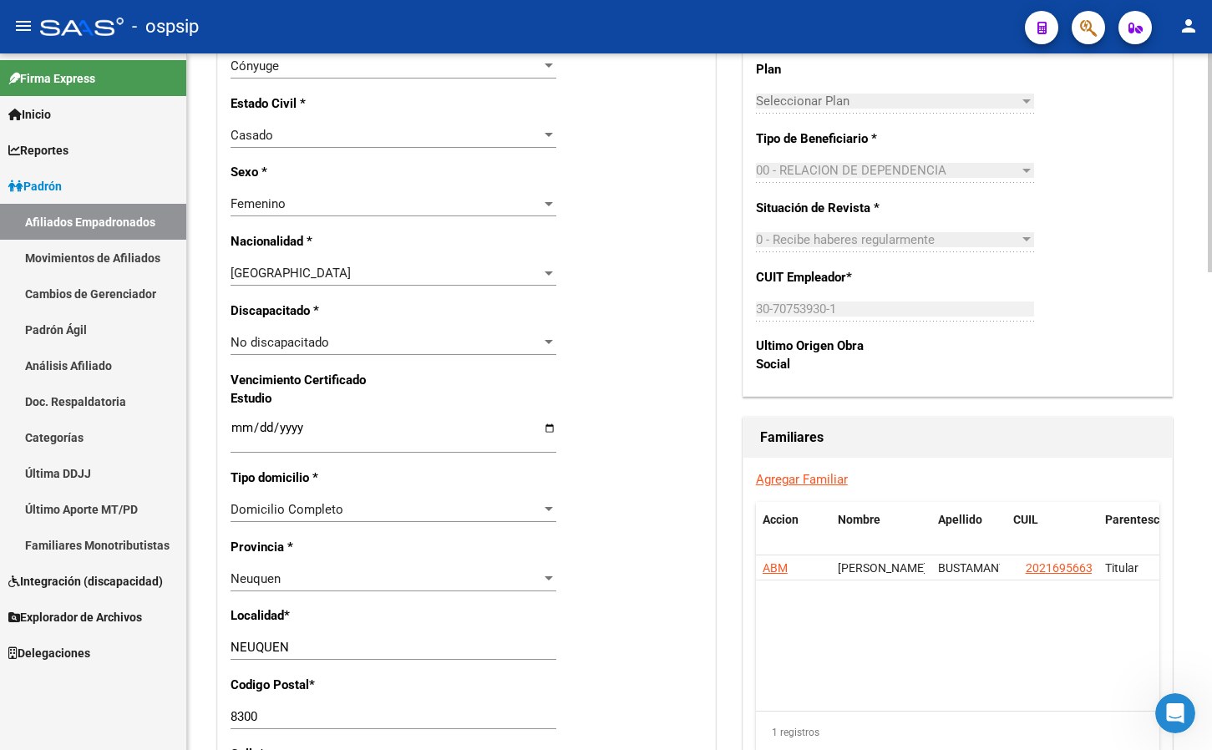
scroll to position [919, 0]
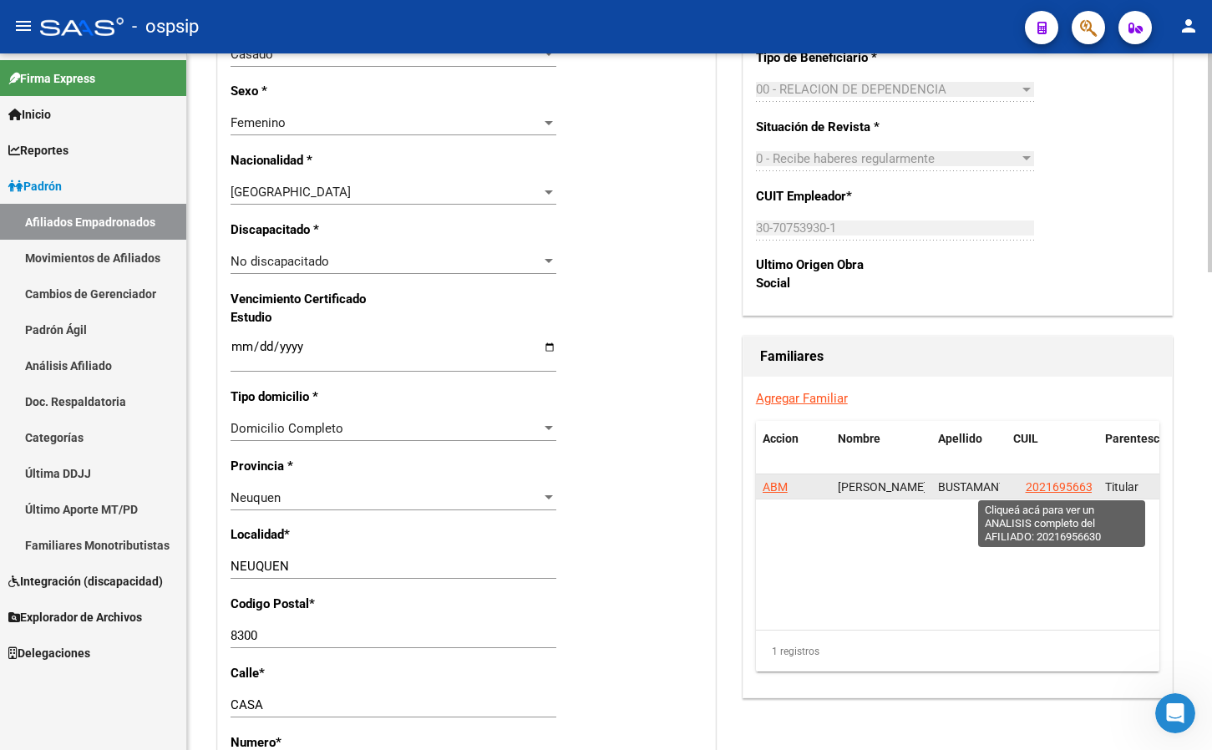
click at [1067, 484] on span "20216956630" at bounding box center [1063, 486] width 74 height 13
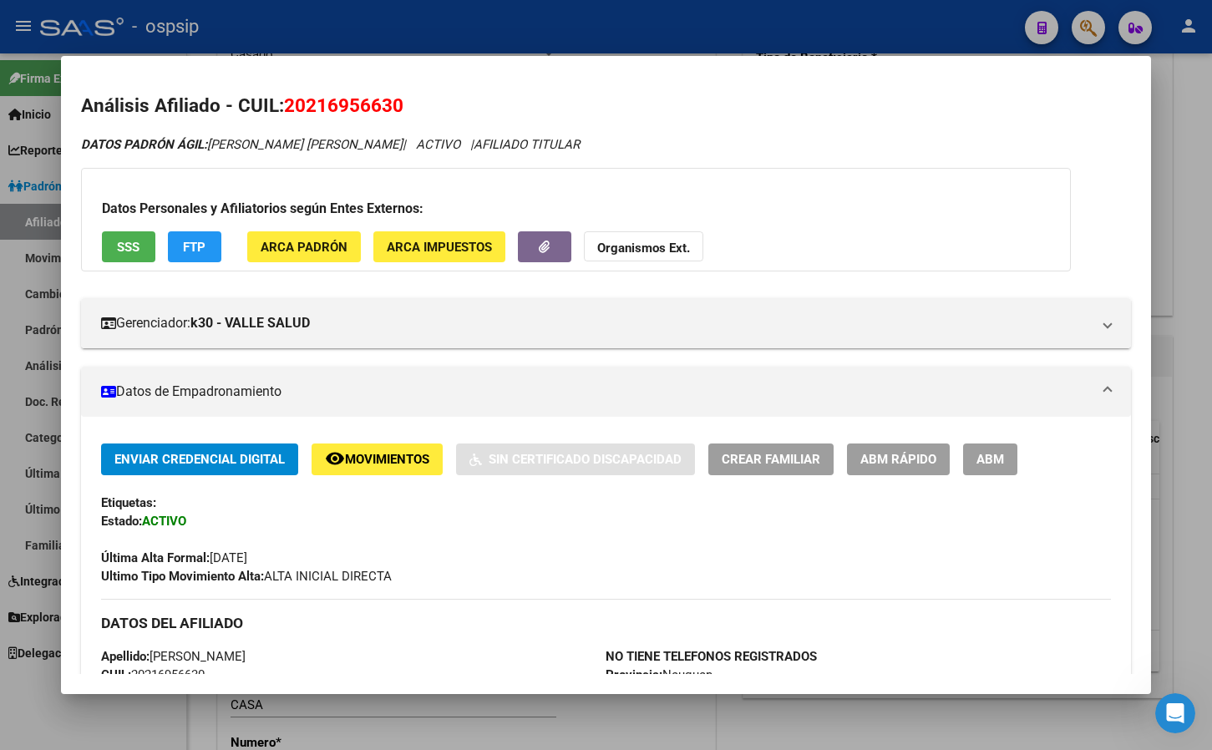
drag, startPoint x: 330, startPoint y: 534, endPoint x: 652, endPoint y: 591, distance: 326.7
click at [330, 534] on div "Última Alta Formal: [DATE]" at bounding box center [606, 548] width 1011 height 37
click at [980, 470] on button "ABM" at bounding box center [990, 459] width 54 height 31
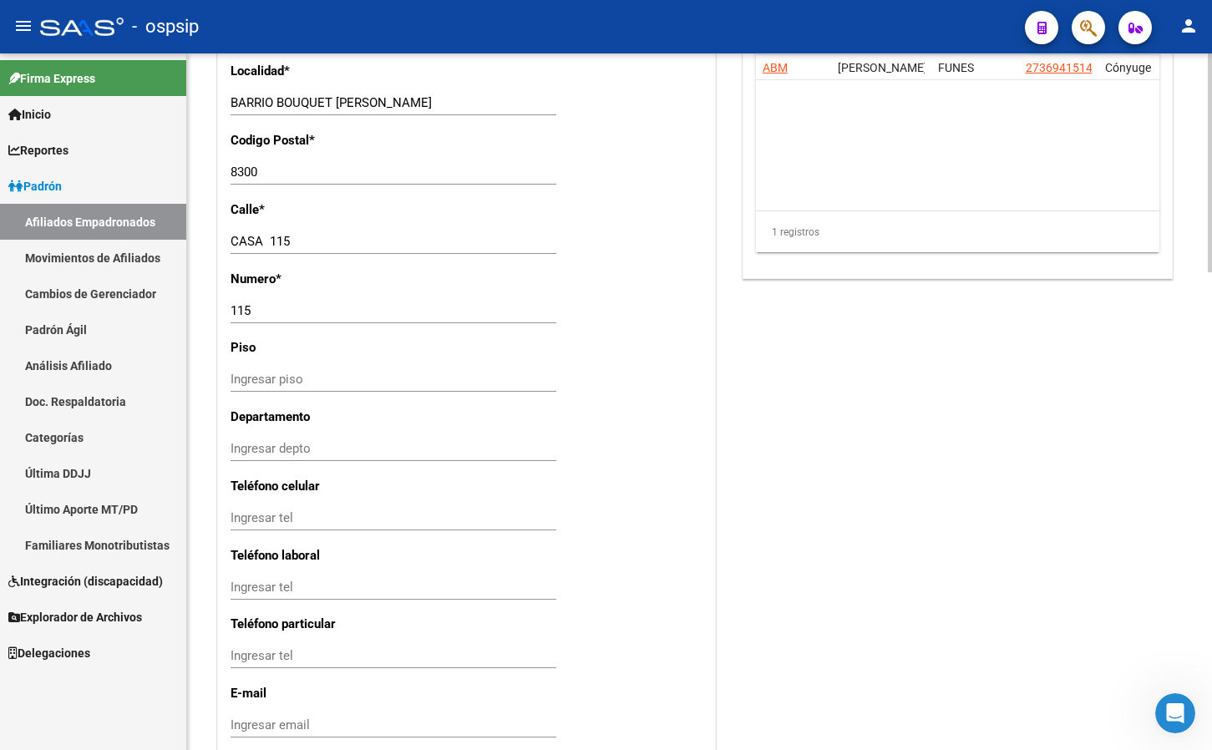
scroll to position [1523, 0]
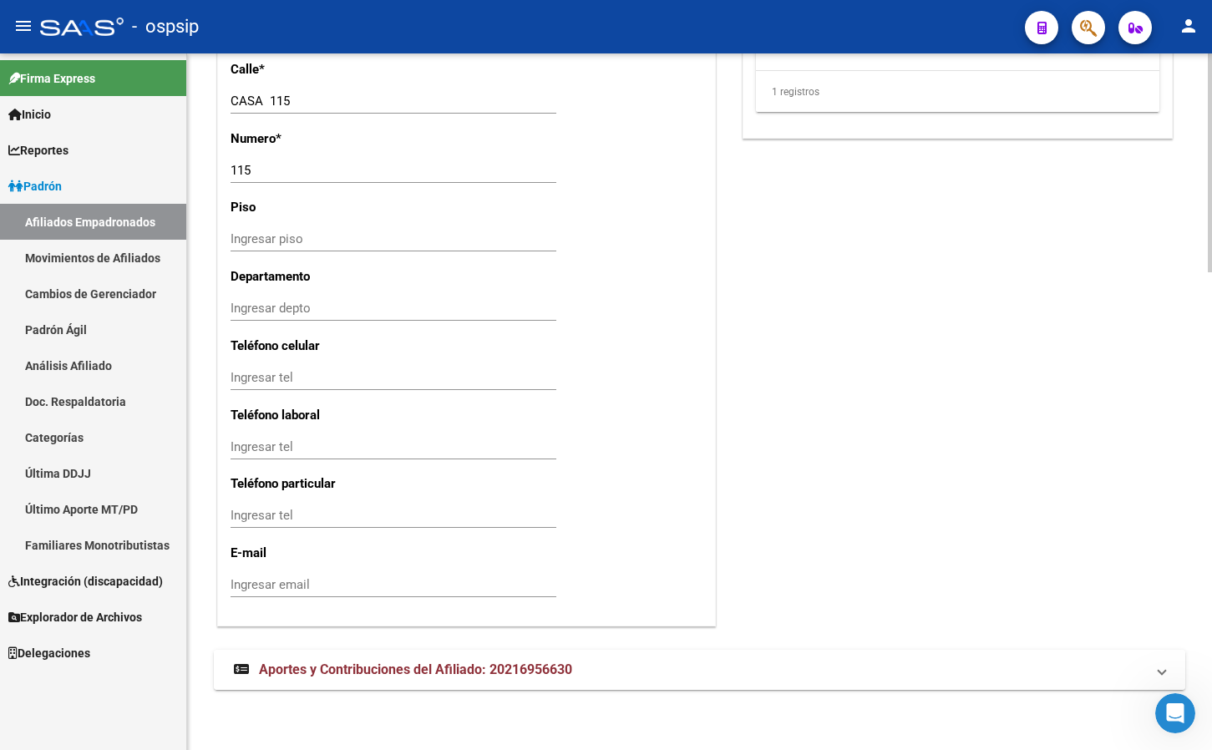
click at [352, 667] on span "Aportes y Contribuciones del Afiliado: 20216956630" at bounding box center [415, 670] width 313 height 16
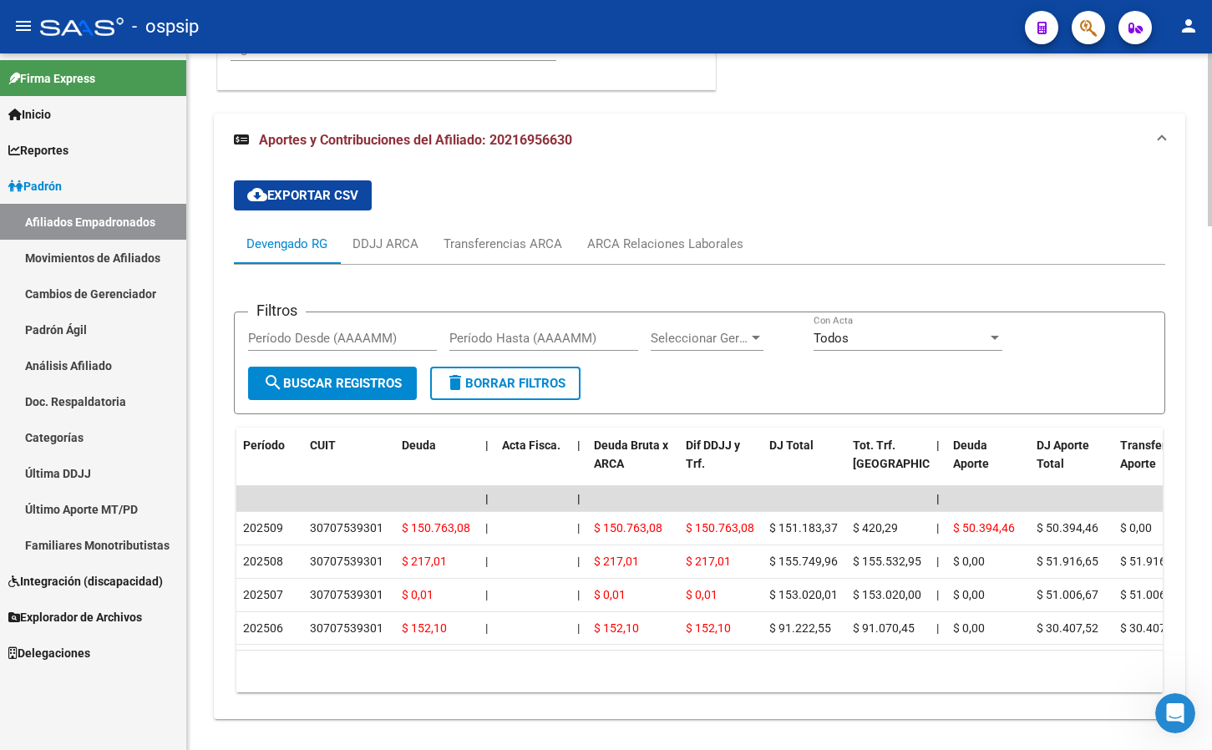
scroll to position [2081, 0]
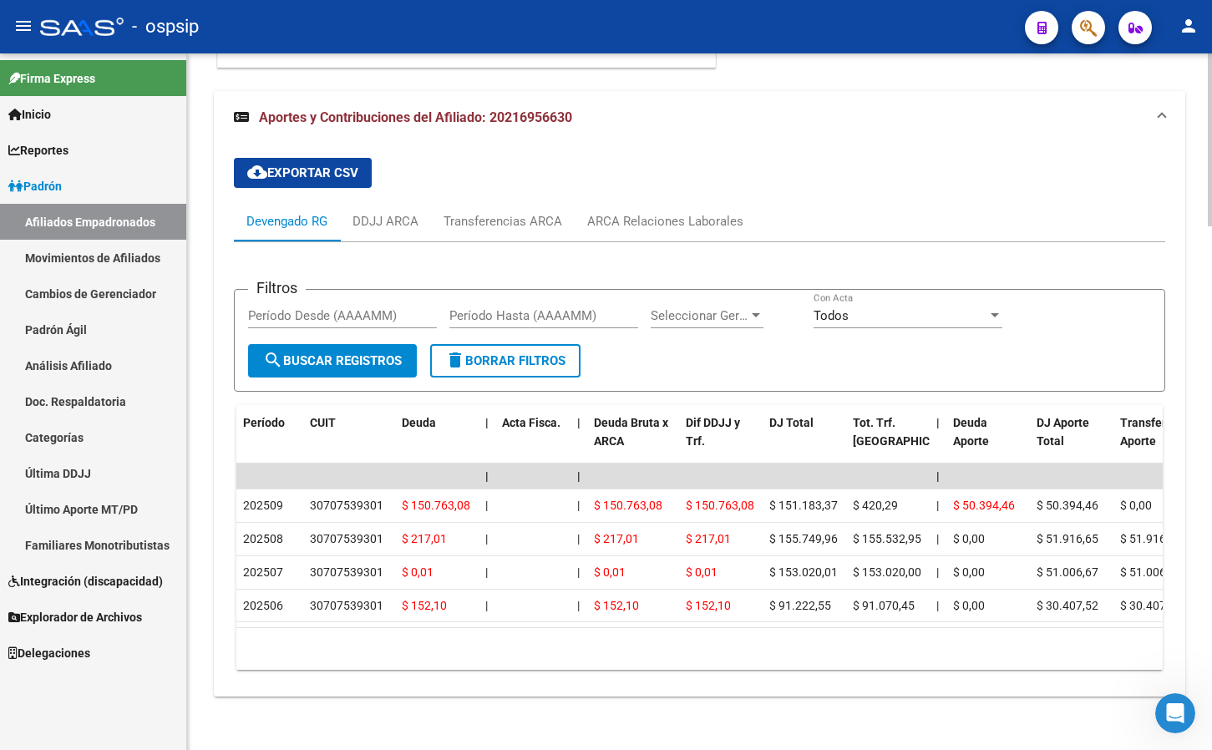
click at [405, 169] on div "cloud_download Exportar CSV Devengado RG DDJJ ARCA Transferencias ARCA ARCA Rel…" at bounding box center [699, 415] width 931 height 540
click at [679, 224] on div "ARCA Relaciones Laborales" at bounding box center [665, 221] width 156 height 18
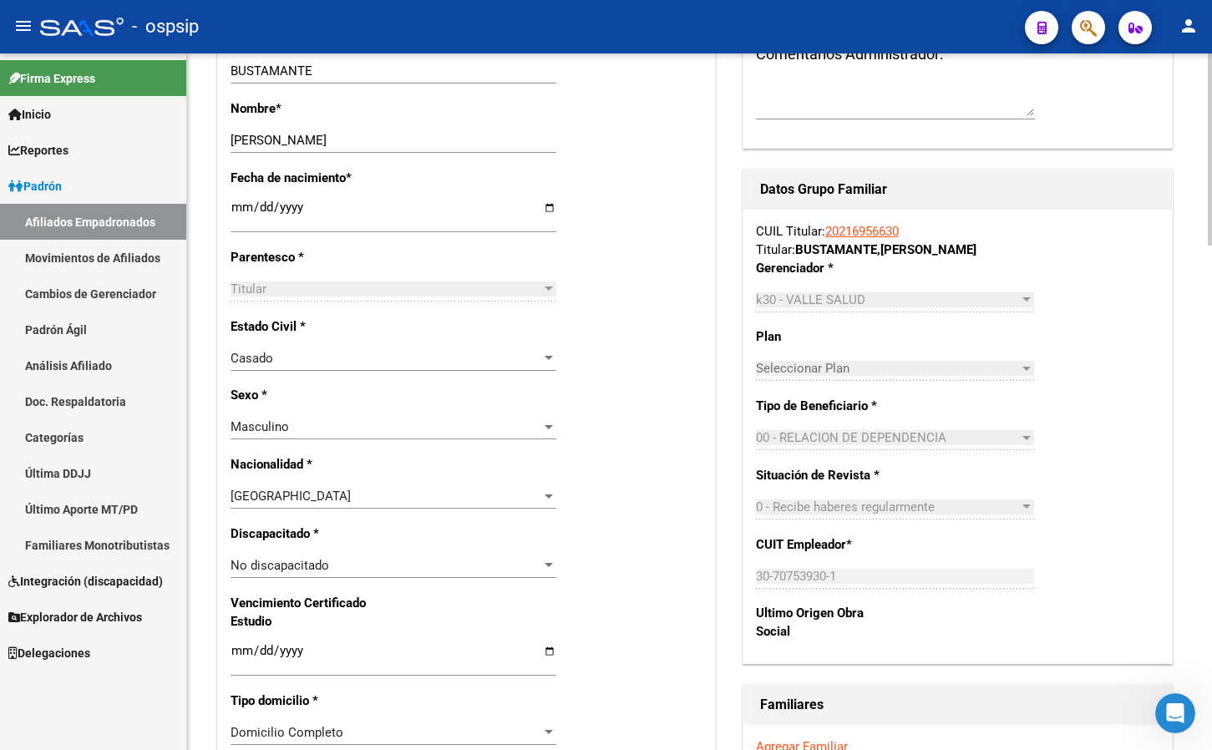
scroll to position [326, 0]
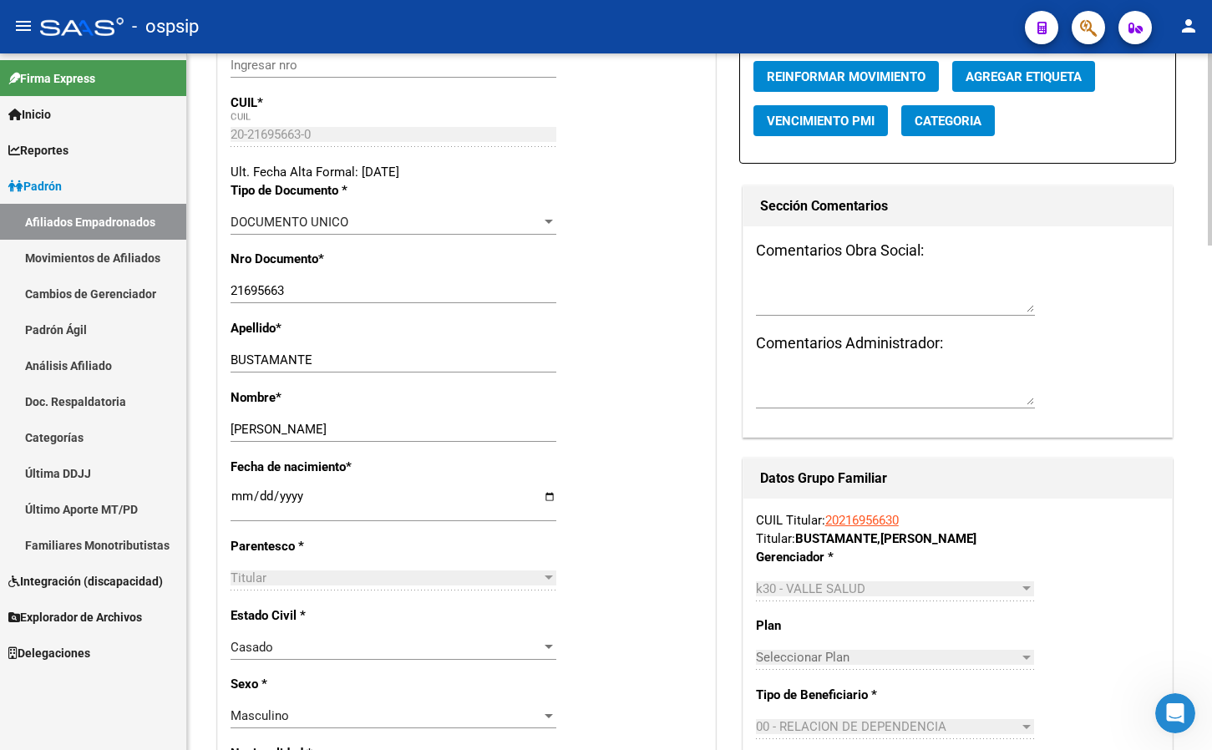
click at [451, 264] on div "Nro Documento * 21695663 Ingresar nro" at bounding box center [467, 284] width 472 height 69
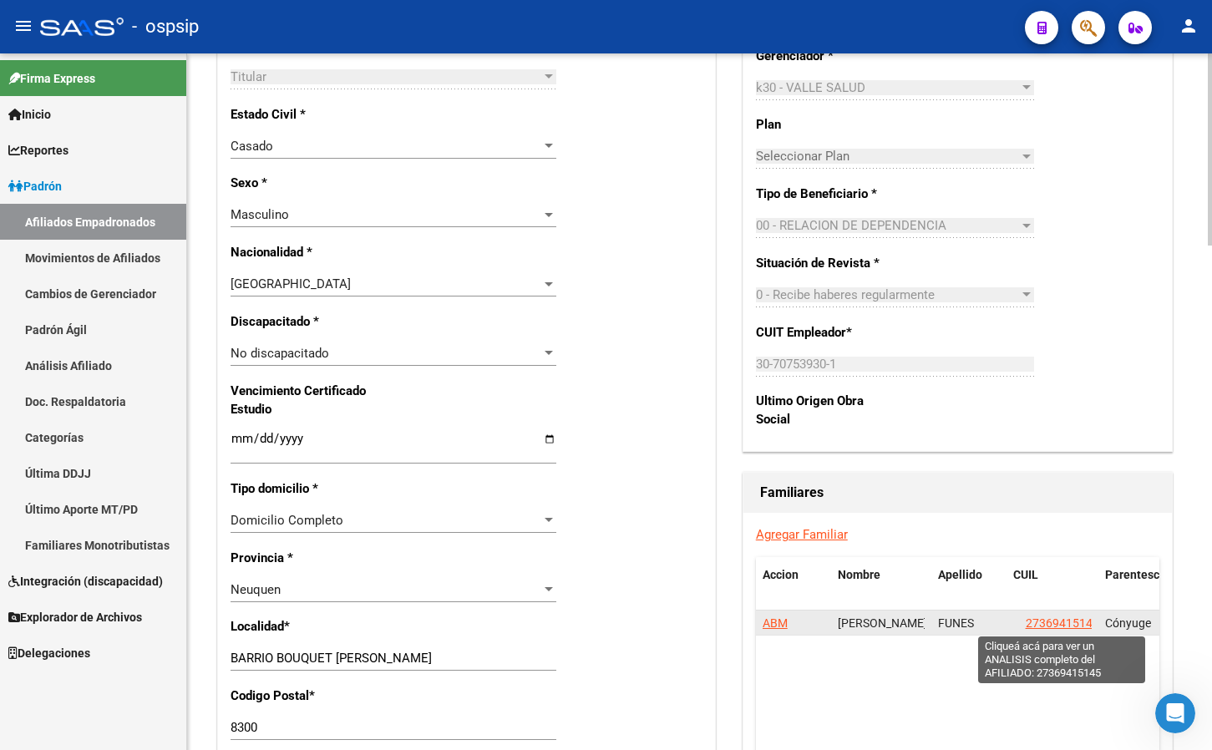
click at [1050, 622] on span "27369415145" at bounding box center [1063, 622] width 74 height 13
type textarea "27369415145"
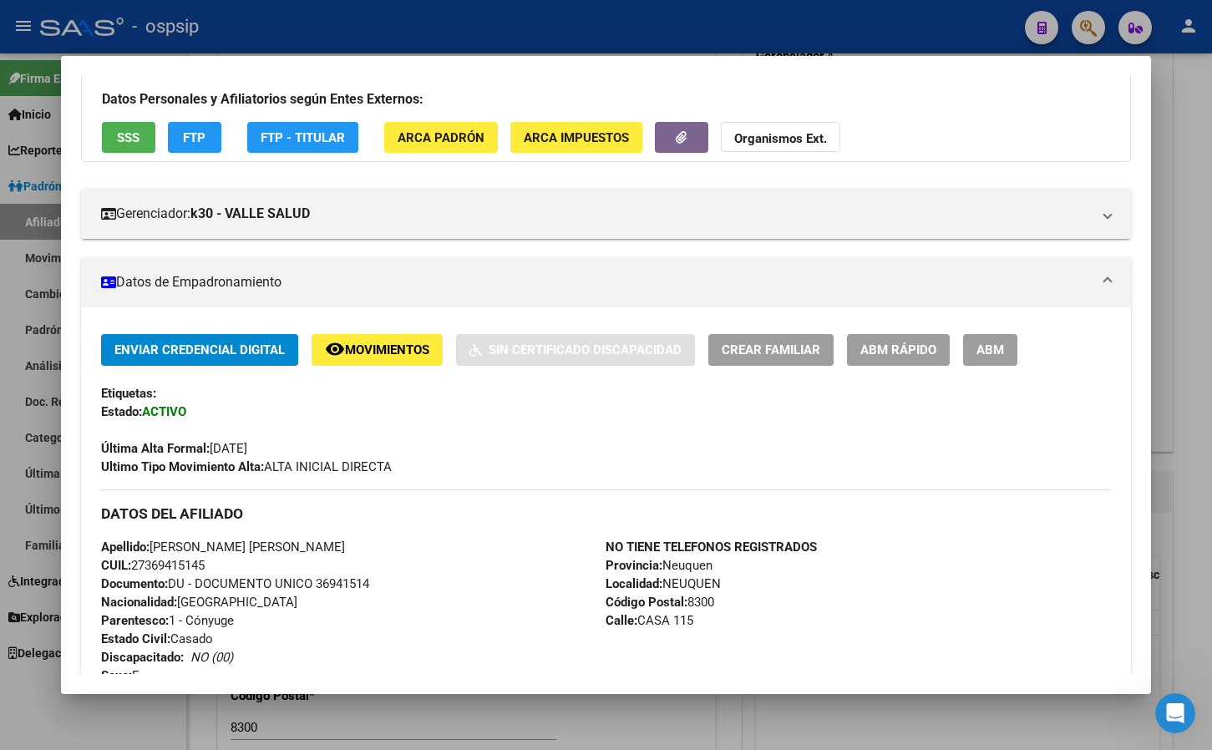
scroll to position [334, 0]
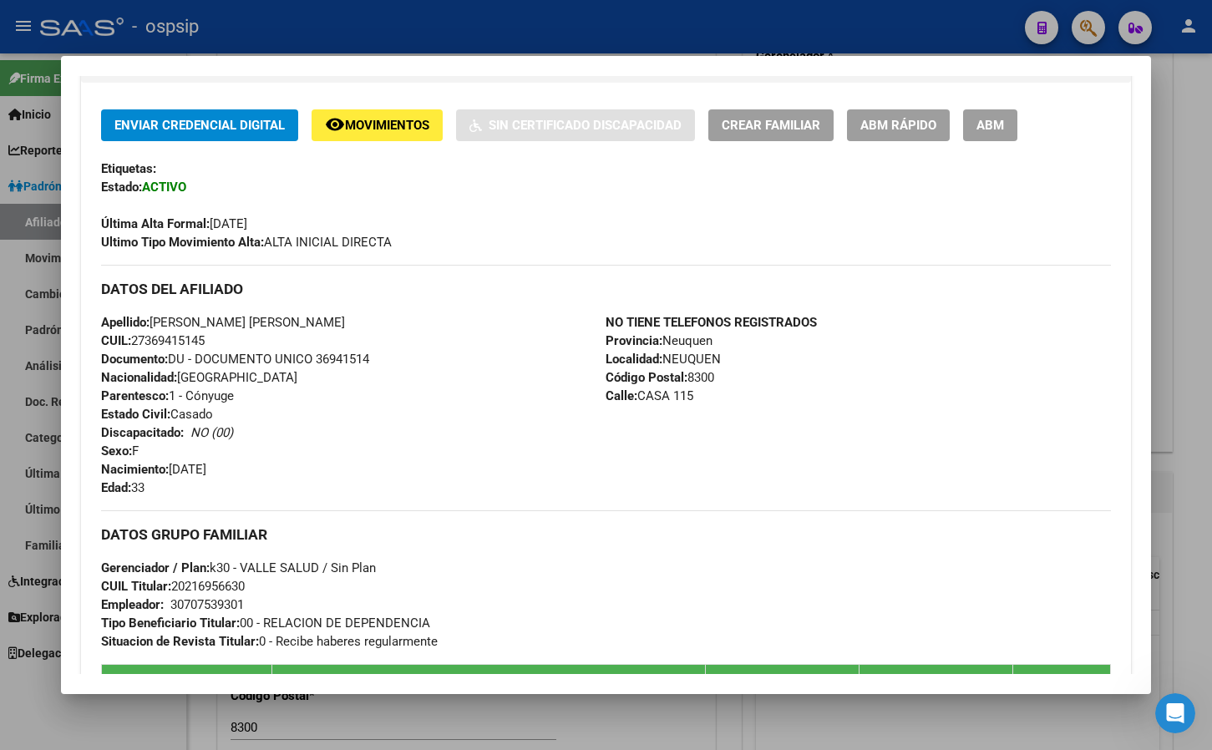
click at [394, 416] on div "Apellido: [PERSON_NAME] [PERSON_NAME] CUIL: 27369415145 Documento: DU - DOCUMEN…" at bounding box center [353, 405] width 505 height 184
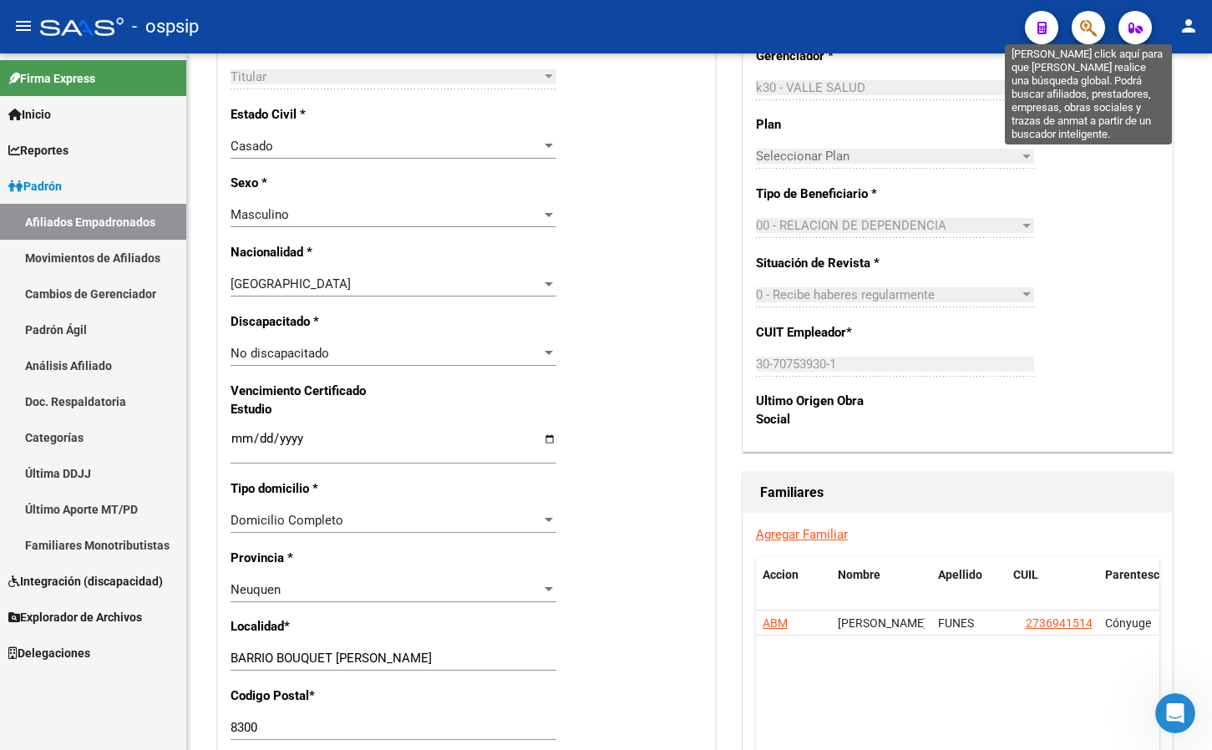
click at [1083, 27] on icon "button" at bounding box center [1088, 27] width 17 height 19
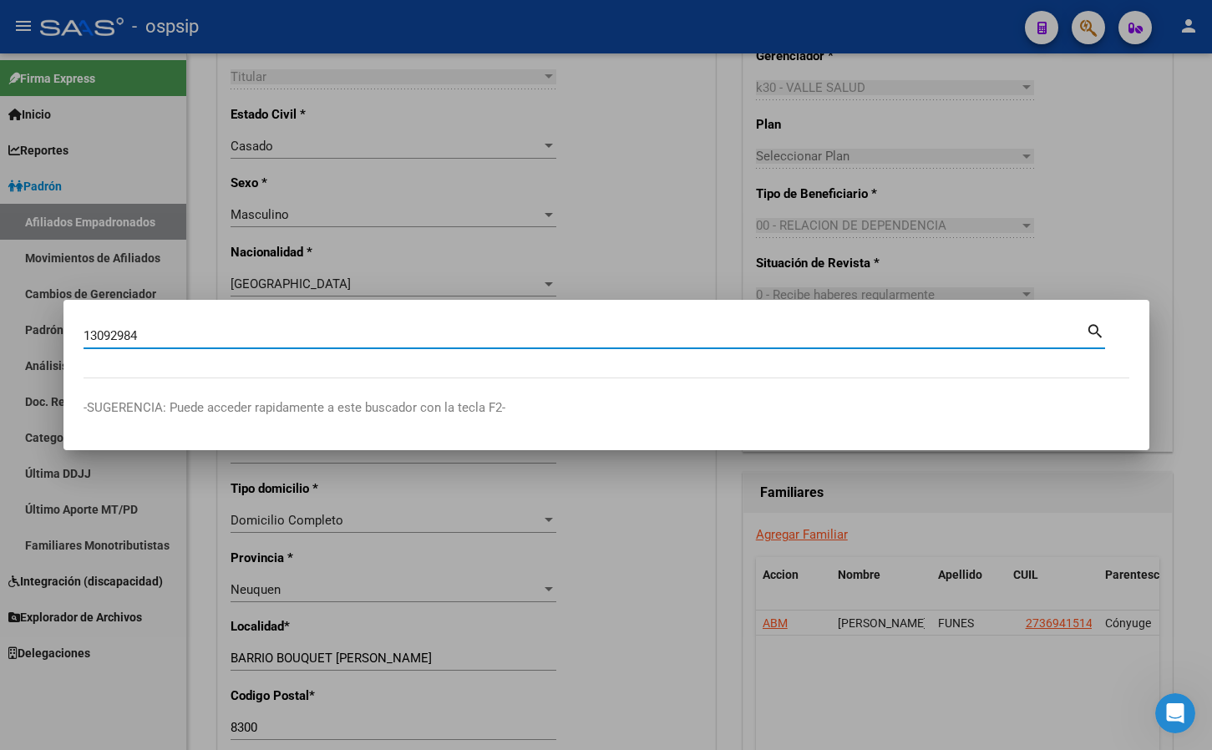
type input "13092984"
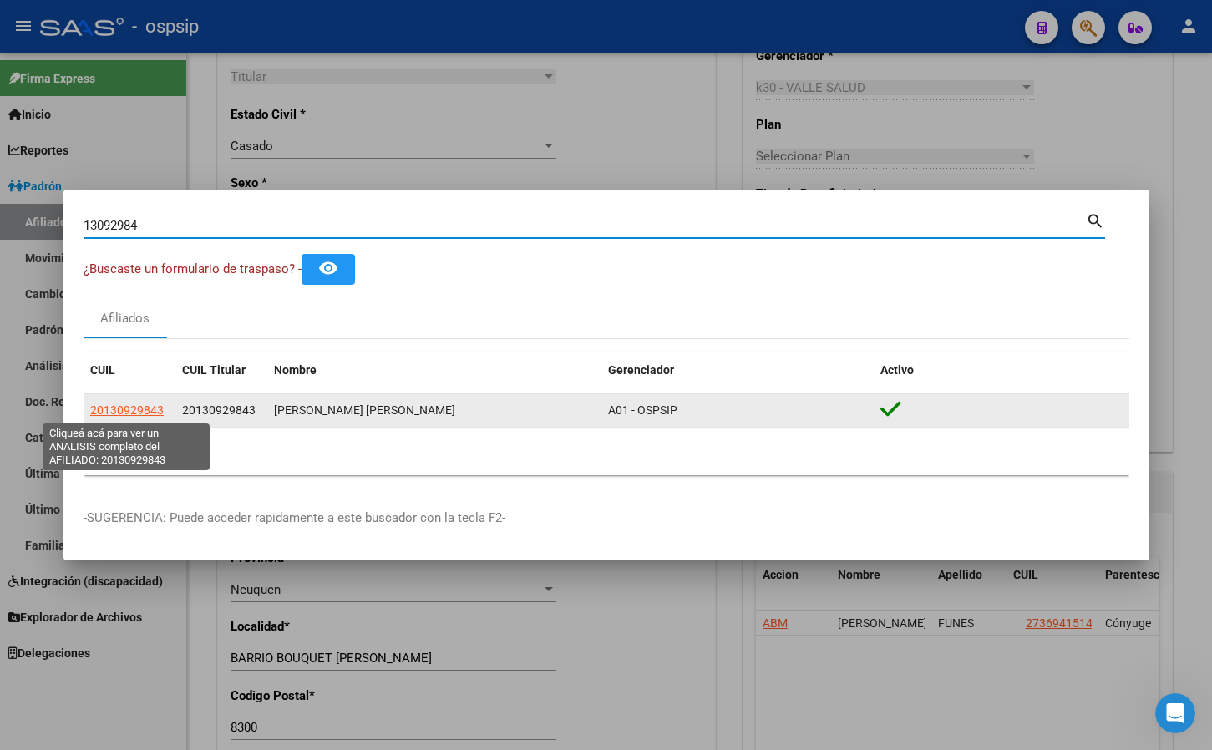
click at [119, 409] on span "20130929843" at bounding box center [127, 409] width 74 height 13
type textarea "20130929843"
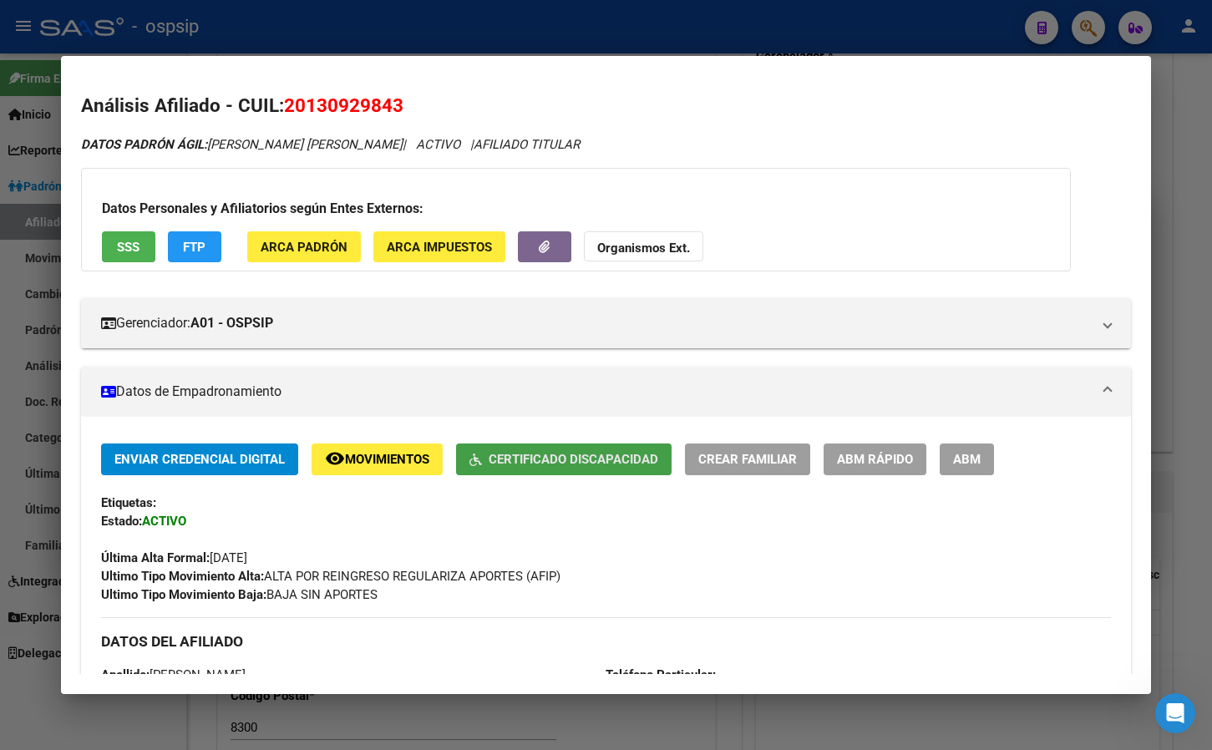
click at [535, 447] on button "Certificado Discapacidad" at bounding box center [564, 459] width 216 height 31
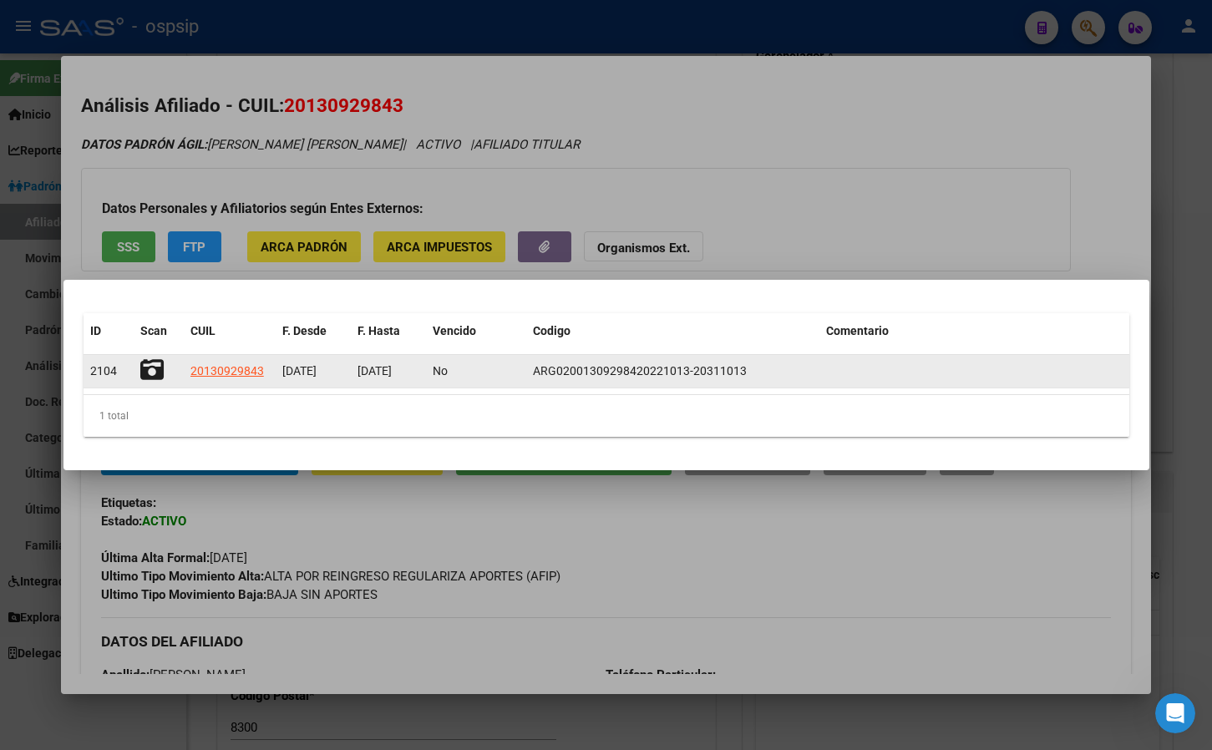
click at [144, 372] on icon at bounding box center [151, 369] width 23 height 23
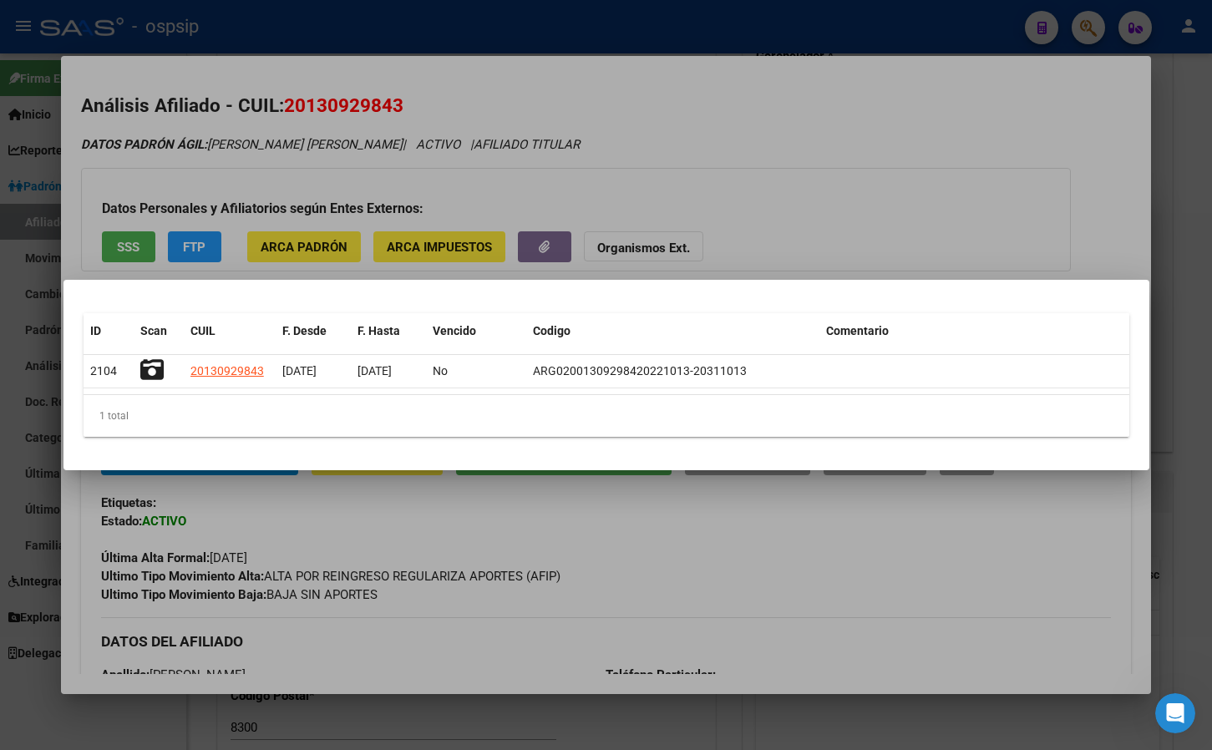
click at [472, 533] on div at bounding box center [606, 375] width 1212 height 750
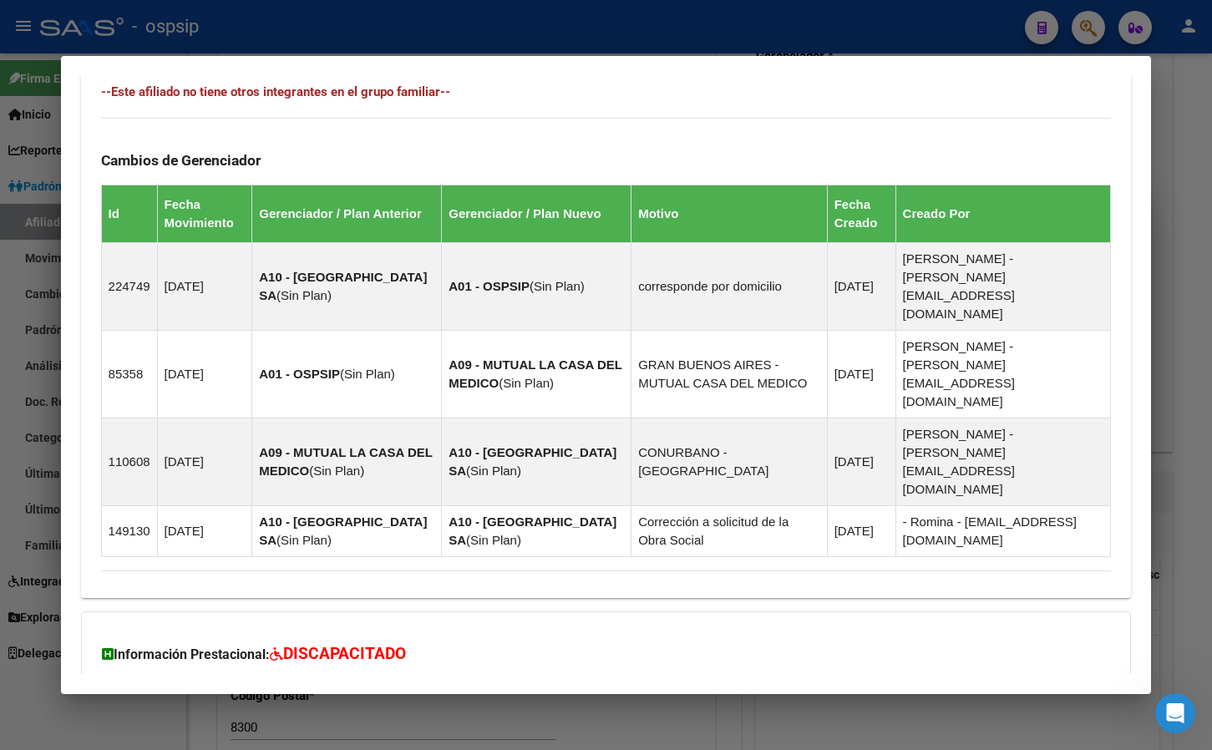
scroll to position [956, 0]
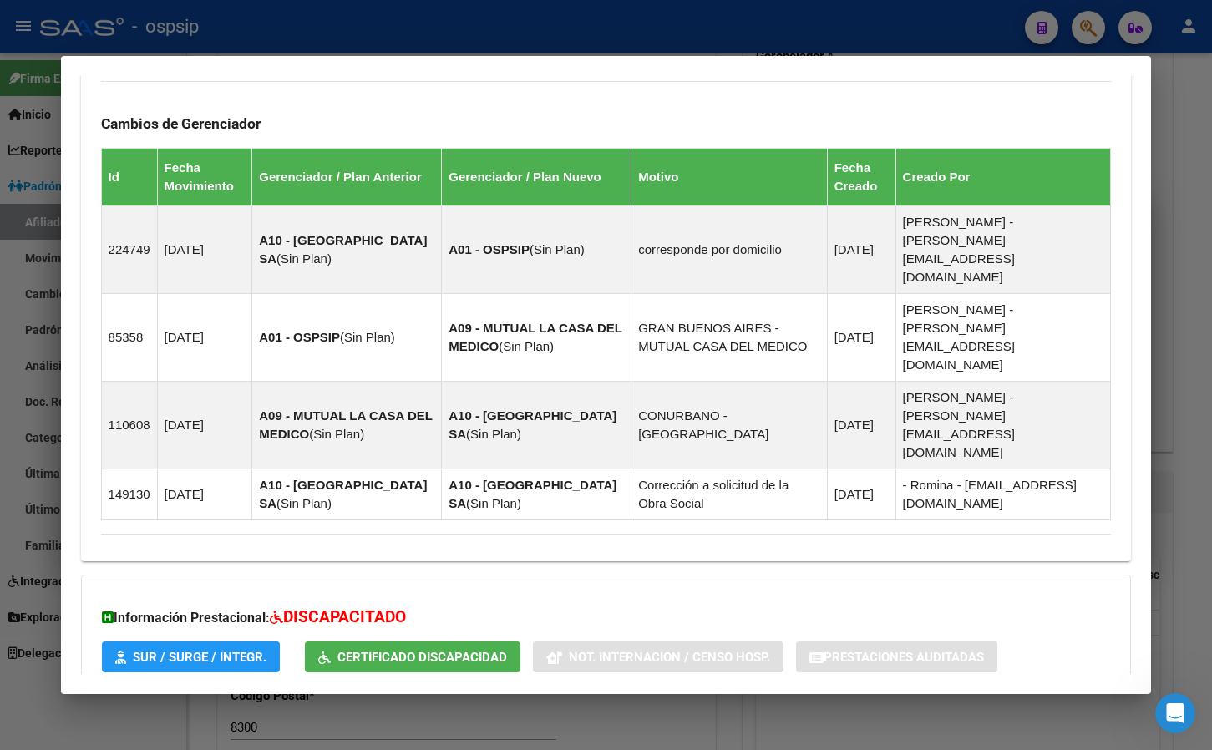
click at [390, 718] on span "Aportes y Contribuciones del Afiliado: 20130929843" at bounding box center [282, 726] width 313 height 16
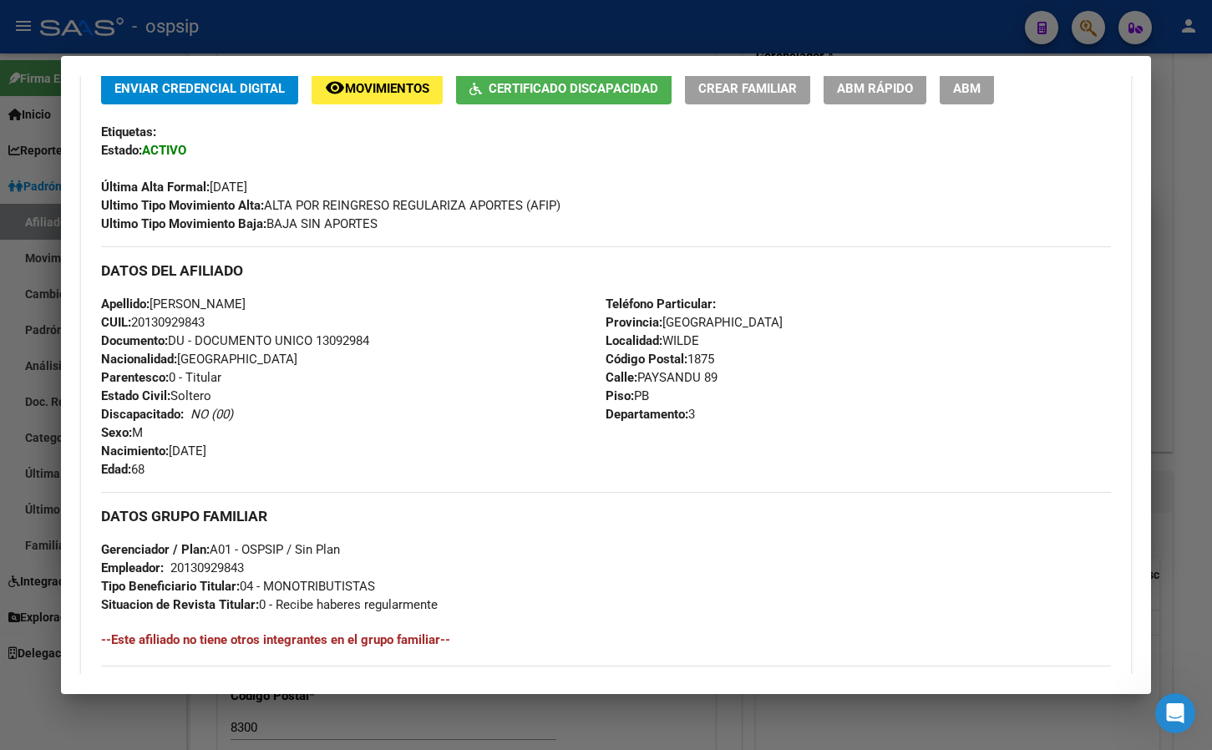
scroll to position [0, 0]
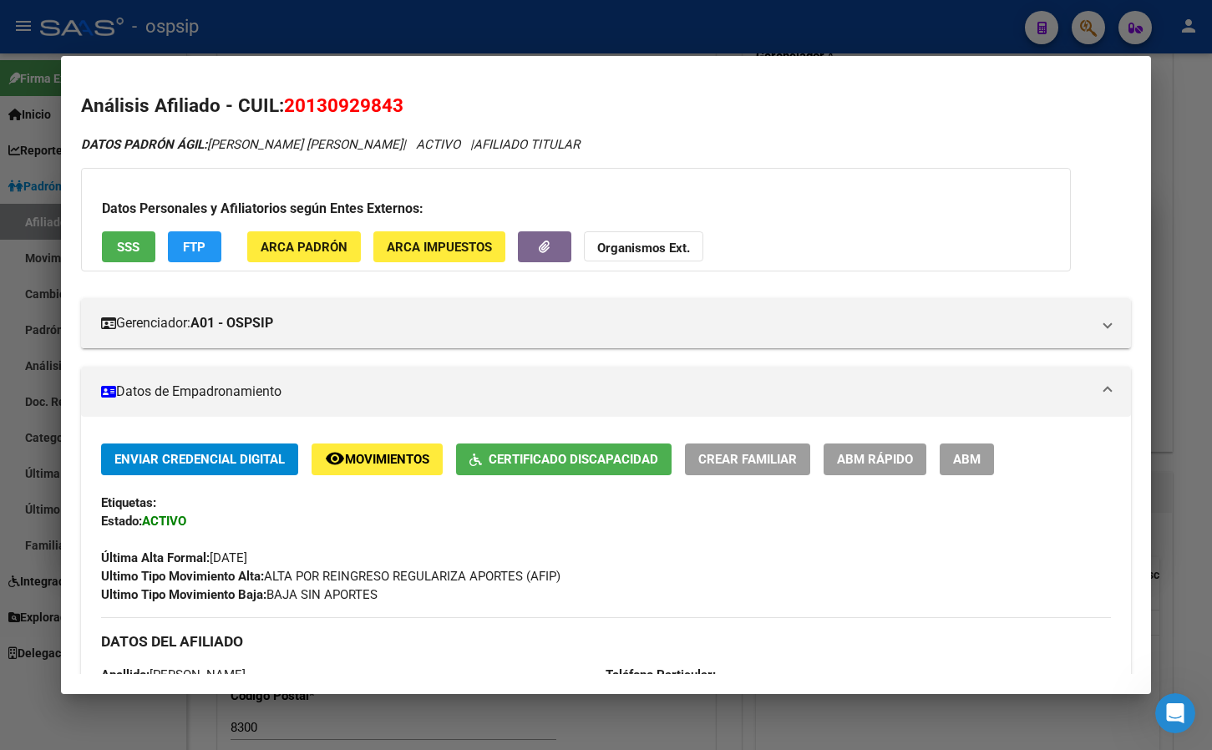
click at [113, 242] on button "SSS" at bounding box center [128, 246] width 53 height 31
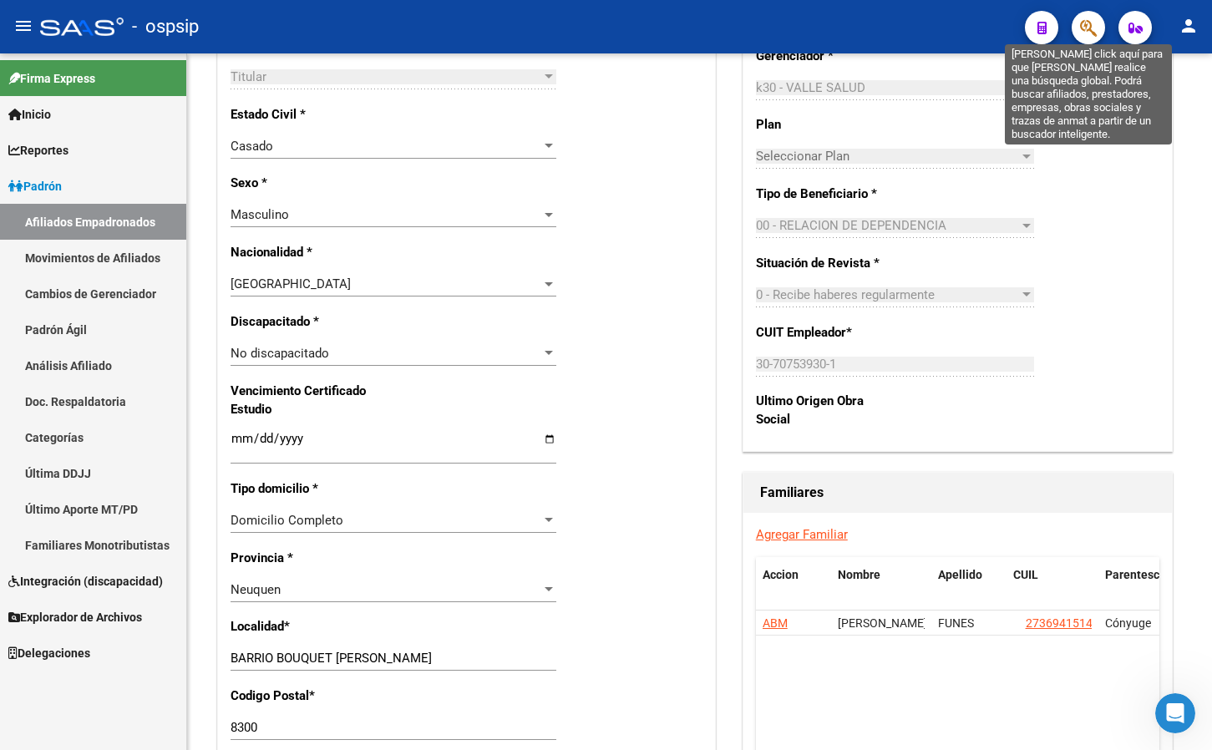
click at [1083, 24] on icon "button" at bounding box center [1088, 27] width 17 height 19
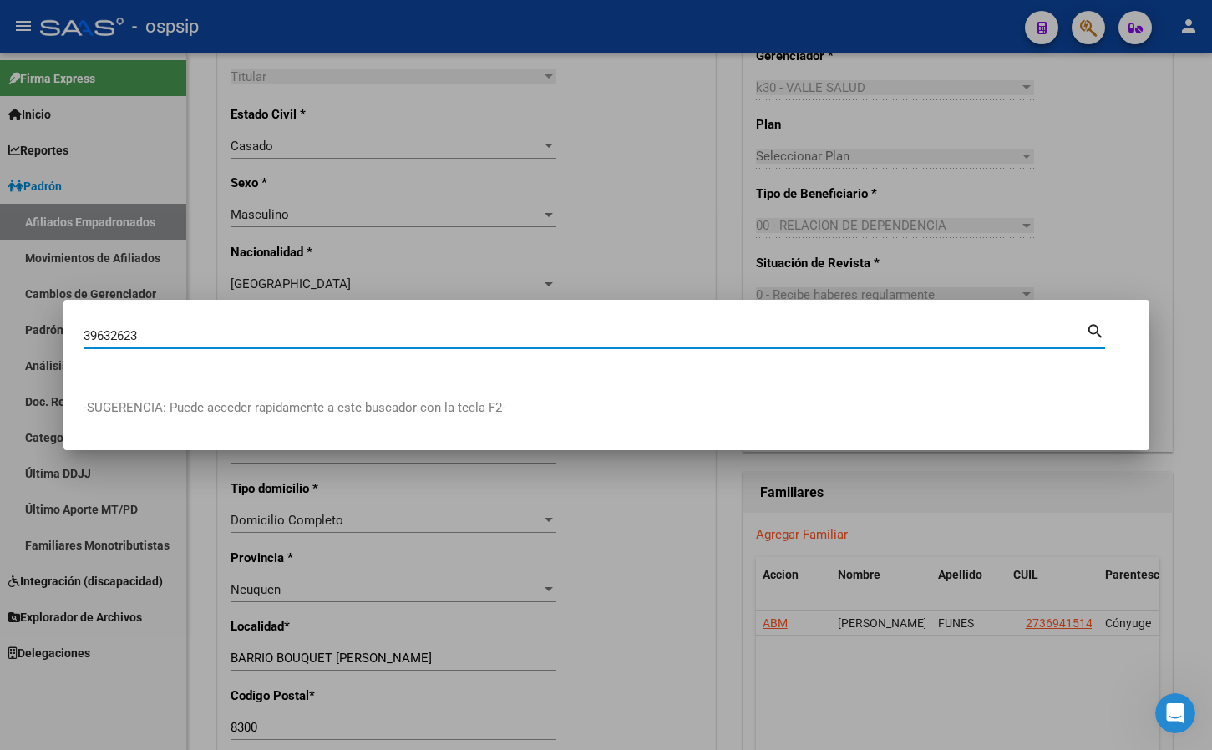
type input "39632623"
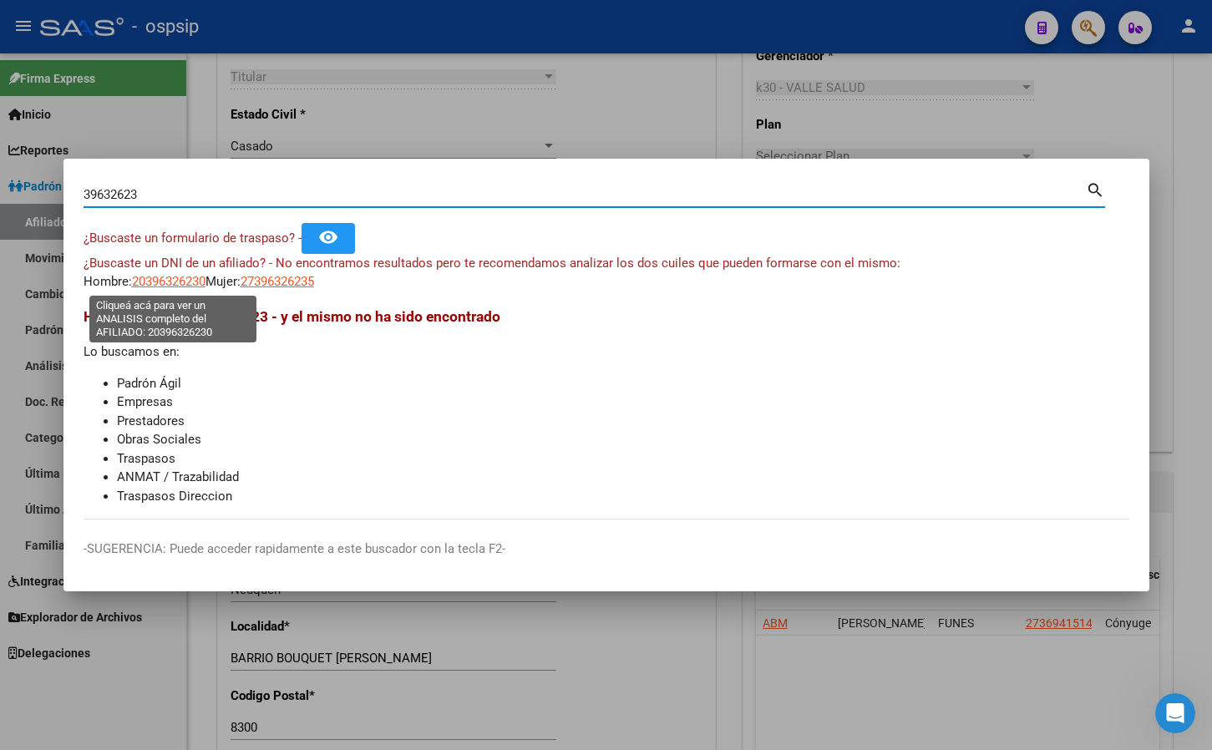
click at [167, 284] on span "20396326230" at bounding box center [169, 281] width 74 height 15
type textarea "20396326230"
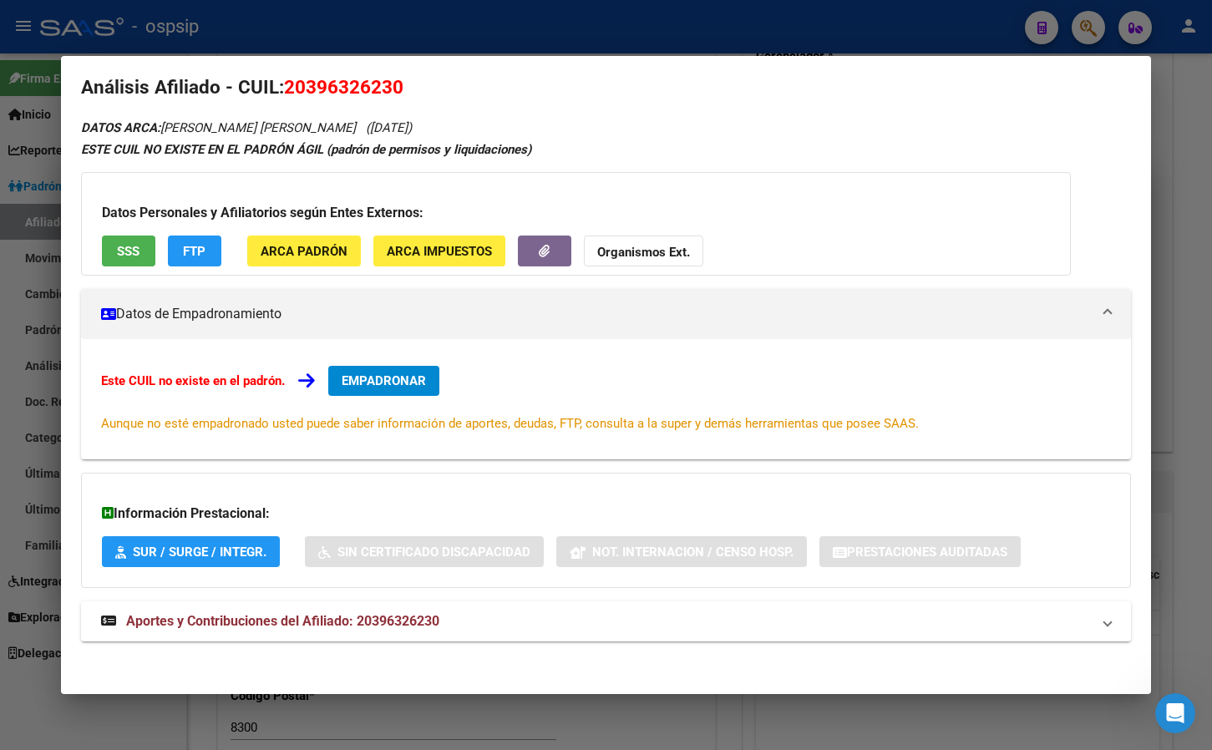
scroll to position [23, 0]
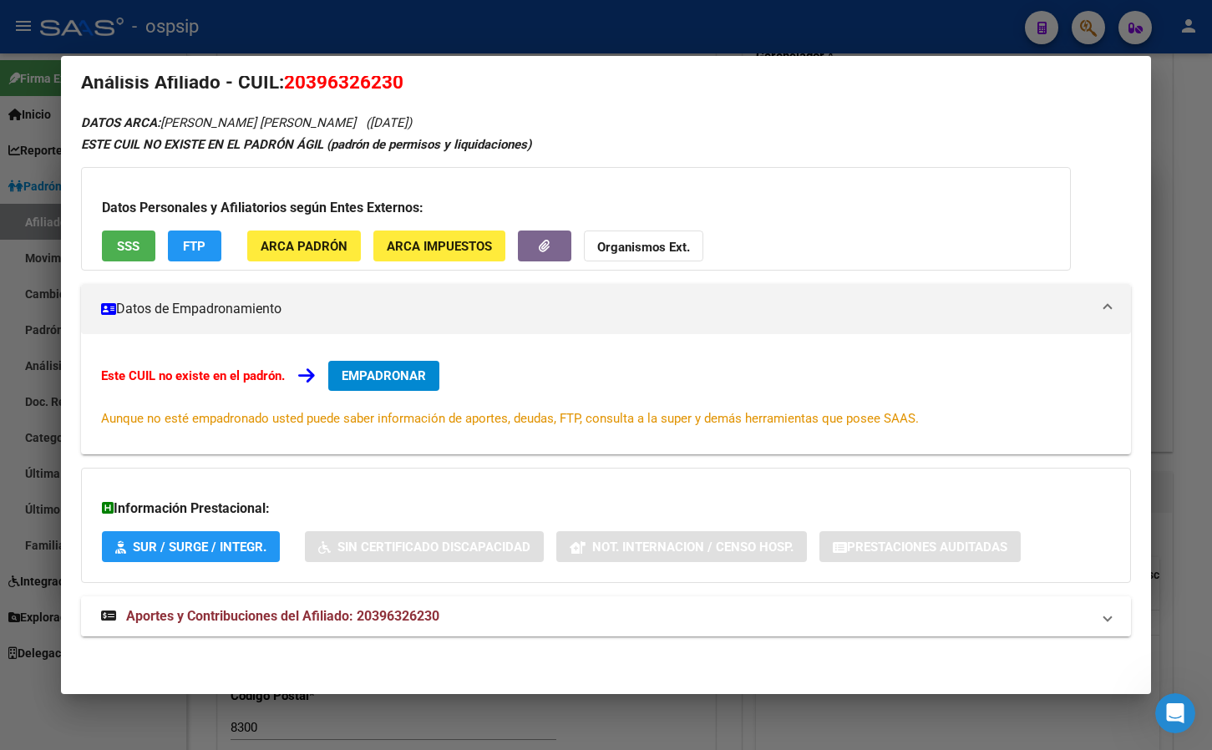
click at [379, 618] on span "Aportes y Contribuciones del Afiliado: 20396326230" at bounding box center [282, 616] width 313 height 16
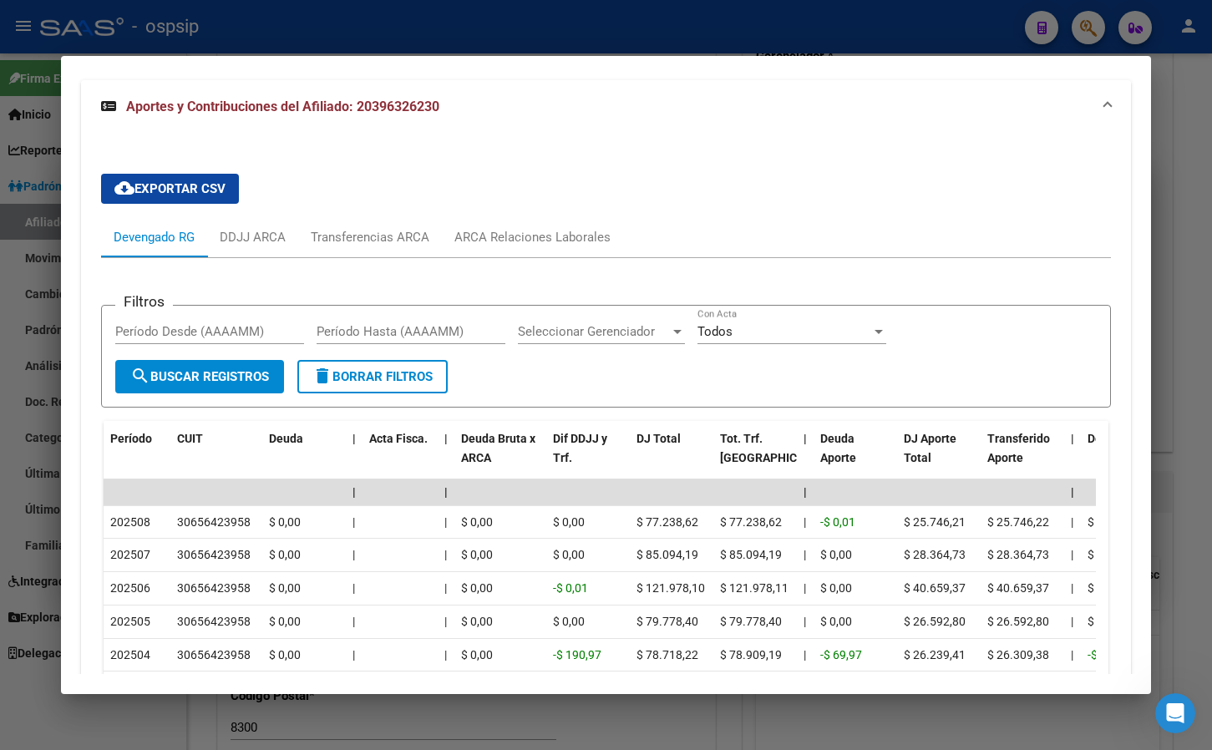
scroll to position [608, 0]
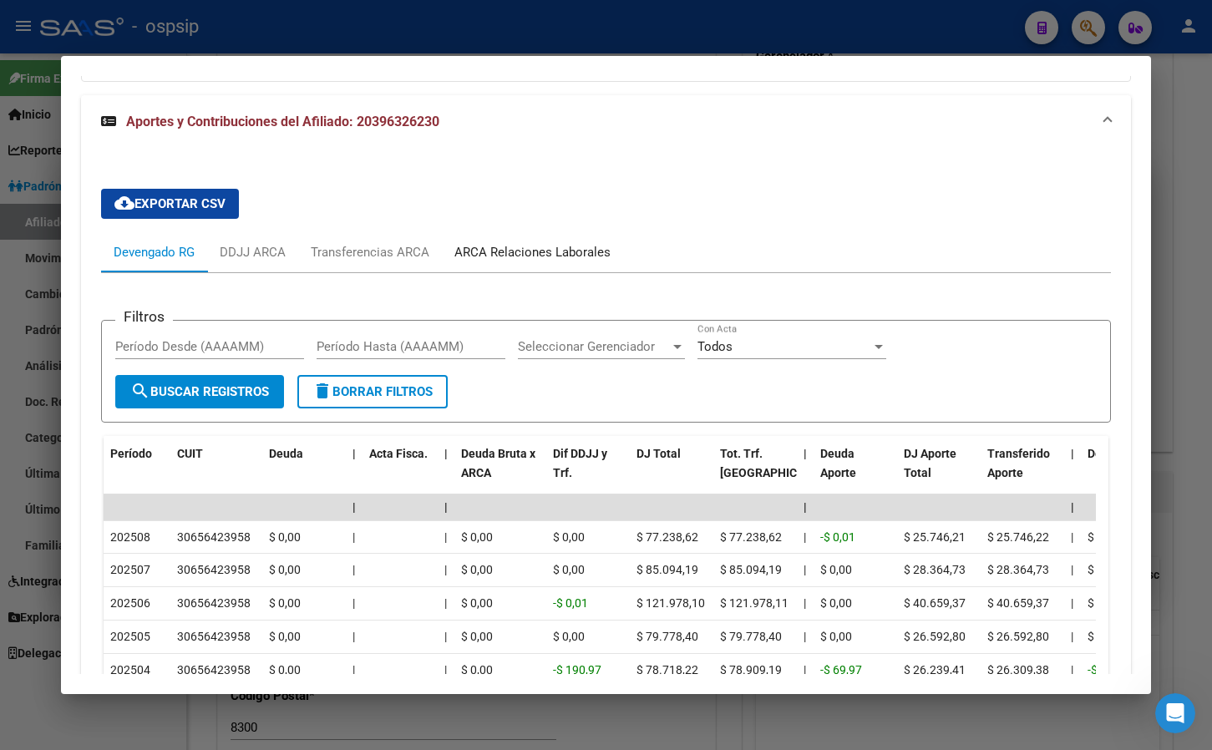
click at [525, 254] on div "ARCA Relaciones Laborales" at bounding box center [532, 252] width 156 height 18
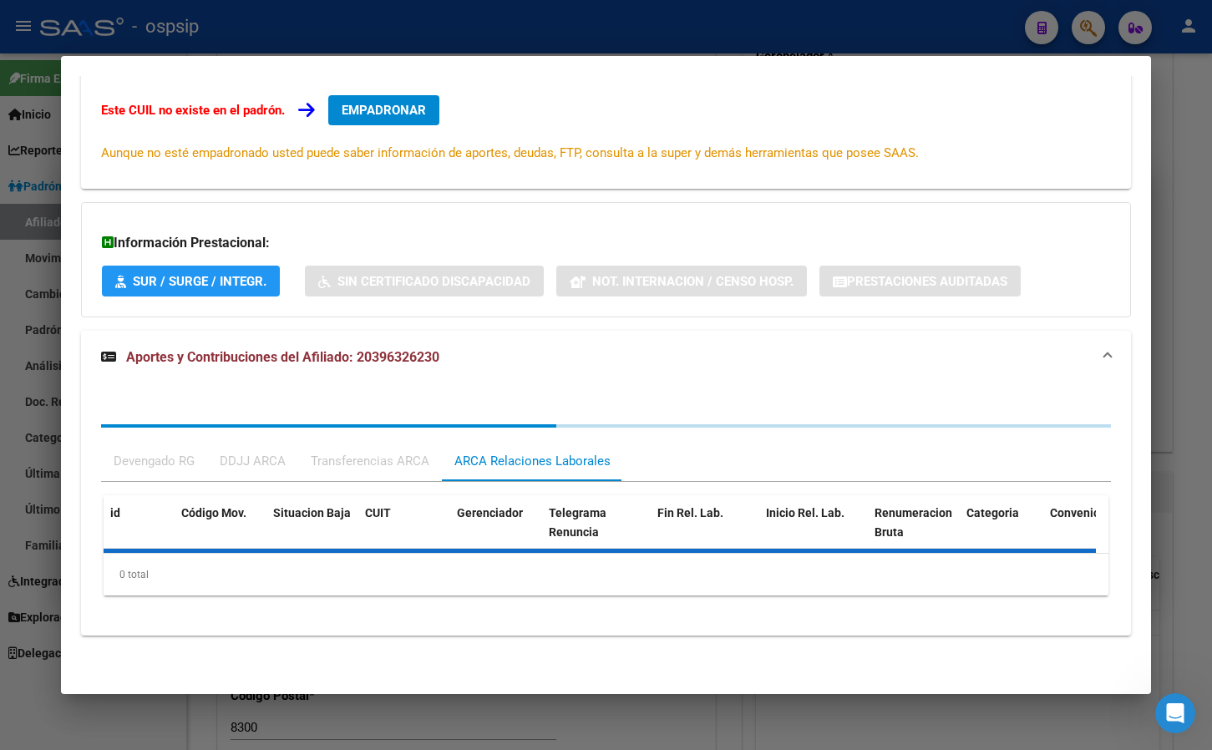
scroll to position [371, 0]
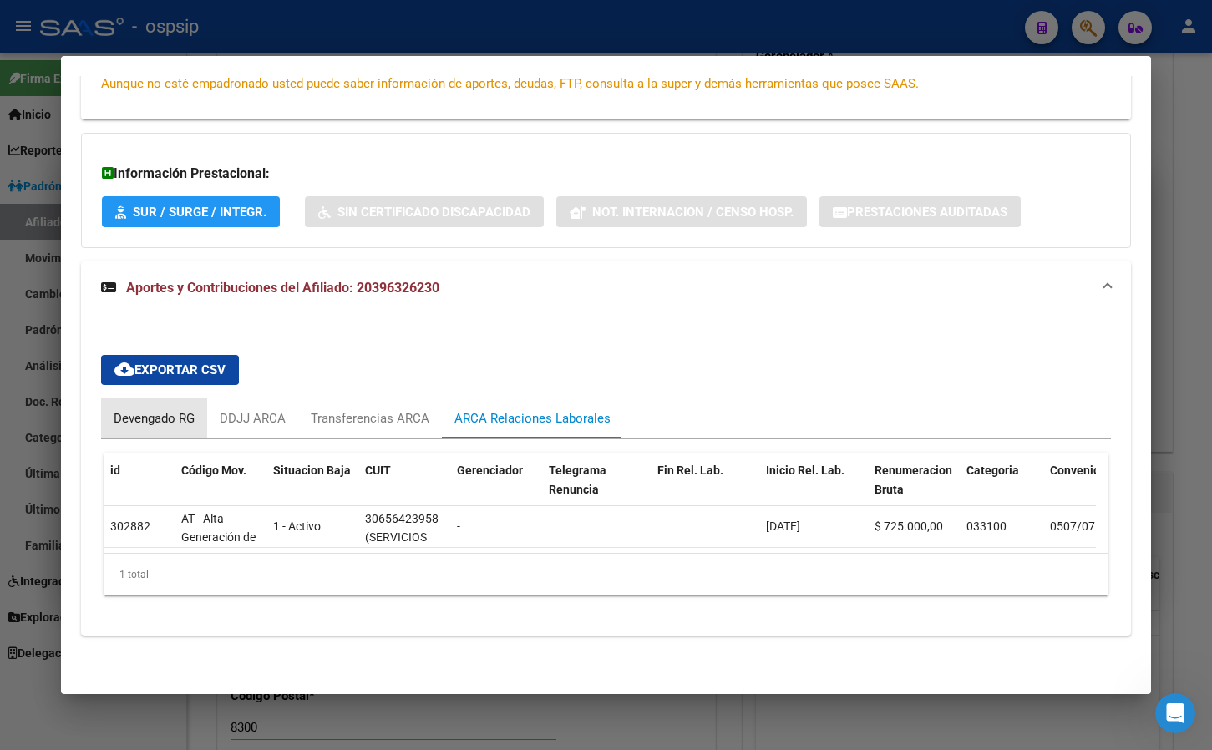
click at [128, 409] on div "Devengado RG" at bounding box center [154, 418] width 81 height 18
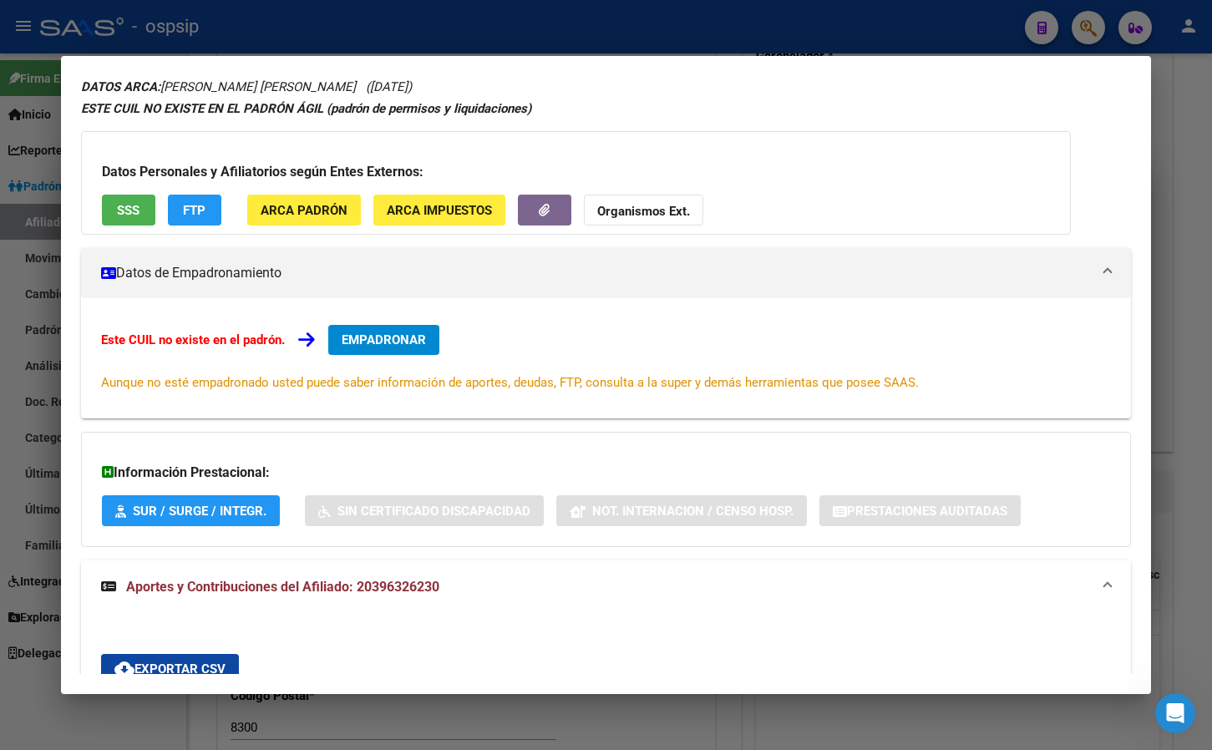
scroll to position [0, 0]
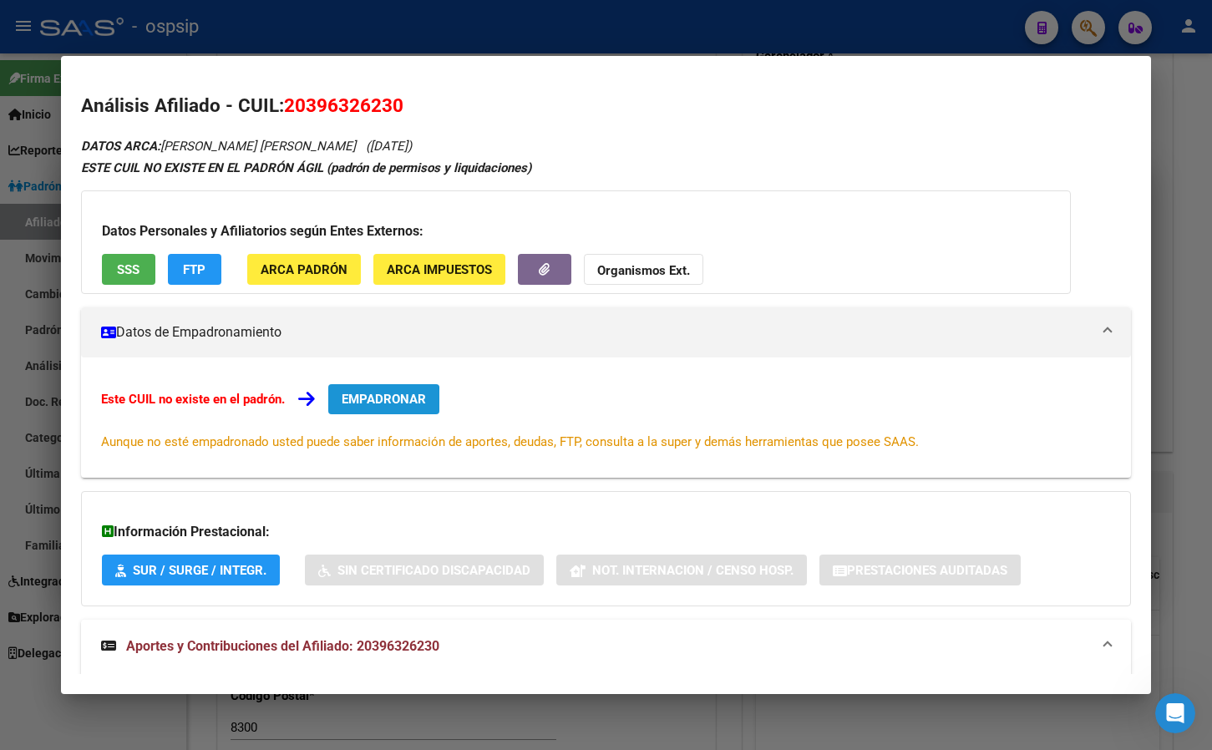
click at [375, 401] on span "EMPADRONAR" at bounding box center [384, 399] width 84 height 15
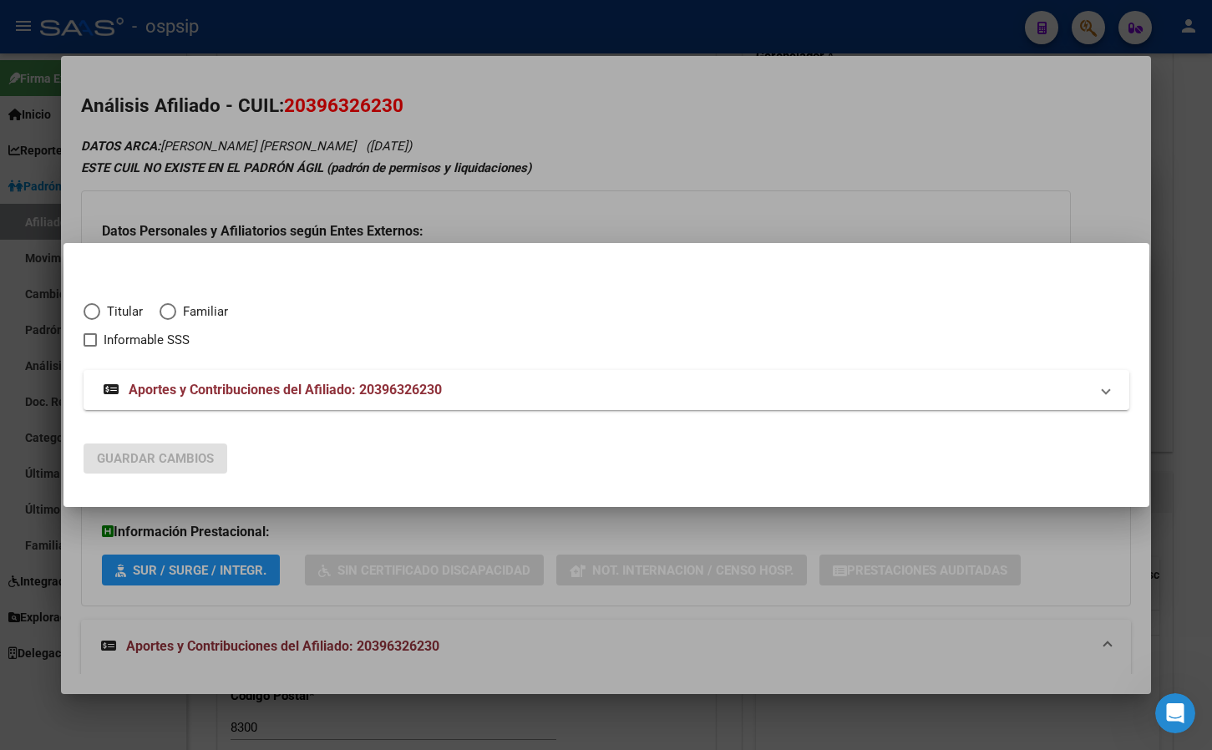
click at [89, 308] on span "Elija una opción" at bounding box center [92, 311] width 17 height 17
click at [89, 308] on input "Titular" at bounding box center [92, 311] width 17 height 17
radio input "true"
checkbox input "true"
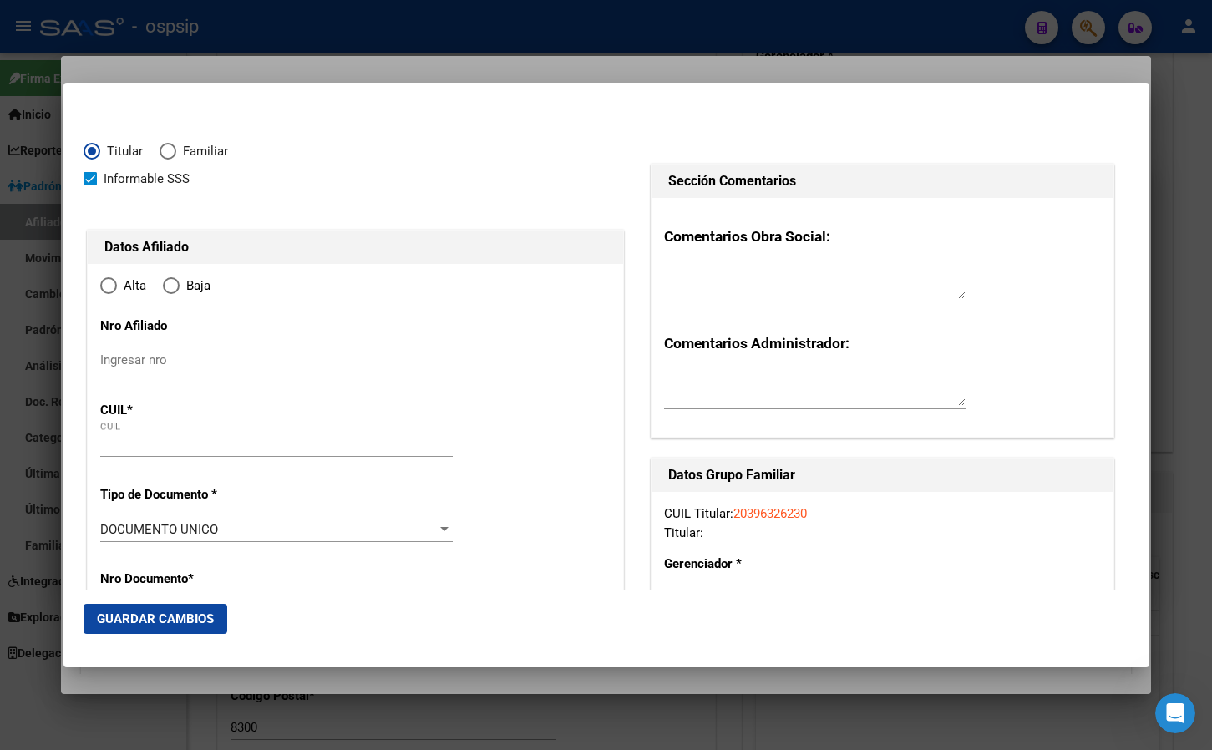
type input "20-39632623-0"
type input "39632623"
type input "PORTILLO"
type input "[PERSON_NAME]"
type input "[DATE]"
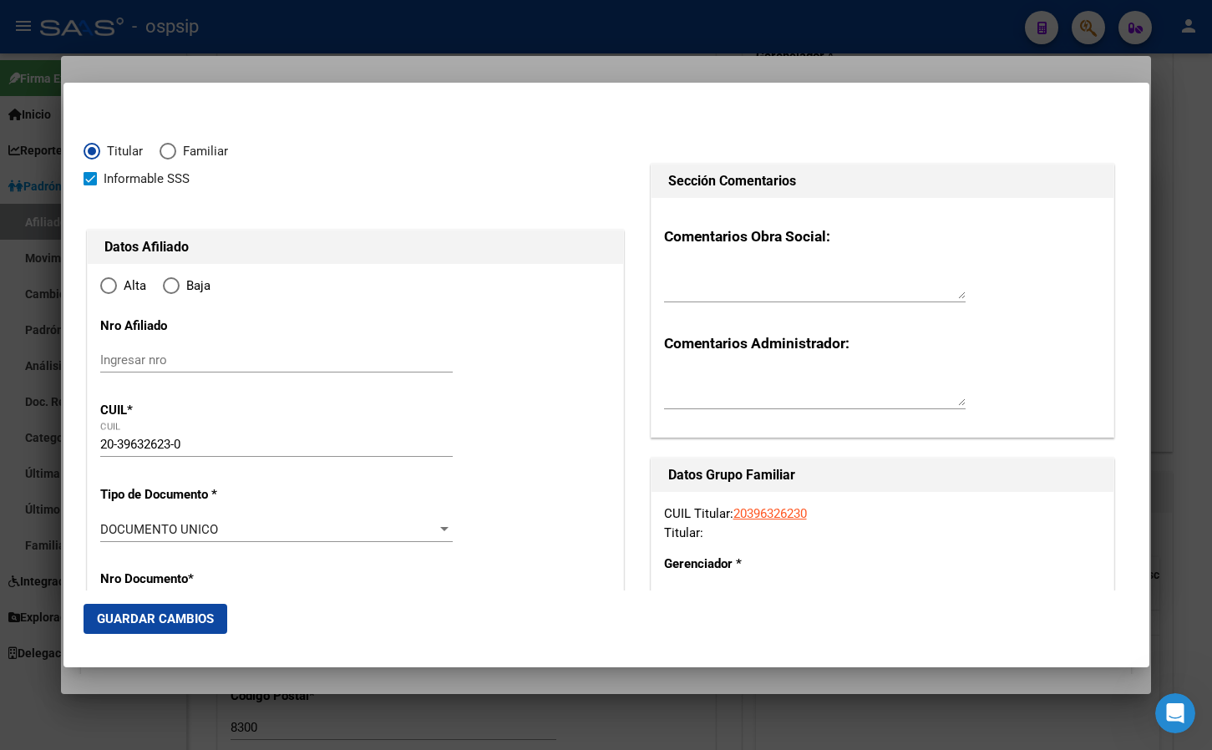
type input "CABA"
type input "1437"
type input "CNEL M CHILAVERT"
type input "1617"
radio input "true"
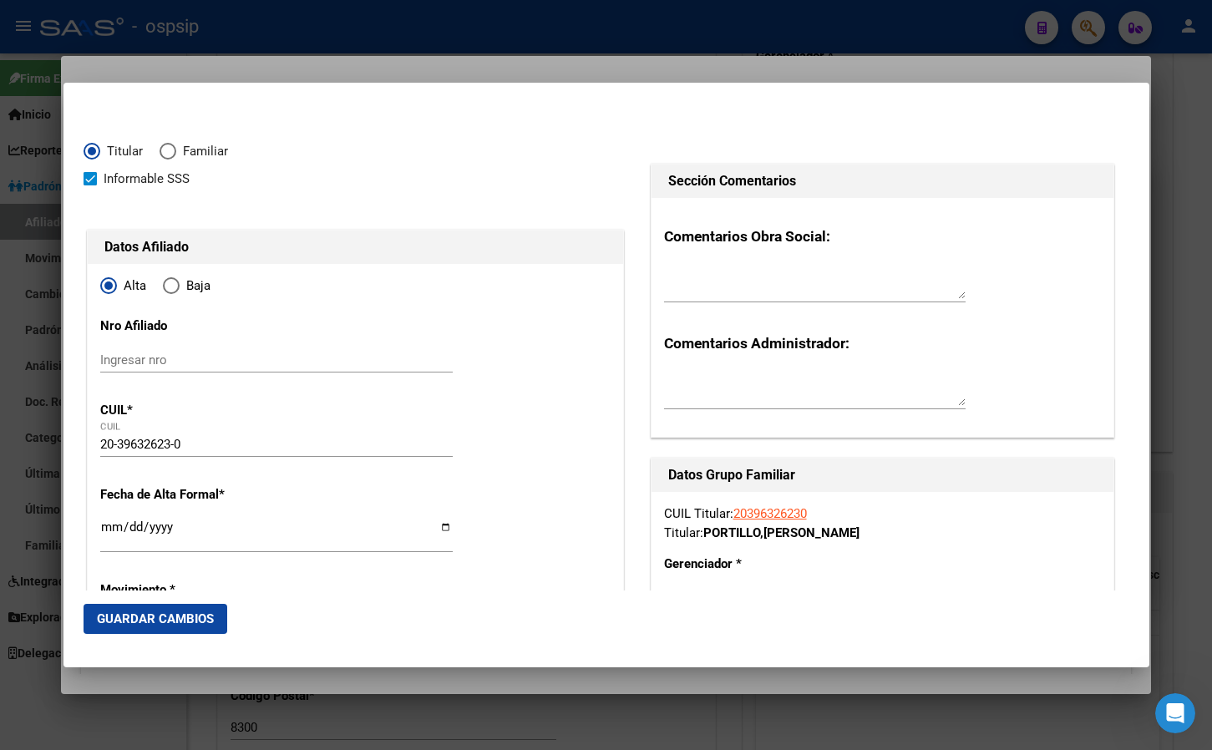
type input "CABA"
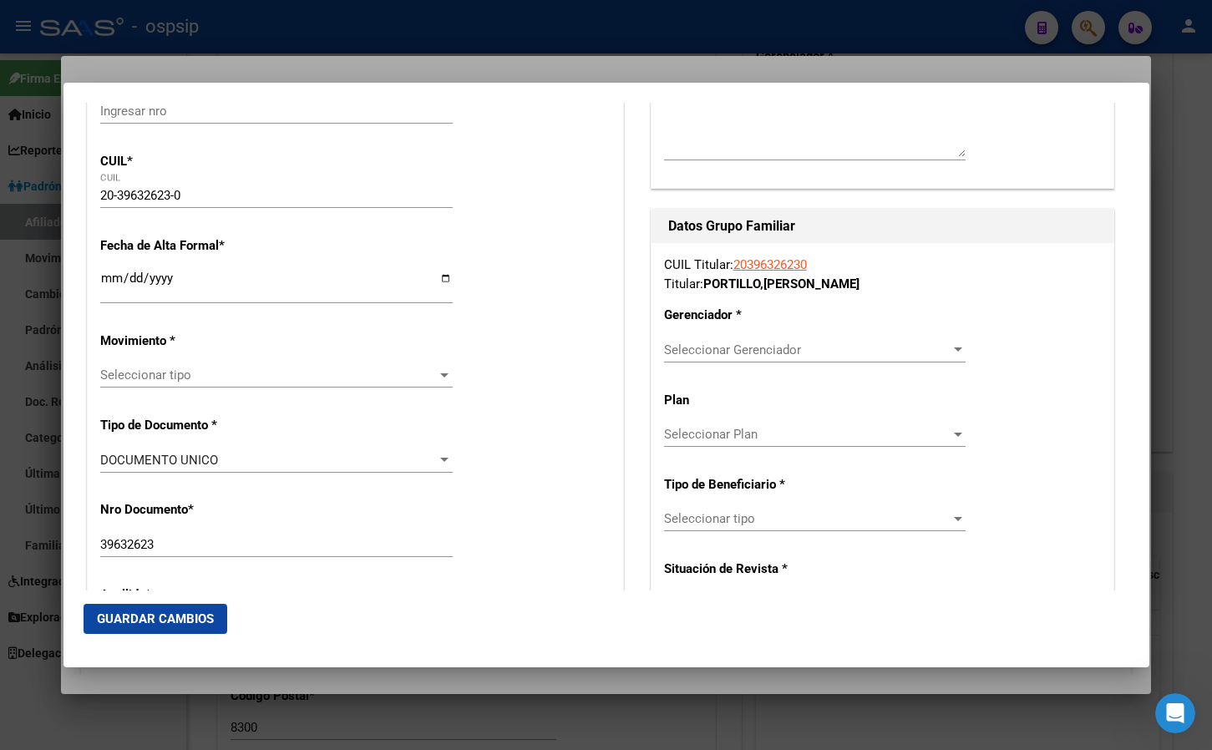
scroll to position [251, 0]
click at [100, 274] on input "Ingresar fecha" at bounding box center [276, 283] width 352 height 27
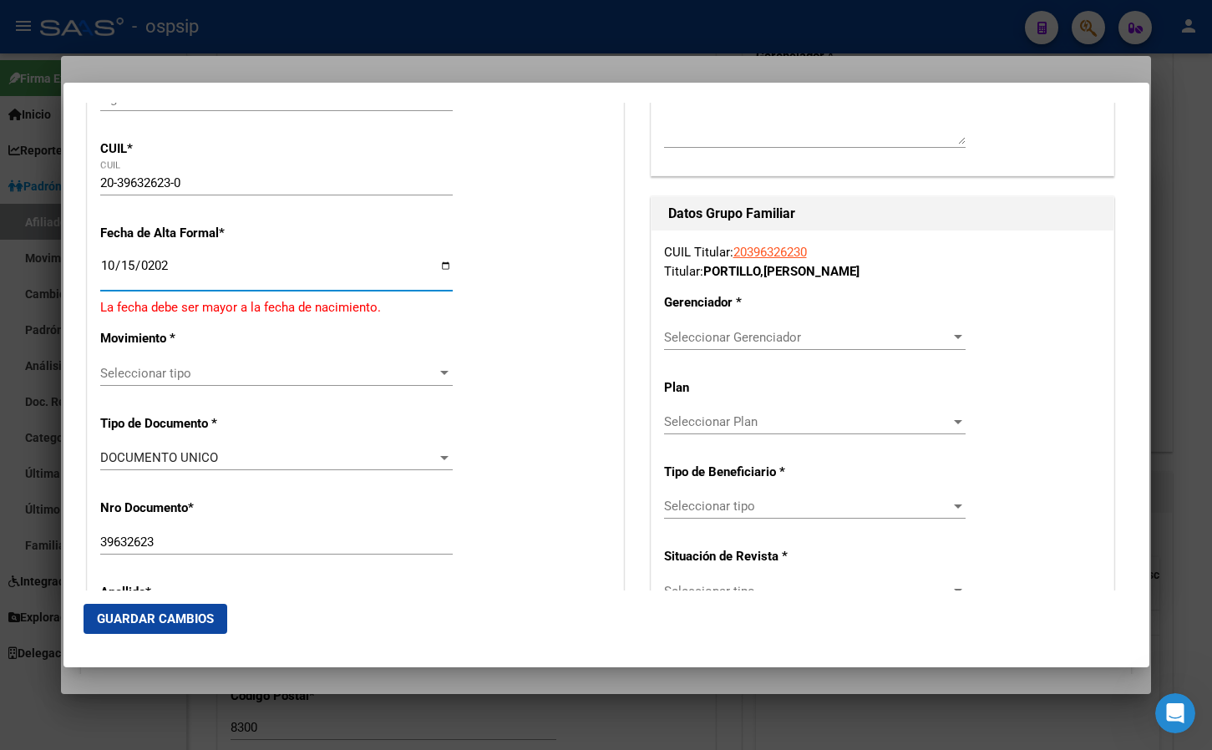
type input "[DATE]"
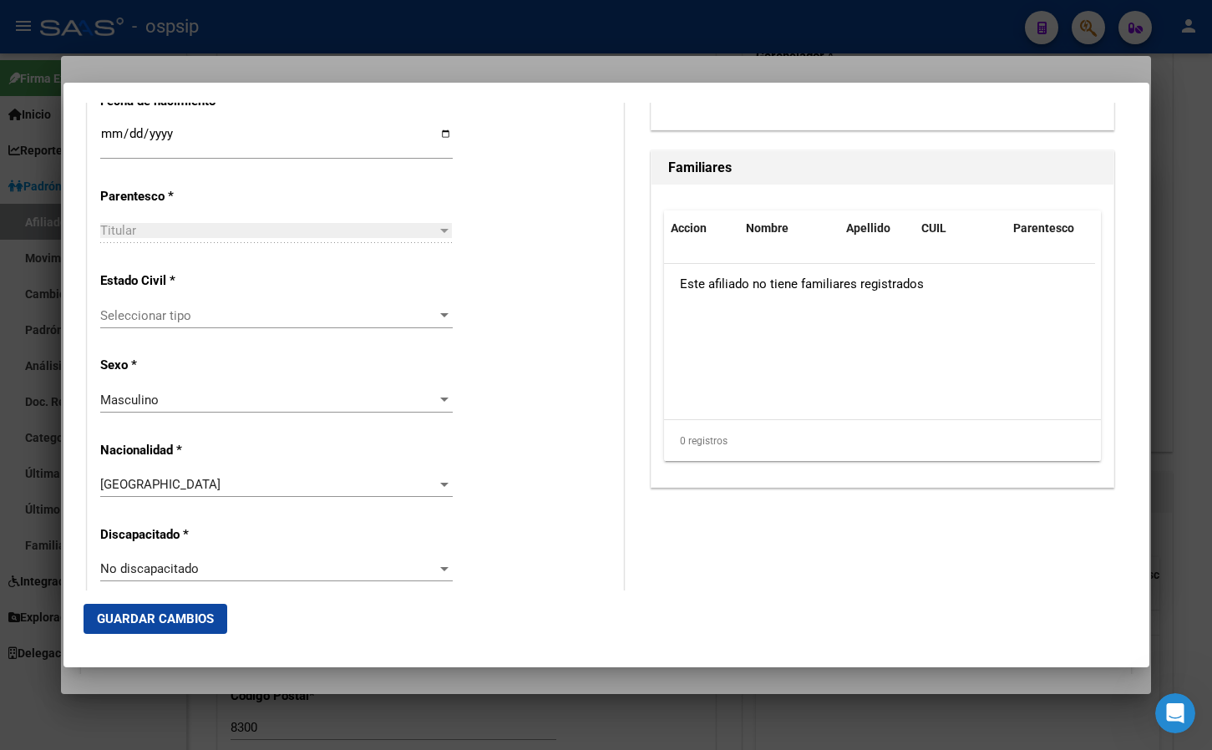
scroll to position [919, 0]
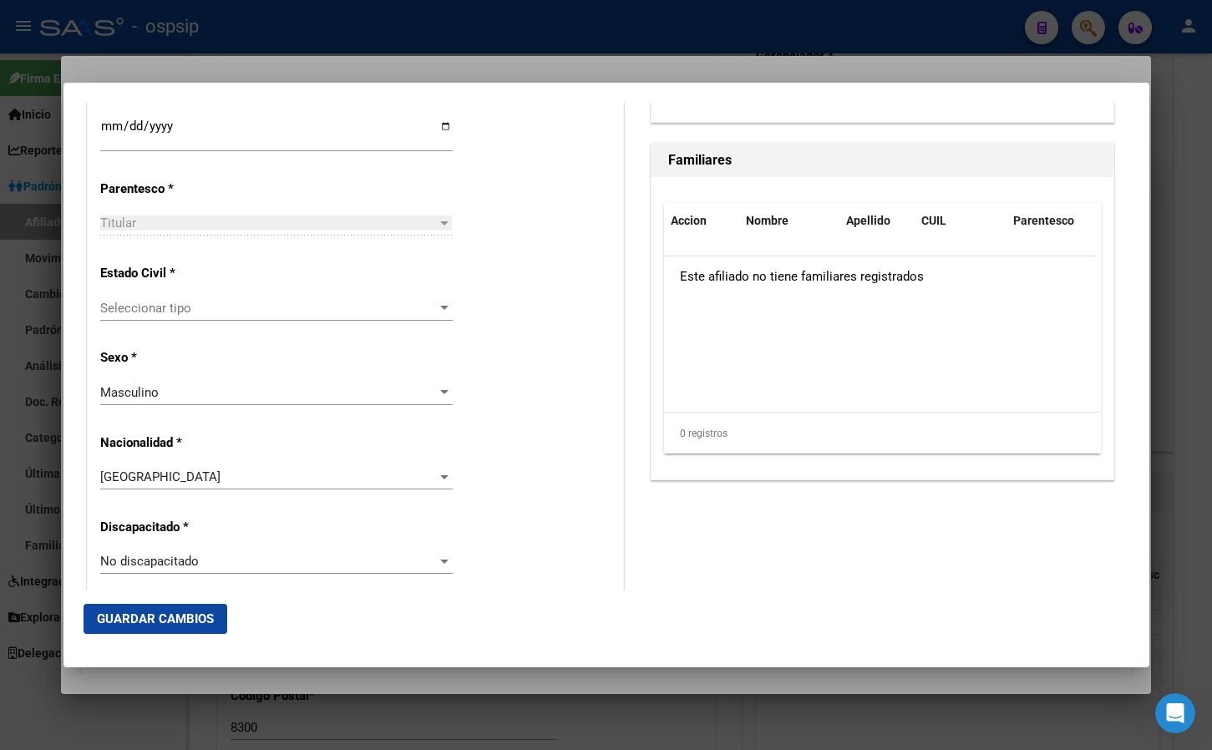
click at [155, 301] on span "Seleccionar tipo" at bounding box center [268, 308] width 337 height 15
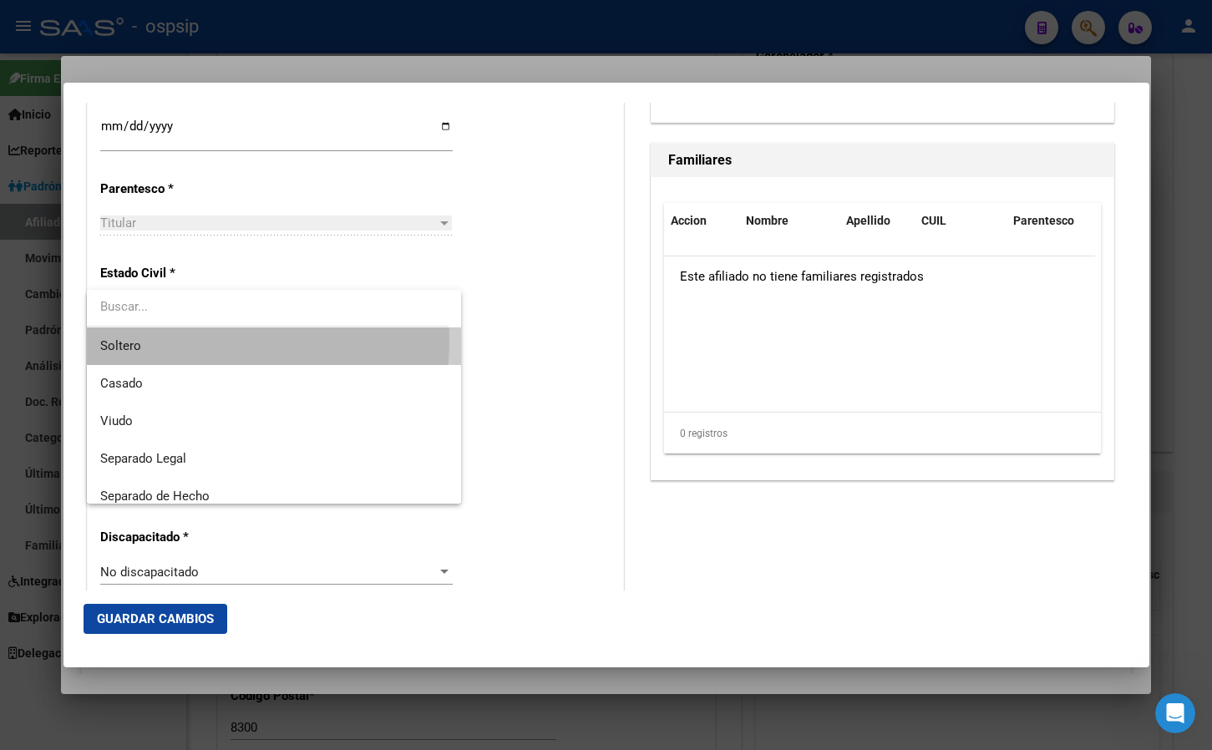
click at [155, 340] on span "Soltero" at bounding box center [273, 346] width 347 height 38
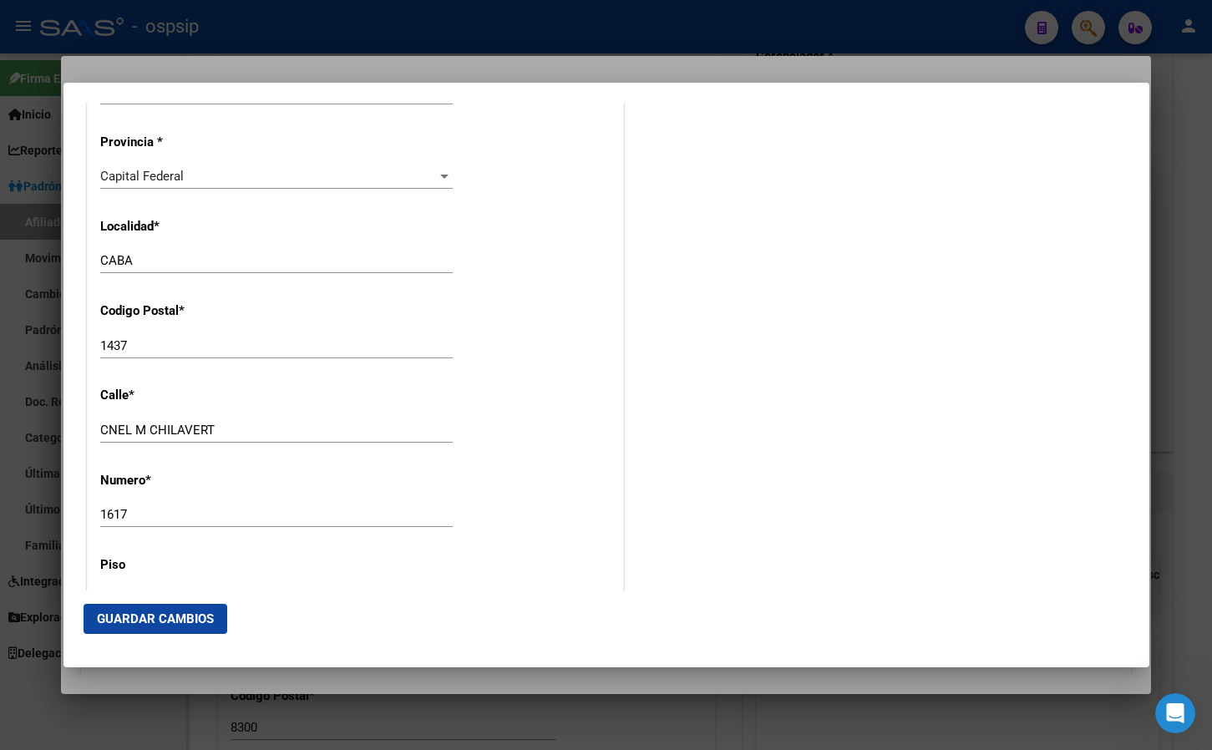
scroll to position [1671, 0]
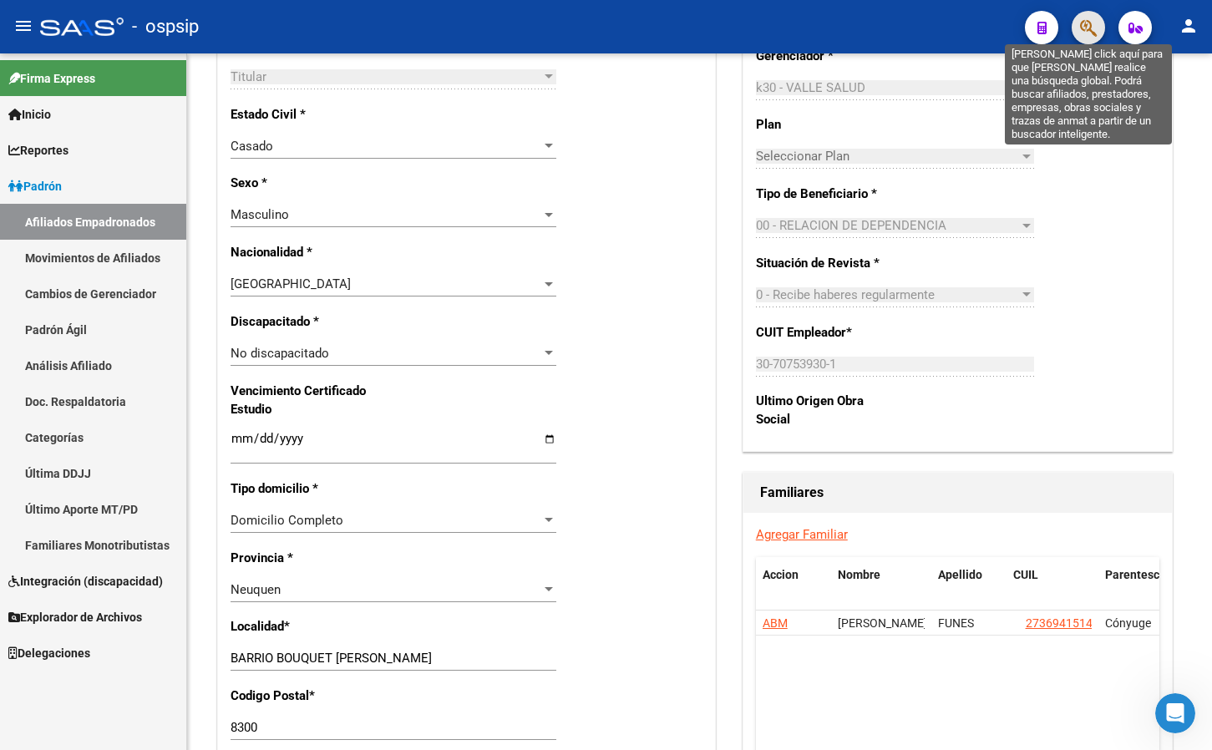
click at [1091, 22] on icon "button" at bounding box center [1088, 27] width 17 height 19
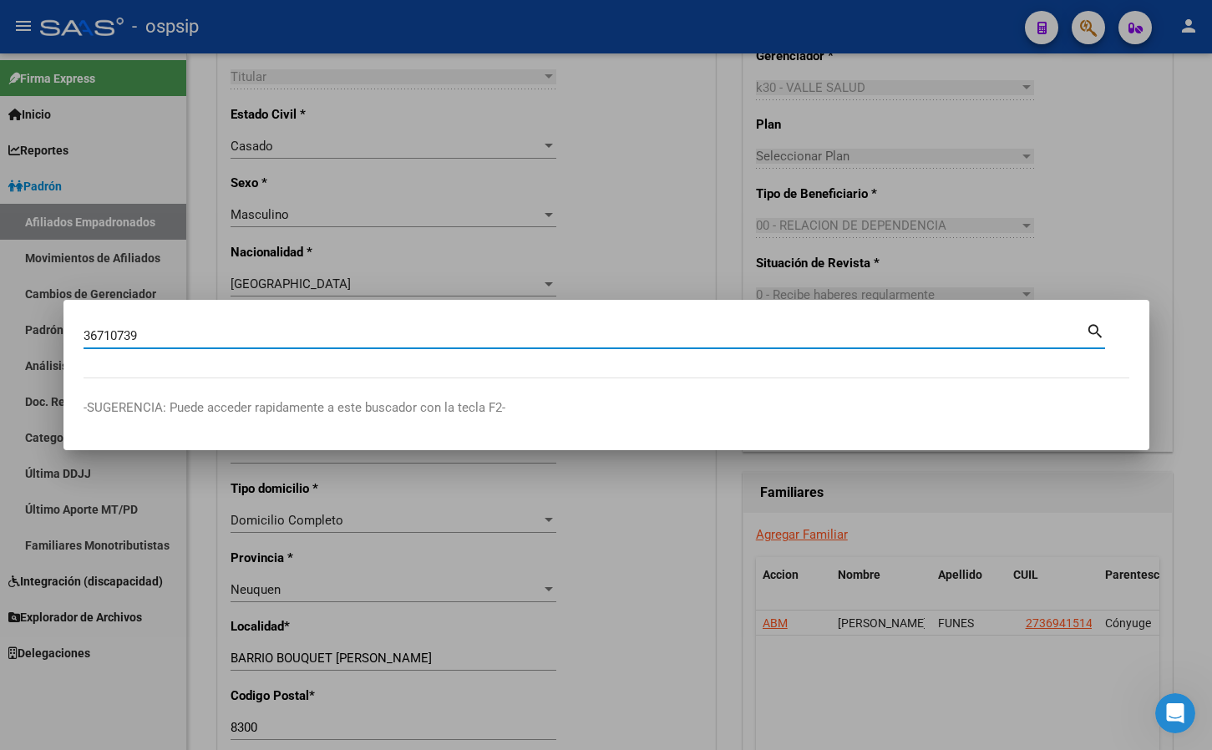
type input "36710739"
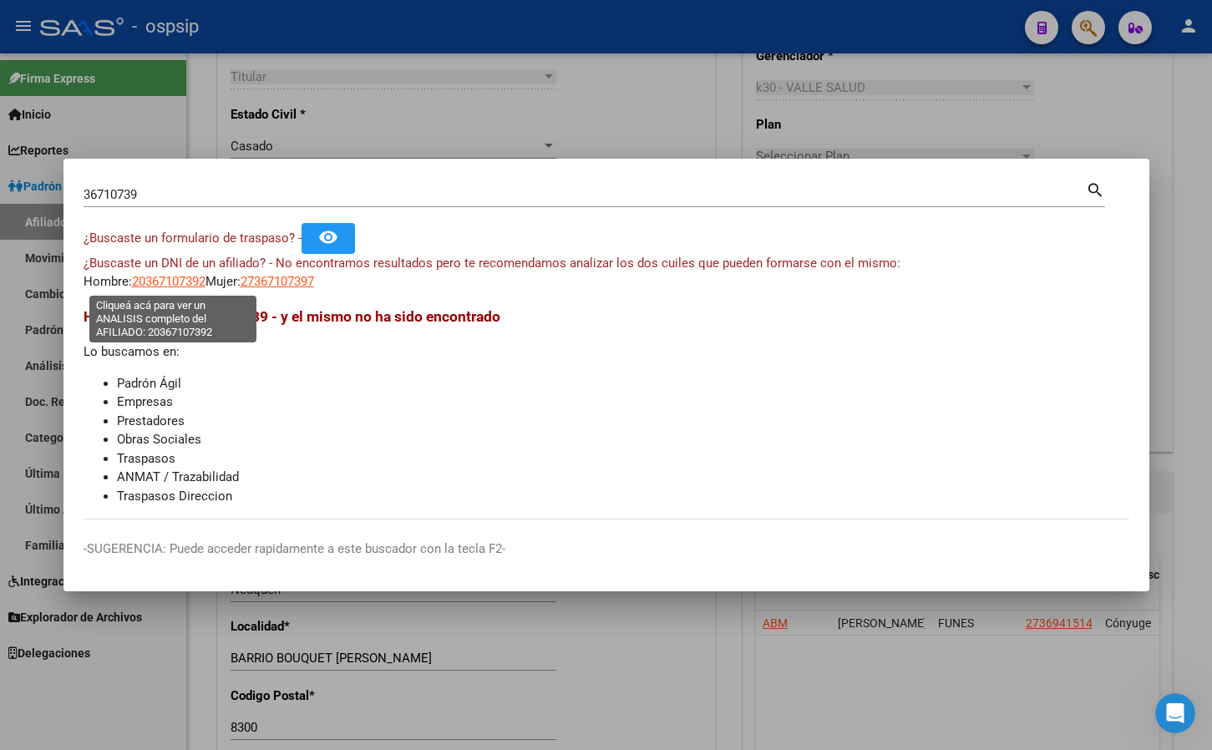
click at [154, 286] on span "20367107392" at bounding box center [169, 281] width 74 height 15
type textarea "20367107392"
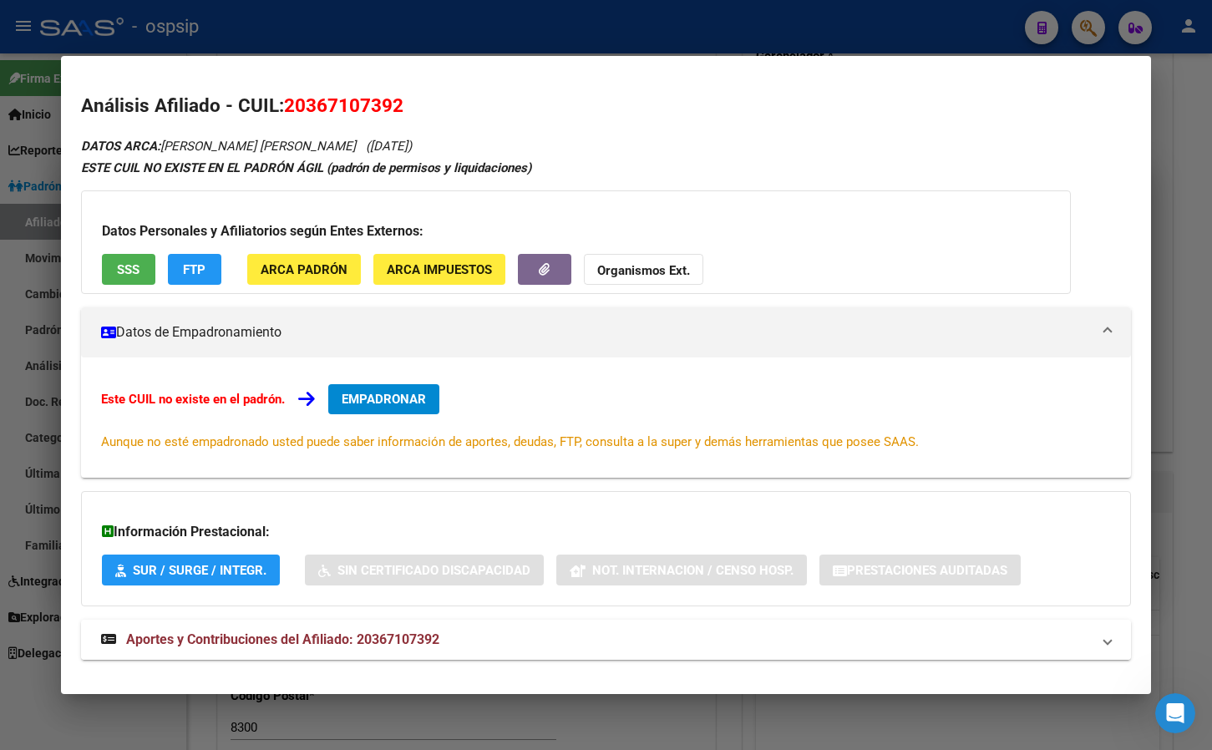
click at [408, 636] on span "Aportes y Contribuciones del Afiliado: 20367107392" at bounding box center [282, 639] width 313 height 16
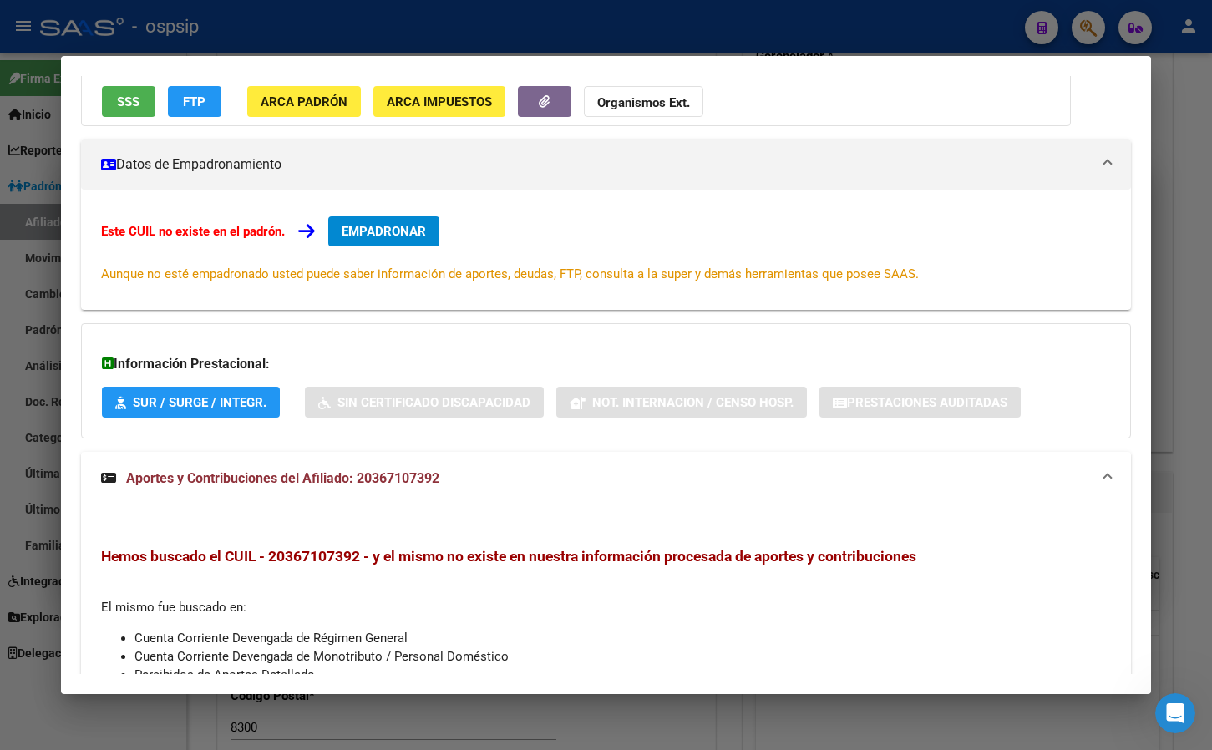
scroll to position [0, 0]
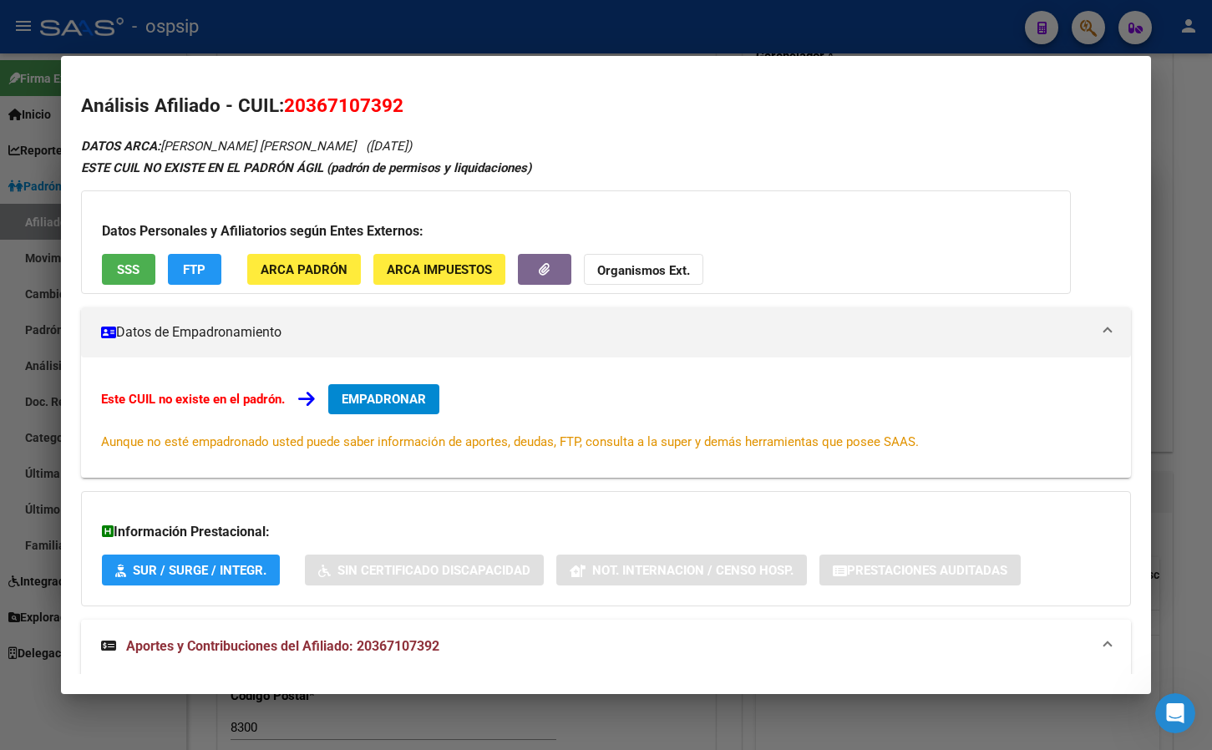
drag, startPoint x: 286, startPoint y: 104, endPoint x: 458, endPoint y: 106, distance: 172.1
click at [458, 106] on h2 "Análisis Afiliado - CUIL: 20367107392" at bounding box center [606, 106] width 1051 height 28
copy span "20367107392"
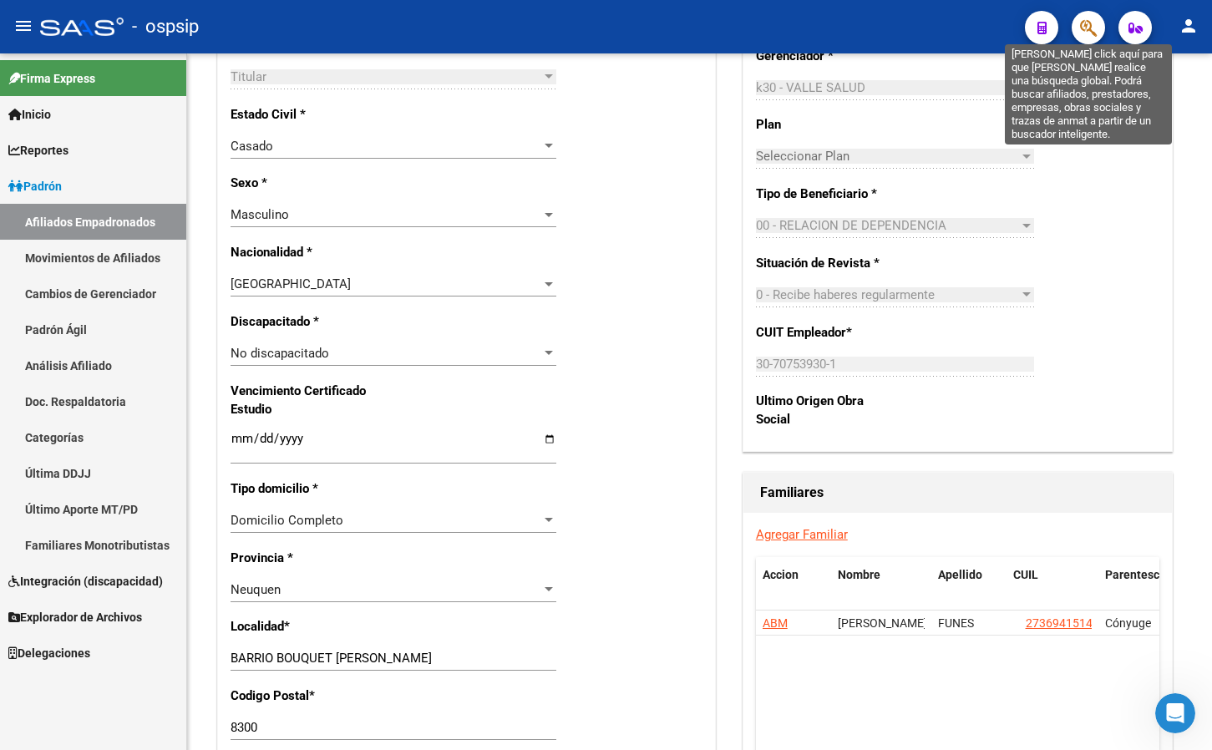
click at [1088, 25] on icon "button" at bounding box center [1088, 27] width 17 height 19
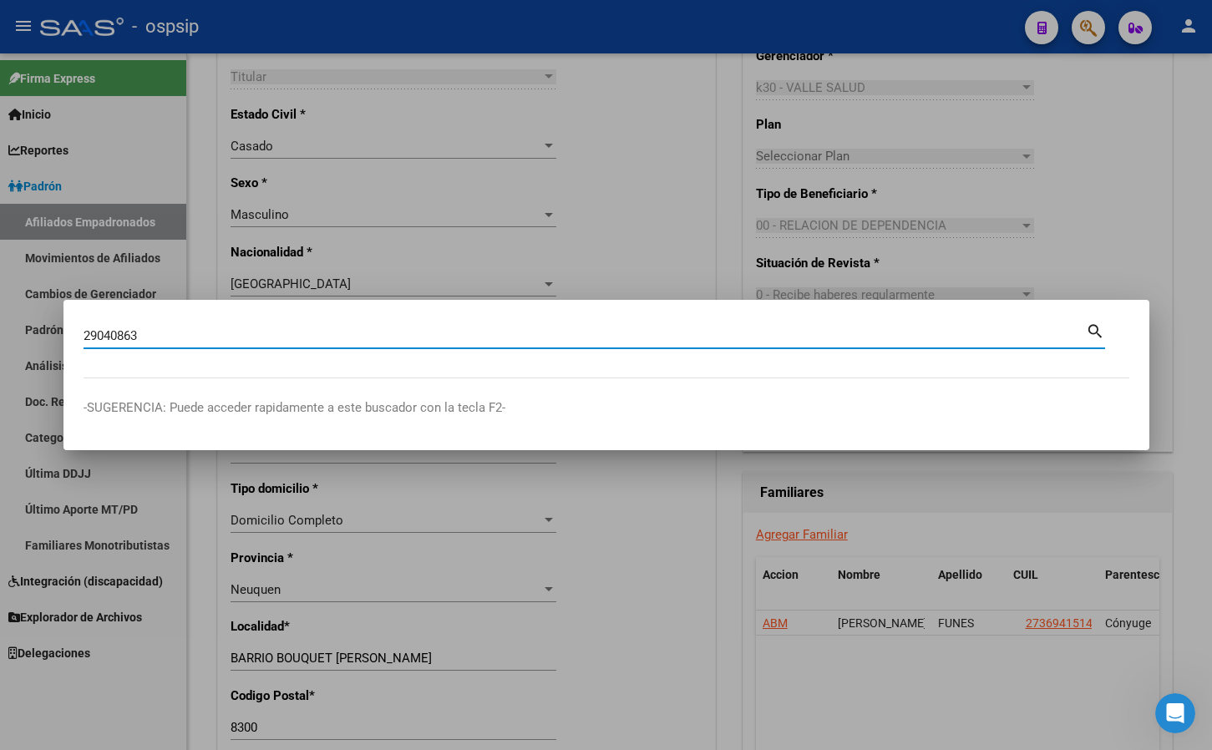
type input "29040863"
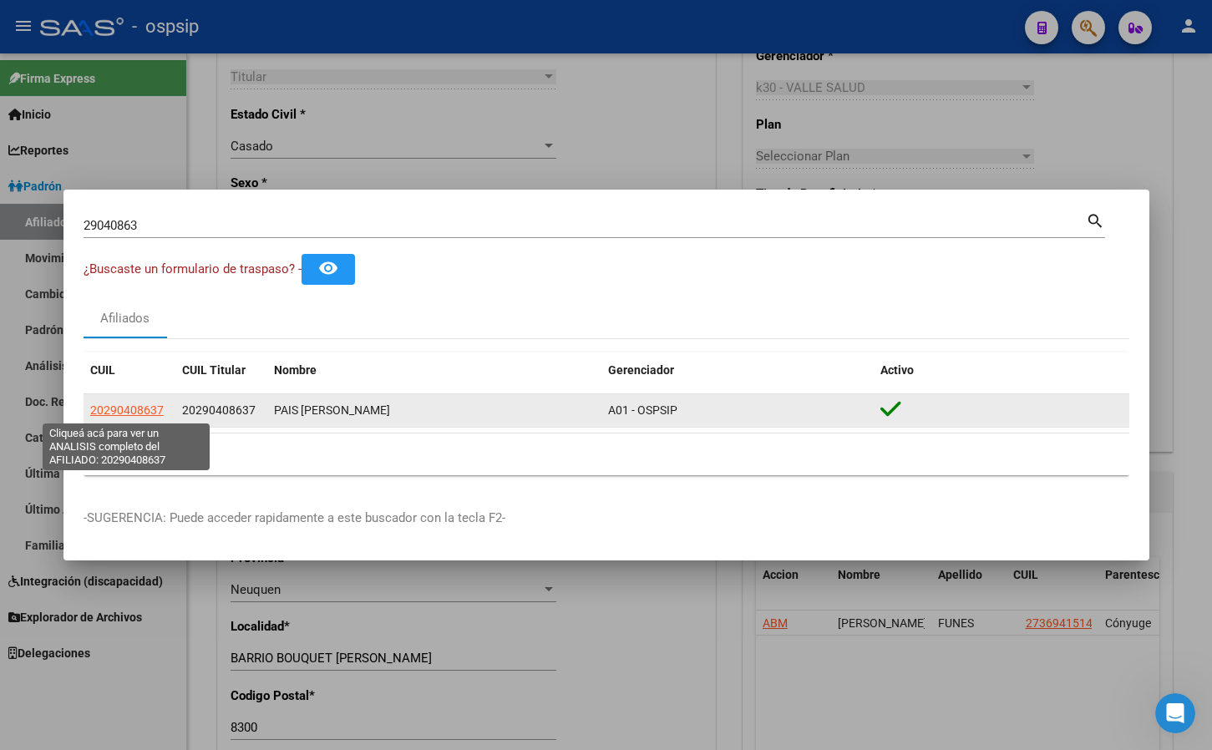
click at [114, 403] on span "20290408637" at bounding box center [127, 409] width 74 height 13
type textarea "20290408637"
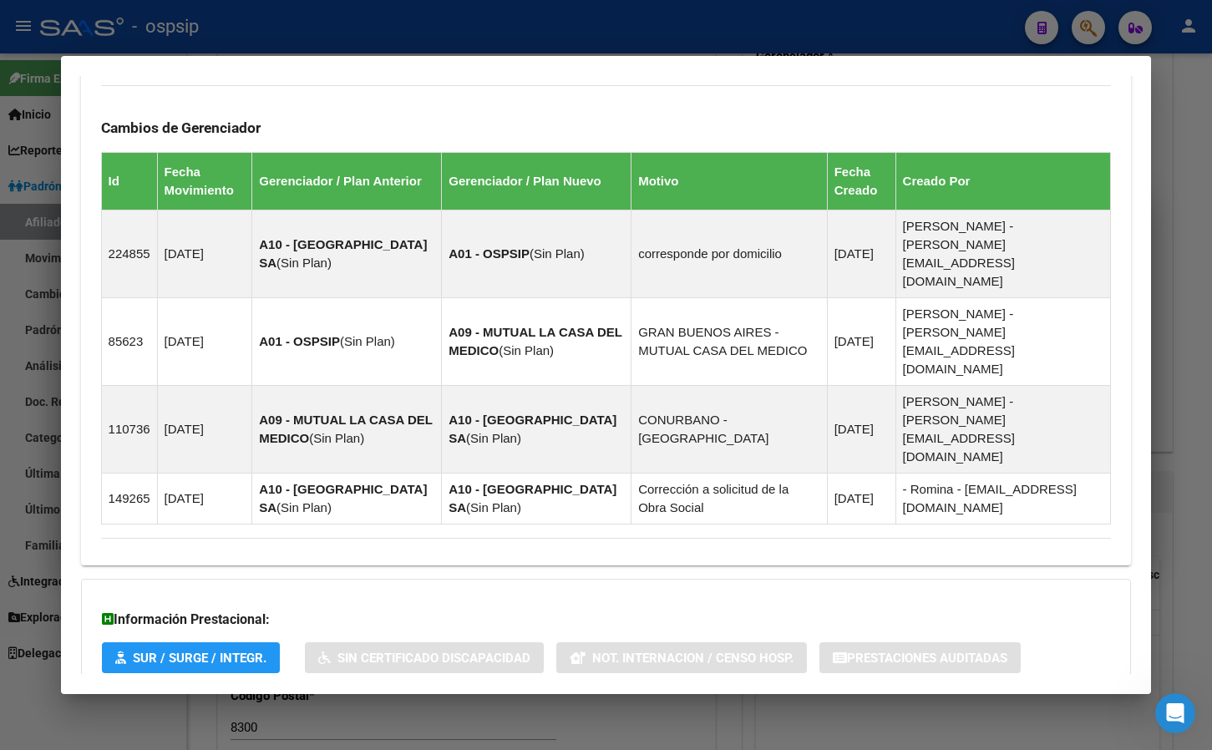
scroll to position [1072, 0]
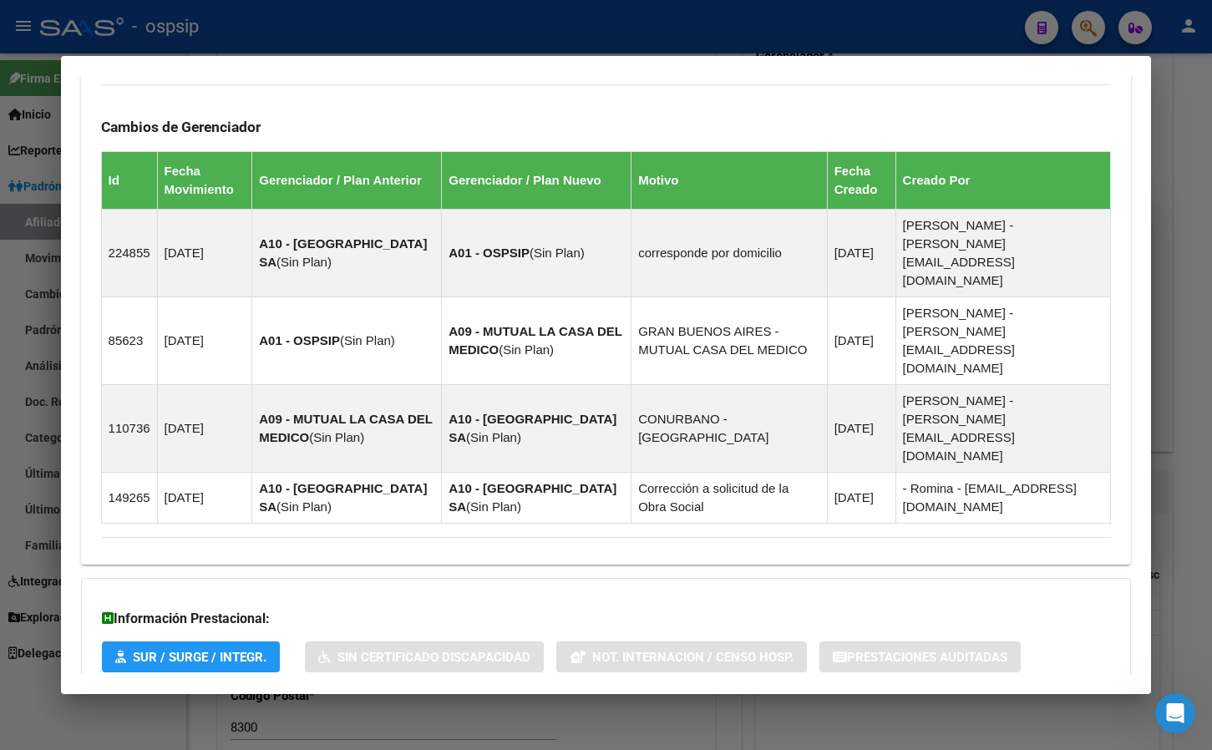
click at [316, 718] on span "Aportes y Contribuciones del Afiliado: 20290408637" at bounding box center [282, 726] width 313 height 16
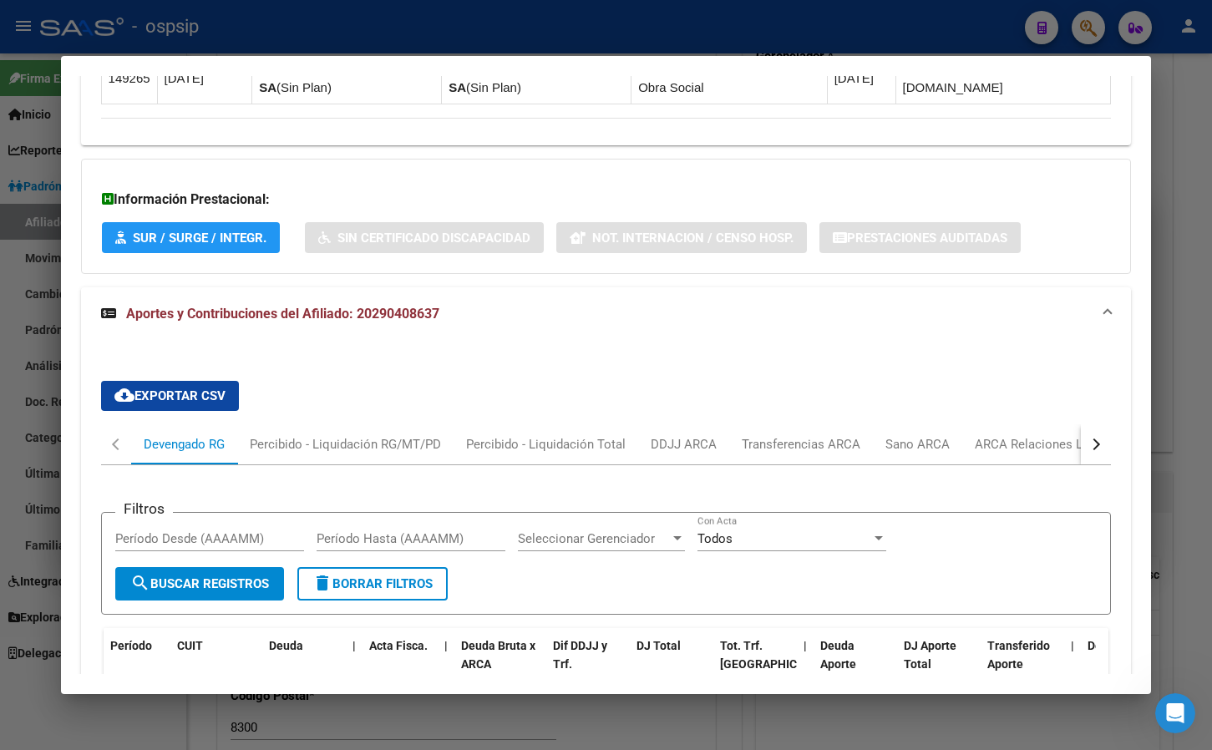
scroll to position [1658, 0]
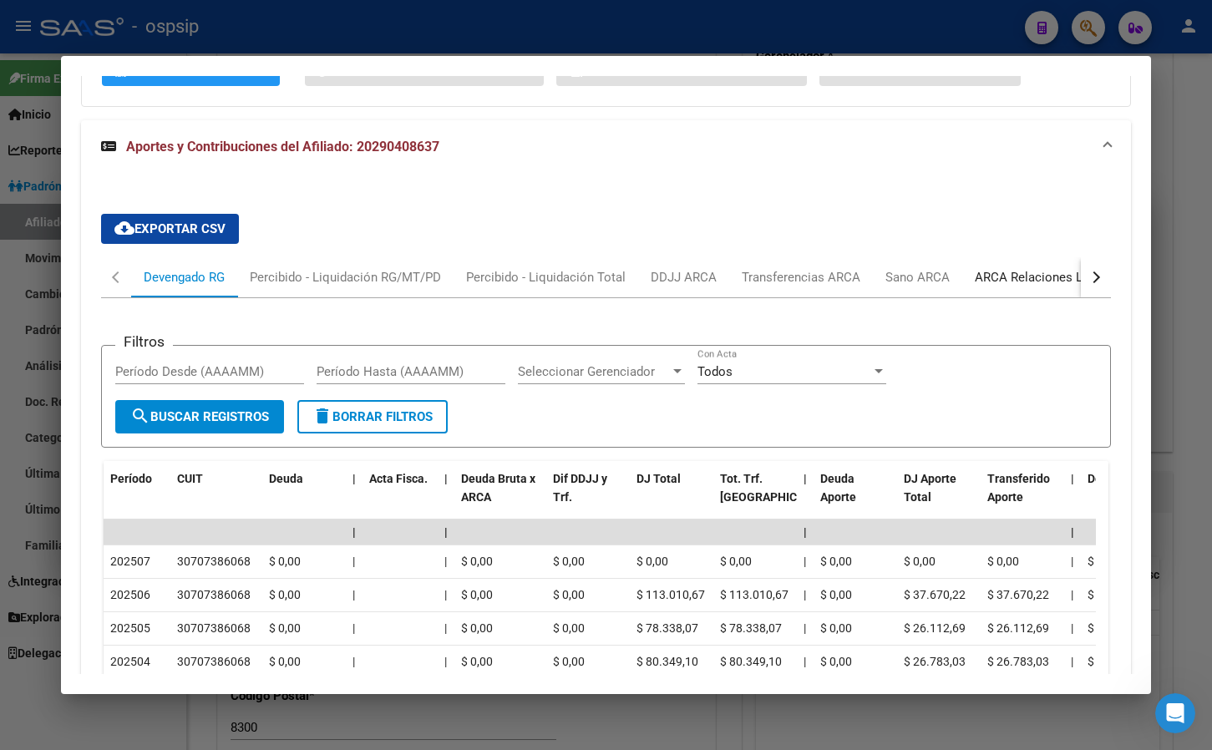
click at [1024, 257] on div "ARCA Relaciones Laborales" at bounding box center [1052, 277] width 181 height 40
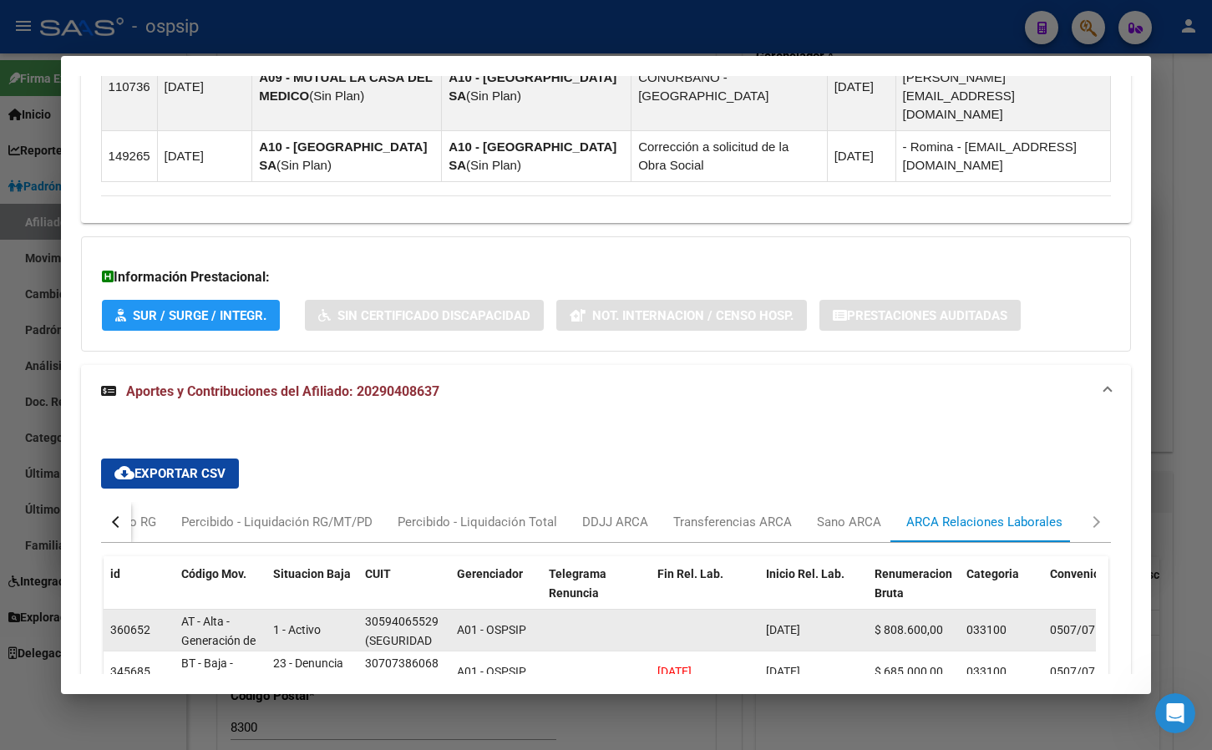
scroll to position [912, 0]
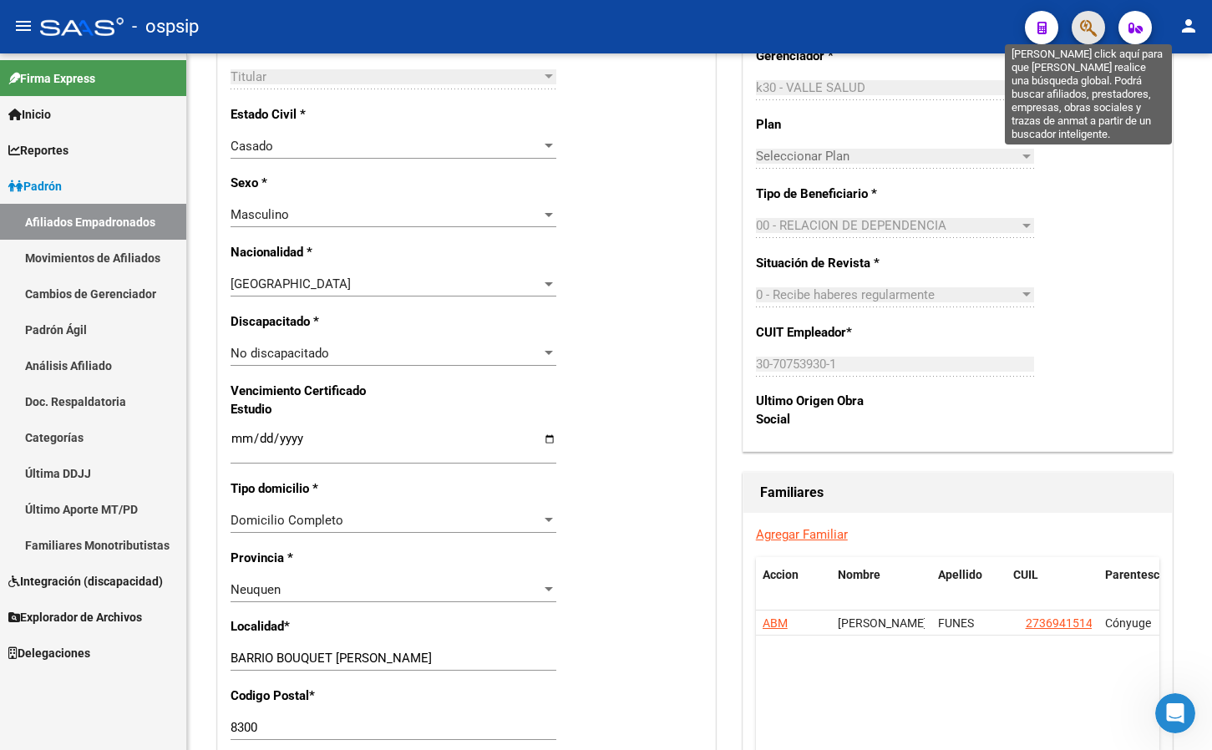
click at [1088, 23] on icon "button" at bounding box center [1088, 27] width 17 height 19
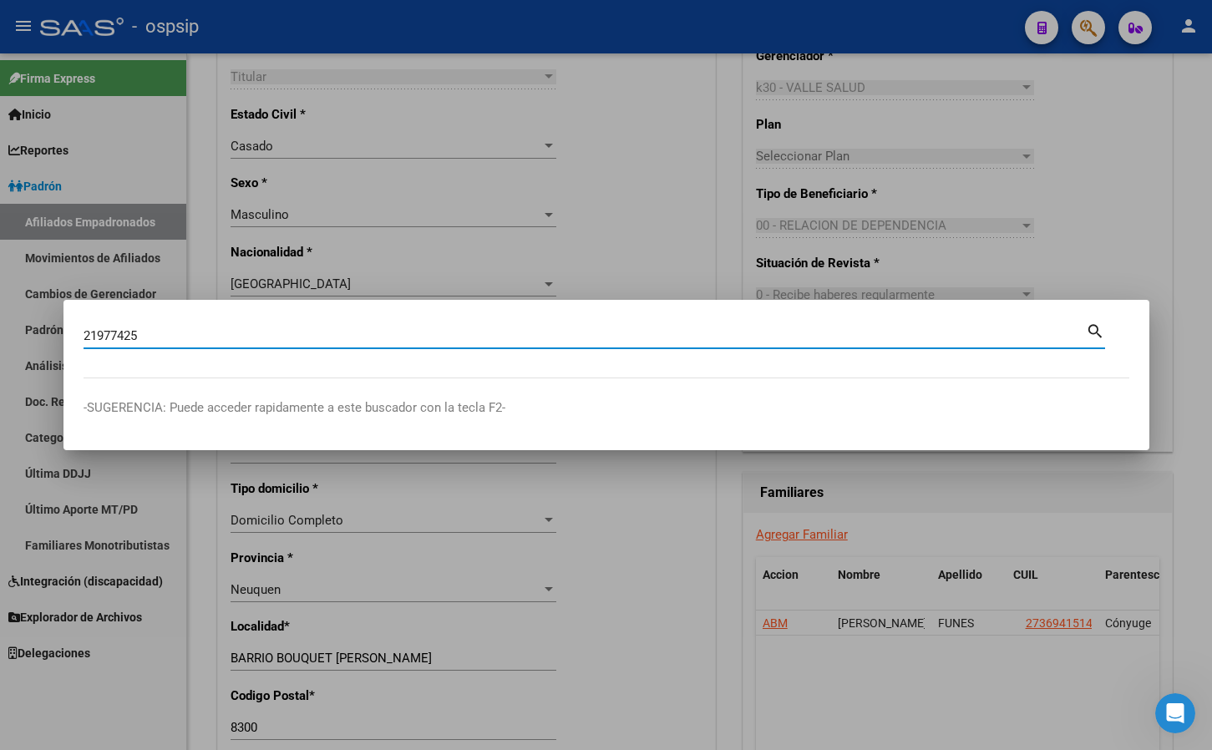
type input "21977425"
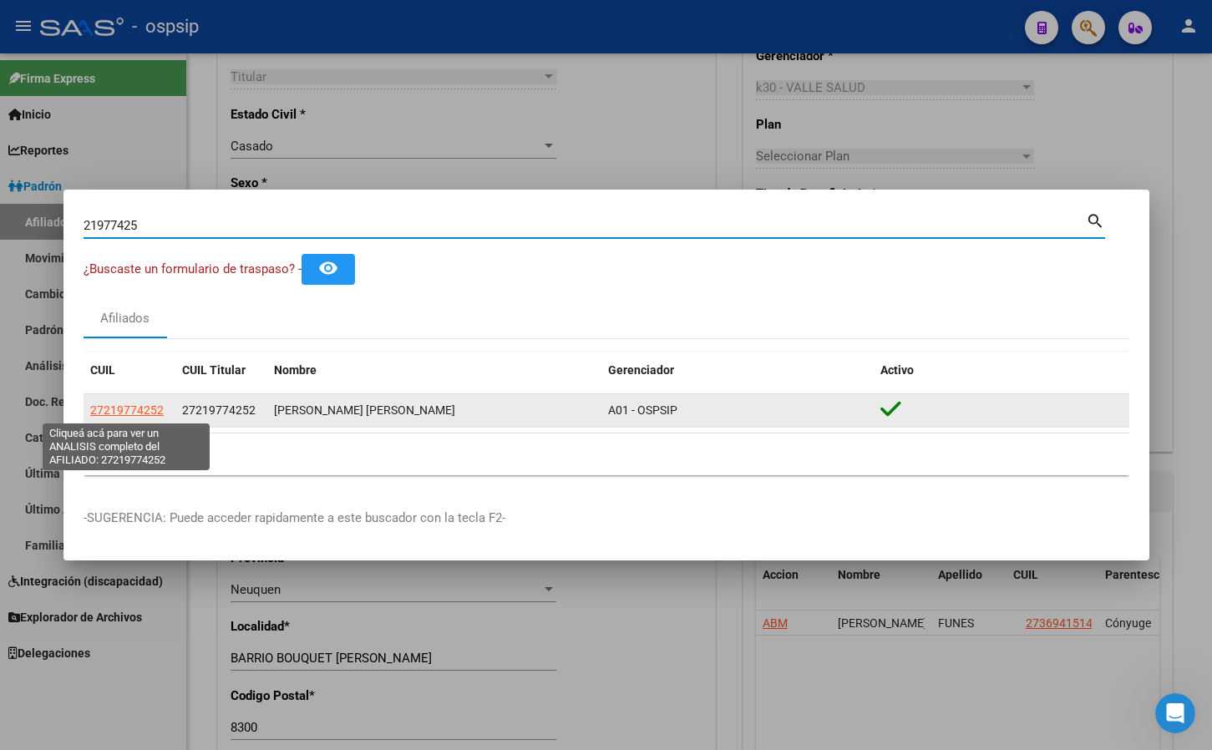
click at [126, 411] on span "27219774252" at bounding box center [127, 409] width 74 height 13
type textarea "27219774252"
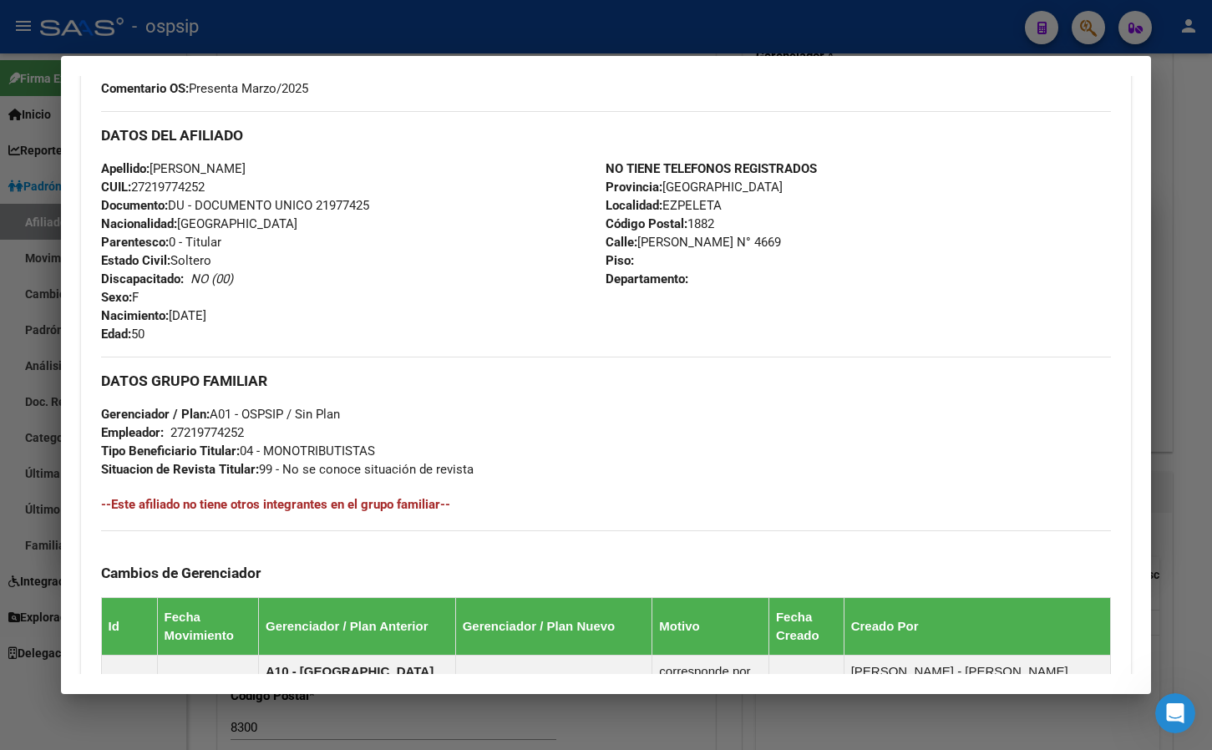
scroll to position [845, 0]
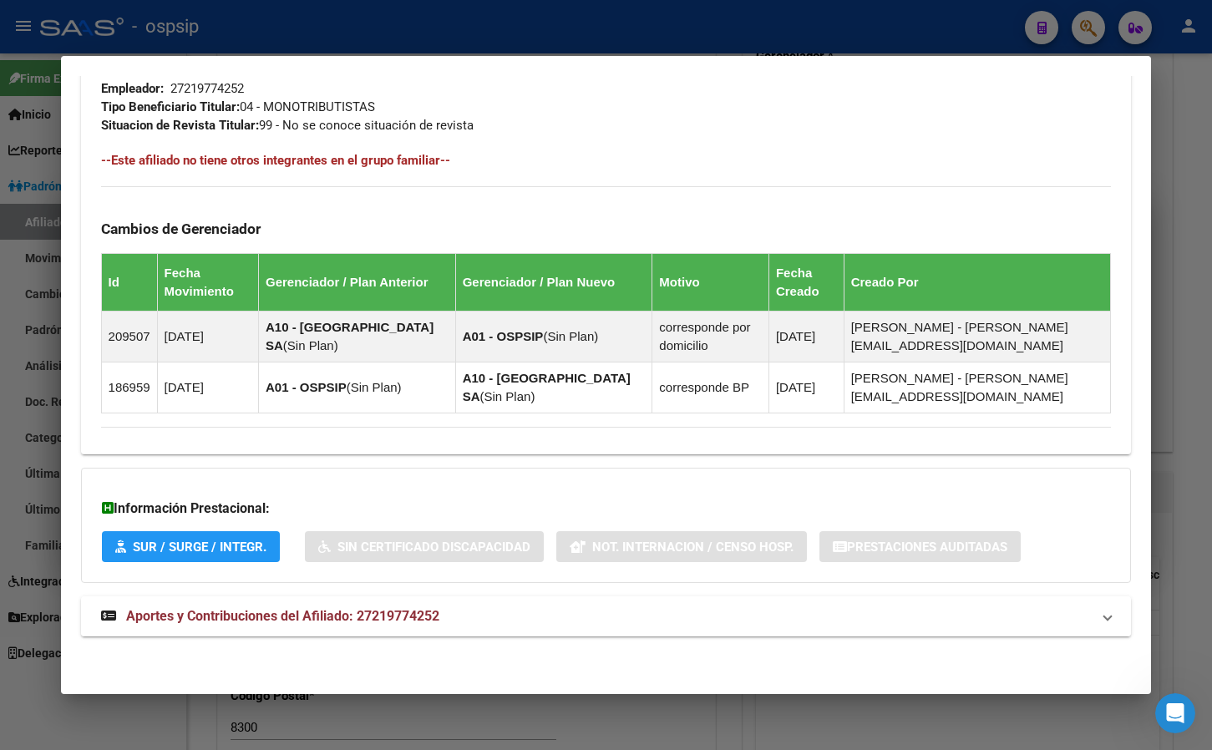
click at [393, 612] on span "Aportes y Contribuciones del Afiliado: 27219774252" at bounding box center [282, 616] width 313 height 16
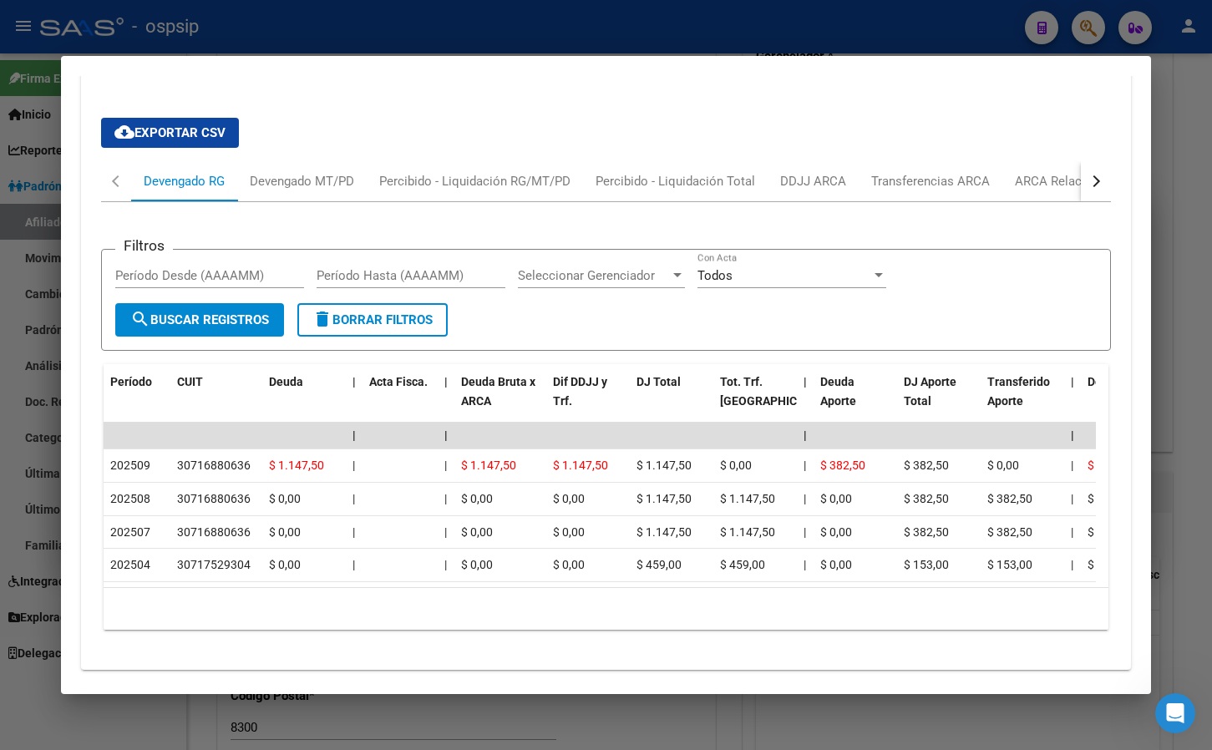
scroll to position [1430, 0]
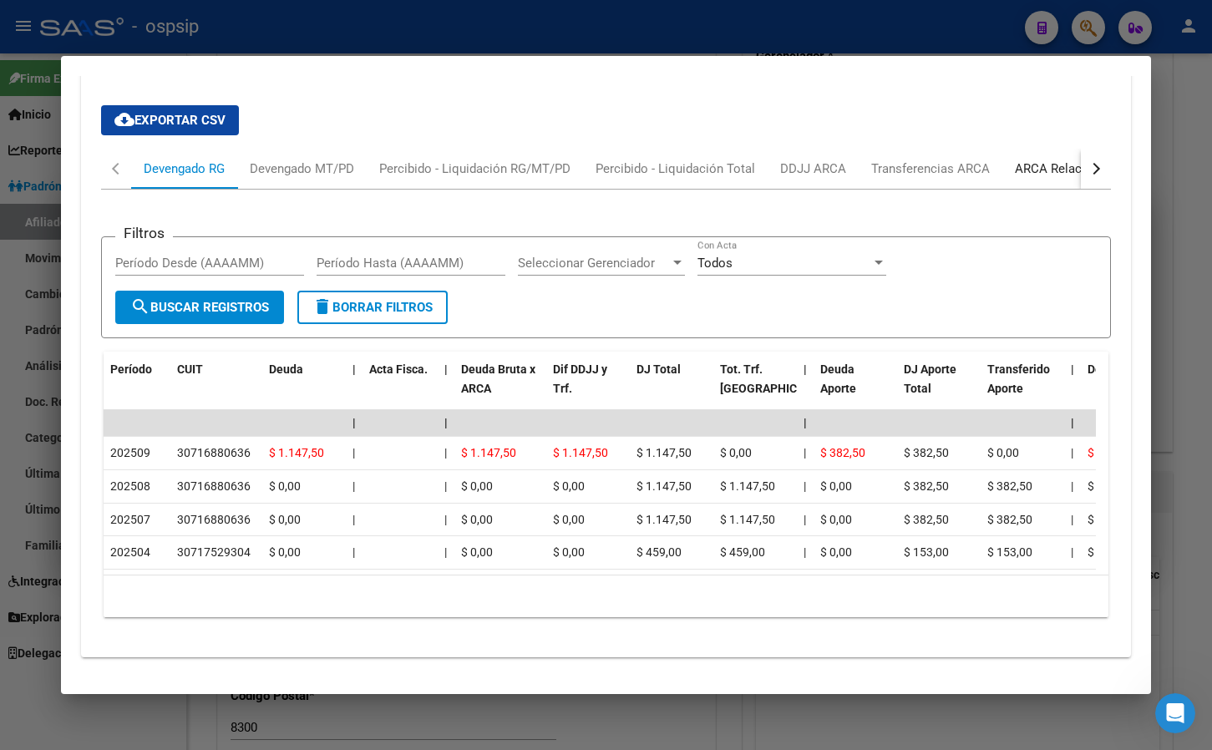
click at [1057, 166] on div "ARCA Relaciones Laborales" at bounding box center [1093, 169] width 156 height 18
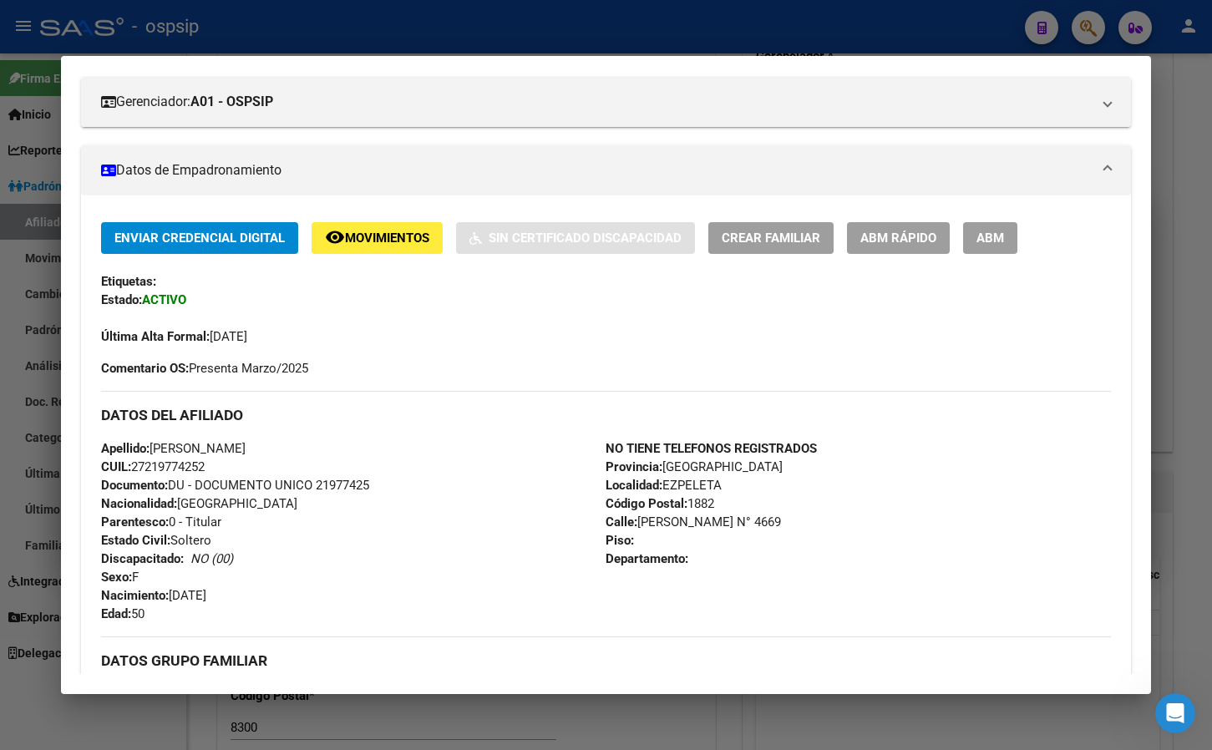
scroll to position [10, 0]
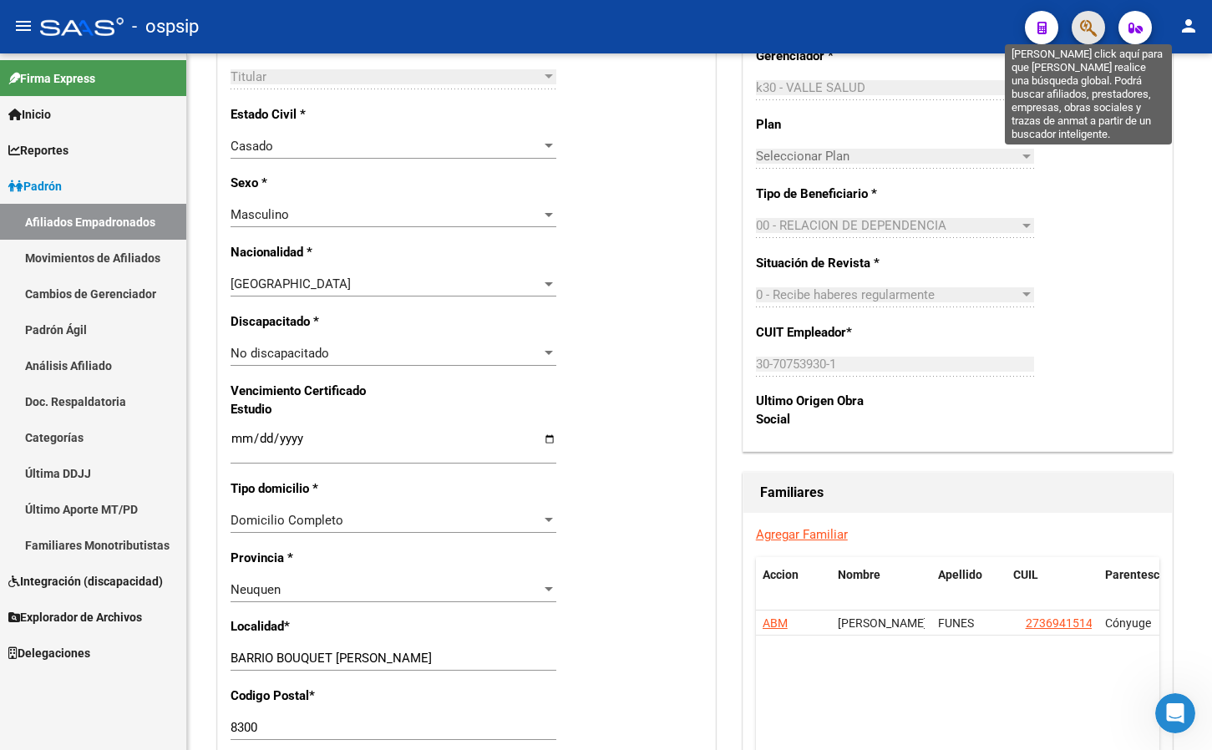
click at [1081, 28] on icon "button" at bounding box center [1088, 27] width 17 height 19
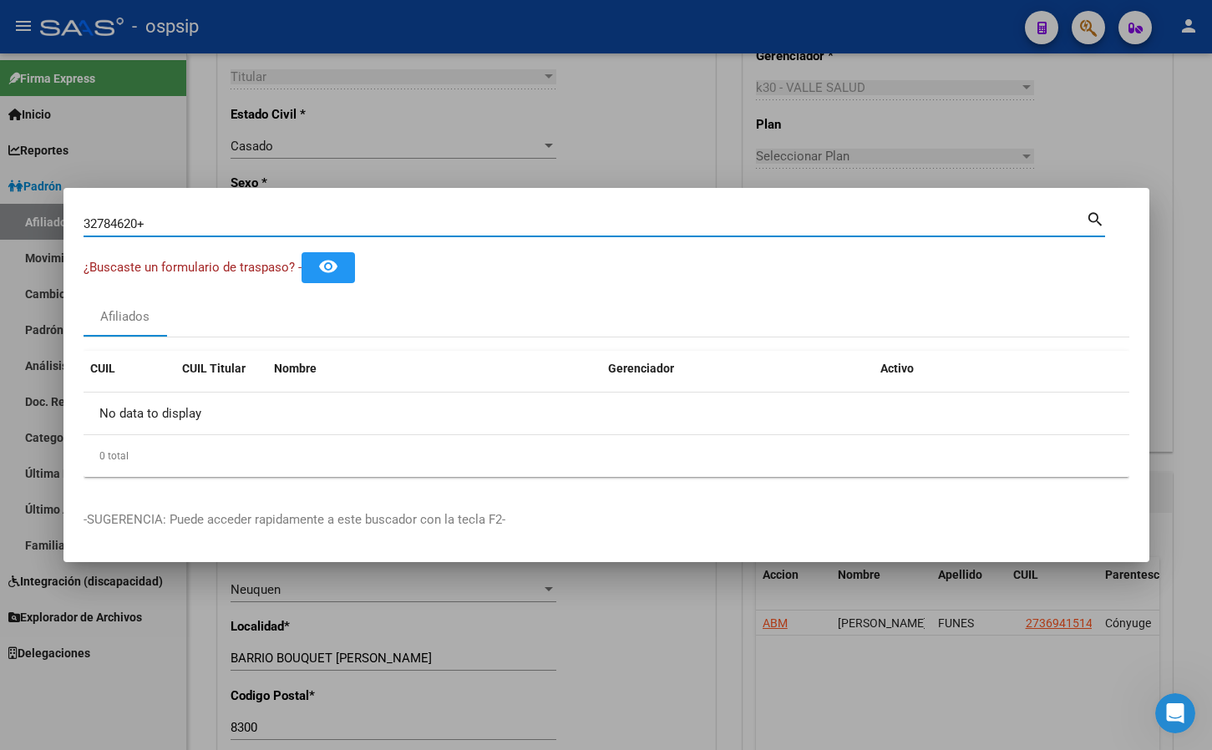
type input "32784620"
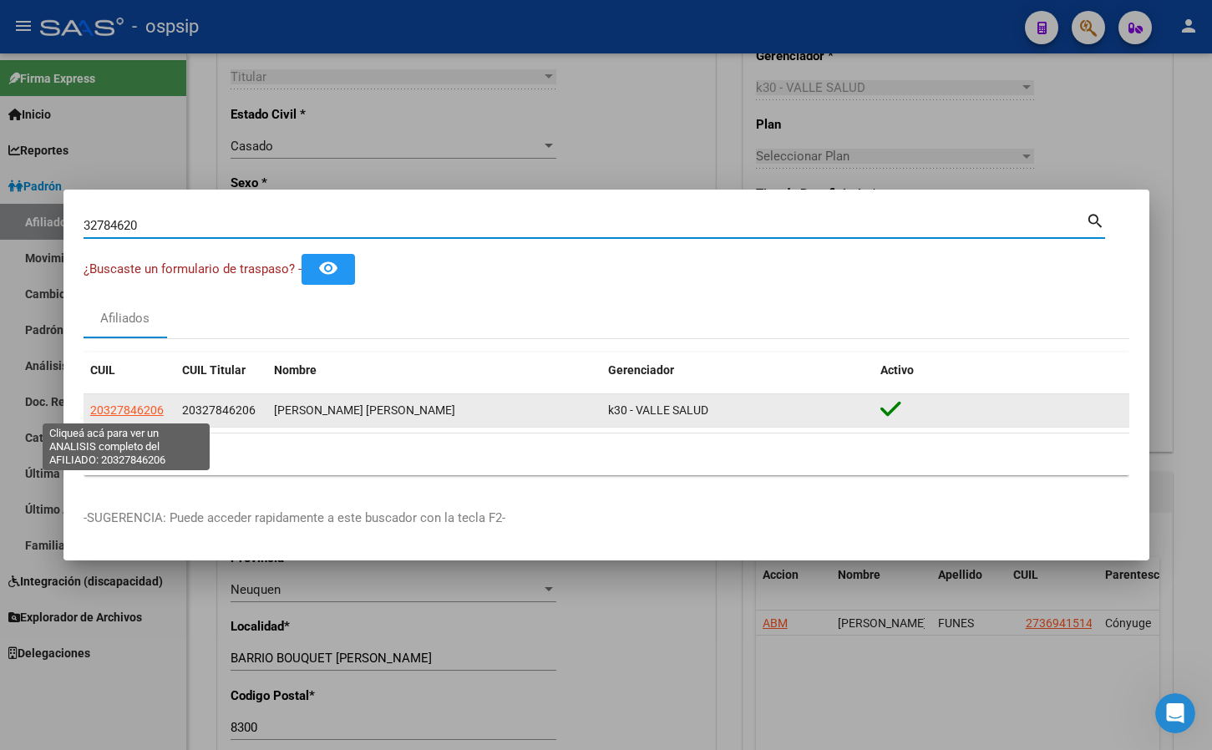
click at [120, 412] on span "20327846206" at bounding box center [127, 409] width 74 height 13
type textarea "20327846206"
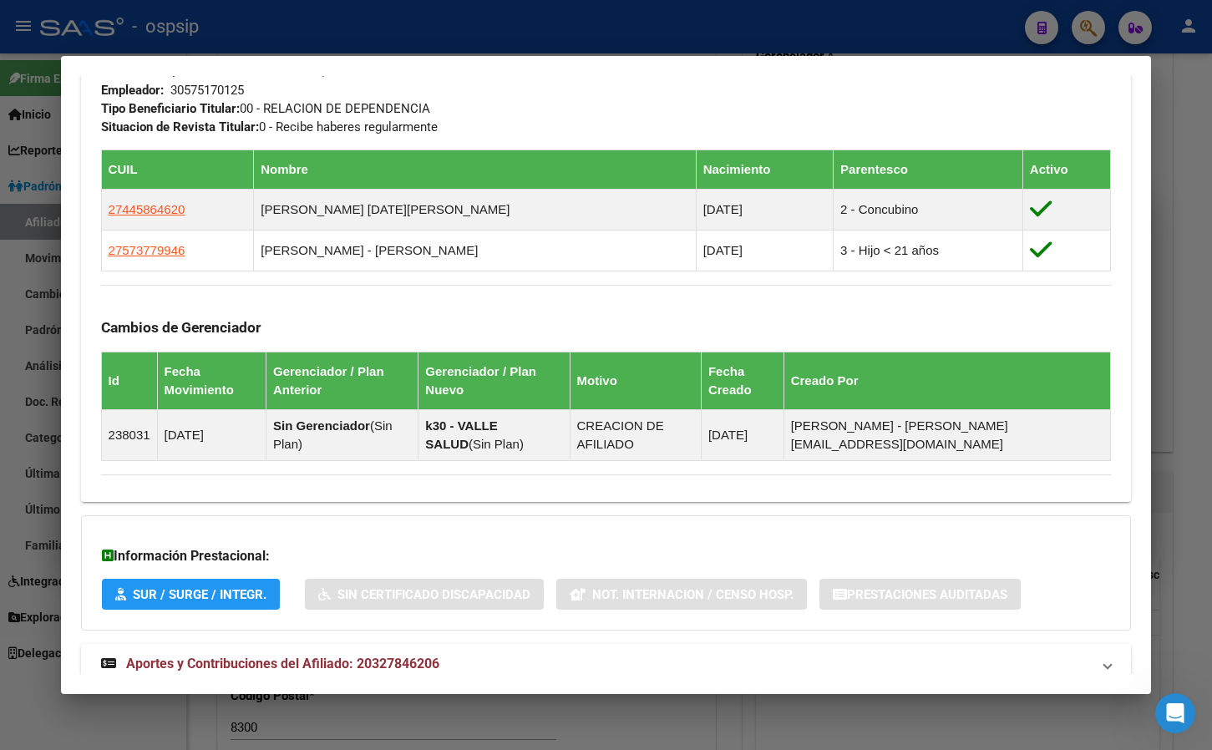
scroll to position [859, 0]
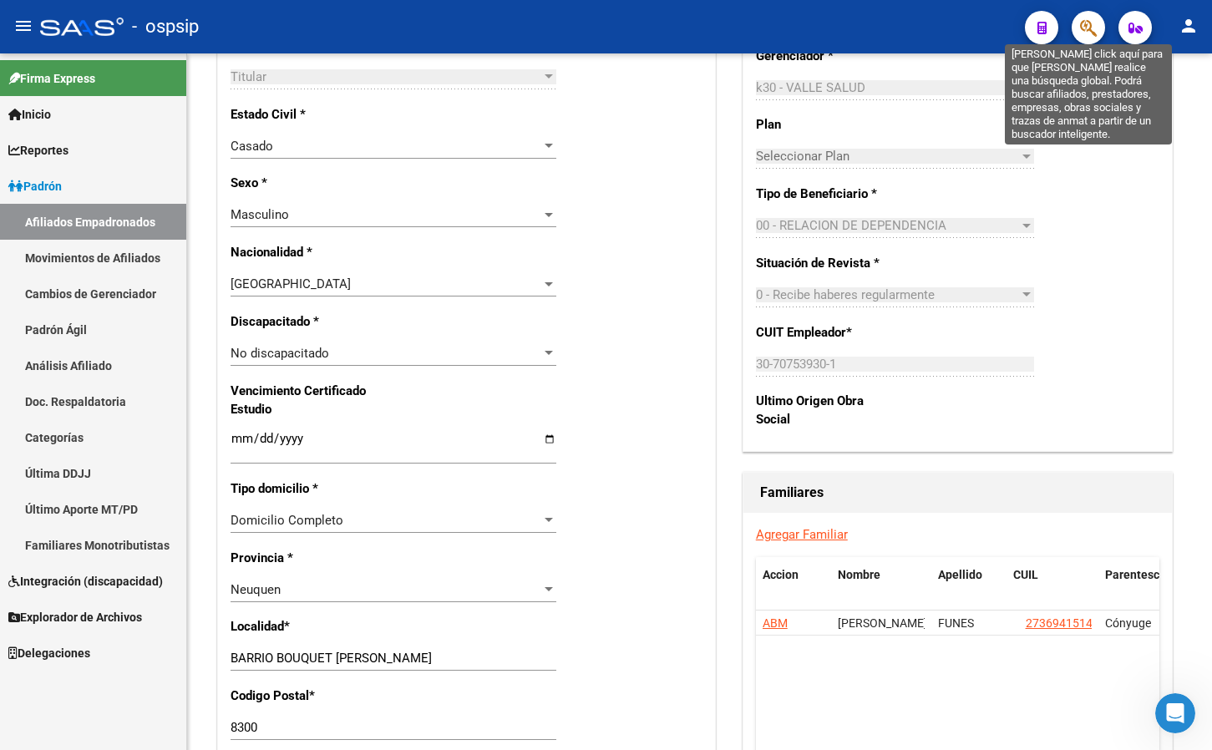
click at [1083, 19] on icon "button" at bounding box center [1088, 27] width 17 height 19
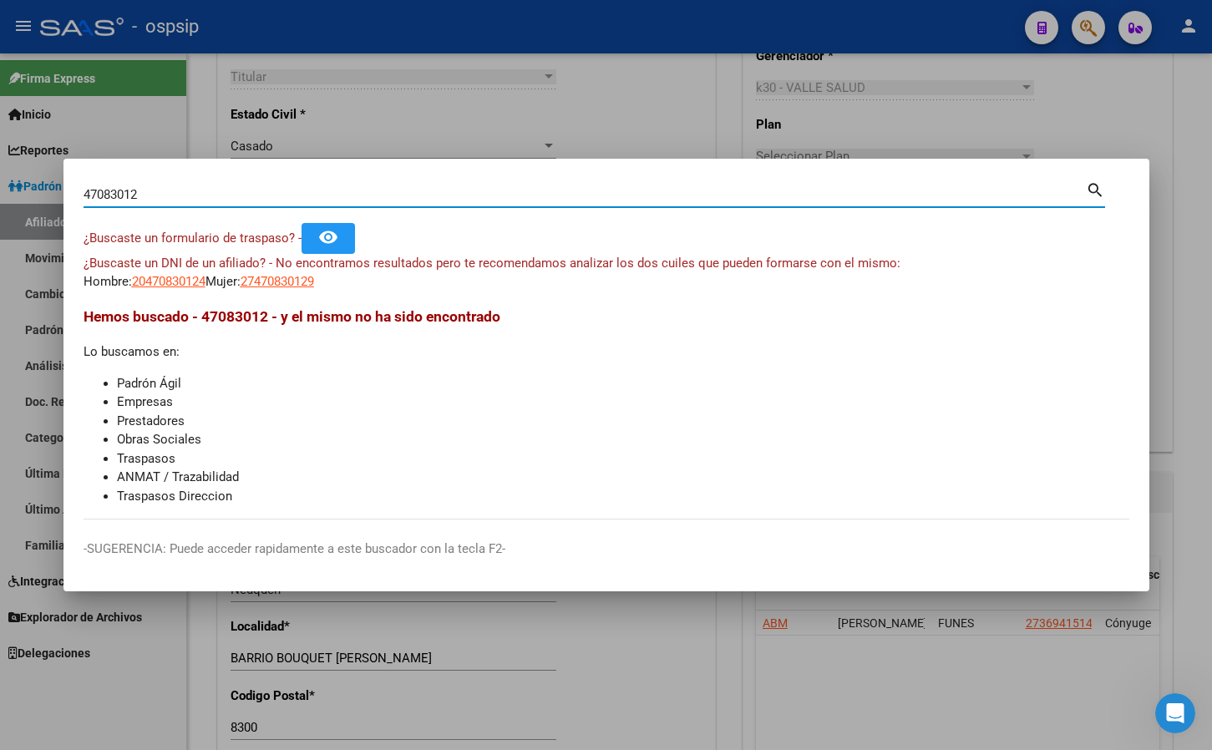
drag, startPoint x: 164, startPoint y: 199, endPoint x: 27, endPoint y: 198, distance: 137.0
click at [27, 198] on div "47083012 Buscar (apellido, dni, cuil, nro traspaso, cuit, obra social) search ¿…" at bounding box center [606, 375] width 1212 height 750
type input "20912734"
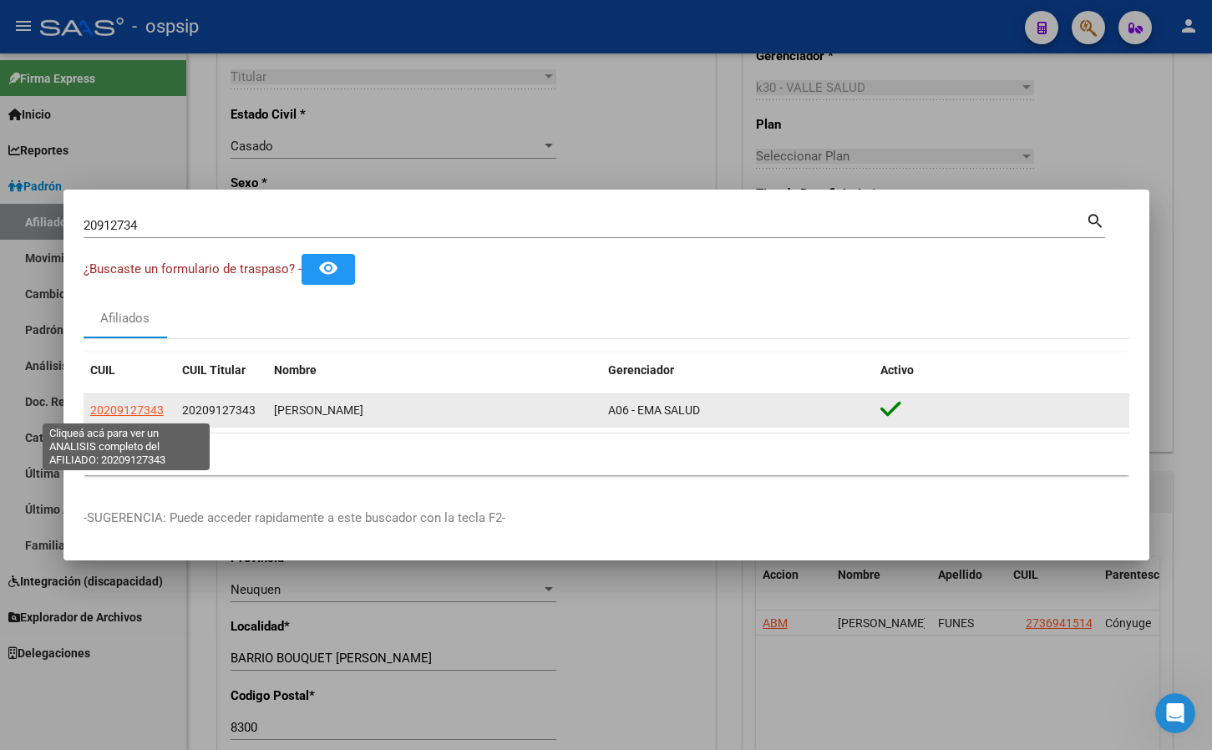
click at [140, 408] on span "20209127343" at bounding box center [127, 409] width 74 height 13
type textarea "20209127343"
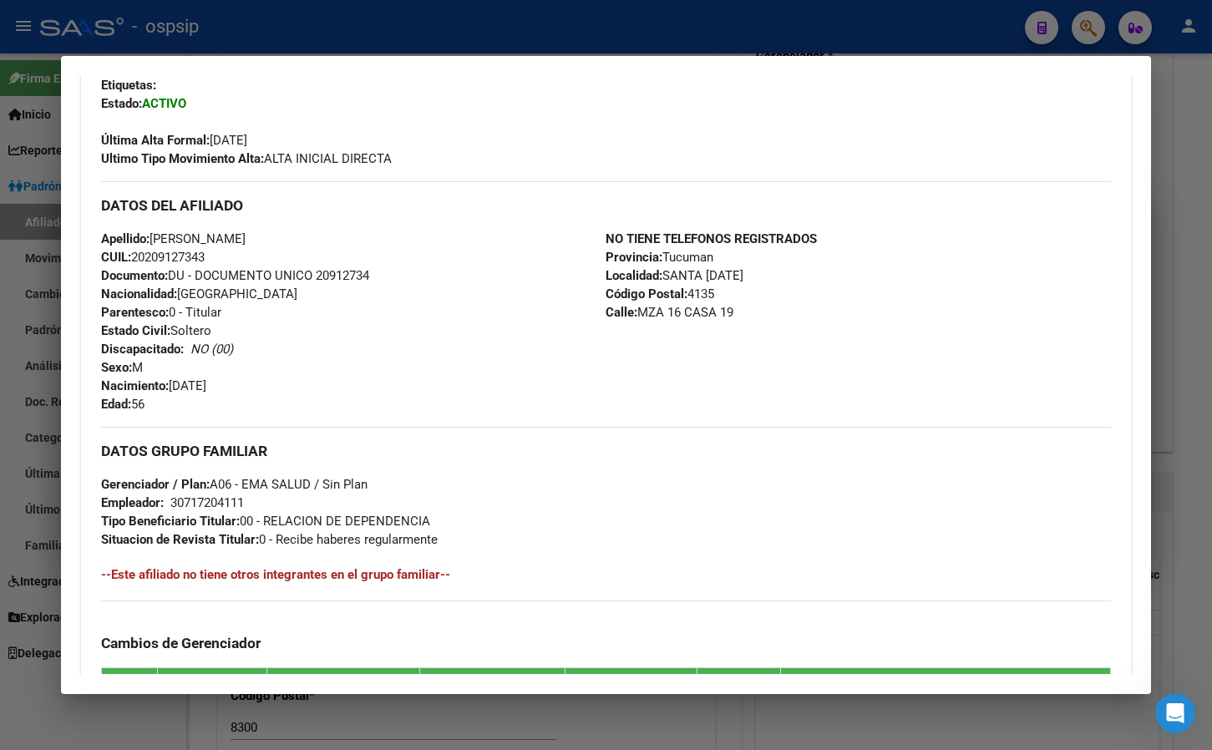
scroll to position [744, 0]
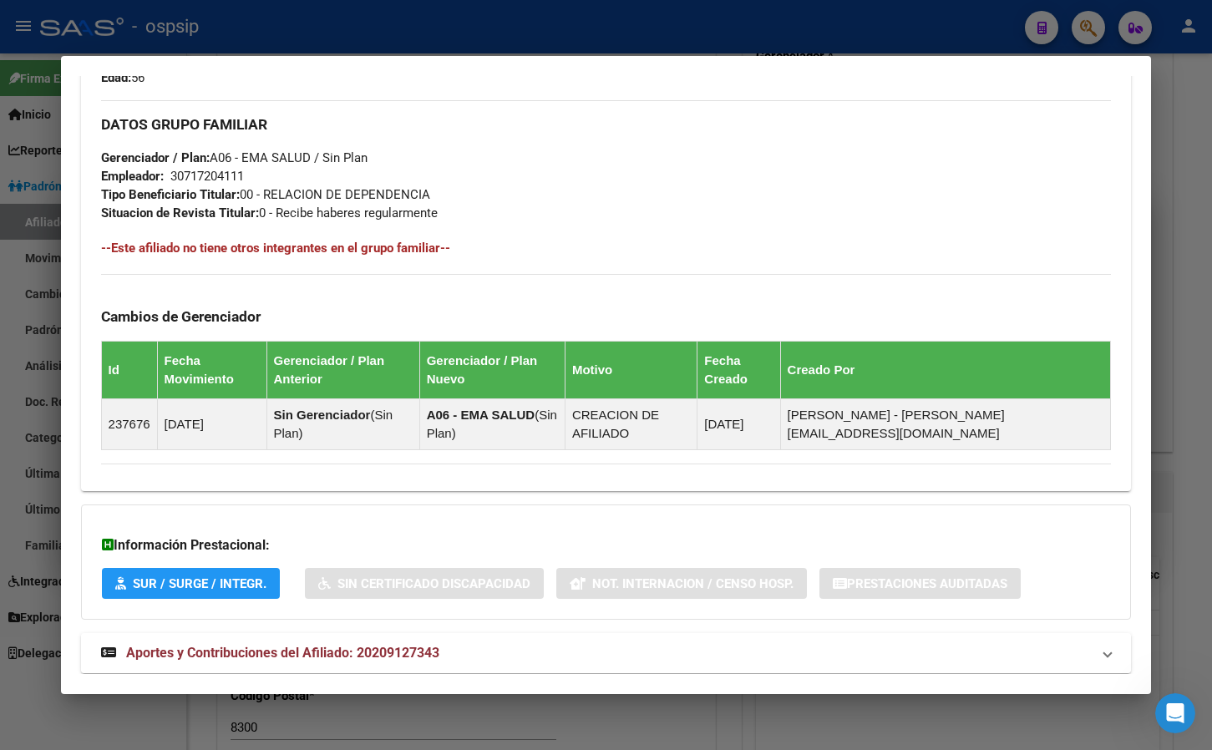
click at [355, 645] on span "Aportes y Contribuciones del Afiliado: 20209127343" at bounding box center [282, 653] width 313 height 16
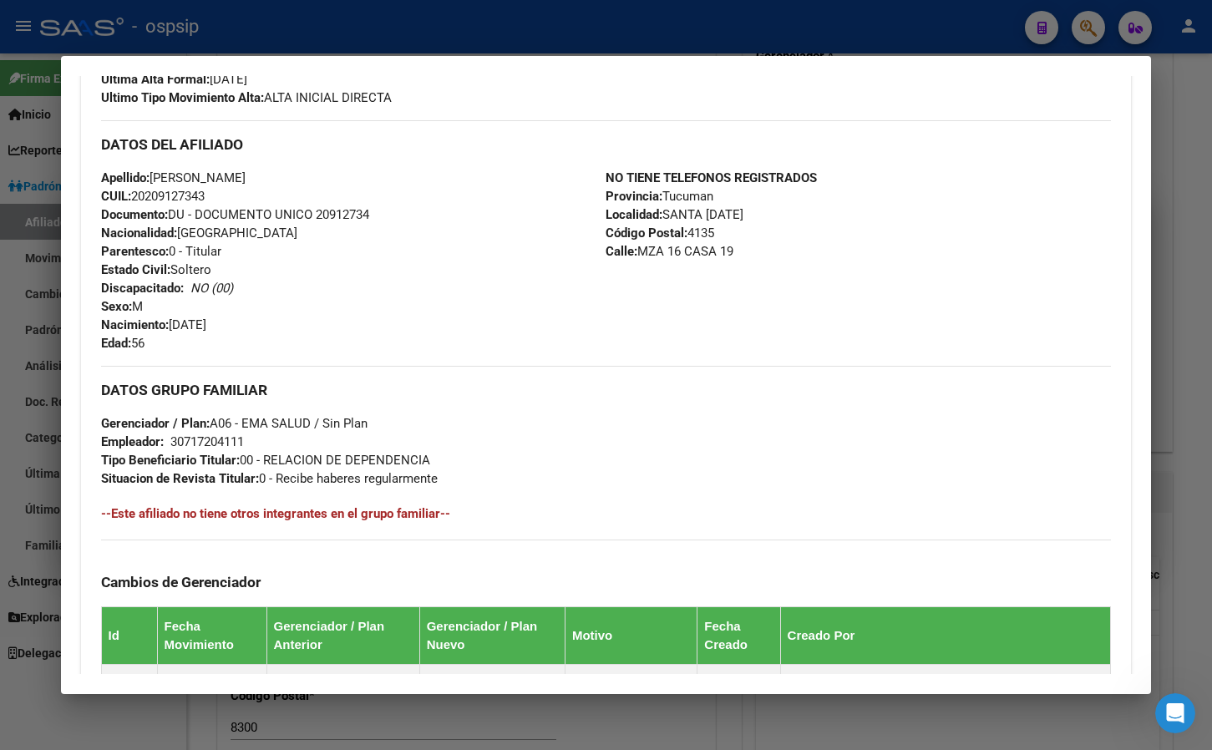
scroll to position [160, 0]
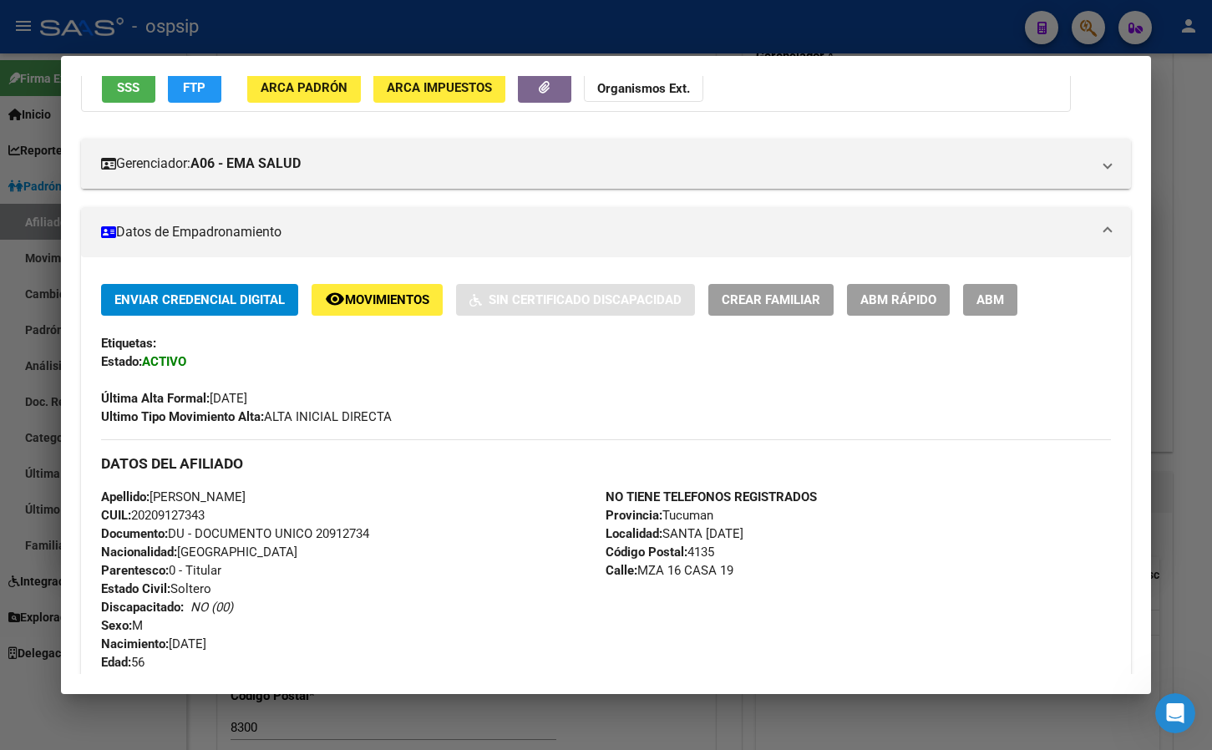
click at [994, 289] on button "ABM" at bounding box center [990, 299] width 54 height 31
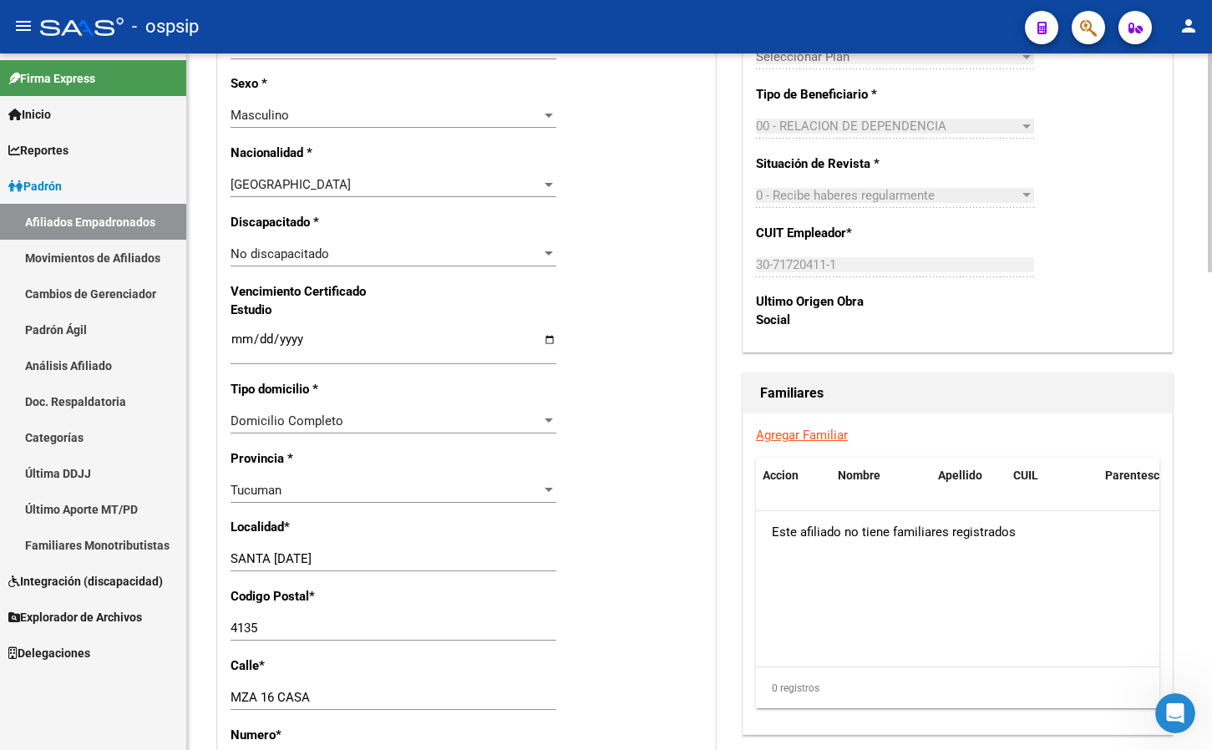
scroll to position [919, 0]
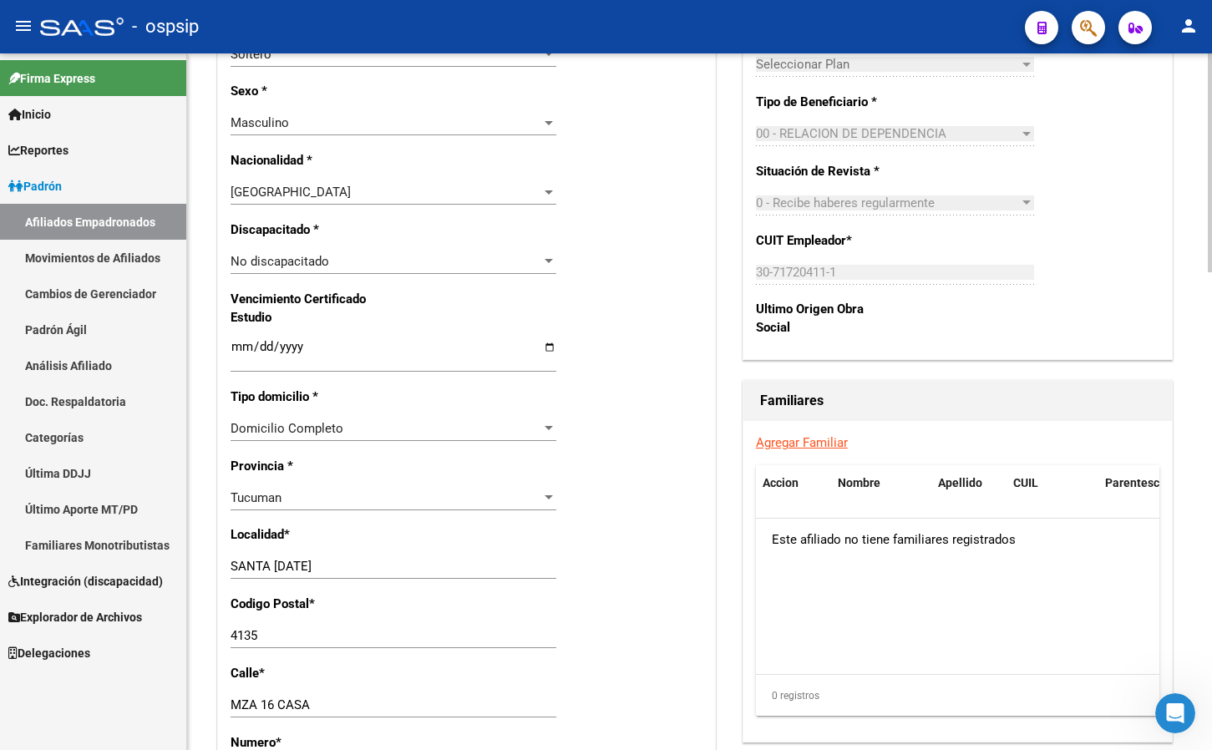
click at [796, 439] on link "Agregar Familiar" at bounding box center [802, 442] width 92 height 15
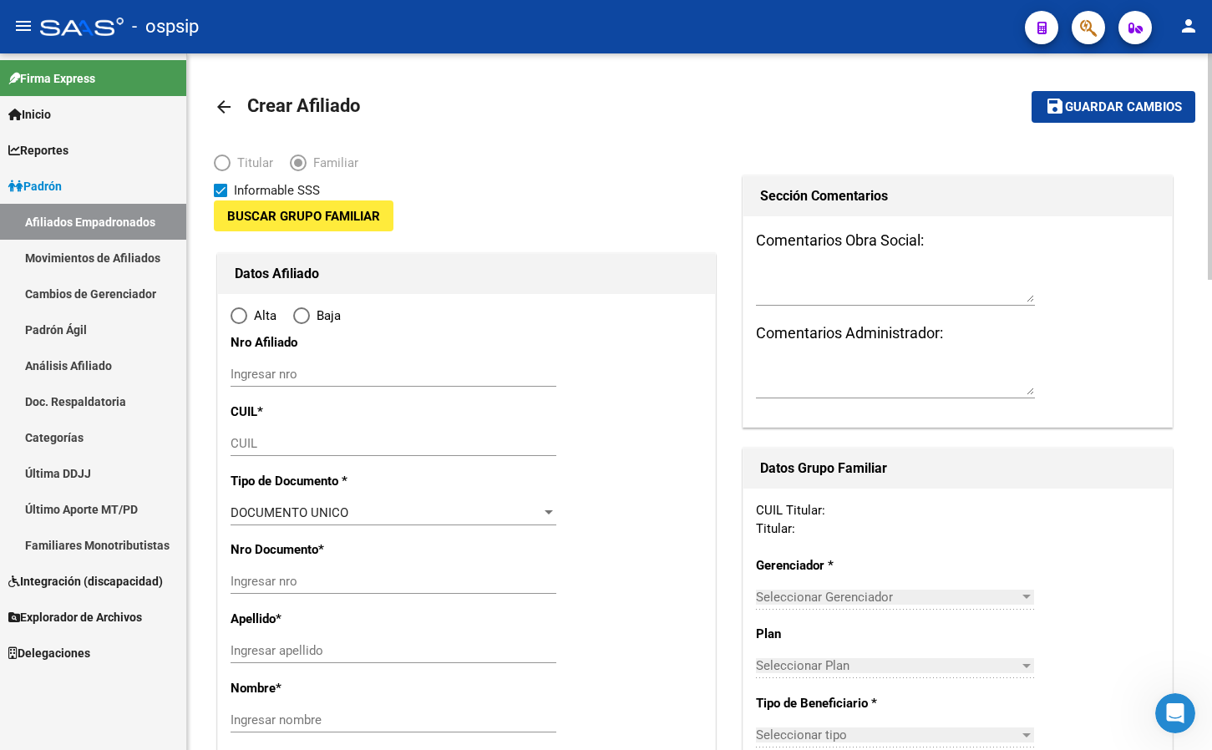
type input "30-71720411-1"
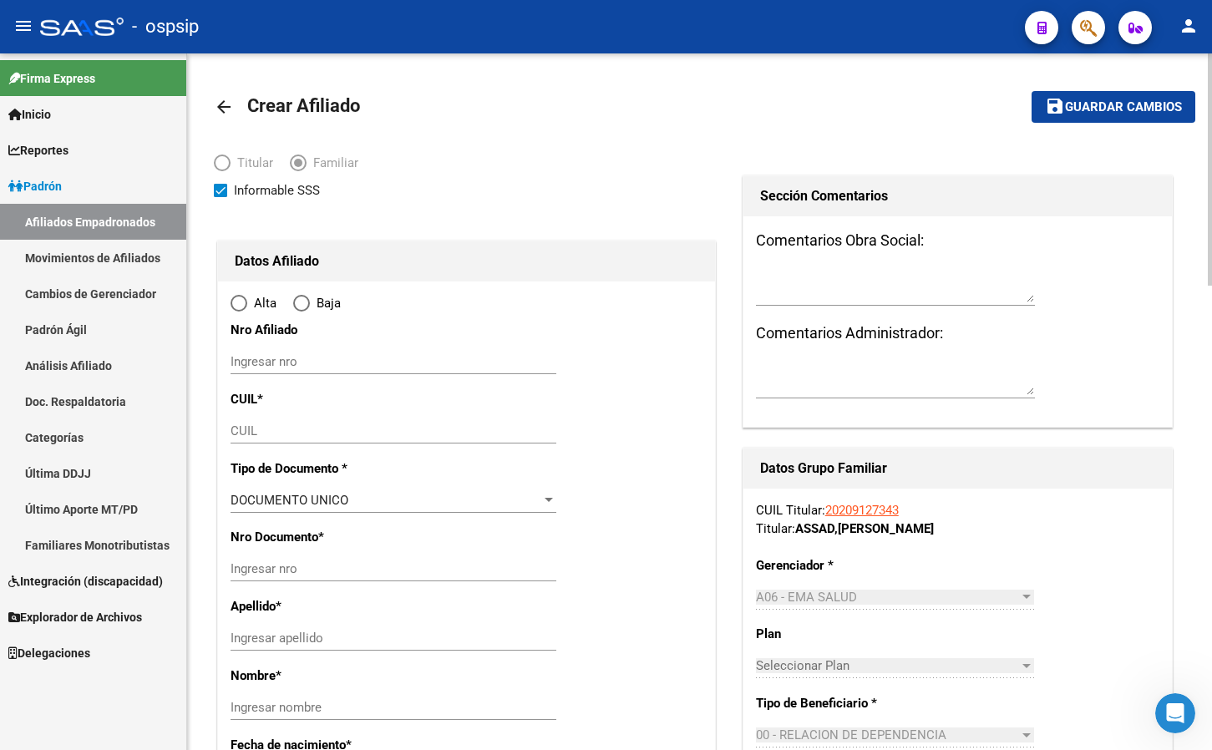
type input "SANTA [DATE]"
type input "4135"
type input "MZA 16 CASA"
type input "19"
radio input "true"
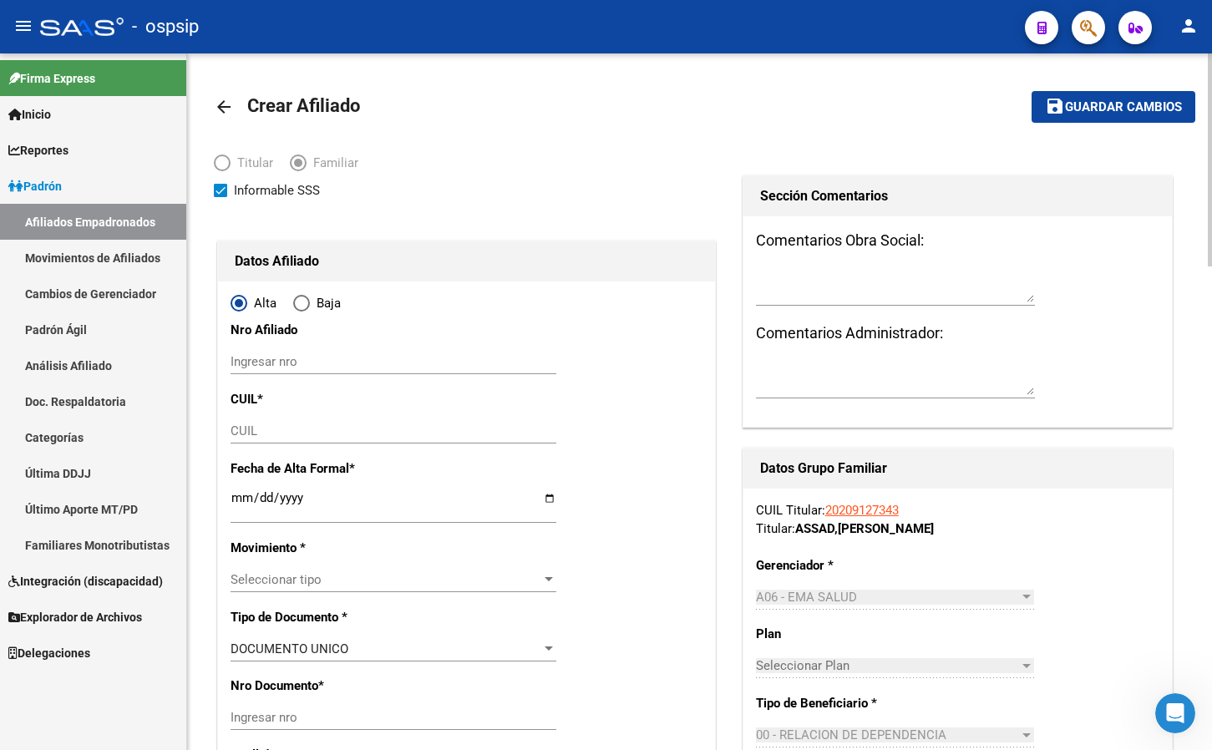
type input "30-71720411-1"
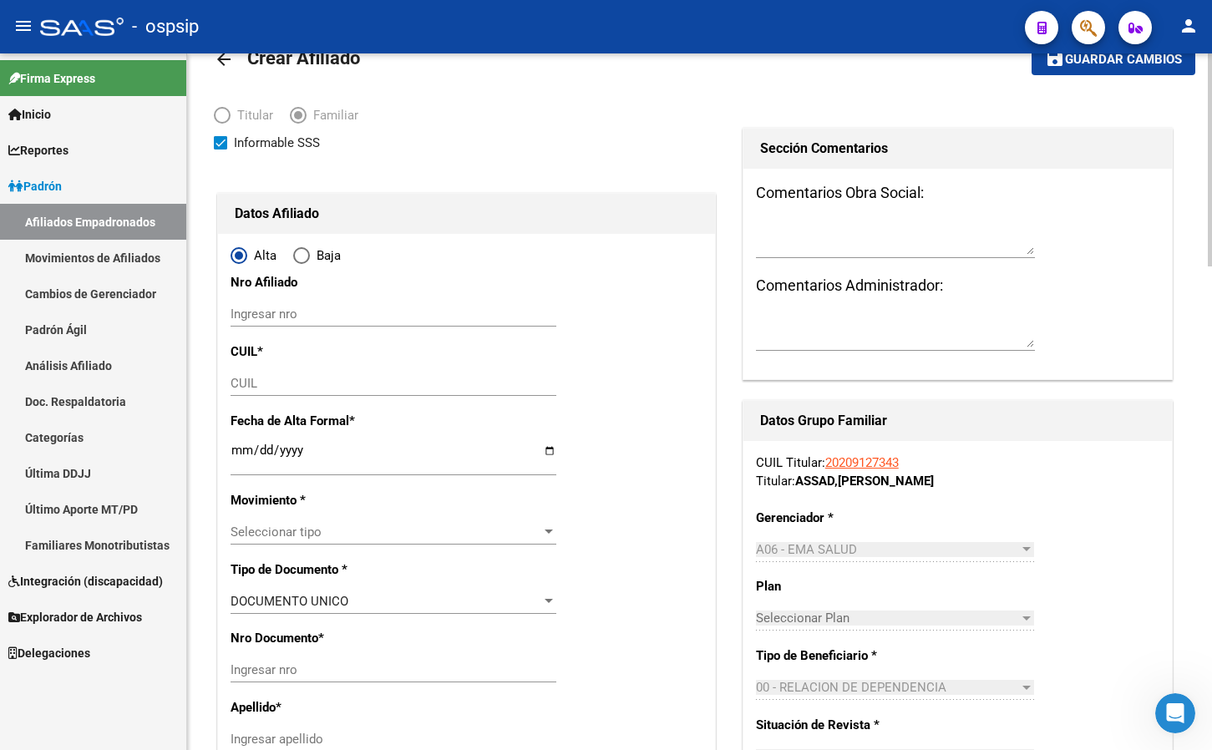
scroll to position [84, 0]
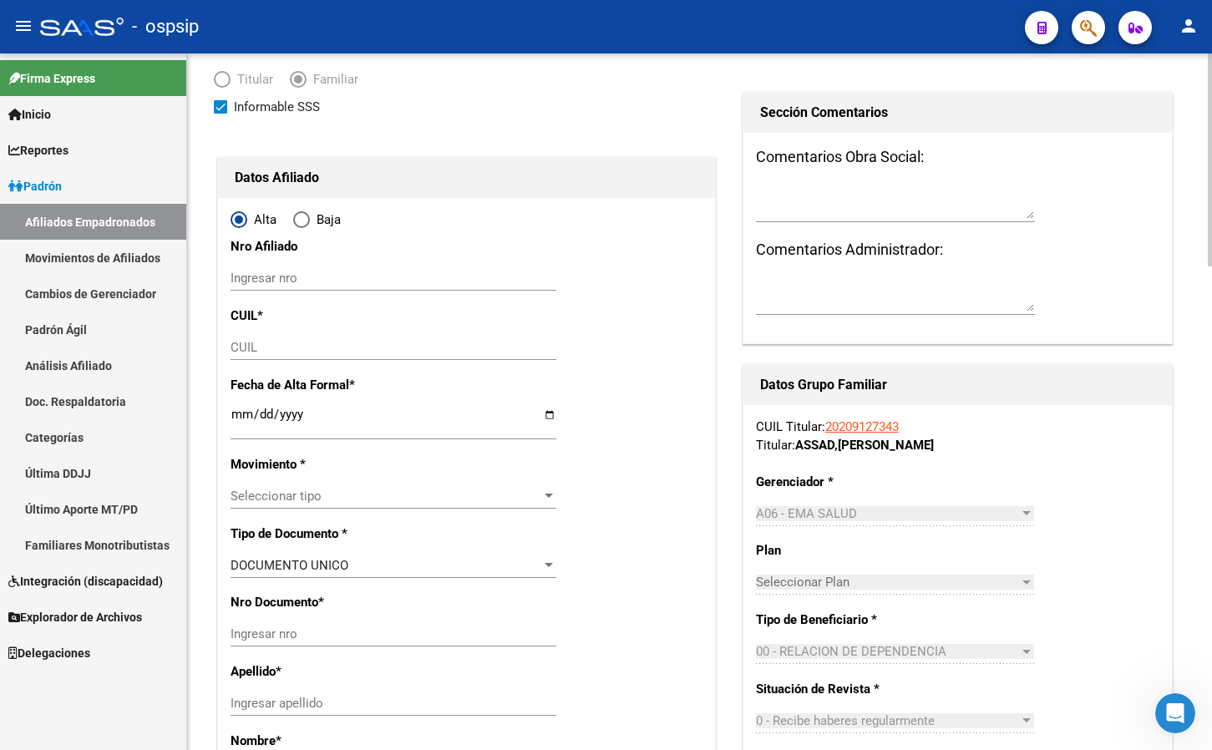
click at [244, 346] on input "CUIL" at bounding box center [394, 347] width 326 height 15
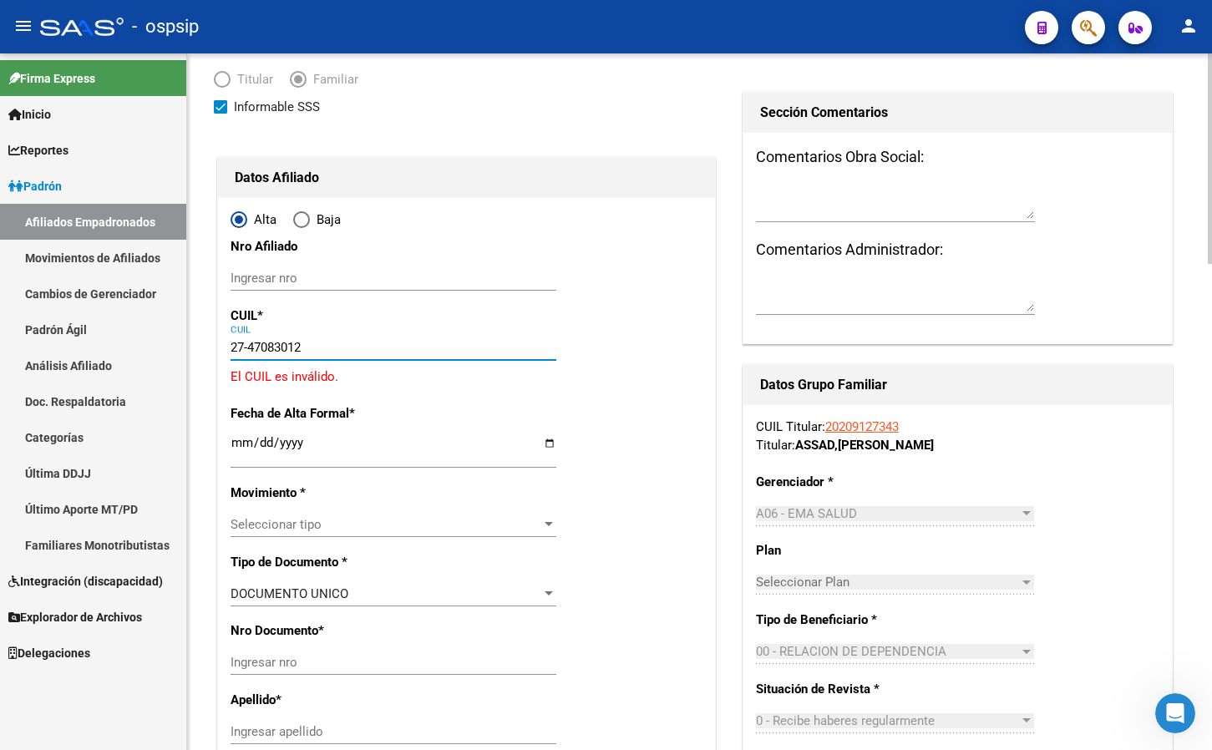
type input "27-47083012-9"
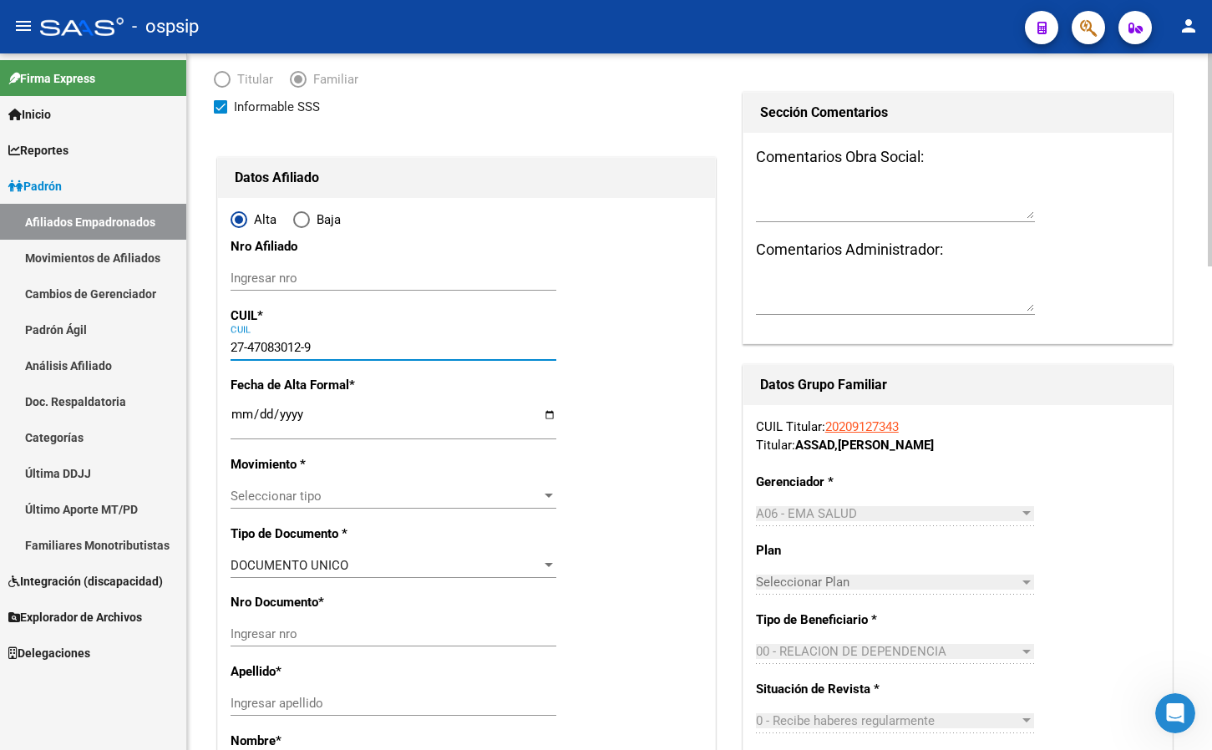
type input "47083012"
type input "[PERSON_NAME][DATE]"
type input "[DATE]"
type input "INGENIO SANTA L"
type input "[PERSON_NAME]"
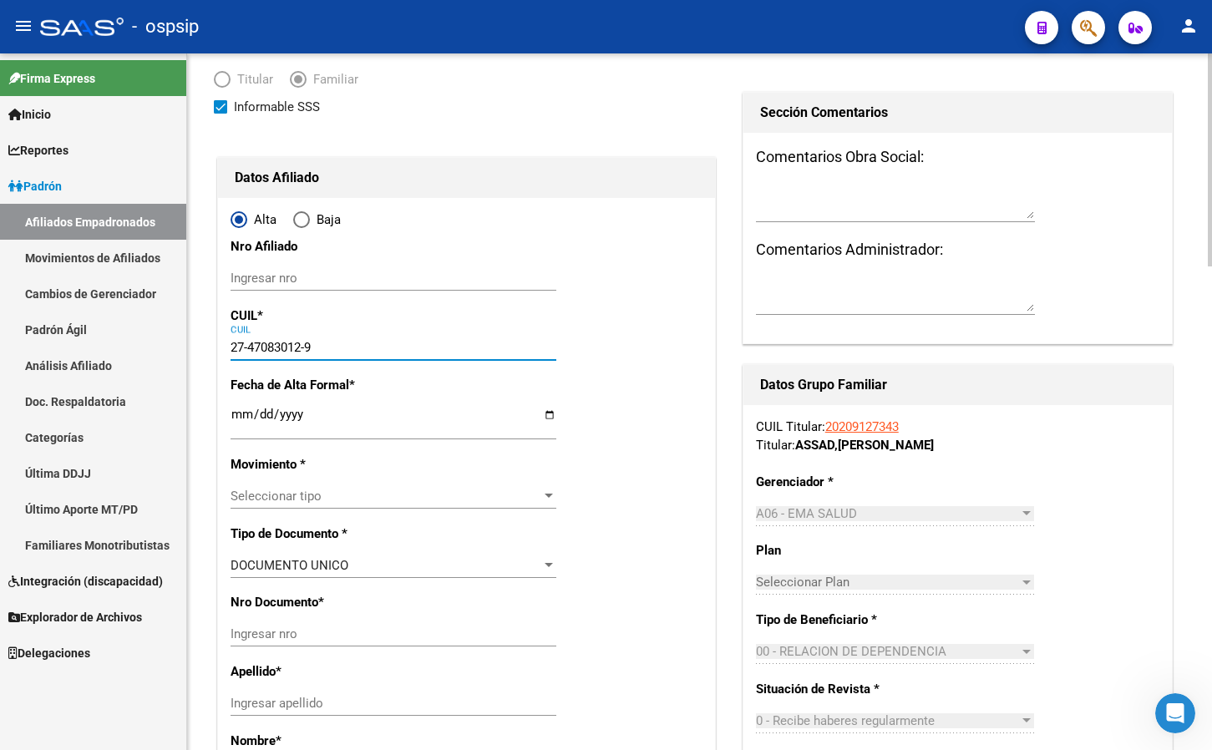
type input "21"
type input "00"
type input "27-47083012-9"
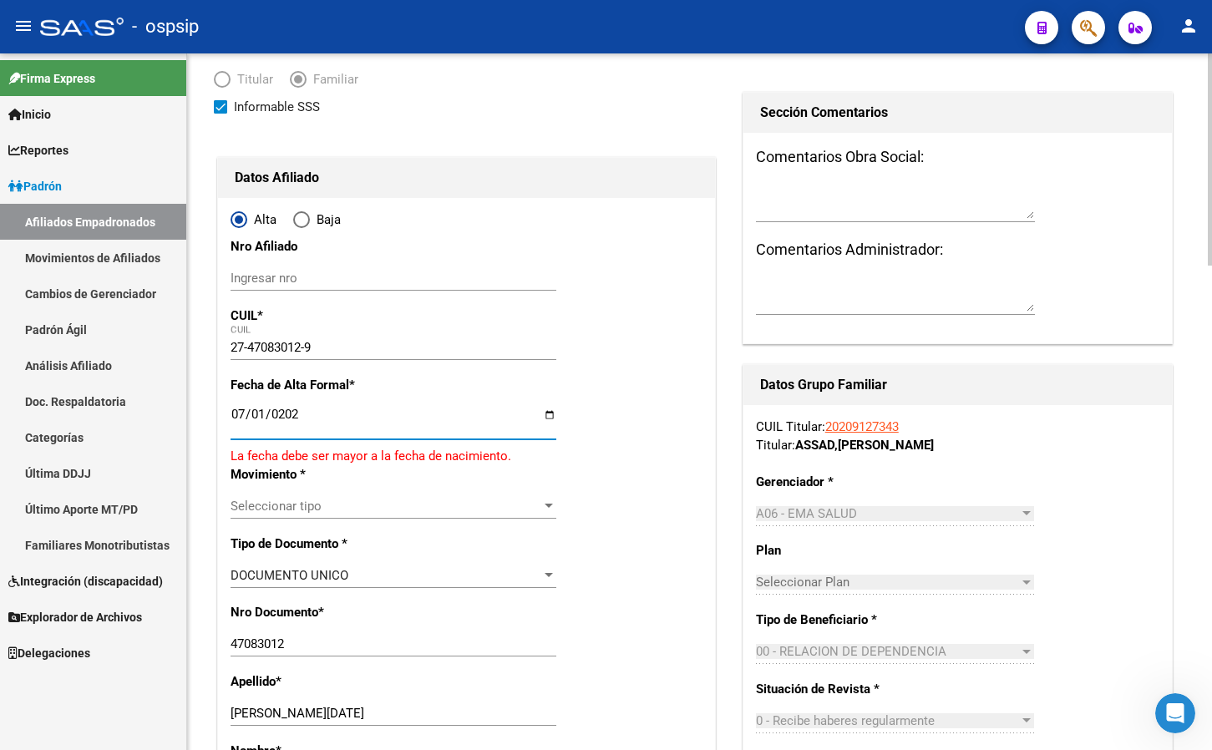
type input "[DATE]"
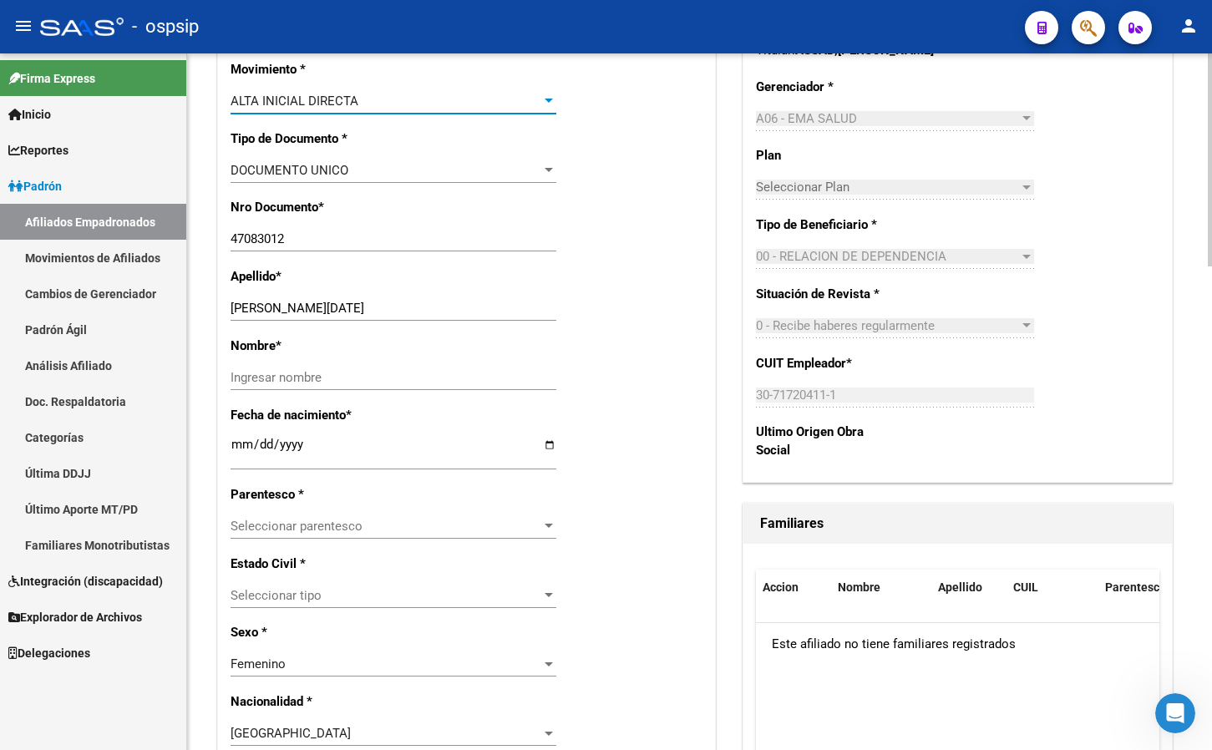
scroll to position [501, 0]
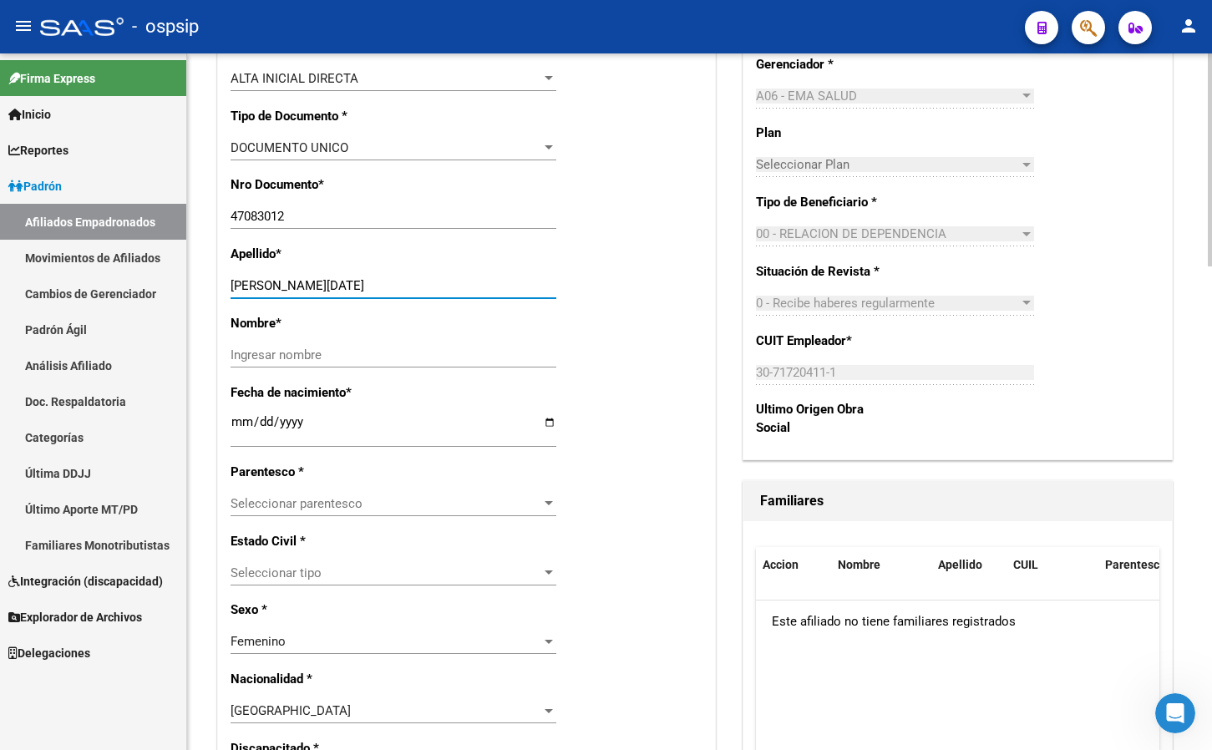
drag, startPoint x: 273, startPoint y: 288, endPoint x: 380, endPoint y: 287, distance: 106.9
click at [380, 287] on input "[PERSON_NAME][DATE]" at bounding box center [394, 285] width 326 height 15
type input "ASSAD"
click at [263, 352] on input "Ingresar nombre" at bounding box center [394, 354] width 326 height 15
paste input "[DATE][PERSON_NAME]"
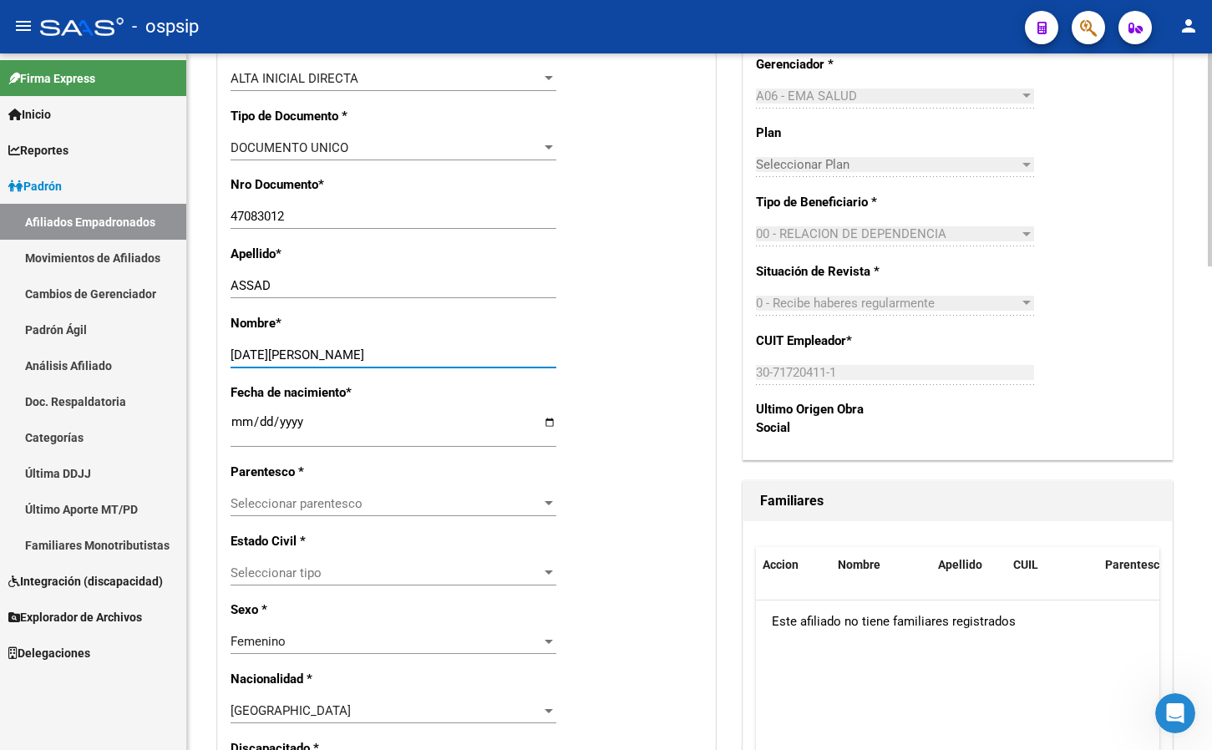
type input "[DATE][PERSON_NAME]"
click at [302, 500] on span "Seleccionar parentesco" at bounding box center [386, 503] width 311 height 15
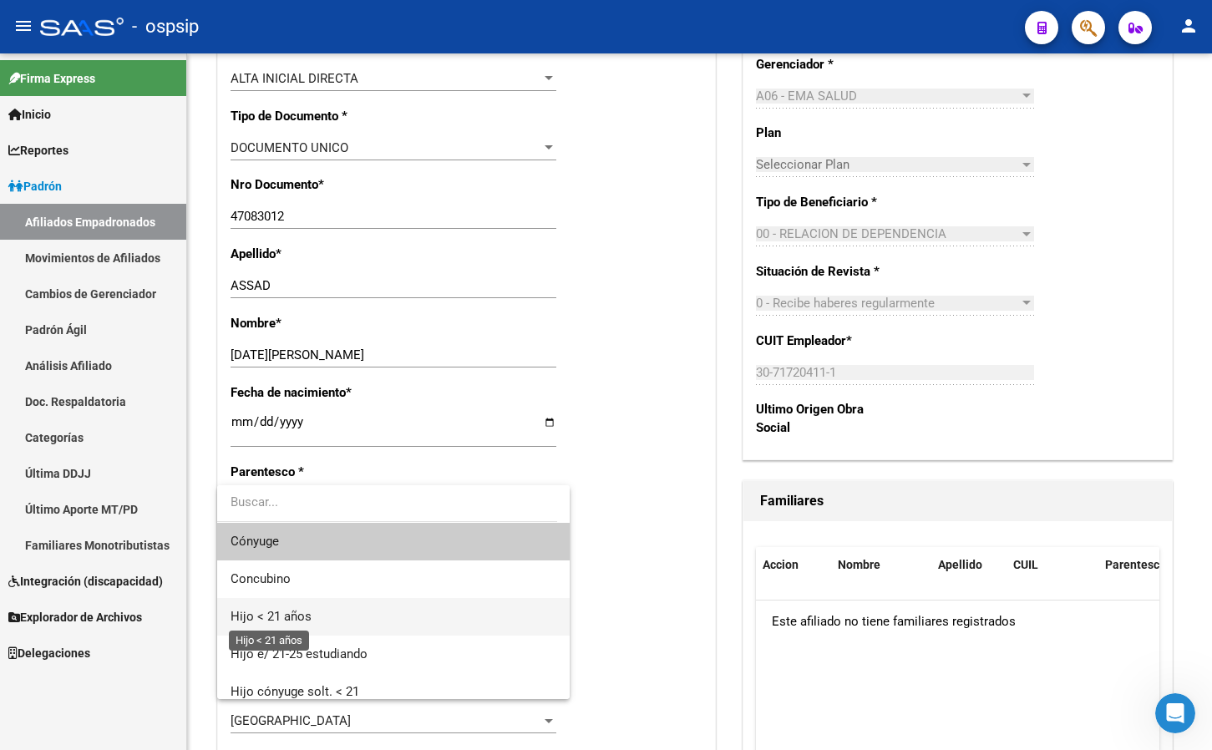
click at [280, 613] on span "Hijo < 21 años" at bounding box center [271, 616] width 81 height 15
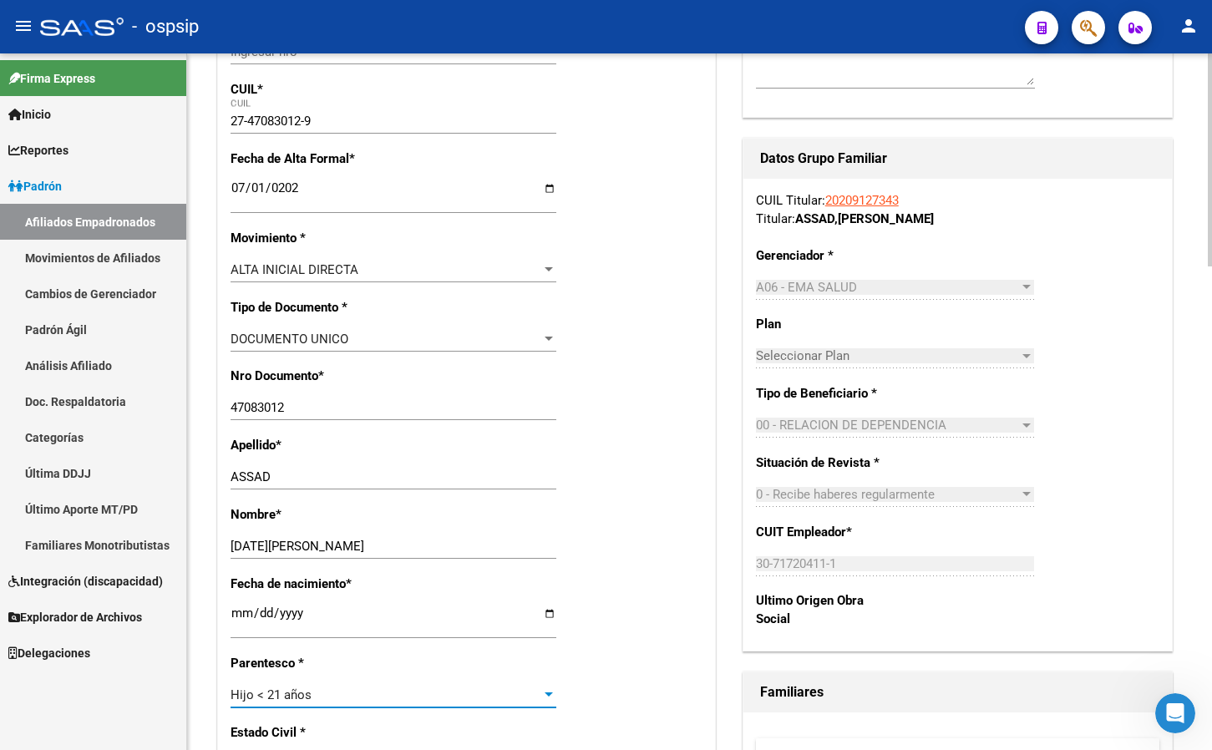
scroll to position [0, 0]
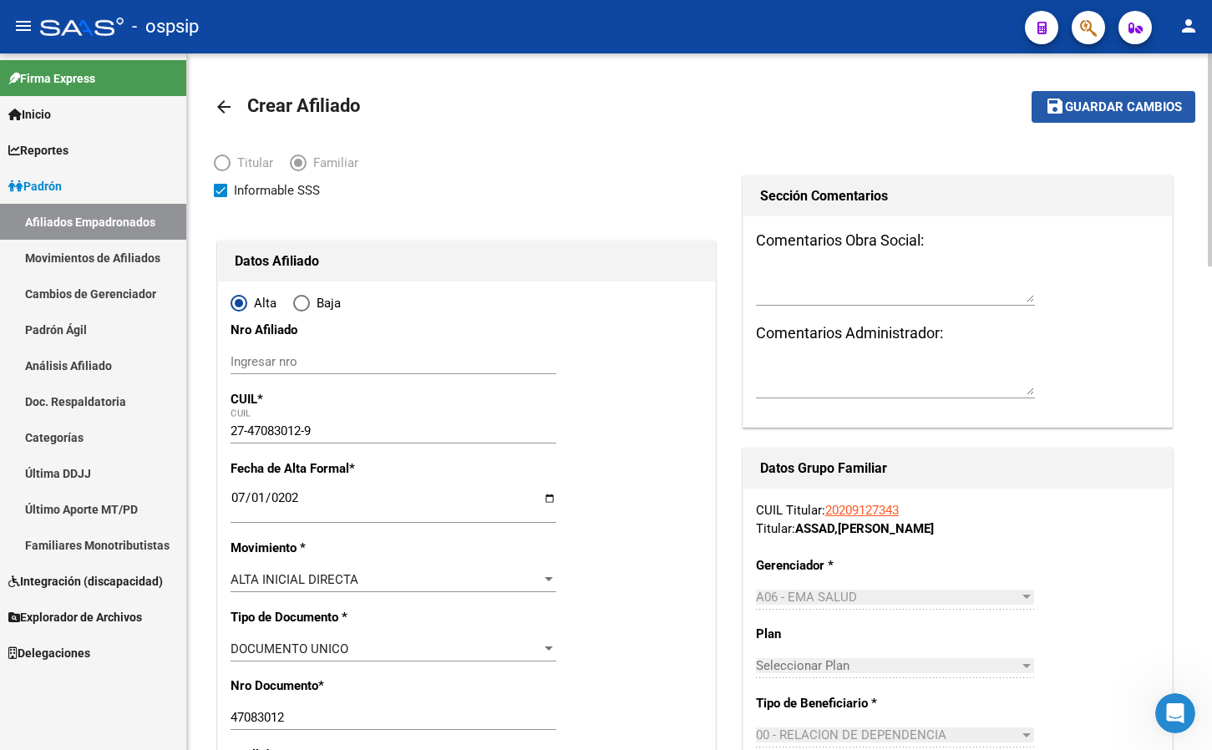
click at [1110, 102] on span "Guardar cambios" at bounding box center [1123, 107] width 117 height 15
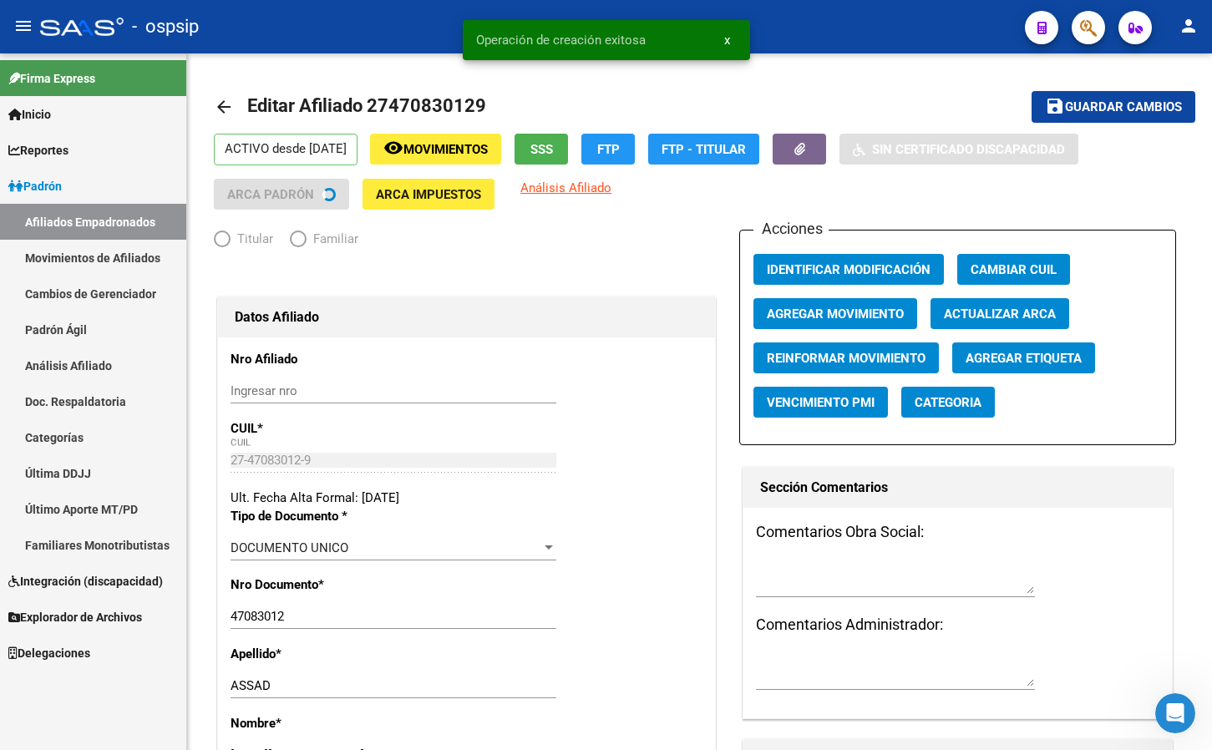
radio input "true"
type input "30-71720411-1"
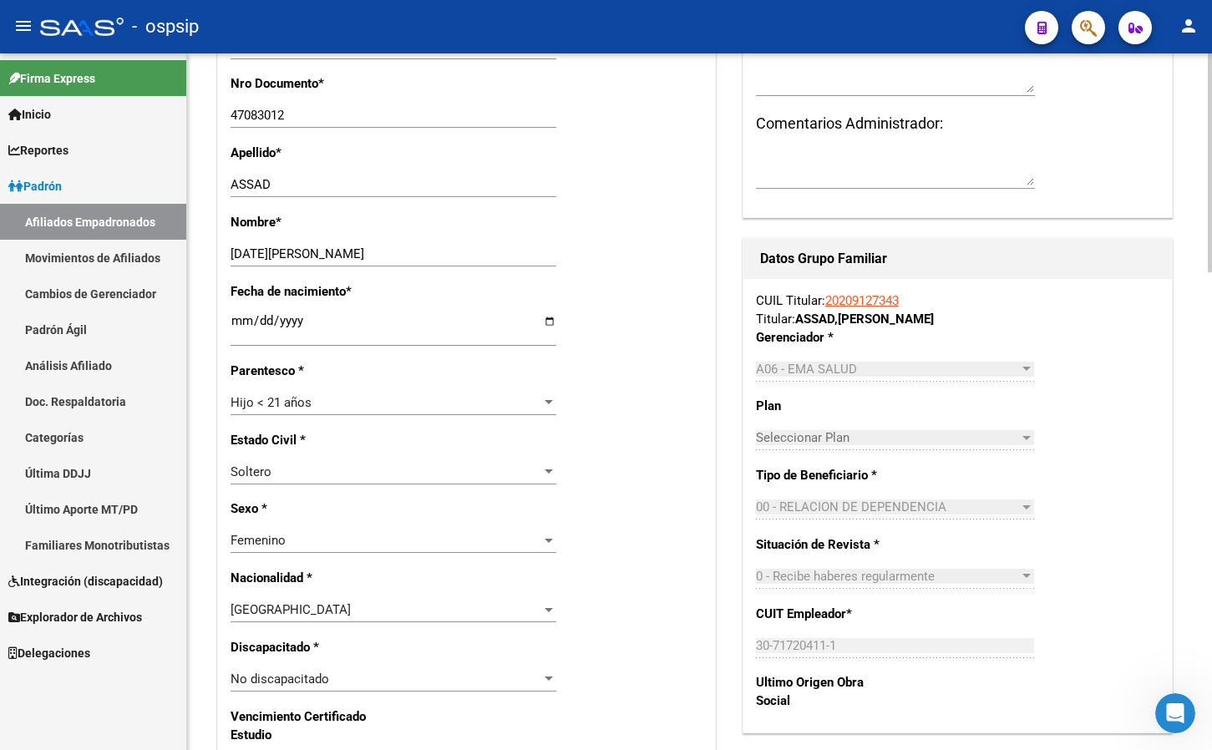
scroll to position [919, 0]
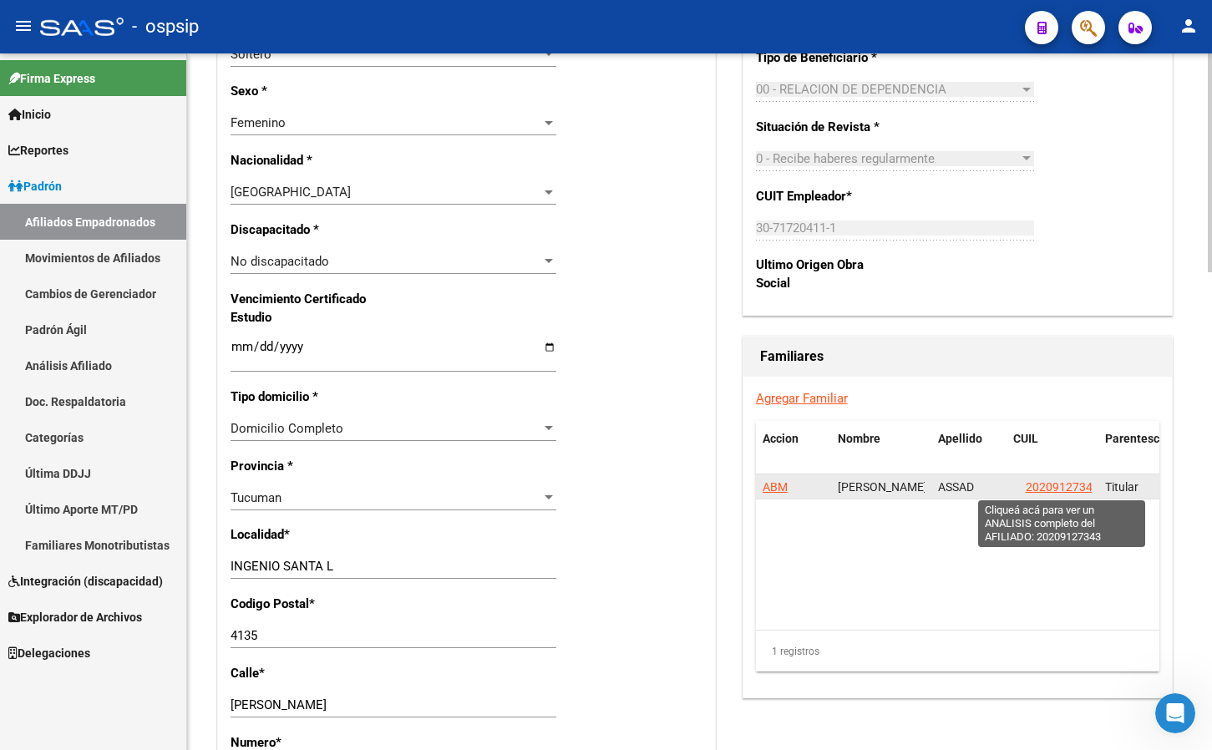
click at [1049, 489] on span "20209127343" at bounding box center [1063, 486] width 74 height 13
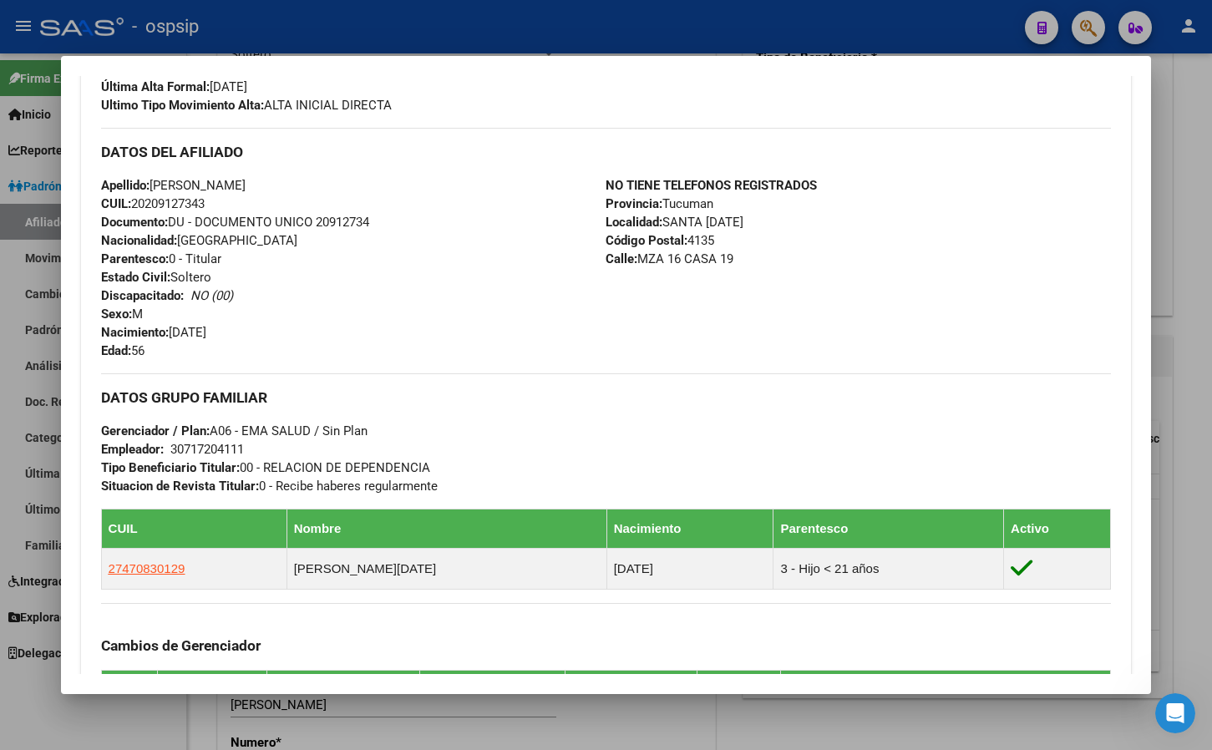
scroll to position [501, 0]
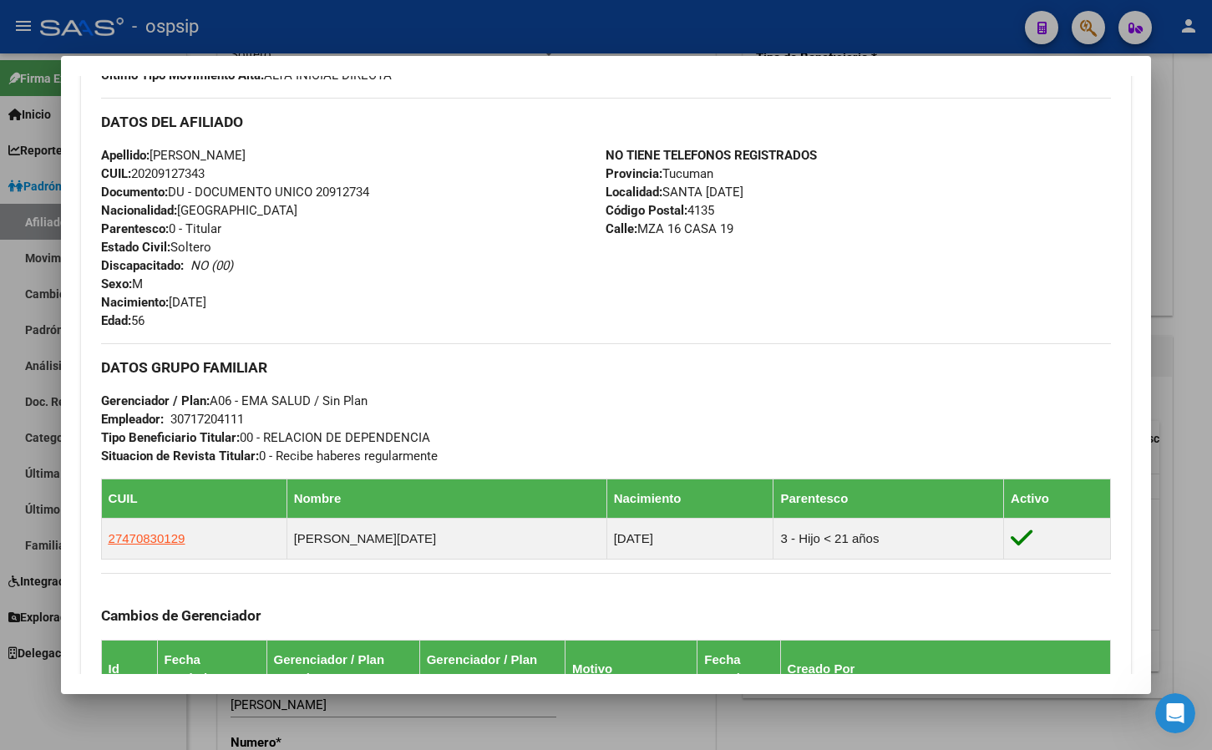
drag, startPoint x: 447, startPoint y: 256, endPoint x: 449, endPoint y: 277, distance: 21.9
click at [447, 256] on div "Apellido: [PERSON_NAME] ASSAD CUIL: 20209127343 Documento: DU - DOCUMENTO UNICO…" at bounding box center [353, 238] width 505 height 184
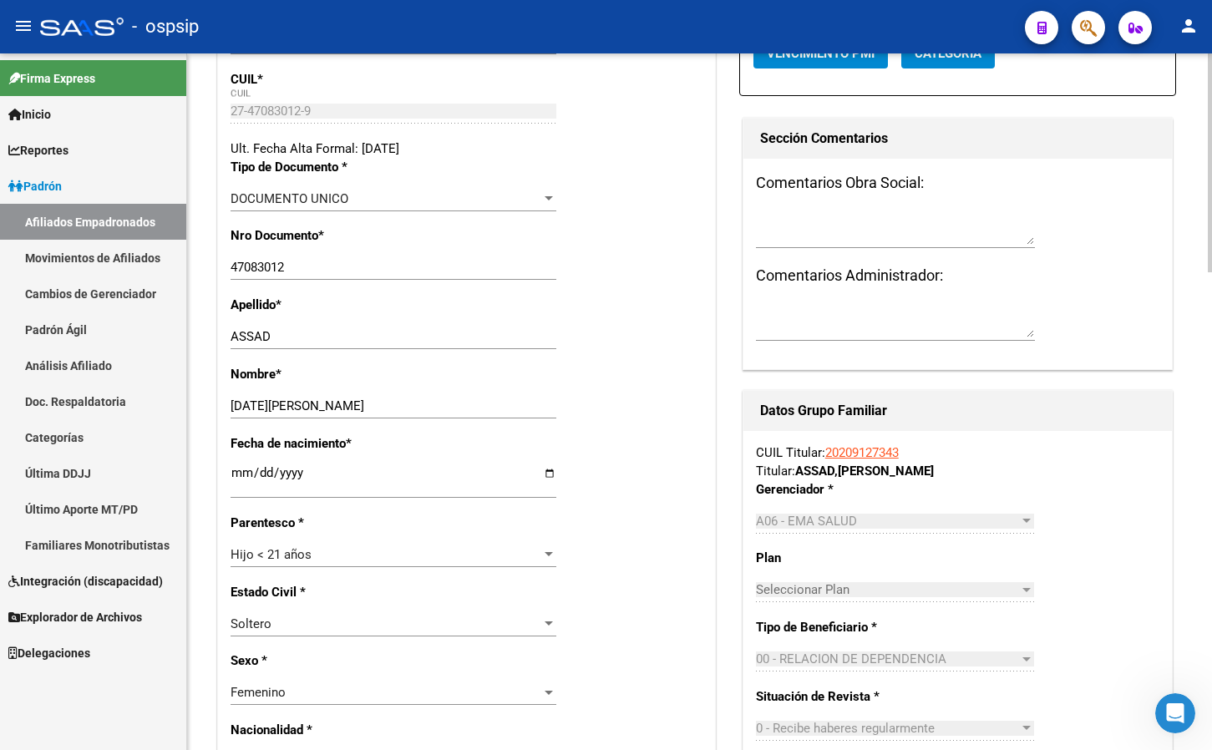
scroll to position [334, 0]
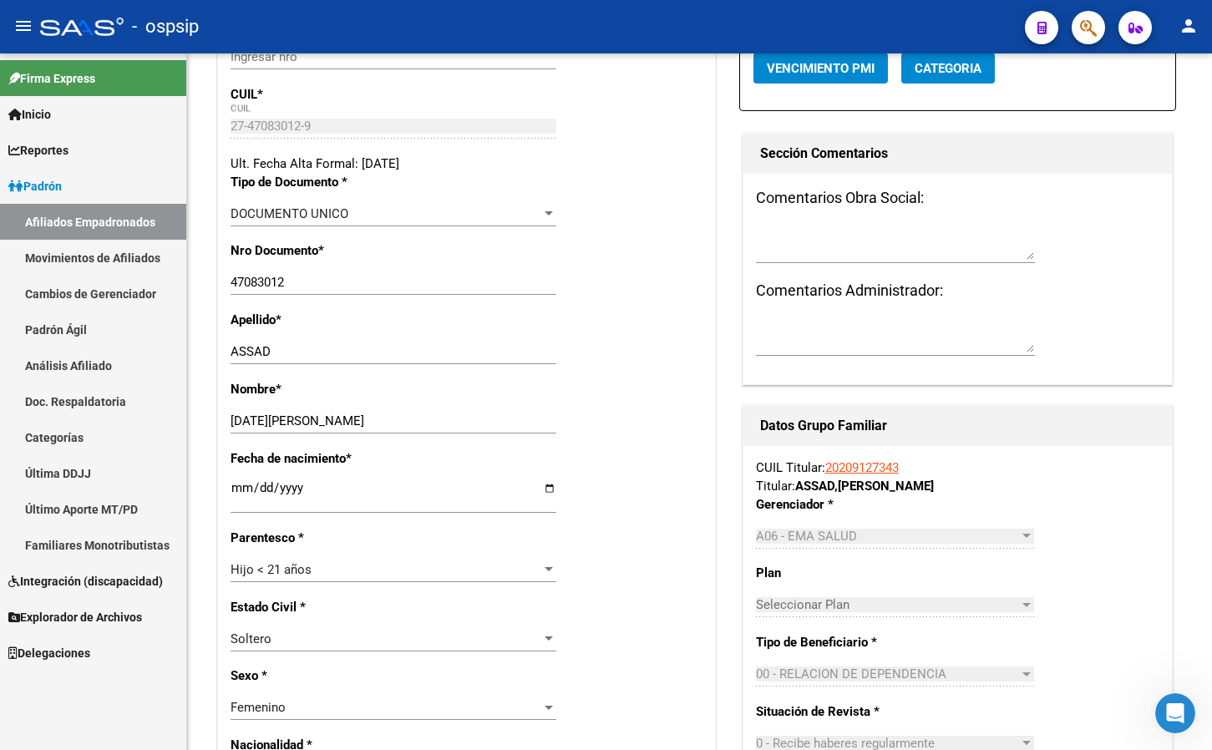
click at [1078, 28] on button "button" at bounding box center [1088, 27] width 33 height 33
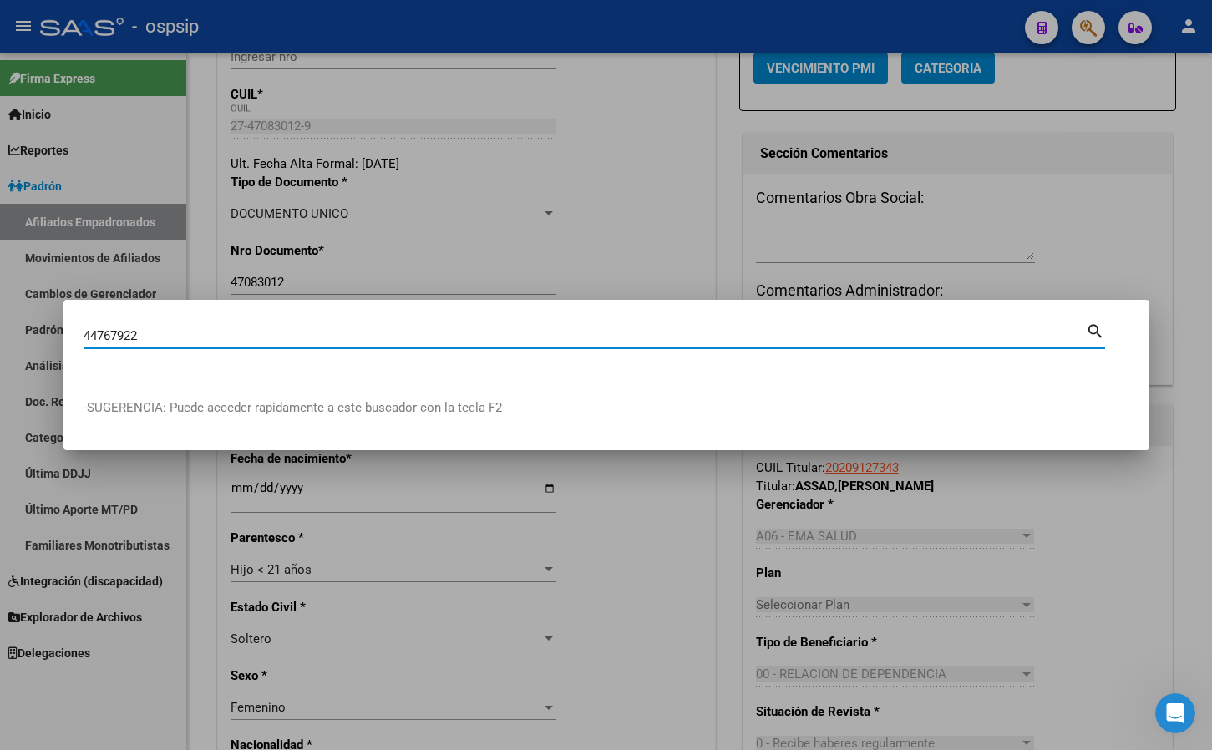
type input "44767922"
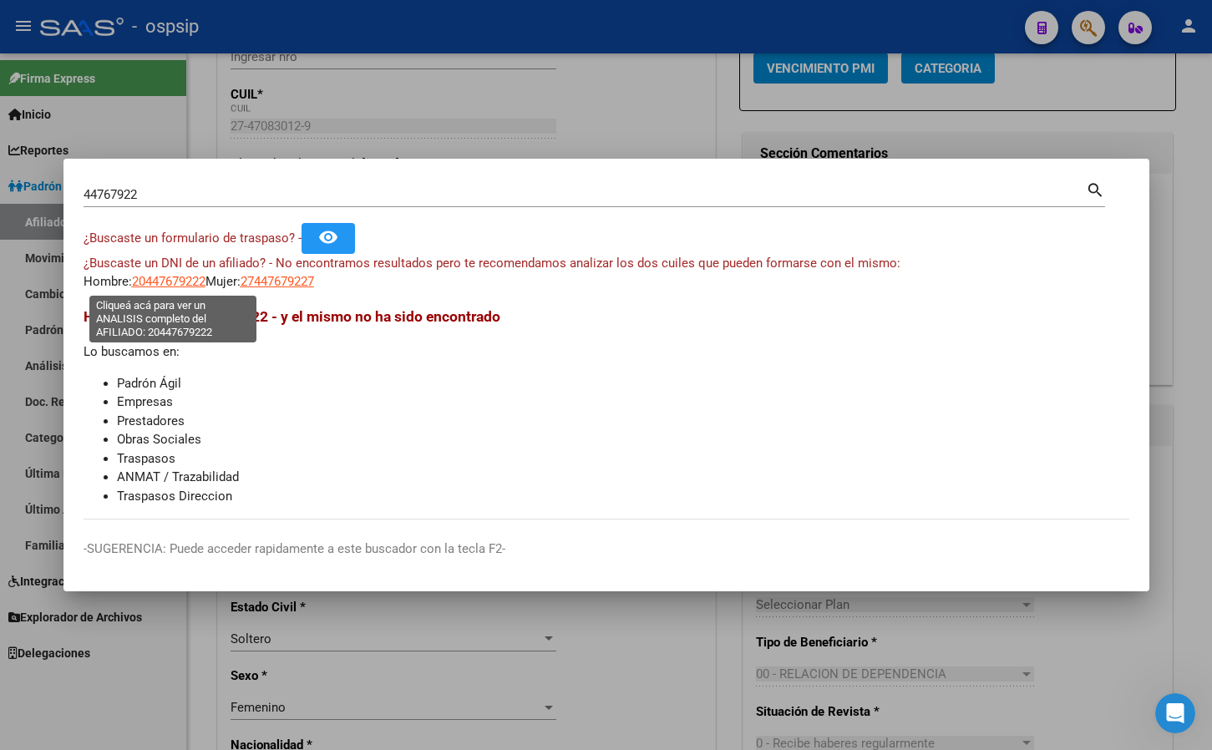
click at [150, 279] on span "20447679222" at bounding box center [169, 281] width 74 height 15
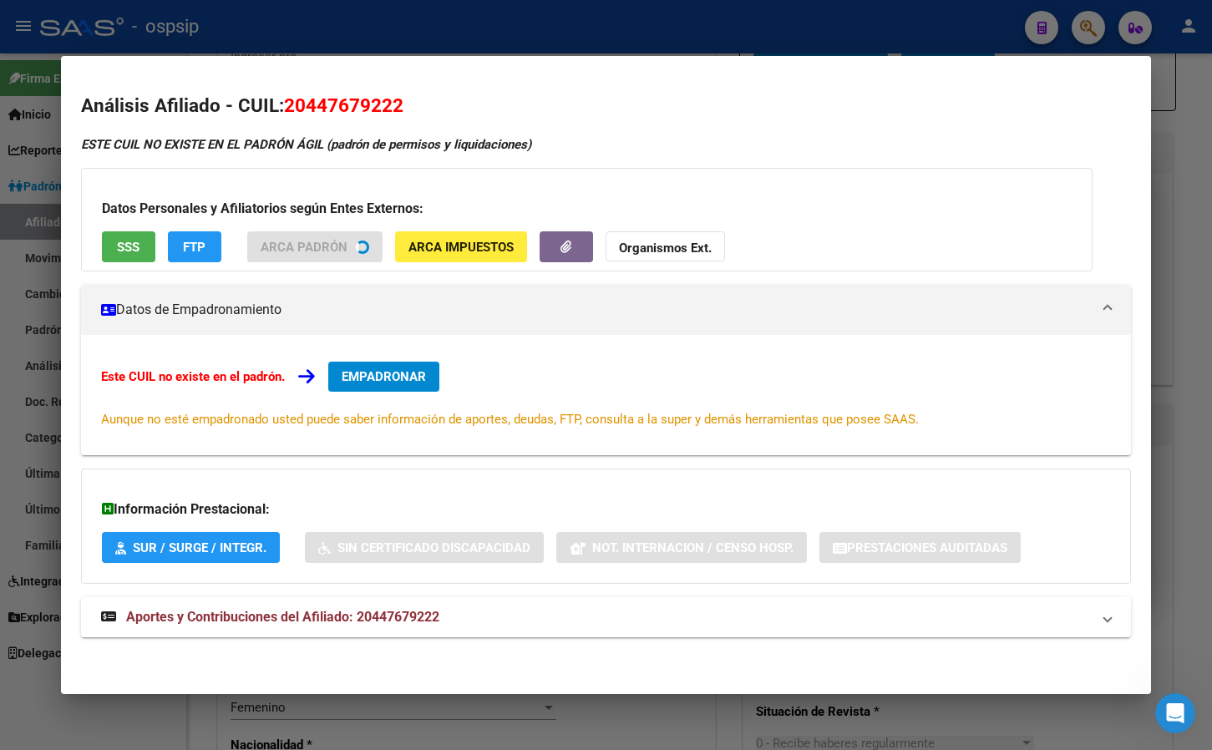
scroll to position [1, 0]
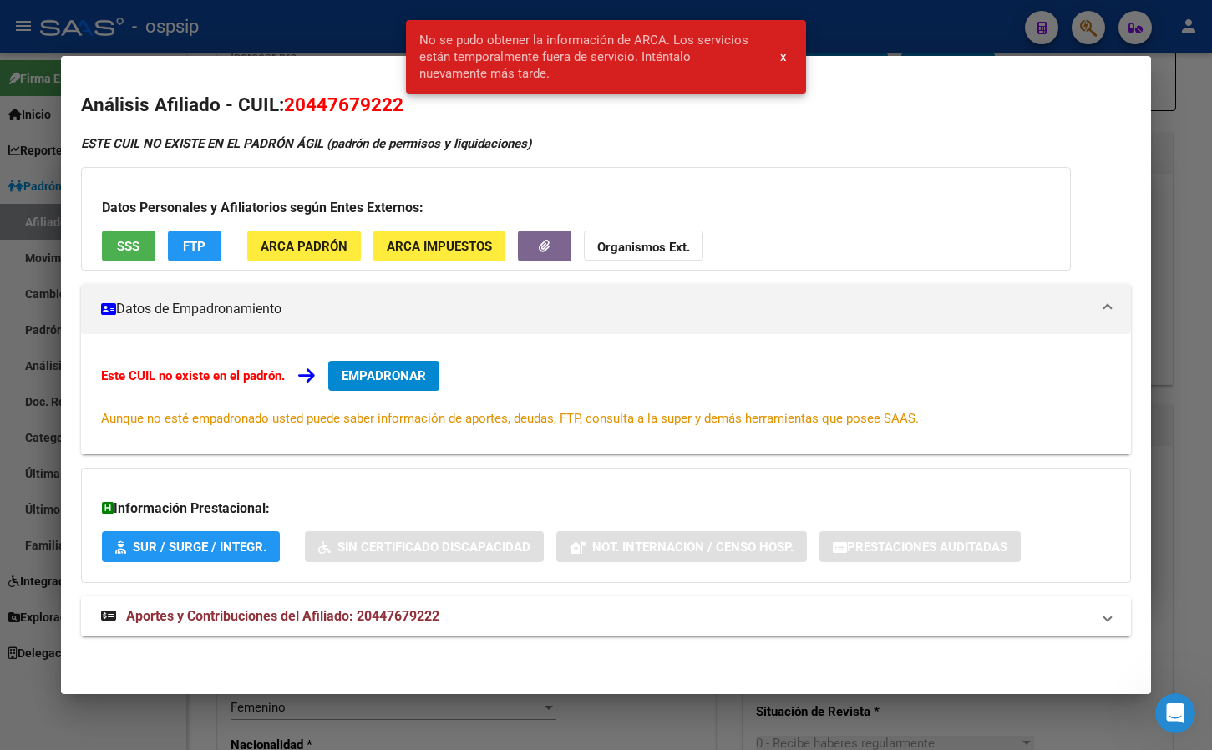
click at [400, 611] on span "Aportes y Contribuciones del Afiliado: 20447679222" at bounding box center [282, 616] width 313 height 16
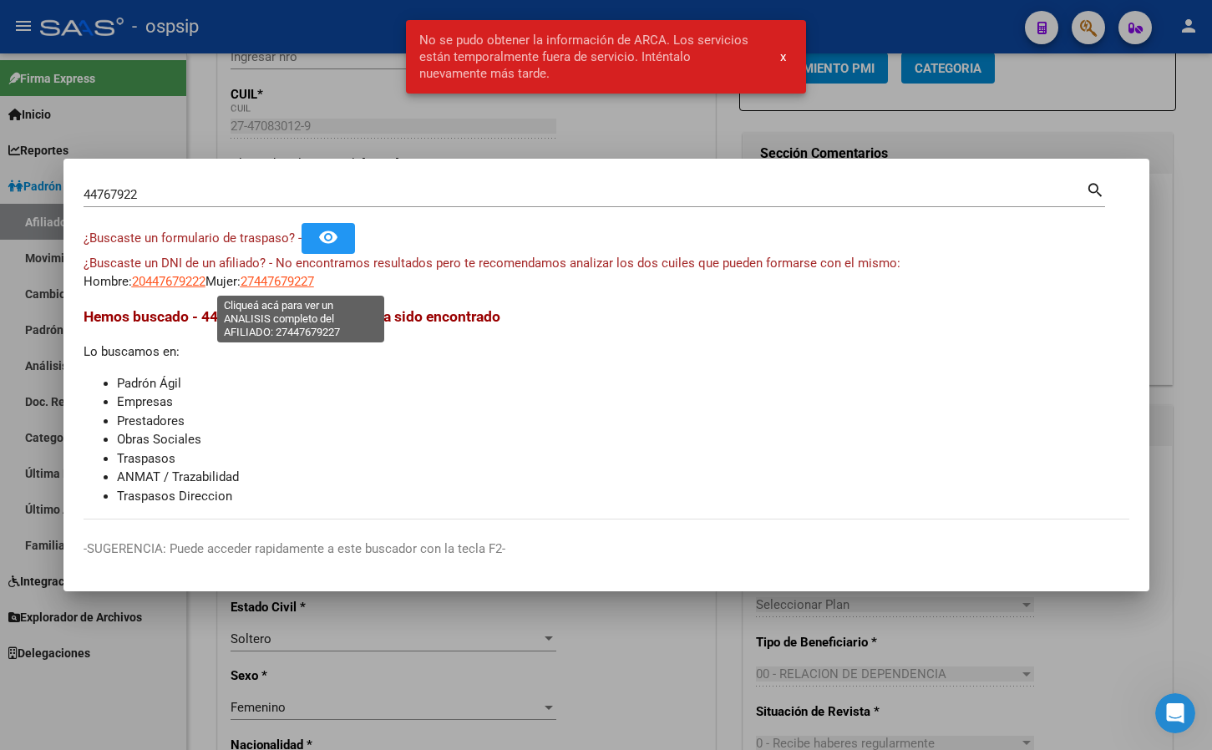
click at [292, 280] on span "27447679227" at bounding box center [278, 281] width 74 height 15
type textarea "27447679227"
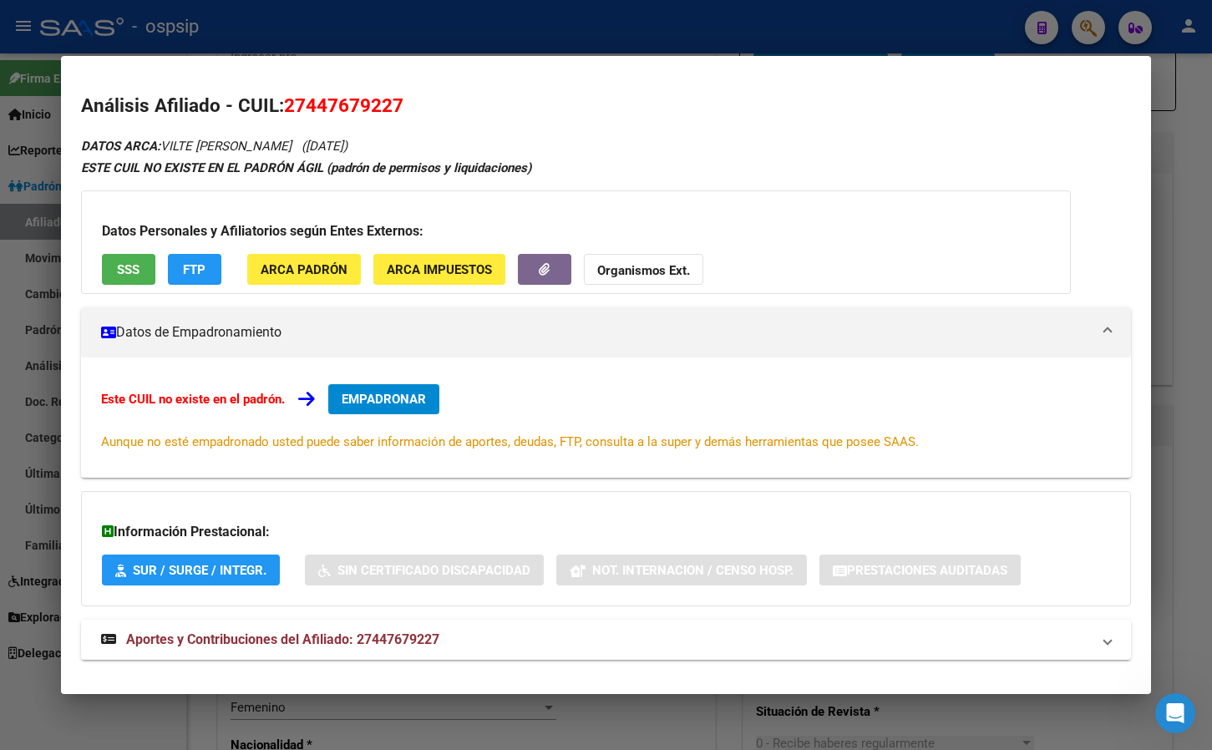
click at [429, 631] on strong "Aportes y Contribuciones del Afiliado: 27447679227" at bounding box center [270, 640] width 338 height 20
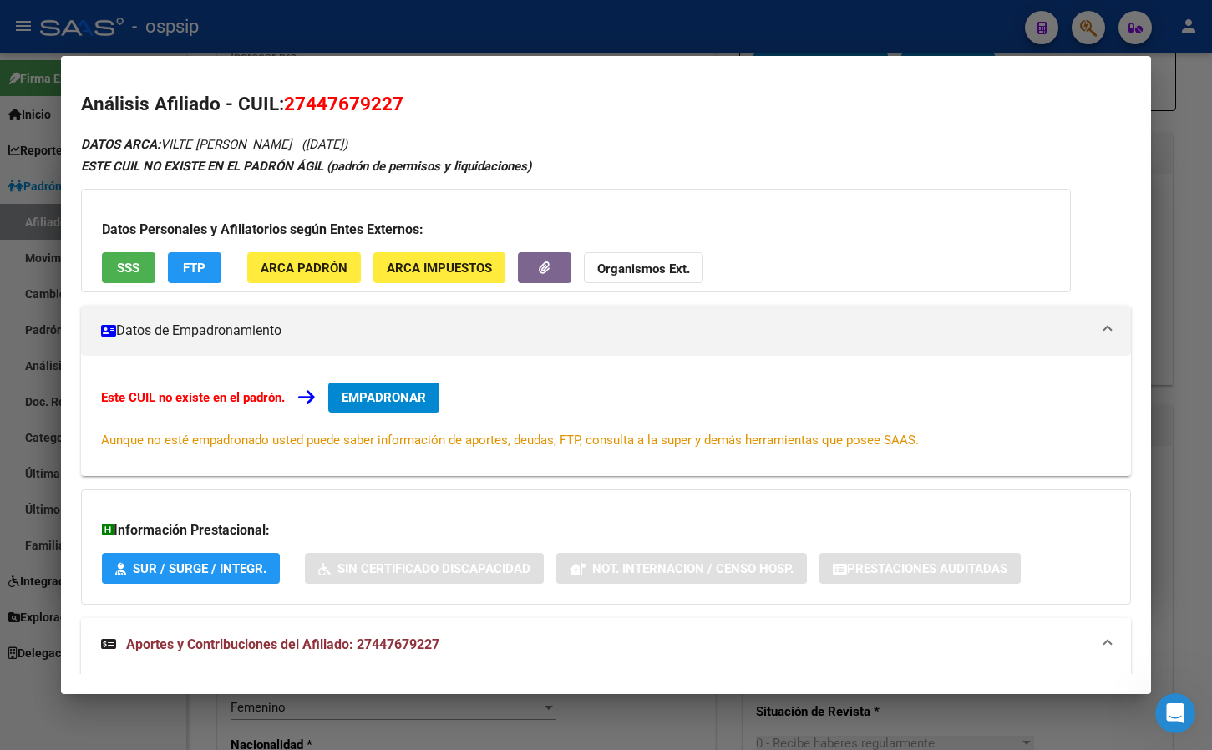
scroll to position [0, 0]
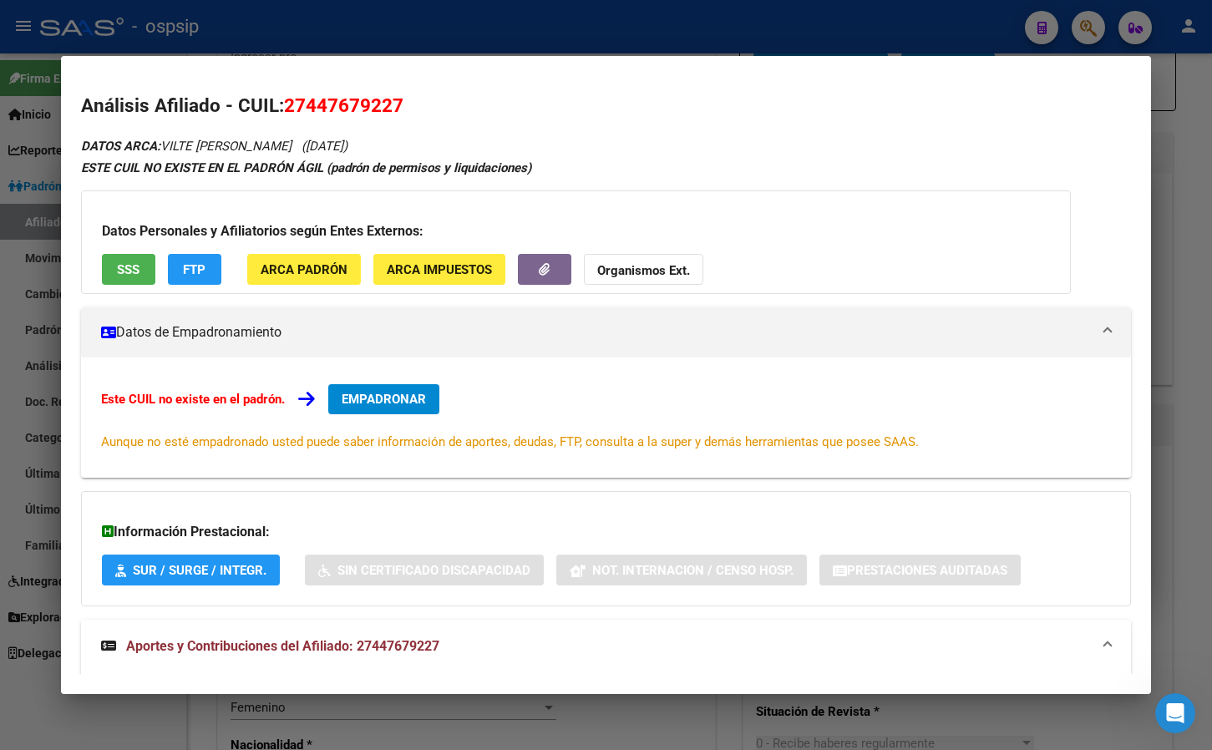
drag, startPoint x: 286, startPoint y: 103, endPoint x: 346, endPoint y: 108, distance: 59.5
click at [412, 107] on h2 "Análisis Afiliado - CUIL: 27447679227" at bounding box center [606, 106] width 1051 height 28
copy span "27447679227"
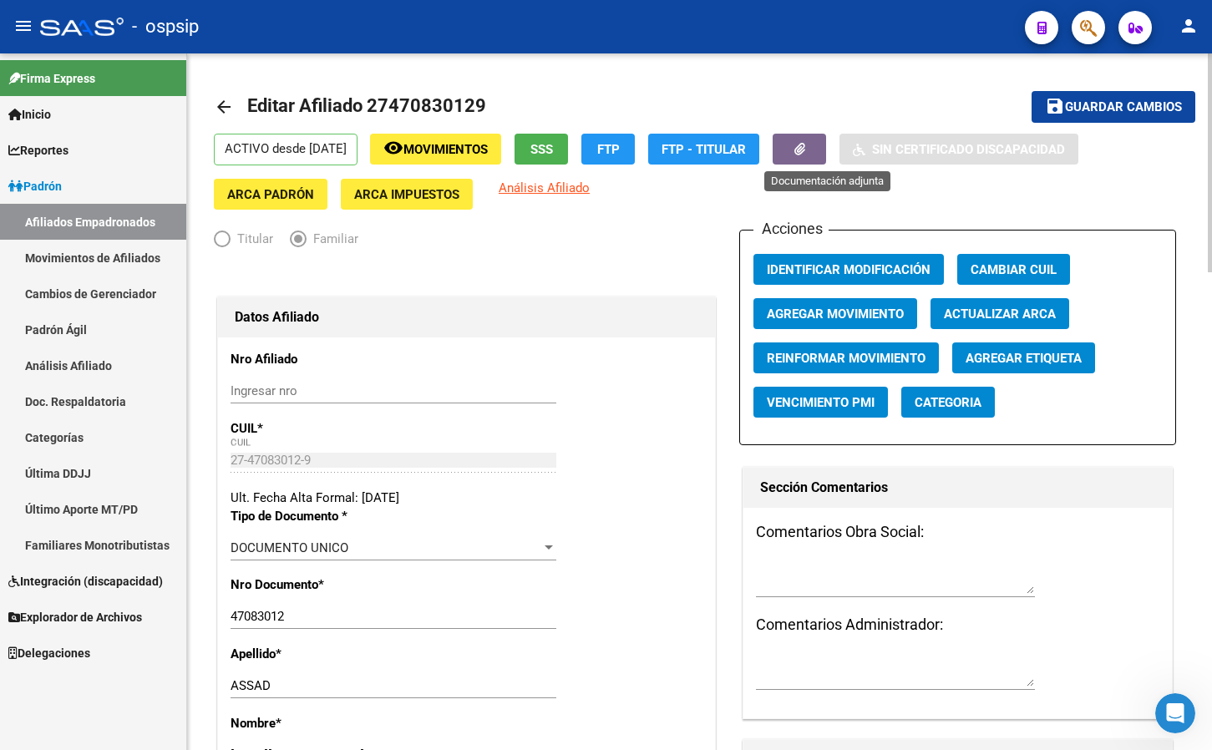
click at [805, 144] on icon "button" at bounding box center [799, 149] width 11 height 13
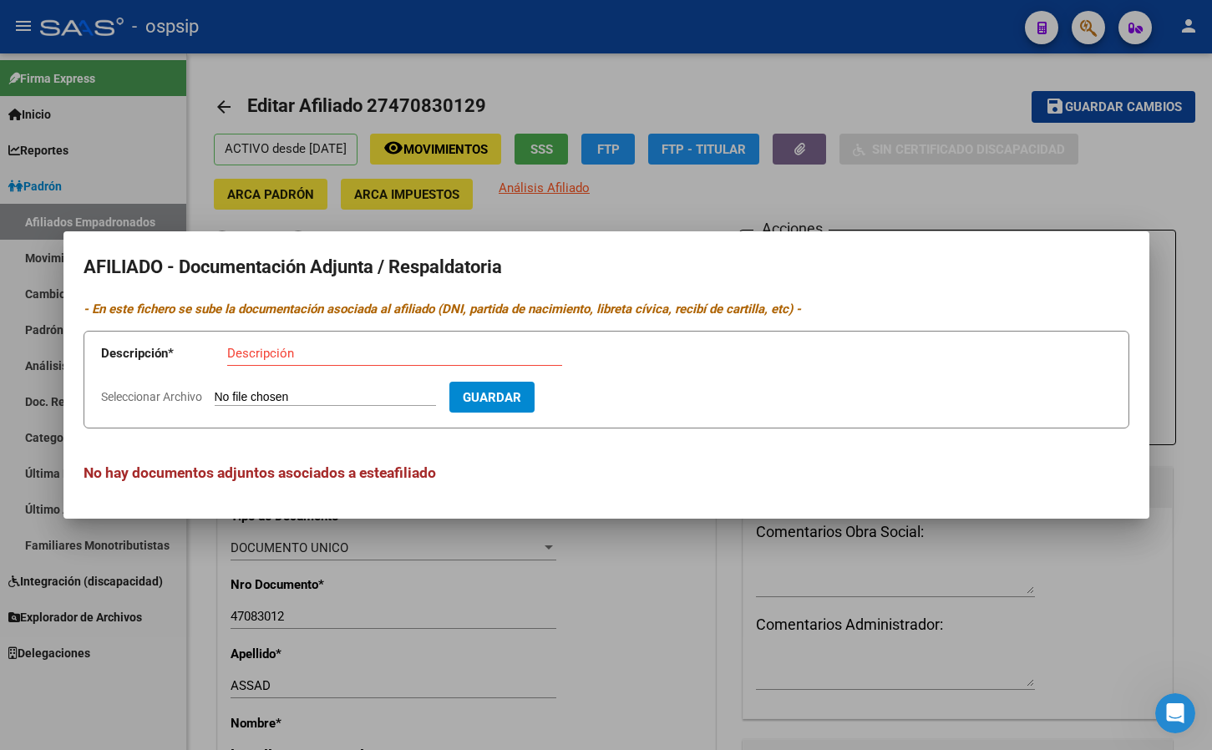
click at [263, 396] on input "Seleccionar Archivo" at bounding box center [325, 398] width 221 height 16
type input "C:\fakepath\20251015_110517.jpg"
click at [270, 356] on input "Descripción" at bounding box center [394, 353] width 335 height 15
type input "telegrama de baja"
click at [609, 388] on button "Guardar" at bounding box center [588, 397] width 85 height 31
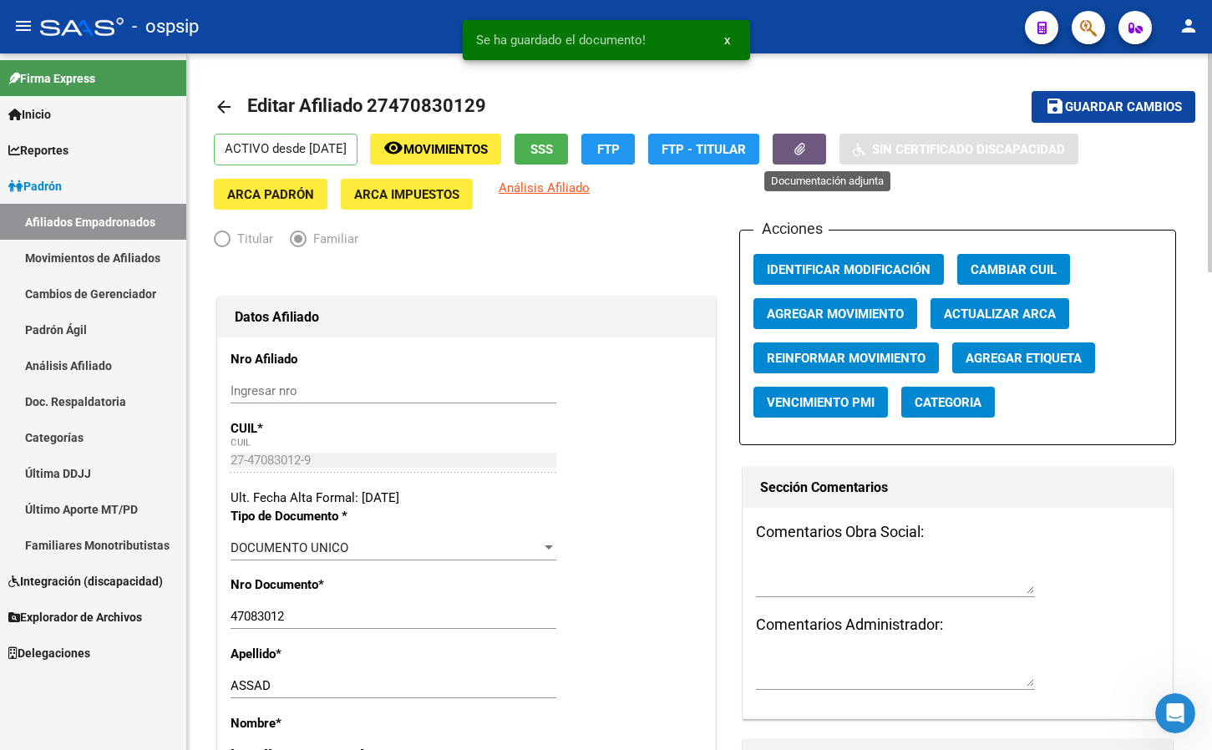
click at [814, 303] on button "Agregar Movimiento" at bounding box center [835, 313] width 164 height 31
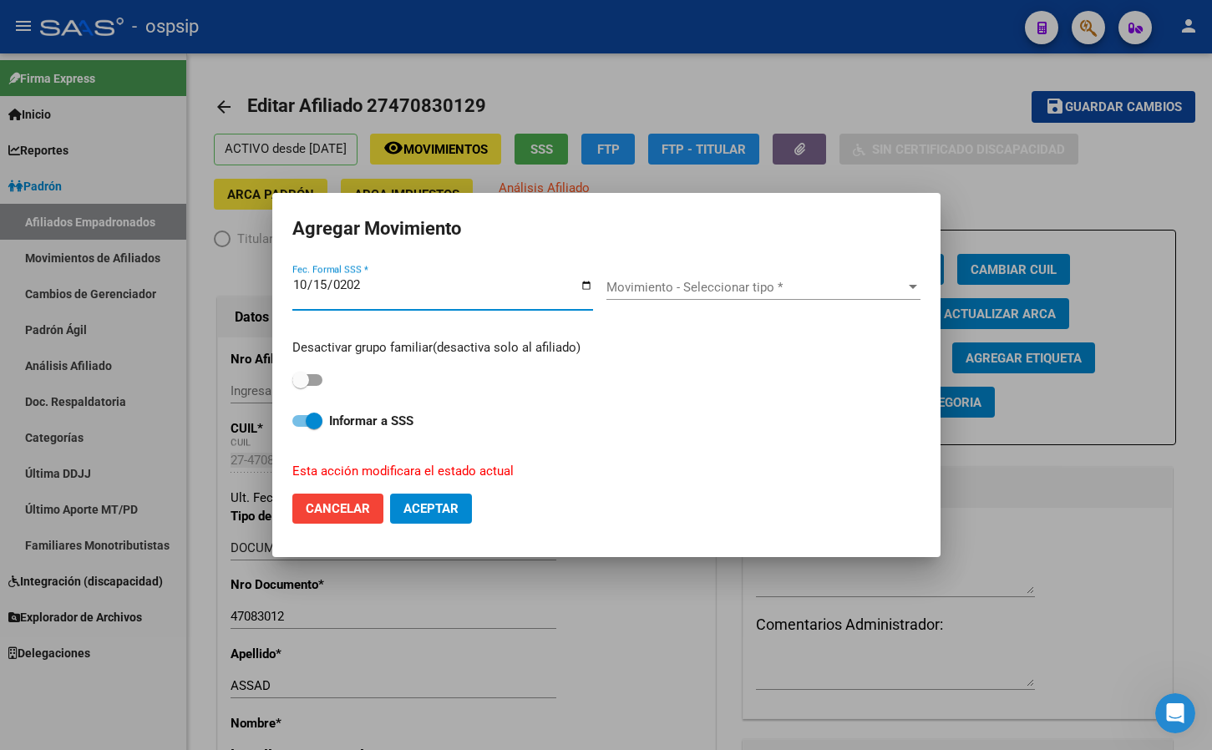
type input "[DATE]"
click at [640, 285] on span "Movimiento - Seleccionar tipo *" at bounding box center [755, 287] width 299 height 15
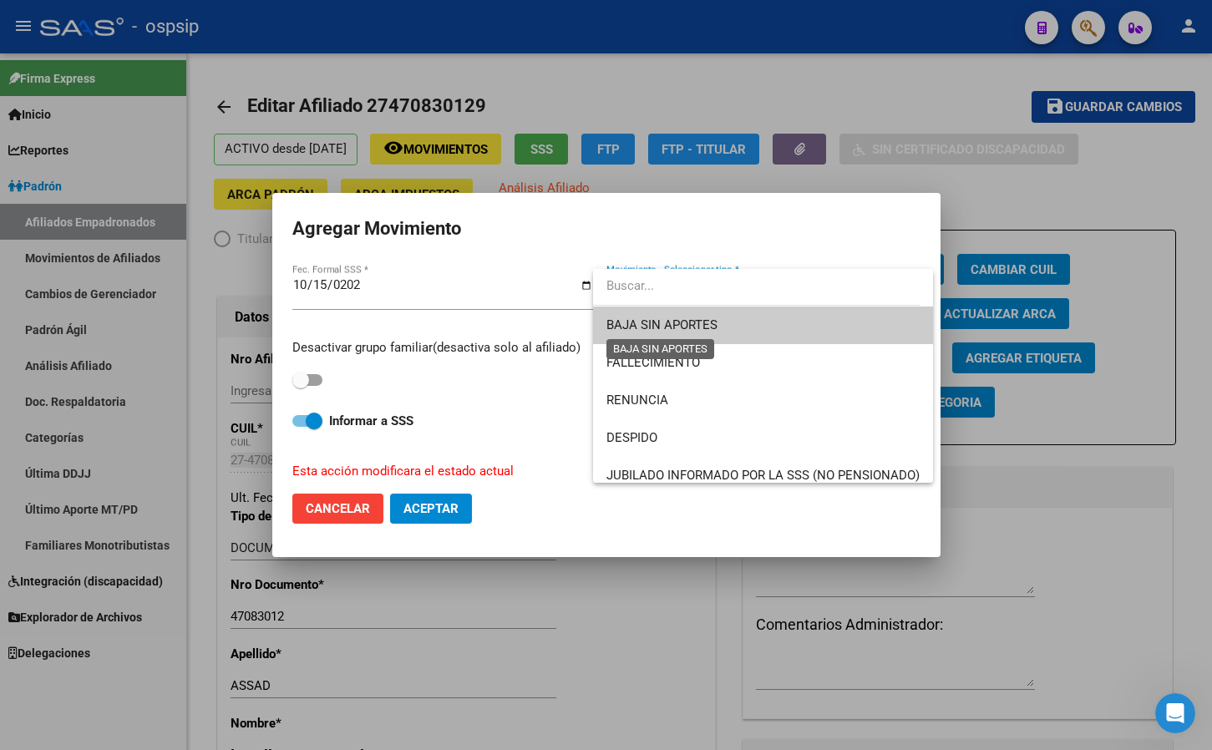
drag, startPoint x: 657, startPoint y: 320, endPoint x: 626, endPoint y: 340, distance: 37.5
click at [659, 320] on span "BAJA SIN APORTES" at bounding box center [661, 324] width 111 height 15
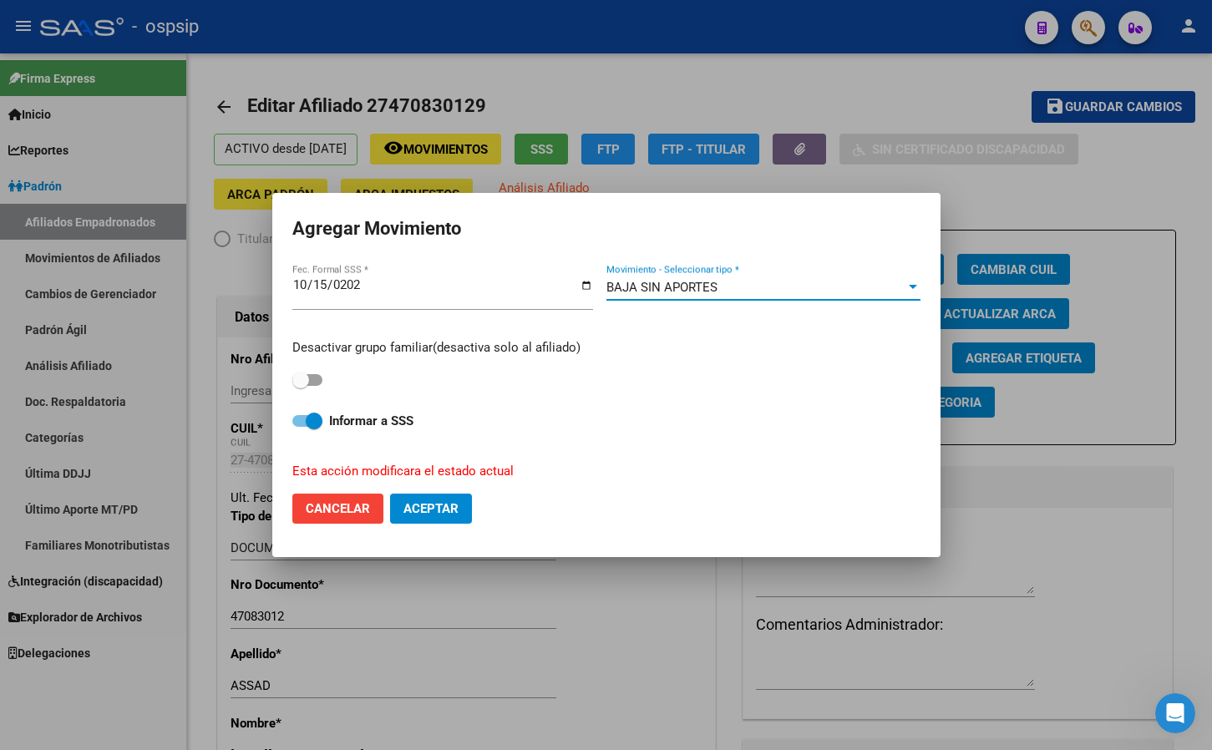
click at [311, 378] on span at bounding box center [307, 380] width 30 height 12
click at [301, 386] on input "checkbox" at bounding box center [300, 386] width 1 height 1
checkbox input "true"
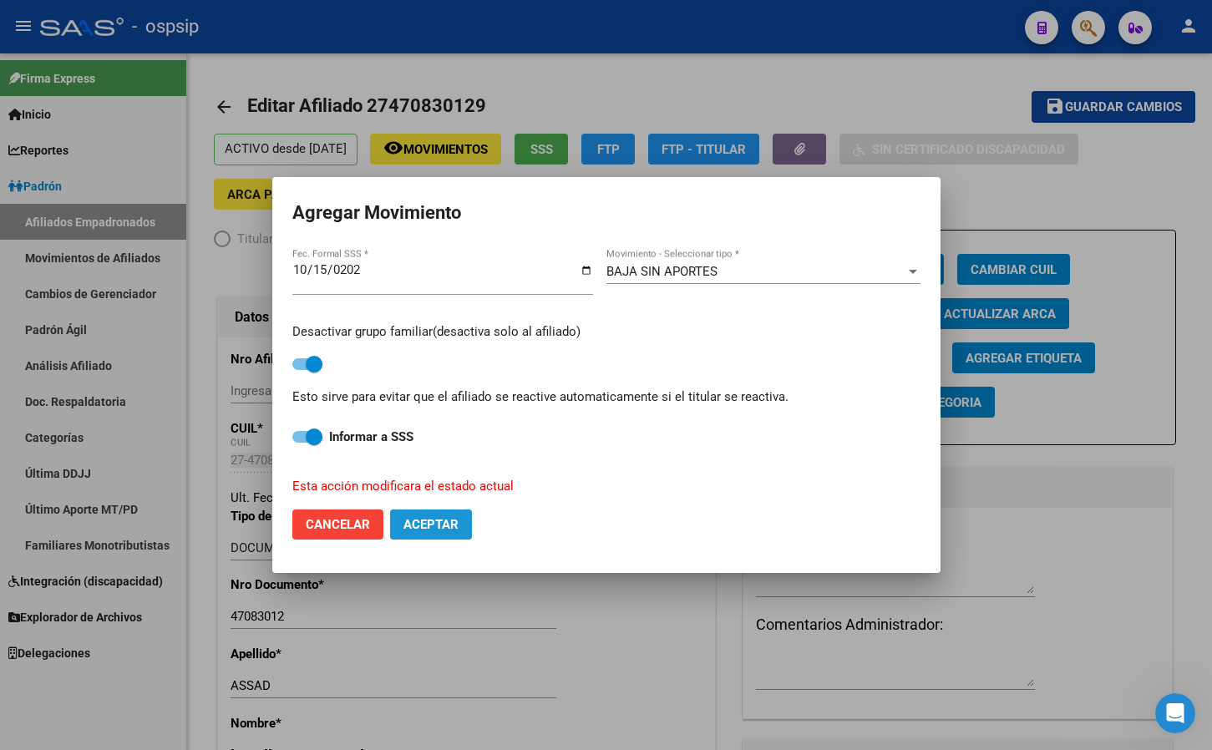
click at [431, 520] on span "Aceptar" at bounding box center [430, 524] width 55 height 15
checkbox input "false"
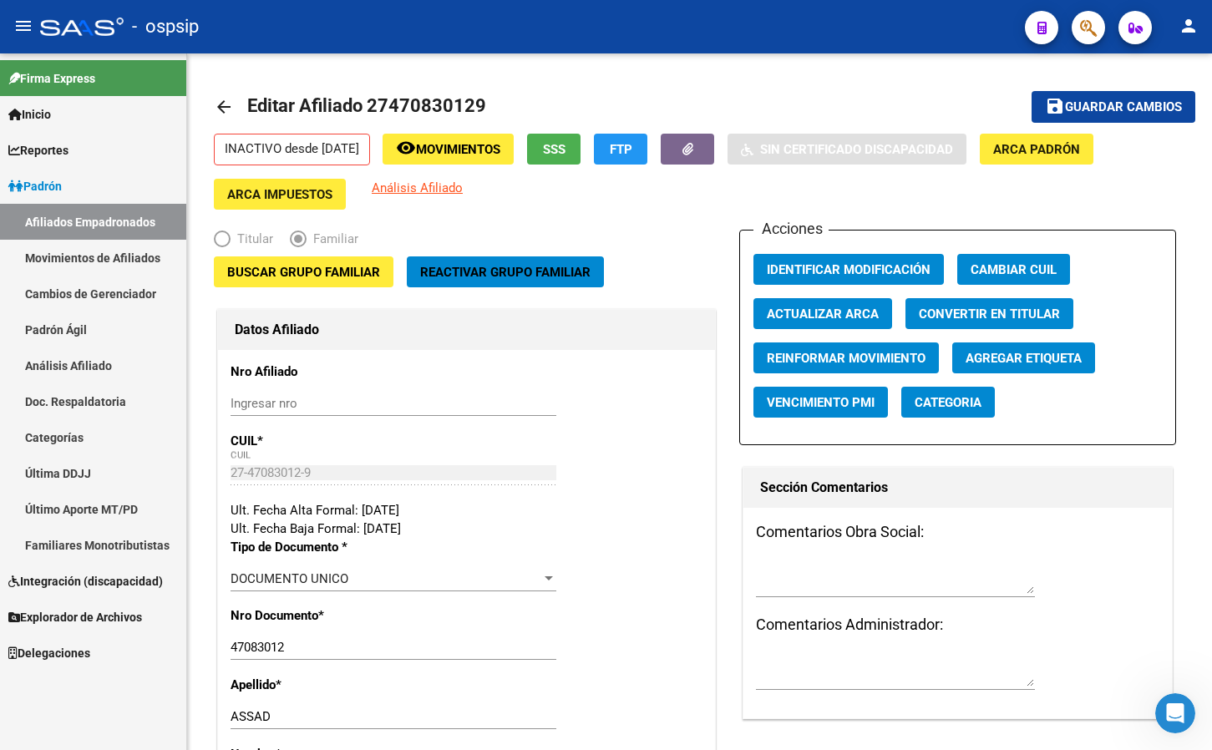
click at [365, 14] on div "- ospsip" at bounding box center [525, 26] width 971 height 37
click at [218, 103] on mat-icon "arrow_back" at bounding box center [224, 107] width 20 height 20
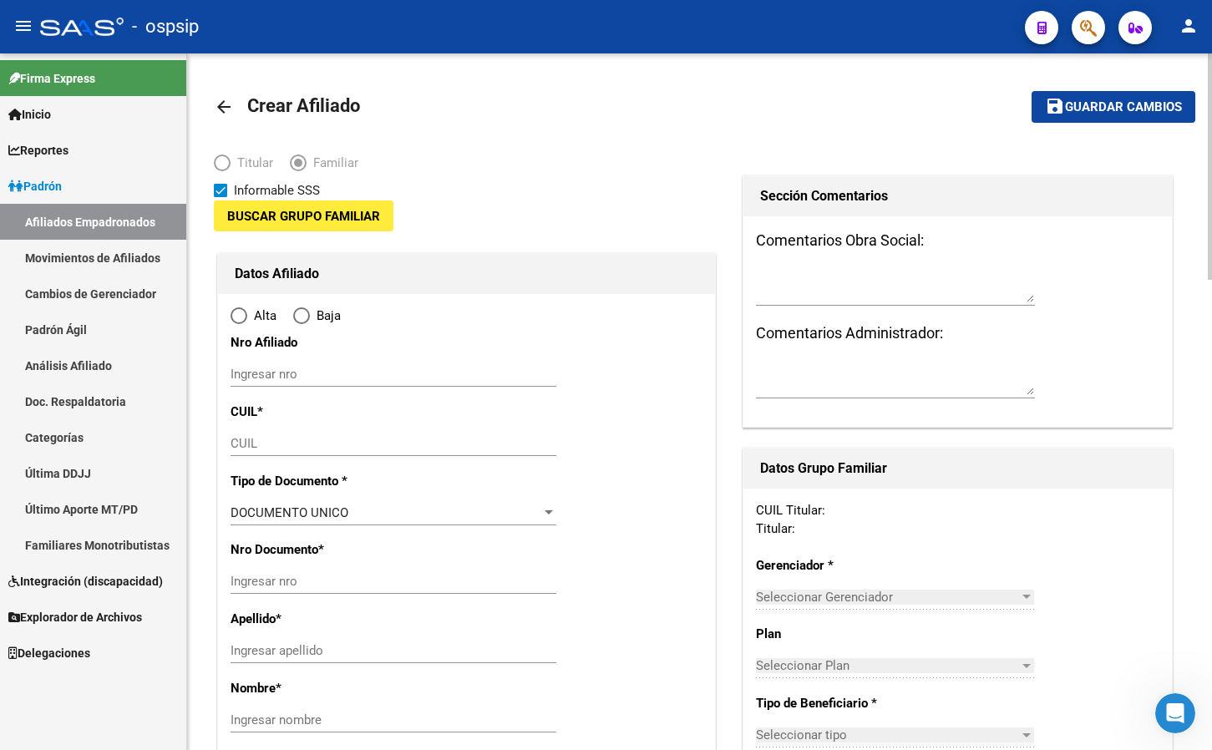
type input "30-71720411-1"
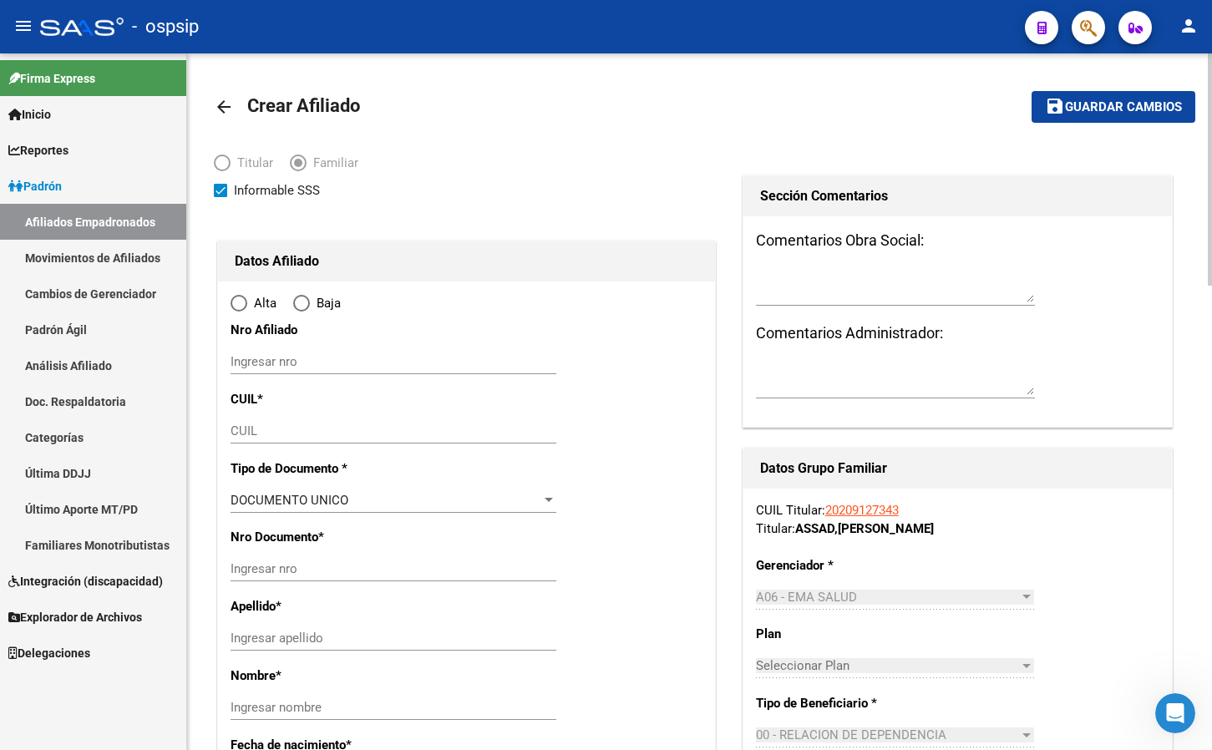
type input "SANTA [DATE]"
type input "4135"
type input "MZA 16 CASA"
type input "19"
radio input "true"
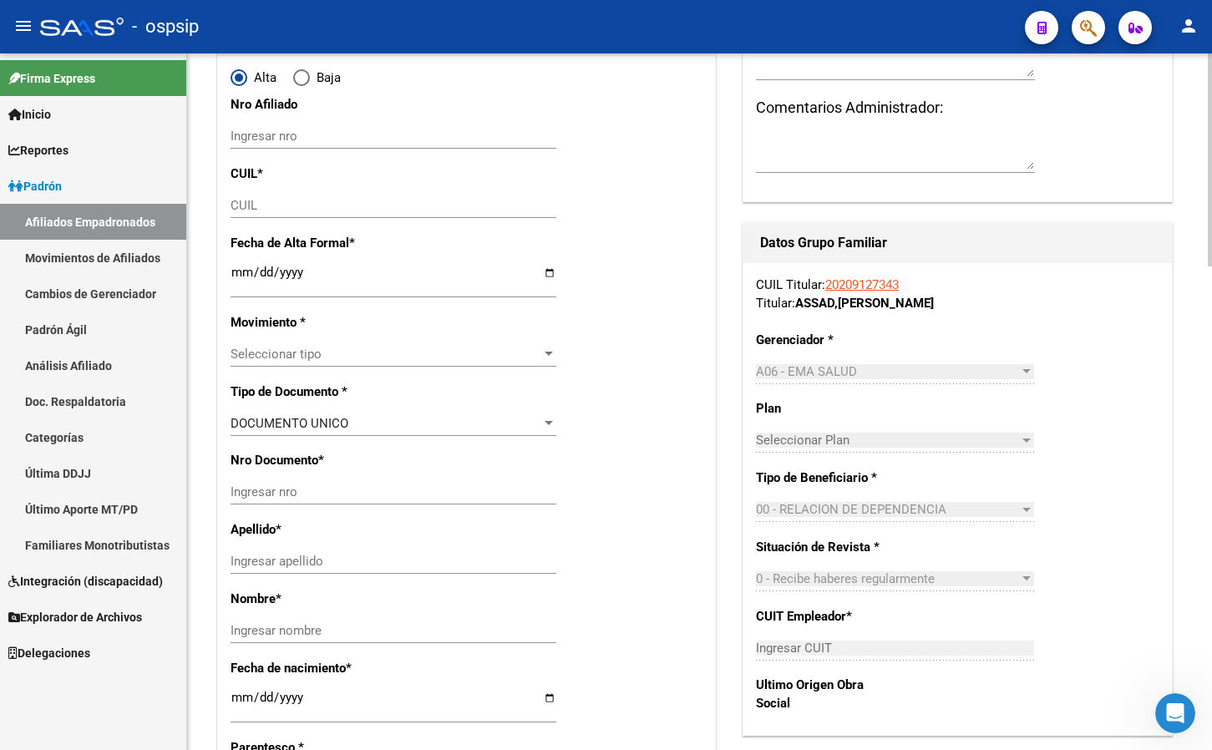
scroll to position [501, 0]
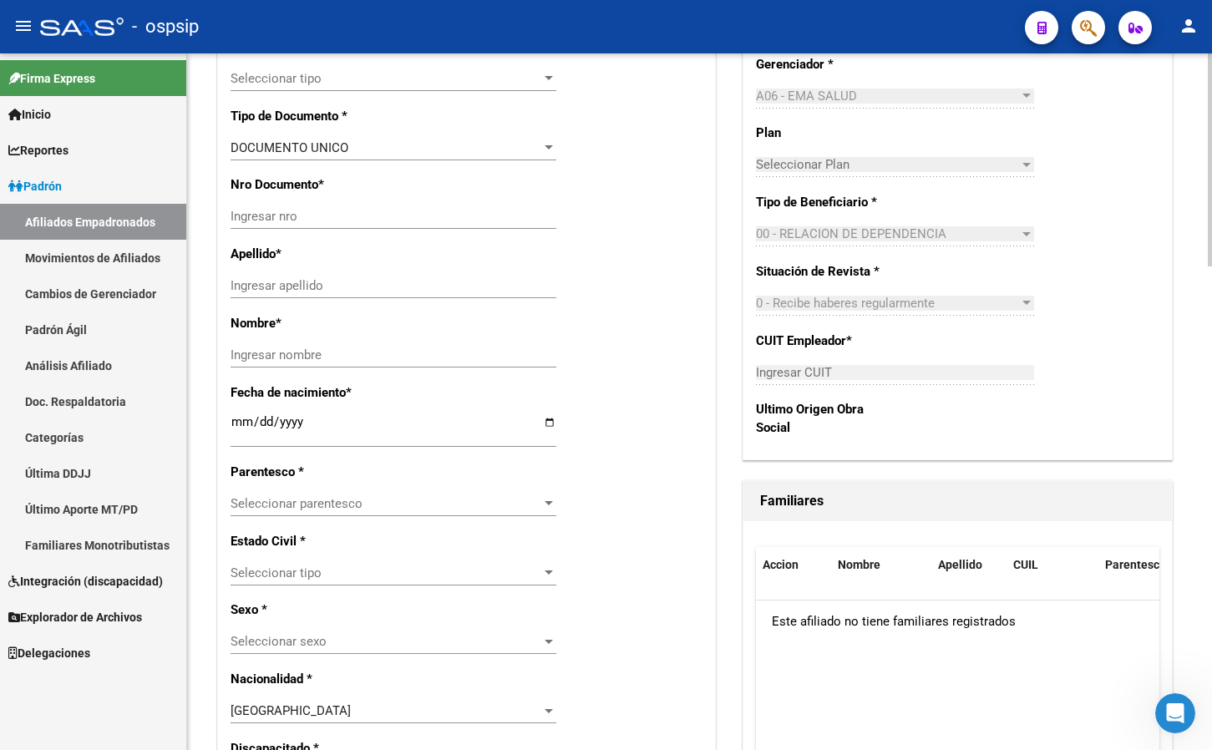
type input "30-71720411-1"
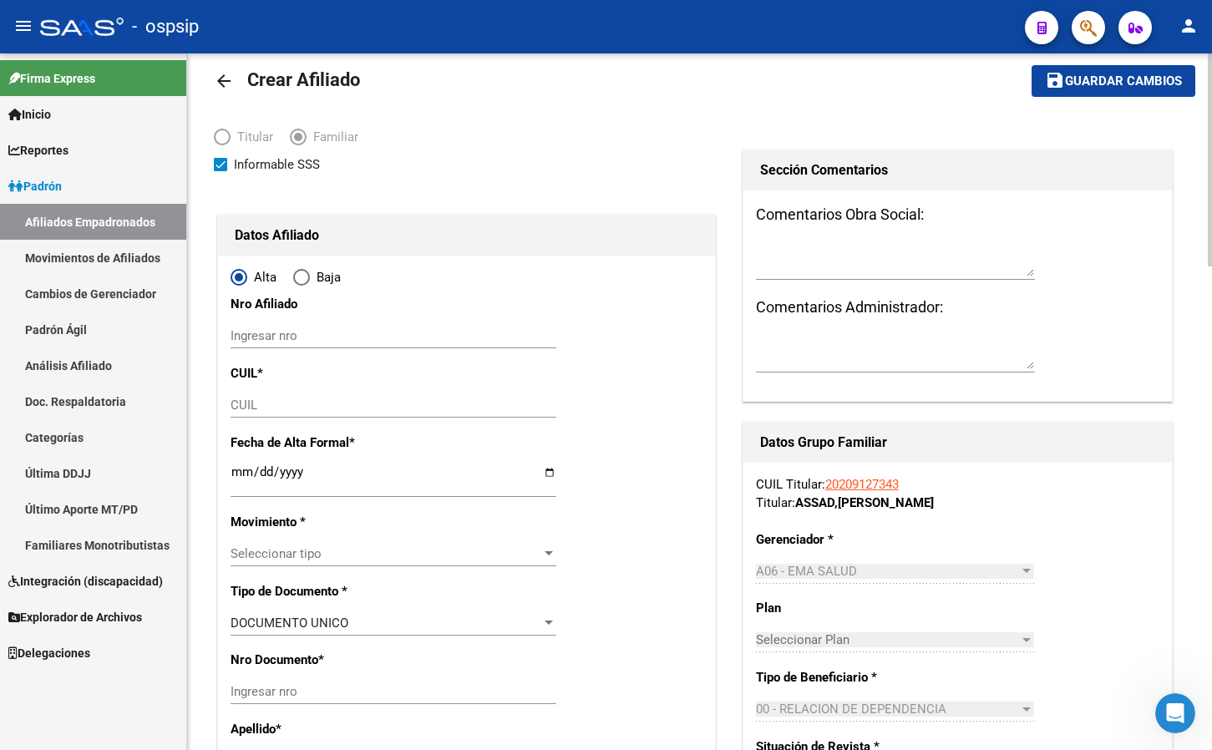
scroll to position [0, 0]
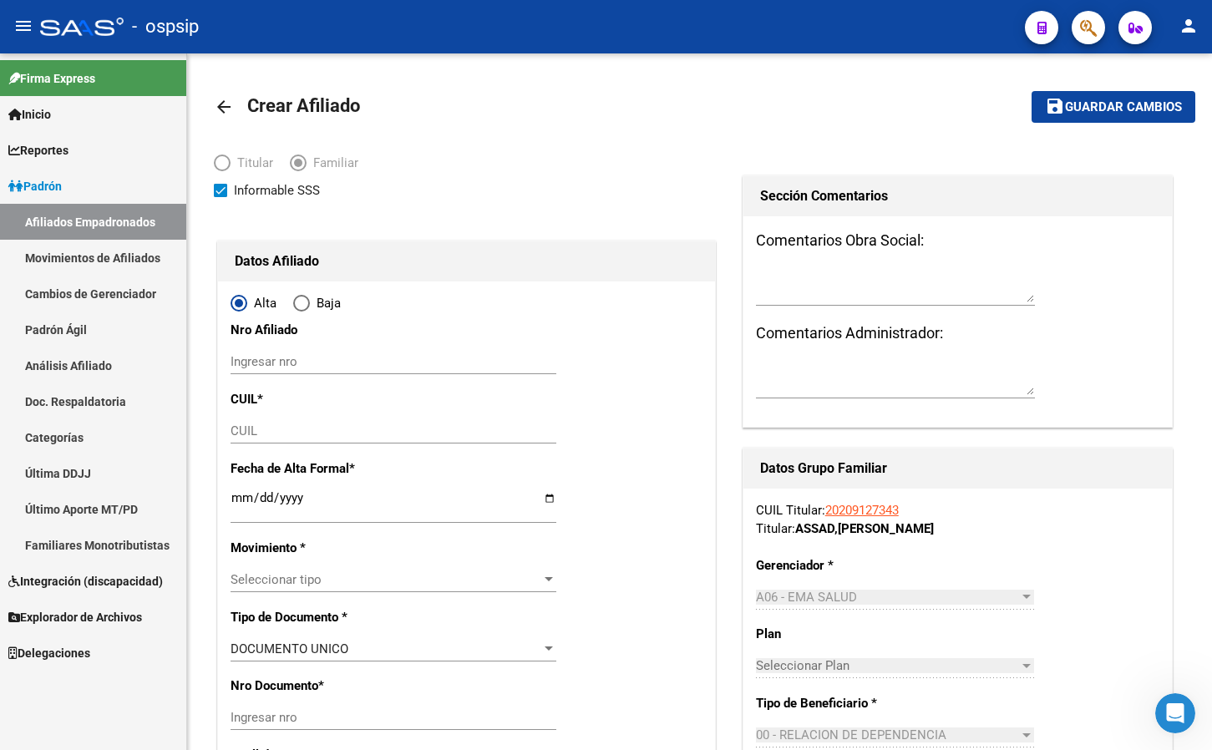
click at [44, 221] on link "Afiliados Empadronados" at bounding box center [93, 222] width 186 height 36
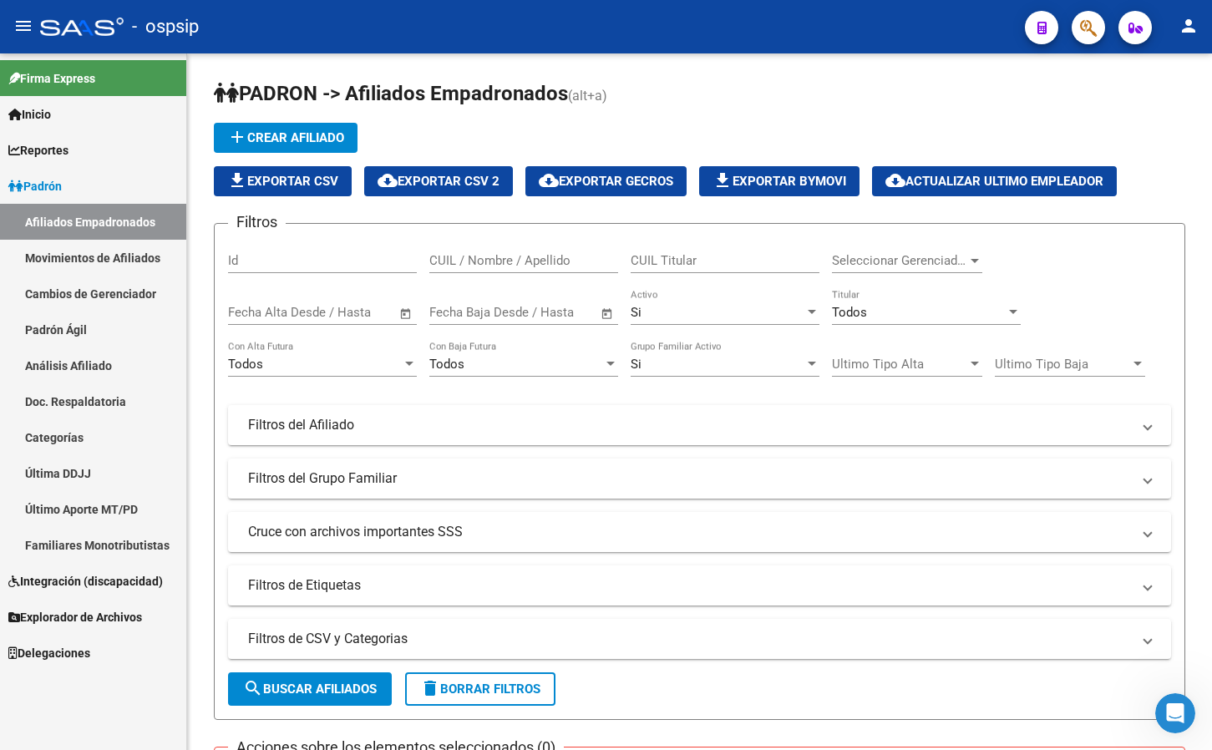
drag, startPoint x: 389, startPoint y: 26, endPoint x: 563, endPoint y: 46, distance: 174.9
click at [389, 26] on div "- ospsip" at bounding box center [525, 26] width 971 height 37
click at [1074, 32] on button "button" at bounding box center [1088, 27] width 33 height 33
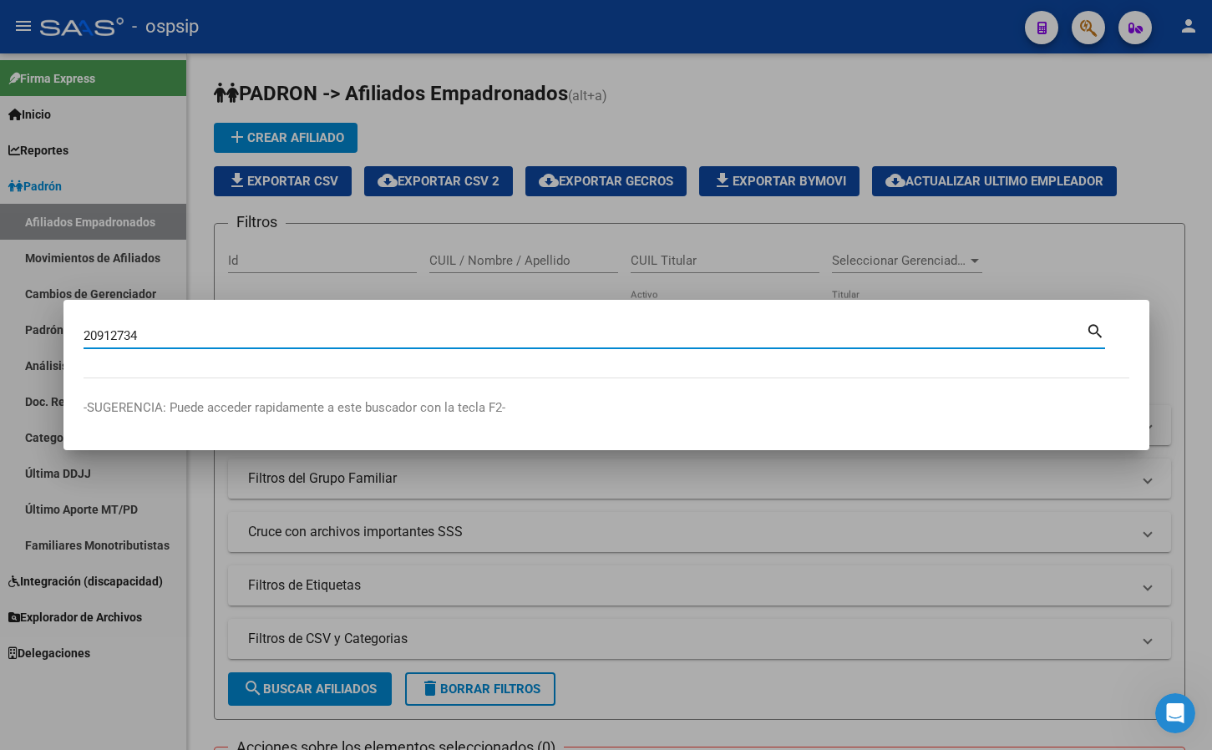
type input "20912734"
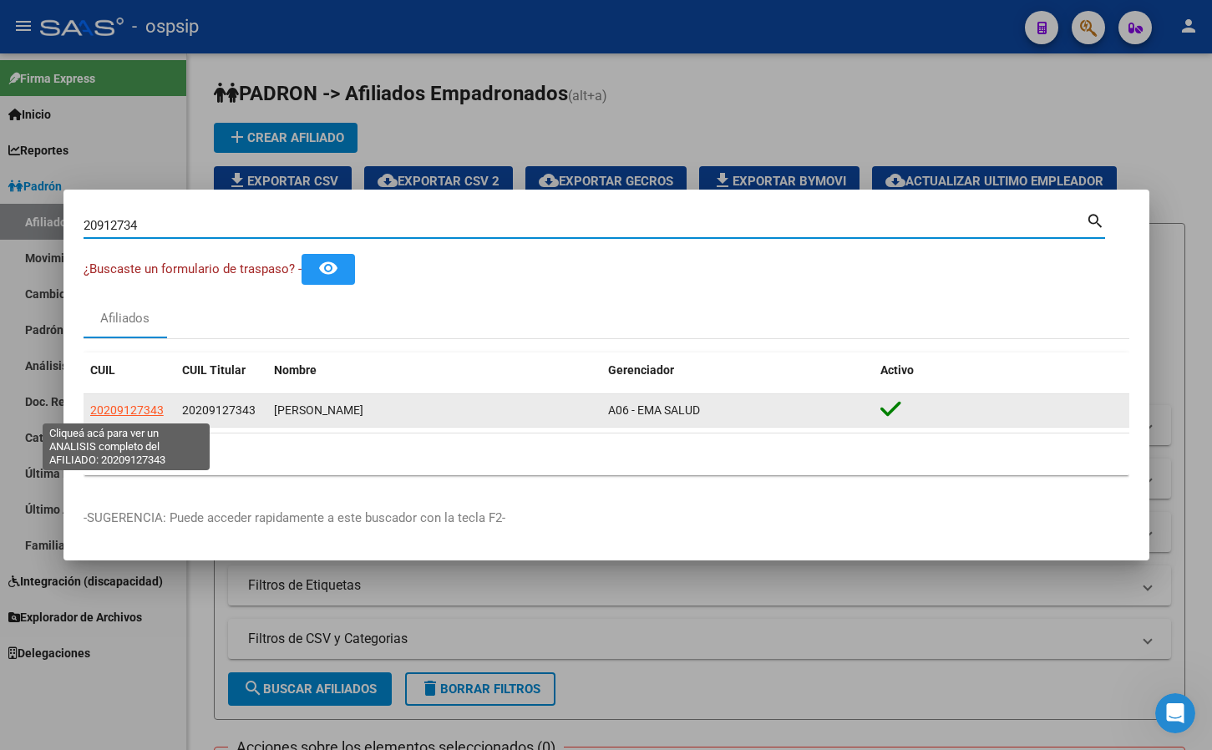
click at [130, 408] on span "20209127343" at bounding box center [127, 409] width 74 height 13
type textarea "20209127343"
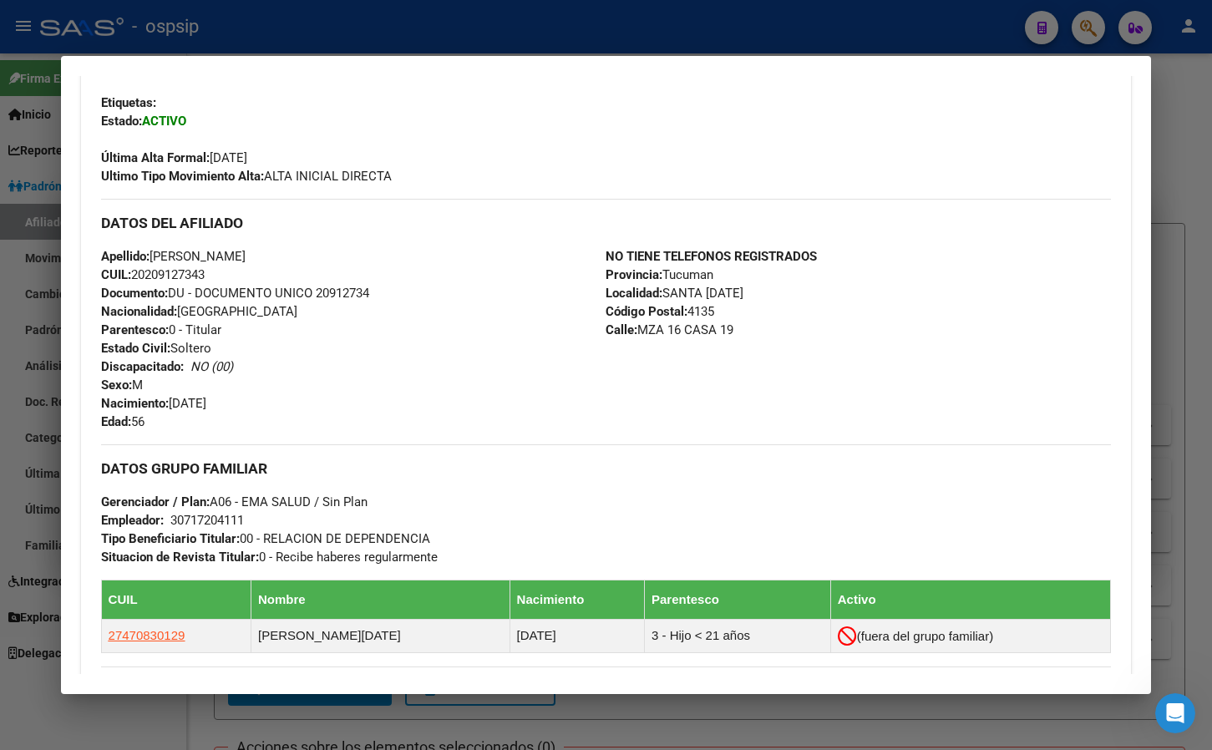
scroll to position [501, 0]
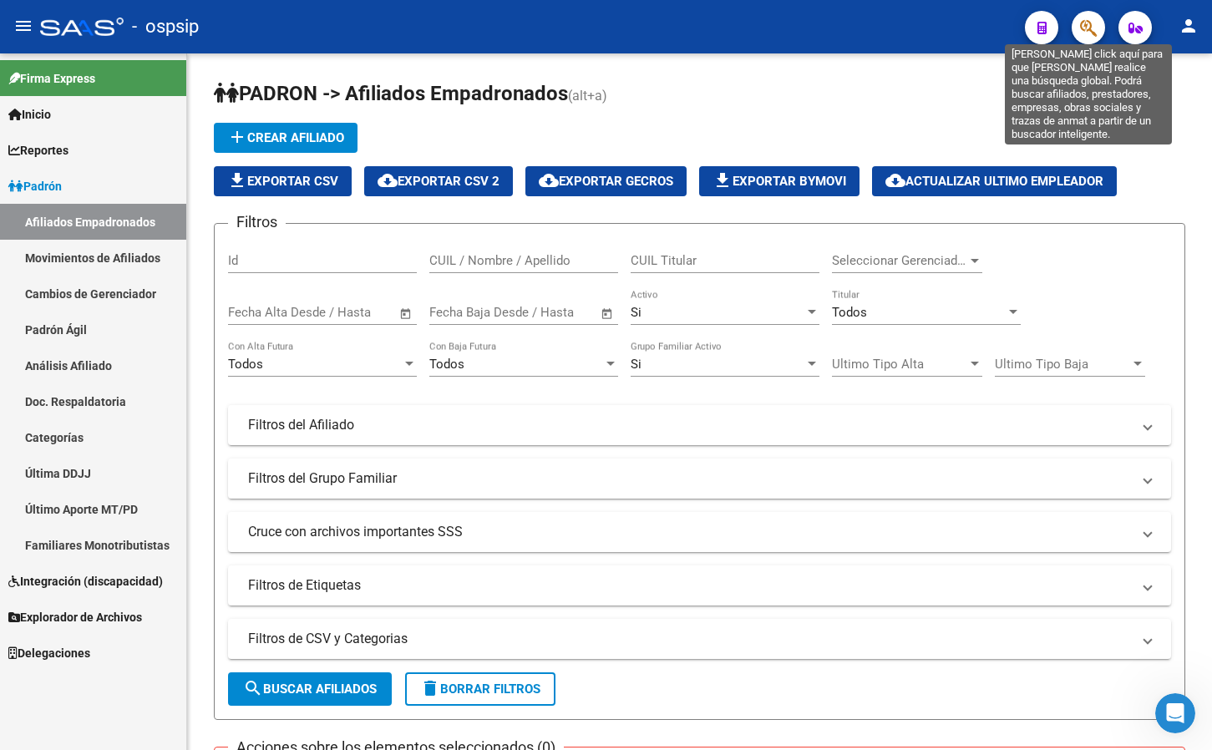
click at [1082, 20] on icon "button" at bounding box center [1088, 27] width 17 height 19
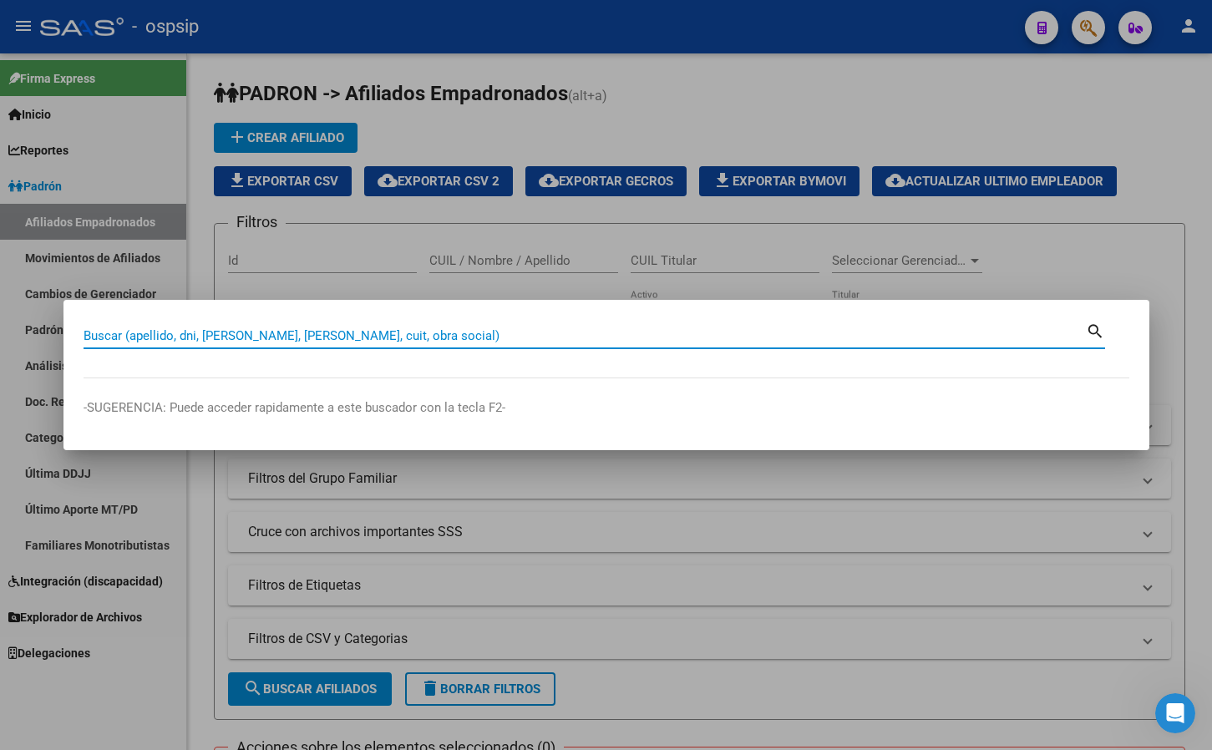
paste input "35936982"
type input "35936982"
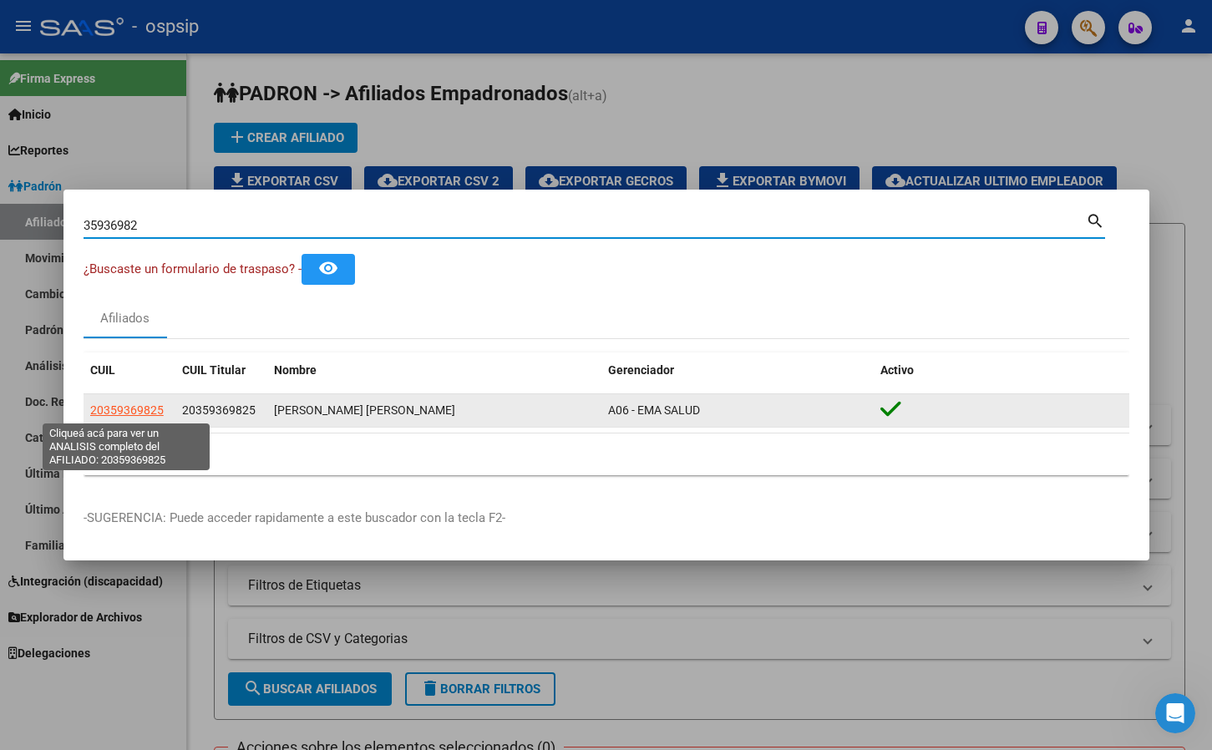
click at [117, 411] on span "20359369825" at bounding box center [127, 409] width 74 height 13
type textarea "20359369825"
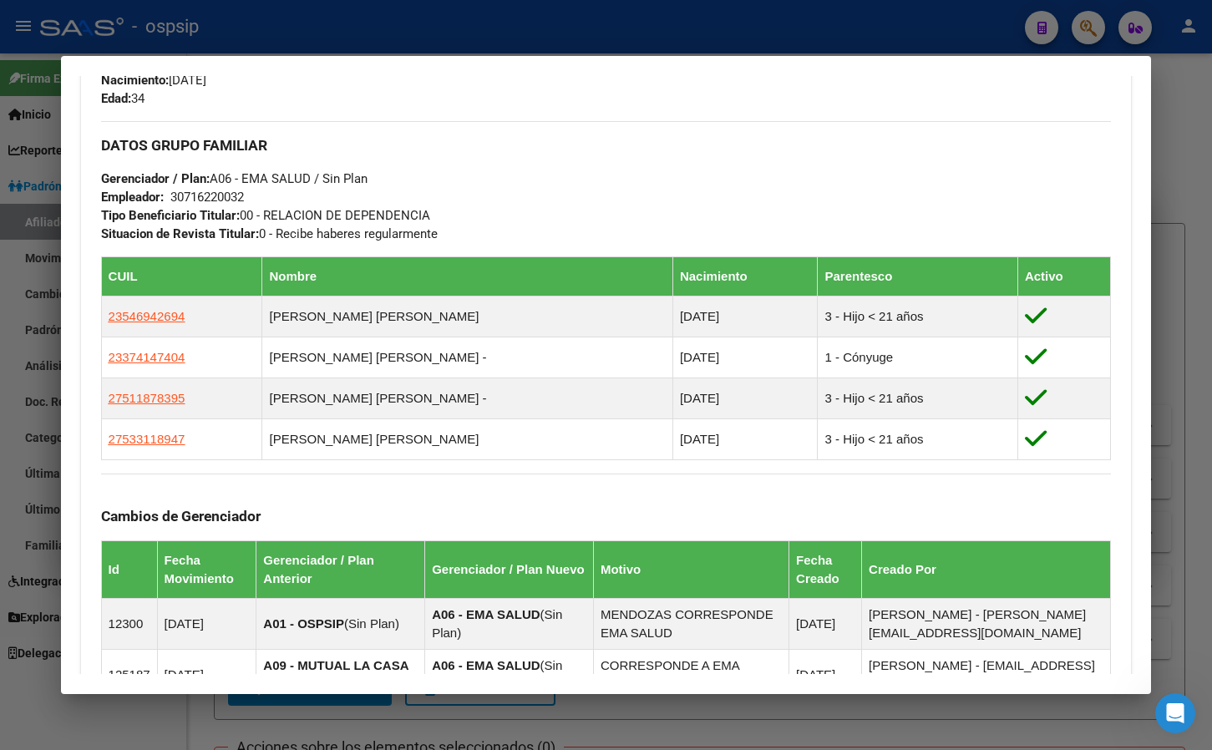
scroll to position [752, 0]
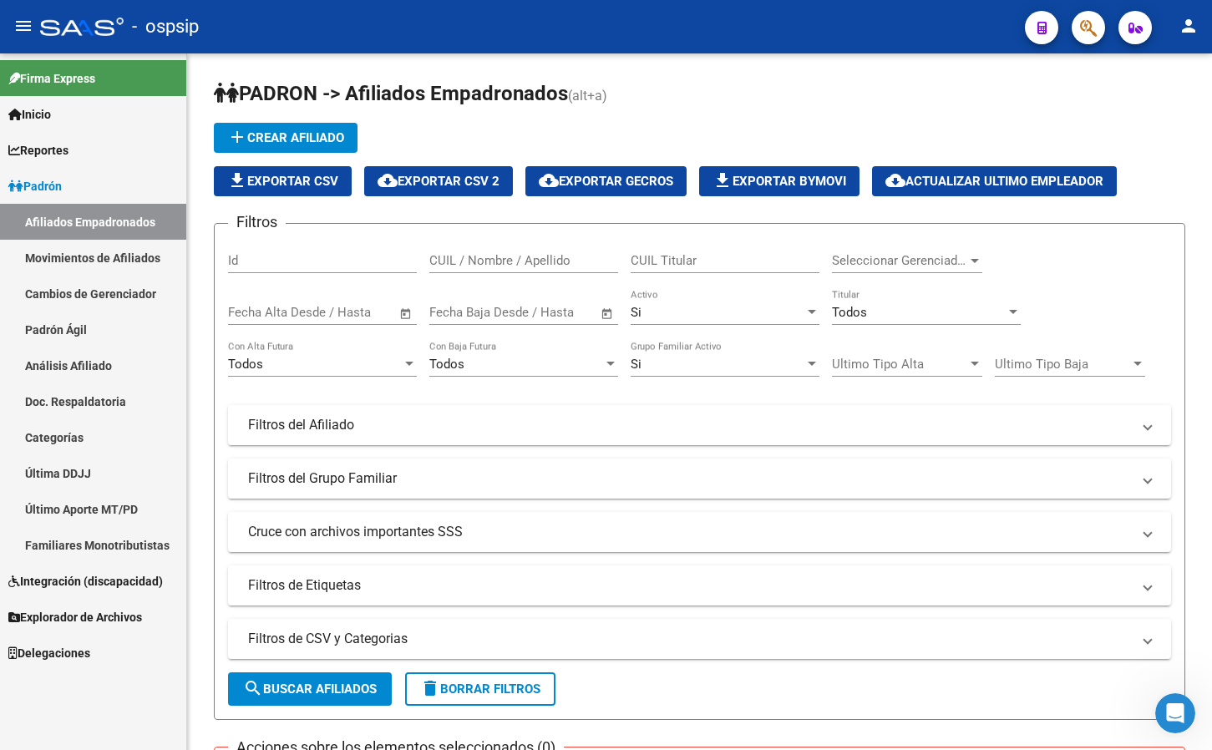
click at [1070, 26] on div at bounding box center [1081, 27] width 47 height 34
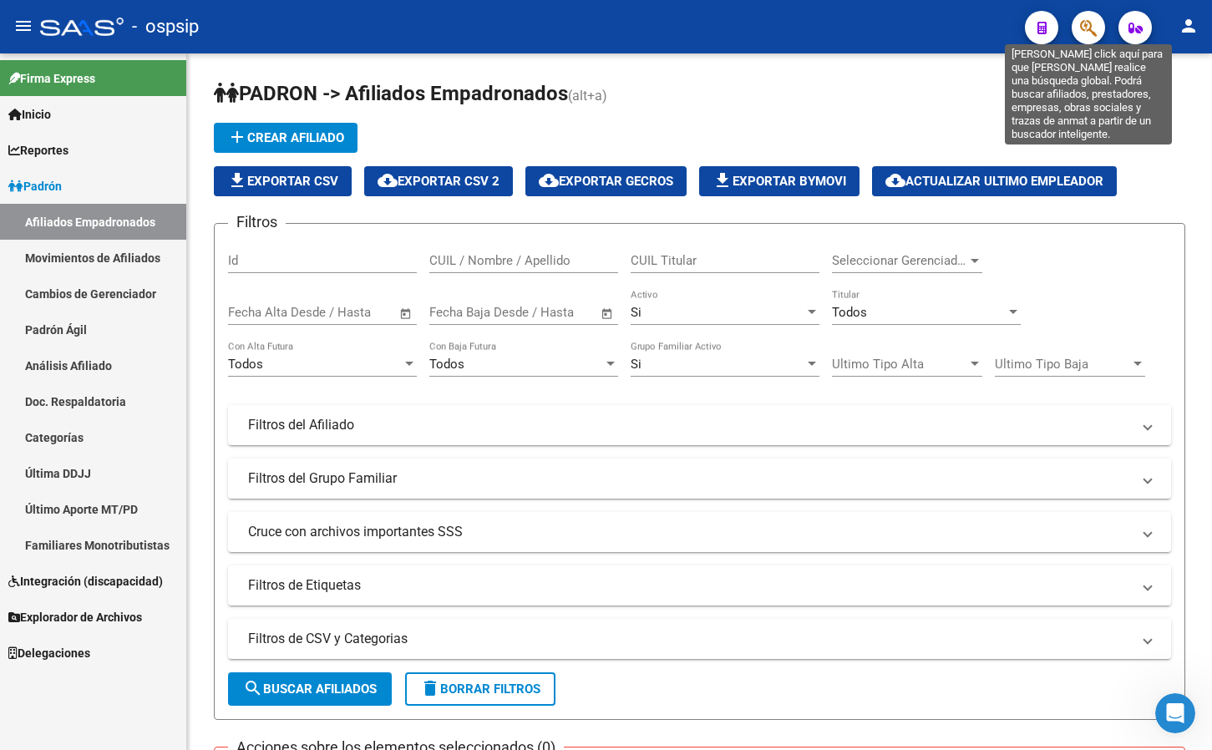
click at [1087, 29] on icon "button" at bounding box center [1088, 27] width 17 height 19
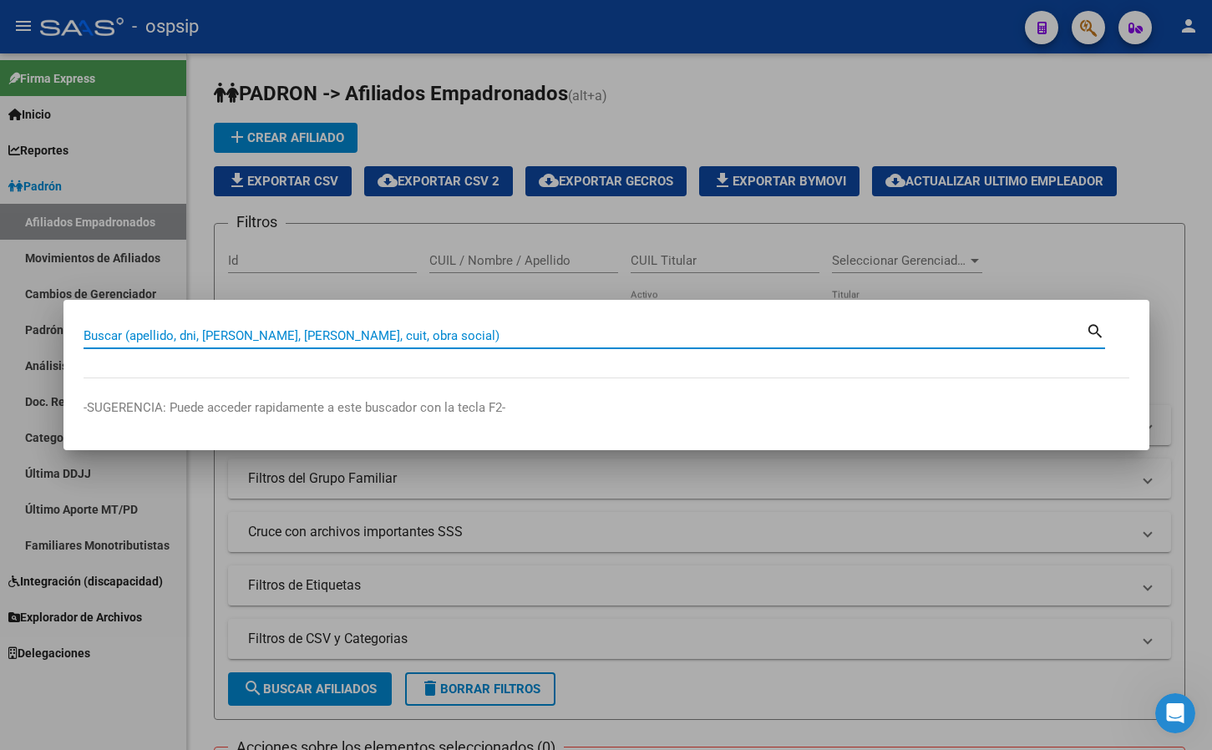
paste input "20422286080"
type input "20422286080"
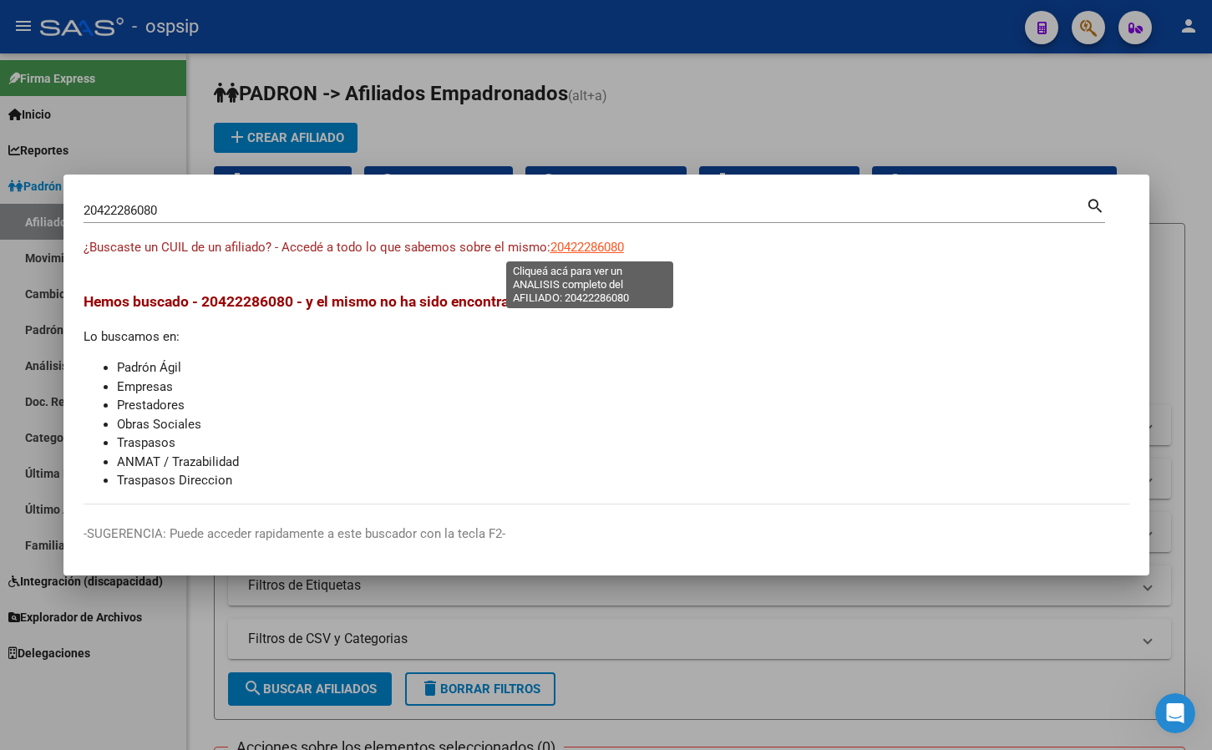
click at [583, 244] on span "20422286080" at bounding box center [587, 247] width 74 height 15
type textarea "20422286080"
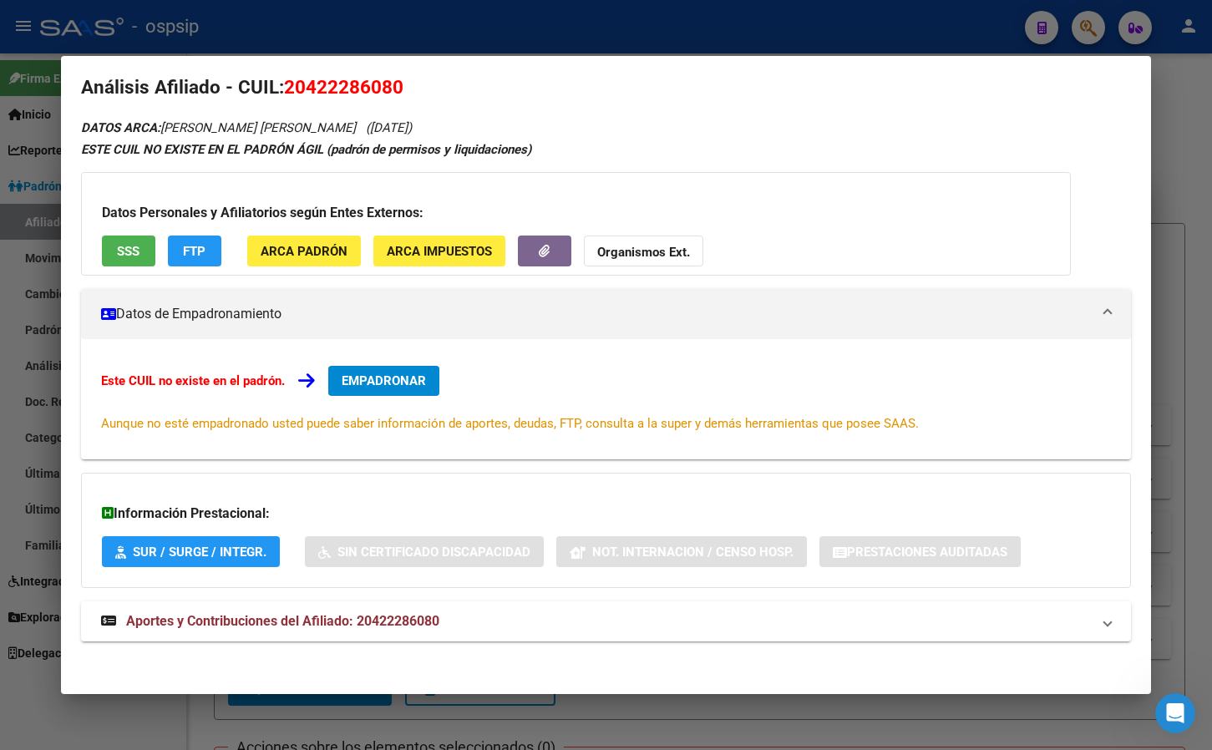
scroll to position [23, 0]
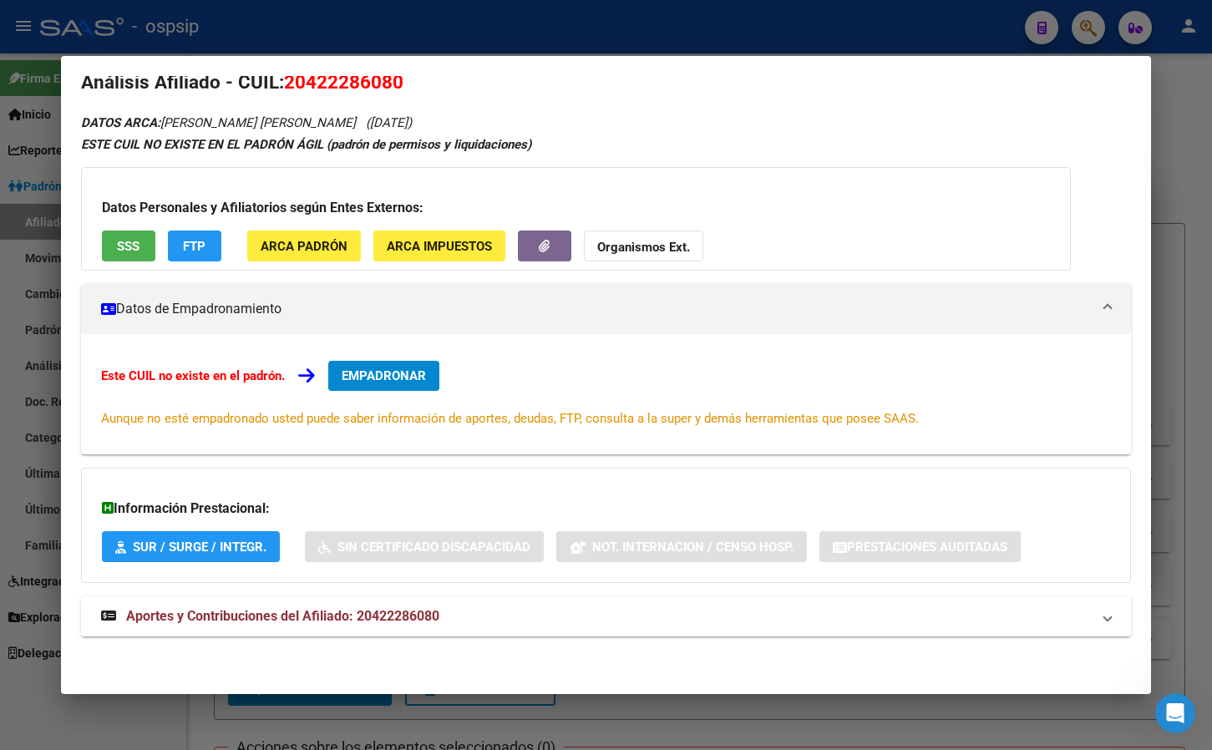
click at [407, 612] on span "Aportes y Contribuciones del Afiliado: 20422286080" at bounding box center [282, 616] width 313 height 16
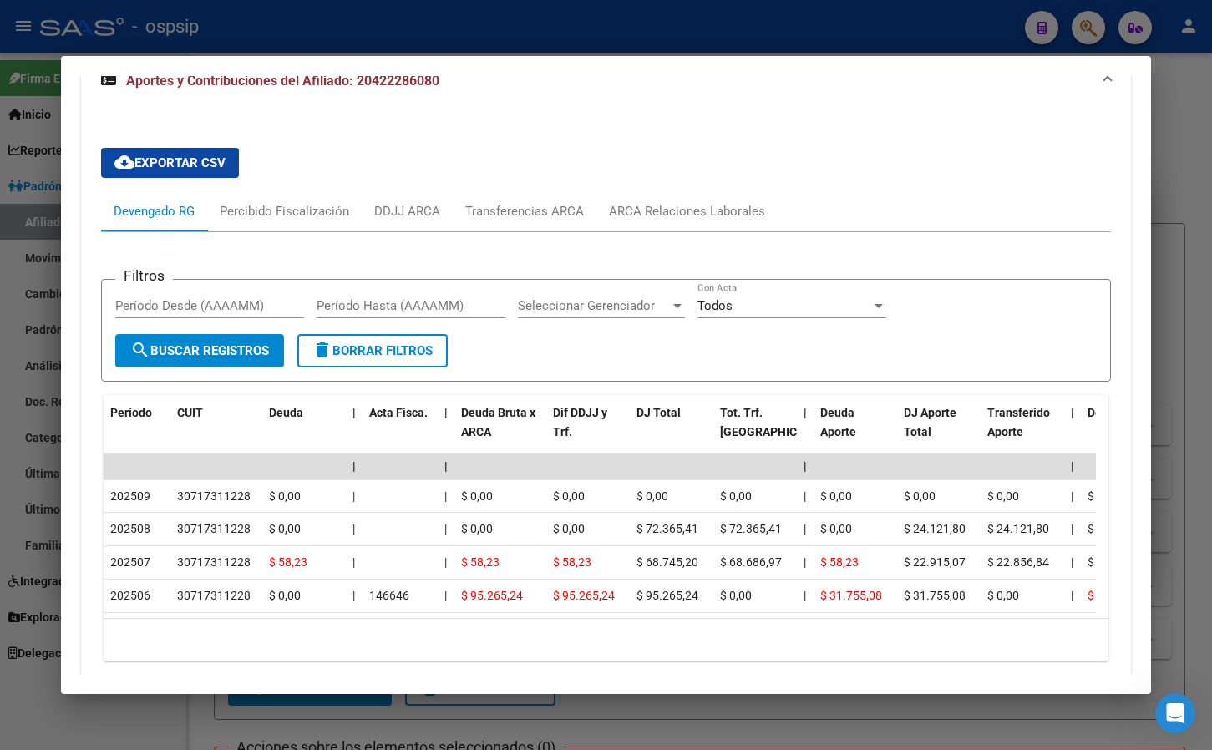
scroll to position [562, 0]
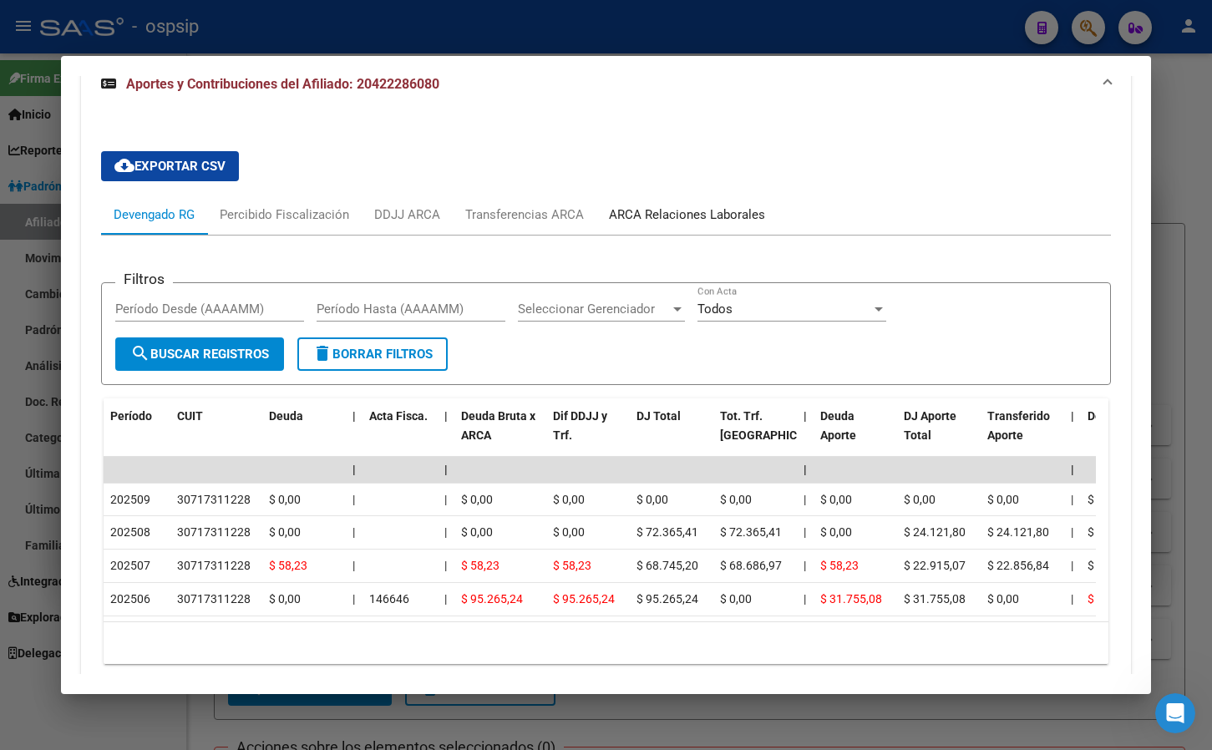
click at [661, 213] on div "ARCA Relaciones Laborales" at bounding box center [687, 214] width 156 height 18
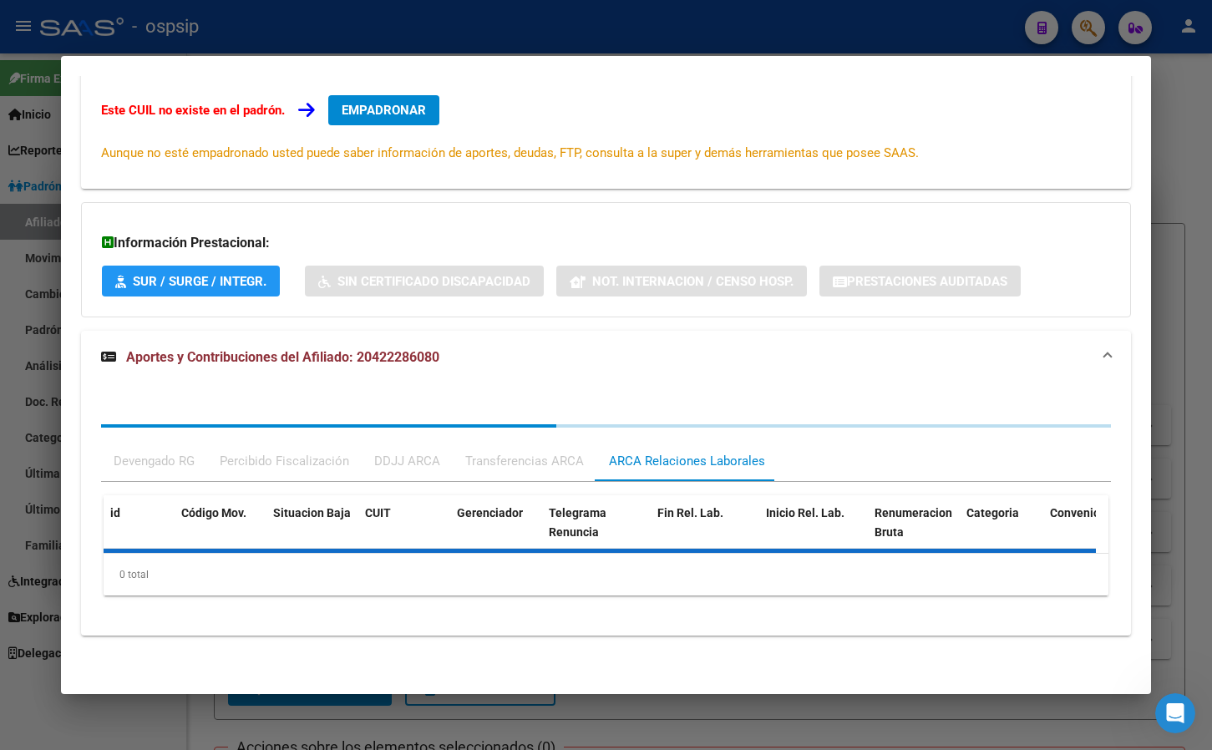
scroll to position [371, 0]
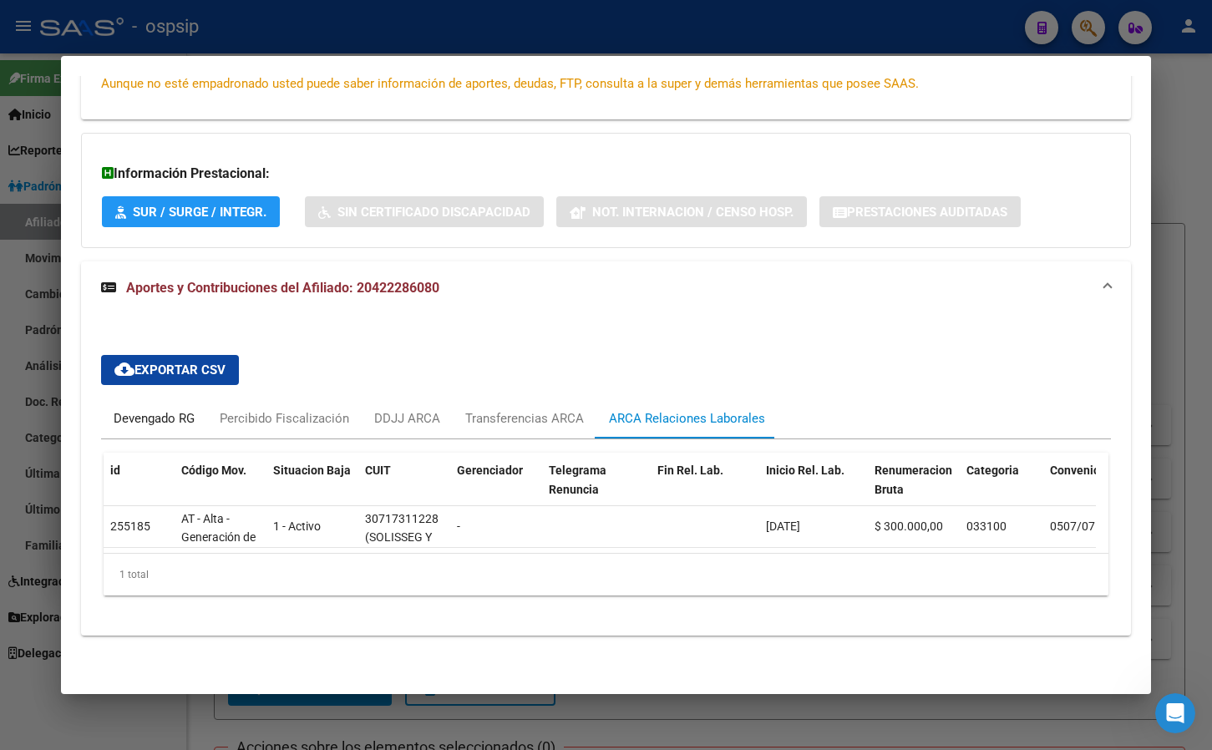
click at [148, 409] on div "Devengado RG" at bounding box center [154, 418] width 81 height 18
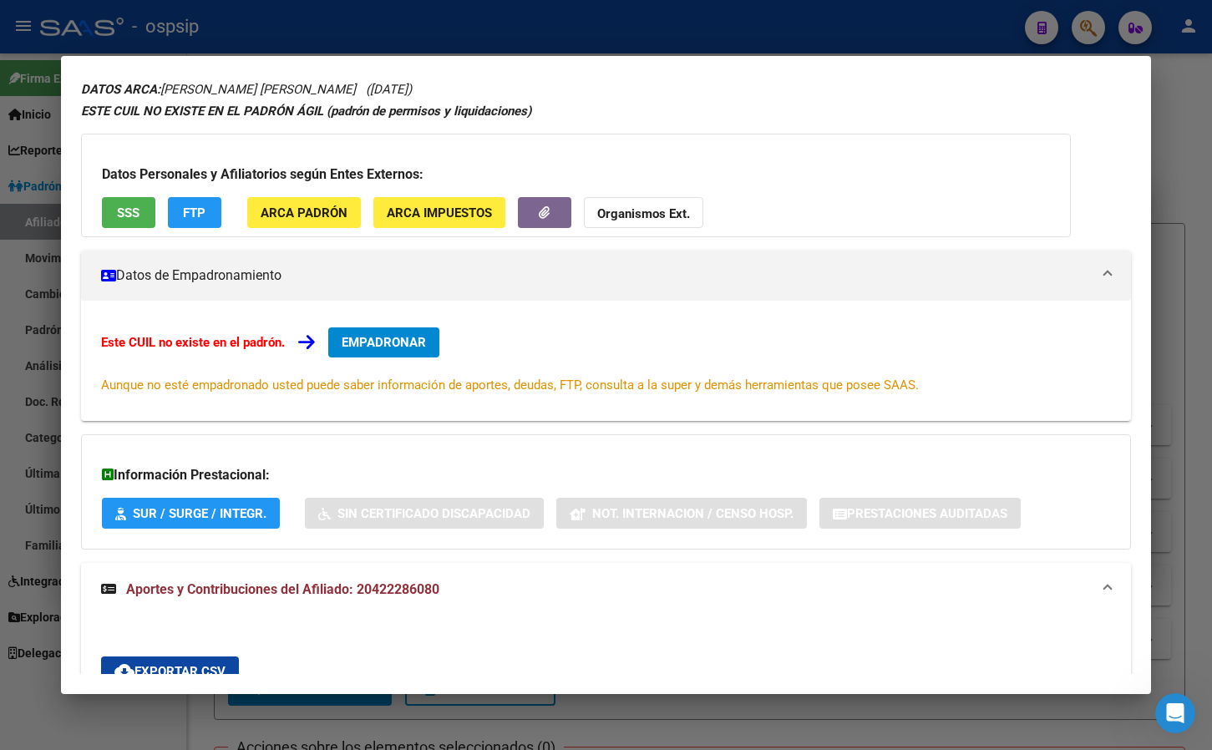
scroll to position [0, 0]
